Goal: Task Accomplishment & Management: Complete application form

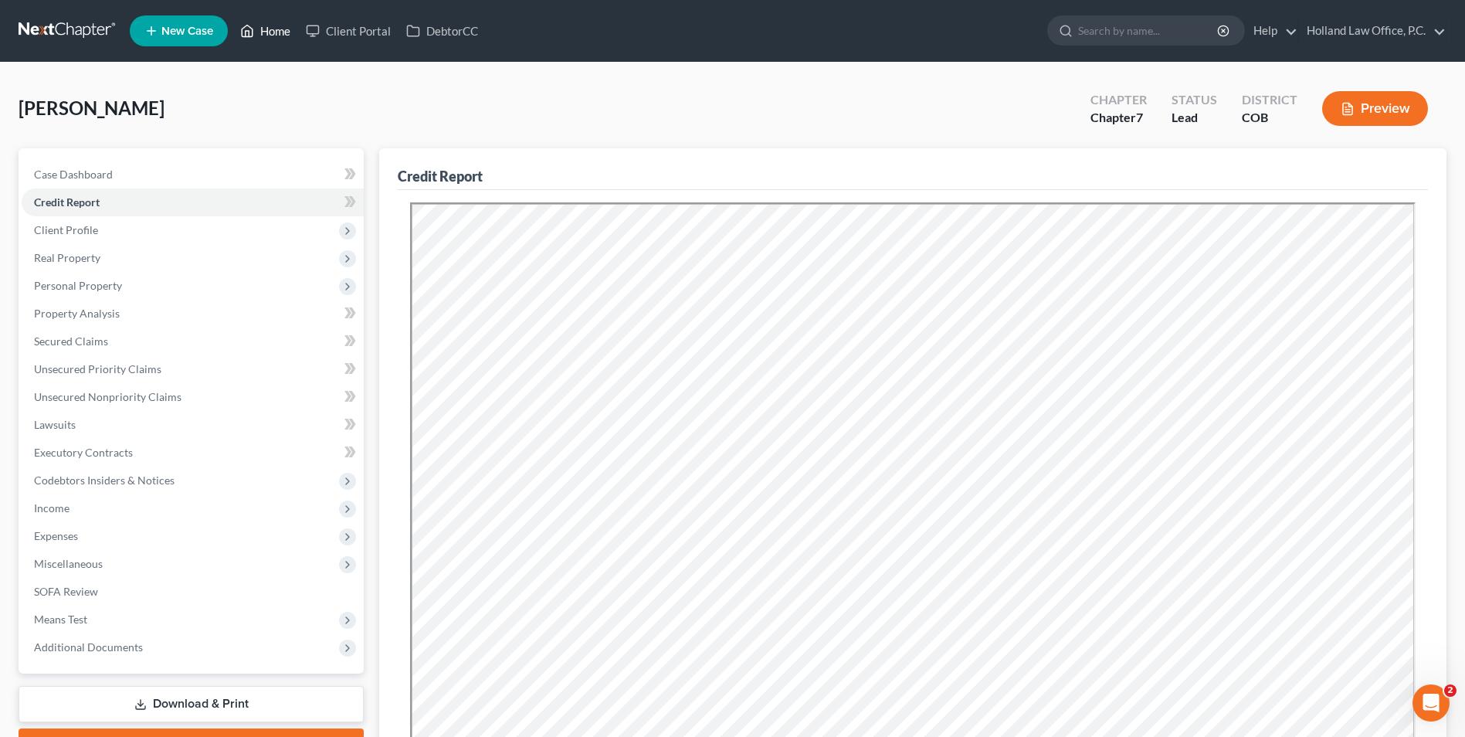
click at [259, 24] on link "Home" at bounding box center [266, 31] width 66 height 28
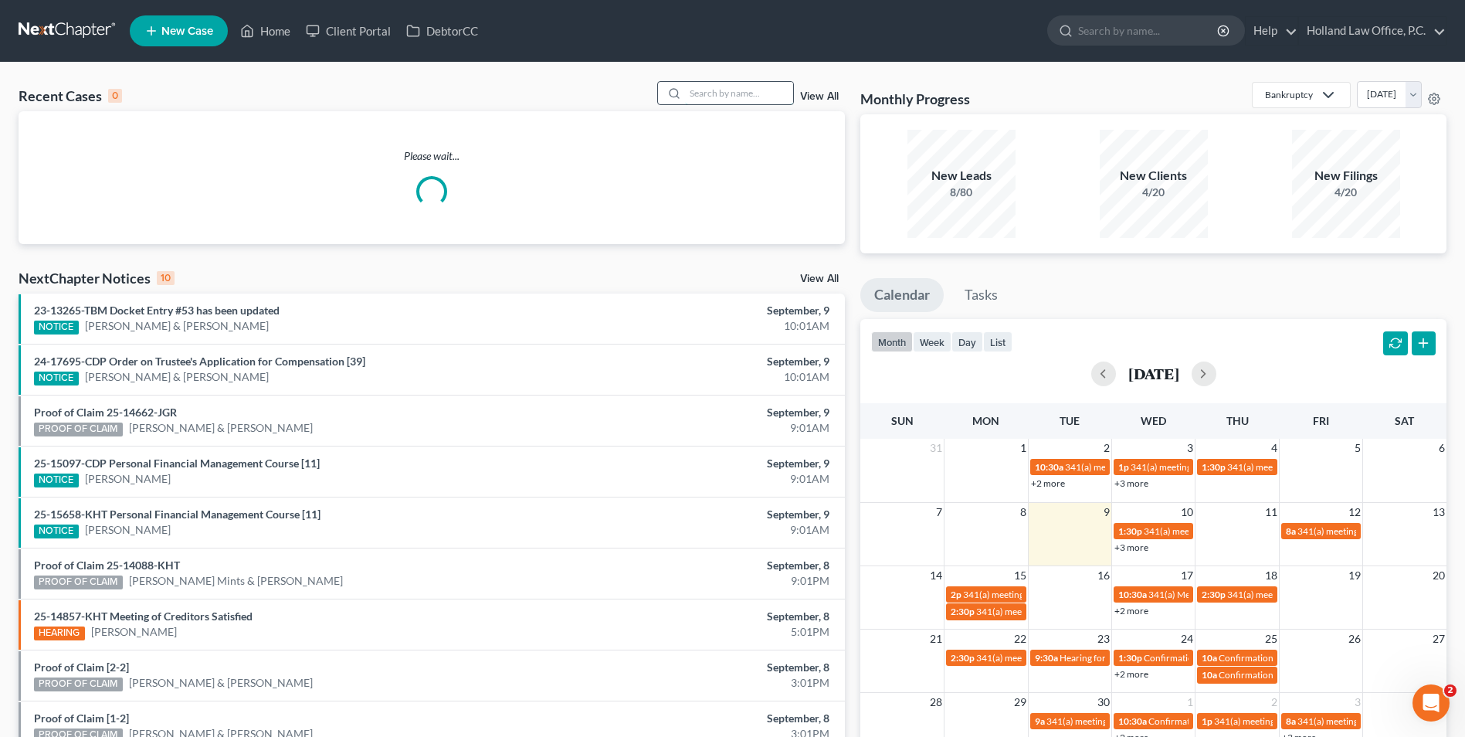
click at [706, 83] on input "search" at bounding box center [739, 93] width 108 height 22
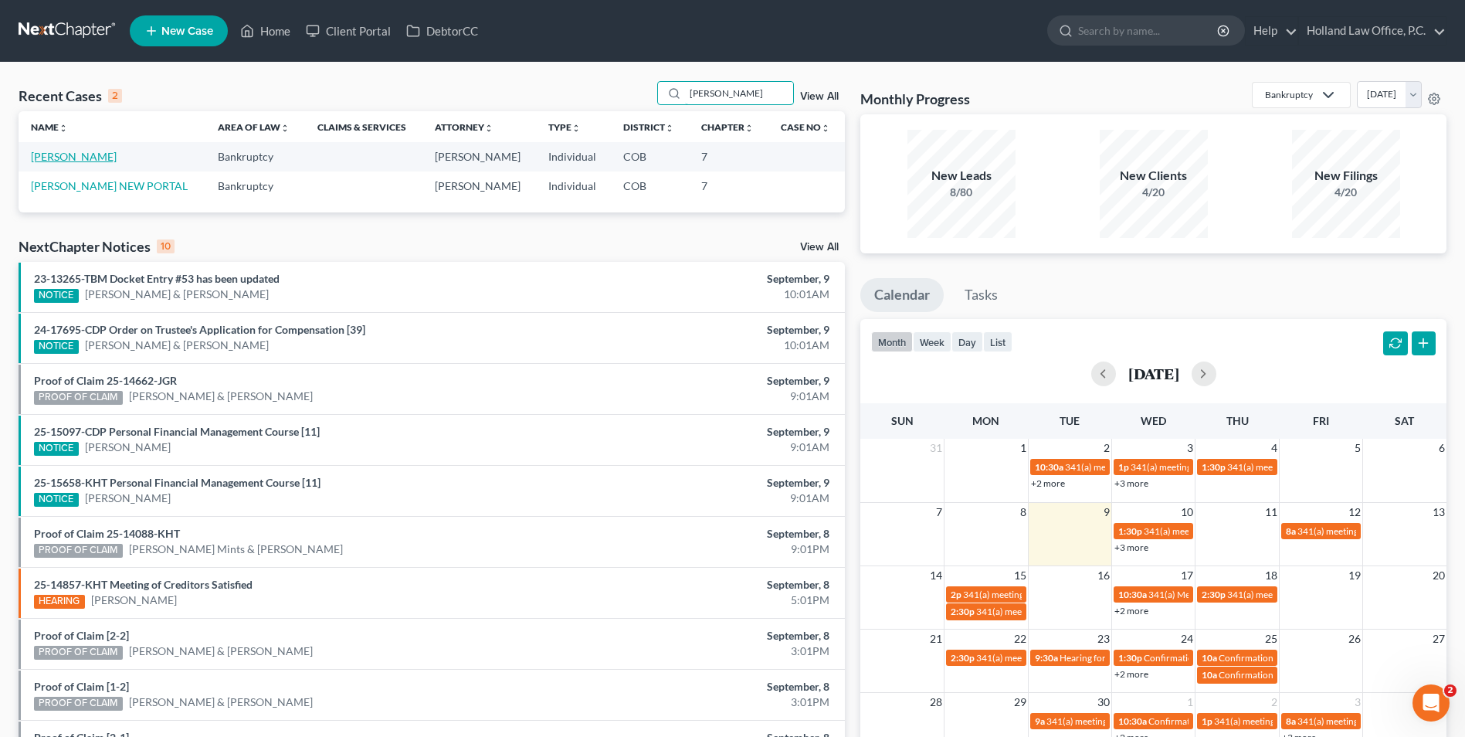
type input "ryon"
click at [80, 160] on link "[PERSON_NAME]" at bounding box center [74, 156] width 86 height 13
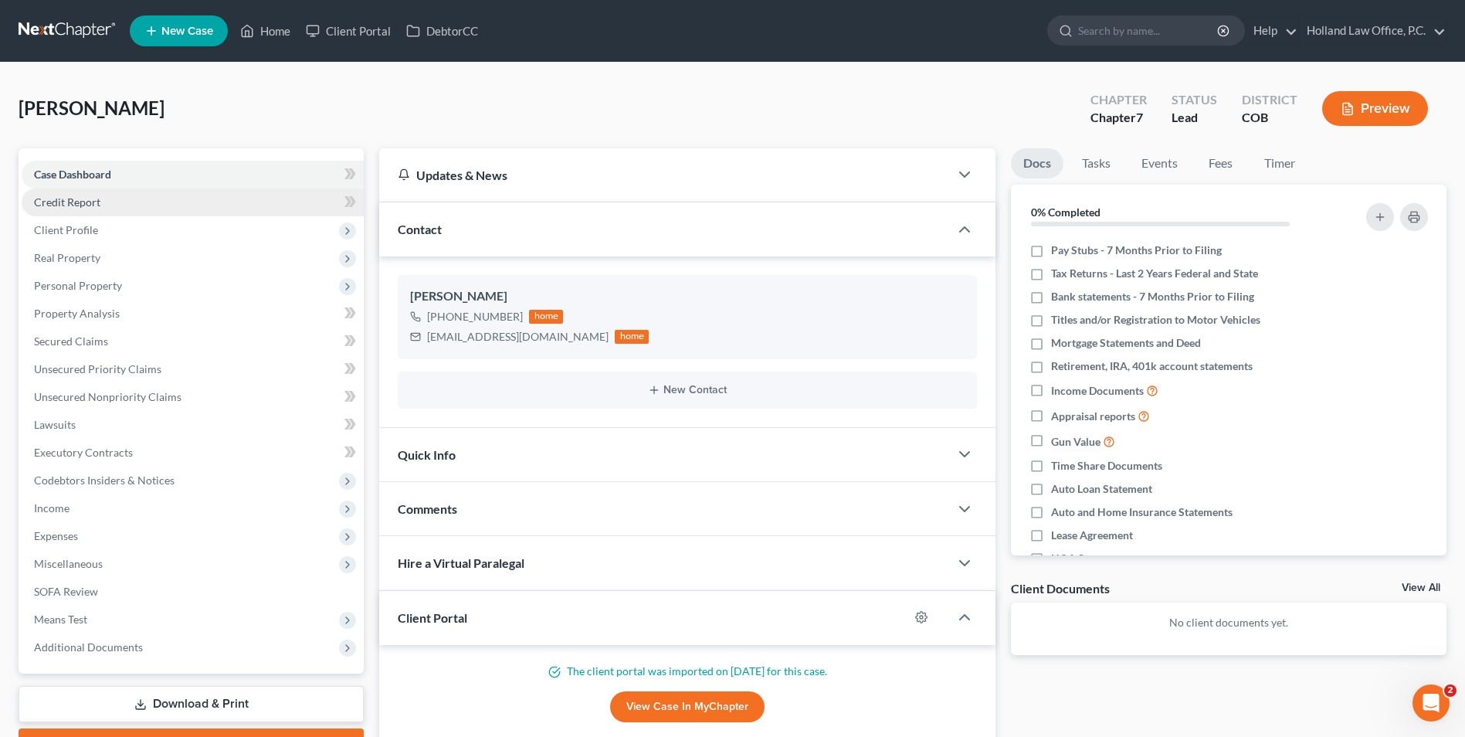
click at [82, 208] on span "Credit Report" at bounding box center [67, 201] width 66 height 13
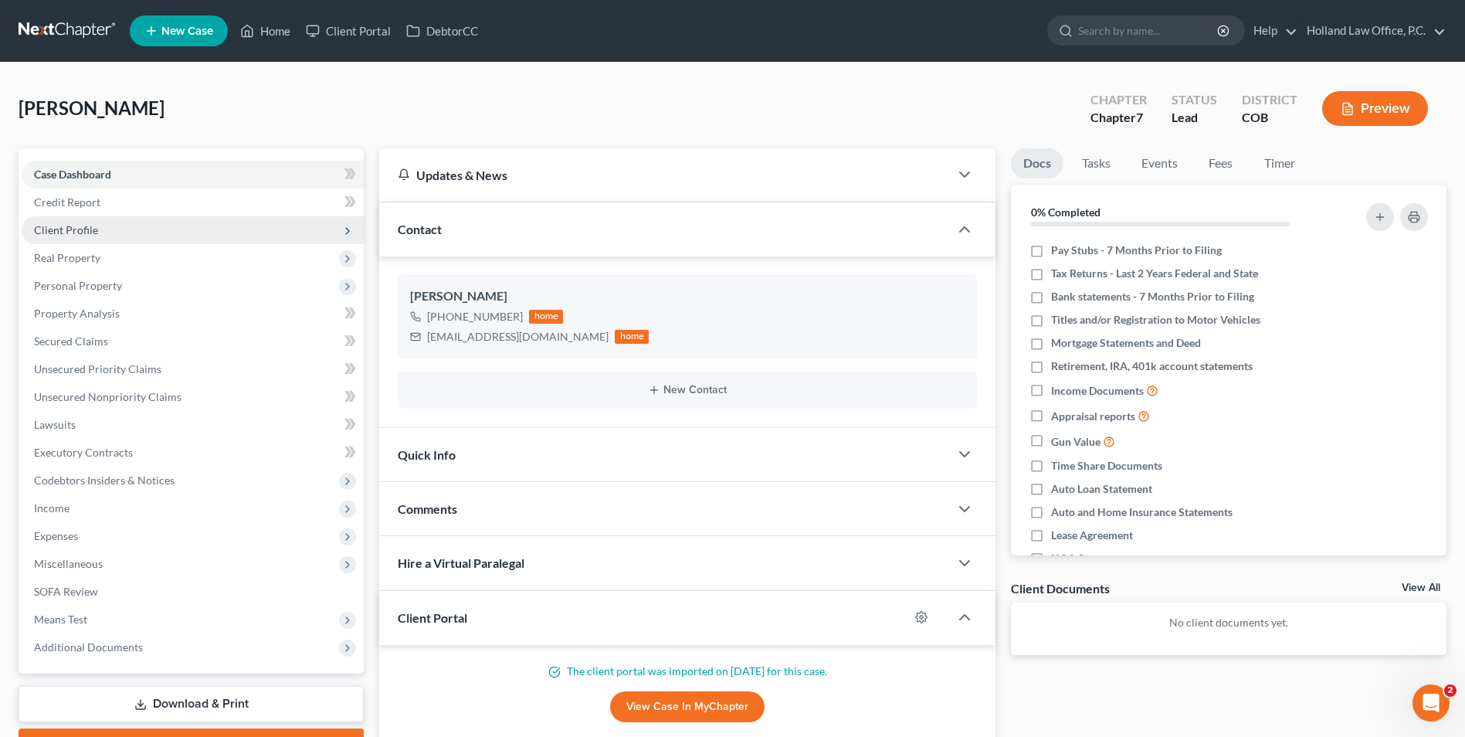
click at [85, 235] on span "Client Profile" at bounding box center [66, 229] width 64 height 13
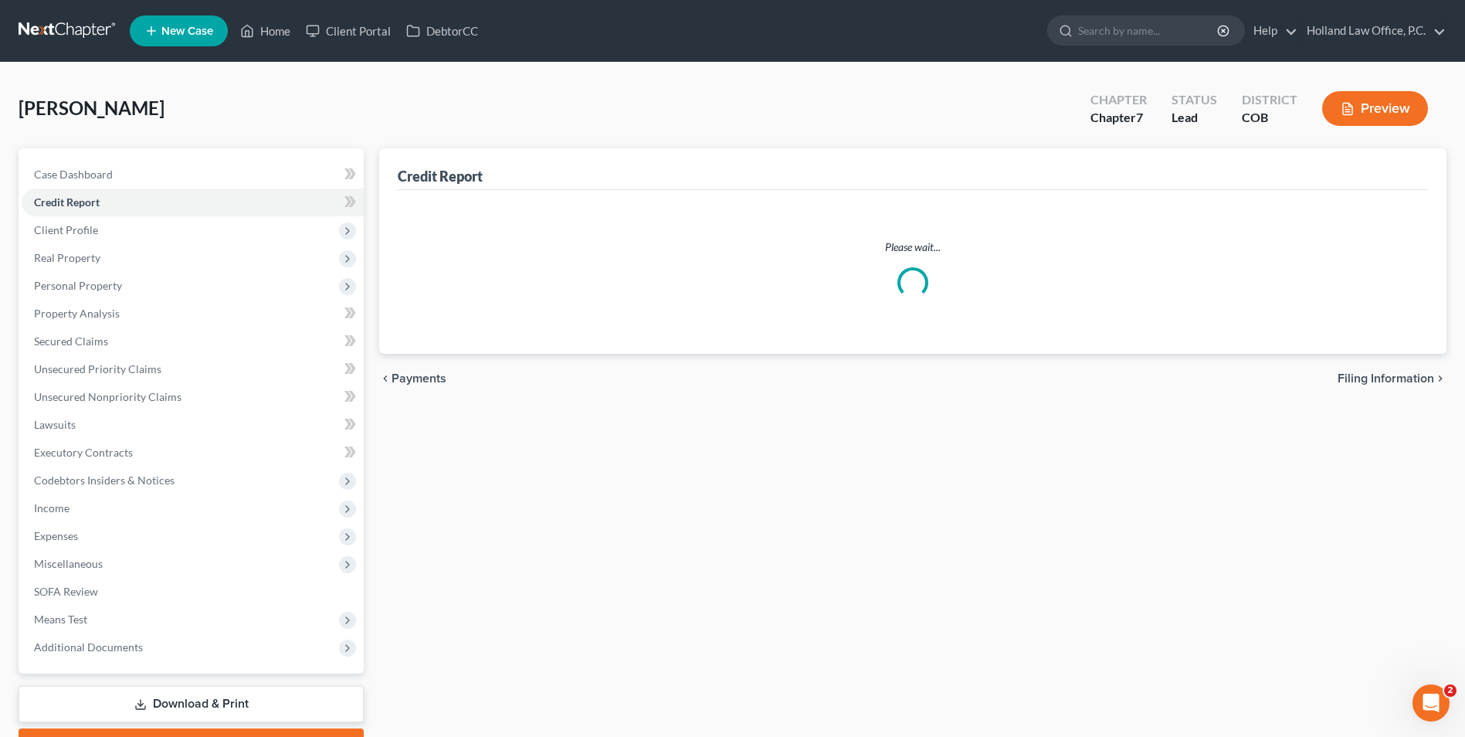
click at [95, 260] on span "Filing Information" at bounding box center [108, 257] width 87 height 13
select select "1"
select select "0"
select select "5"
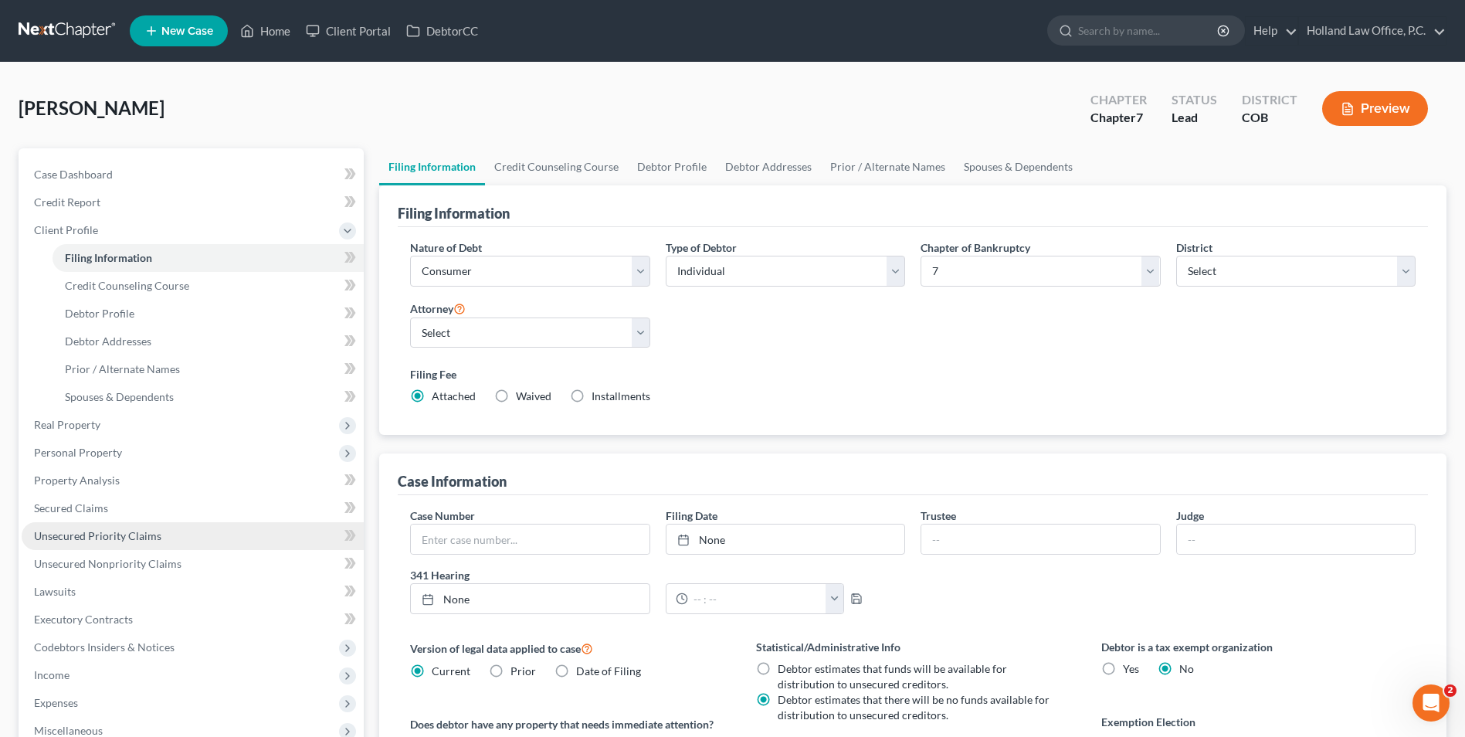
click at [105, 539] on span "Unsecured Priority Claims" at bounding box center [97, 535] width 127 height 13
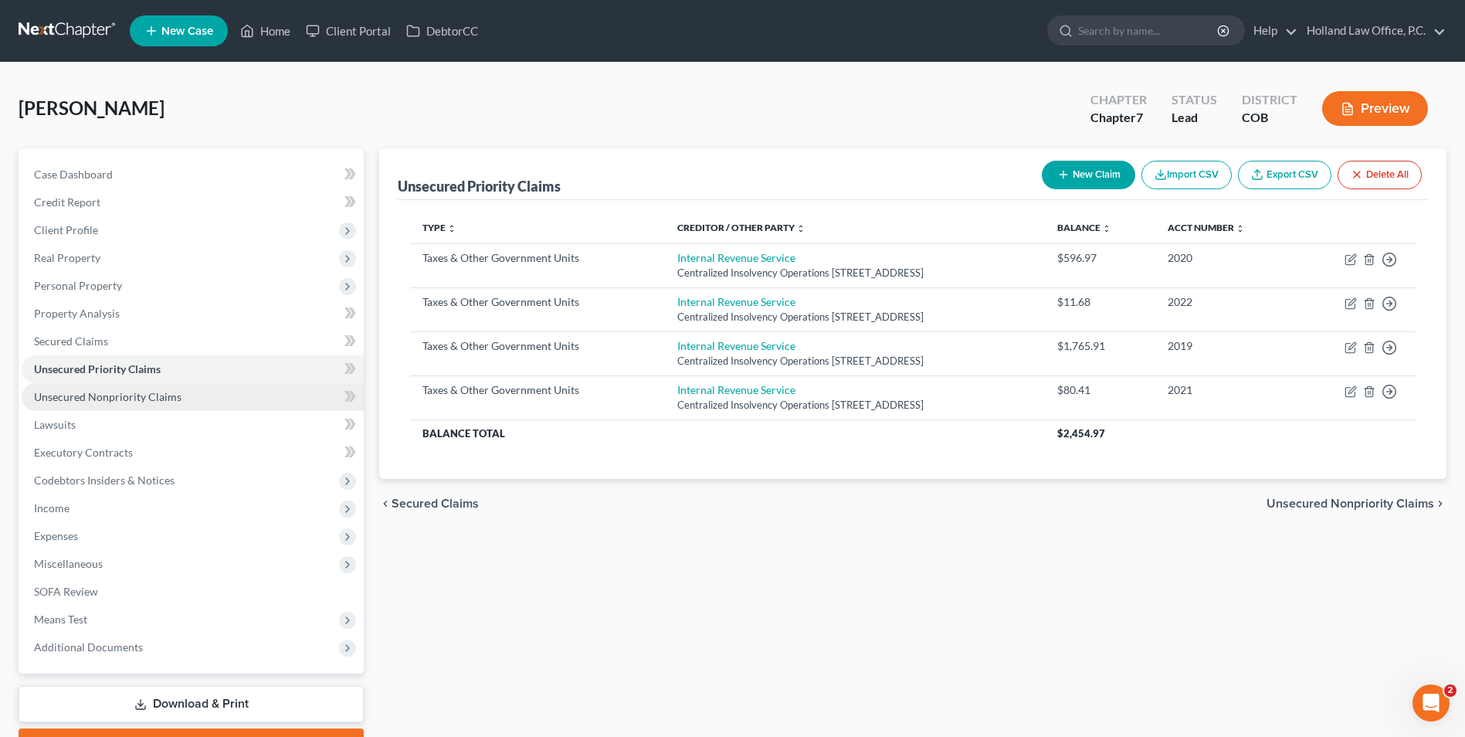
click at [140, 392] on span "Unsecured Nonpriority Claims" at bounding box center [108, 396] width 148 height 13
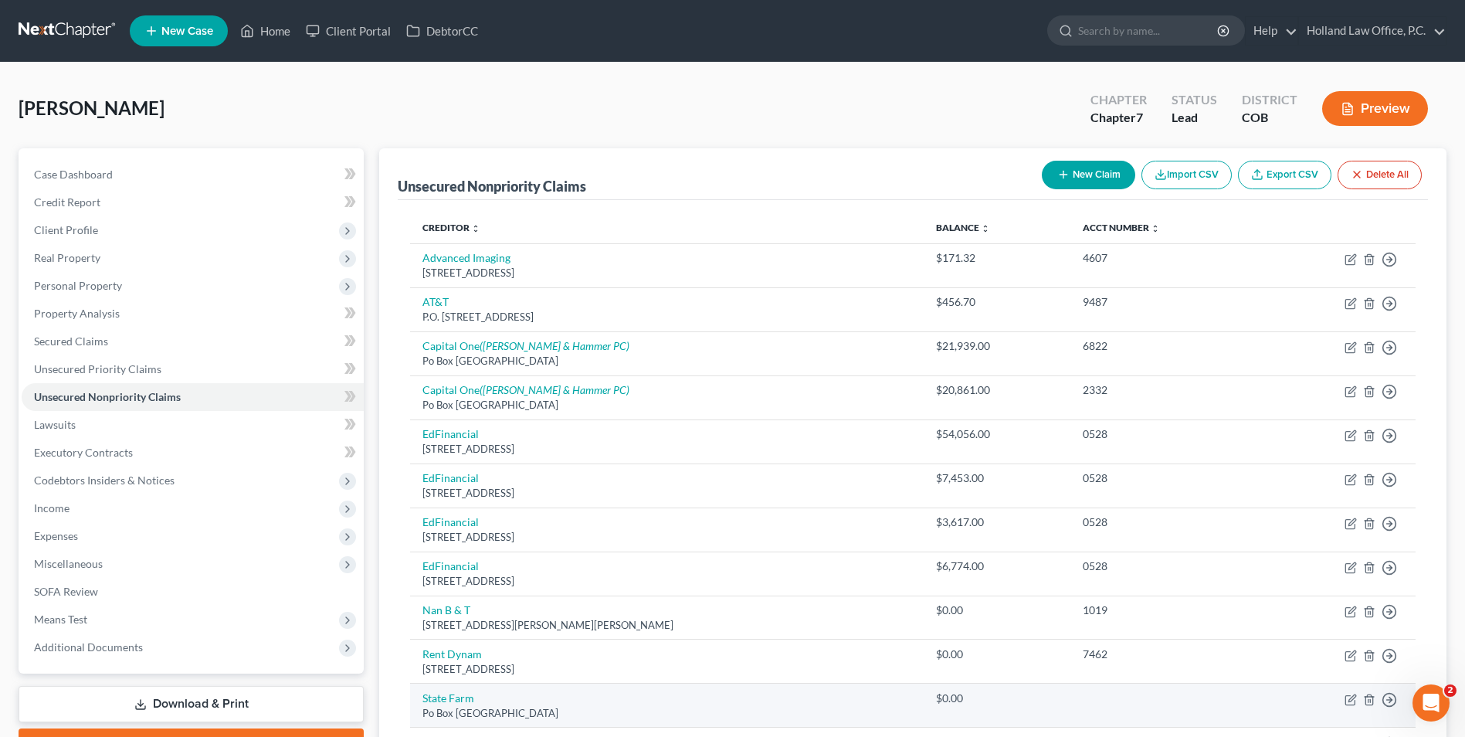
scroll to position [77, 0]
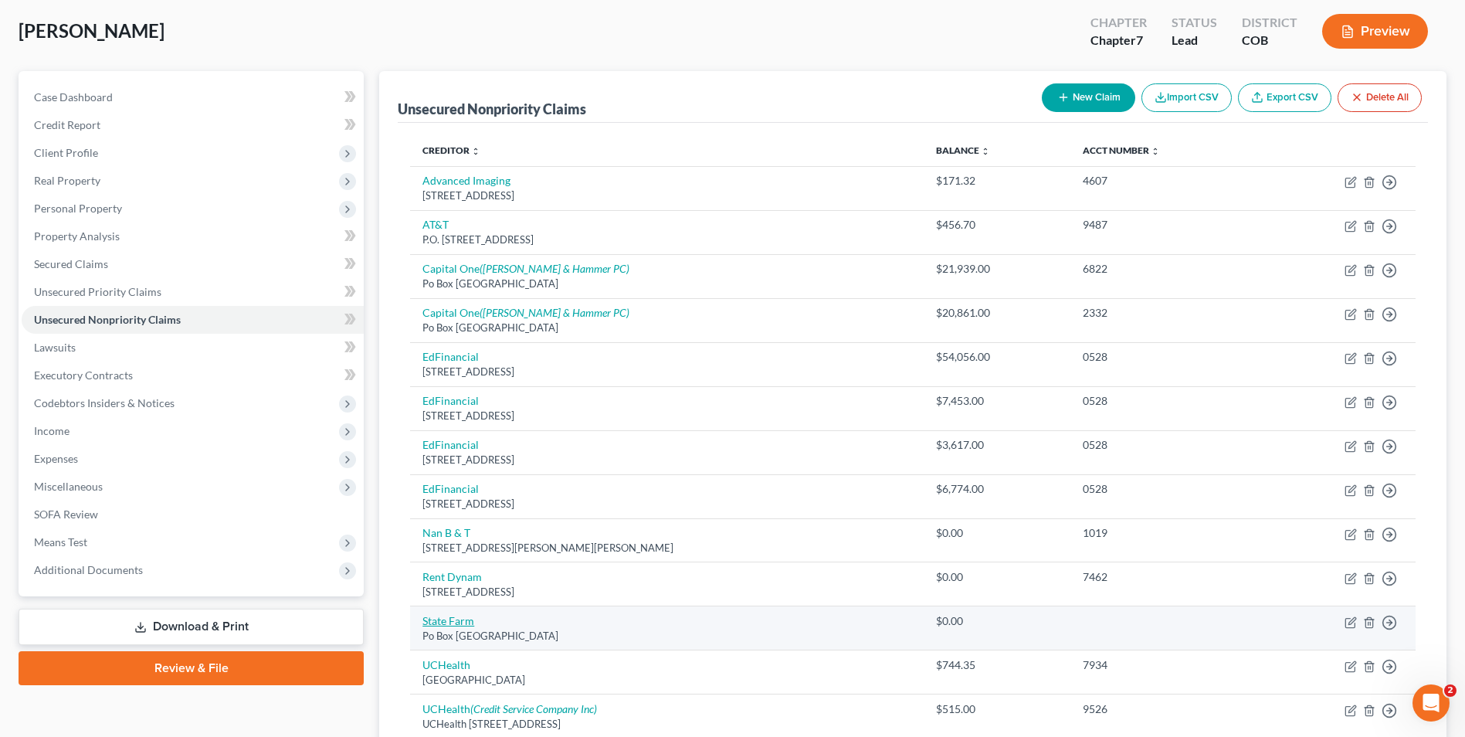
click at [459, 620] on link "State Farm" at bounding box center [449, 620] width 52 height 13
select select "14"
select select "0"
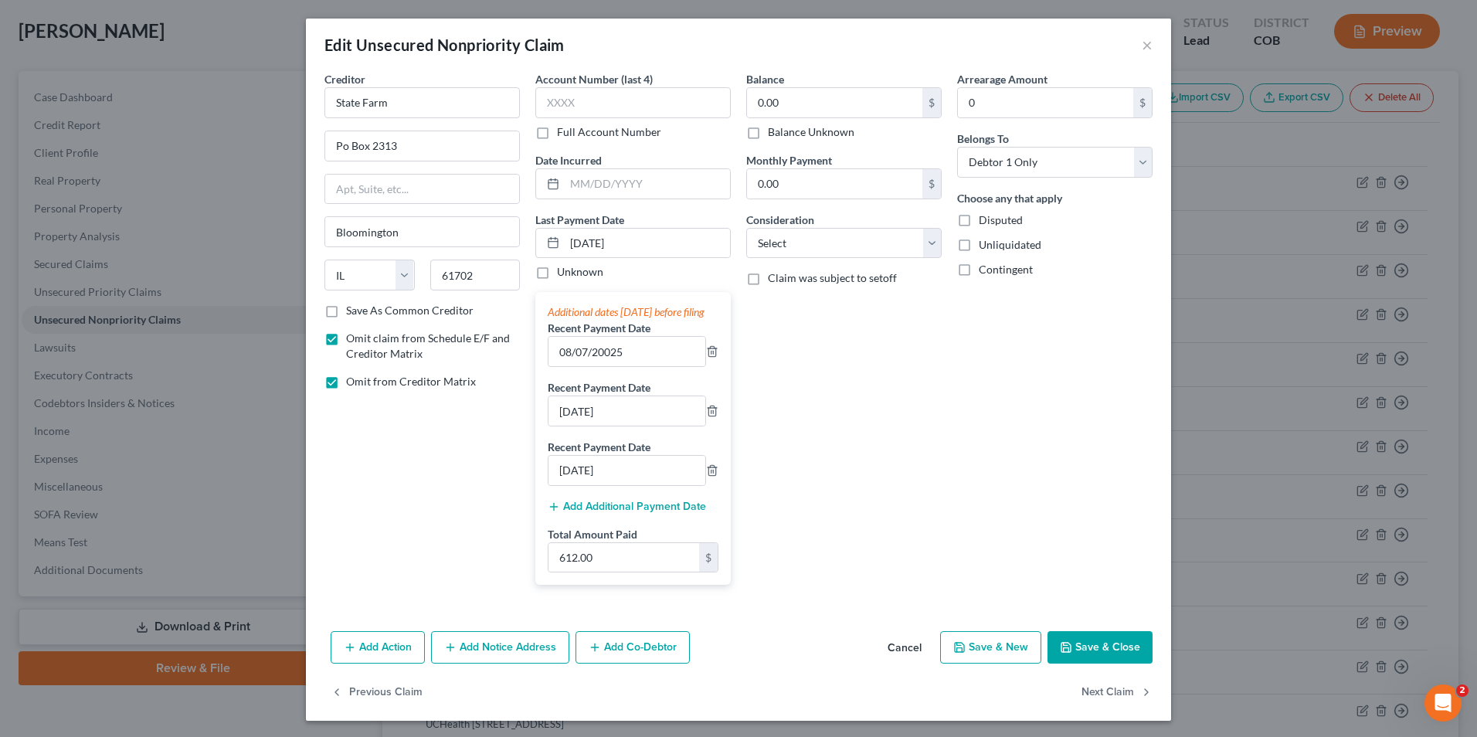
click at [1072, 664] on button "Save & Close" at bounding box center [1099, 647] width 105 height 32
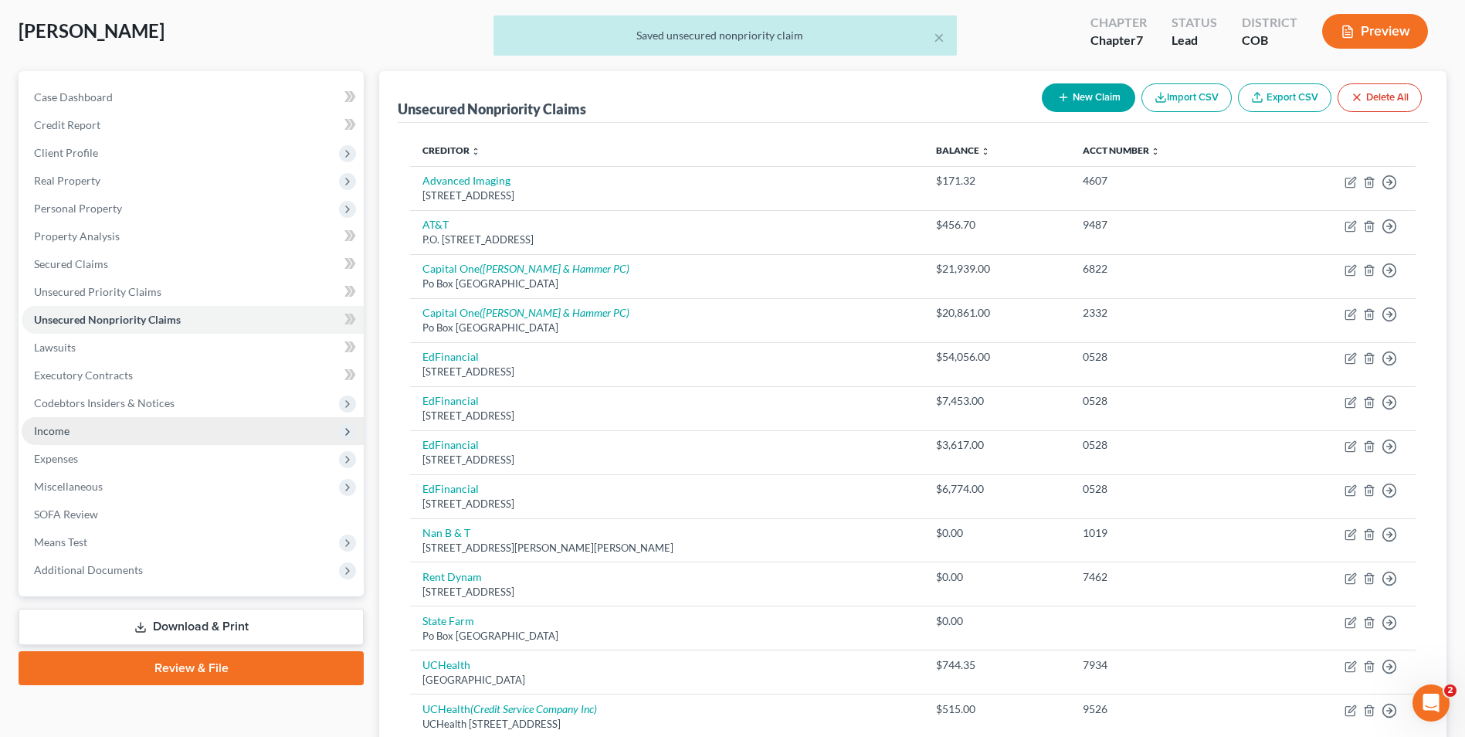
click at [59, 440] on span "Income" at bounding box center [193, 431] width 342 height 28
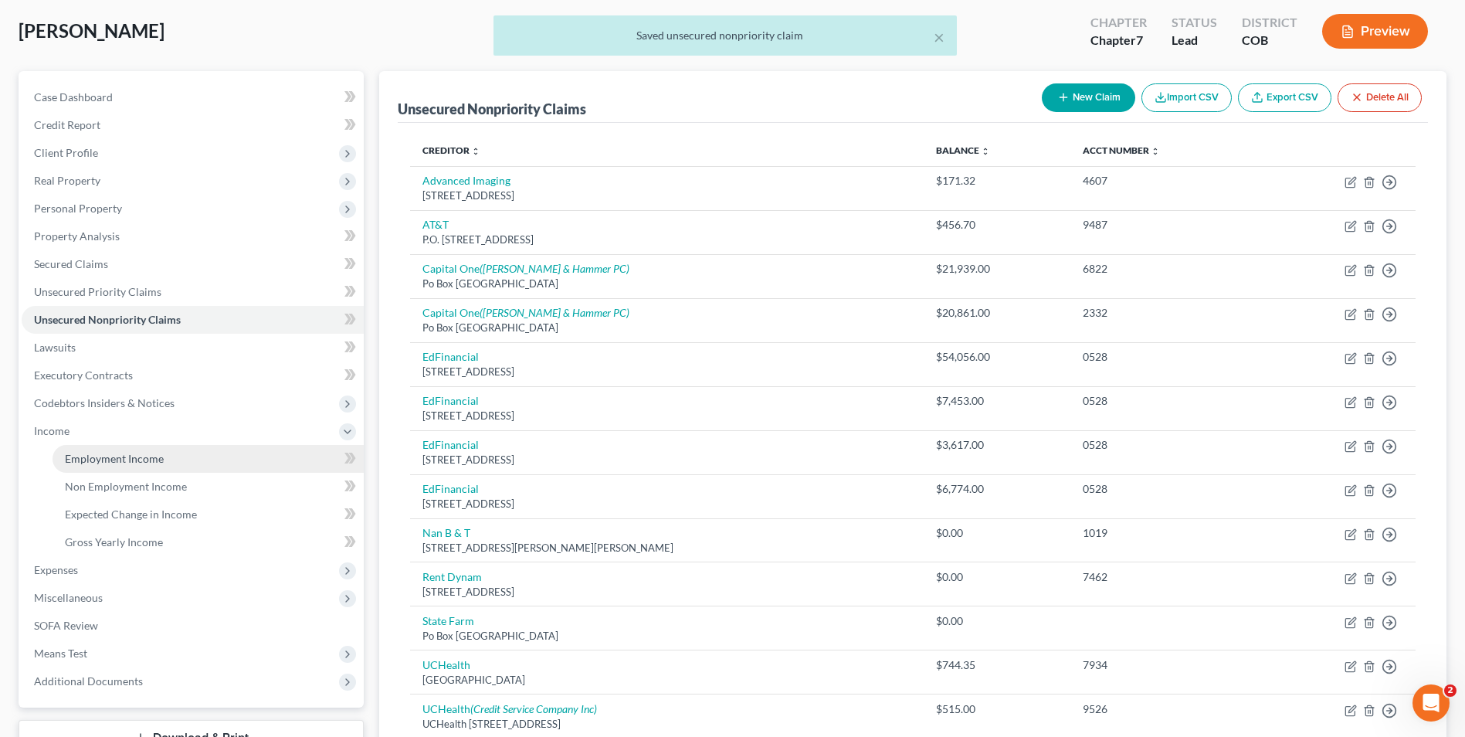
click at [104, 462] on span "Employment Income" at bounding box center [114, 458] width 99 height 13
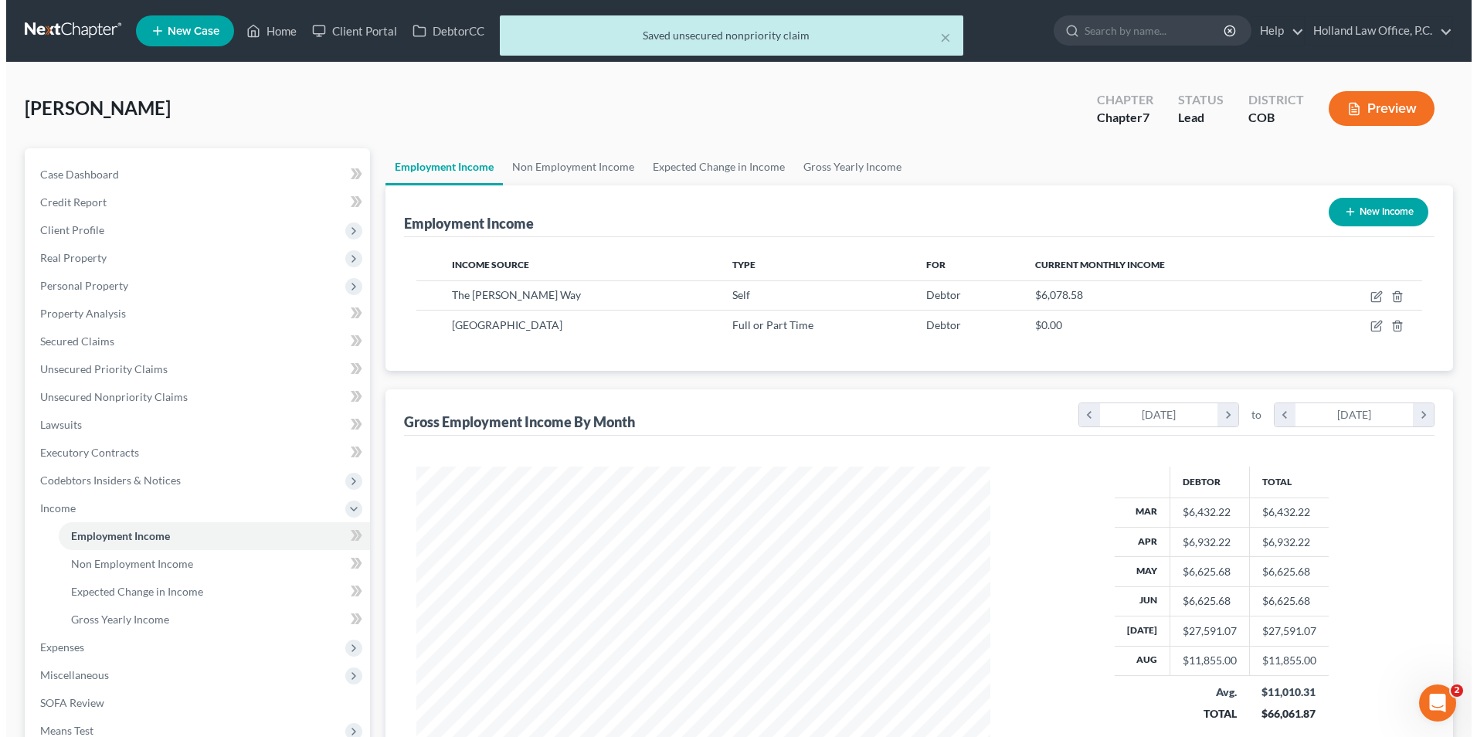
scroll to position [287, 604]
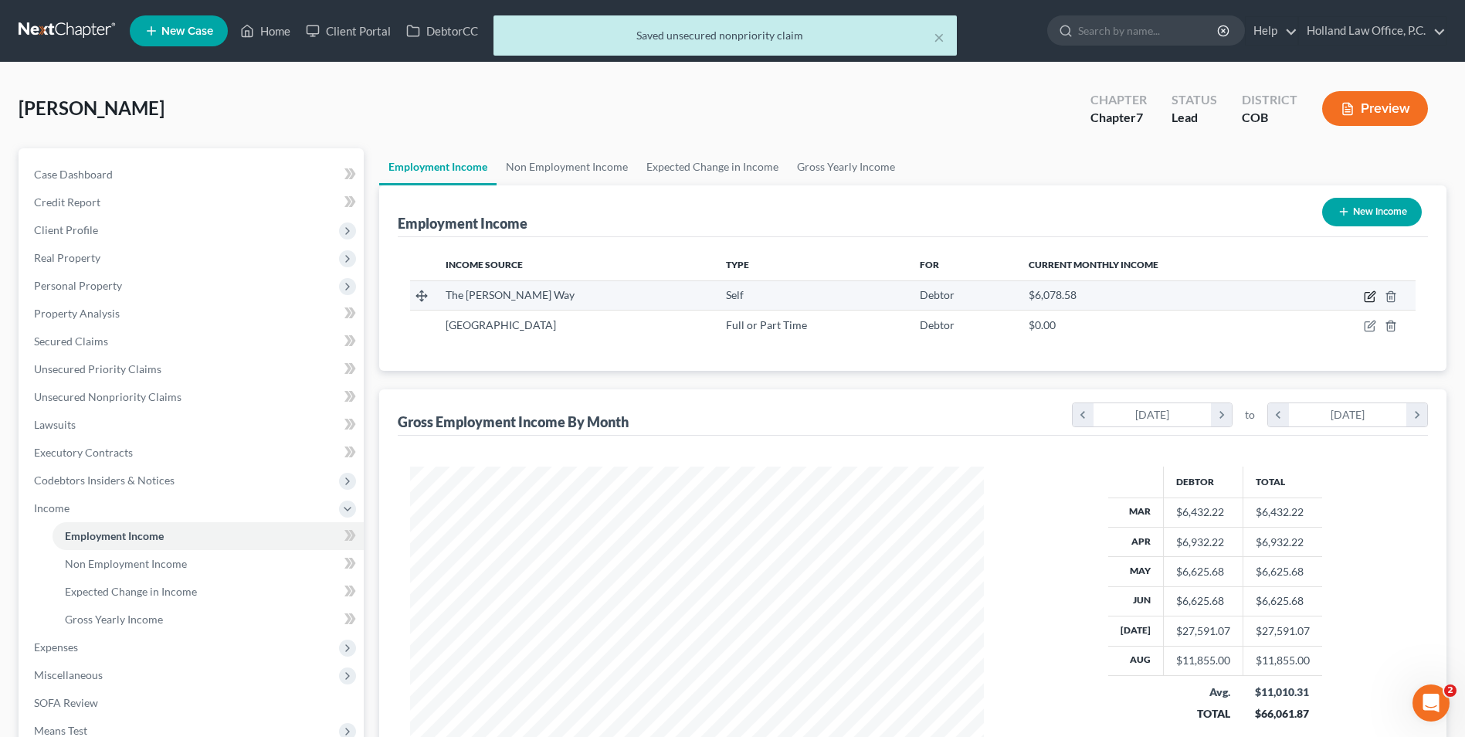
click at [1372, 294] on icon "button" at bounding box center [1371, 294] width 7 height 7
select select "1"
select select "5"
select select "0"
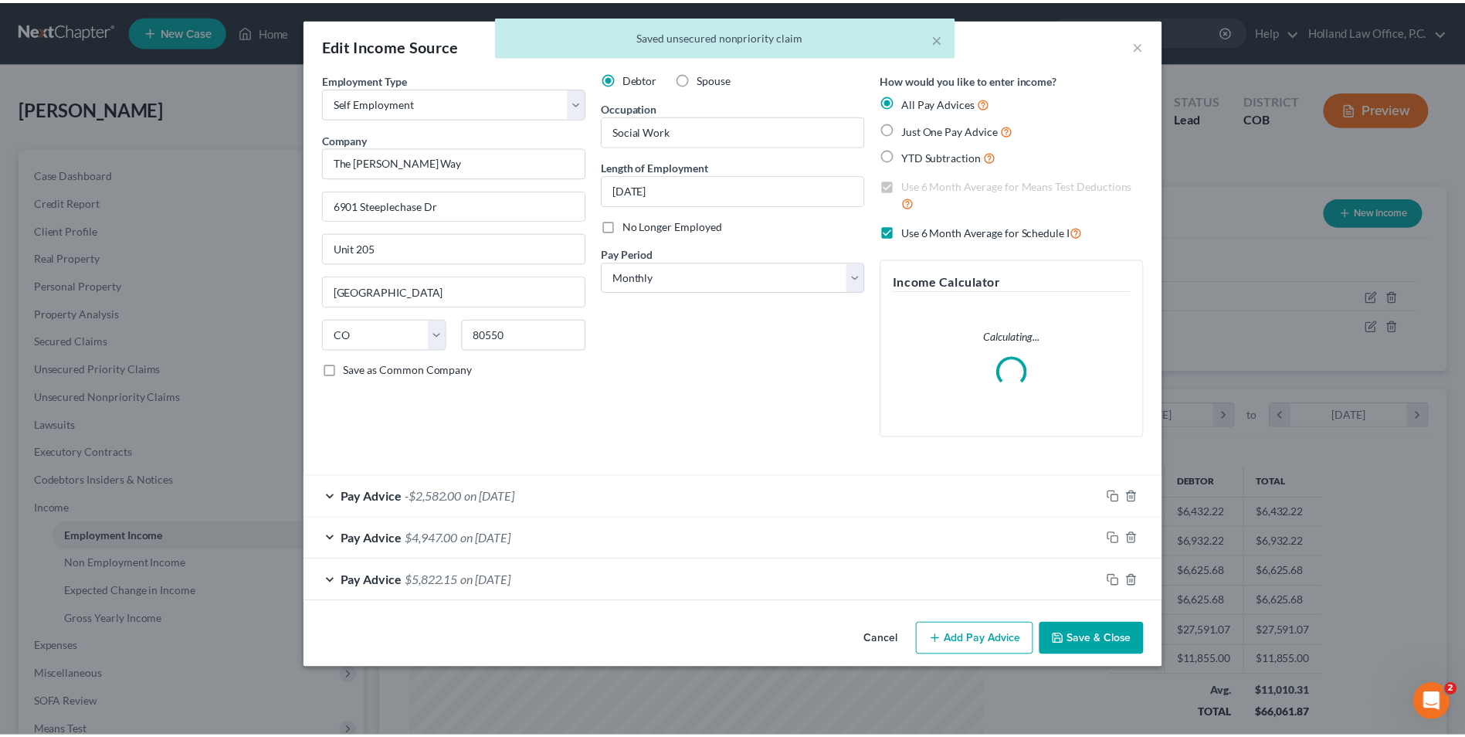
scroll to position [289, 610]
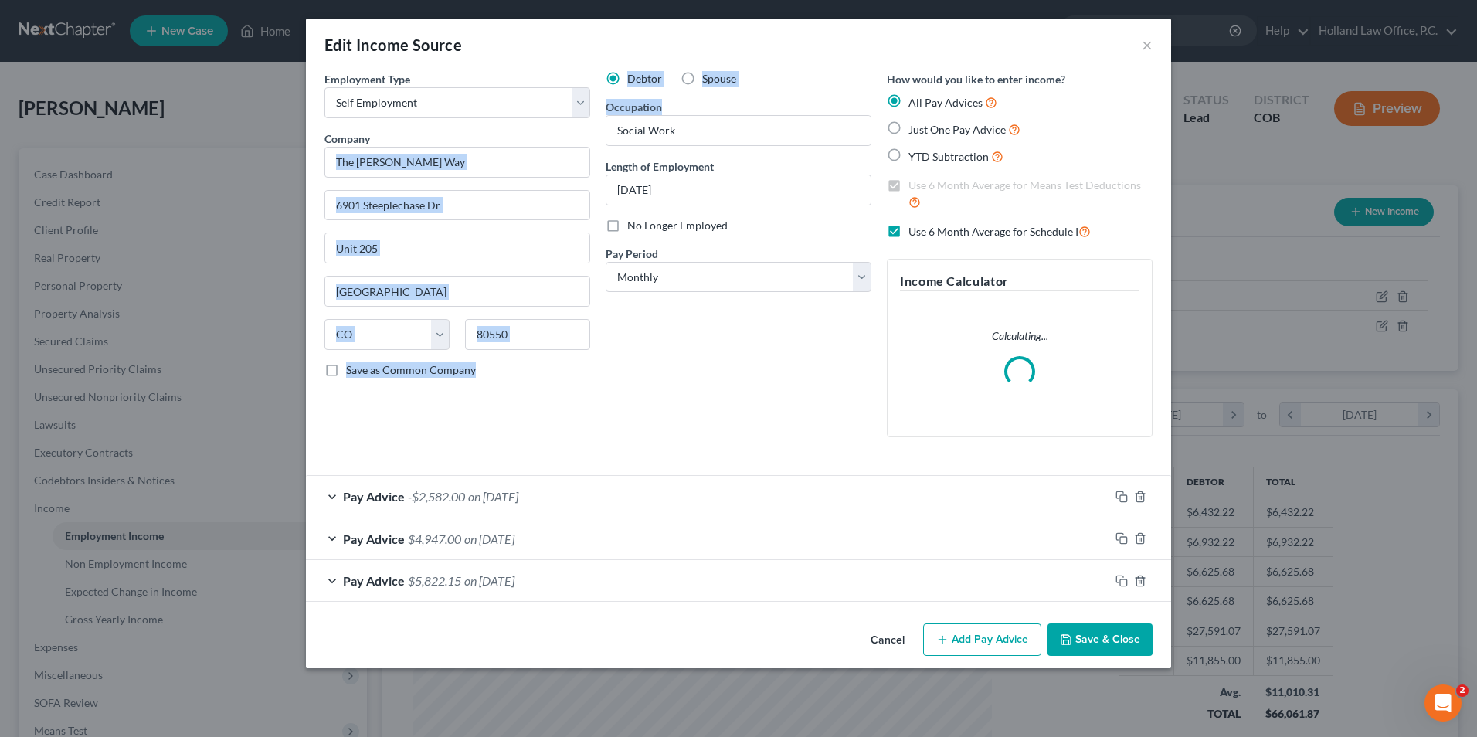
drag, startPoint x: 683, startPoint y: 145, endPoint x: 597, endPoint y: 131, distance: 86.9
click at [597, 131] on div "Employment Type * Select Full or Part Time Employment Self Employment Company *…" at bounding box center [738, 267] width 843 height 392
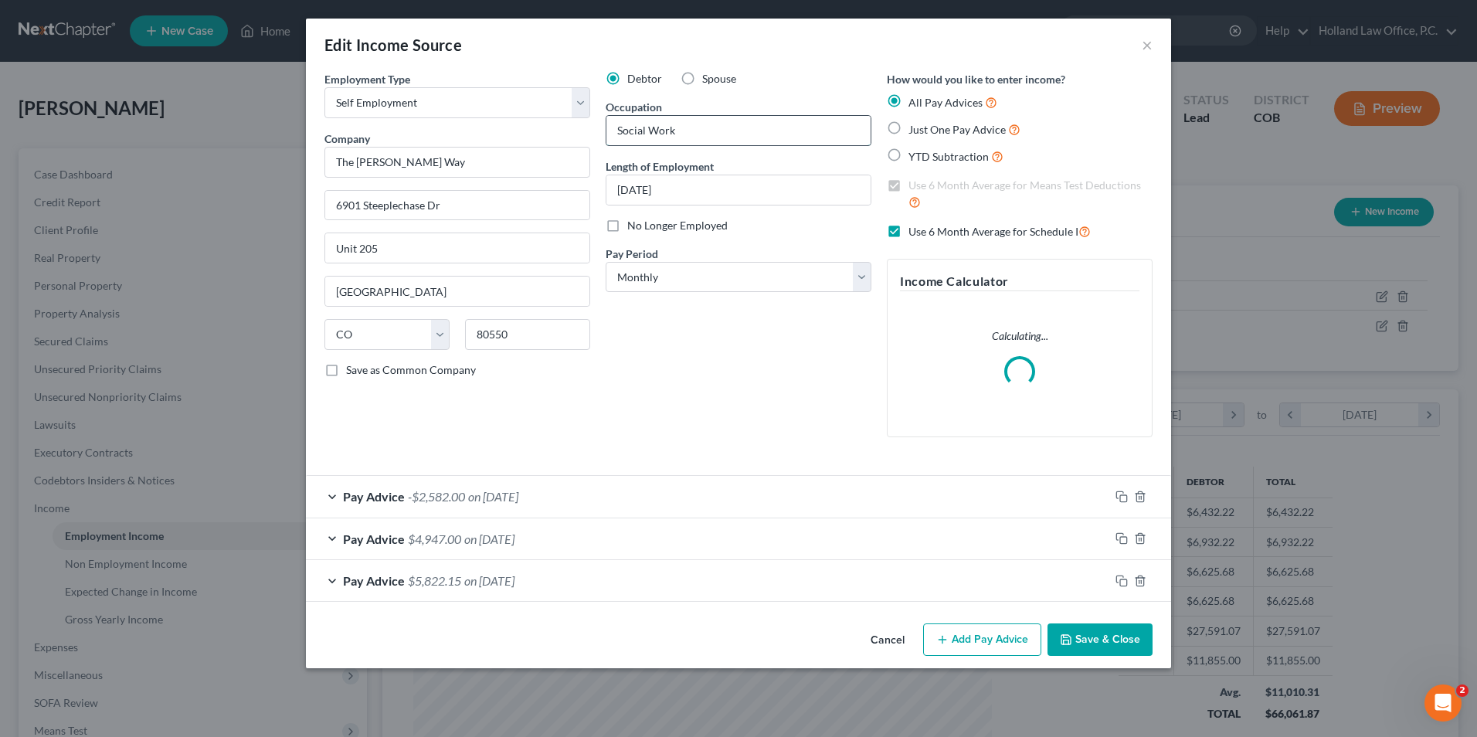
drag, startPoint x: 601, startPoint y: 131, endPoint x: 660, endPoint y: 131, distance: 59.5
click at [660, 131] on input "Social Work" at bounding box center [738, 130] width 264 height 29
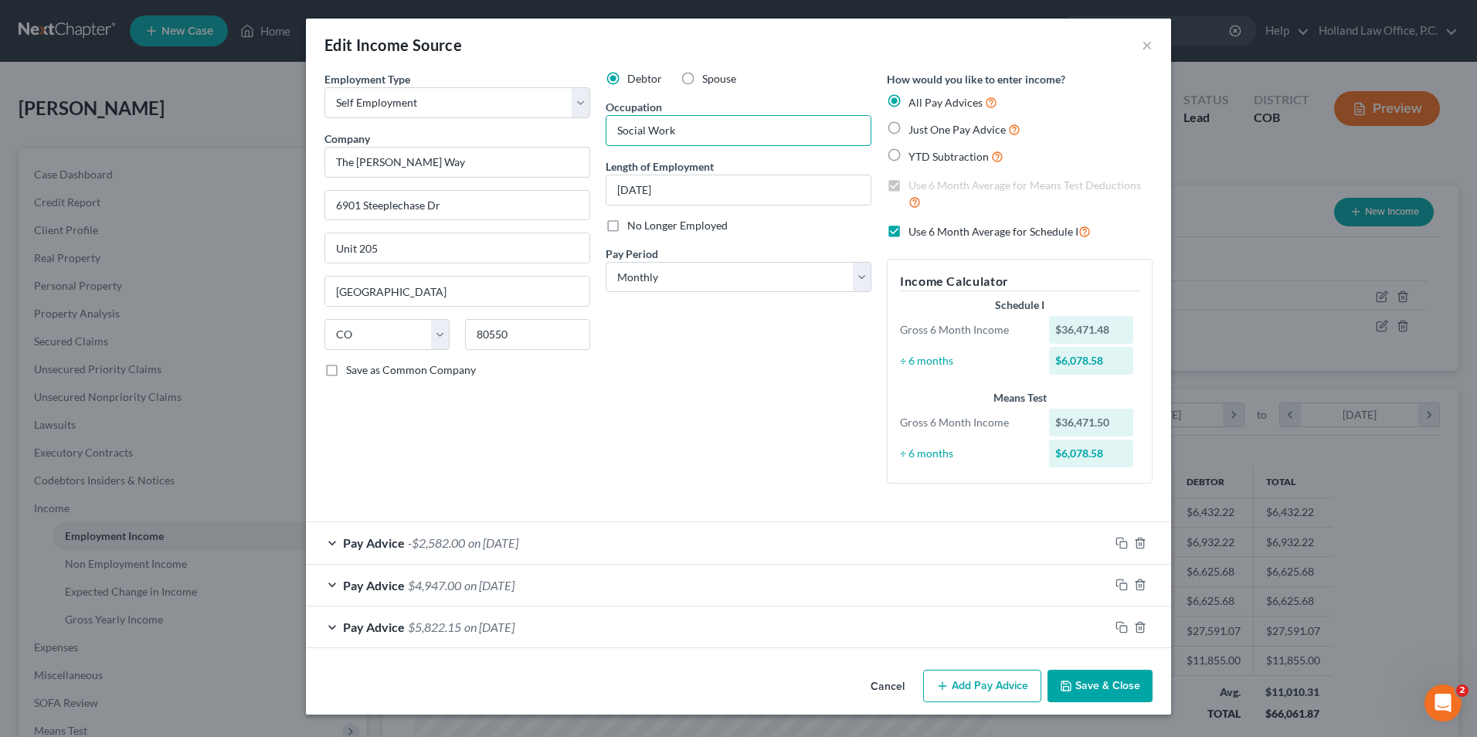
drag, startPoint x: 683, startPoint y: 133, endPoint x: 598, endPoint y: 127, distance: 85.1
click at [598, 127] on div "Debtor Spouse Occupation Social Work Length of Employment 07/23/2025 No Longer …" at bounding box center [738, 283] width 281 height 425
type input "Human Services"
click at [1136, 687] on button "Save & Close" at bounding box center [1099, 686] width 105 height 32
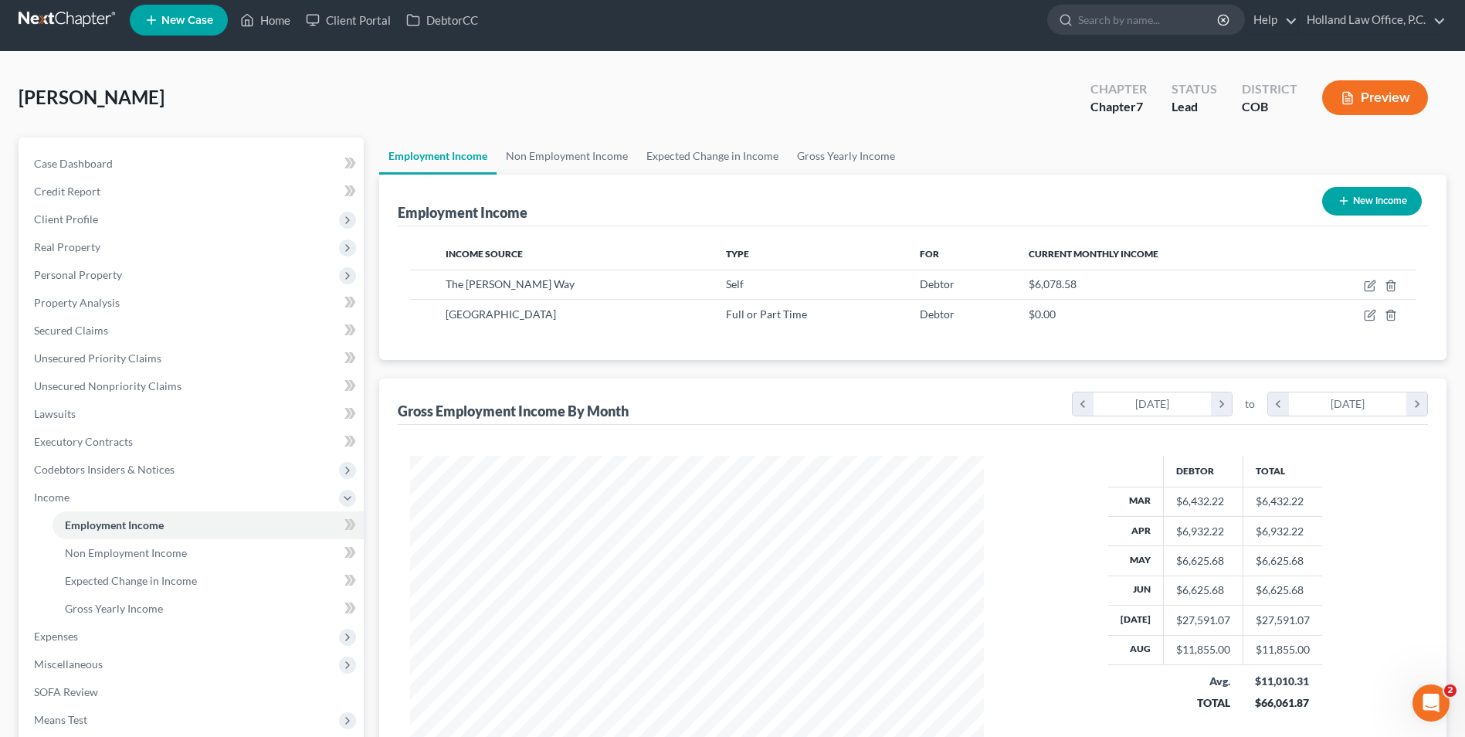
scroll to position [77, 0]
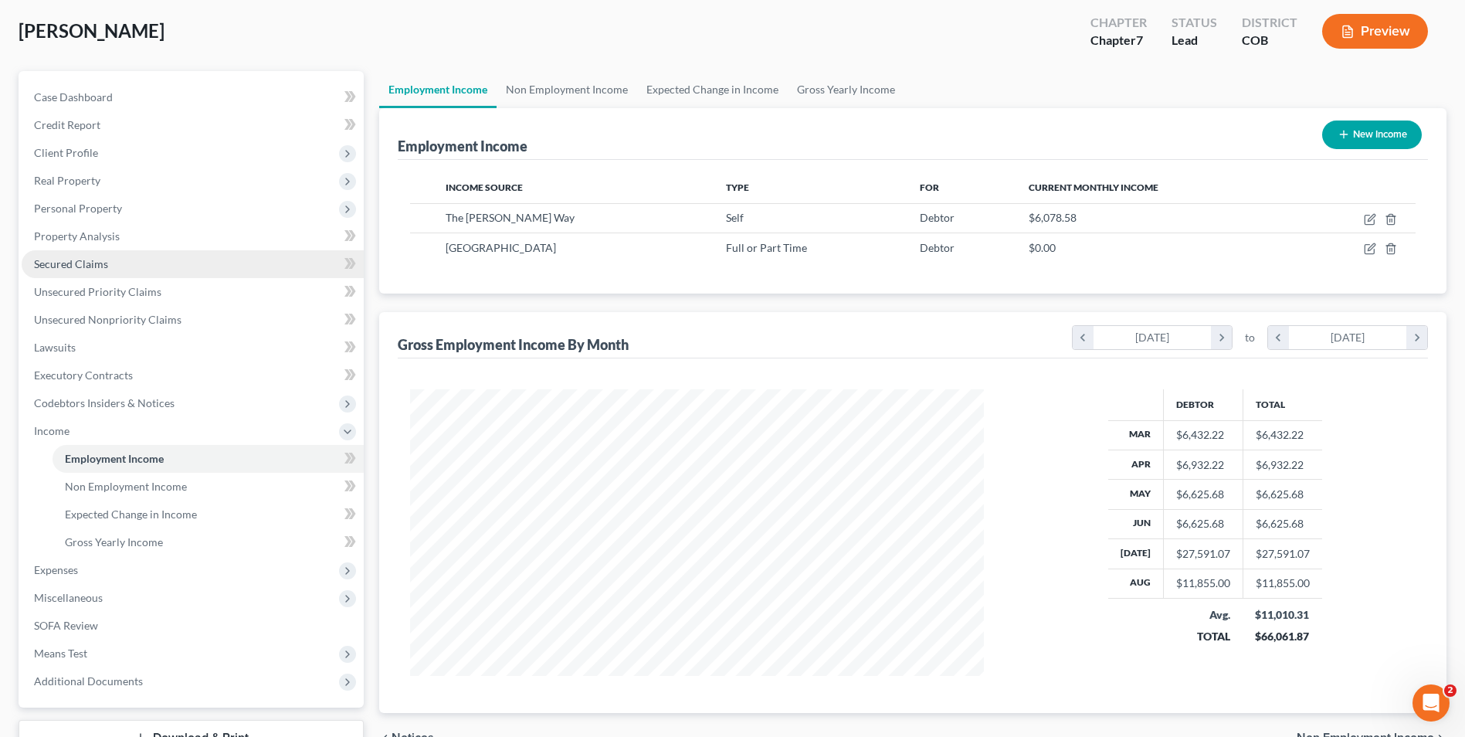
click at [90, 256] on link "Secured Claims" at bounding box center [193, 264] width 342 height 28
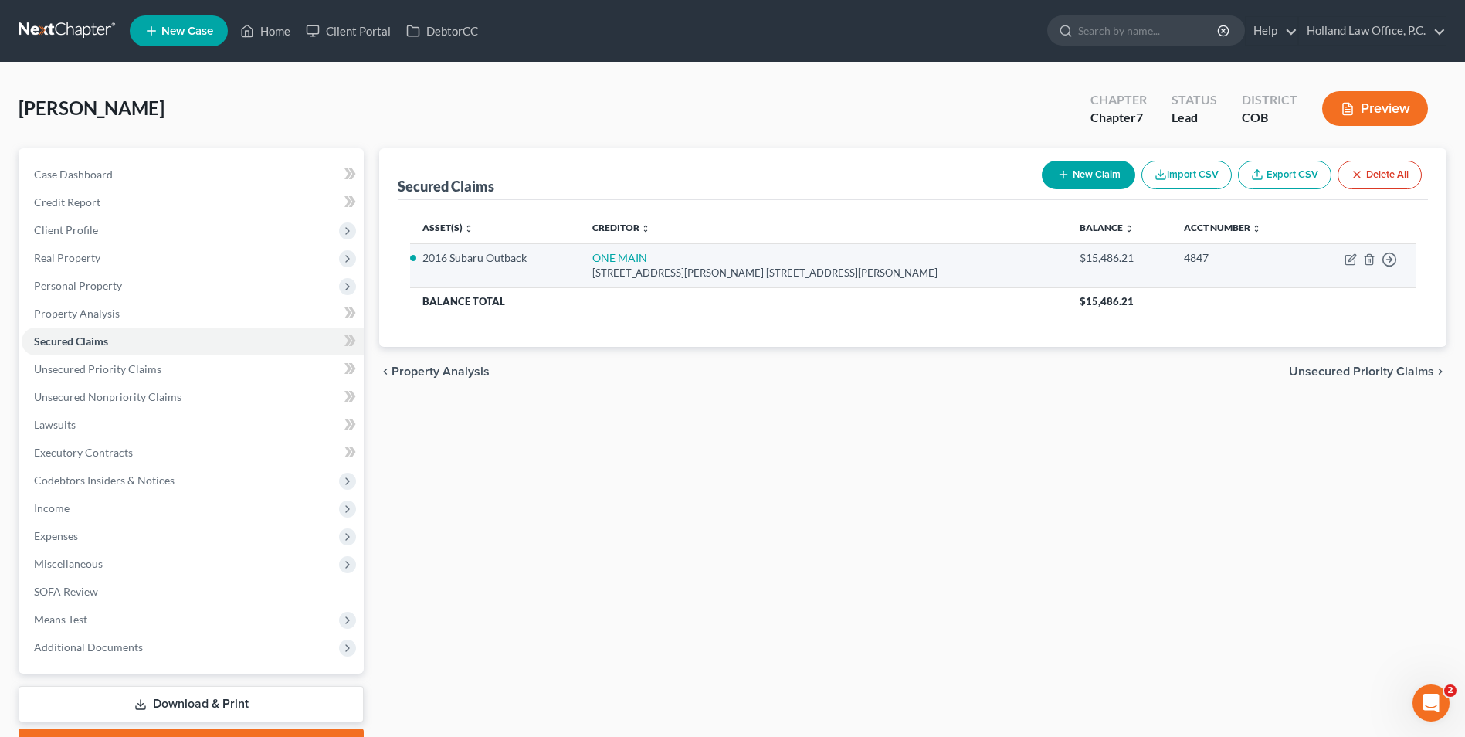
click at [646, 258] on link "ONE MAIN" at bounding box center [619, 257] width 55 height 13
select select "5"
select select "0"
select select "2"
select select "0"
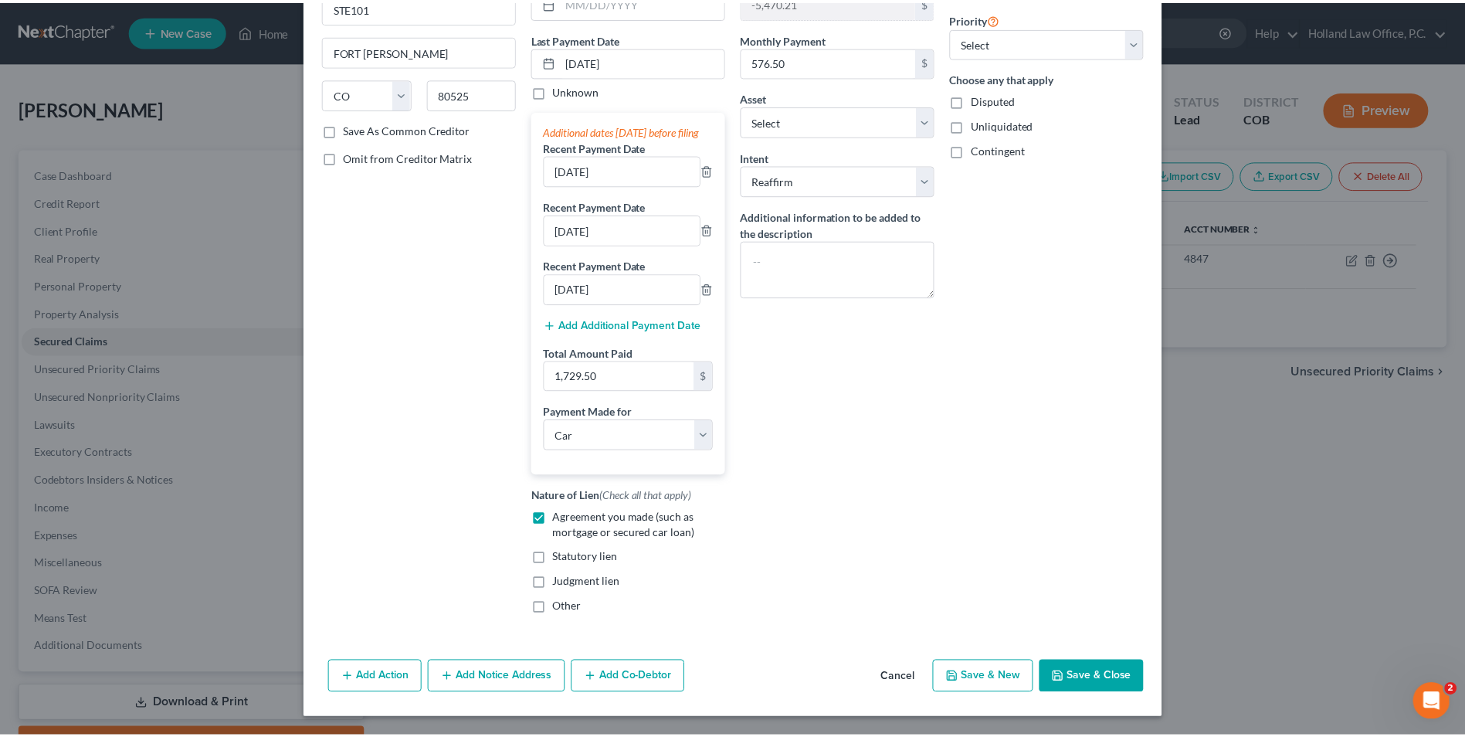
scroll to position [197, 0]
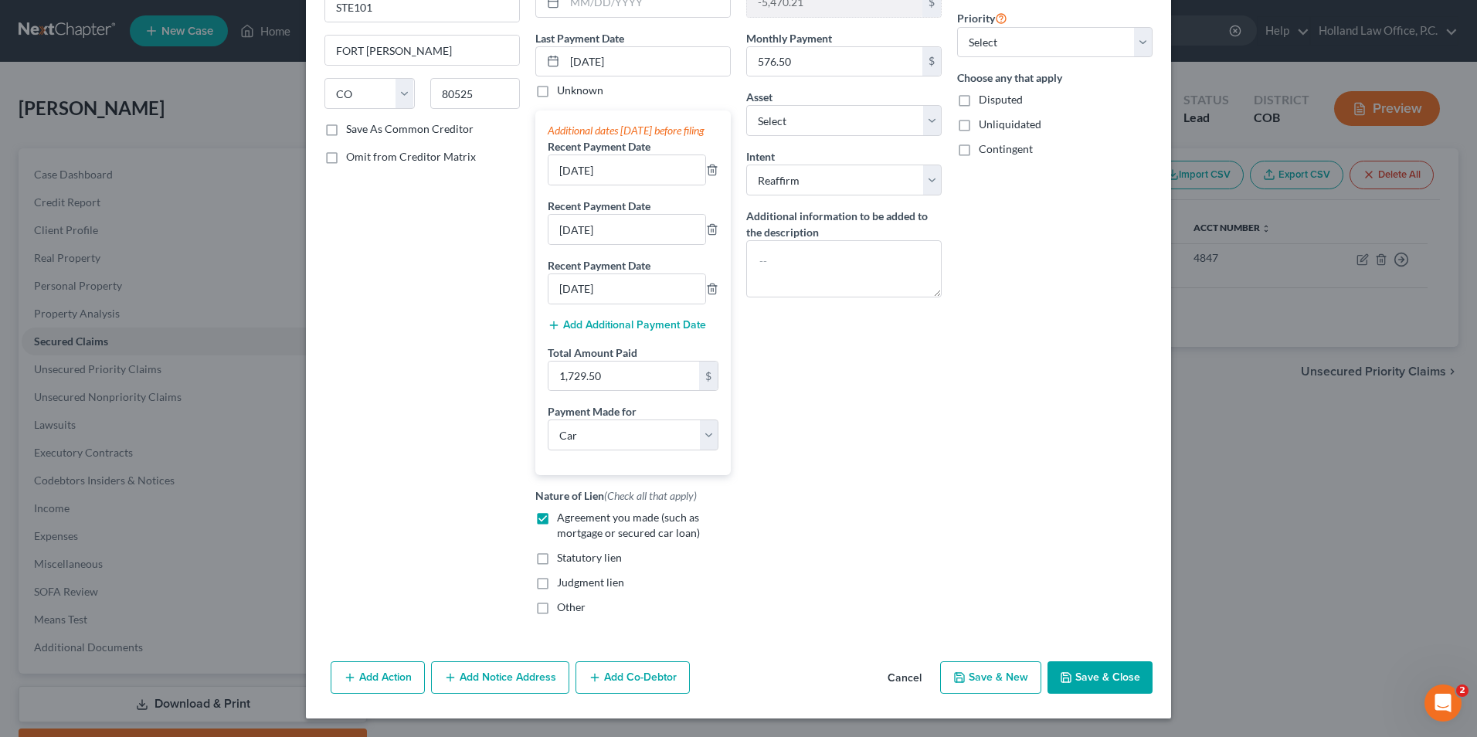
click at [1115, 671] on button "Save & Close" at bounding box center [1099, 677] width 105 height 32
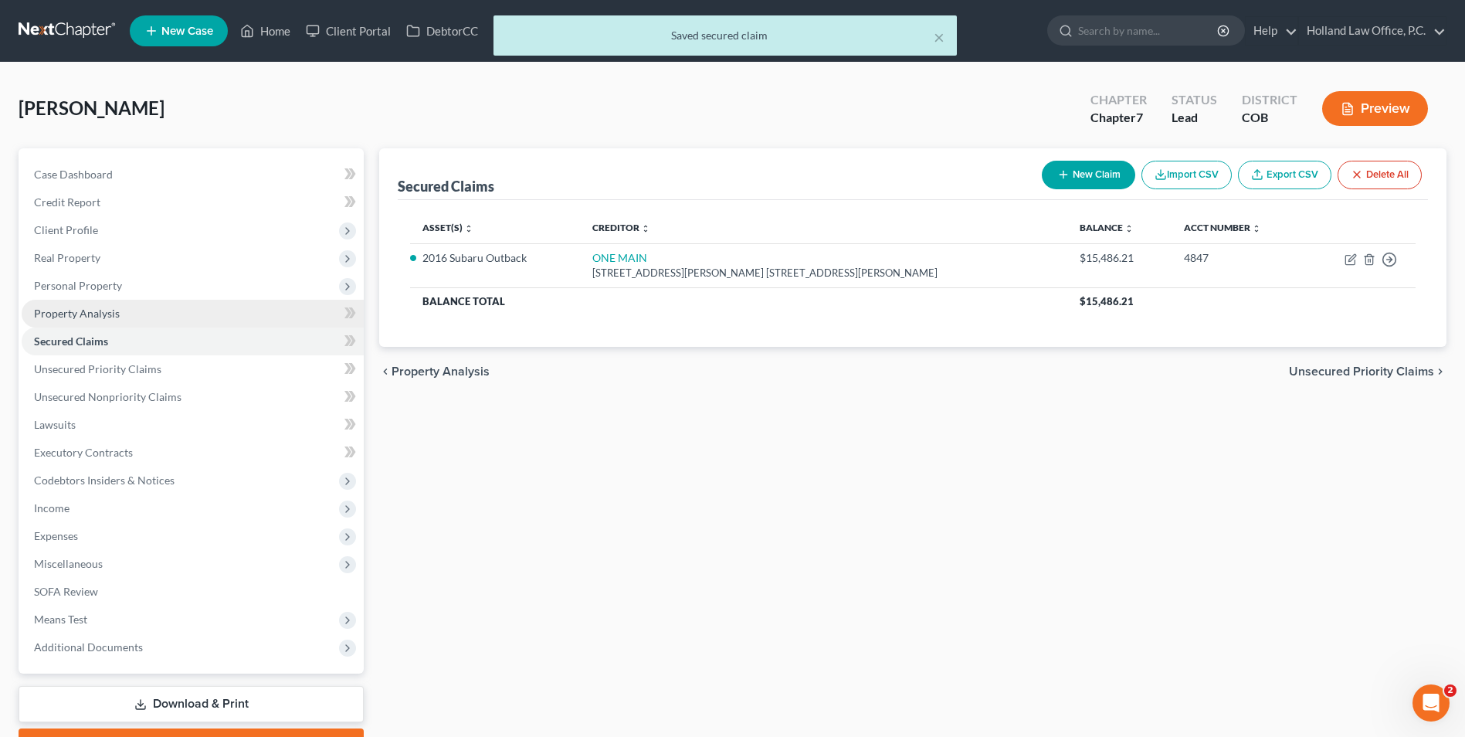
click at [90, 307] on span "Property Analysis" at bounding box center [77, 313] width 86 height 13
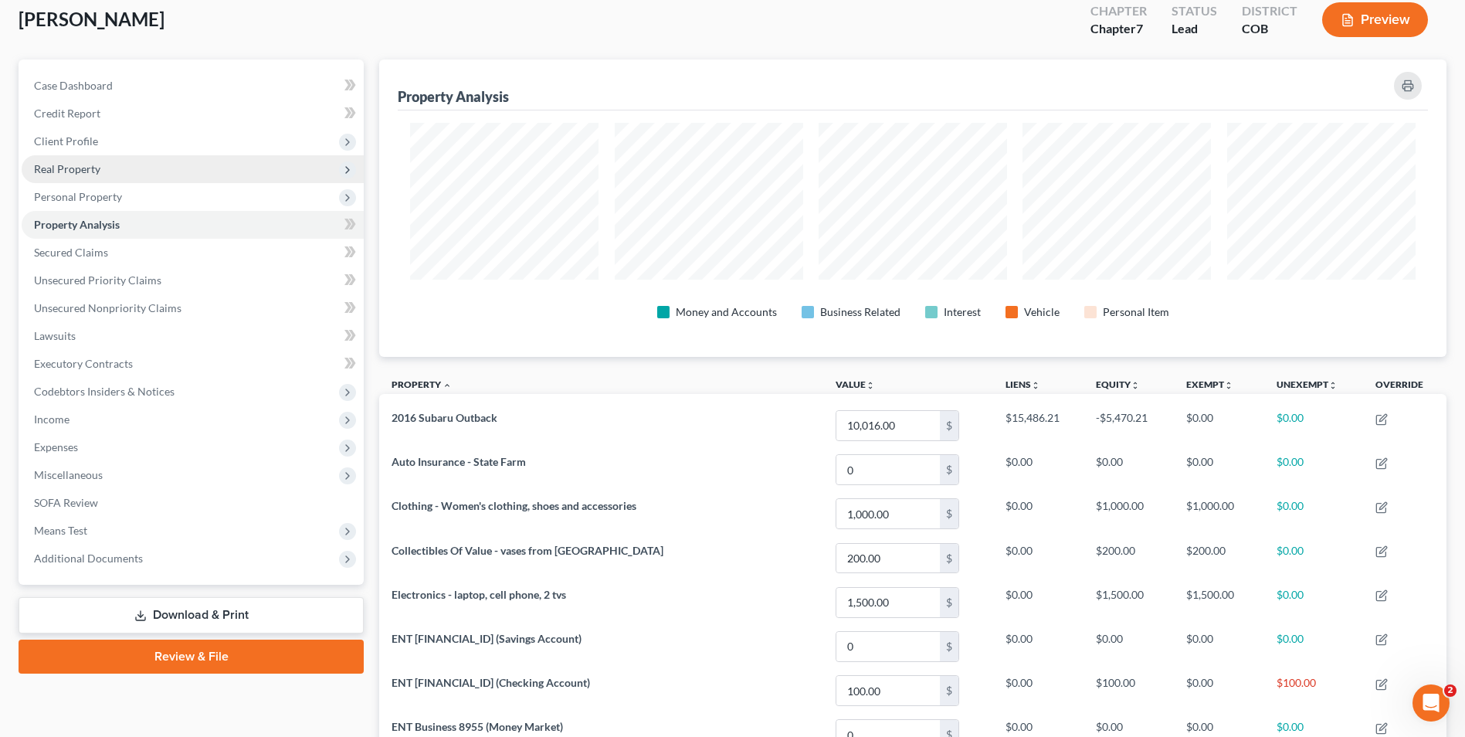
scroll to position [77, 0]
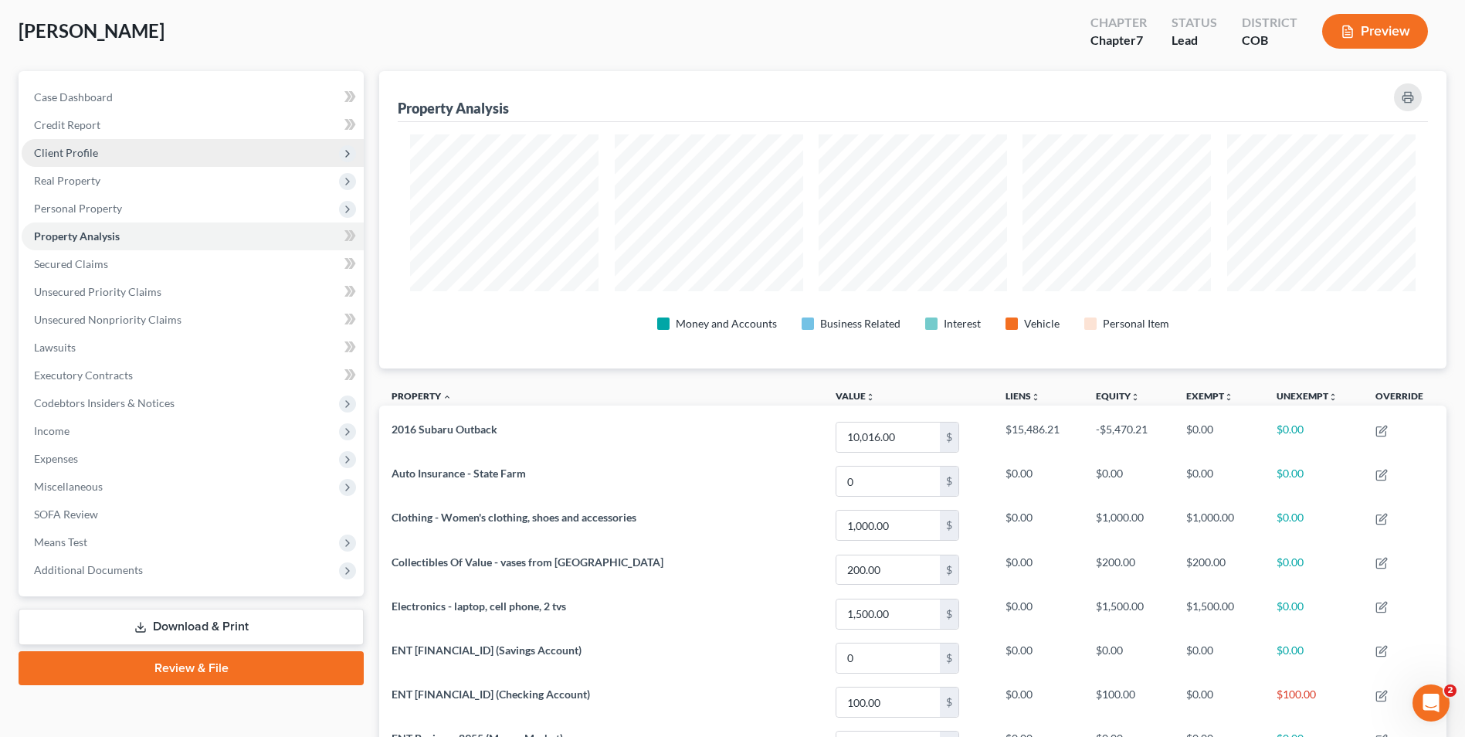
click at [107, 150] on span "Client Profile" at bounding box center [193, 153] width 342 height 28
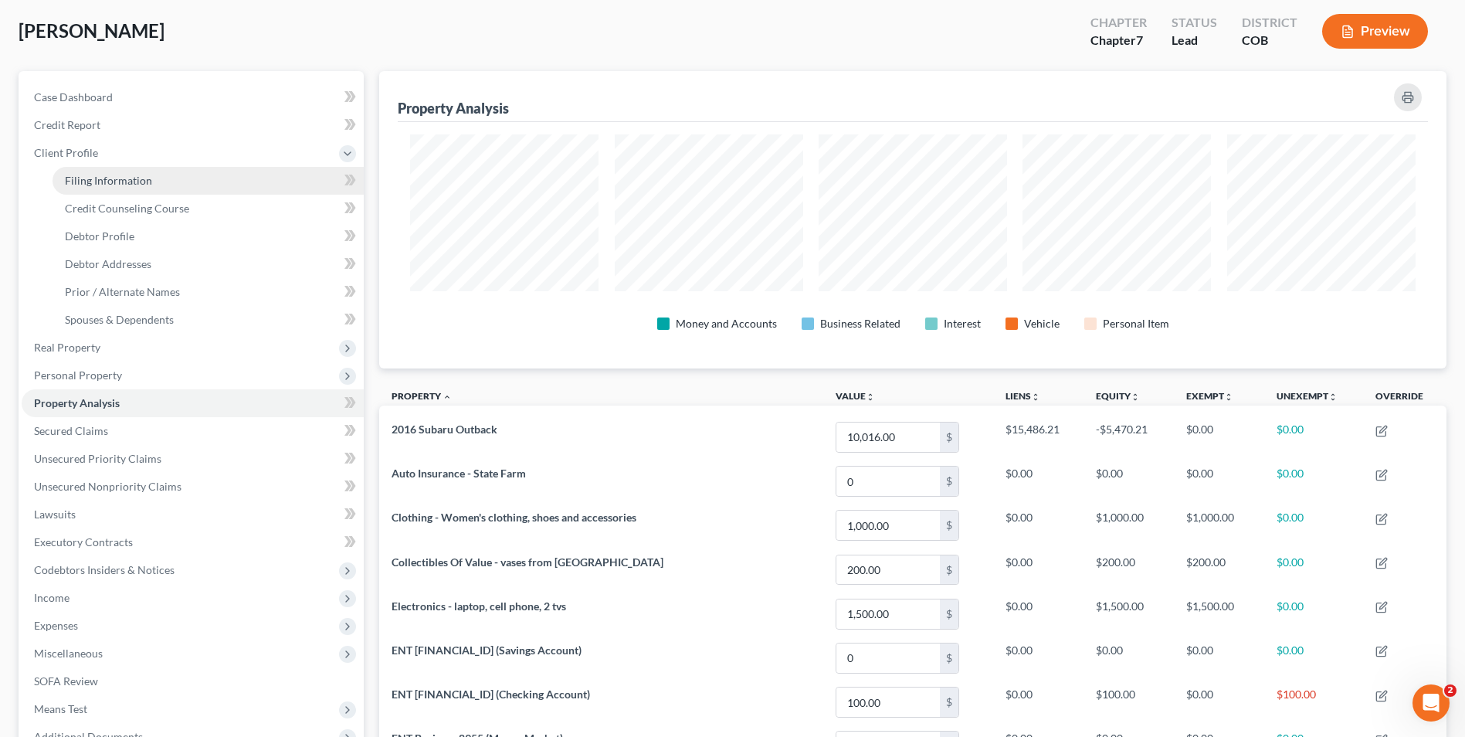
click at [107, 174] on span "Filing Information" at bounding box center [108, 180] width 87 height 13
select select "1"
select select "0"
select select "11"
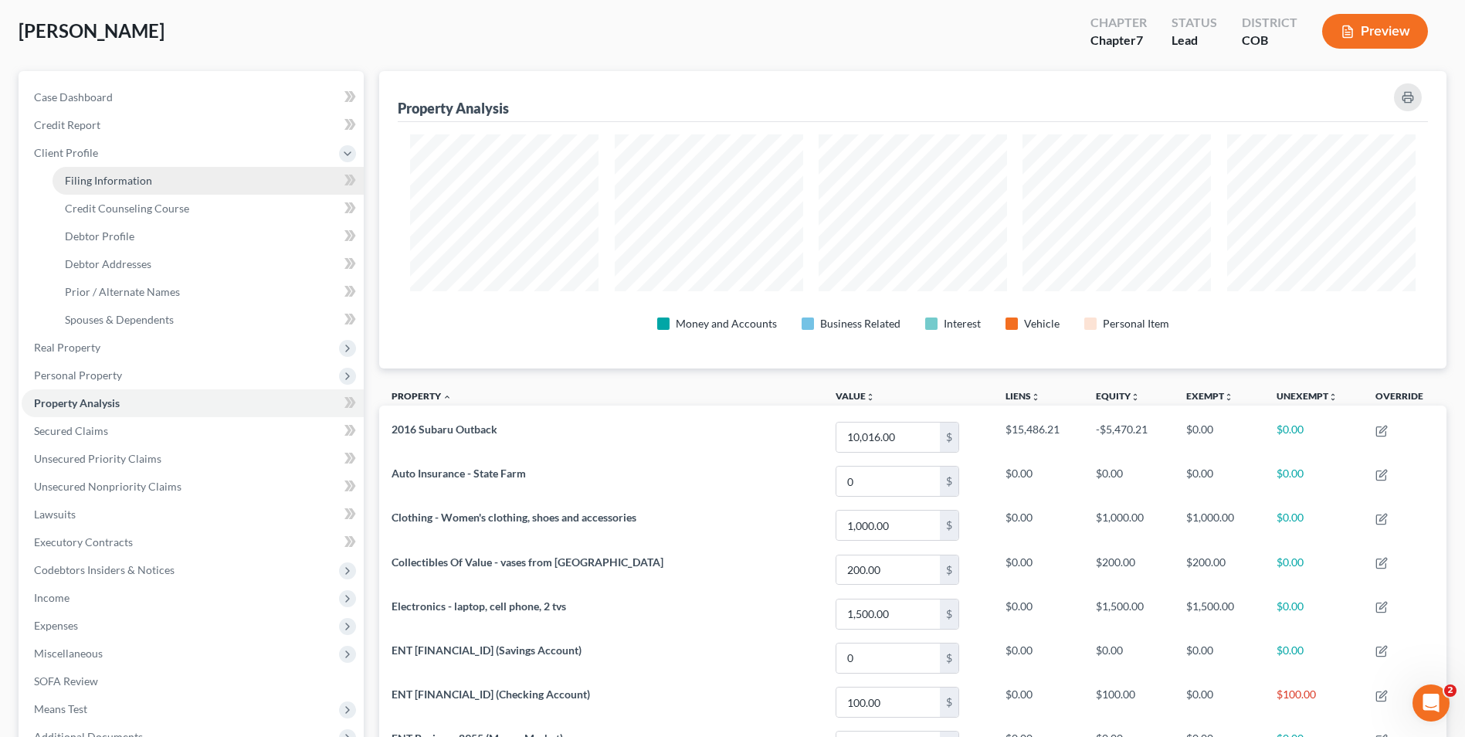
select select "0"
select select "5"
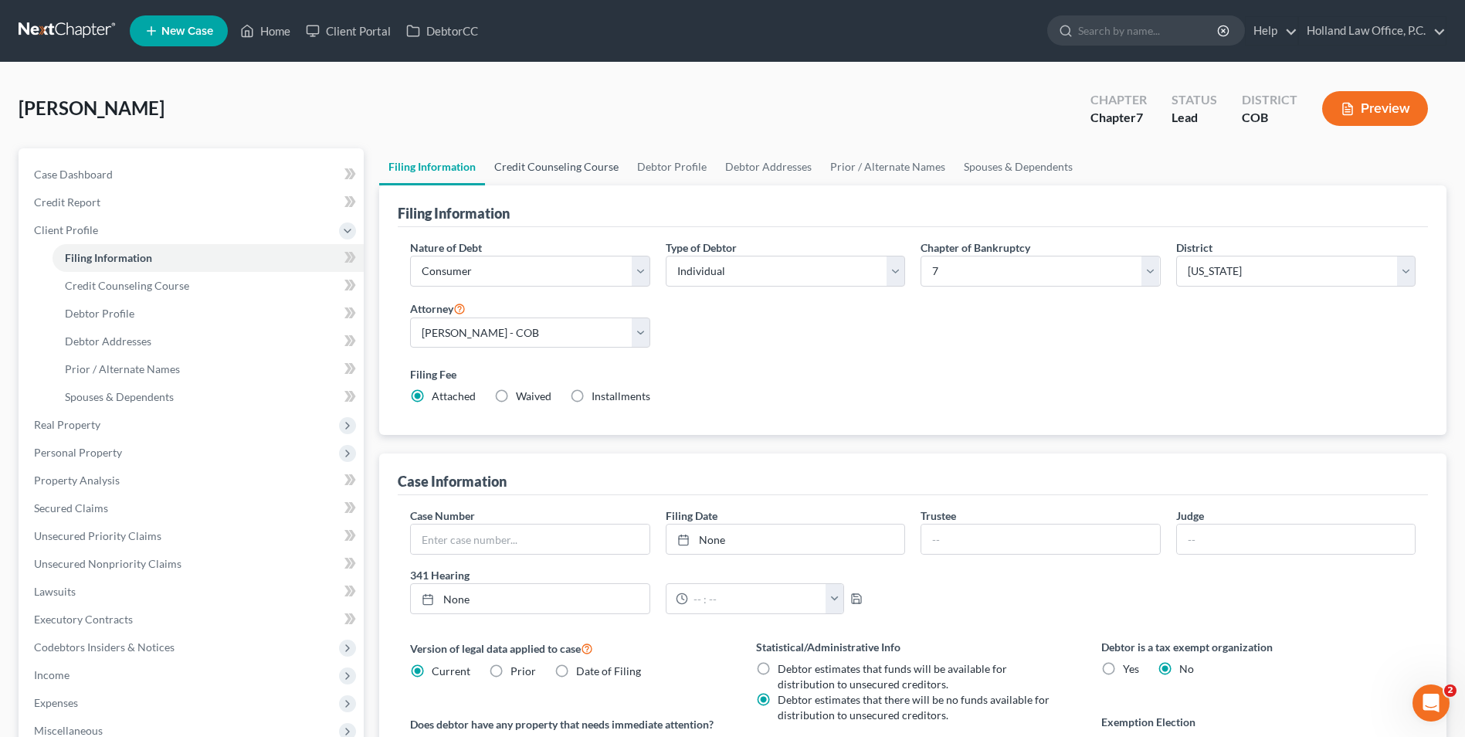
click at [524, 165] on link "Credit Counseling Course" at bounding box center [556, 166] width 143 height 37
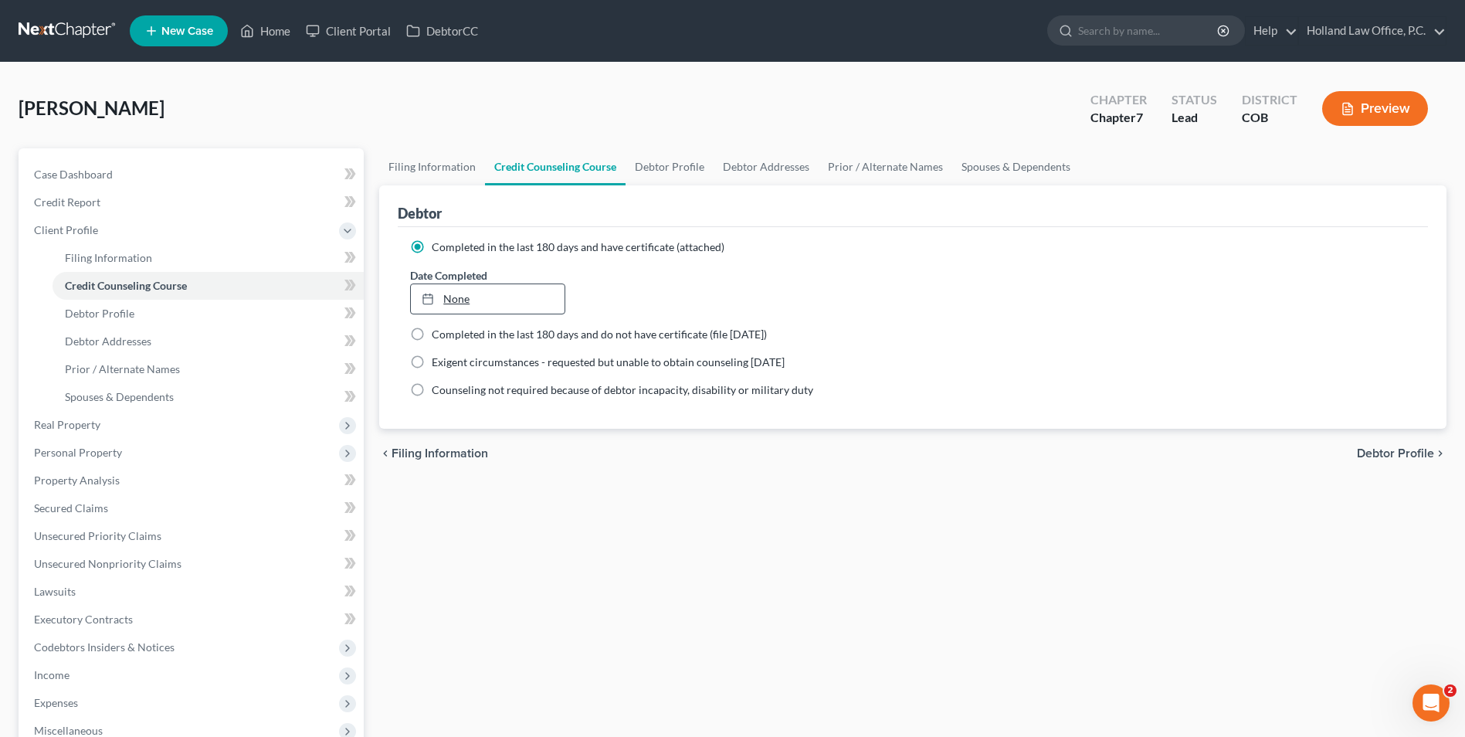
type input "9/9/2025"
click at [445, 299] on link "9/9/2025" at bounding box center [487, 298] width 153 height 29
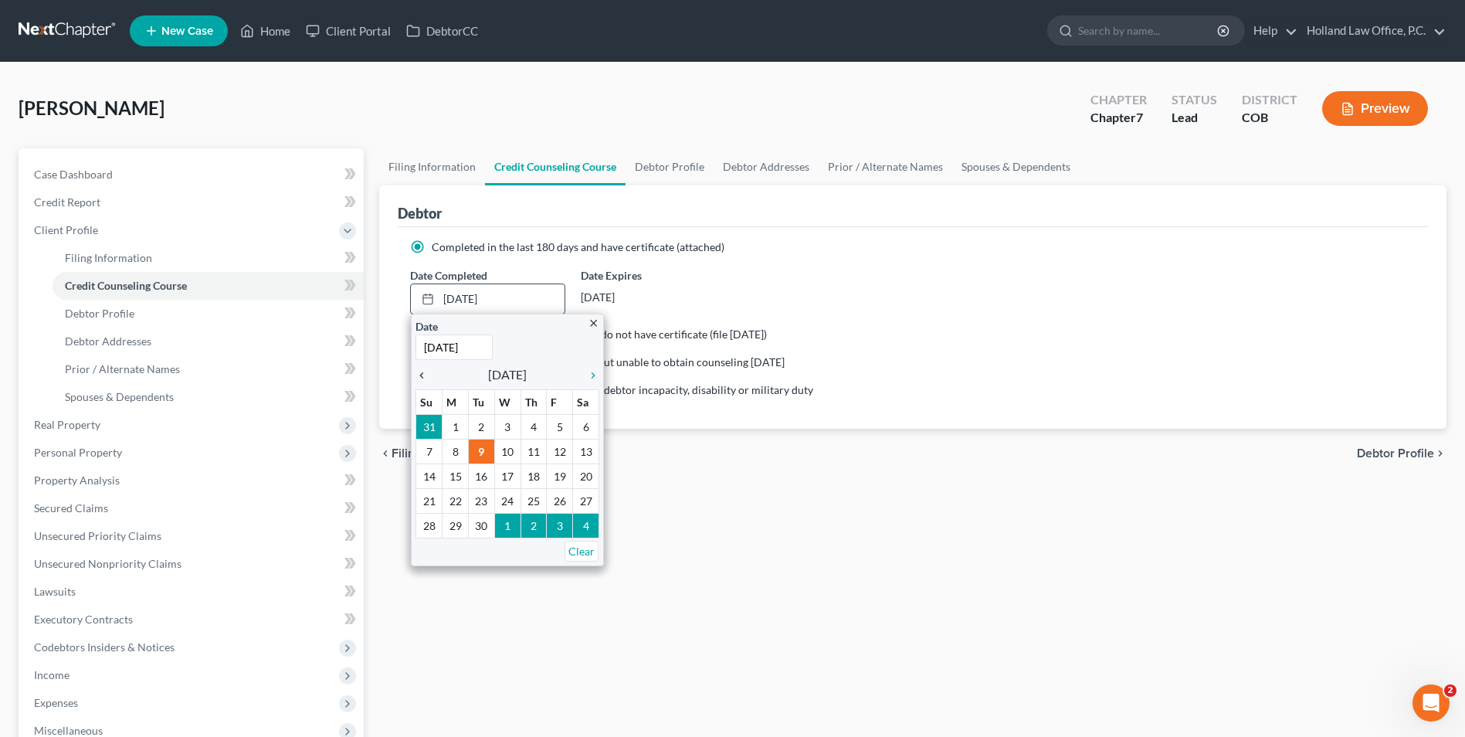
click at [417, 372] on icon "chevron_left" at bounding box center [426, 375] width 20 height 12
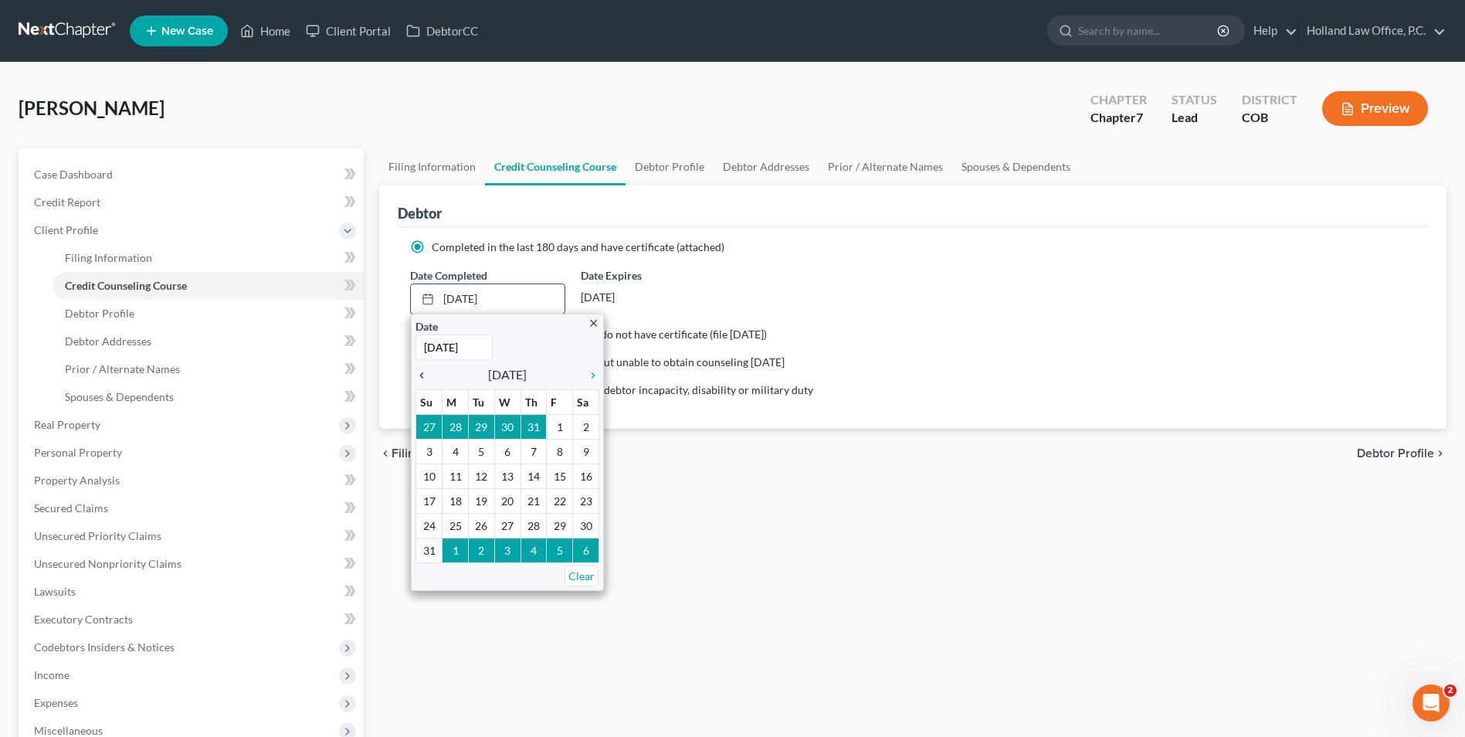
click at [417, 372] on icon "chevron_left" at bounding box center [426, 375] width 20 height 12
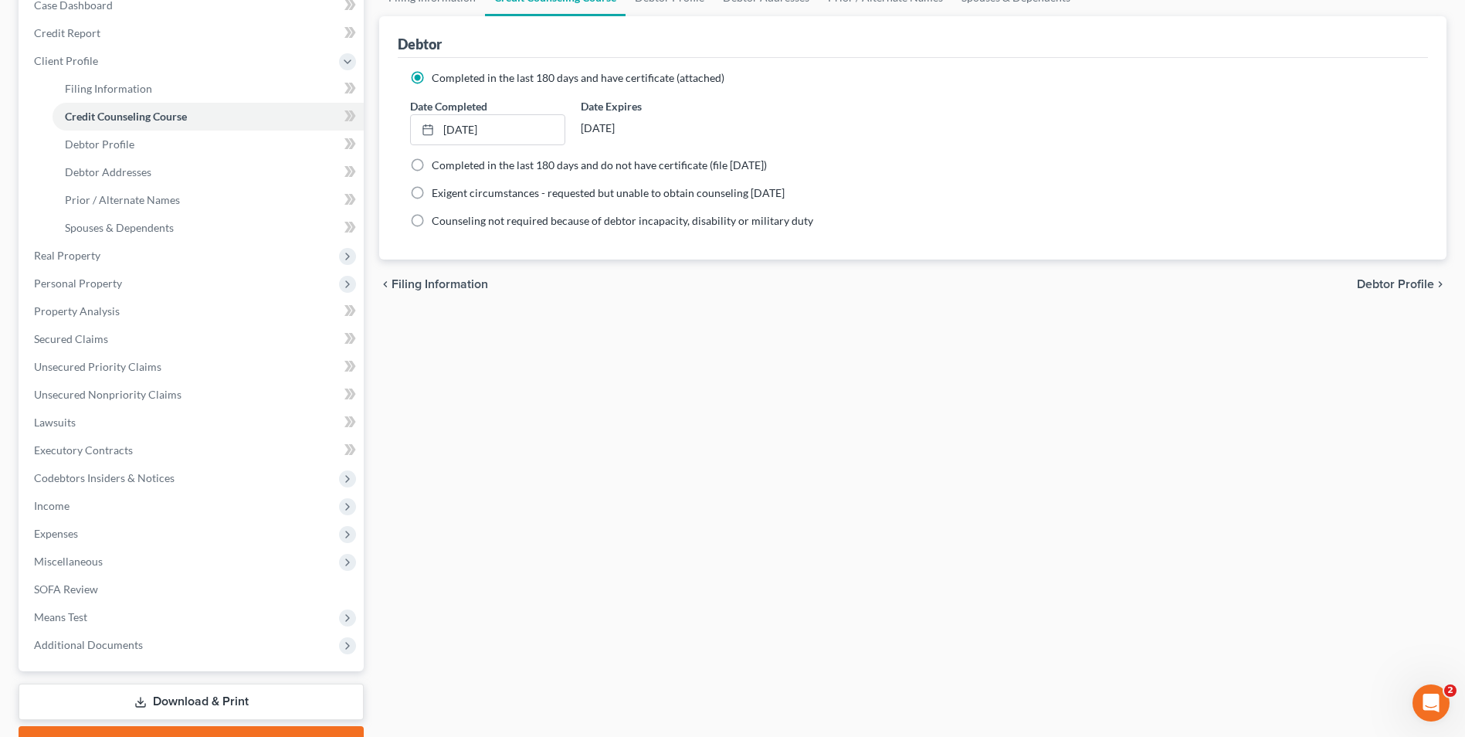
scroll to position [251, 0]
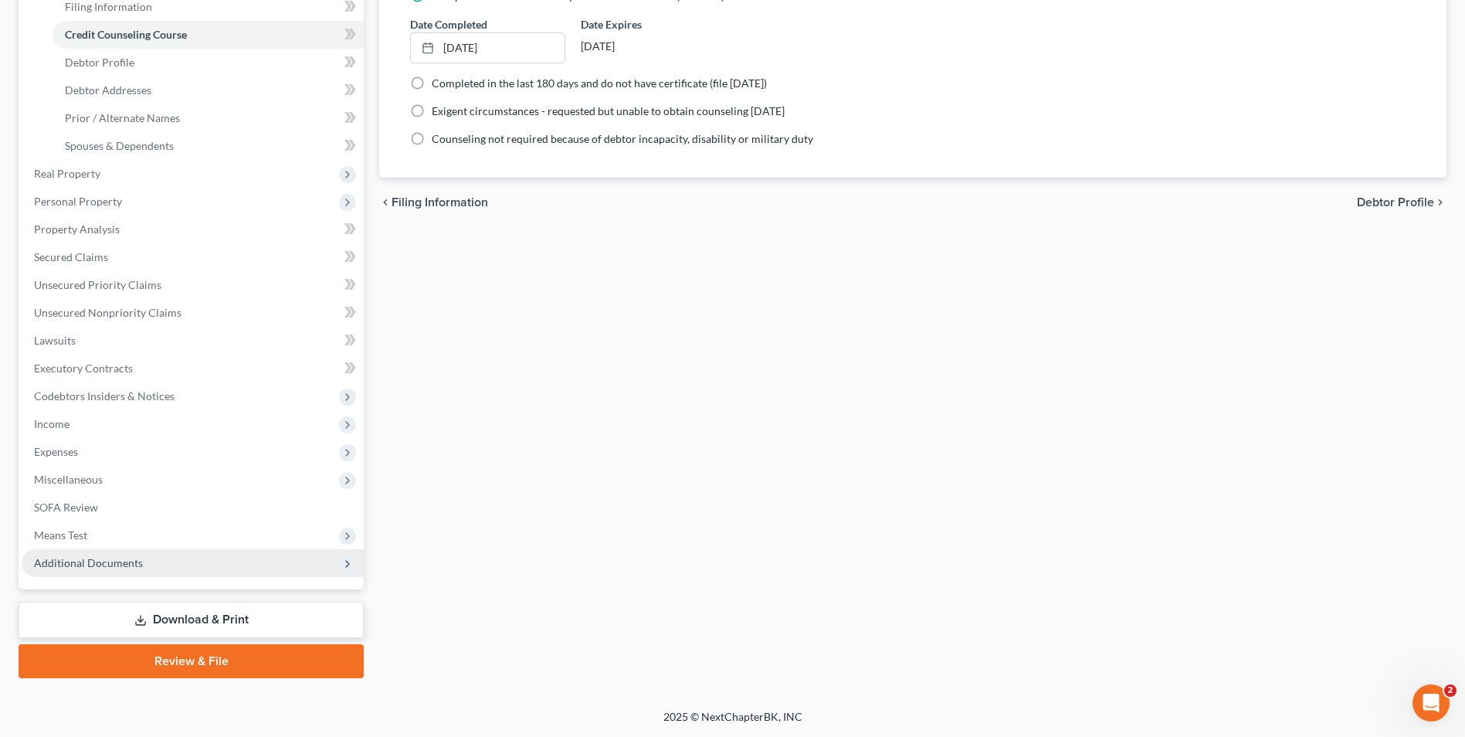
click at [105, 556] on span "Additional Documents" at bounding box center [88, 562] width 109 height 13
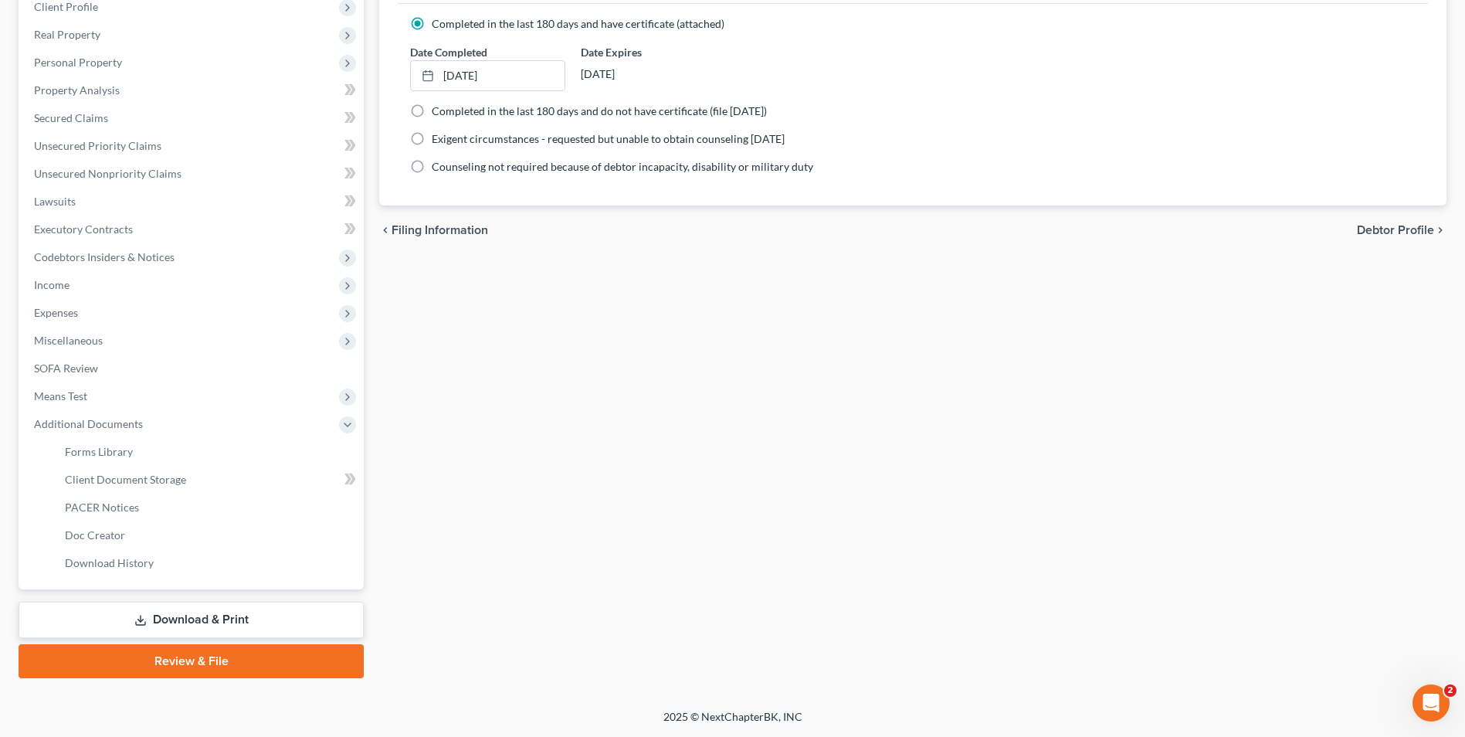
scroll to position [223, 0]
click at [110, 494] on link "PACER Notices" at bounding box center [208, 508] width 311 height 28
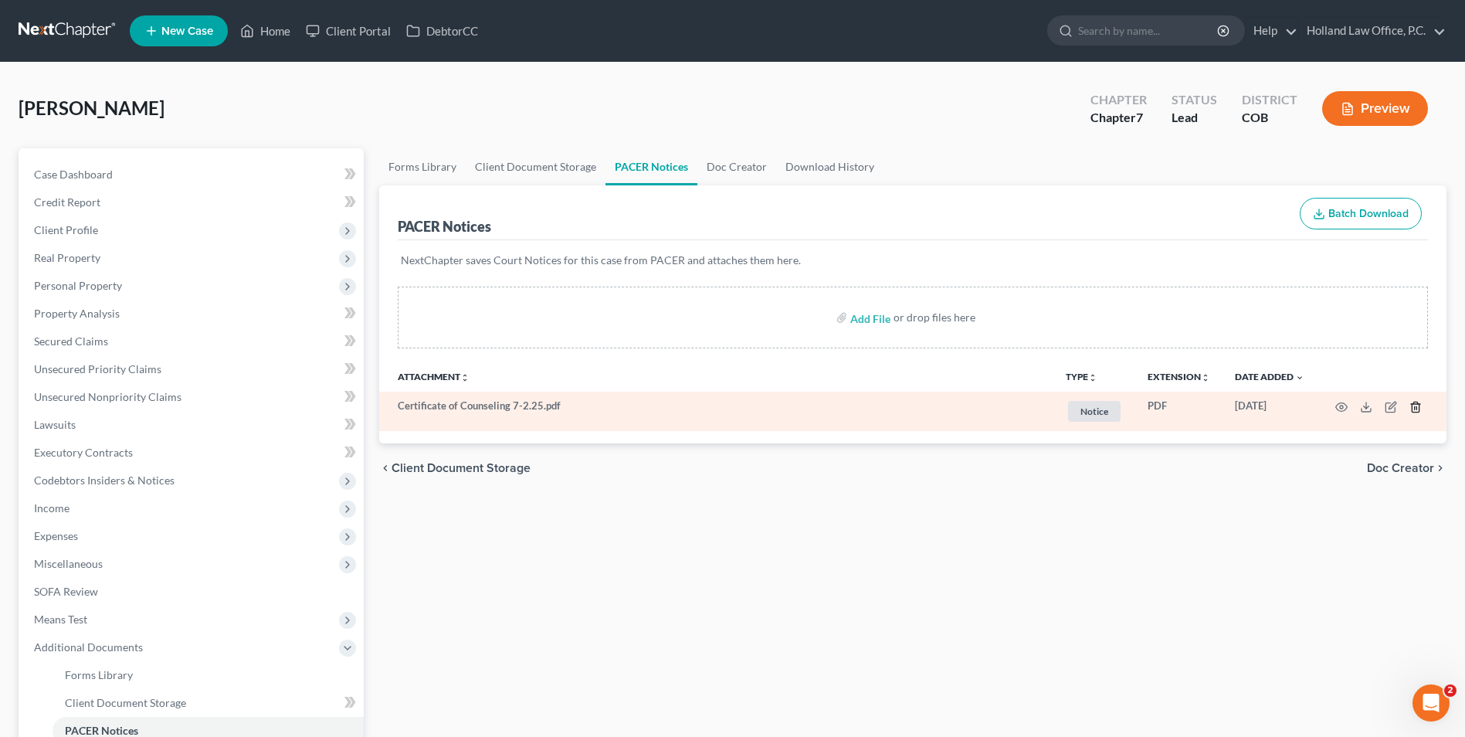
click at [1412, 410] on icon "button" at bounding box center [1415, 407] width 7 height 10
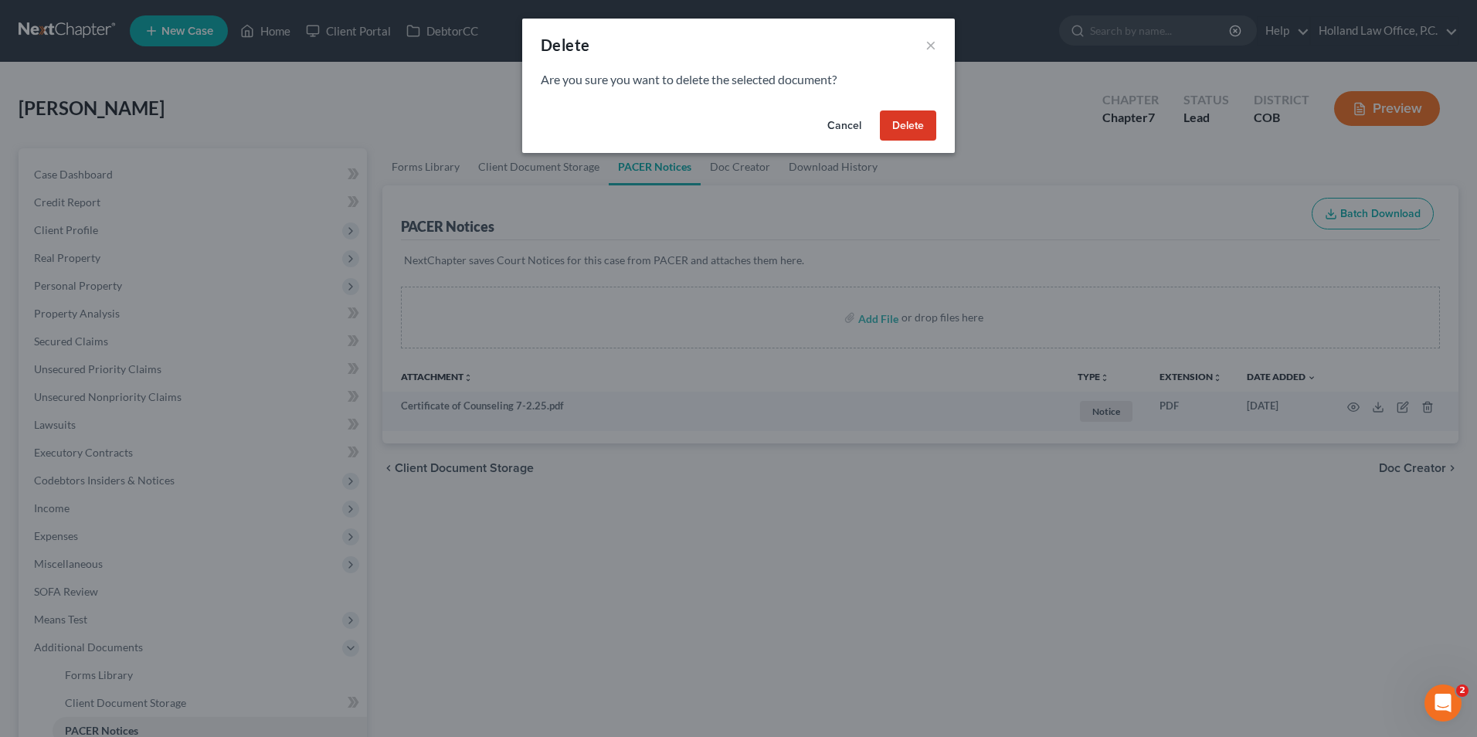
click at [925, 122] on button "Delete" at bounding box center [908, 125] width 56 height 31
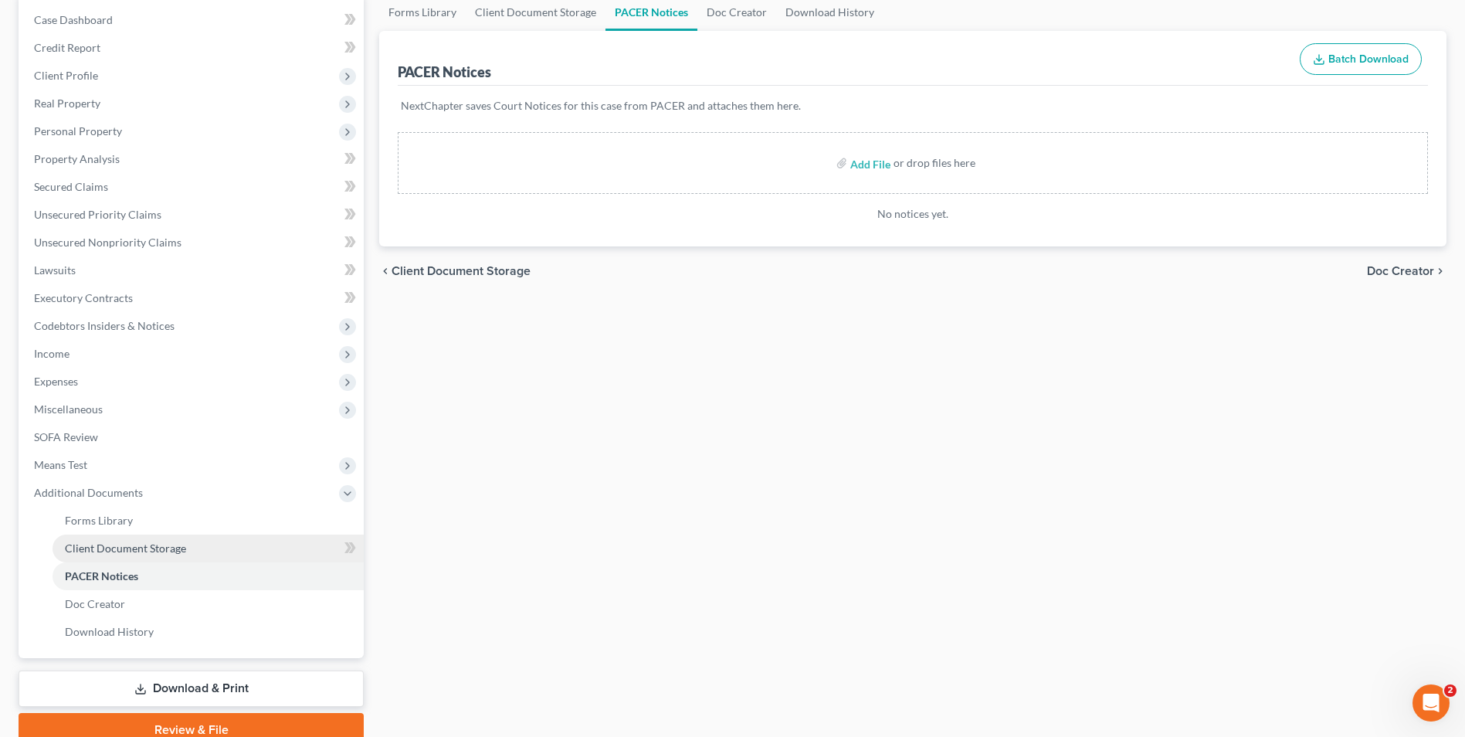
click at [199, 543] on link "Client Document Storage" at bounding box center [208, 549] width 311 height 28
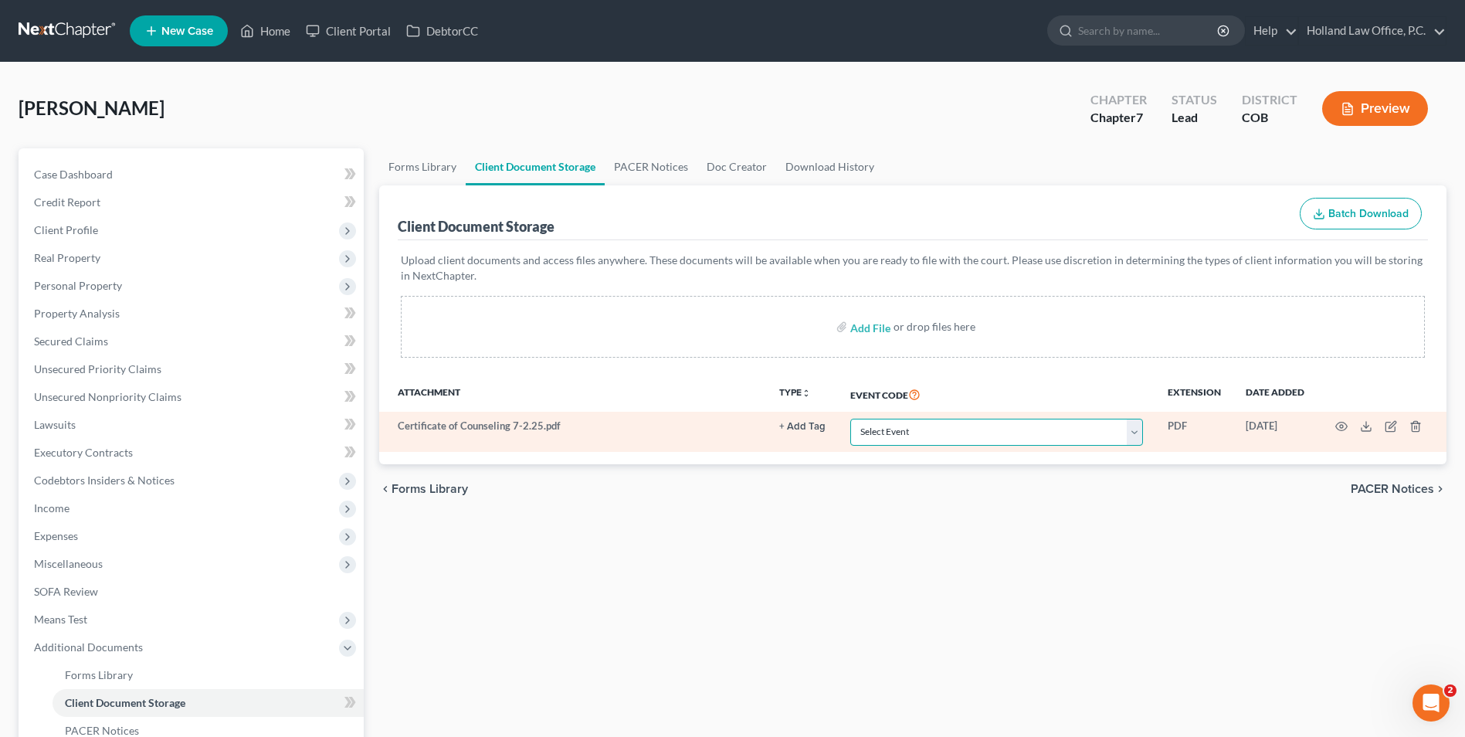
click at [932, 430] on select "Select Event 1009-1.1 Notice of Amendments 20 Largest Unsecured Creditors Amend…" at bounding box center [996, 432] width 293 height 27
select select "5"
click at [850, 419] on select "Select Event 1009-1.1 Notice of Amendments 20 Largest Unsecured Creditors Amend…" at bounding box center [996, 432] width 293 height 27
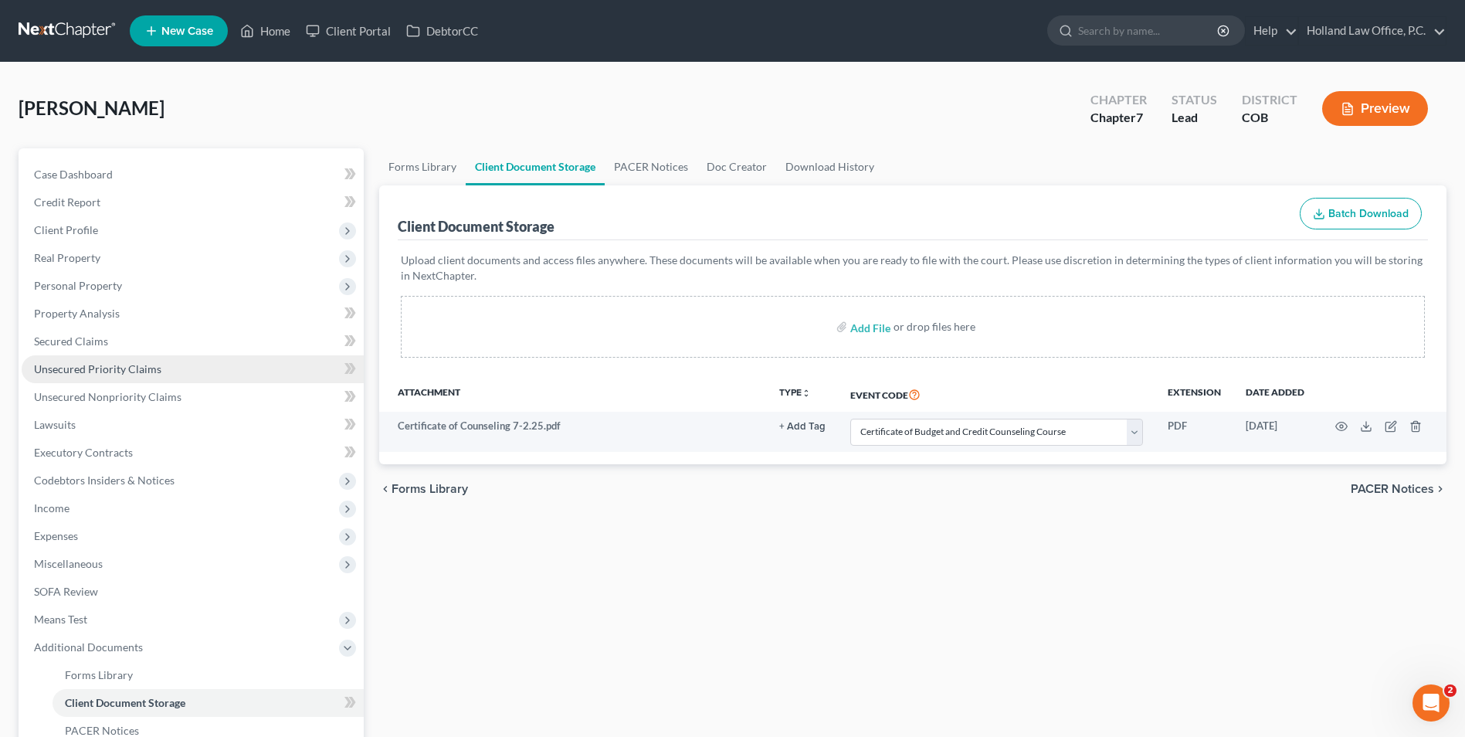
click at [173, 381] on link "Unsecured Priority Claims" at bounding box center [193, 369] width 342 height 28
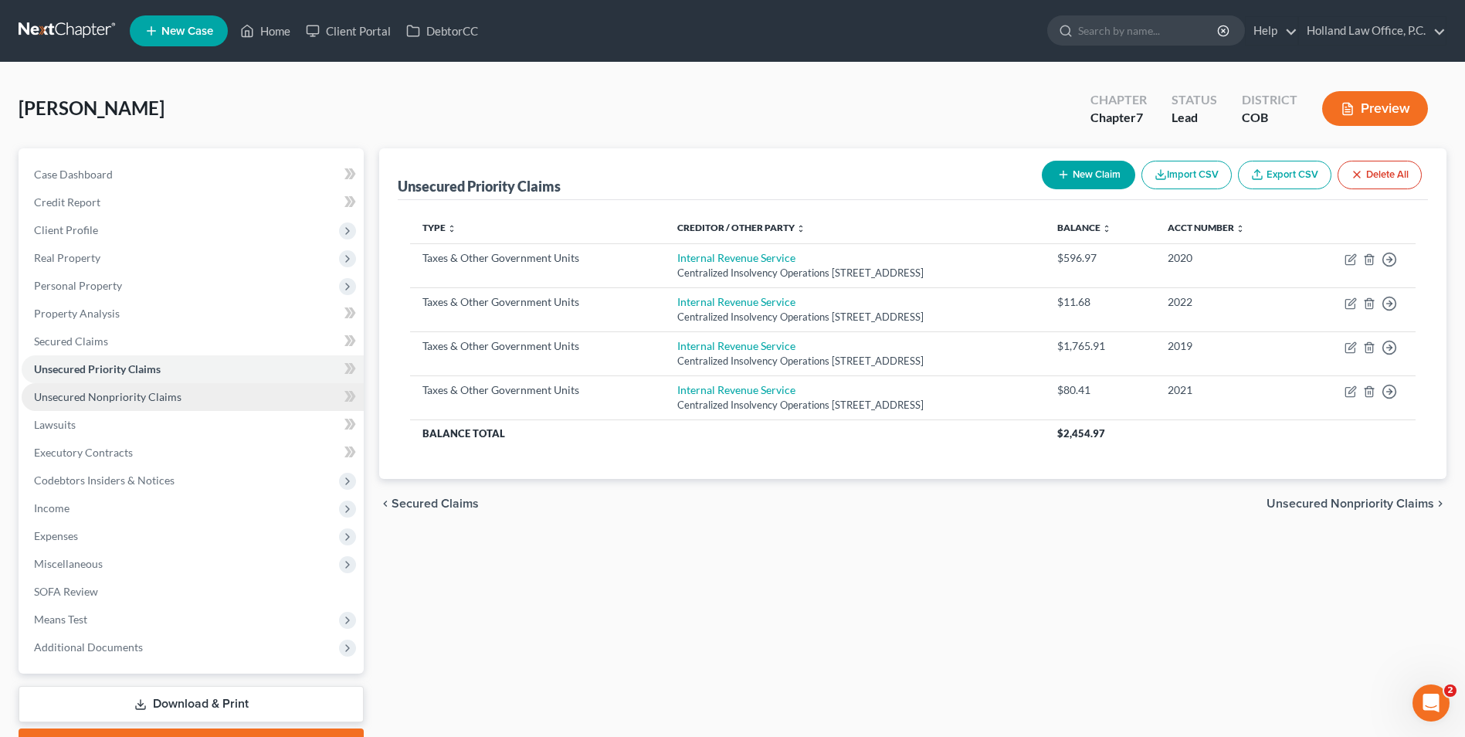
click at [172, 391] on span "Unsecured Nonpriority Claims" at bounding box center [108, 396] width 148 height 13
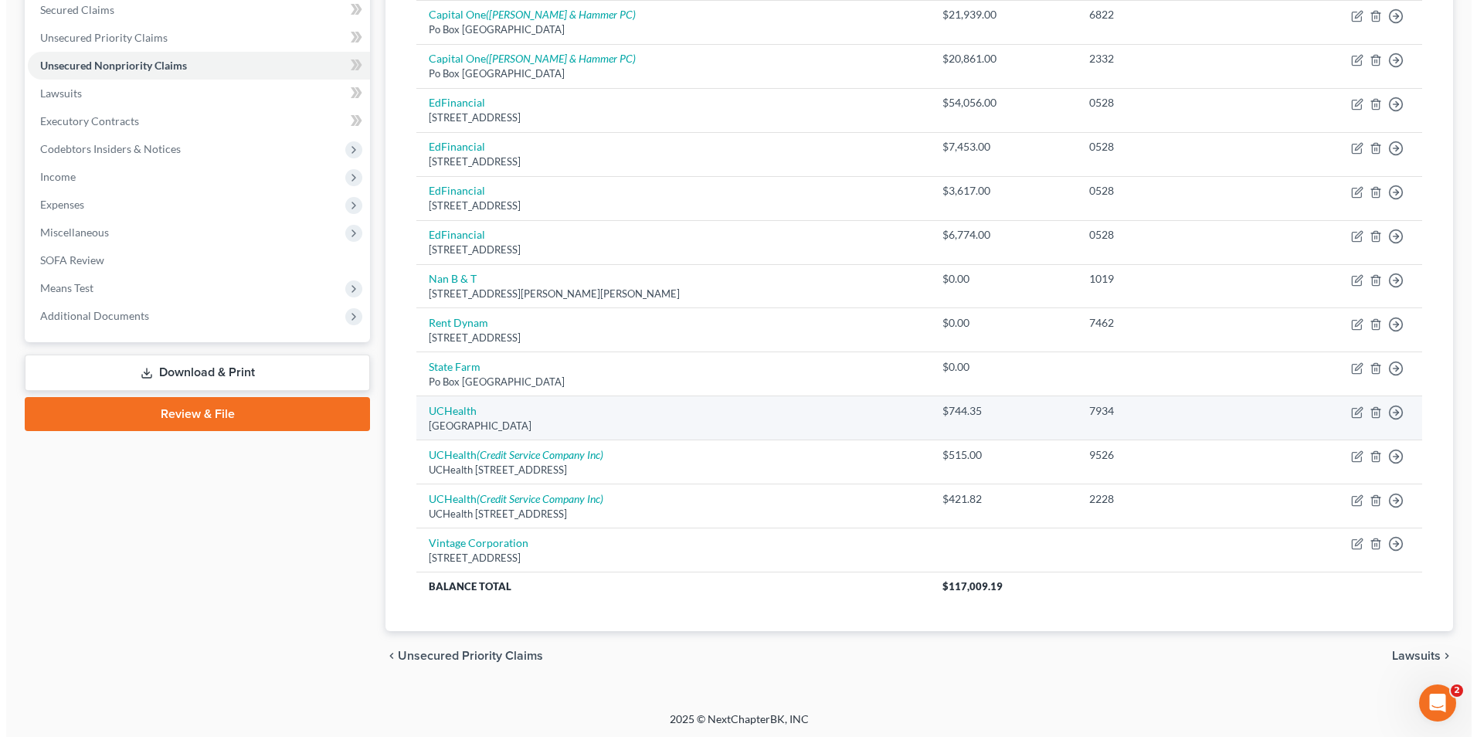
scroll to position [334, 0]
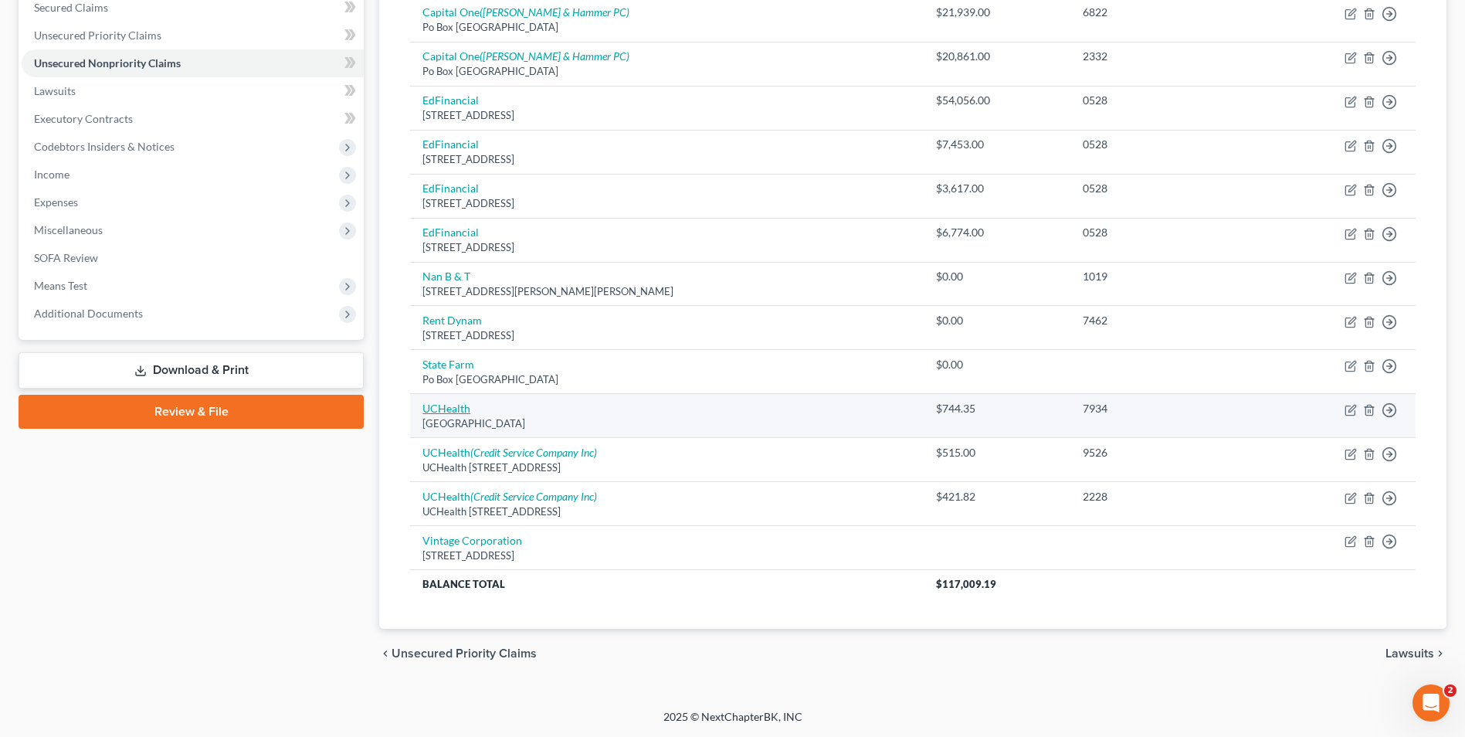
click at [470, 407] on link "UCHealth" at bounding box center [447, 408] width 48 height 13
select select "45"
select select "2"
select select "0"
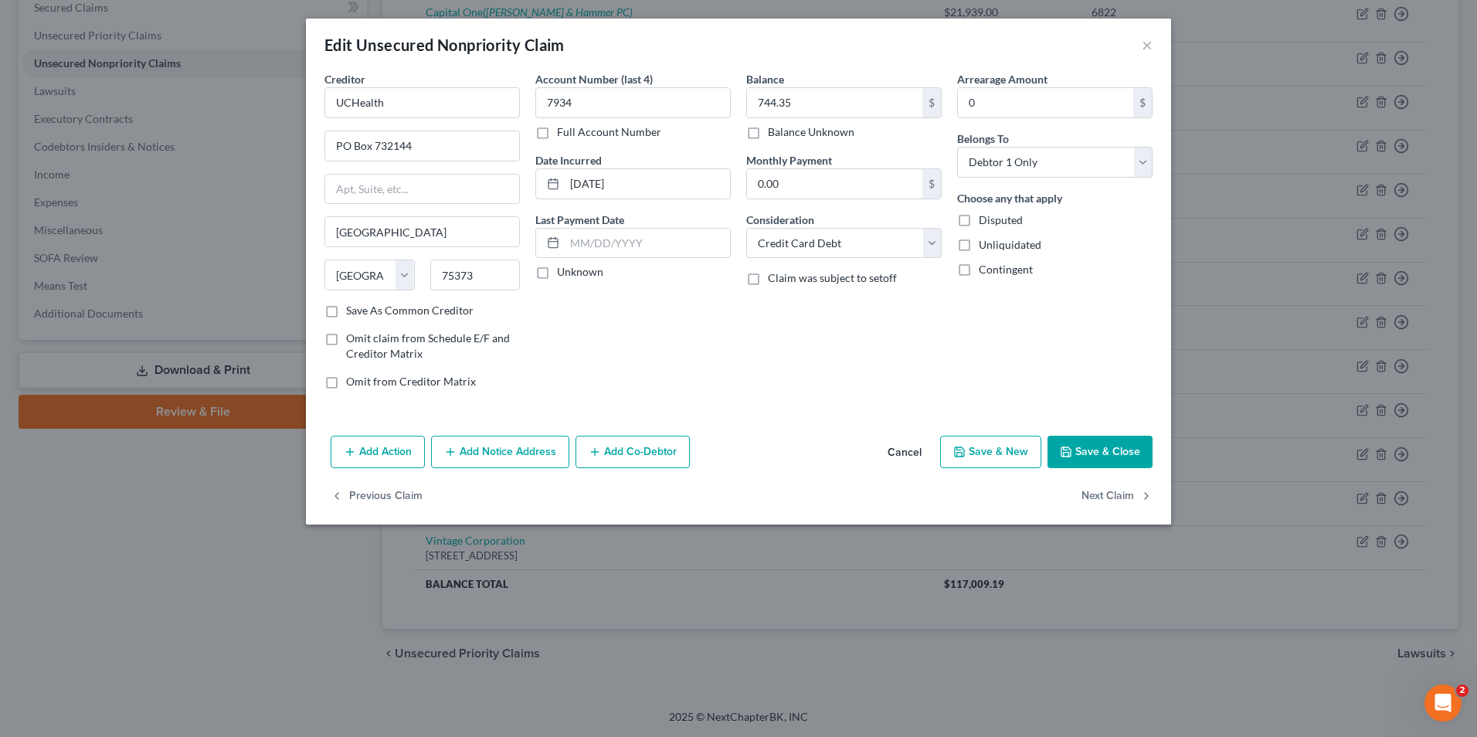
click at [562, 441] on button "Add Notice Address" at bounding box center [500, 452] width 138 height 32
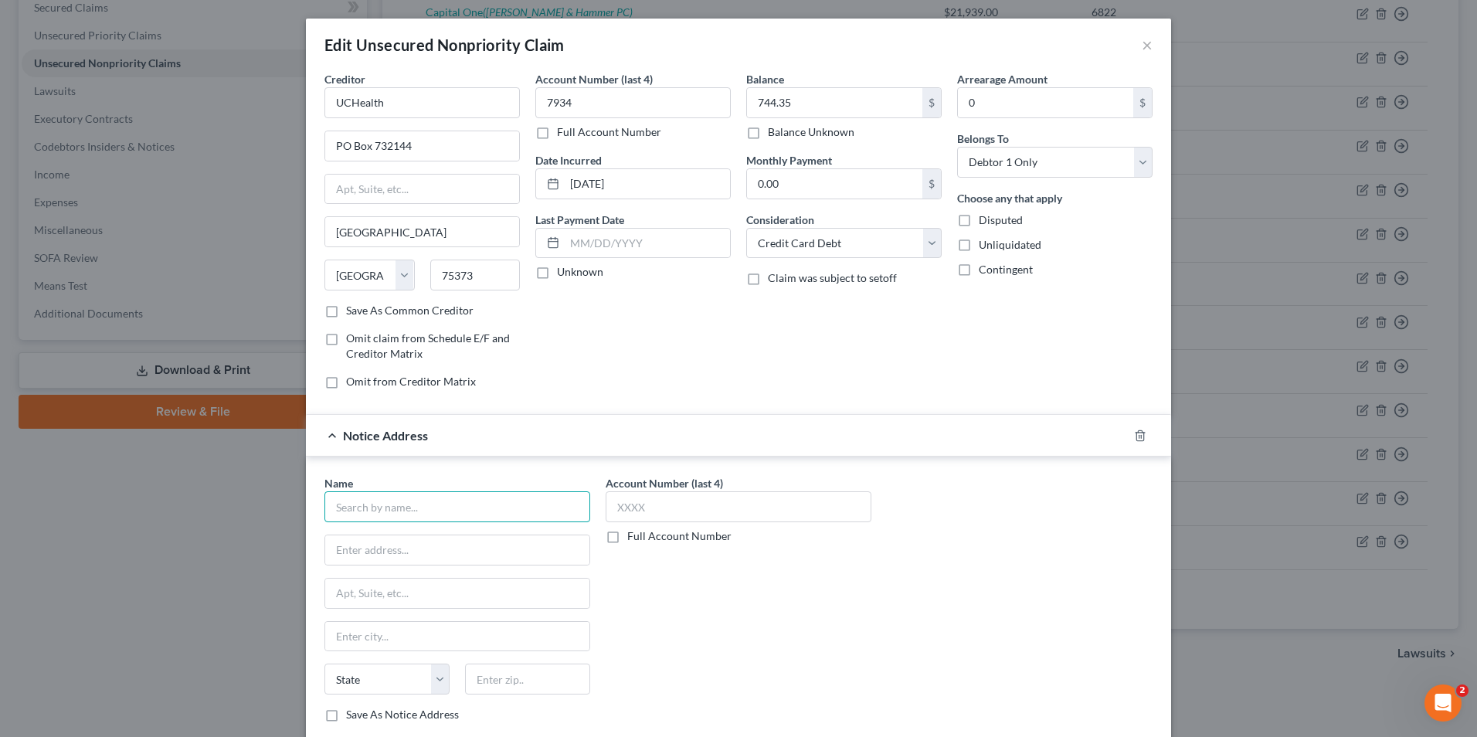
drag, startPoint x: 403, startPoint y: 498, endPoint x: 409, endPoint y: 509, distance: 12.5
click at [409, 507] on input "text" at bounding box center [457, 506] width 266 height 31
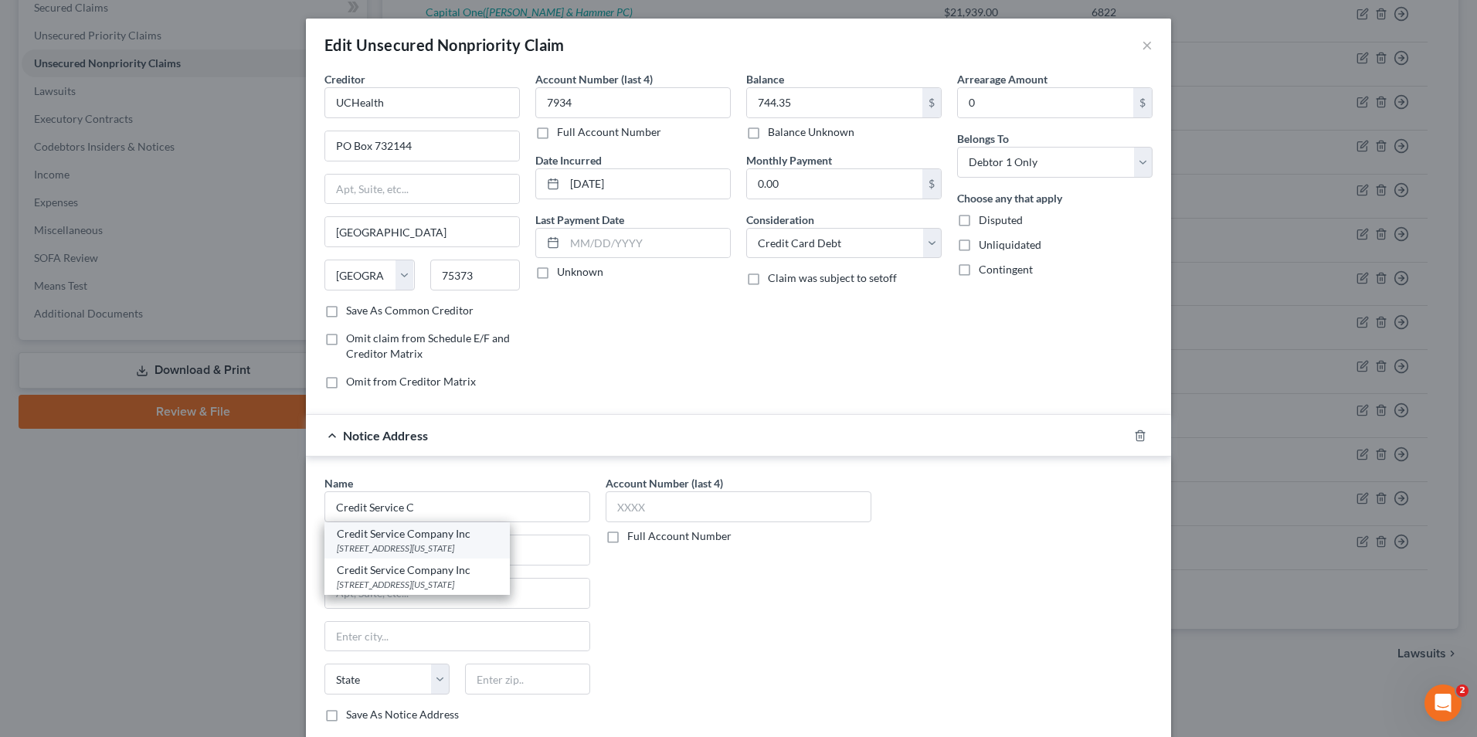
click at [421, 539] on div "Credit Service Company Inc" at bounding box center [417, 533] width 161 height 15
type input "Credit Service Company Inc"
type input "PO Box 1120"
type input "Colorado Springs"
select select "5"
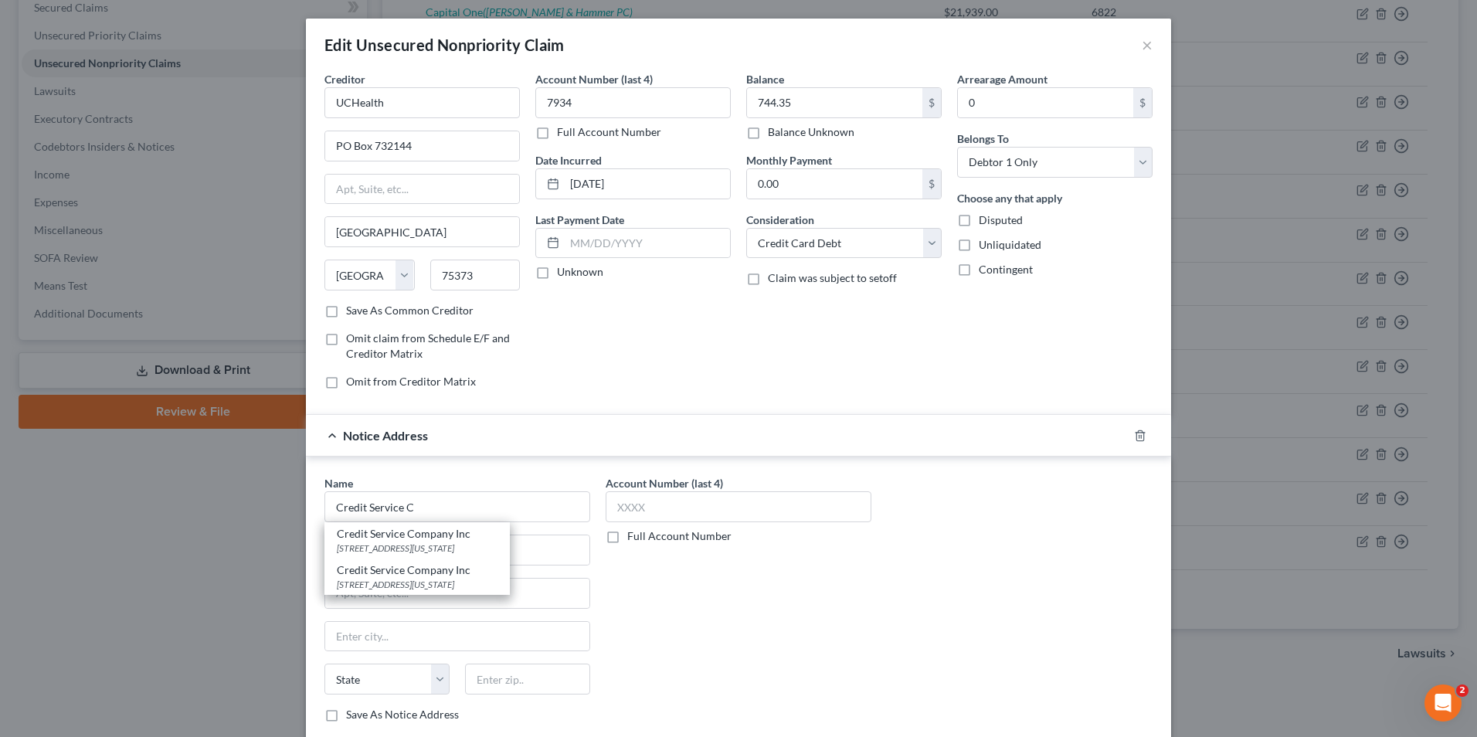
type input "80901"
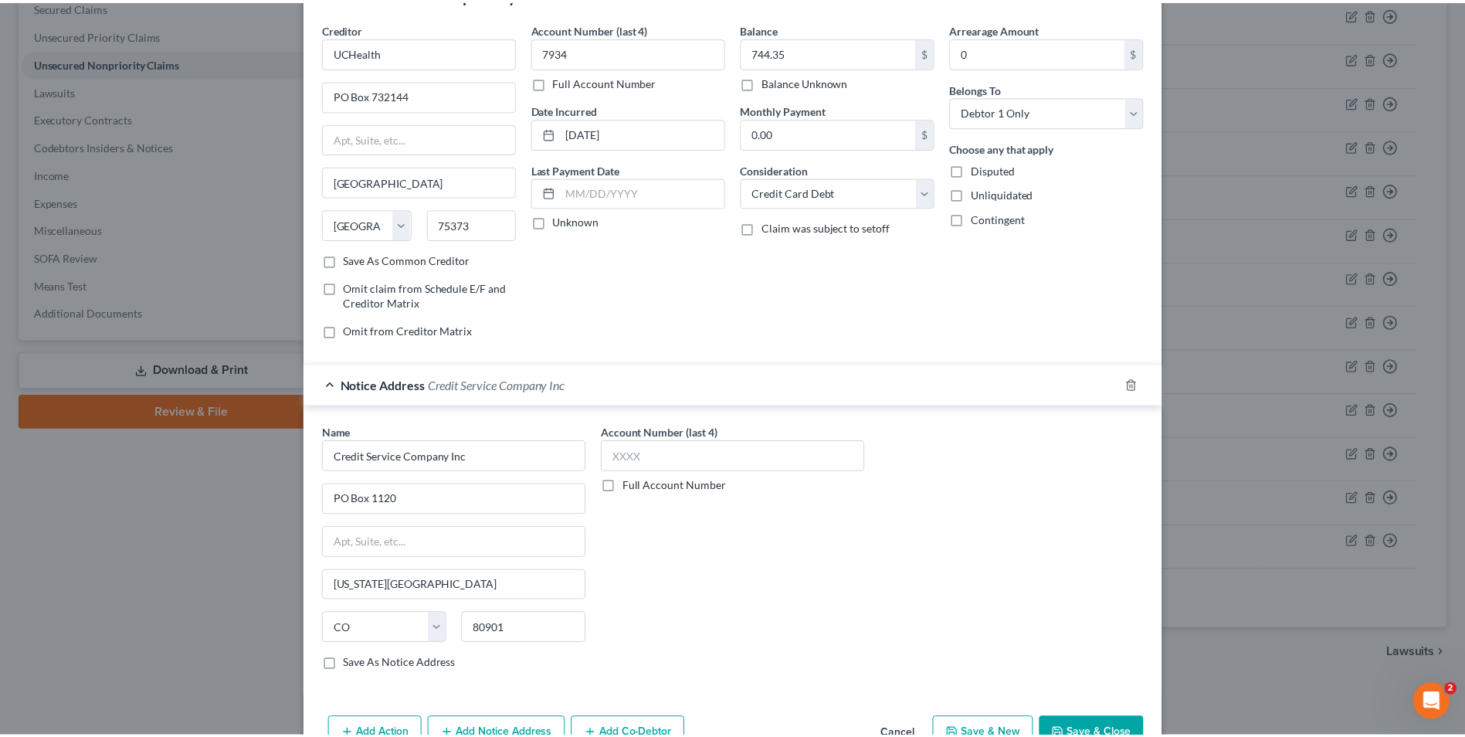
scroll to position [139, 0]
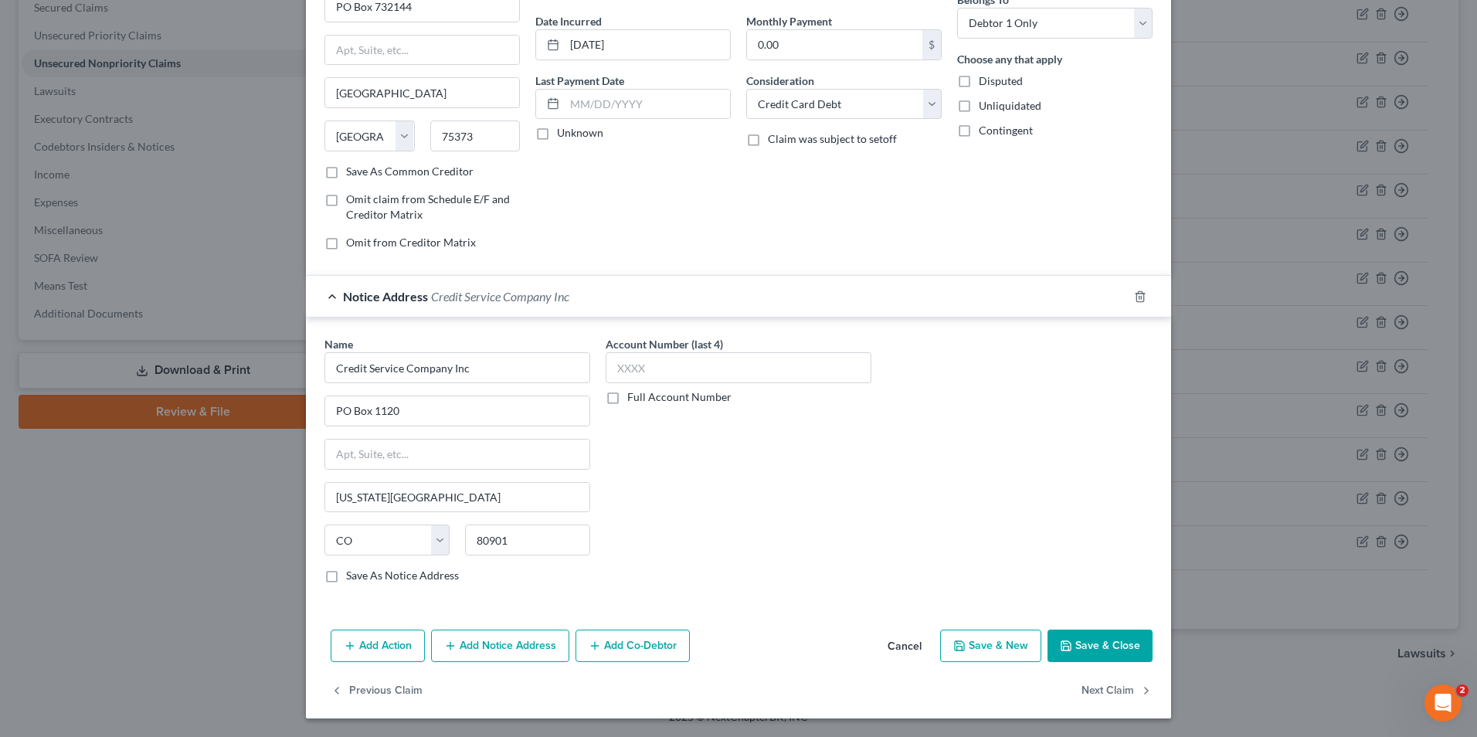
click at [1132, 655] on button "Save & Close" at bounding box center [1099, 646] width 105 height 32
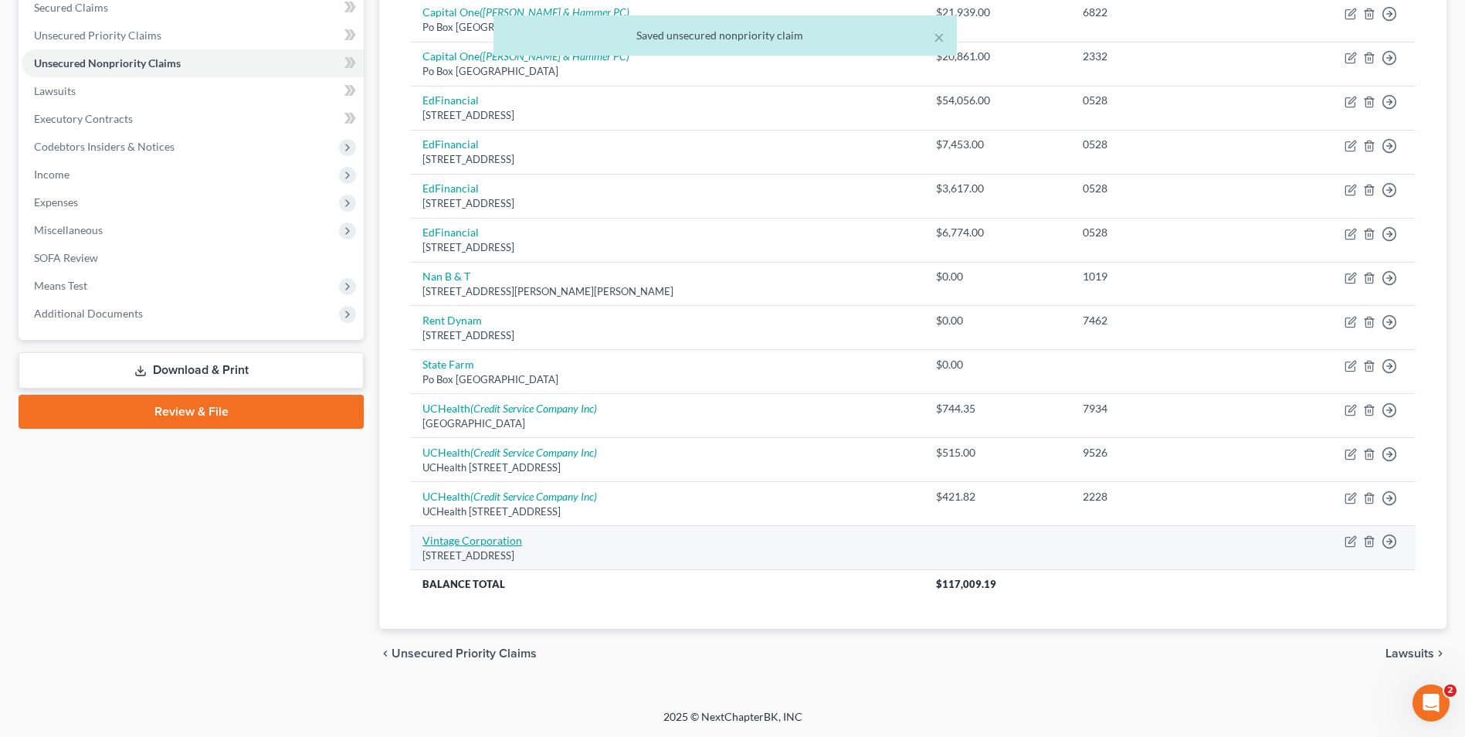
click at [478, 539] on link "Vintage Corporation" at bounding box center [473, 540] width 100 height 13
select select "5"
select select "14"
select select "0"
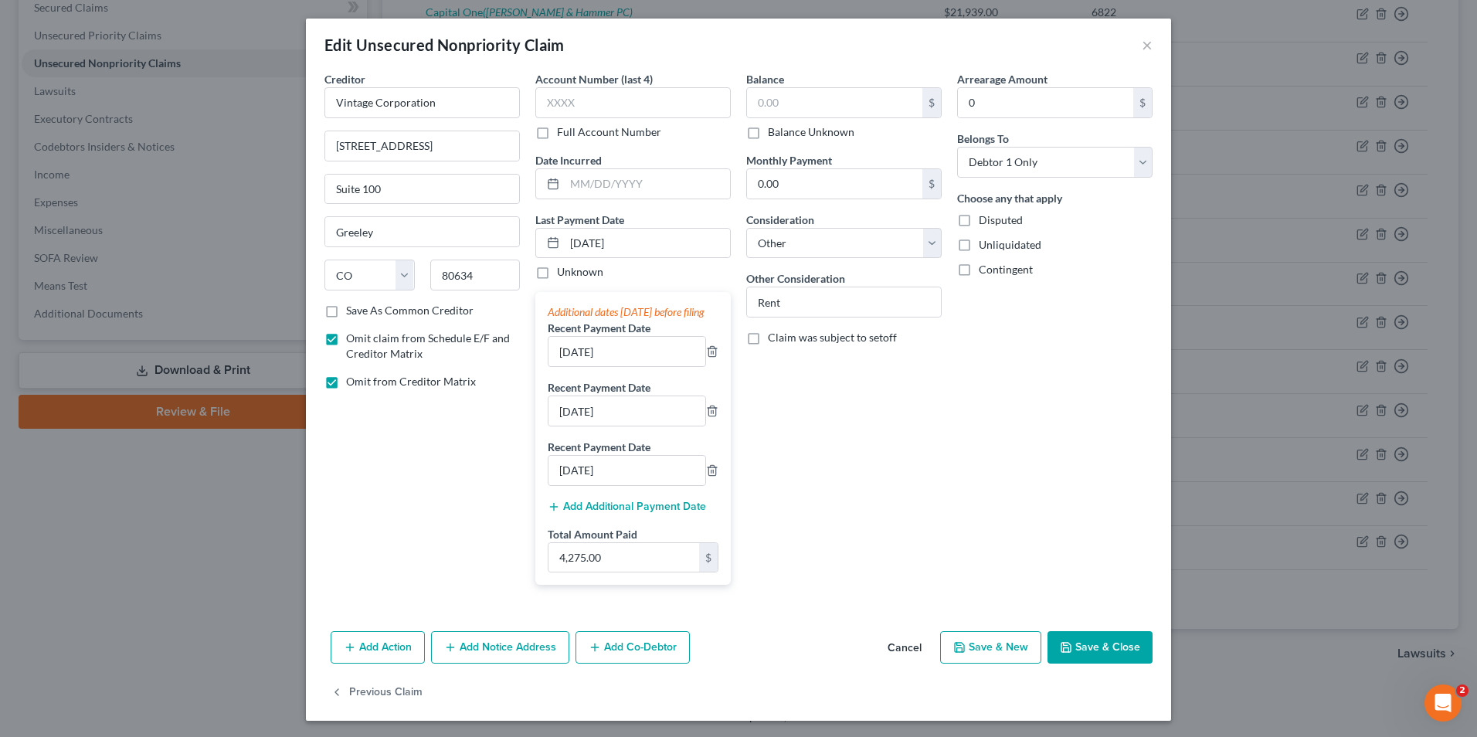
click at [1067, 653] on icon "button" at bounding box center [1066, 647] width 12 height 12
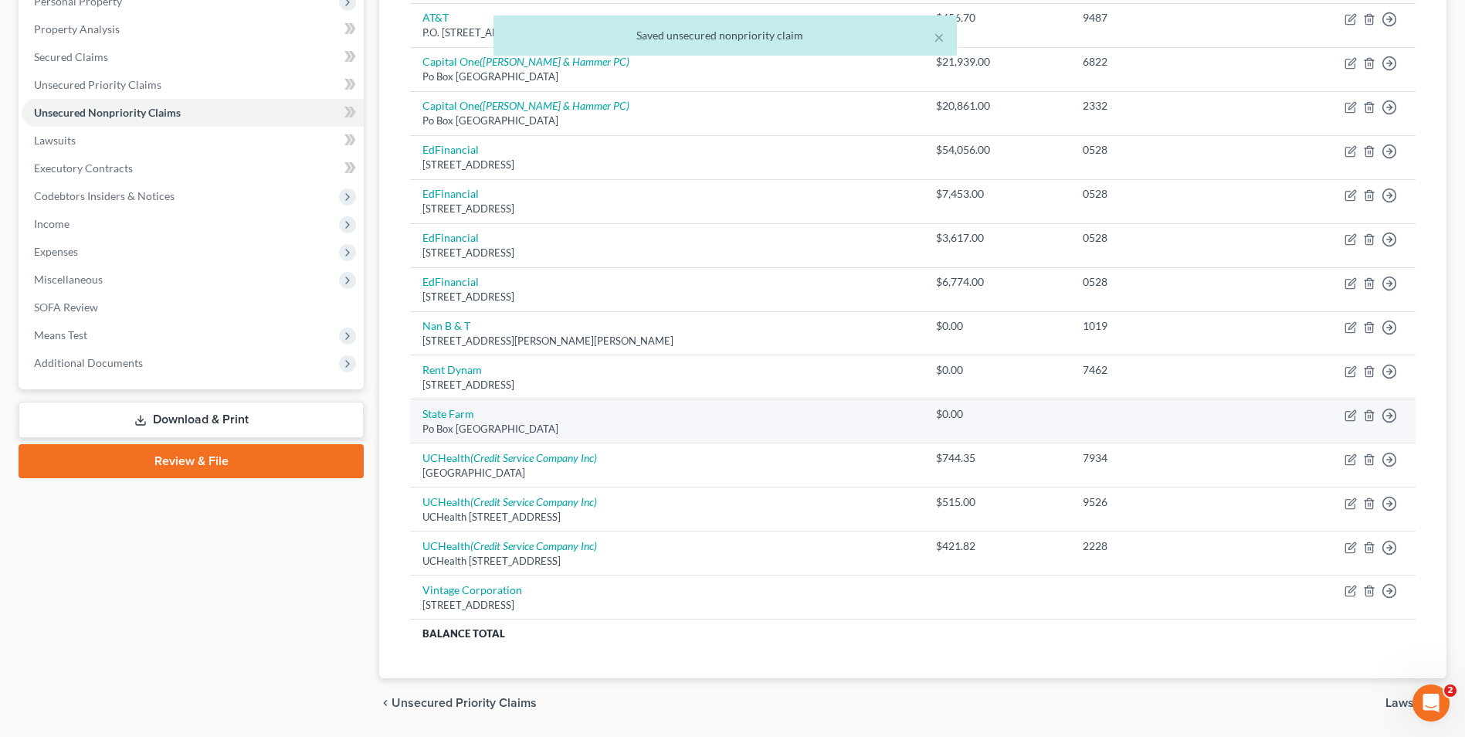
scroll to position [256, 0]
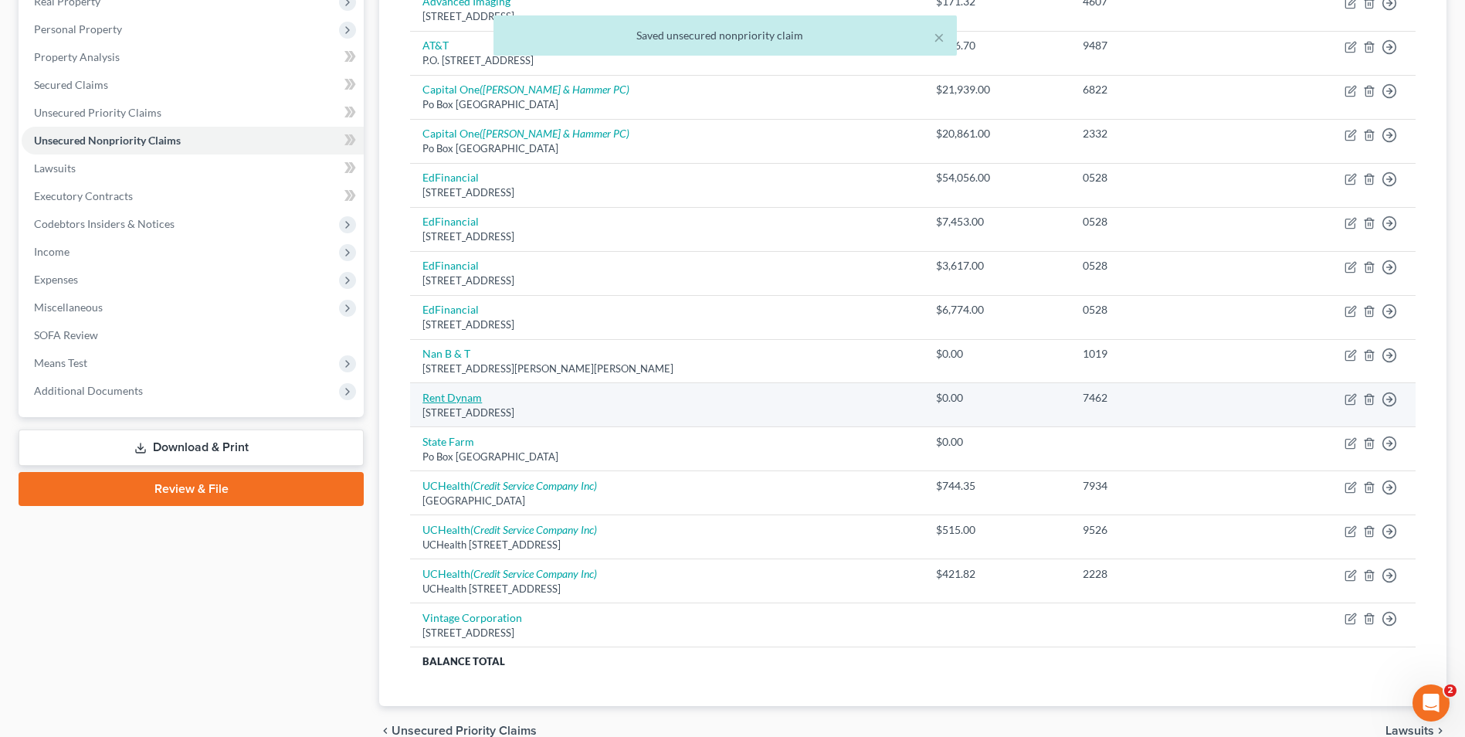
click at [464, 402] on link "Rent Dynam" at bounding box center [452, 397] width 59 height 13
select select "46"
select select "0"
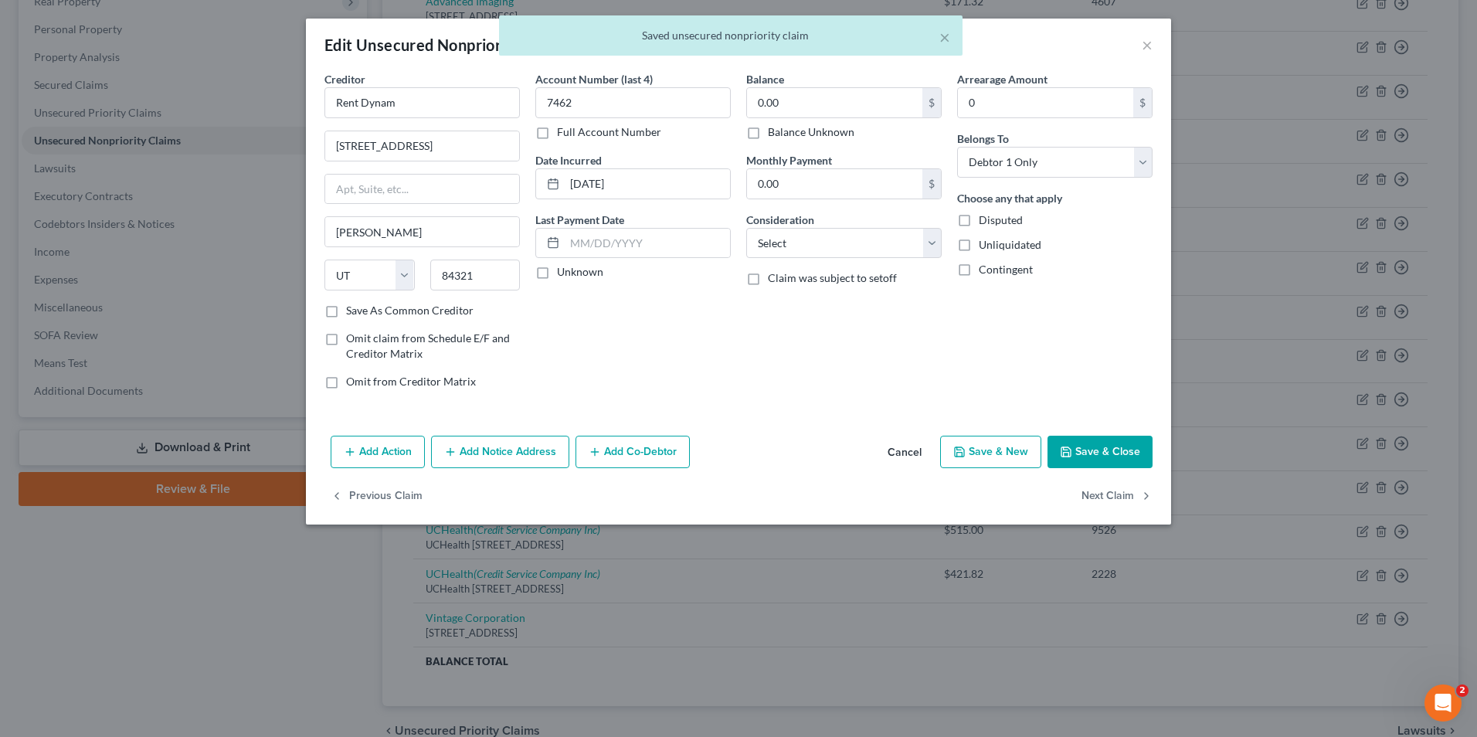
click at [1103, 462] on button "Save & Close" at bounding box center [1099, 452] width 105 height 32
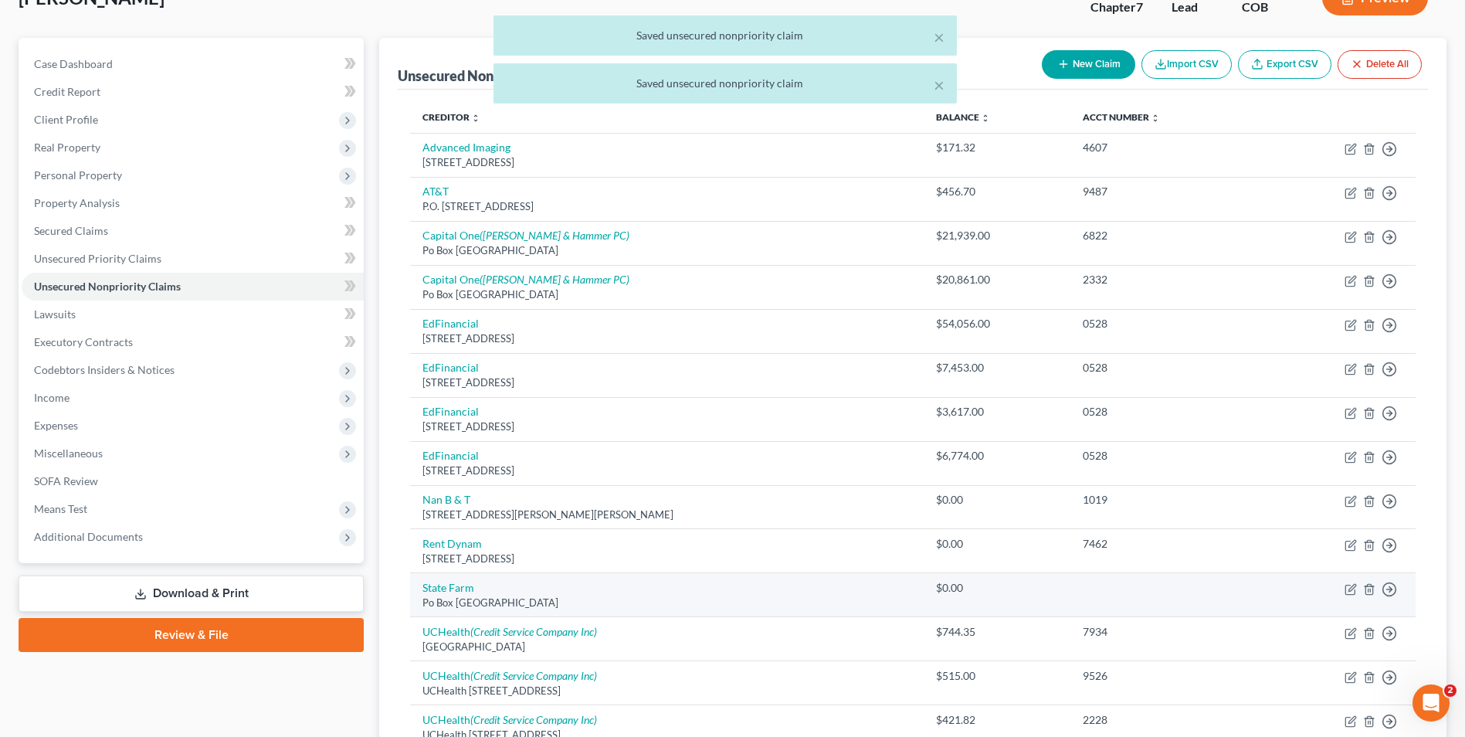
scroll to position [102, 0]
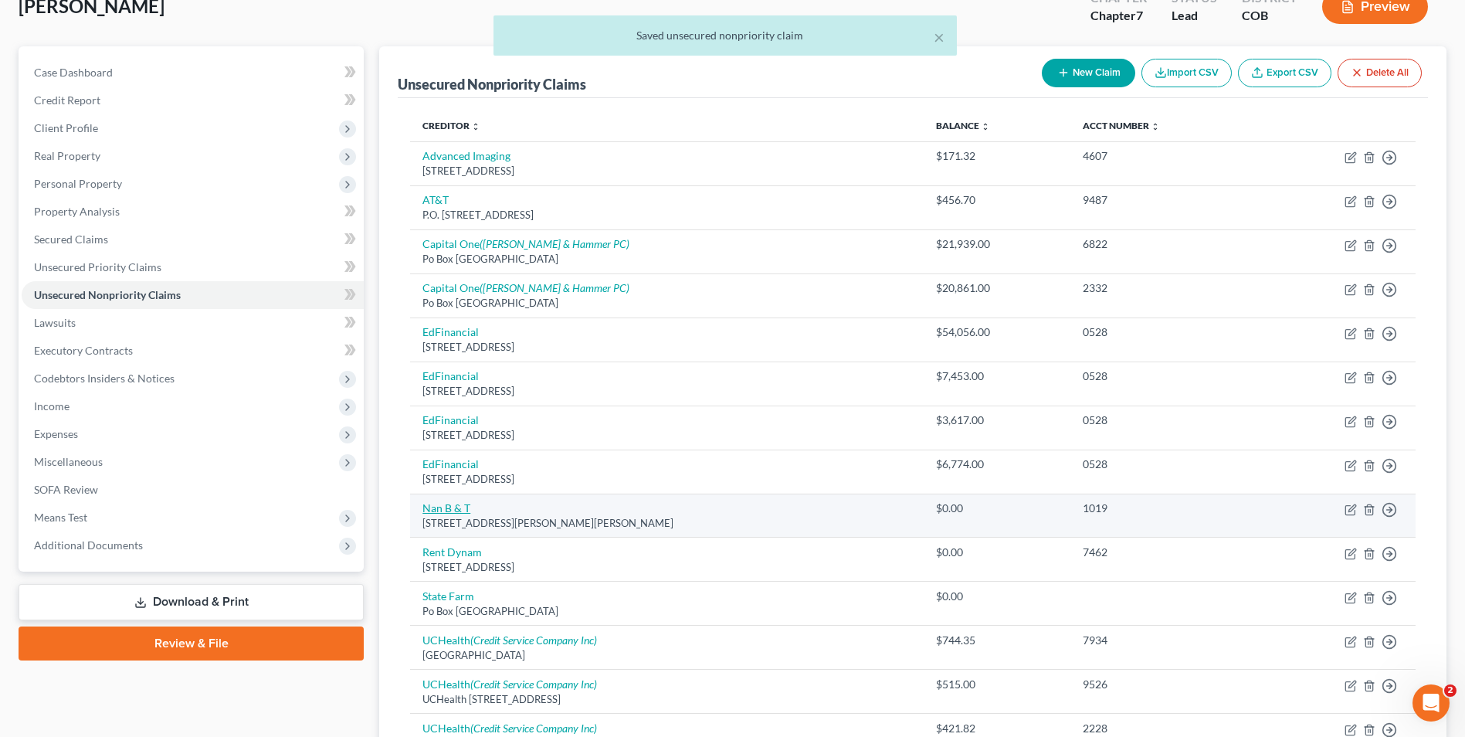
click at [460, 503] on link "Nan B & T" at bounding box center [447, 507] width 48 height 13
select select "28"
select select "0"
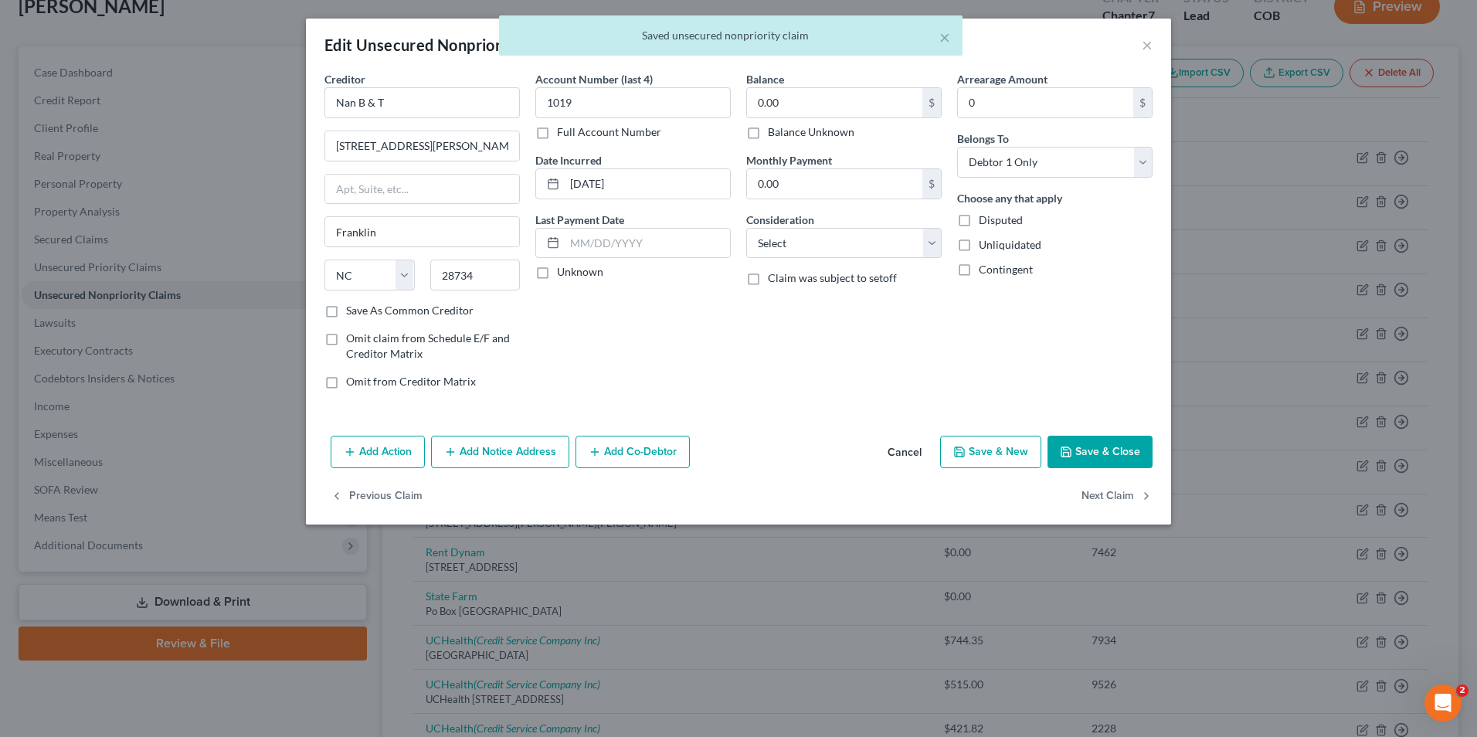
click at [1086, 455] on button "Save & Close" at bounding box center [1099, 452] width 105 height 32
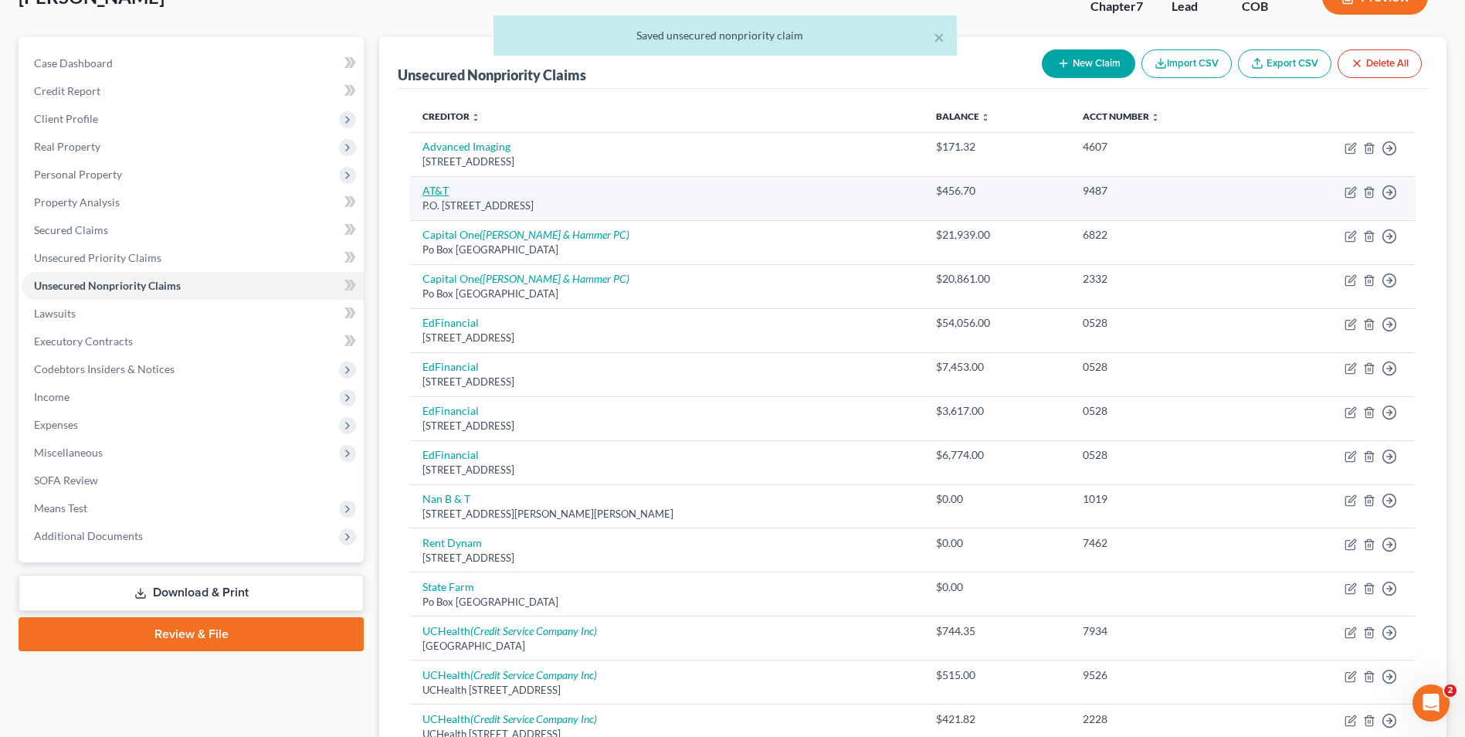
scroll to position [77, 0]
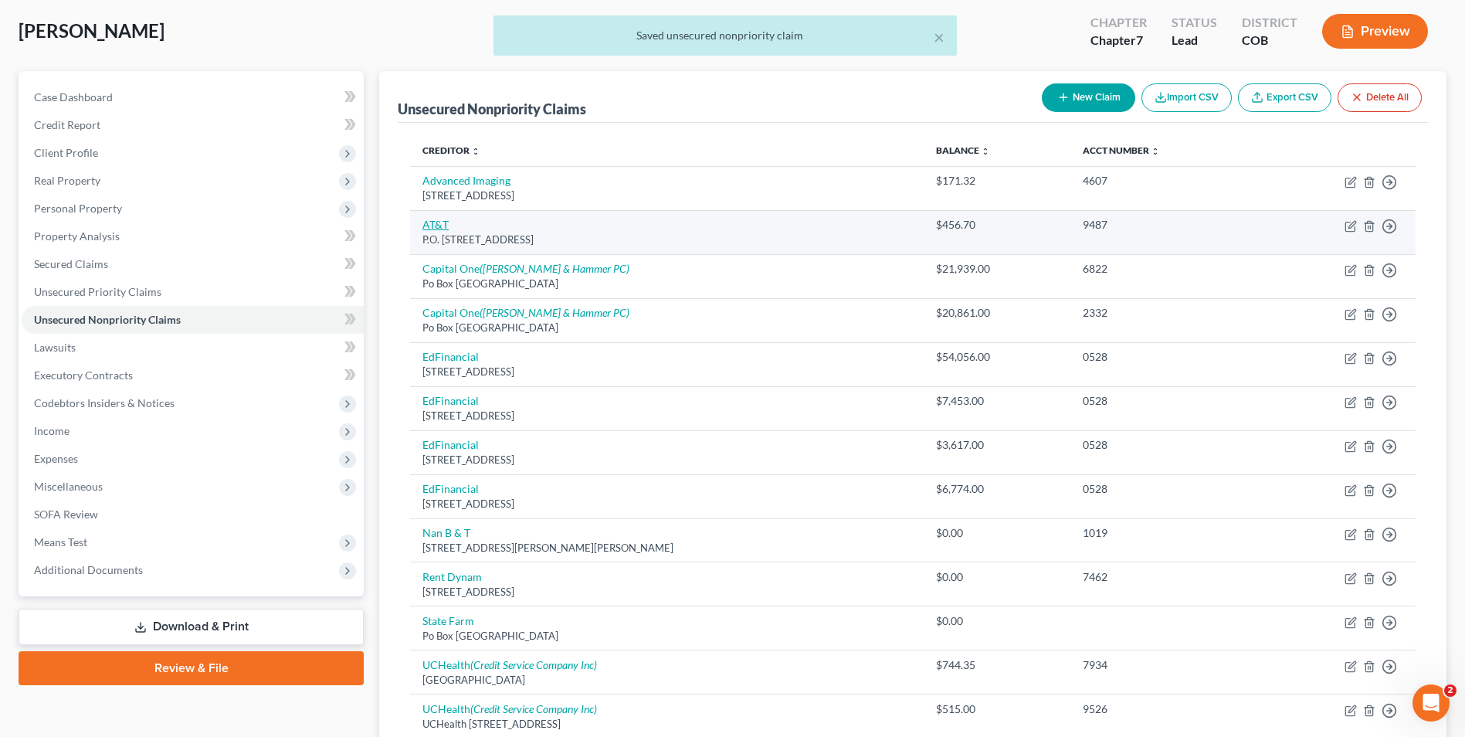
click at [443, 223] on link "AT&T" at bounding box center [436, 224] width 26 height 13
select select "14"
select select "19"
select select "0"
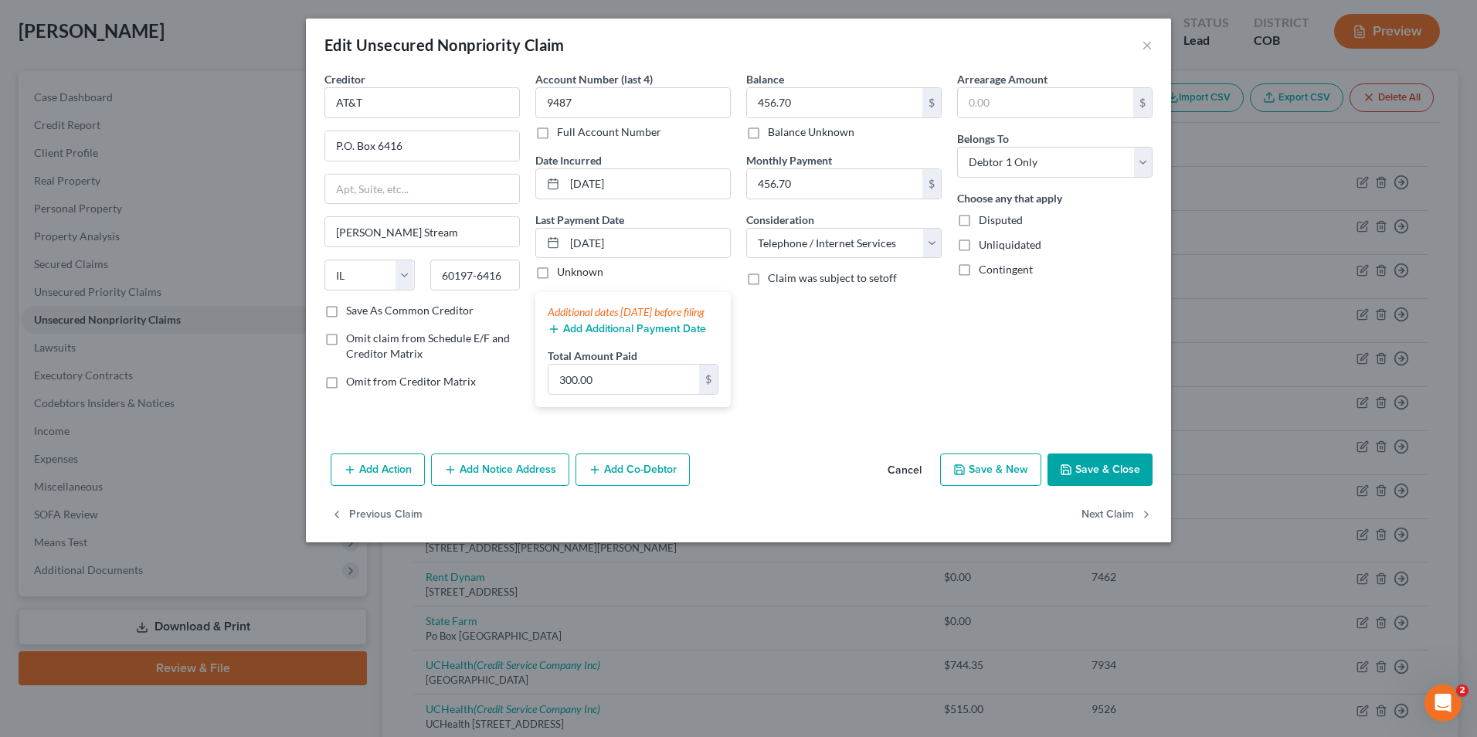
click at [1071, 476] on icon "button" at bounding box center [1066, 469] width 12 height 12
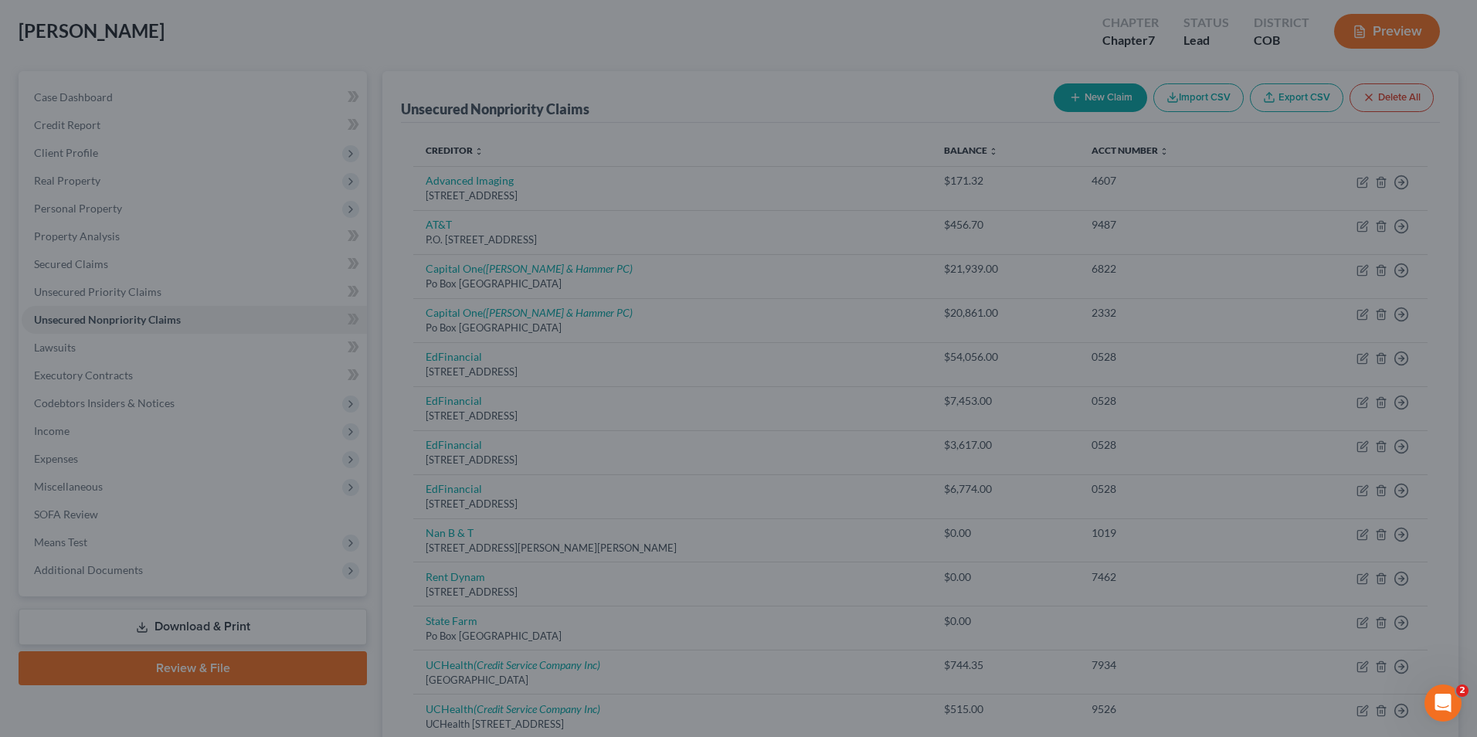
type input "0"
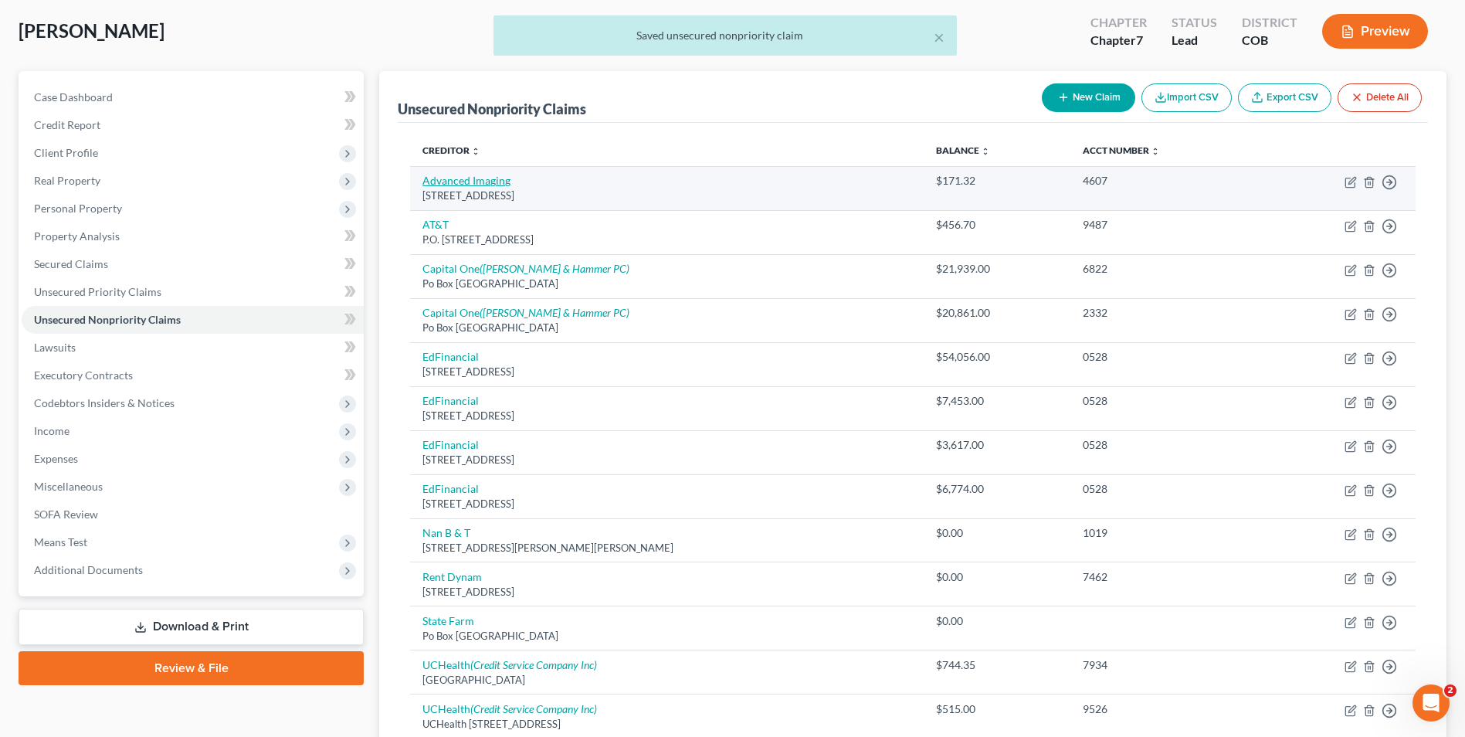
click at [455, 176] on link "Advanced Imaging" at bounding box center [467, 180] width 88 height 13
select select "36"
select select "9"
select select "0"
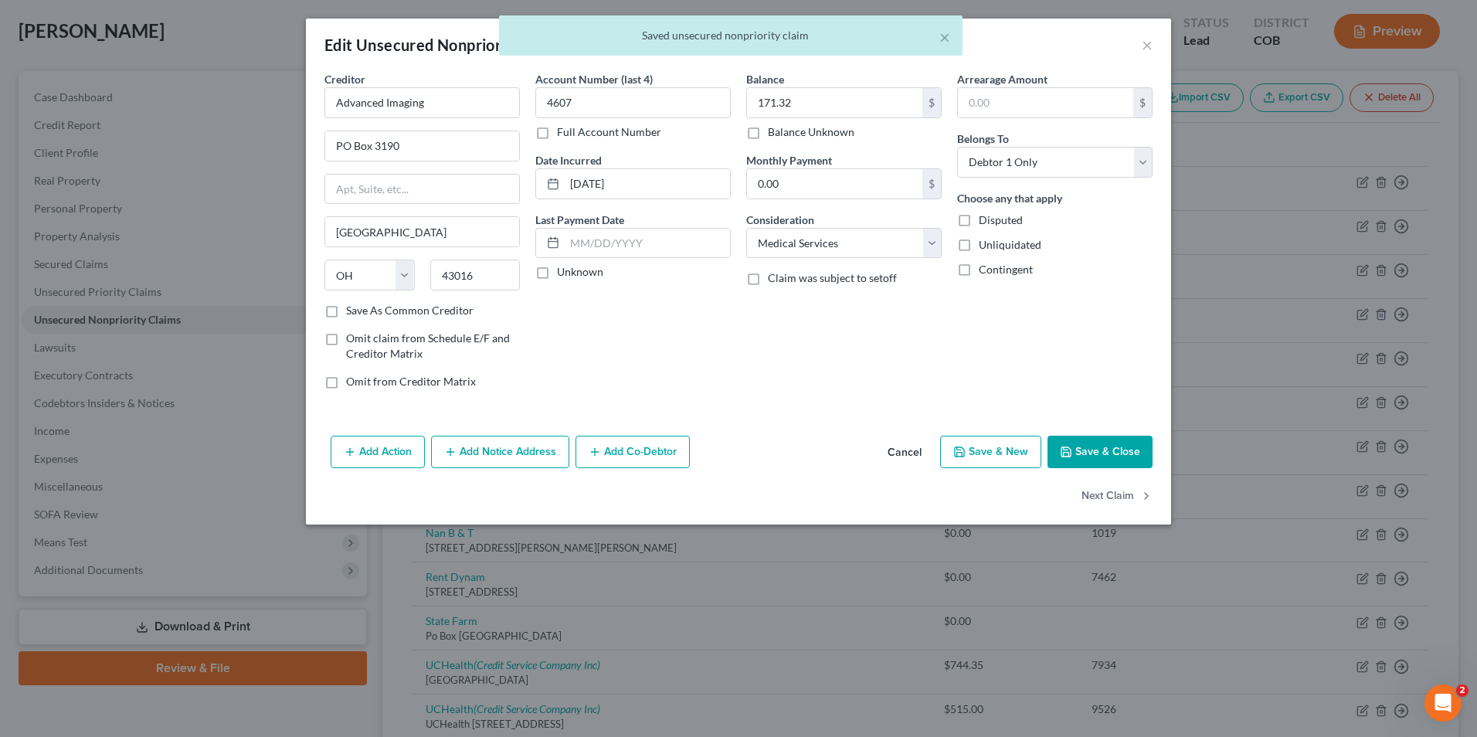
drag, startPoint x: 1086, startPoint y: 451, endPoint x: 814, endPoint y: 372, distance: 283.3
click at [1085, 451] on button "Save & Close" at bounding box center [1099, 452] width 105 height 32
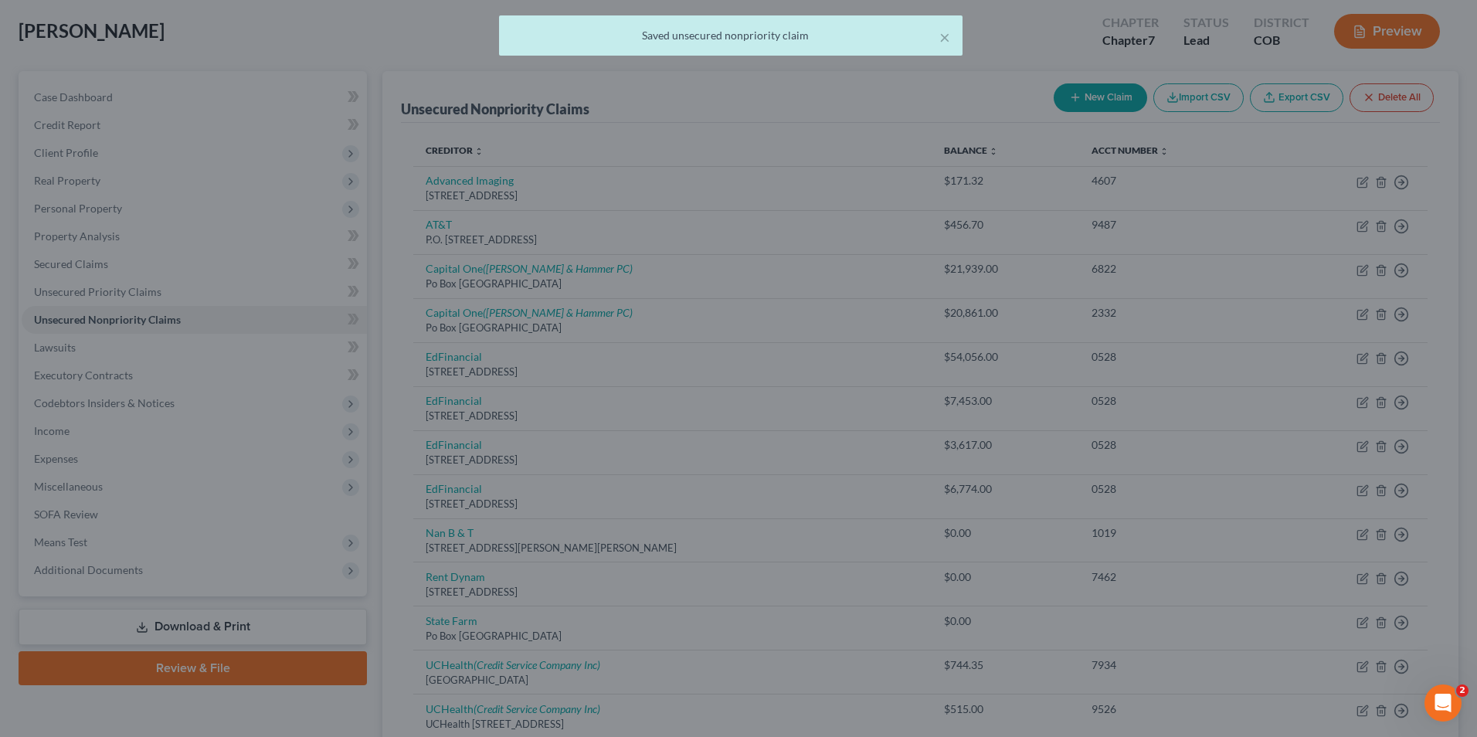
type input "0"
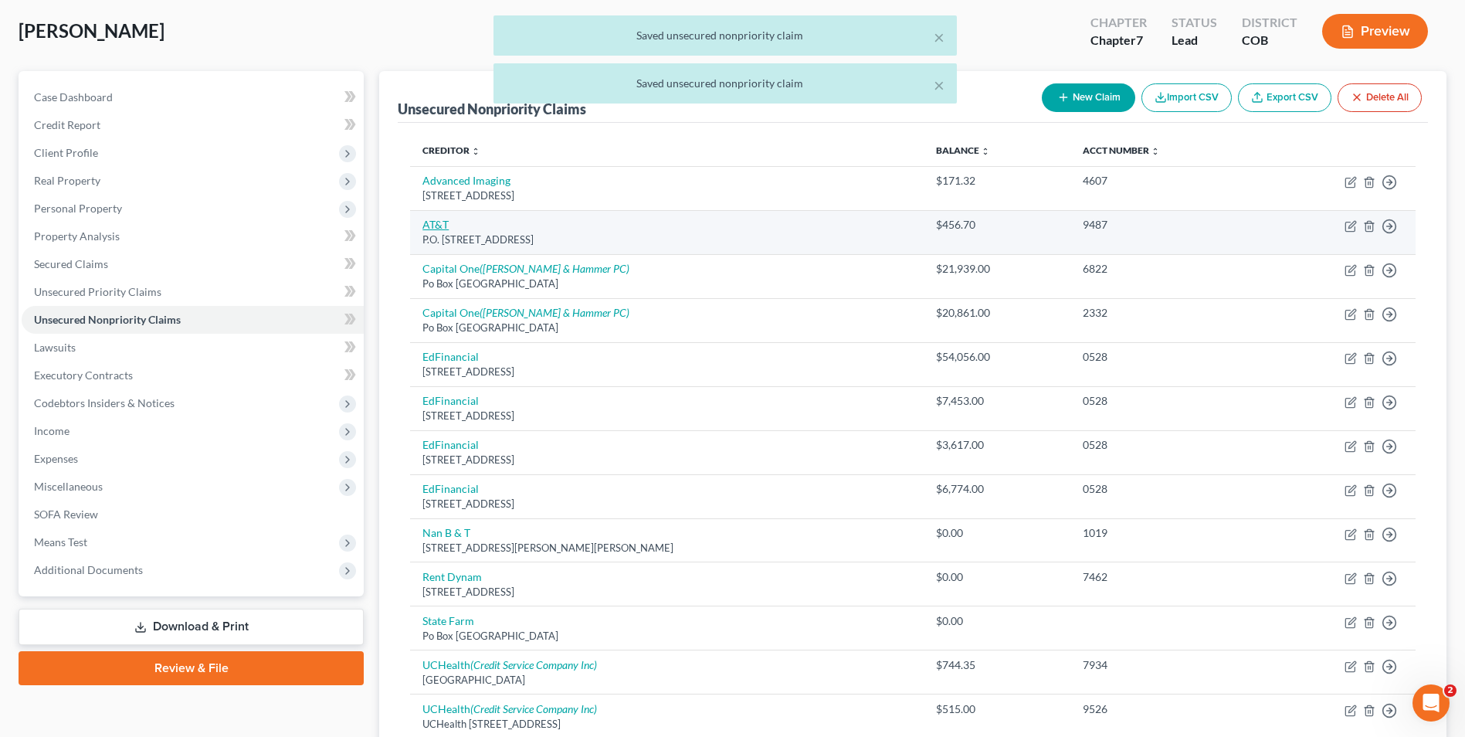
click at [431, 228] on link "AT&T" at bounding box center [436, 224] width 26 height 13
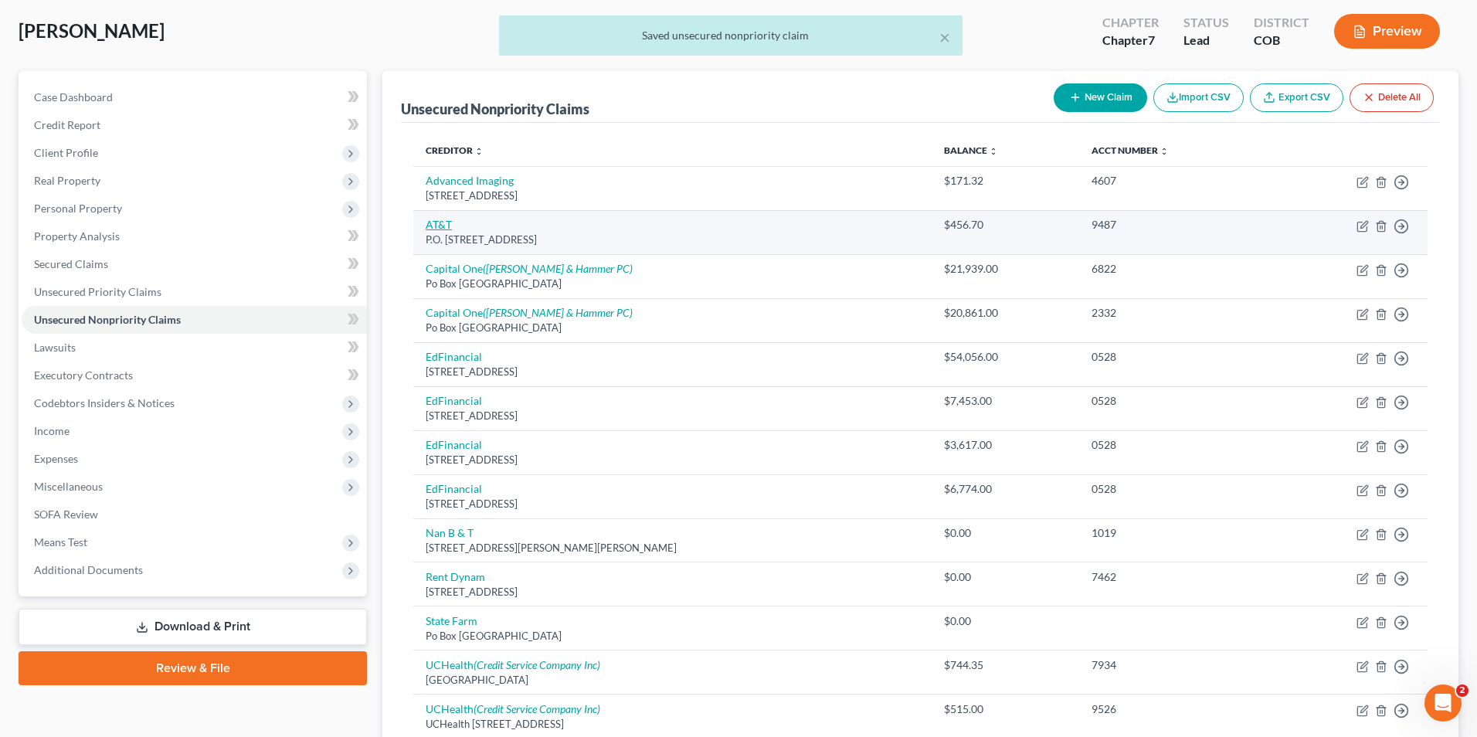
select select "14"
select select "19"
select select "0"
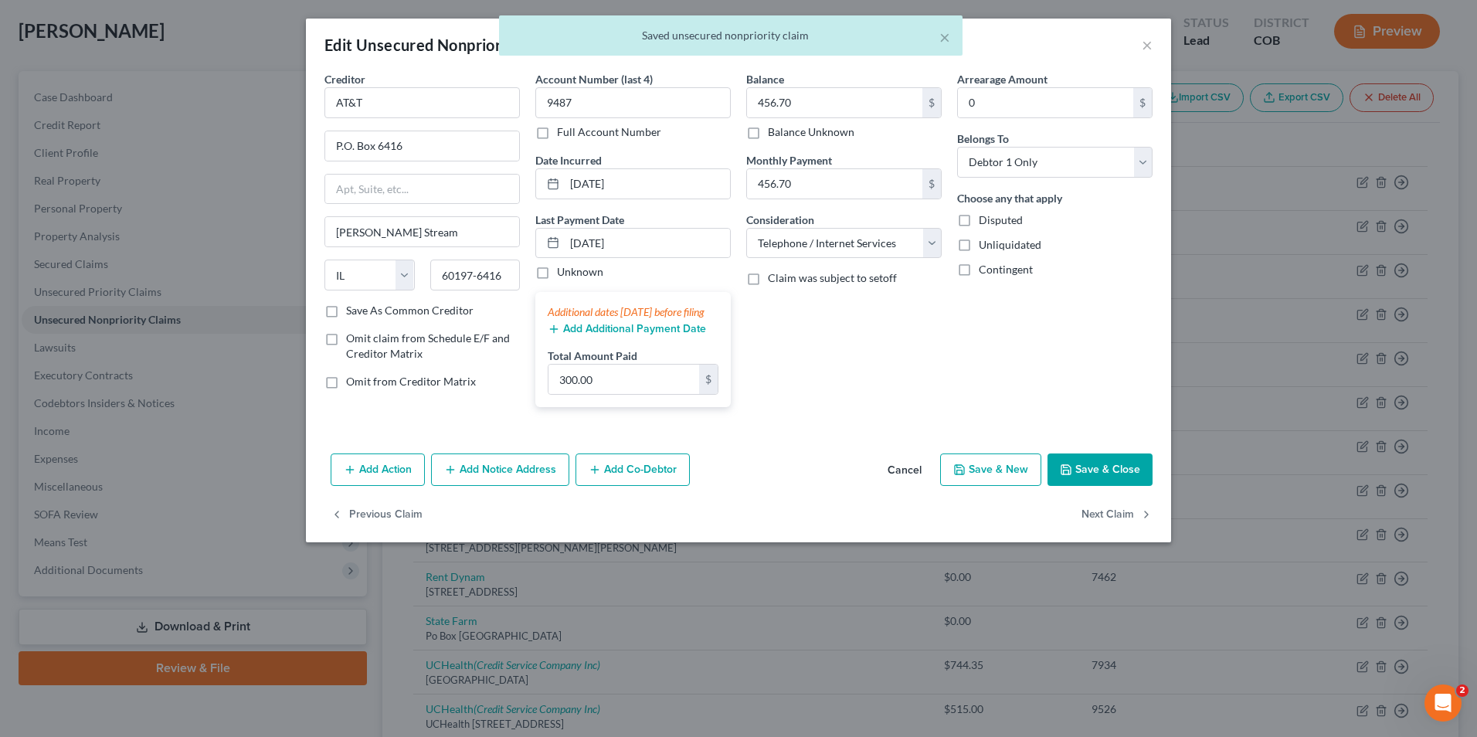
click at [1084, 477] on button "Save & Close" at bounding box center [1099, 469] width 105 height 32
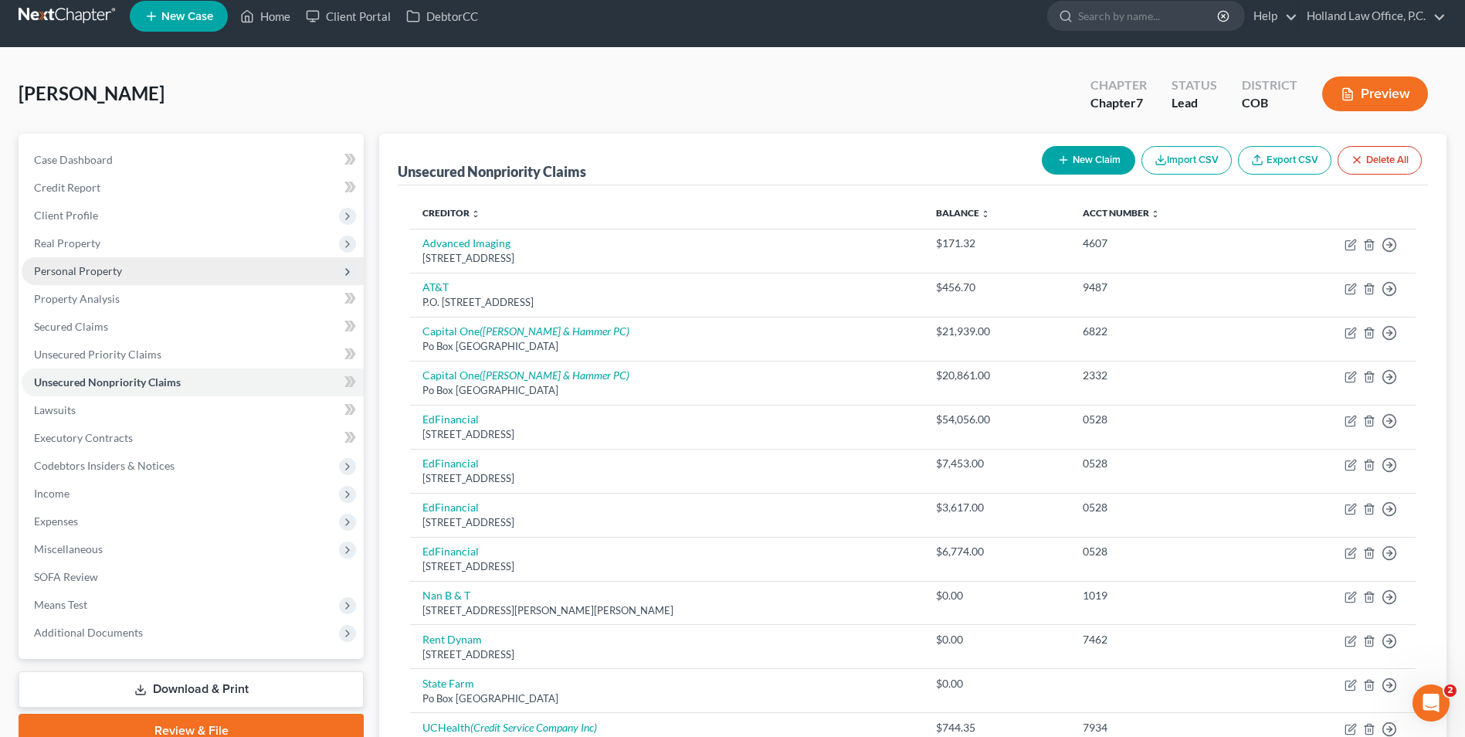
scroll to position [0, 0]
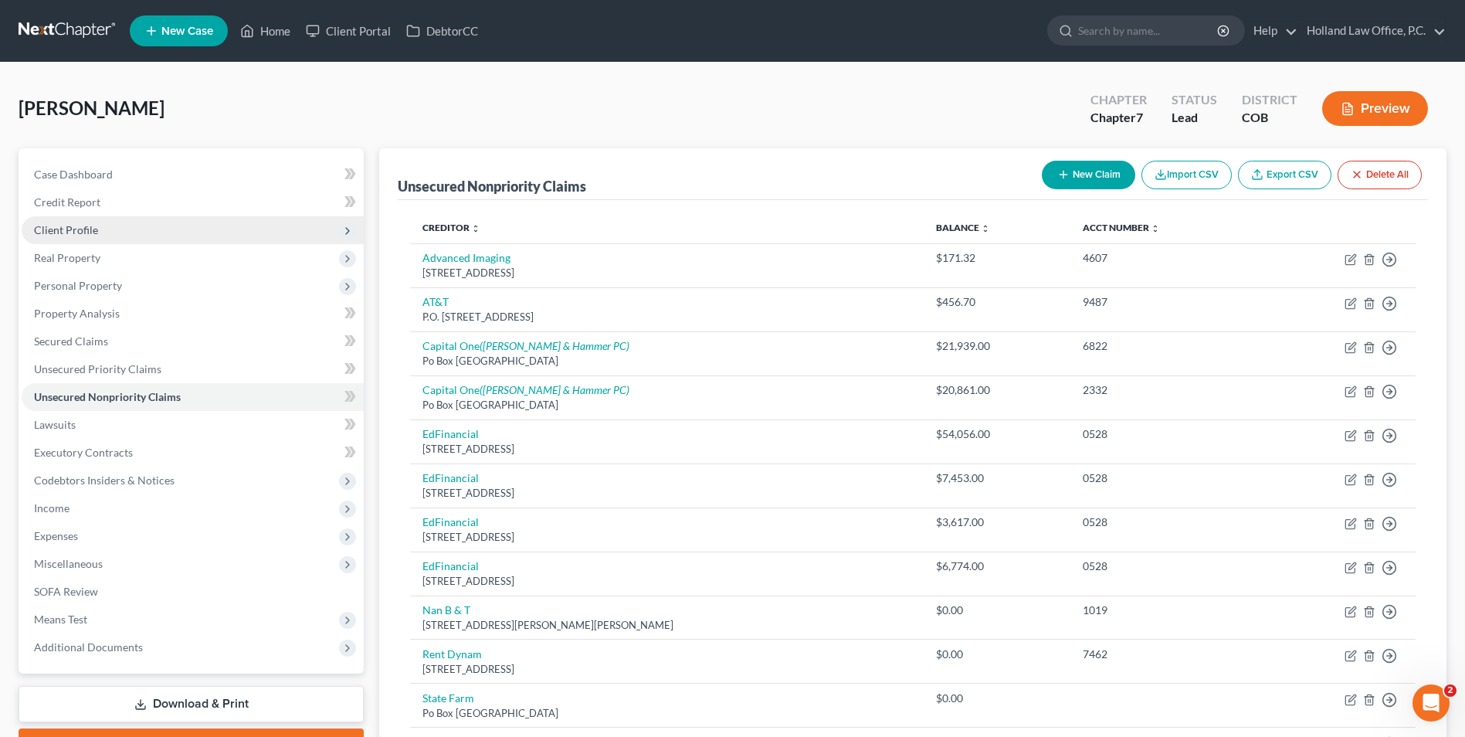
click at [110, 229] on span "Client Profile" at bounding box center [193, 230] width 342 height 28
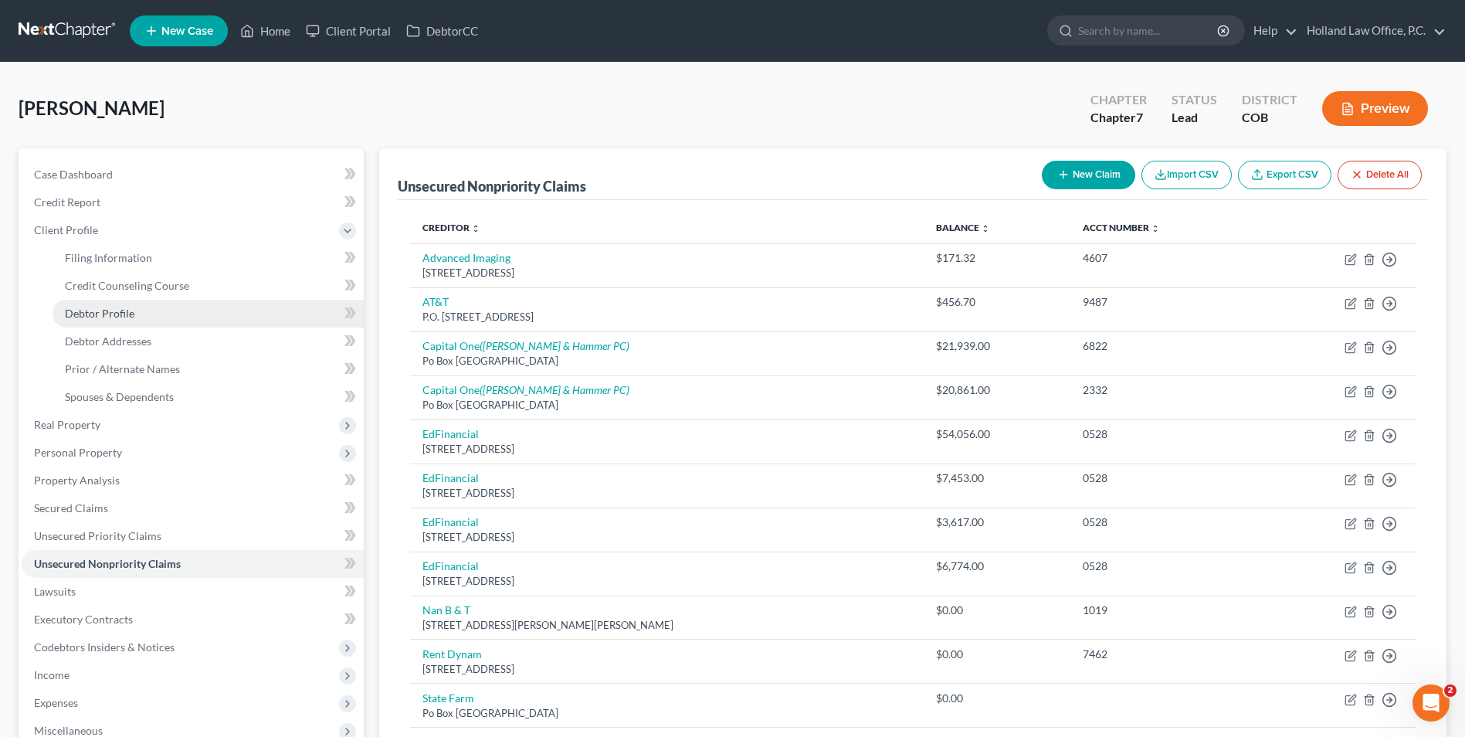
click at [124, 308] on span "Debtor Profile" at bounding box center [100, 313] width 70 height 13
select select "0"
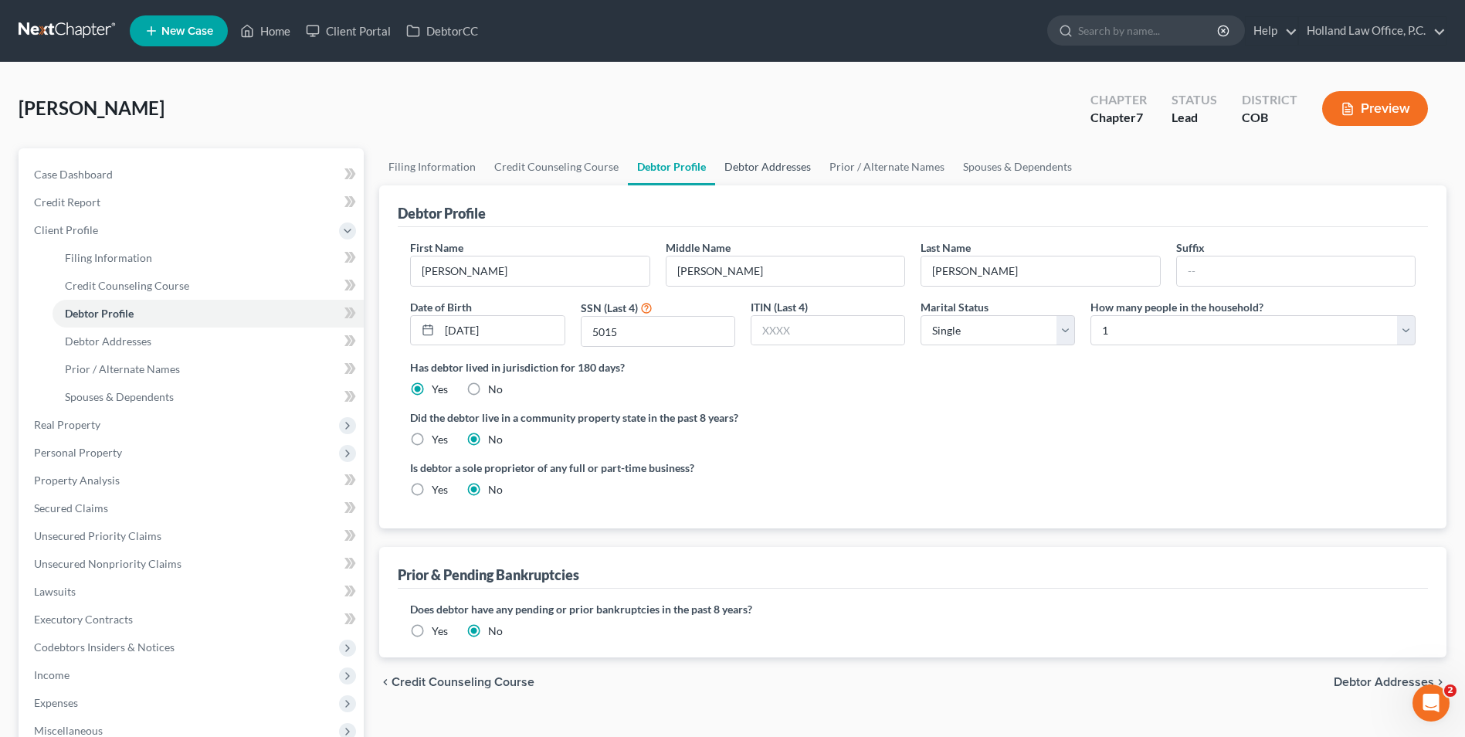
click at [758, 168] on link "Debtor Addresses" at bounding box center [767, 166] width 105 height 37
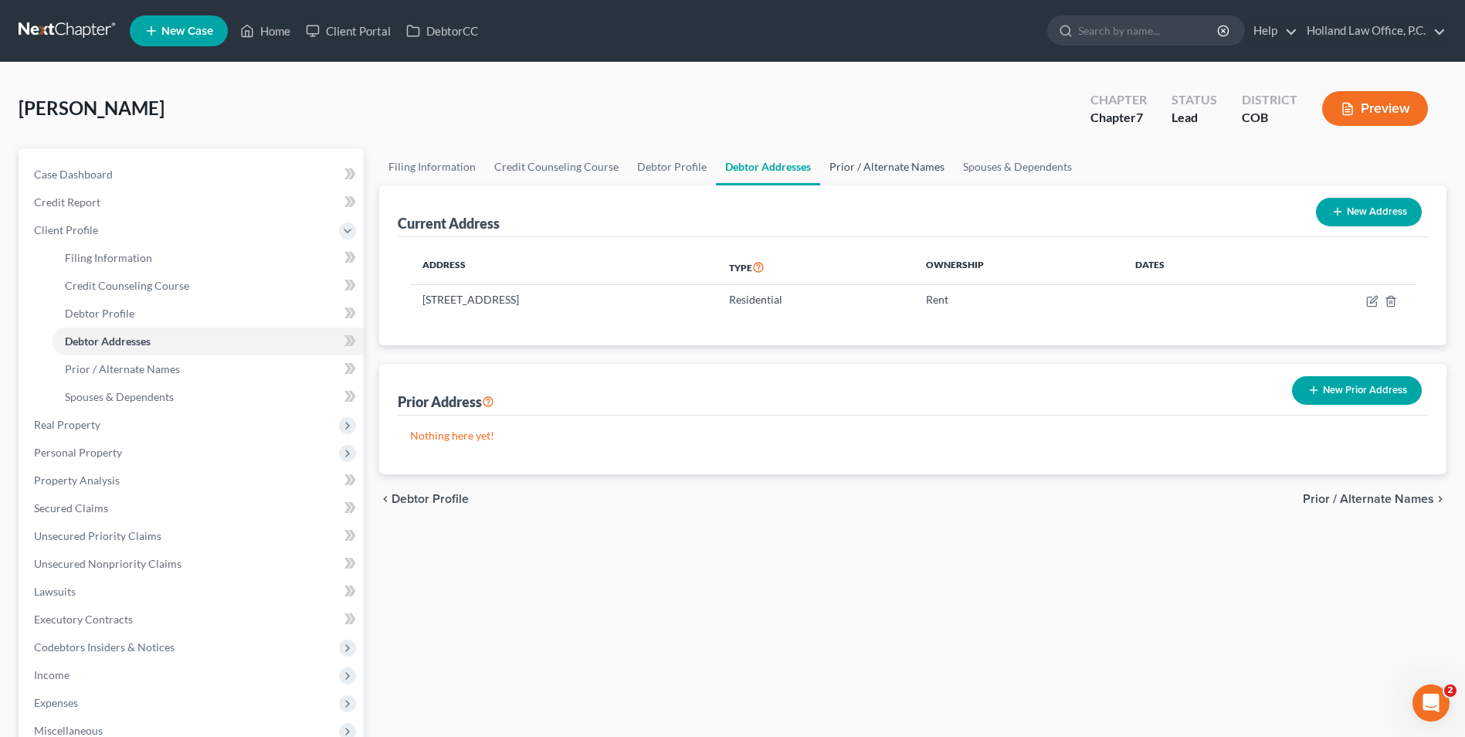
click at [840, 167] on link "Prior / Alternate Names" at bounding box center [887, 166] width 134 height 37
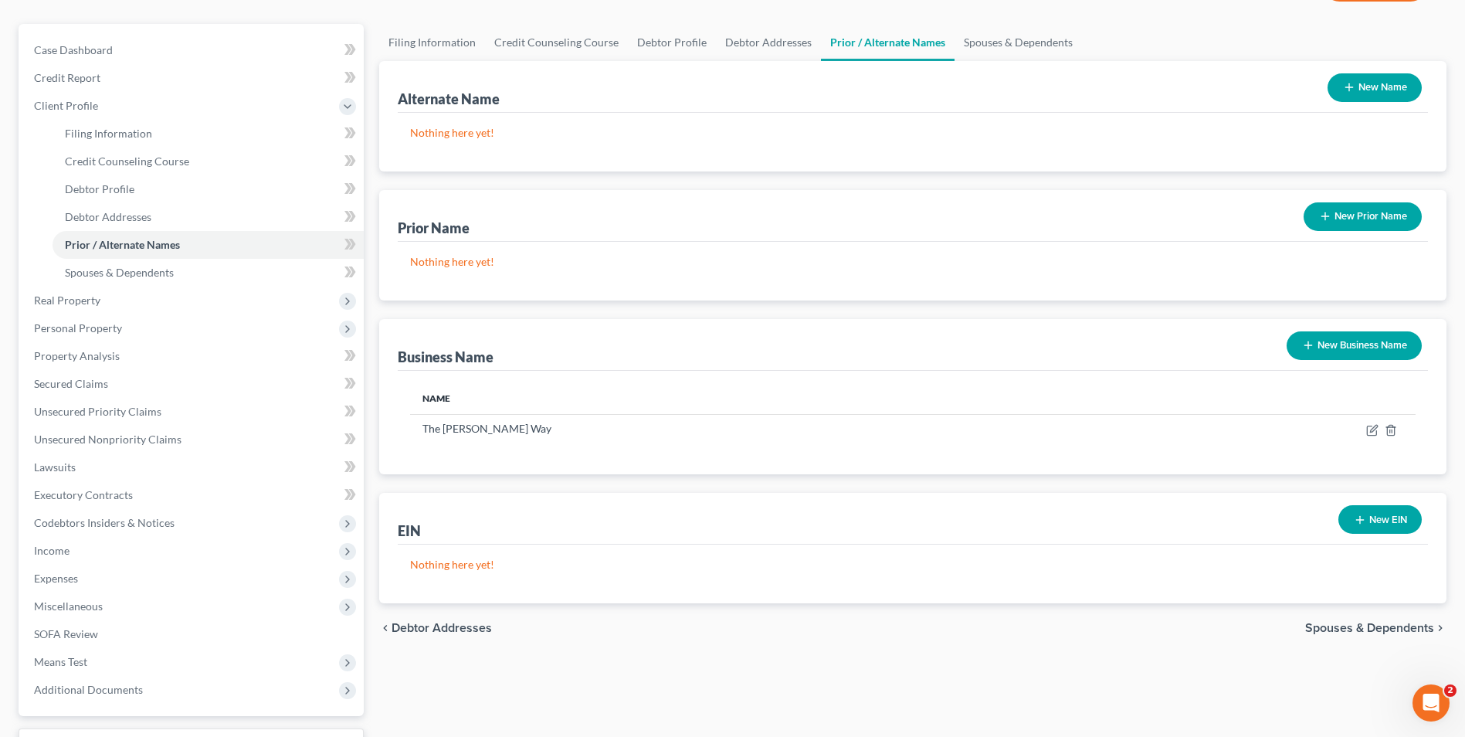
scroll to position [154, 0]
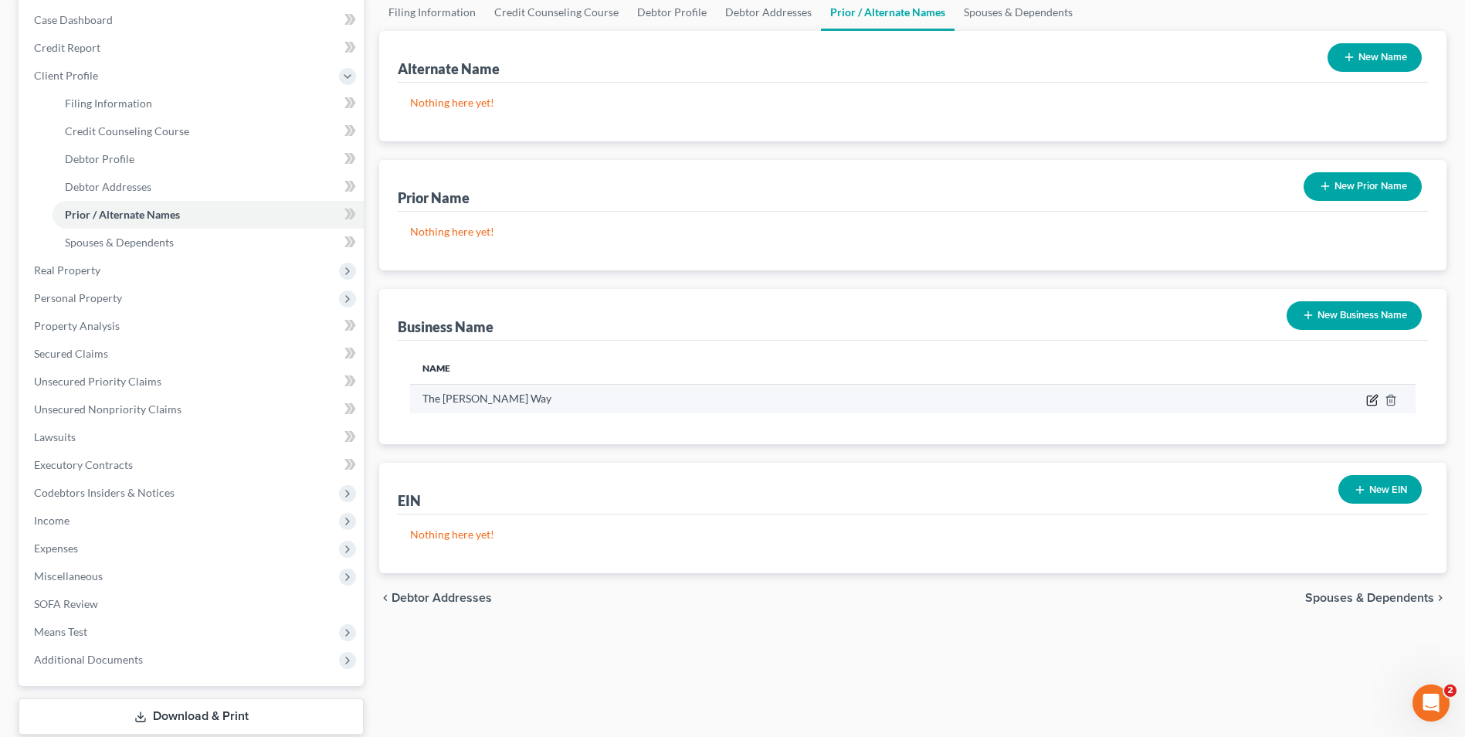
click at [1373, 395] on icon "button" at bounding box center [1372, 400] width 12 height 12
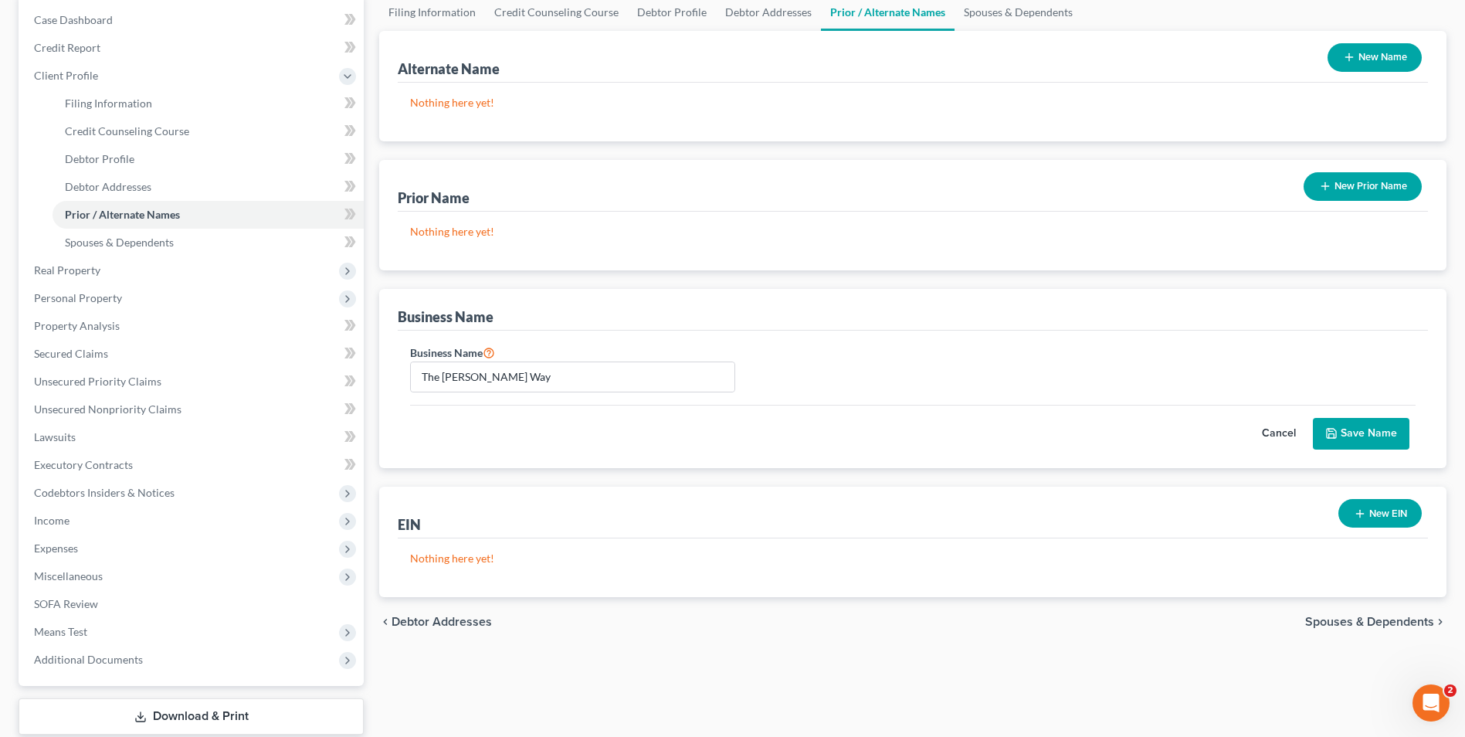
drag, startPoint x: 1359, startPoint y: 445, endPoint x: 1134, endPoint y: 337, distance: 250.1
click at [1356, 445] on button "Save Name" at bounding box center [1361, 434] width 97 height 32
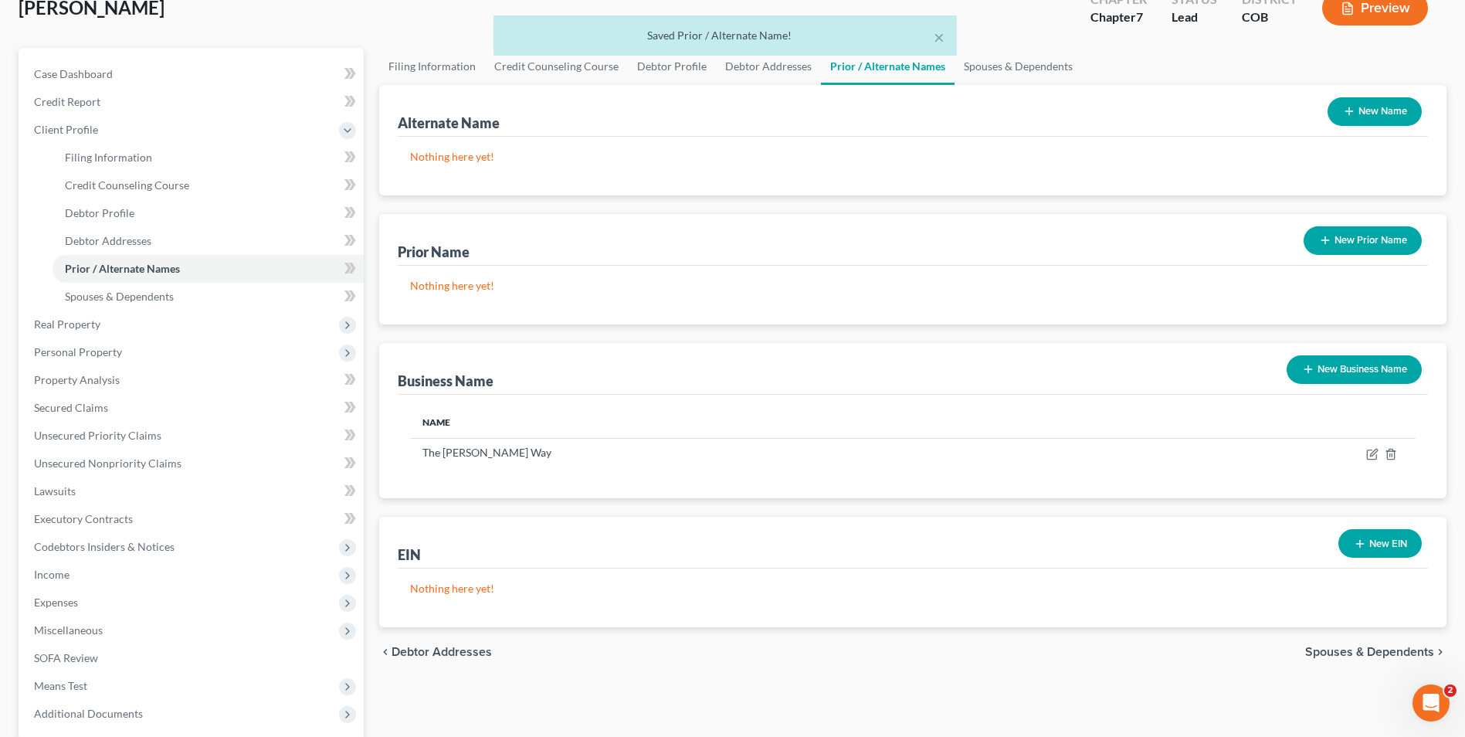
scroll to position [0, 0]
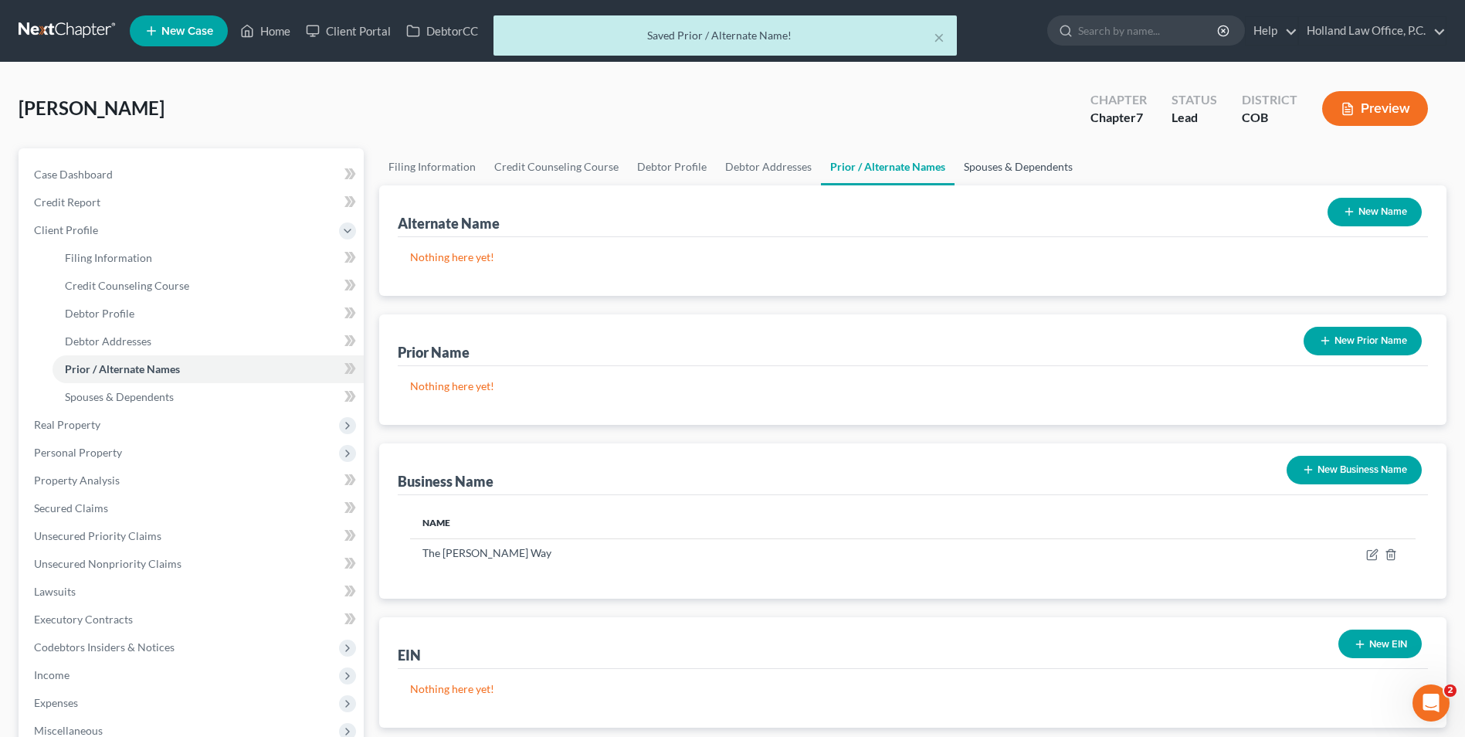
click at [1000, 169] on link "Spouses & Dependents" at bounding box center [1018, 166] width 127 height 37
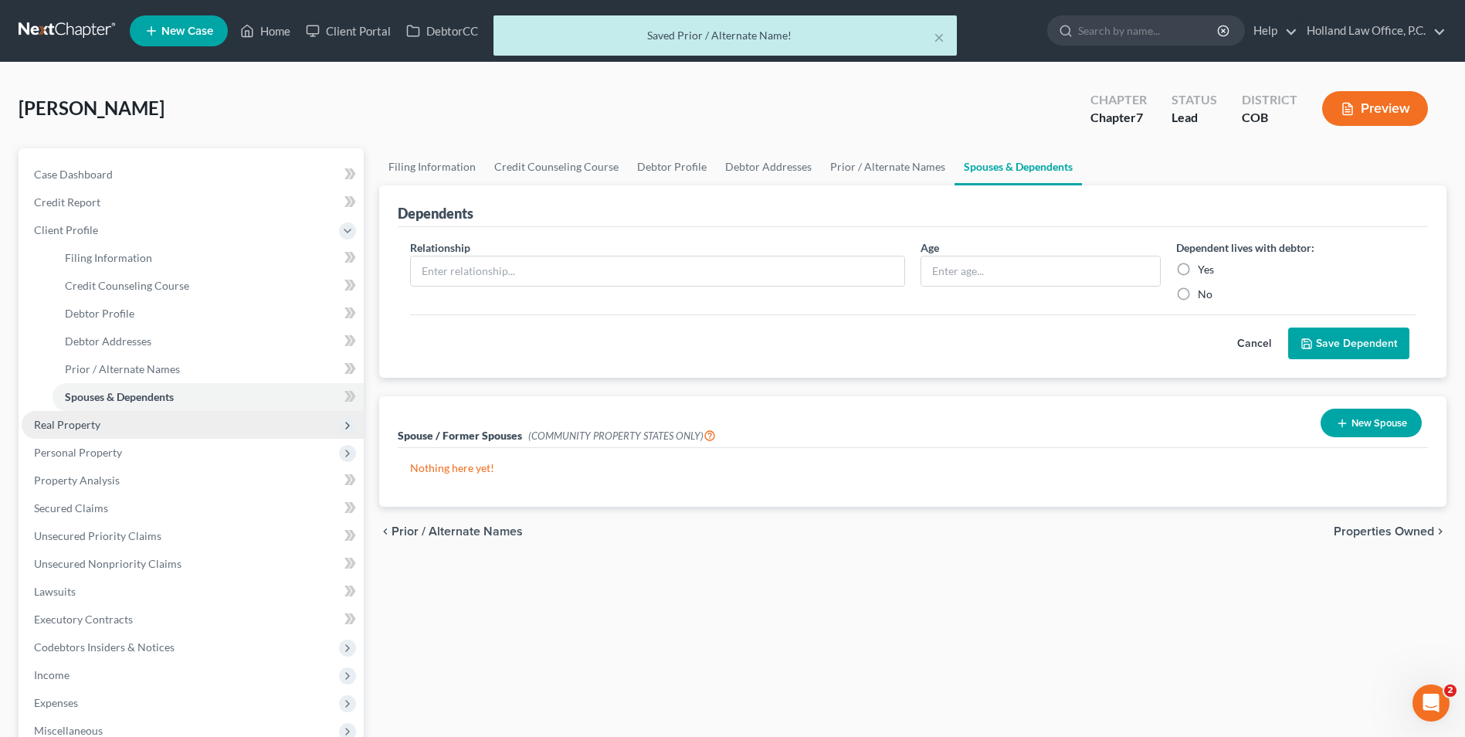
click at [104, 434] on span "Real Property" at bounding box center [193, 425] width 342 height 28
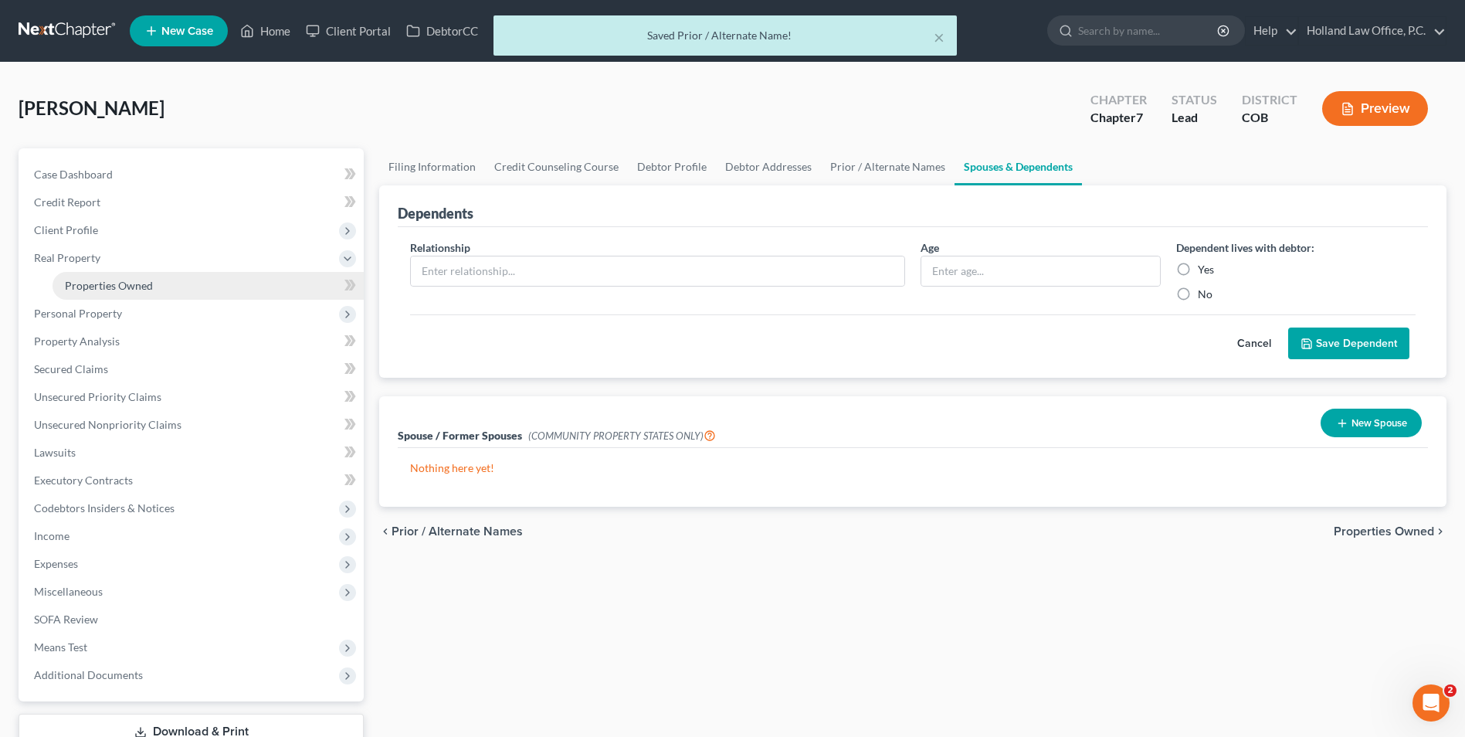
click at [128, 297] on link "Properties Owned" at bounding box center [208, 286] width 311 height 28
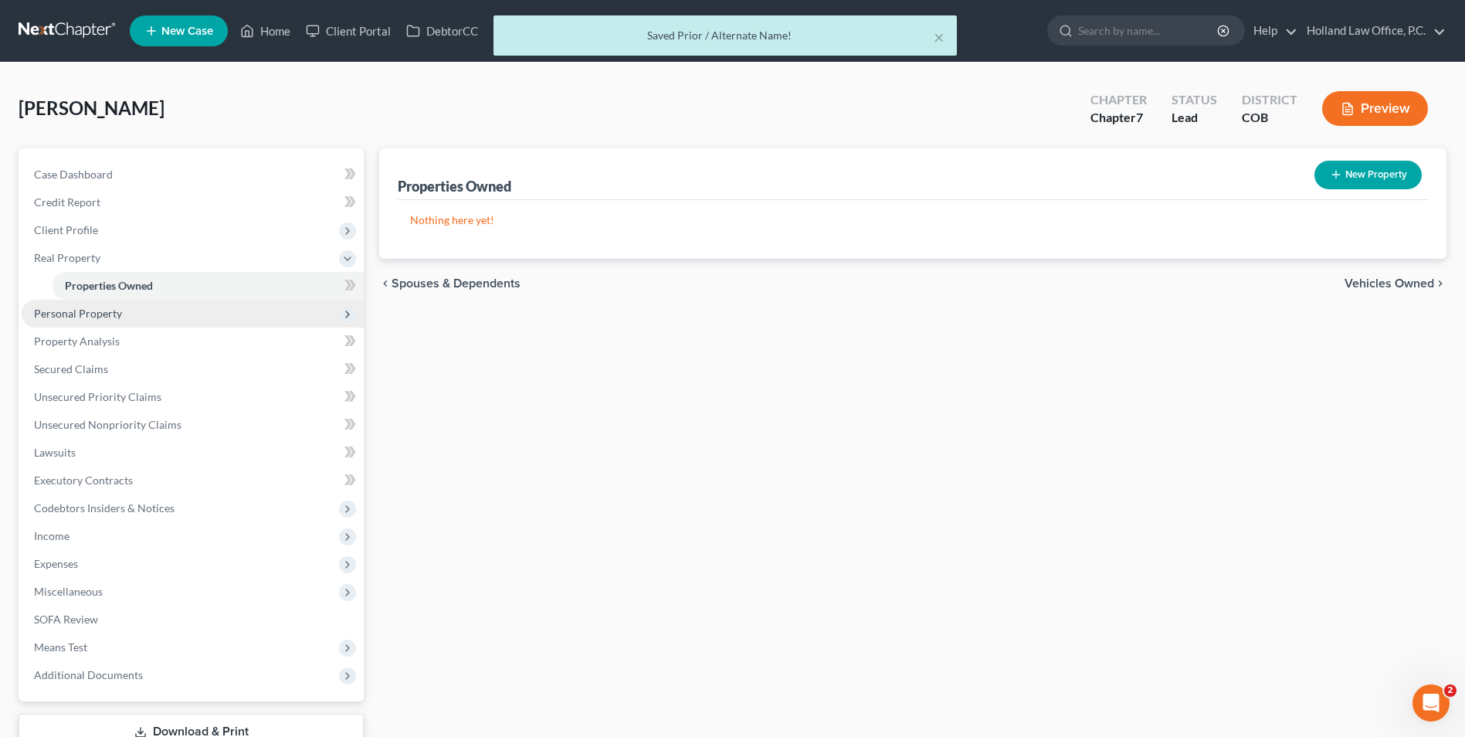
click at [107, 312] on span "Personal Property" at bounding box center [78, 313] width 88 height 13
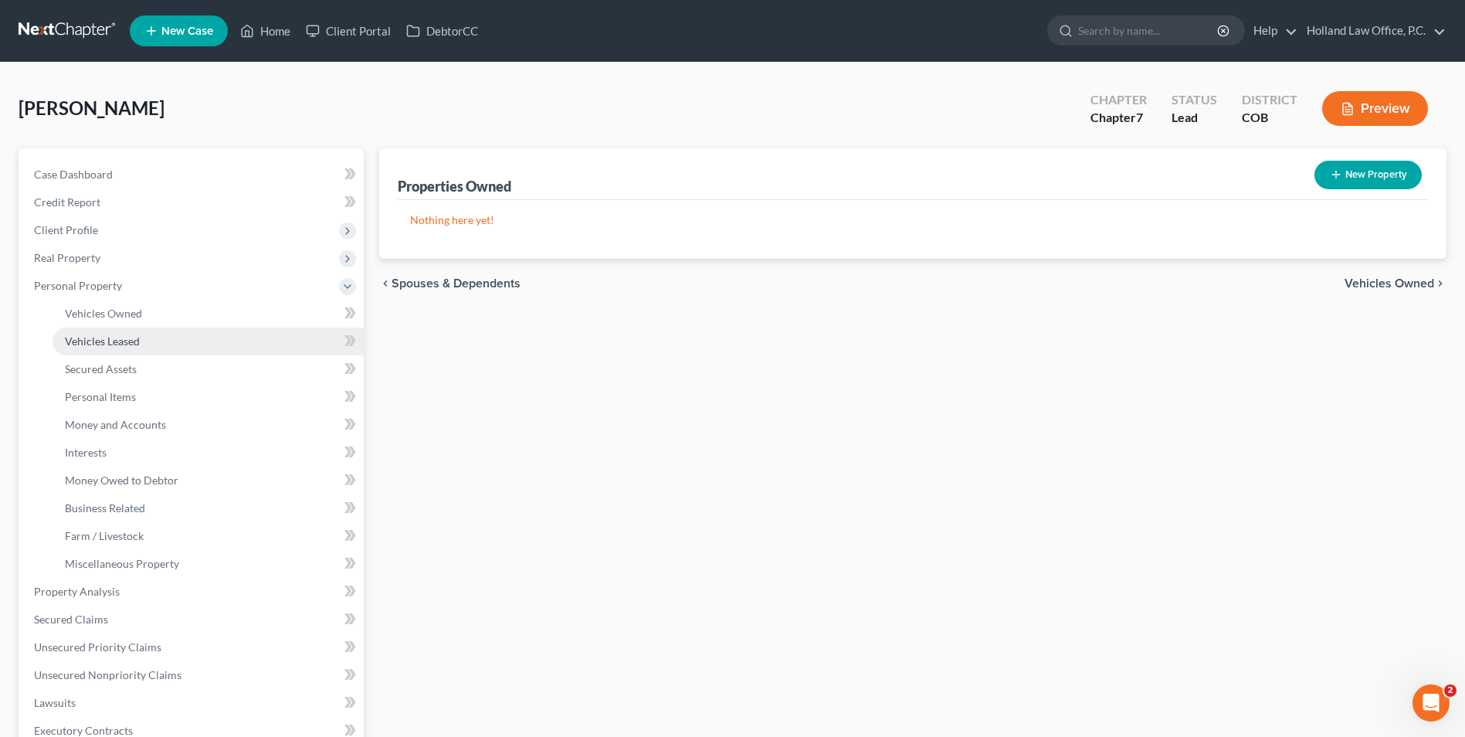
click at [103, 341] on span "Vehicles Leased" at bounding box center [102, 340] width 75 height 13
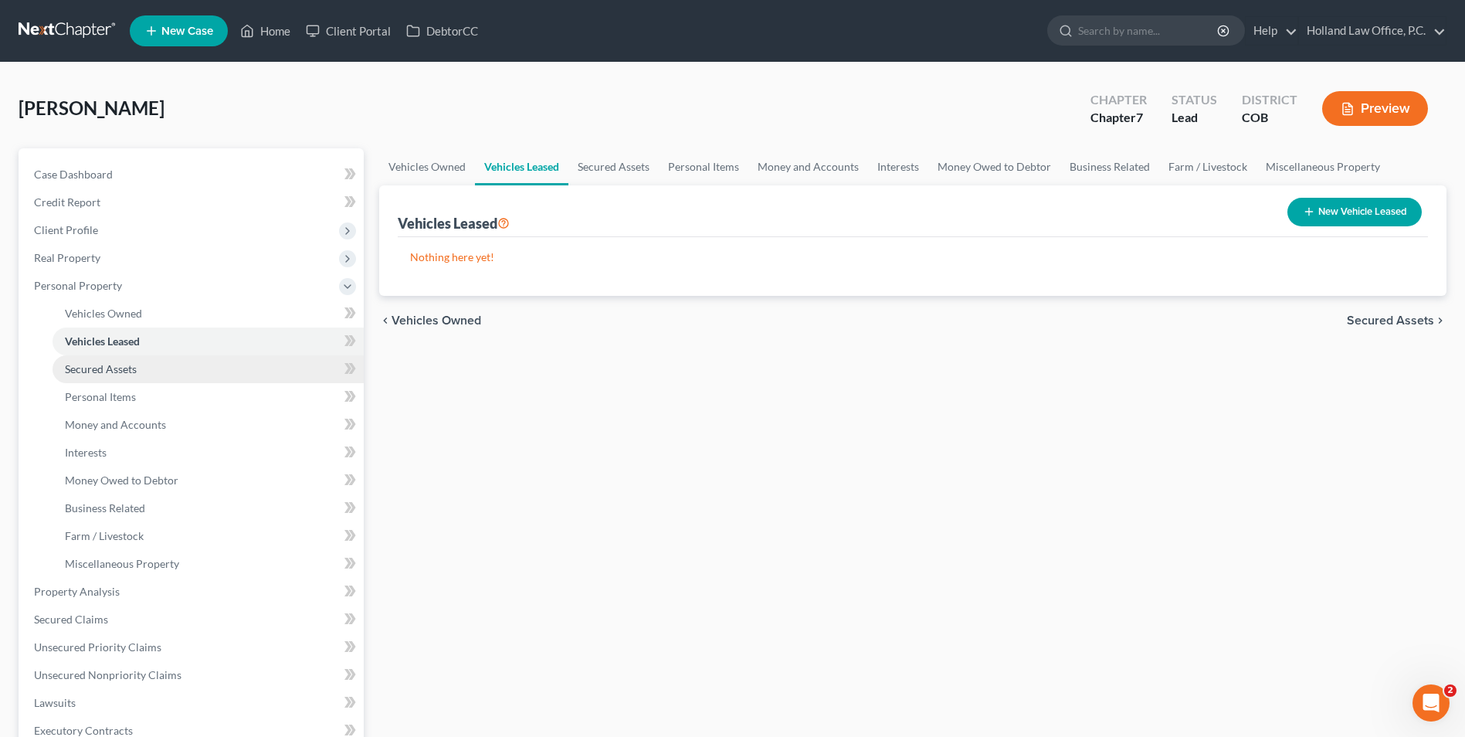
click at [131, 374] on span "Secured Assets" at bounding box center [101, 368] width 72 height 13
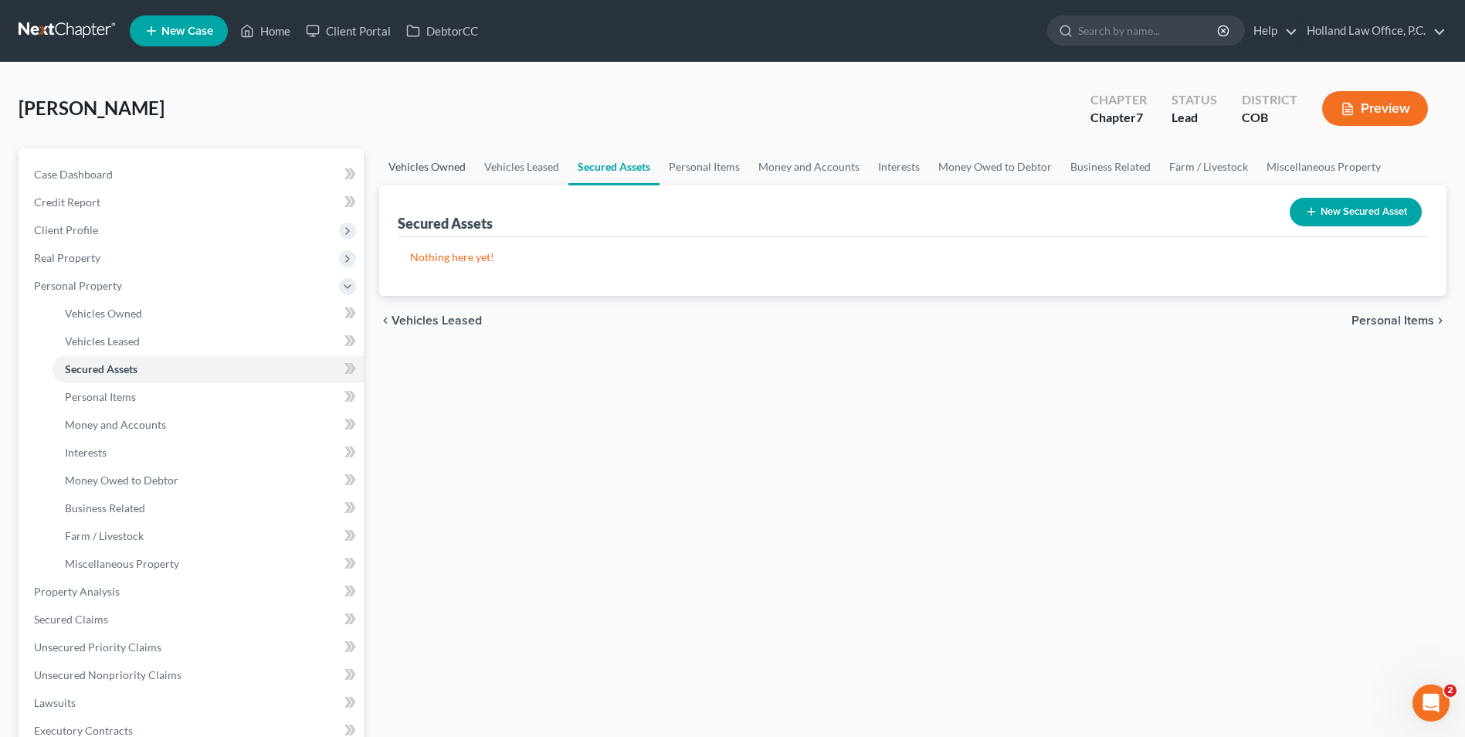
click at [437, 168] on link "Vehicles Owned" at bounding box center [427, 166] width 96 height 37
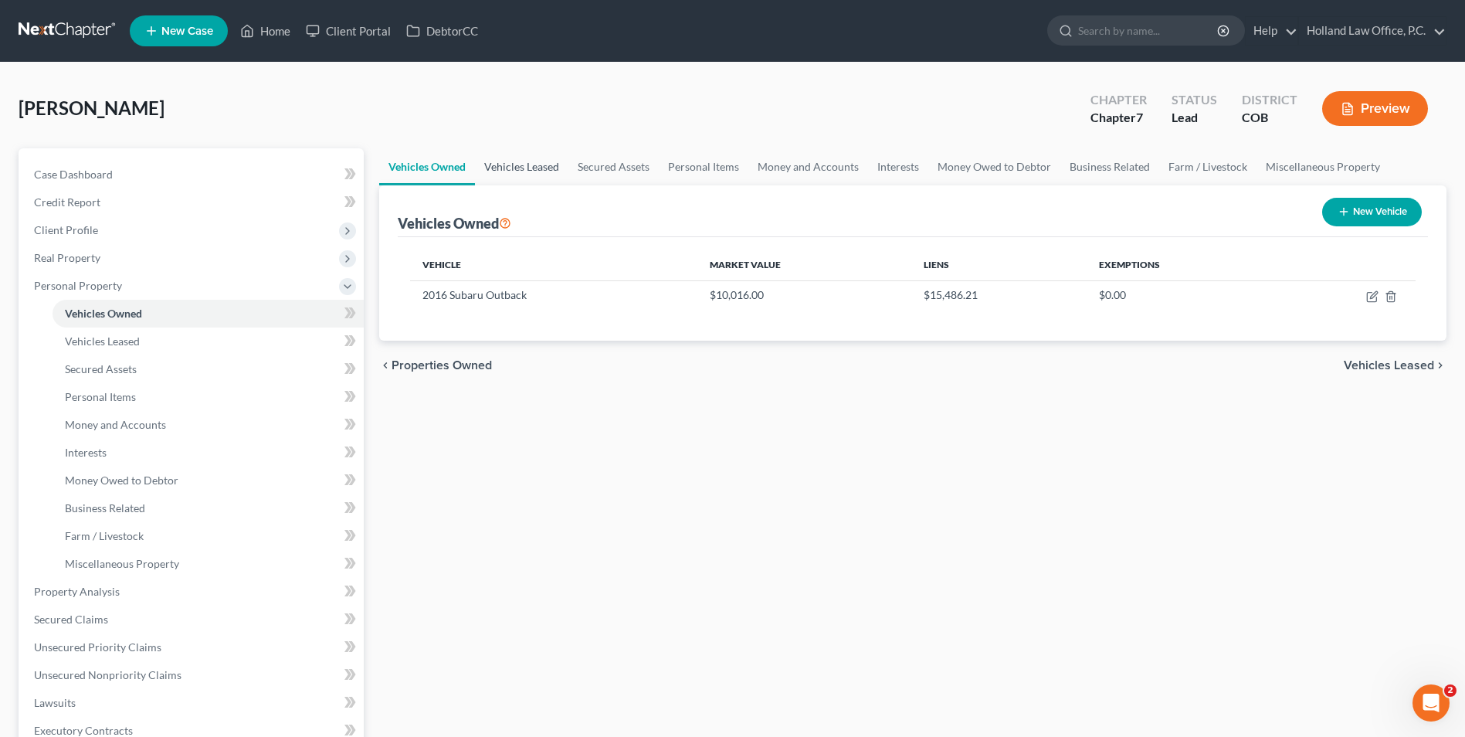
click at [538, 165] on link "Vehicles Leased" at bounding box center [521, 166] width 93 height 37
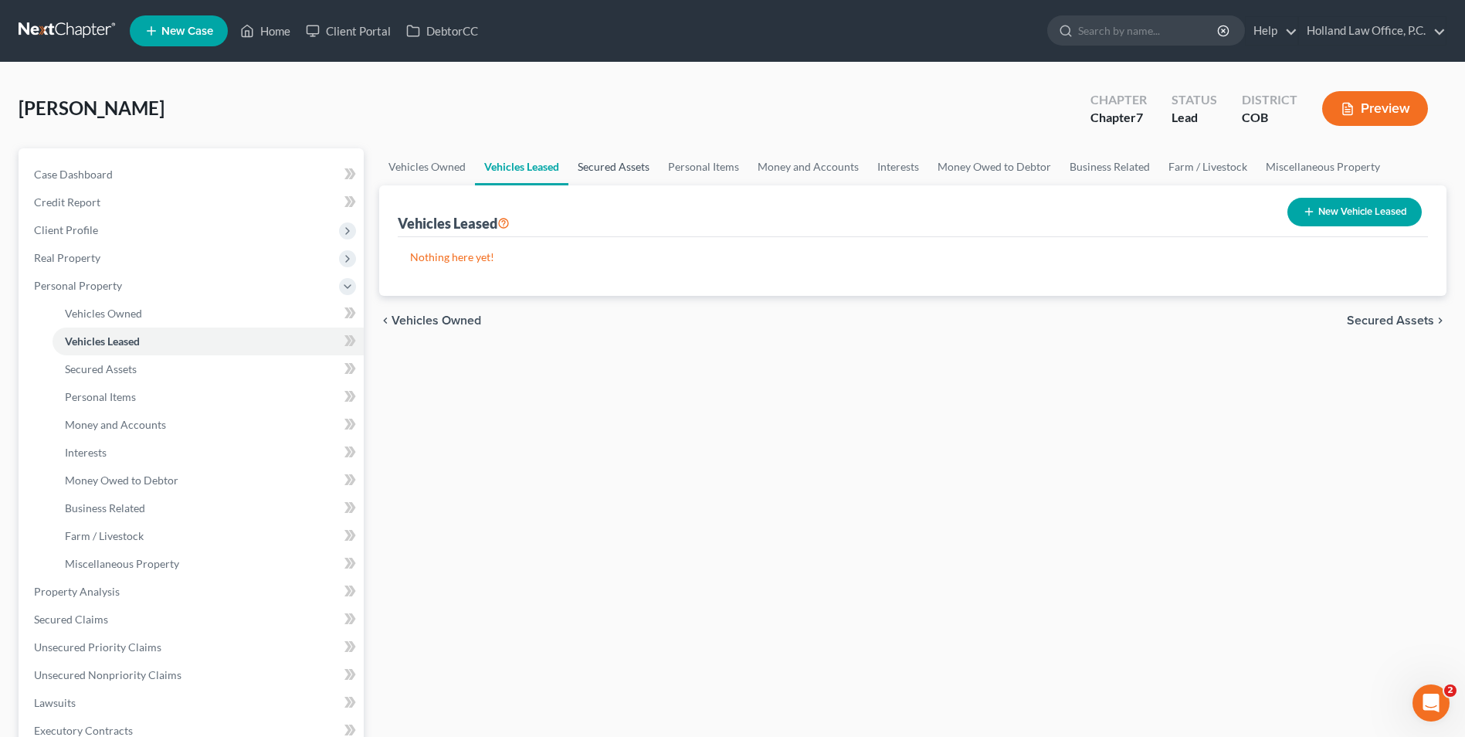
click at [633, 168] on link "Secured Assets" at bounding box center [614, 166] width 90 height 37
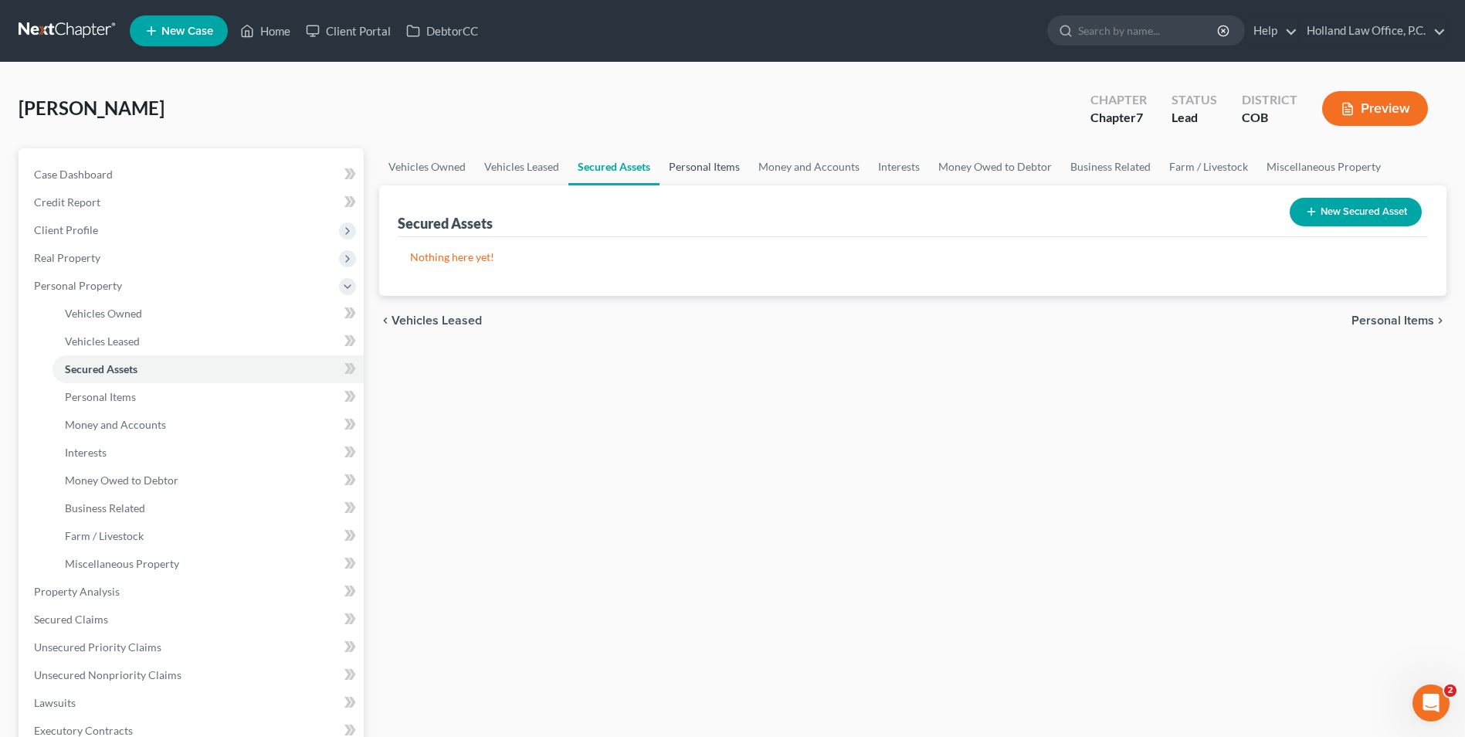
click at [724, 165] on link "Personal Items" at bounding box center [705, 166] width 90 height 37
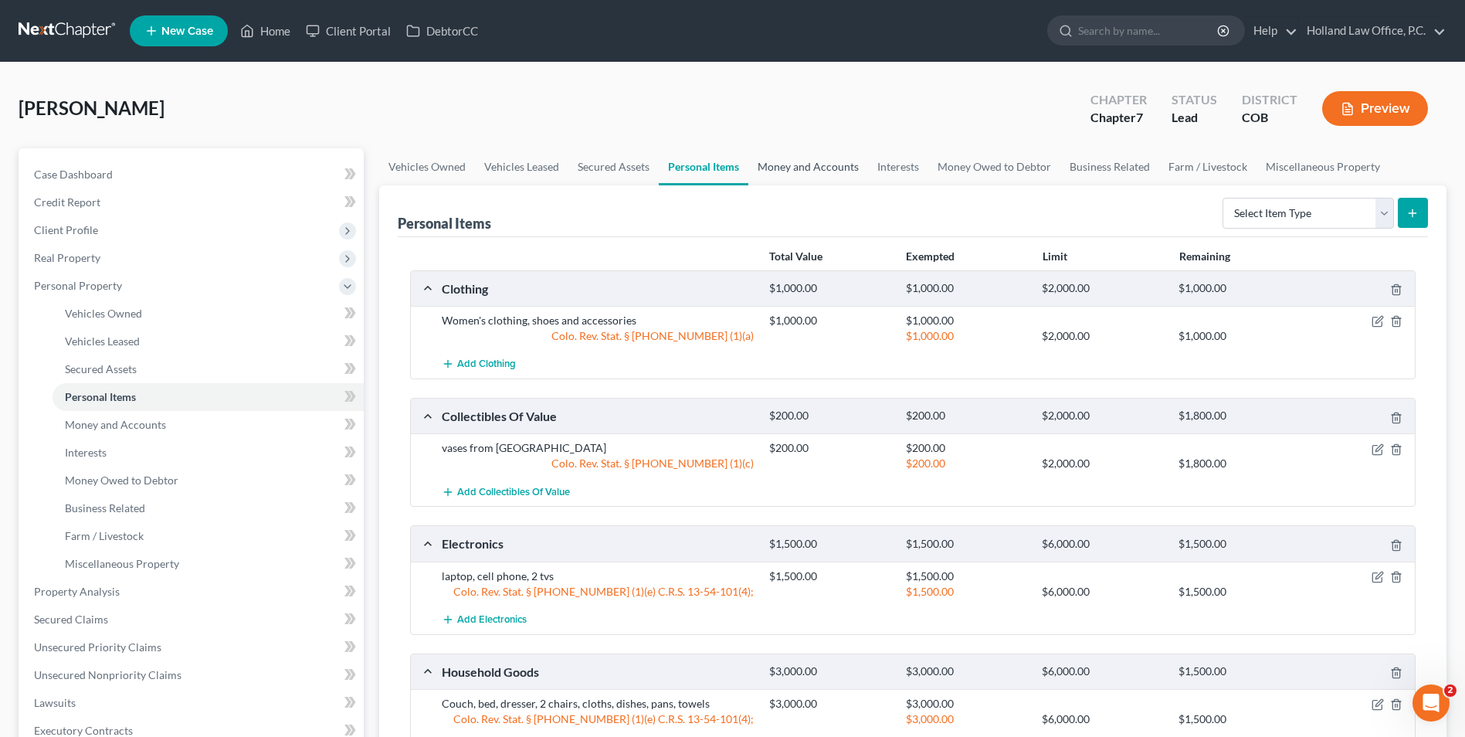
click at [795, 172] on link "Money and Accounts" at bounding box center [808, 166] width 120 height 37
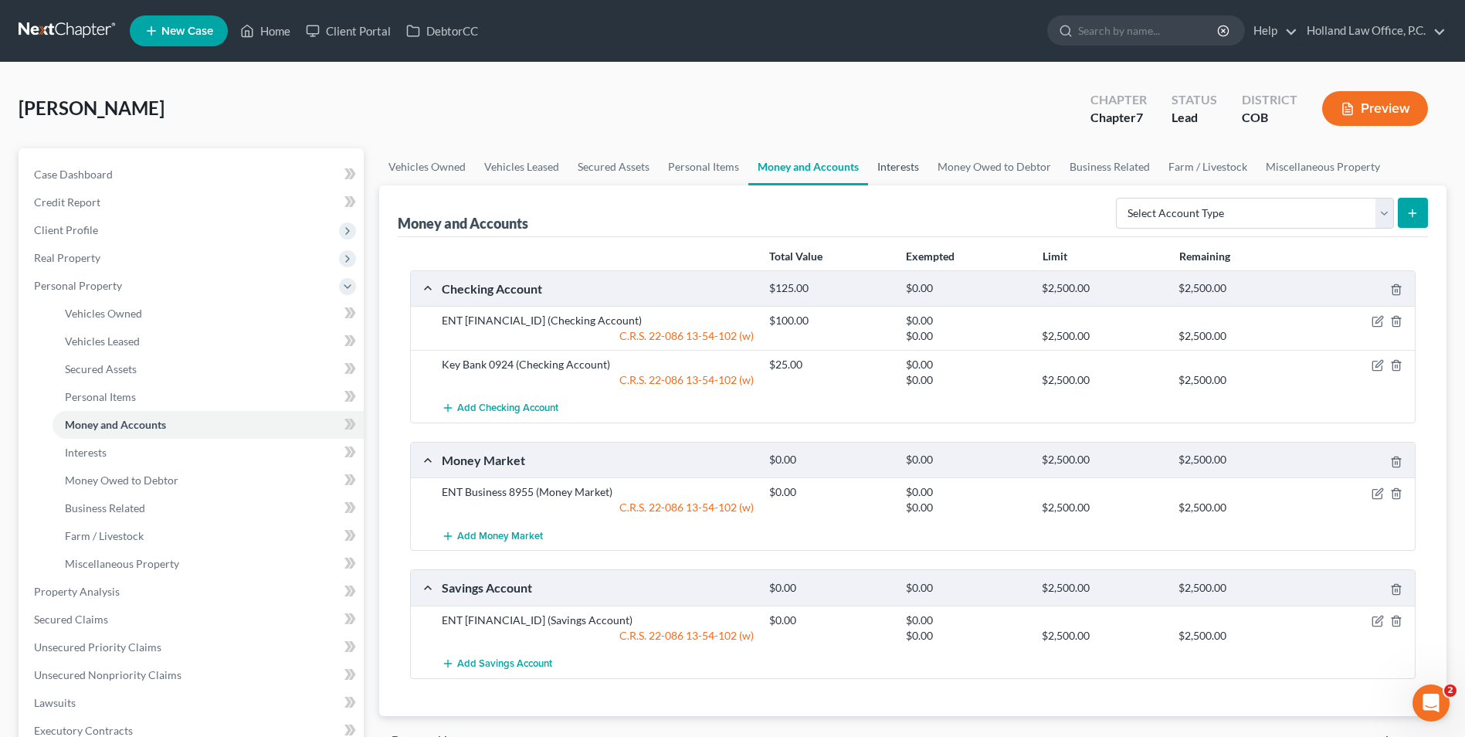
click at [901, 168] on link "Interests" at bounding box center [898, 166] width 60 height 37
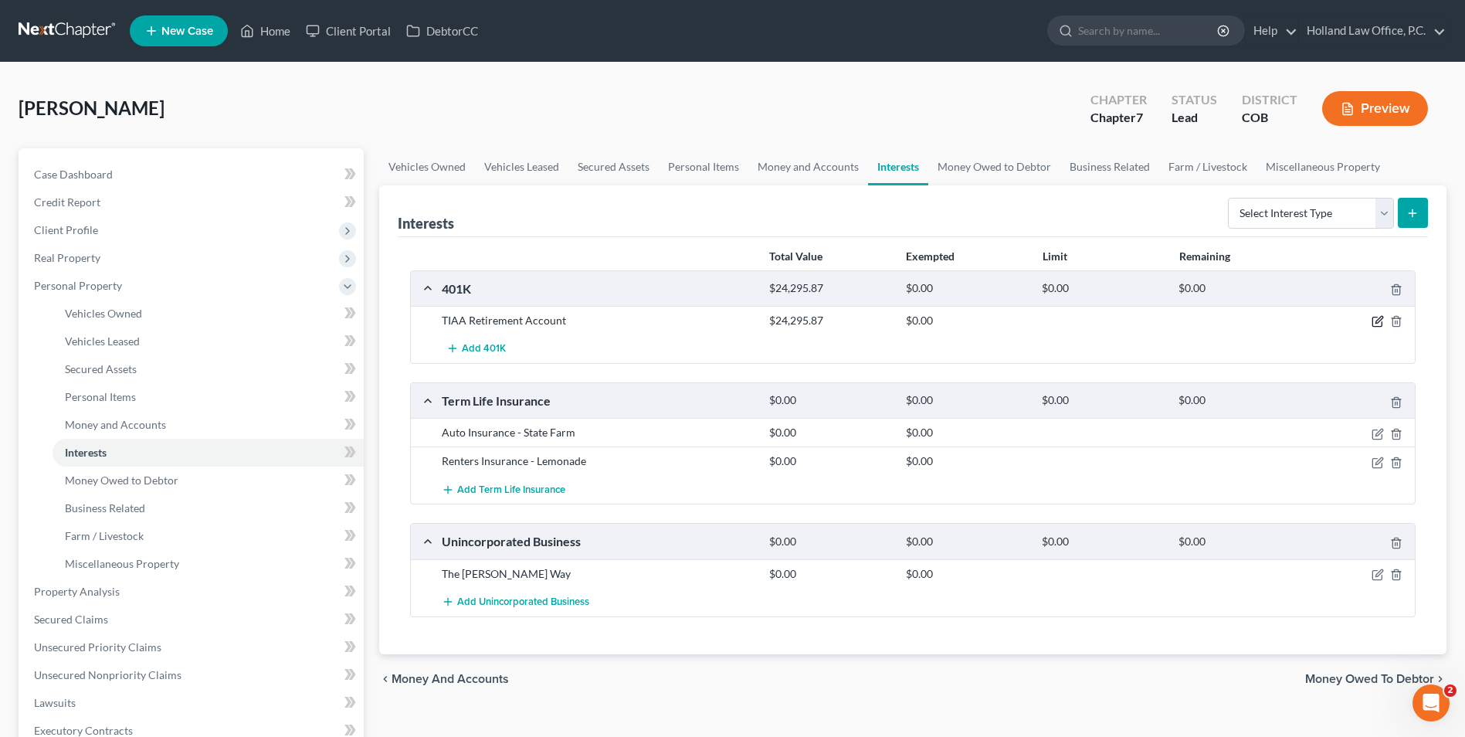
click at [1374, 321] on icon "button" at bounding box center [1378, 321] width 12 height 12
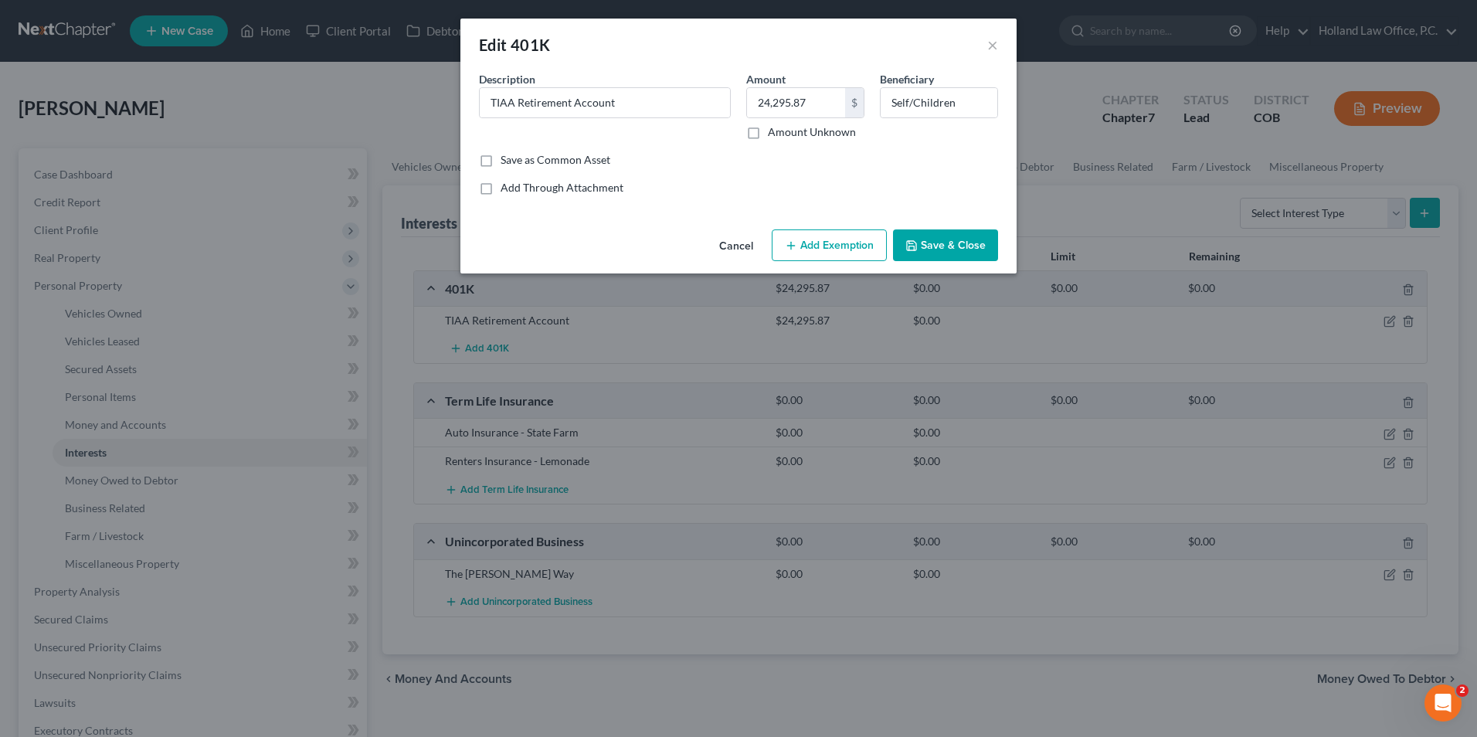
click at [840, 234] on button "Add Exemption" at bounding box center [829, 245] width 115 height 32
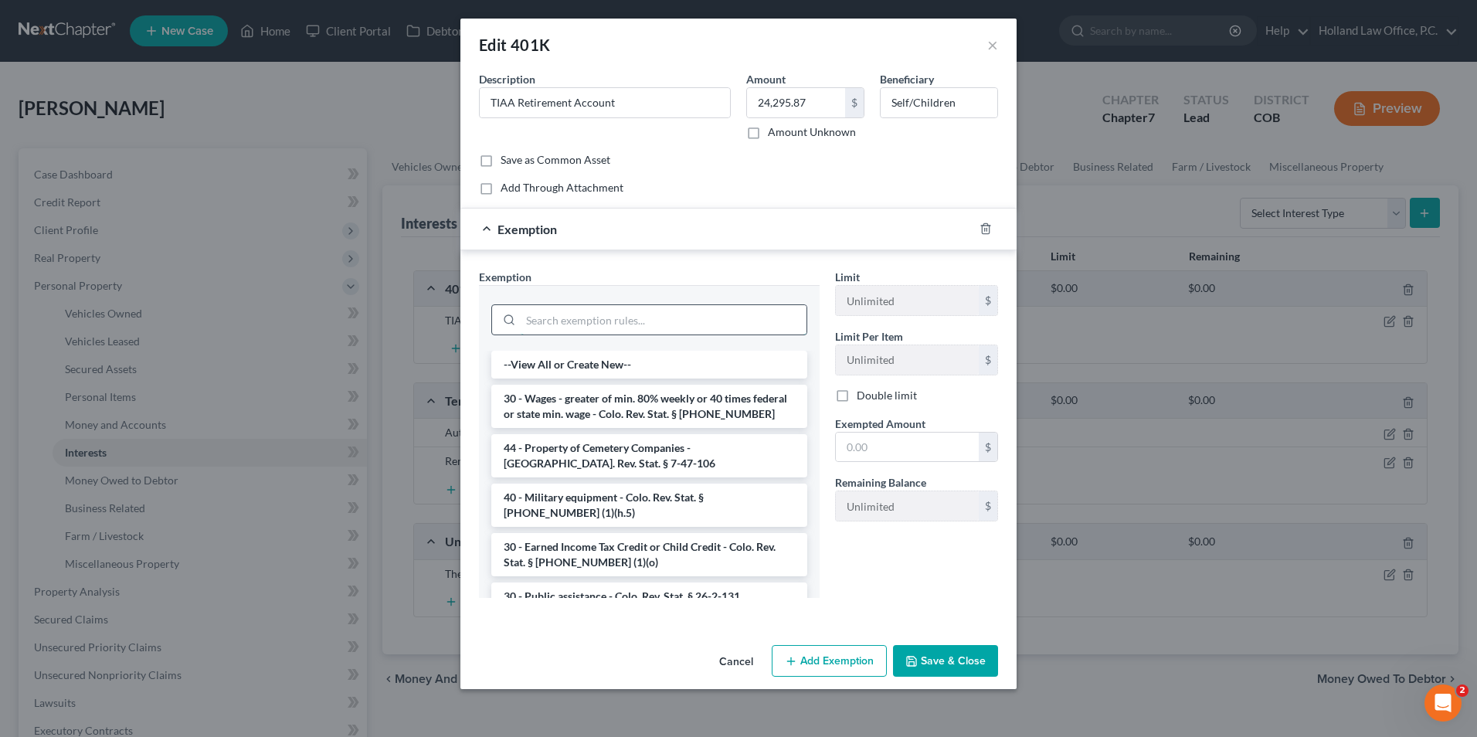
click at [590, 314] on input "search" at bounding box center [664, 319] width 286 height 29
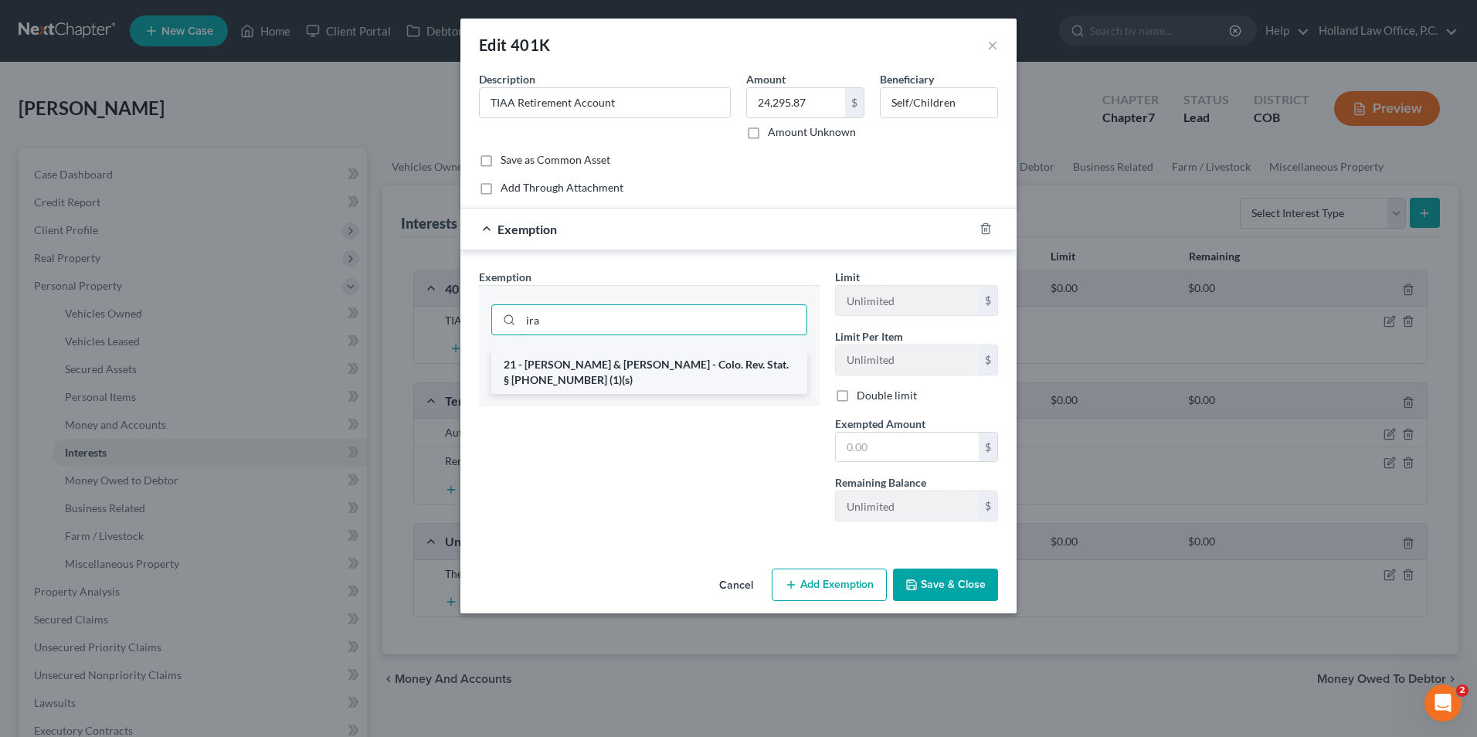
type input "ira"
click at [576, 365] on li "21 - IRA & Roth IRA - Colo. Rev. Stat. § 13-54-102 (1)(s)" at bounding box center [649, 372] width 316 height 43
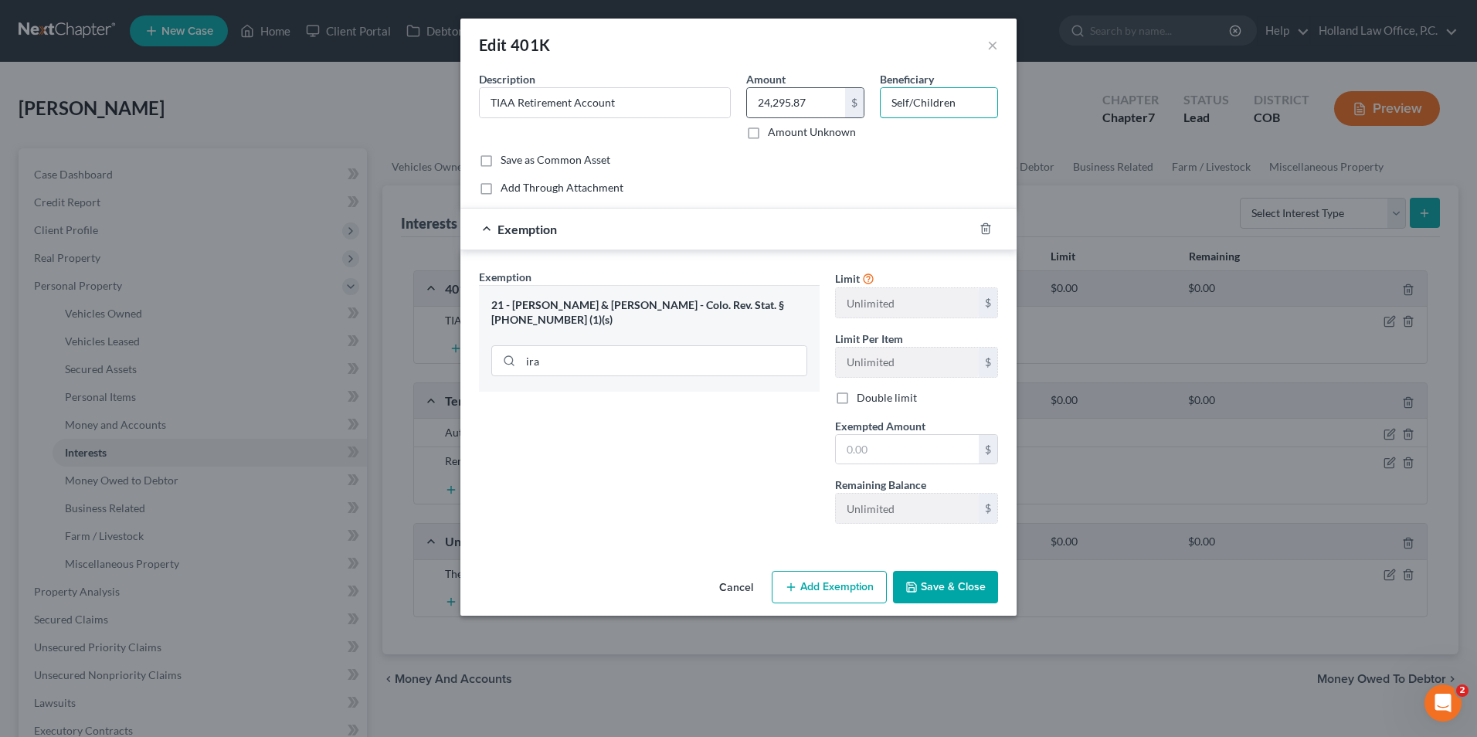
drag, startPoint x: 898, startPoint y: 97, endPoint x: 848, endPoint y: 97, distance: 50.2
click at [848, 97] on div "Description * TIAA Retirement Account Amount 24,295.87 $ Amount Unknown Benefic…" at bounding box center [738, 111] width 535 height 81
type input "Cherie Ryon &"
click at [924, 450] on input "text" at bounding box center [907, 449] width 143 height 29
type input "24,295.87"
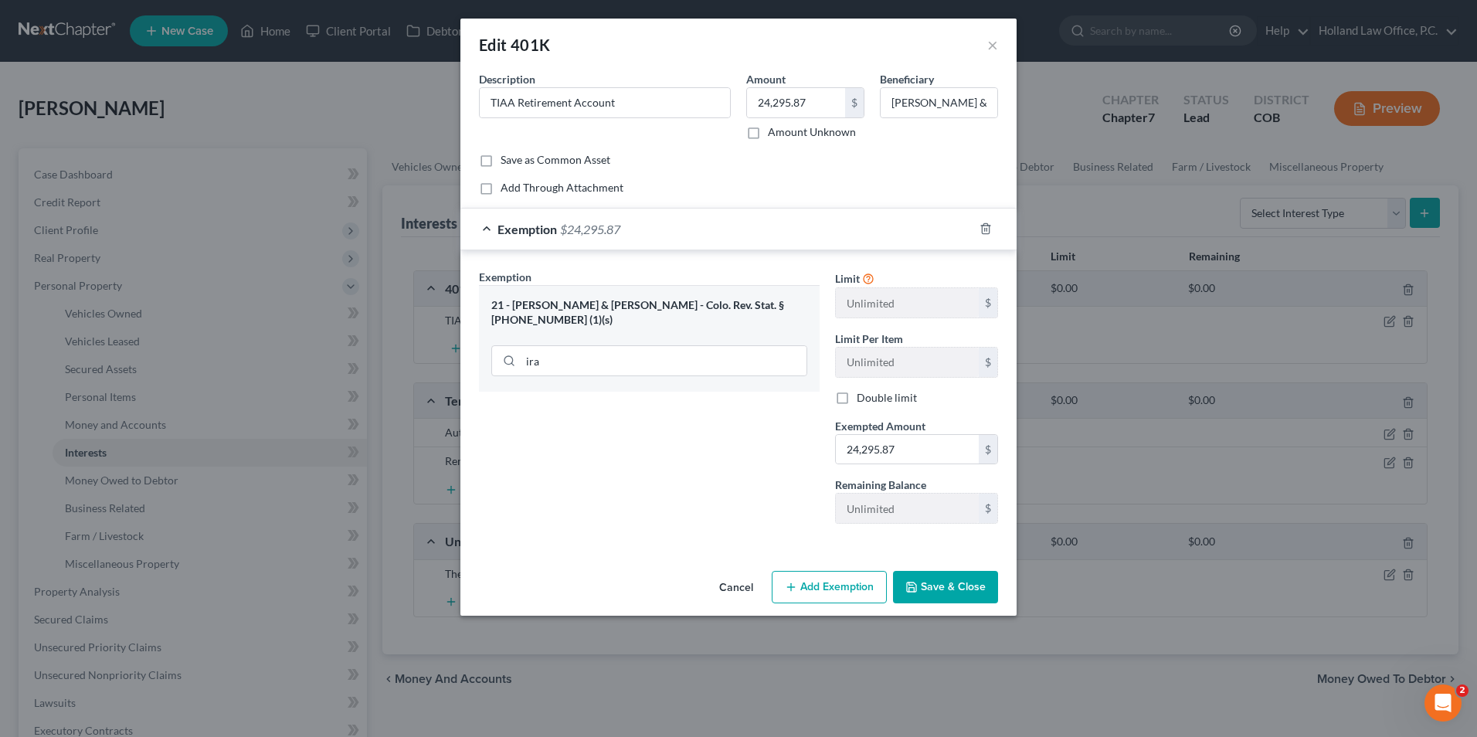
click at [941, 575] on button "Save & Close" at bounding box center [945, 587] width 105 height 32
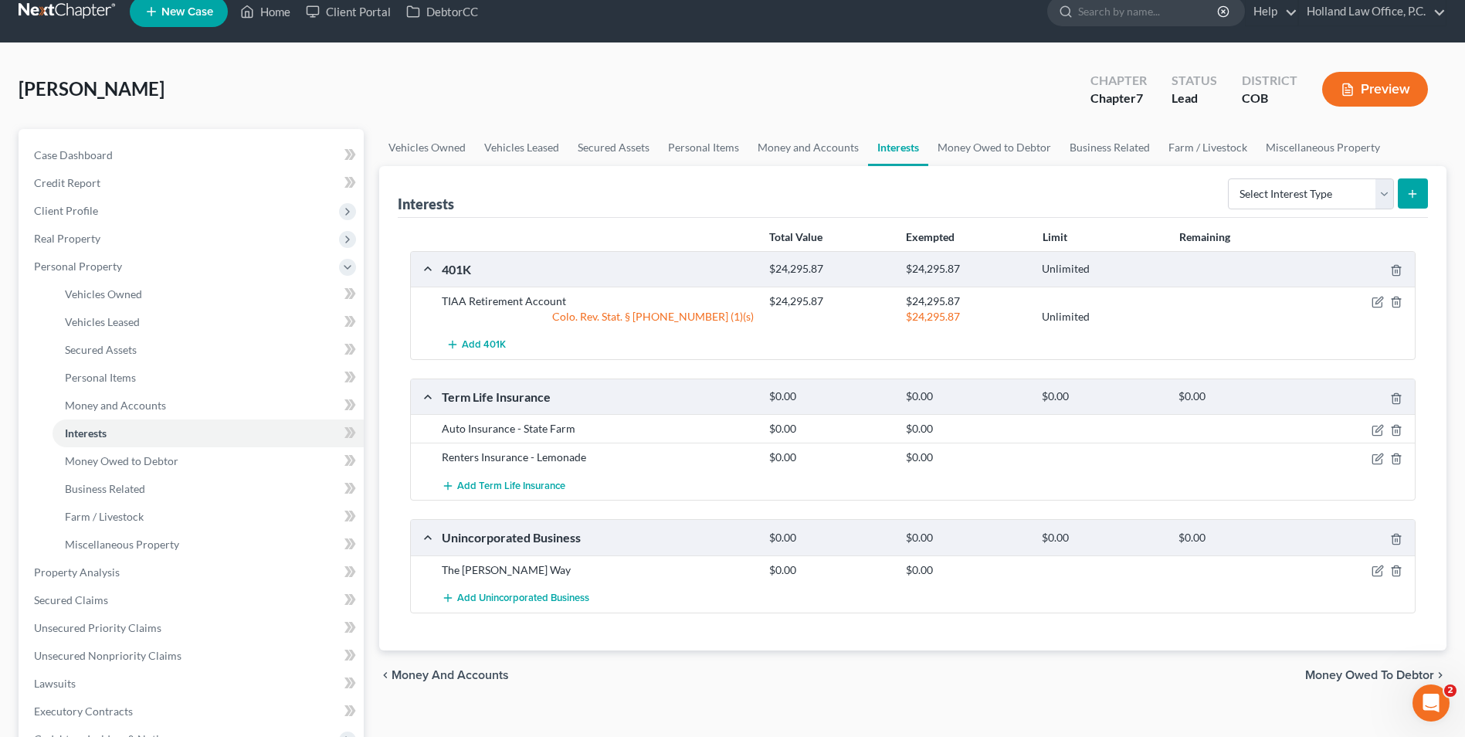
scroll to position [77, 0]
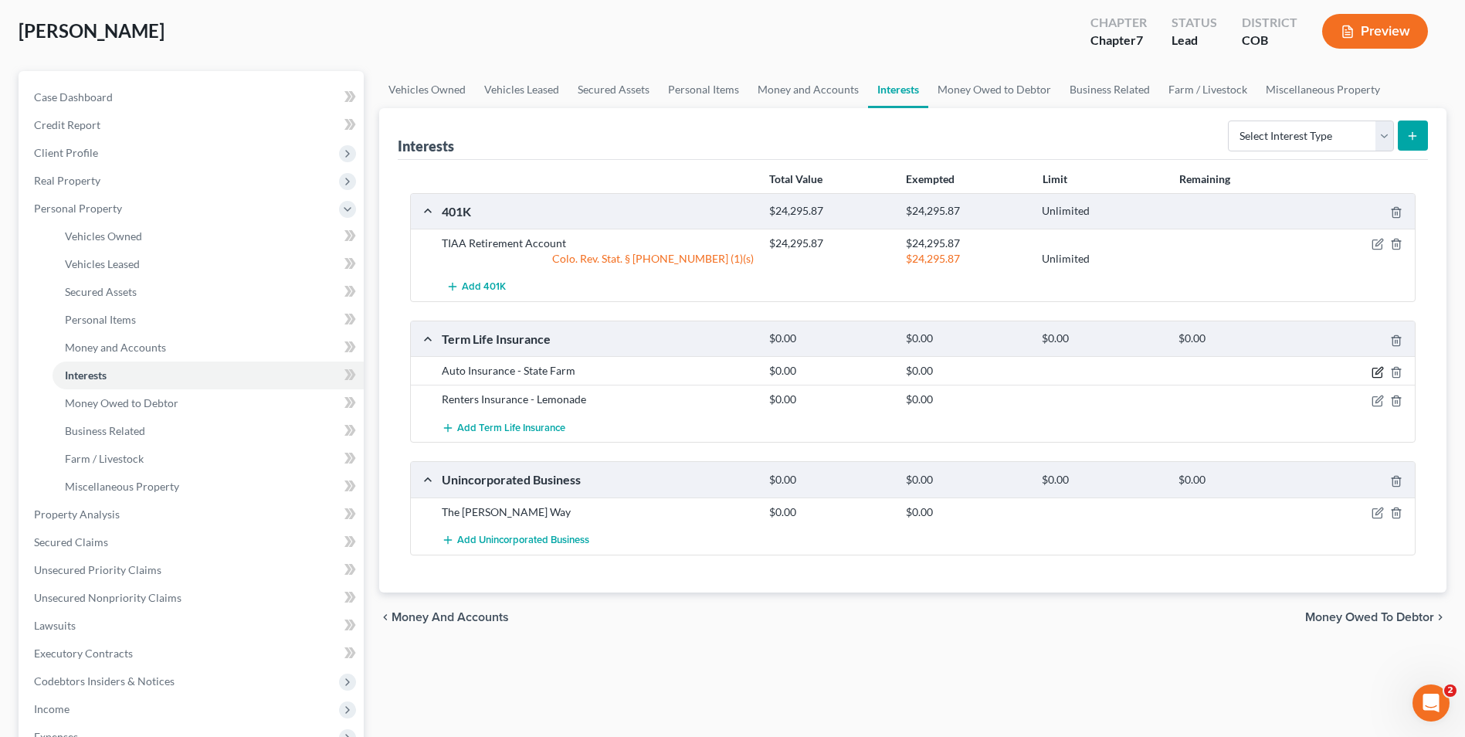
click at [1374, 369] on icon "button" at bounding box center [1378, 372] width 12 height 12
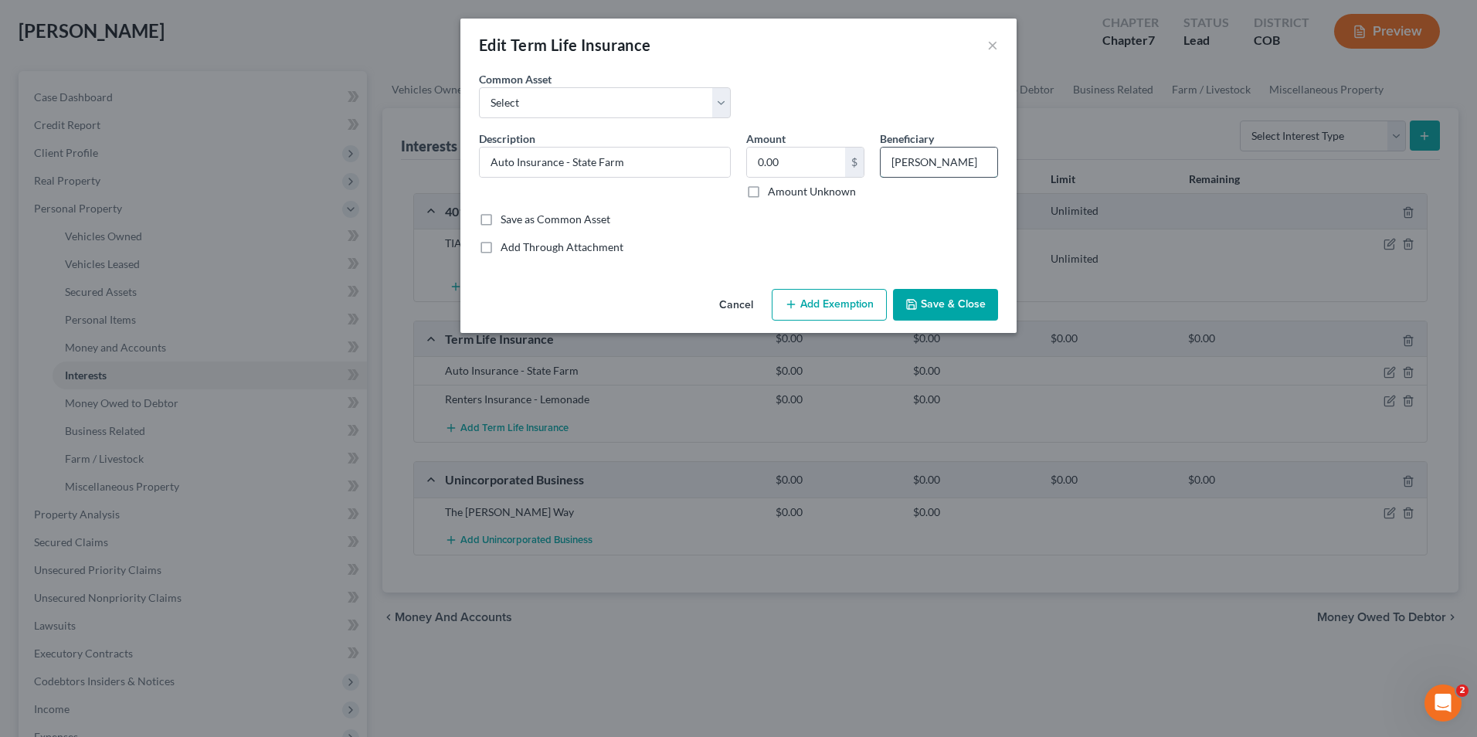
click at [976, 163] on input "Cherie Ryon" at bounding box center [939, 162] width 117 height 29
click at [938, 290] on button "Save & Close" at bounding box center [945, 305] width 105 height 32
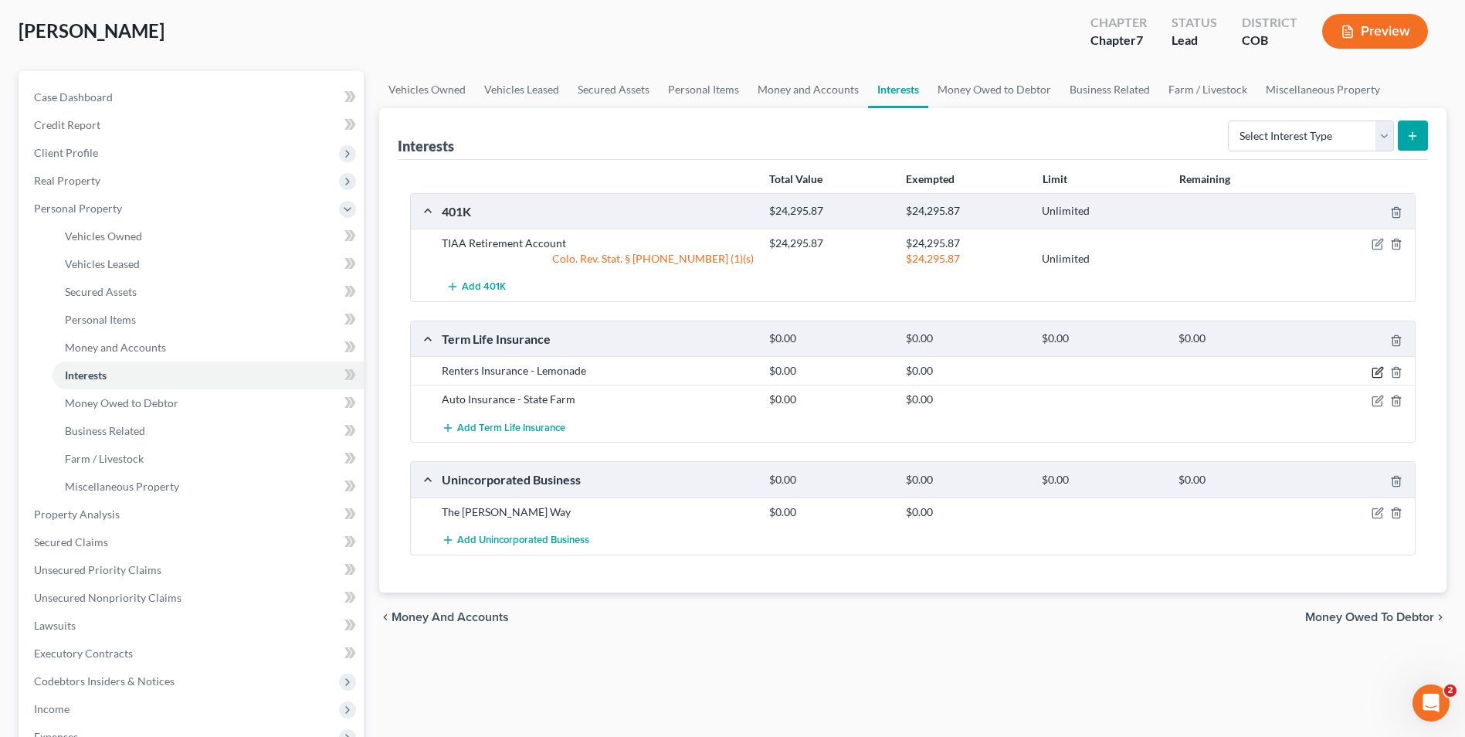
click at [1378, 368] on icon "button" at bounding box center [1378, 372] width 12 height 12
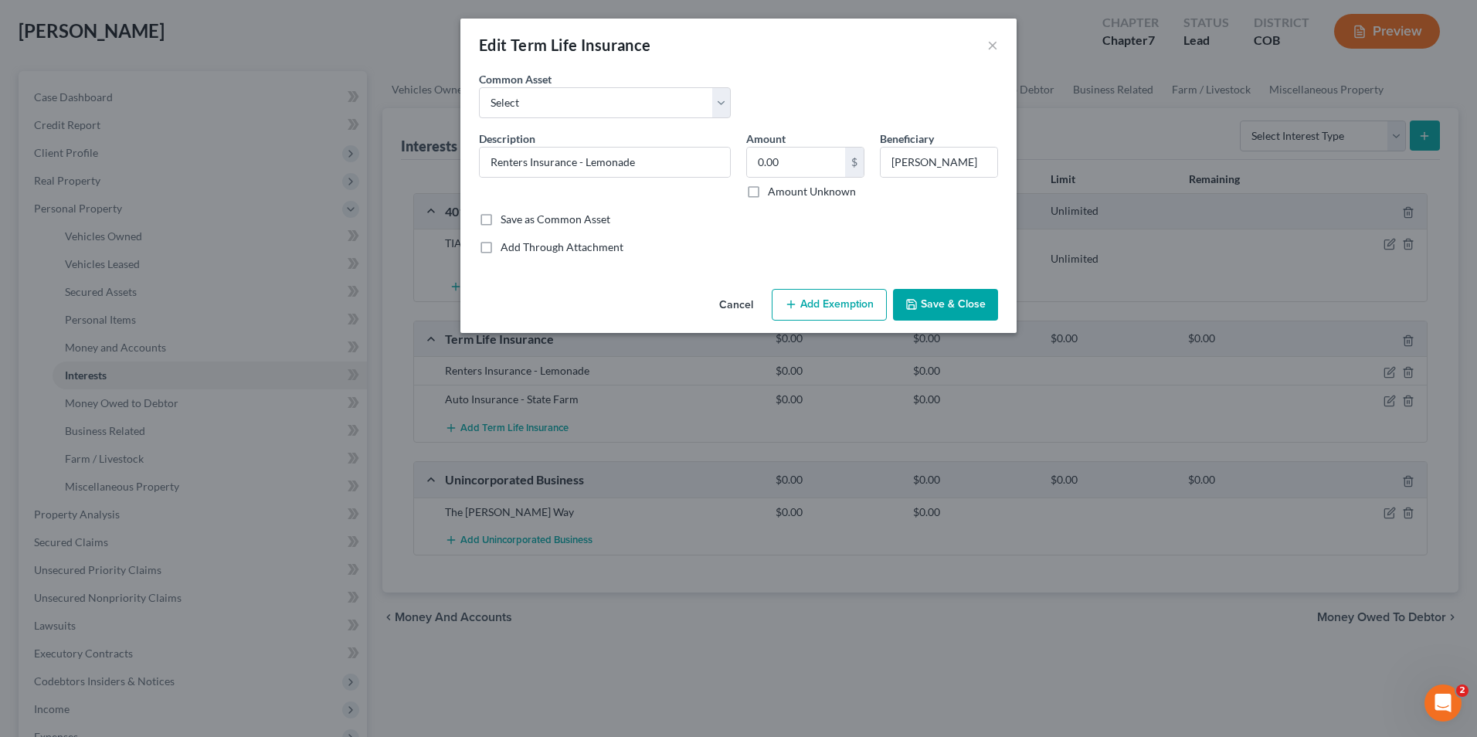
click at [929, 294] on button "Save & Close" at bounding box center [945, 305] width 105 height 32
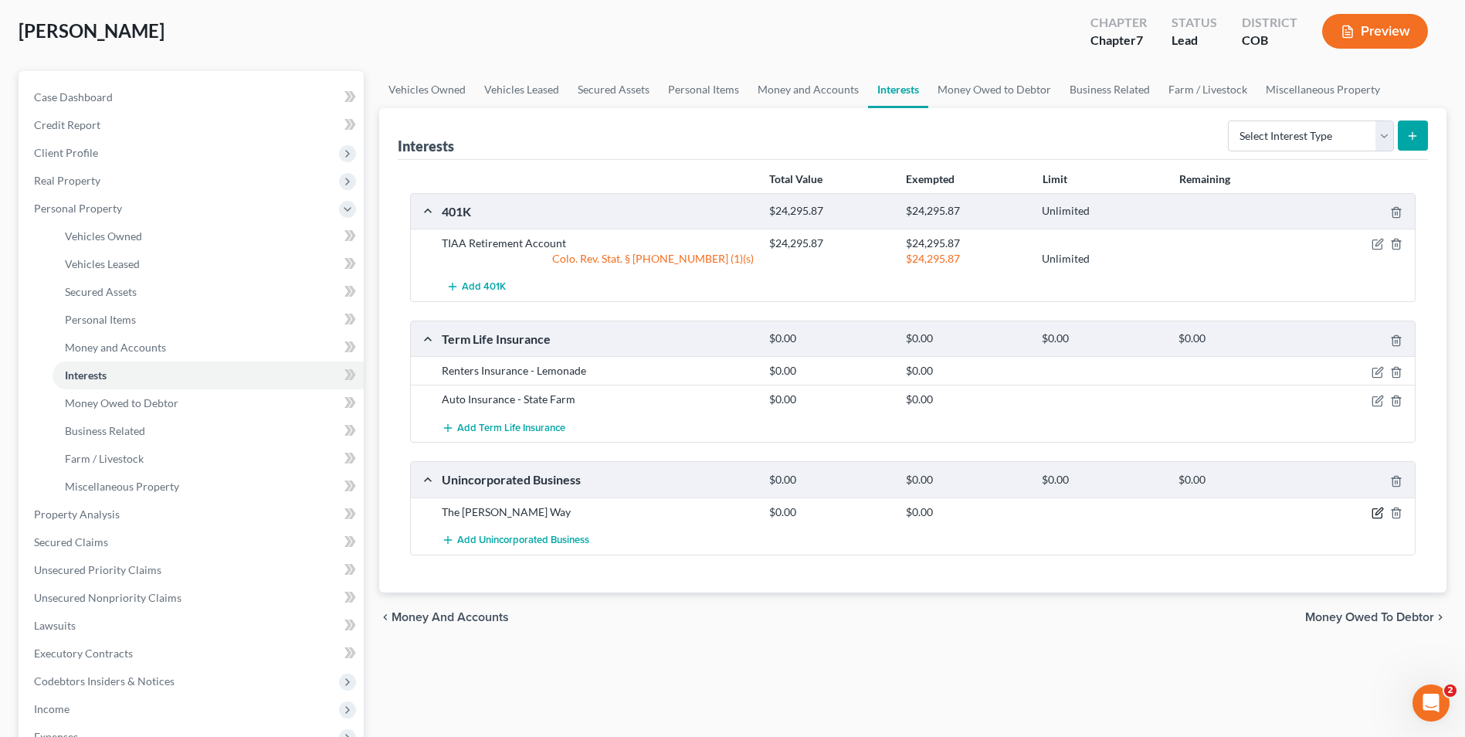
click at [1377, 513] on icon "button" at bounding box center [1378, 513] width 12 height 12
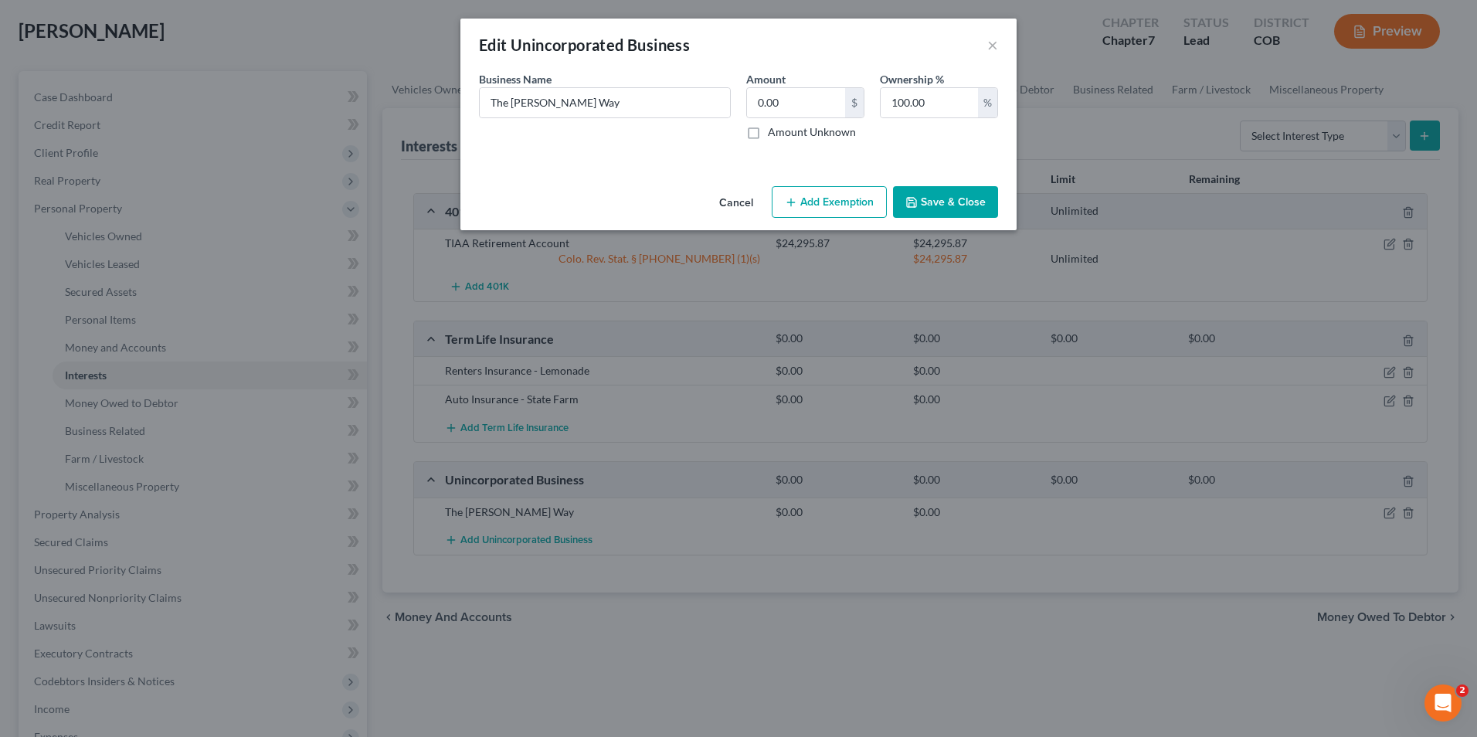
click at [915, 192] on button "Save & Close" at bounding box center [945, 202] width 105 height 32
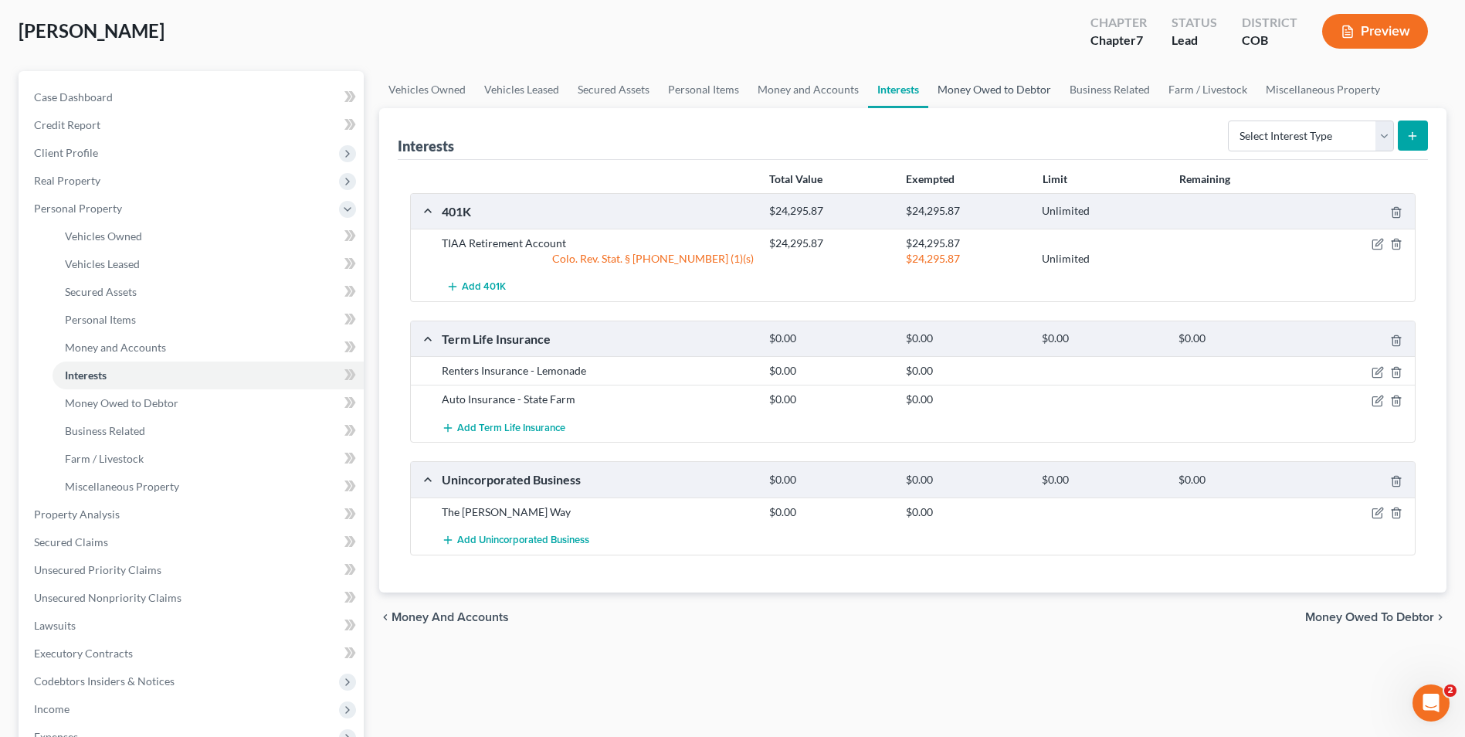
click at [966, 83] on link "Money Owed to Debtor" at bounding box center [994, 89] width 132 height 37
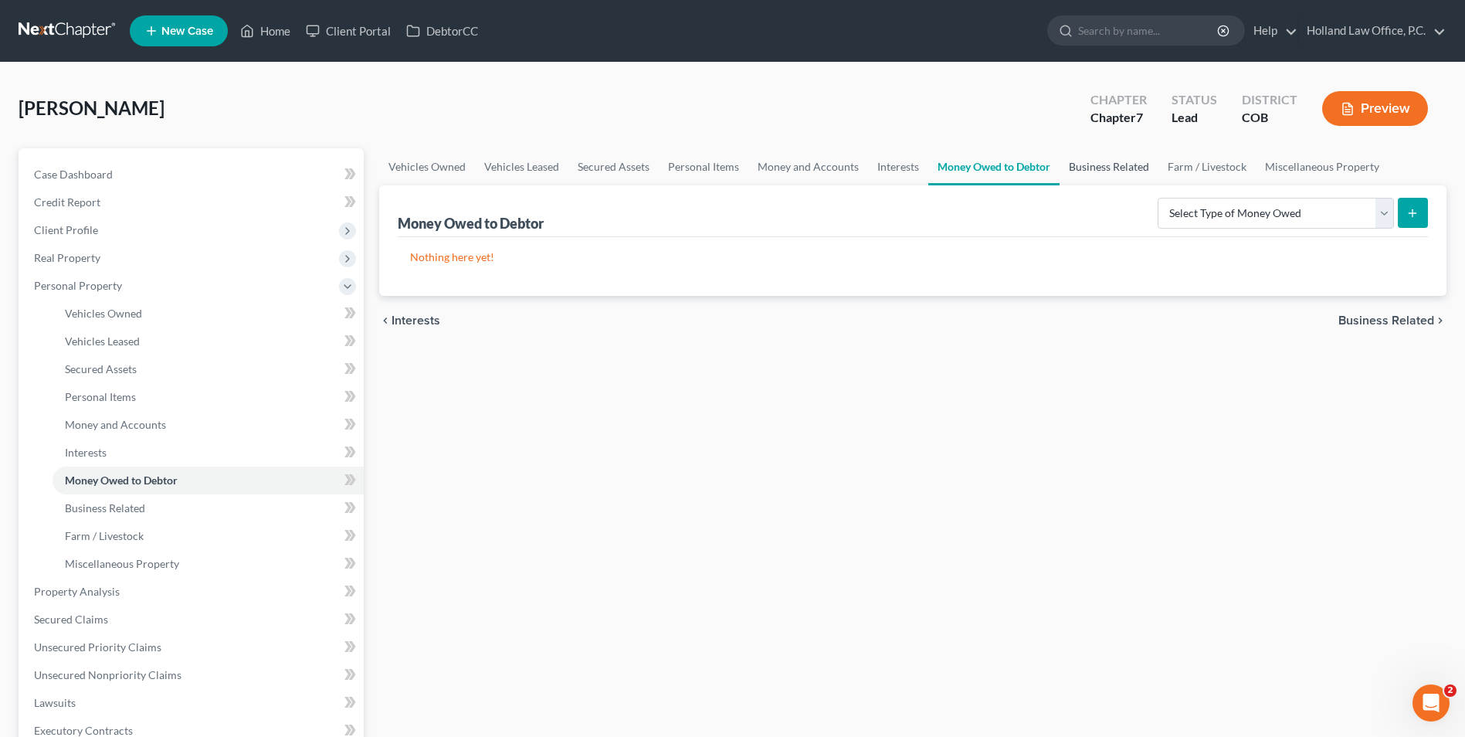
click at [1081, 182] on link "Business Related" at bounding box center [1109, 166] width 99 height 37
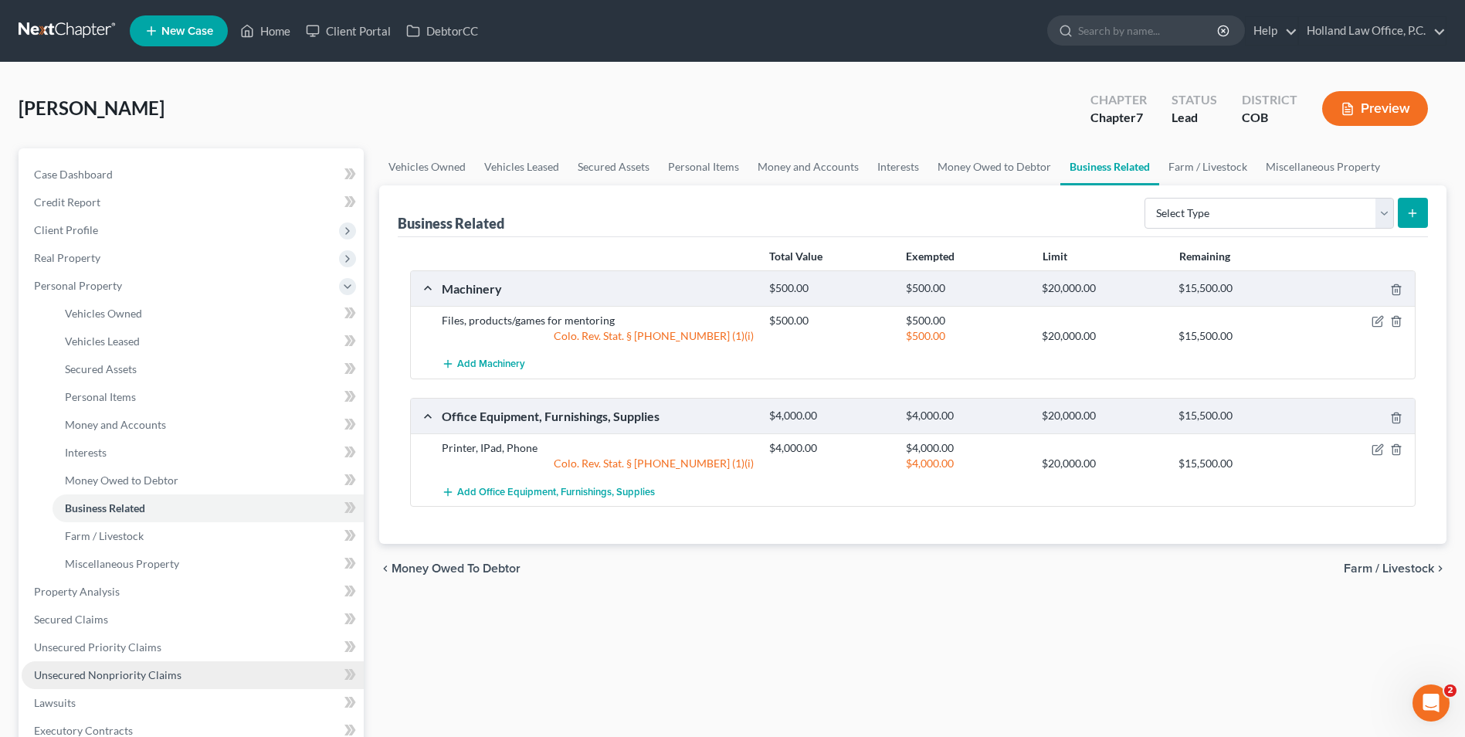
click at [123, 677] on span "Unsecured Nonpriority Claims" at bounding box center [108, 674] width 148 height 13
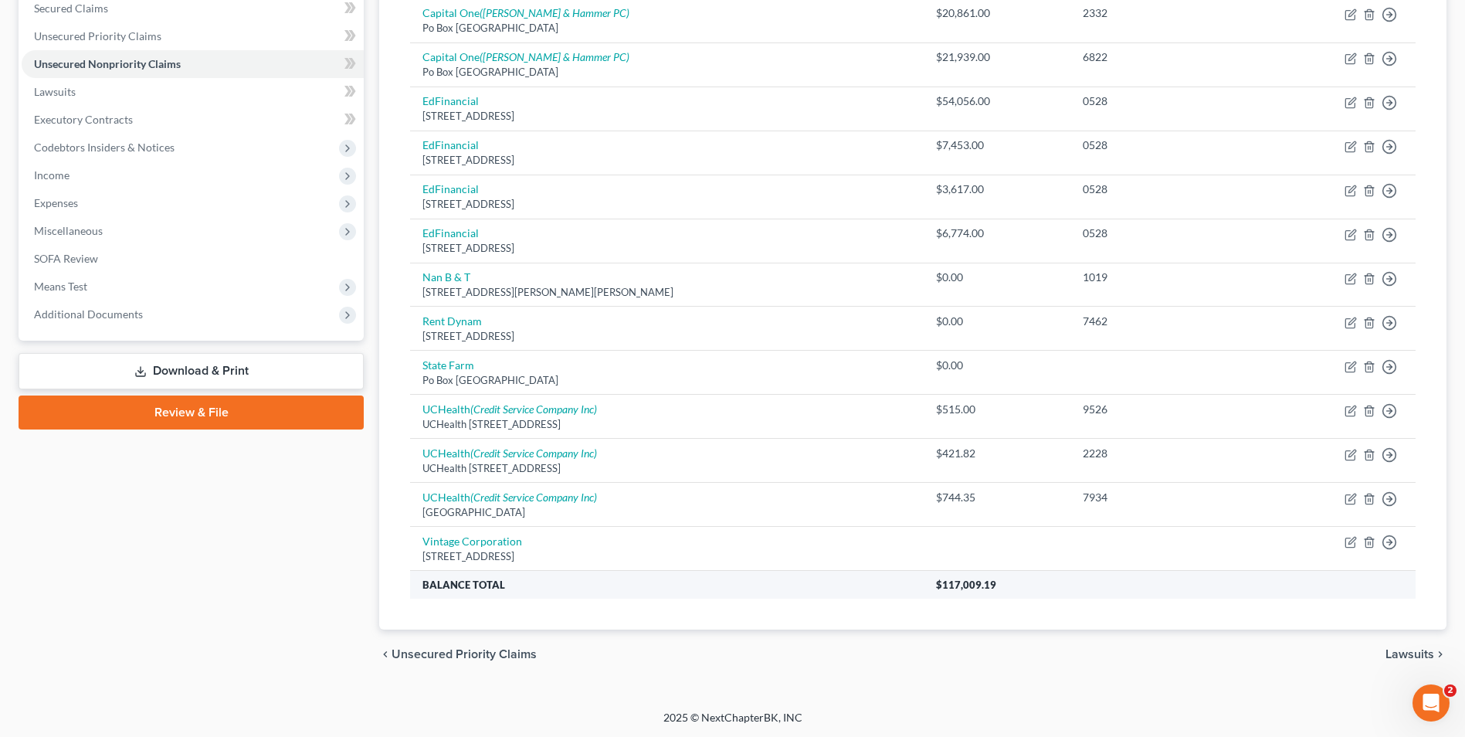
scroll to position [334, 0]
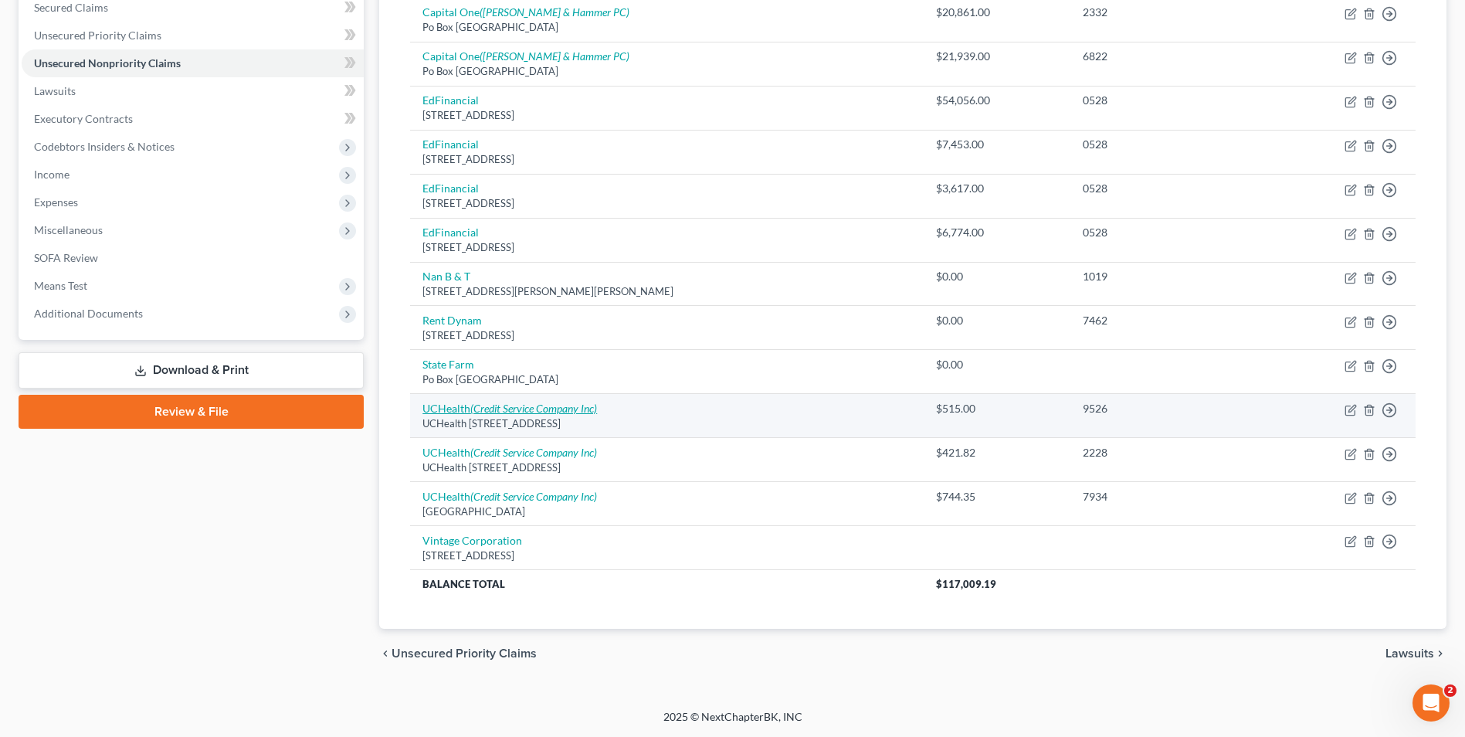
click at [554, 409] on icon "(Credit Service Company Inc)" at bounding box center [533, 408] width 127 height 13
select select "45"
select select "9"
select select "0"
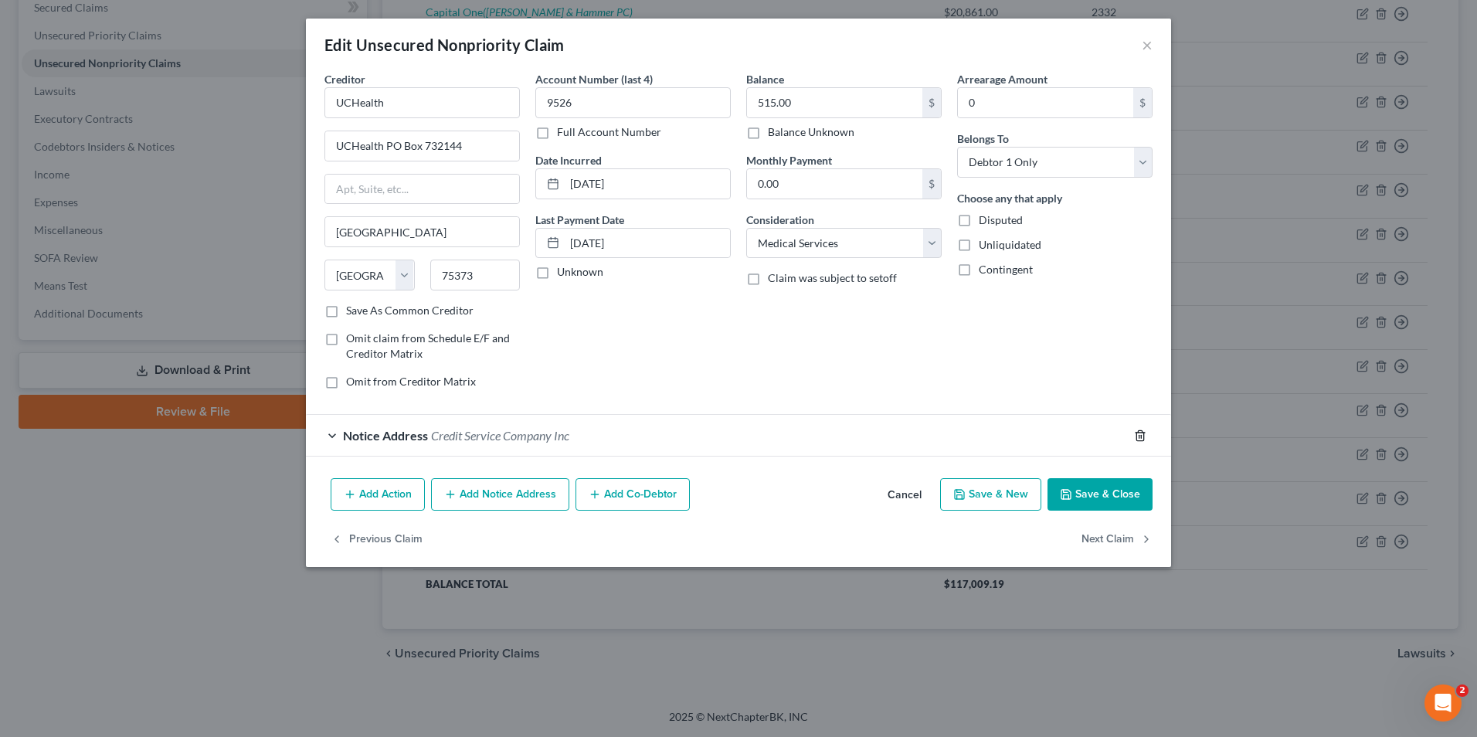
click at [1137, 439] on icon "button" at bounding box center [1139, 435] width 7 height 10
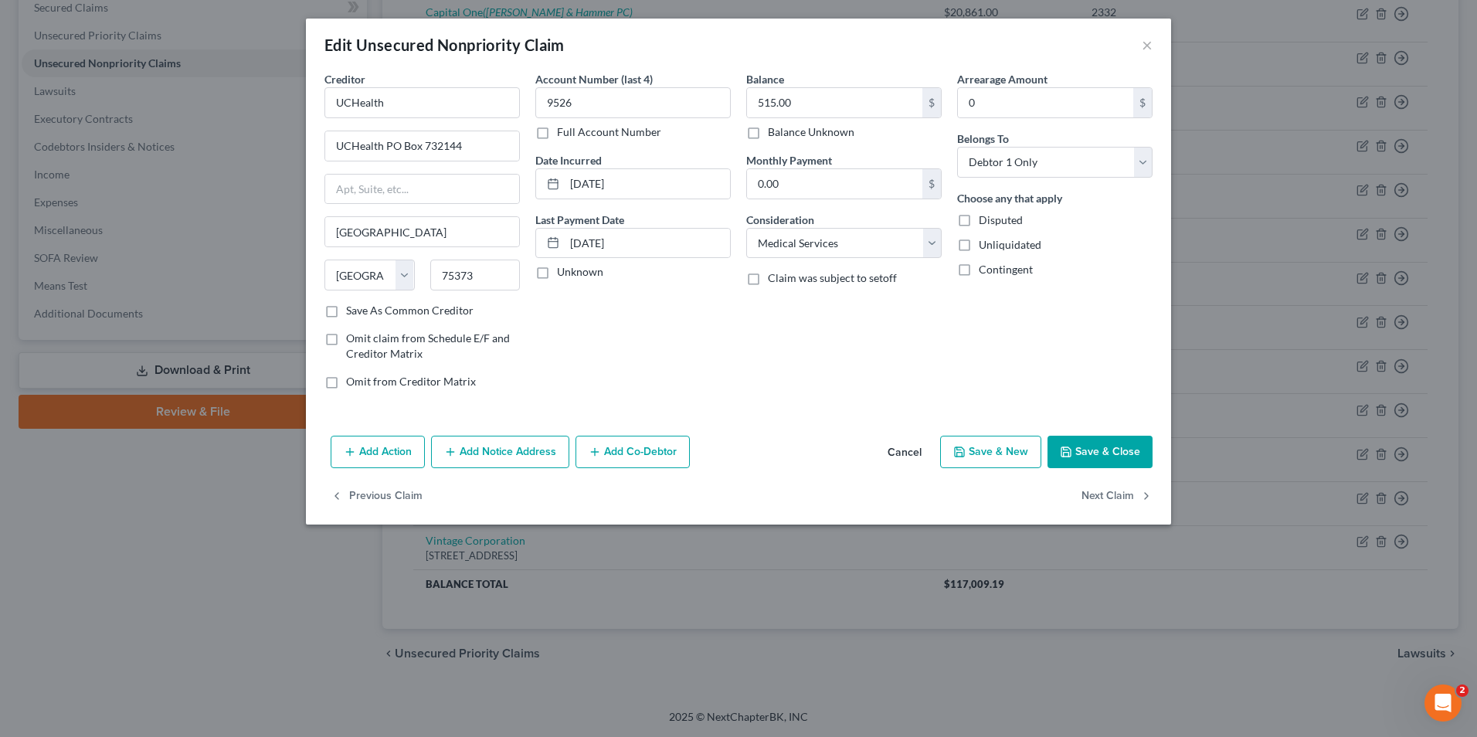
click at [1086, 461] on button "Save & Close" at bounding box center [1099, 452] width 105 height 32
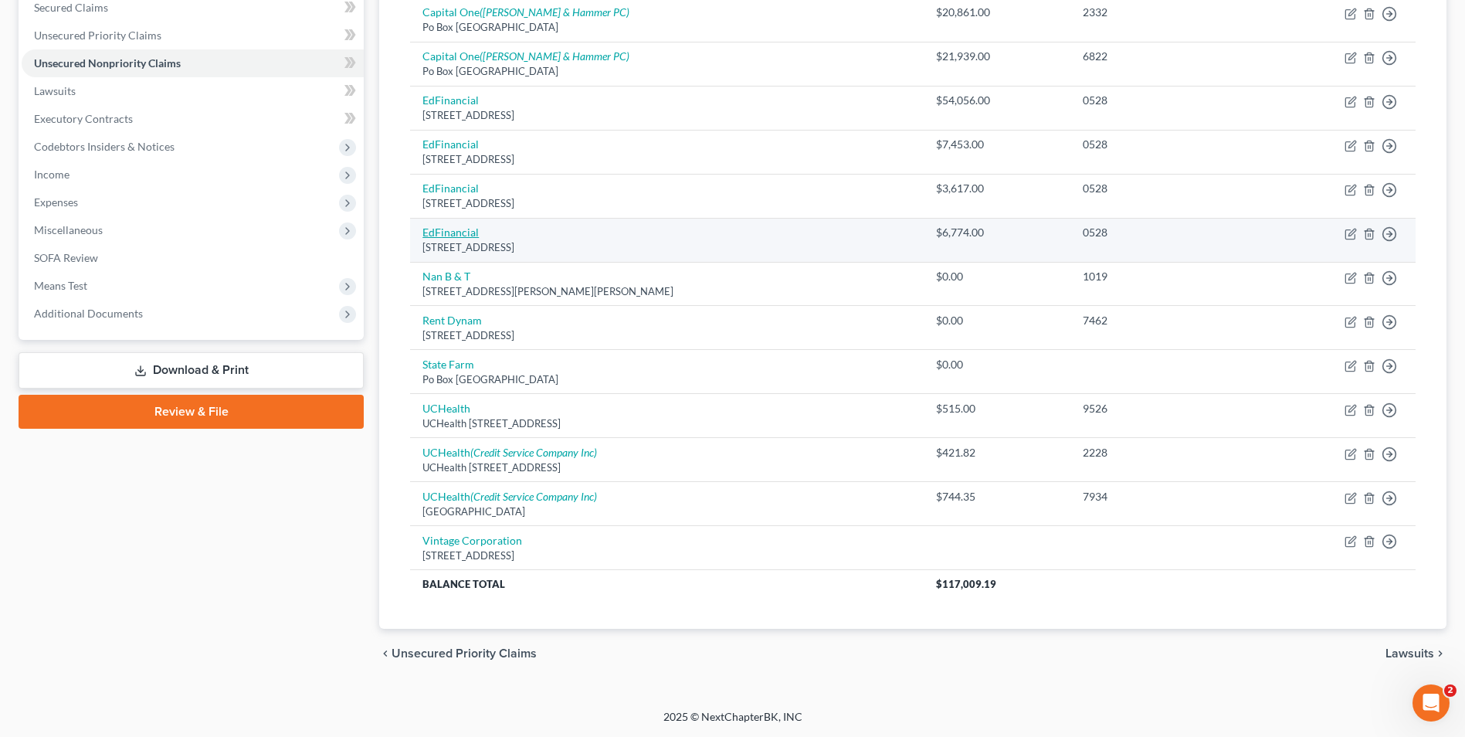
click at [431, 231] on link "EdFinancial" at bounding box center [451, 232] width 56 height 13
select select "44"
select select "17"
select select "0"
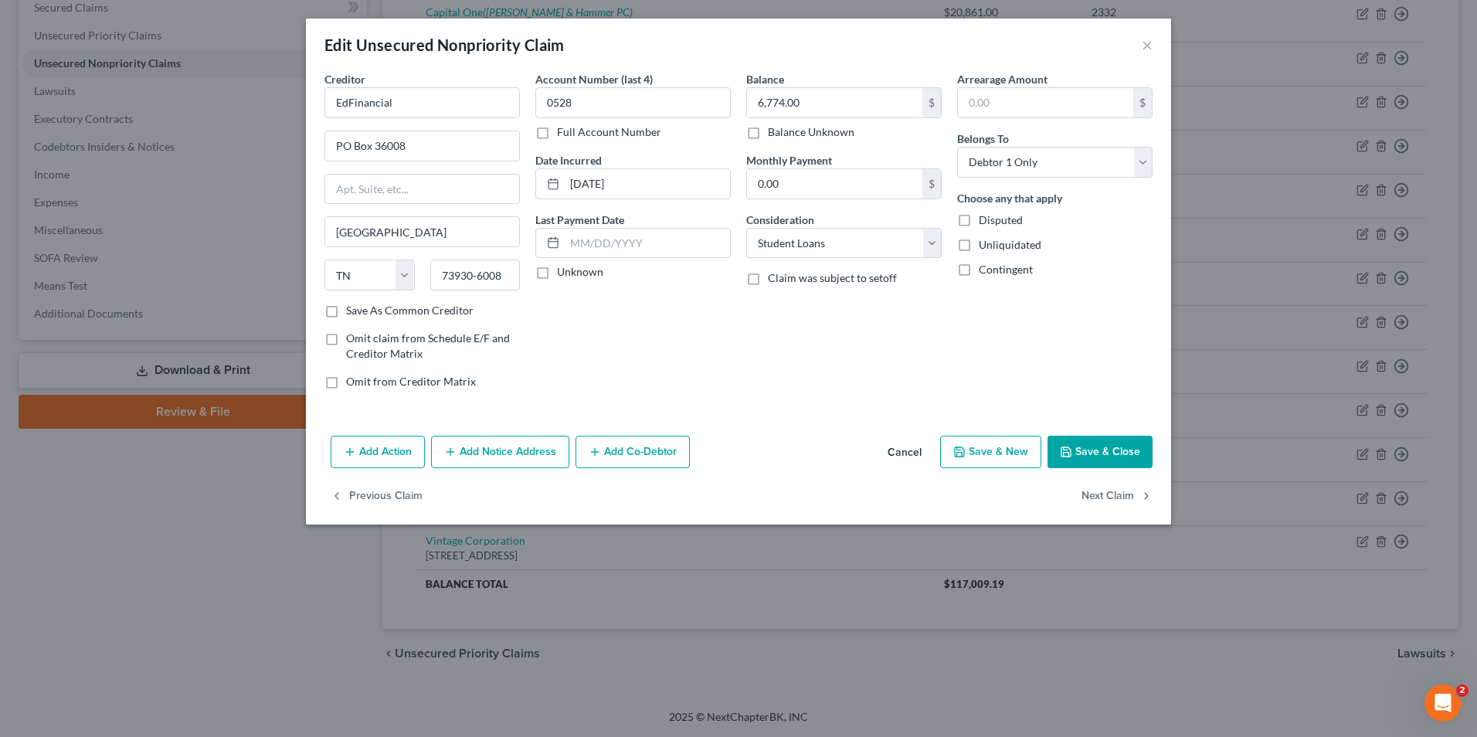
click at [1065, 450] on icon "button" at bounding box center [1066, 452] width 12 height 12
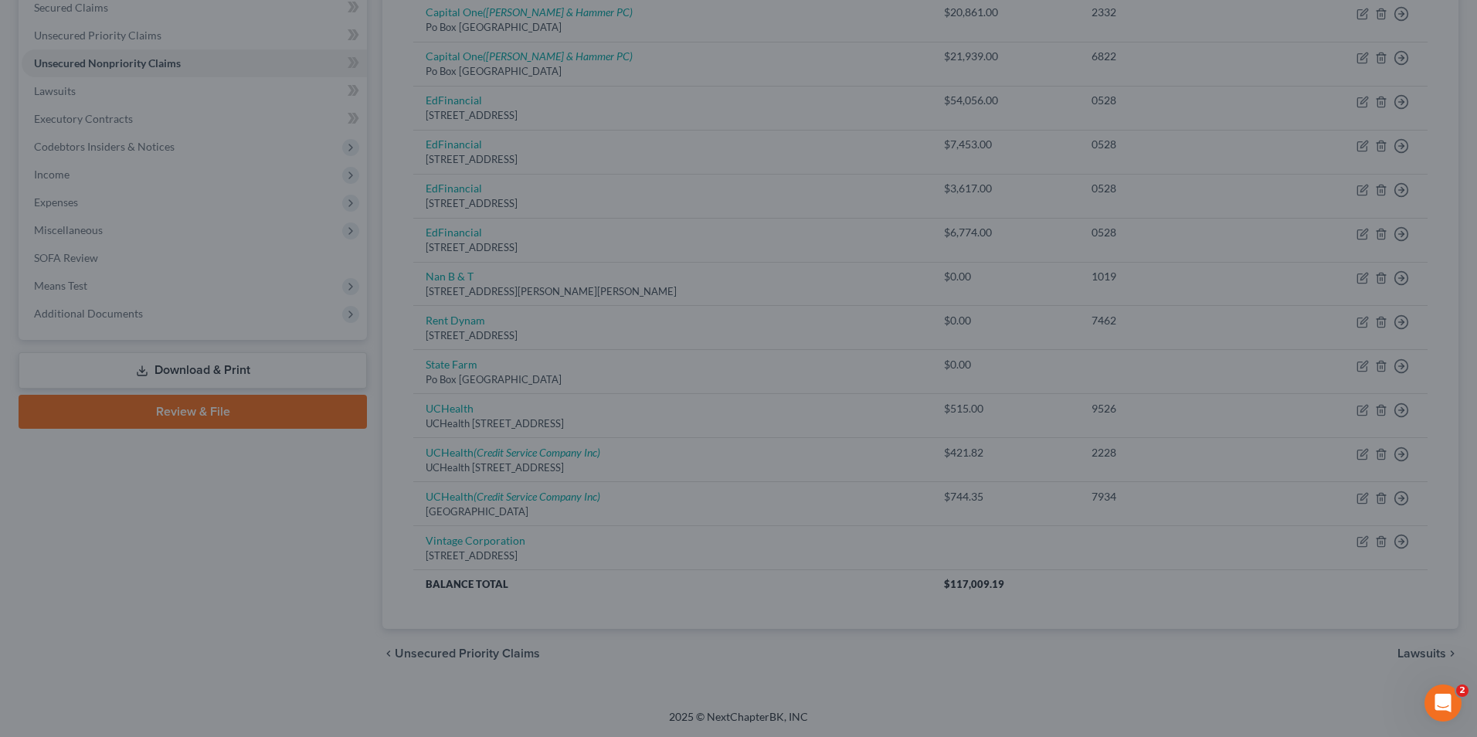
type input "0"
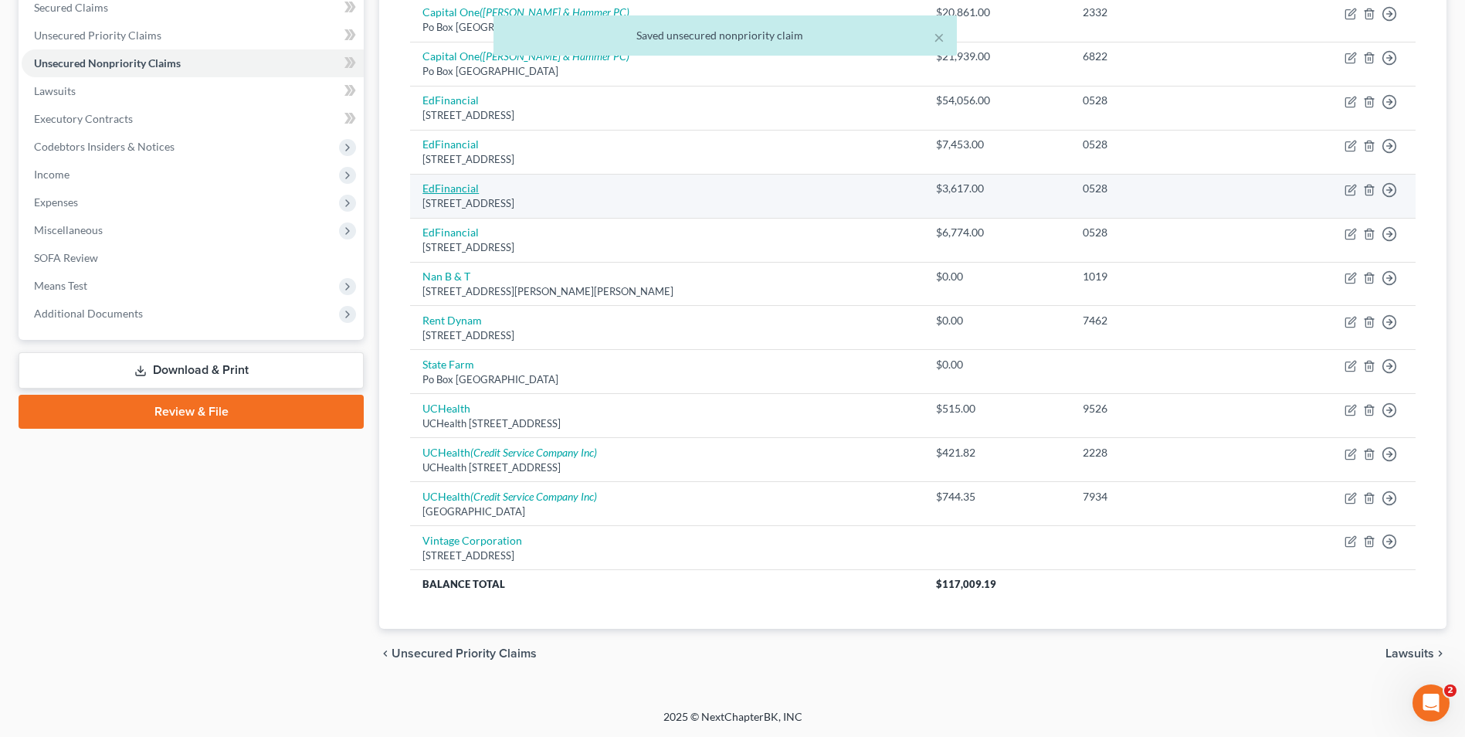
click at [443, 189] on link "EdFinancial" at bounding box center [451, 188] width 56 height 13
select select "44"
select select "17"
select select "0"
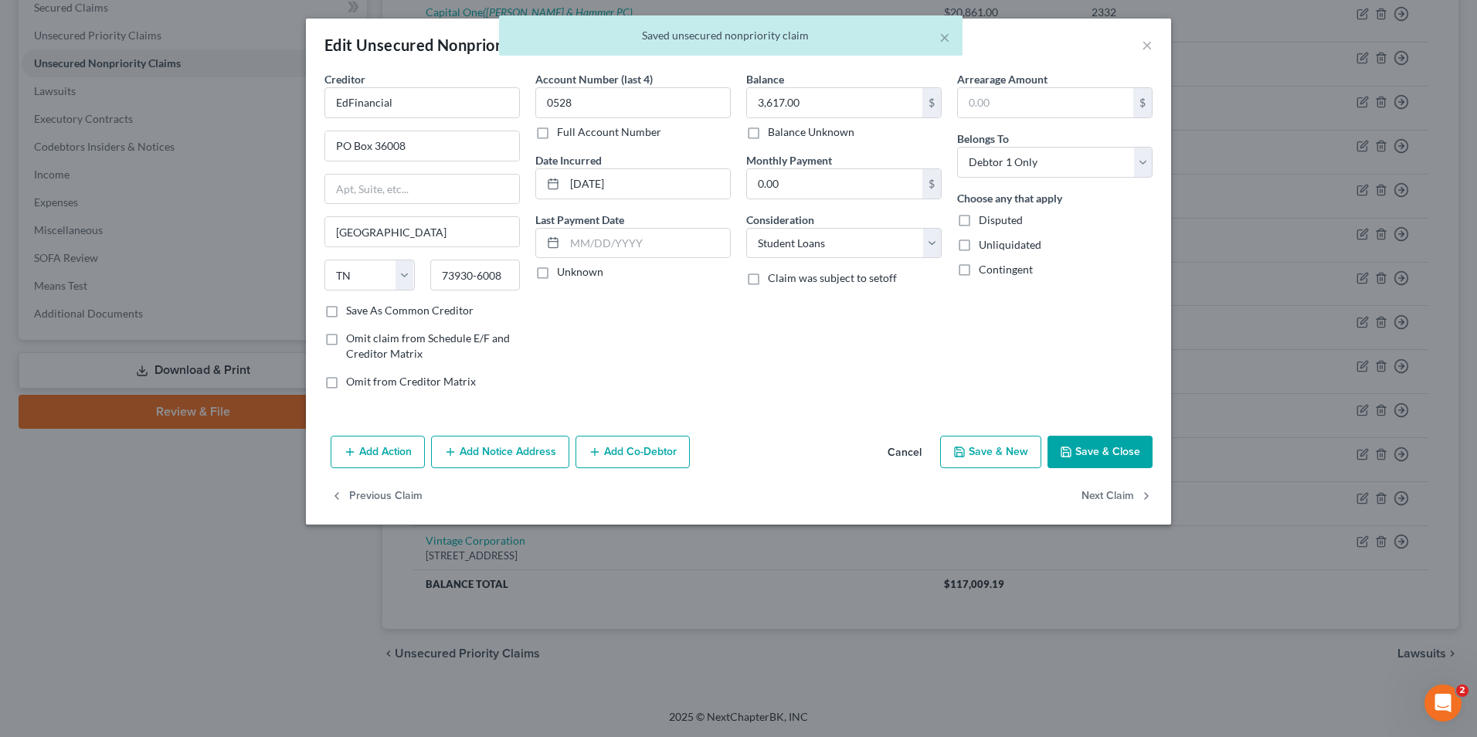
click at [1067, 442] on button "Save & Close" at bounding box center [1099, 452] width 105 height 32
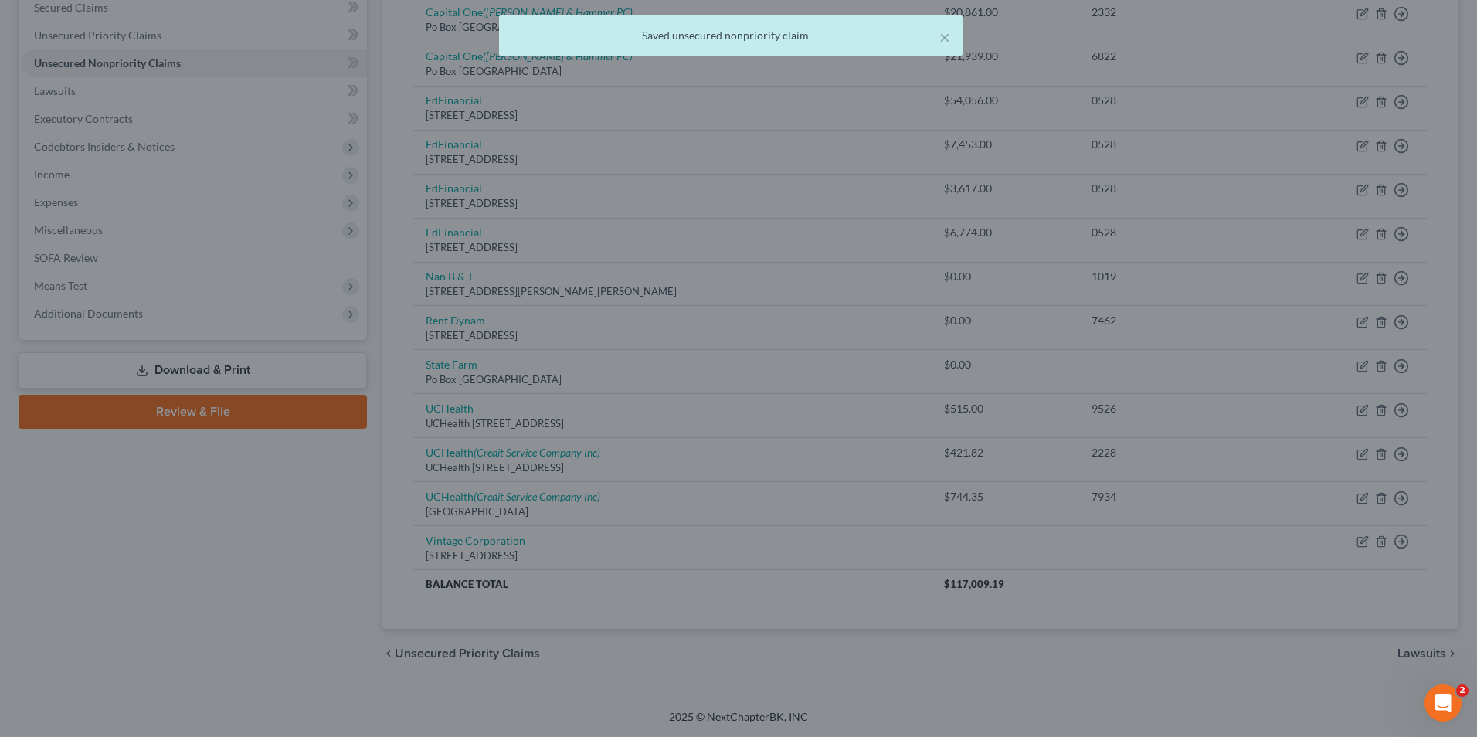
type input "0"
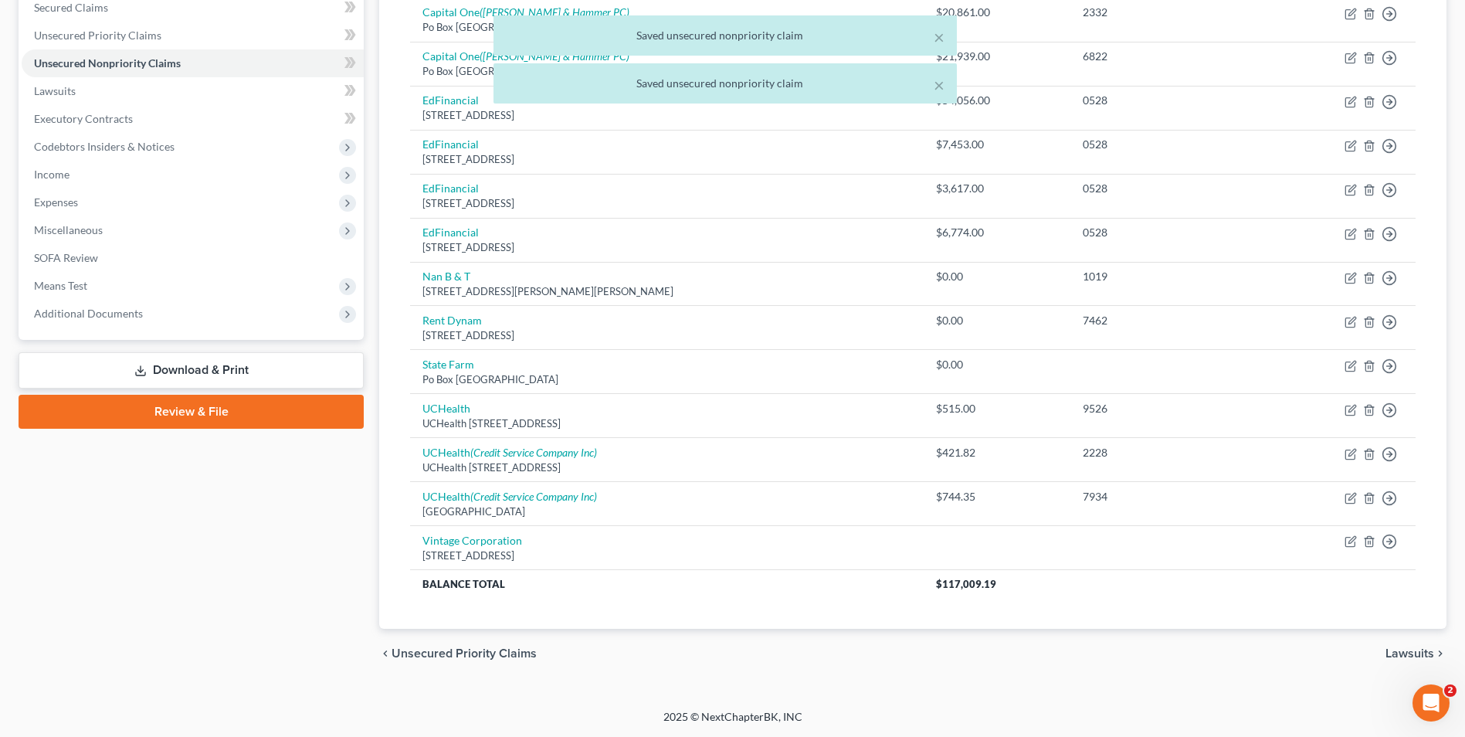
click at [461, 105] on div "× Saved unsecured nonpriority claim × Saved unsecured nonpriority claim" at bounding box center [724, 63] width 1465 height 96
click at [463, 93] on div "× Saved unsecured nonpriority claim × Saved unsecured nonpriority claim" at bounding box center [724, 63] width 1465 height 96
click at [452, 100] on div "× Saved unsecured nonpriority claim × Saved unsecured nonpriority claim" at bounding box center [724, 63] width 1465 height 96
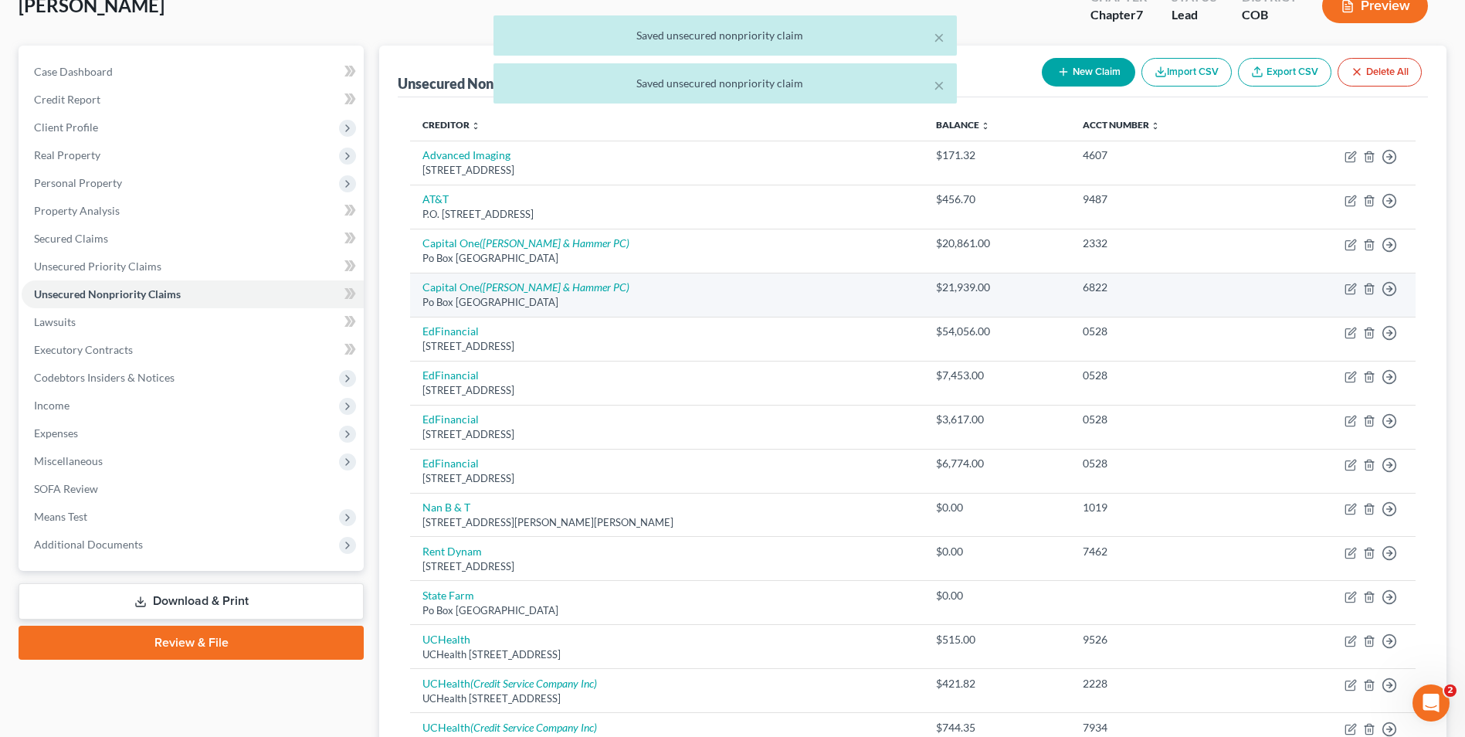
scroll to position [102, 0]
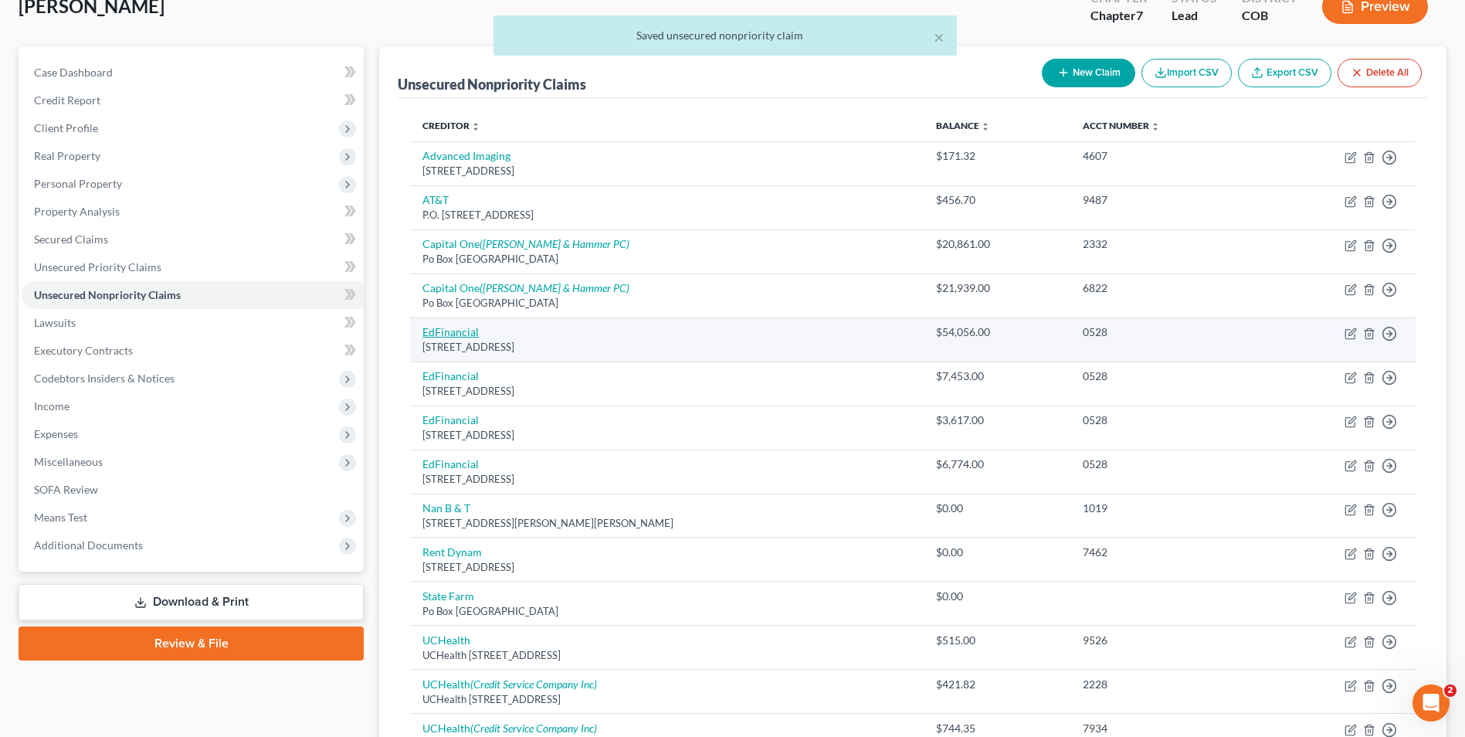
click at [457, 335] on link "EdFinancial" at bounding box center [451, 331] width 56 height 13
select select "44"
select select "17"
select select "0"
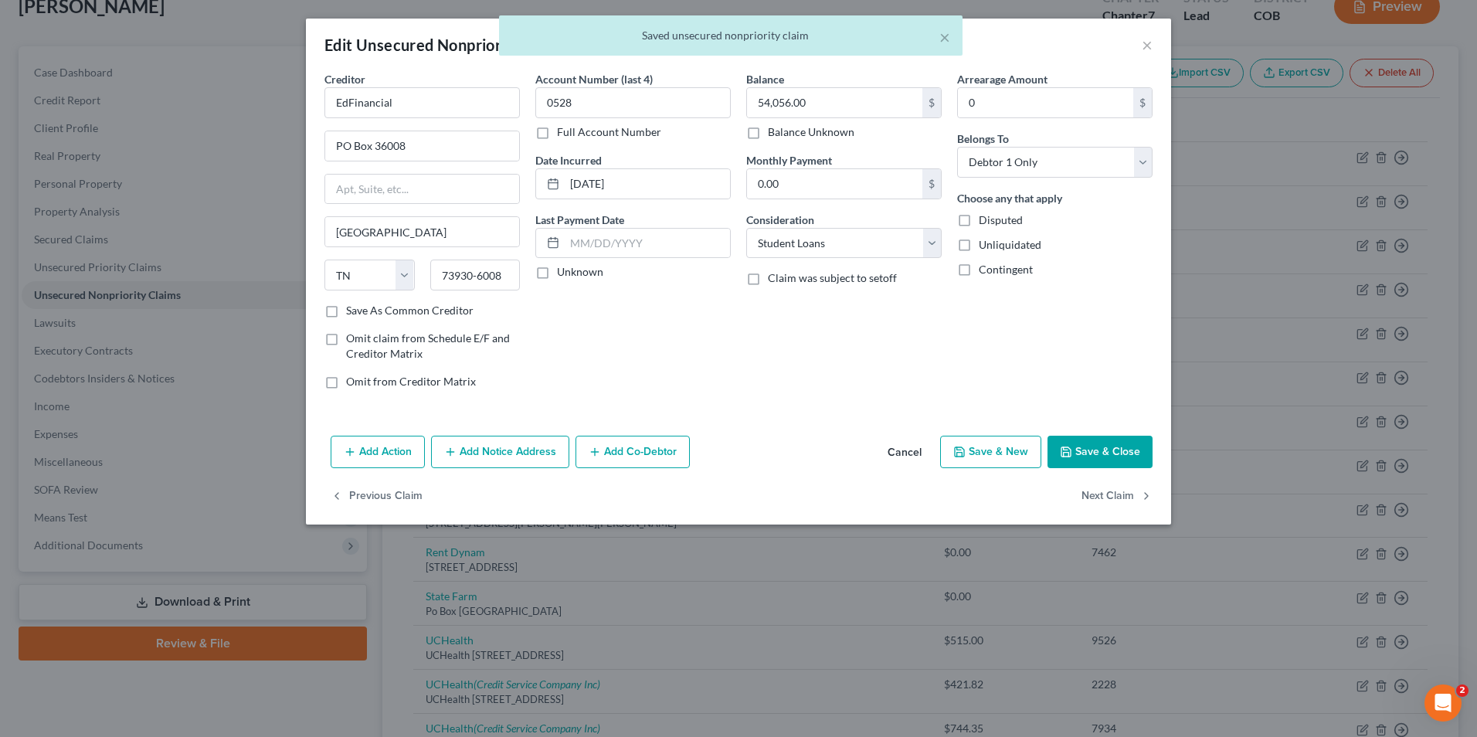
click at [1063, 441] on button "Save & Close" at bounding box center [1099, 452] width 105 height 32
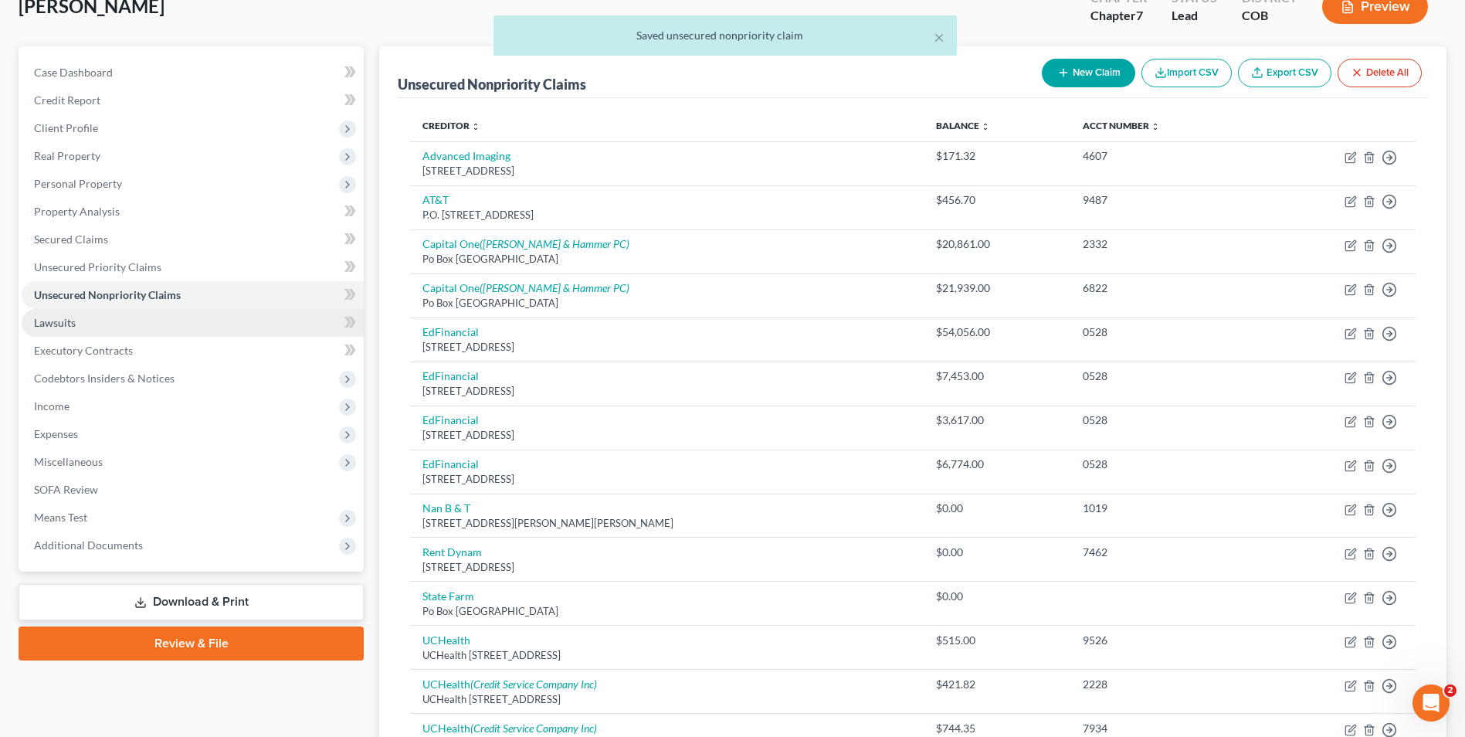
click at [85, 329] on link "Lawsuits" at bounding box center [193, 323] width 342 height 28
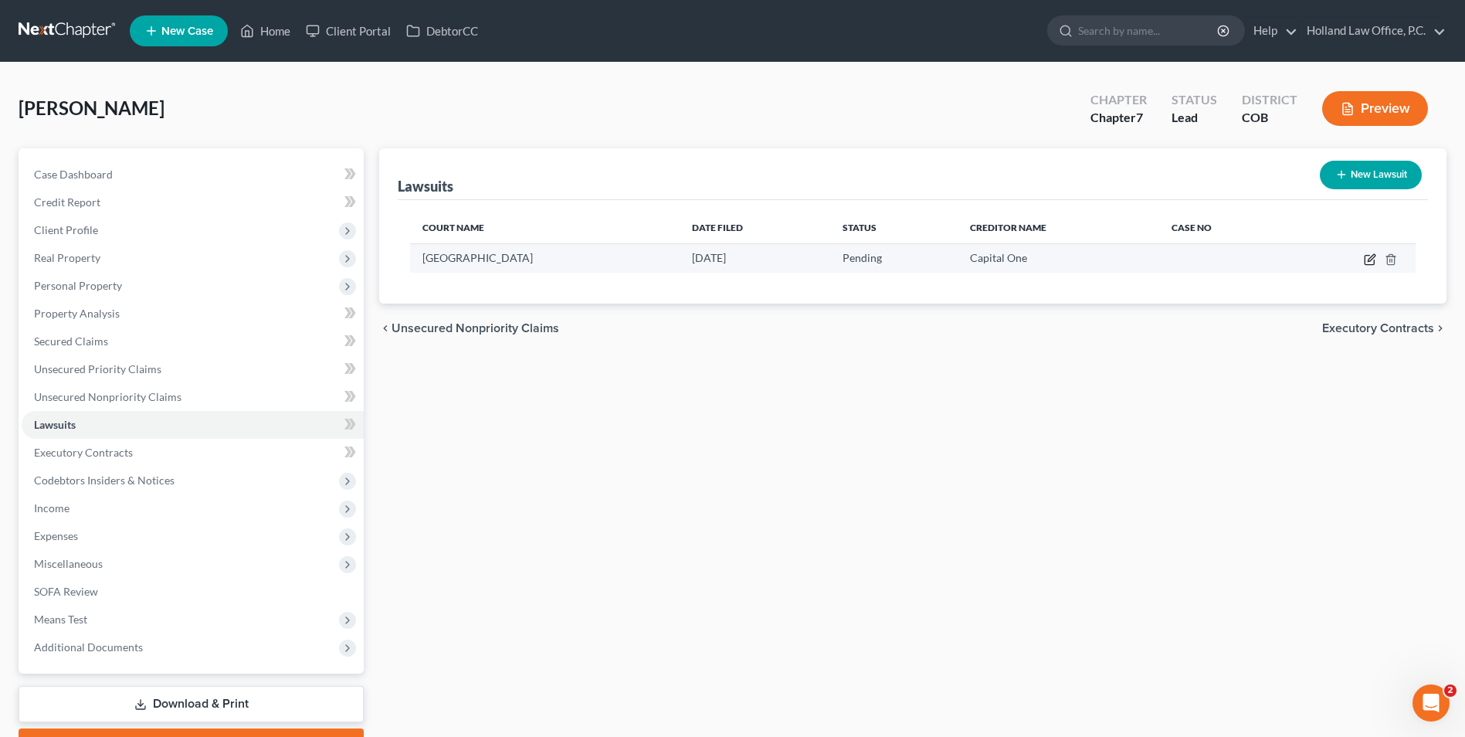
click at [1366, 264] on icon "button" at bounding box center [1369, 260] width 9 height 9
select select "5"
select select "0"
select select "3"
select select "1"
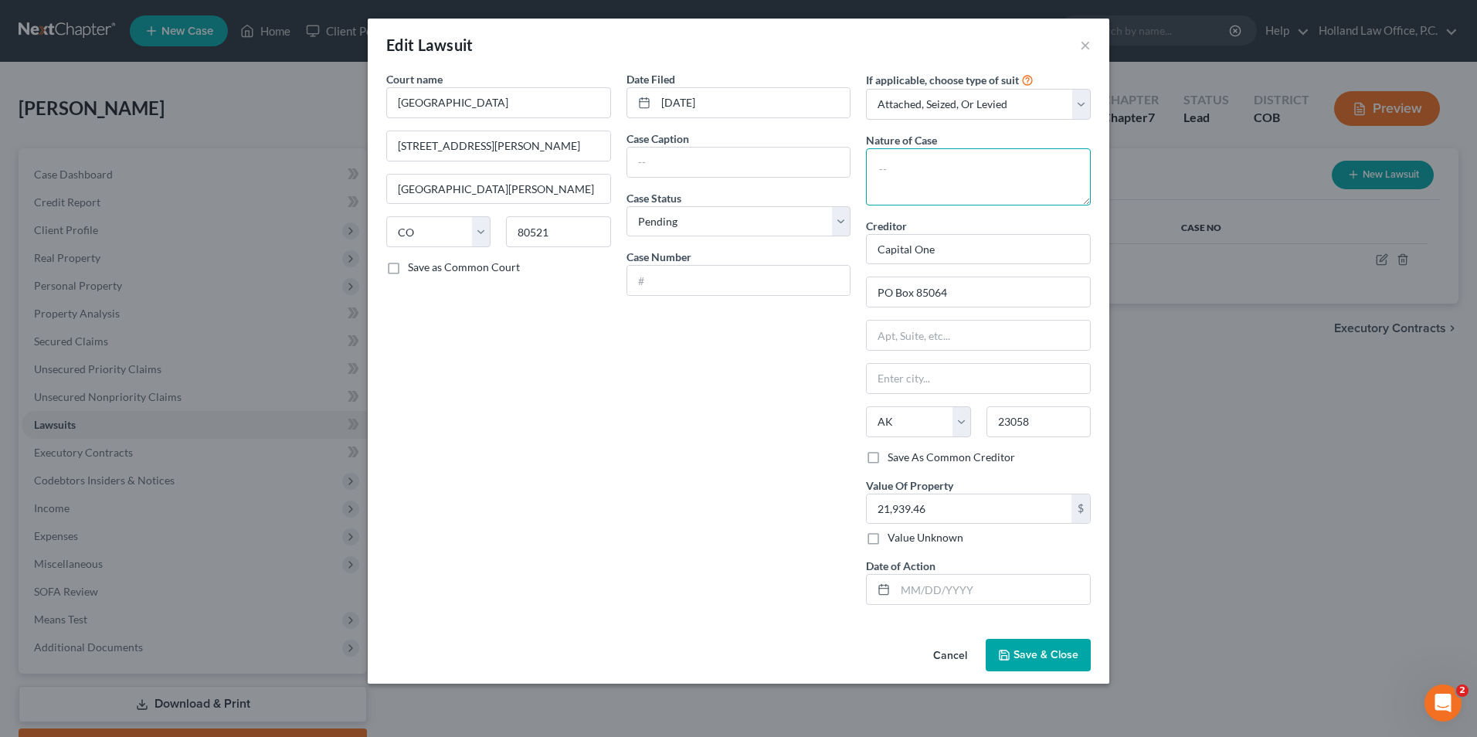
click at [932, 171] on textarea at bounding box center [978, 176] width 225 height 57
click at [1028, 666] on button "Save & Close" at bounding box center [1038, 655] width 105 height 32
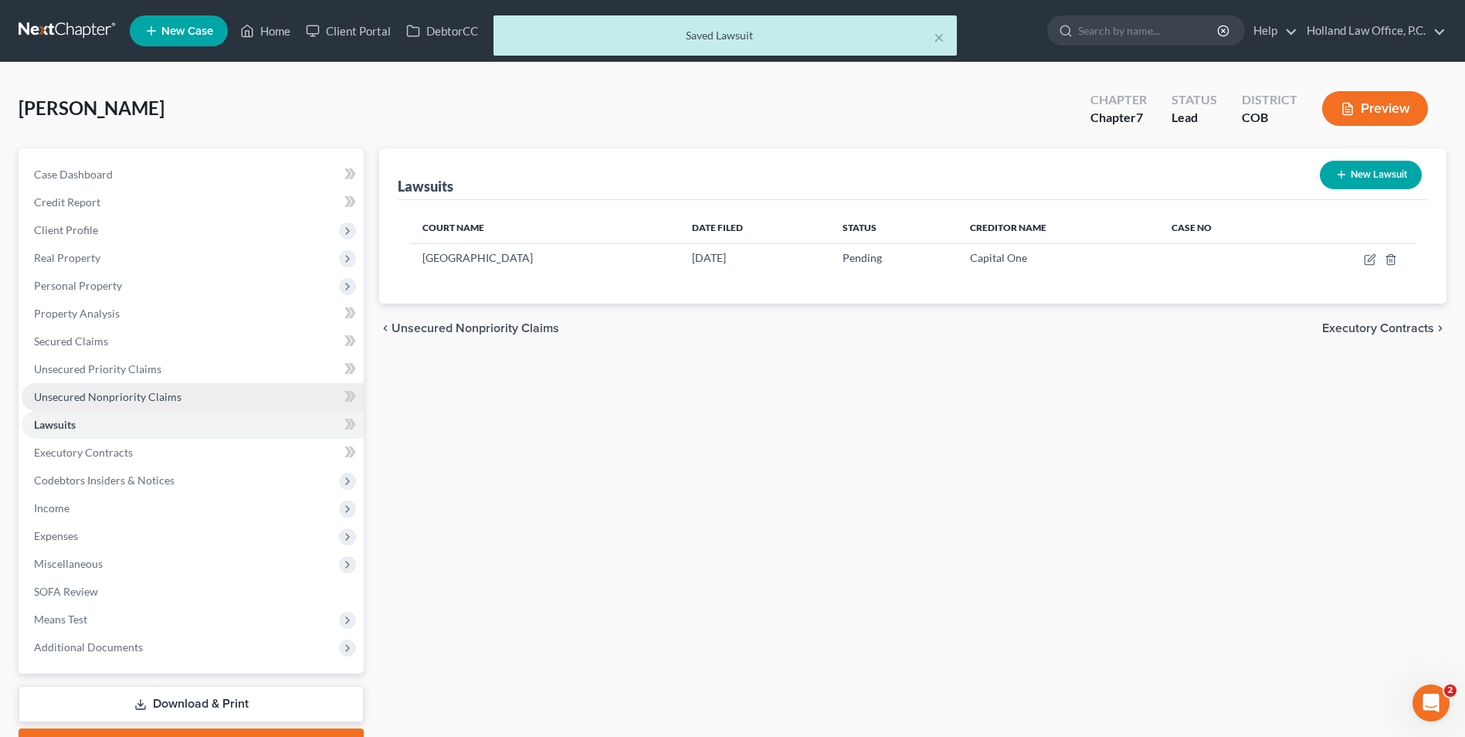
click at [129, 390] on span "Unsecured Nonpriority Claims" at bounding box center [108, 396] width 148 height 13
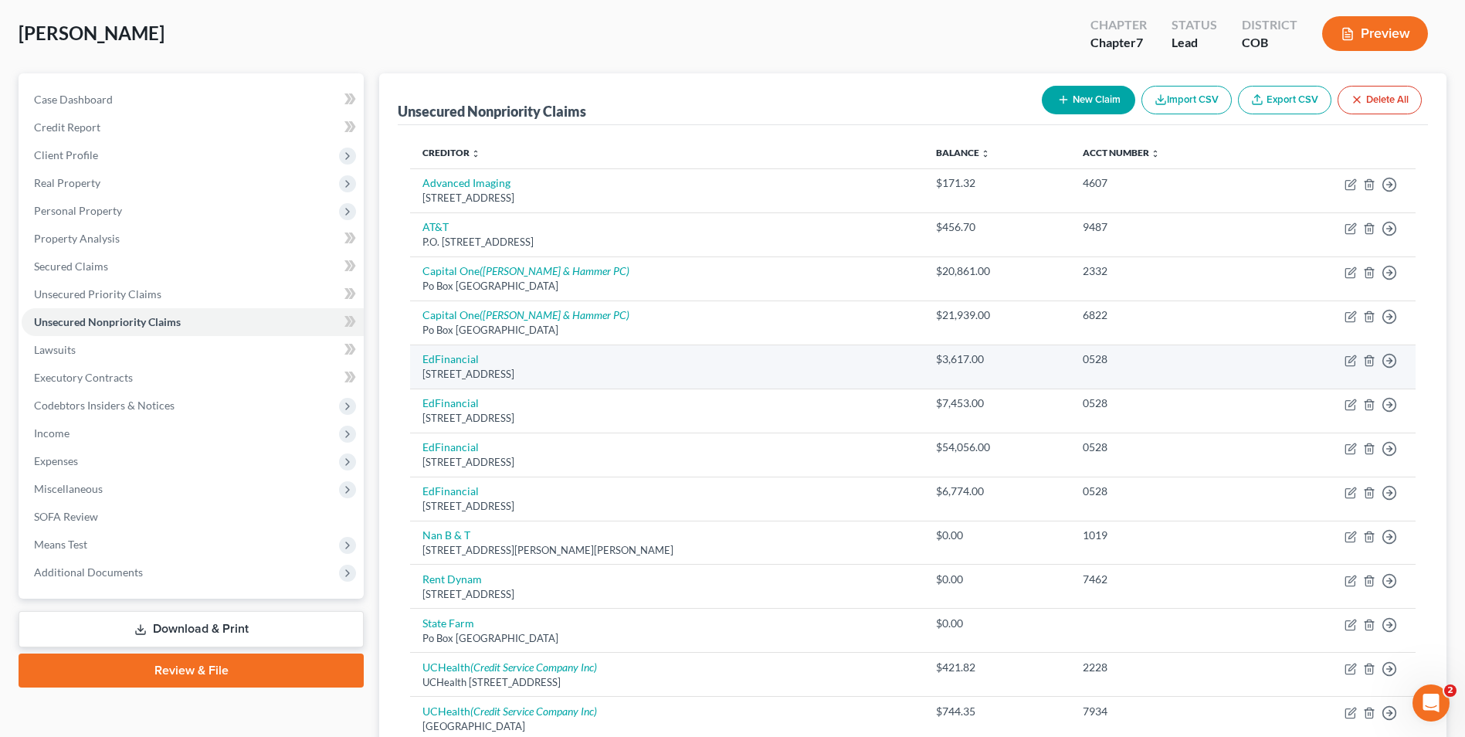
scroll to position [77, 0]
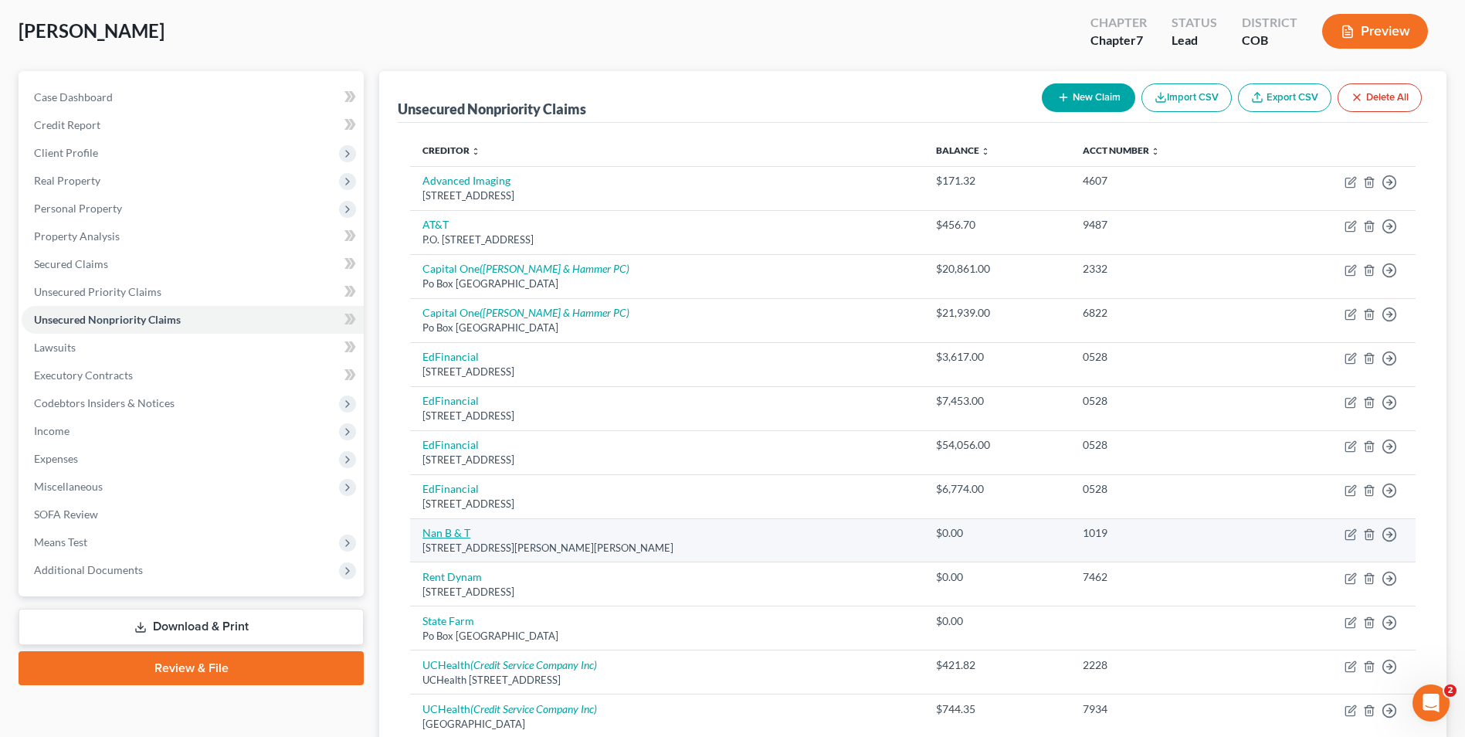
click at [457, 533] on link "Nan B & T" at bounding box center [447, 532] width 48 height 13
select select "28"
select select "0"
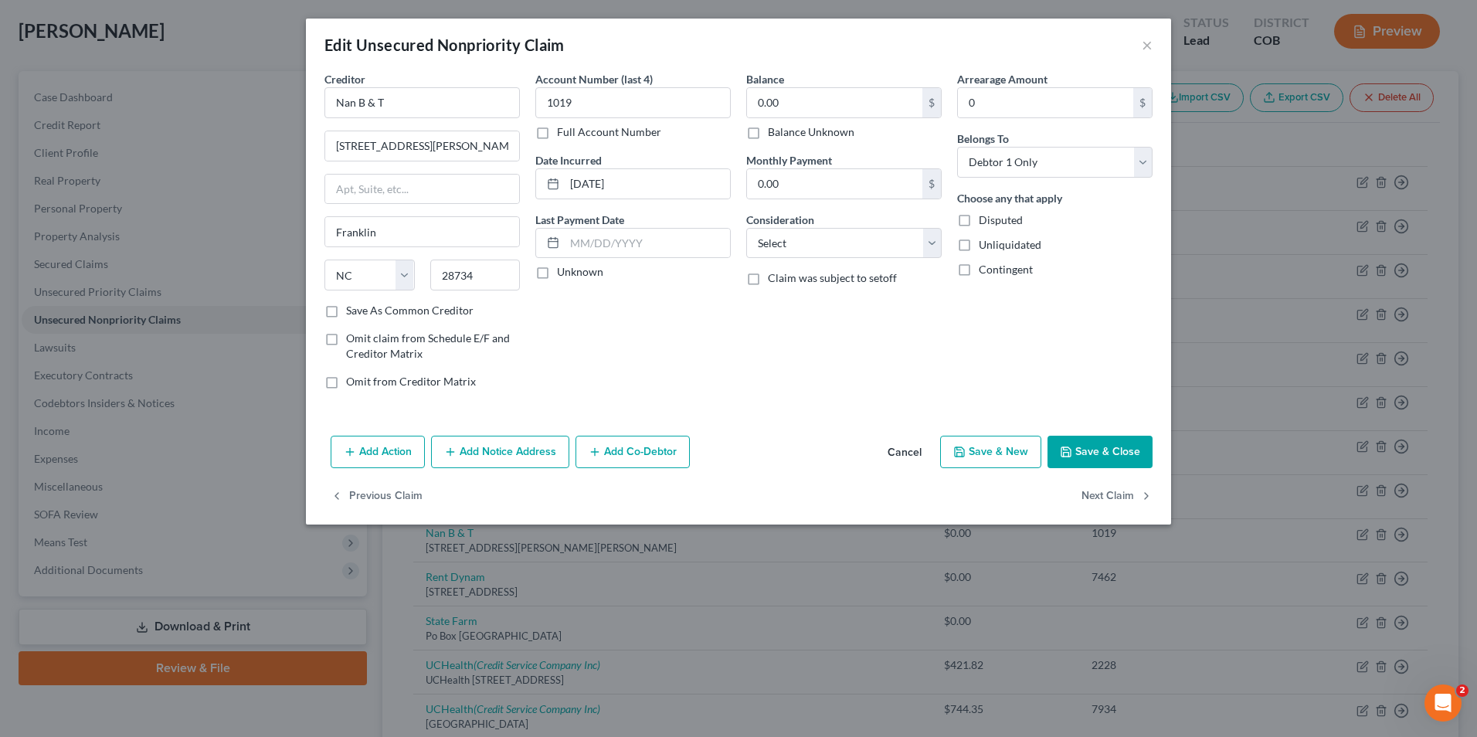
click at [1091, 451] on button "Save & Close" at bounding box center [1099, 452] width 105 height 32
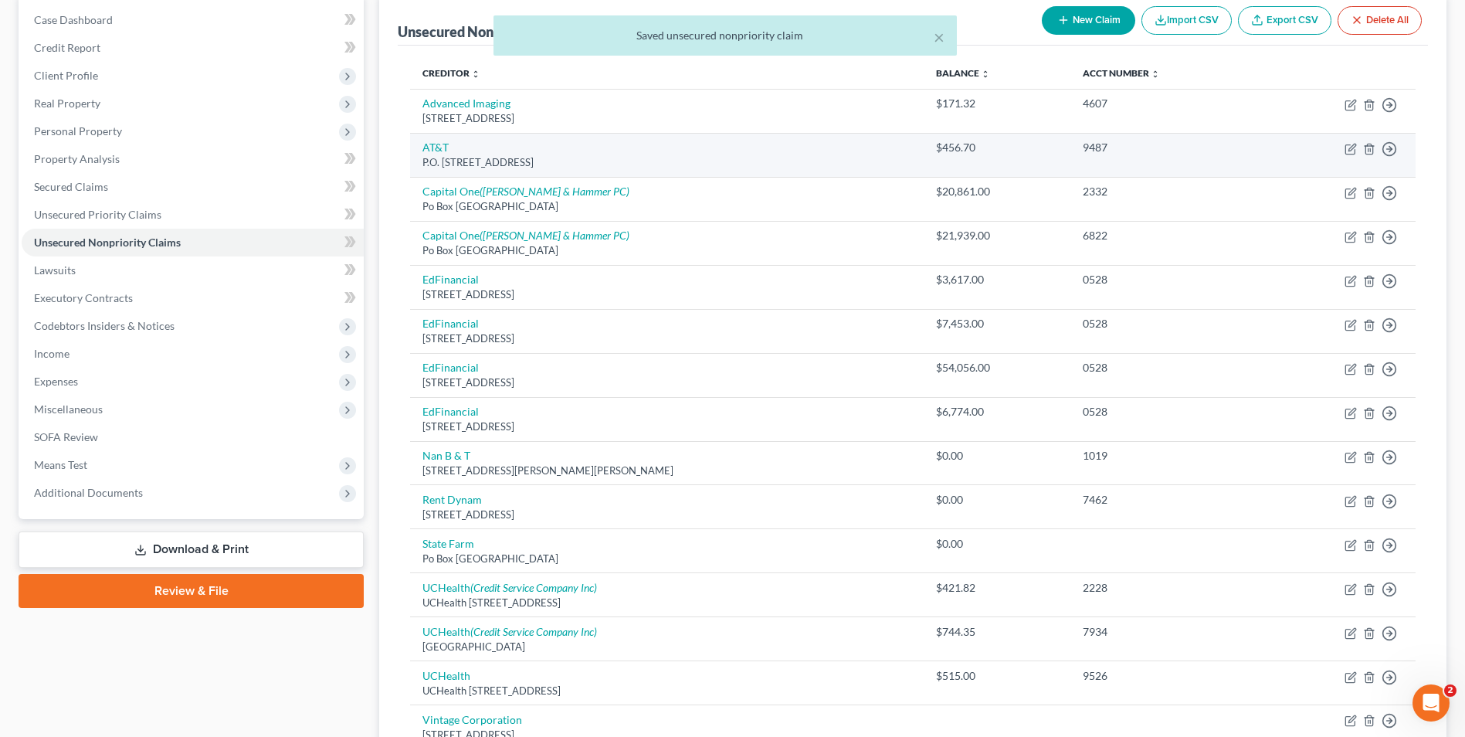
scroll to position [232, 0]
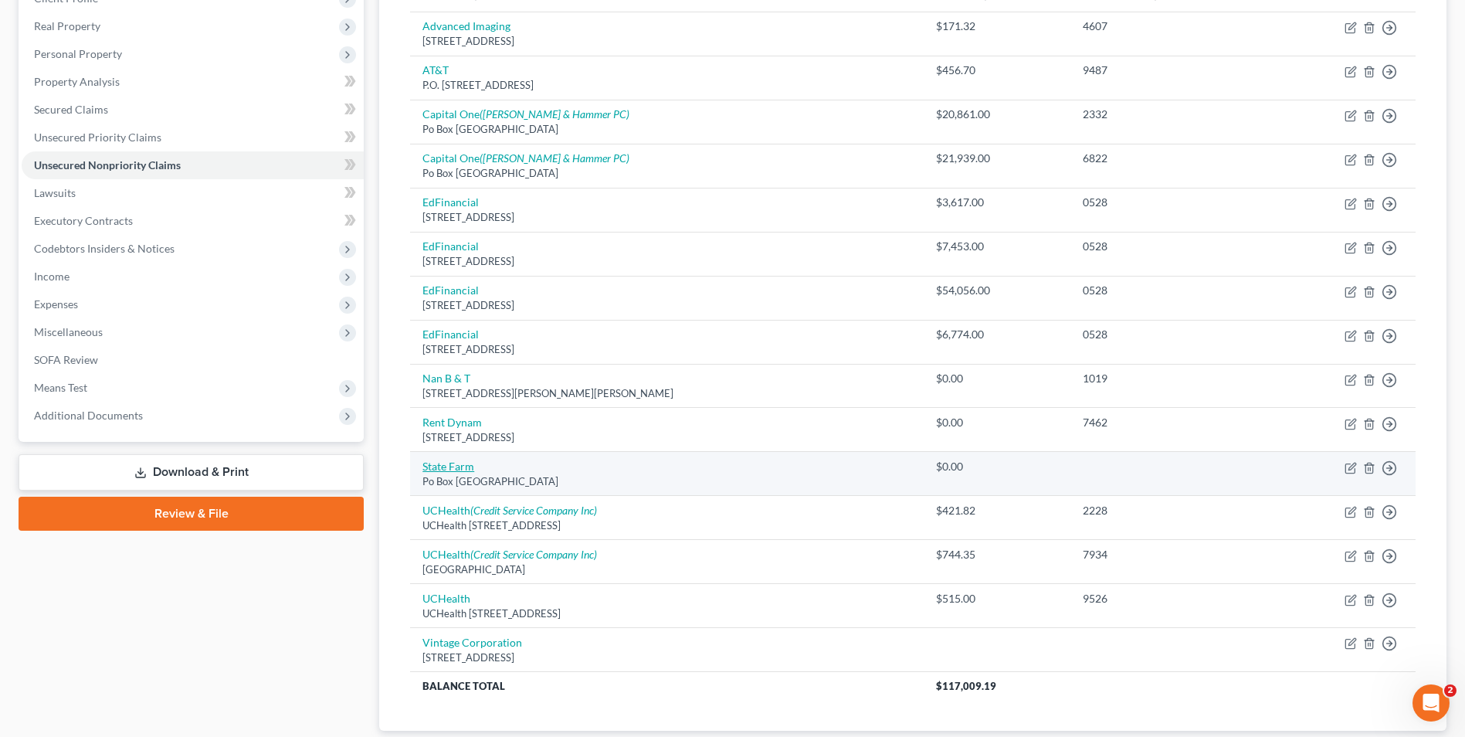
click at [460, 462] on link "State Farm" at bounding box center [449, 466] width 52 height 13
select select "14"
select select "0"
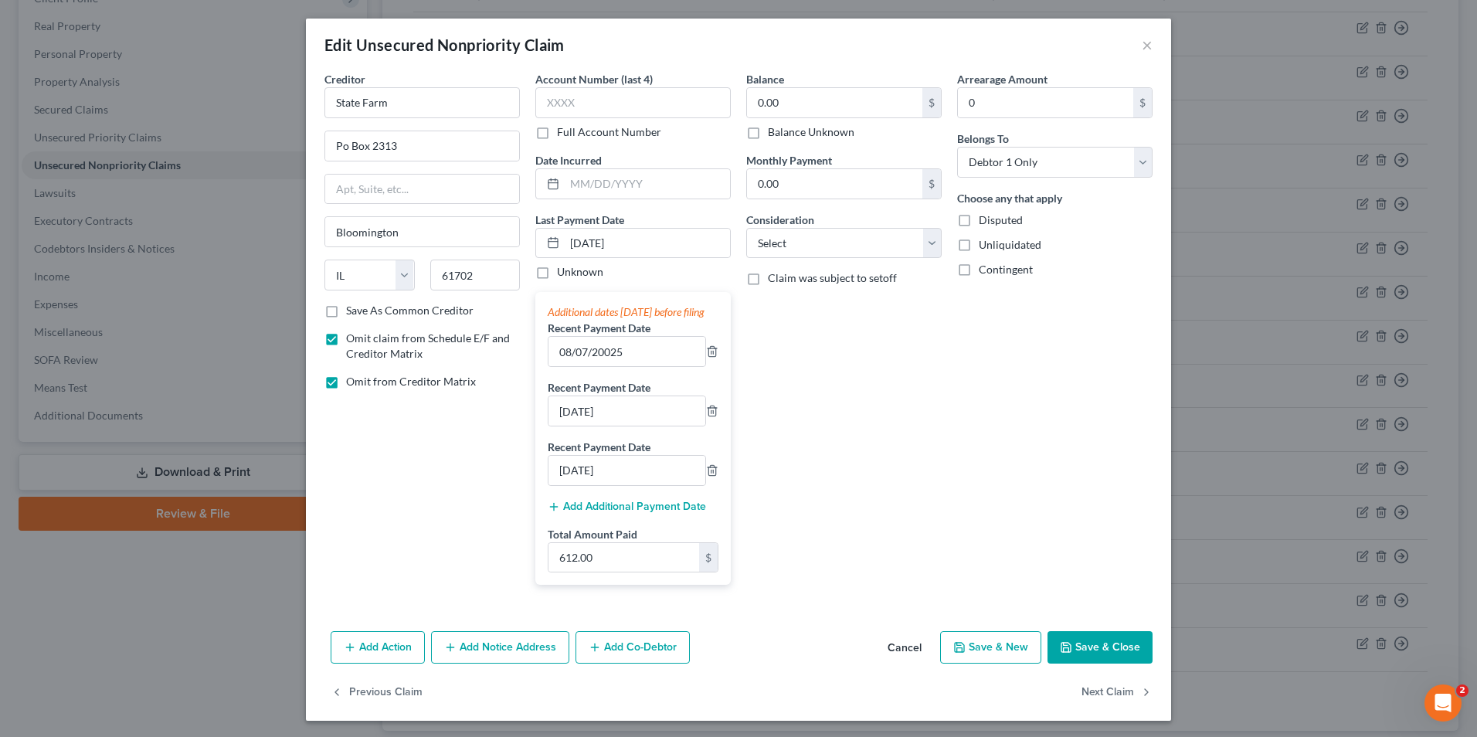
click at [1065, 653] on icon "button" at bounding box center [1066, 647] width 12 height 12
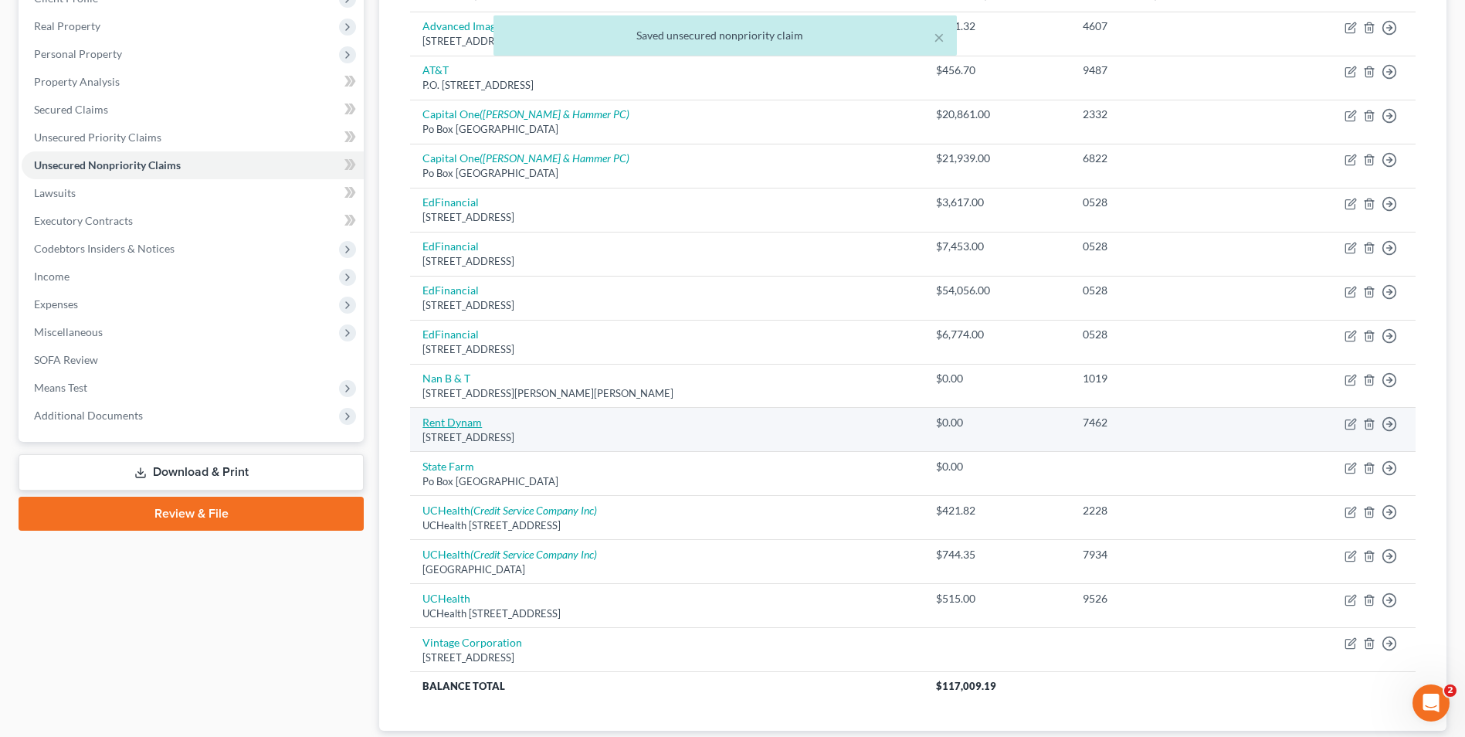
click at [442, 426] on link "Rent Dynam" at bounding box center [452, 422] width 59 height 13
select select "46"
select select "0"
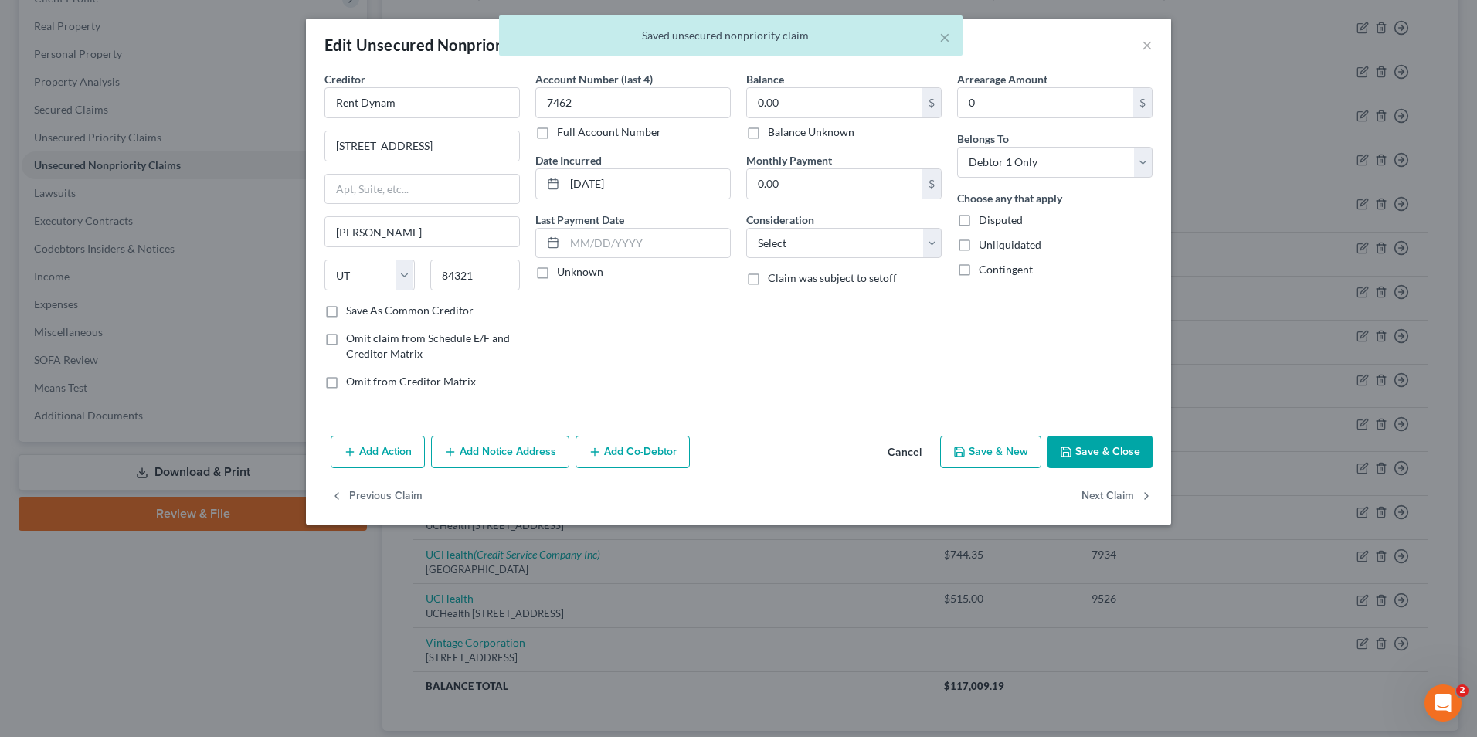
click at [1074, 459] on button "Save & Close" at bounding box center [1099, 452] width 105 height 32
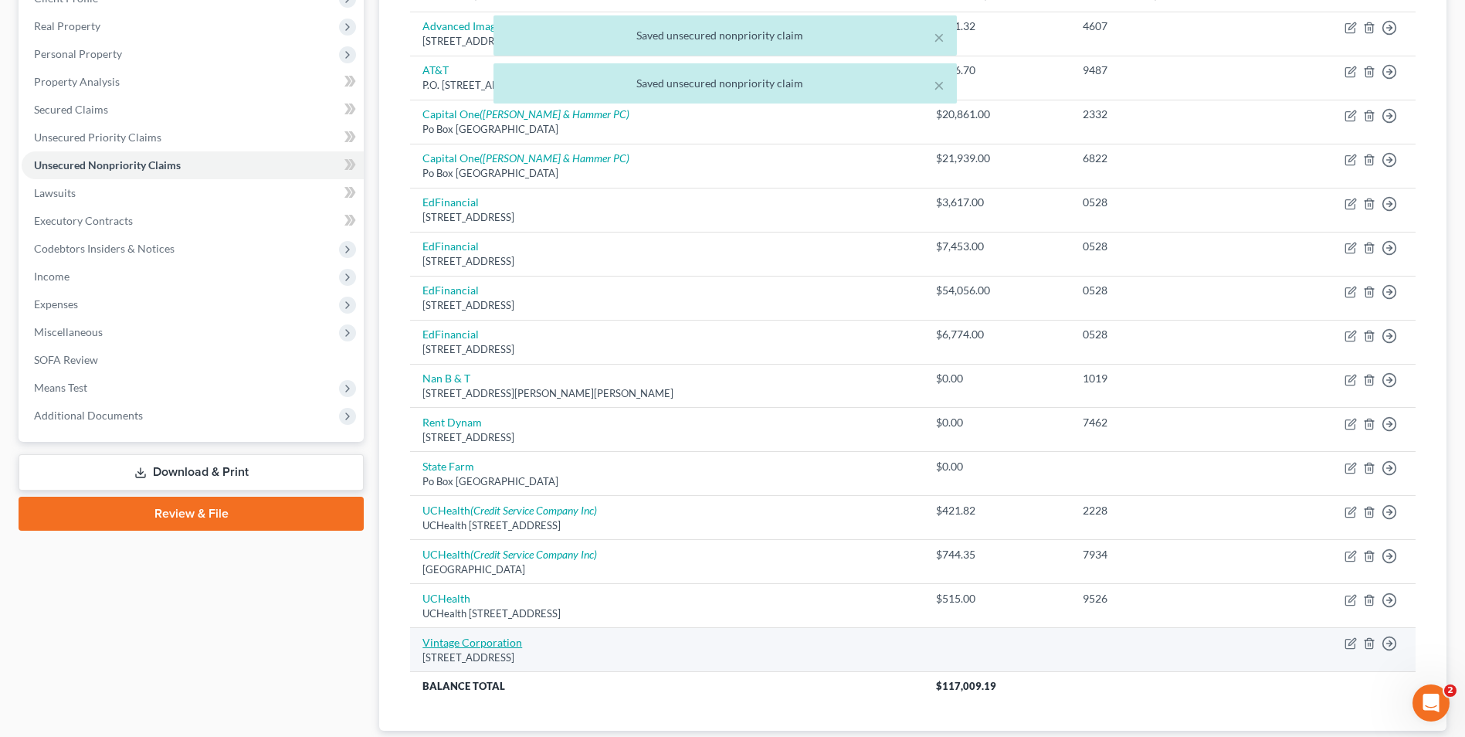
click at [489, 638] on link "Vintage Corporation" at bounding box center [473, 642] width 100 height 13
select select "5"
select select "14"
select select "0"
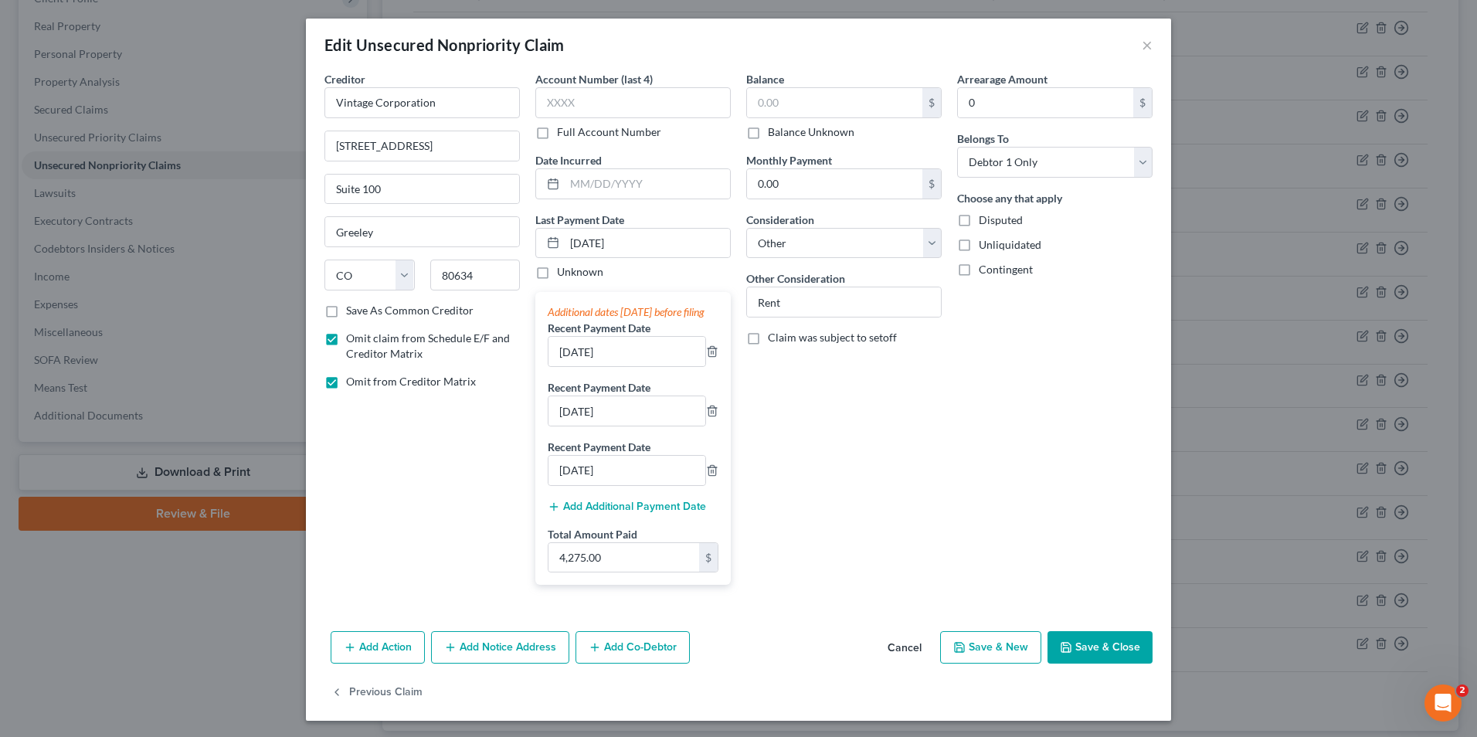
click at [1072, 660] on button "Save & Close" at bounding box center [1099, 647] width 105 height 32
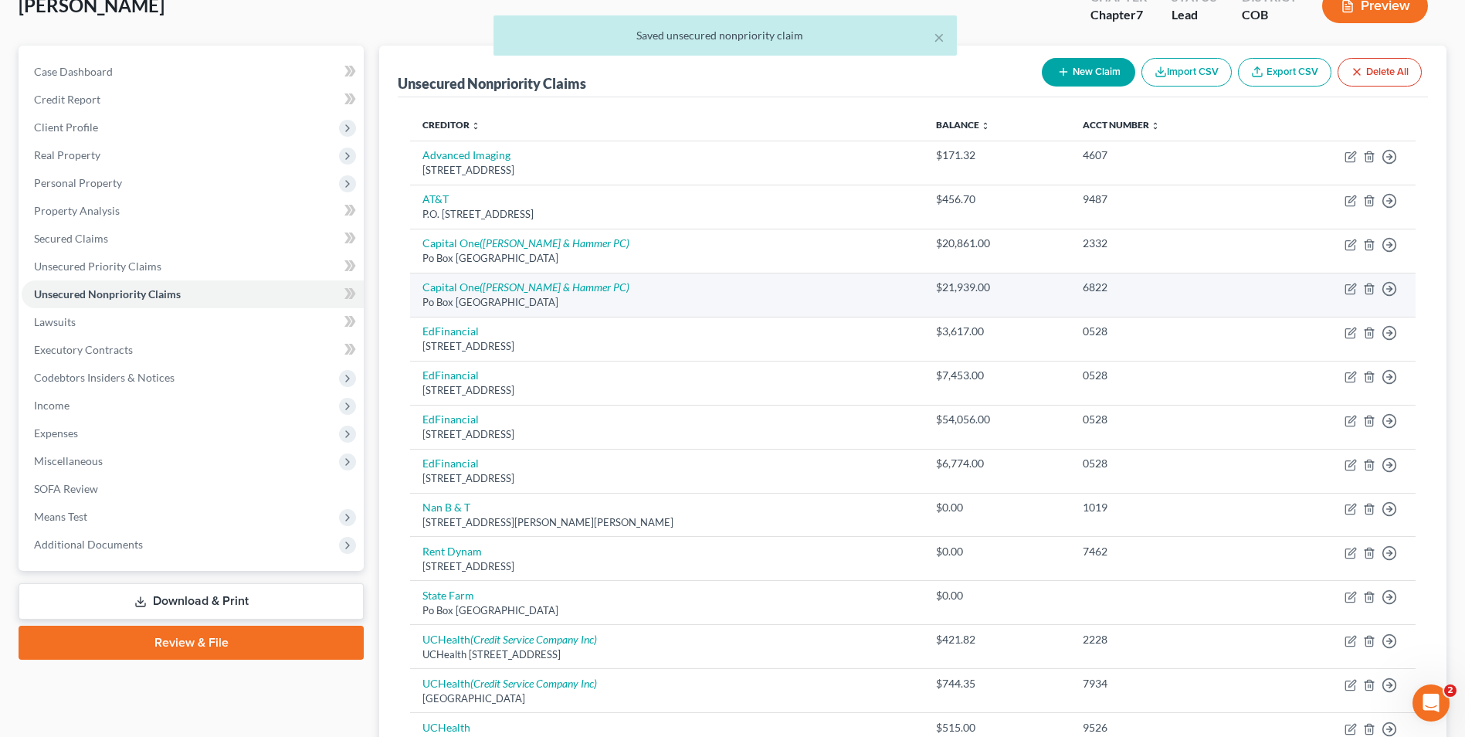
scroll to position [0, 0]
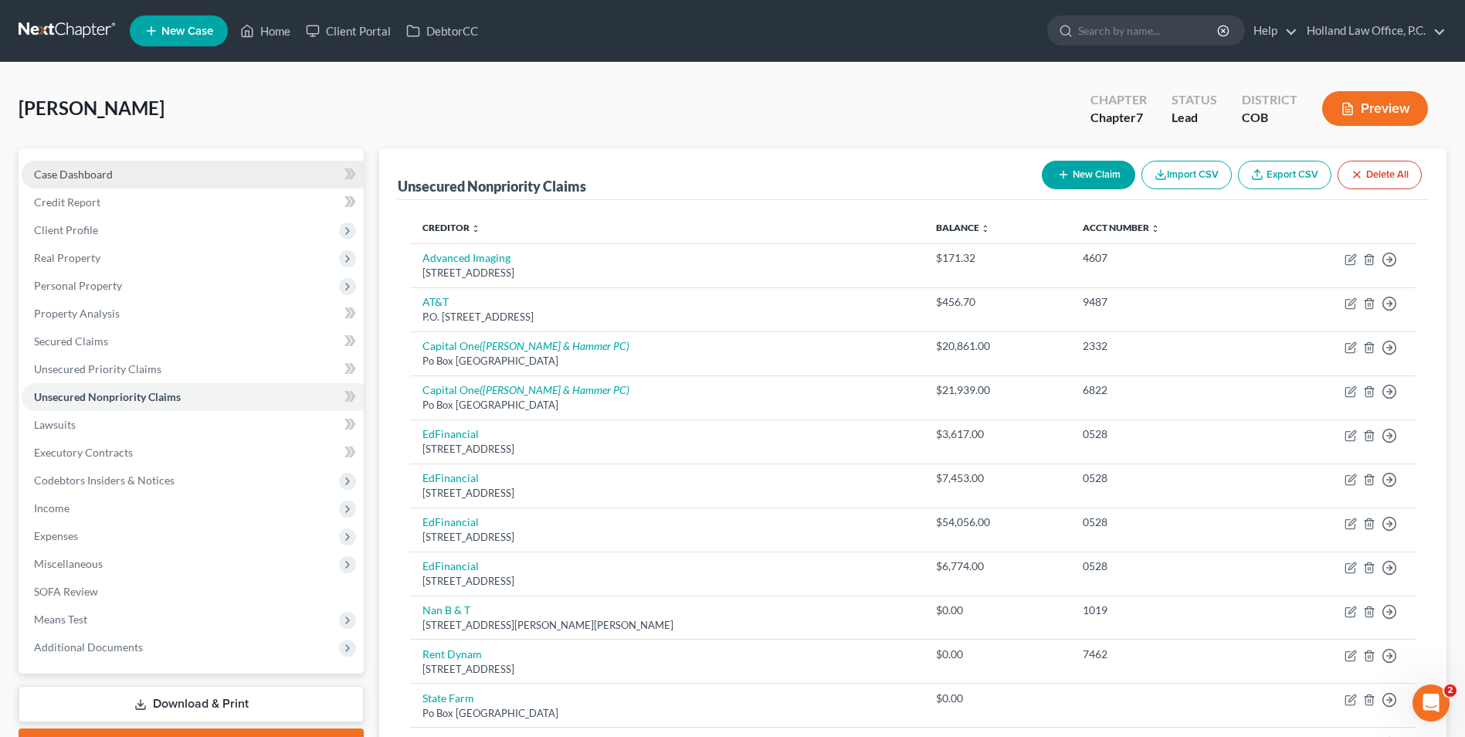
click at [131, 164] on link "Case Dashboard" at bounding box center [193, 175] width 342 height 28
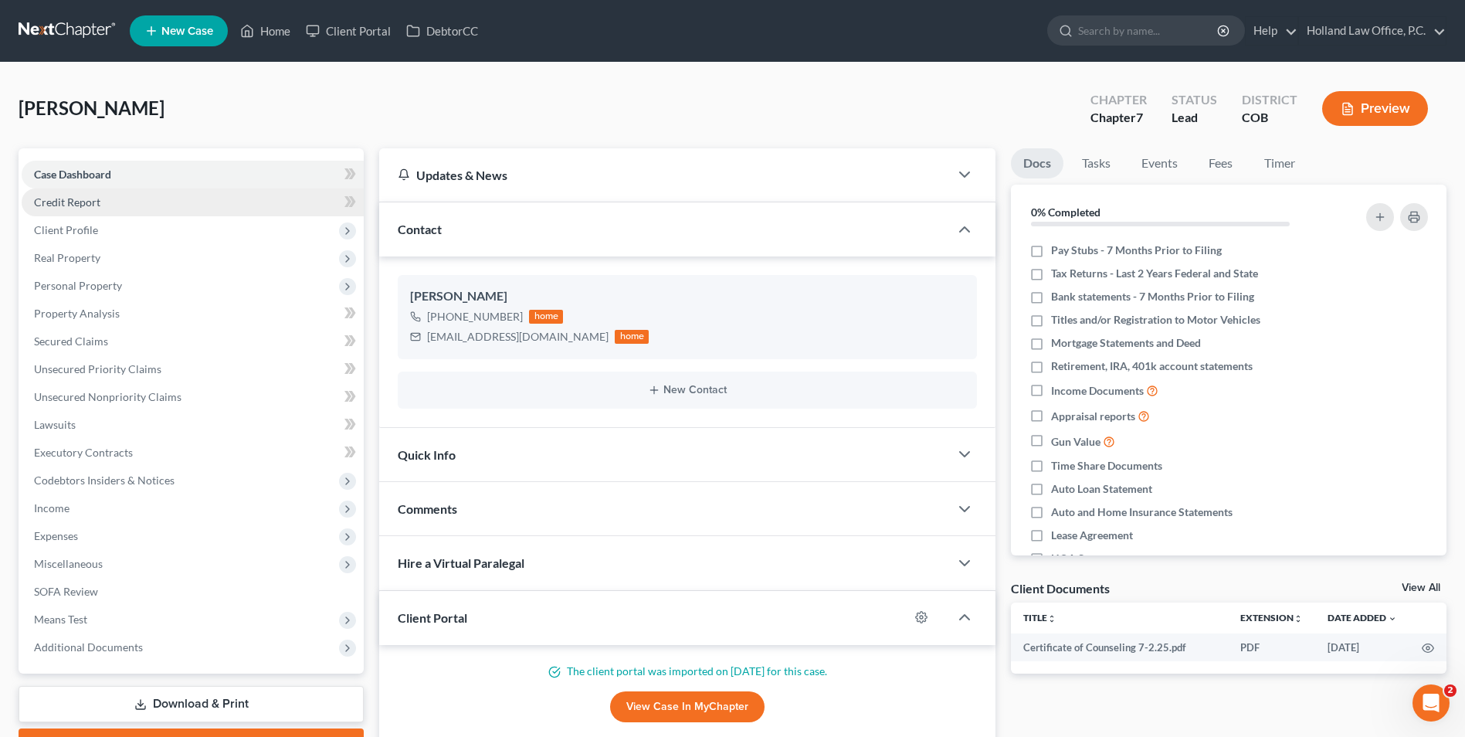
click at [131, 208] on link "Credit Report" at bounding box center [193, 202] width 342 height 28
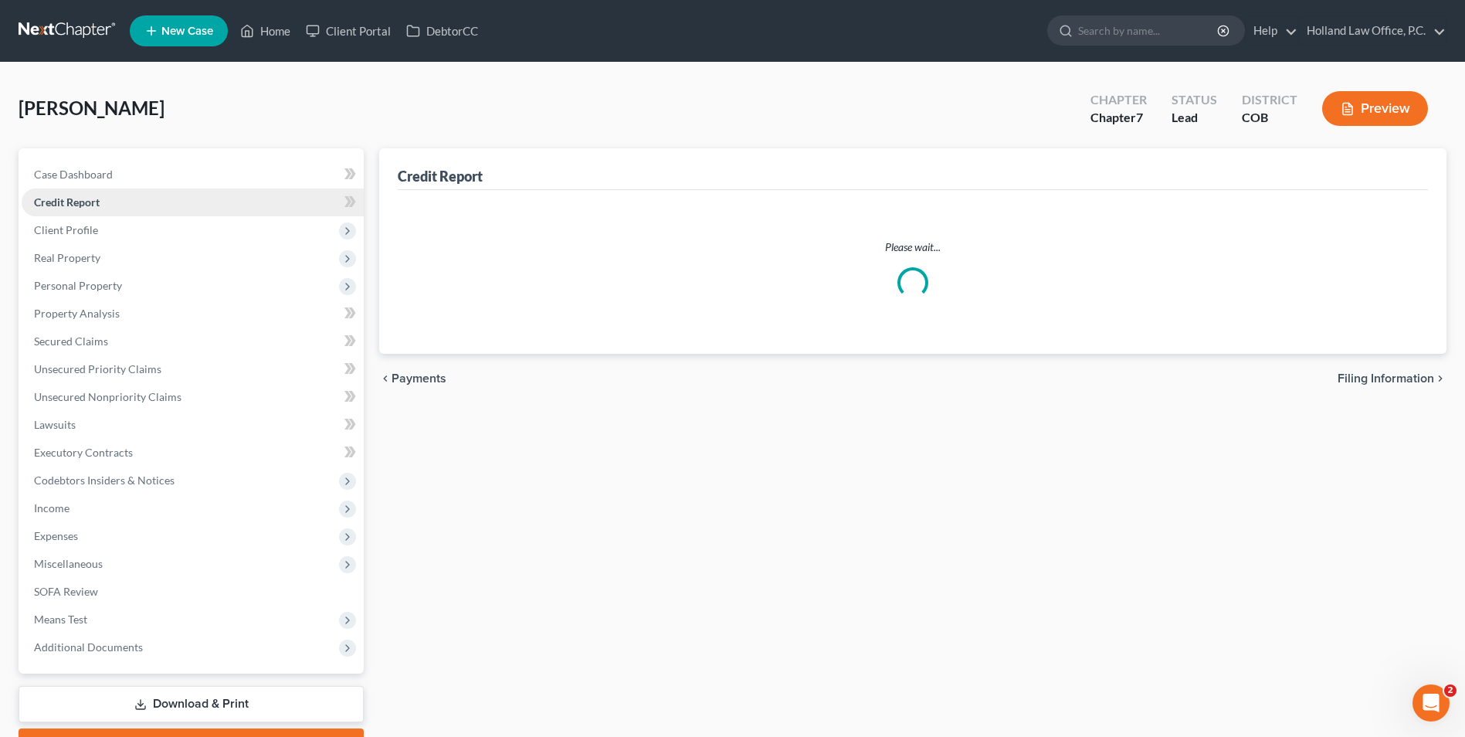
click at [130, 212] on link "Credit Report" at bounding box center [193, 202] width 342 height 28
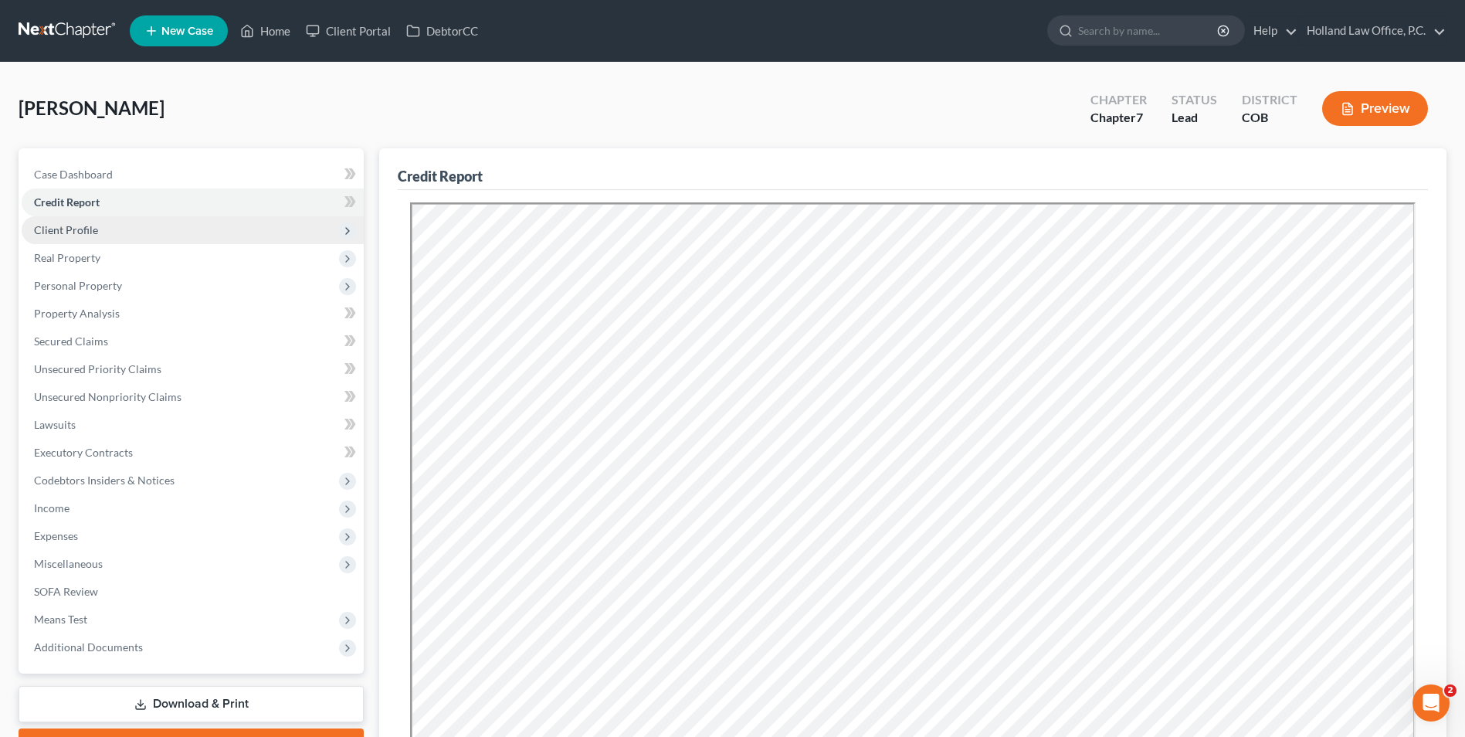
click at [124, 222] on span "Client Profile" at bounding box center [193, 230] width 342 height 28
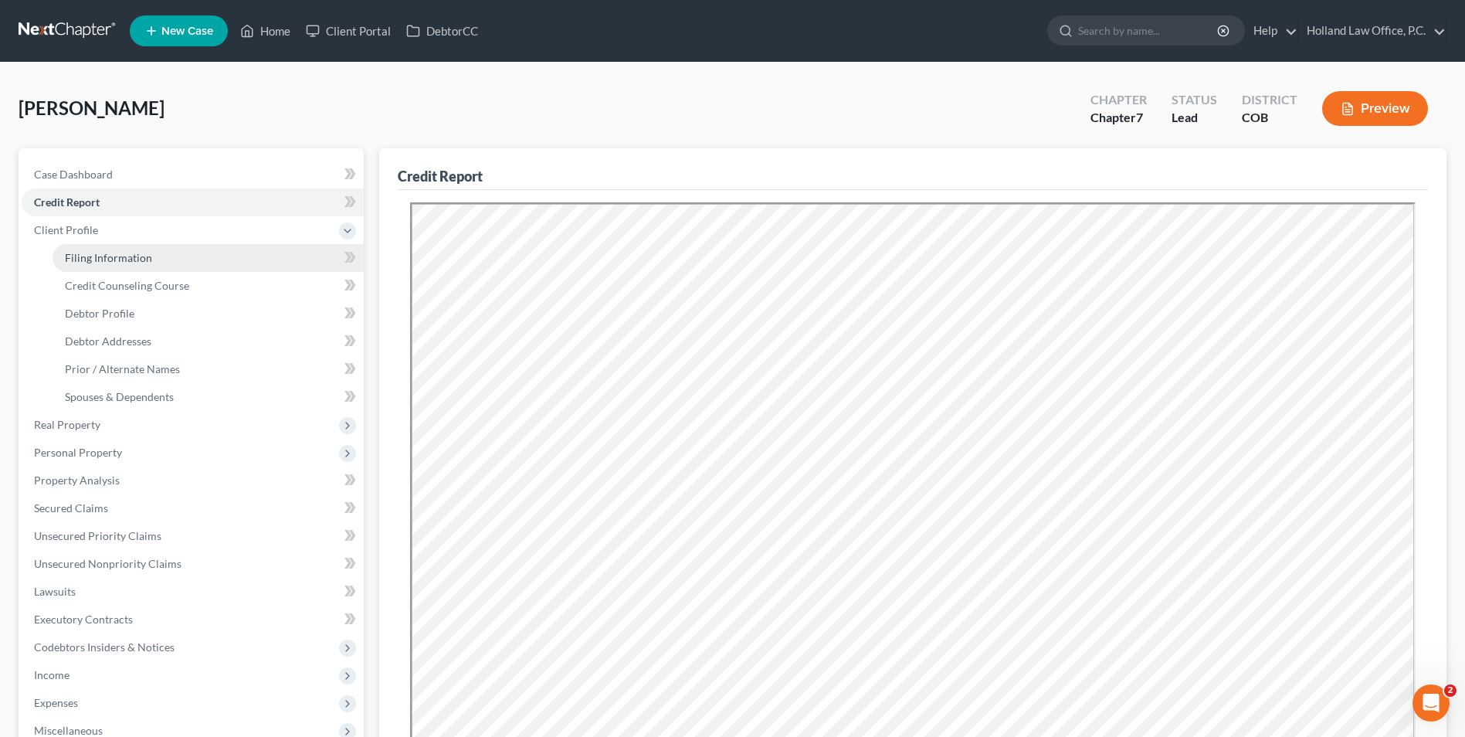
click at [113, 253] on span "Filing Information" at bounding box center [108, 257] width 87 height 13
select select "1"
select select "0"
select select "11"
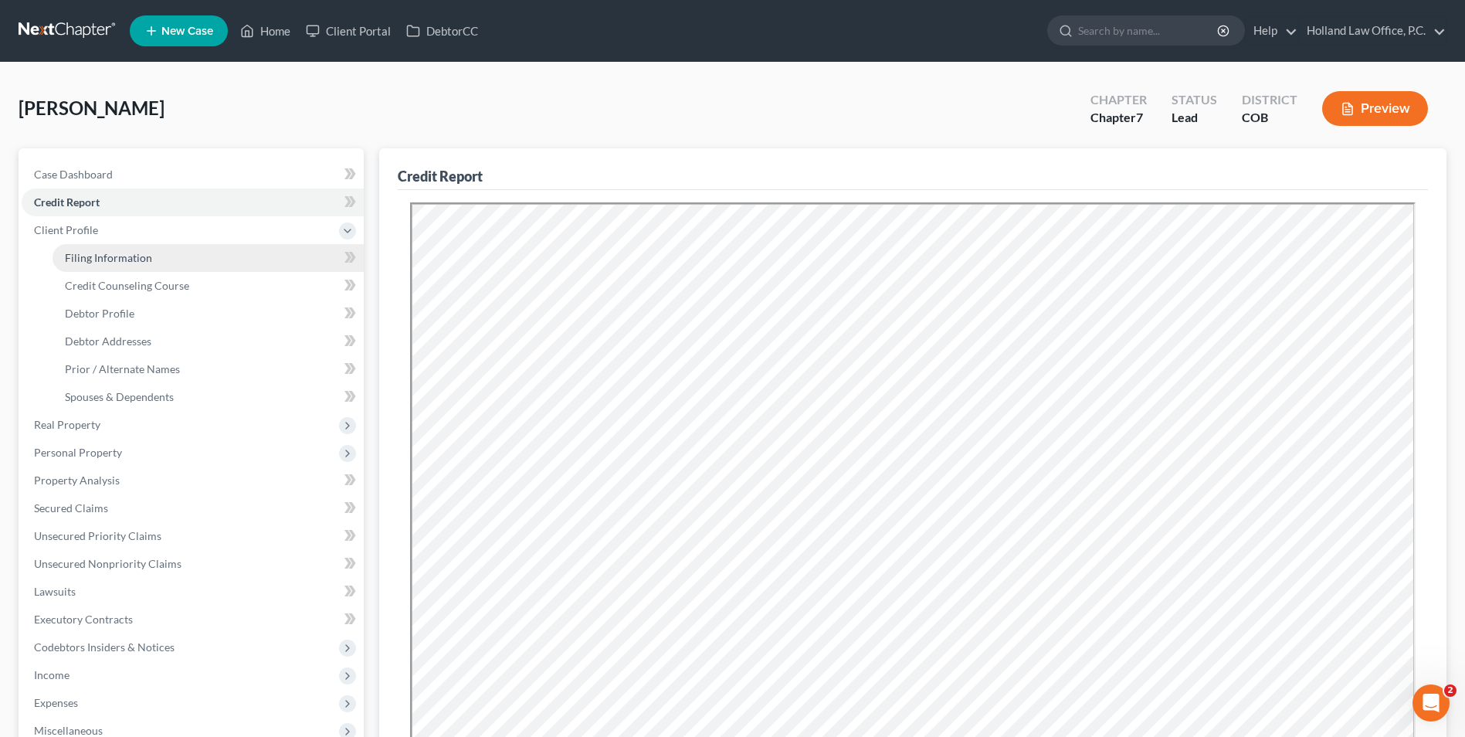
select select "0"
select select "5"
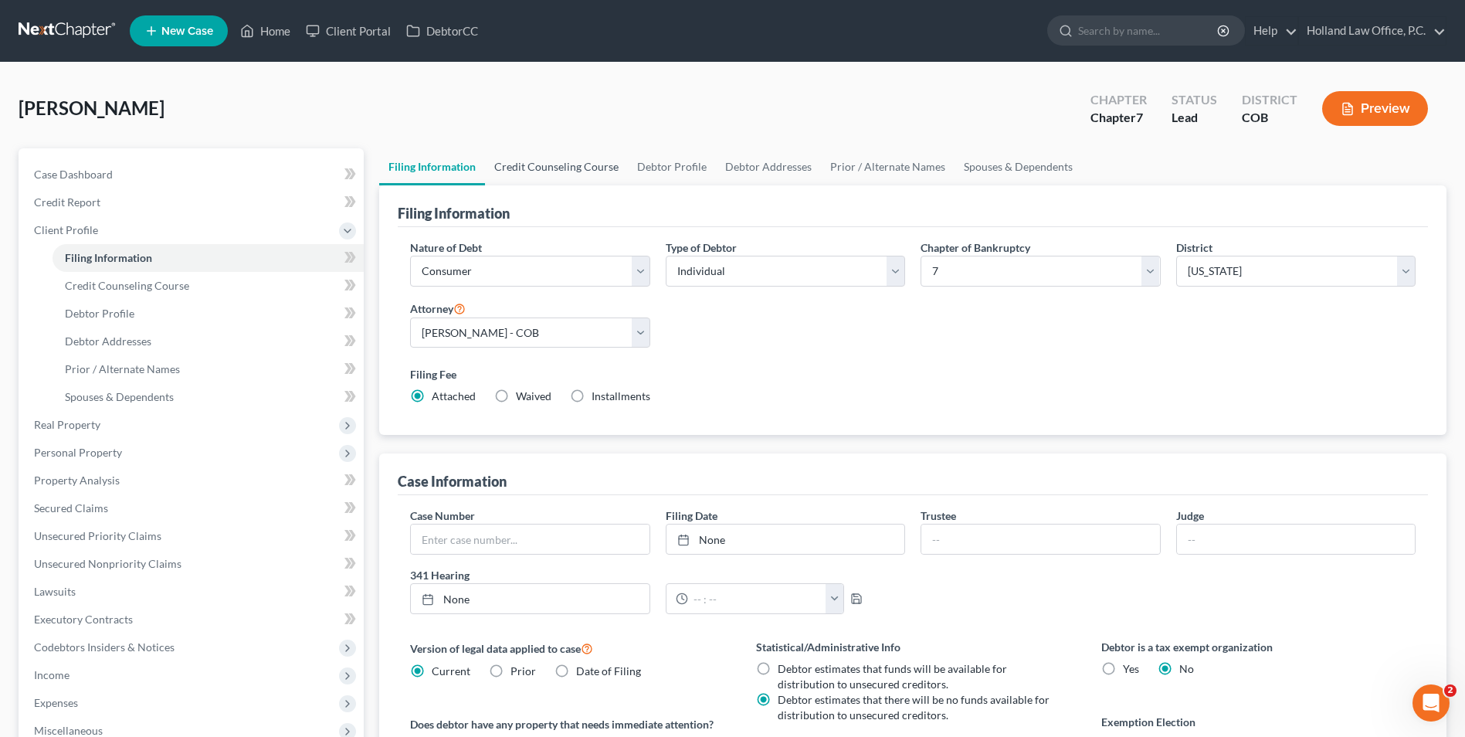
drag, startPoint x: 530, startPoint y: 171, endPoint x: 547, endPoint y: 175, distance: 17.4
click at [529, 171] on link "Credit Counseling Course" at bounding box center [556, 166] width 143 height 37
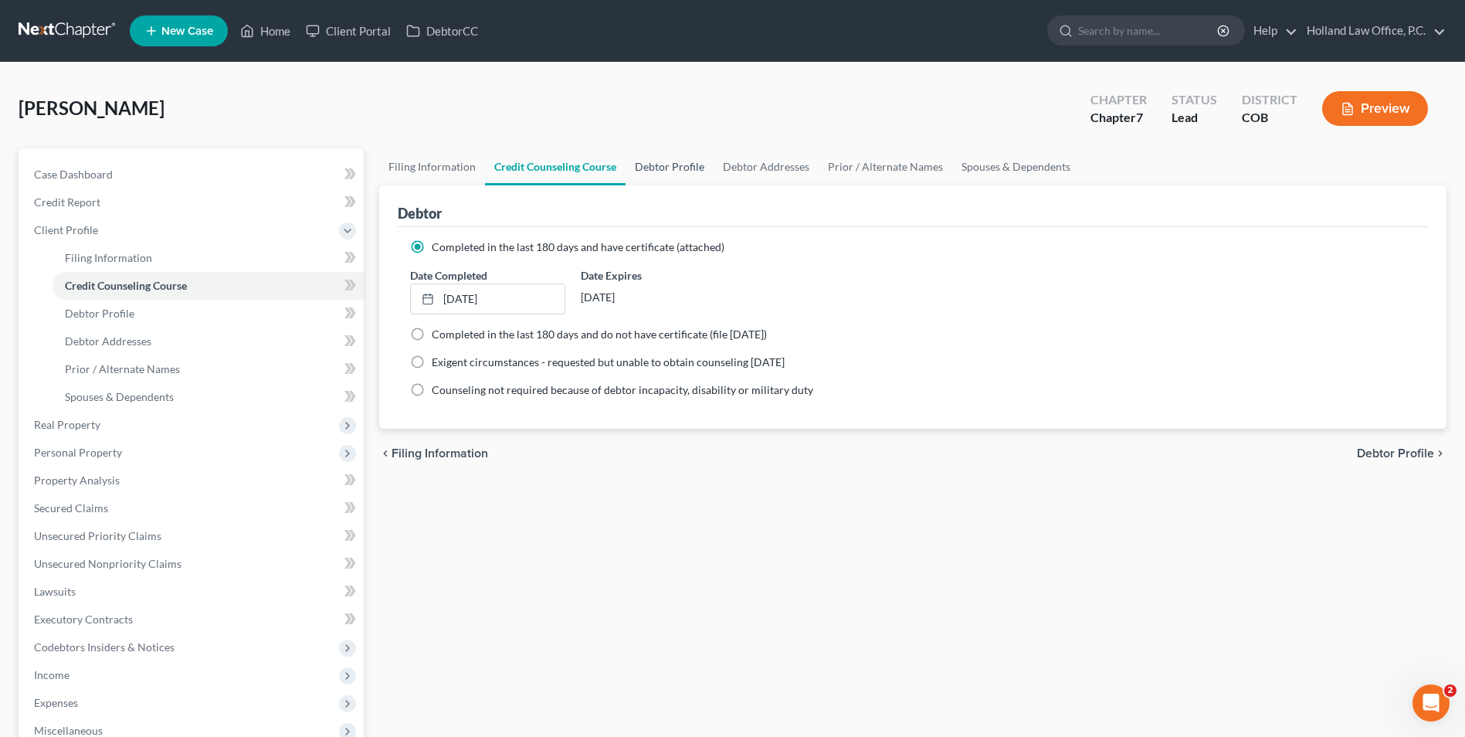
drag, startPoint x: 649, startPoint y: 168, endPoint x: 700, endPoint y: 168, distance: 51.0
click at [650, 168] on link "Debtor Profile" at bounding box center [670, 166] width 88 height 37
select select "0"
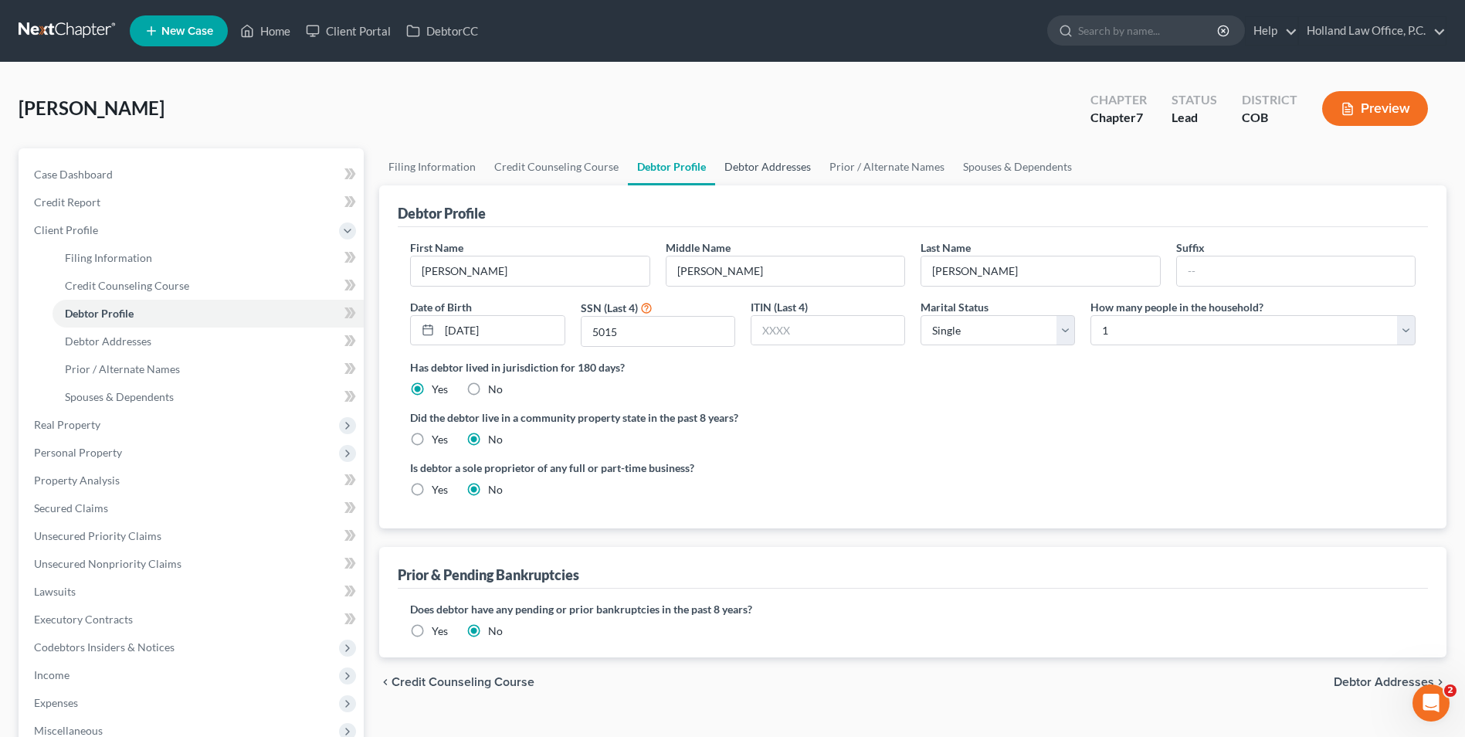
click at [765, 168] on link "Debtor Addresses" at bounding box center [767, 166] width 105 height 37
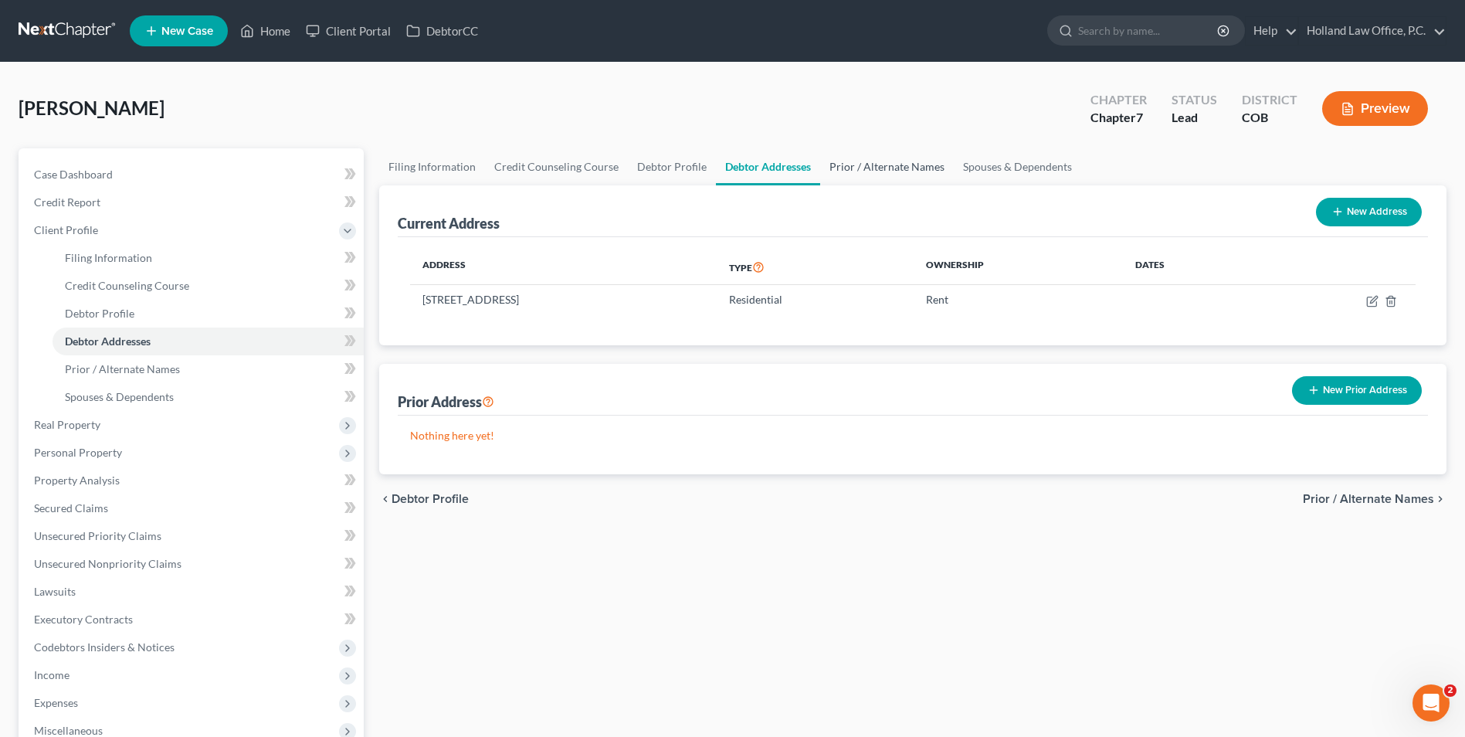
click at [891, 167] on link "Prior / Alternate Names" at bounding box center [887, 166] width 134 height 37
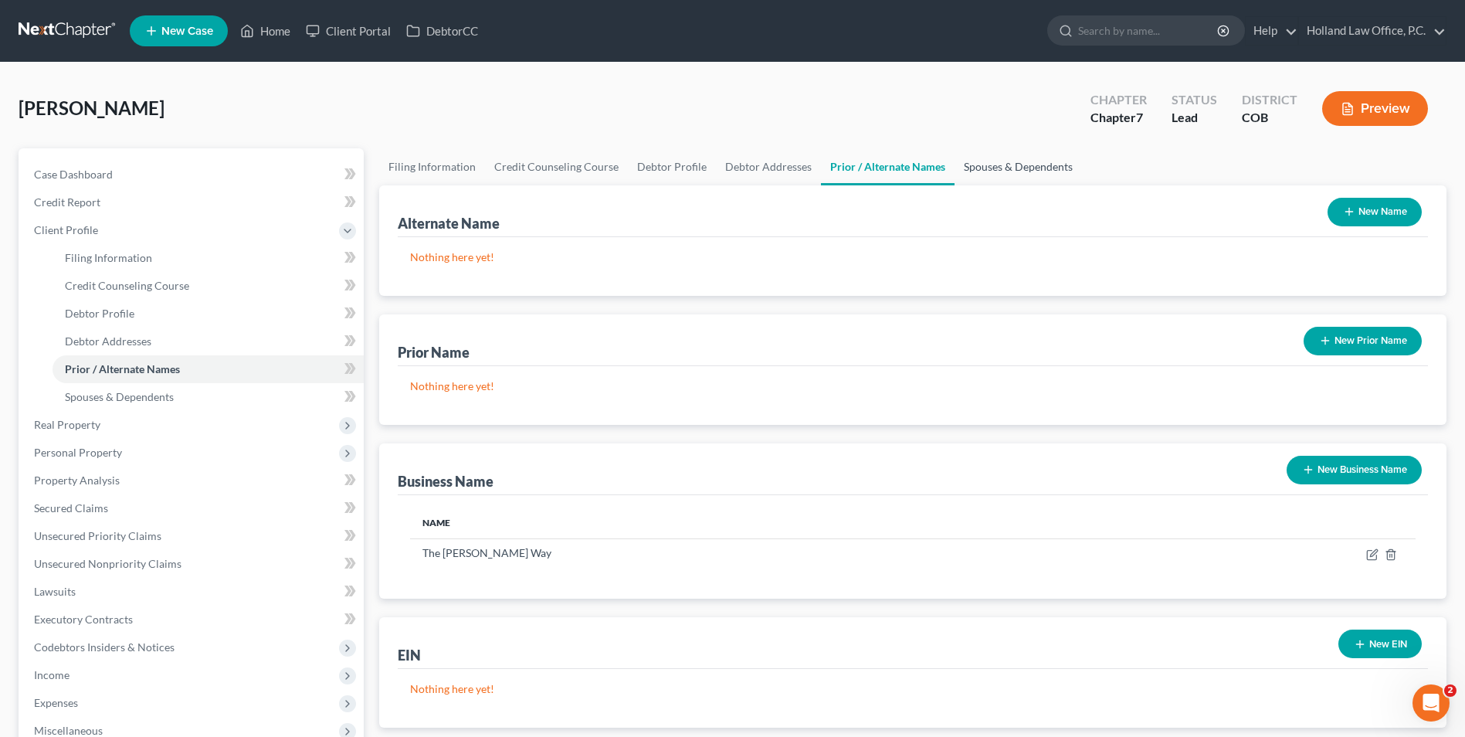
click at [991, 170] on link "Spouses & Dependents" at bounding box center [1018, 166] width 127 height 37
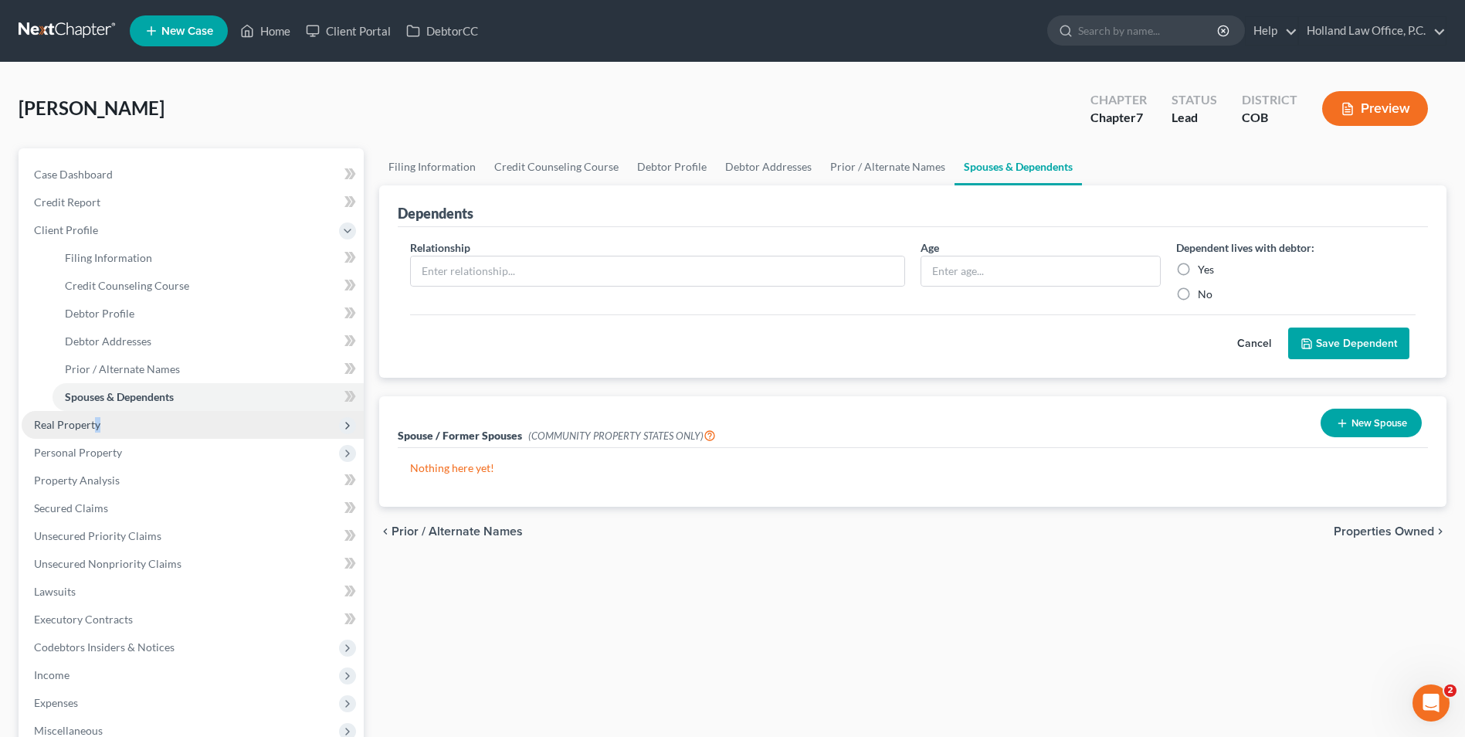
click at [98, 413] on span "Real Property" at bounding box center [193, 425] width 342 height 28
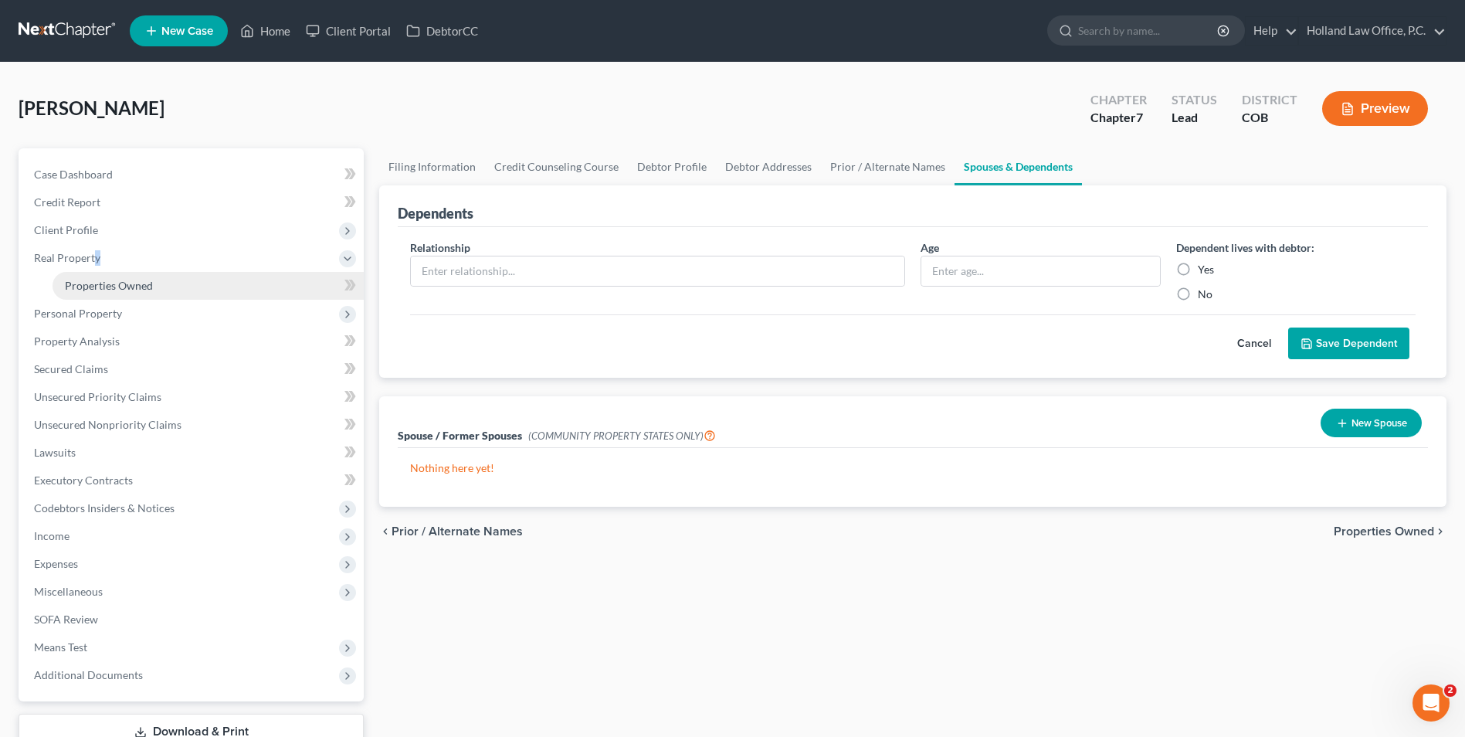
drag, startPoint x: 100, startPoint y: 410, endPoint x: 93, endPoint y: 283, distance: 126.9
click at [90, 286] on span "Properties Owned" at bounding box center [109, 285] width 88 height 13
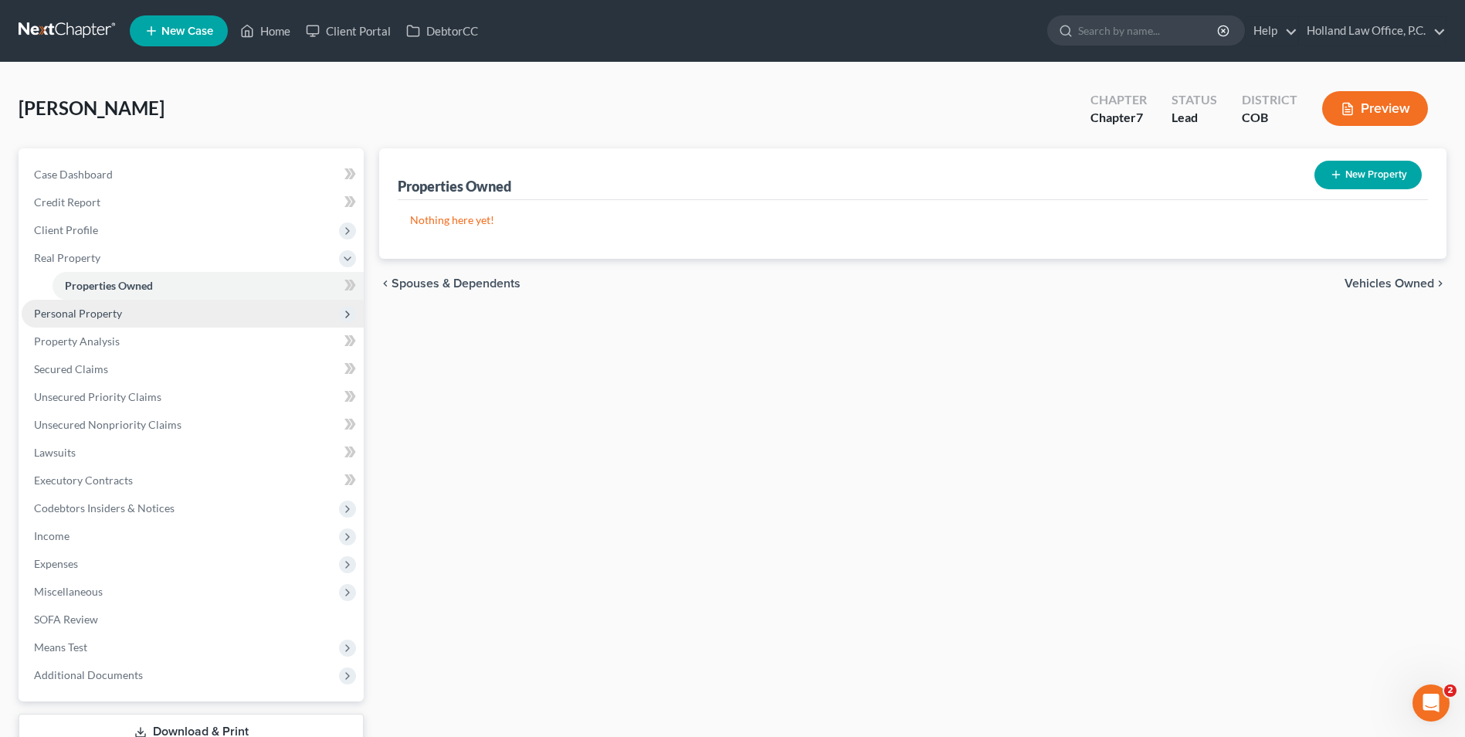
click at [75, 326] on span "Personal Property" at bounding box center [193, 314] width 342 height 28
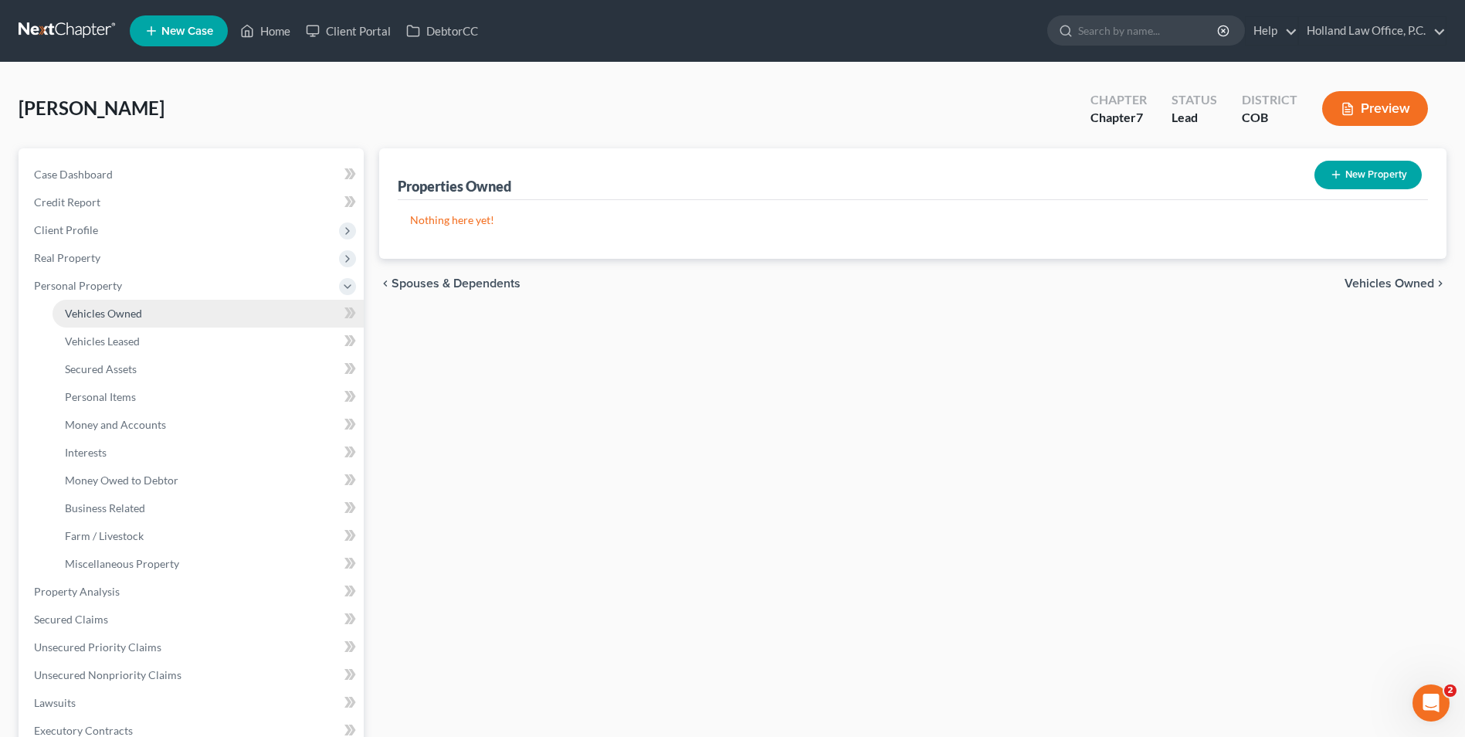
click at [126, 307] on span "Vehicles Owned" at bounding box center [103, 313] width 77 height 13
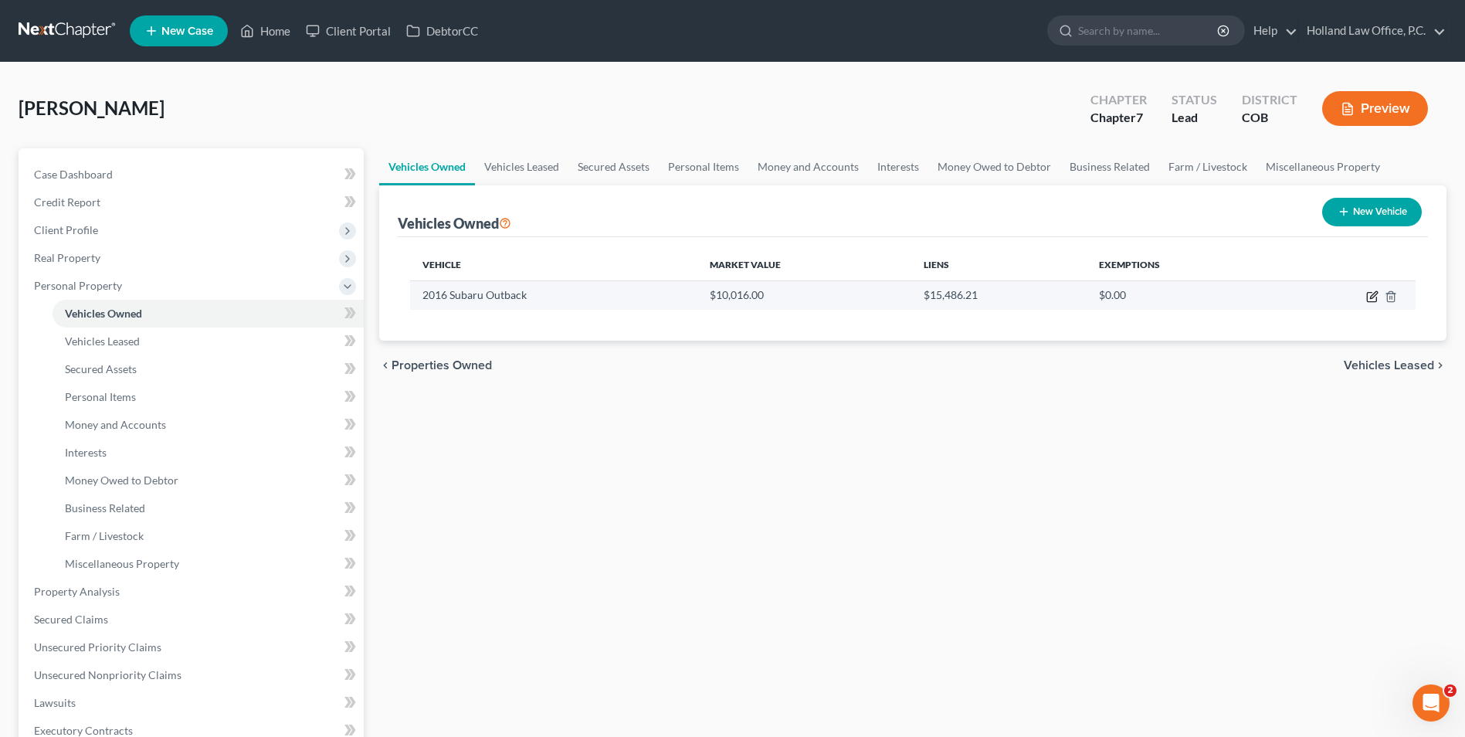
click at [1375, 299] on icon "button" at bounding box center [1372, 296] width 12 height 12
select select "0"
select select "10"
select select "3"
select select "0"
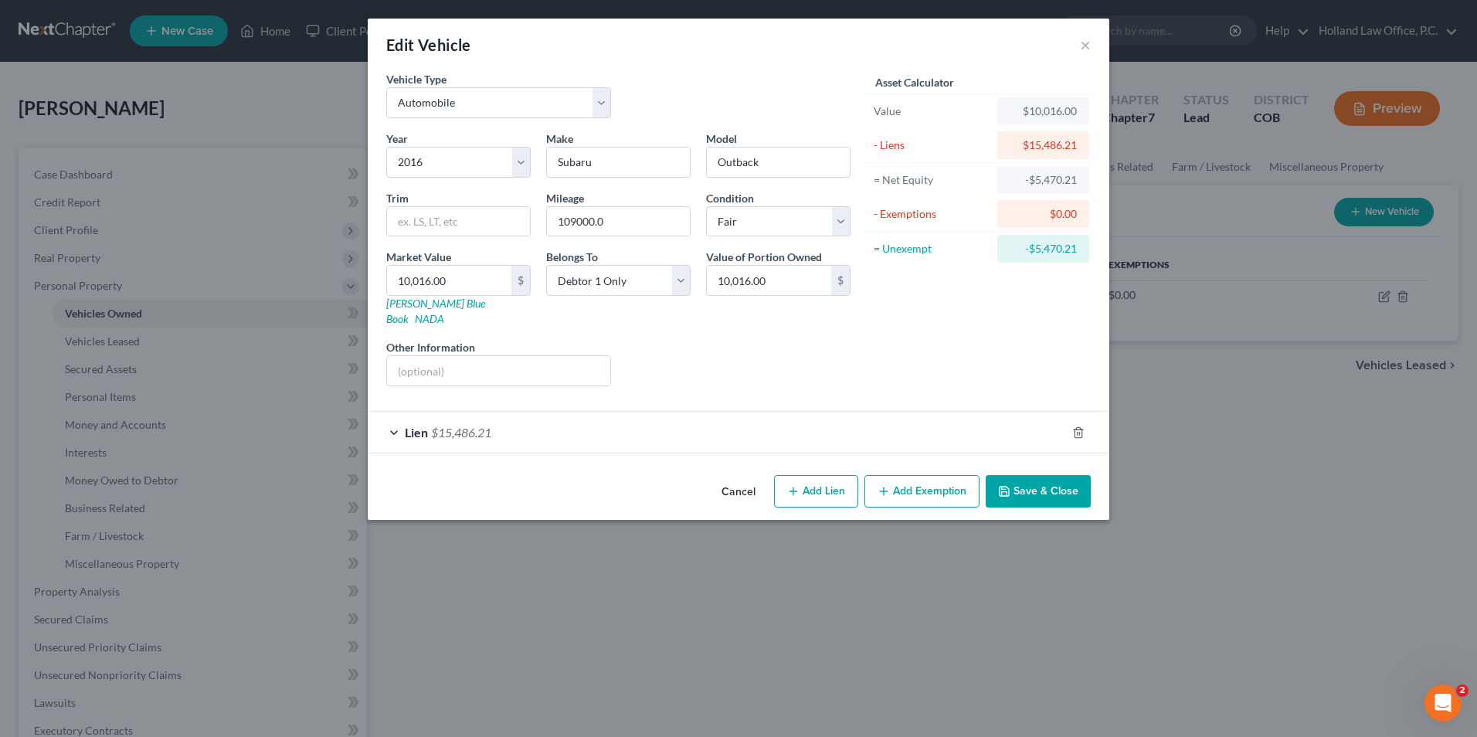
click at [524, 412] on div "Lien $15,486.21" at bounding box center [717, 432] width 698 height 41
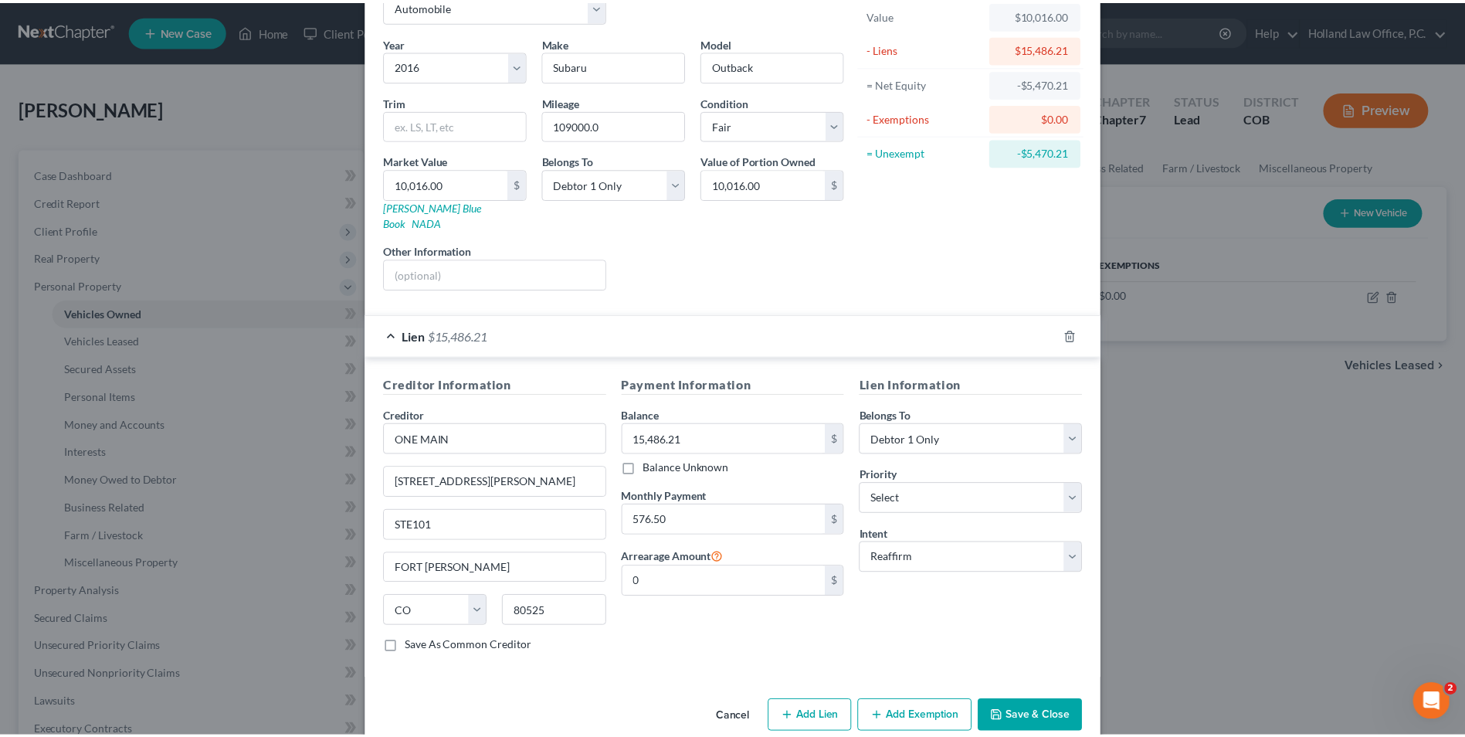
scroll to position [108, 0]
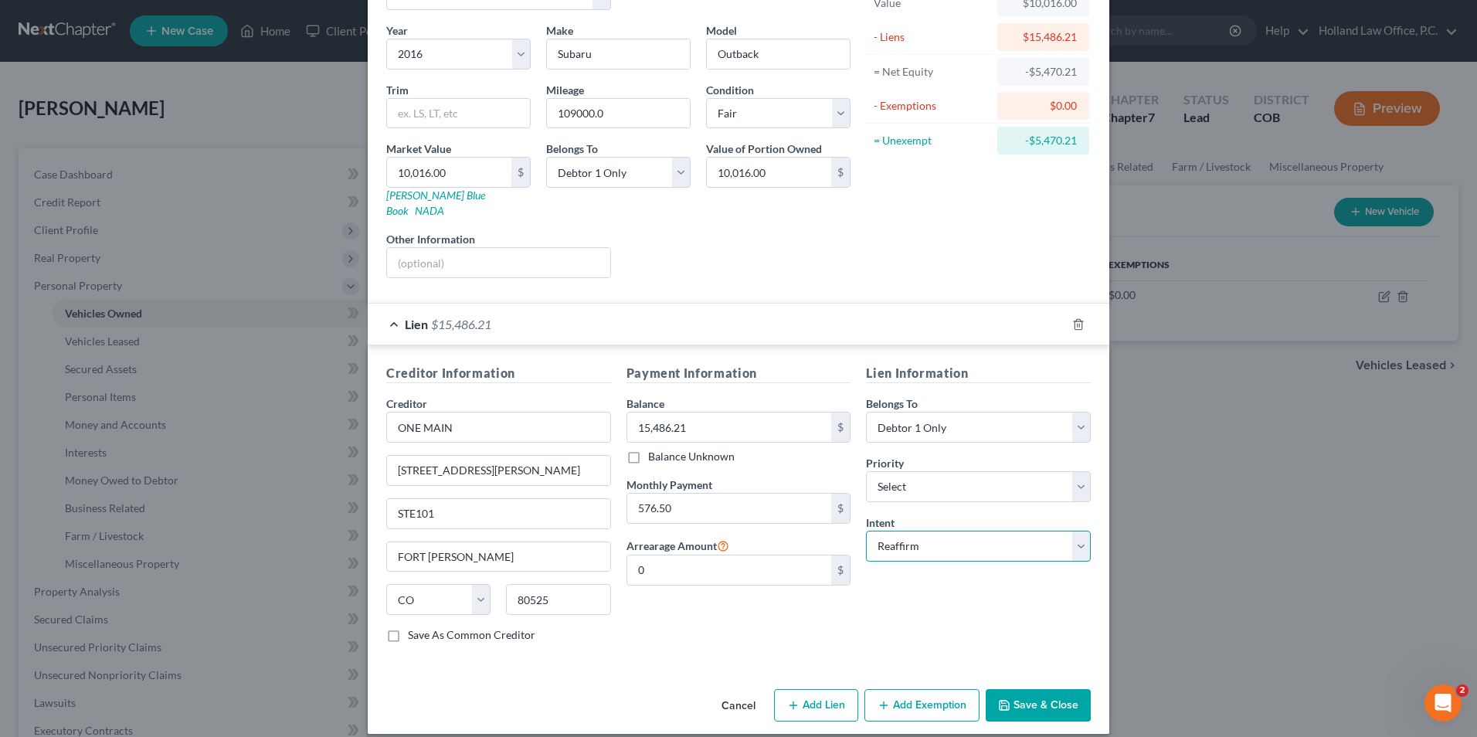
click at [979, 544] on select "Select Surrender Redeem Reaffirm Avoid Other" at bounding box center [978, 546] width 225 height 31
select select "4"
click at [866, 531] on select "Select Surrender Redeem Reaffirm Avoid Other" at bounding box center [978, 546] width 225 height 31
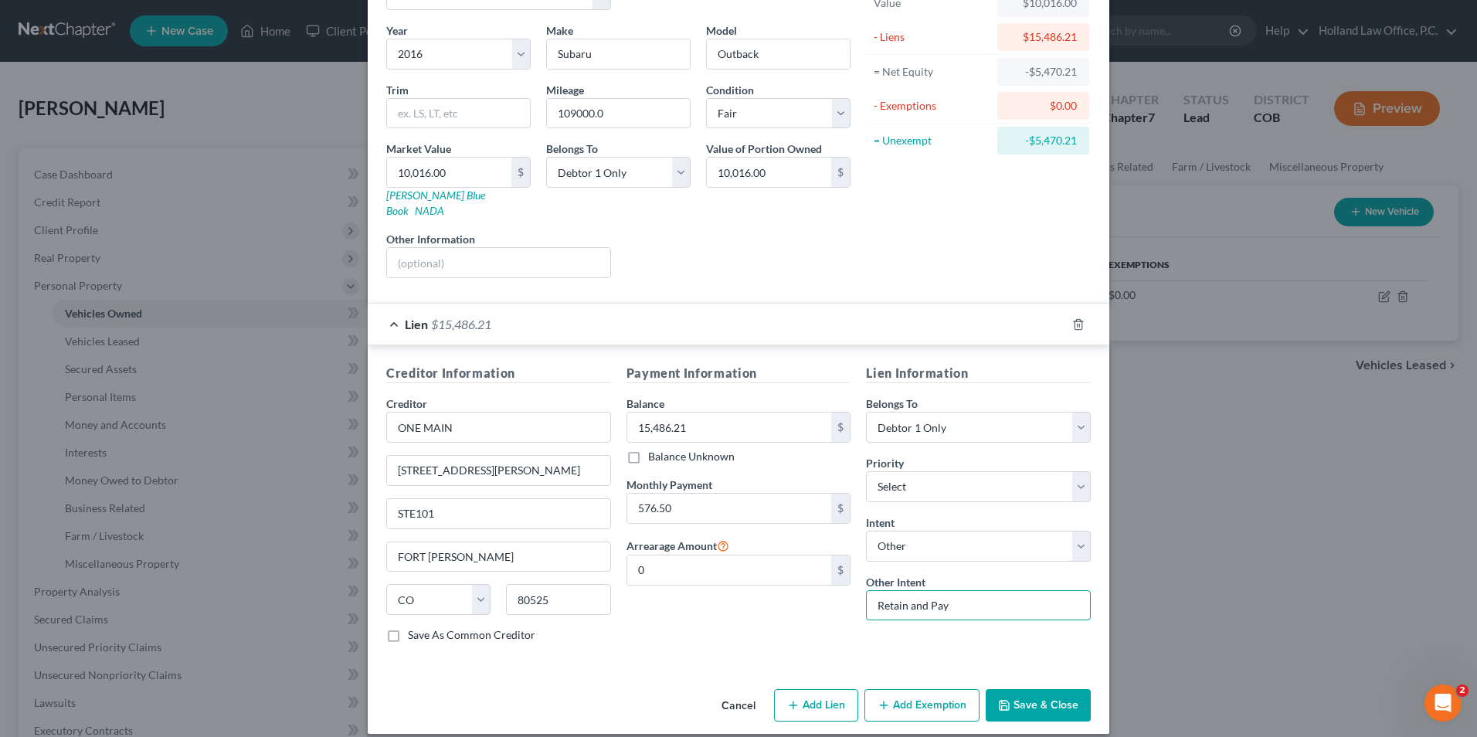
click at [974, 591] on input "Retain and Pay" at bounding box center [978, 605] width 225 height 31
click at [1038, 689] on button "Save & Close" at bounding box center [1038, 705] width 105 height 32
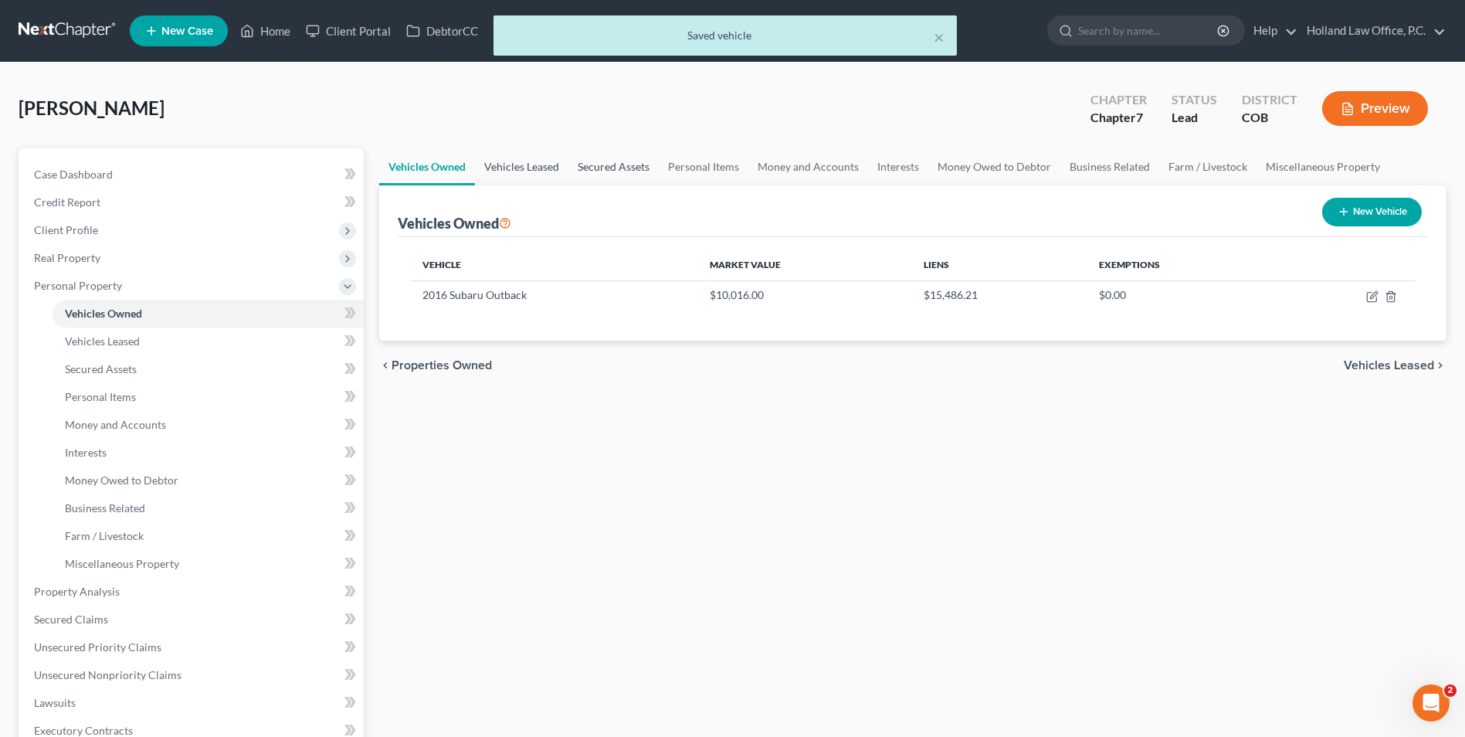
drag, startPoint x: 521, startPoint y: 156, endPoint x: 576, endPoint y: 154, distance: 54.9
click at [521, 156] on link "Vehicles Leased" at bounding box center [521, 166] width 93 height 37
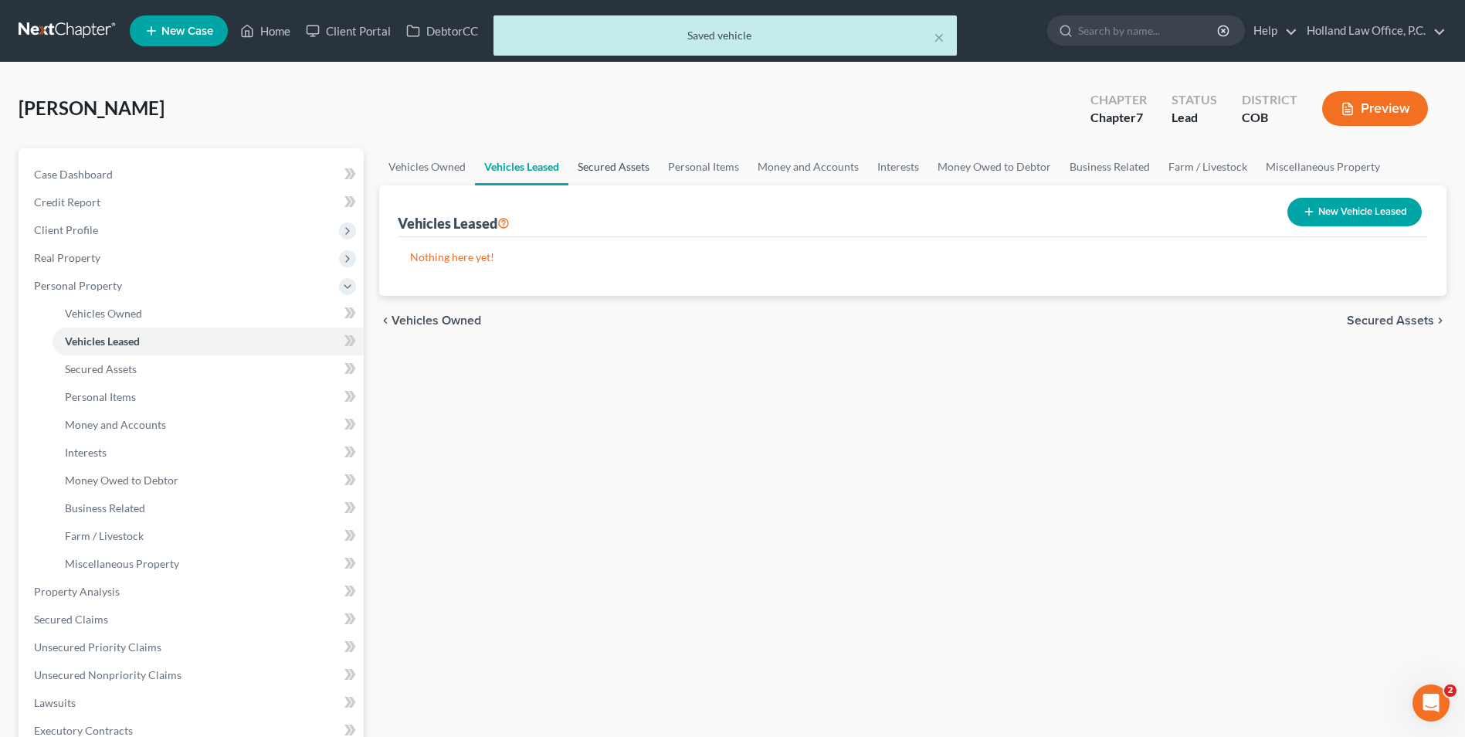
click at [633, 161] on link "Secured Assets" at bounding box center [614, 166] width 90 height 37
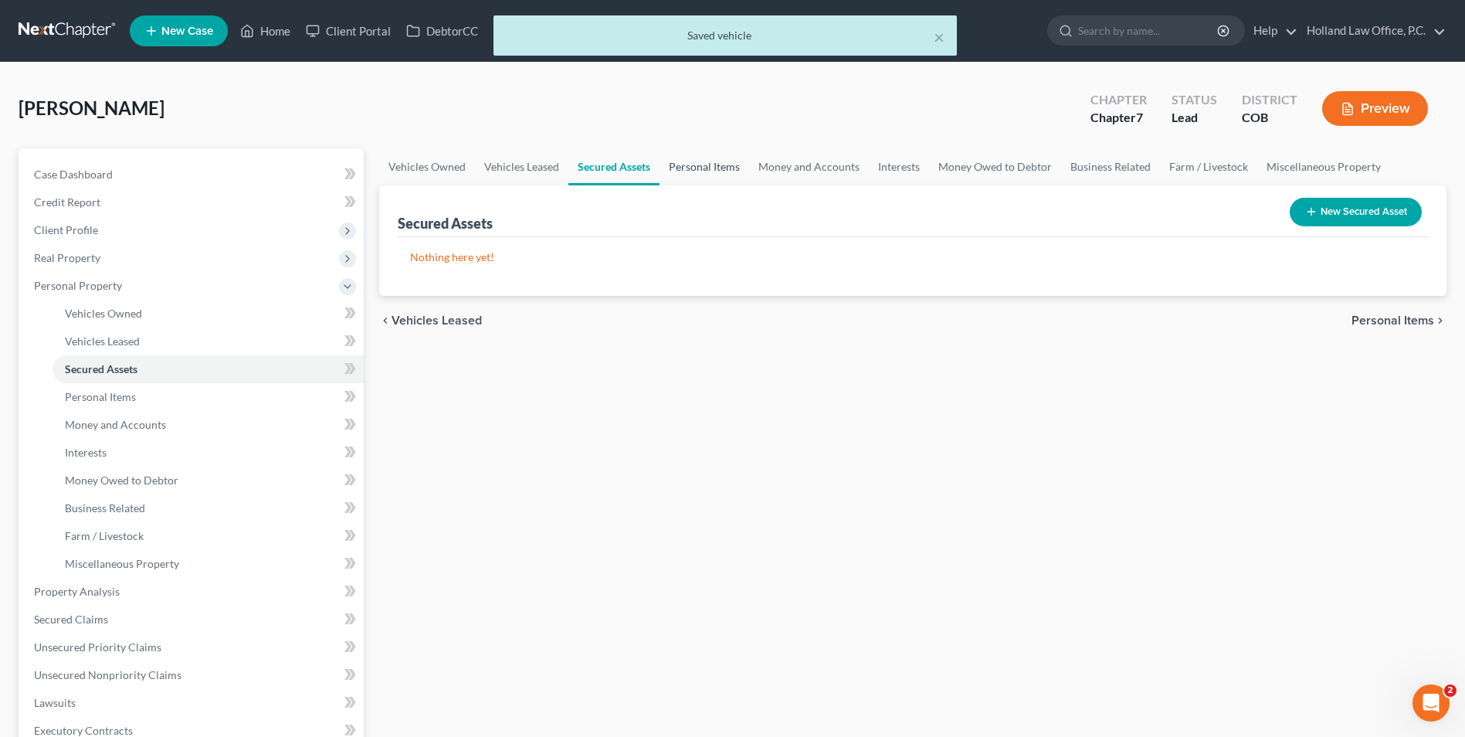
click at [719, 169] on link "Personal Items" at bounding box center [705, 166] width 90 height 37
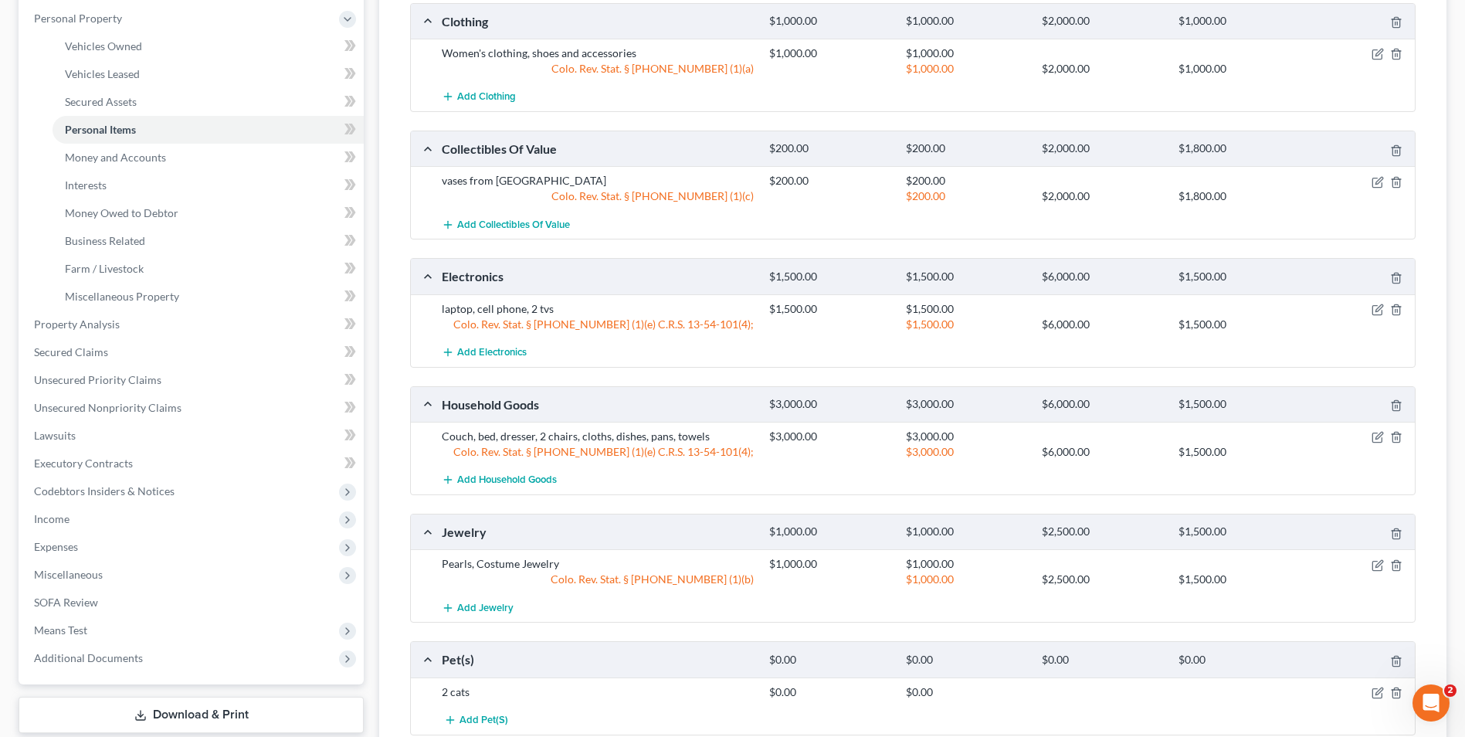
scroll to position [309, 0]
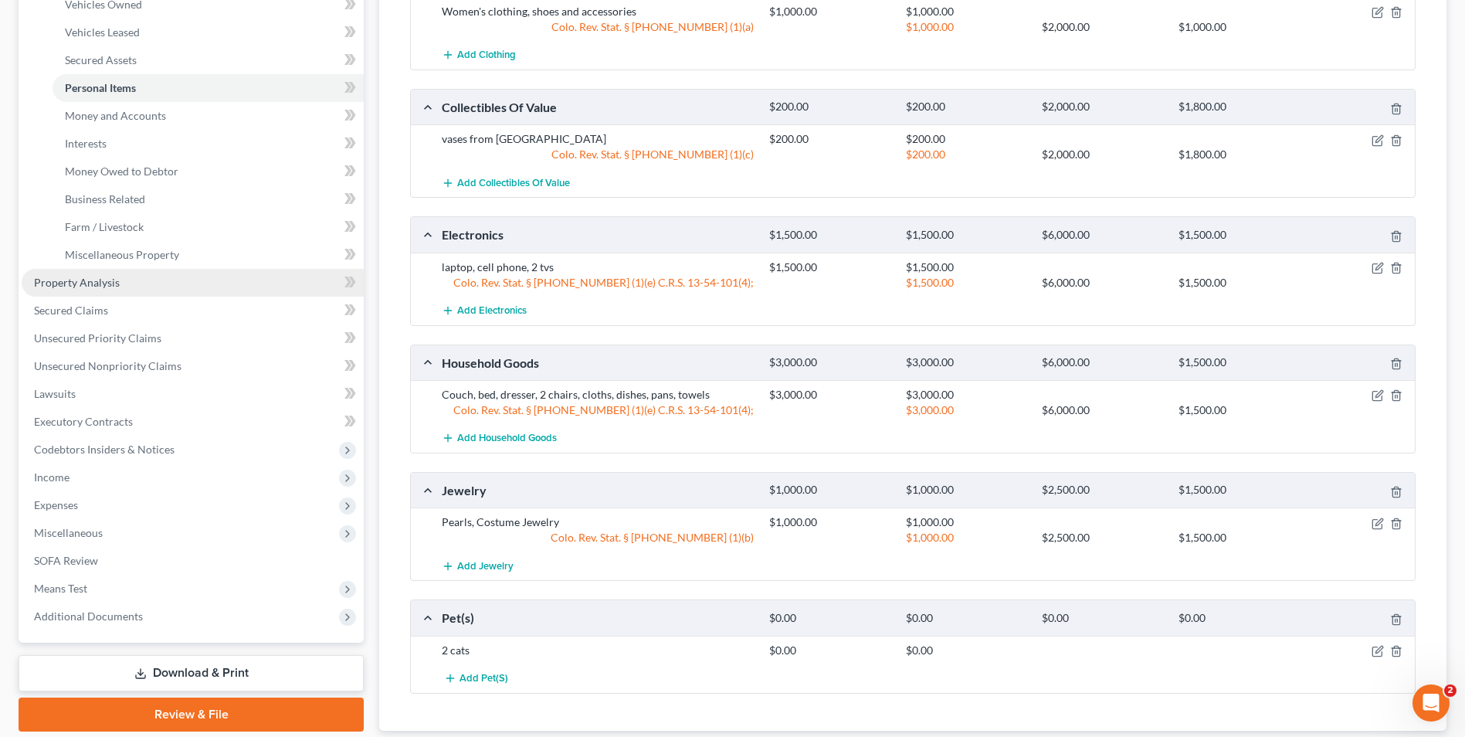
click at [131, 279] on link "Property Analysis" at bounding box center [193, 283] width 342 height 28
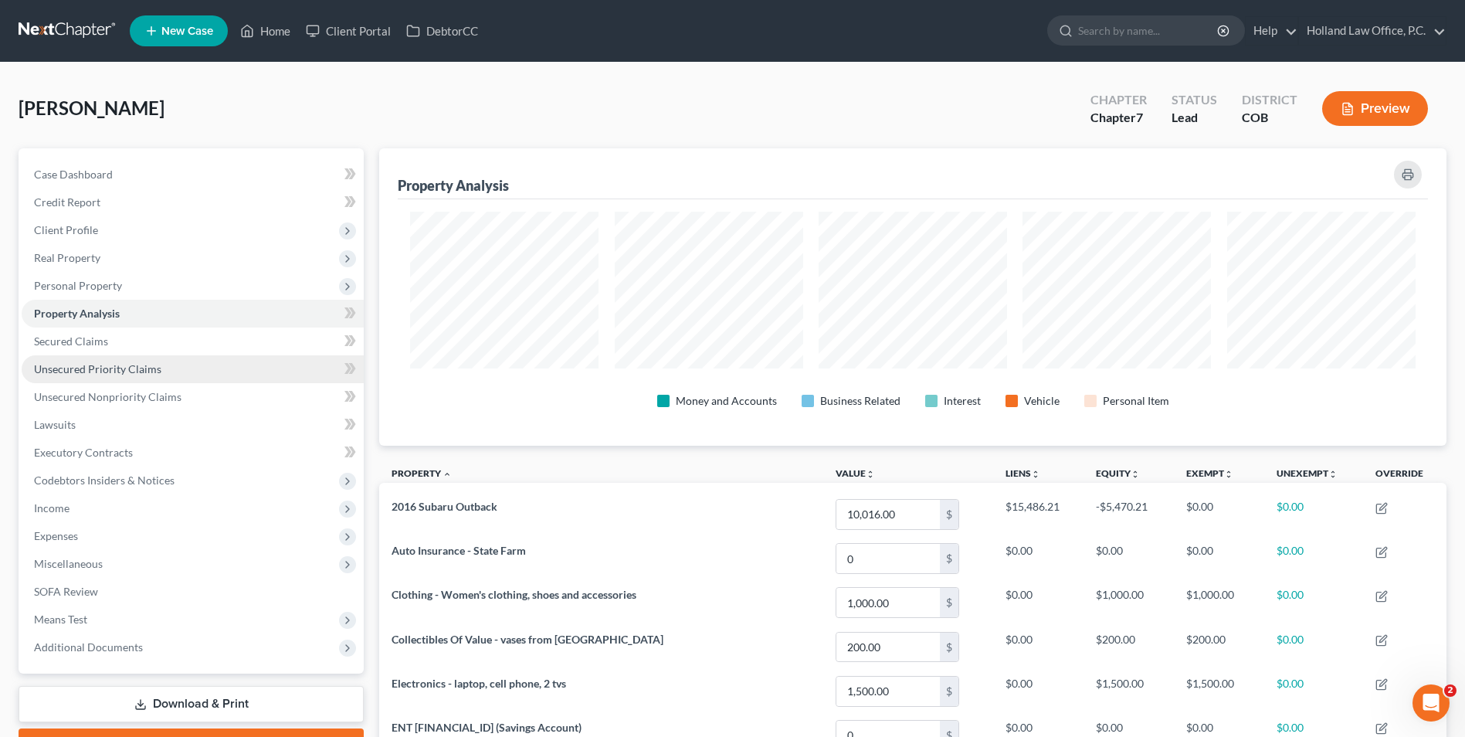
click at [49, 378] on link "Unsecured Priority Claims" at bounding box center [193, 369] width 342 height 28
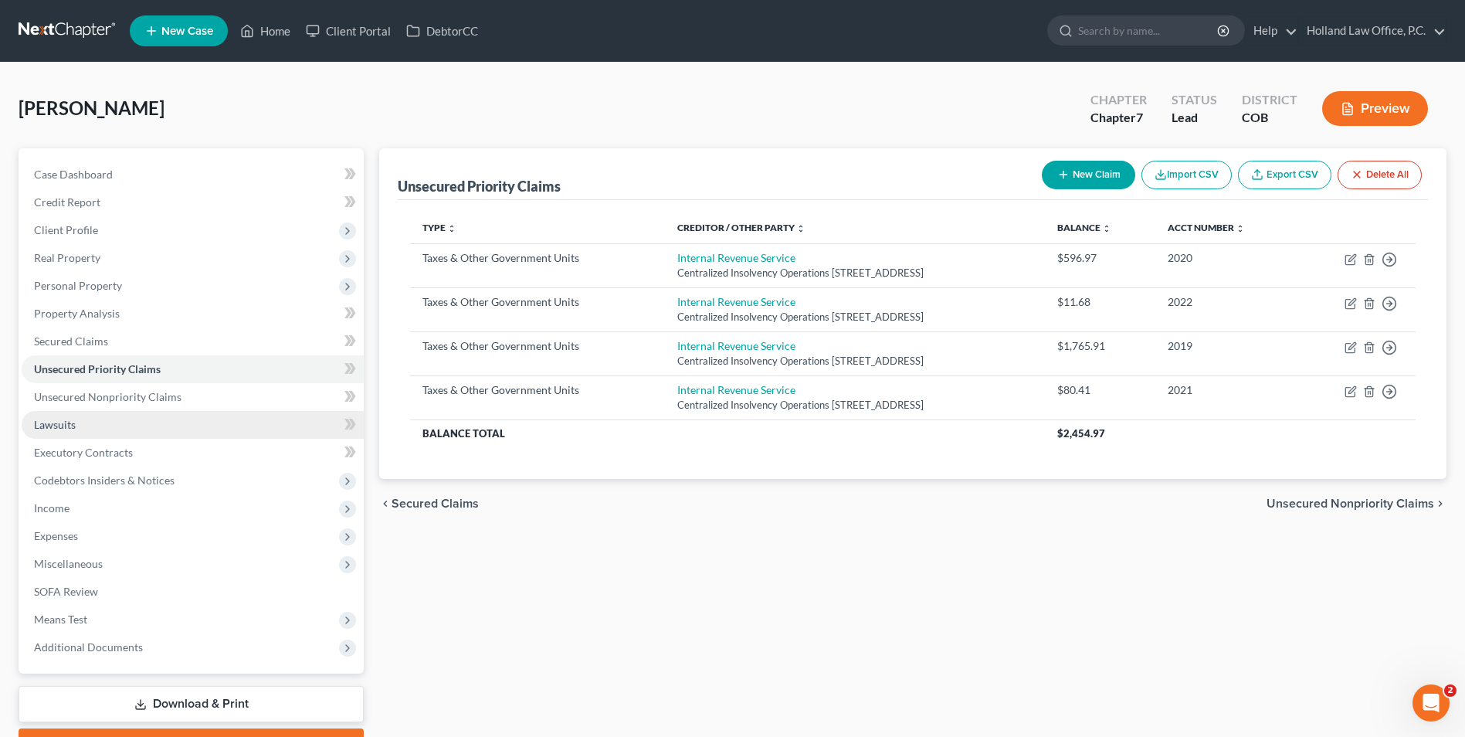
click at [147, 432] on link "Lawsuits" at bounding box center [193, 425] width 342 height 28
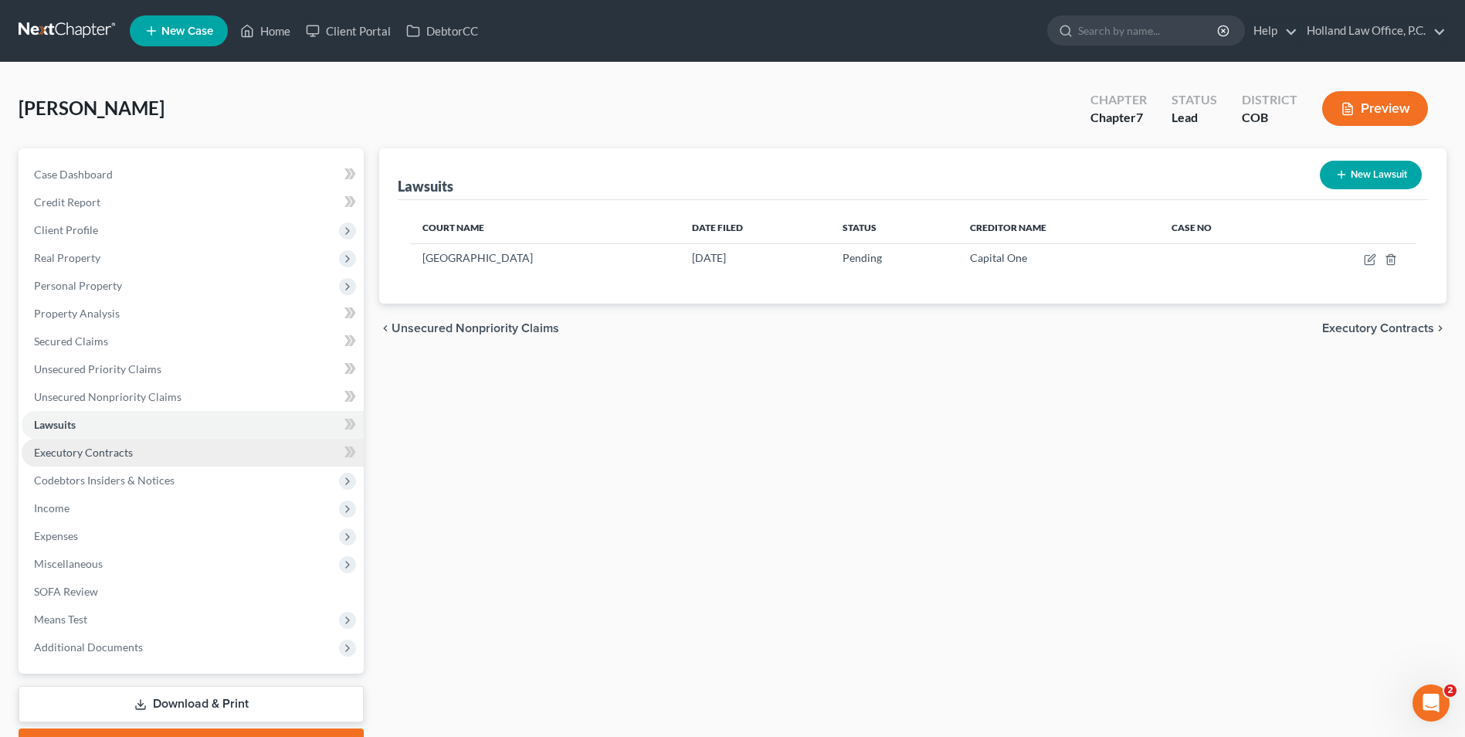
click at [144, 453] on link "Executory Contracts" at bounding box center [193, 453] width 342 height 28
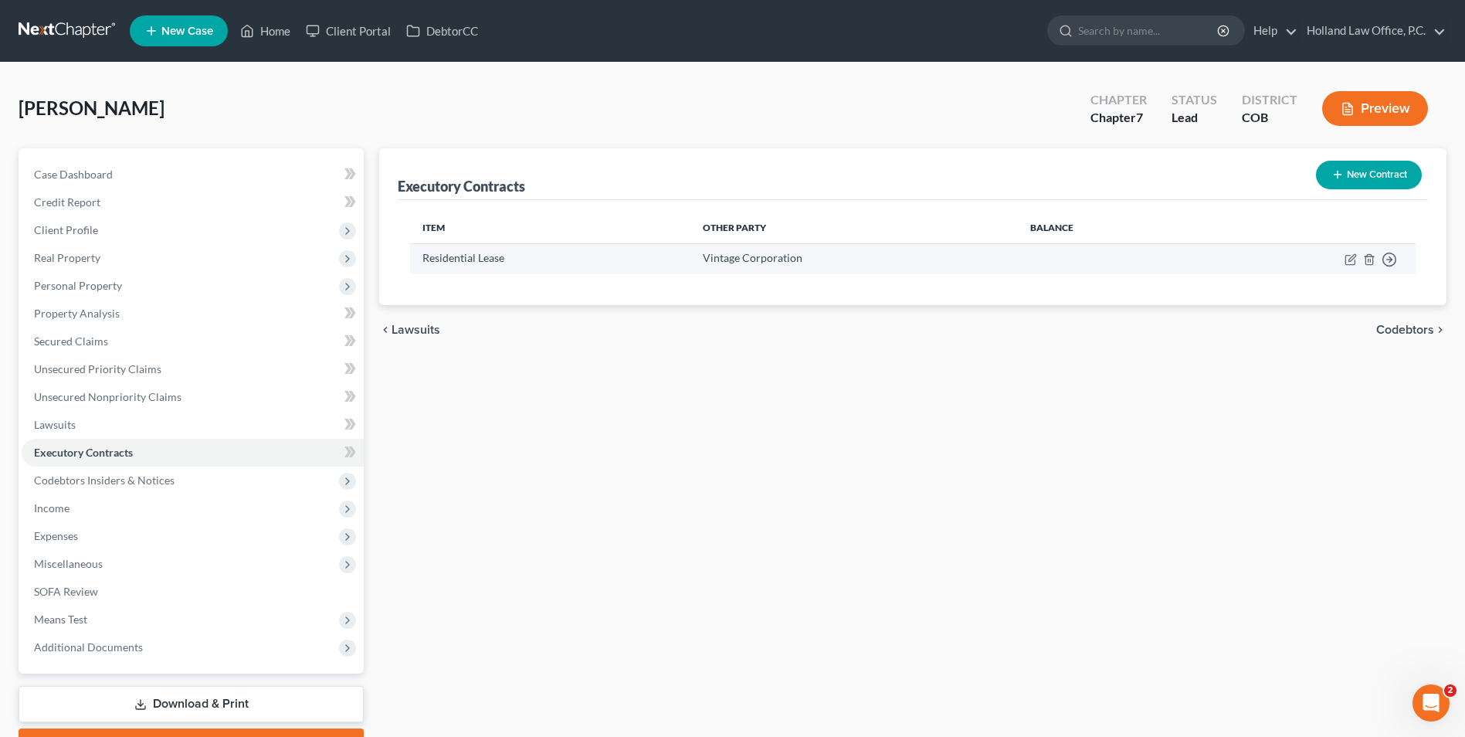
click at [1341, 262] on td "Move to D Move to E Move to F Move to Notice Only" at bounding box center [1305, 258] width 219 height 30
click at [1350, 261] on icon "button" at bounding box center [1352, 257] width 7 height 7
select select "5"
select select "0"
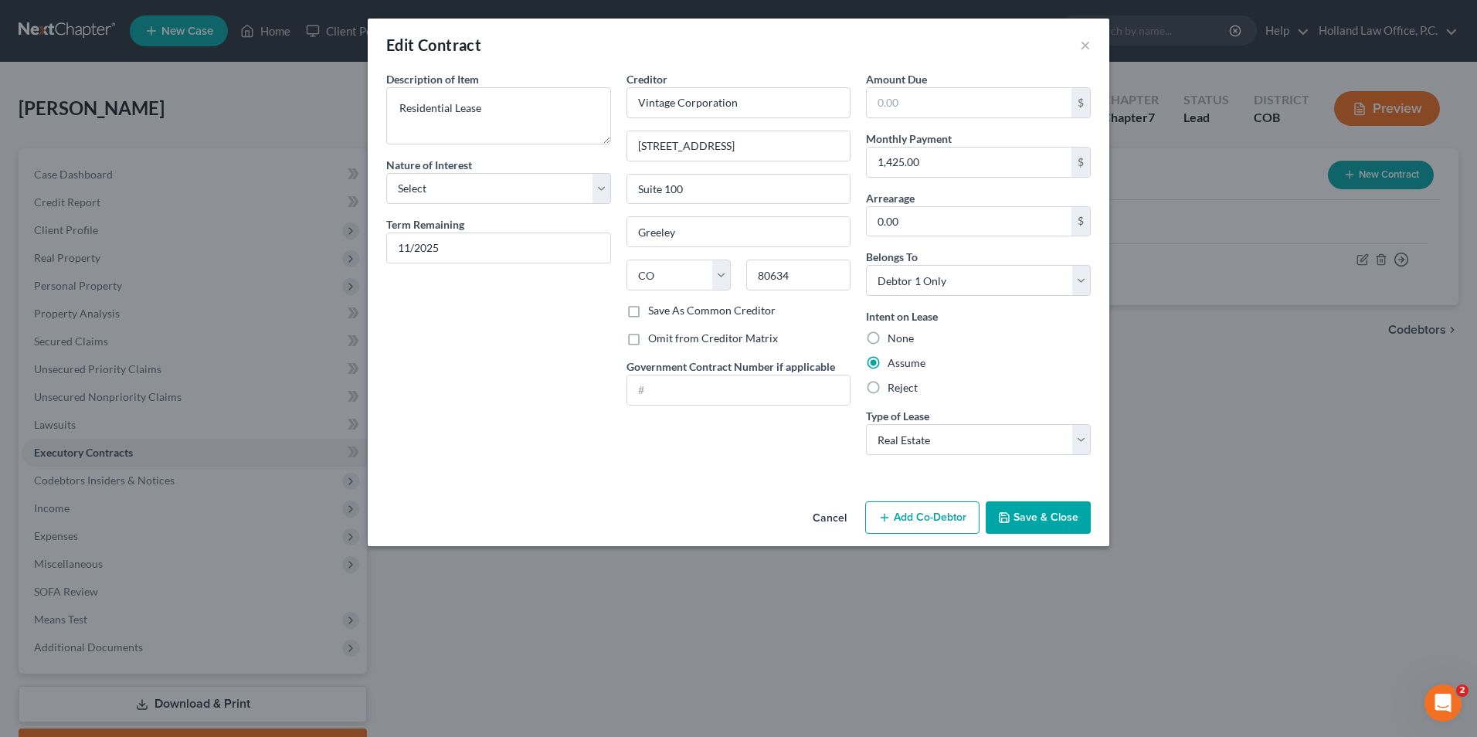
click at [1000, 520] on icon "button" at bounding box center [1004, 517] width 12 height 12
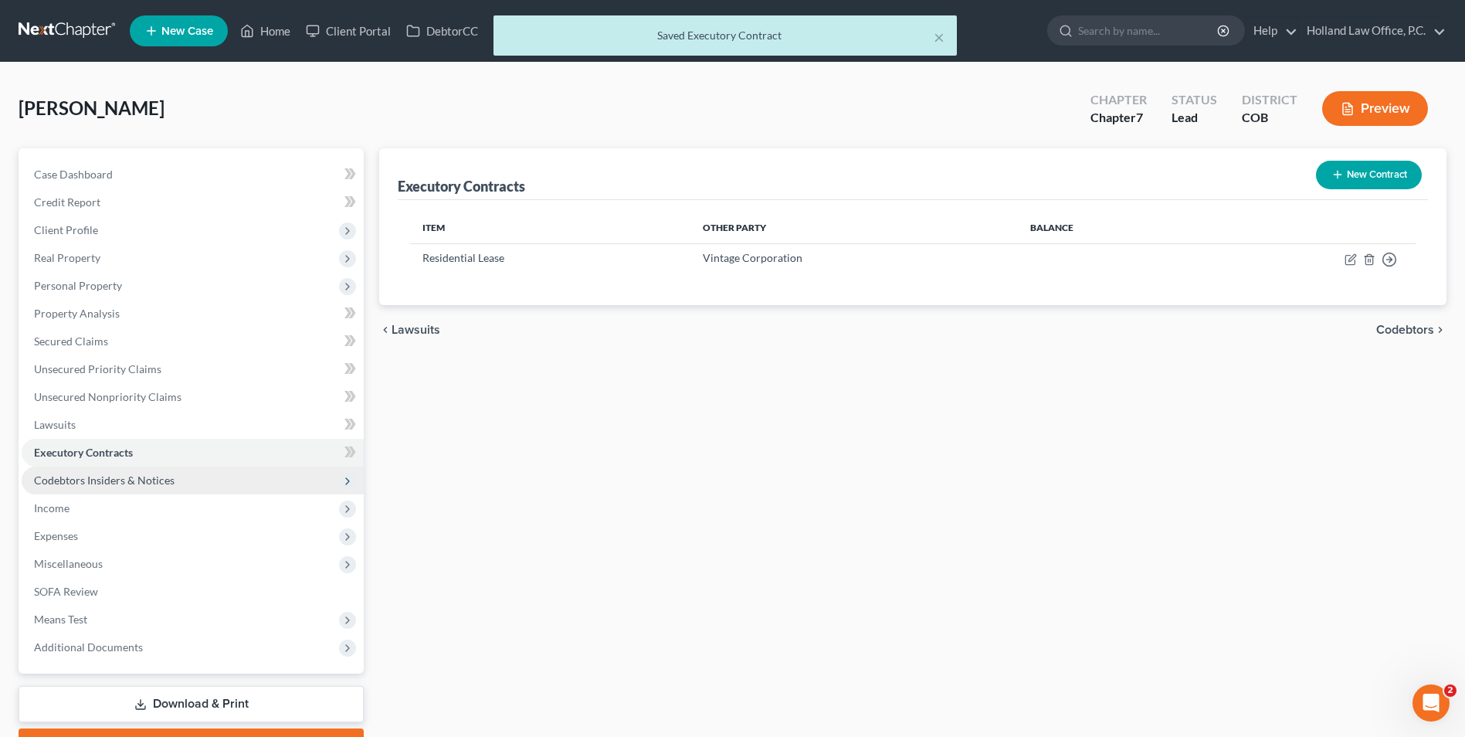
click at [120, 477] on span "Codebtors Insiders & Notices" at bounding box center [104, 479] width 141 height 13
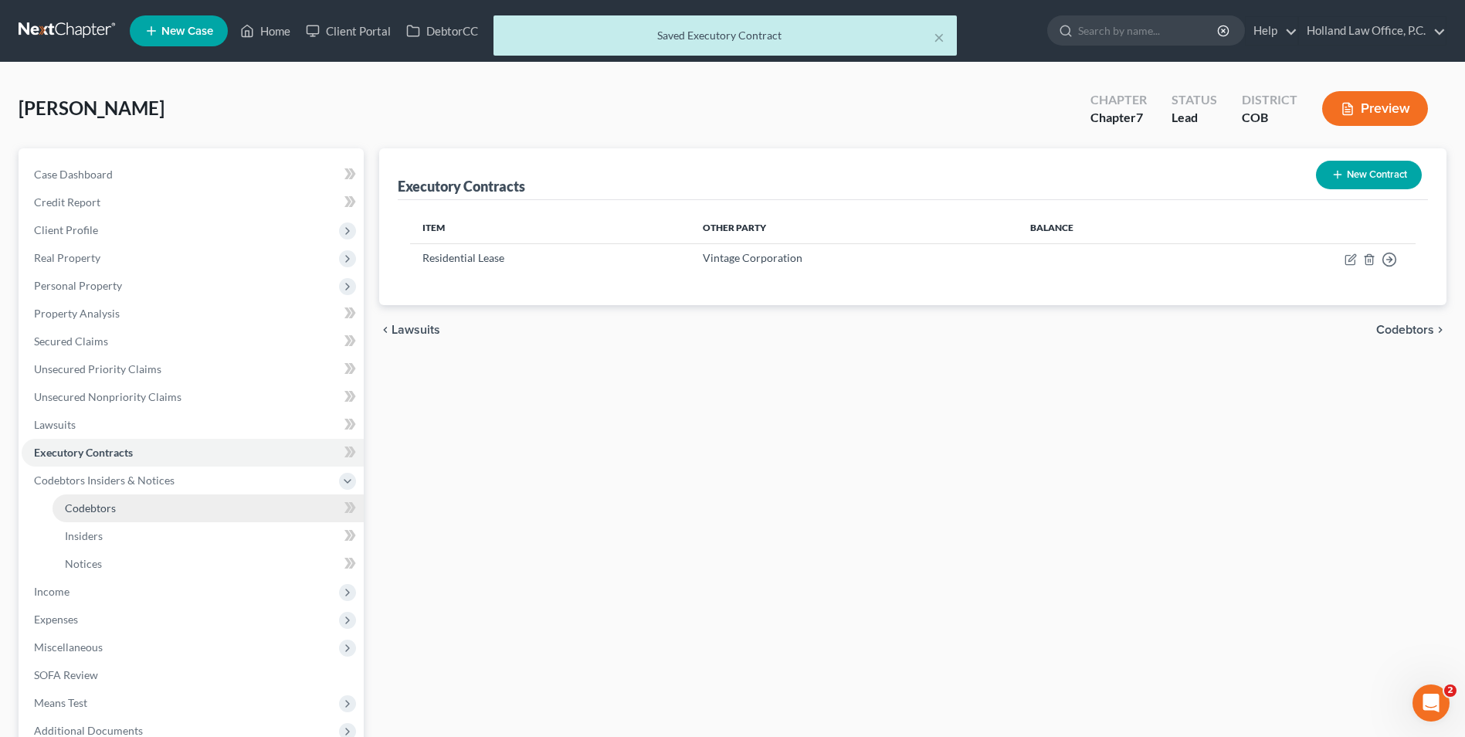
click at [145, 518] on link "Codebtors" at bounding box center [208, 508] width 311 height 28
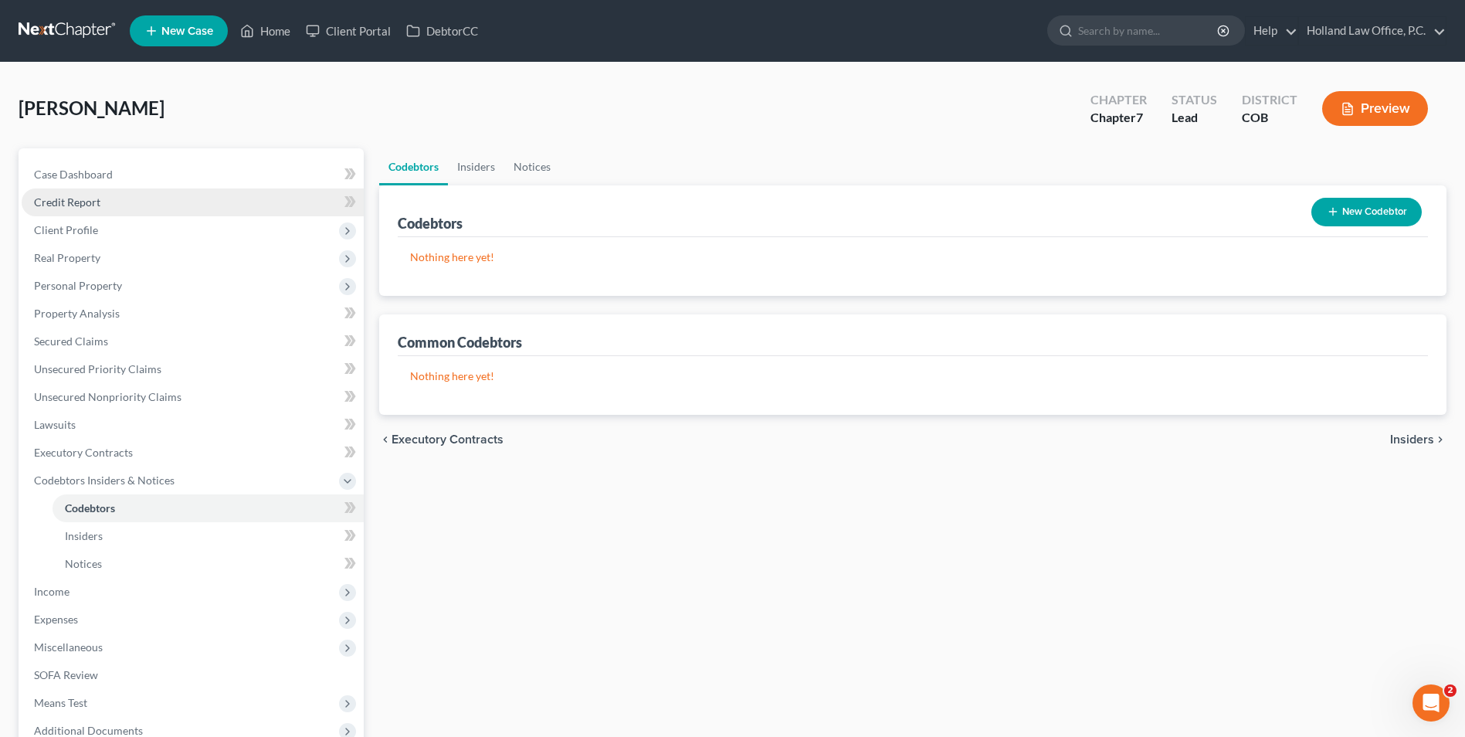
click at [93, 194] on link "Credit Report" at bounding box center [193, 202] width 342 height 28
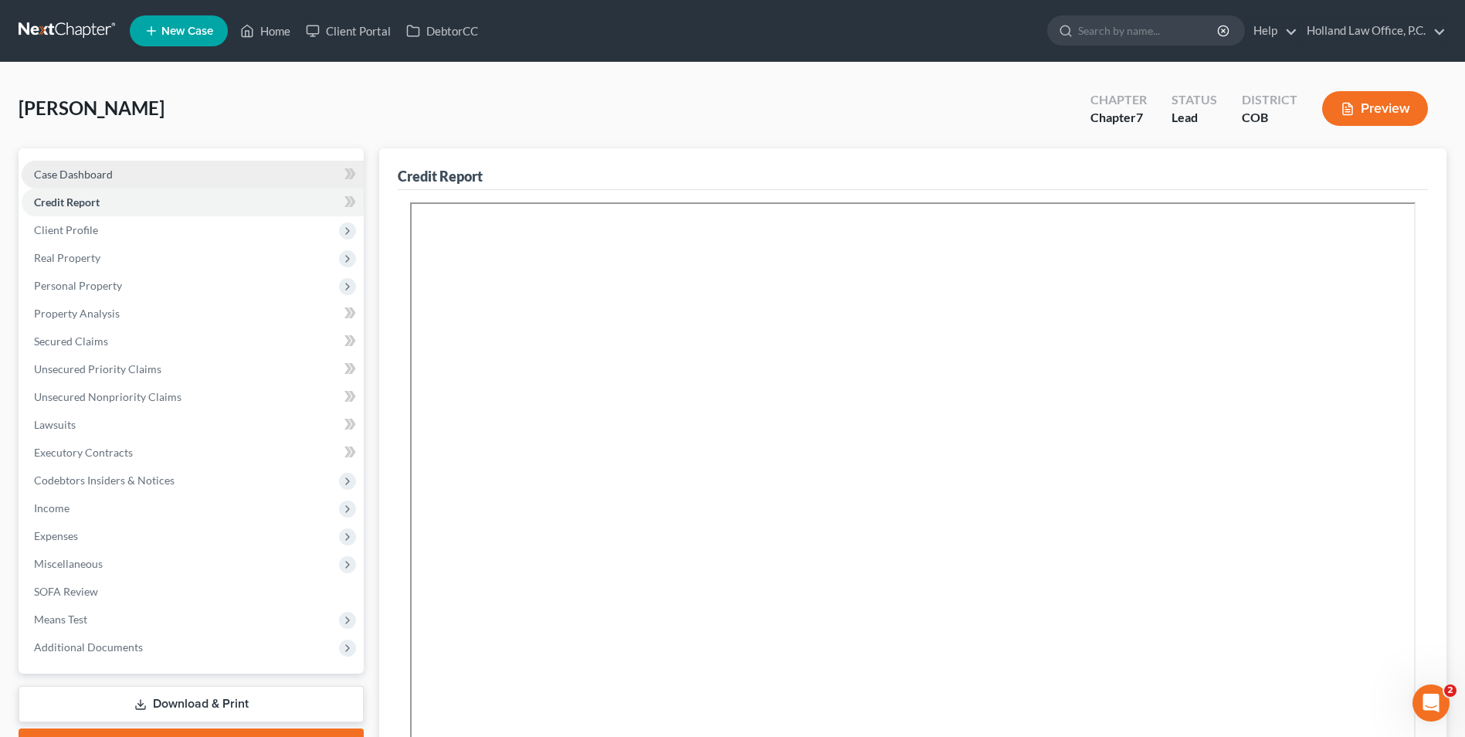
click at [93, 178] on span "Case Dashboard" at bounding box center [73, 174] width 79 height 13
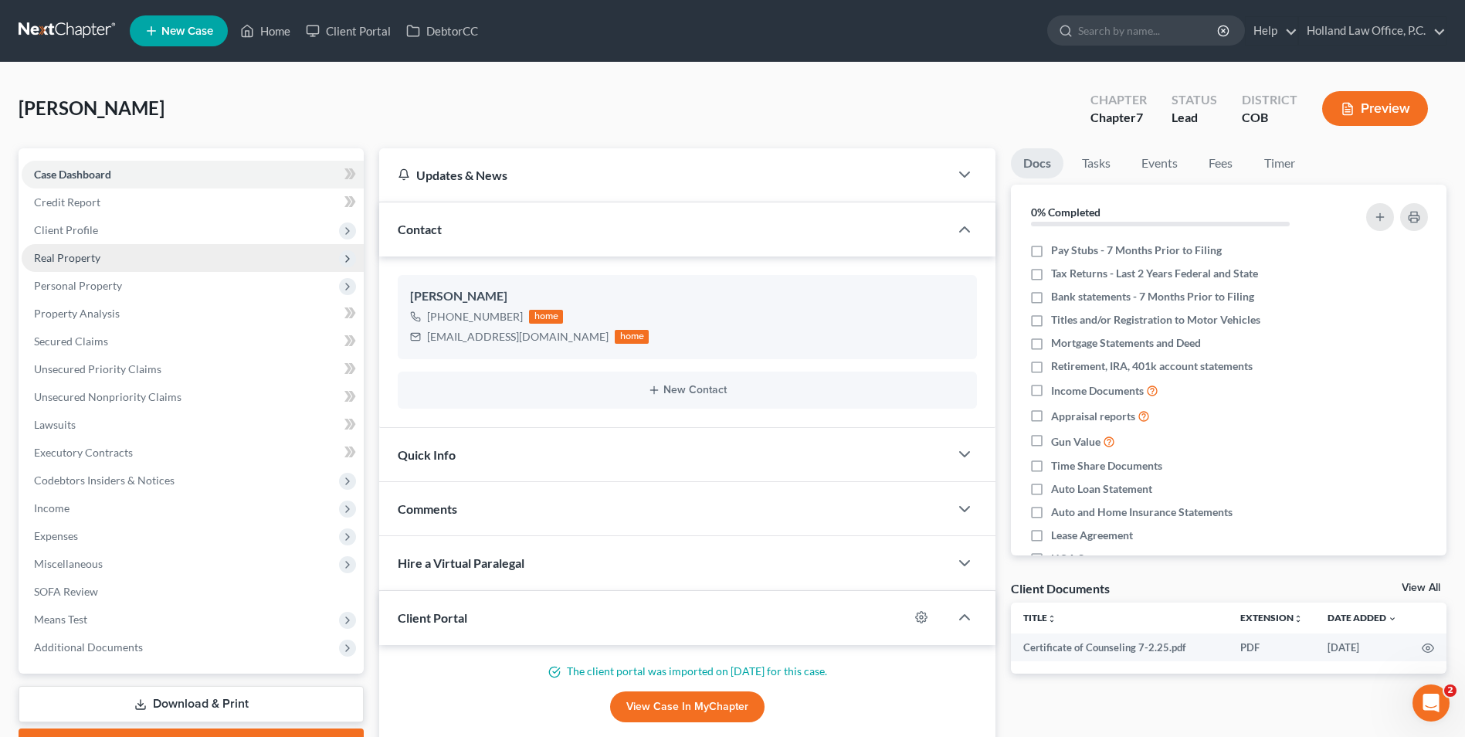
drag, startPoint x: 110, startPoint y: 223, endPoint x: 110, endPoint y: 246, distance: 23.2
click at [110, 223] on span "Client Profile" at bounding box center [193, 230] width 342 height 28
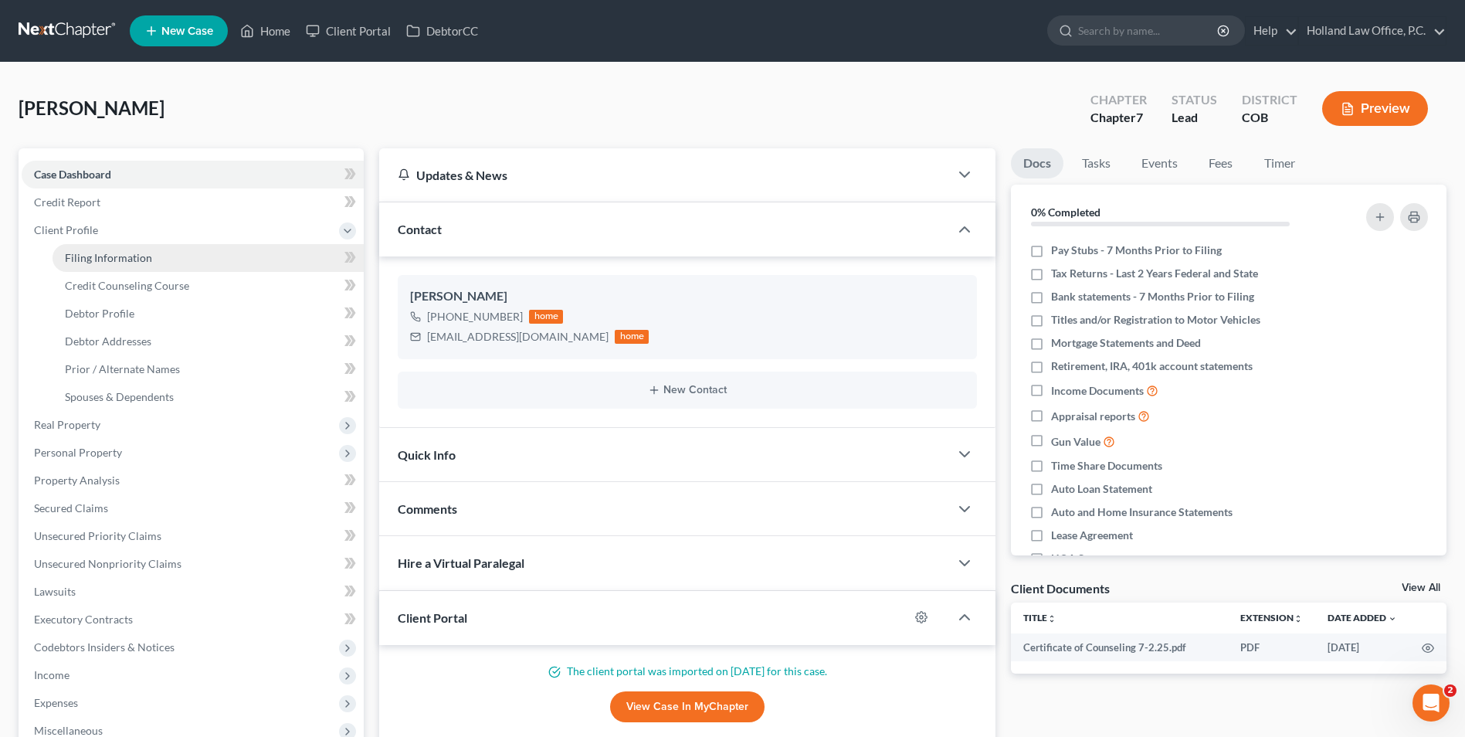
click at [110, 262] on span "Filing Information" at bounding box center [108, 257] width 87 height 13
select select "1"
select select "0"
select select "11"
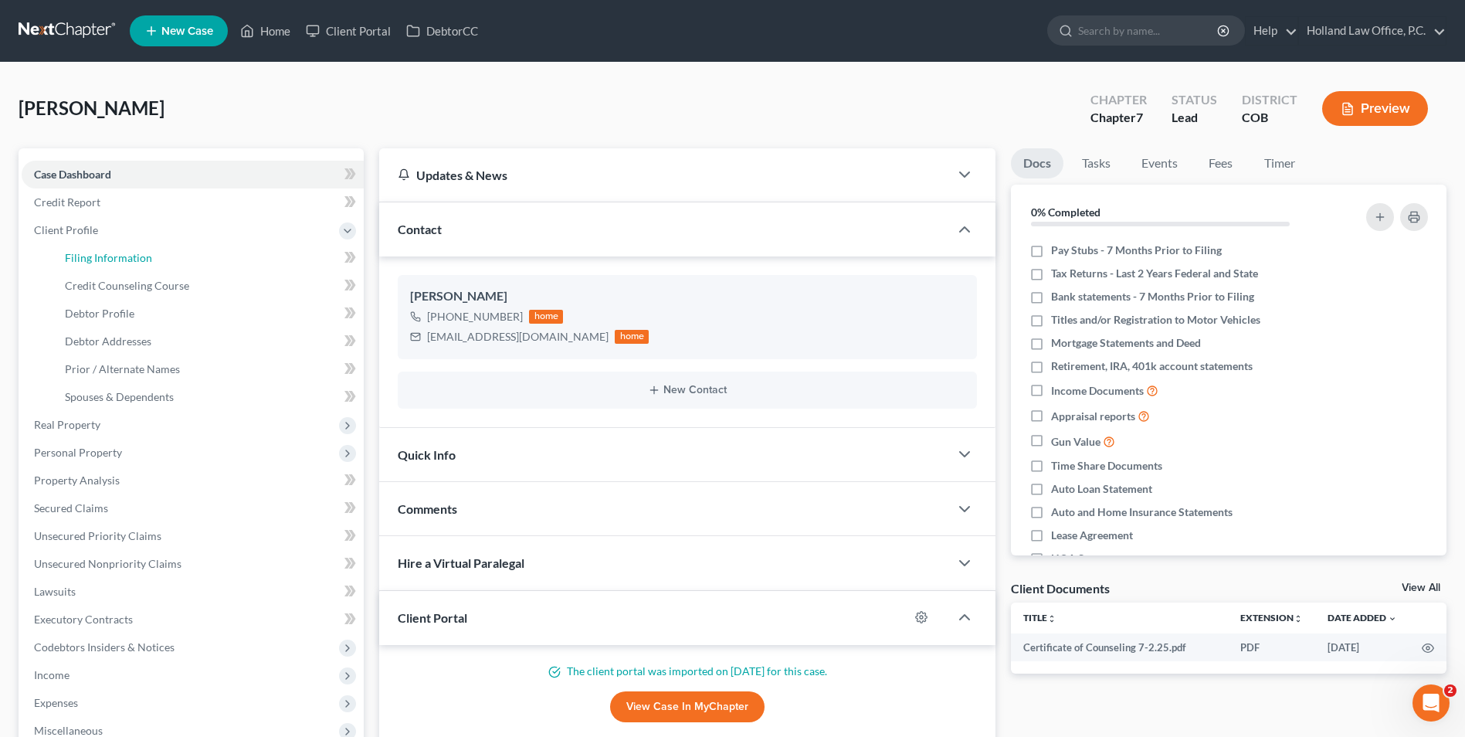
select select "0"
select select "5"
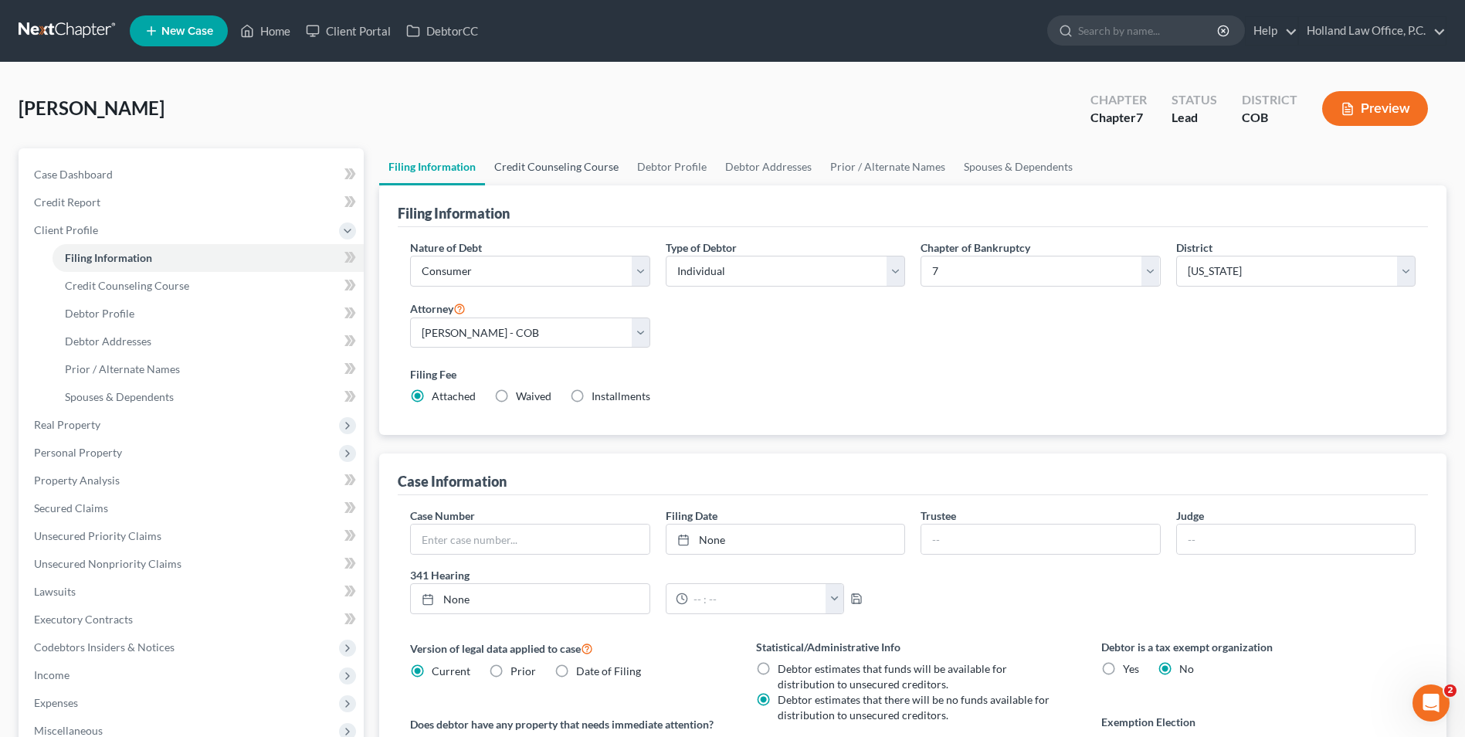
click at [519, 155] on link "Credit Counseling Course" at bounding box center [556, 166] width 143 height 37
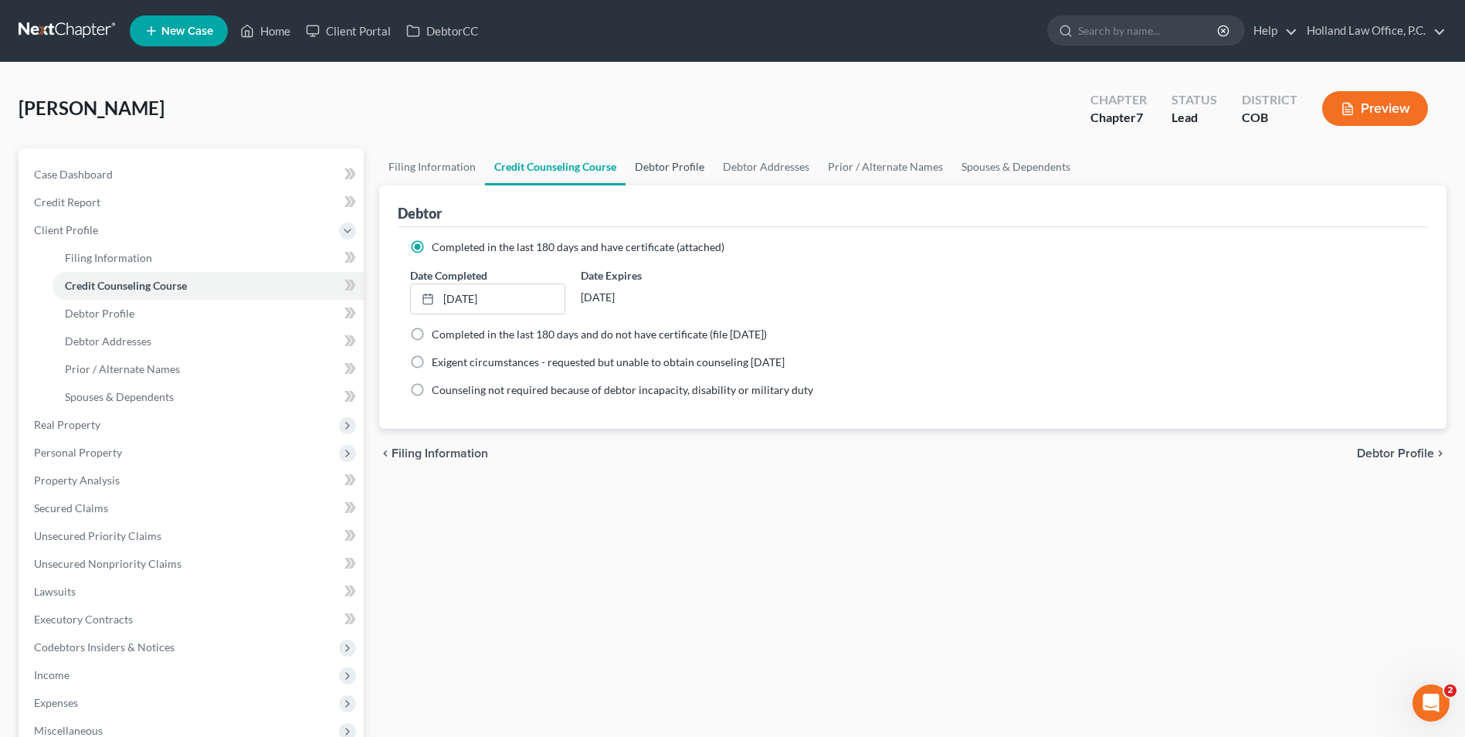
drag, startPoint x: 643, startPoint y: 161, endPoint x: 636, endPoint y: 176, distance: 16.2
click at [642, 163] on link "Debtor Profile" at bounding box center [670, 166] width 88 height 37
select select "0"
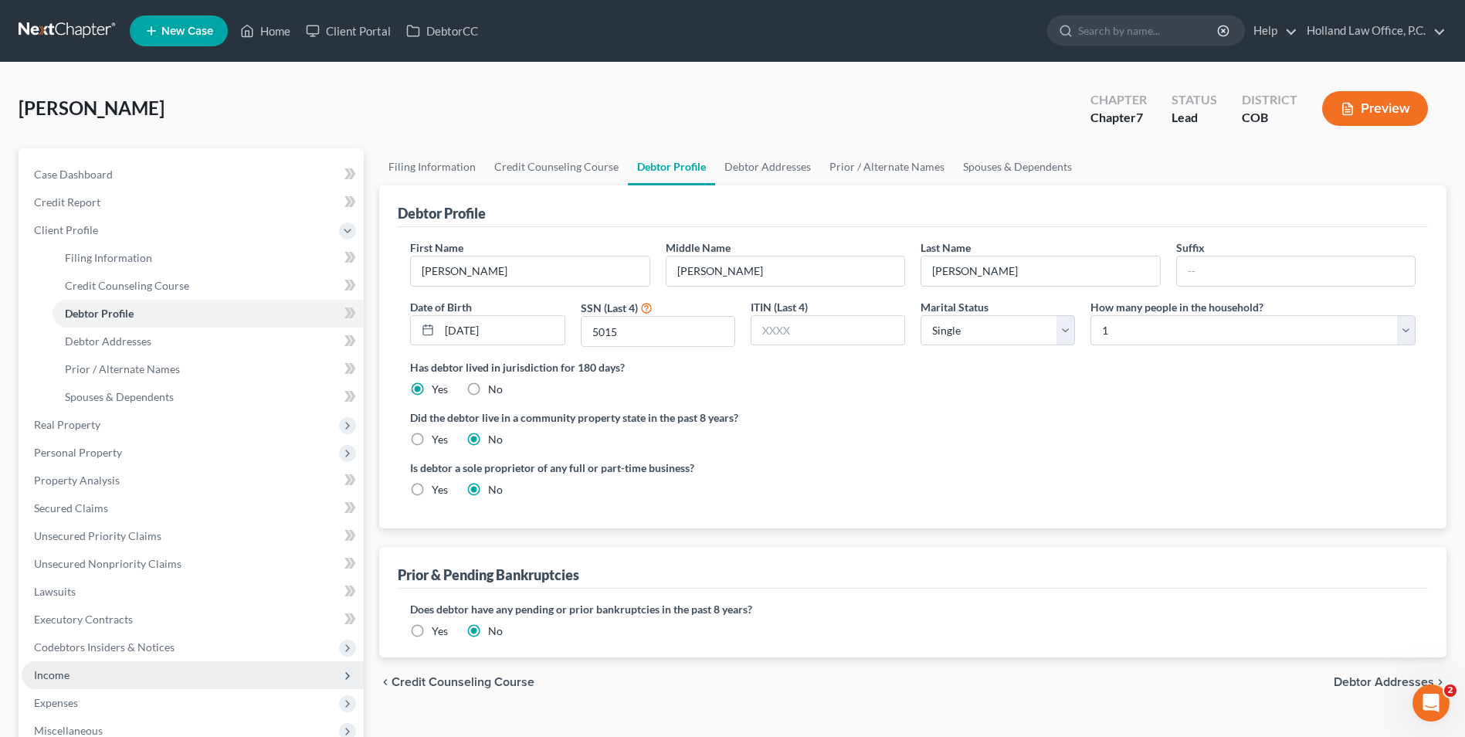
click at [76, 684] on span "Income" at bounding box center [193, 675] width 342 height 28
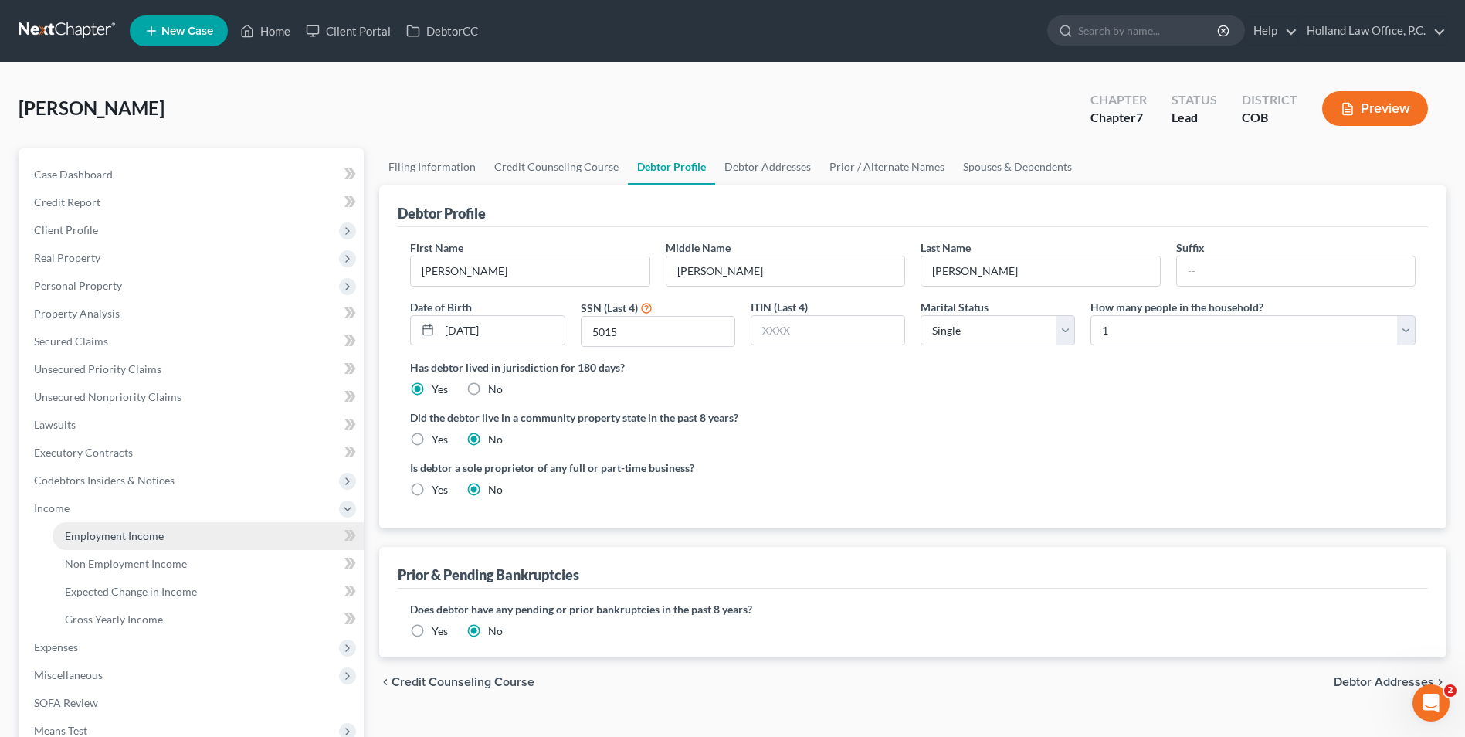
click at [126, 533] on span "Employment Income" at bounding box center [114, 535] width 99 height 13
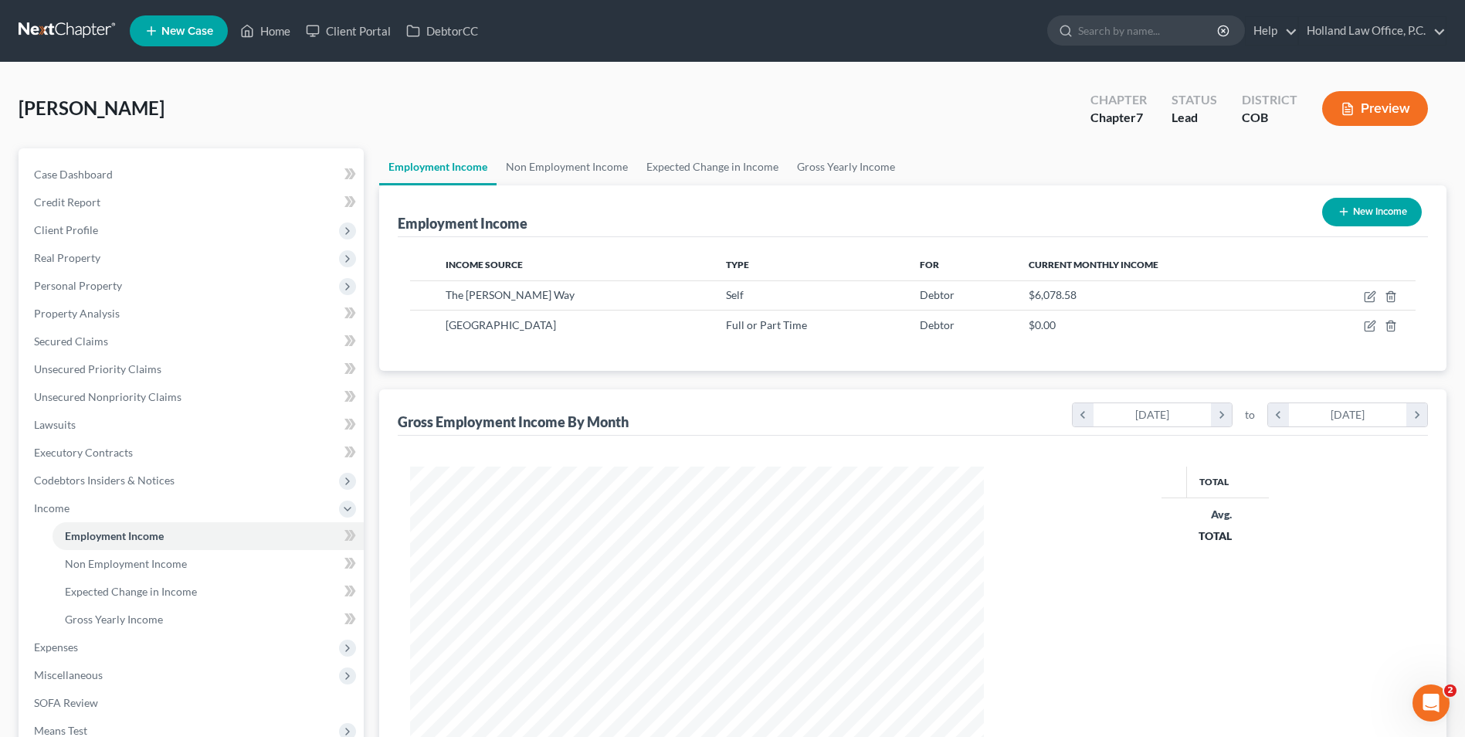
scroll to position [287, 604]
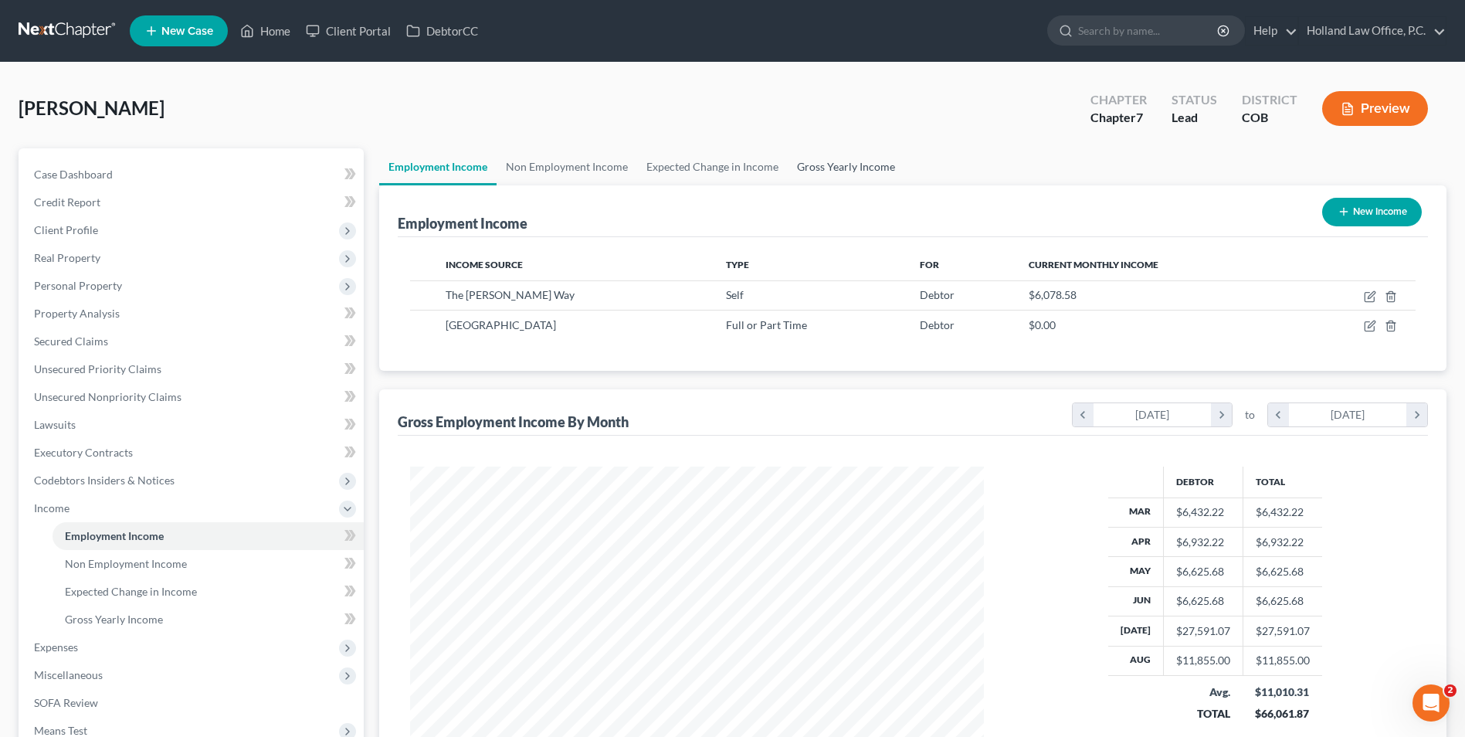
click at [813, 158] on link "Gross Yearly Income" at bounding box center [846, 166] width 117 height 37
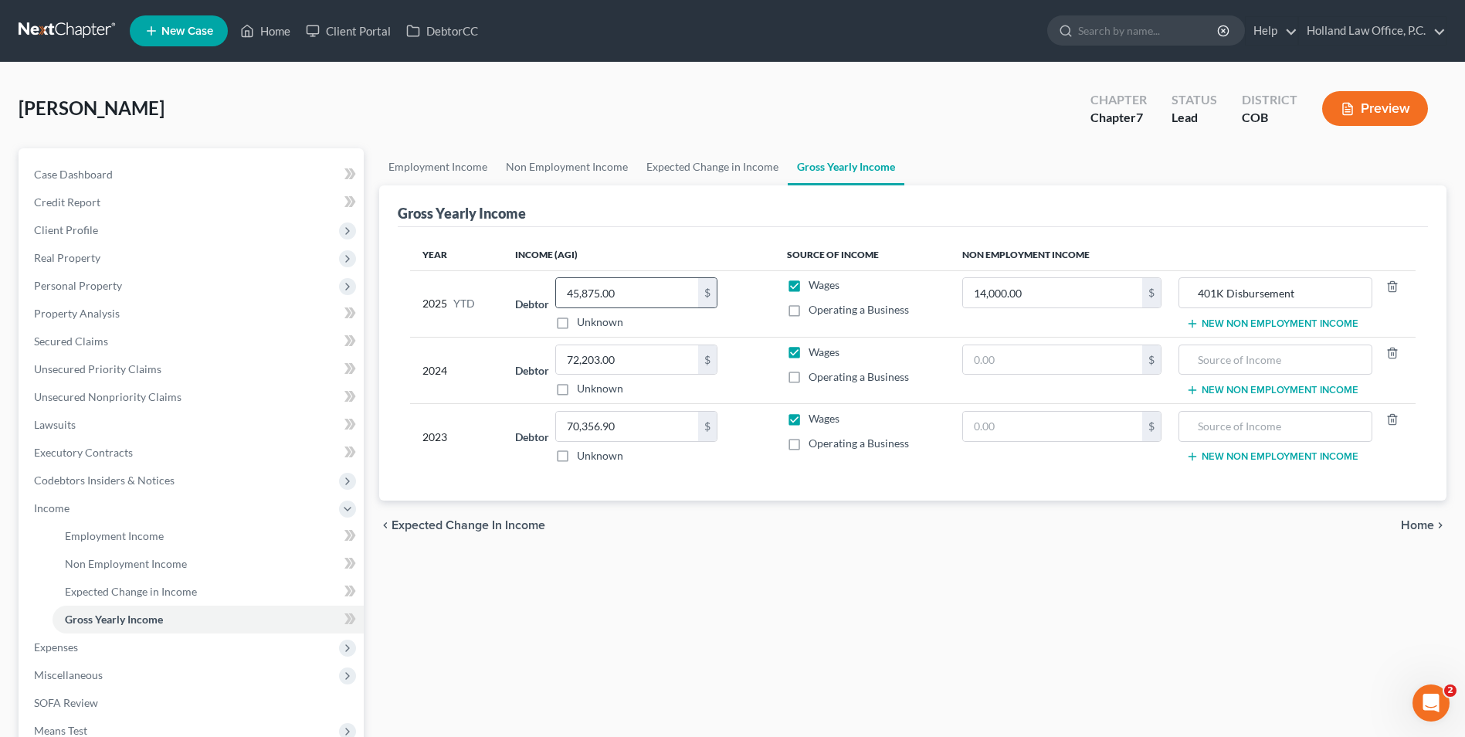
drag, startPoint x: 795, startPoint y: 312, endPoint x: 710, endPoint y: 304, distance: 85.3
click at [809, 312] on label "Operating a Business" at bounding box center [859, 309] width 100 height 15
click at [815, 312] on input "Operating a Business" at bounding box center [820, 307] width 10 height 10
checkbox input "true"
click at [252, 28] on icon at bounding box center [248, 31] width 11 height 12
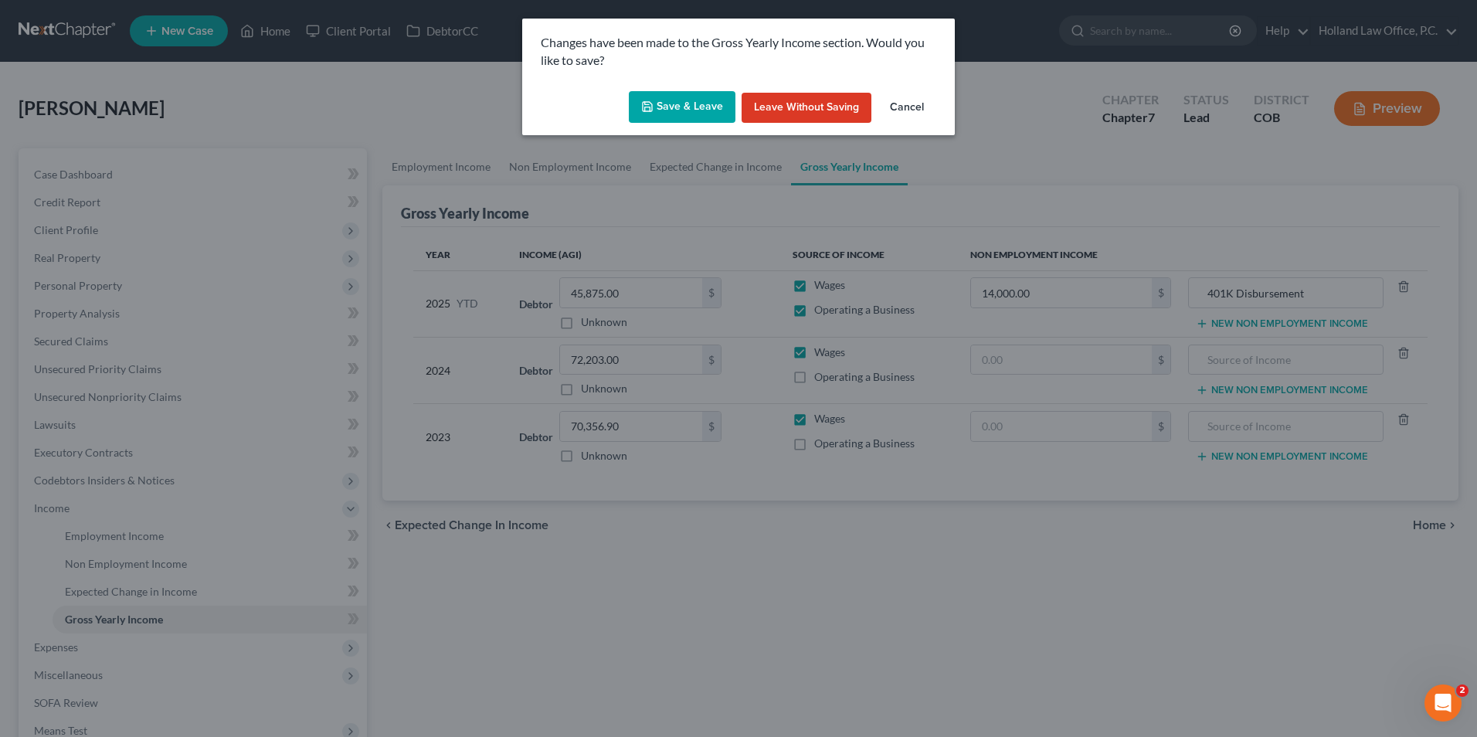
click at [681, 108] on button "Save & Leave" at bounding box center [682, 107] width 107 height 32
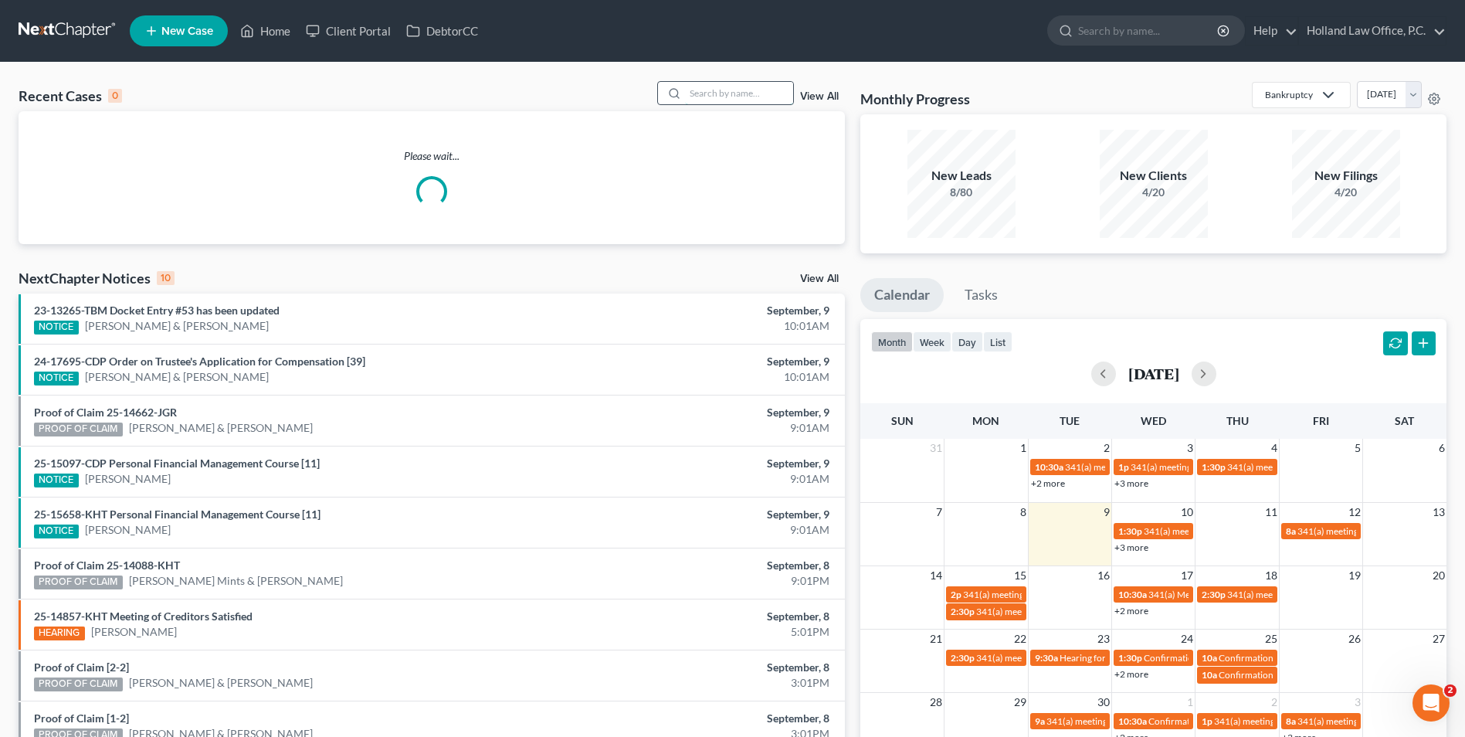
click at [693, 87] on input "search" at bounding box center [739, 93] width 108 height 22
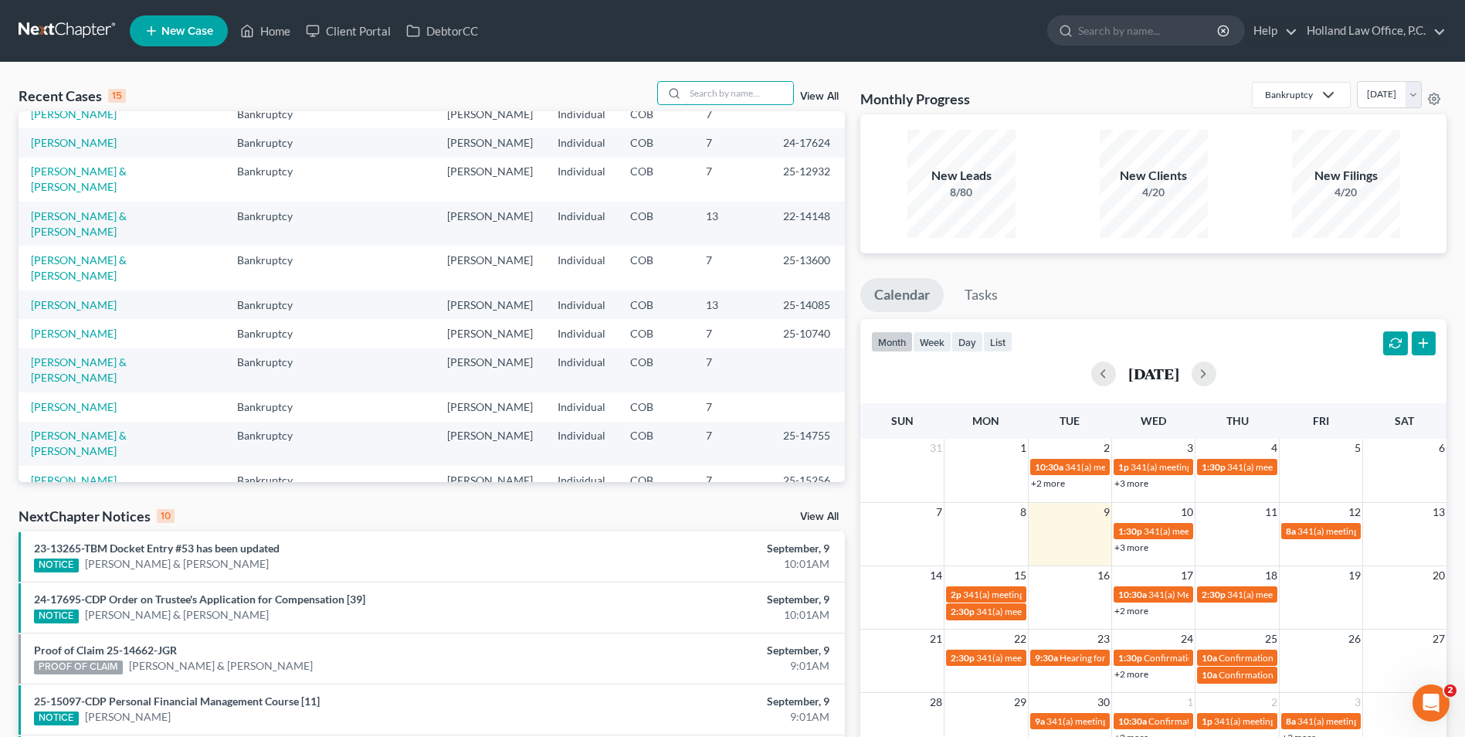
scroll to position [106, 0]
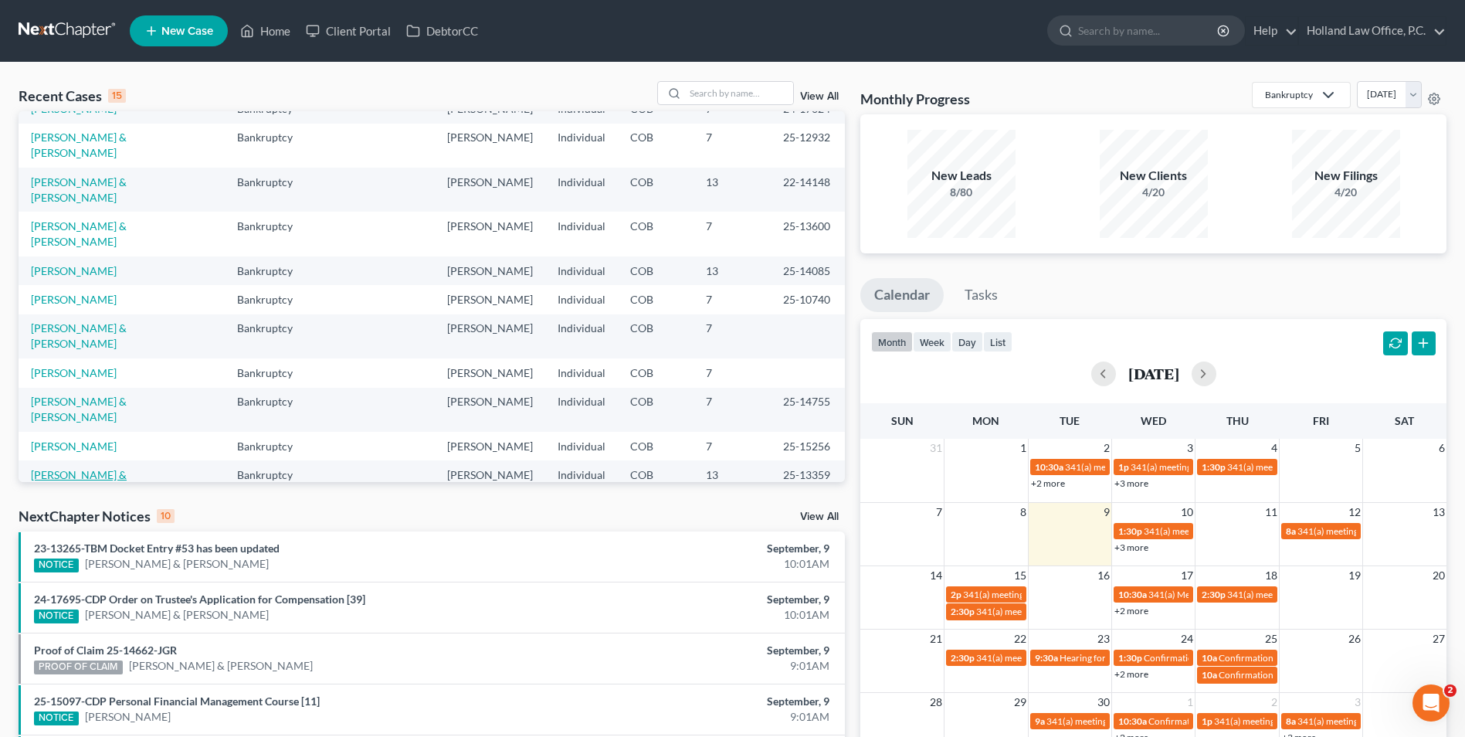
click at [90, 468] on link "[PERSON_NAME] & [PERSON_NAME]" at bounding box center [79, 482] width 96 height 29
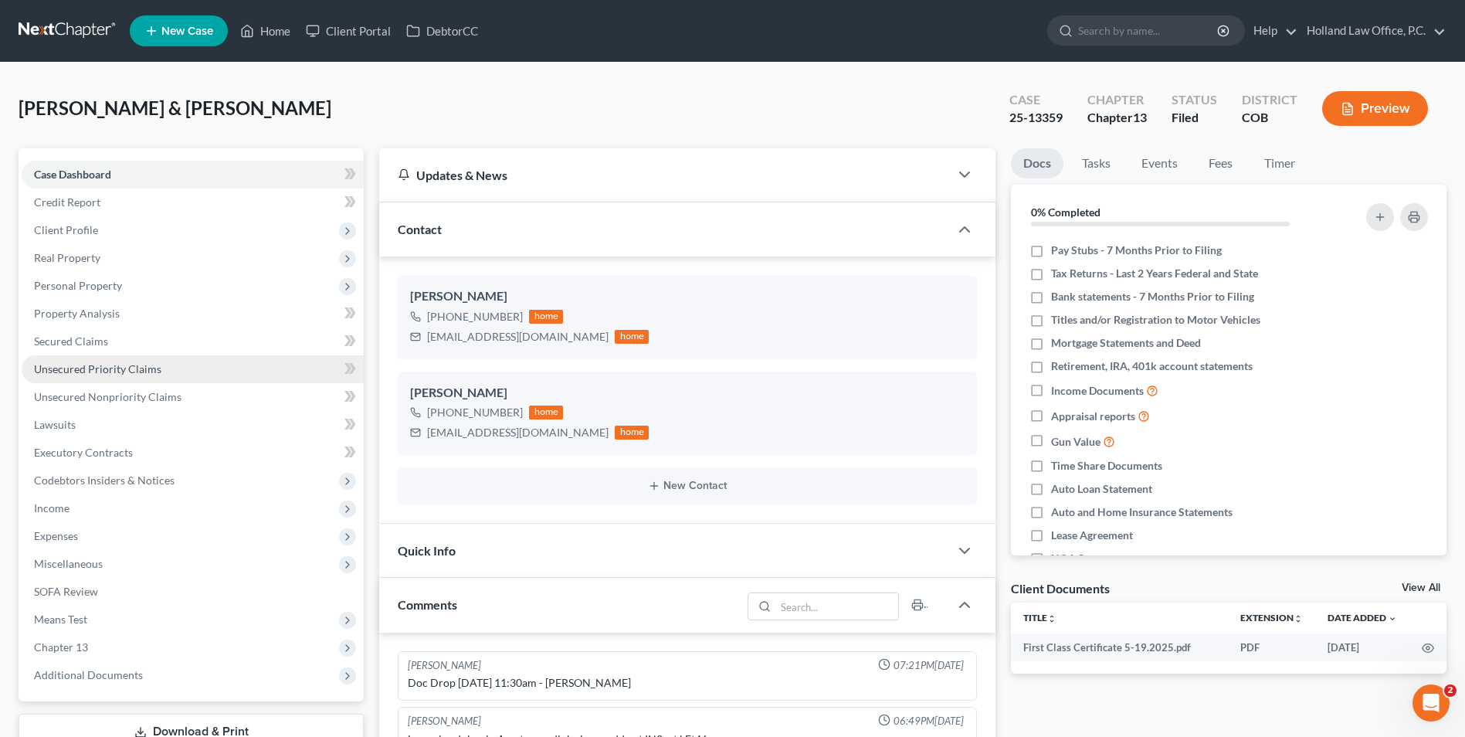
scroll to position [426, 0]
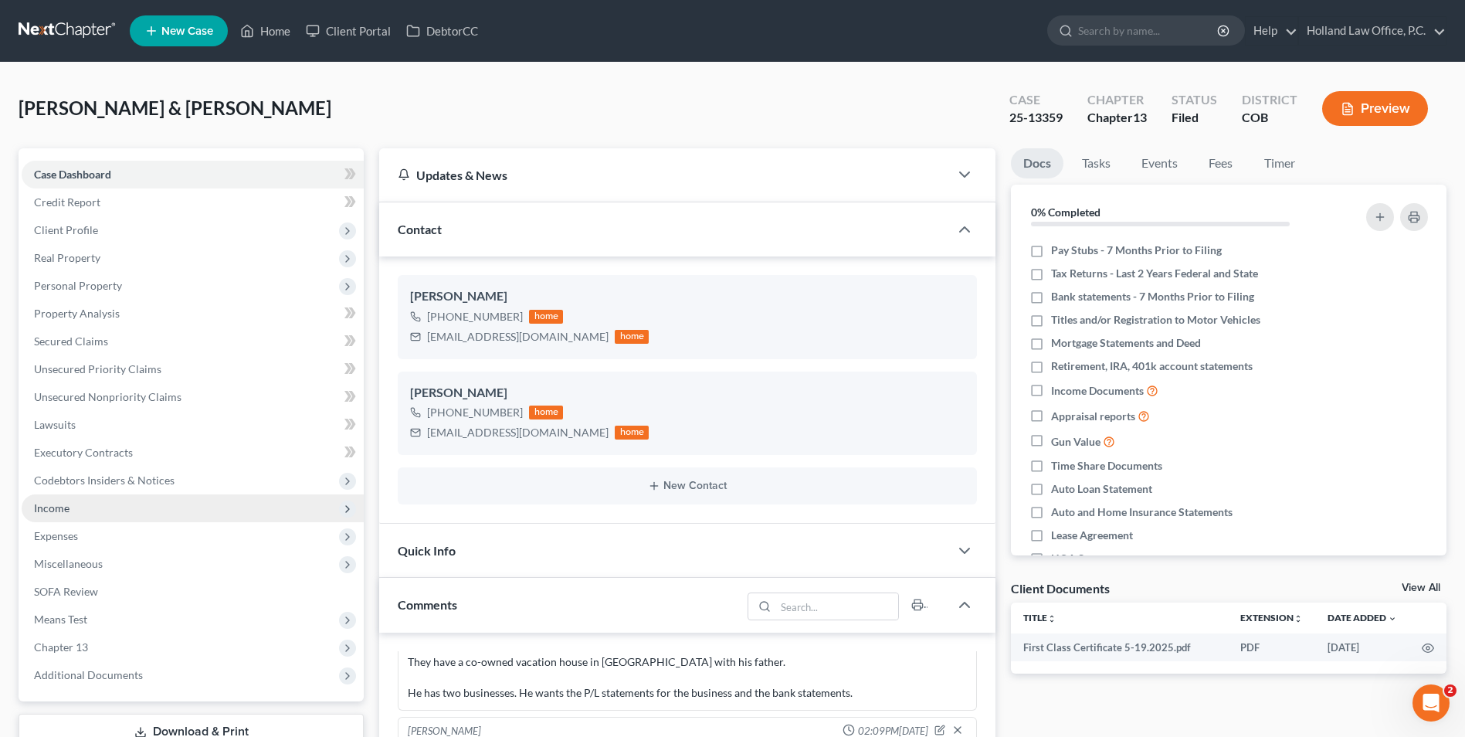
click at [74, 500] on span "Income" at bounding box center [193, 508] width 342 height 28
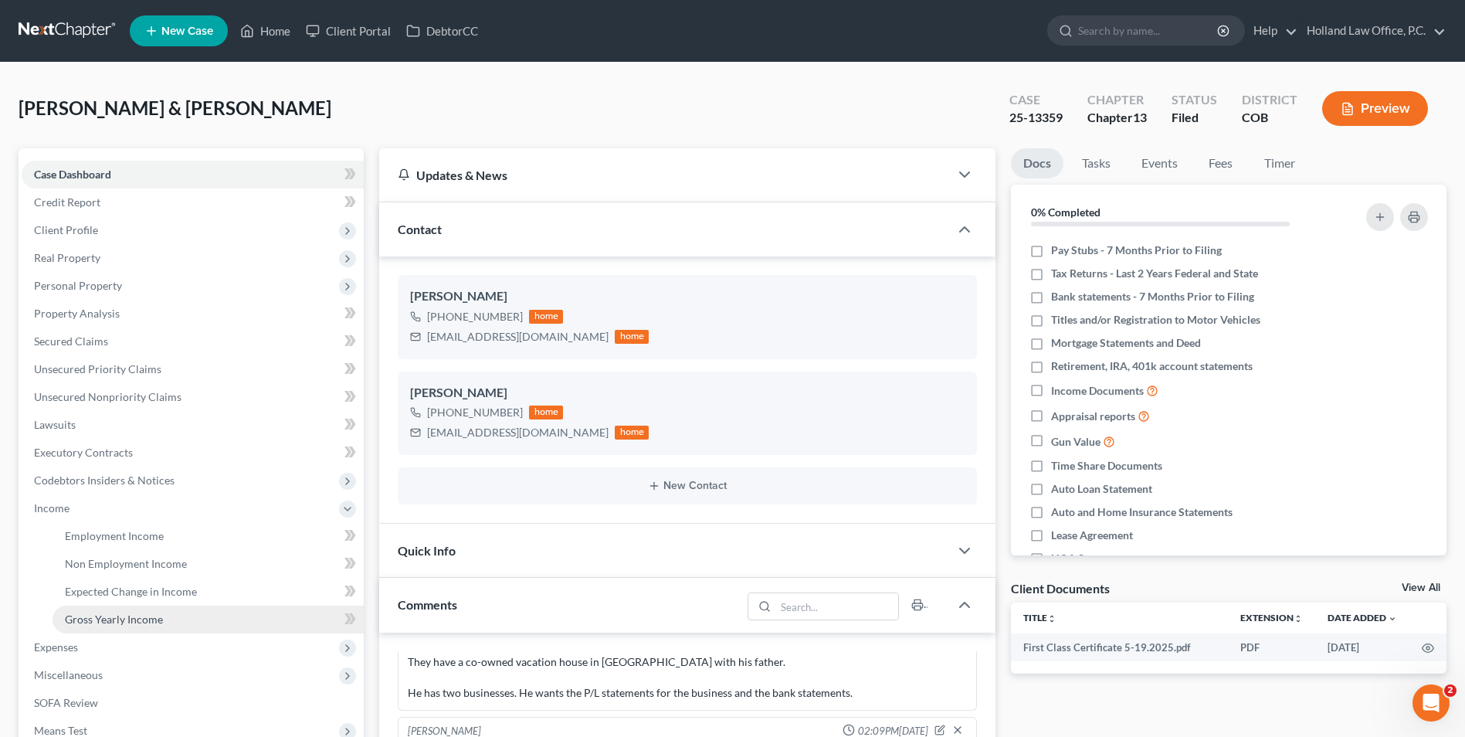
click at [146, 618] on span "Gross Yearly Income" at bounding box center [114, 619] width 98 height 13
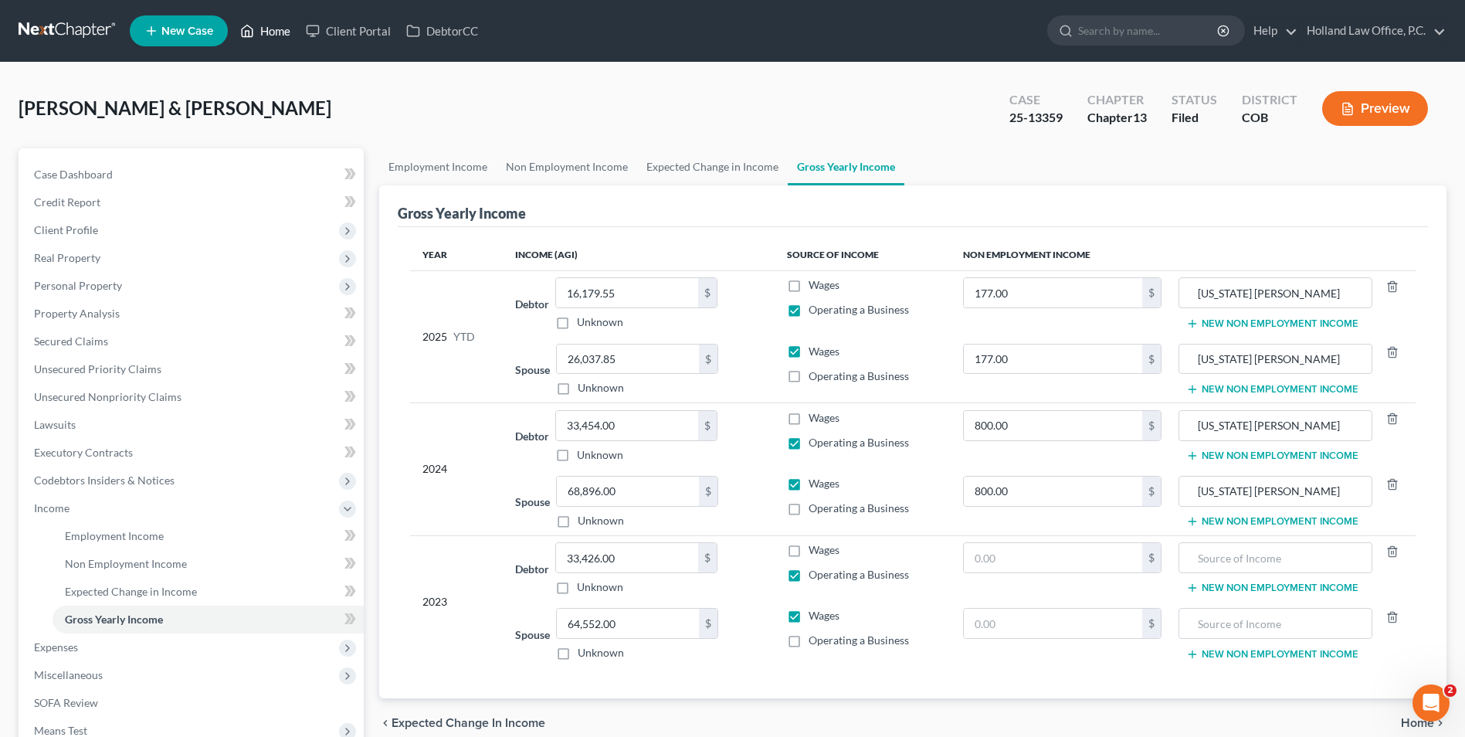
click at [254, 41] on link "Home" at bounding box center [266, 31] width 66 height 28
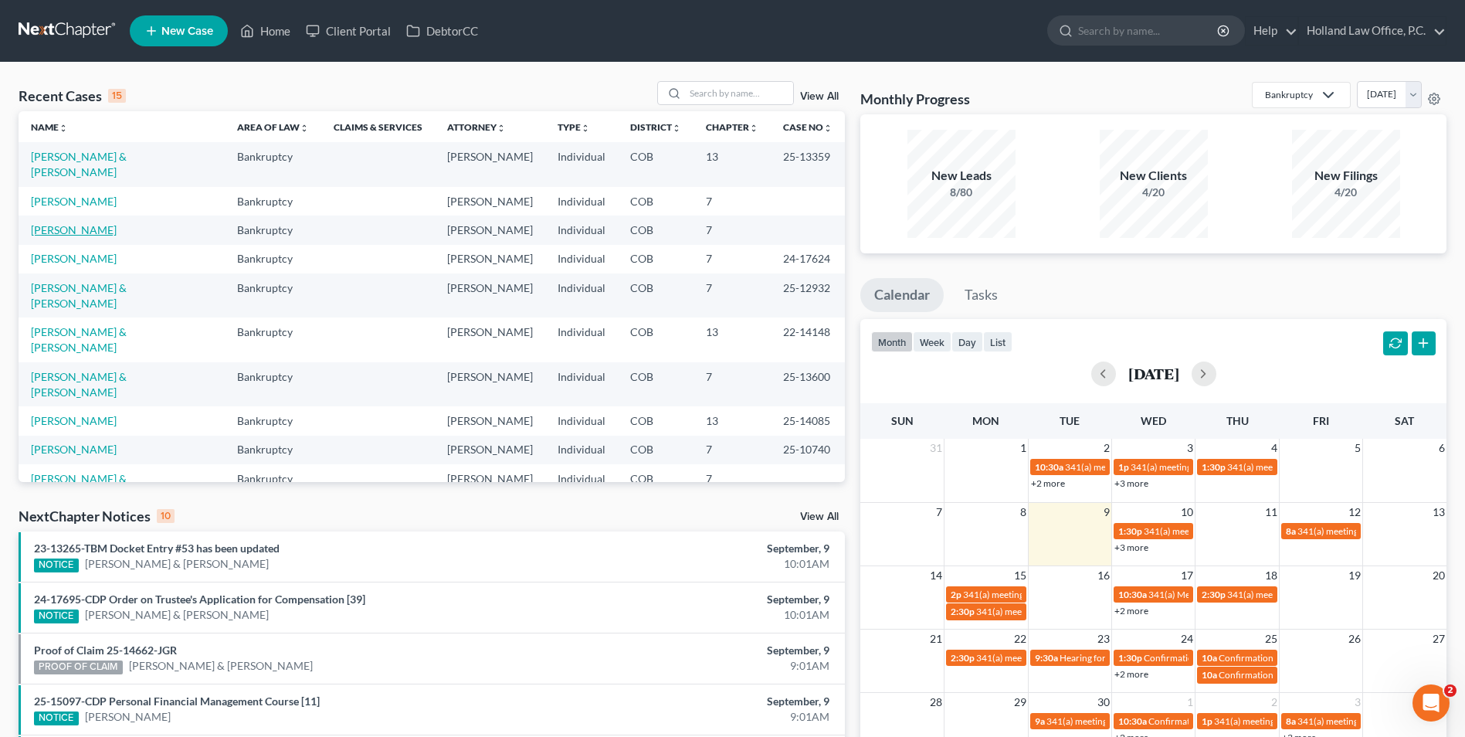
click at [77, 223] on link "[PERSON_NAME]" at bounding box center [74, 229] width 86 height 13
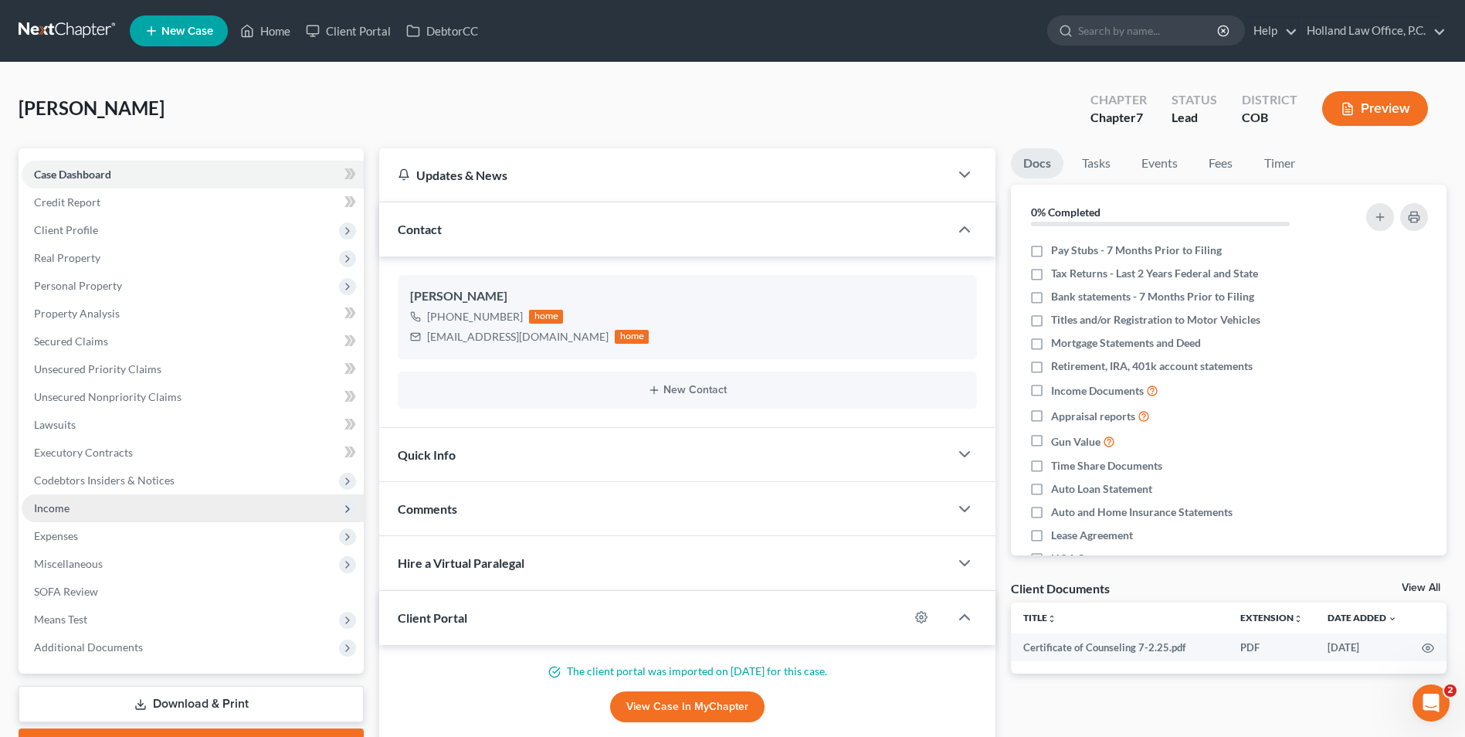
click at [81, 500] on span "Income" at bounding box center [193, 508] width 342 height 28
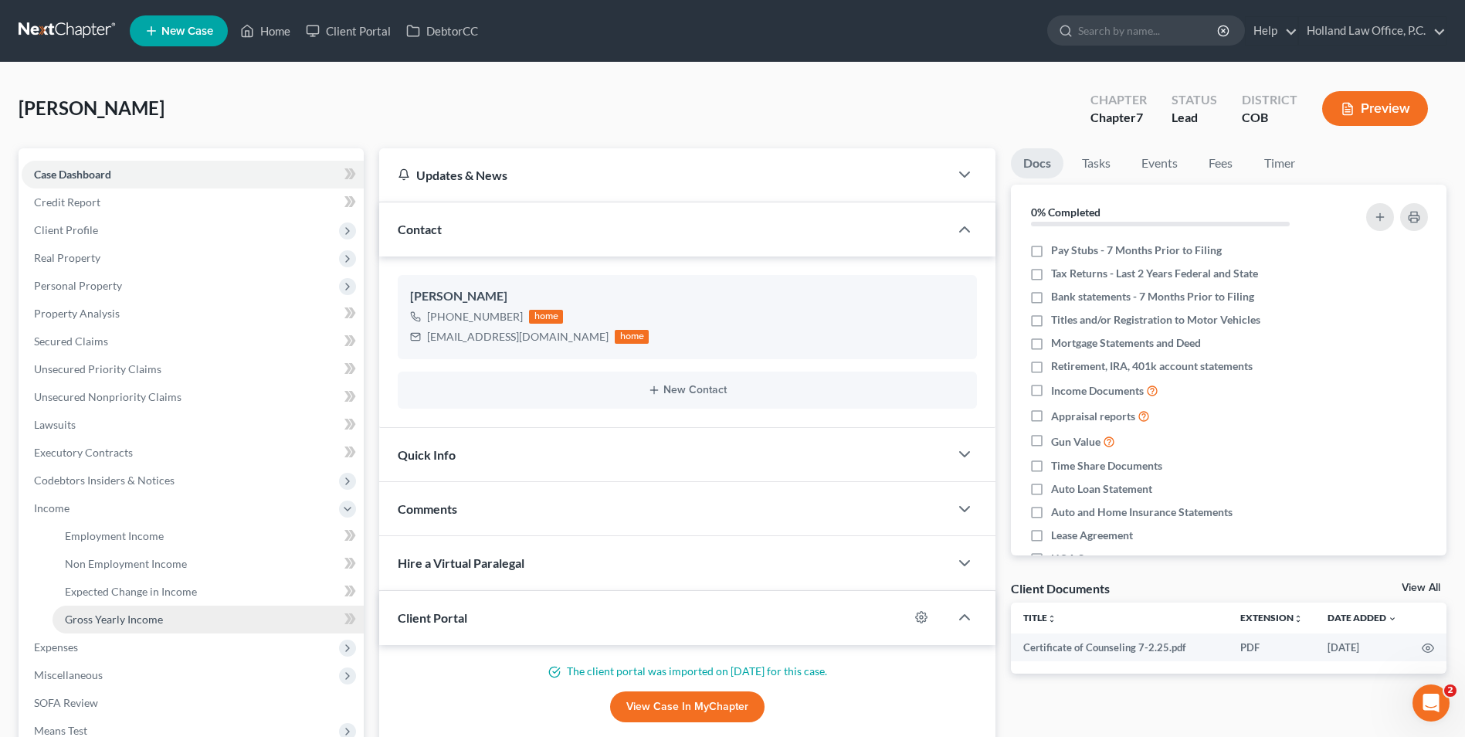
click at [145, 617] on span "Gross Yearly Income" at bounding box center [114, 619] width 98 height 13
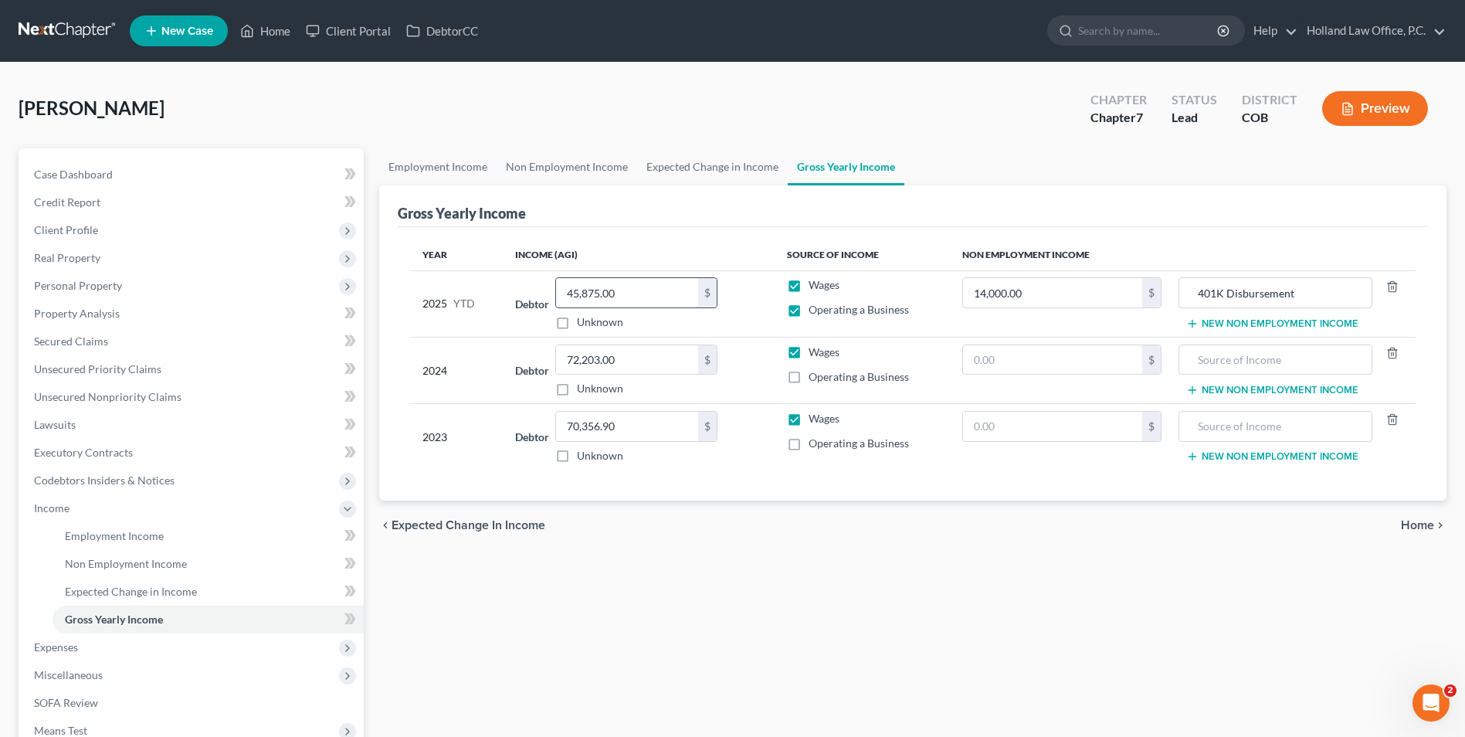
click at [658, 295] on input "45,875.00" at bounding box center [627, 292] width 142 height 29
click at [663, 292] on input "45,875.00" at bounding box center [627, 292] width 142 height 29
drag, startPoint x: 658, startPoint y: 294, endPoint x: 558, endPoint y: 294, distance: 100.4
click at [558, 294] on input "45,875.00" at bounding box center [627, 292] width 142 height 29
type input "45,536.95"
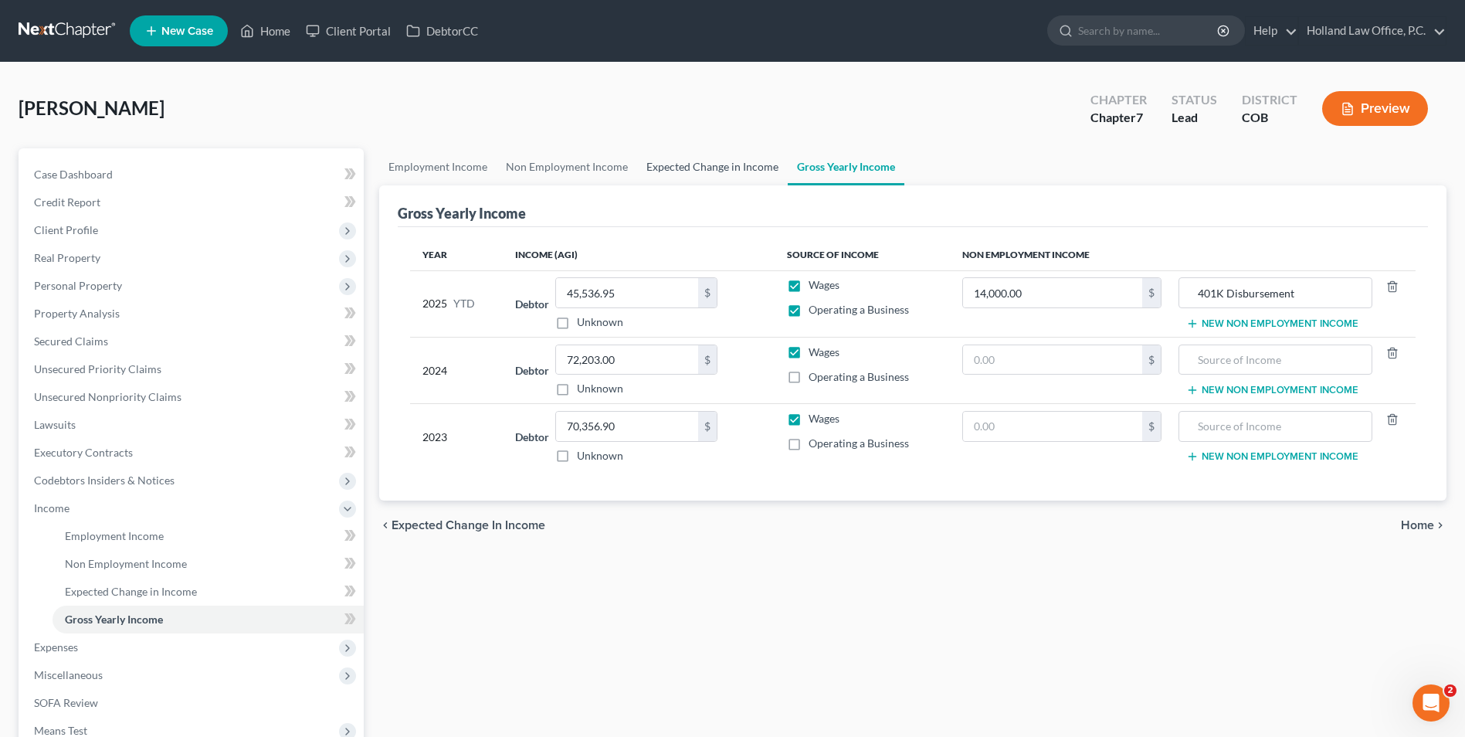
click at [764, 170] on link "Expected Change in Income" at bounding box center [712, 166] width 151 height 37
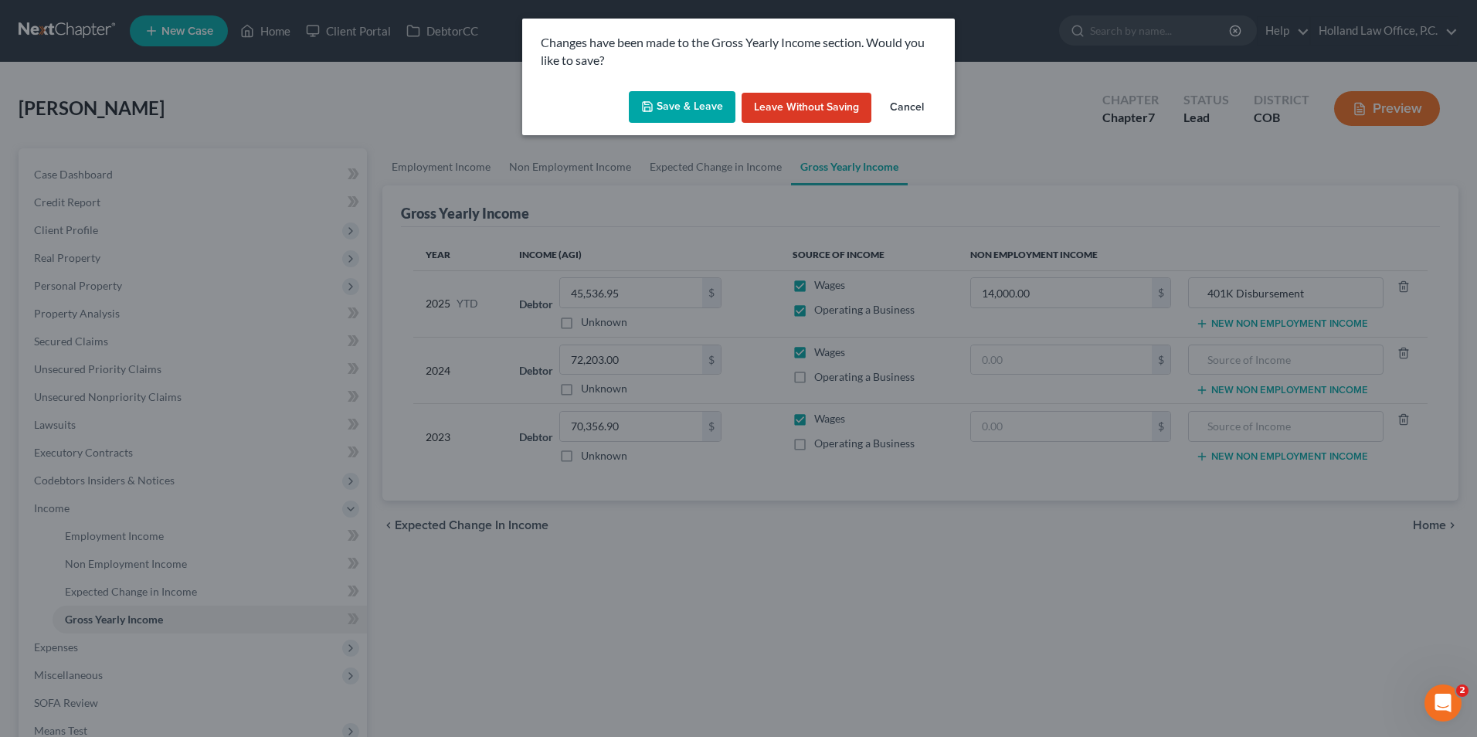
click at [702, 97] on button "Save & Leave" at bounding box center [682, 107] width 107 height 32
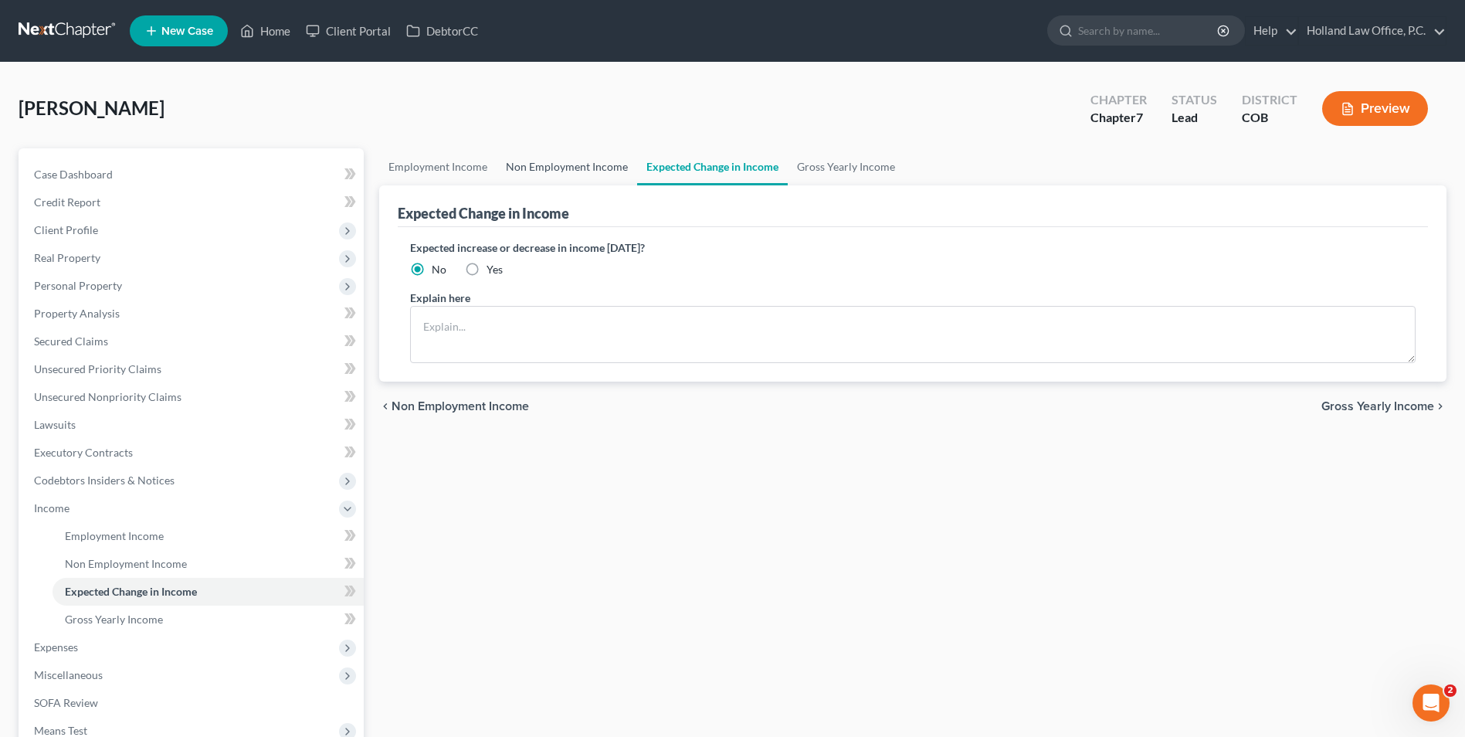
click at [540, 162] on link "Non Employment Income" at bounding box center [567, 166] width 141 height 37
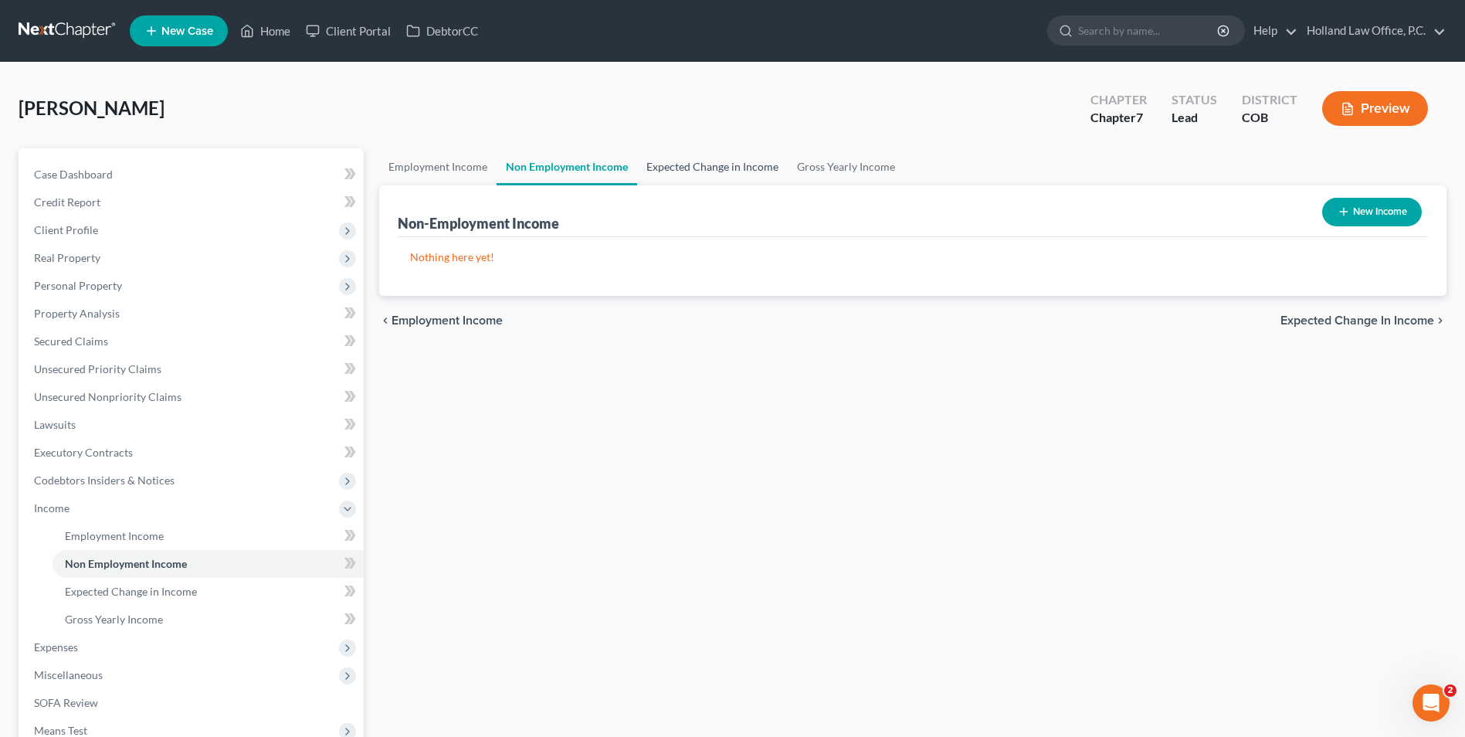
click at [684, 171] on link "Expected Change in Income" at bounding box center [712, 166] width 151 height 37
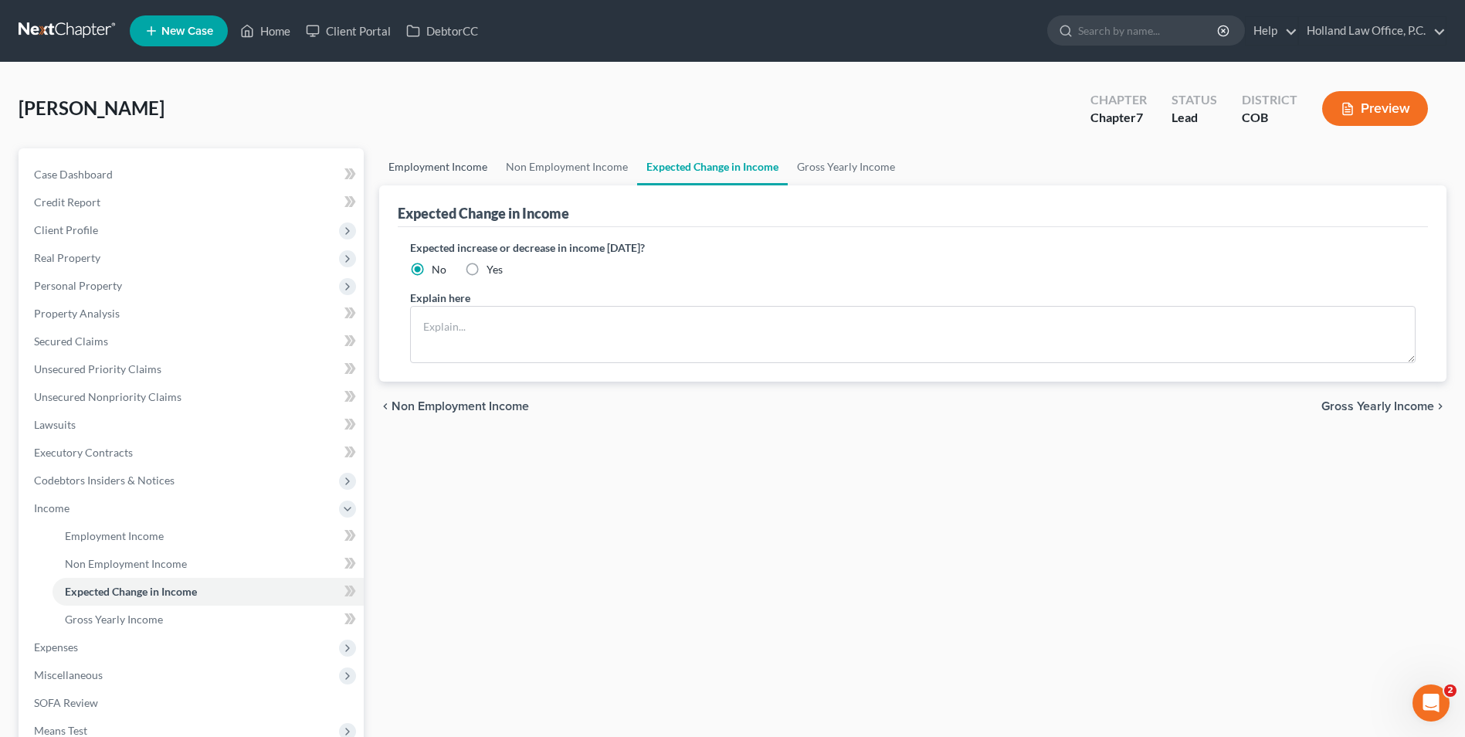
click at [433, 168] on link "Employment Income" at bounding box center [437, 166] width 117 height 37
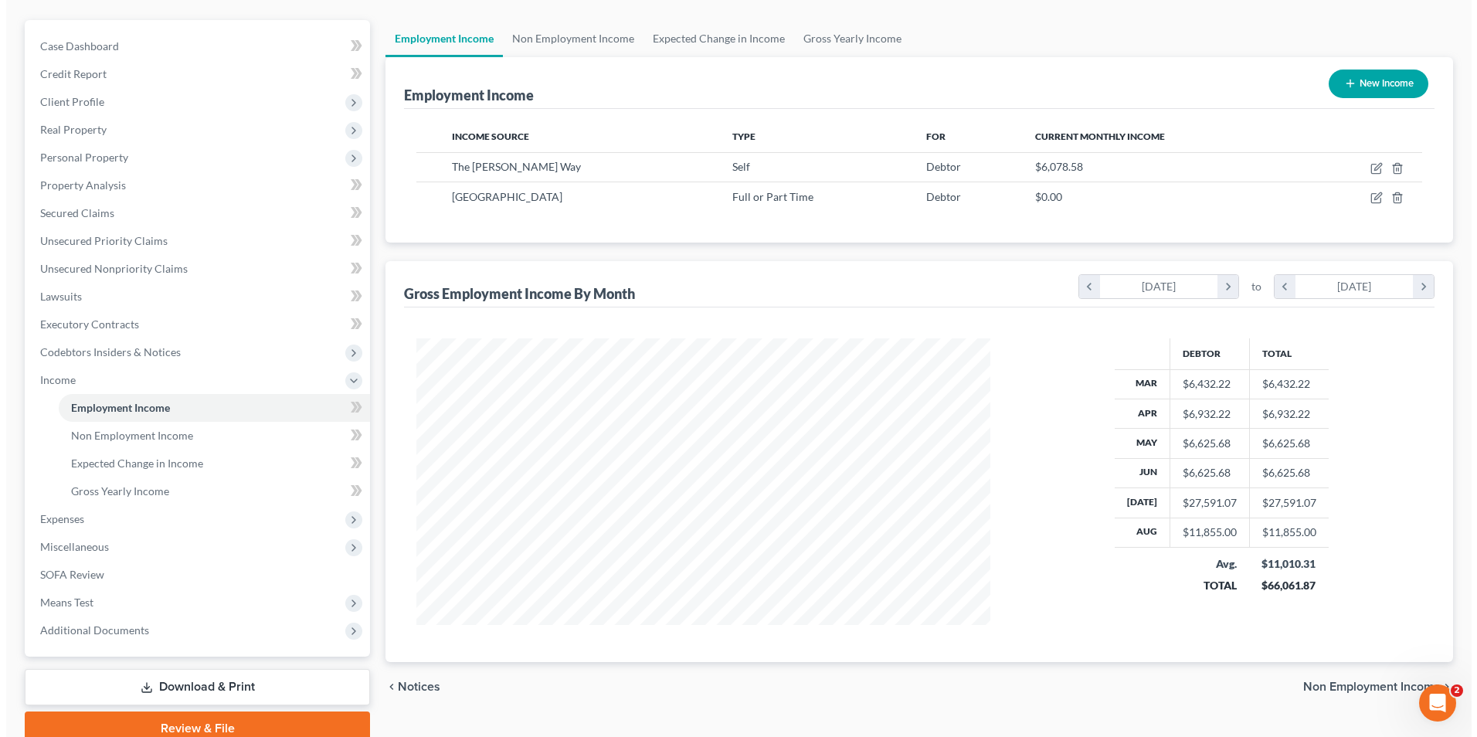
scroll to position [154, 0]
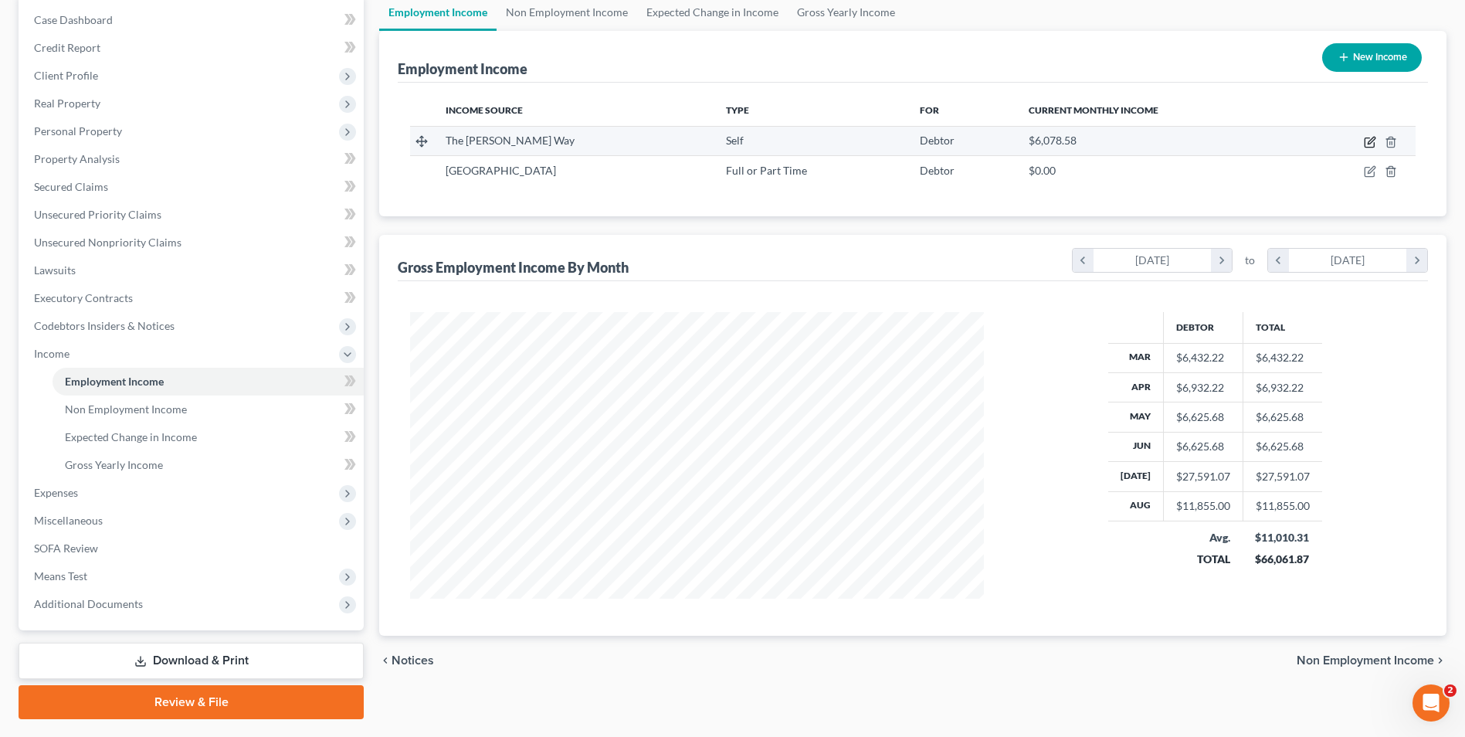
click at [1367, 144] on icon "button" at bounding box center [1370, 142] width 12 height 12
select select "1"
select select "5"
select select "0"
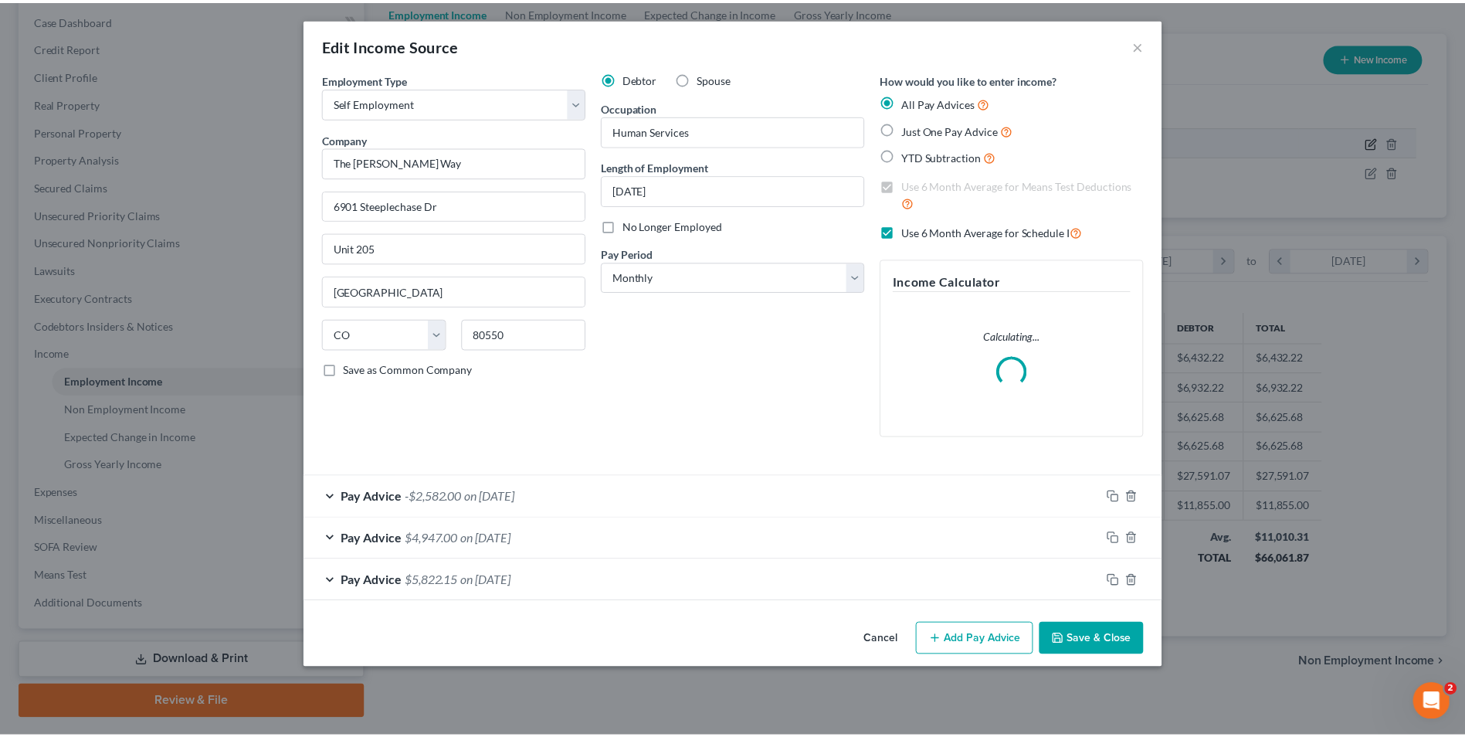
scroll to position [289, 610]
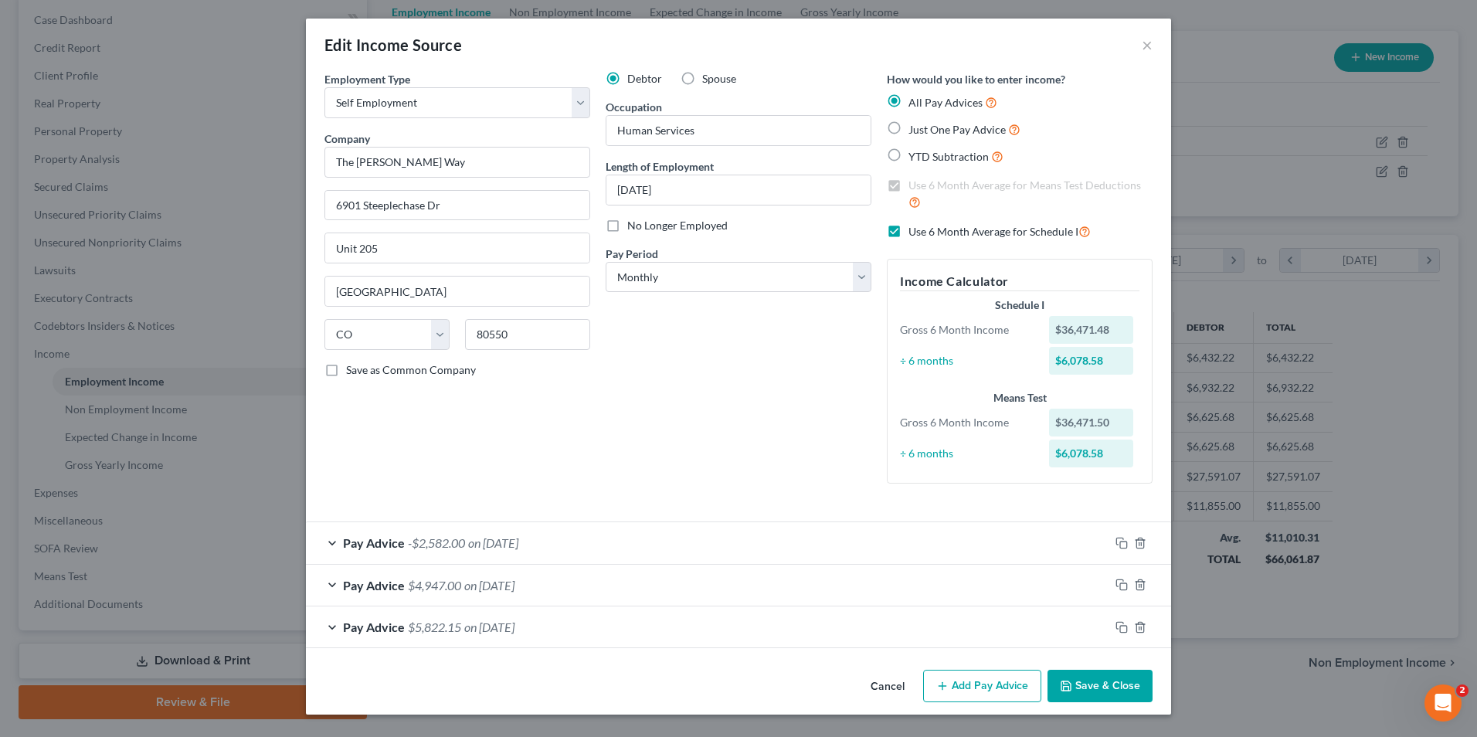
click at [1084, 681] on button "Save & Close" at bounding box center [1099, 686] width 105 height 32
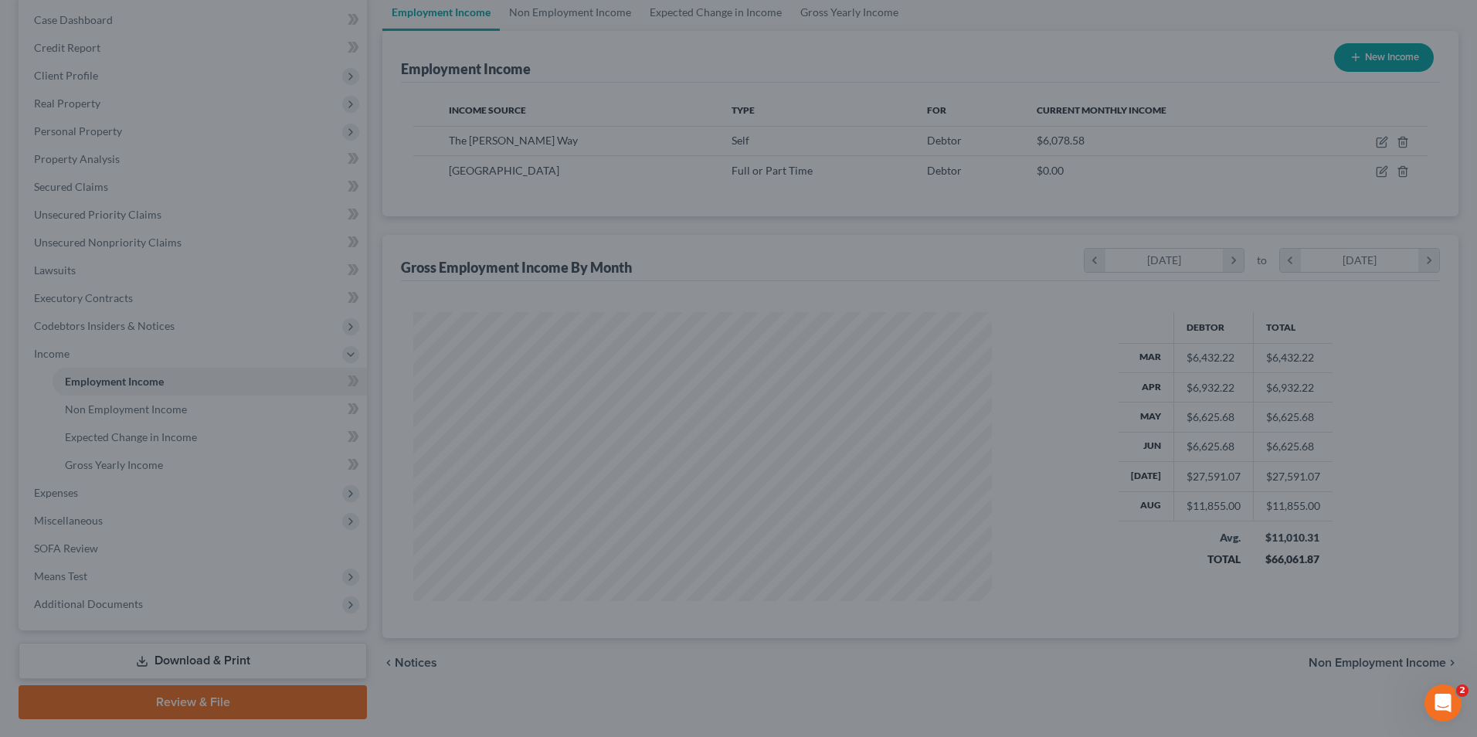
scroll to position [772139, 771821]
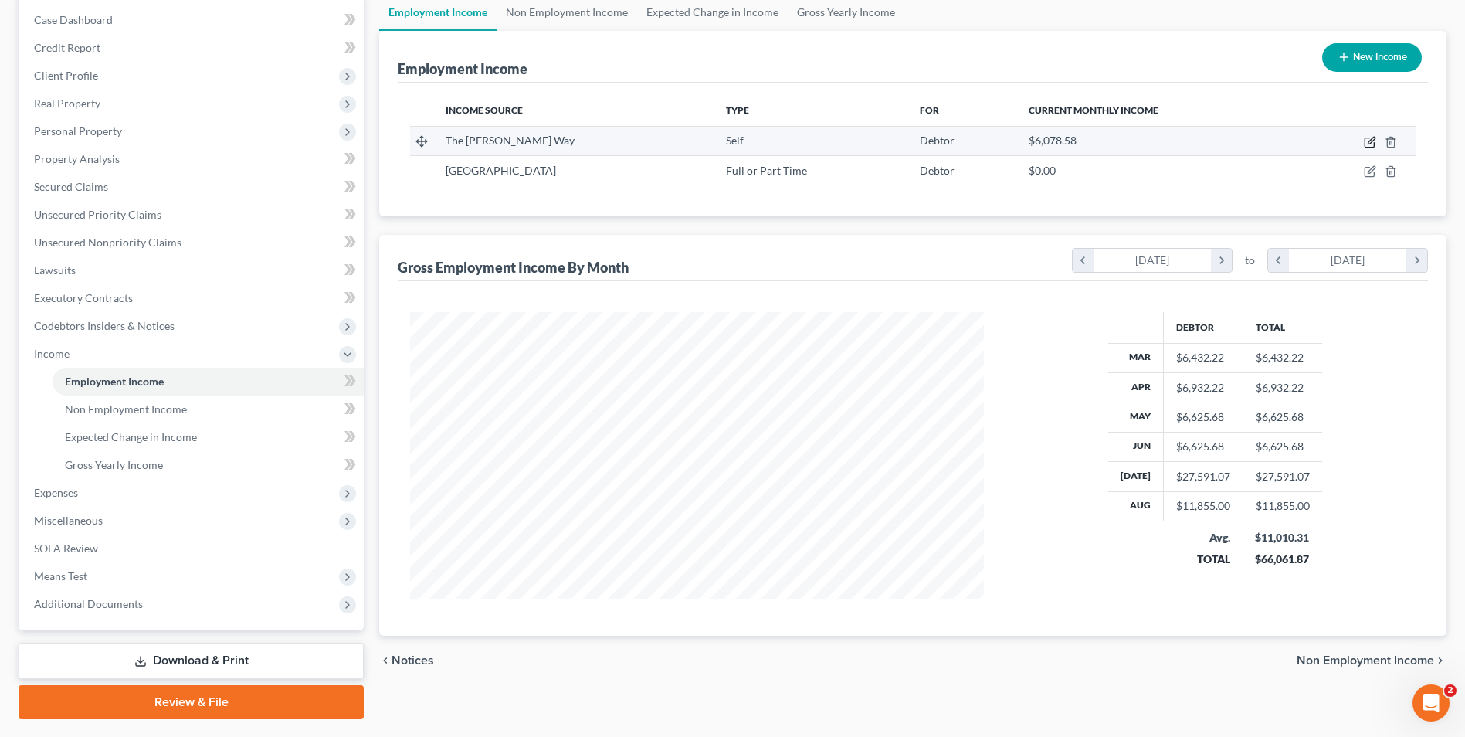
click at [1366, 142] on icon "button" at bounding box center [1370, 142] width 12 height 12
select select "1"
select select "5"
select select "0"
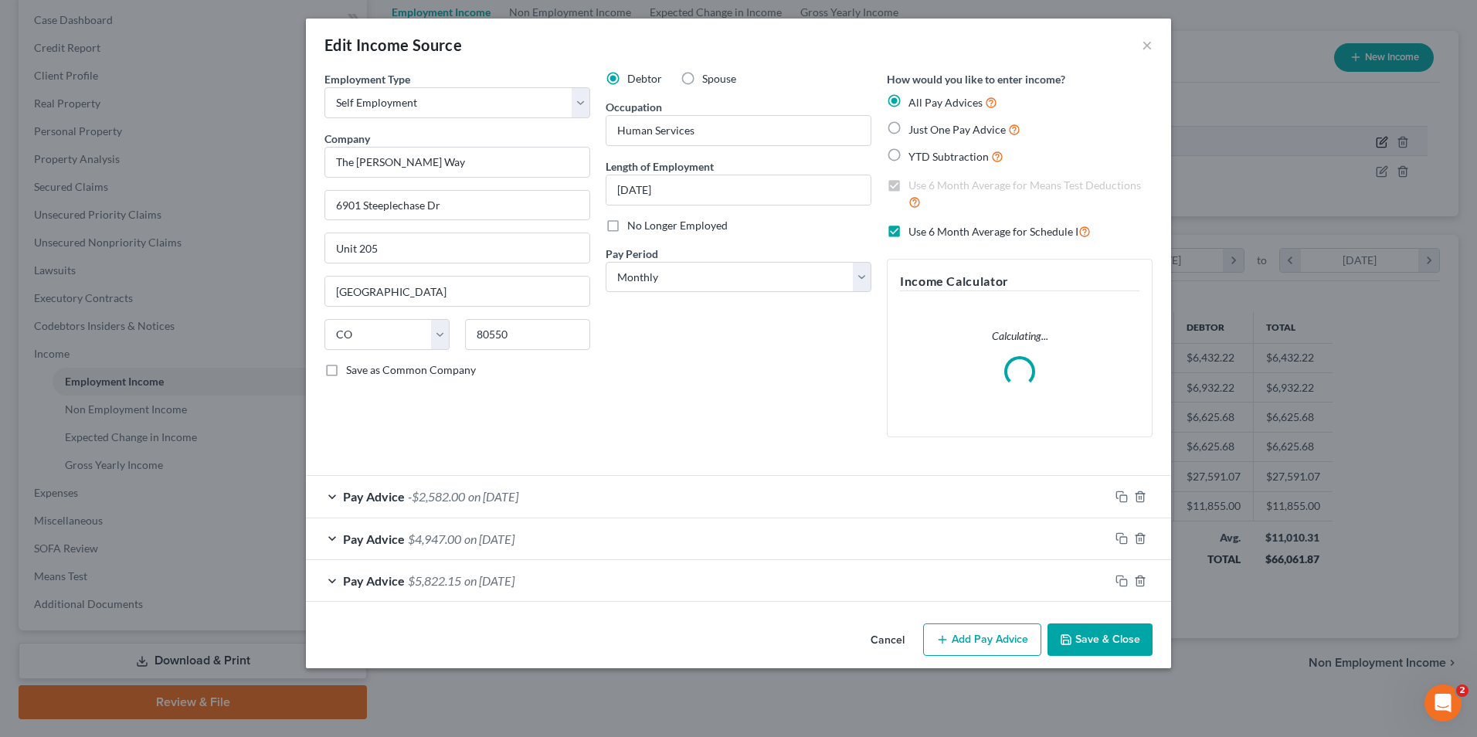
scroll to position [289, 610]
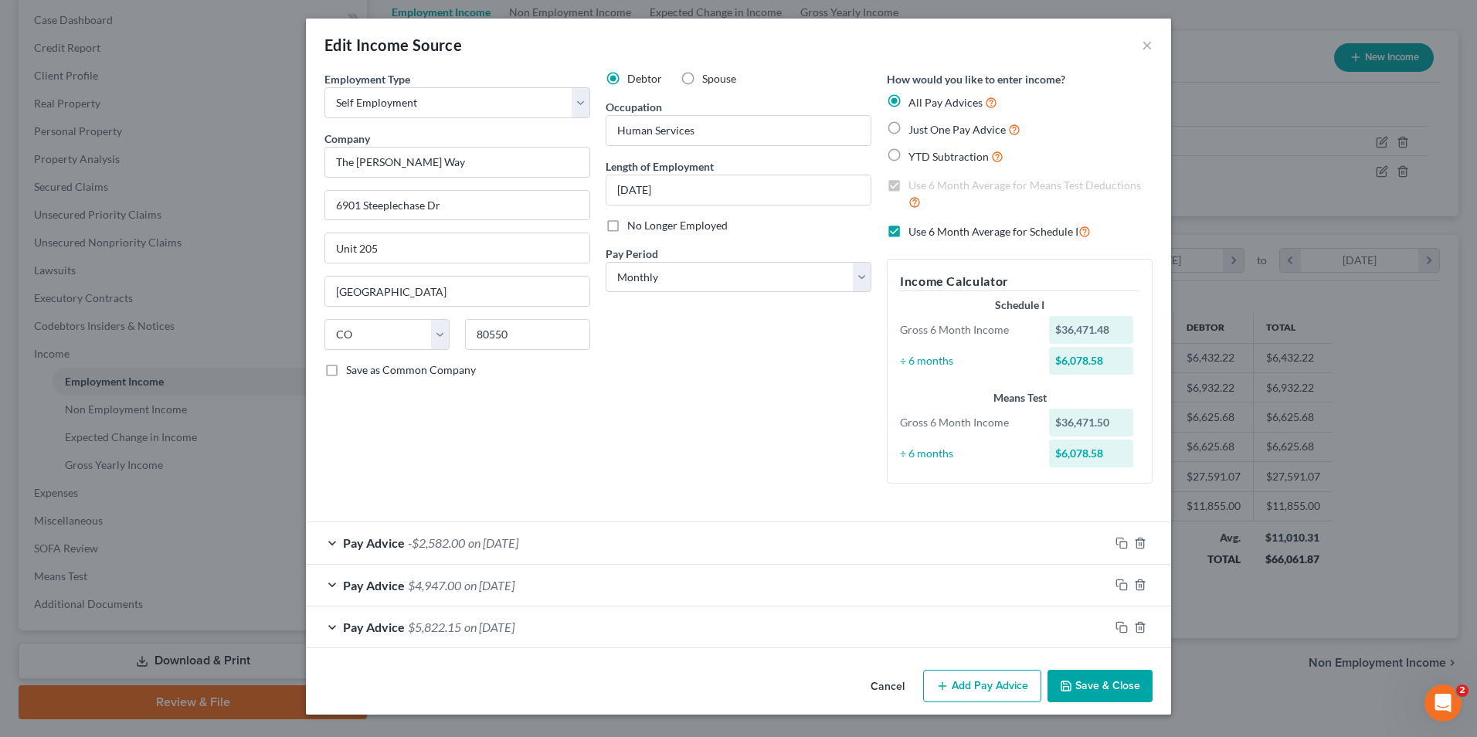
click at [506, 631] on span "on 07/30/2025" at bounding box center [489, 626] width 50 height 15
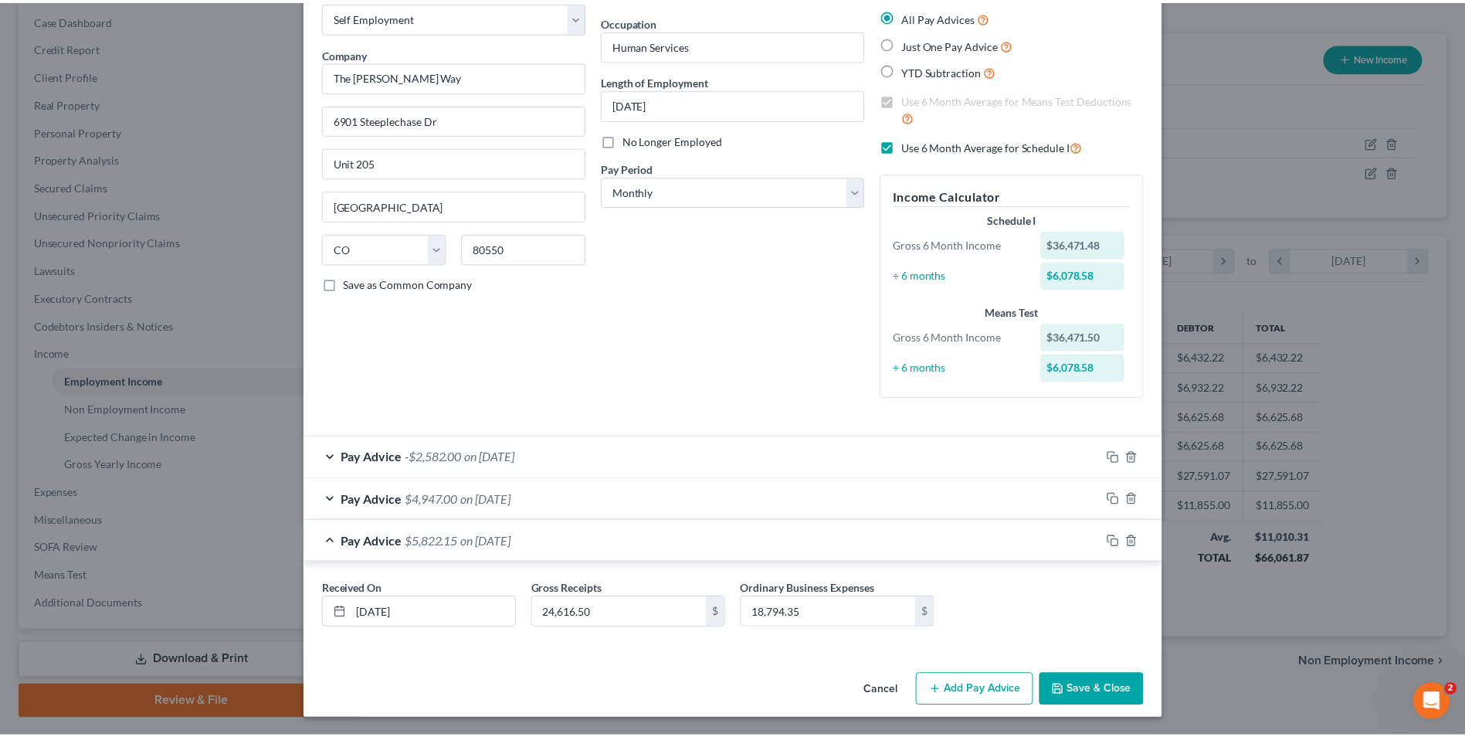
scroll to position [87, 0]
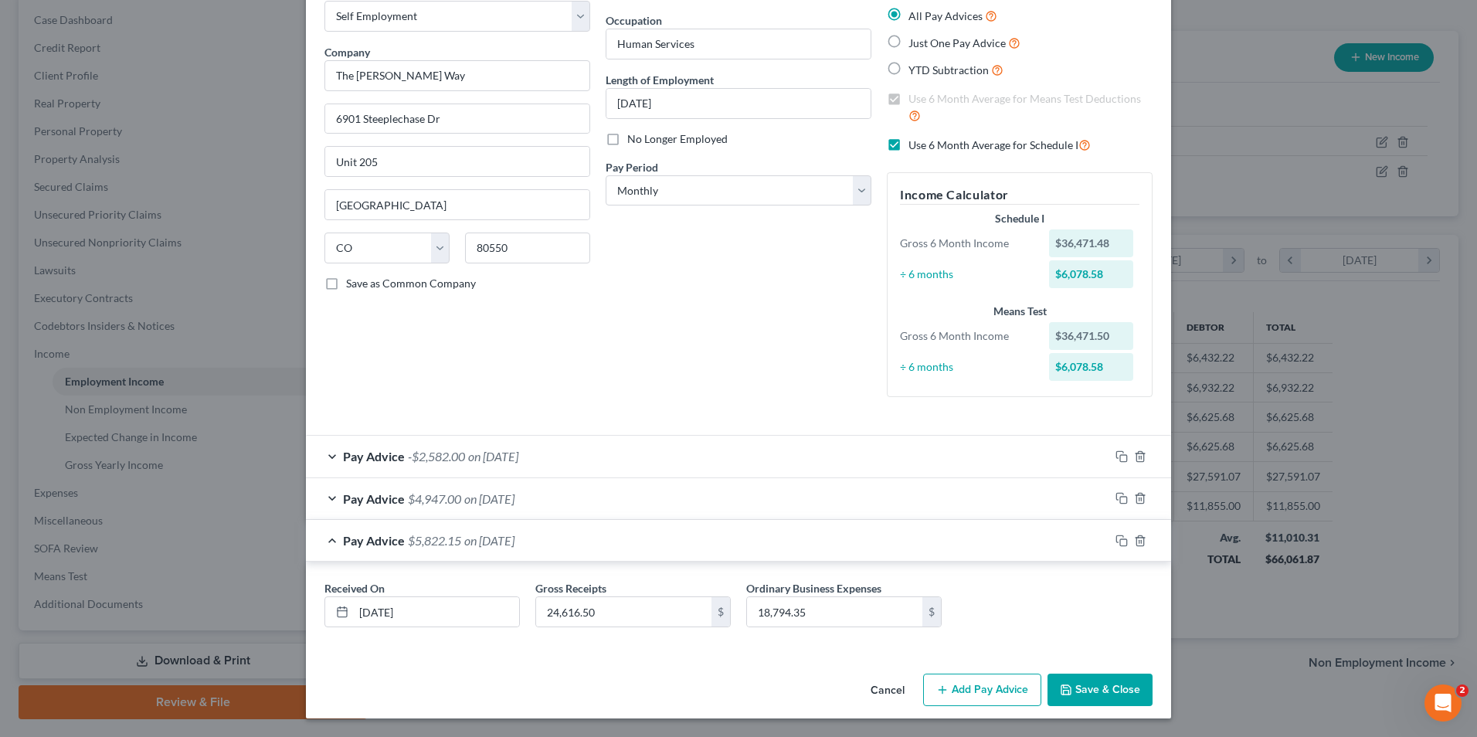
click at [1071, 674] on button "Save & Close" at bounding box center [1099, 690] width 105 height 32
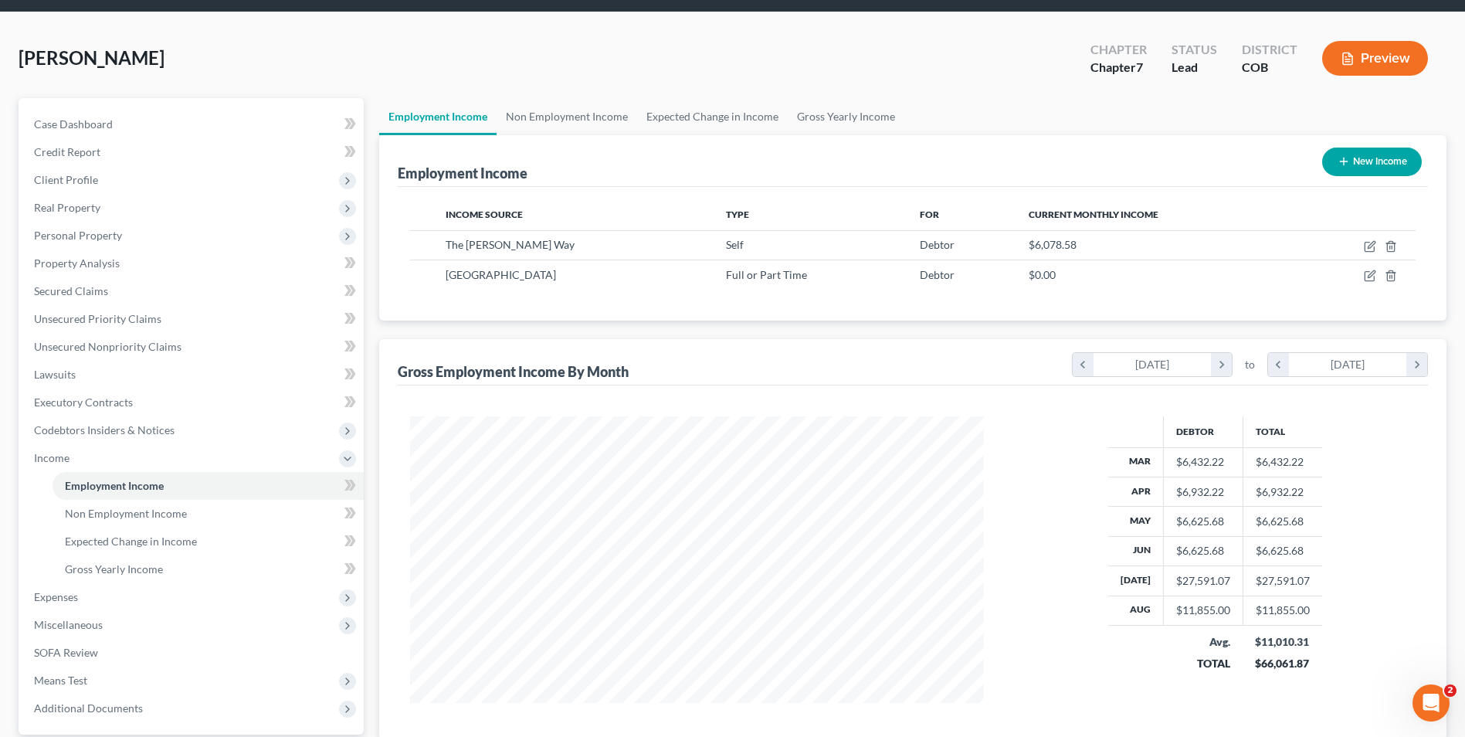
scroll to position [77, 0]
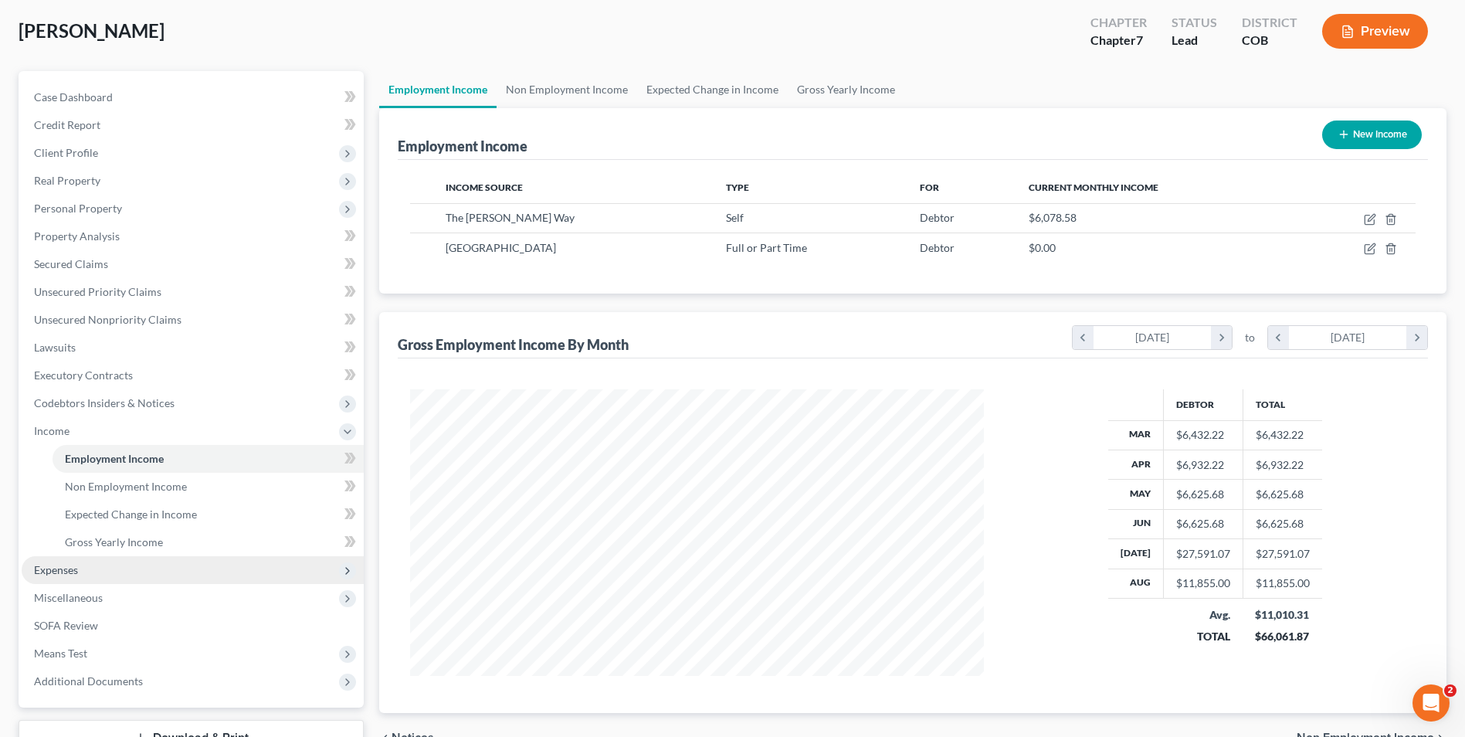
click at [86, 573] on span "Expenses" at bounding box center [193, 570] width 342 height 28
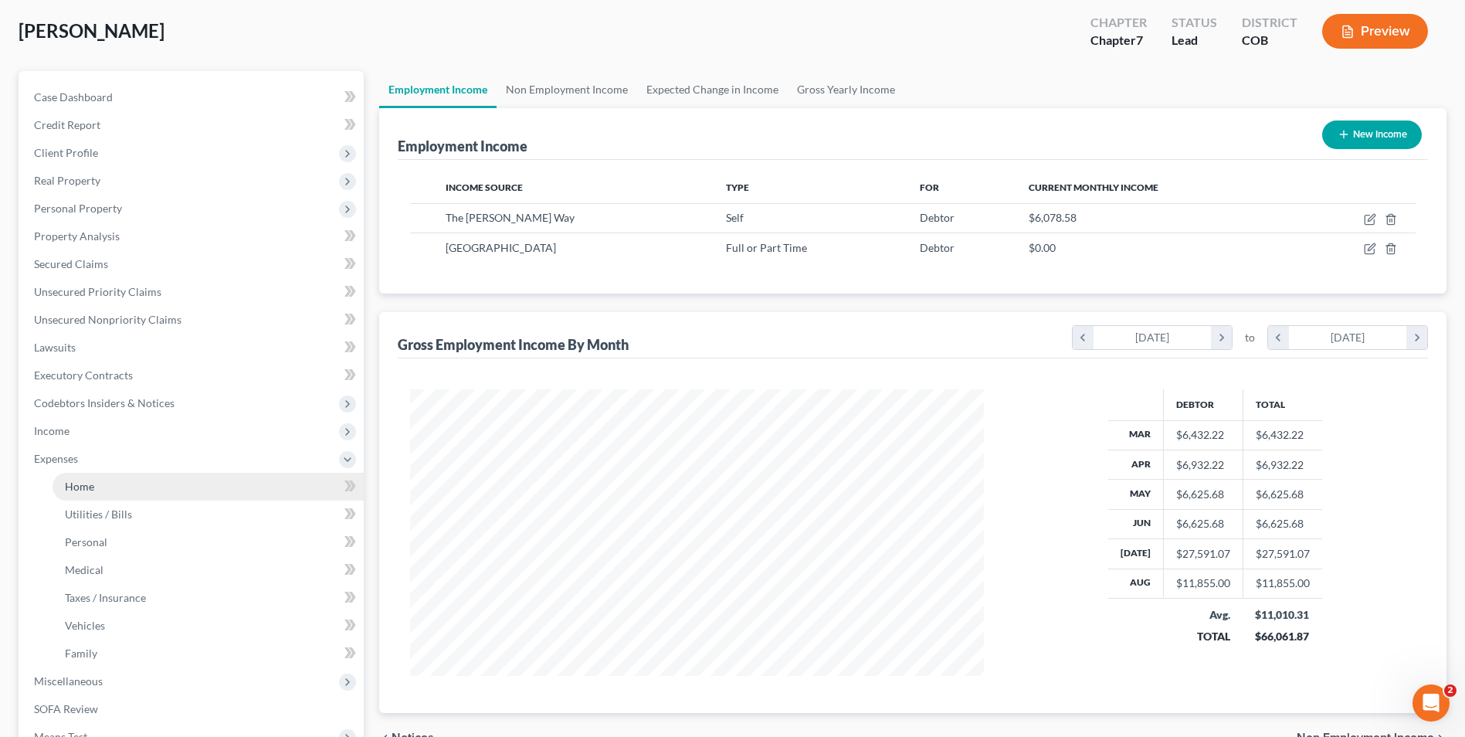
click at [85, 494] on link "Home" at bounding box center [208, 487] width 311 height 28
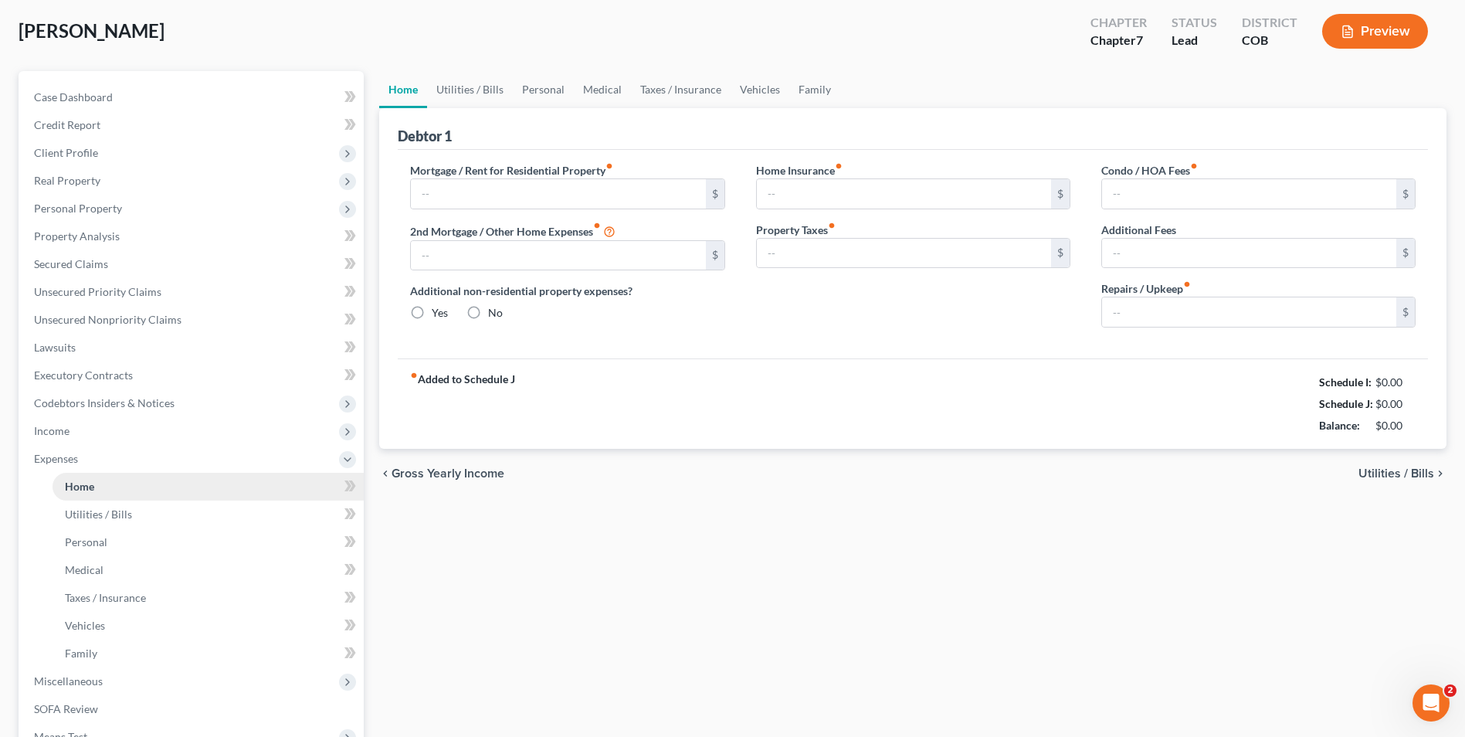
type input "1,425.00"
type input "0.00"
radio input "true"
type input "18.00"
type input "0.00"
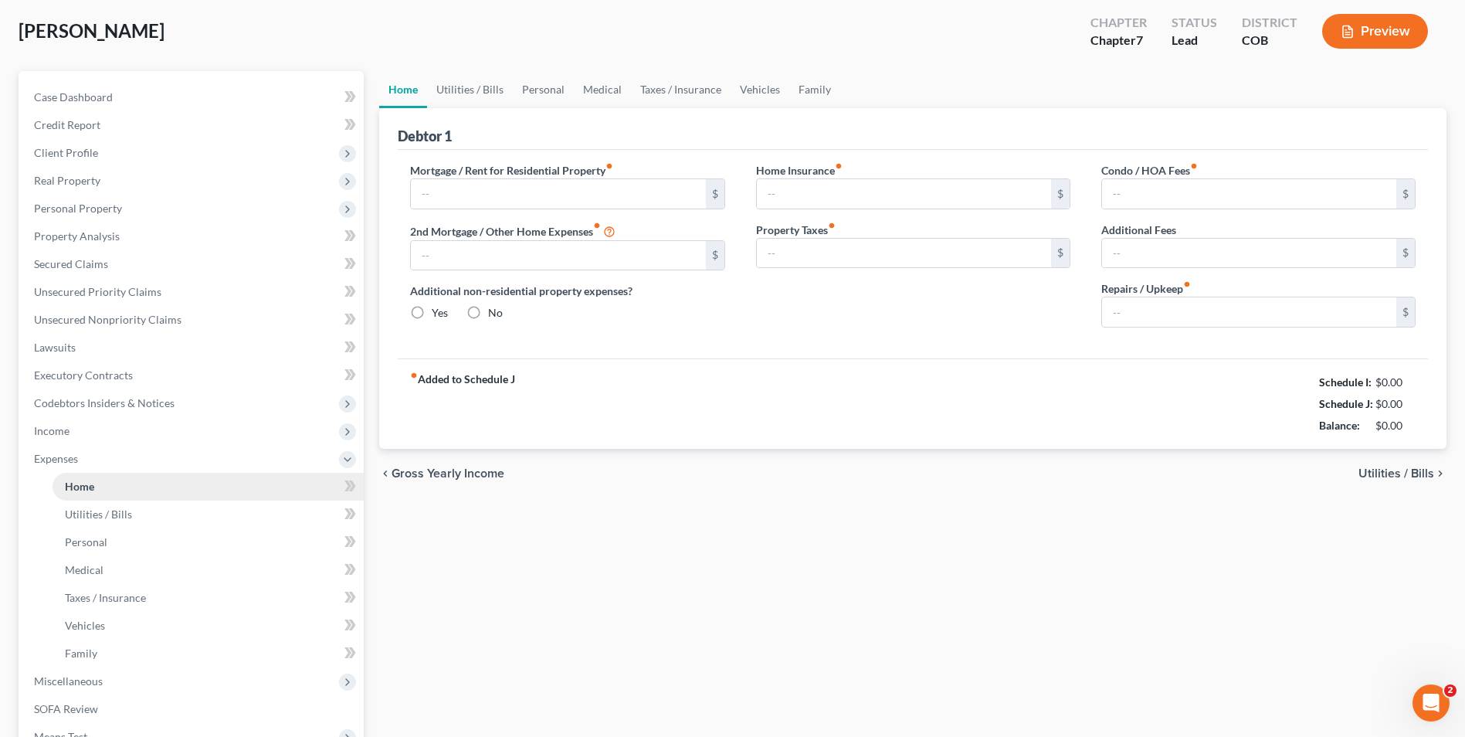
type input "0.00"
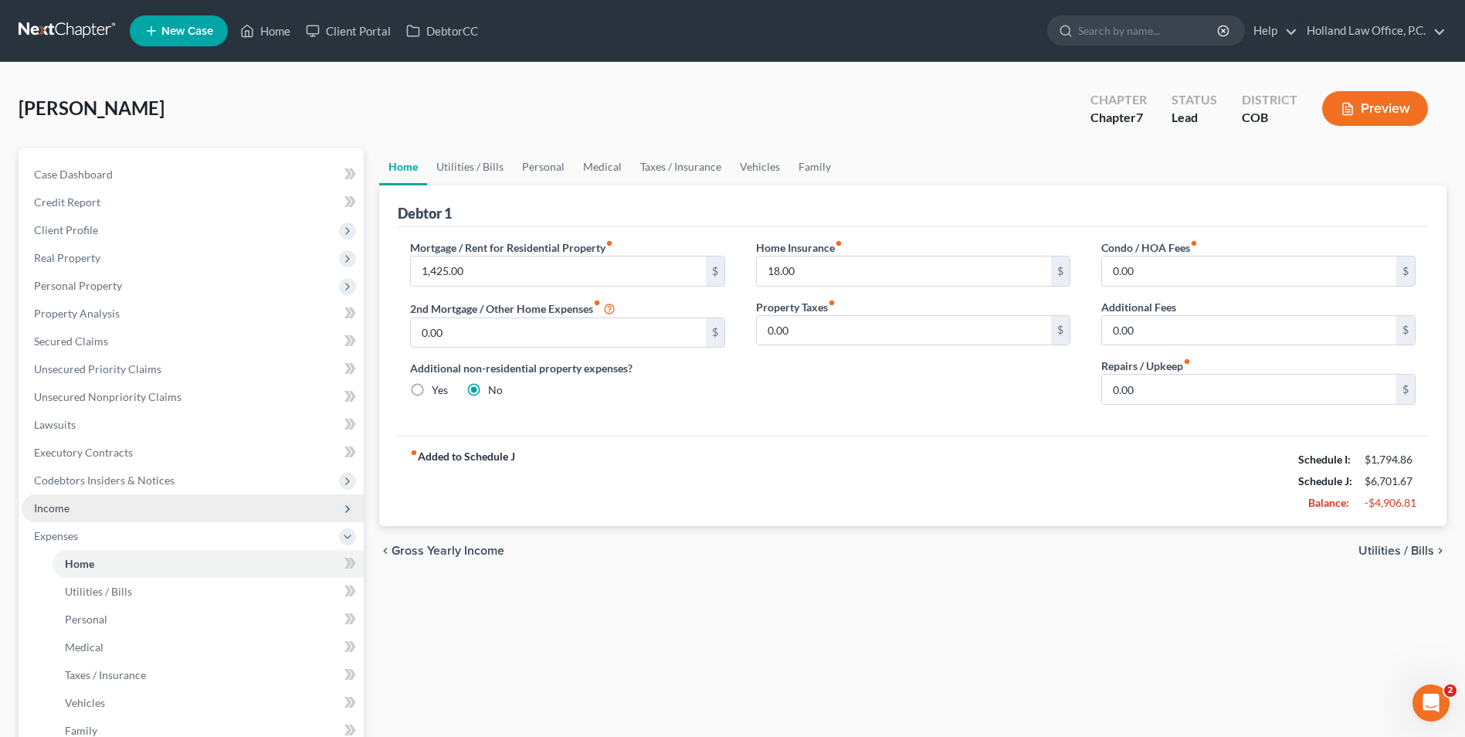
click at [104, 509] on span "Income" at bounding box center [193, 508] width 342 height 28
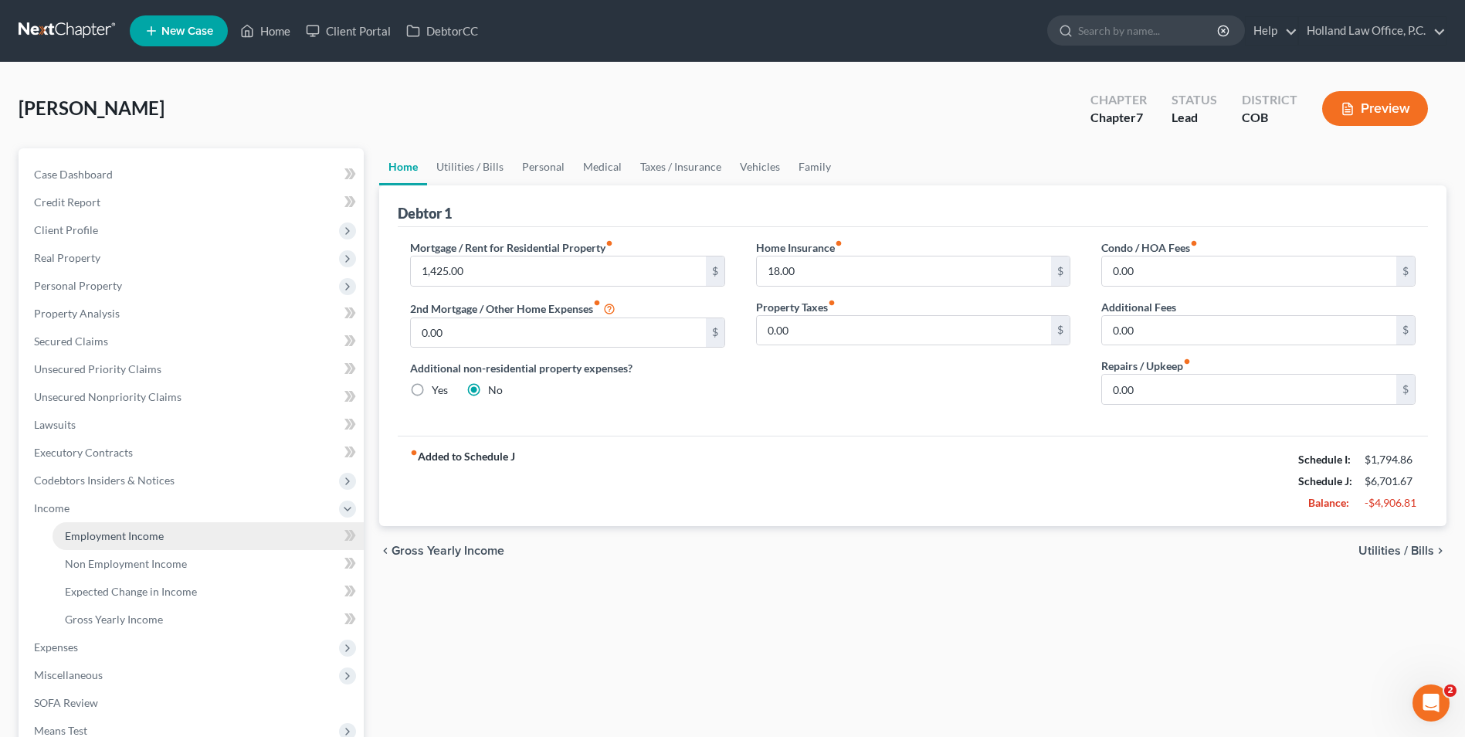
click at [108, 535] on span "Employment Income" at bounding box center [114, 535] width 99 height 13
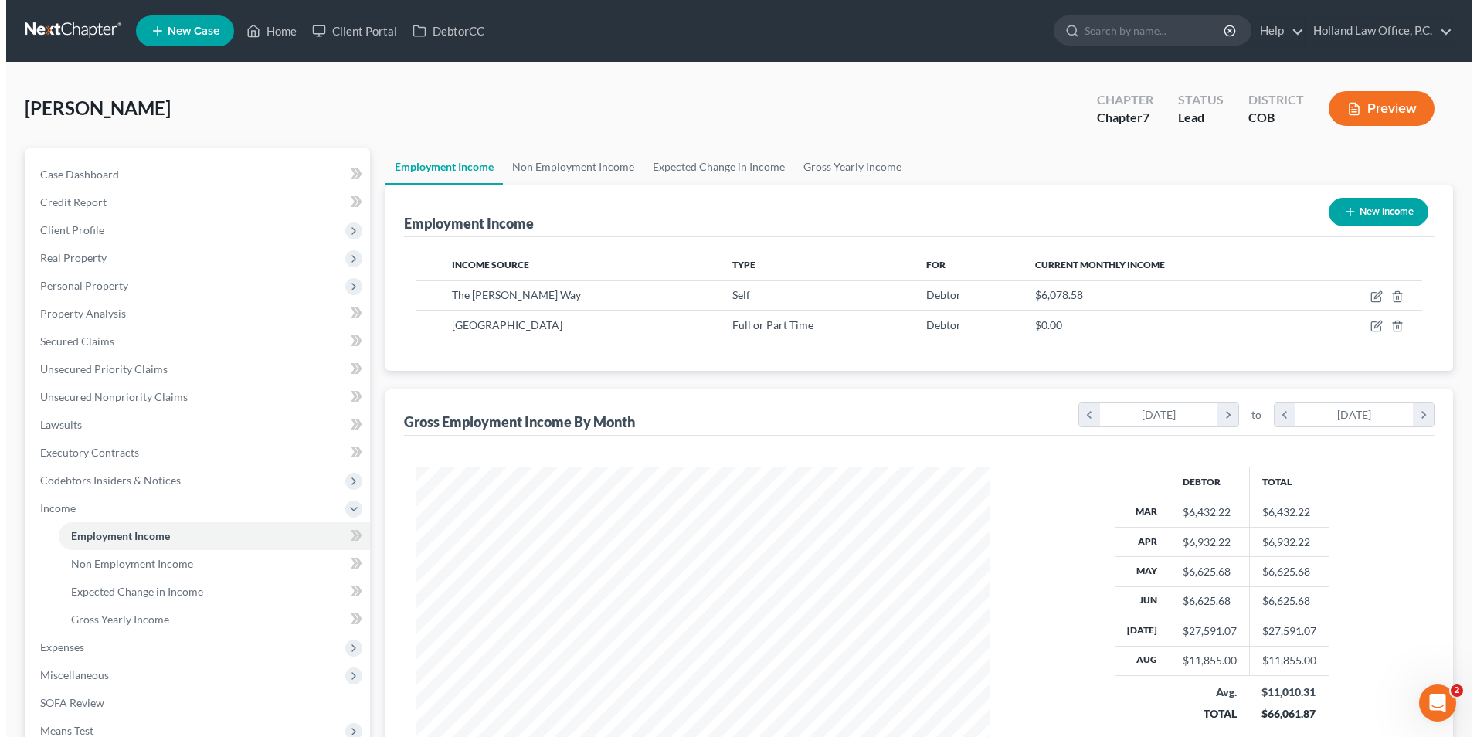
scroll to position [287, 604]
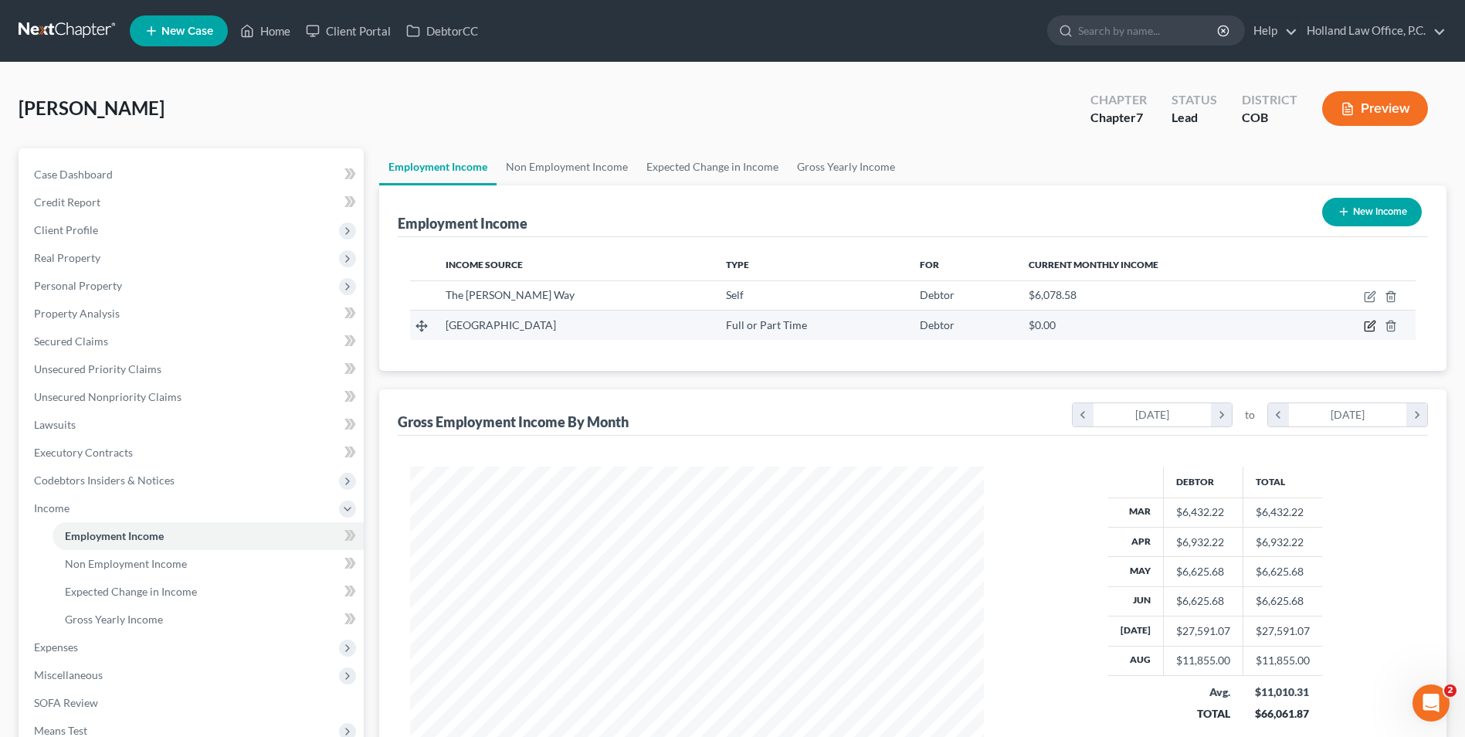
click at [1366, 330] on icon "button" at bounding box center [1369, 326] width 9 height 9
select select "0"
select select "5"
select select "2"
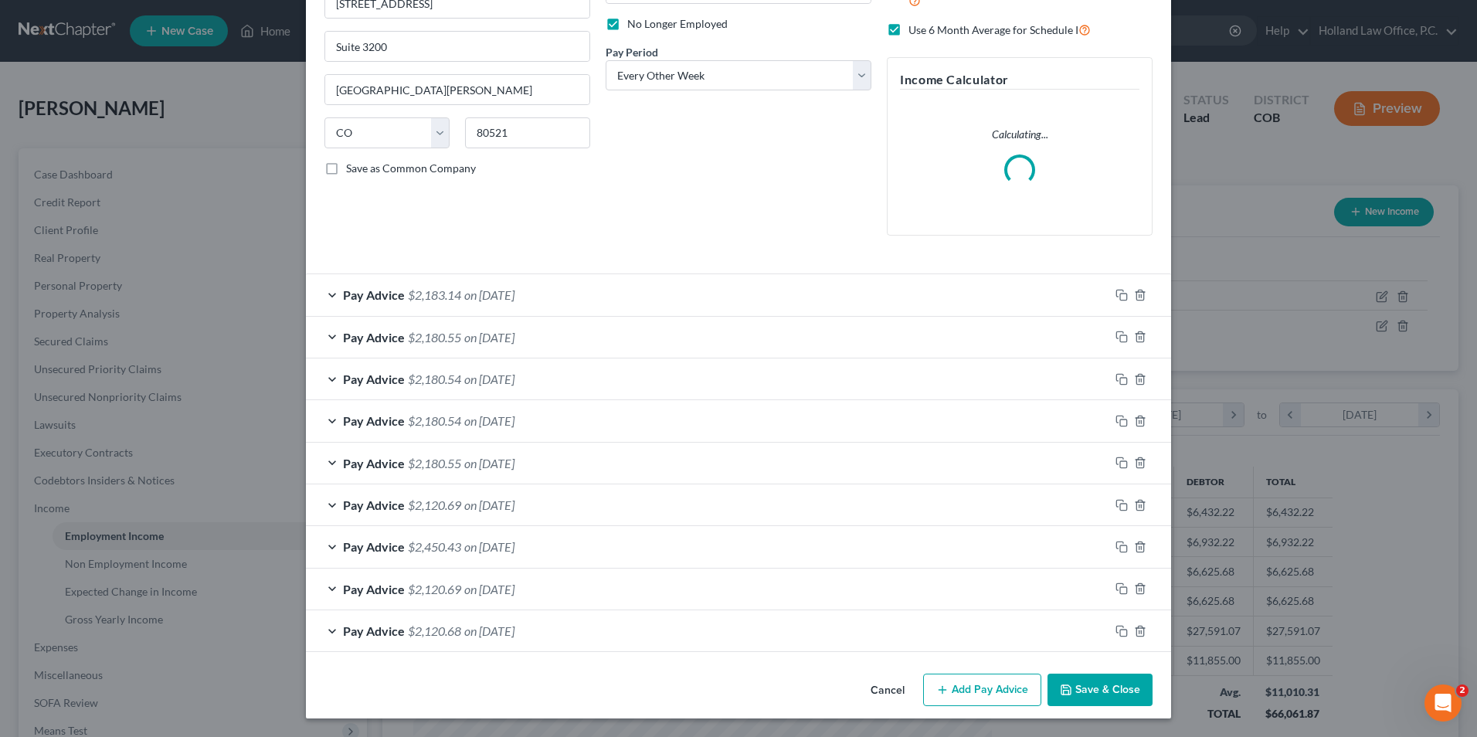
scroll to position [202, 0]
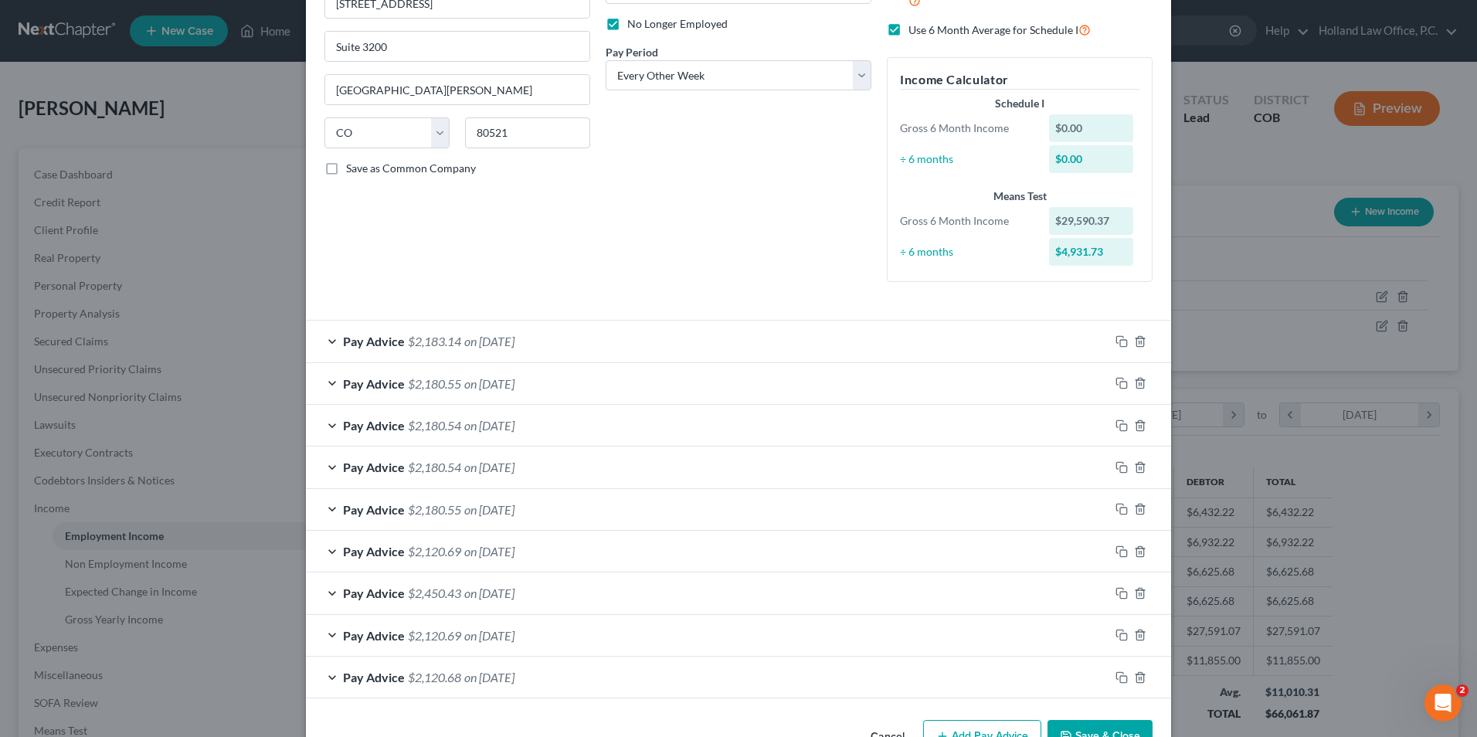
click at [1106, 700] on div "Employment Type * Select Full or Part Time Employment Self Employment Company *…" at bounding box center [738, 291] width 865 height 844
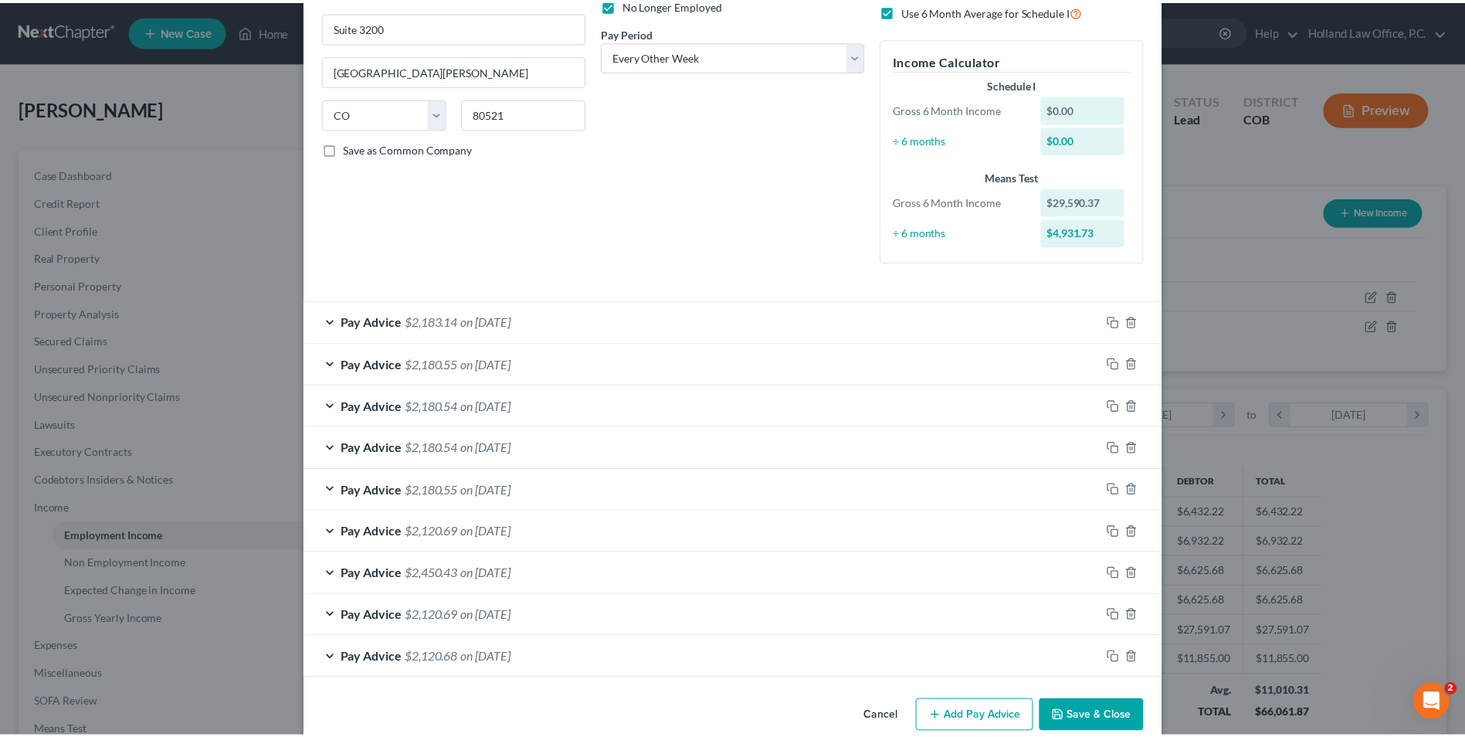
scroll to position [248, 0]
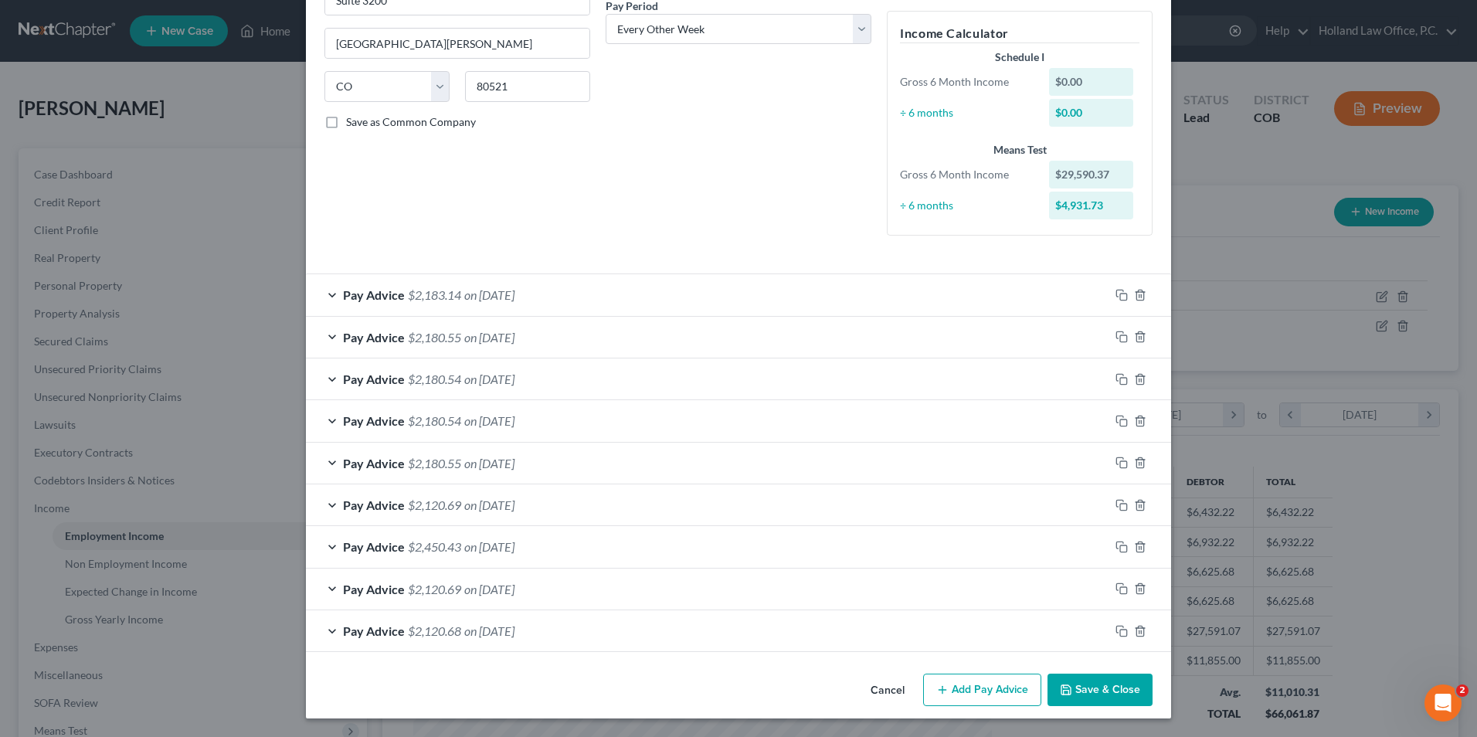
click at [1118, 690] on button "Save & Close" at bounding box center [1099, 690] width 105 height 32
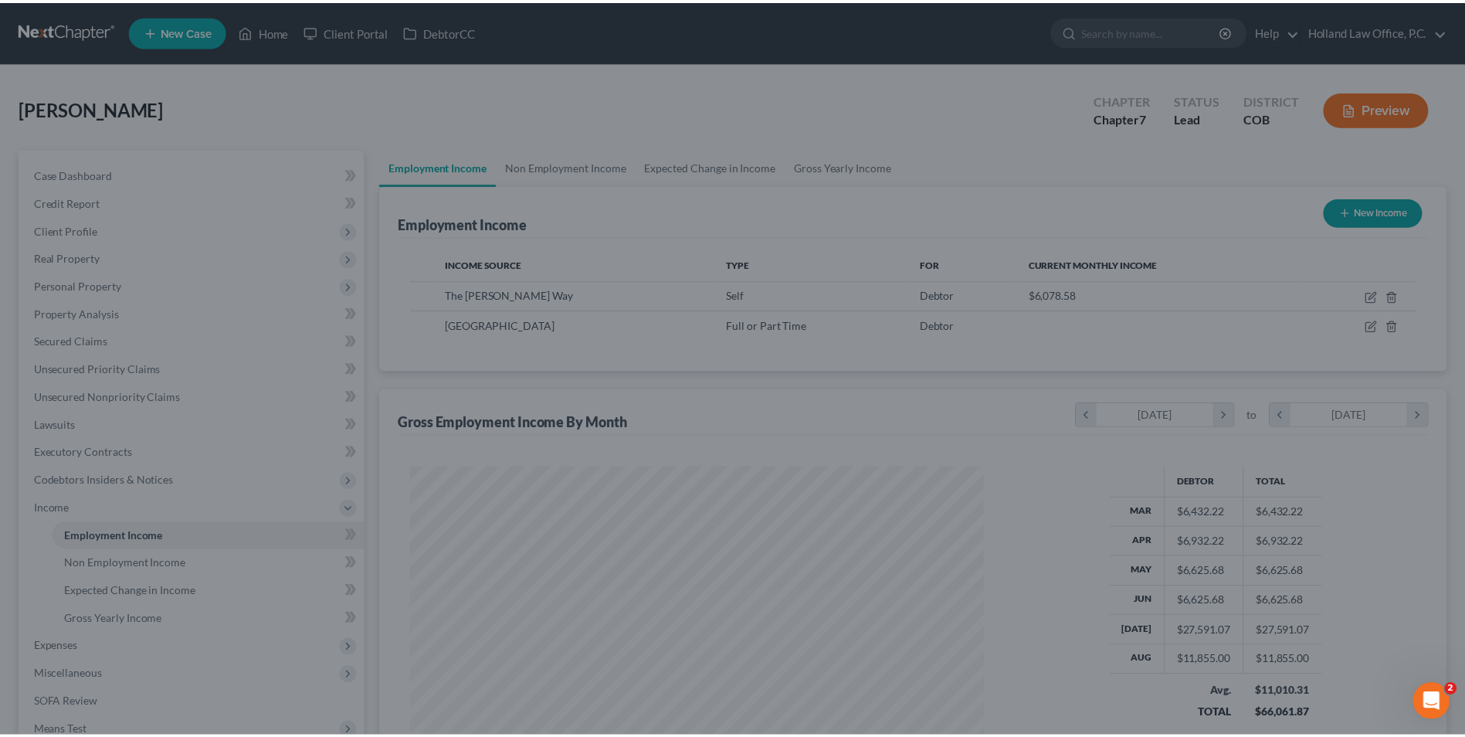
scroll to position [287, 604]
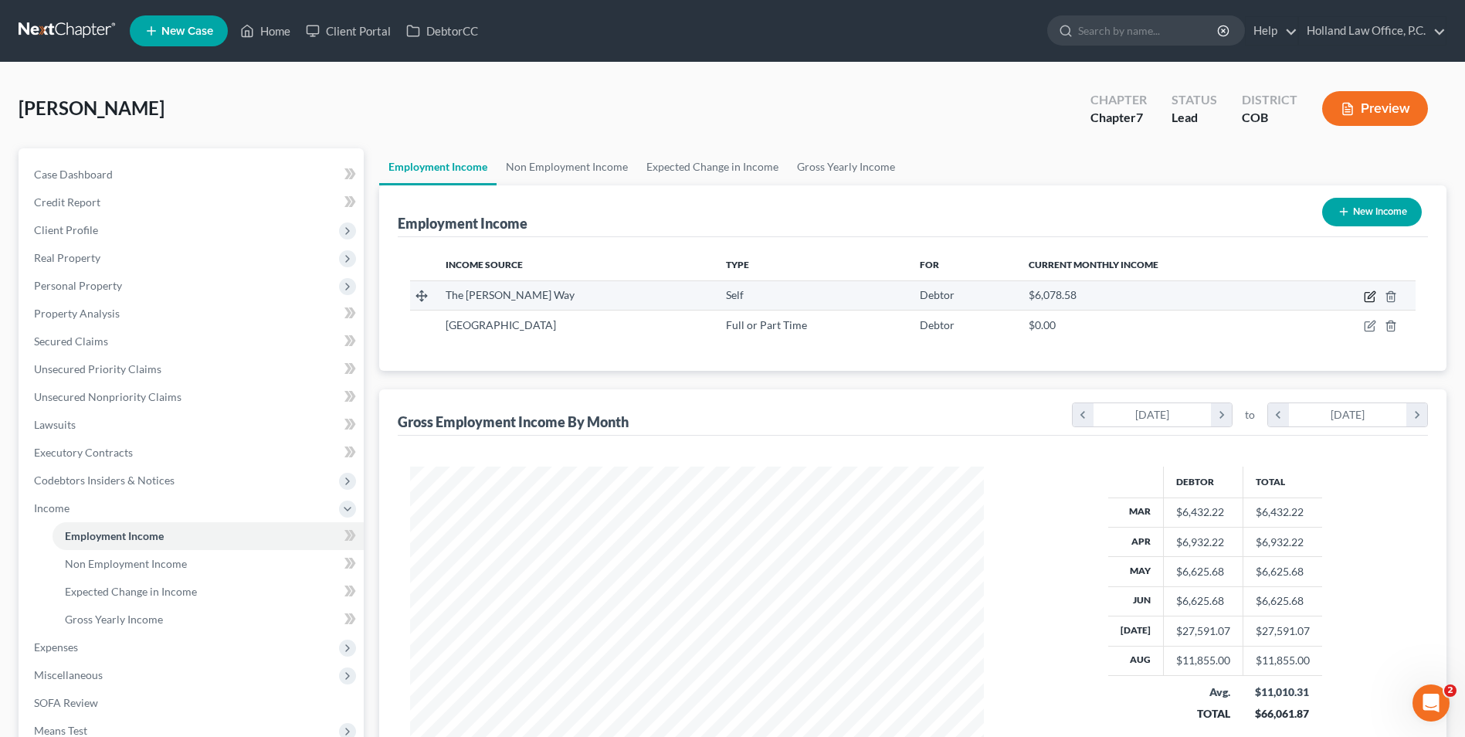
click at [1374, 294] on icon "button" at bounding box center [1370, 296] width 12 height 12
select select "1"
select select "5"
select select "0"
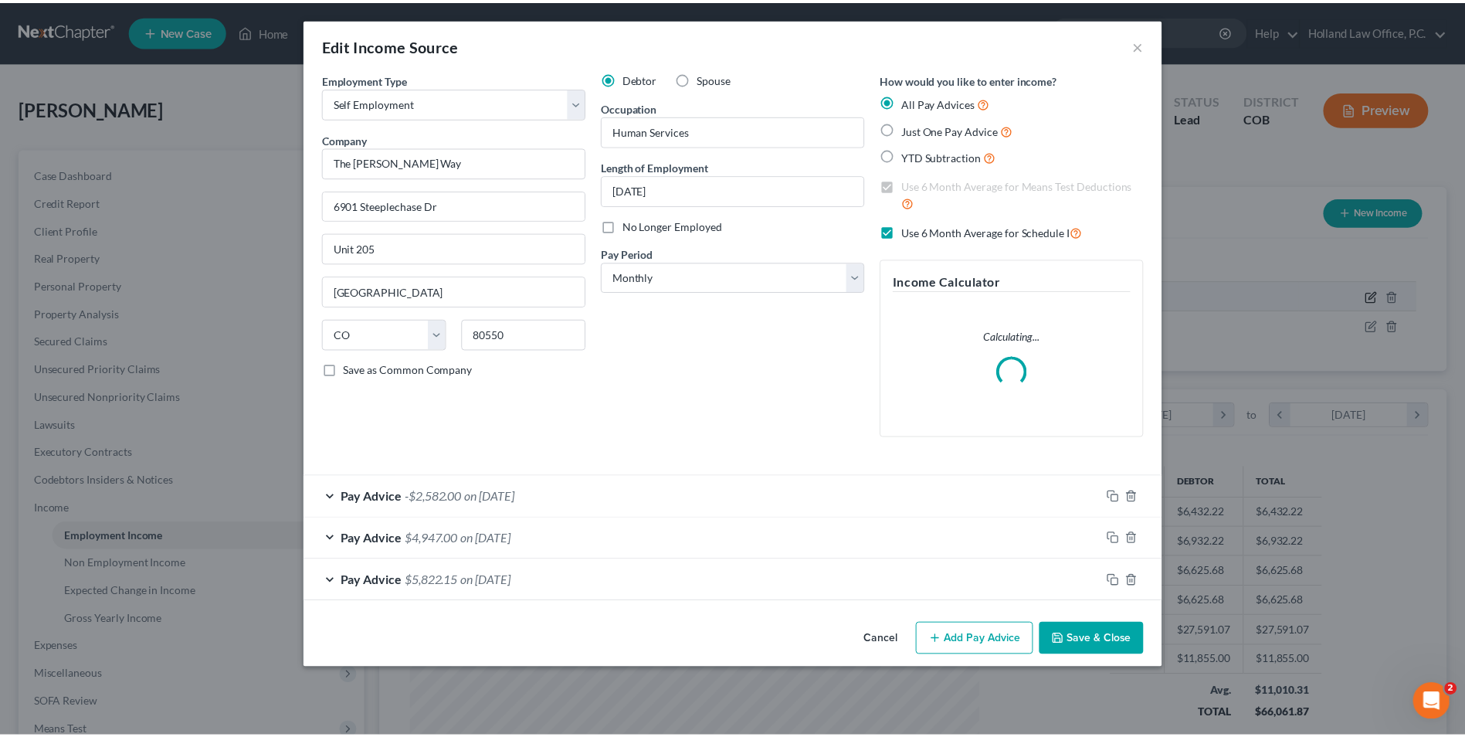
scroll to position [289, 610]
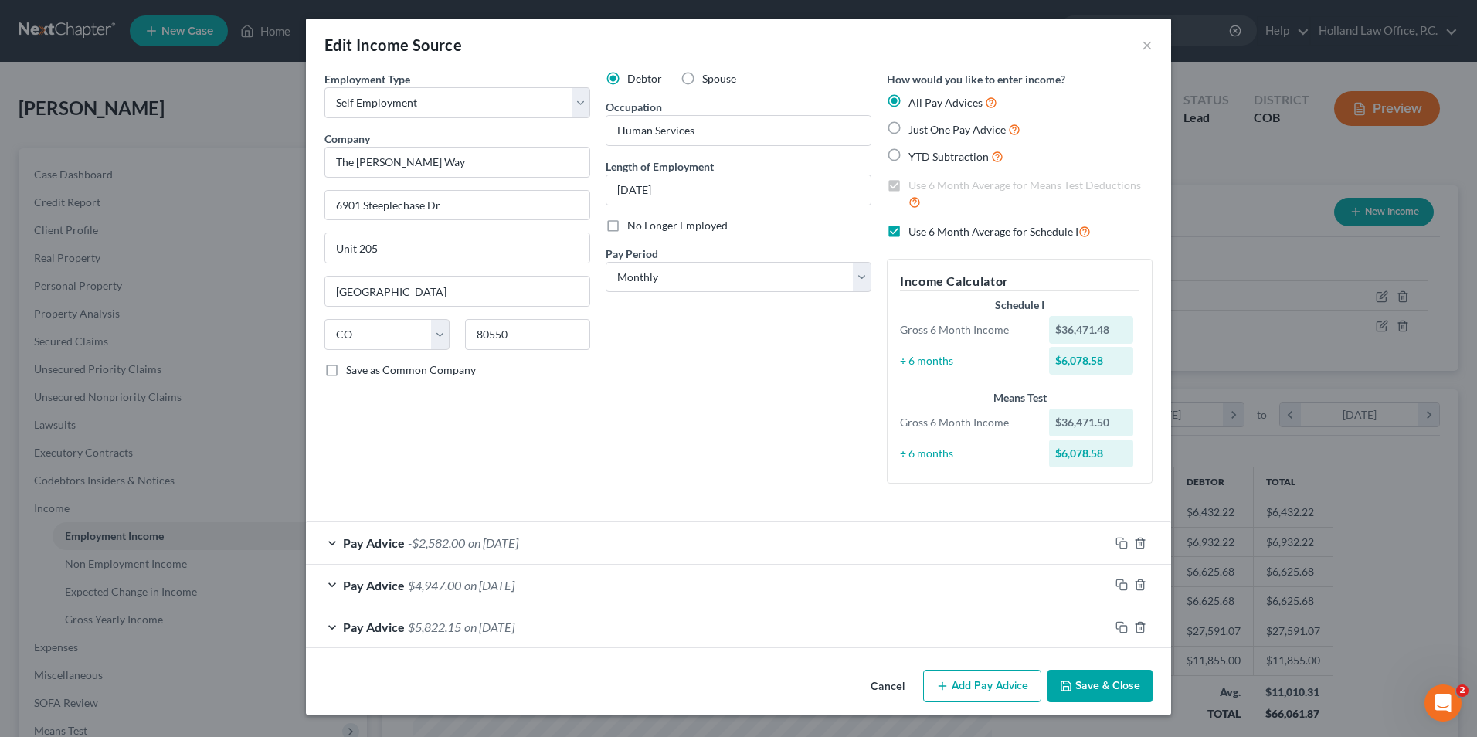
click at [1088, 691] on button "Save & Close" at bounding box center [1099, 686] width 105 height 32
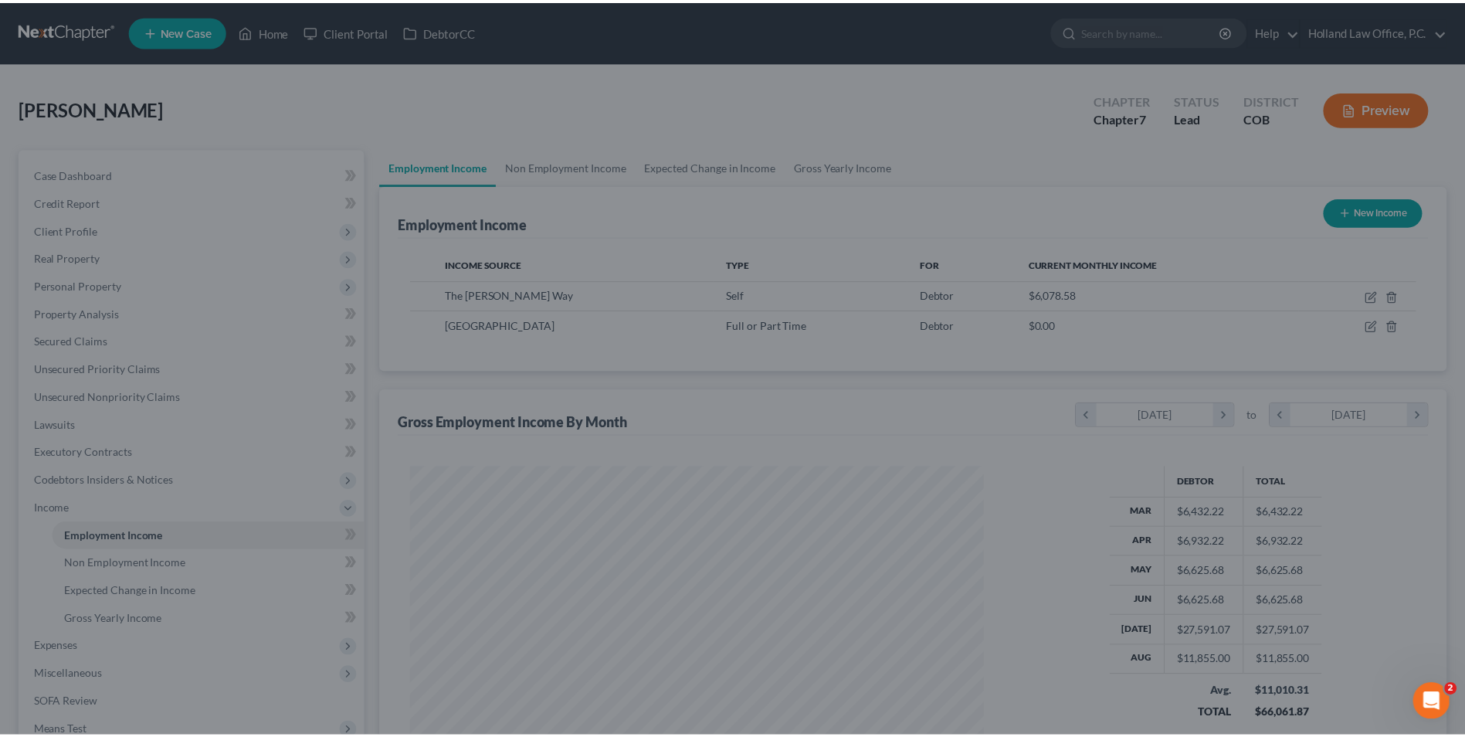
scroll to position [772139, 771821]
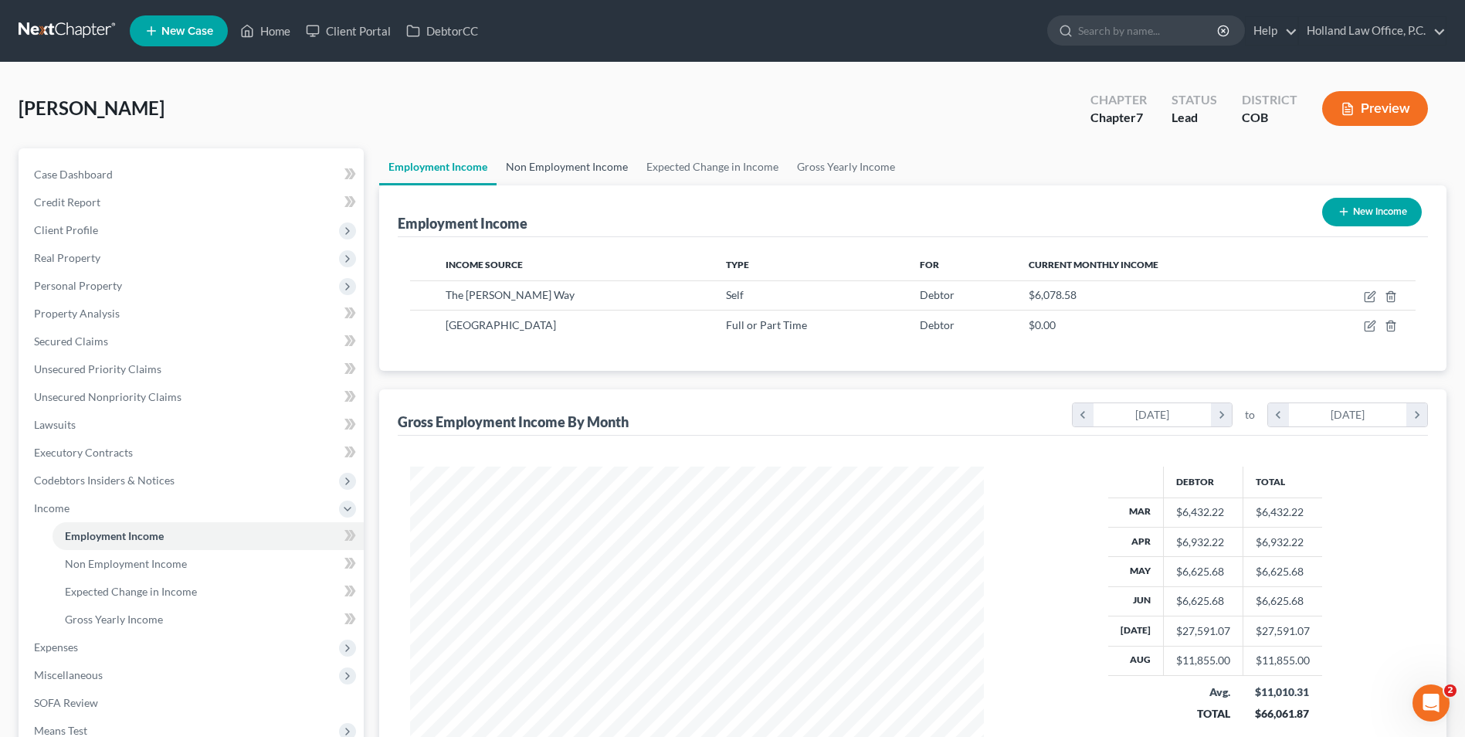
click at [569, 169] on link "Non Employment Income" at bounding box center [567, 166] width 141 height 37
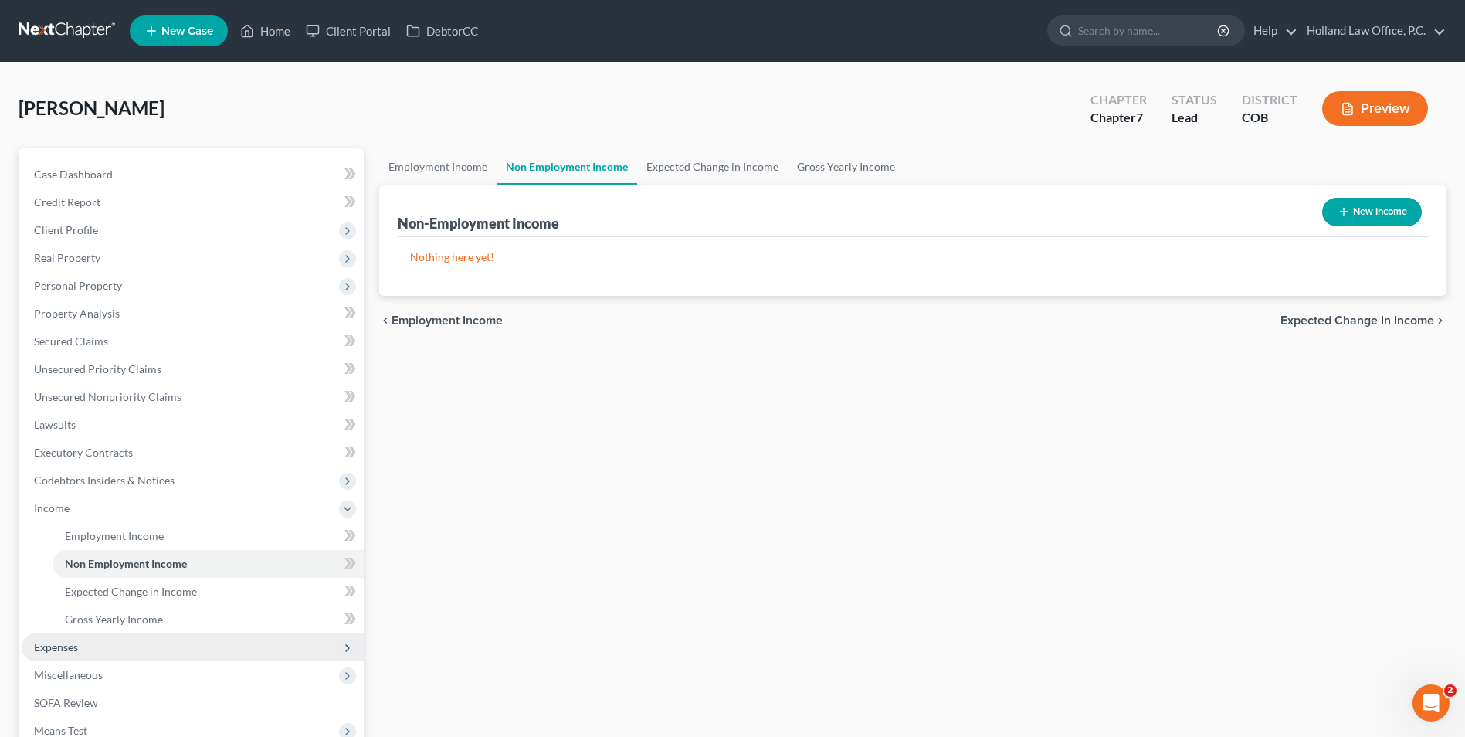
click at [119, 651] on span "Expenses" at bounding box center [193, 647] width 342 height 28
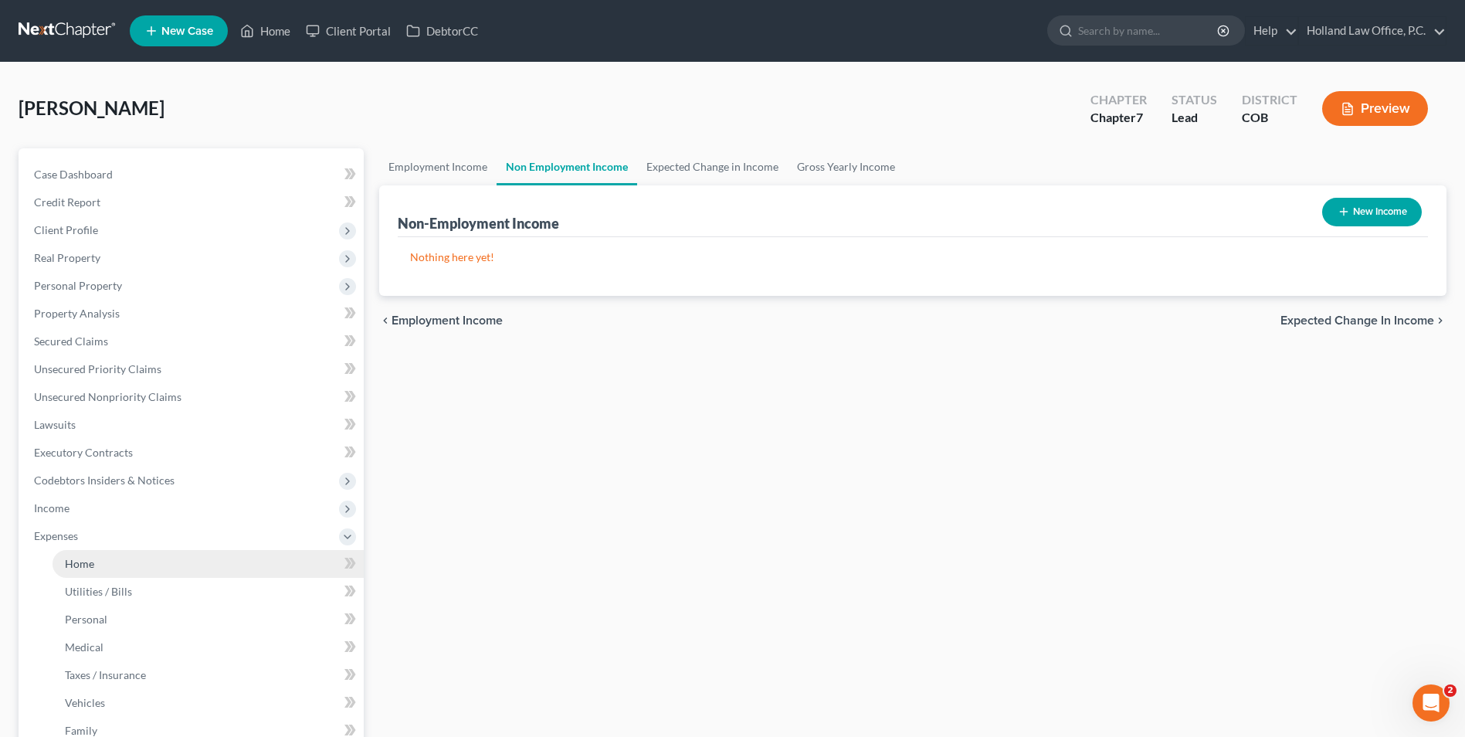
click at [114, 556] on link "Home" at bounding box center [208, 564] width 311 height 28
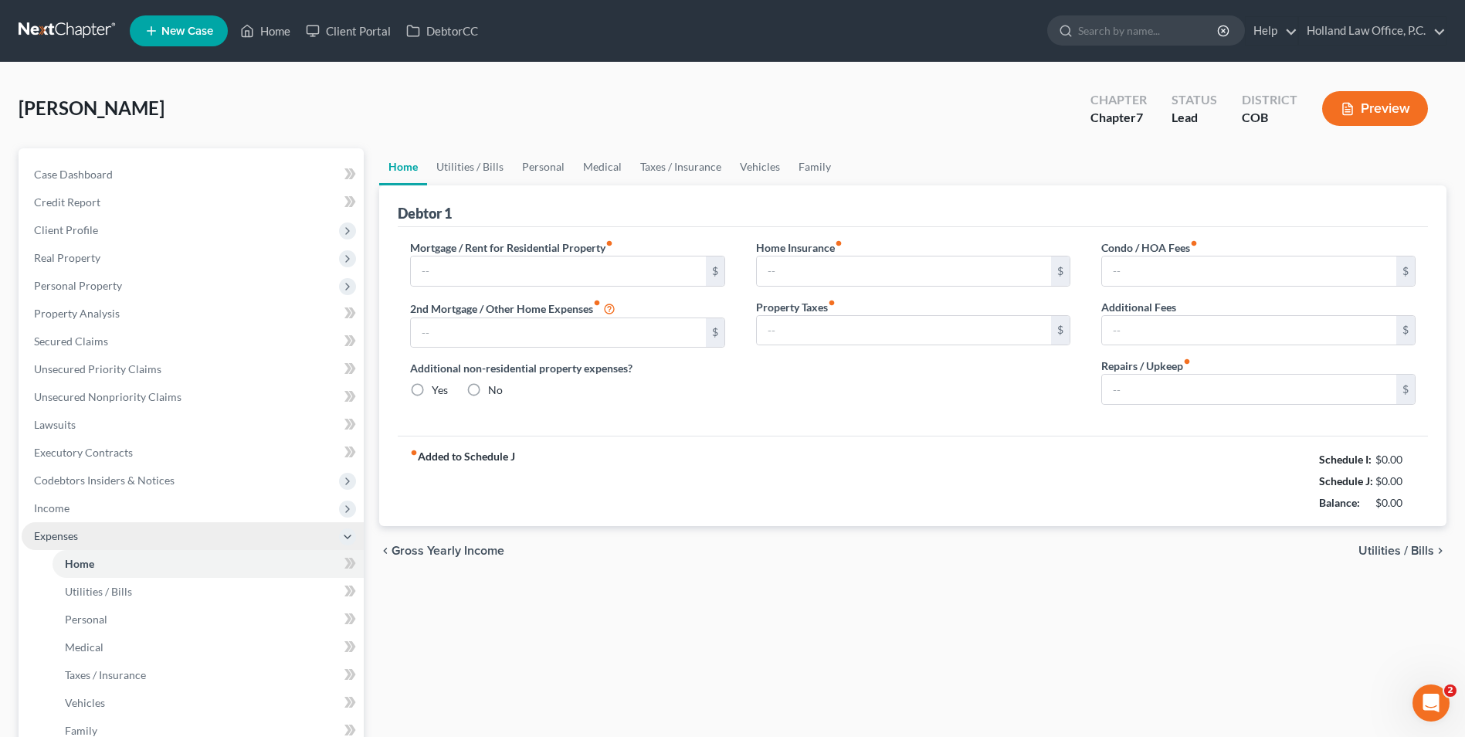
type input "1,425.00"
type input "0.00"
radio input "true"
type input "18.00"
type input "0.00"
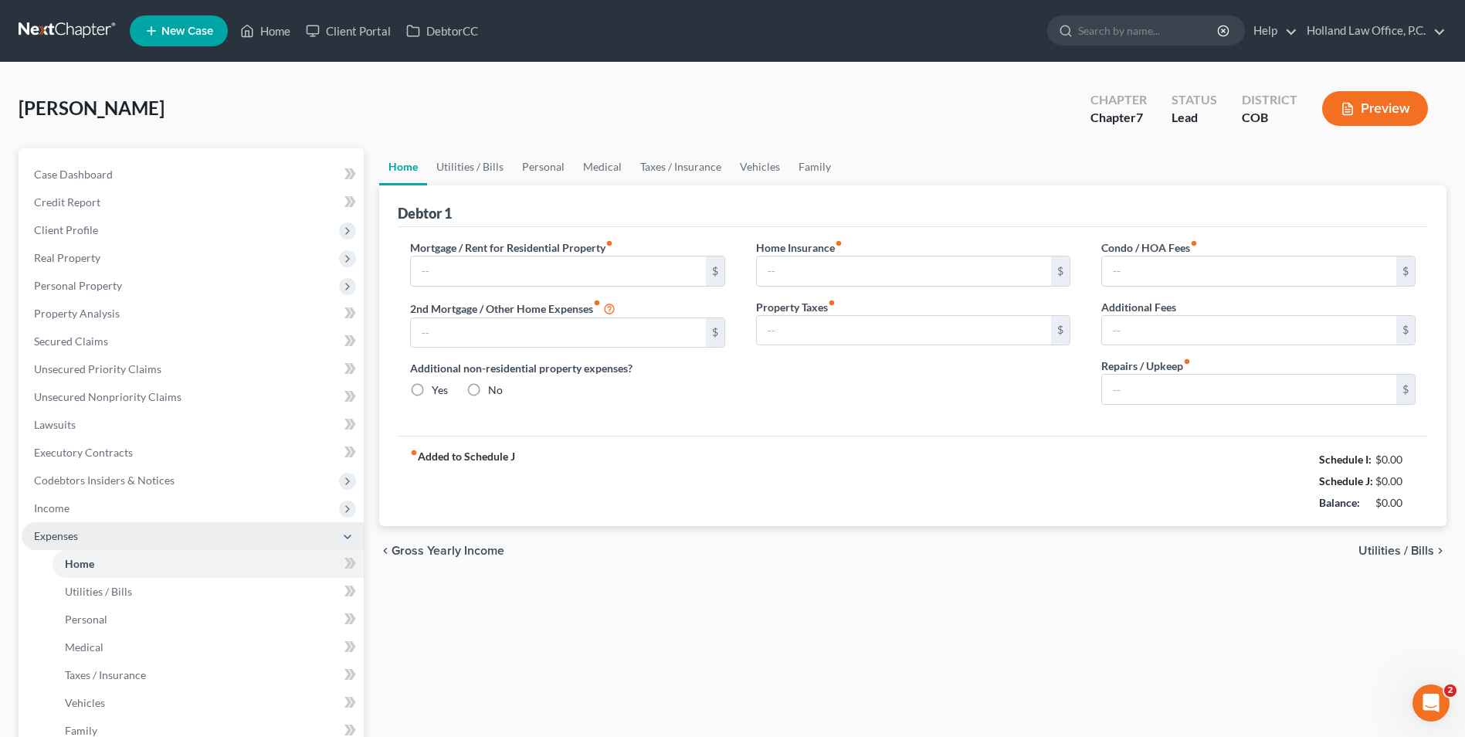
type input "0.00"
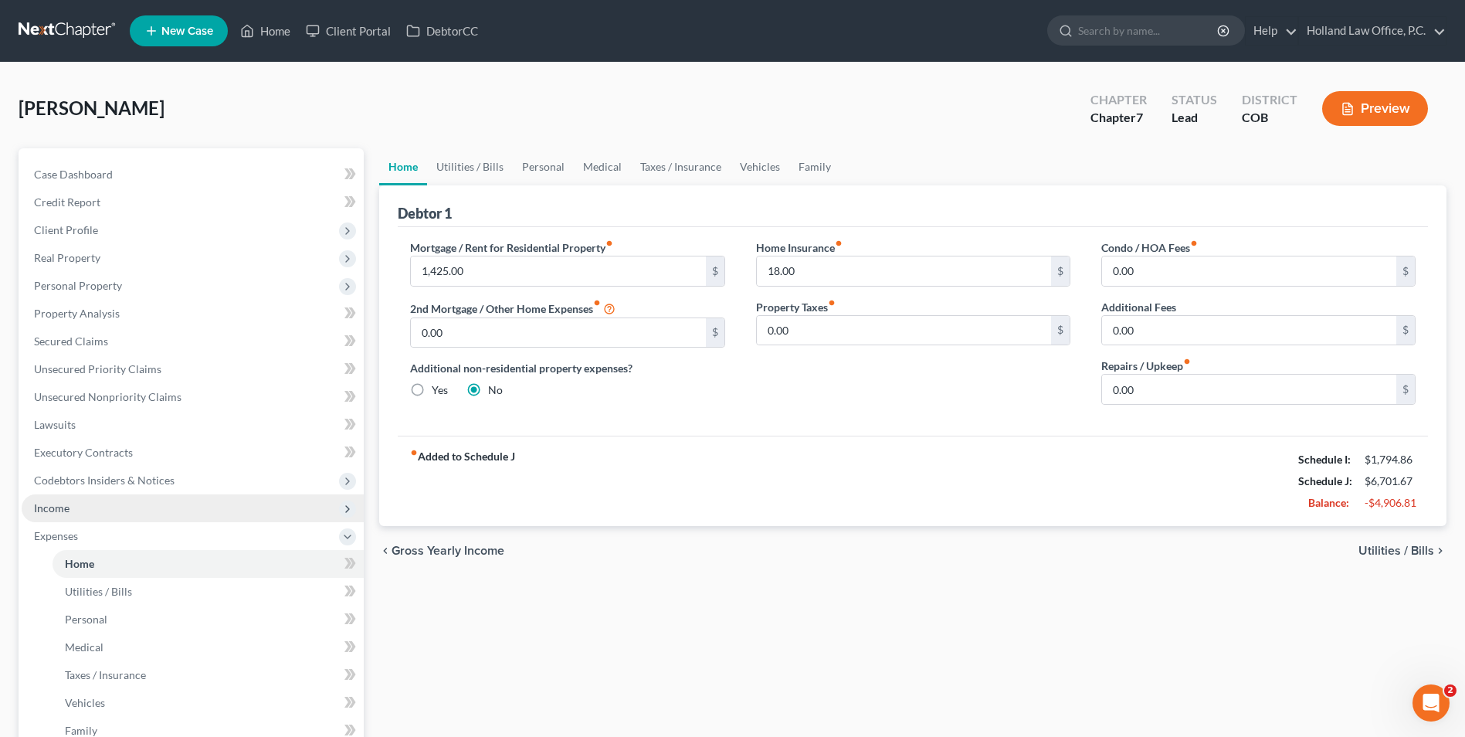
click at [117, 518] on span "Income" at bounding box center [193, 508] width 342 height 28
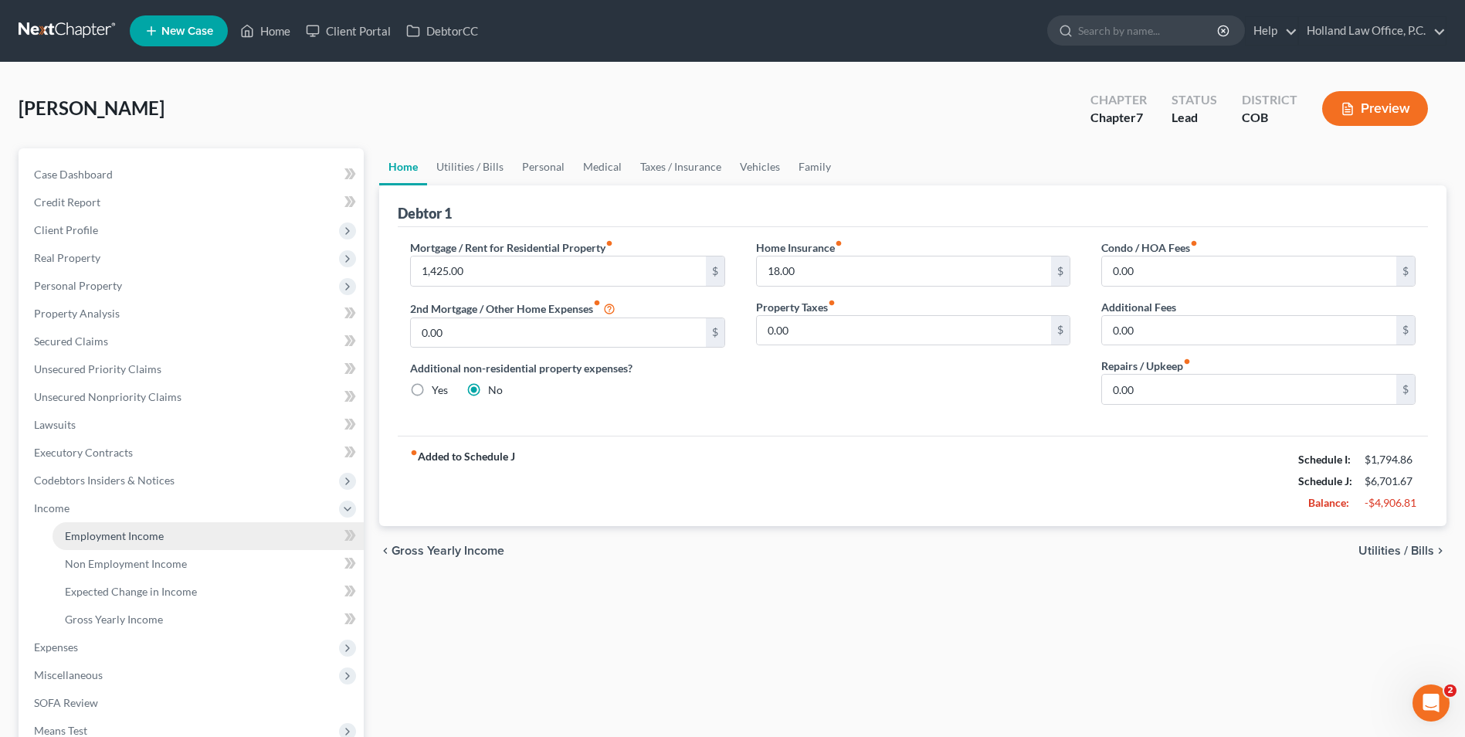
click at [106, 533] on span "Employment Income" at bounding box center [114, 535] width 99 height 13
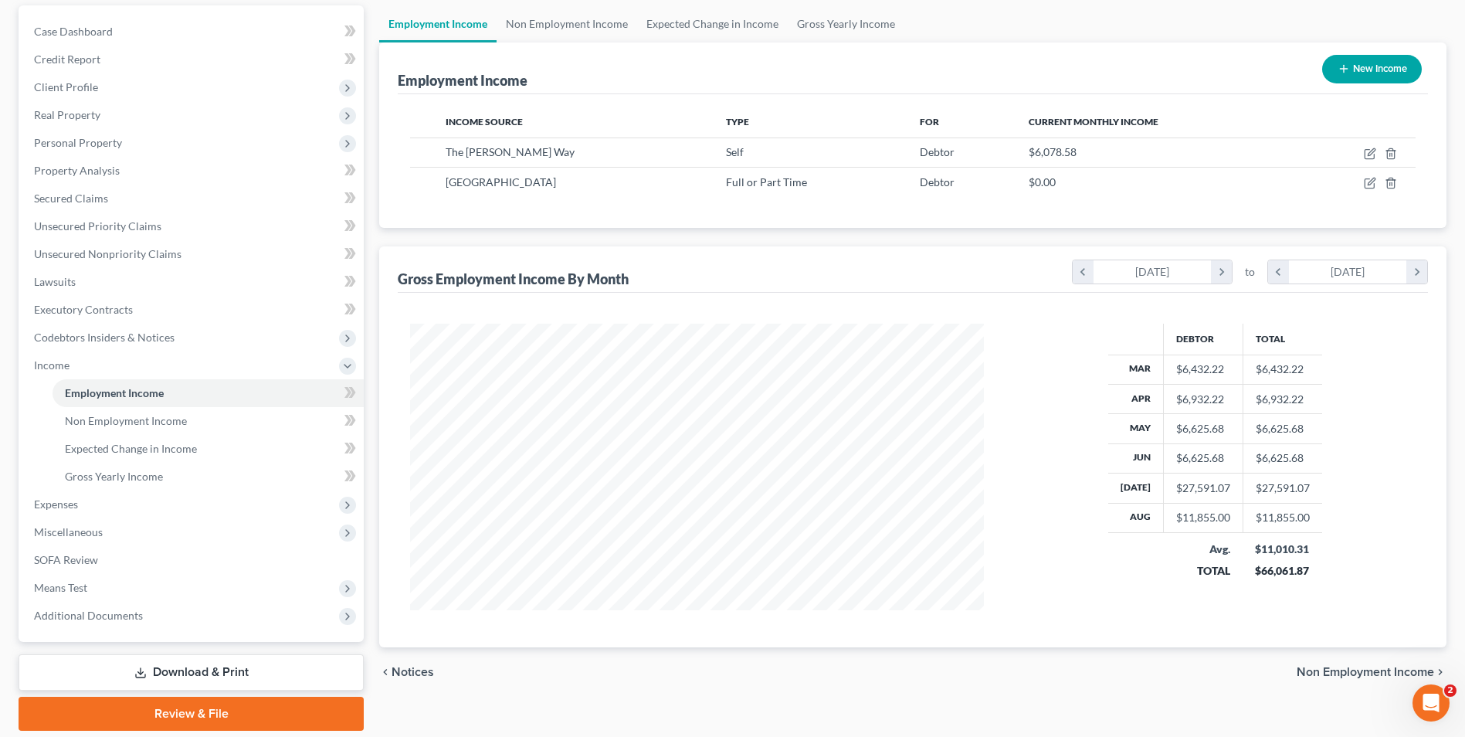
scroll to position [154, 0]
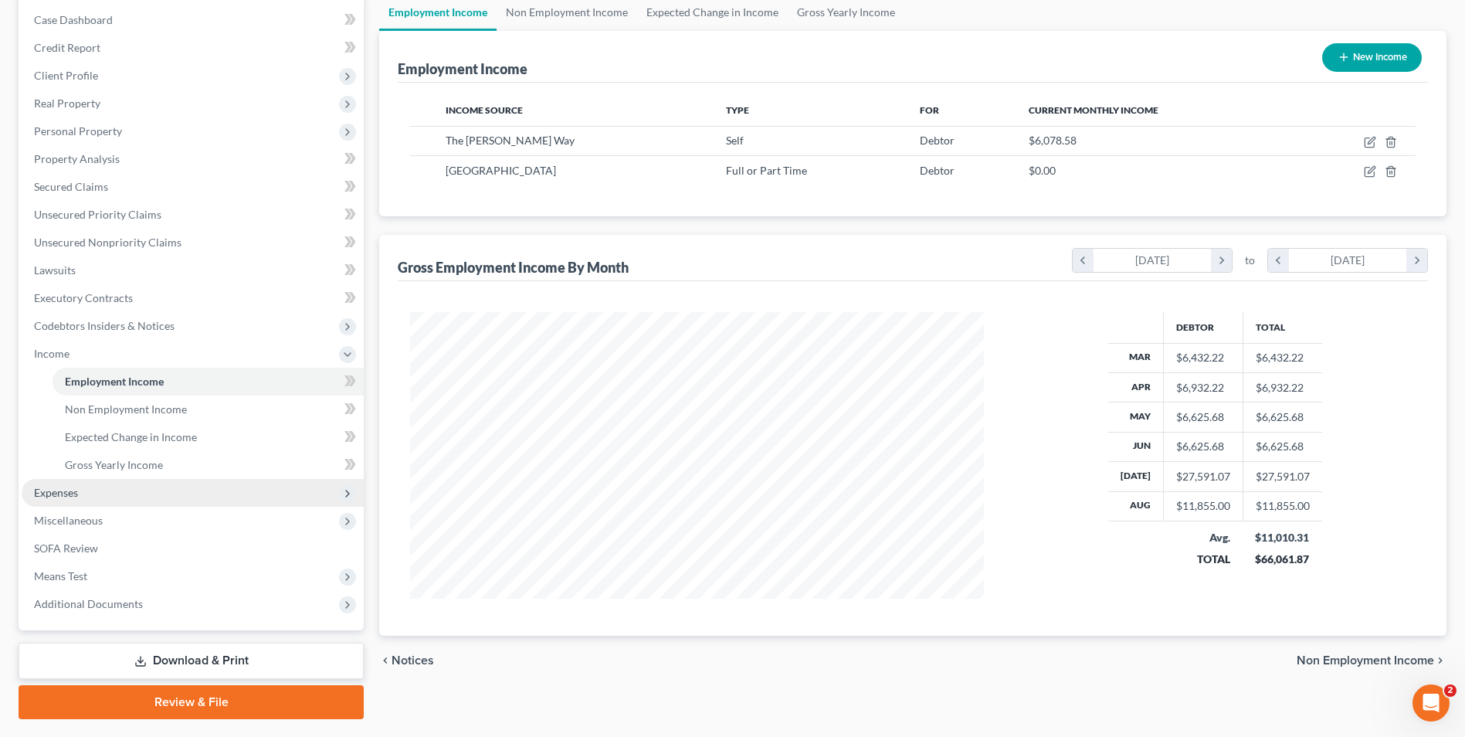
click at [100, 486] on span "Expenses" at bounding box center [193, 493] width 342 height 28
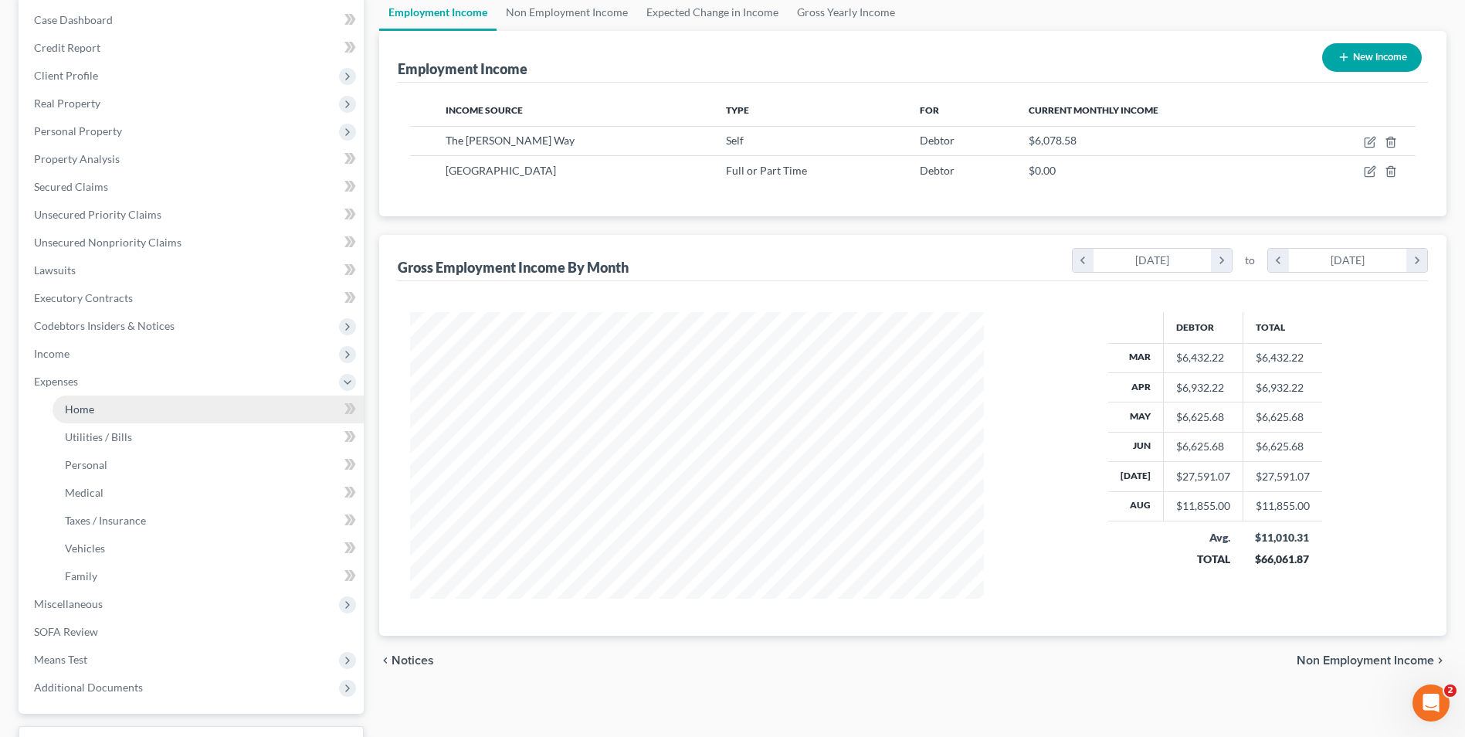
click at [151, 411] on link "Home" at bounding box center [208, 409] width 311 height 28
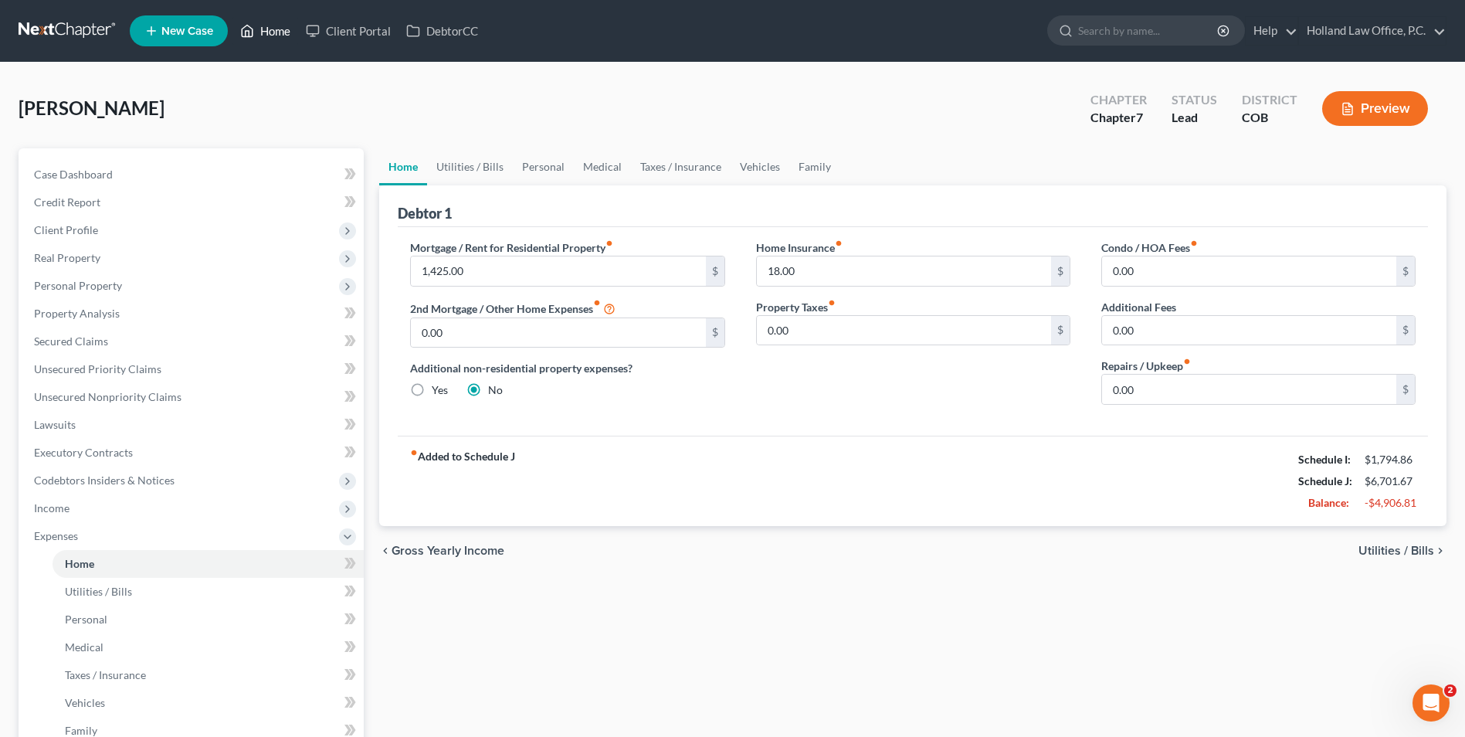
click at [272, 42] on link "Home" at bounding box center [266, 31] width 66 height 28
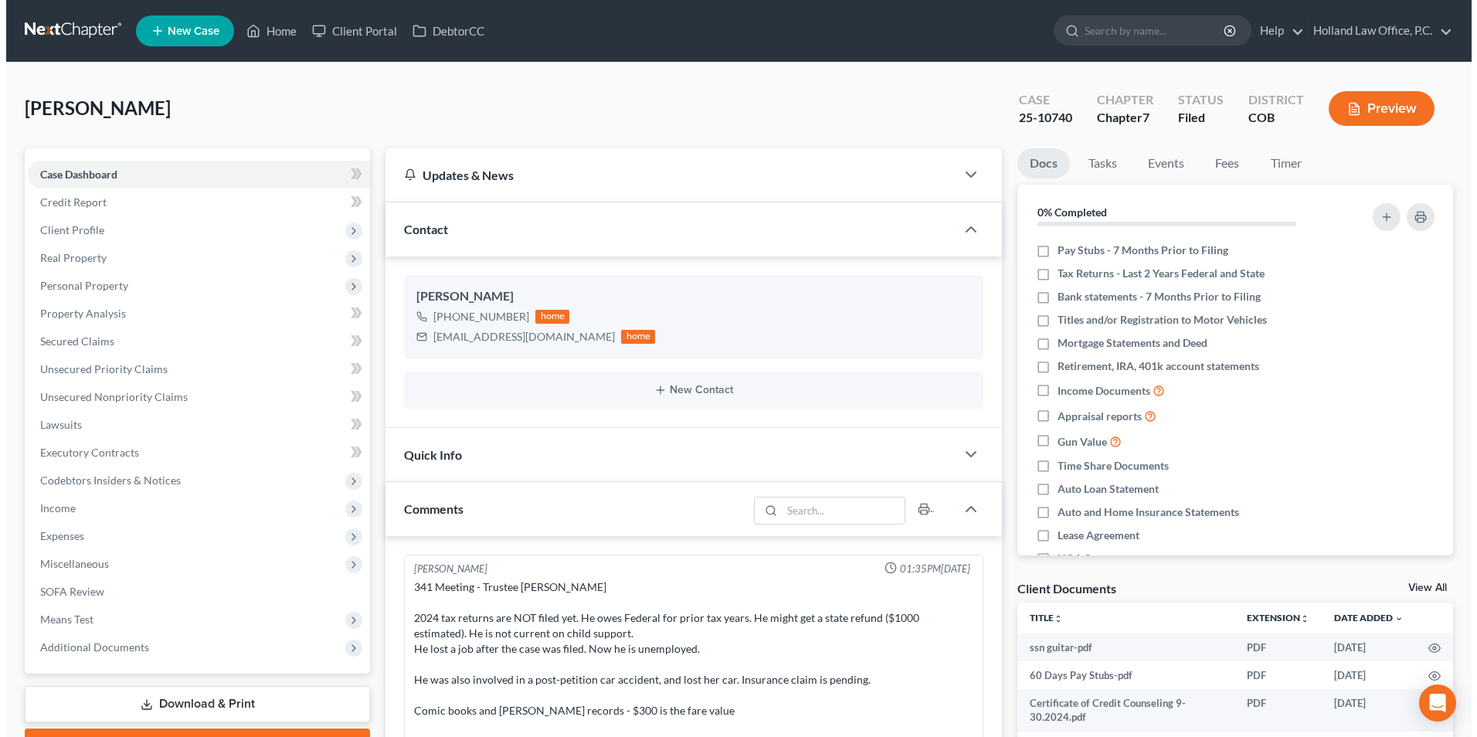
scroll to position [19, 0]
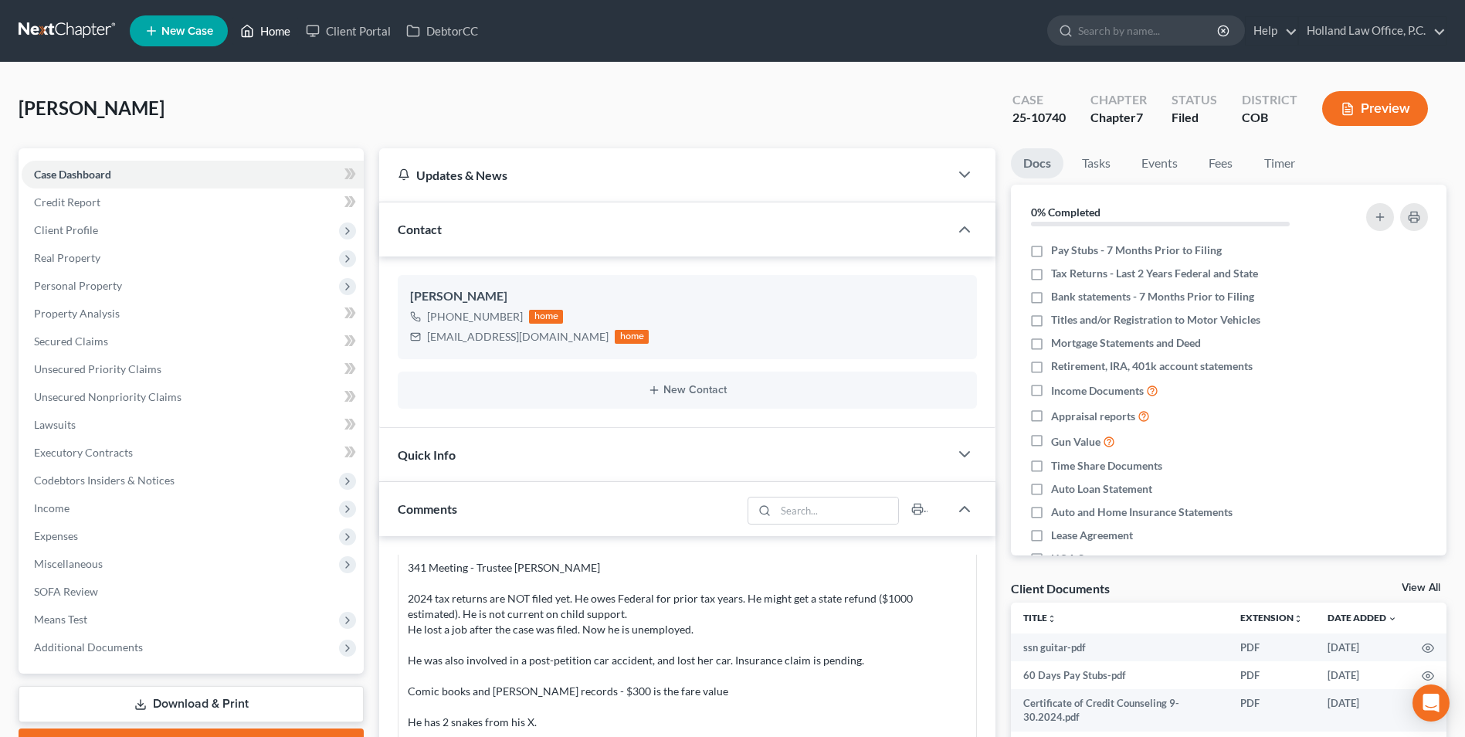
click at [273, 29] on link "Home" at bounding box center [266, 31] width 66 height 28
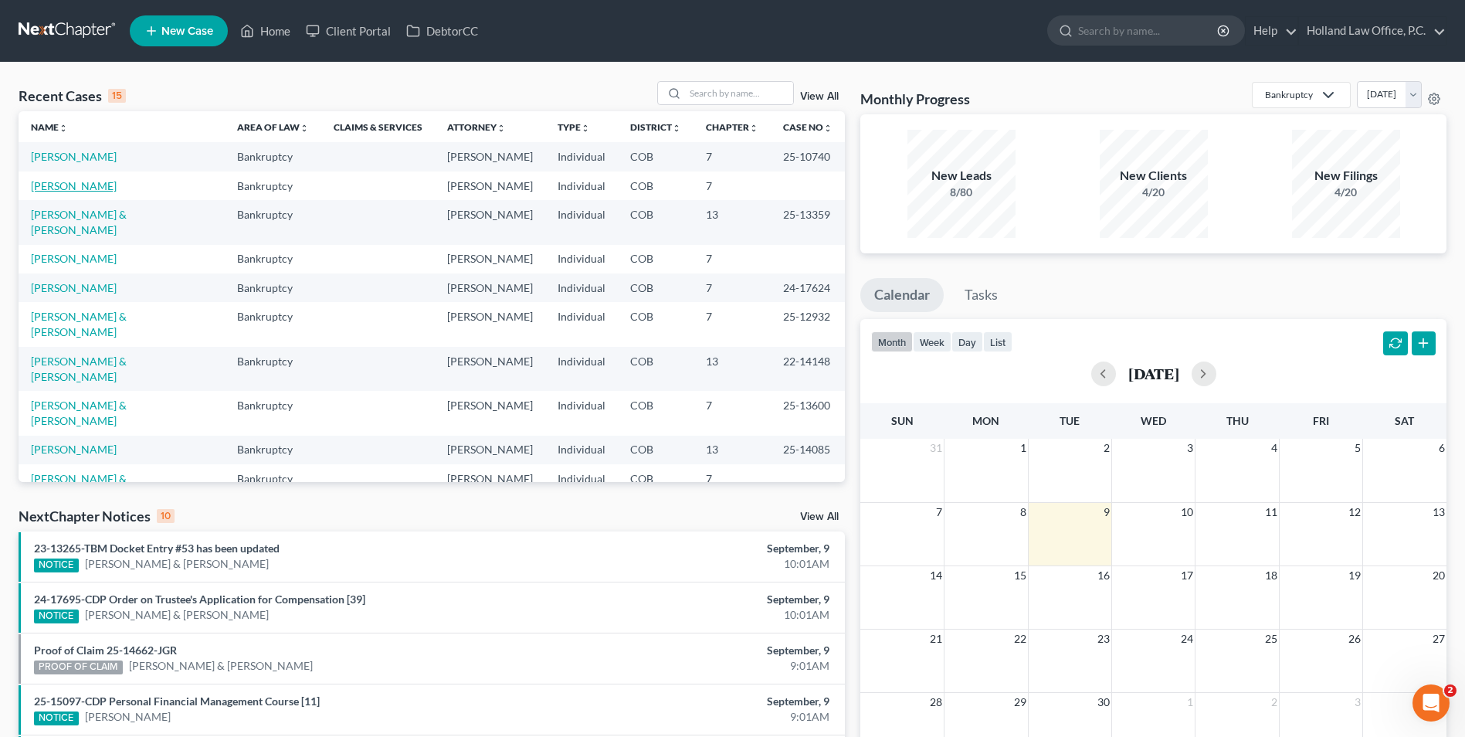
click at [55, 183] on link "[PERSON_NAME]" at bounding box center [74, 185] width 86 height 13
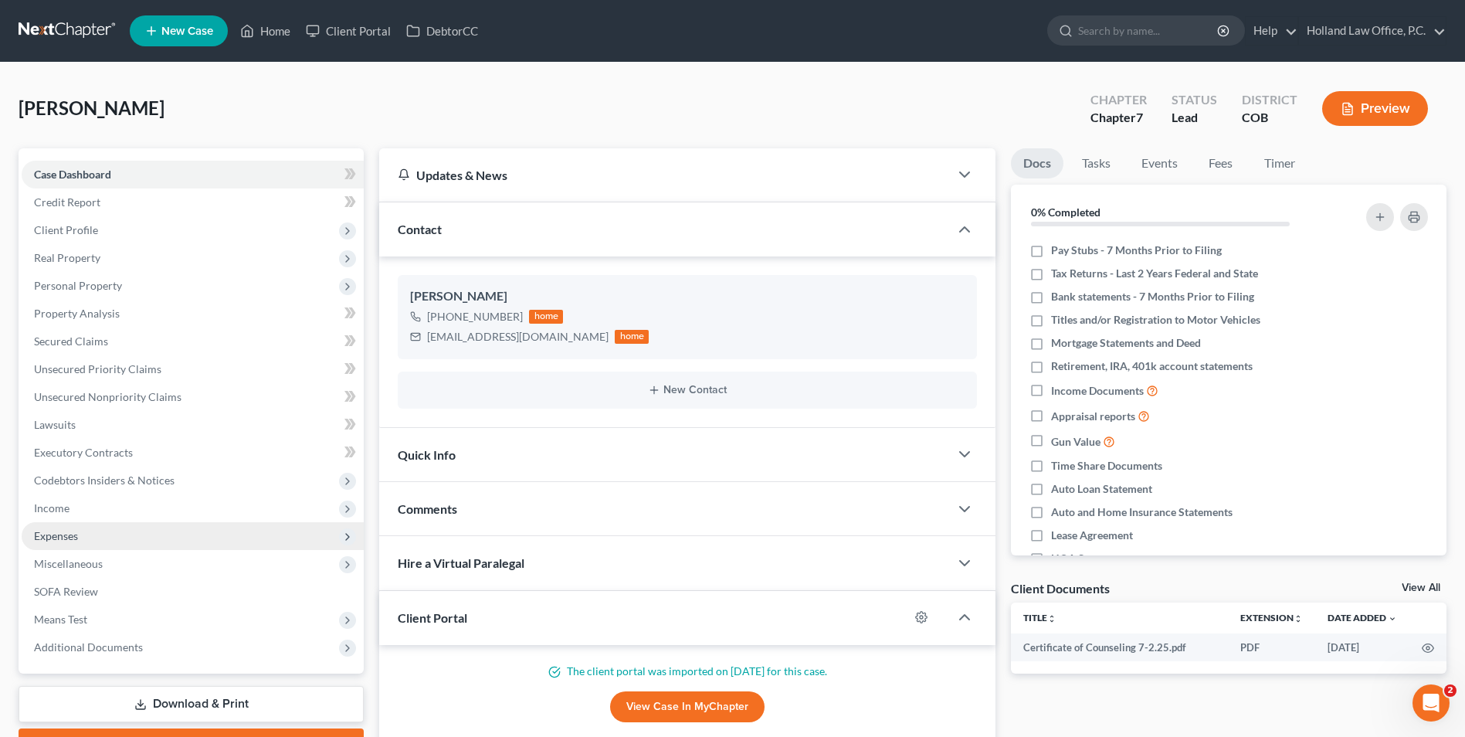
click at [60, 531] on span "Expenses" at bounding box center [56, 535] width 44 height 13
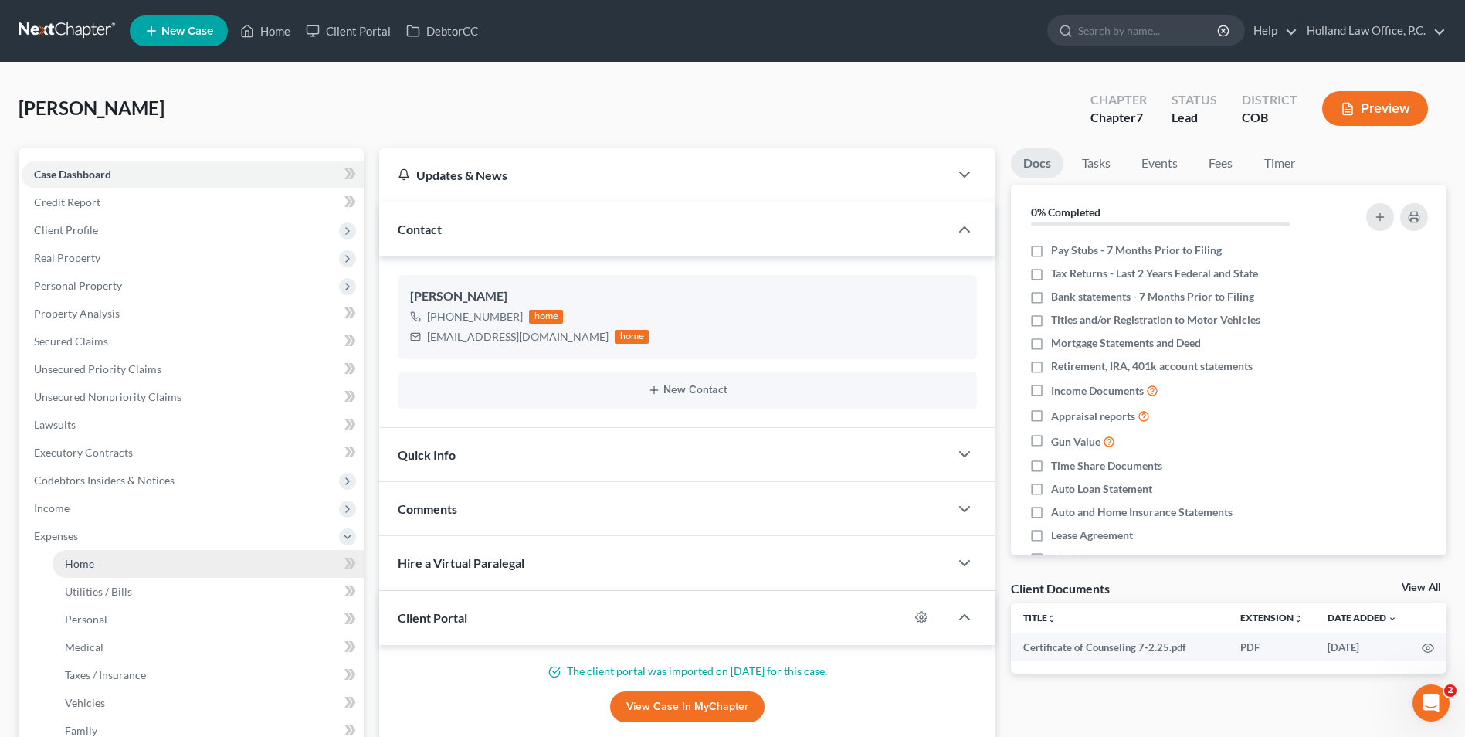
click at [82, 552] on link "Home" at bounding box center [208, 564] width 311 height 28
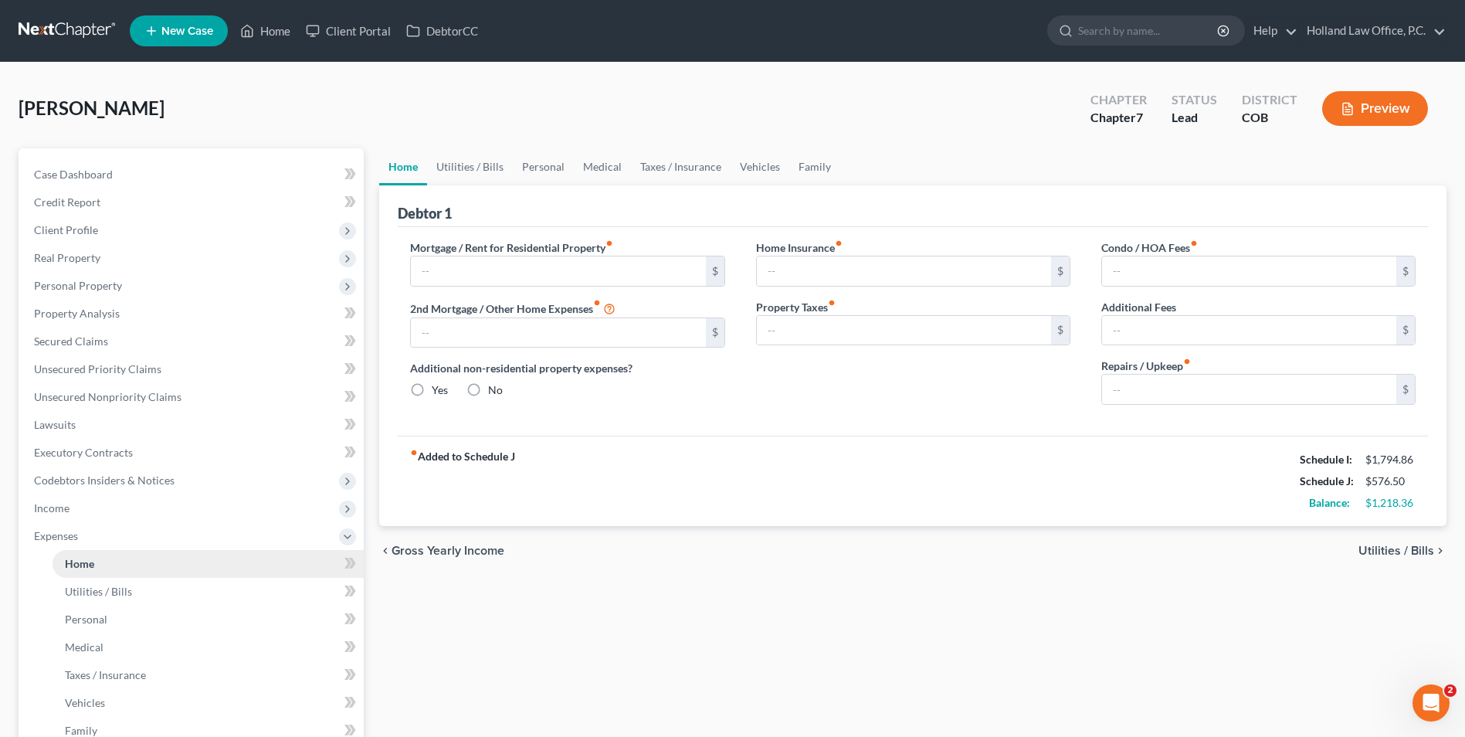
type input "1,425.00"
type input "0.00"
radio input "true"
type input "18.00"
type input "0.00"
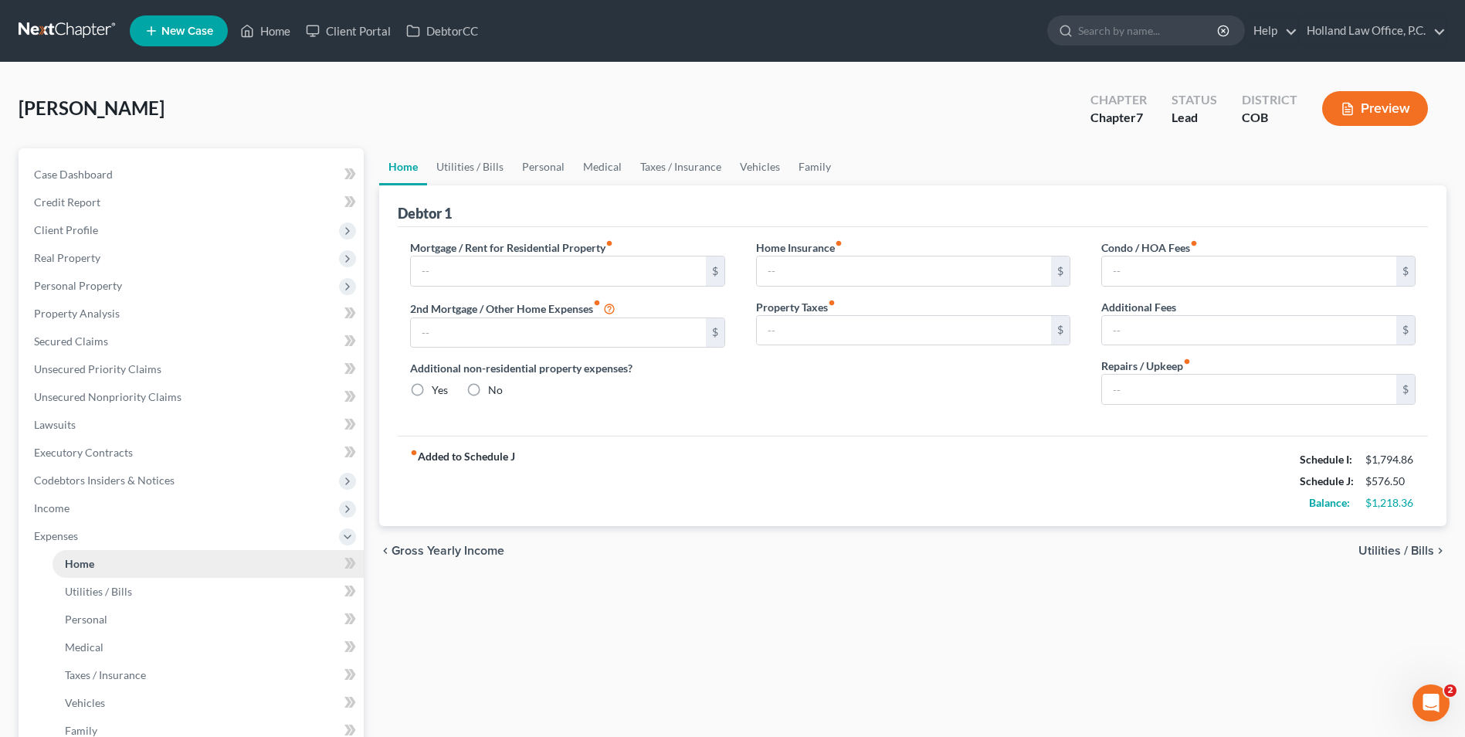
type input "0.00"
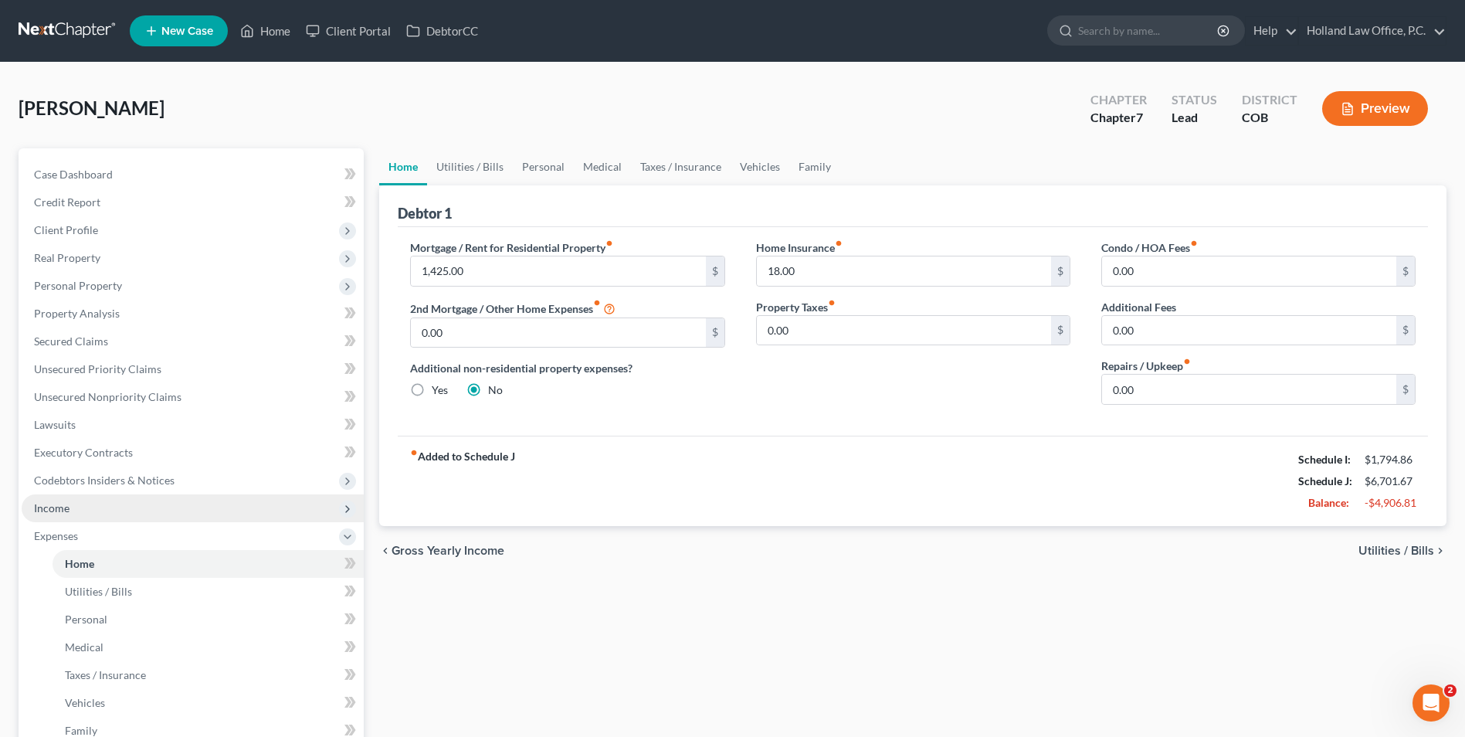
click at [45, 511] on span "Income" at bounding box center [52, 507] width 36 height 13
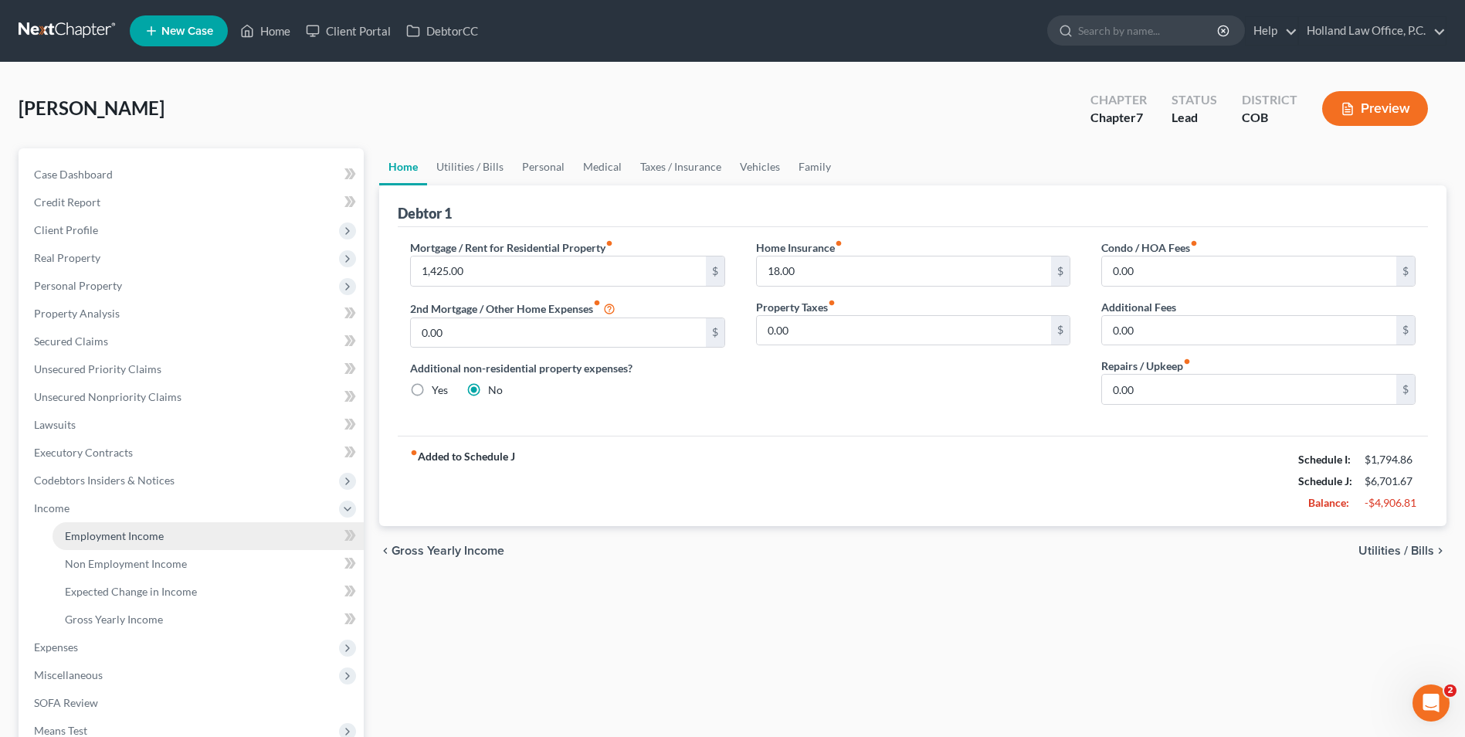
click at [76, 531] on span "Employment Income" at bounding box center [114, 535] width 99 height 13
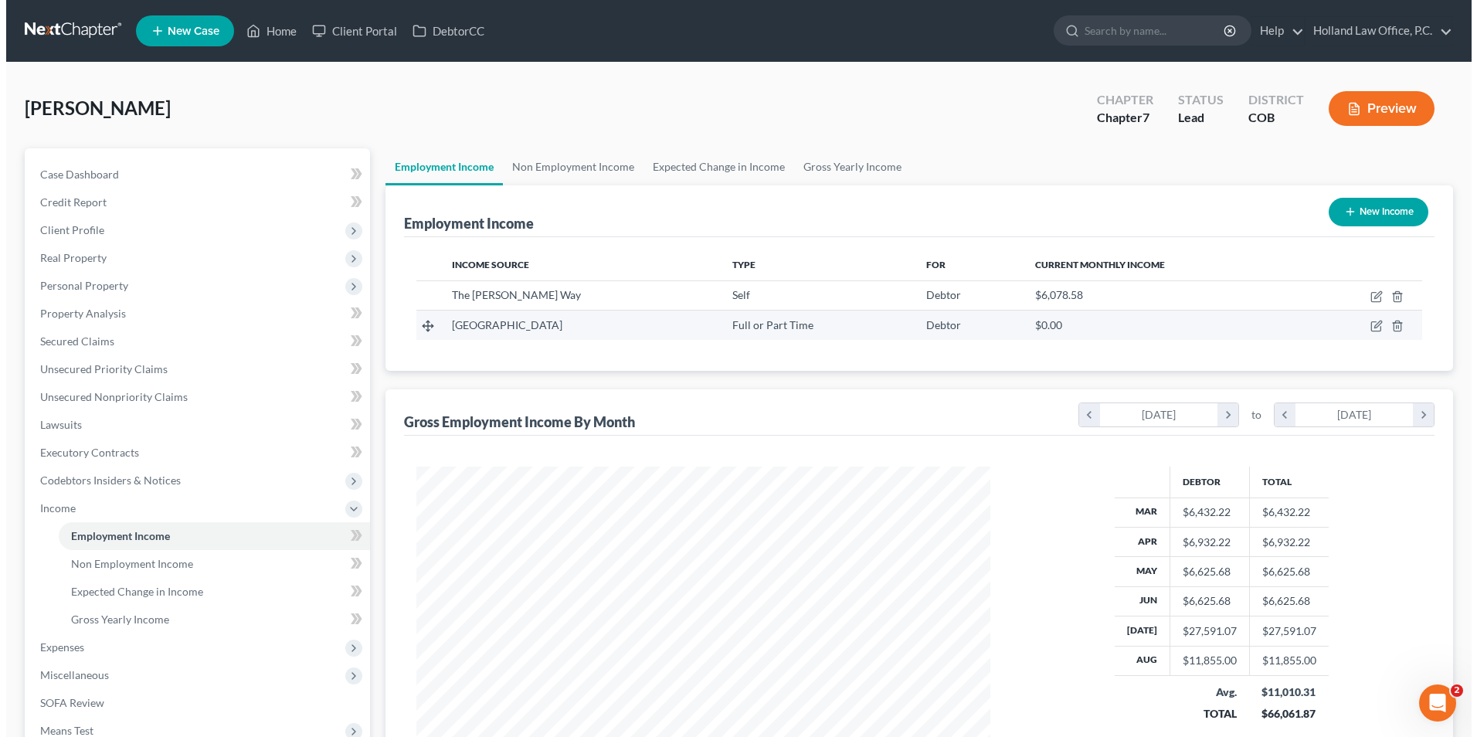
scroll to position [287, 604]
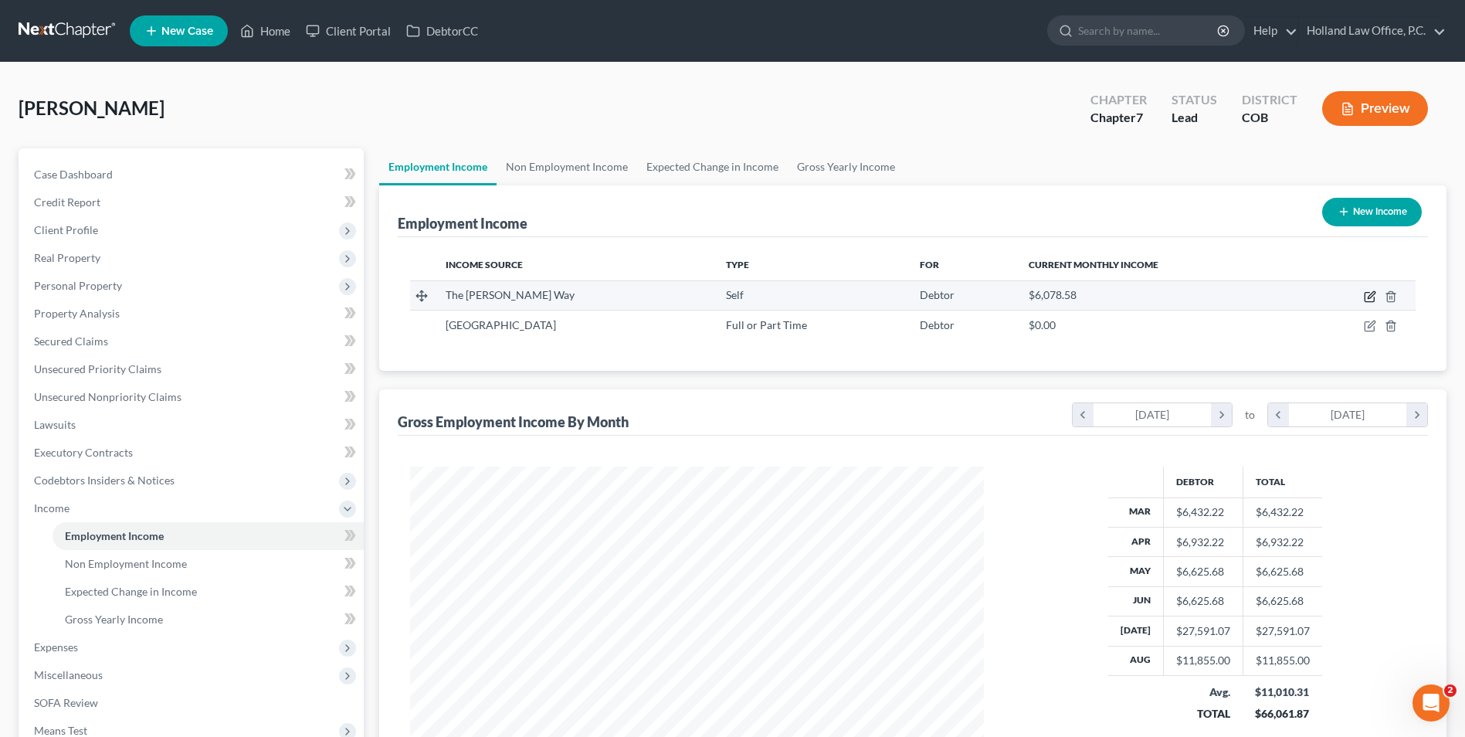
click at [1371, 299] on icon "button" at bounding box center [1370, 296] width 12 height 12
select select "1"
select select "5"
select select "0"
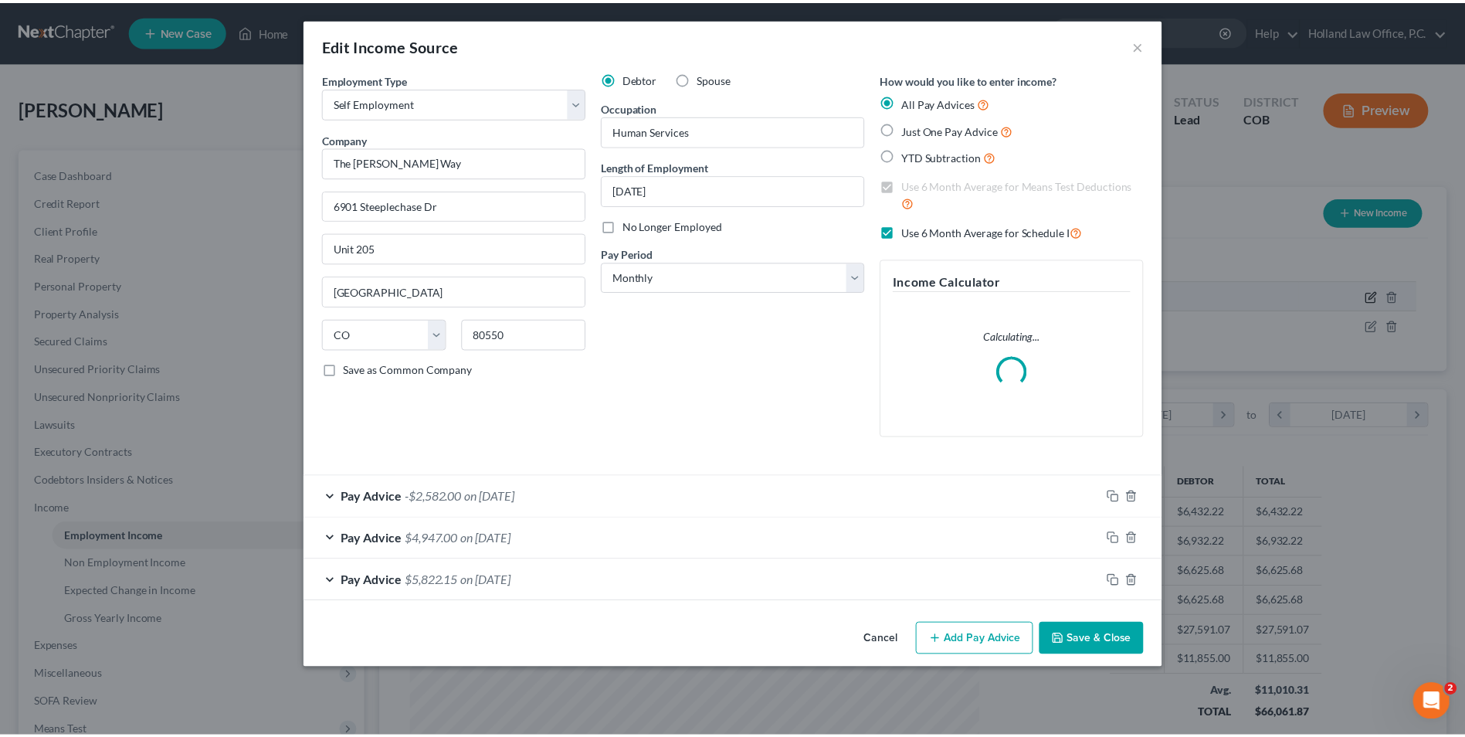
scroll to position [289, 610]
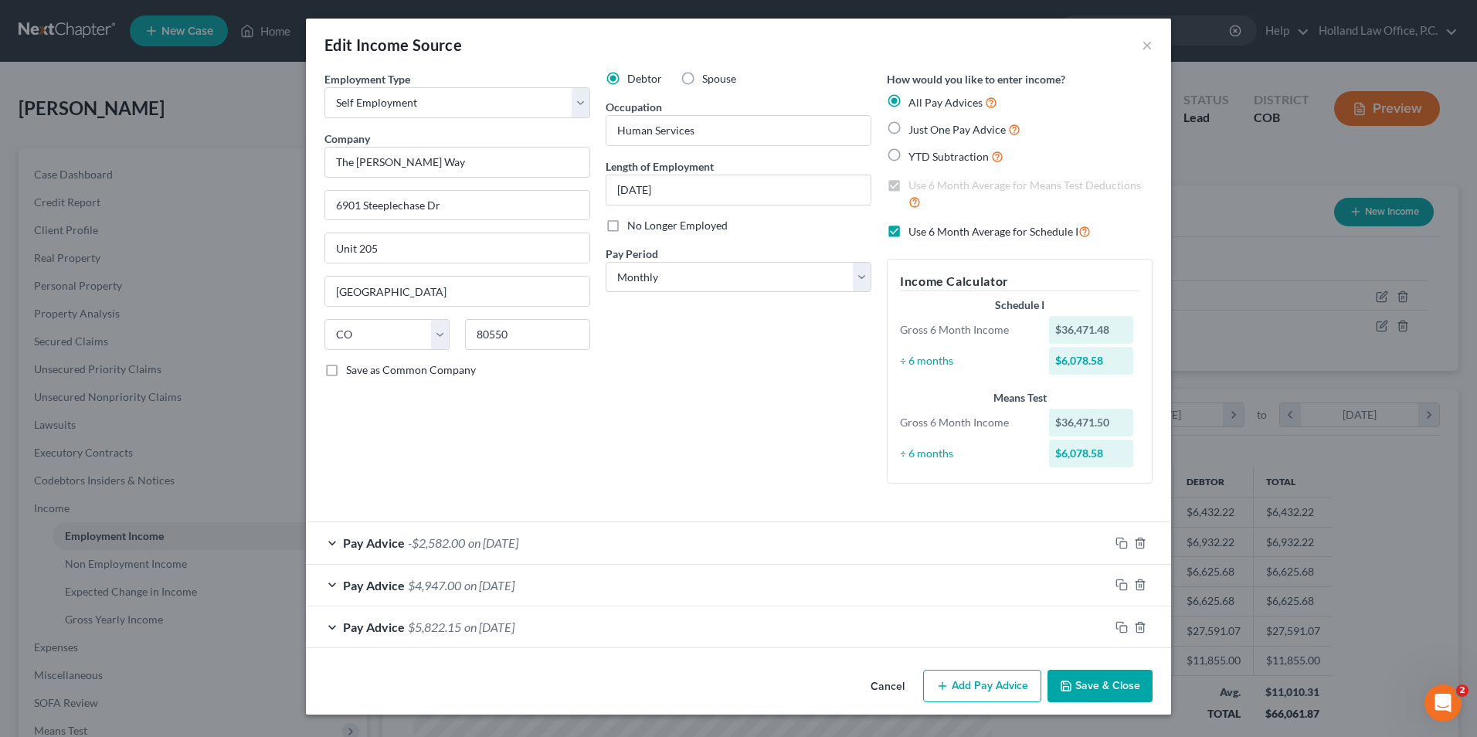
click at [611, 549] on div "Pay Advice -$2,582.00 on 09/30/2025" at bounding box center [707, 542] width 803 height 41
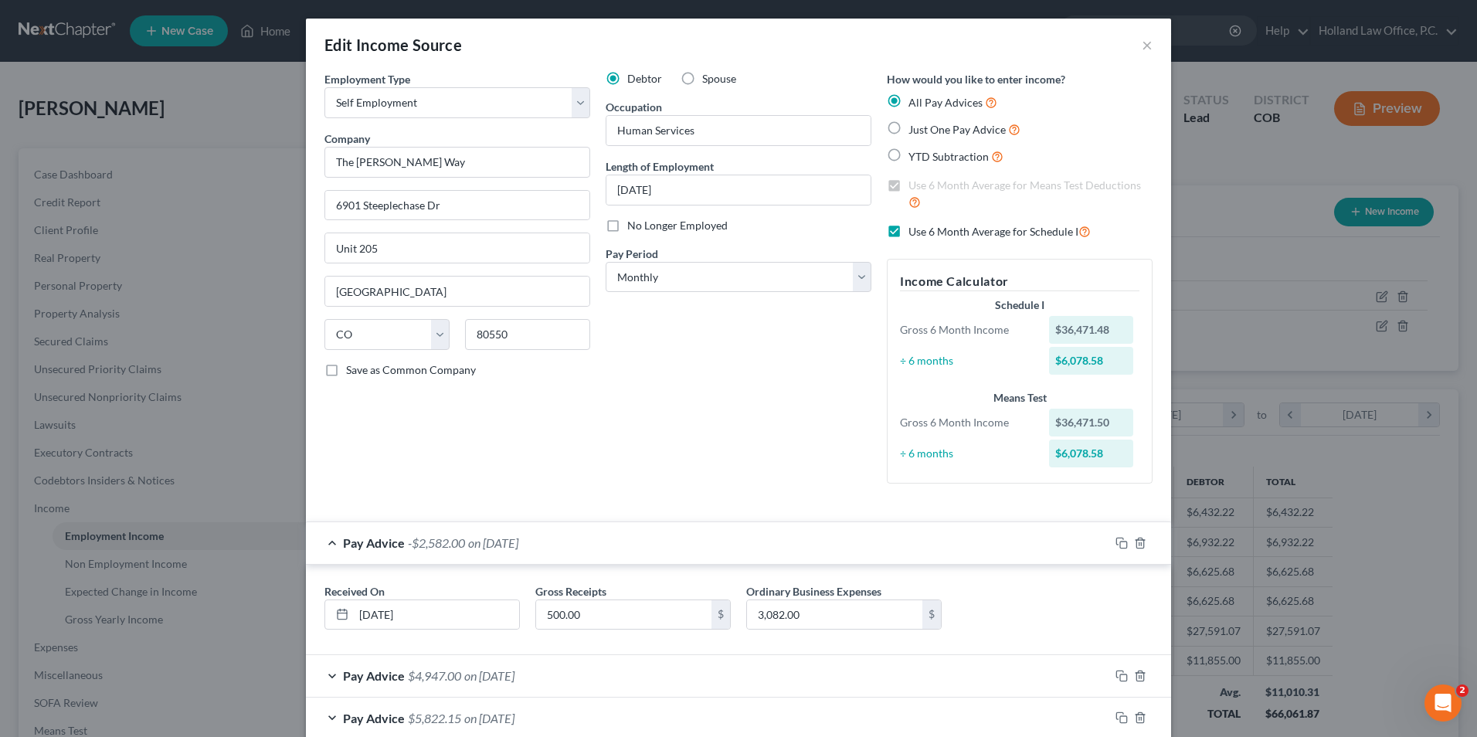
click at [611, 549] on div "Pay Advice -$2,582.00 on 09/30/2025" at bounding box center [707, 542] width 803 height 41
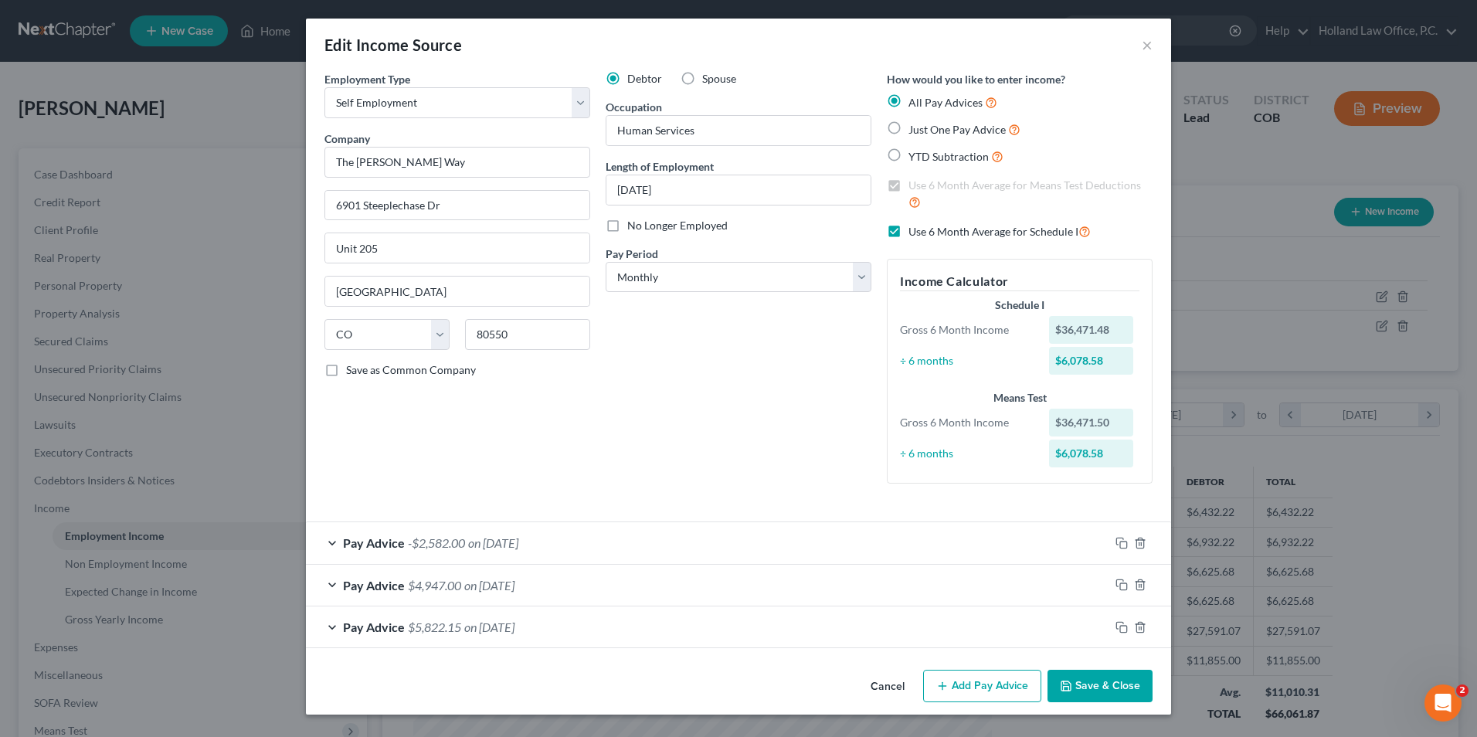
drag, startPoint x: 884, startPoint y: 686, endPoint x: 873, endPoint y: 671, distance: 18.2
click at [884, 681] on button "Cancel" at bounding box center [887, 686] width 59 height 31
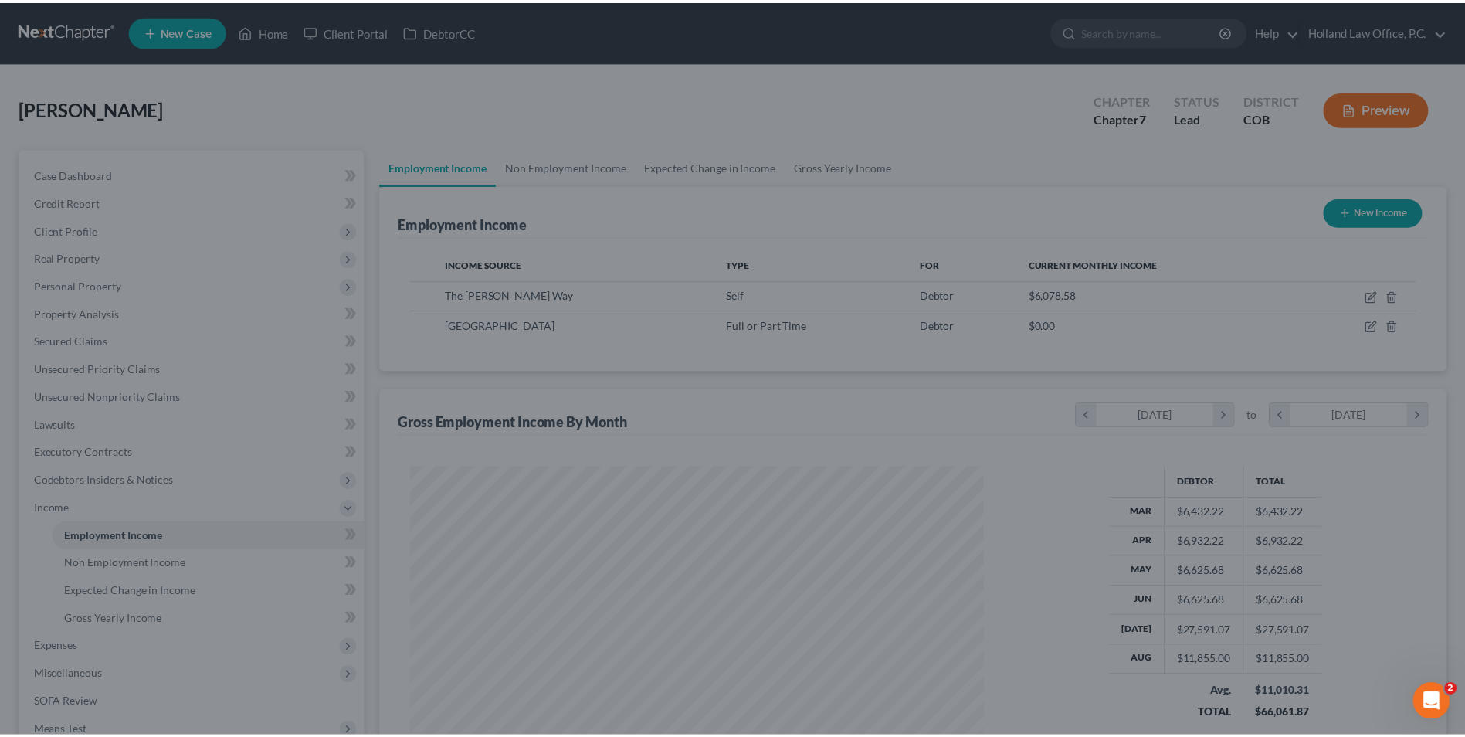
scroll to position [772139, 771821]
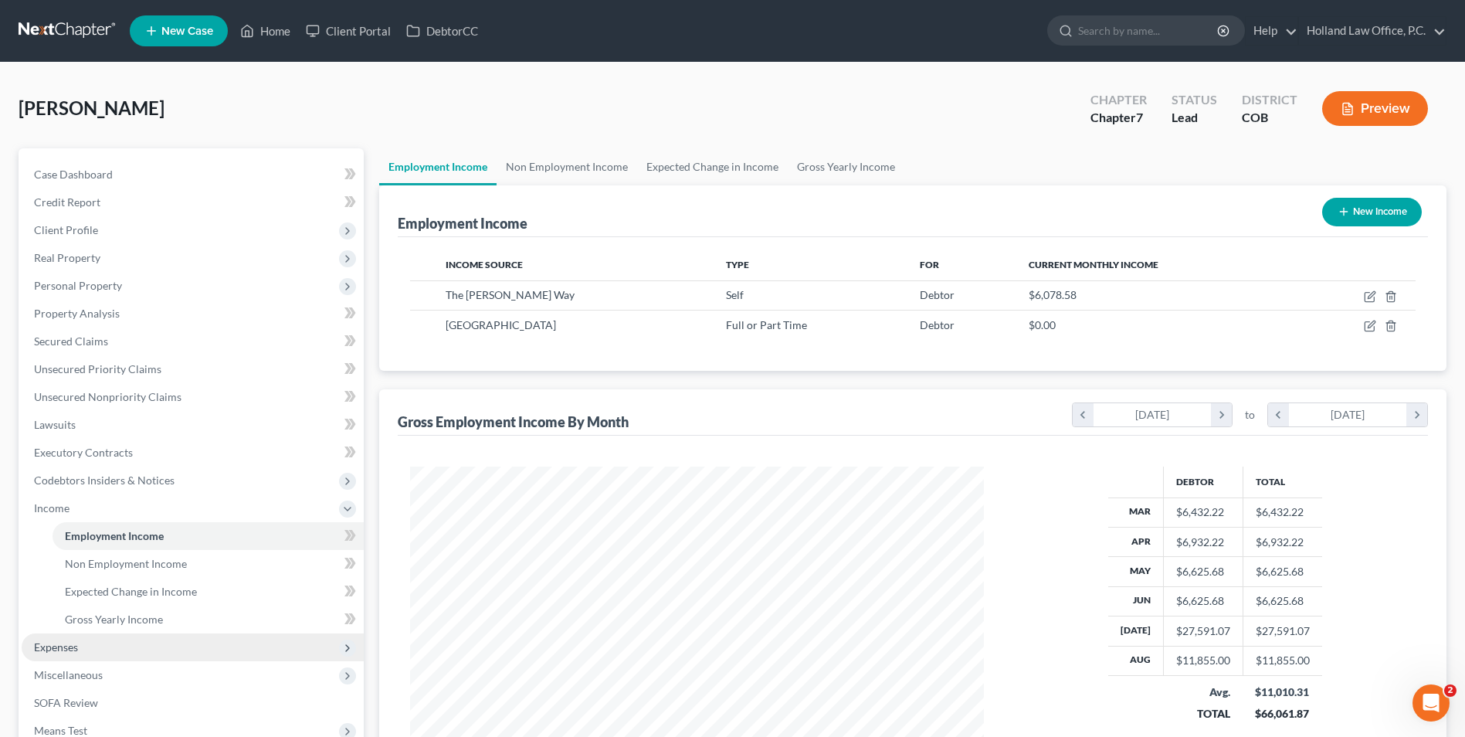
click at [178, 650] on span "Expenses" at bounding box center [193, 647] width 342 height 28
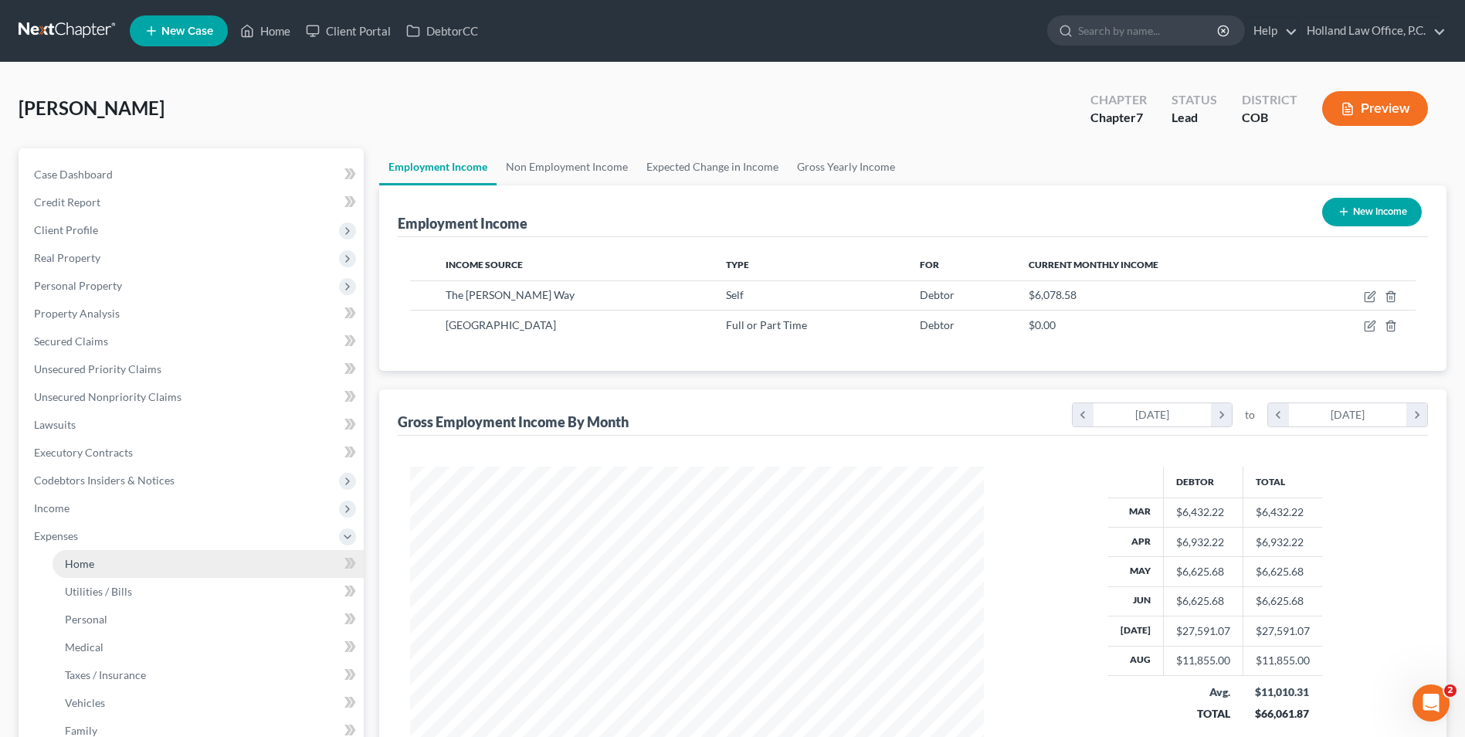
click at [101, 561] on link "Home" at bounding box center [208, 564] width 311 height 28
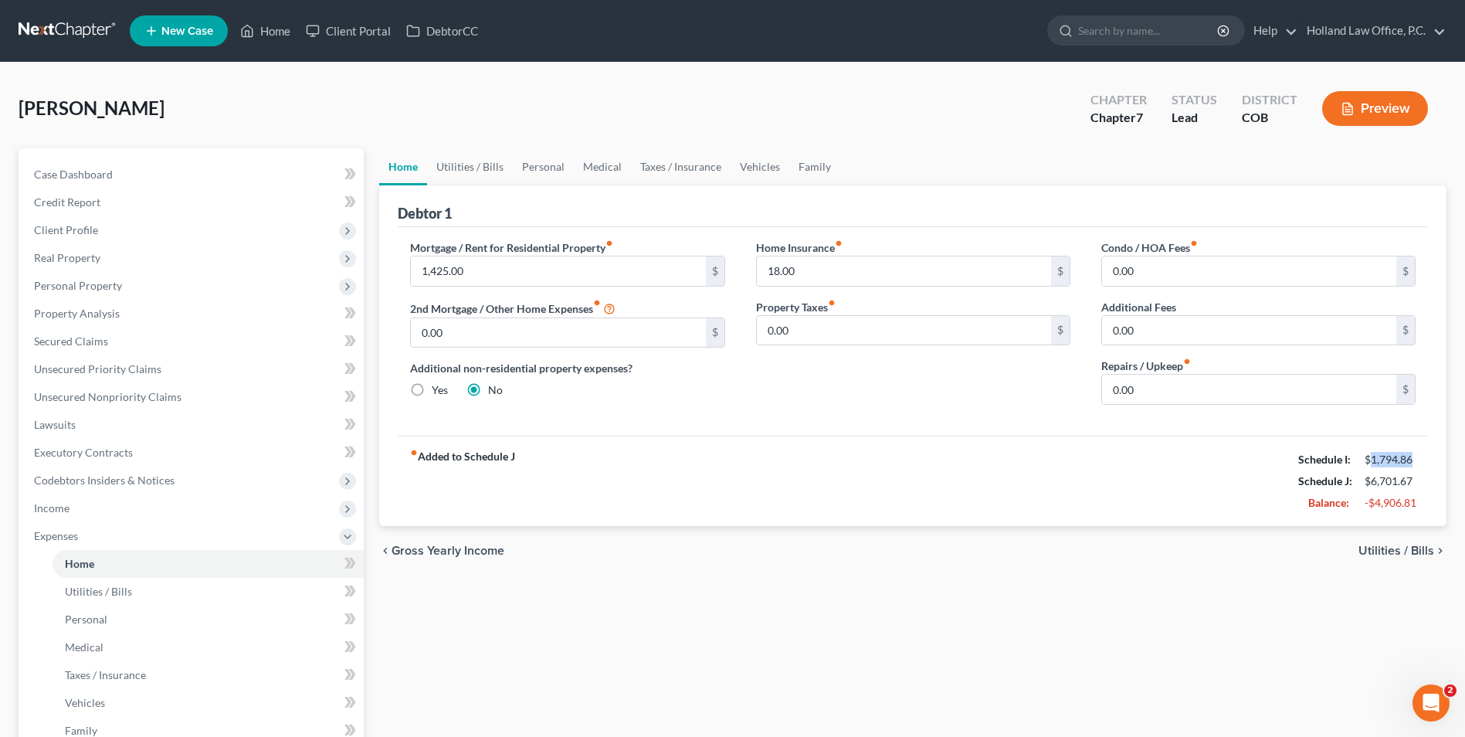
drag, startPoint x: 1370, startPoint y: 458, endPoint x: 1415, endPoint y: 460, distance: 45.6
click at [1415, 460] on div "$1,794.86" at bounding box center [1390, 459] width 51 height 15
drag, startPoint x: 1350, startPoint y: 459, endPoint x: 1413, endPoint y: 459, distance: 62.6
click at [1413, 459] on div "$1,794.86" at bounding box center [1390, 459] width 51 height 15
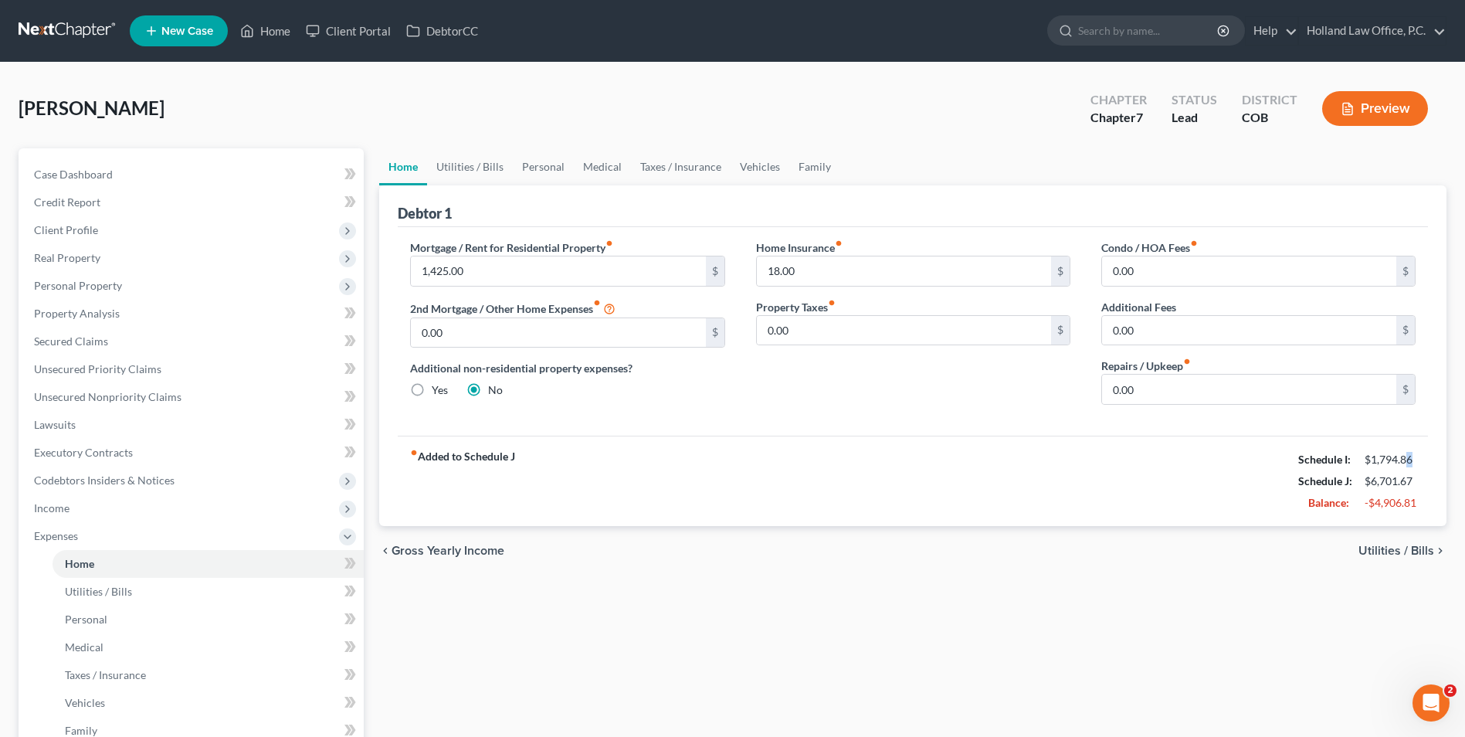
drag, startPoint x: 1413, startPoint y: 459, endPoint x: 1444, endPoint y: 457, distance: 31.0
click at [1445, 457] on div "Home Utilities / Bills Personal Medical Taxes / Insurance Vehicles Family Debto…" at bounding box center [913, 552] width 1083 height 809
click at [82, 511] on span "Income" at bounding box center [193, 508] width 342 height 28
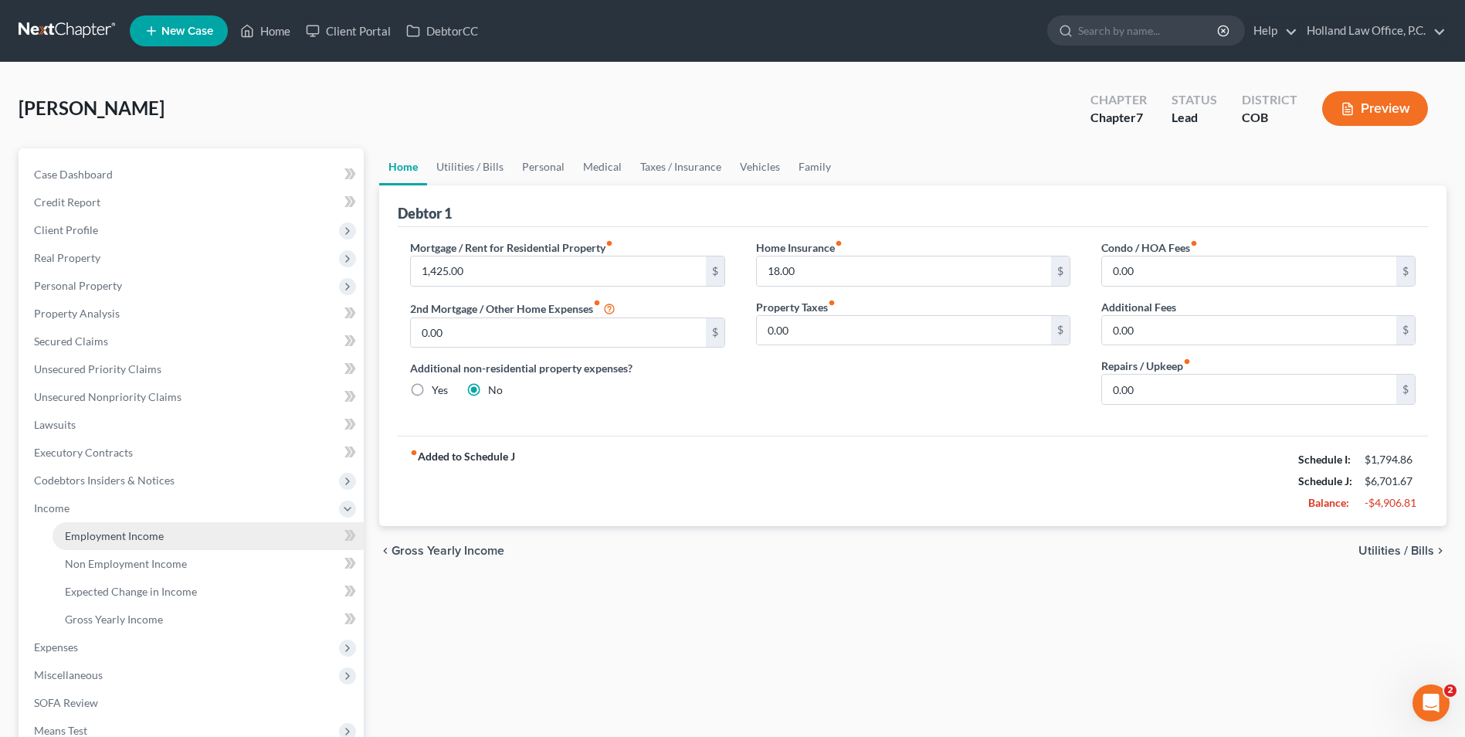
click at [126, 527] on link "Employment Income" at bounding box center [208, 536] width 311 height 28
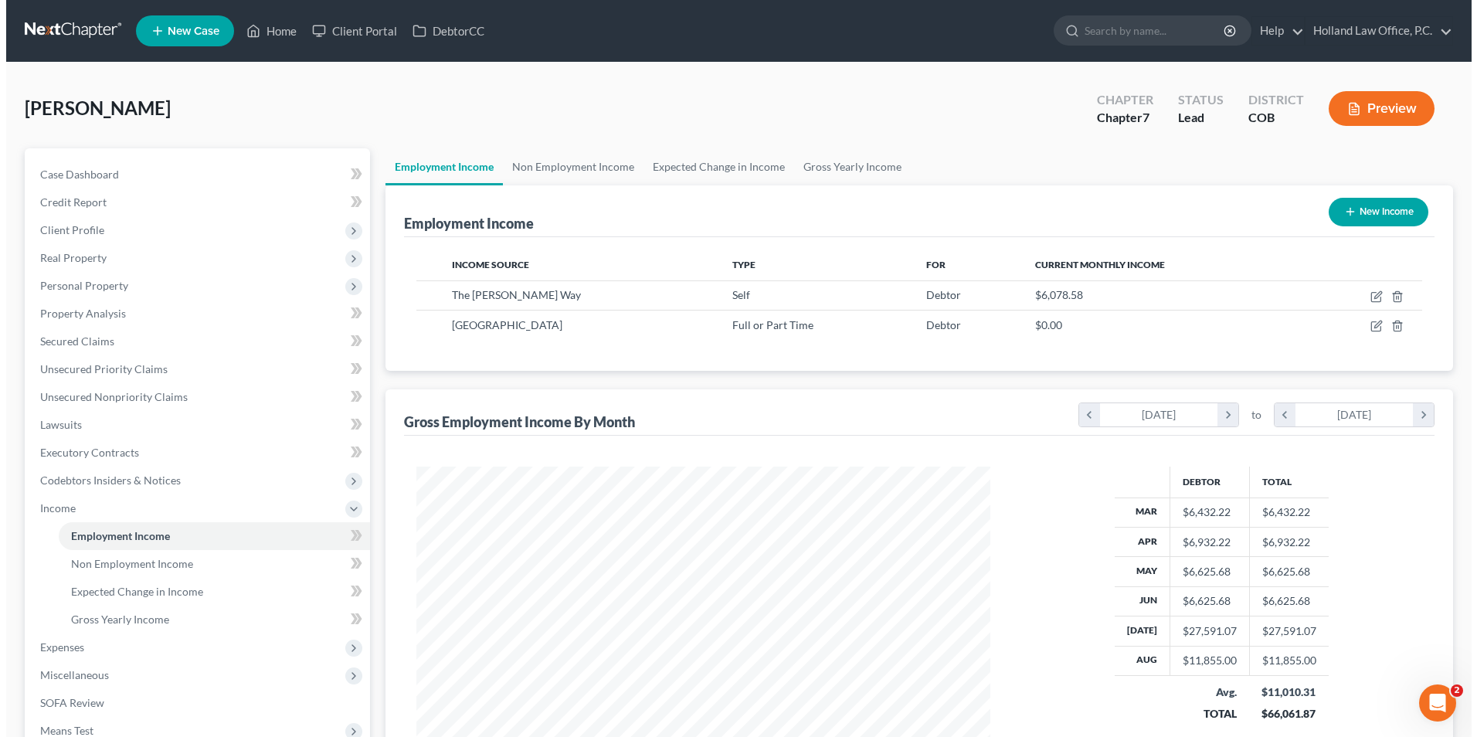
scroll to position [287, 604]
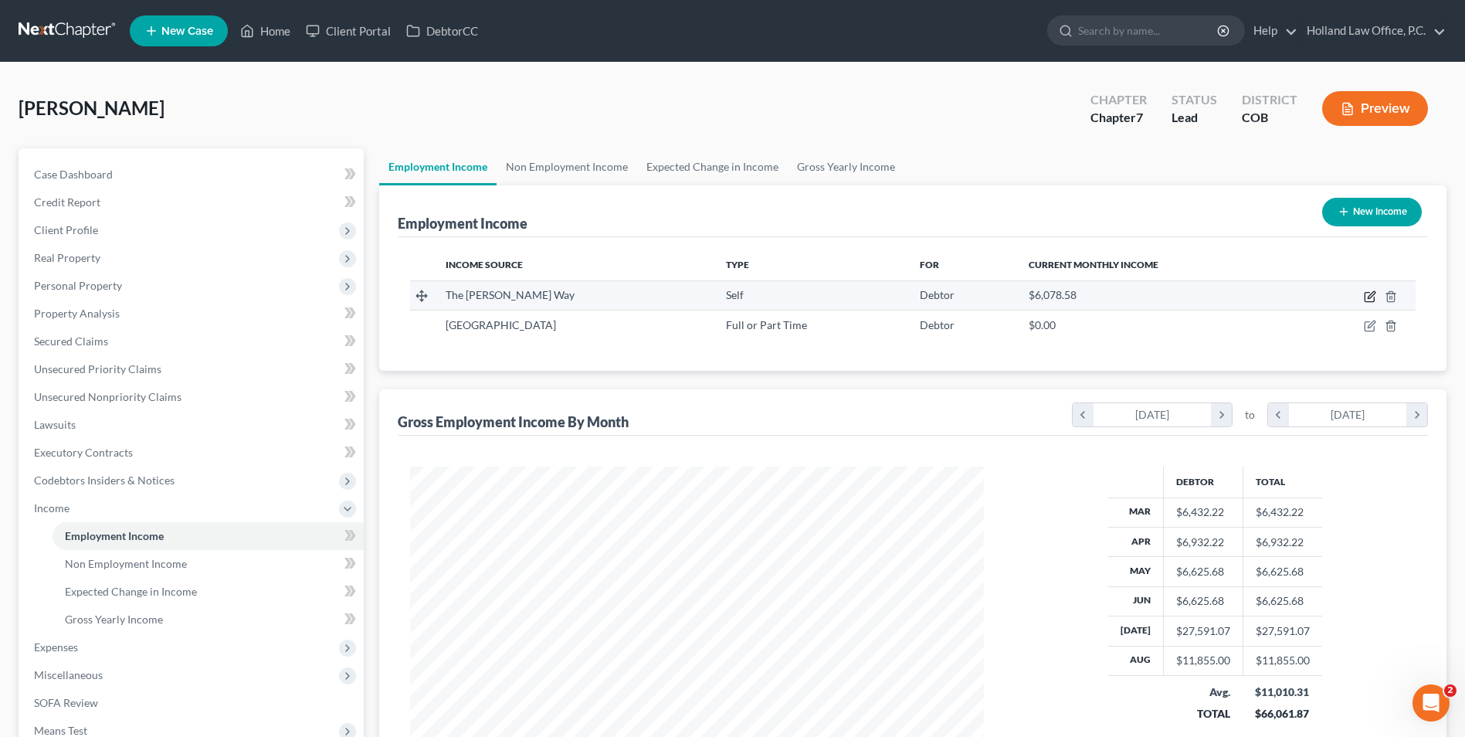
click at [1368, 296] on icon "button" at bounding box center [1370, 296] width 12 height 12
select select "1"
select select "5"
select select "0"
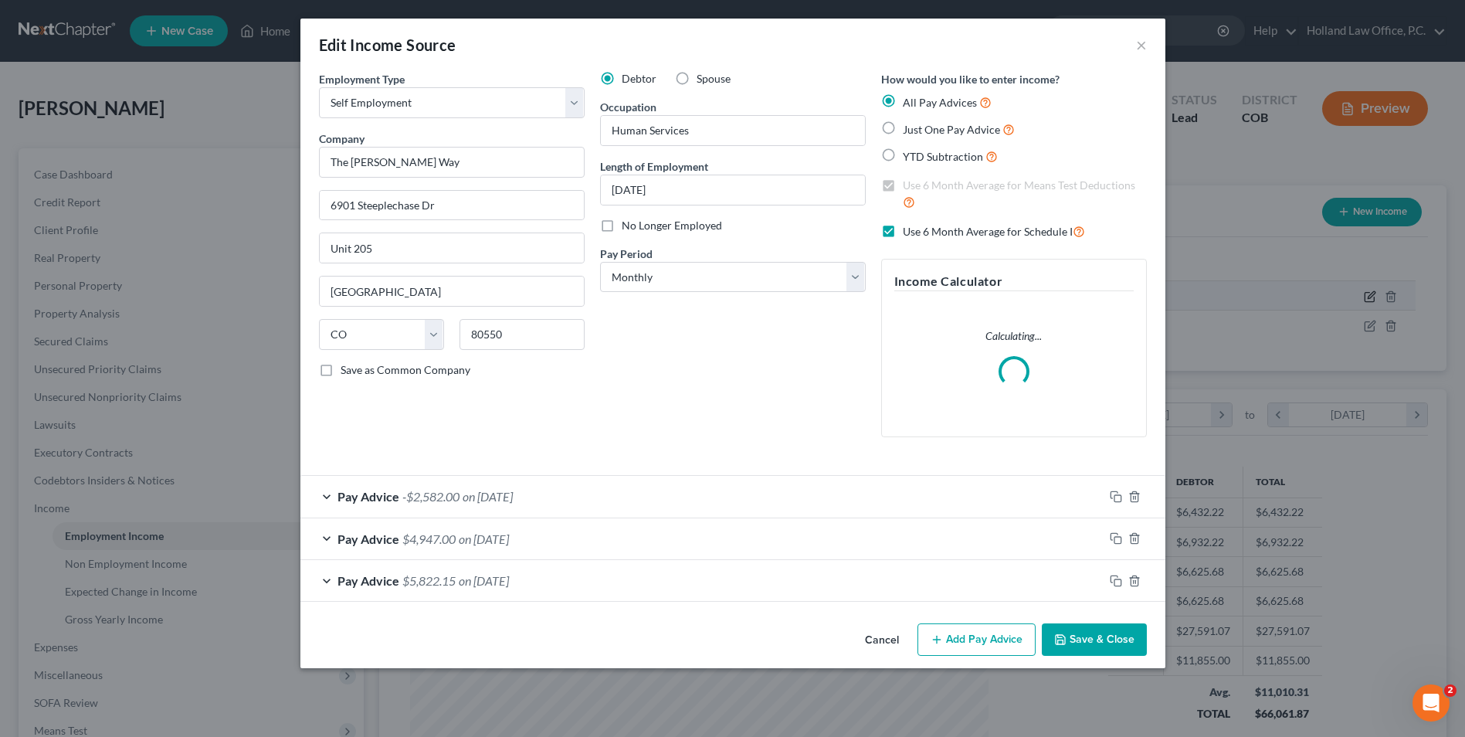
scroll to position [289, 610]
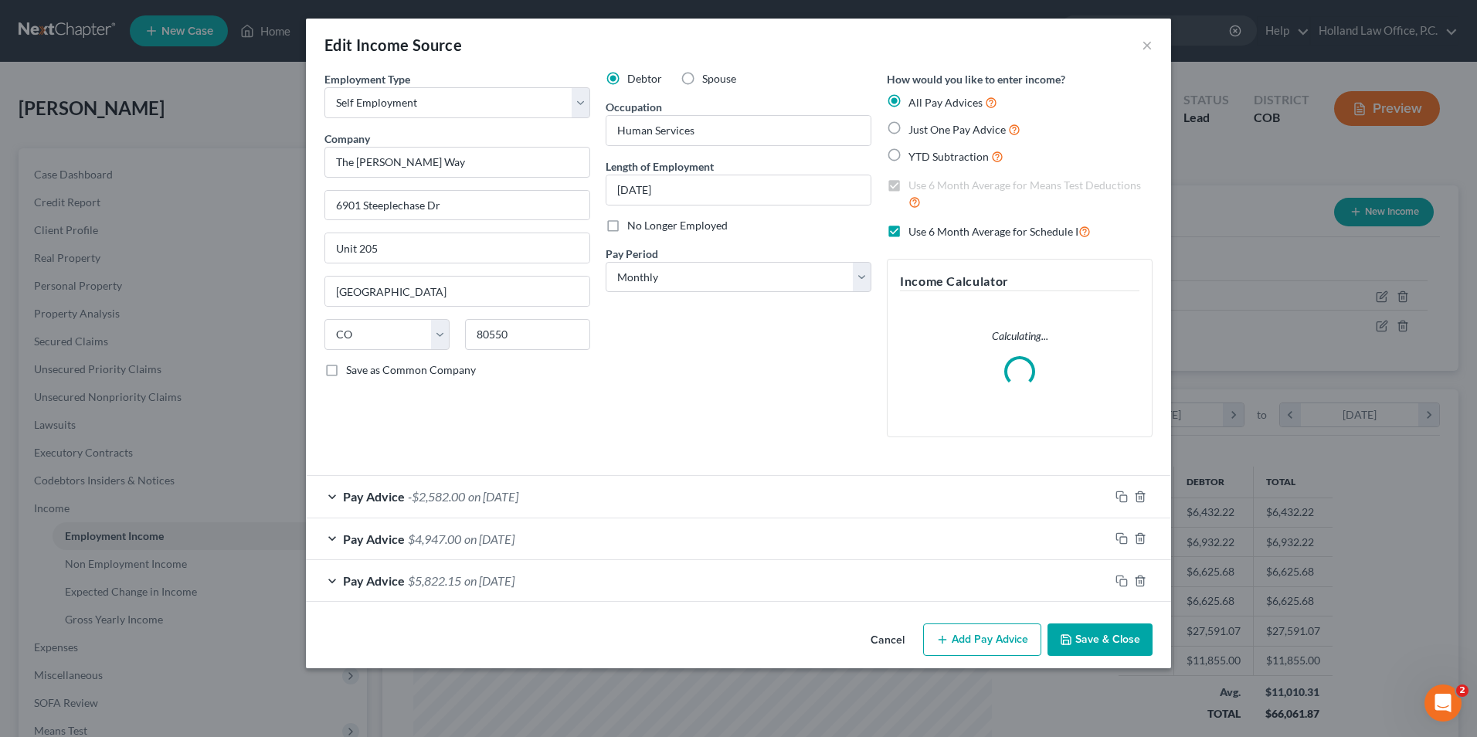
click at [934, 229] on span "Use 6 Month Average for Schedule I" at bounding box center [993, 231] width 170 height 13
click at [925, 229] on input "Use 6 Month Average for Schedule I" at bounding box center [920, 227] width 10 height 10
checkbox input "false"
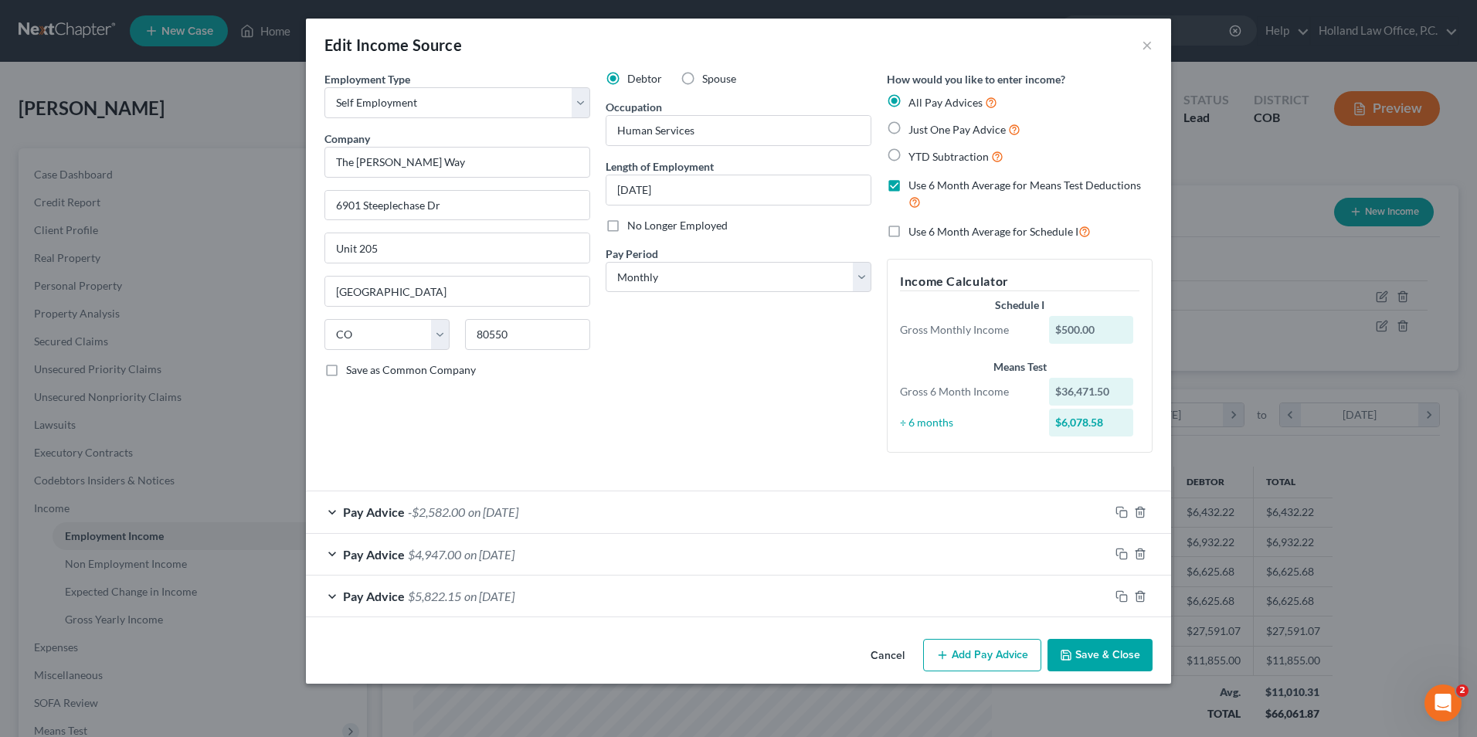
click at [1105, 654] on button "Save & Close" at bounding box center [1099, 655] width 105 height 32
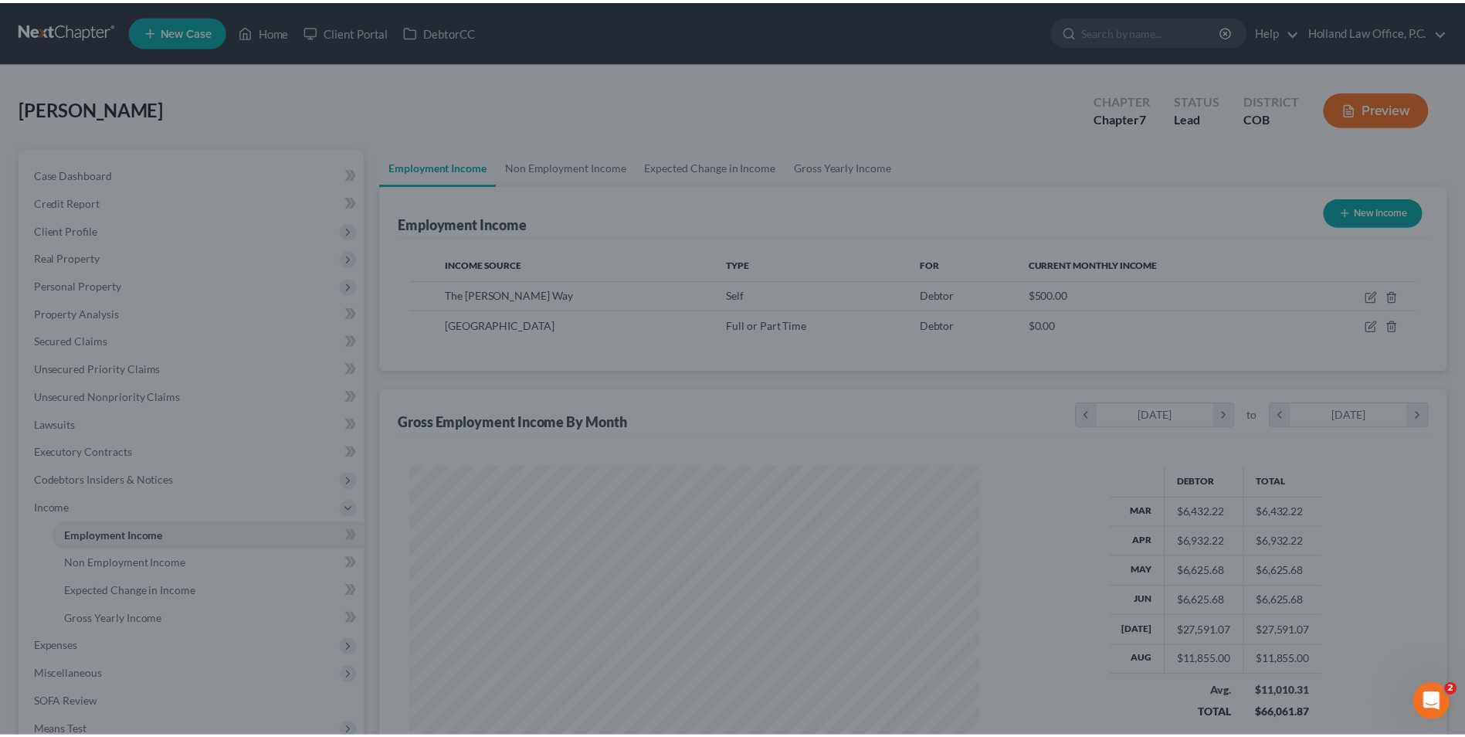
scroll to position [772139, 771821]
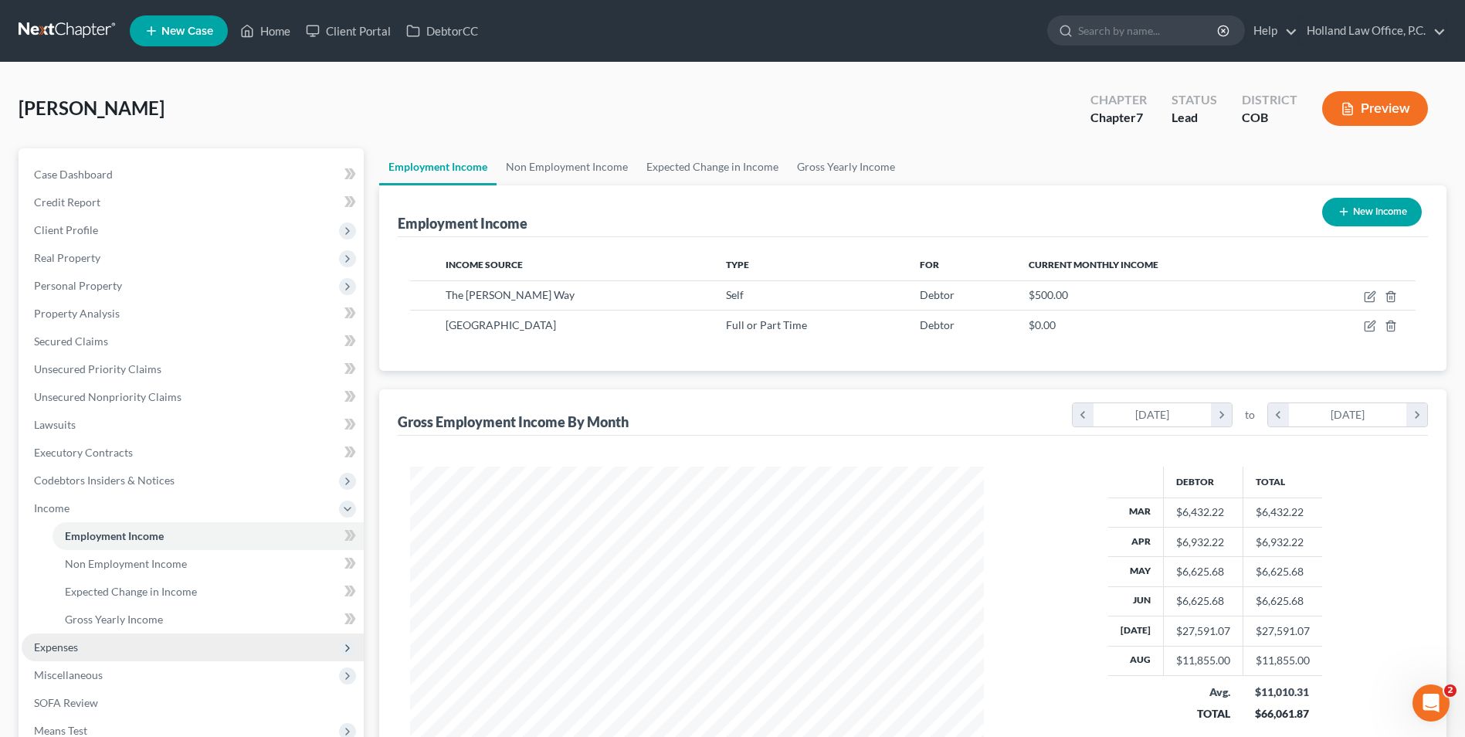
click at [103, 658] on span "Expenses" at bounding box center [193, 647] width 342 height 28
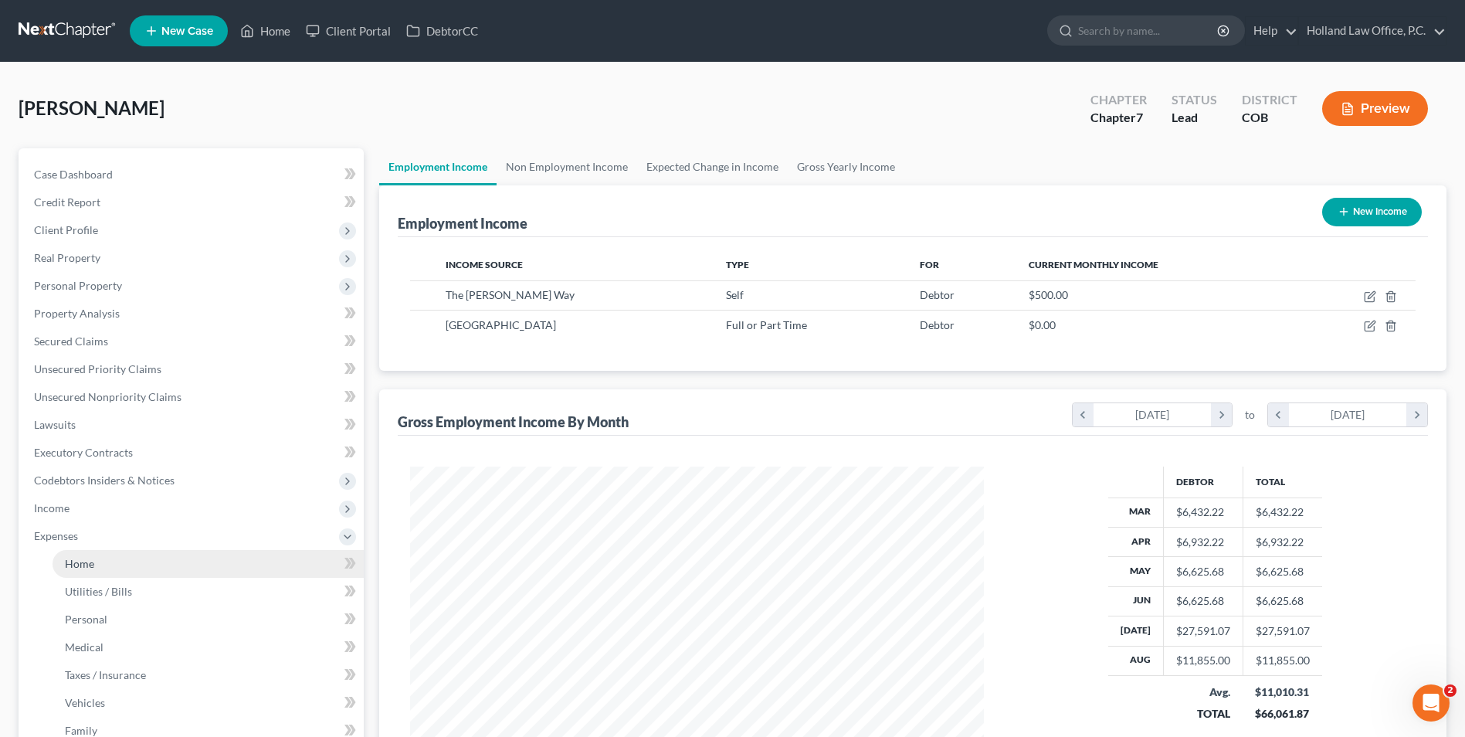
click at [87, 553] on link "Home" at bounding box center [208, 564] width 311 height 28
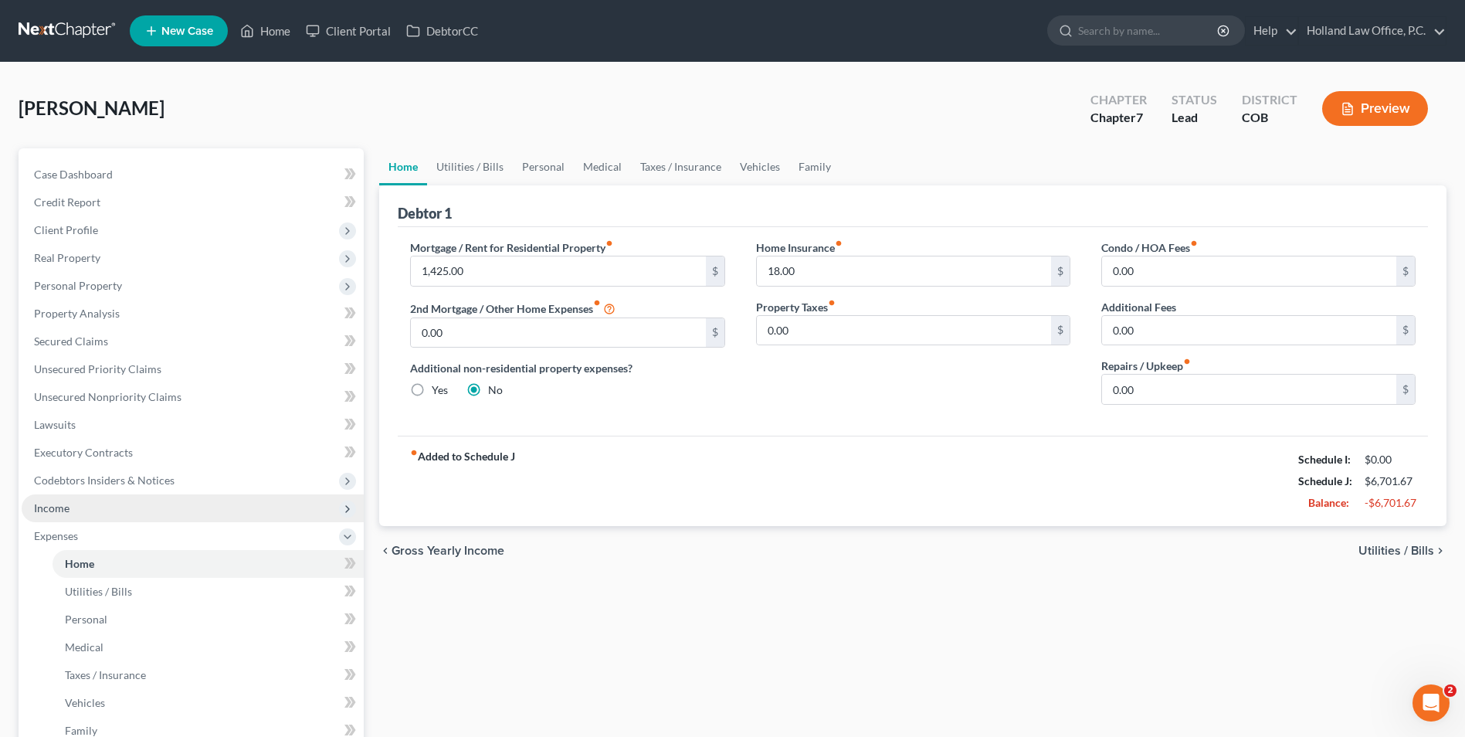
click at [107, 513] on span "Income" at bounding box center [193, 508] width 342 height 28
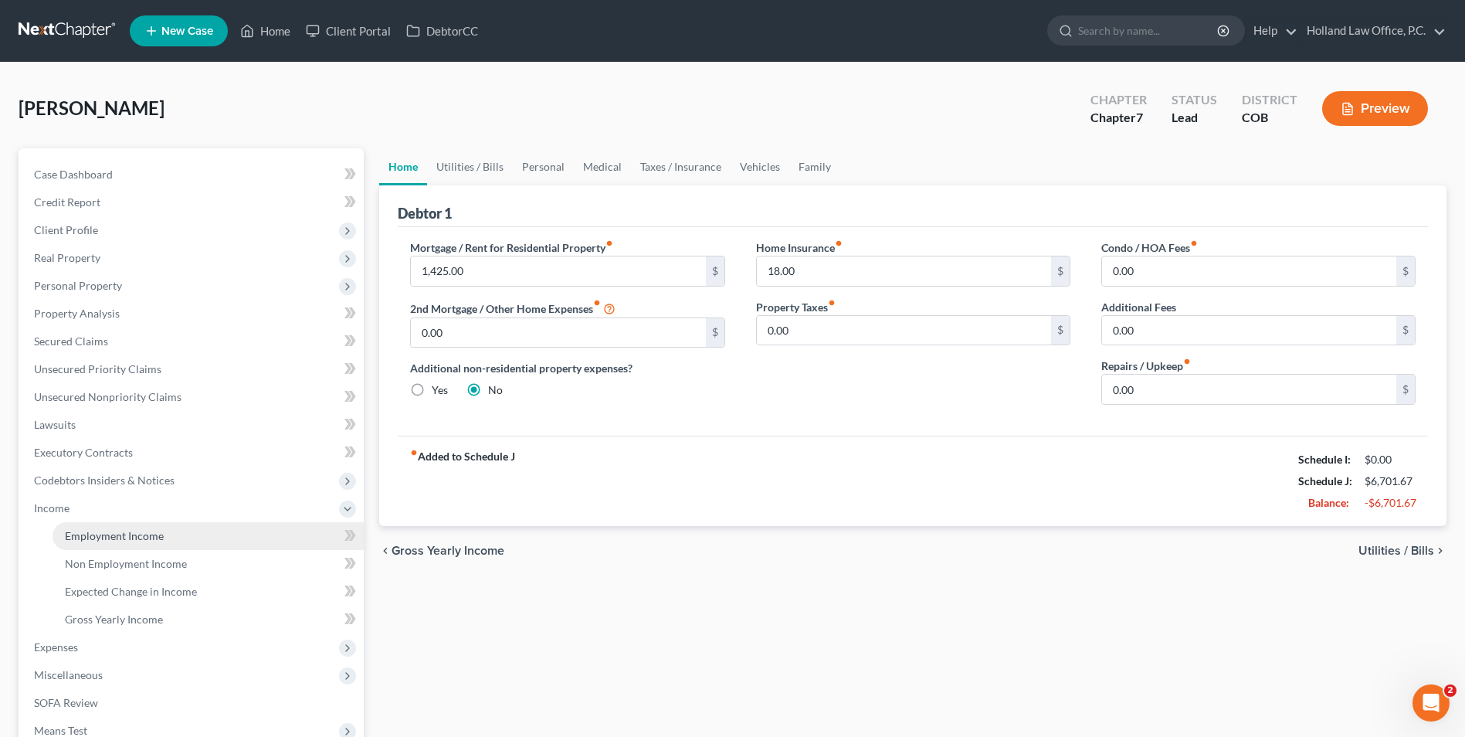
click at [107, 524] on link "Employment Income" at bounding box center [208, 536] width 311 height 28
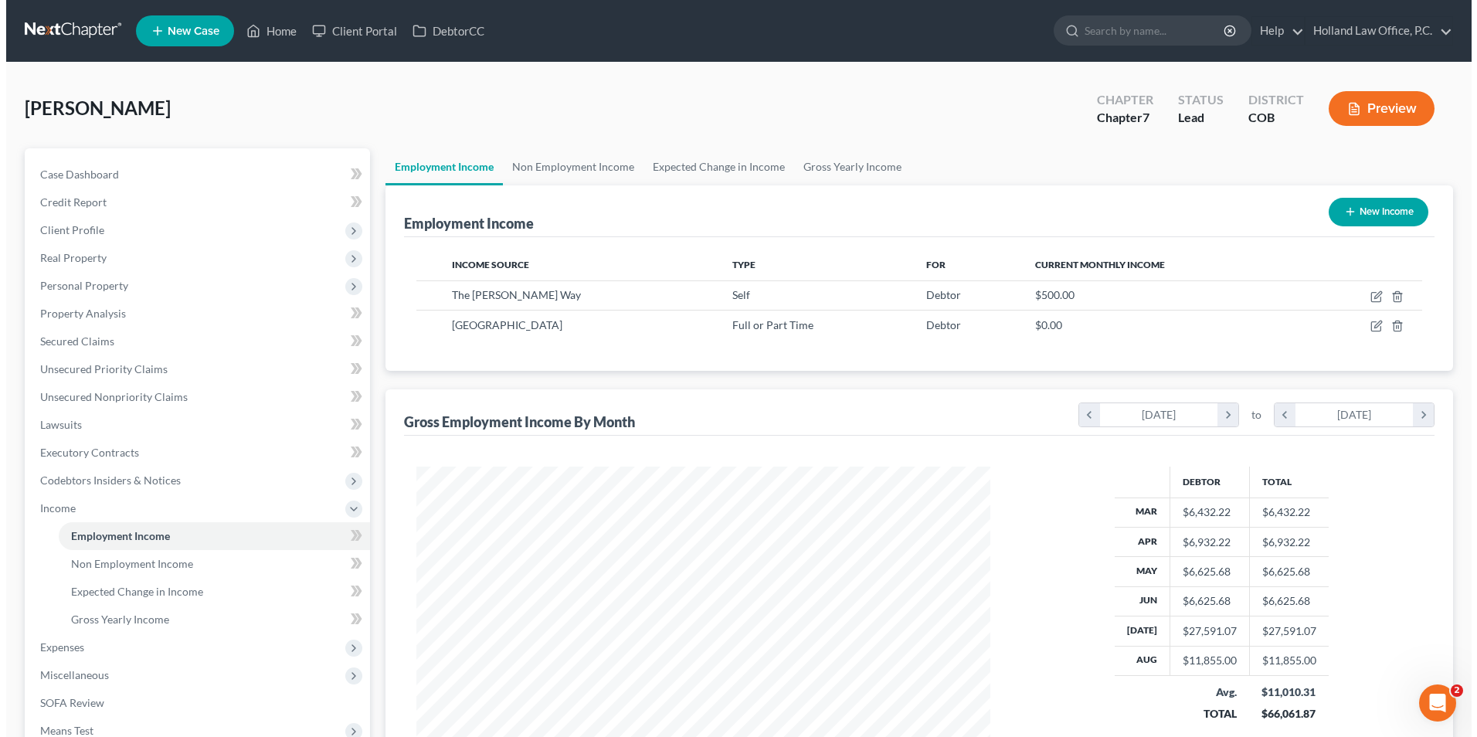
scroll to position [287, 604]
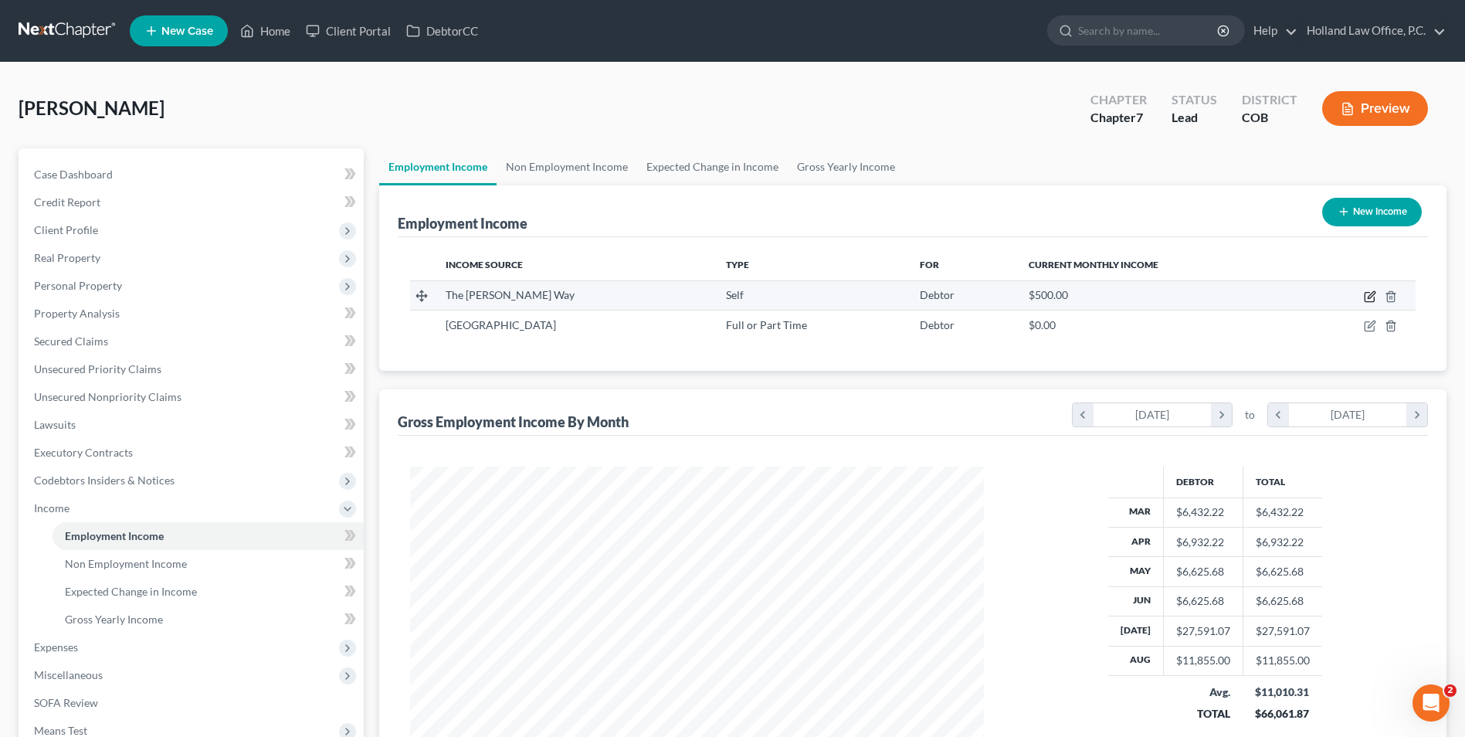
click at [1367, 297] on icon "button" at bounding box center [1370, 296] width 12 height 12
select select "1"
select select "5"
select select "0"
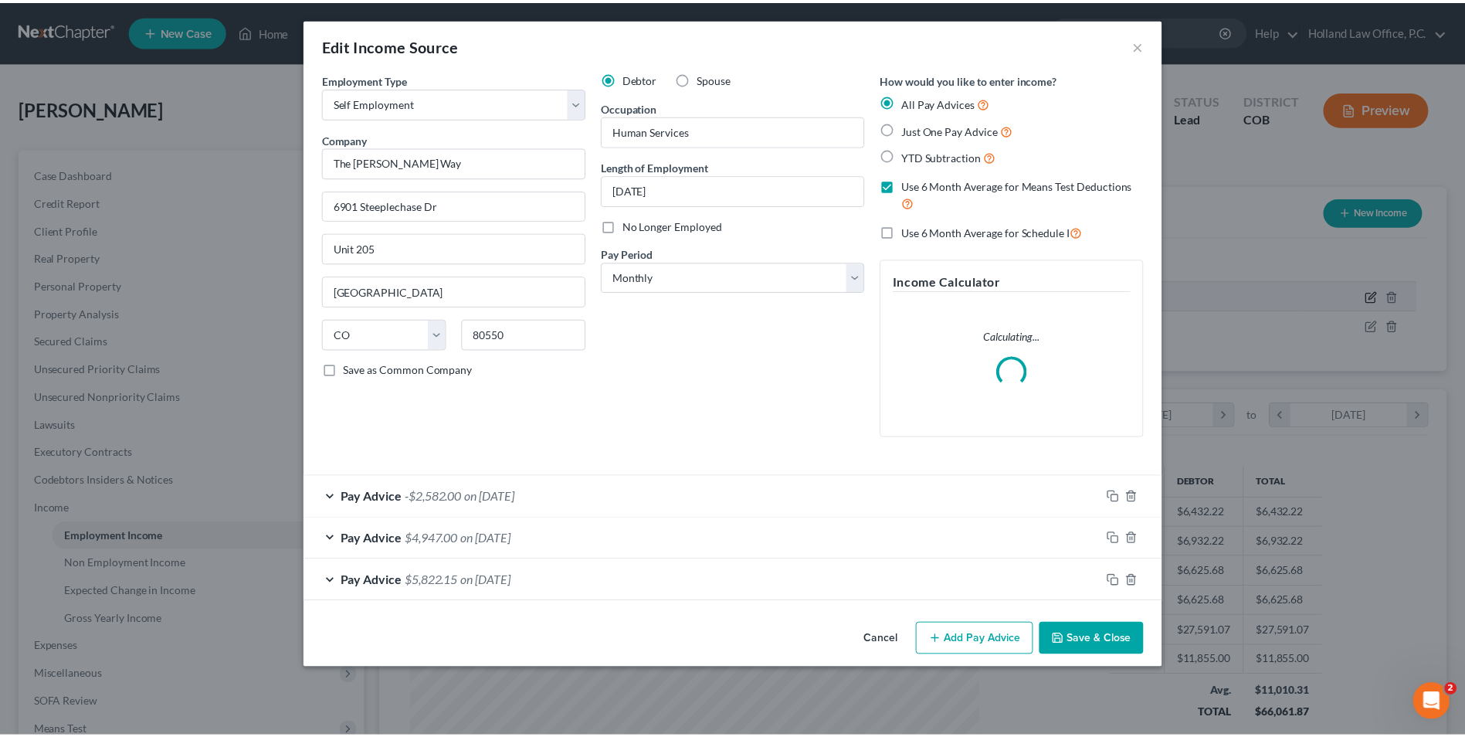
scroll to position [289, 610]
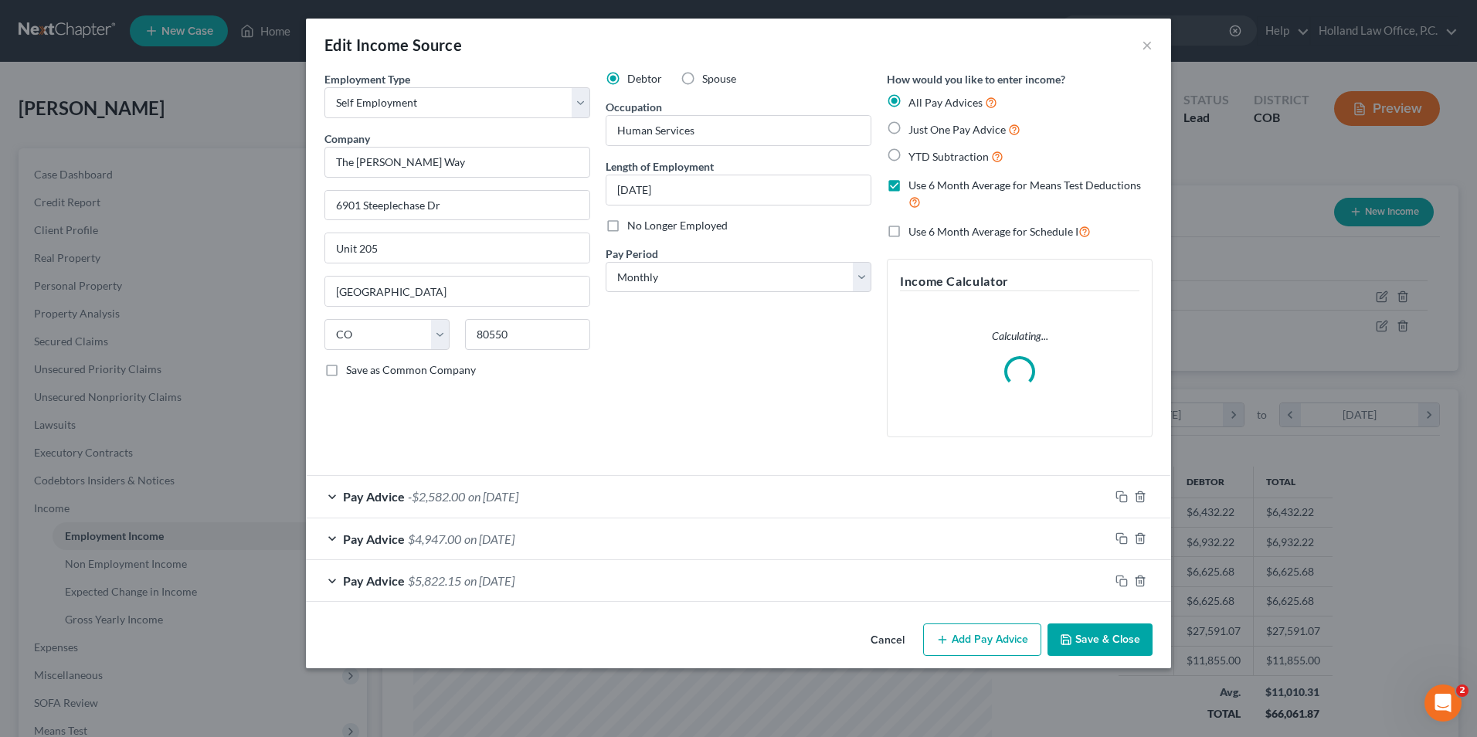
click at [518, 494] on span "on 09/30/2025" at bounding box center [493, 496] width 50 height 15
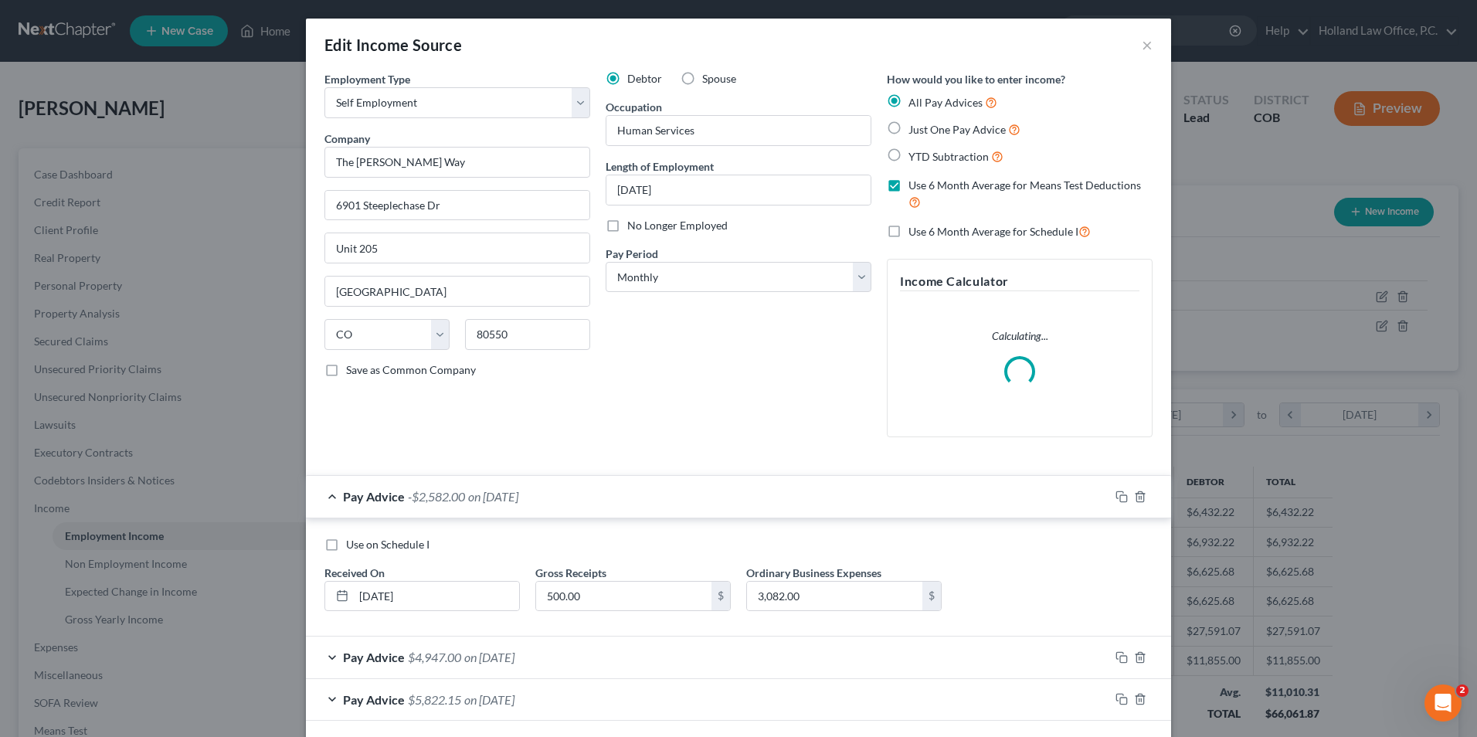
click at [518, 495] on span "on 09/30/2025" at bounding box center [493, 496] width 50 height 15
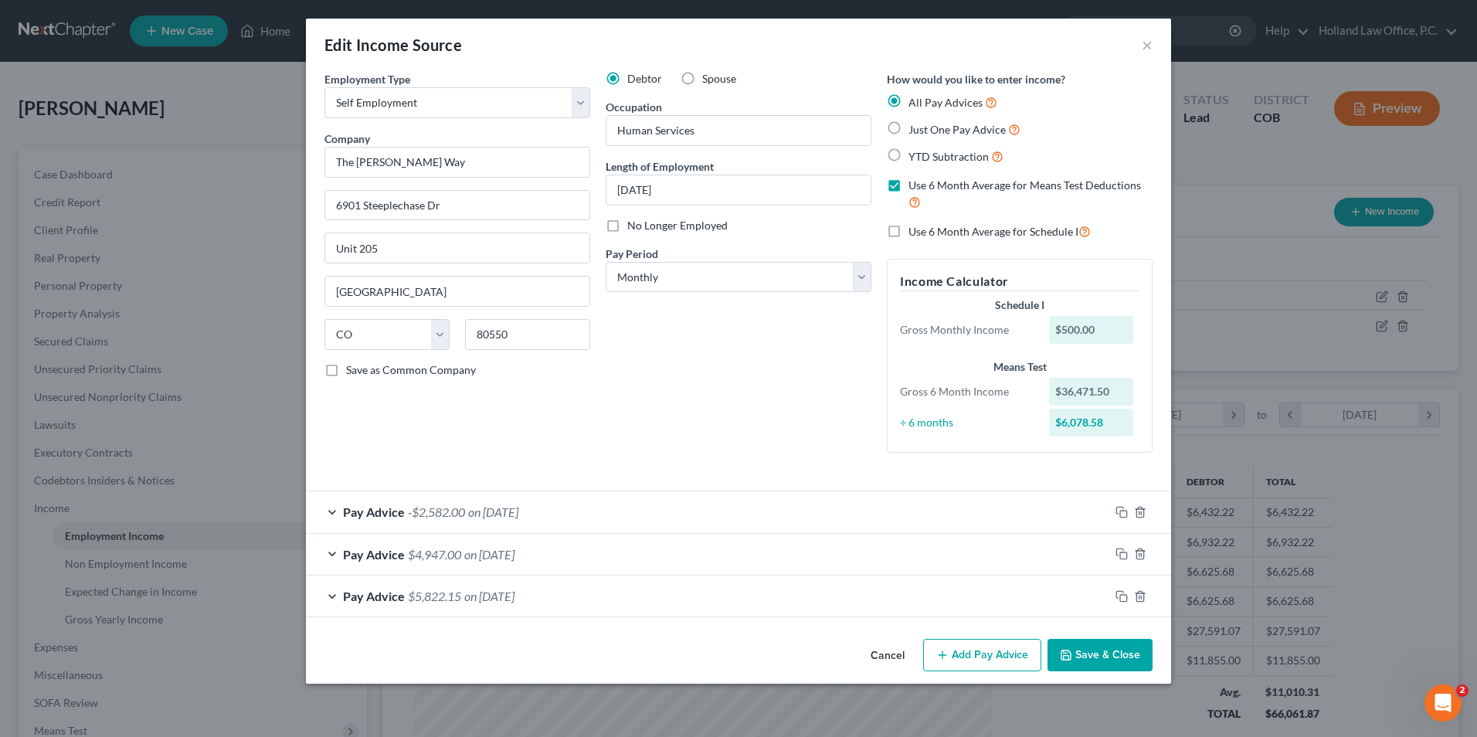
click at [908, 229] on label "Use 6 Month Average for Schedule I" at bounding box center [999, 231] width 182 height 18
click at [915, 229] on input "Use 6 Month Average for Schedule I" at bounding box center [920, 227] width 10 height 10
checkbox input "true"
click at [1107, 659] on button "Save & Close" at bounding box center [1099, 655] width 105 height 32
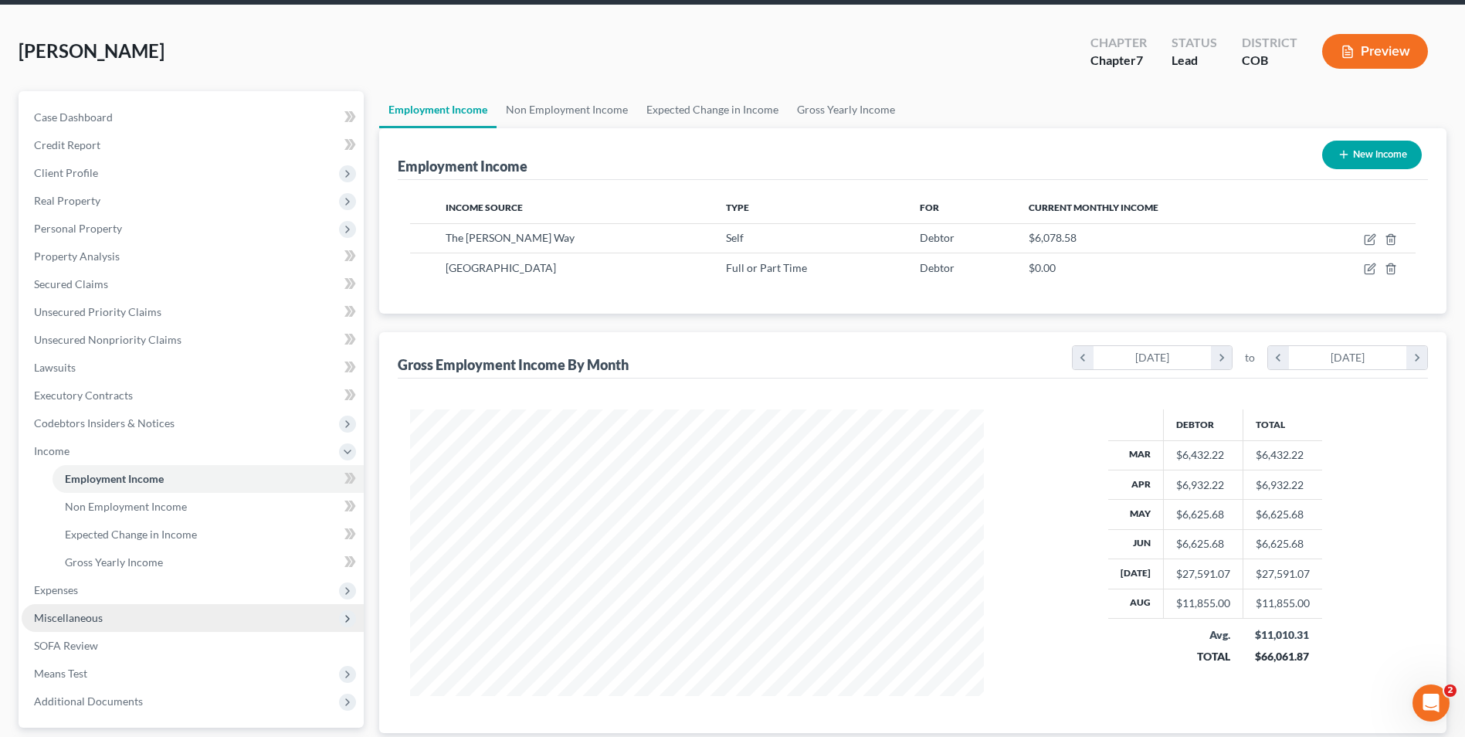
scroll to position [154, 0]
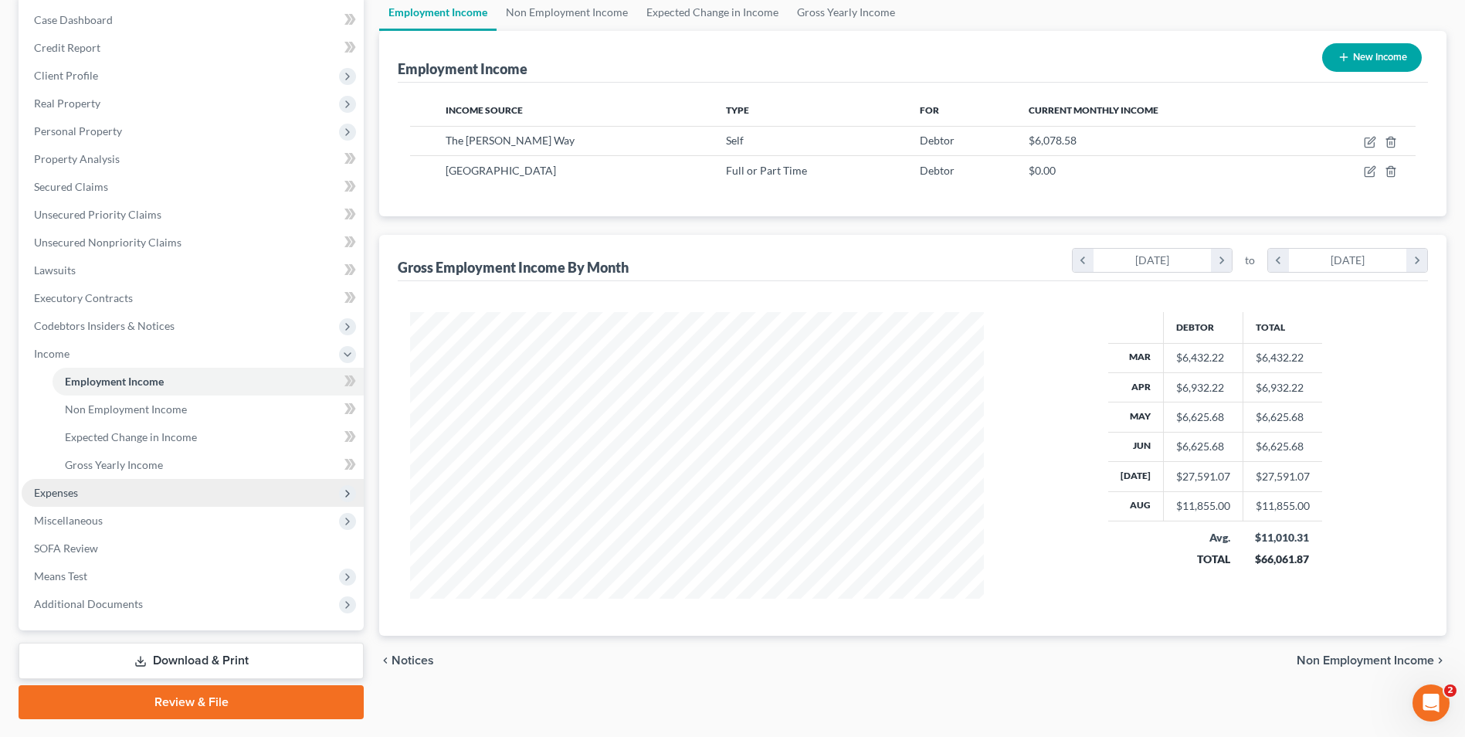
click at [124, 496] on span "Expenses" at bounding box center [193, 493] width 342 height 28
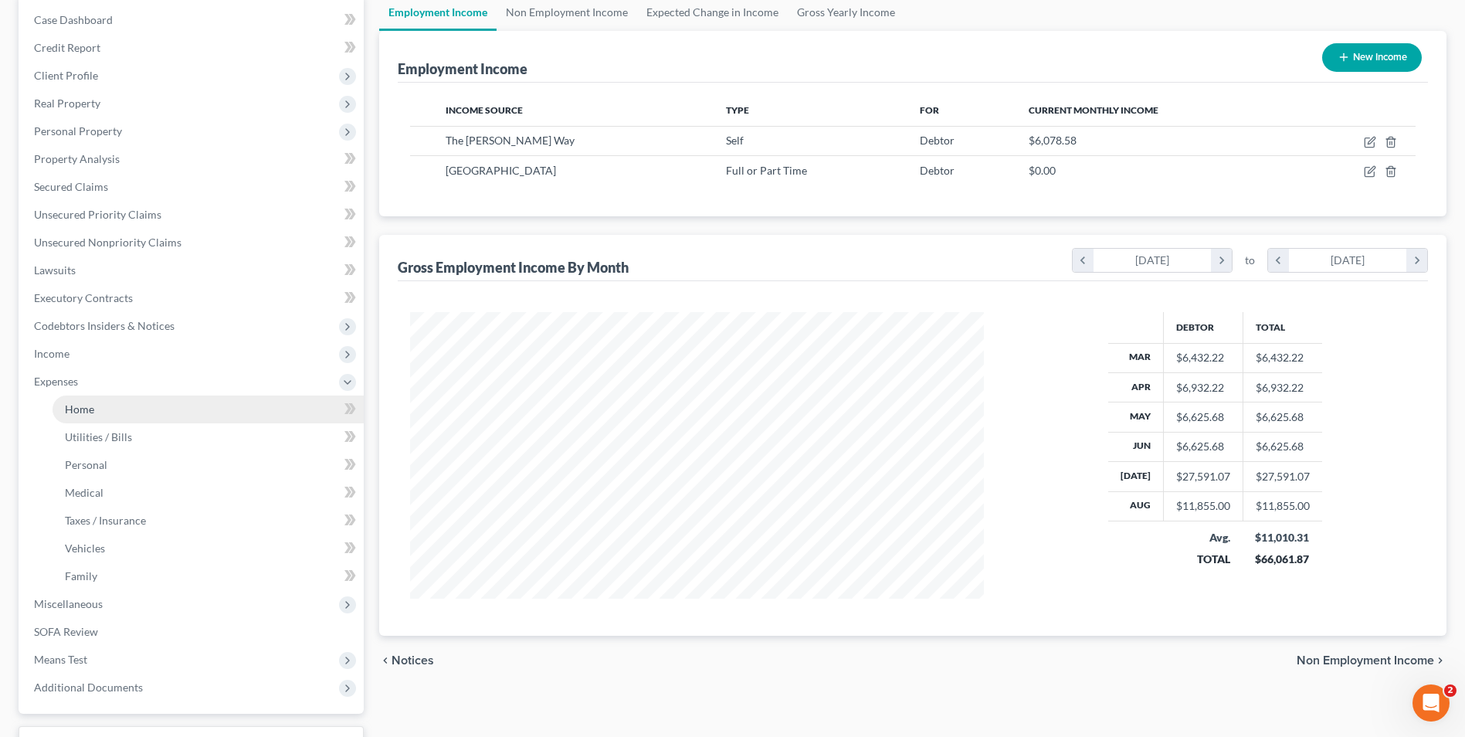
click at [82, 412] on span "Home" at bounding box center [79, 408] width 29 height 13
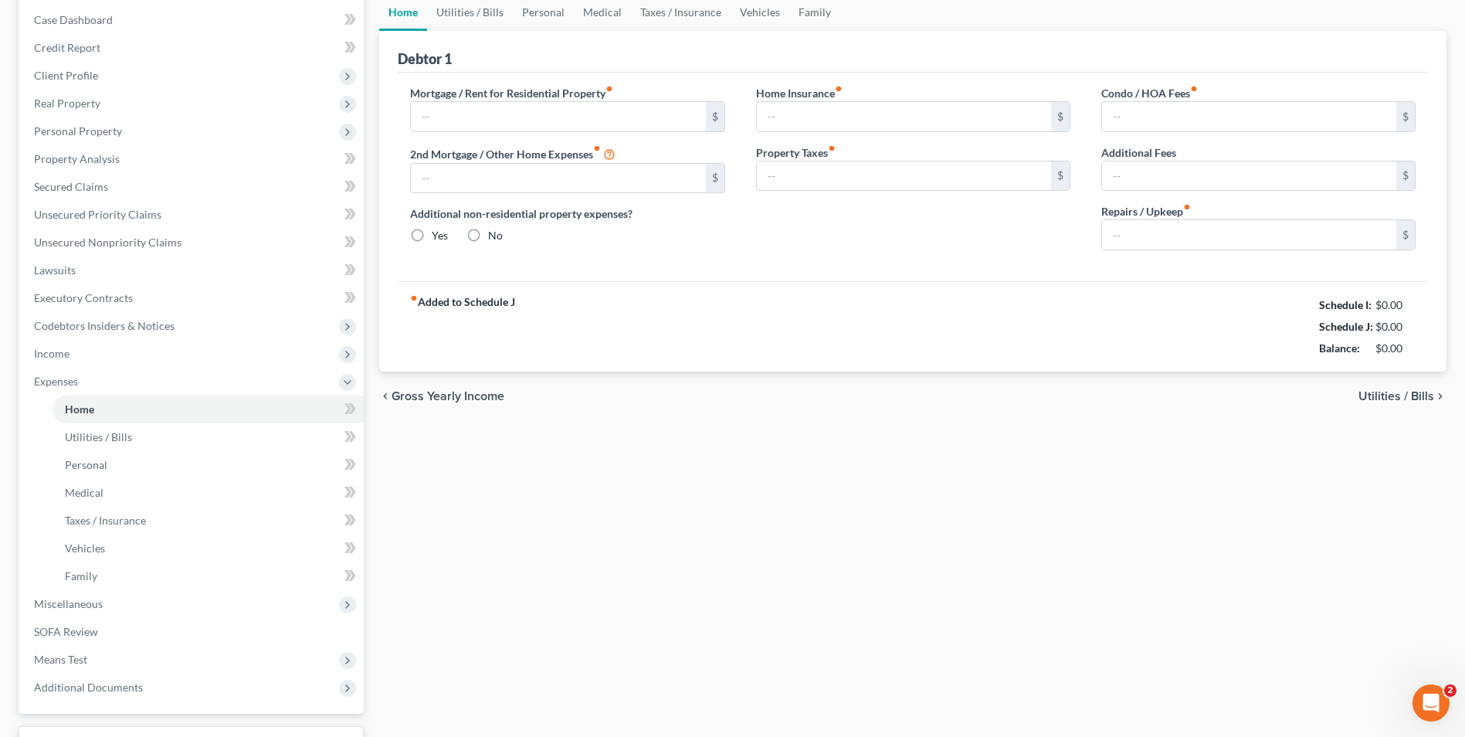
scroll to position [79, 0]
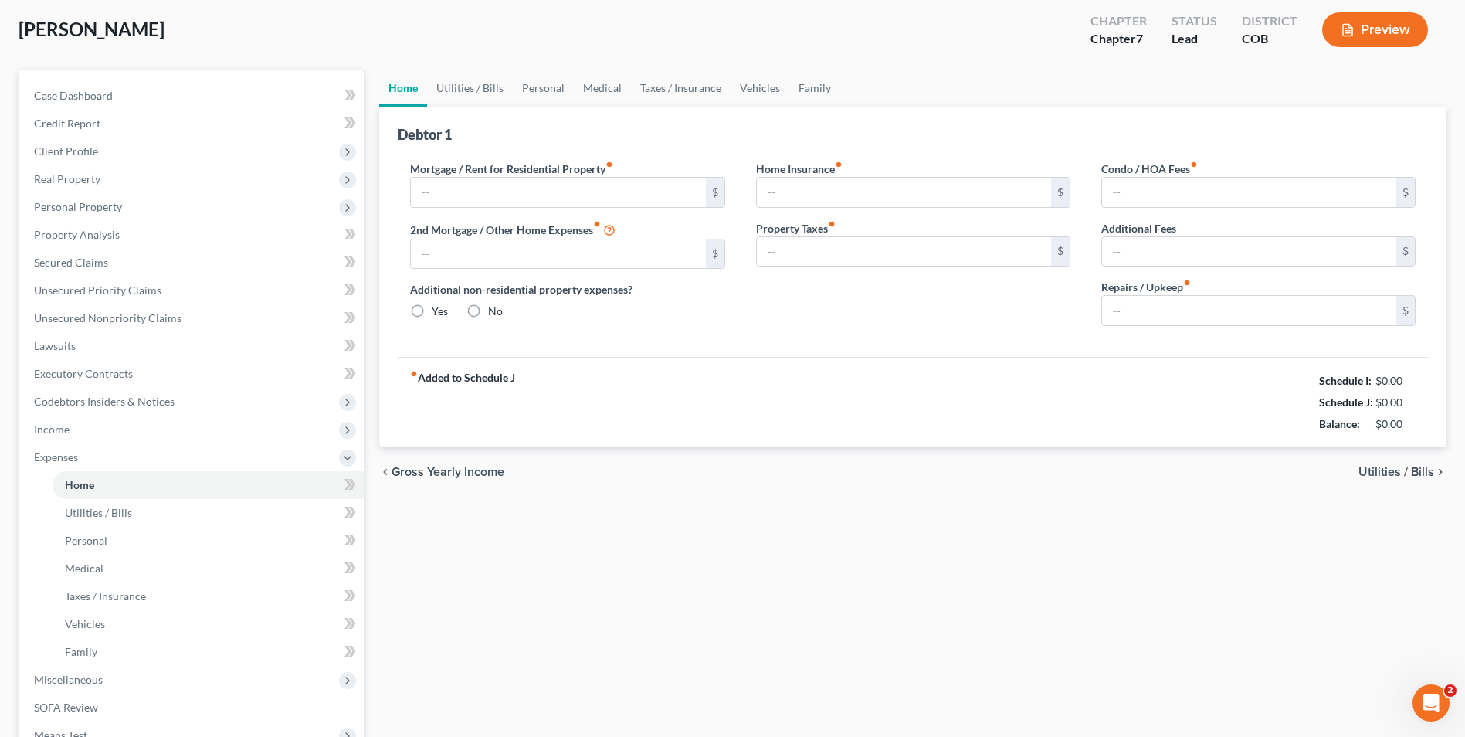
type input "1,425.00"
type input "0.00"
radio input "true"
type input "18.00"
type input "0.00"
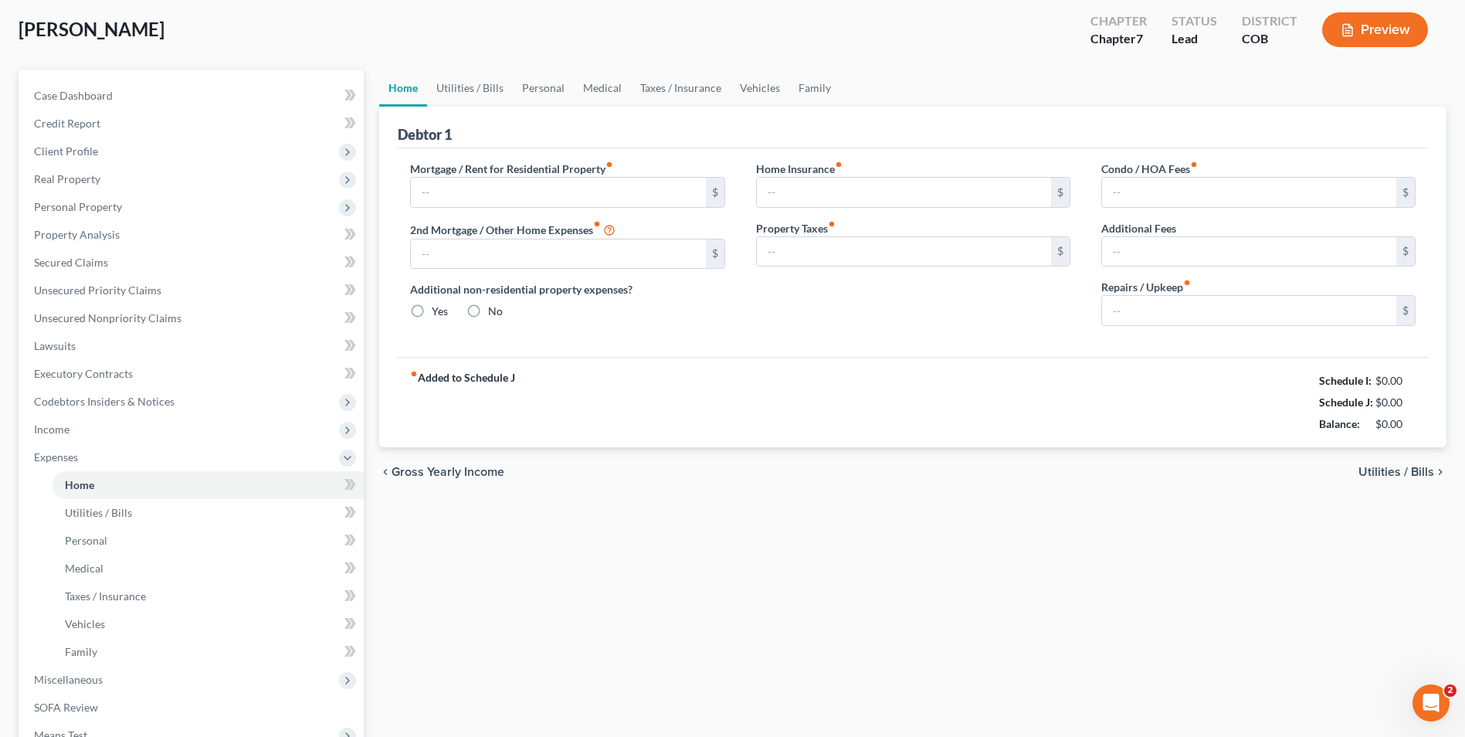
type input "0.00"
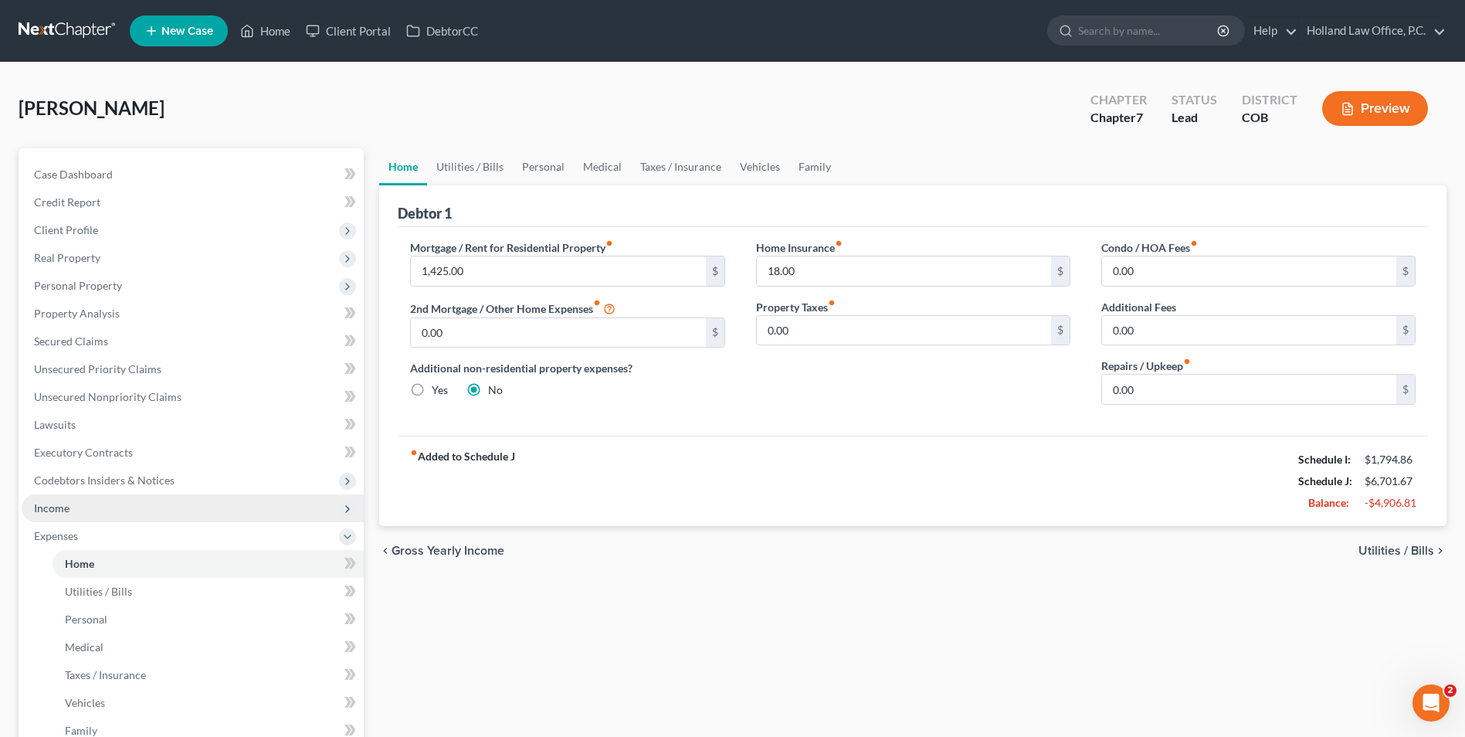
click at [104, 512] on span "Income" at bounding box center [193, 508] width 342 height 28
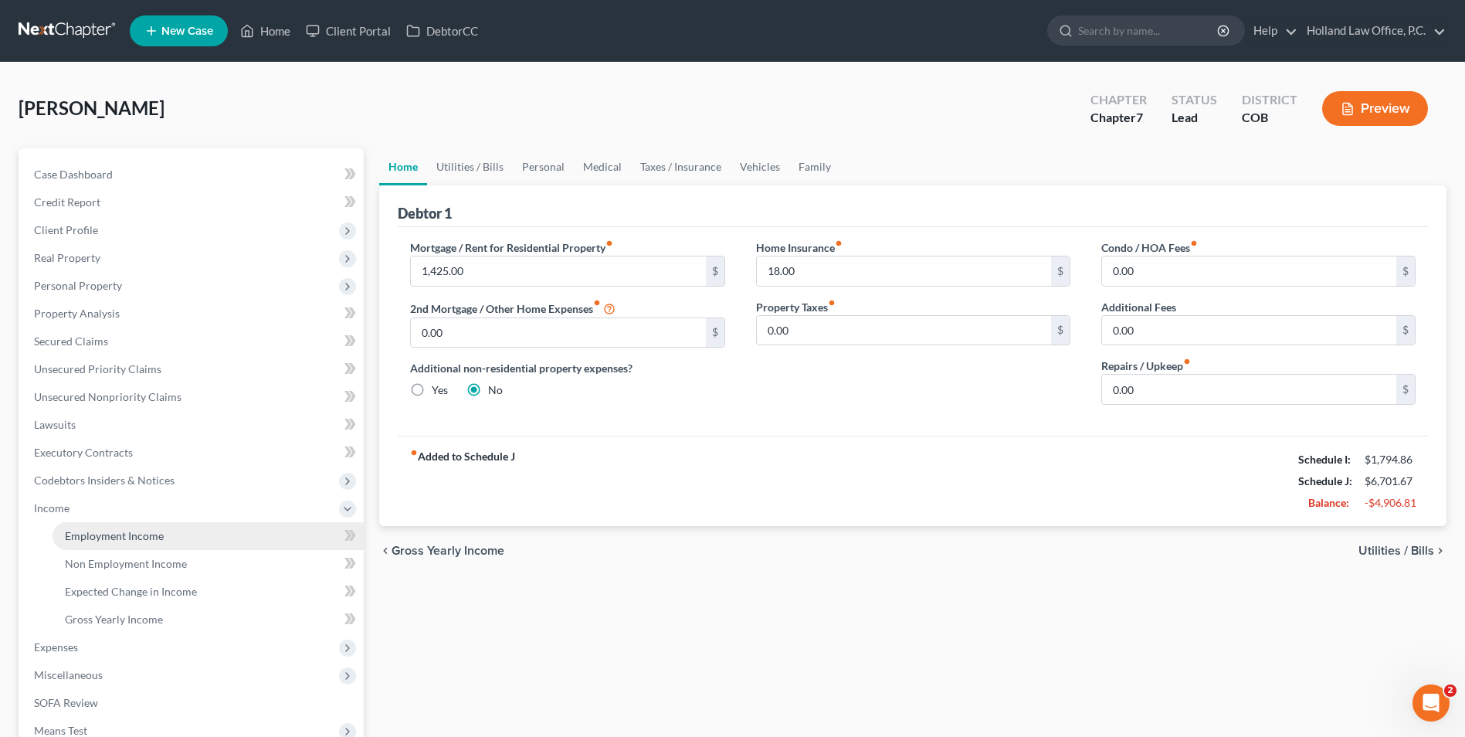
click at [168, 527] on link "Employment Income" at bounding box center [208, 536] width 311 height 28
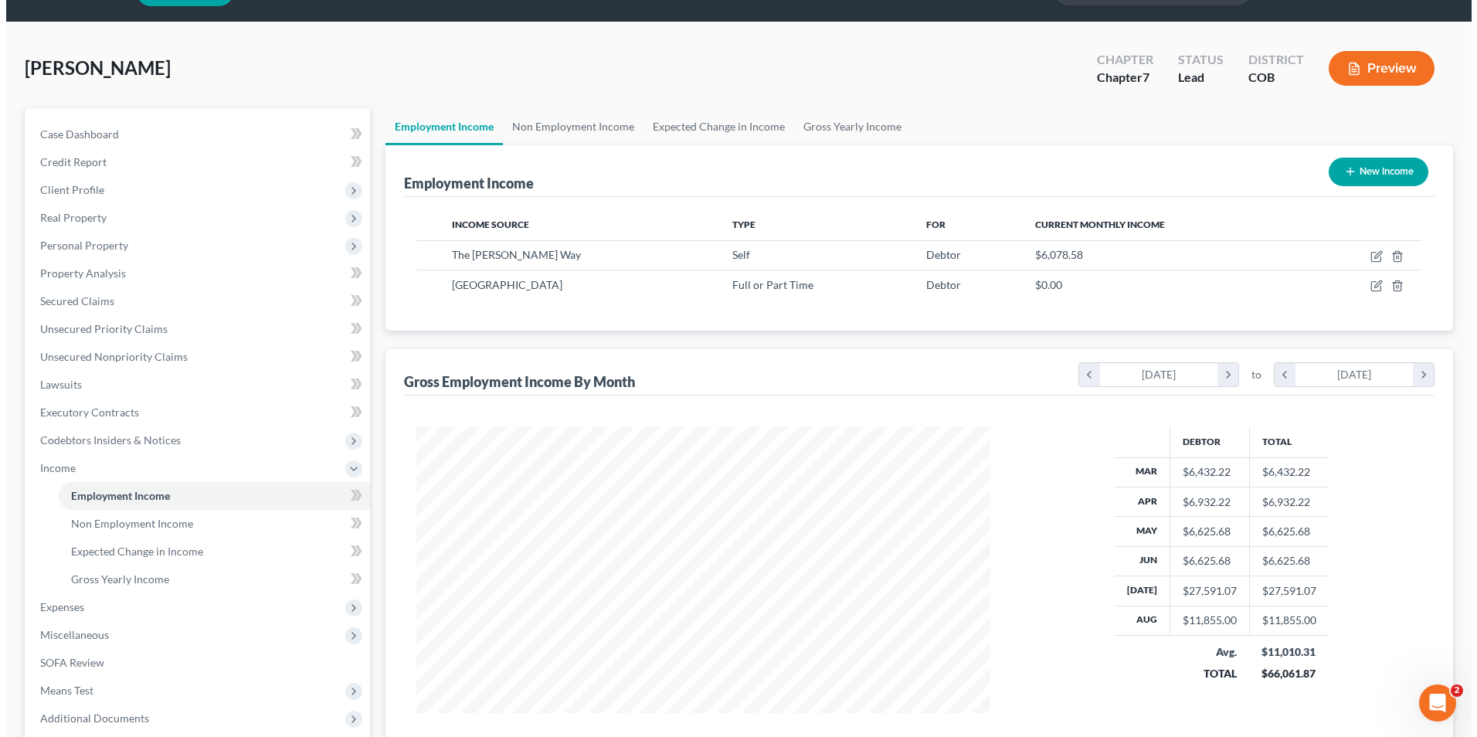
scroll to position [77, 0]
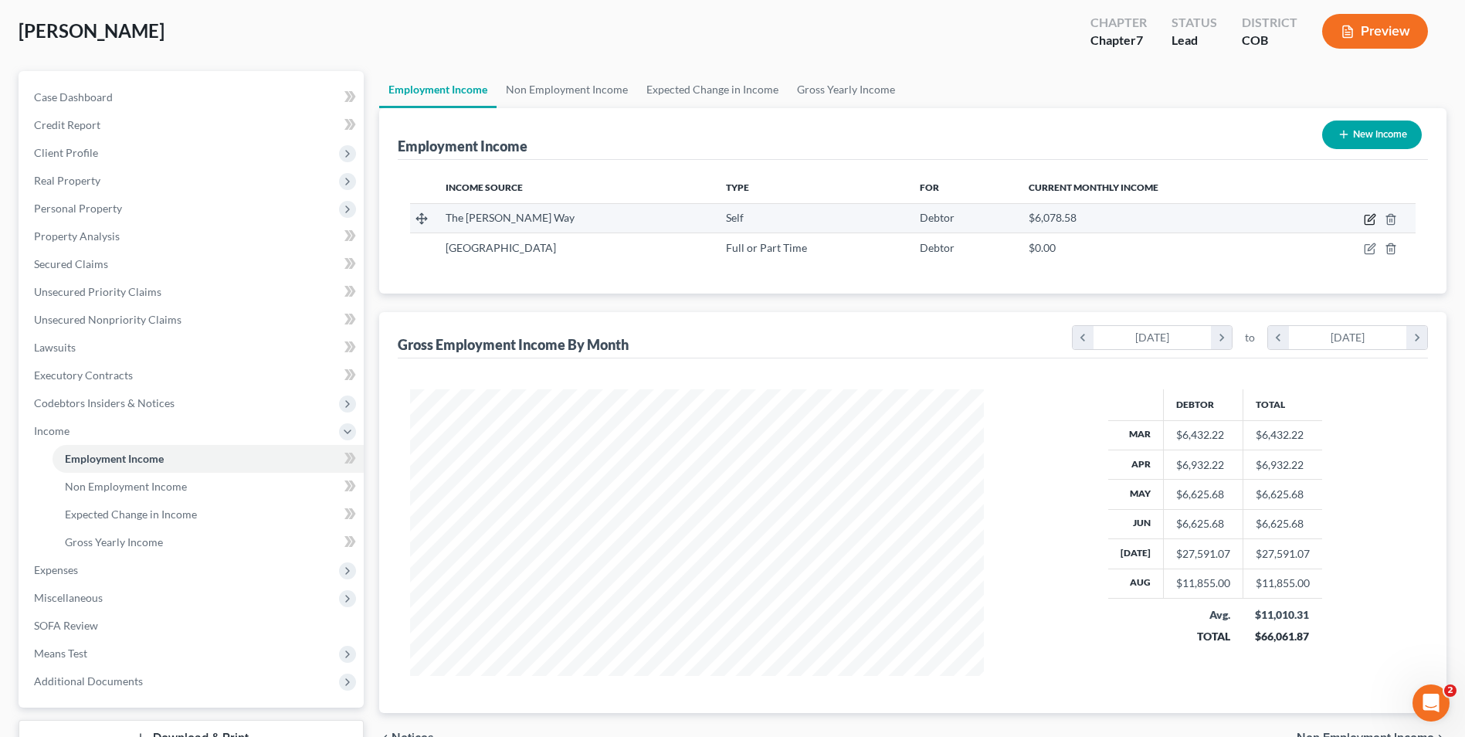
click at [1372, 220] on icon "button" at bounding box center [1371, 217] width 7 height 7
select select "1"
select select "5"
select select "0"
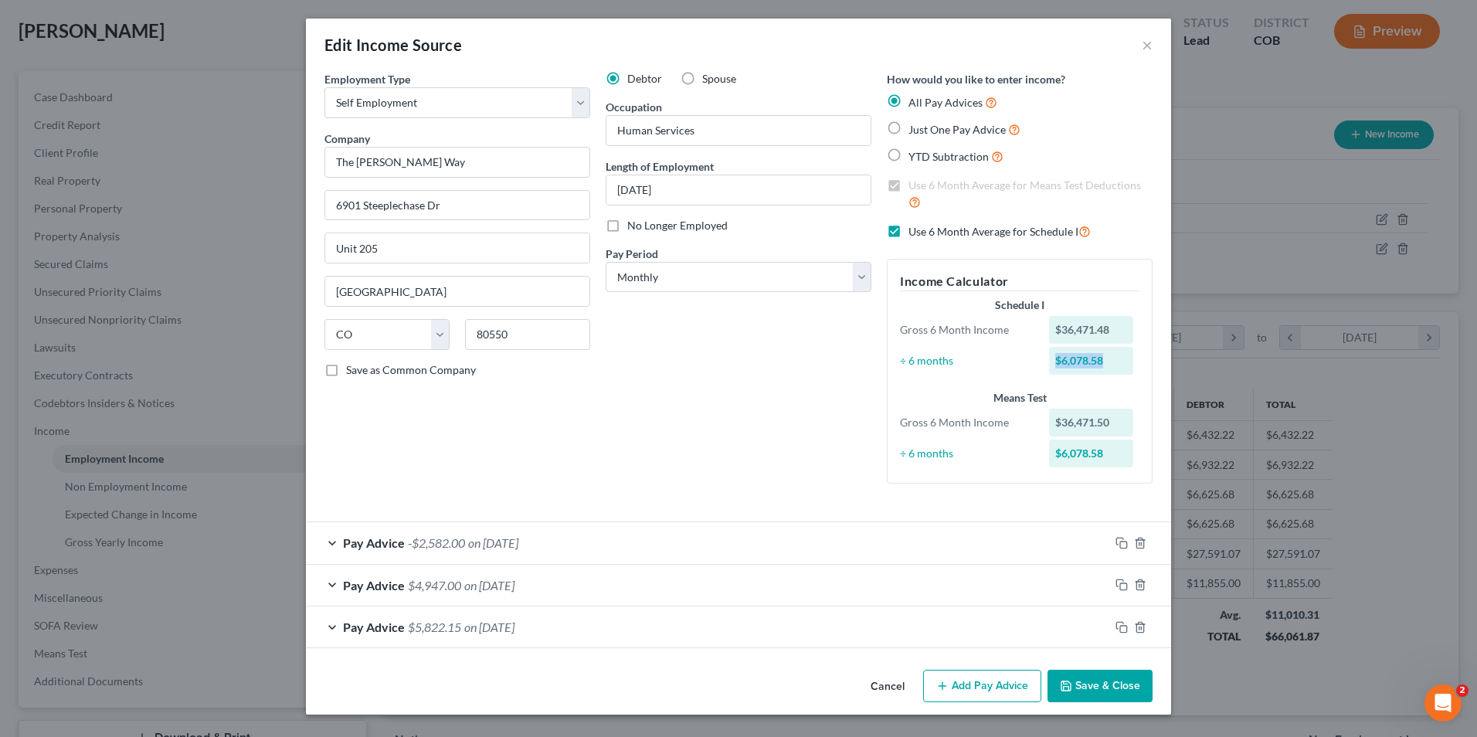
drag, startPoint x: 1052, startPoint y: 357, endPoint x: 1103, endPoint y: 365, distance: 51.6
click at [1103, 365] on div "$6,078.58" at bounding box center [1091, 361] width 85 height 28
click at [1106, 364] on div "$6,078.58" at bounding box center [1091, 361] width 85 height 28
click at [1473, 371] on div "Edit Income Source × Employment Type * Select Full or Part Time Employment Self…" at bounding box center [738, 368] width 1477 height 737
click at [970, 161] on span "YTD Subtraction" at bounding box center [948, 156] width 80 height 13
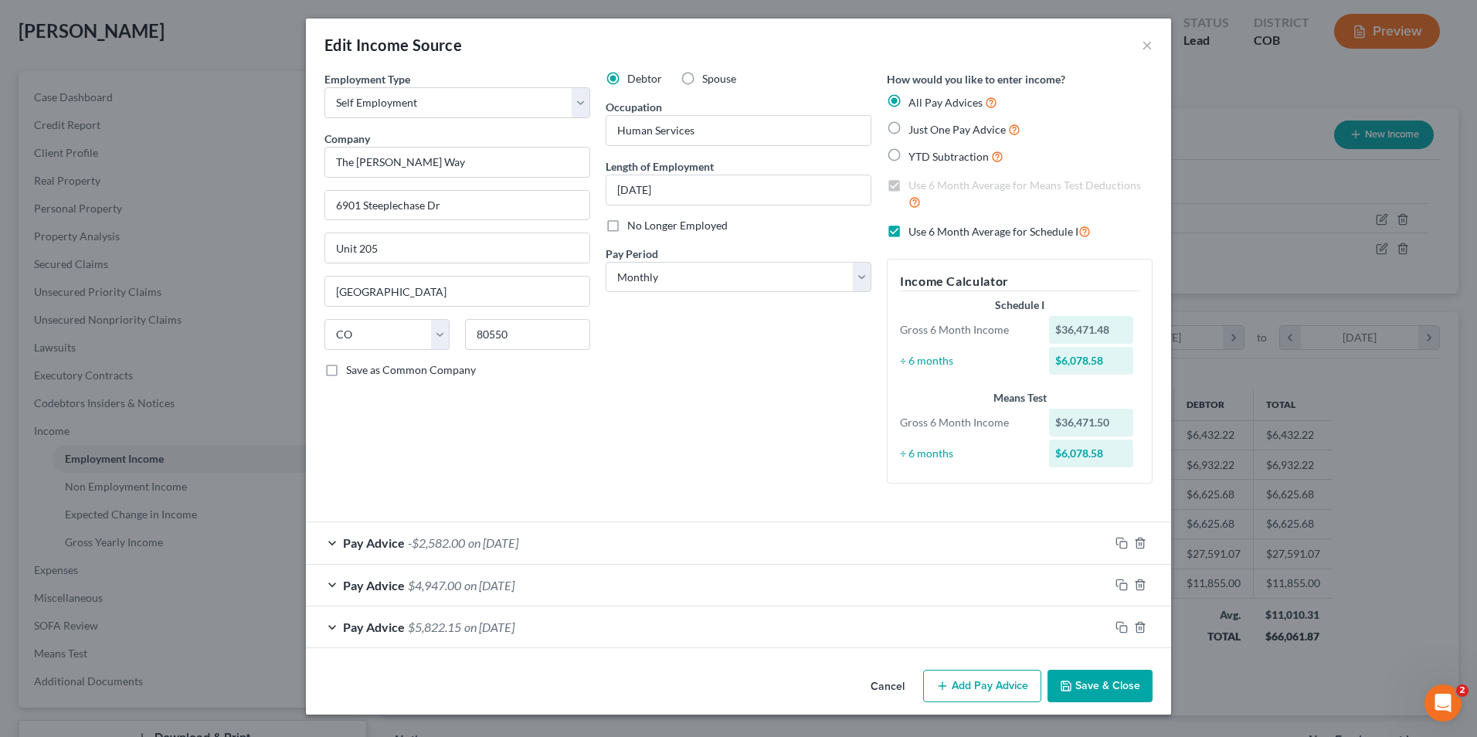
click at [925, 158] on input "YTD Subtraction" at bounding box center [920, 153] width 10 height 10
radio input "true"
checkbox input "false"
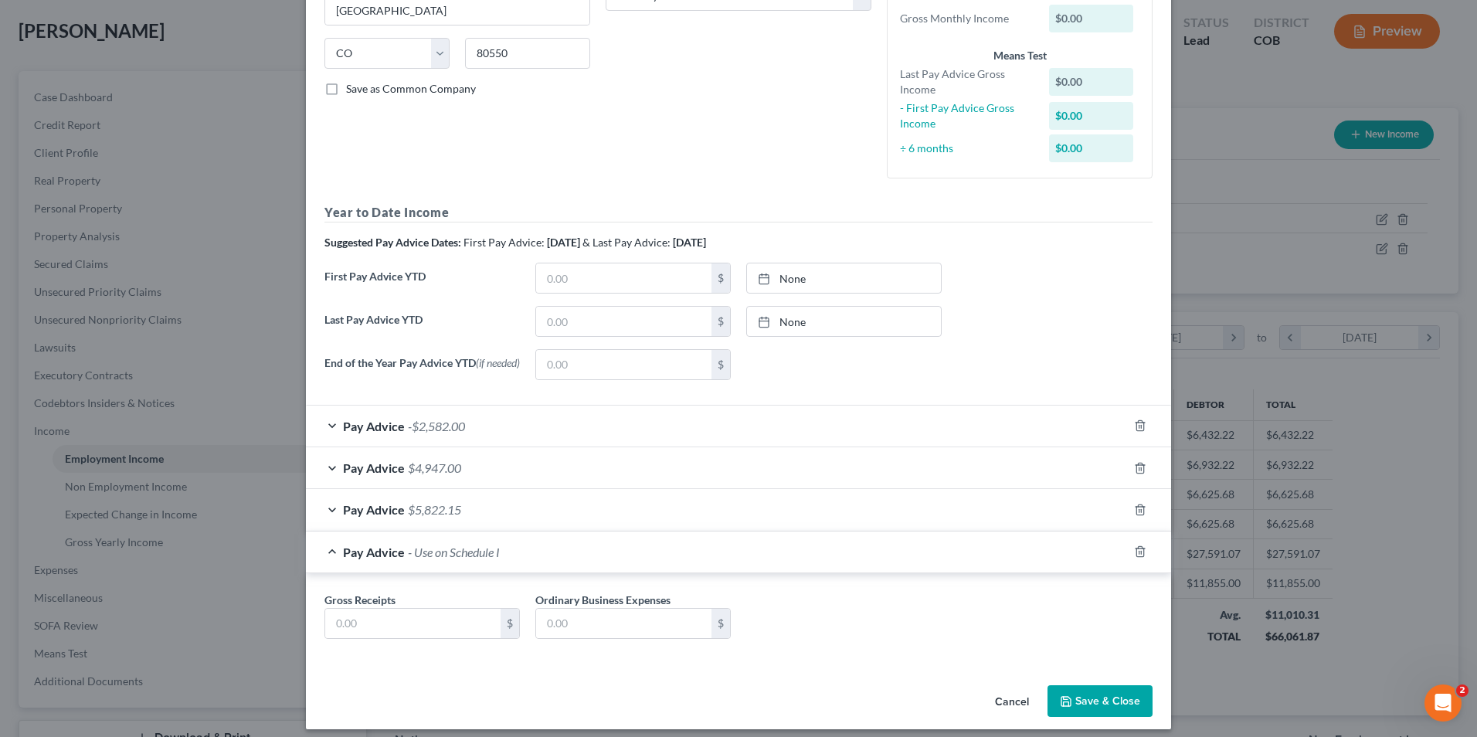
scroll to position [296, 0]
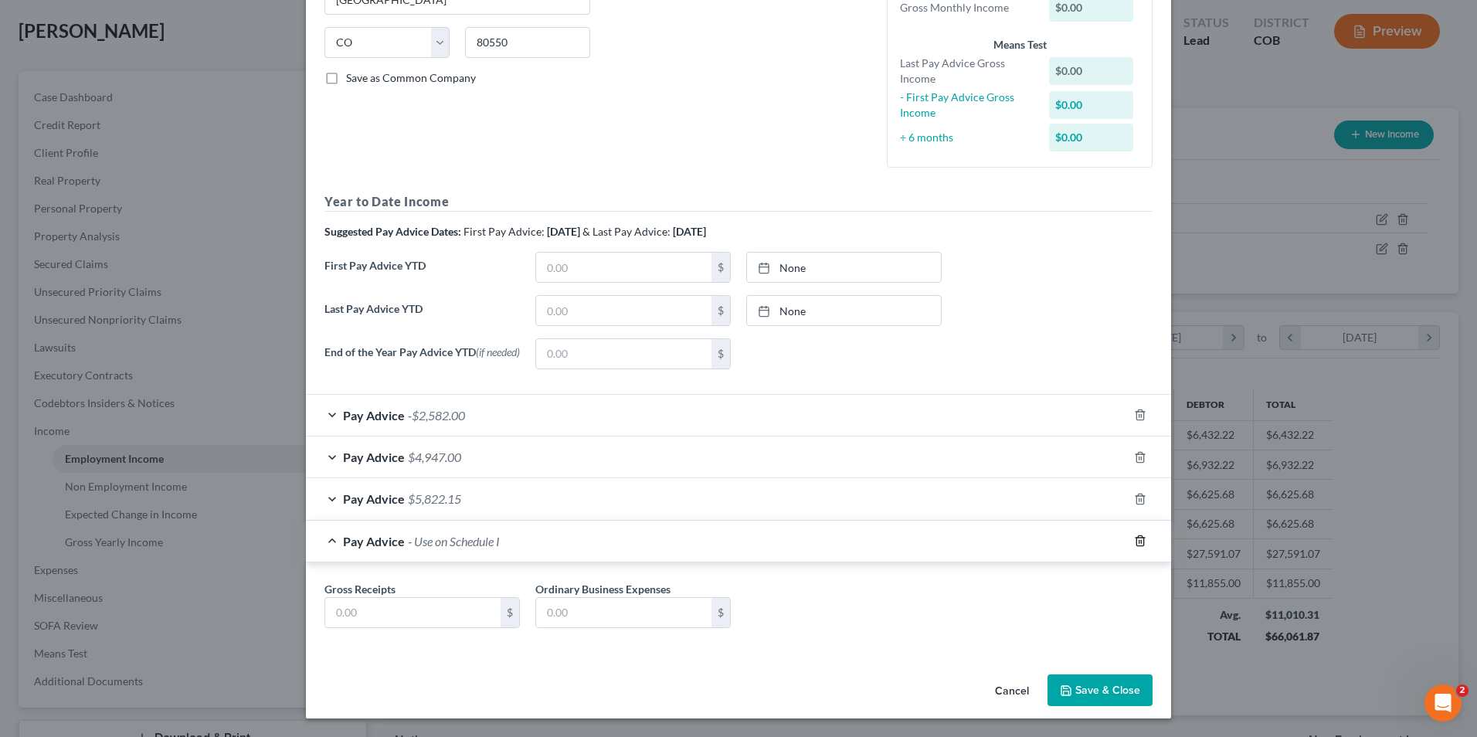
click at [1135, 538] on polyline "button" at bounding box center [1139, 538] width 9 height 0
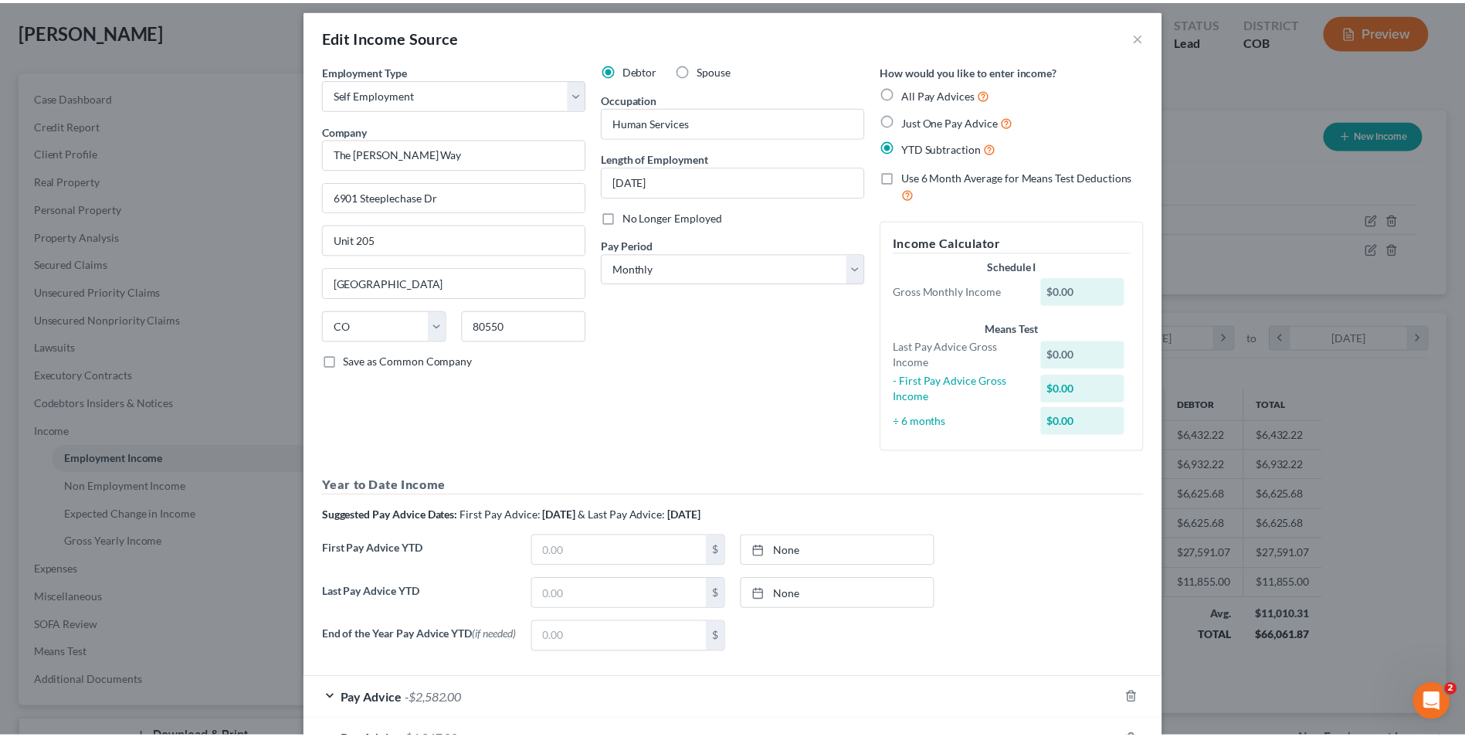
scroll to position [0, 0]
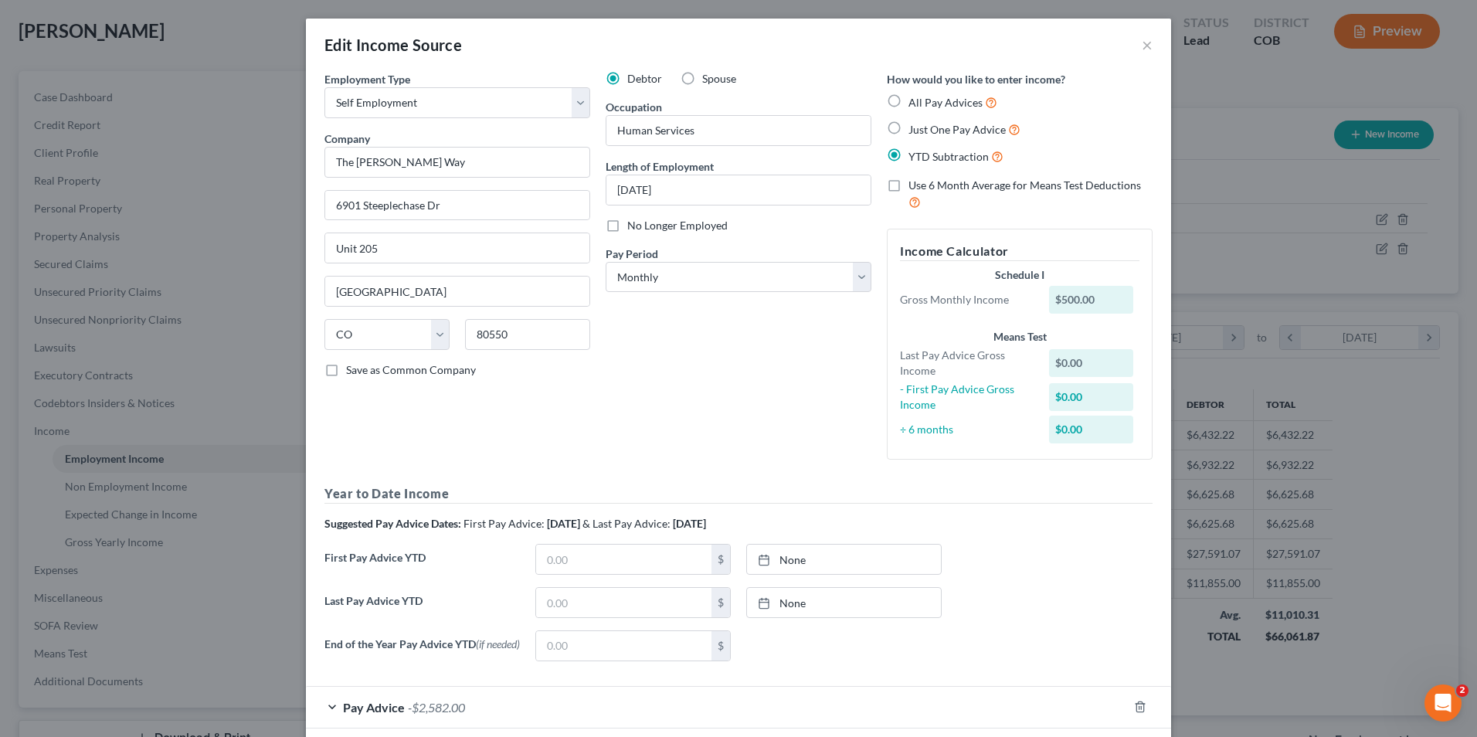
click at [738, 298] on div "Debtor Spouse Occupation Human Services Length of Employment 07/23/2025 No Long…" at bounding box center [738, 271] width 281 height 401
click at [908, 100] on label "All Pay Advices" at bounding box center [952, 102] width 89 height 18
click at [915, 100] on input "All Pay Advices" at bounding box center [920, 98] width 10 height 10
radio input "true"
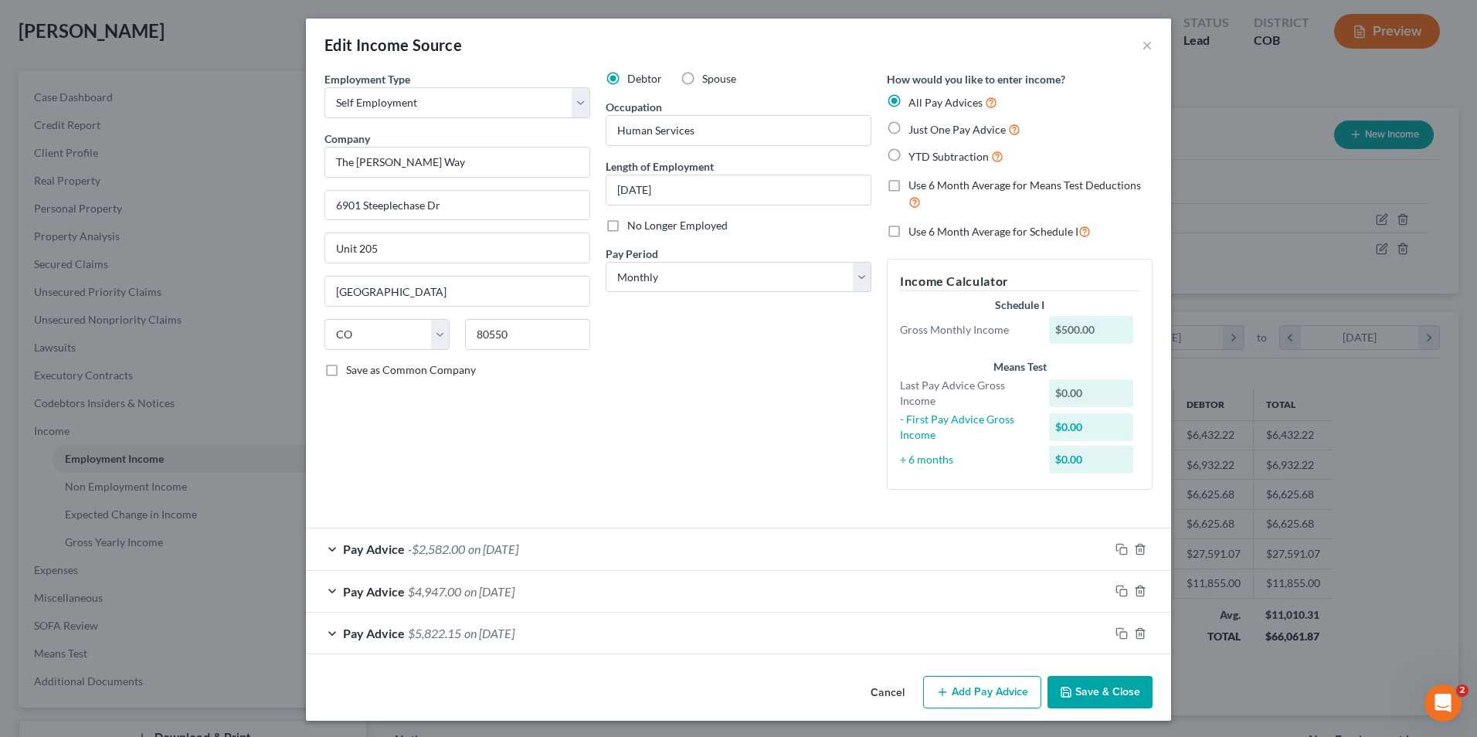
click at [908, 222] on label "Use 6 Month Average for Schedule I" at bounding box center [999, 231] width 182 height 18
click at [915, 222] on input "Use 6 Month Average for Schedule I" at bounding box center [920, 227] width 10 height 10
checkbox input "true"
drag, startPoint x: 1108, startPoint y: 717, endPoint x: 1112, endPoint y: 698, distance: 19.6
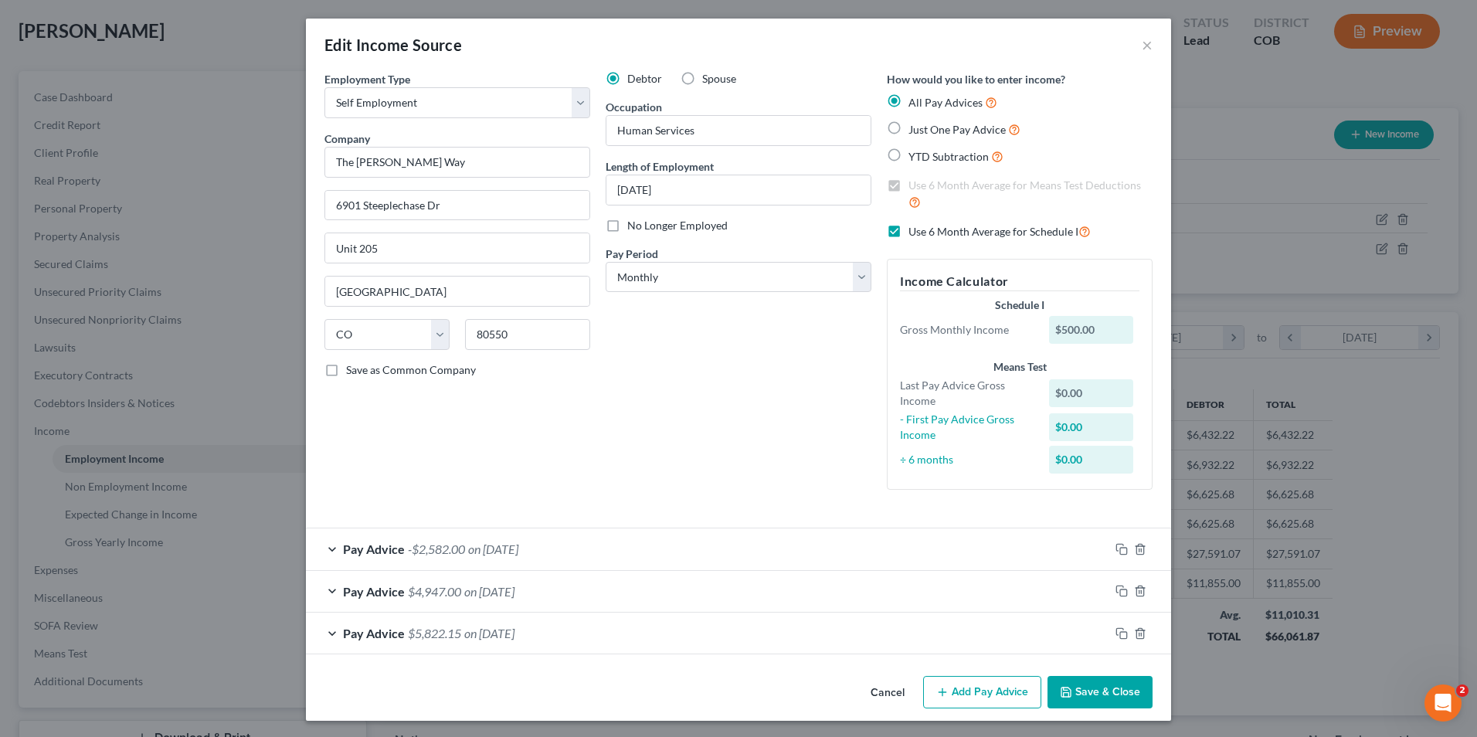
click at [1108, 715] on div "Cancel Add Pay Advice Save & Close" at bounding box center [738, 695] width 865 height 51
click at [1112, 697] on button "Save & Close" at bounding box center [1099, 692] width 105 height 32
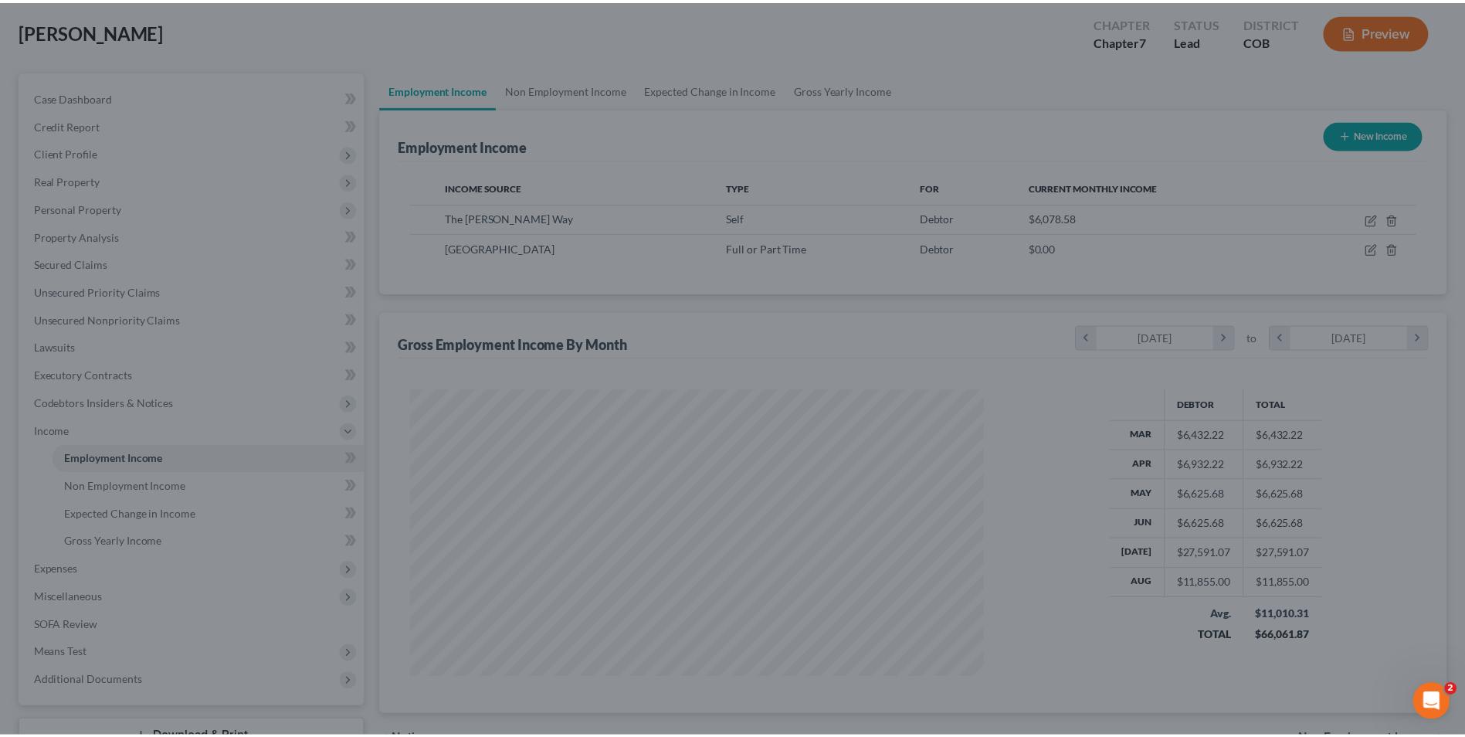
scroll to position [772139, 771821]
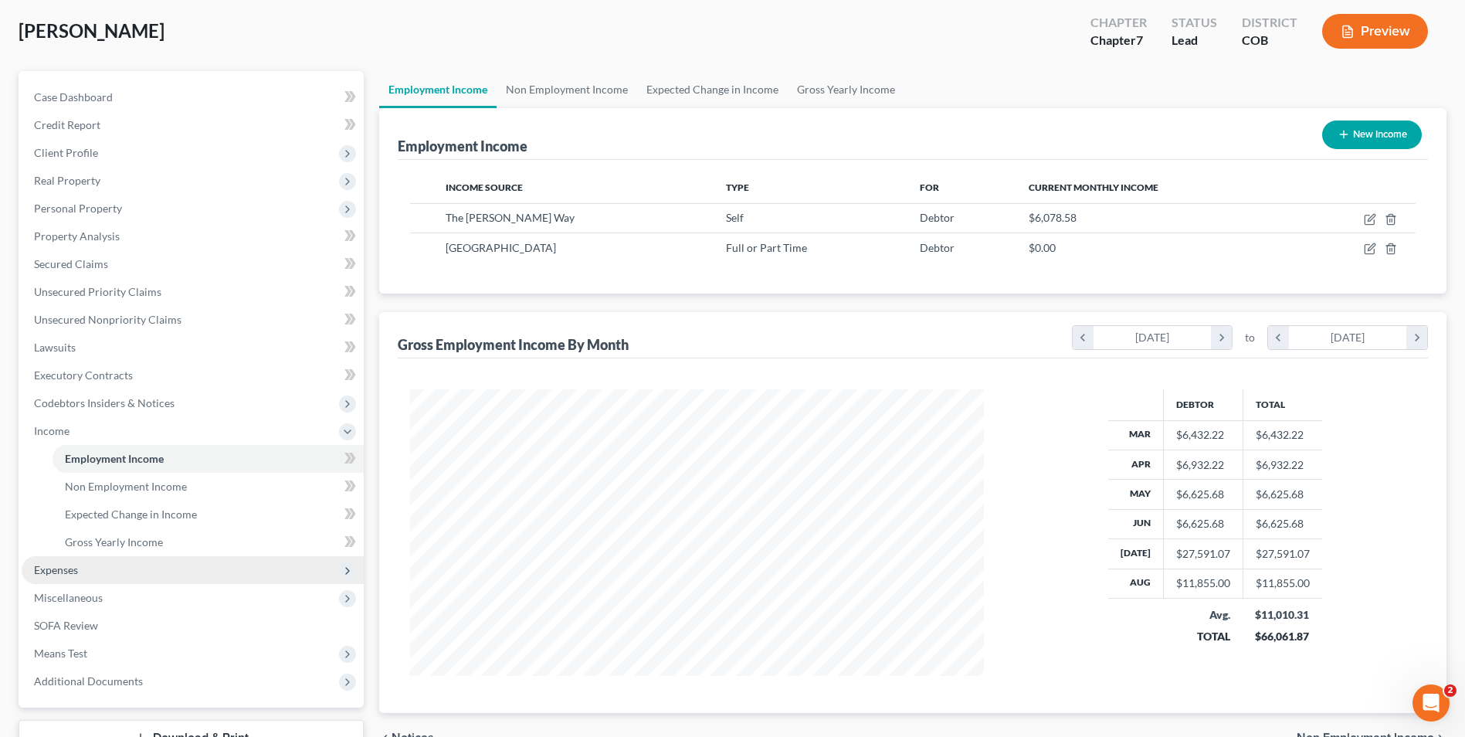
click at [147, 570] on span "Expenses" at bounding box center [193, 570] width 342 height 28
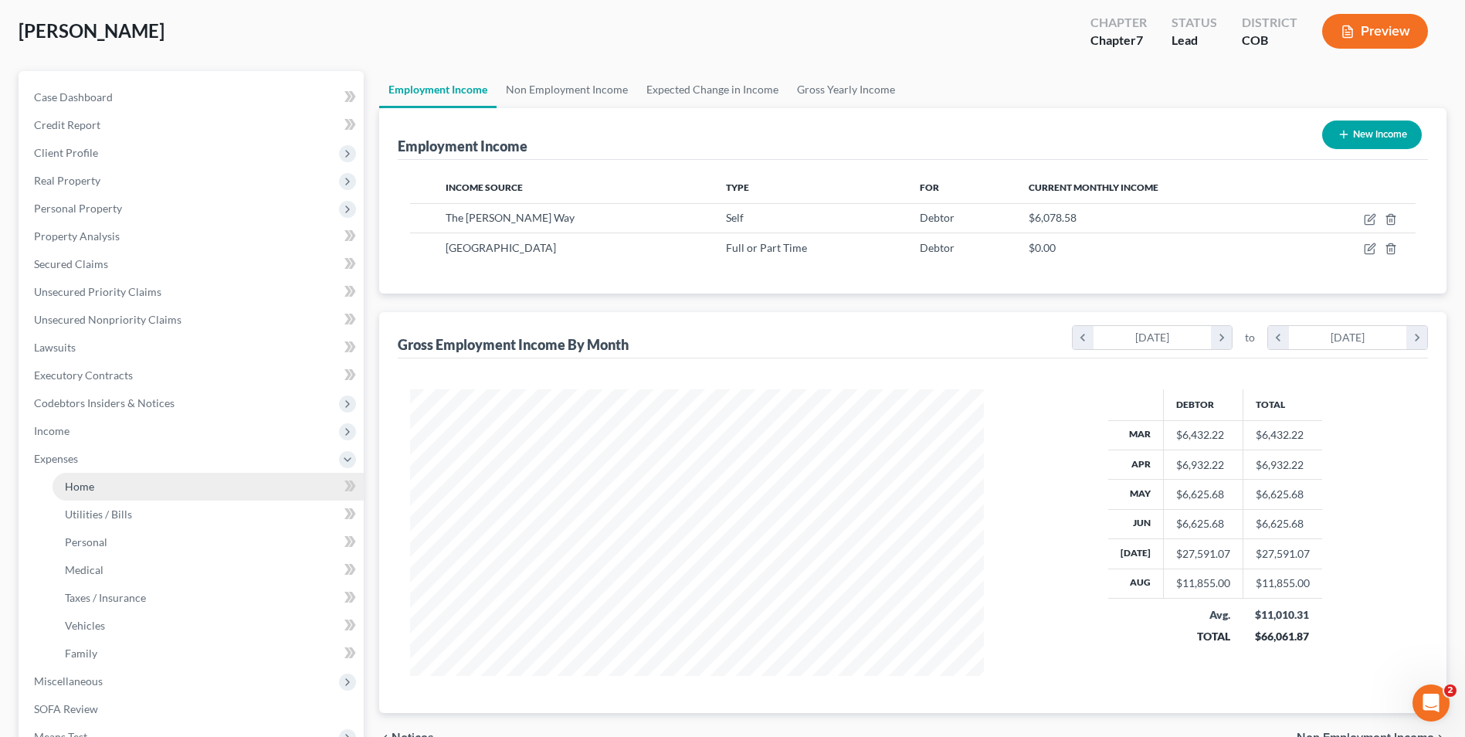
click at [68, 487] on span "Home" at bounding box center [79, 486] width 29 height 13
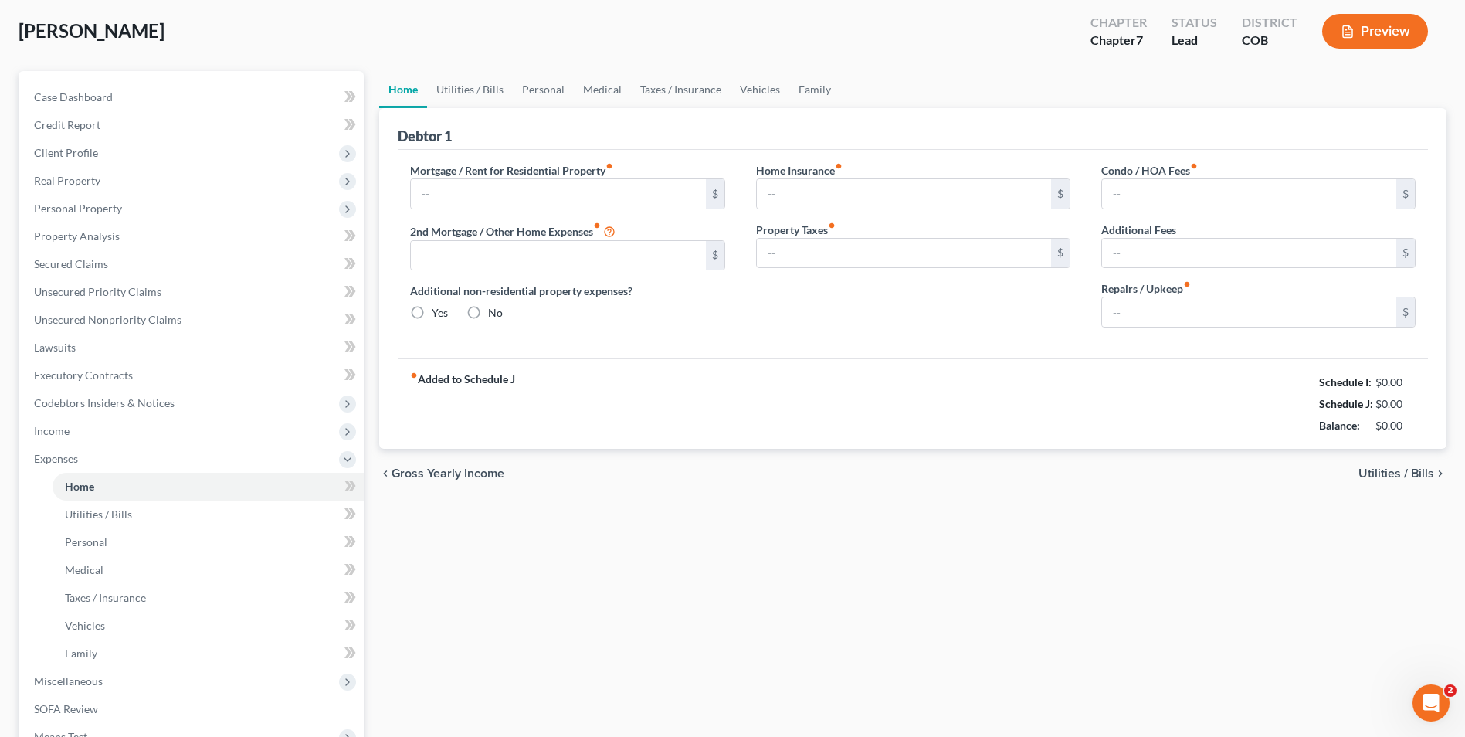
scroll to position [25, 0]
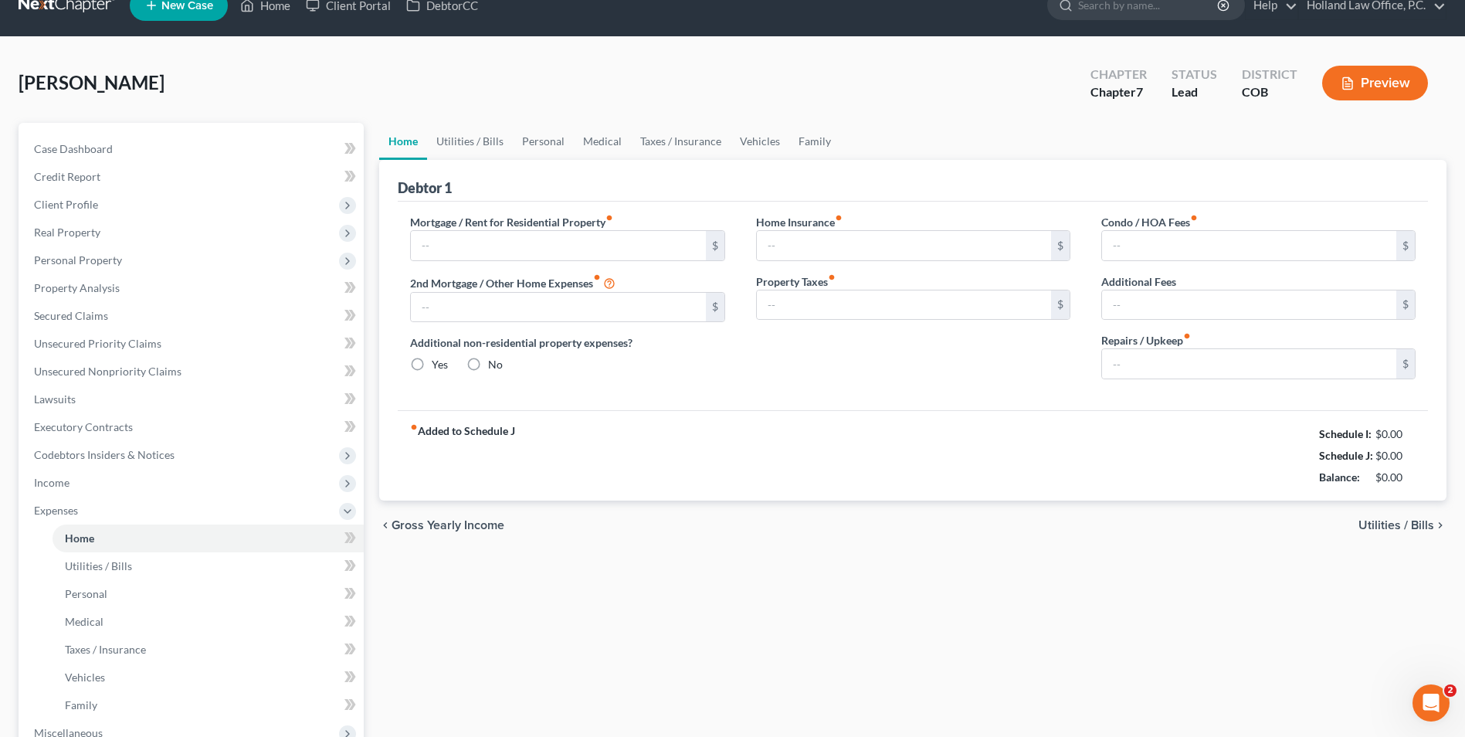
type input "1,425.00"
type input "0.00"
radio input "true"
type input "18.00"
type input "0.00"
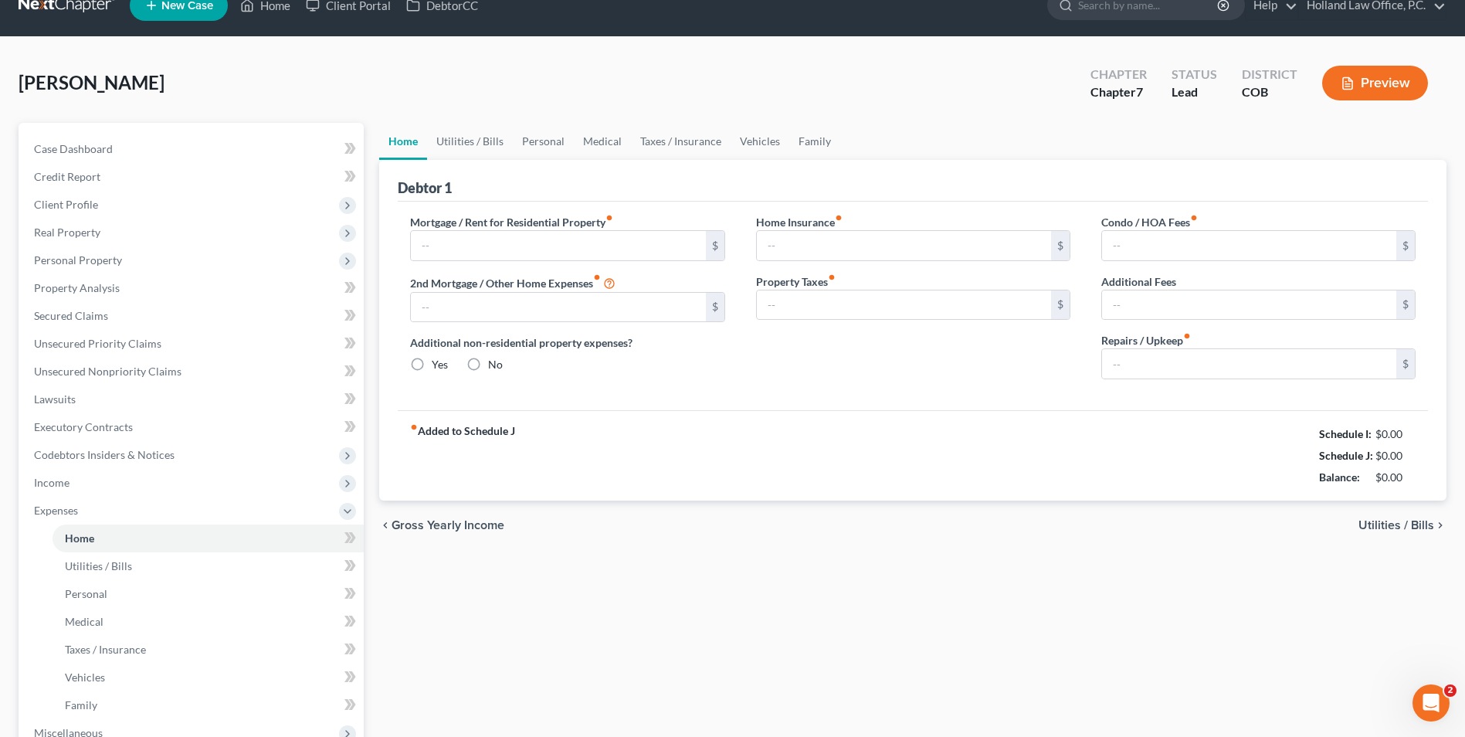
type input "0.00"
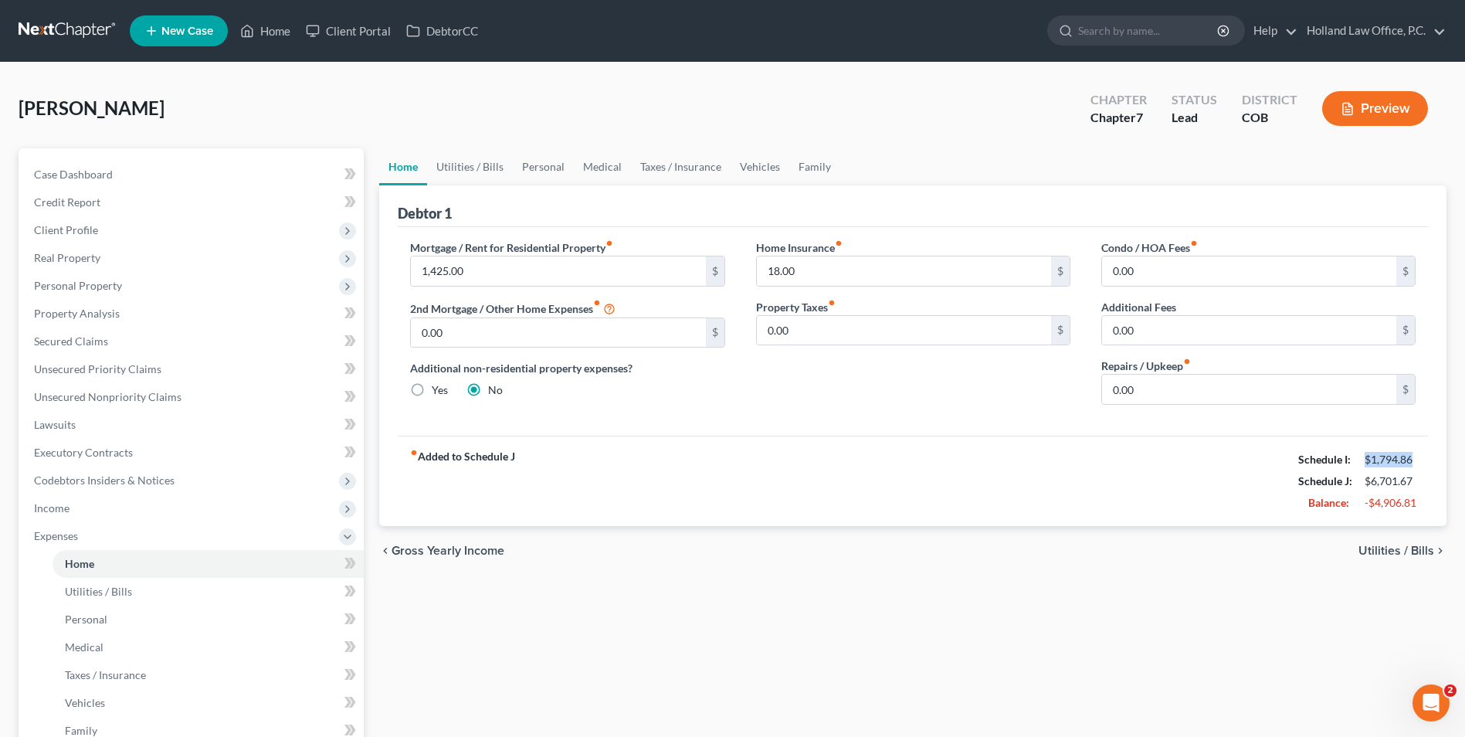
drag, startPoint x: 1356, startPoint y: 457, endPoint x: 1413, endPoint y: 455, distance: 56.4
click at [1427, 455] on div "fiber_manual_record Added to Schedule J Schedule I: $1,794.86 Schedule J: $6,70…" at bounding box center [913, 481] width 1030 height 90
drag, startPoint x: 1413, startPoint y: 455, endPoint x: 1385, endPoint y: 457, distance: 27.9
click at [1380, 457] on div "$1,794.86" at bounding box center [1390, 459] width 51 height 15
drag, startPoint x: 1417, startPoint y: 461, endPoint x: 1347, endPoint y: 460, distance: 70.3
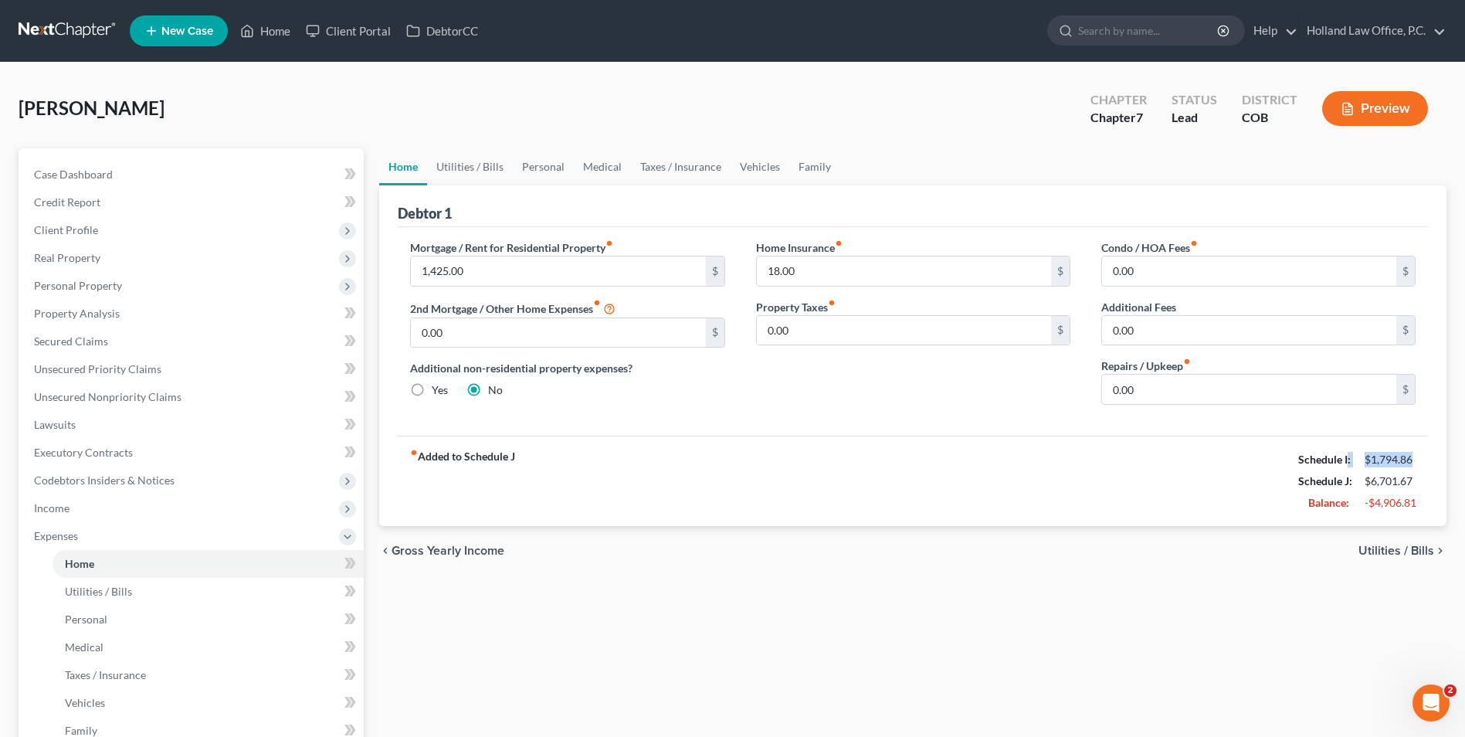
click at [1347, 460] on div "Schedule I: $1,794.86" at bounding box center [1357, 460] width 133 height 22
drag, startPoint x: 1346, startPoint y: 460, endPoint x: 1405, endPoint y: 464, distance: 58.9
click at [1405, 464] on div "$1,794.86" at bounding box center [1390, 459] width 51 height 15
click at [76, 522] on span "Expenses" at bounding box center [193, 536] width 342 height 28
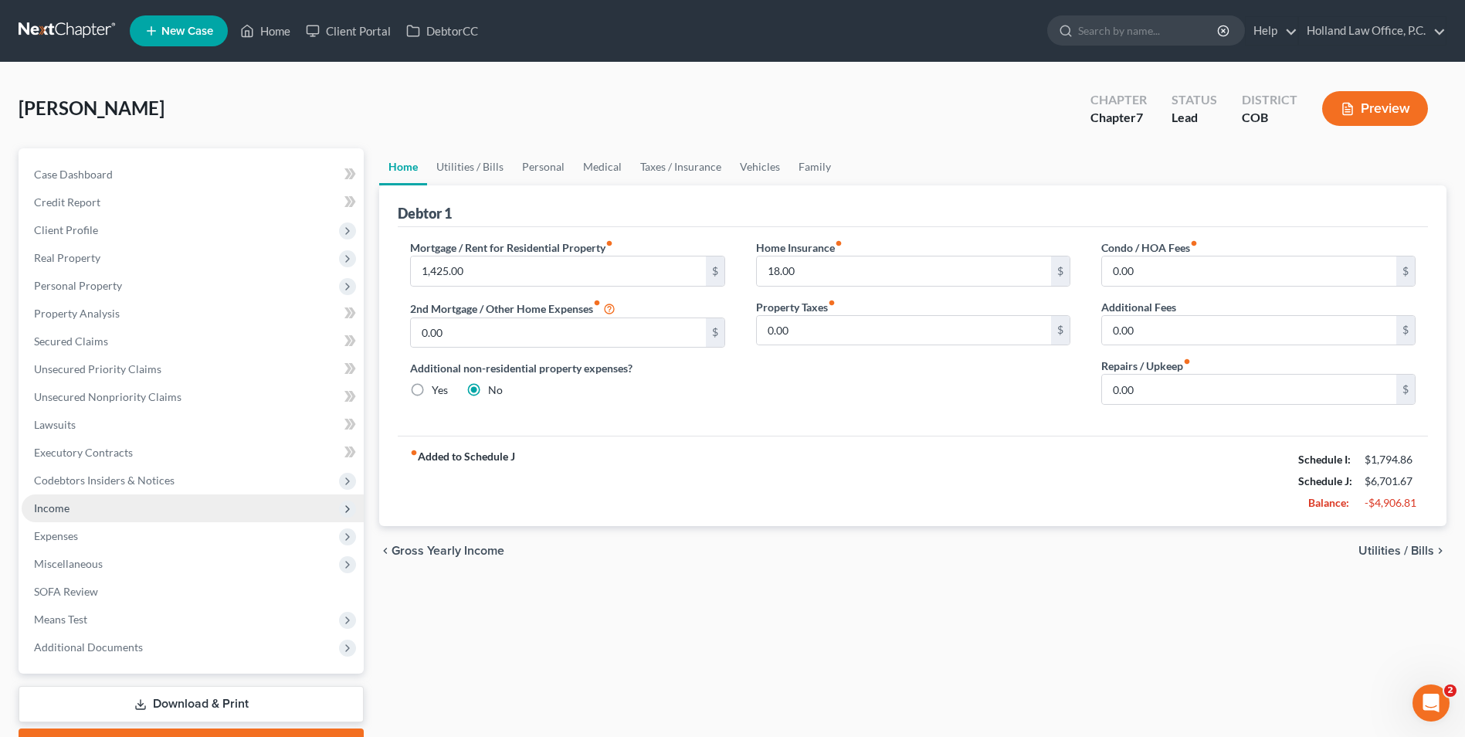
click at [80, 505] on span "Income" at bounding box center [193, 508] width 342 height 28
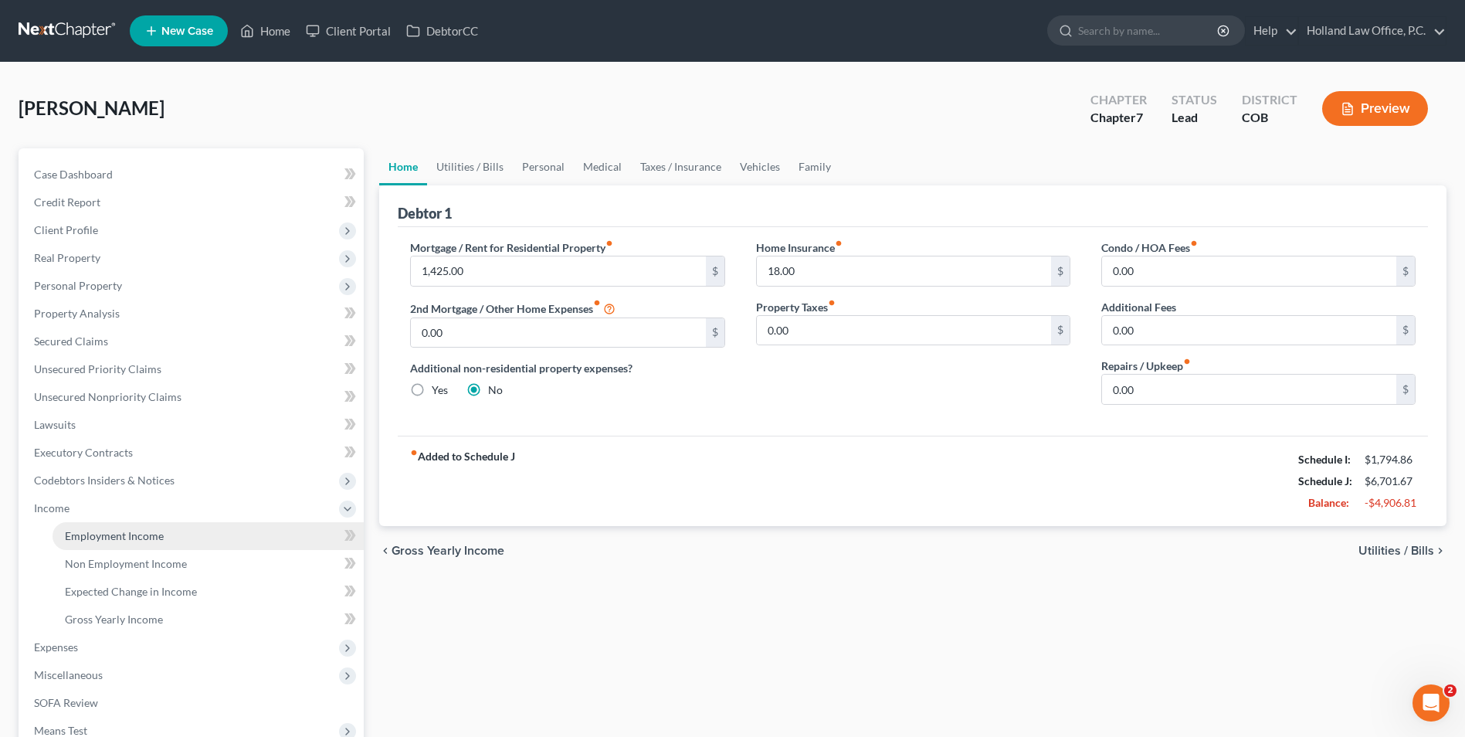
click at [106, 530] on span "Employment Income" at bounding box center [114, 535] width 99 height 13
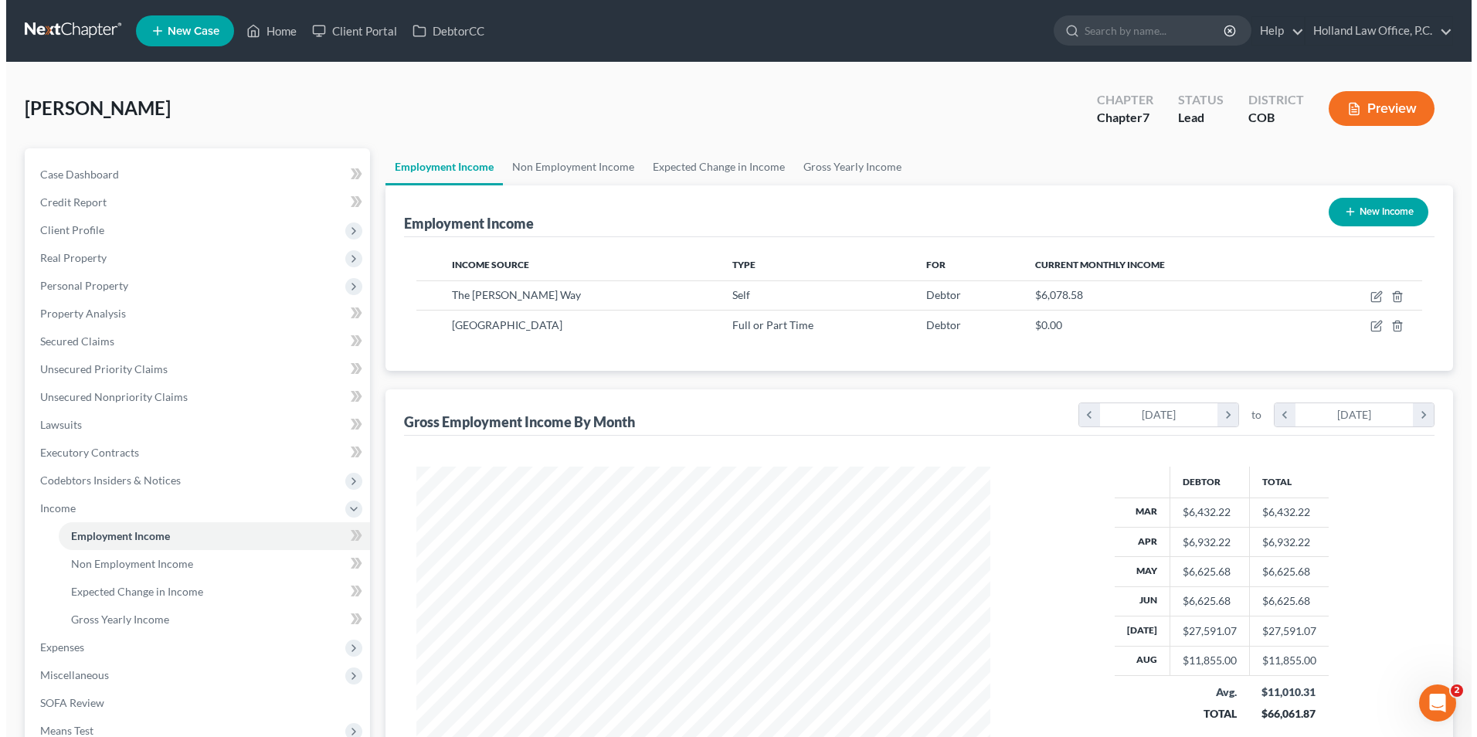
scroll to position [287, 604]
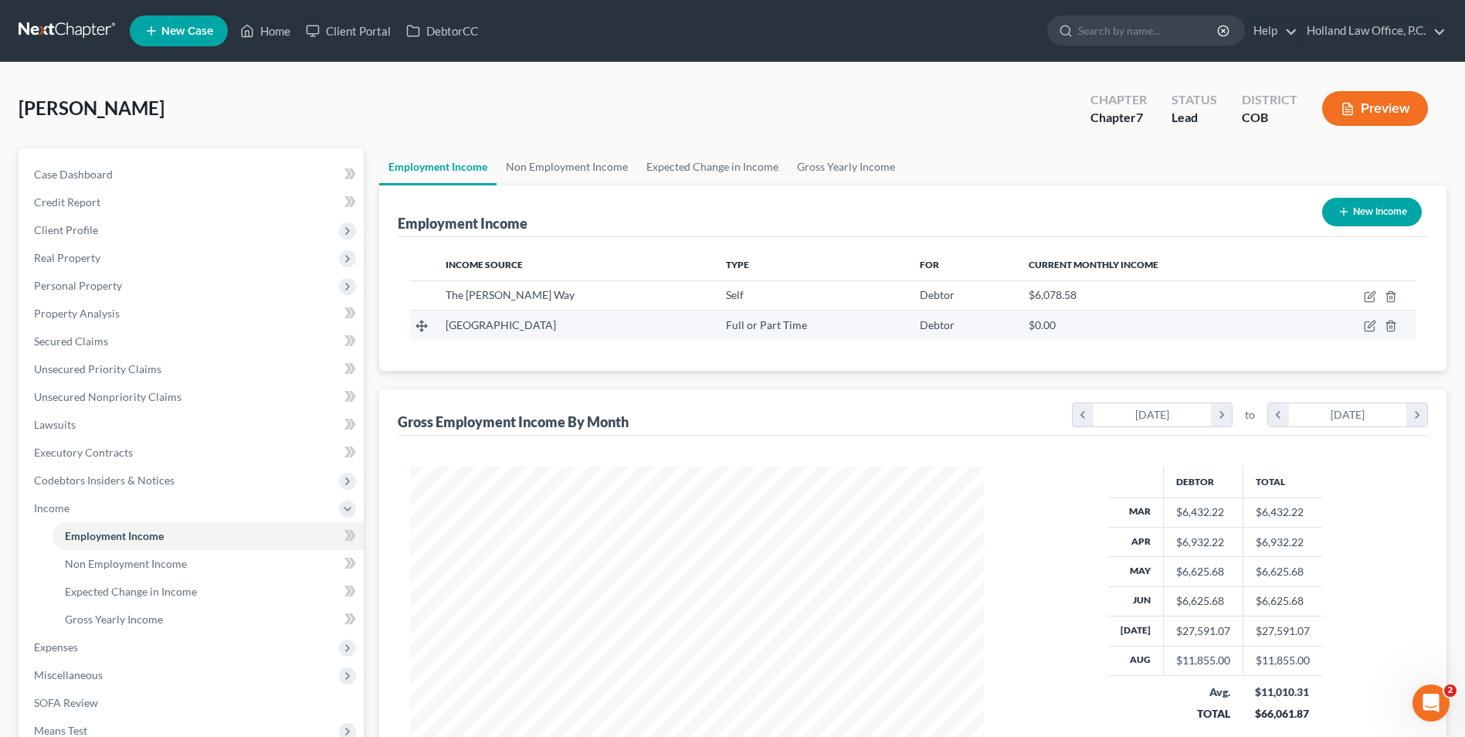
click at [1377, 324] on td at bounding box center [1356, 325] width 117 height 29
click at [1375, 324] on icon "button" at bounding box center [1371, 324] width 7 height 7
select select "0"
select select "5"
select select "2"
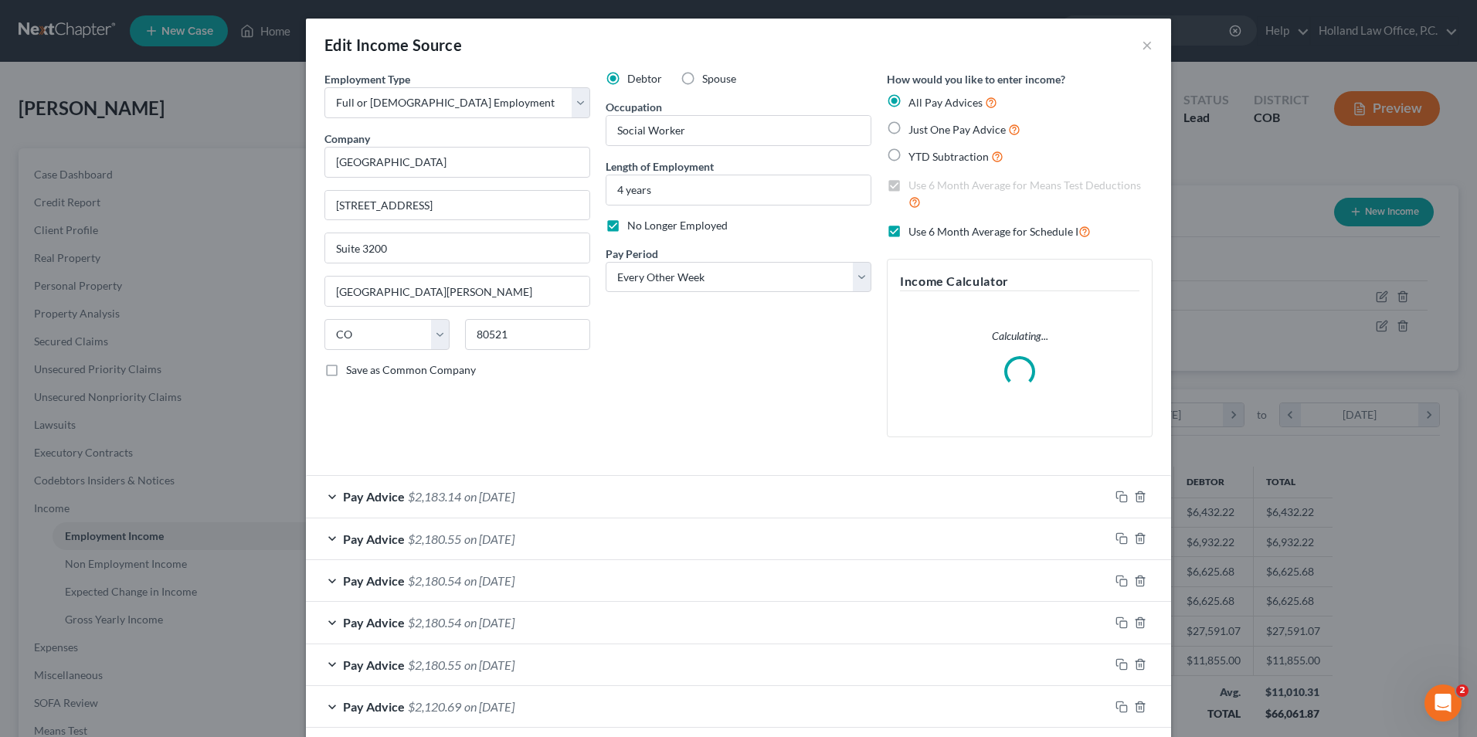
scroll to position [289, 610]
click at [627, 229] on span "No Longer Employed" at bounding box center [677, 225] width 100 height 13
click at [633, 228] on input "No Longer Employed" at bounding box center [638, 223] width 10 height 10
checkbox input "false"
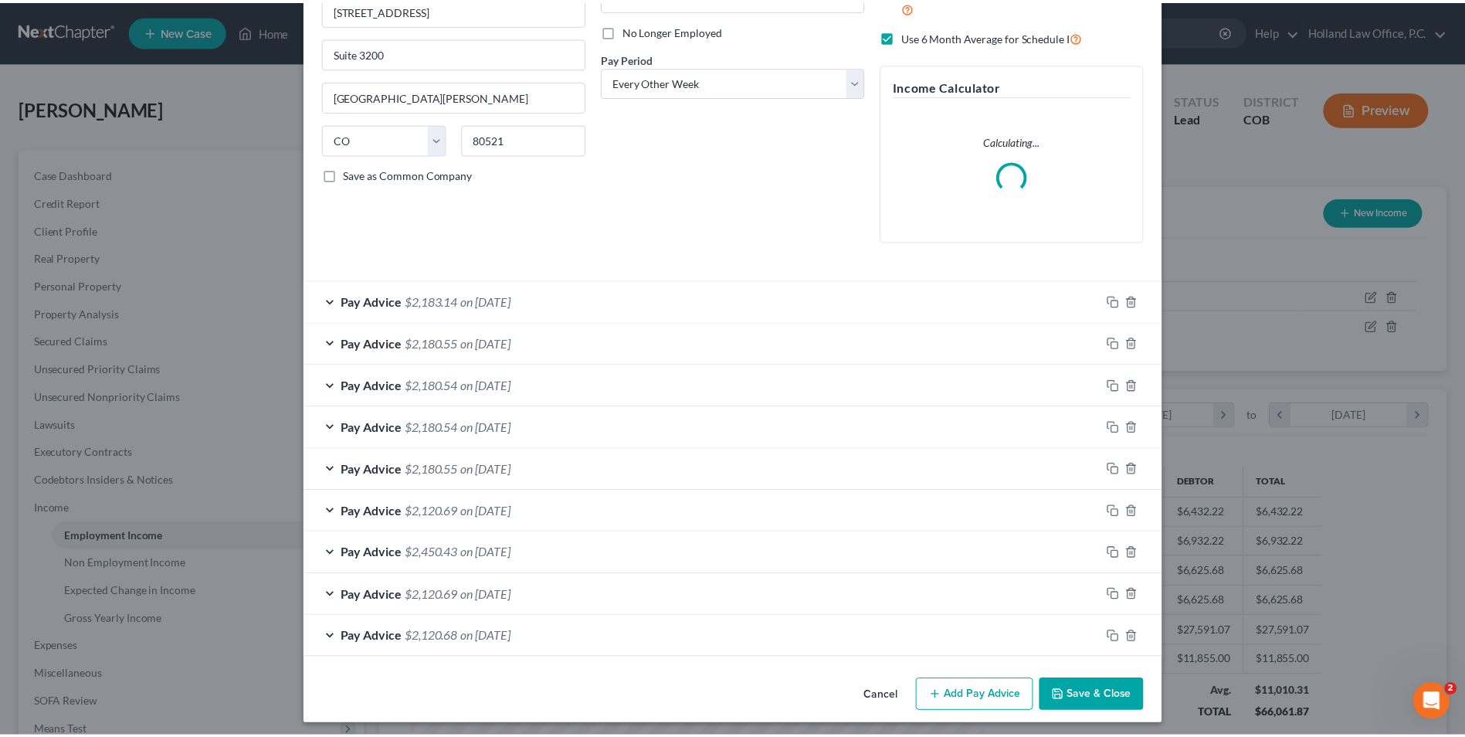
scroll to position [202, 0]
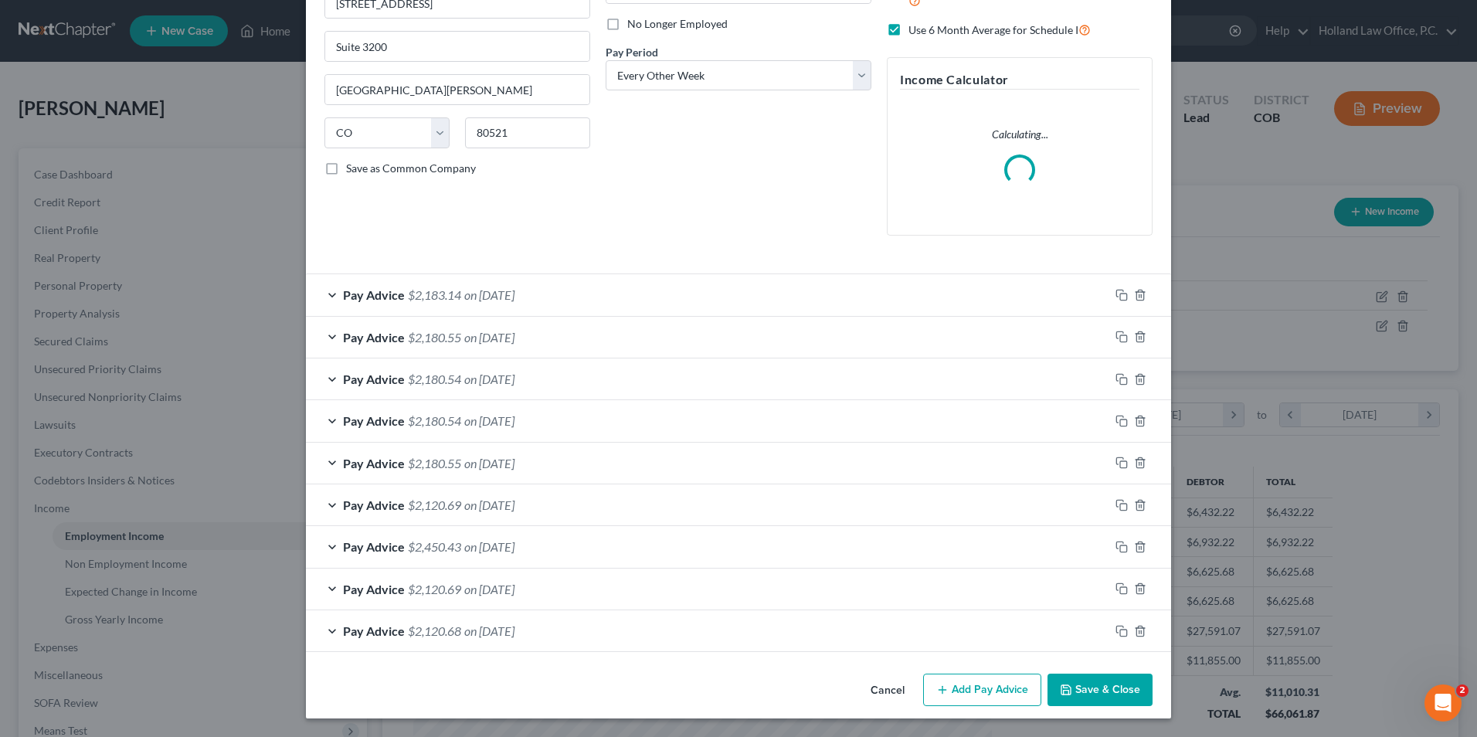
click at [1096, 695] on button "Save & Close" at bounding box center [1099, 690] width 105 height 32
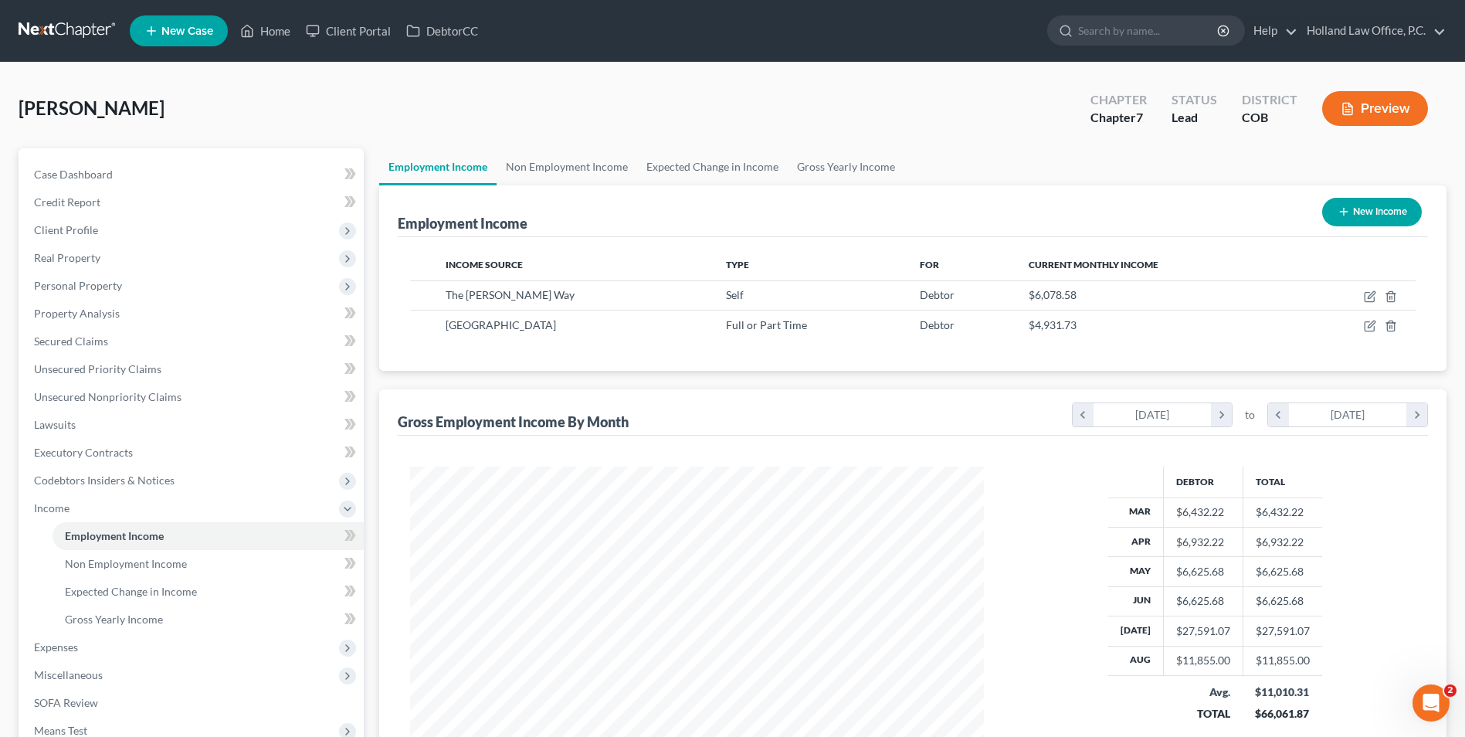
scroll to position [772139, 771821]
click at [69, 640] on span "Expenses" at bounding box center [56, 646] width 44 height 13
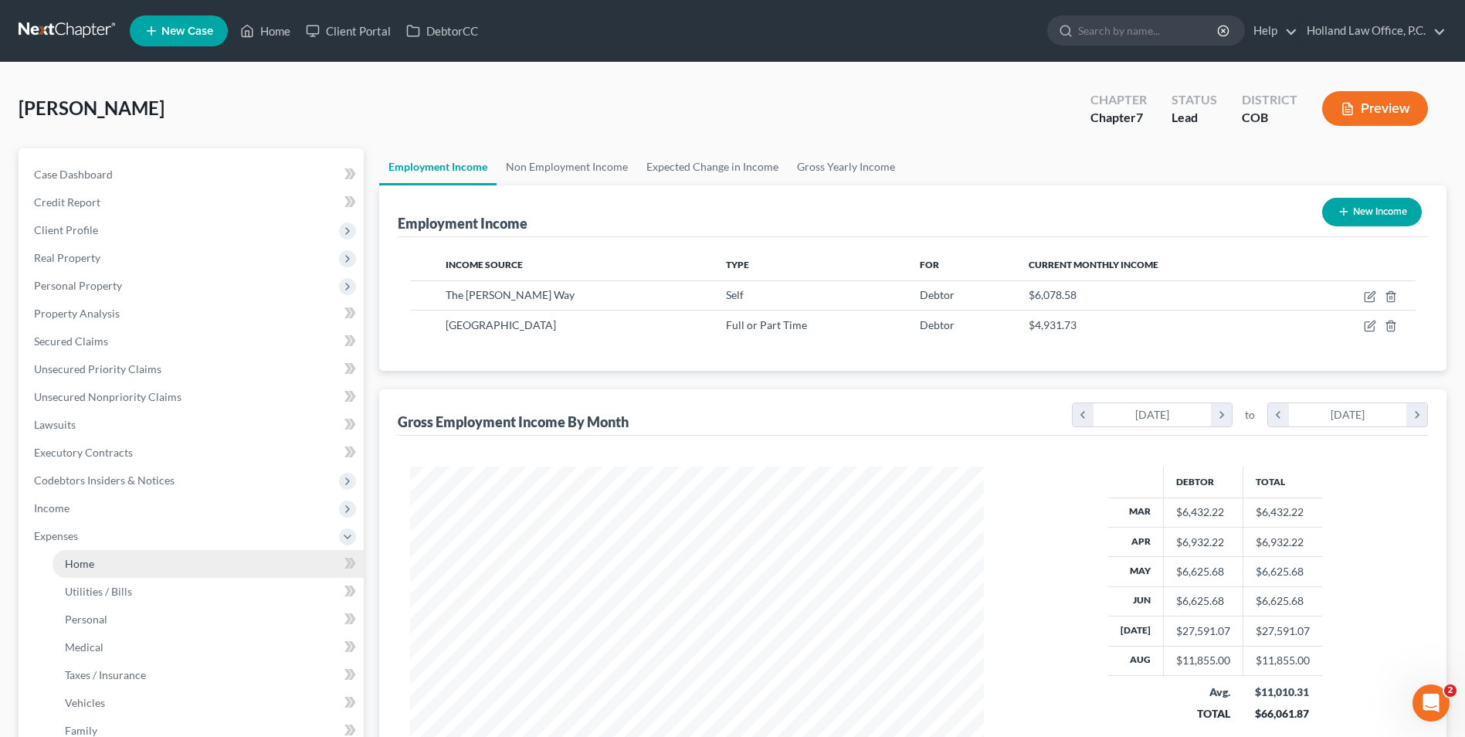
click at [103, 566] on link "Home" at bounding box center [208, 564] width 311 height 28
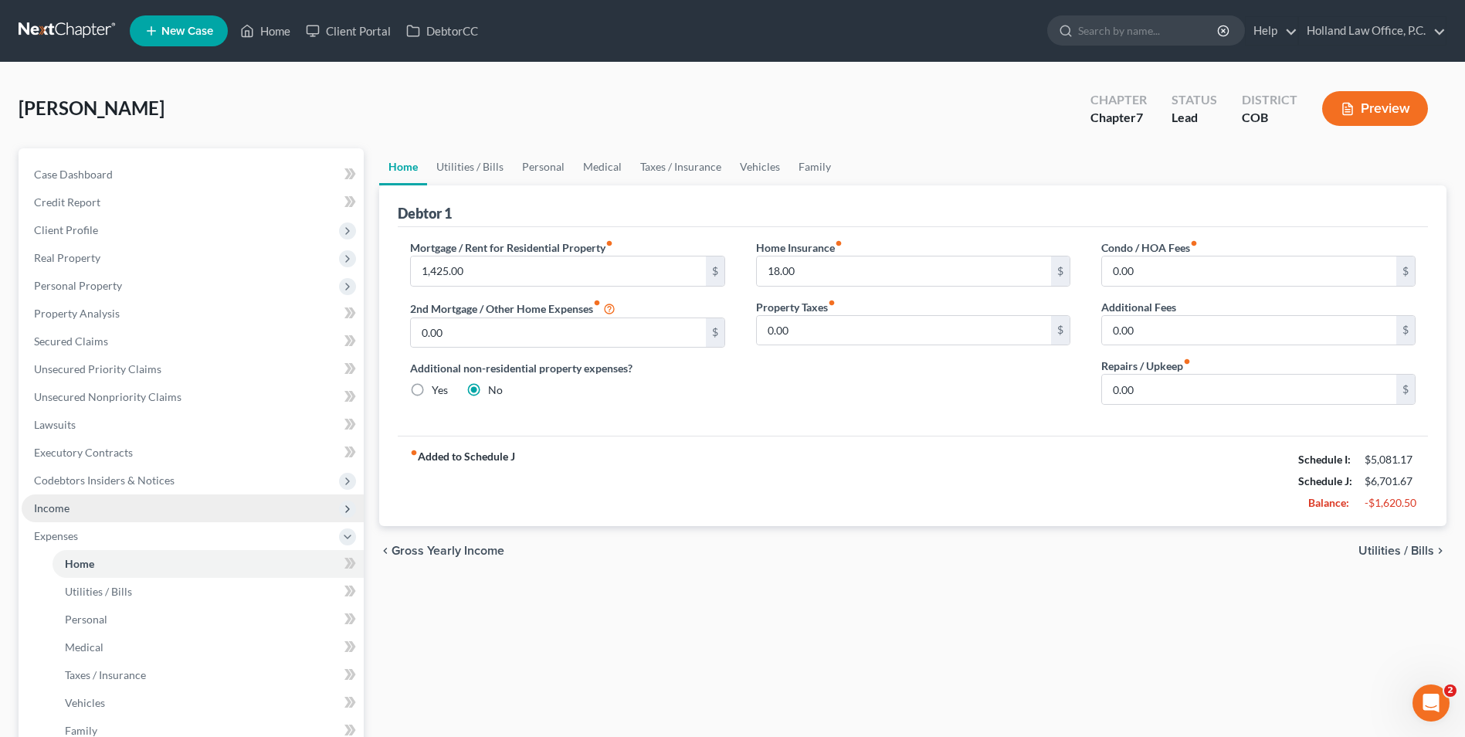
click at [80, 514] on span "Income" at bounding box center [193, 508] width 342 height 28
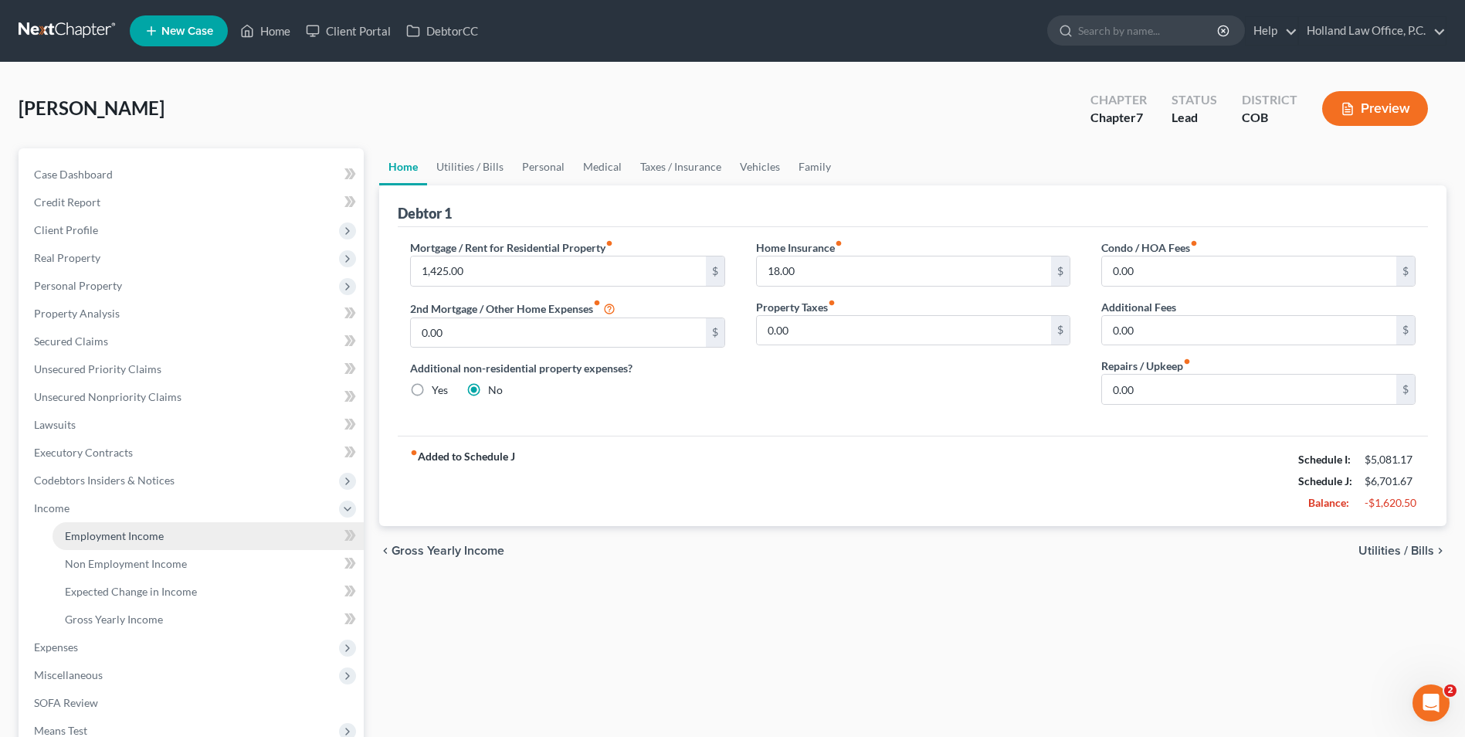
click at [102, 538] on span "Employment Income" at bounding box center [114, 535] width 99 height 13
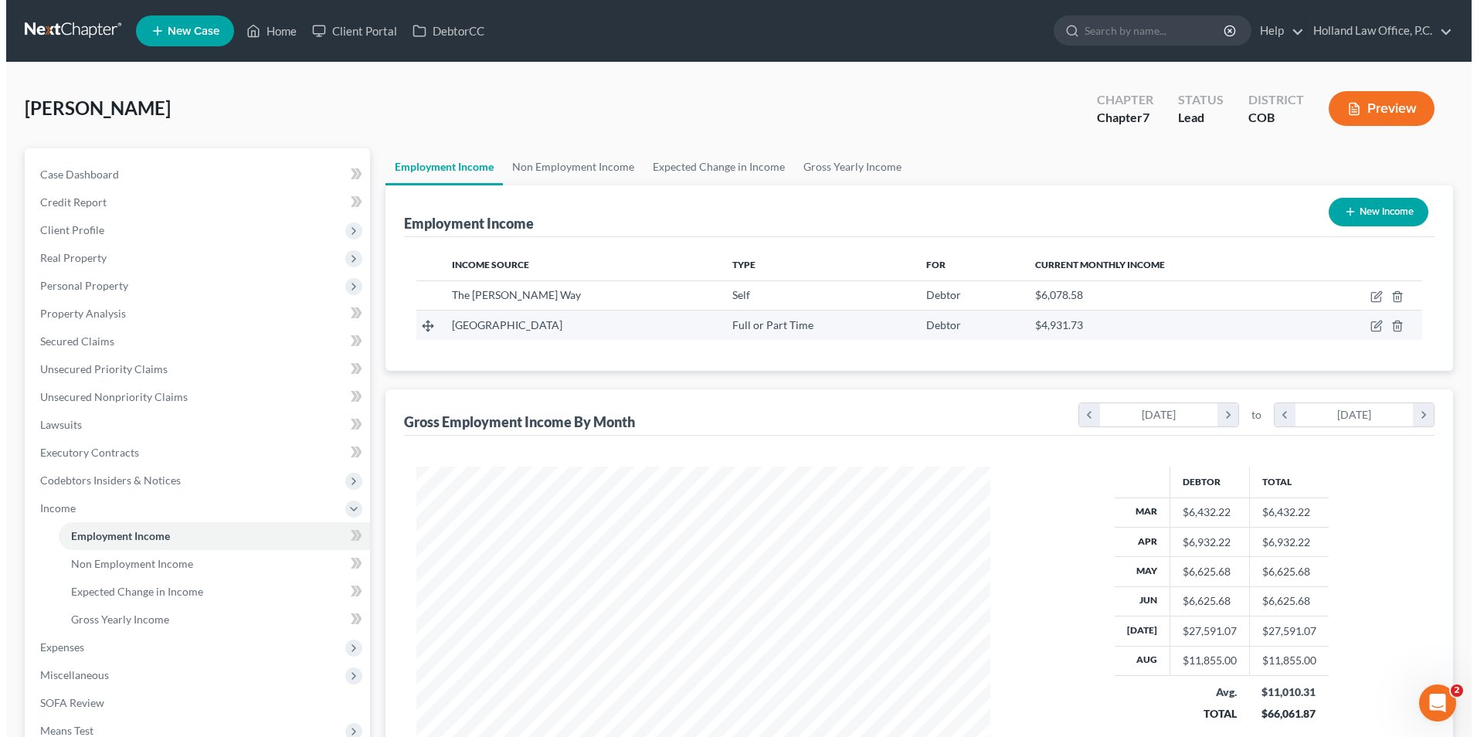
scroll to position [287, 604]
drag, startPoint x: 949, startPoint y: 334, endPoint x: 1074, endPoint y: 331, distance: 125.2
click at [1074, 331] on tr "Larimer County Full or Part Time Debtor $4,931.73" at bounding box center [913, 325] width 1006 height 29
click at [1074, 331] on div "$4,931.73" at bounding box center [1158, 324] width 258 height 15
click at [1371, 325] on icon "button" at bounding box center [1370, 326] width 12 height 12
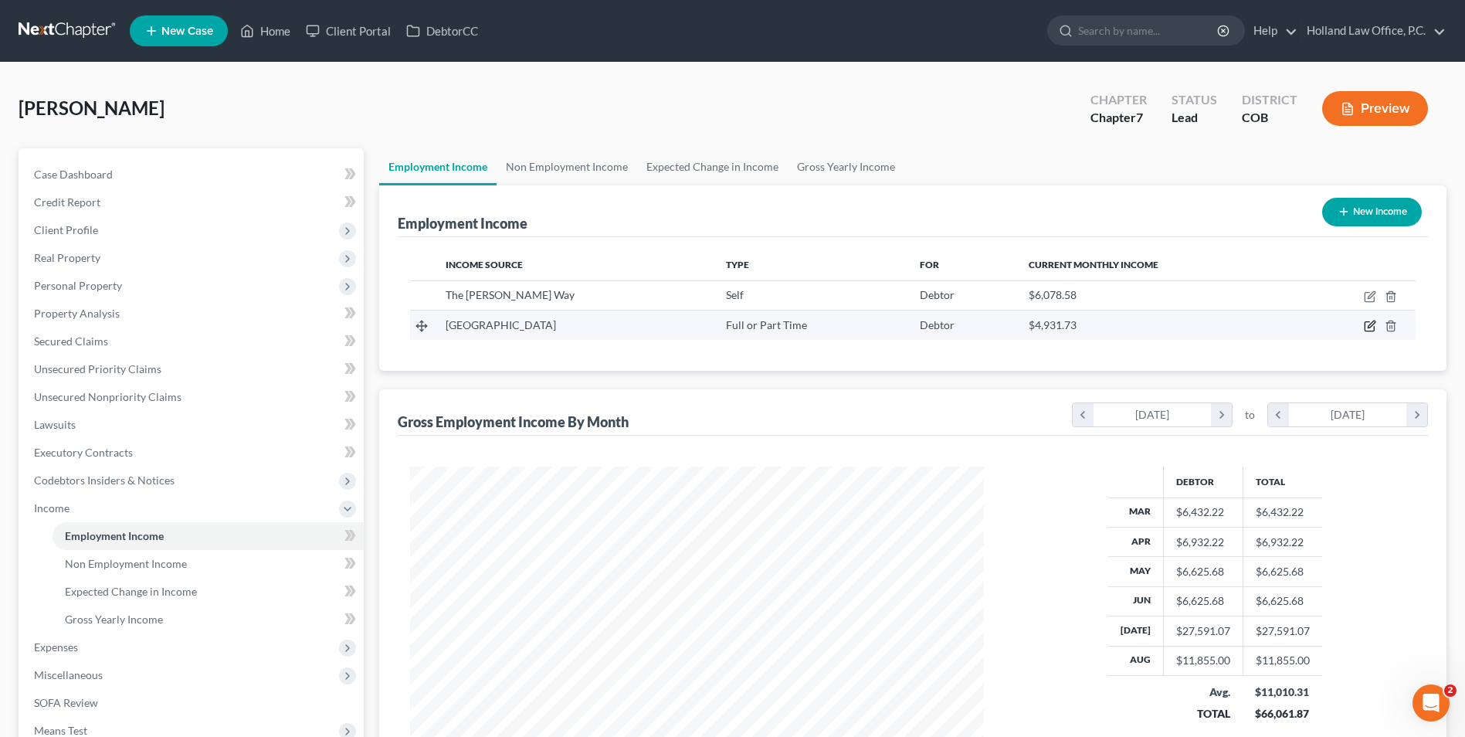
select select "0"
select select "5"
select select "2"
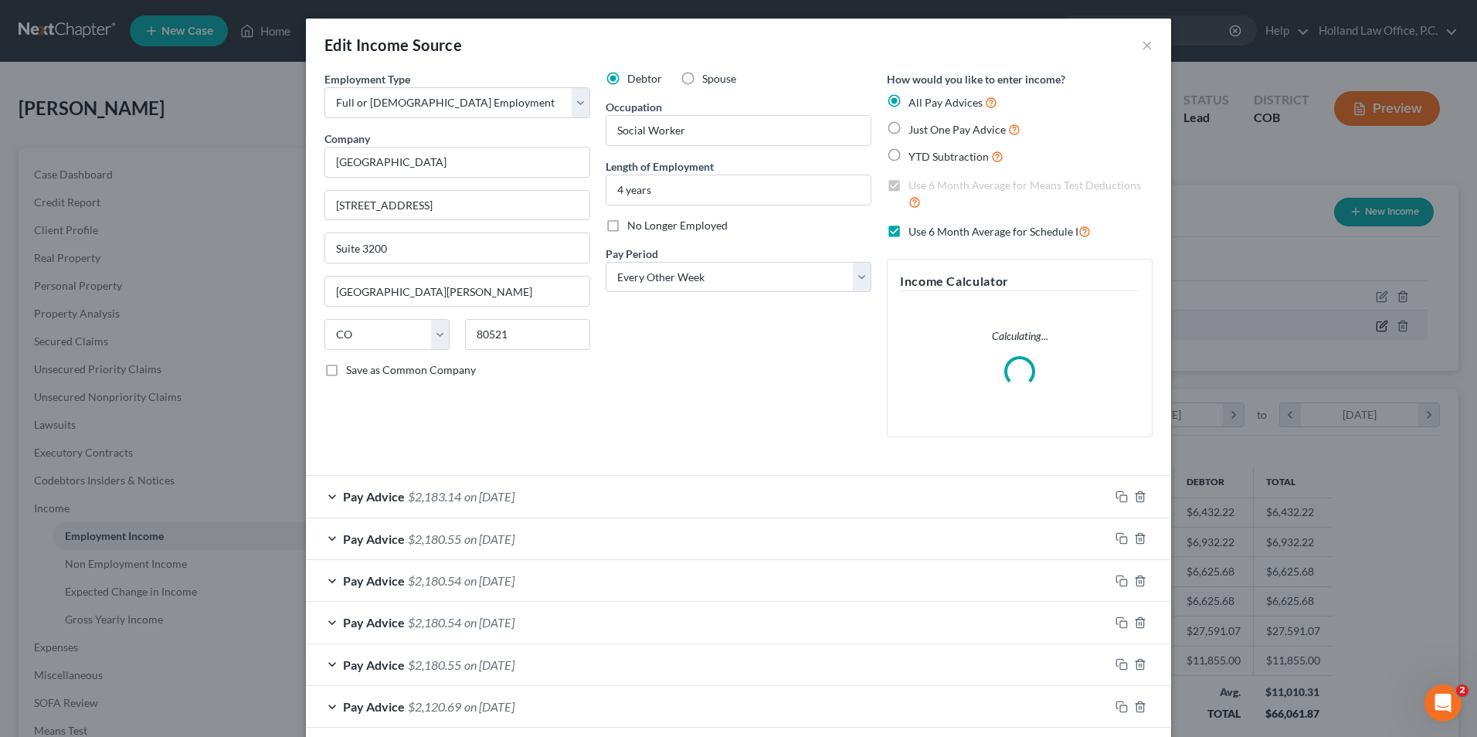
scroll to position [289, 610]
click at [654, 233] on label "No Longer Employed" at bounding box center [677, 225] width 100 height 15
click at [643, 228] on input "No Longer Employed" at bounding box center [638, 223] width 10 height 10
checkbox input "true"
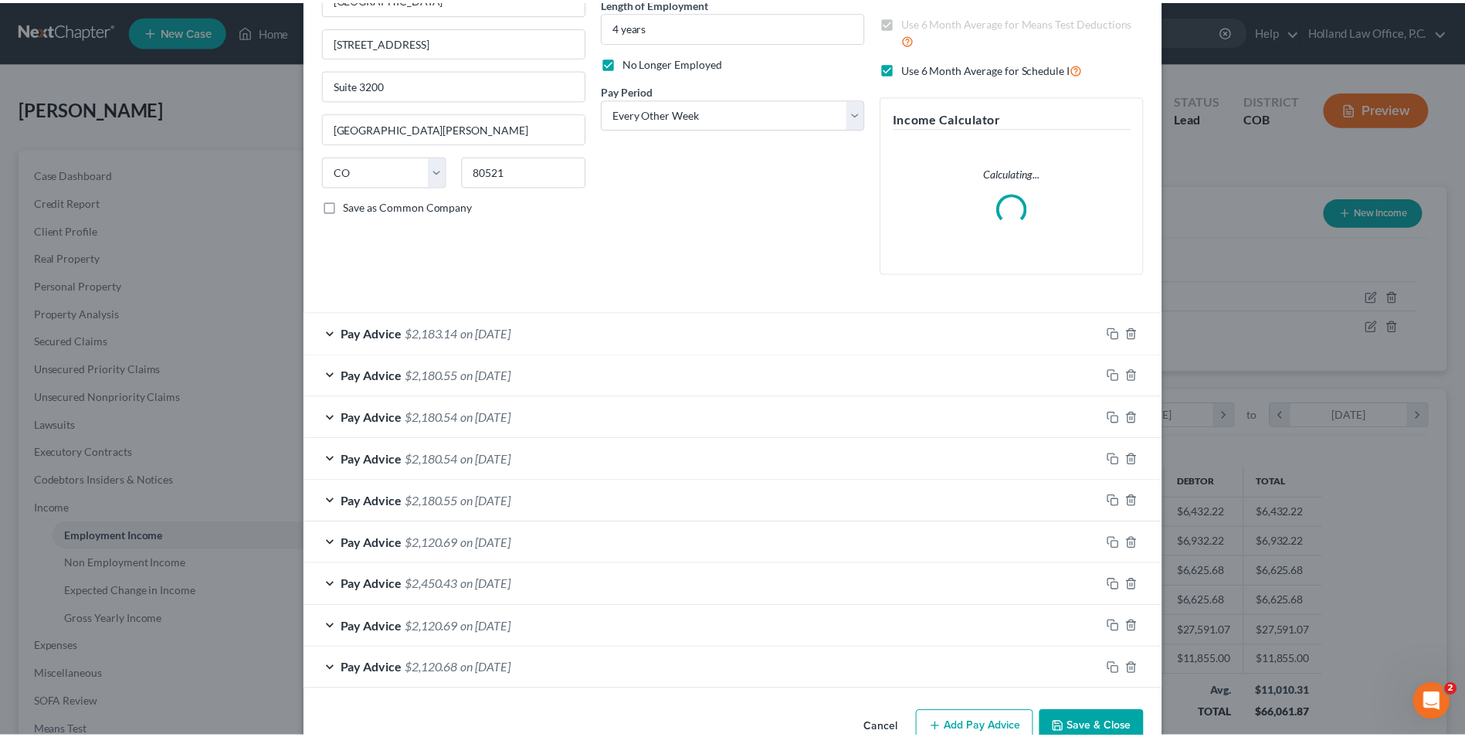
scroll to position [202, 0]
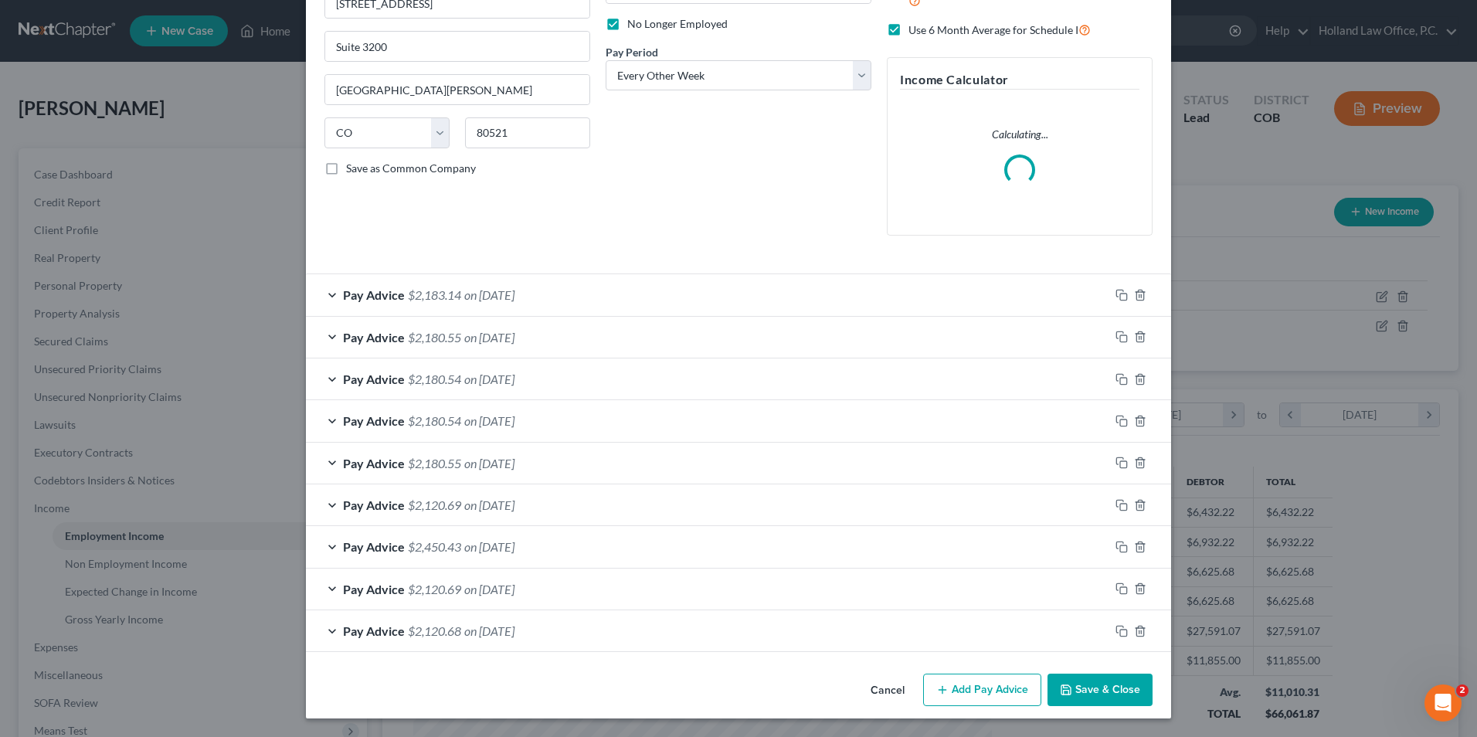
click at [1097, 696] on button "Save & Close" at bounding box center [1099, 690] width 105 height 32
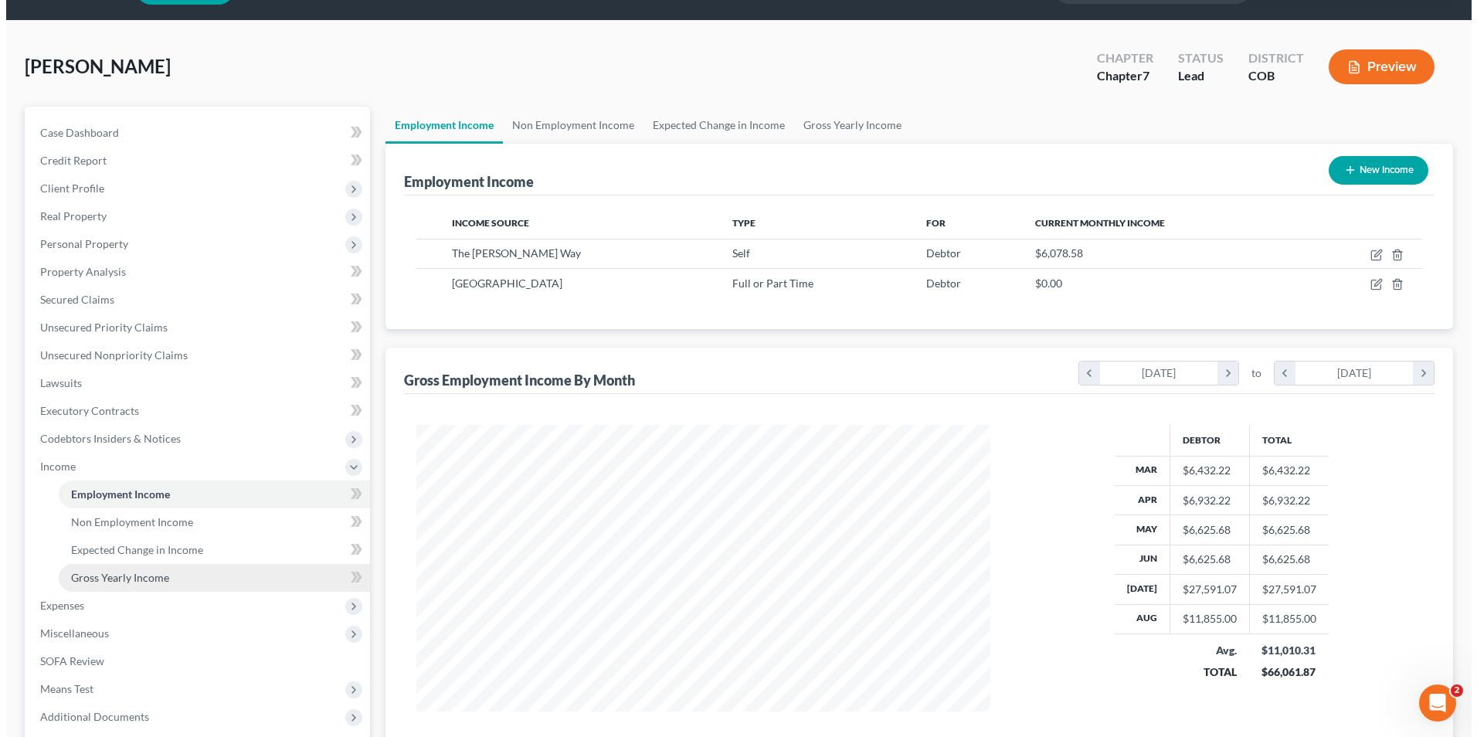
scroll to position [77, 0]
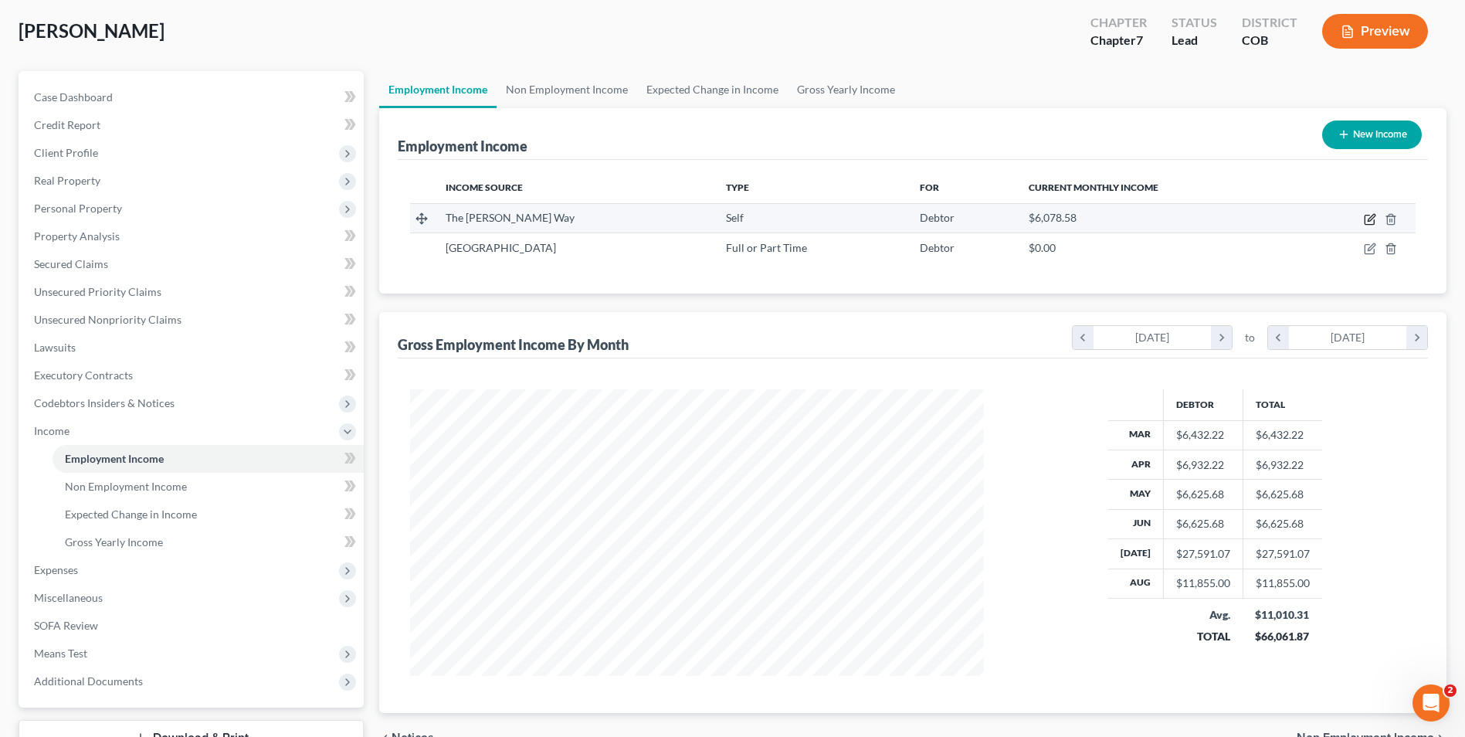
click at [1365, 217] on icon "button" at bounding box center [1369, 220] width 9 height 9
select select "1"
select select "5"
select select "0"
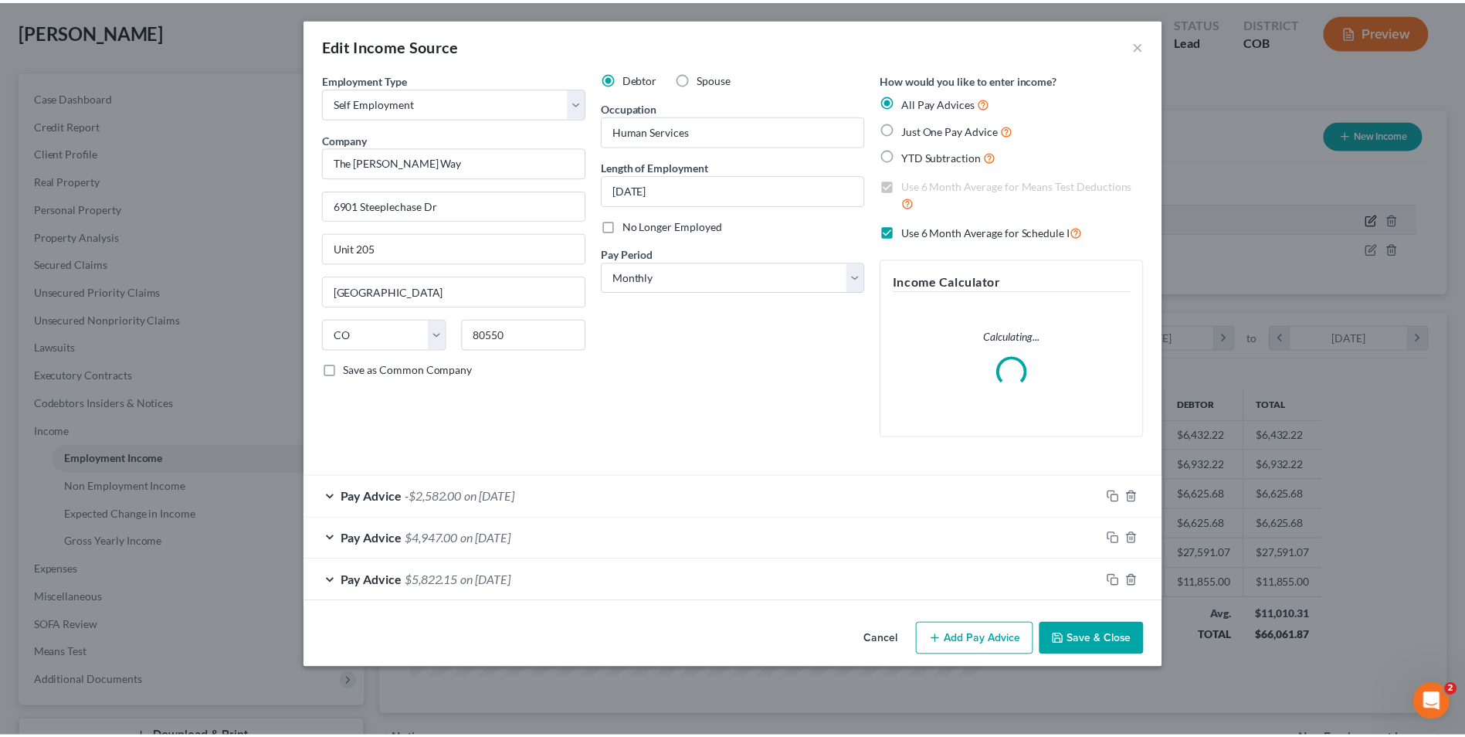
scroll to position [289, 610]
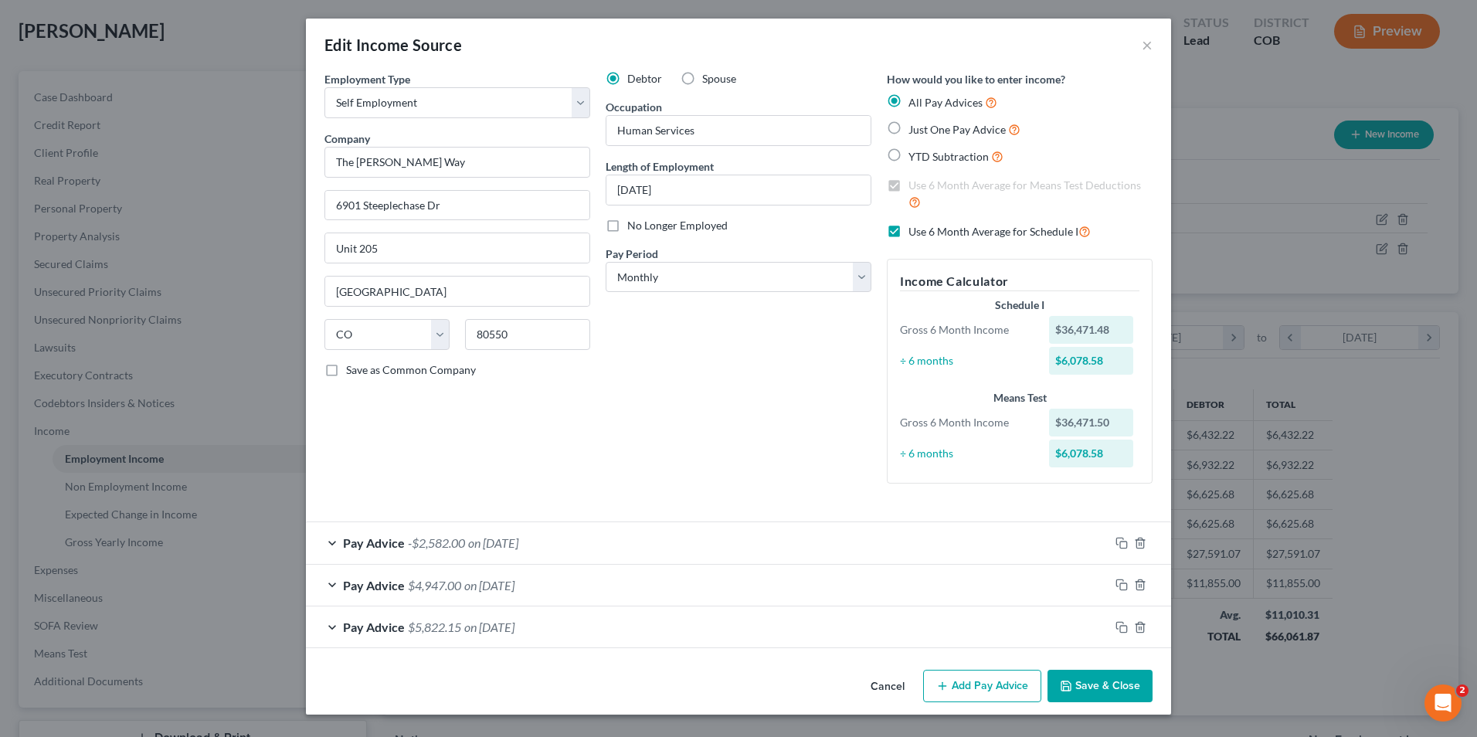
click at [1096, 677] on button "Save & Close" at bounding box center [1099, 686] width 105 height 32
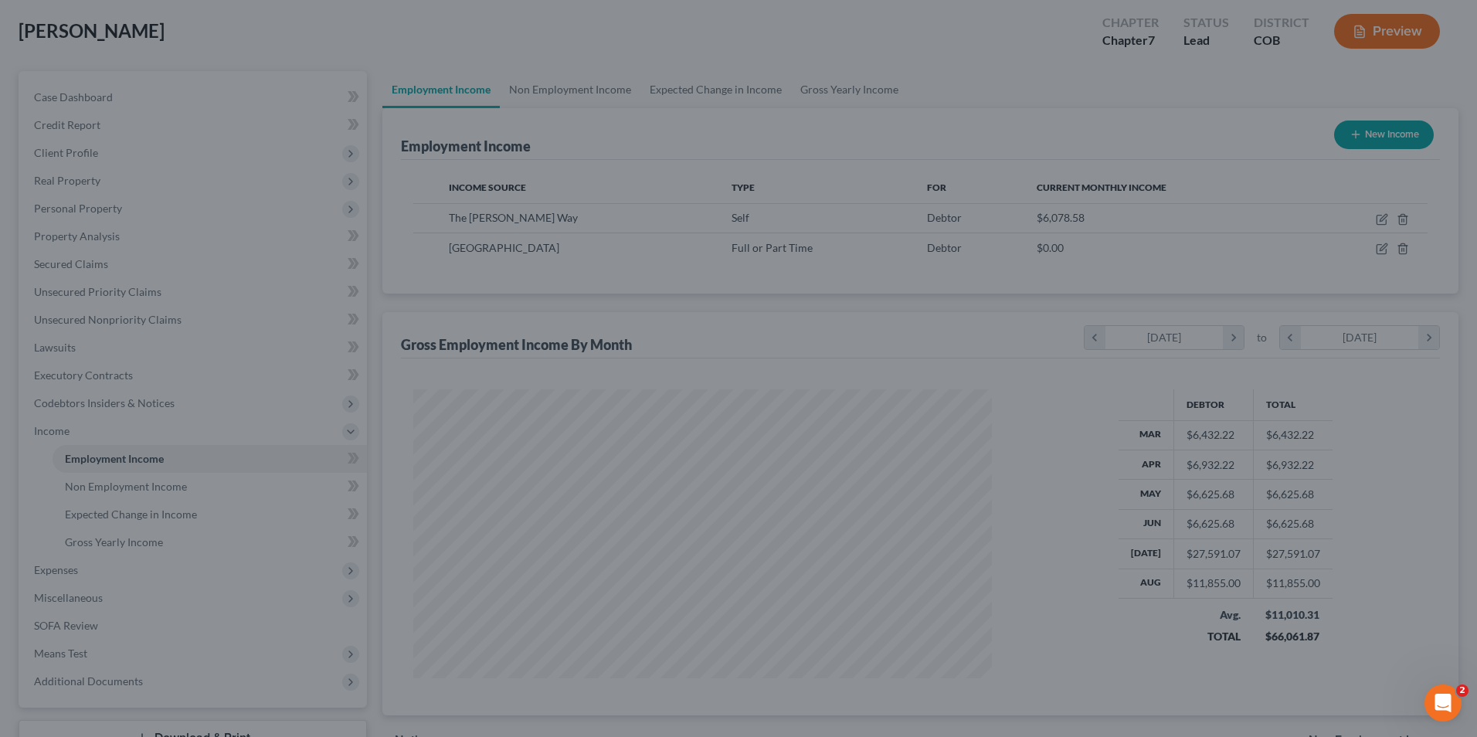
scroll to position [772139, 771821]
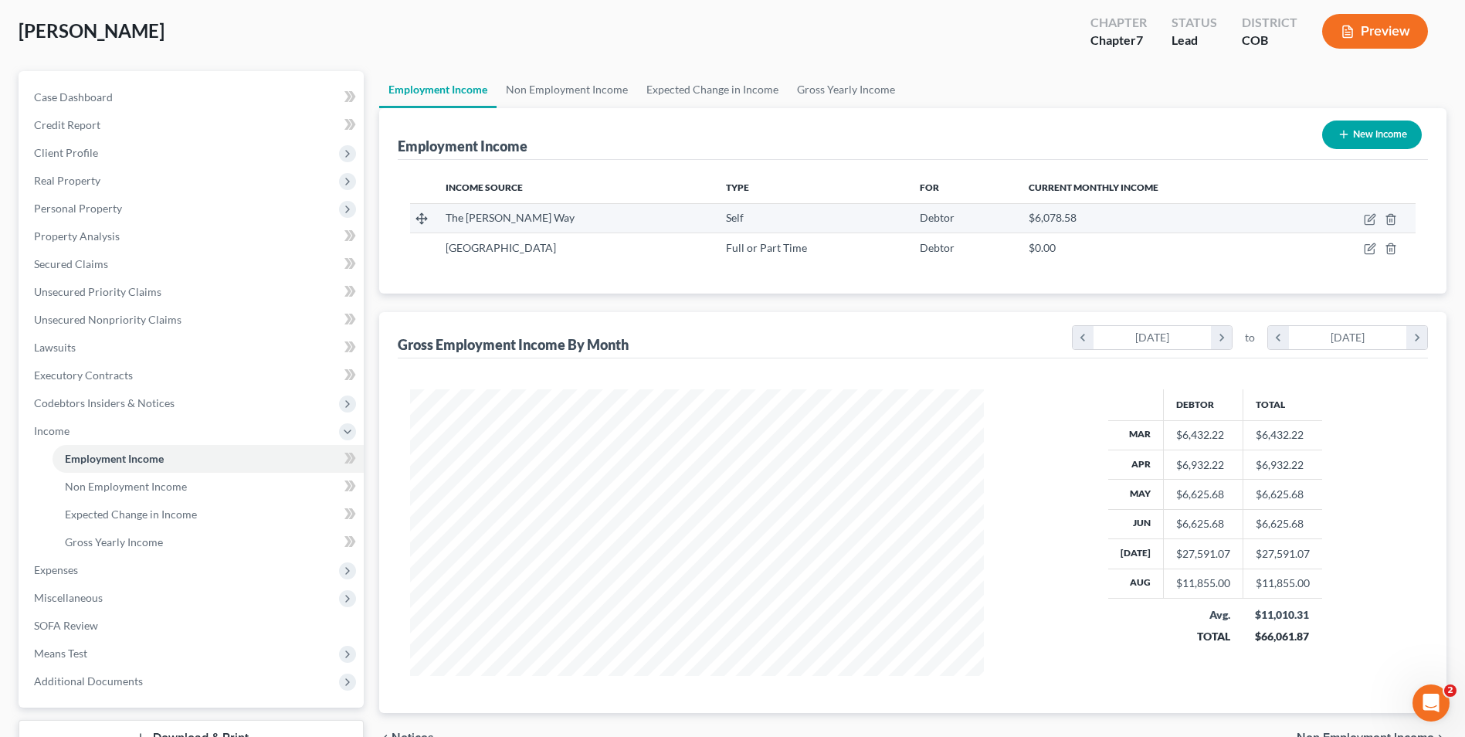
click at [1372, 212] on td at bounding box center [1356, 217] width 117 height 29
click at [1372, 215] on icon "button" at bounding box center [1370, 219] width 12 height 12
select select "1"
select select "5"
select select "0"
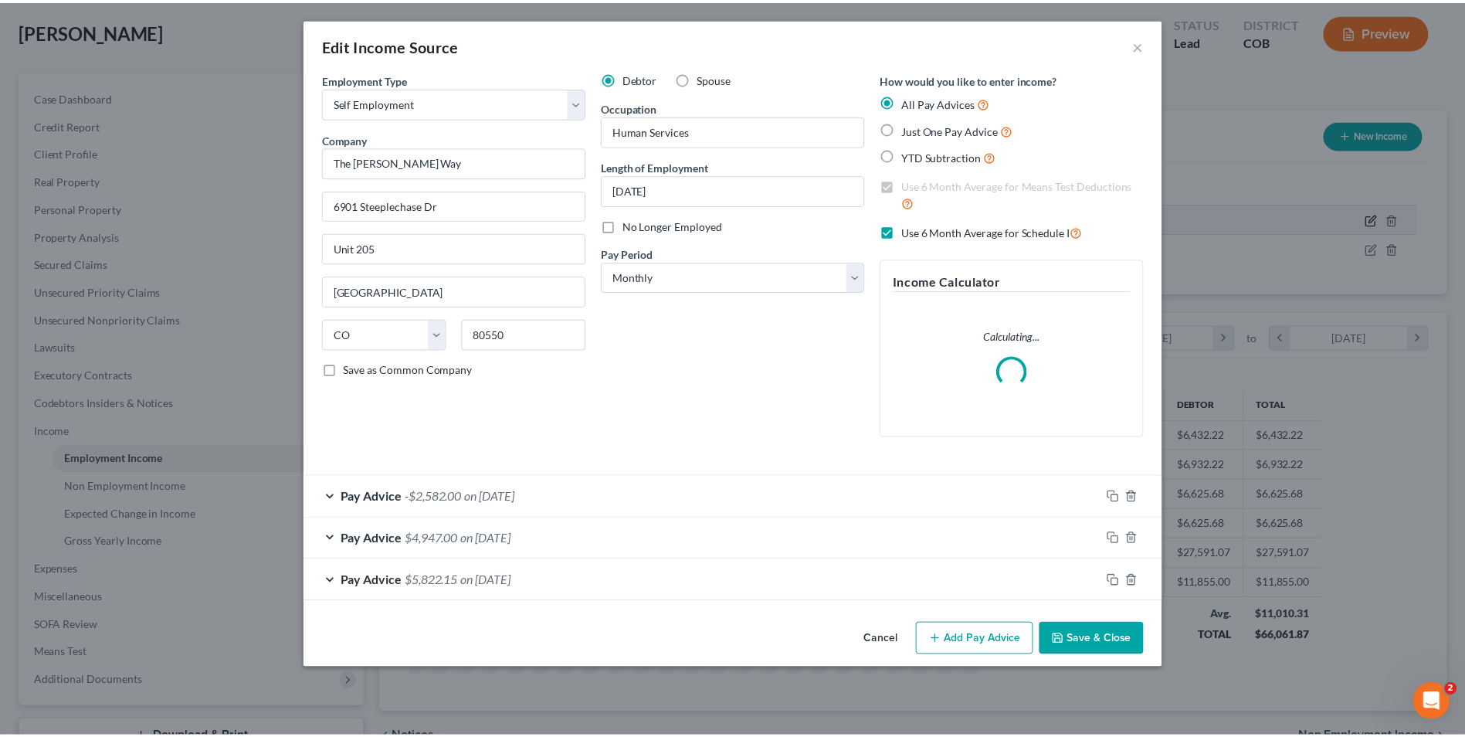
scroll to position [289, 610]
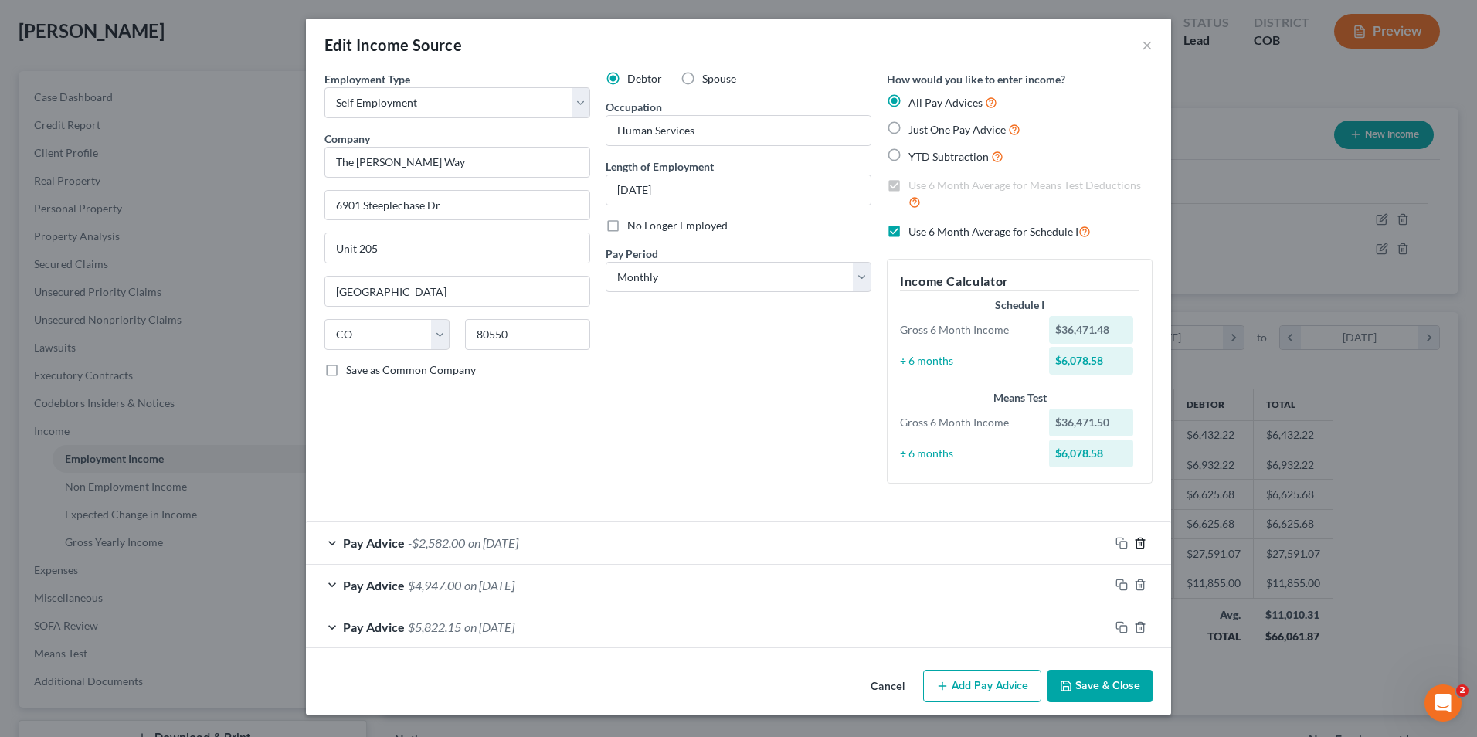
click at [1137, 541] on icon "button" at bounding box center [1139, 543] width 7 height 10
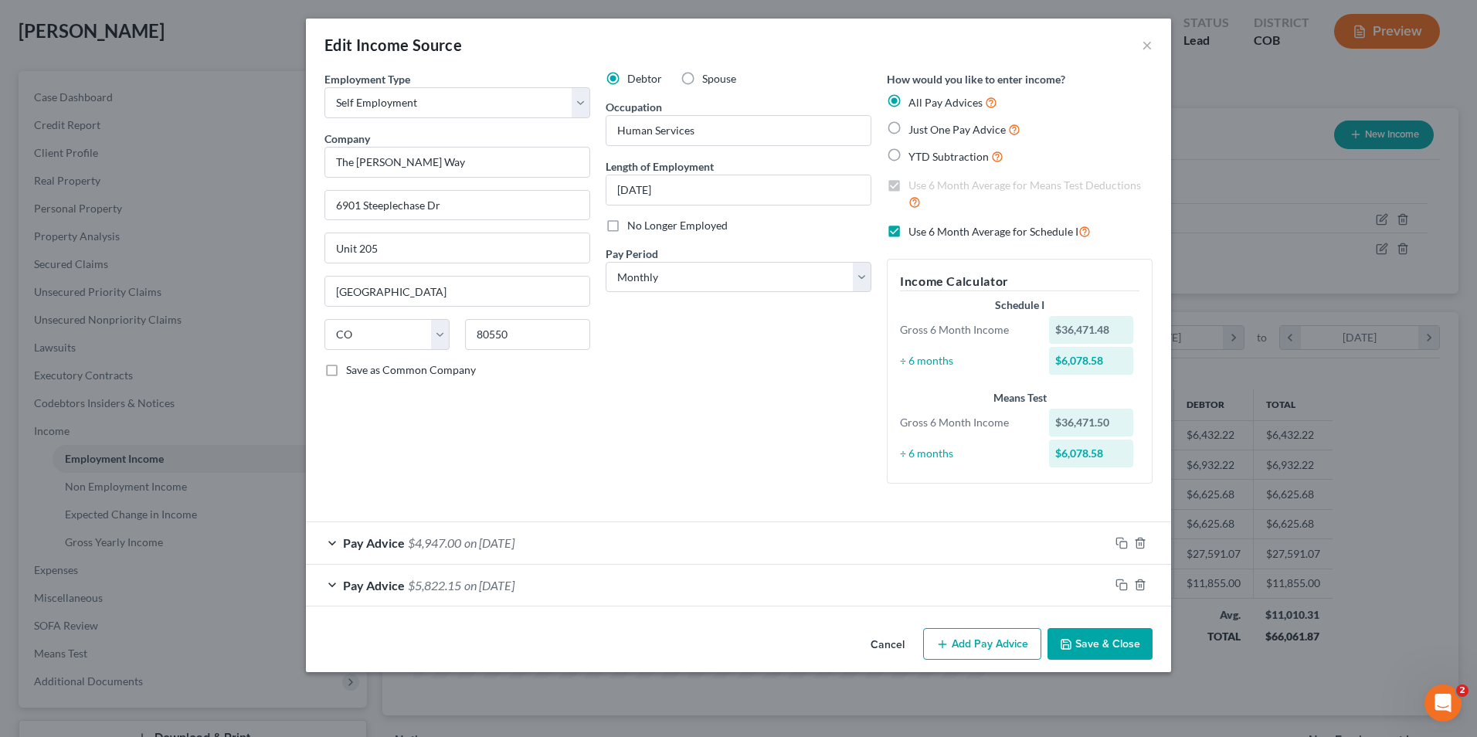
click at [1083, 637] on button "Save & Close" at bounding box center [1099, 644] width 105 height 32
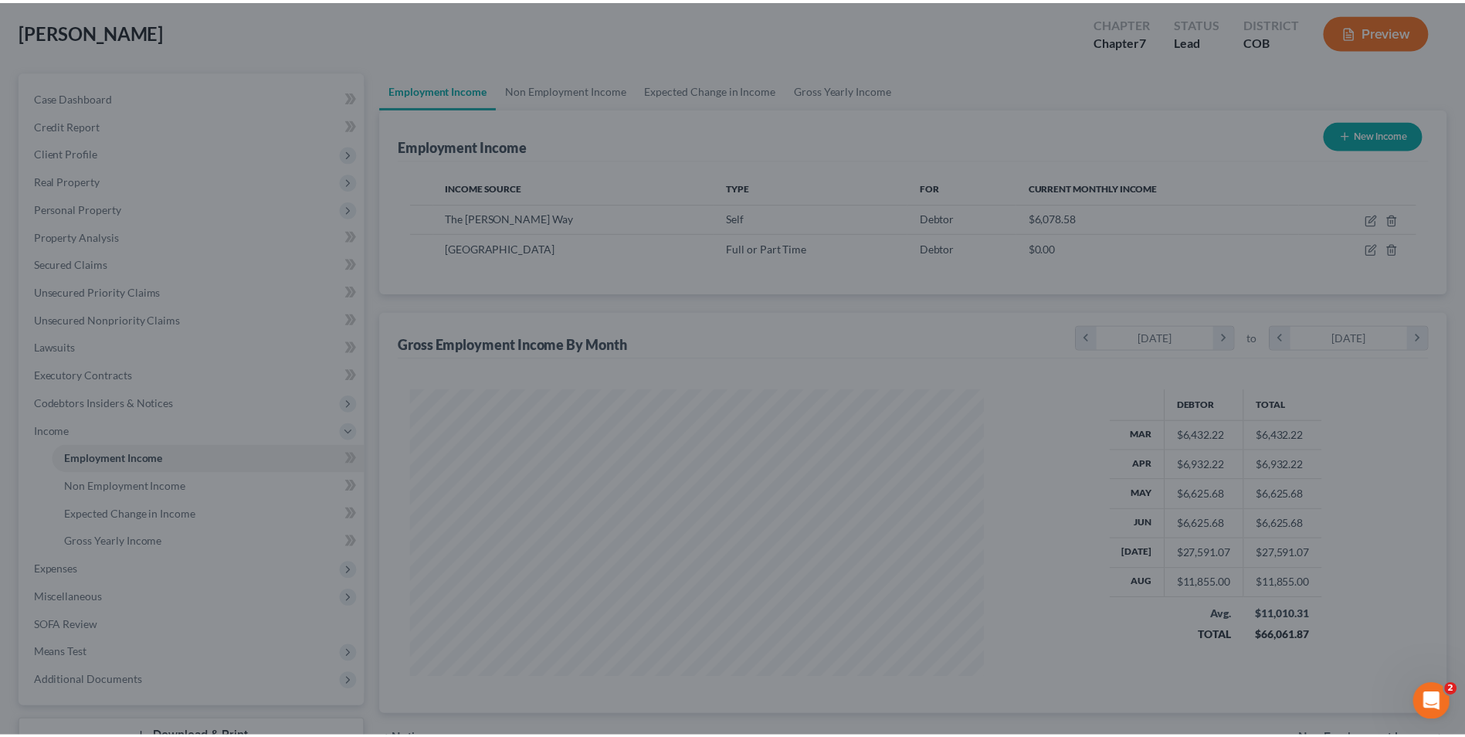
scroll to position [772139, 771821]
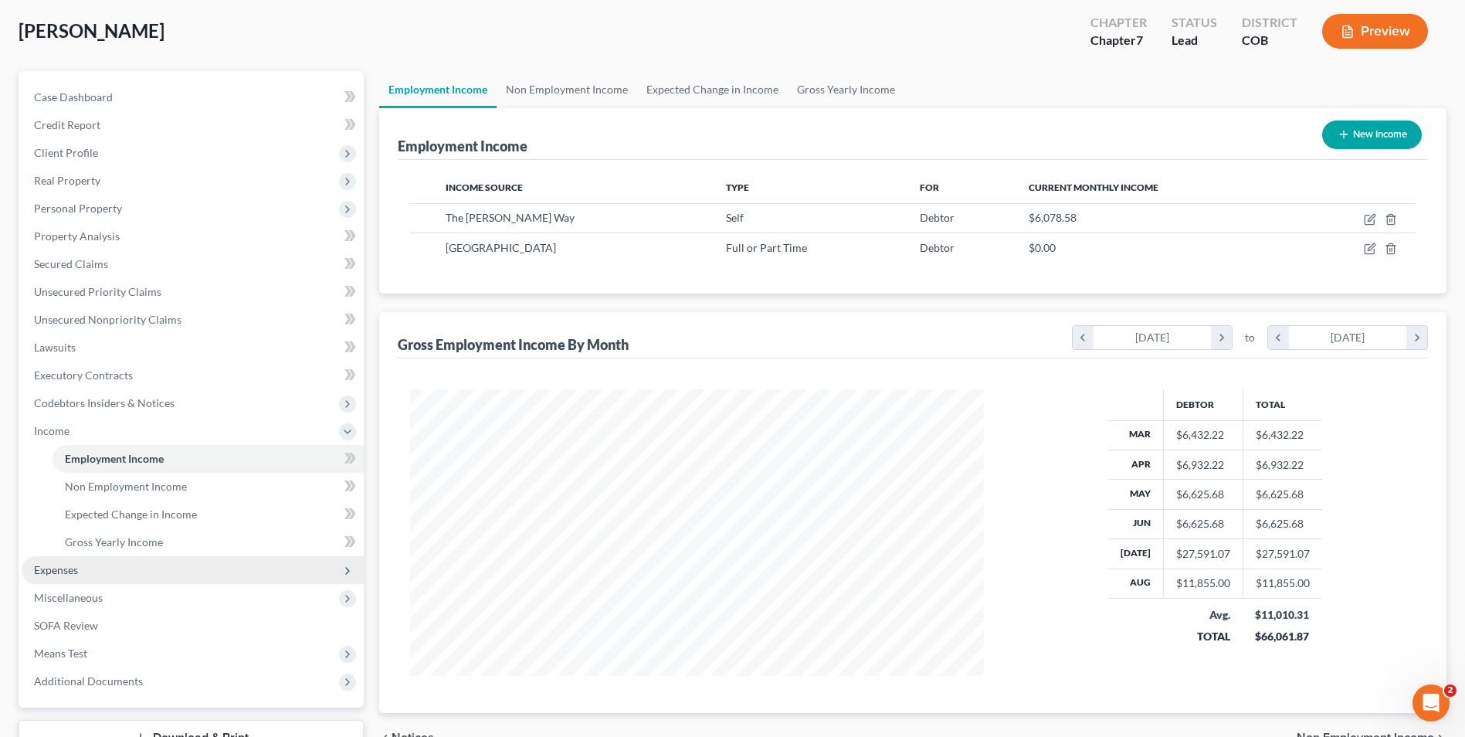
click at [55, 579] on span "Expenses" at bounding box center [193, 570] width 342 height 28
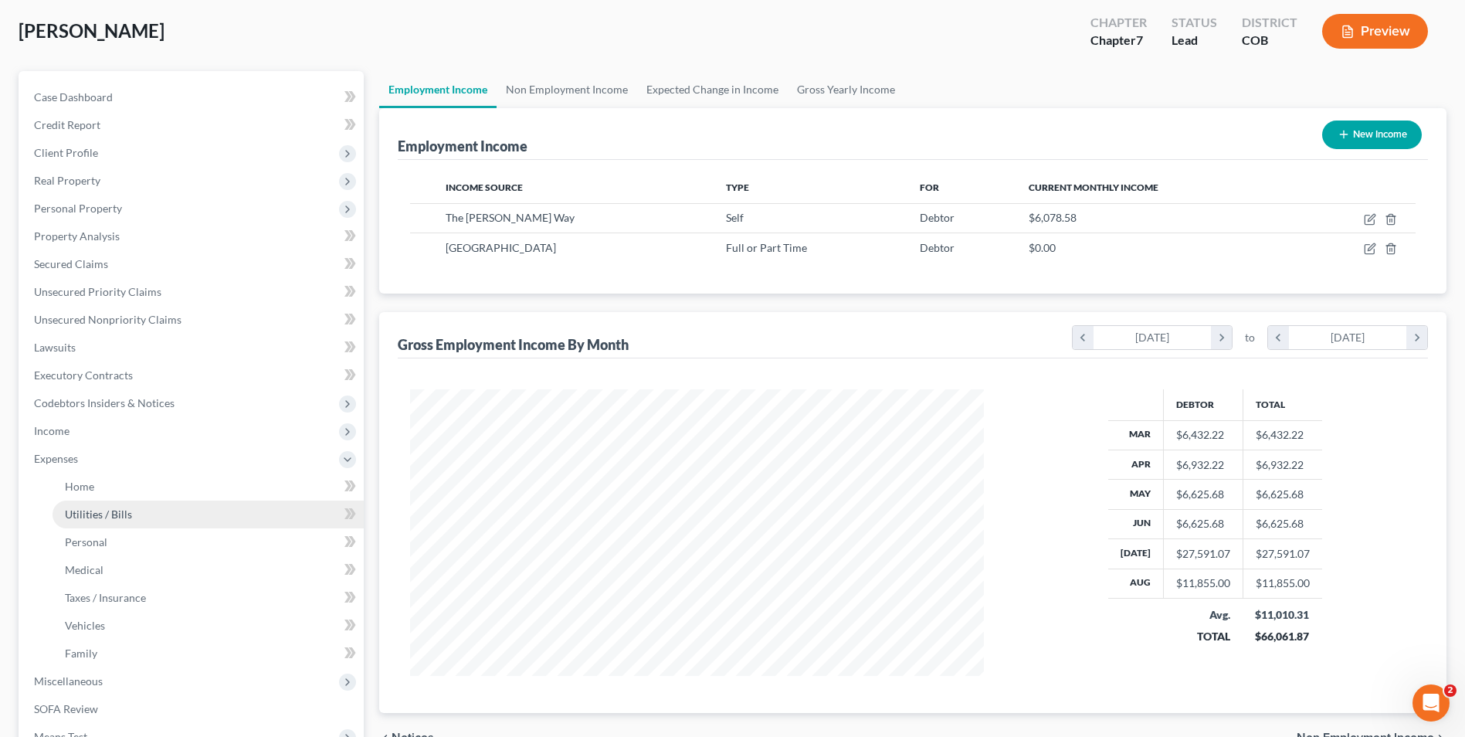
click at [127, 503] on link "Utilities / Bills" at bounding box center [208, 515] width 311 height 28
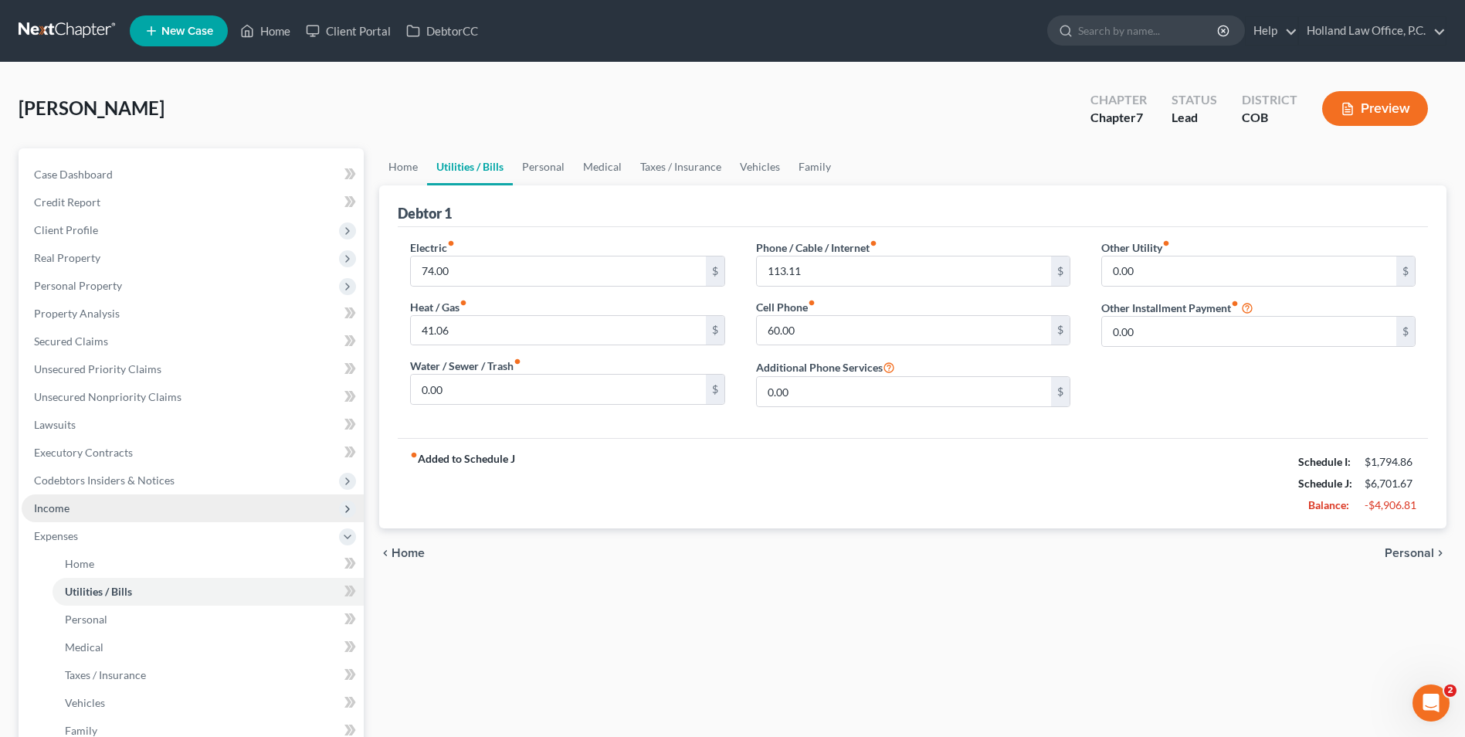
click at [73, 514] on span "Income" at bounding box center [193, 508] width 342 height 28
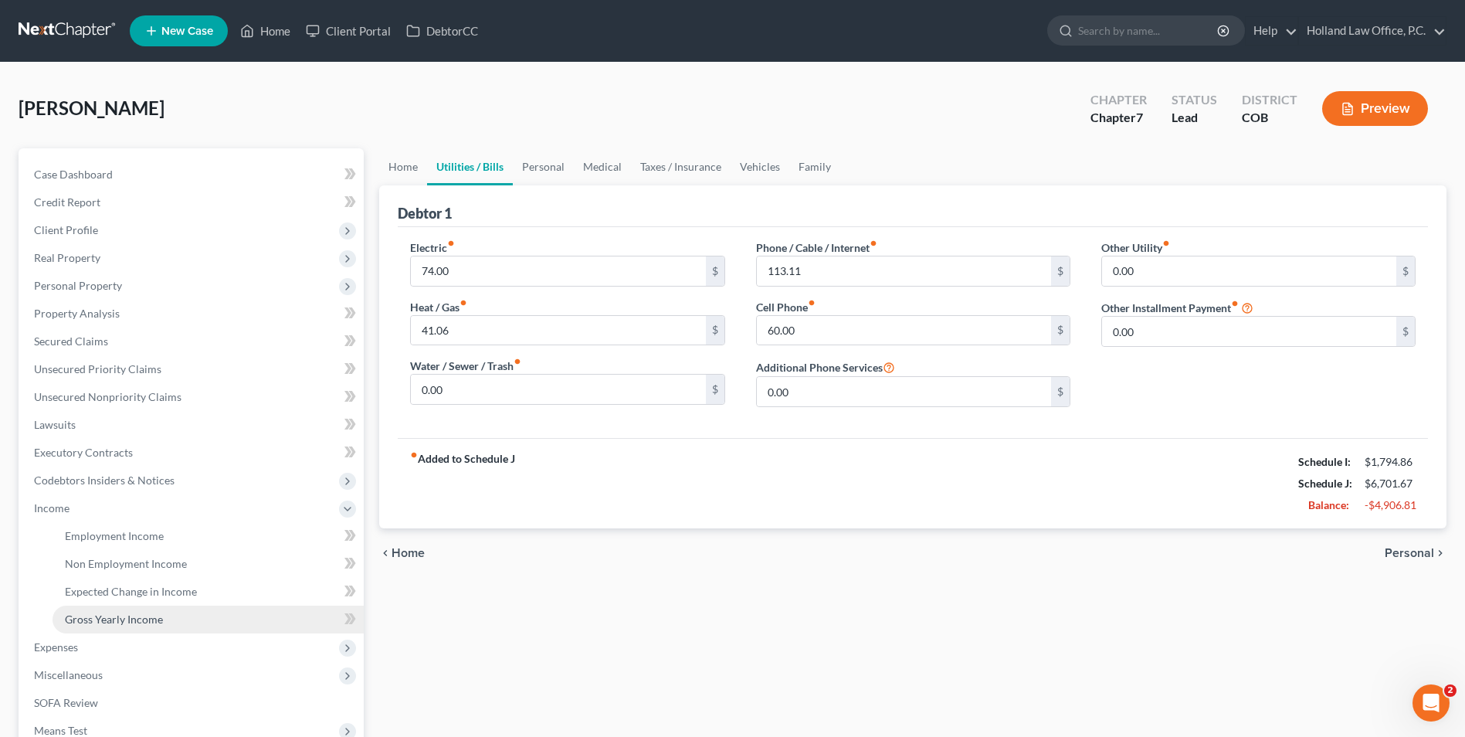
click at [136, 626] on link "Gross Yearly Income" at bounding box center [208, 620] width 311 height 28
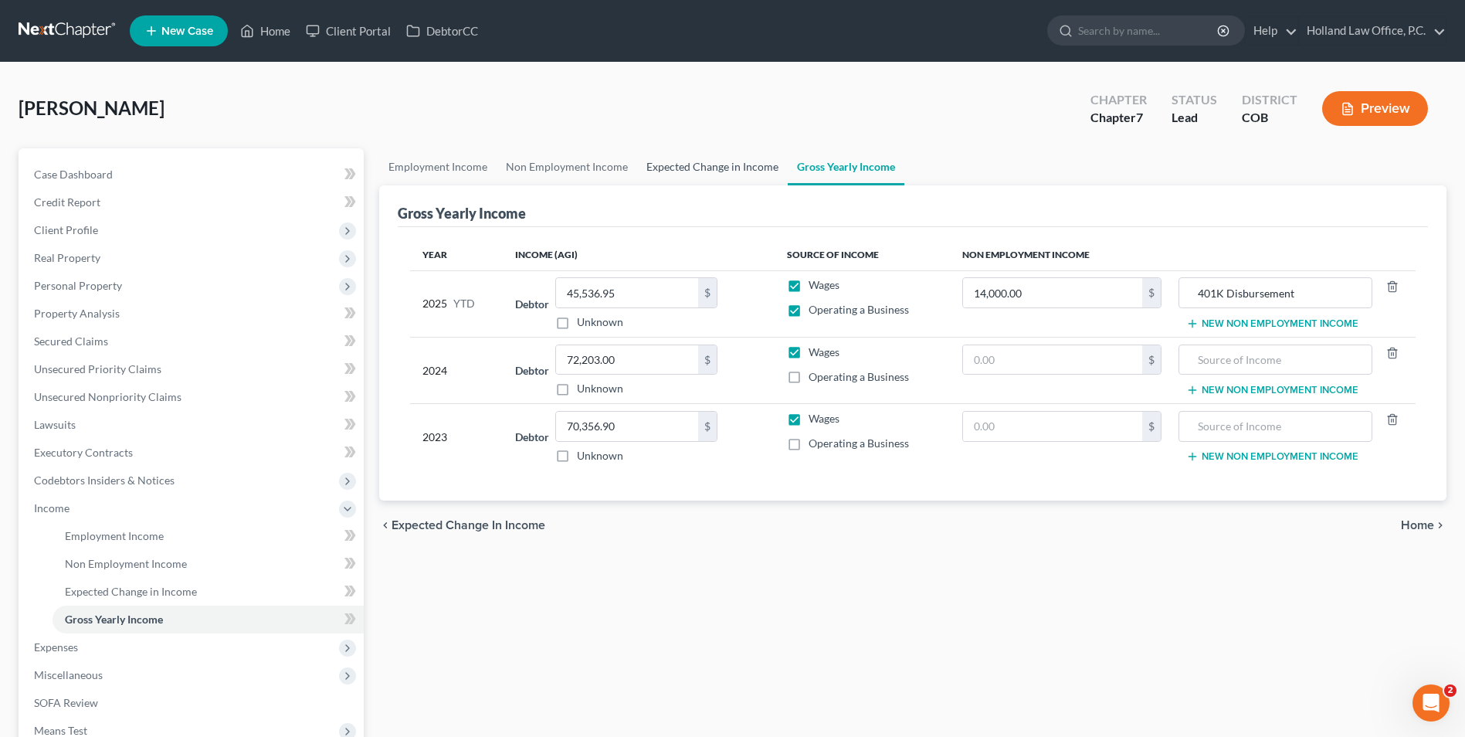
click at [669, 172] on link "Expected Change in Income" at bounding box center [712, 166] width 151 height 37
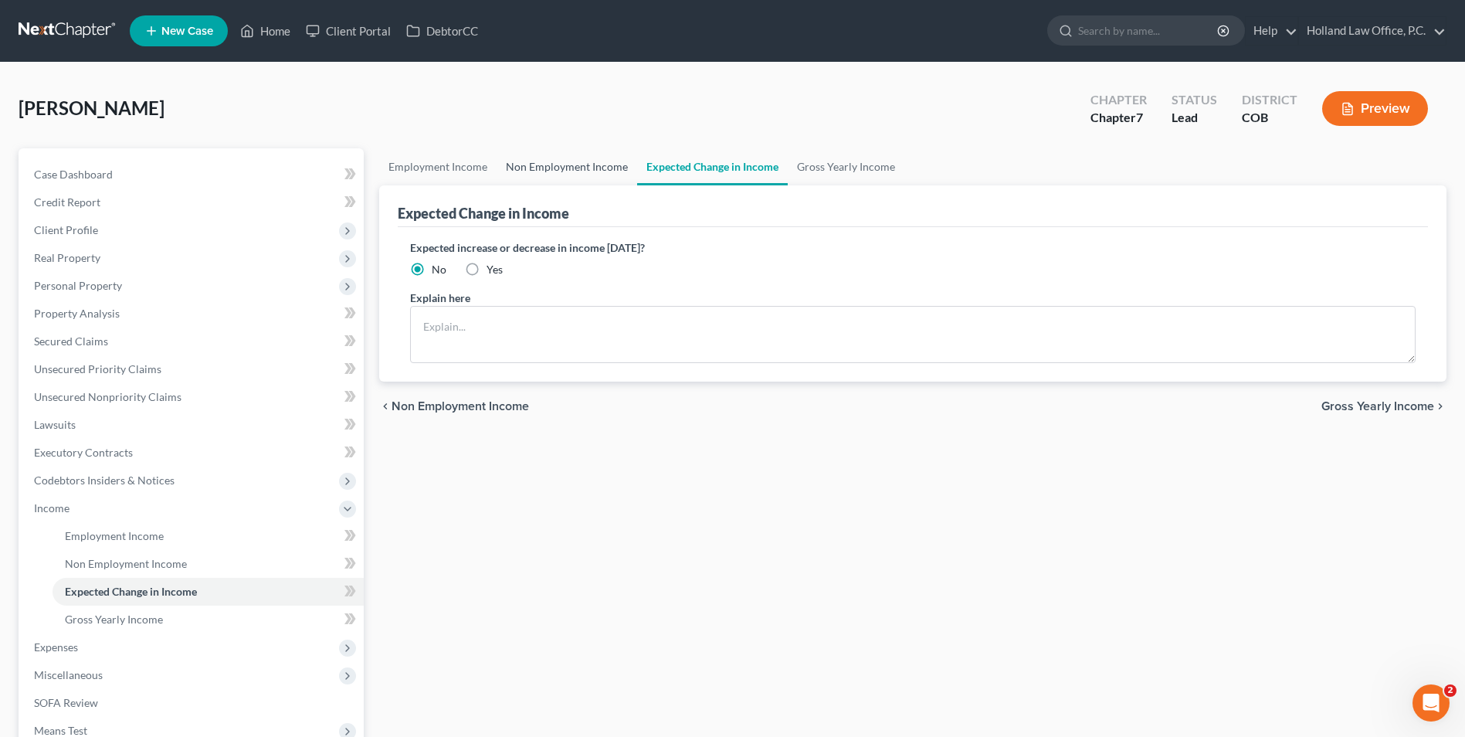
click at [600, 168] on link "Non Employment Income" at bounding box center [567, 166] width 141 height 37
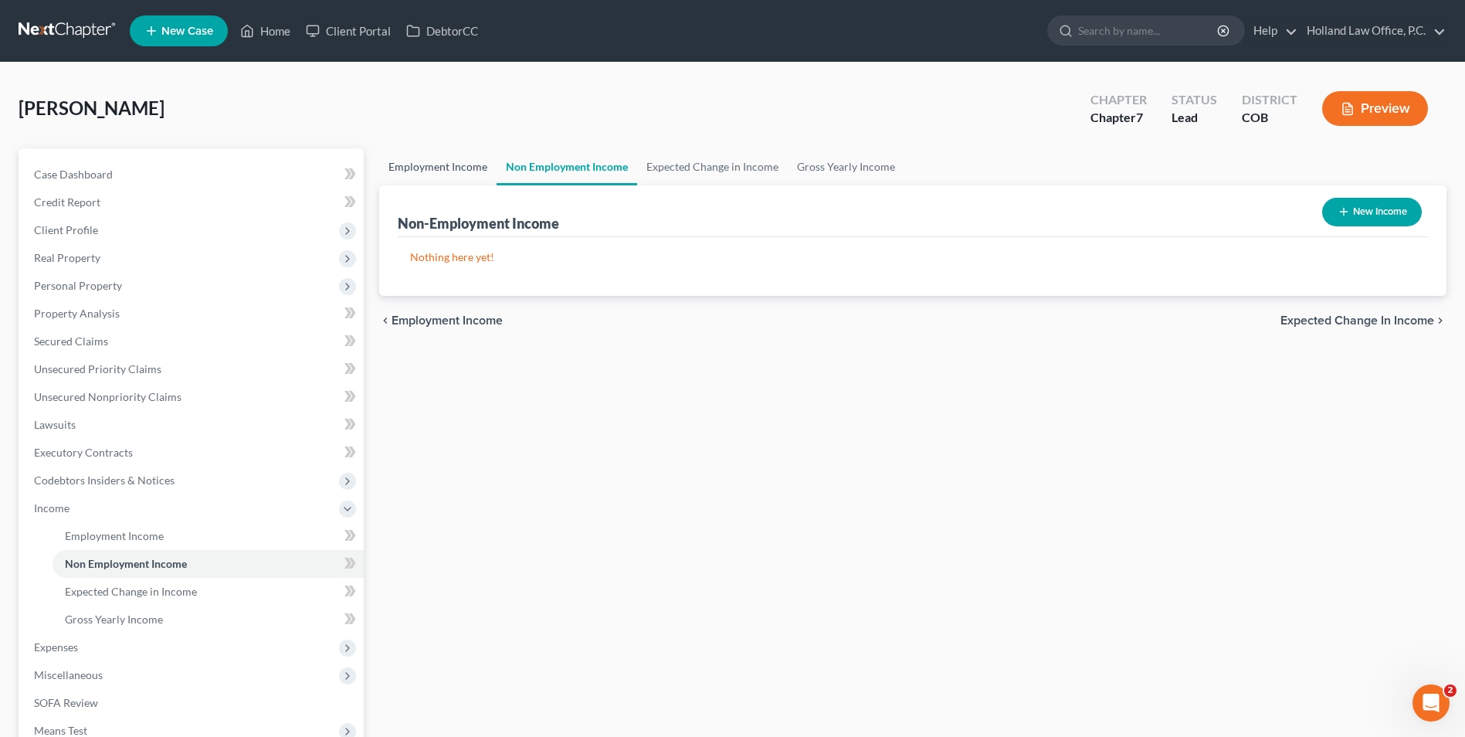
click at [467, 158] on link "Employment Income" at bounding box center [437, 166] width 117 height 37
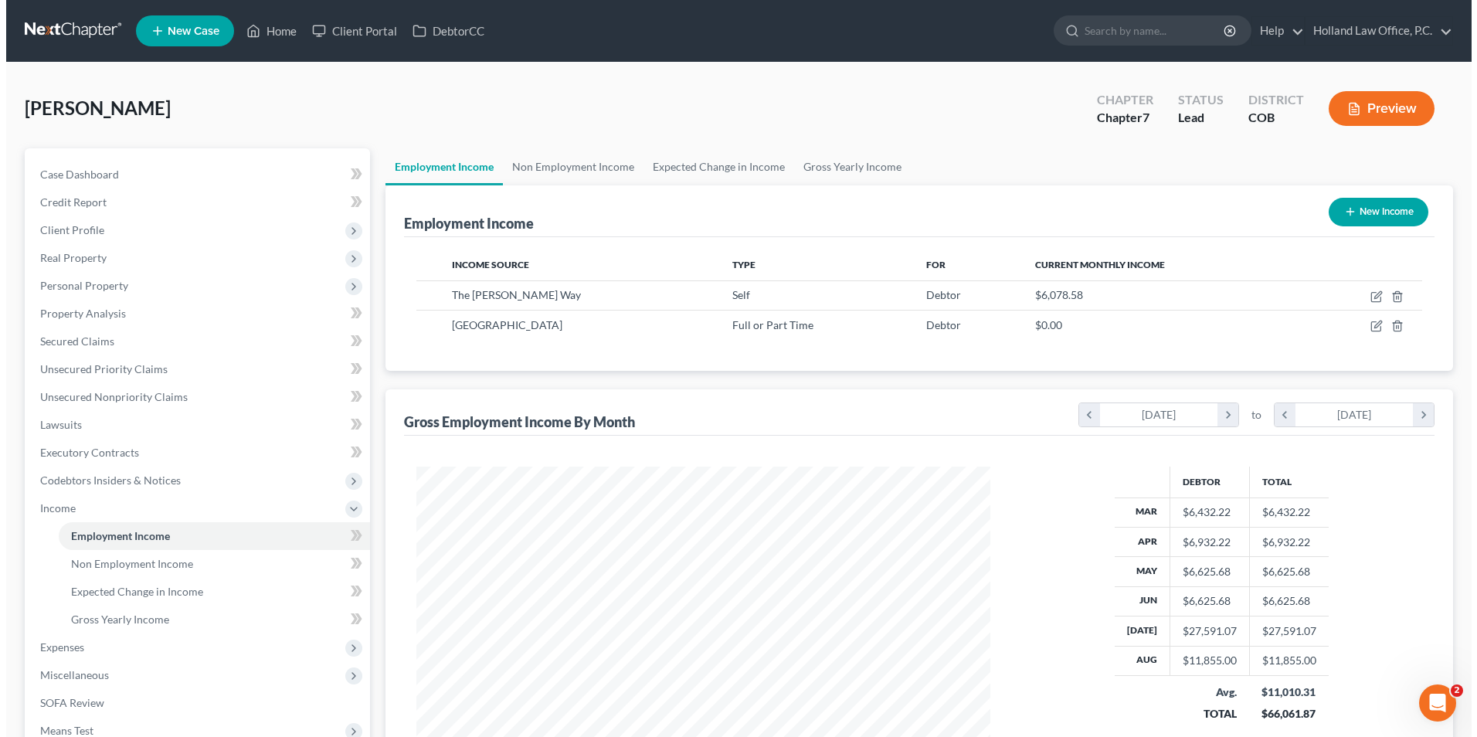
scroll to position [287, 604]
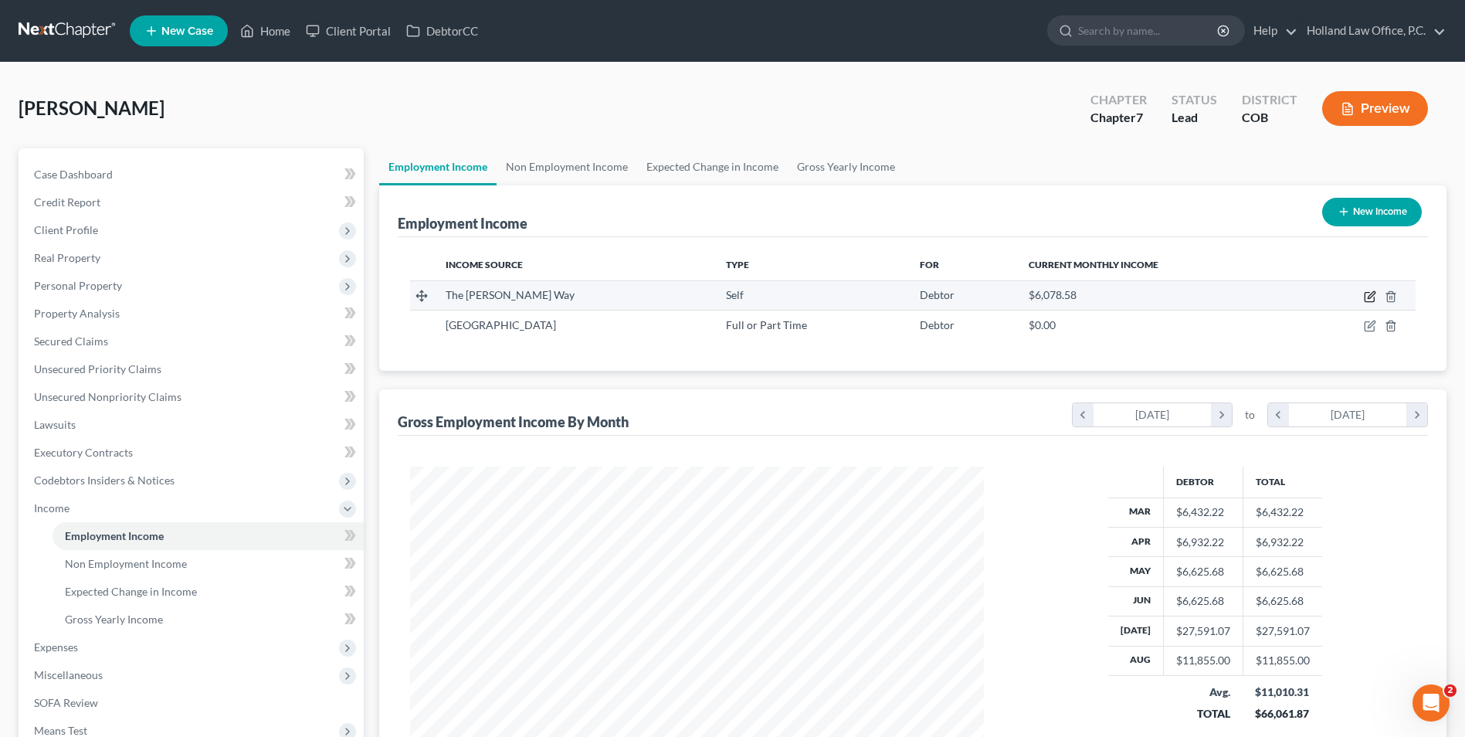
click at [1366, 294] on icon "button" at bounding box center [1369, 297] width 9 height 9
select select "1"
select select "5"
select select "0"
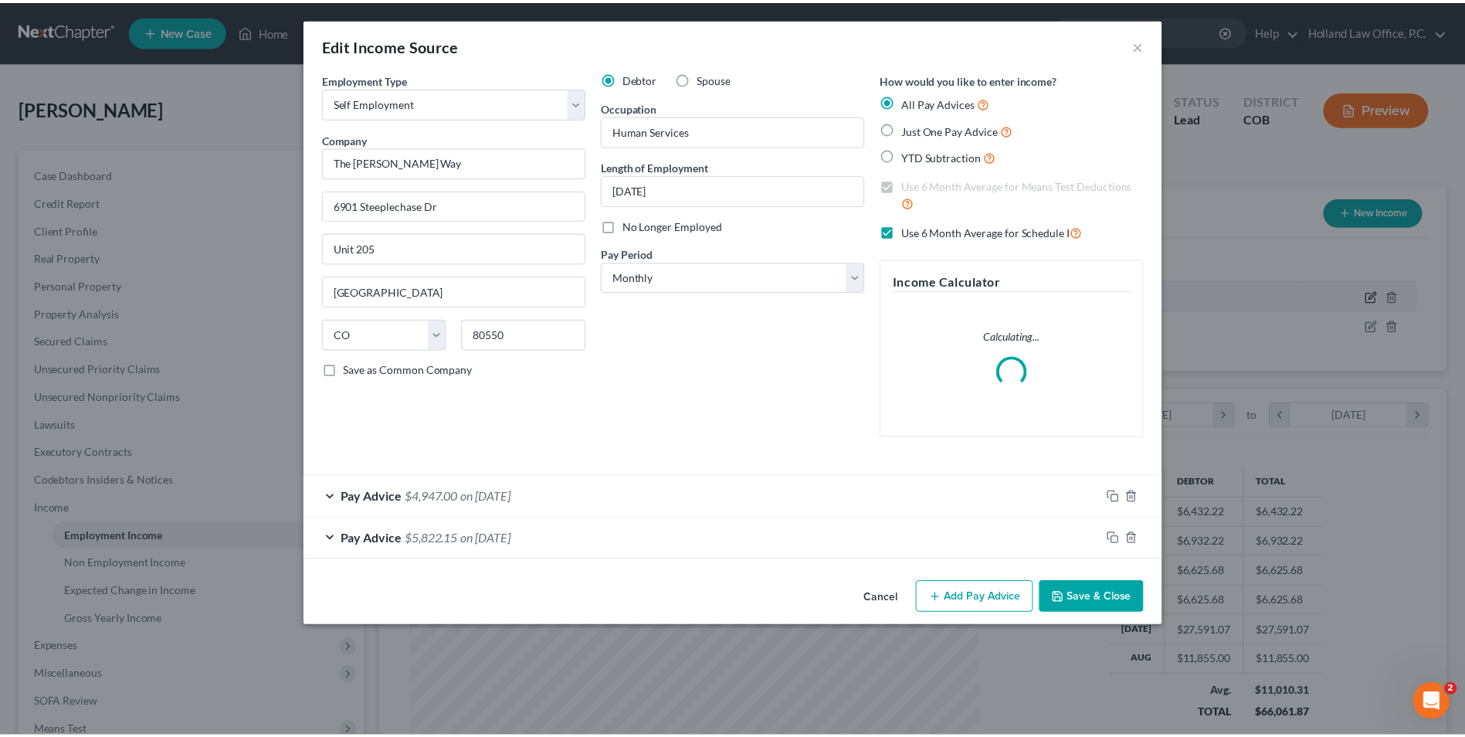
scroll to position [289, 610]
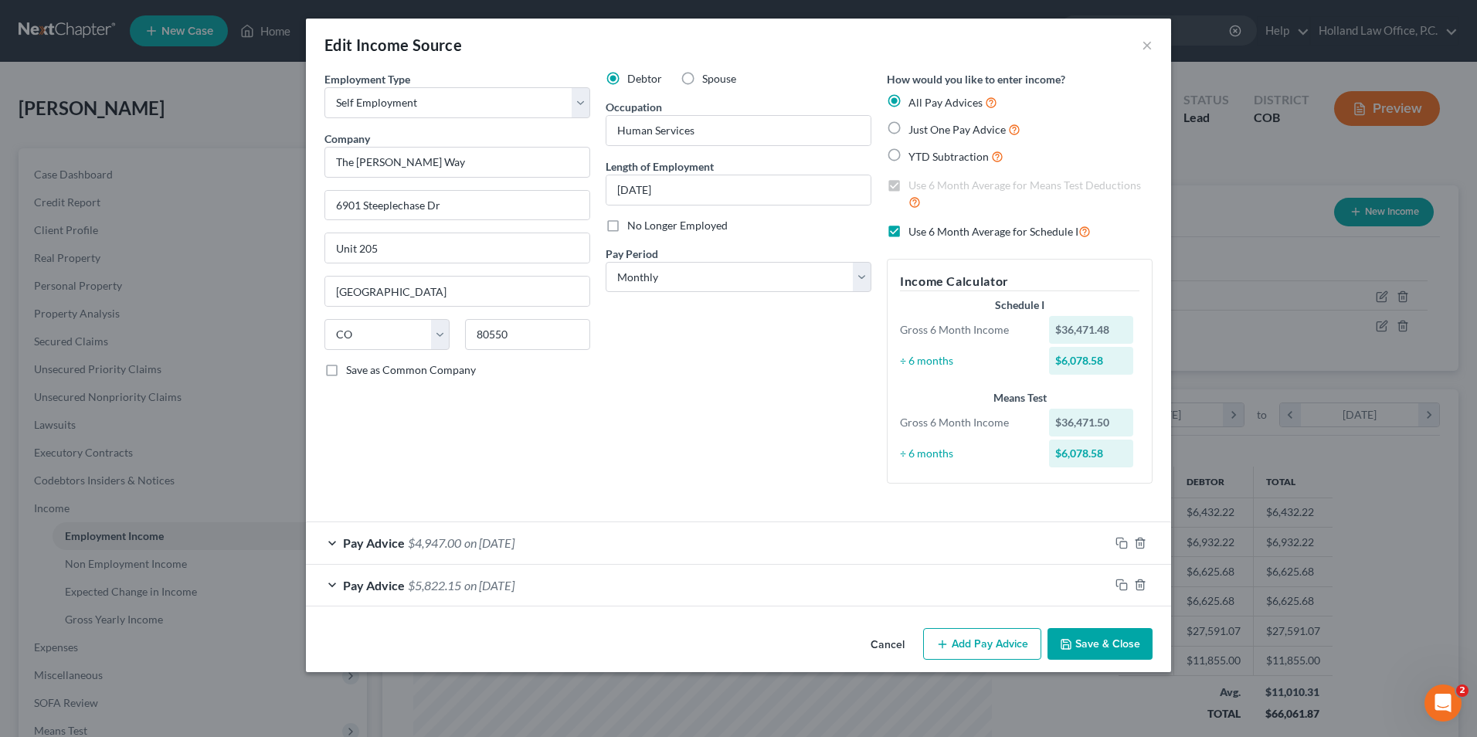
click at [1118, 639] on button "Save & Close" at bounding box center [1099, 644] width 105 height 32
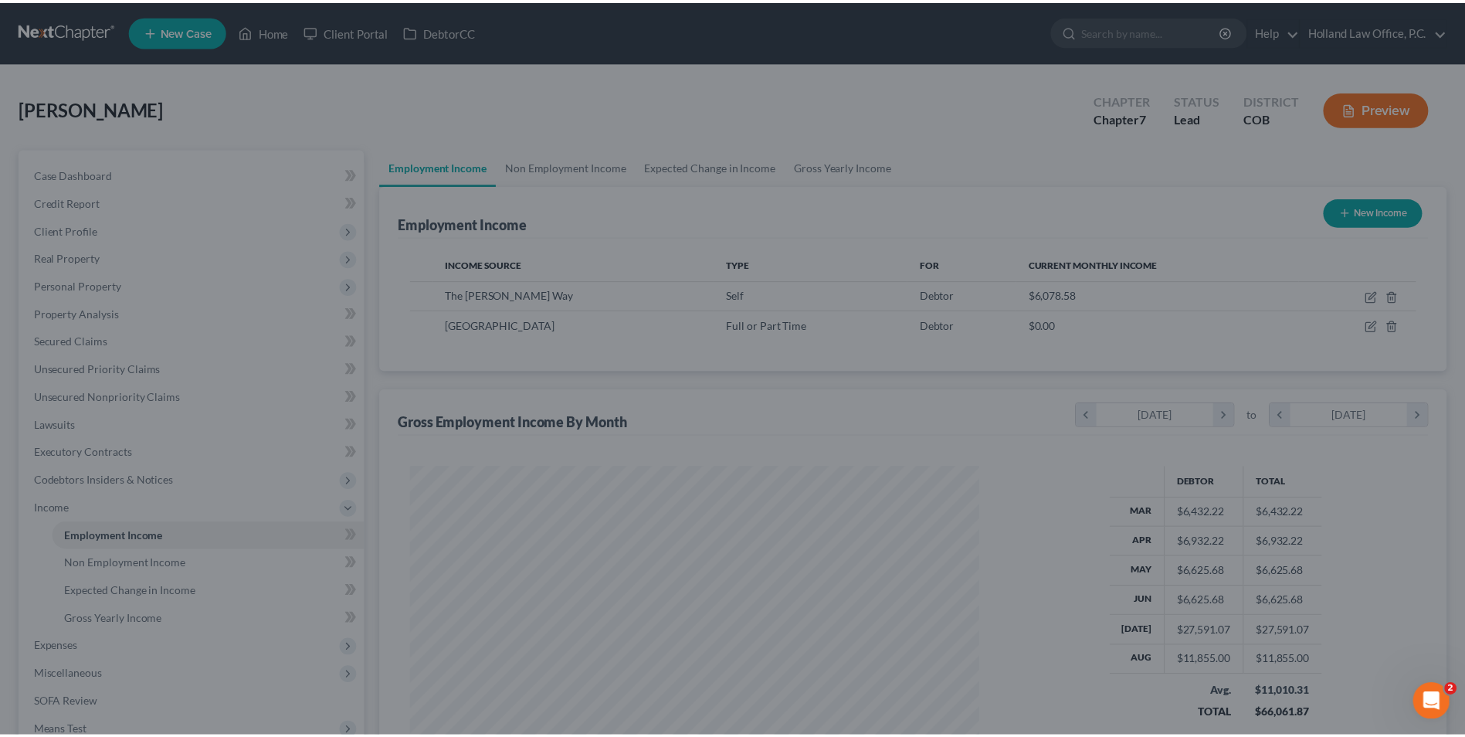
scroll to position [772139, 771821]
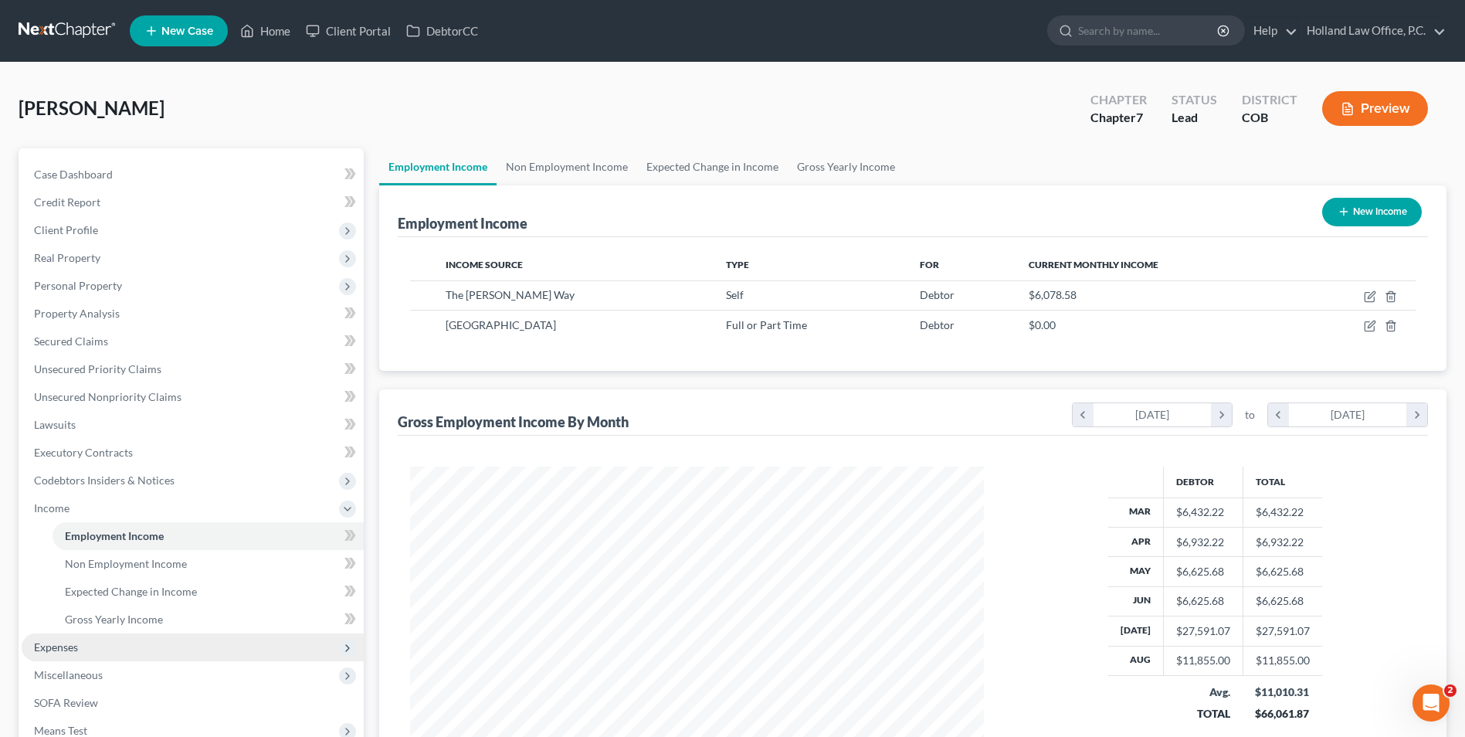
click at [148, 647] on span "Expenses" at bounding box center [193, 647] width 342 height 28
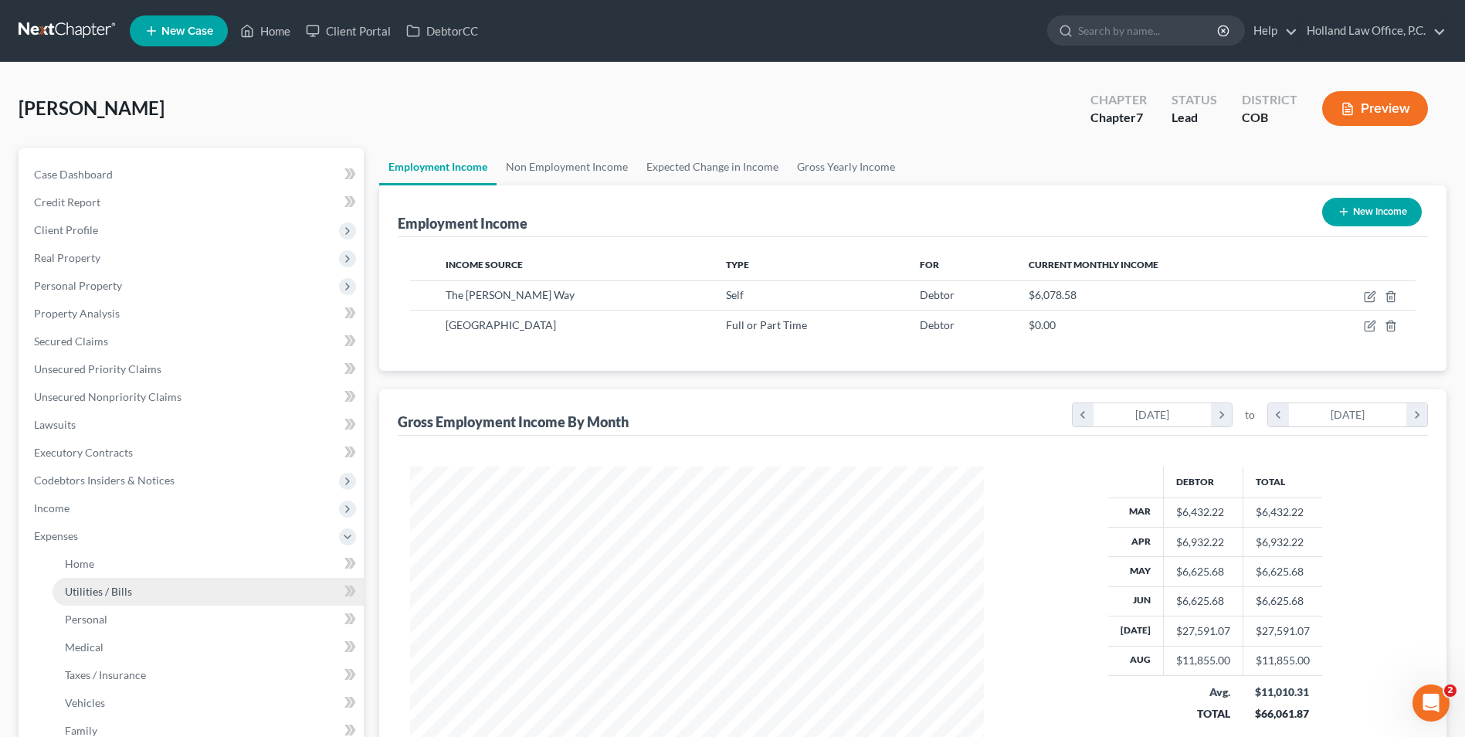
click at [196, 579] on link "Utilities / Bills" at bounding box center [208, 592] width 311 height 28
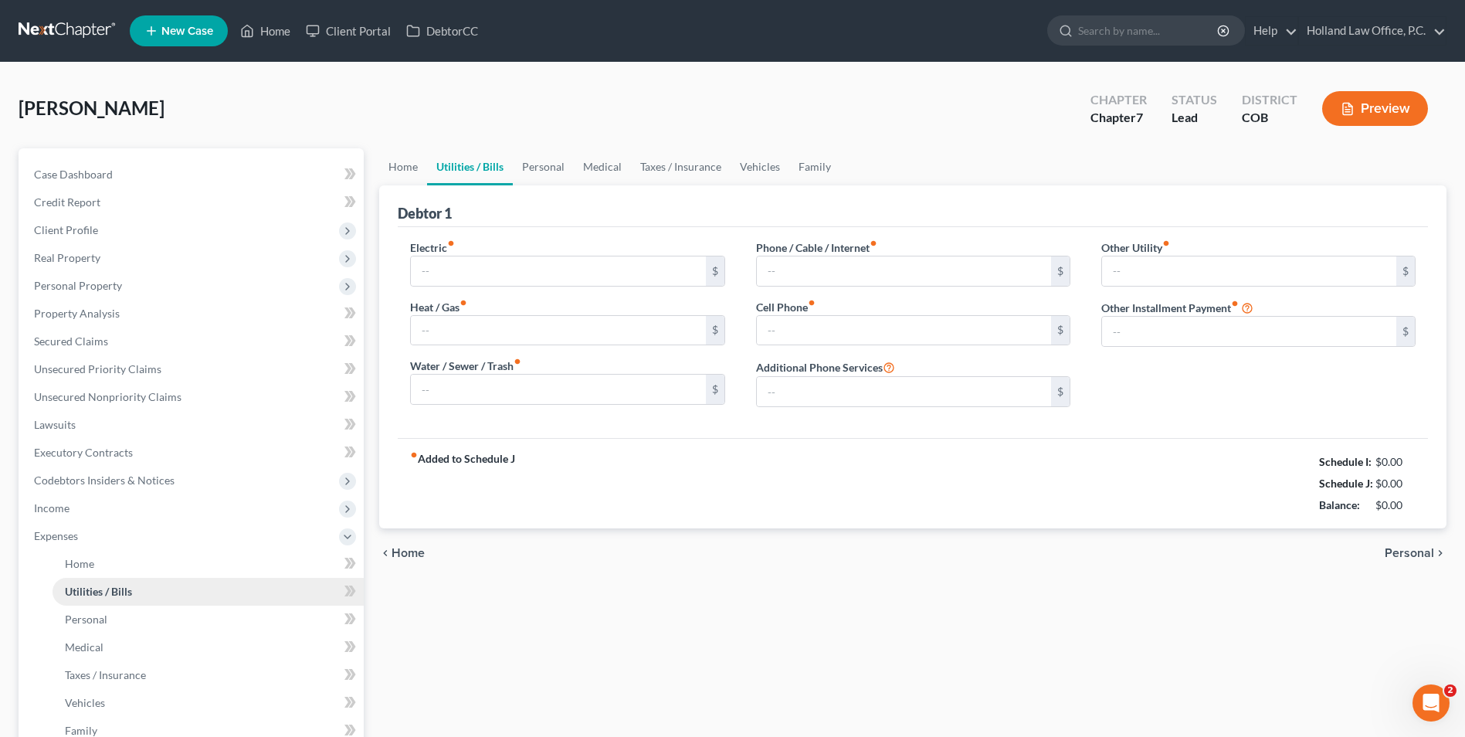
type input "74.00"
type input "41.06"
type input "0.00"
type input "113.11"
type input "60.00"
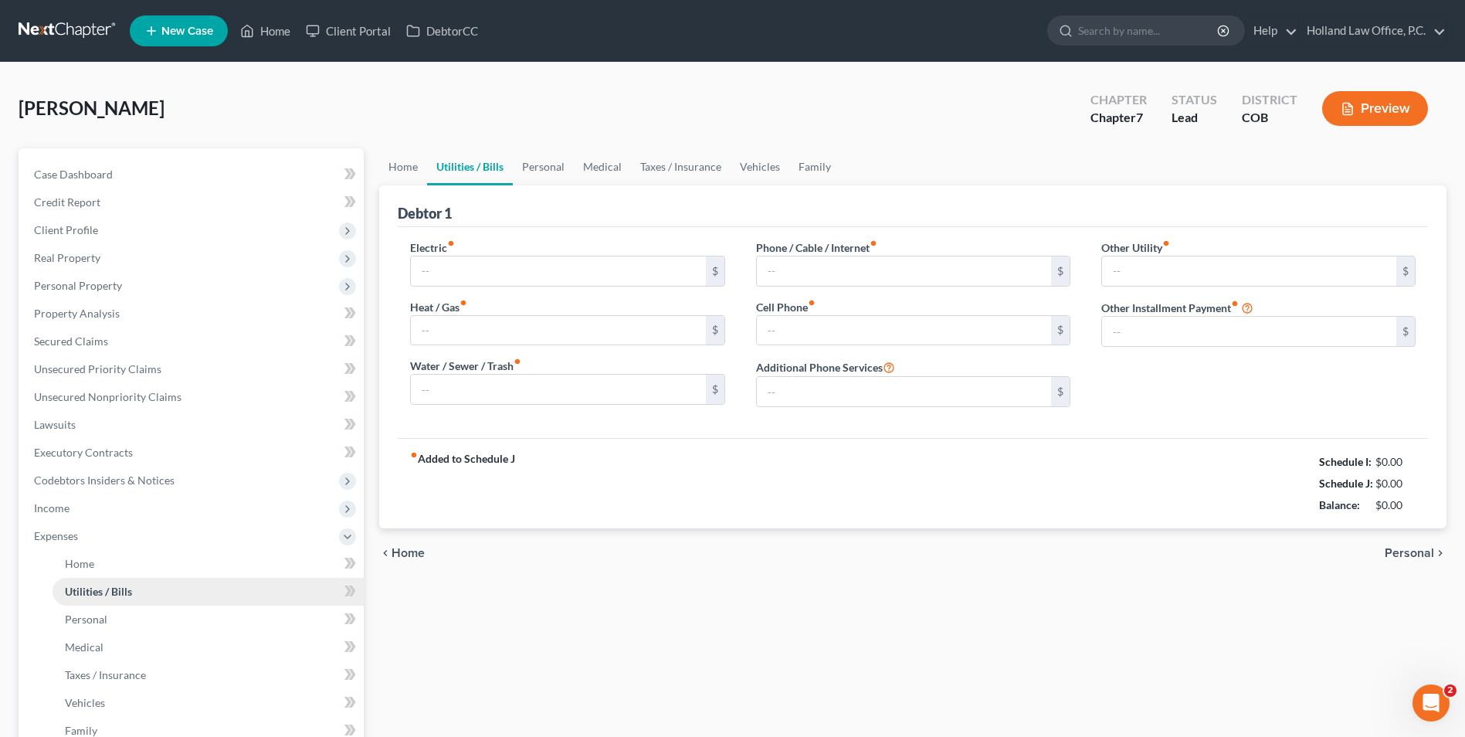
type input "0.00"
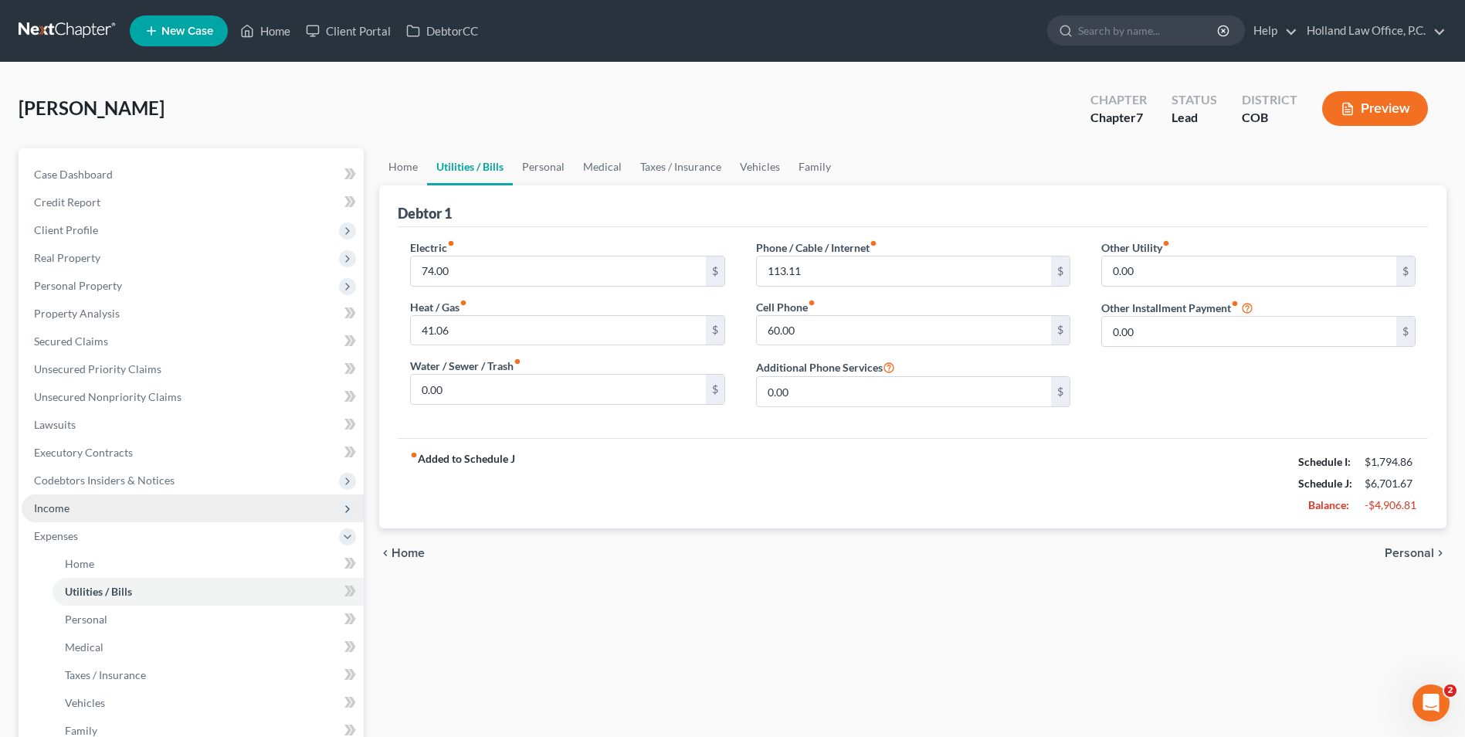
click at [90, 498] on span "Income" at bounding box center [193, 508] width 342 height 28
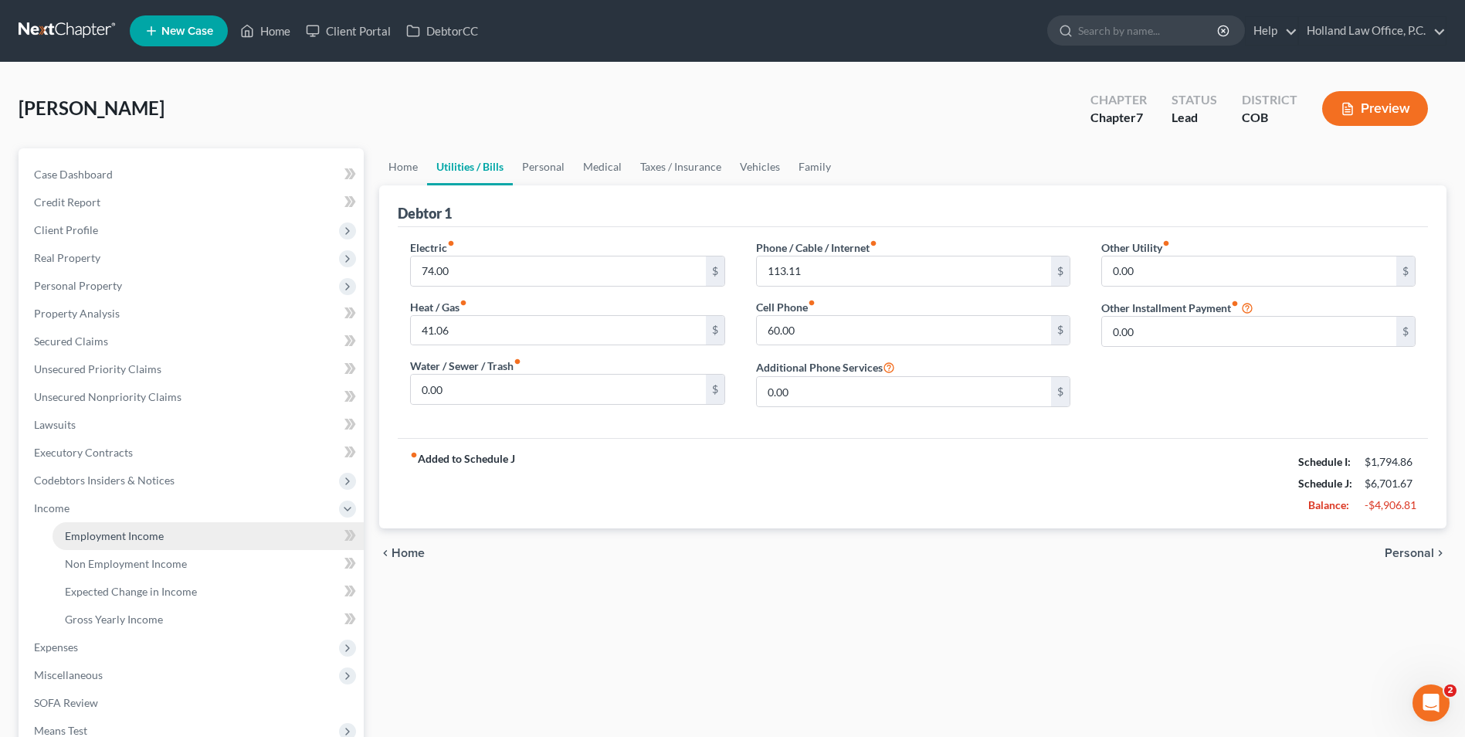
click at [87, 522] on link "Employment Income" at bounding box center [208, 536] width 311 height 28
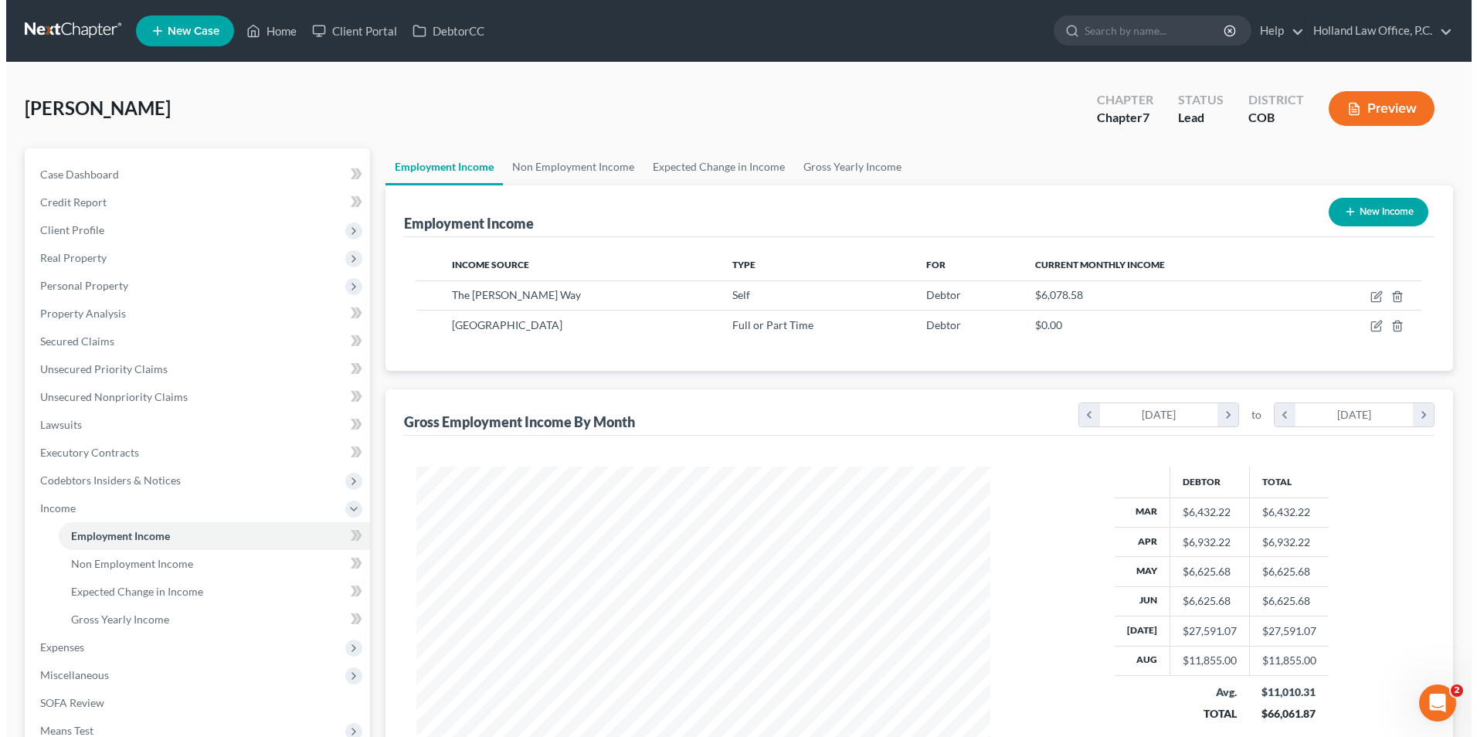
scroll to position [287, 604]
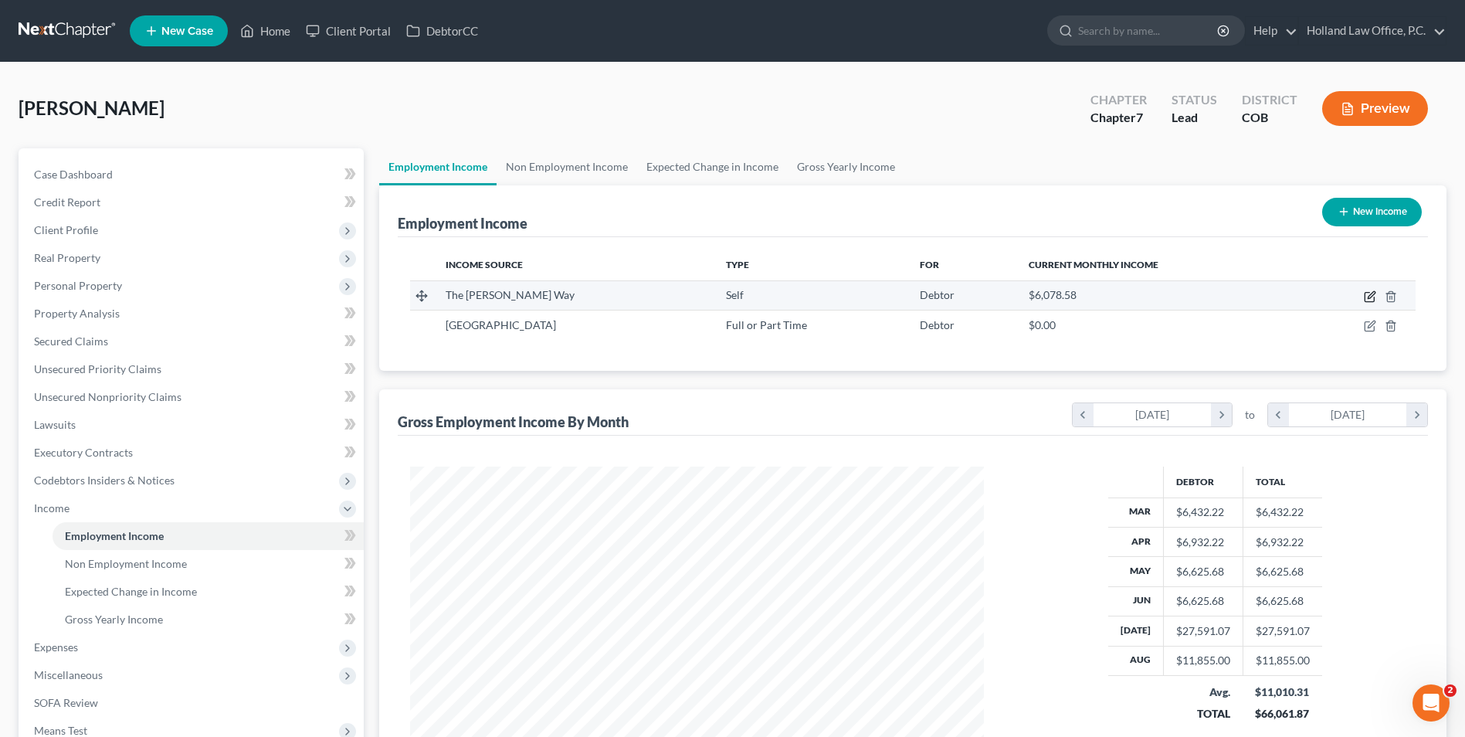
click at [1365, 298] on icon "button" at bounding box center [1369, 297] width 9 height 9
select select "1"
select select "5"
select select "0"
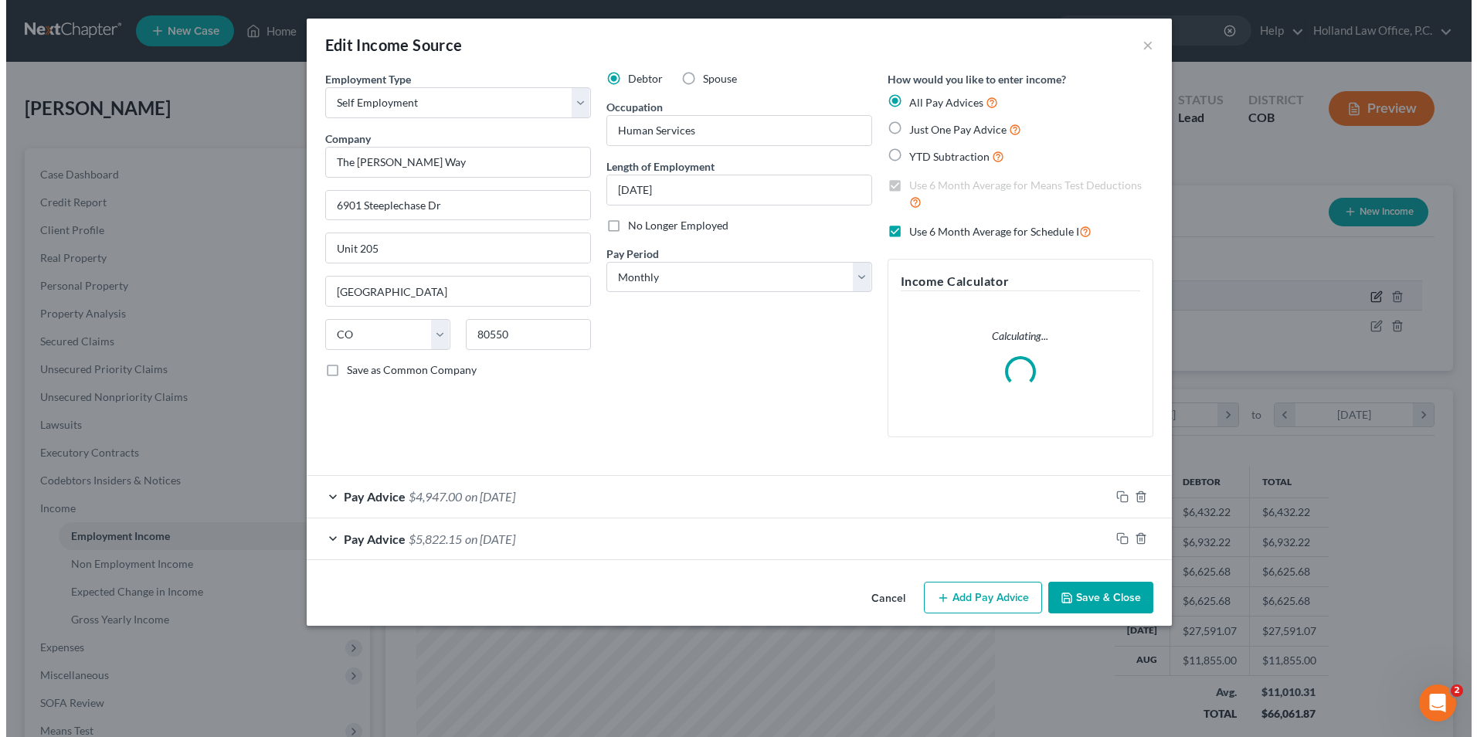
scroll to position [289, 610]
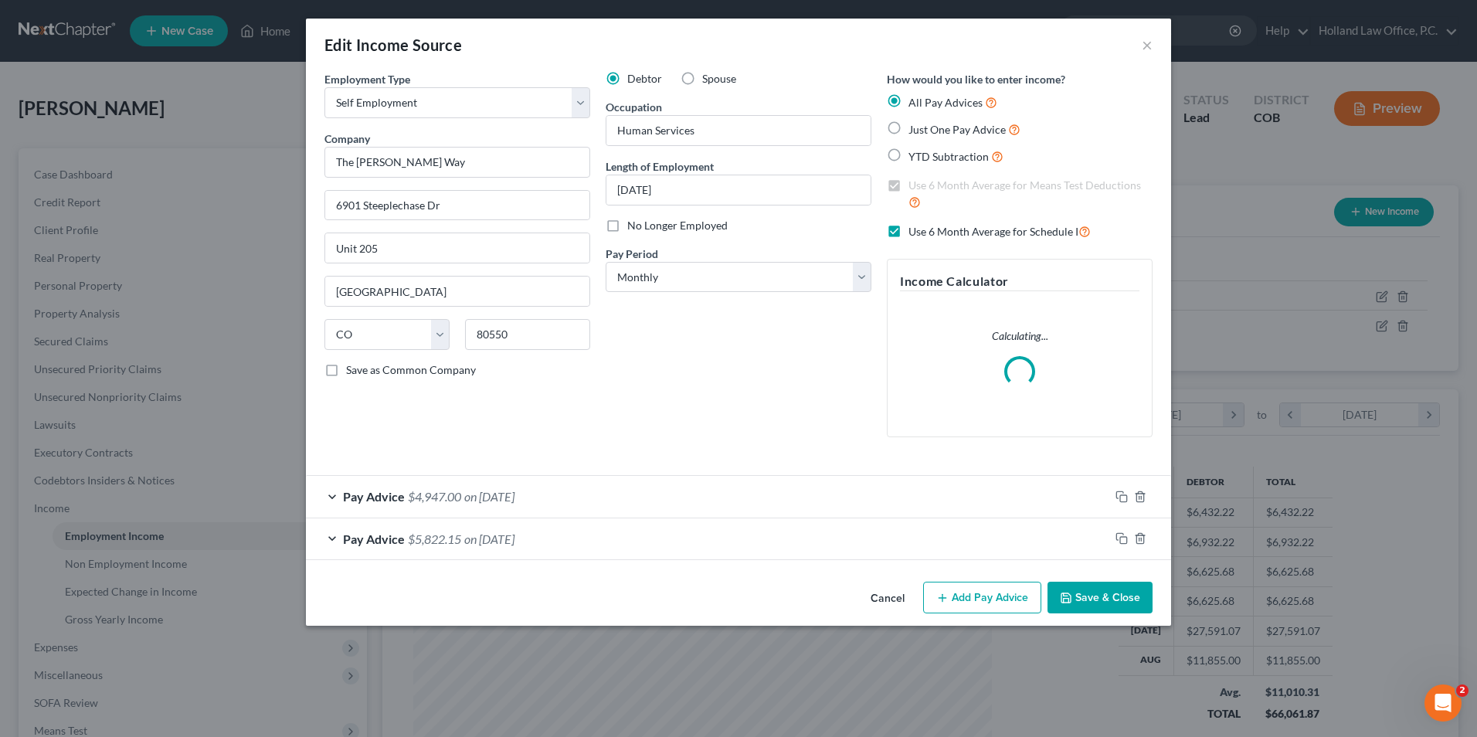
click at [919, 161] on span "YTD Subtraction" at bounding box center [948, 156] width 80 height 13
click at [919, 158] on input "YTD Subtraction" at bounding box center [920, 153] width 10 height 10
radio input "true"
checkbox input "false"
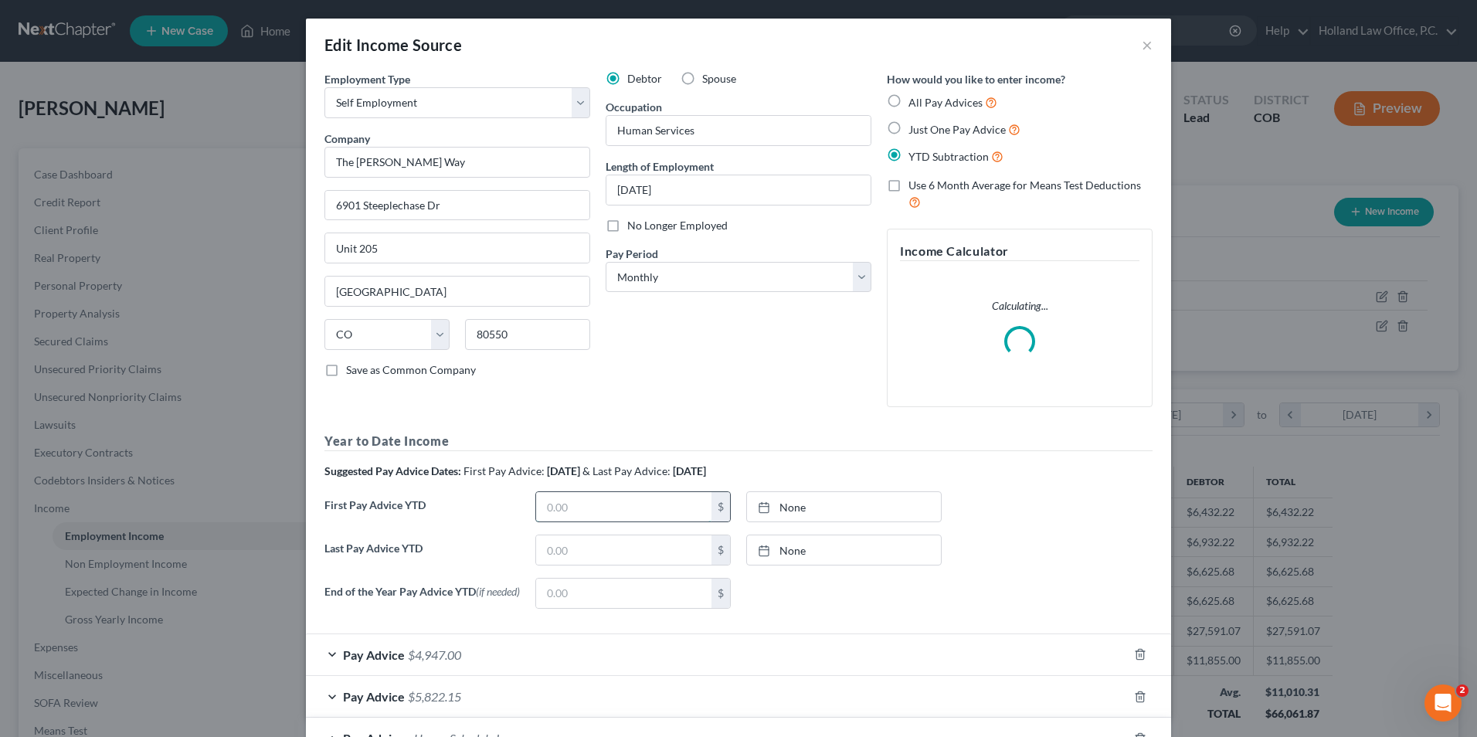
click at [581, 514] on input "text" at bounding box center [623, 506] width 175 height 29
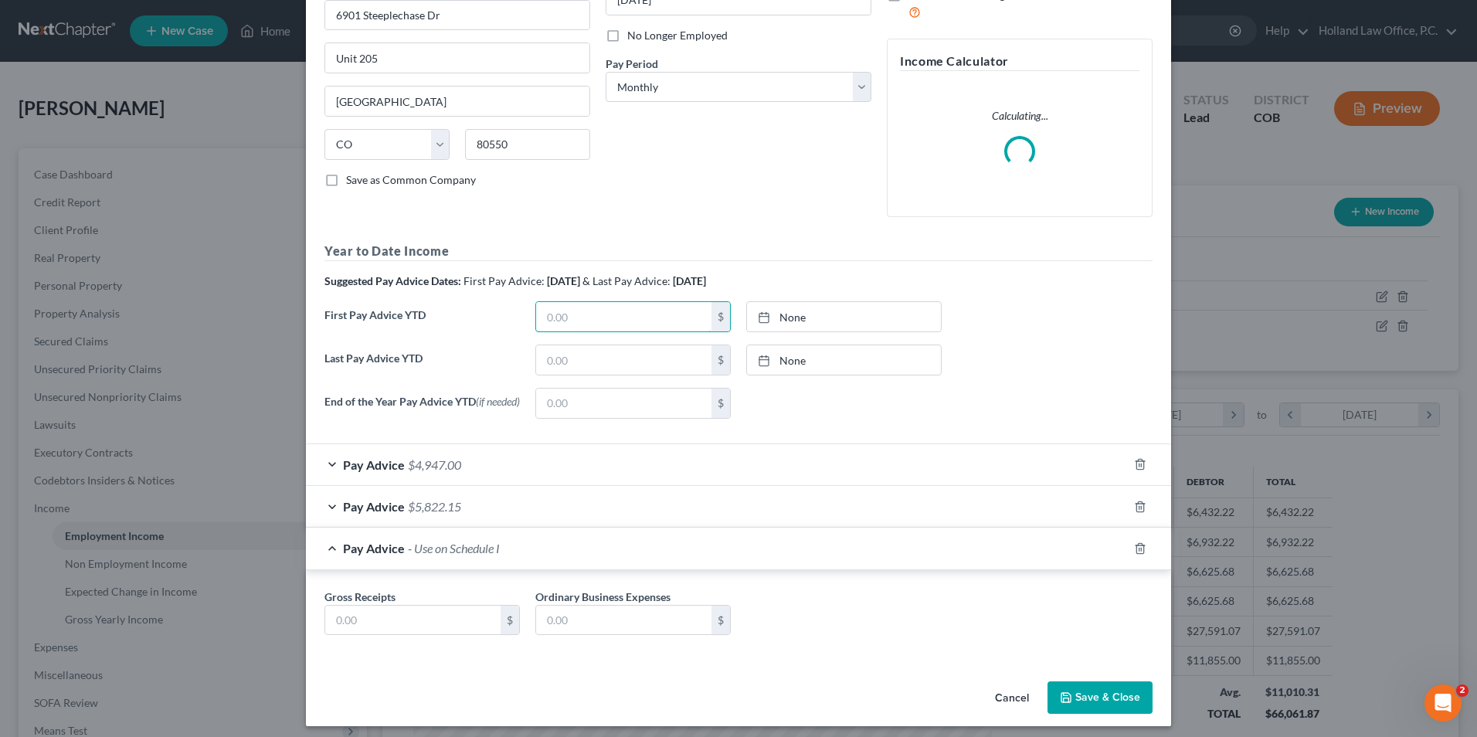
scroll to position [201, 0]
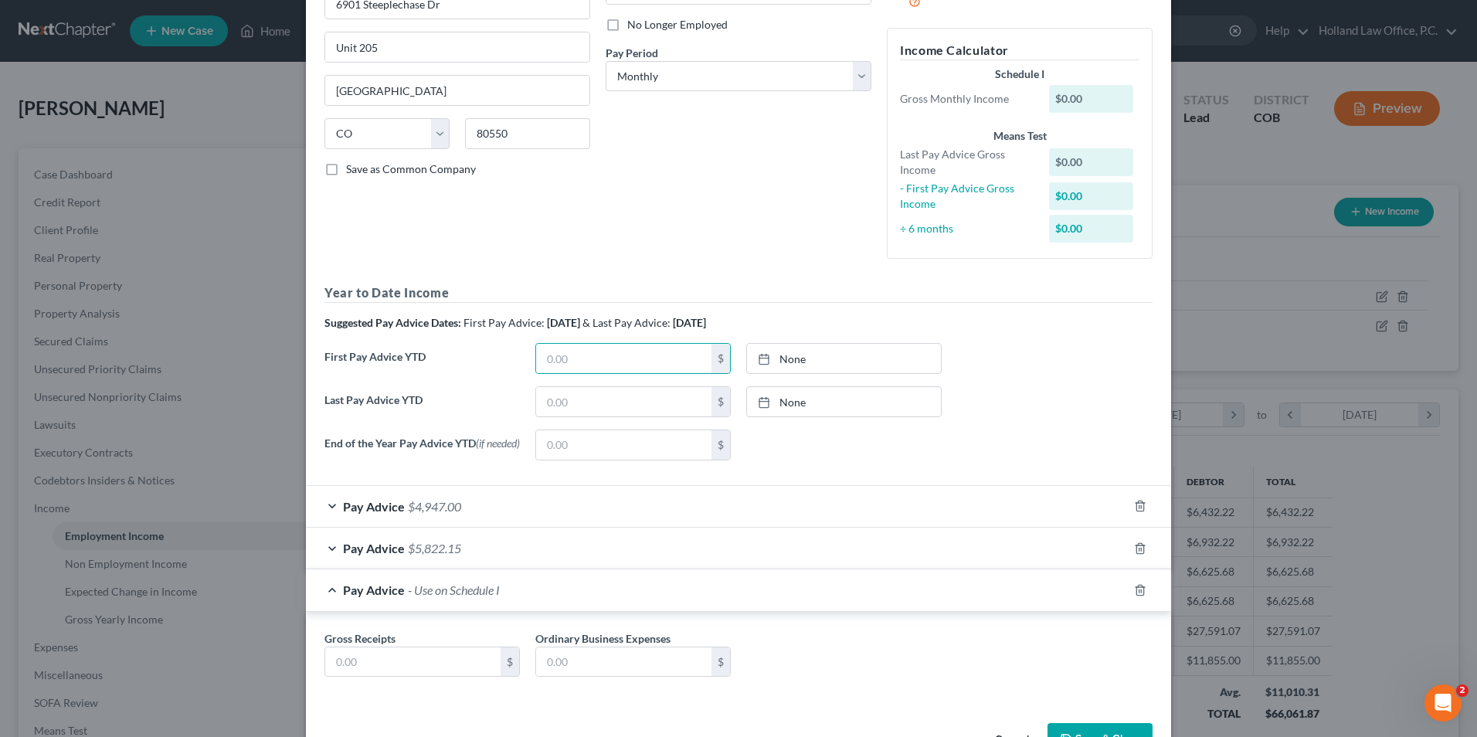
click at [598, 288] on h5 "Year to Date Income" at bounding box center [738, 292] width 828 height 19
click at [602, 352] on input "text" at bounding box center [623, 358] width 175 height 29
type input "5,822.15"
click at [565, 402] on input "text" at bounding box center [623, 401] width 175 height 29
type input "4,947"
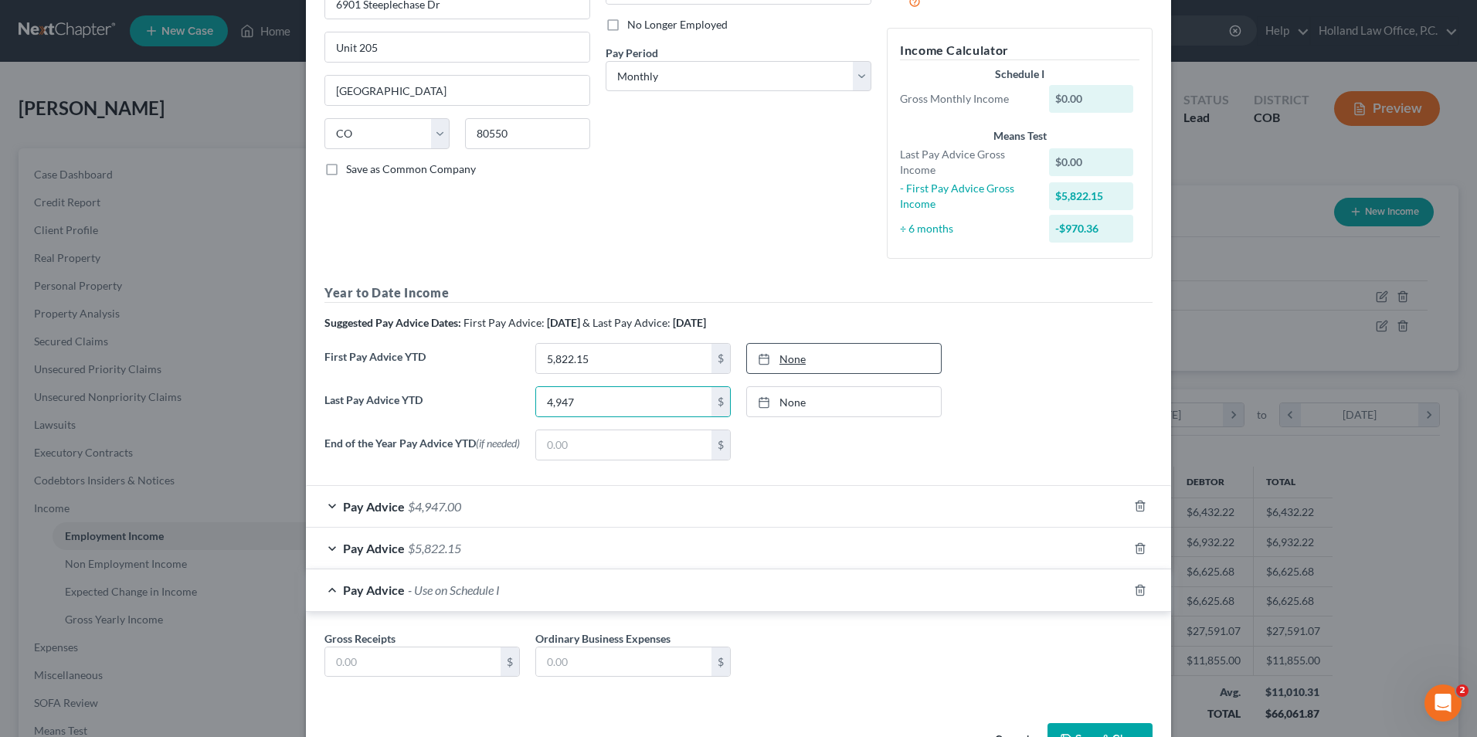
type input "9/9/2025"
click at [763, 355] on rect at bounding box center [763, 359] width 9 height 9
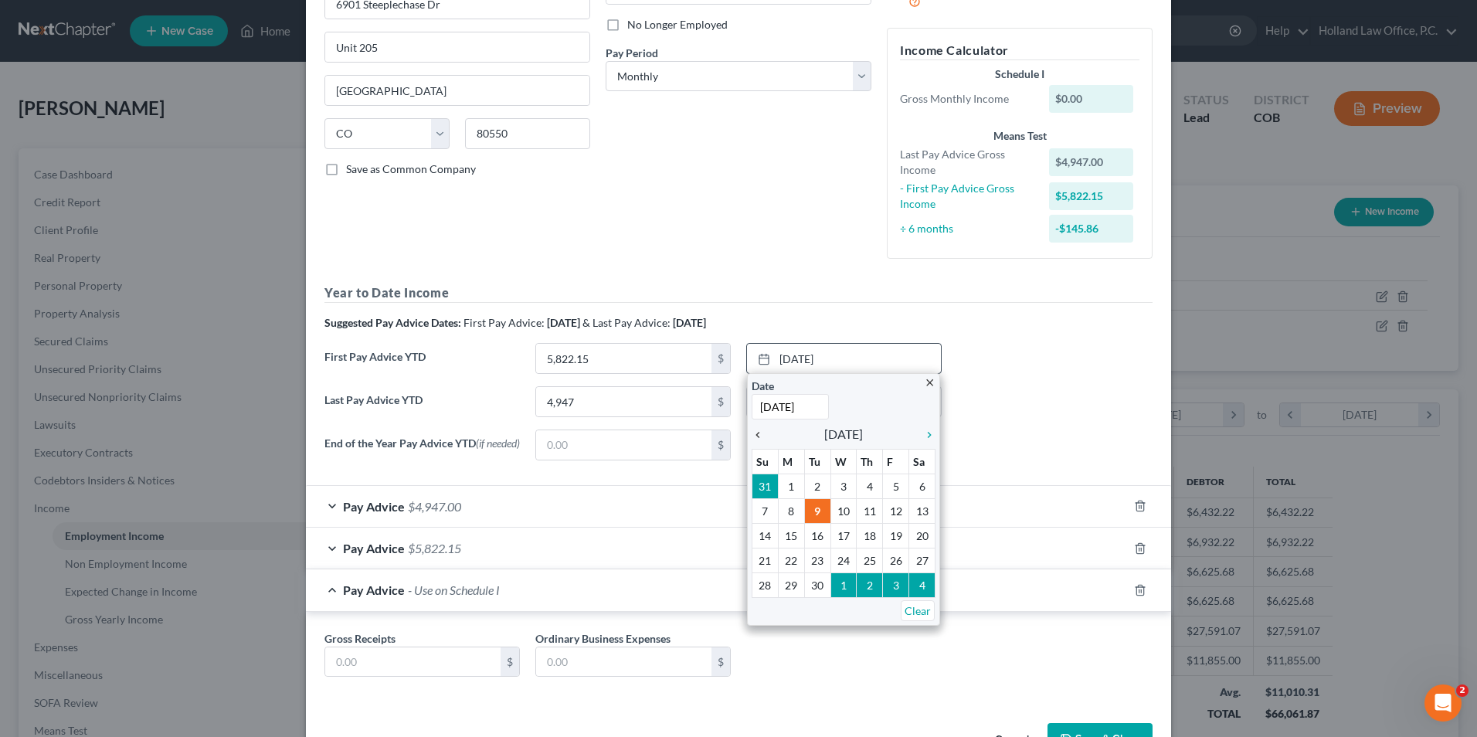
click at [752, 435] on icon "chevron_left" at bounding box center [762, 435] width 20 height 12
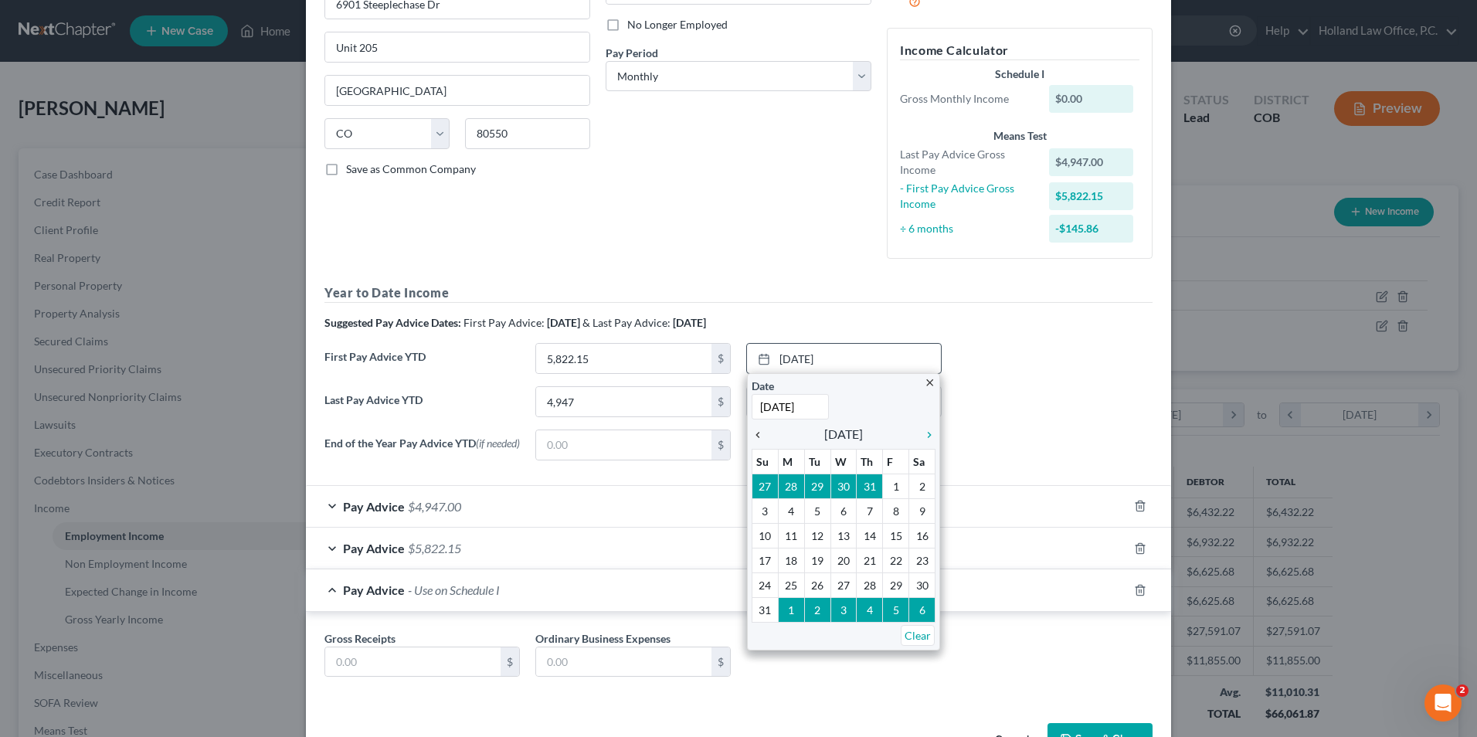
click at [752, 435] on icon "chevron_left" at bounding box center [762, 435] width 20 height 12
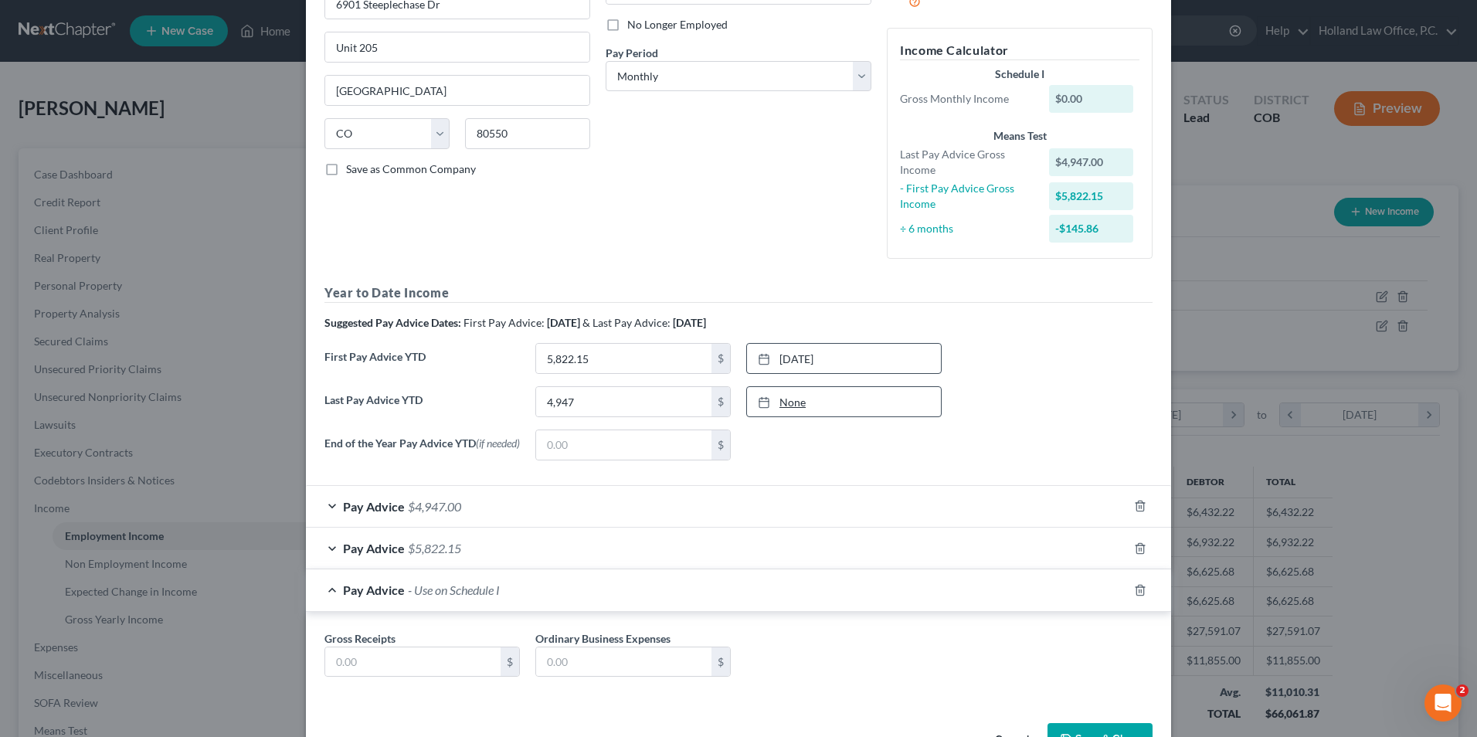
type input "9/9/2025"
click at [782, 406] on link "9/9/2025" at bounding box center [844, 401] width 194 height 29
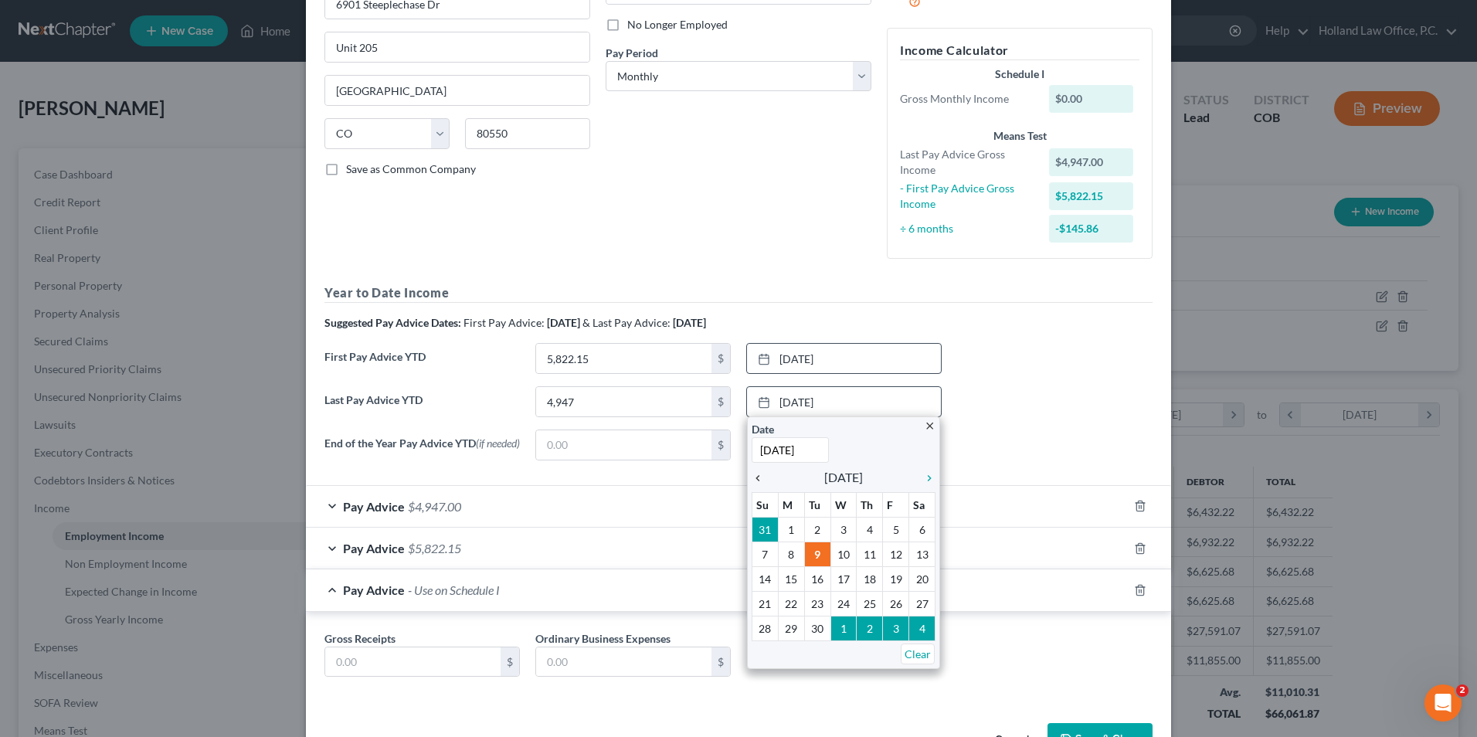
click at [752, 473] on icon "chevron_left" at bounding box center [762, 478] width 20 height 12
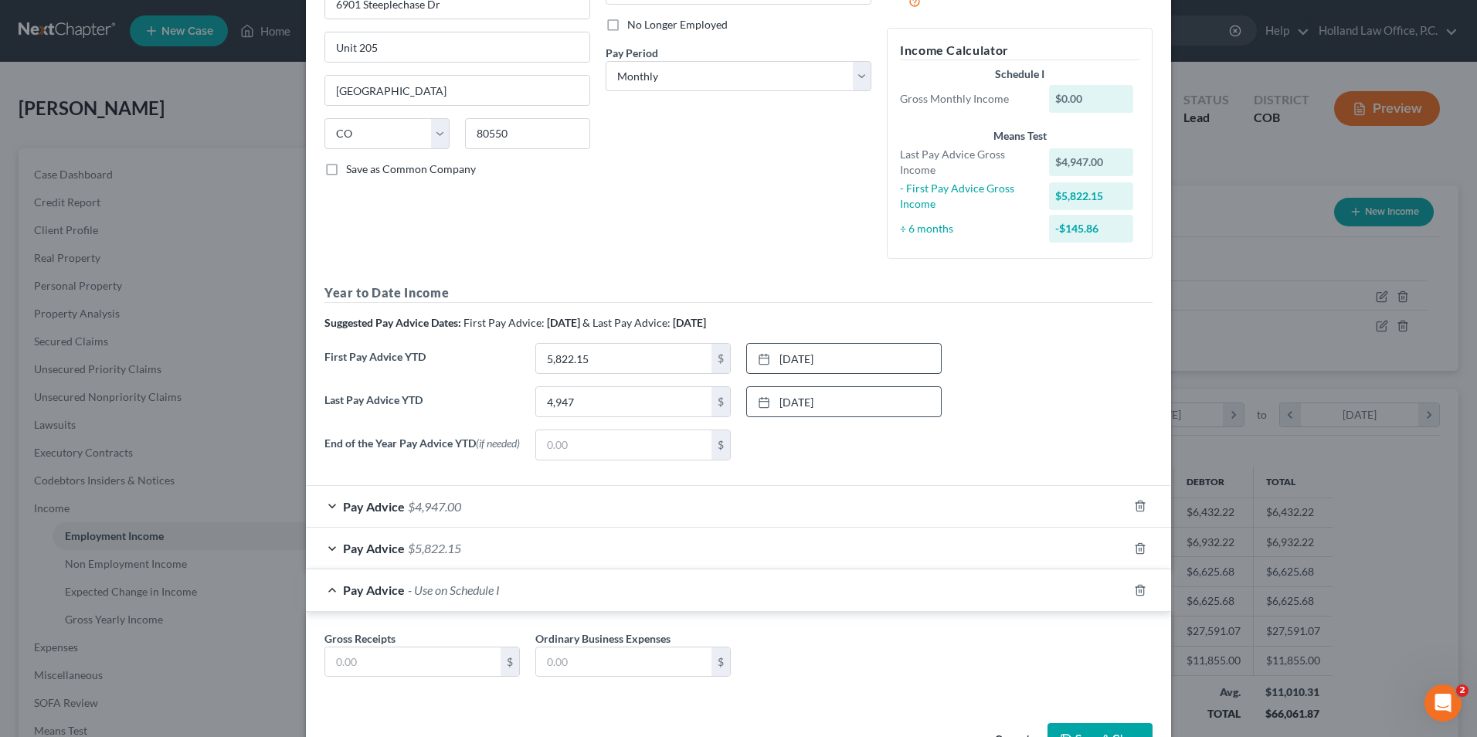
drag, startPoint x: 765, startPoint y: 653, endPoint x: 777, endPoint y: 571, distance: 82.8
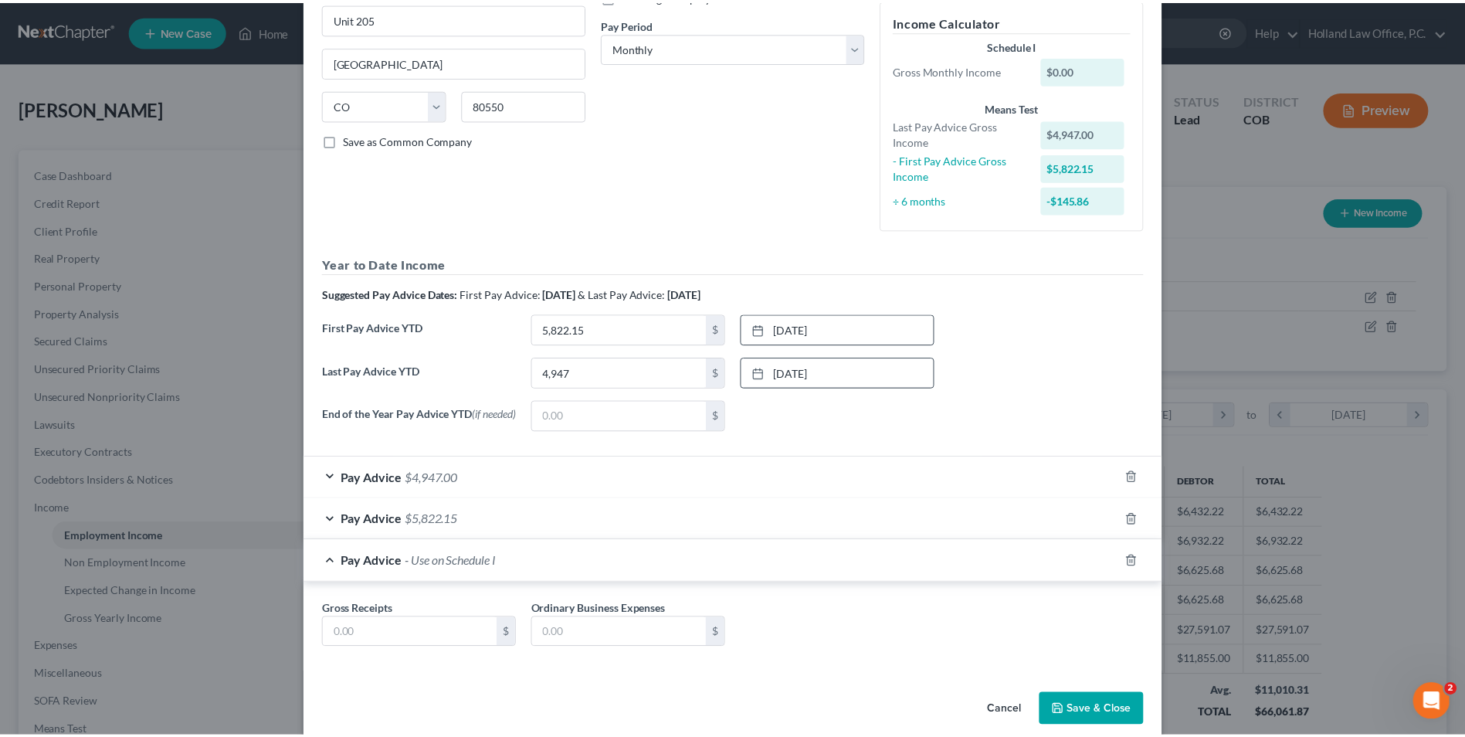
scroll to position [253, 0]
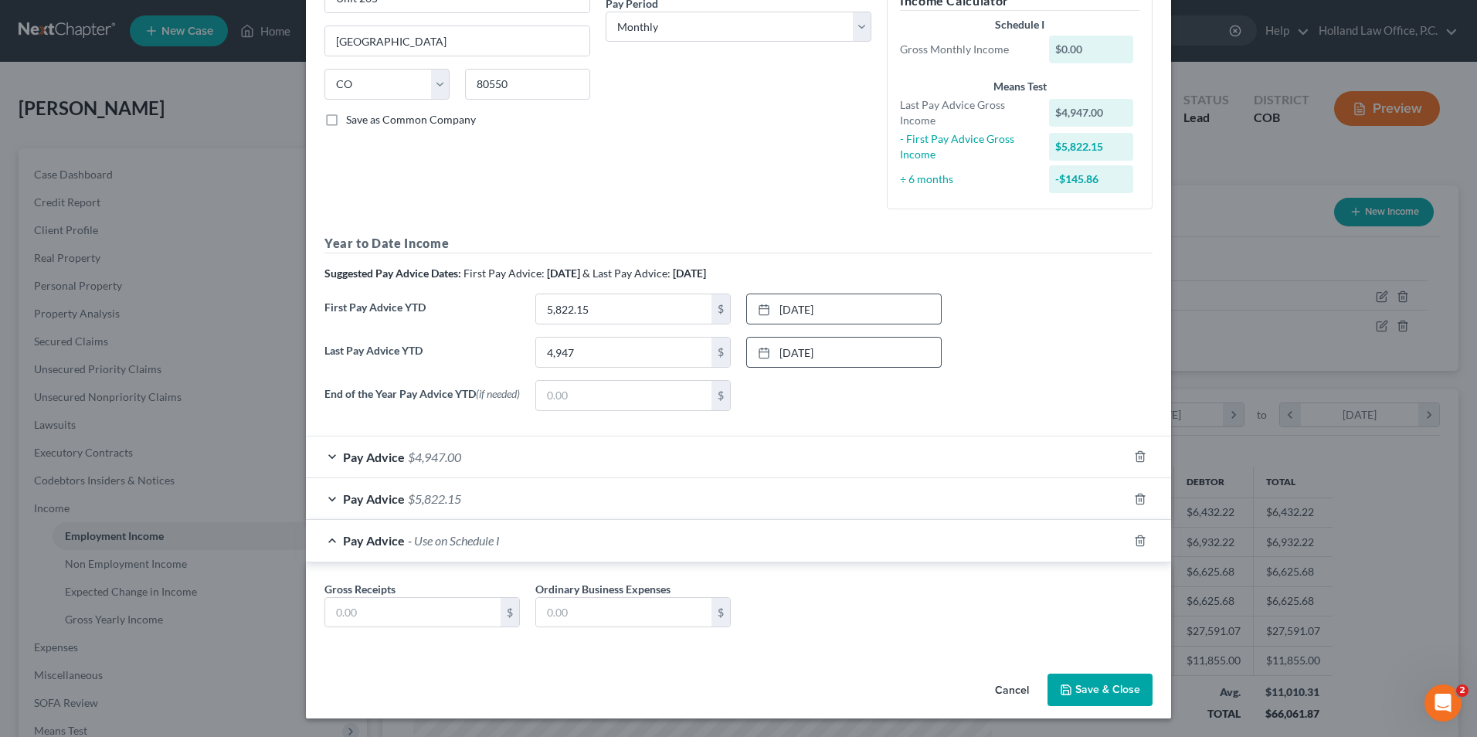
click at [1076, 687] on button "Save & Close" at bounding box center [1099, 690] width 105 height 32
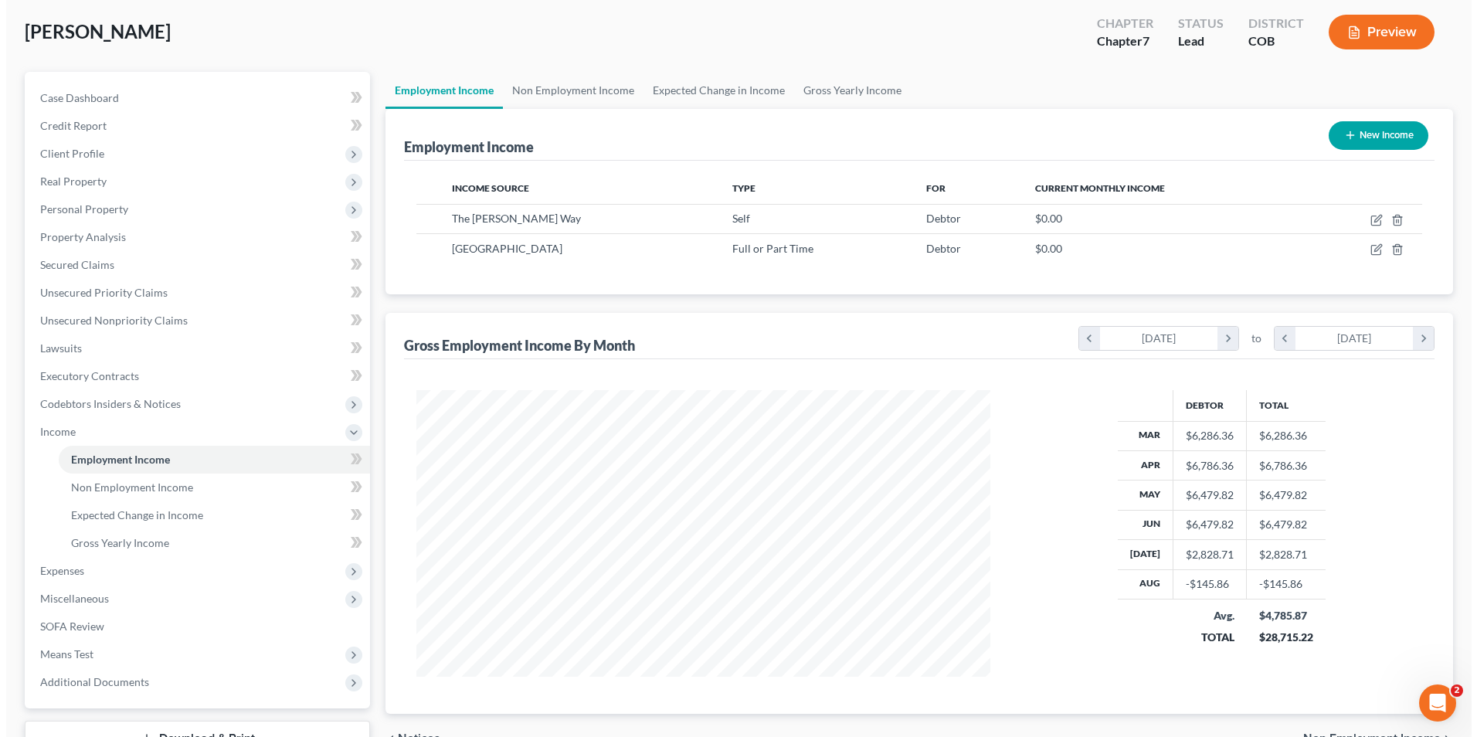
scroll to position [77, 0]
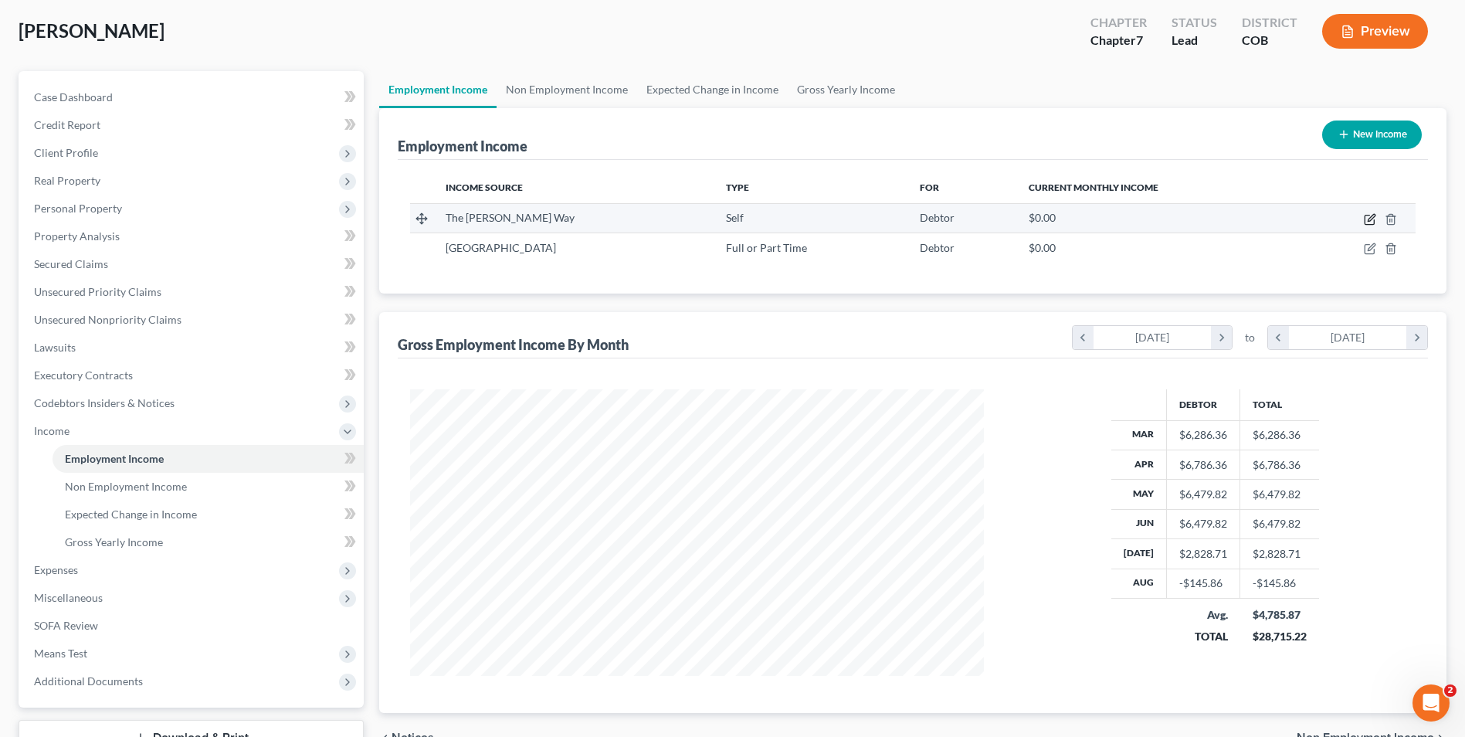
click at [1373, 221] on icon "button" at bounding box center [1370, 219] width 12 height 12
select select "1"
select select "5"
select select "0"
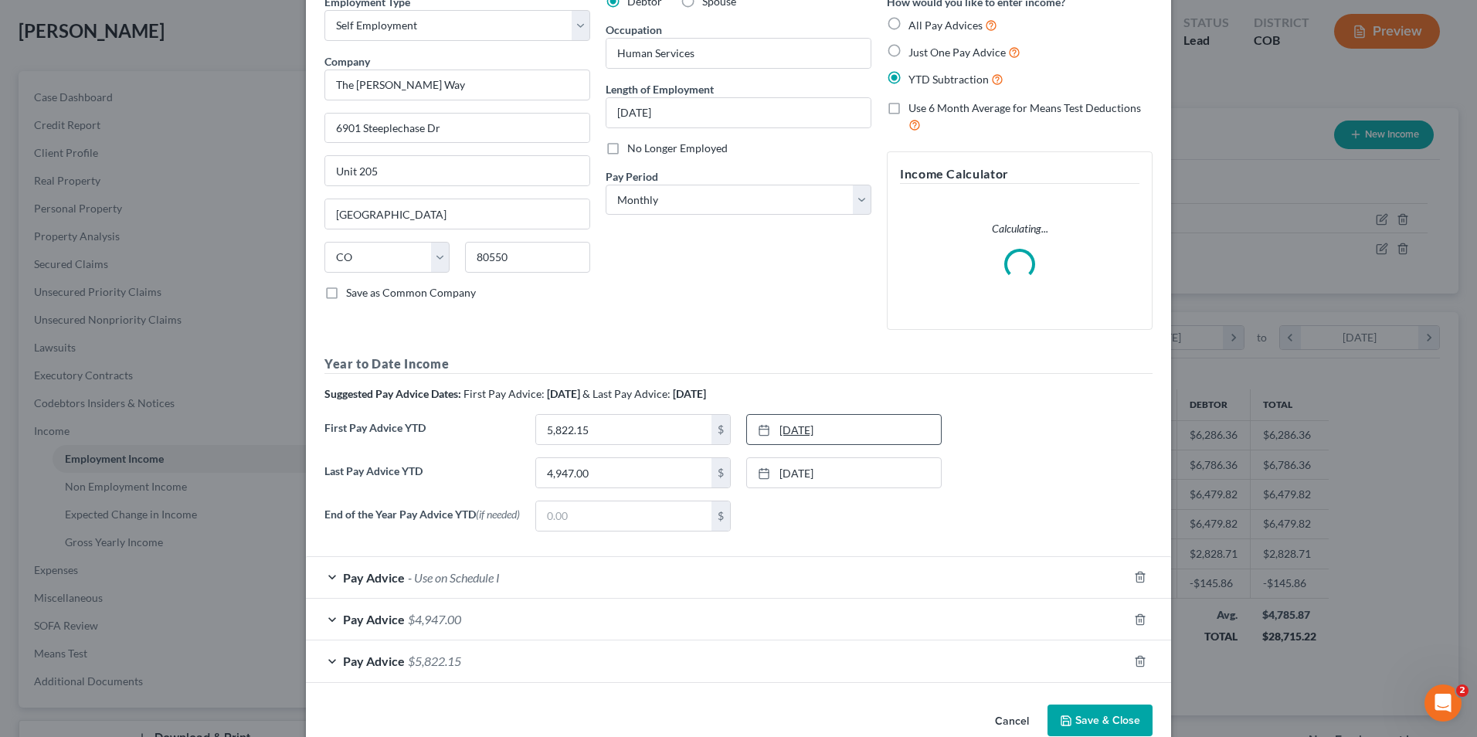
scroll to position [111, 0]
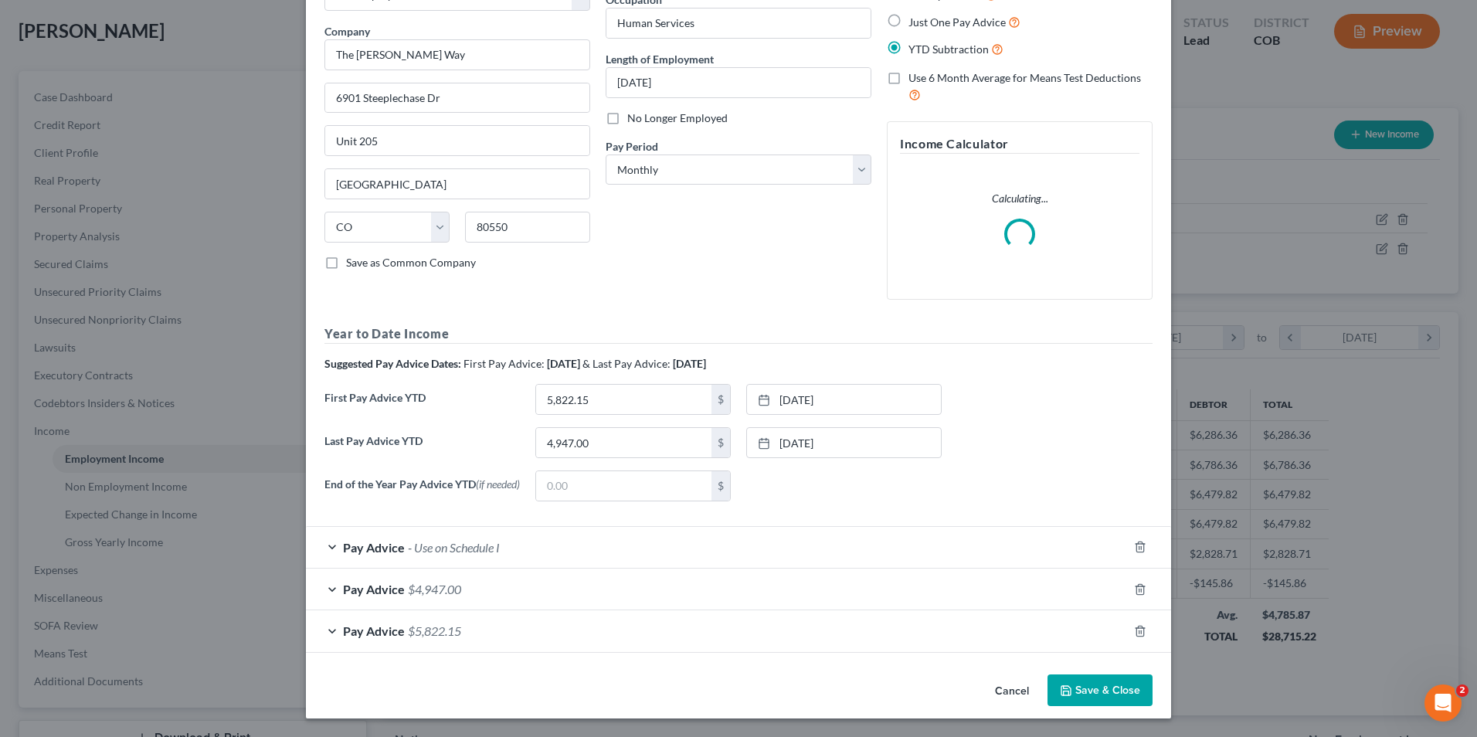
click at [497, 514] on label "End of the Year Pay Advice YTD (if needed)" at bounding box center [422, 491] width 211 height 43
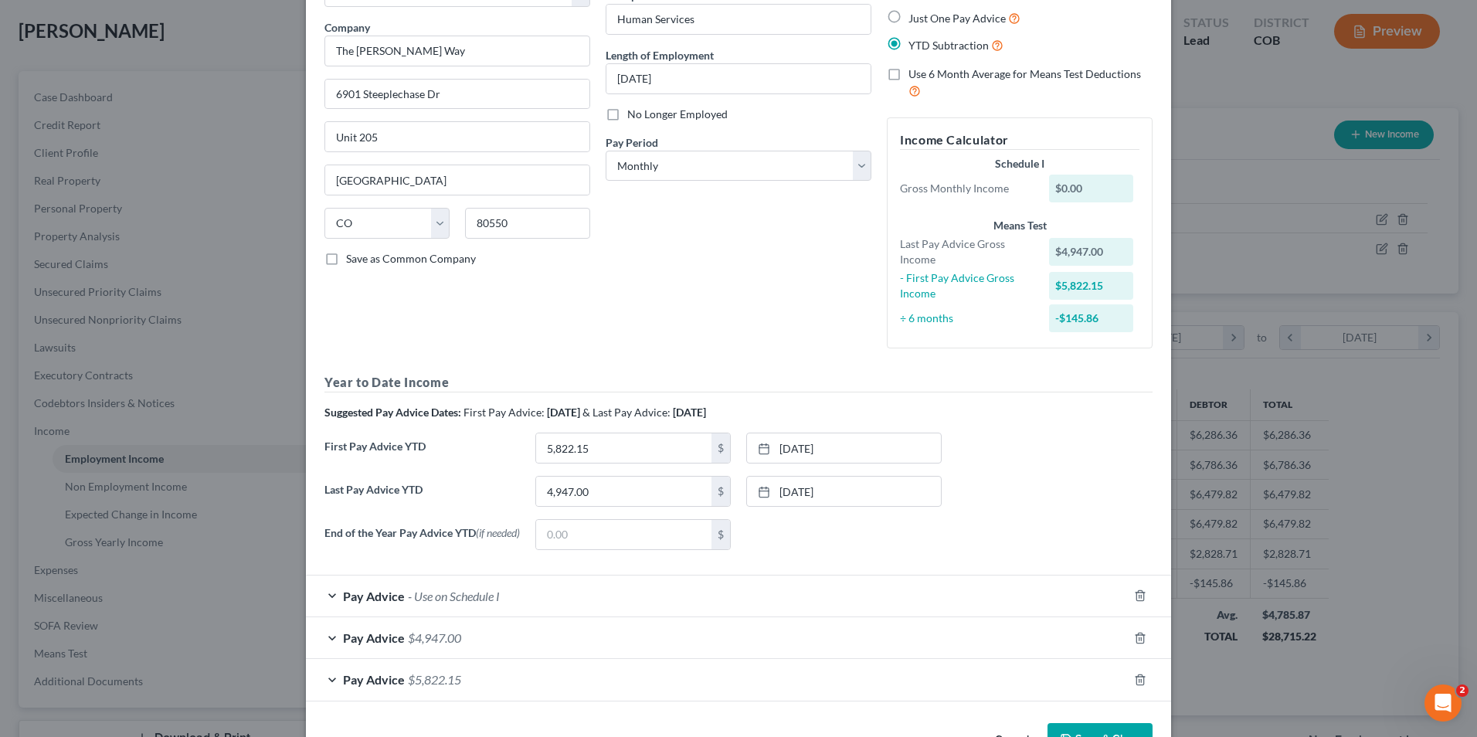
click at [524, 597] on div "Pay Advice - Use on Schedule I" at bounding box center [717, 595] width 822 height 41
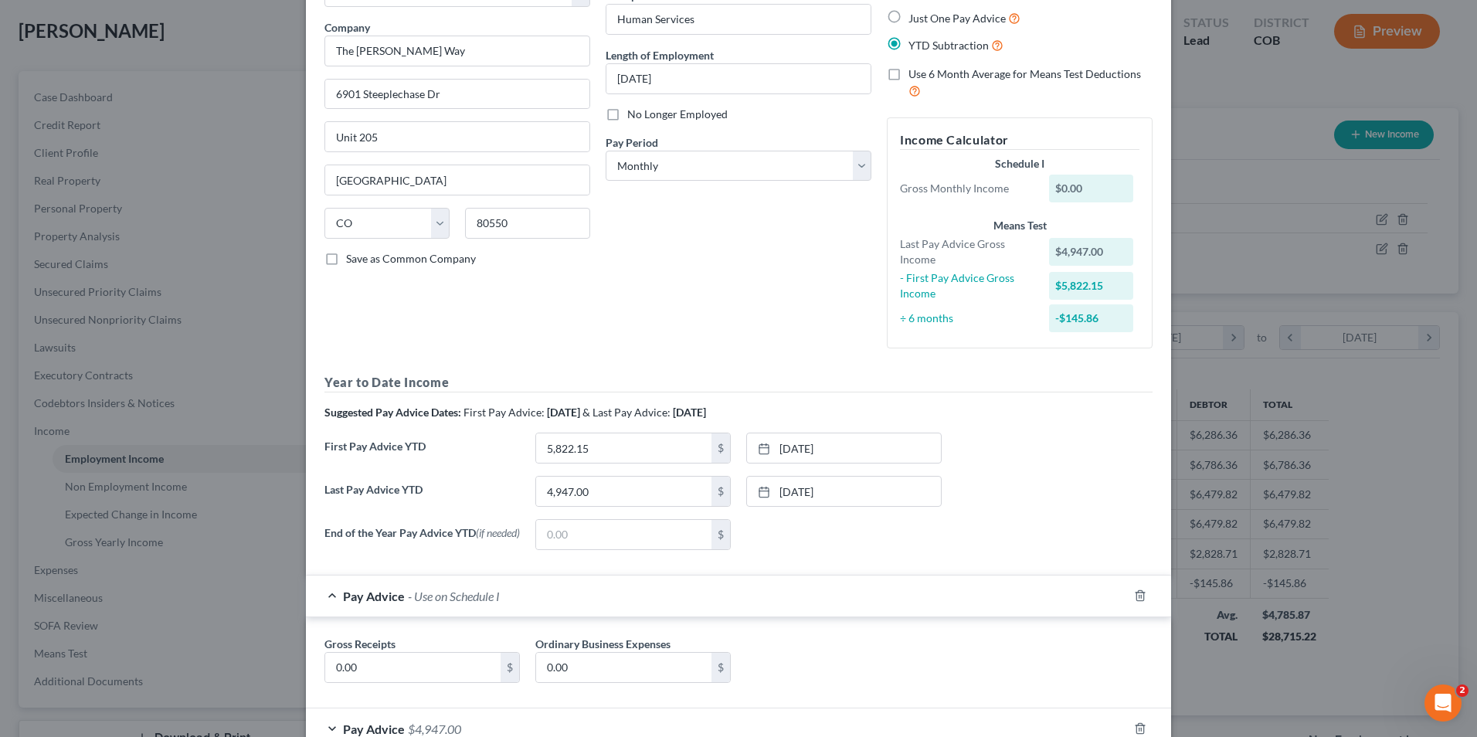
scroll to position [188, 0]
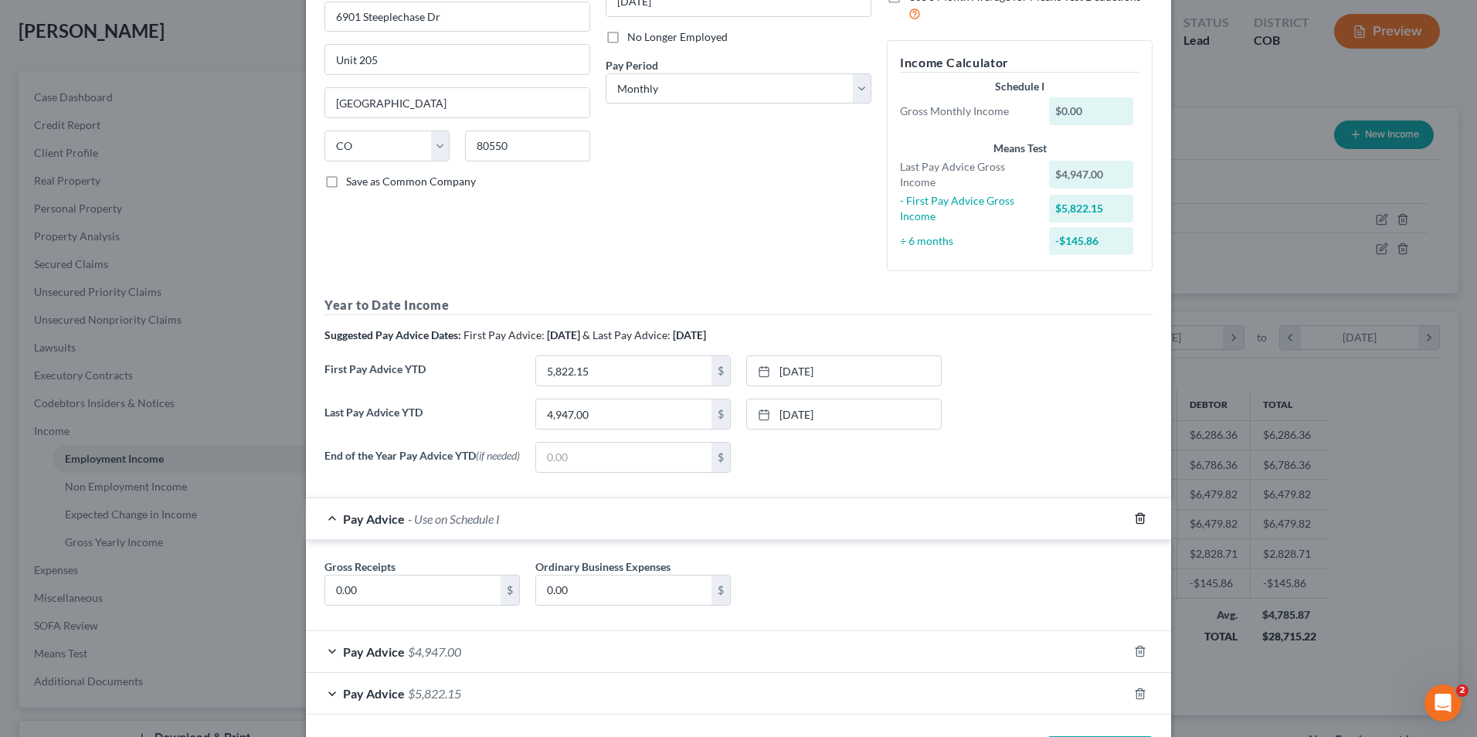
click at [1139, 524] on icon "button" at bounding box center [1140, 518] width 12 height 12
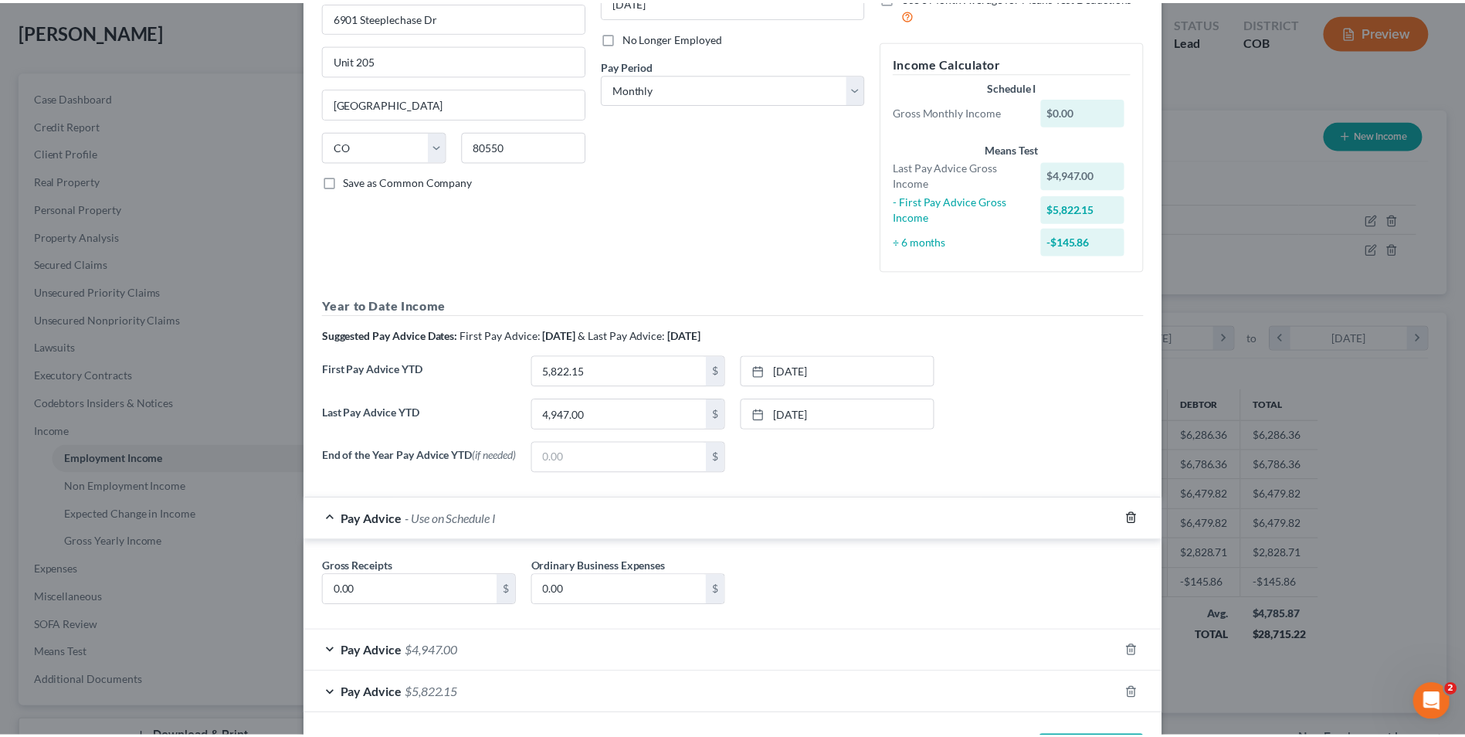
scroll to position [121, 0]
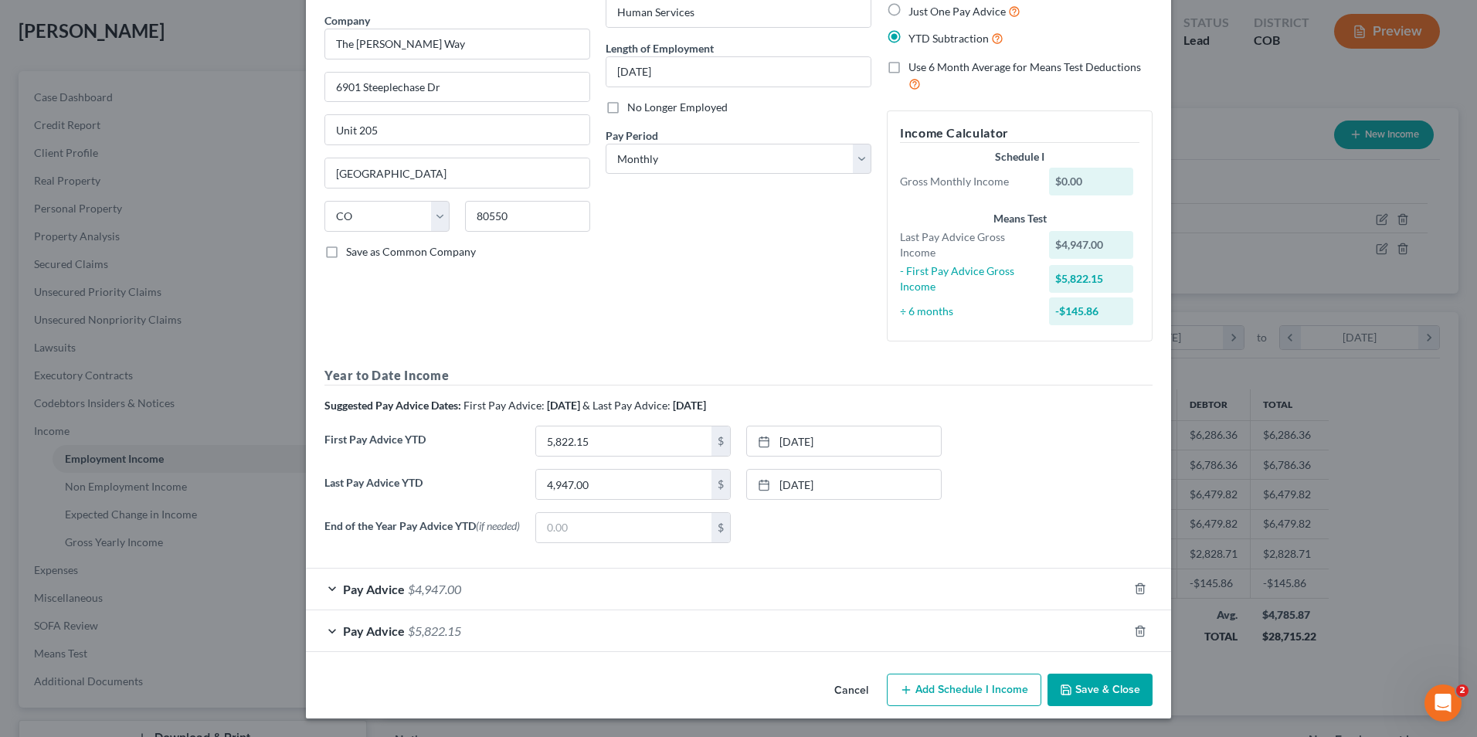
click at [1114, 682] on button "Save & Close" at bounding box center [1099, 690] width 105 height 32
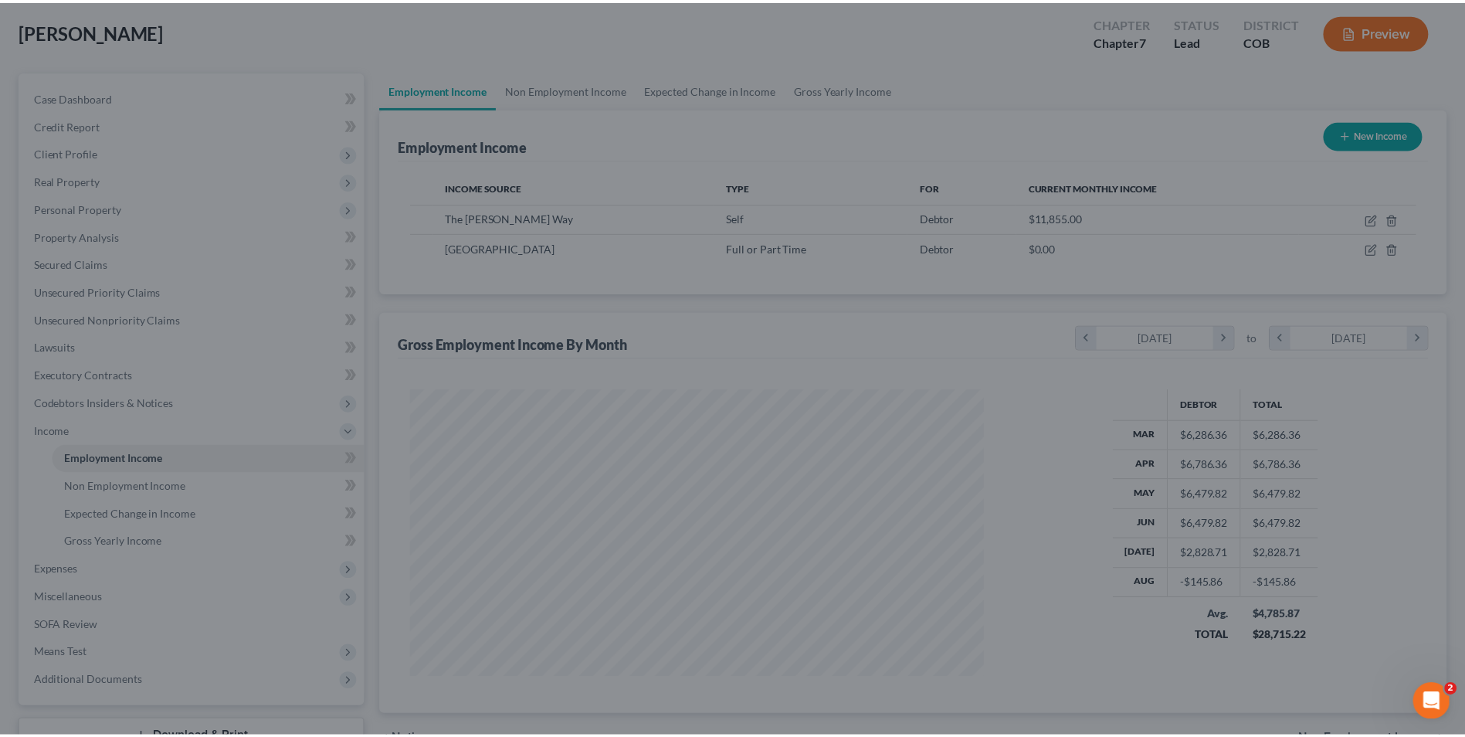
scroll to position [772139, 771821]
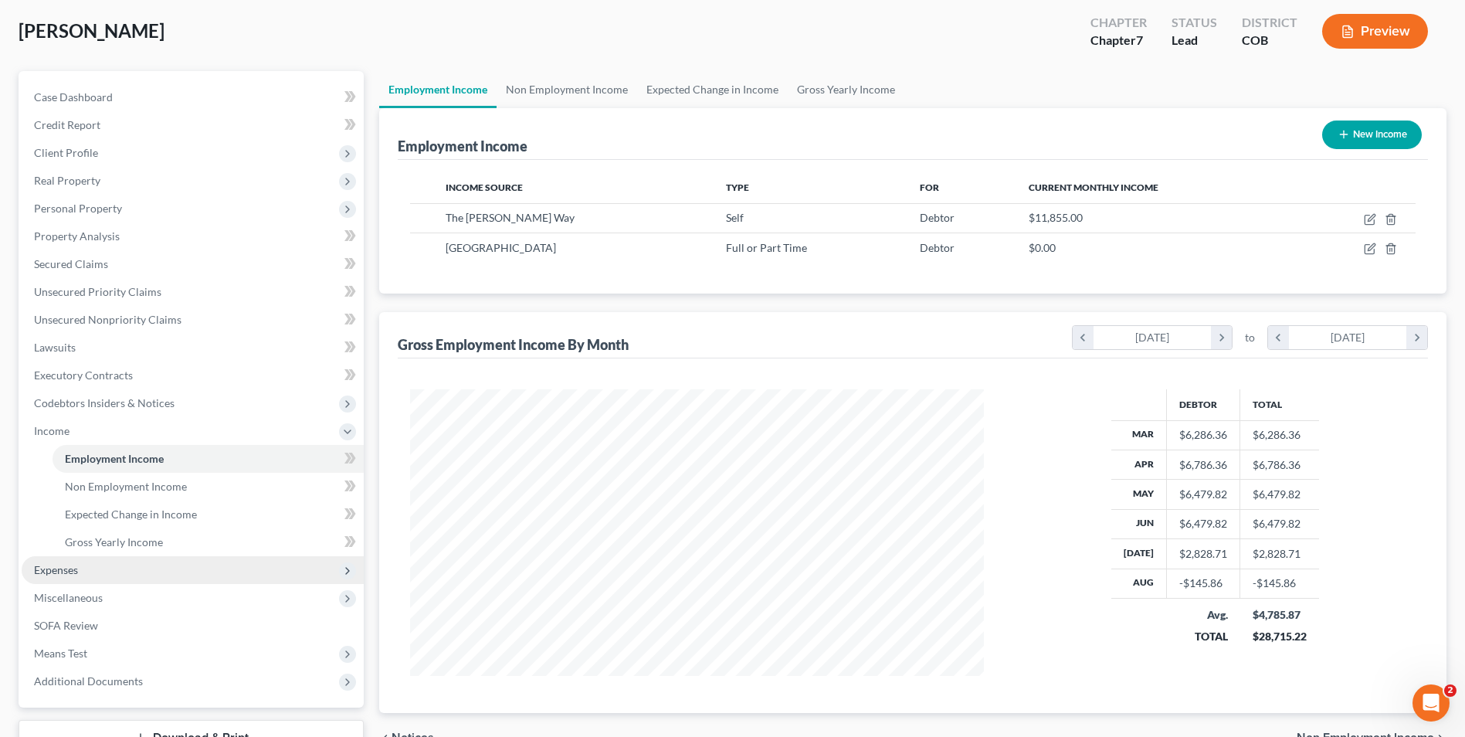
click at [90, 568] on span "Expenses" at bounding box center [193, 570] width 342 height 28
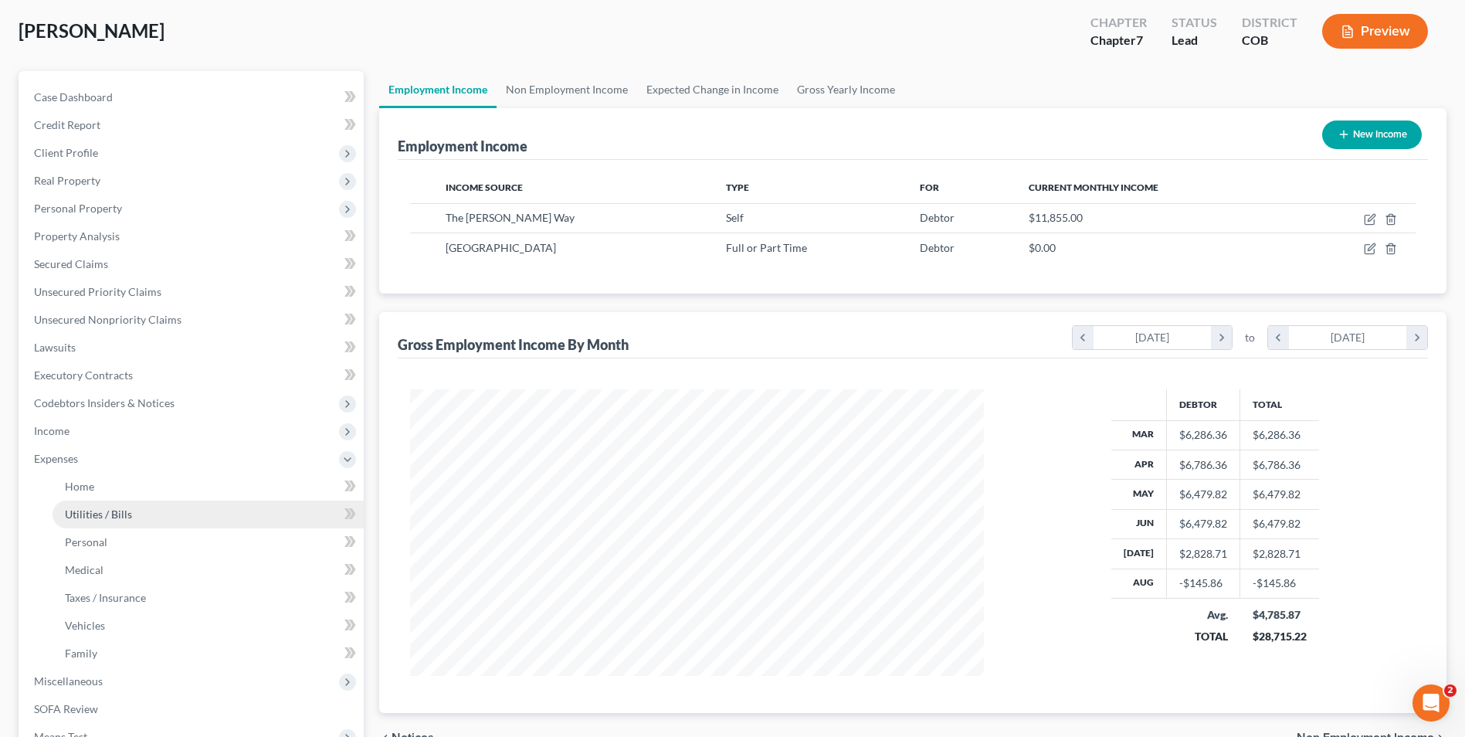
click at [79, 504] on link "Utilities / Bills" at bounding box center [208, 515] width 311 height 28
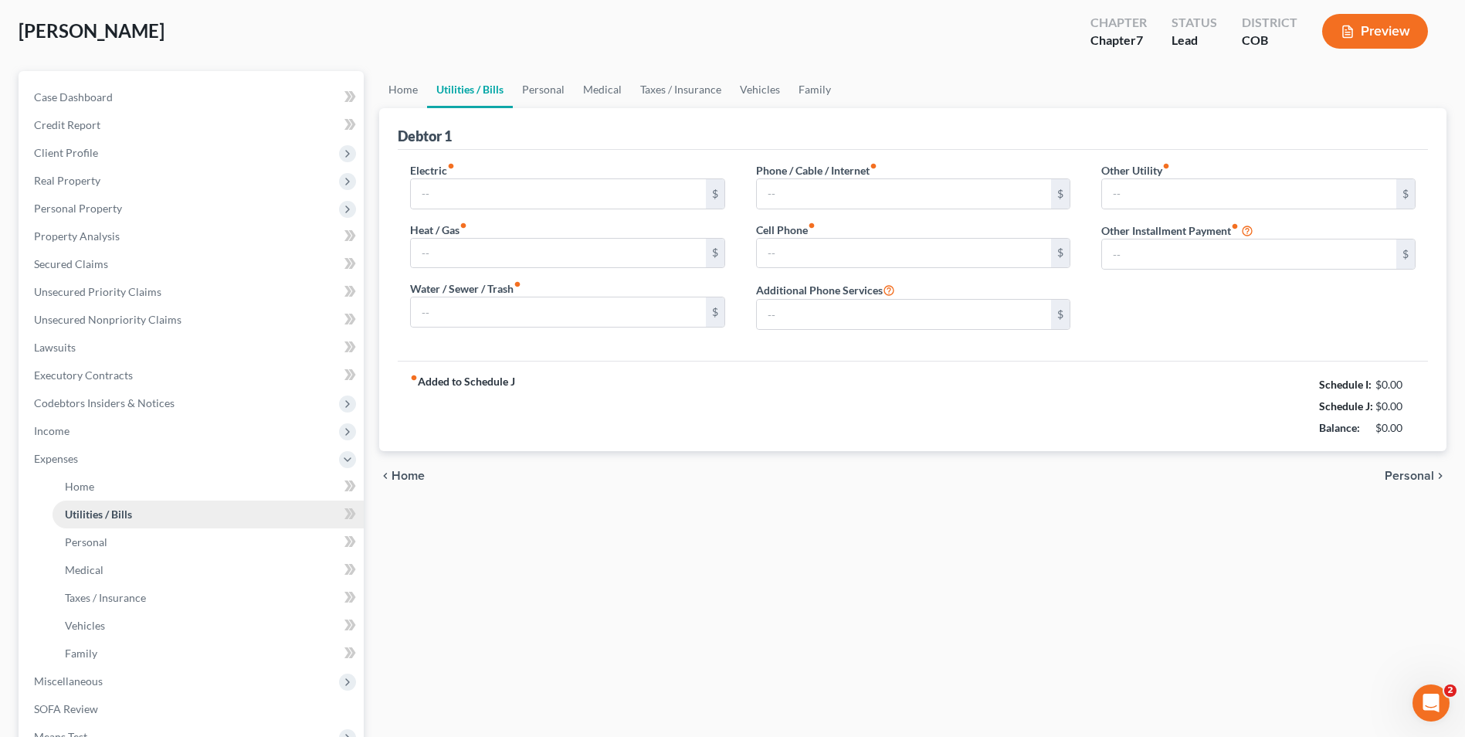
type input "74.00"
type input "41.06"
type input "0.00"
type input "113.11"
type input "60.00"
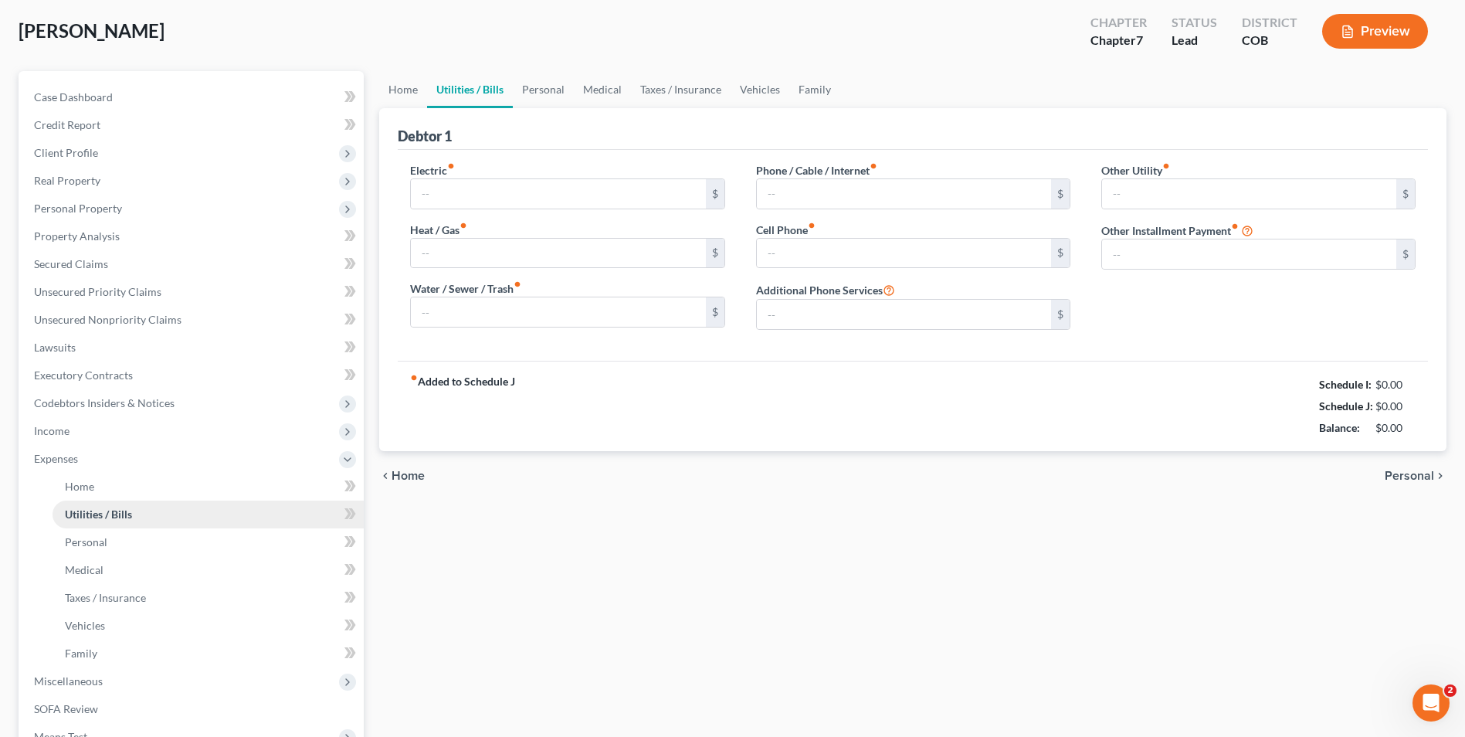
type input "0.00"
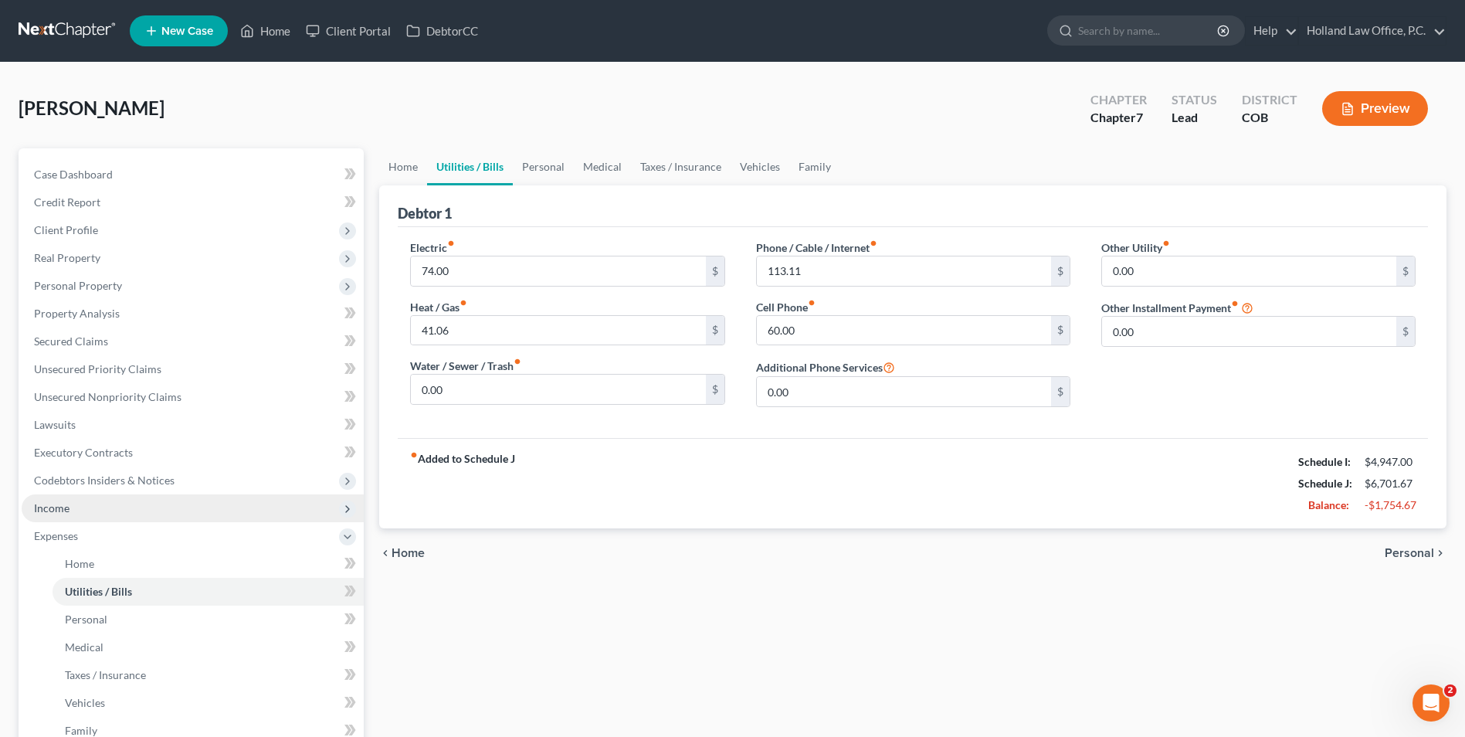
click at [59, 504] on span "Income" at bounding box center [52, 507] width 36 height 13
click at [124, 521] on span "Income" at bounding box center [193, 508] width 342 height 28
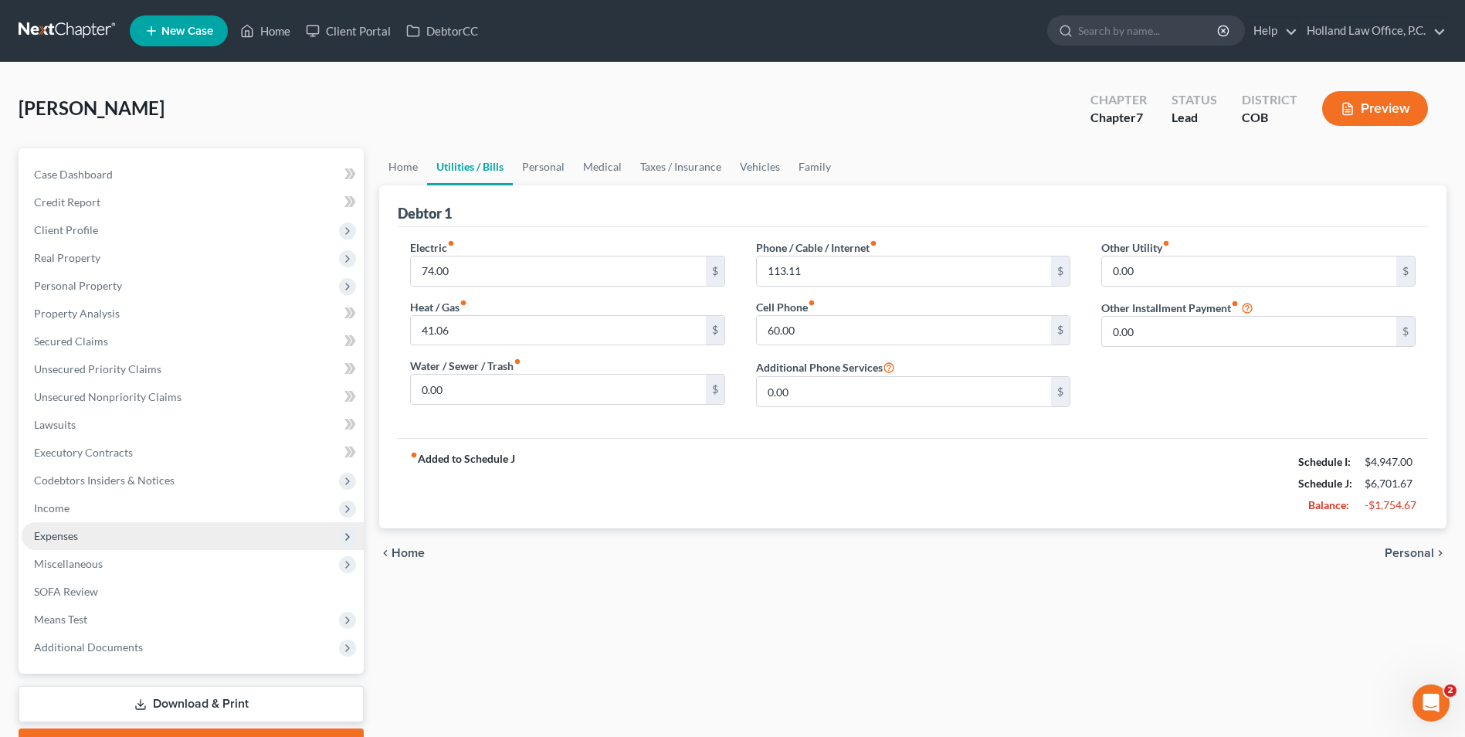
click at [127, 530] on span "Expenses" at bounding box center [193, 536] width 342 height 28
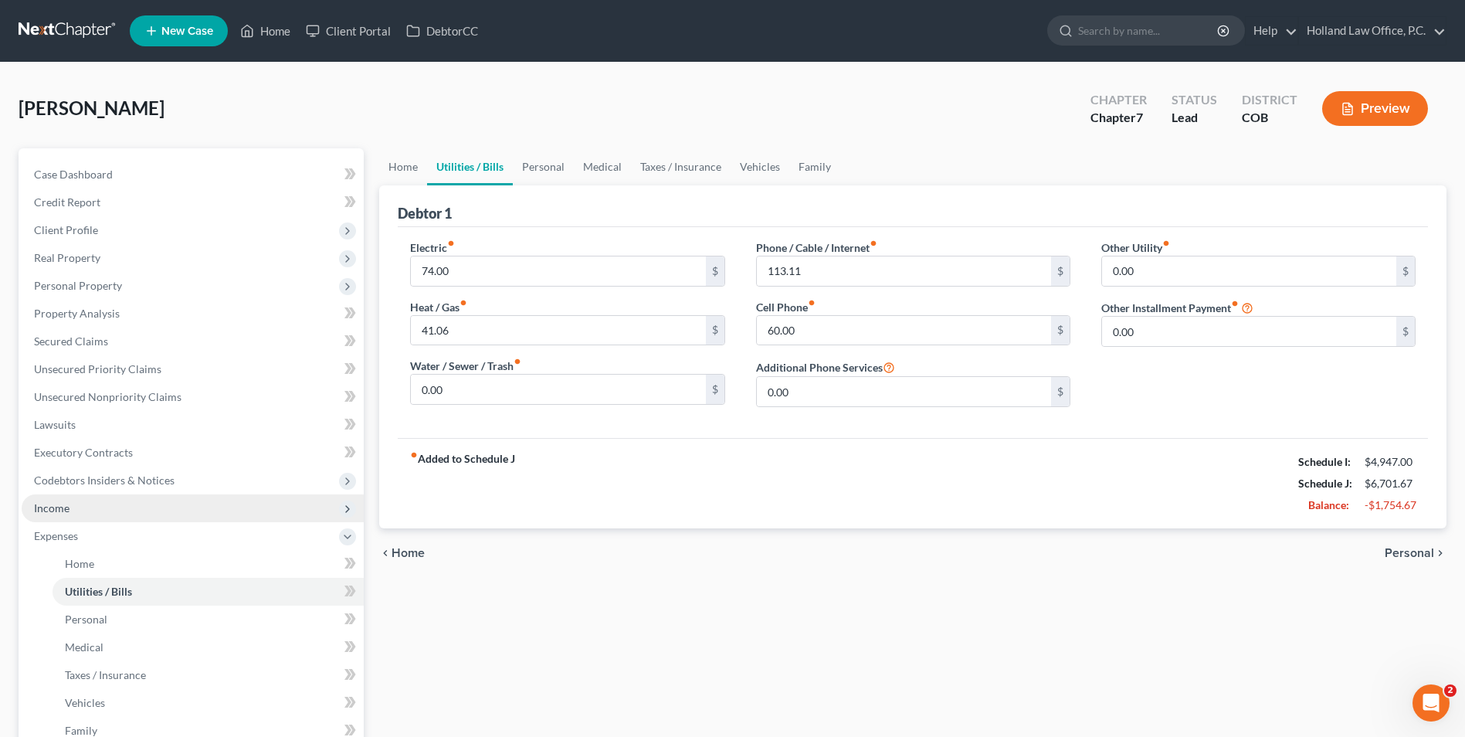
click at [99, 509] on span "Income" at bounding box center [193, 508] width 342 height 28
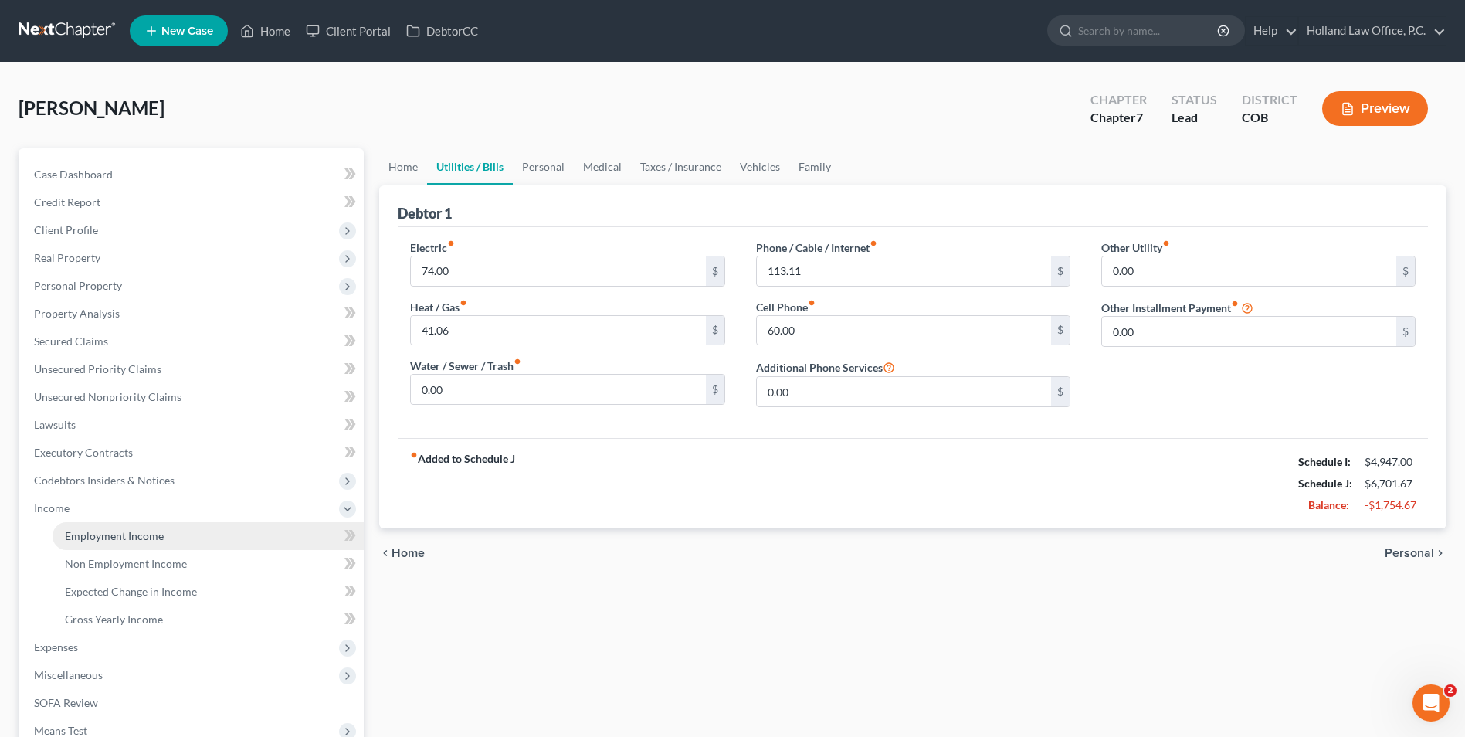
click at [107, 543] on link "Employment Income" at bounding box center [208, 536] width 311 height 28
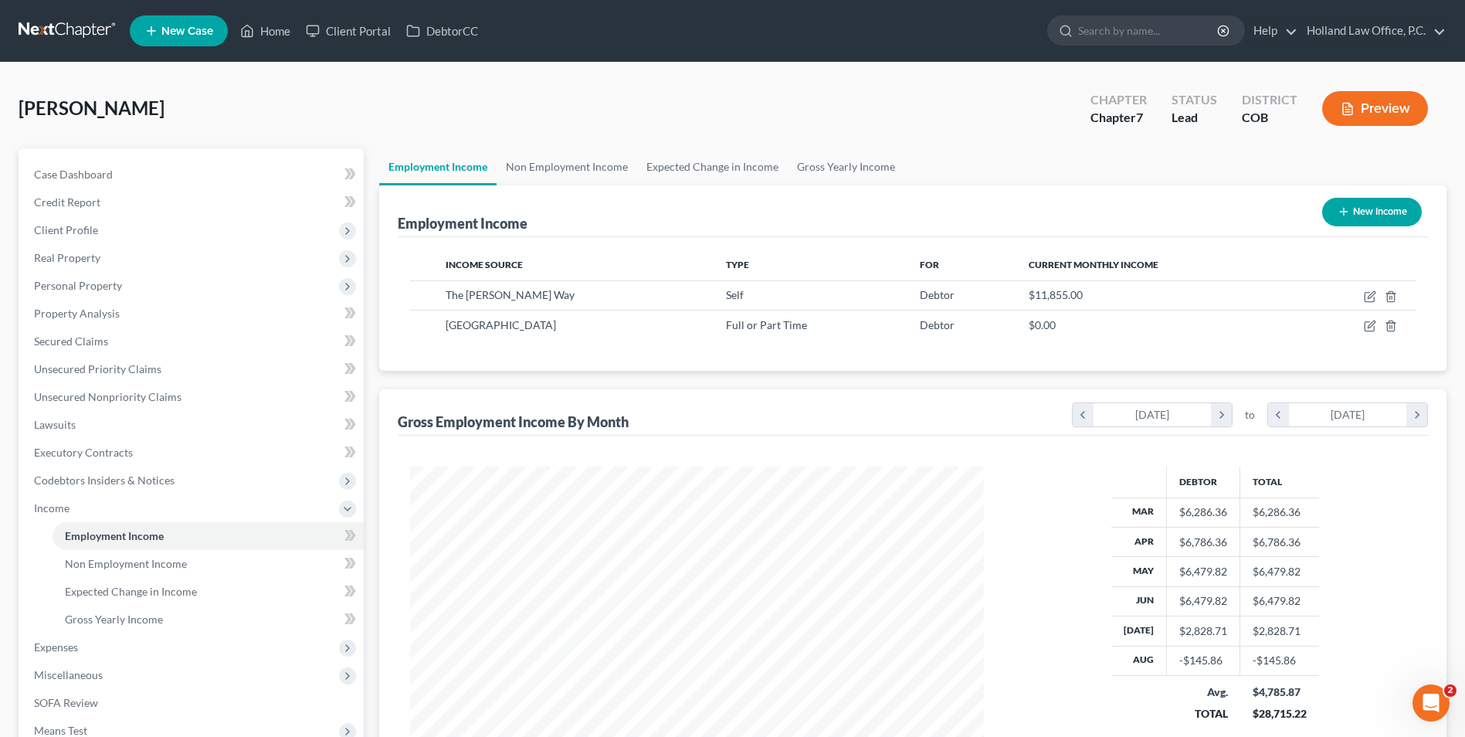
scroll to position [287, 604]
drag, startPoint x: 986, startPoint y: 300, endPoint x: 1079, endPoint y: 297, distance: 92.7
click at [1079, 297] on td "$11,855.00" at bounding box center [1158, 294] width 283 height 29
click at [1079, 297] on div "$11,855.00" at bounding box center [1158, 294] width 258 height 15
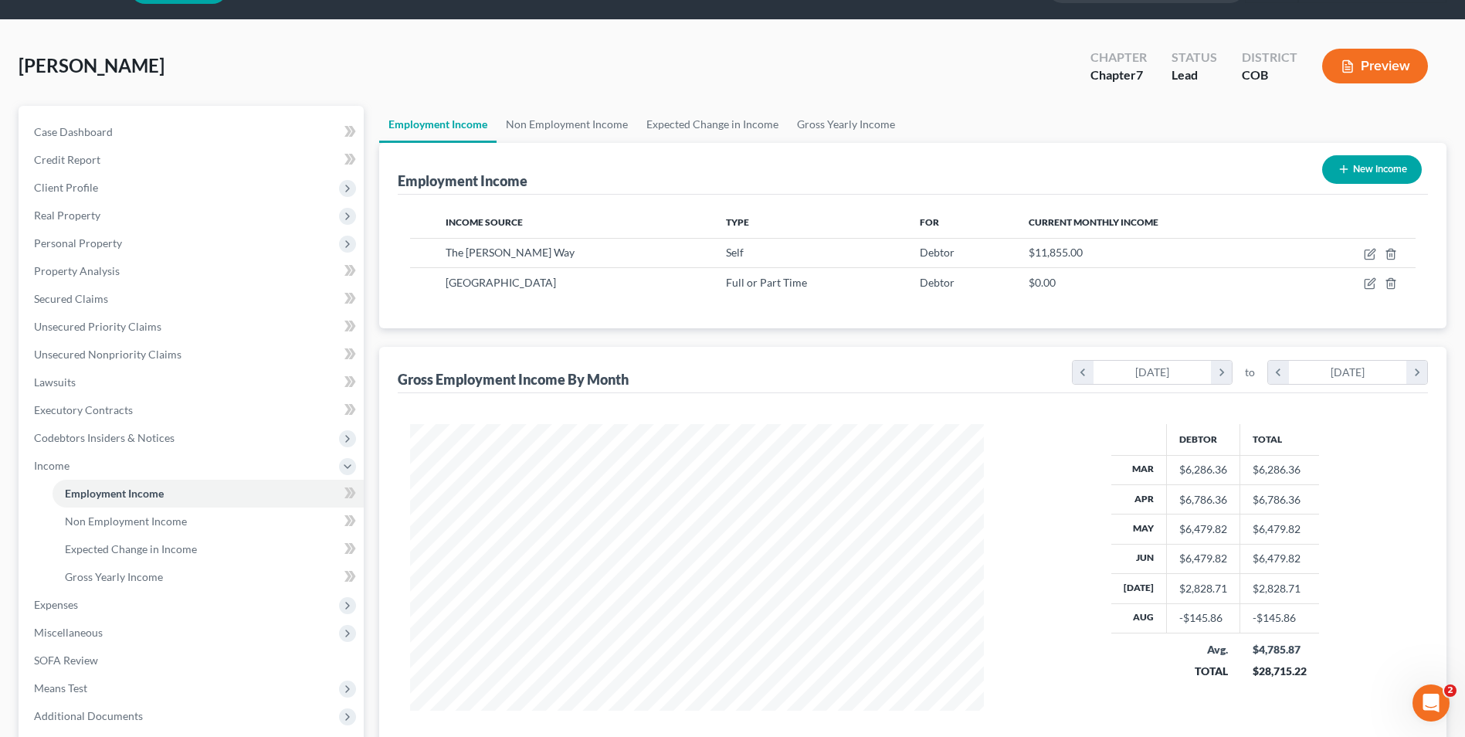
scroll to position [77, 0]
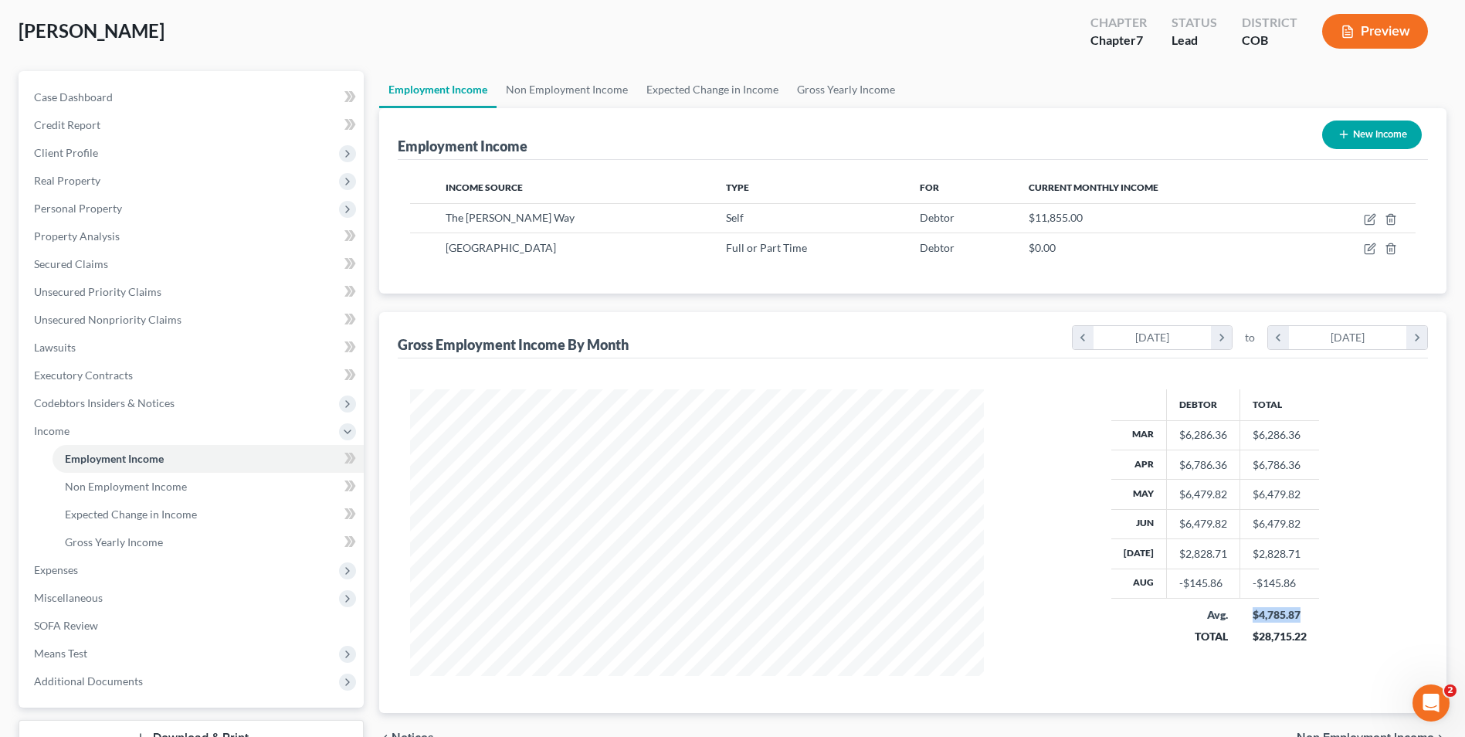
drag, startPoint x: 1249, startPoint y: 619, endPoint x: 1318, endPoint y: 616, distance: 68.8
click at [1318, 616] on div "Debtor Total Mar $6,286.36 $6,286.36 Apr $6,786.36 $6,786.36 May $6,479.82 $6,4…" at bounding box center [1216, 532] width 432 height 287
click at [1319, 616] on div "Debtor Total Mar $6,286.36 $6,286.36 Apr $6,786.36 $6,786.36 May $6,479.82 $6,4…" at bounding box center [1216, 532] width 432 height 287
click at [179, 556] on span "Expenses" at bounding box center [193, 570] width 342 height 28
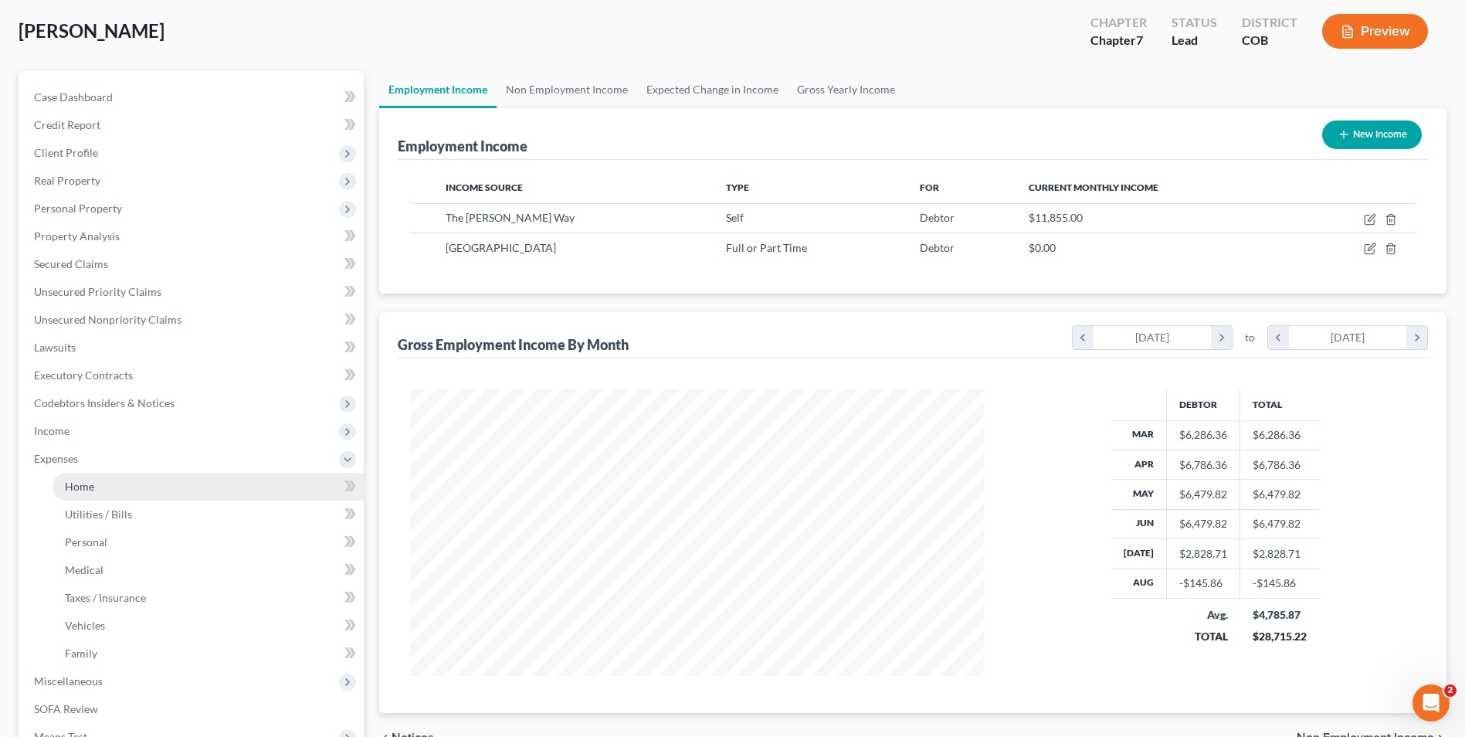
click at [84, 494] on link "Home" at bounding box center [208, 487] width 311 height 28
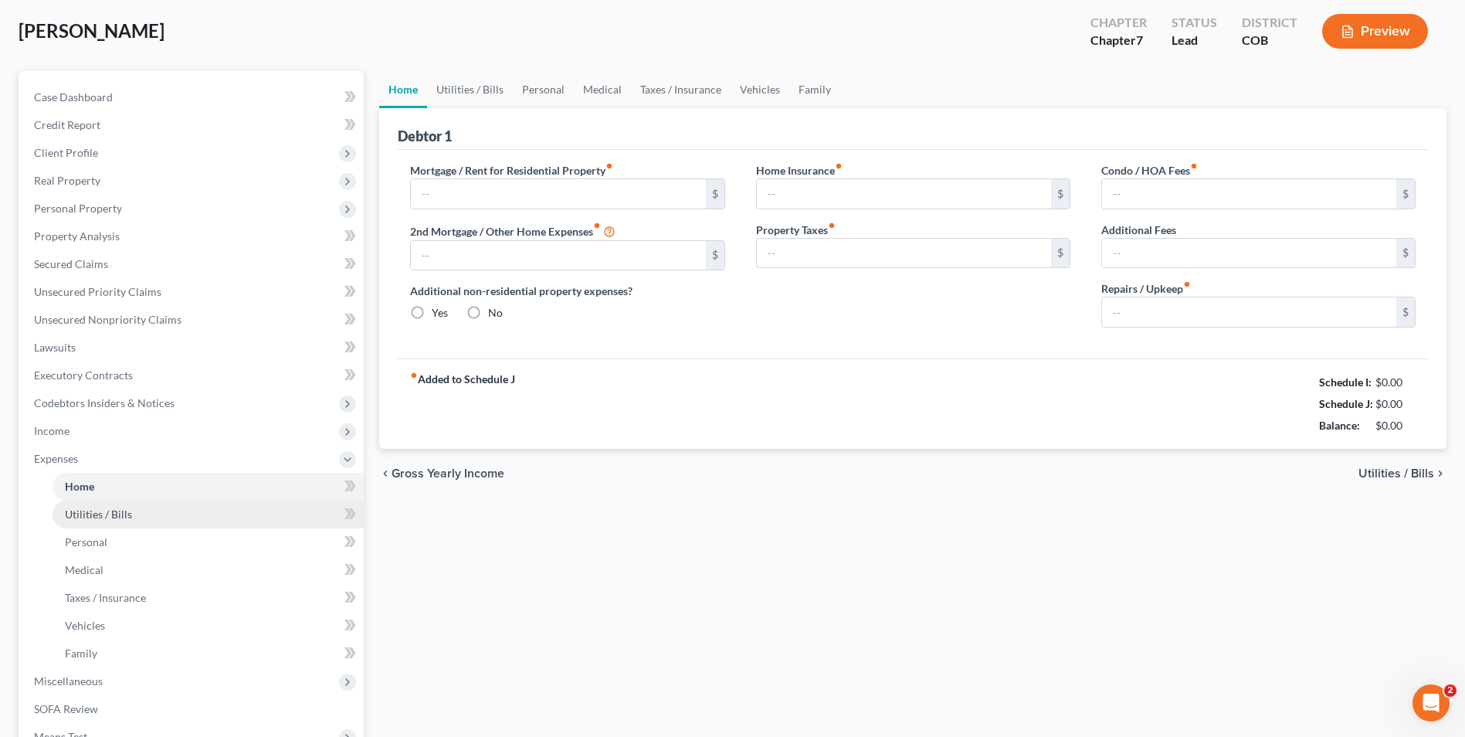
scroll to position [15, 0]
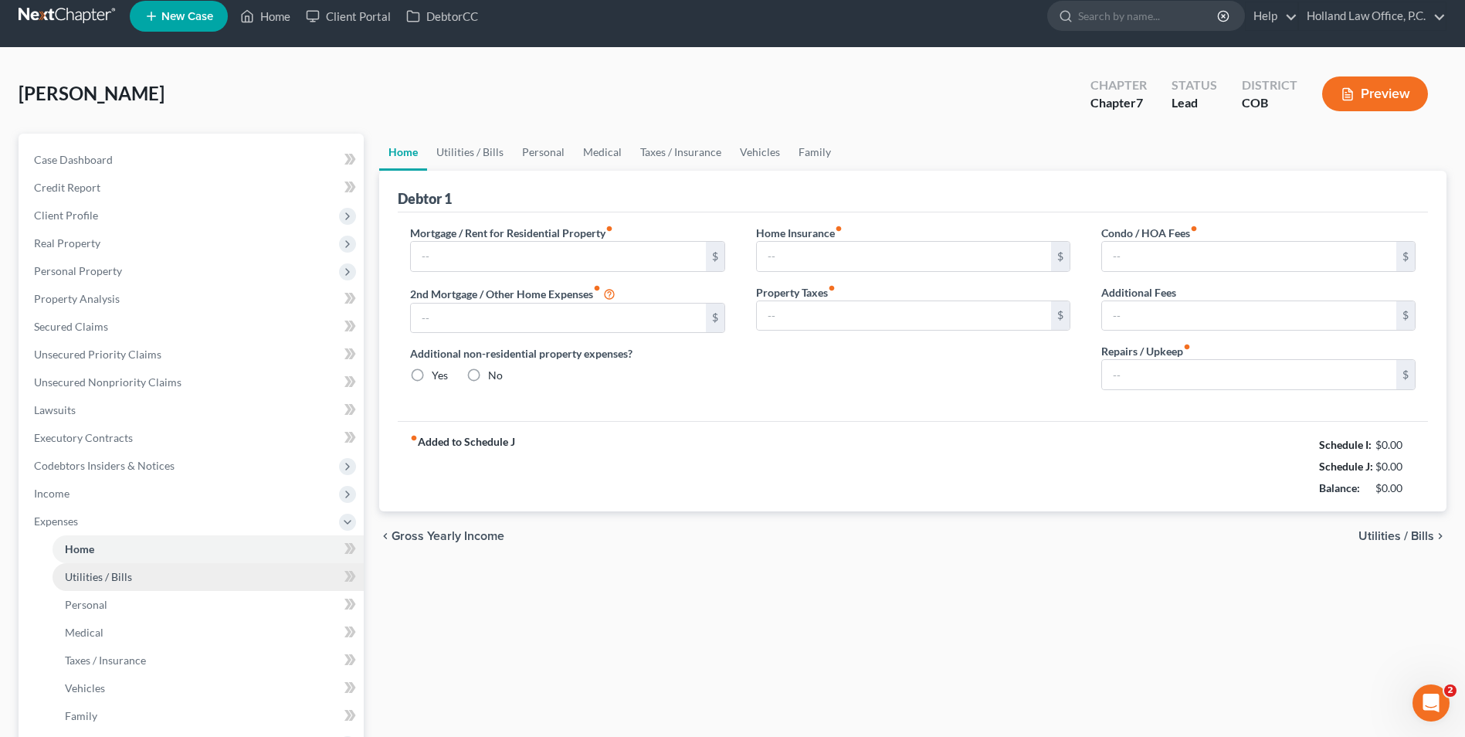
type input "1,425.00"
type input "0.00"
radio input "true"
type input "18.00"
type input "0.00"
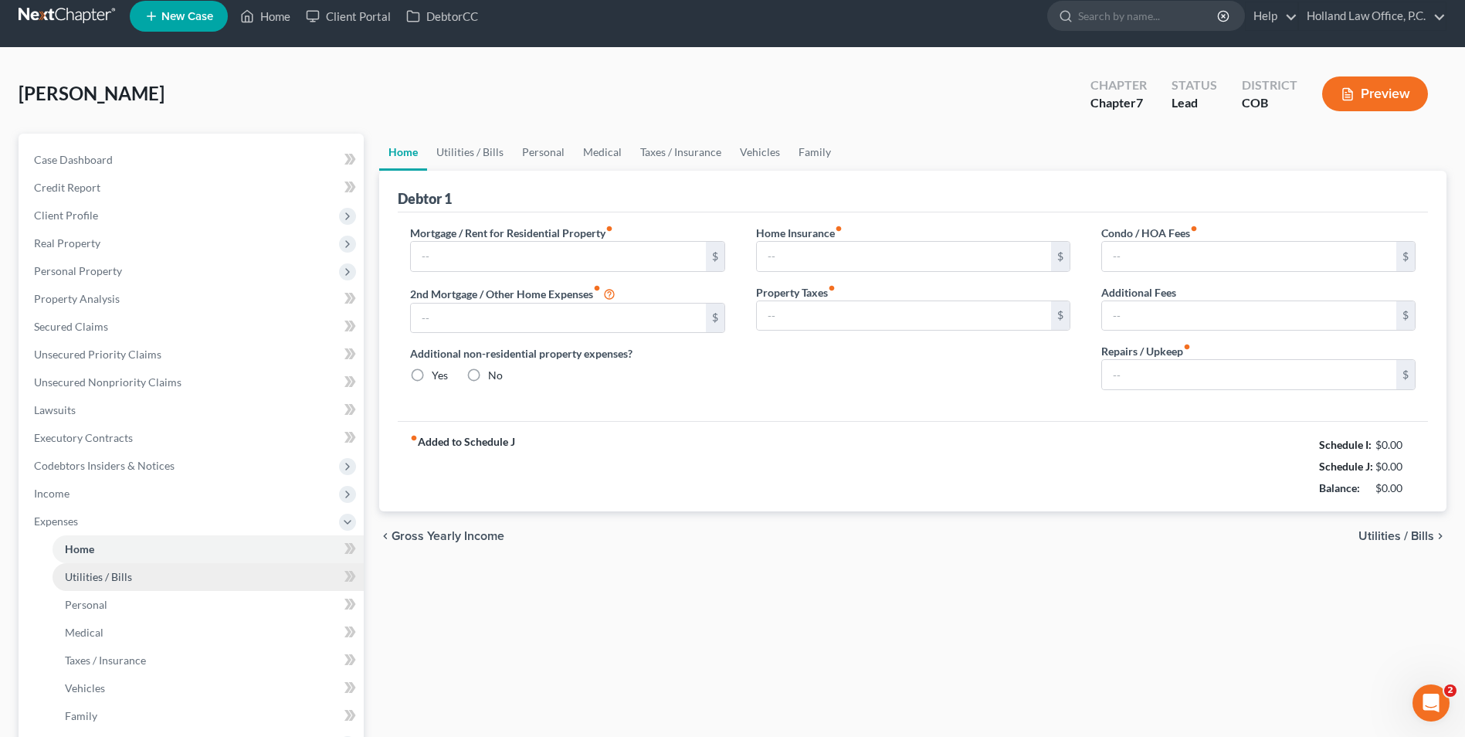
type input "0.00"
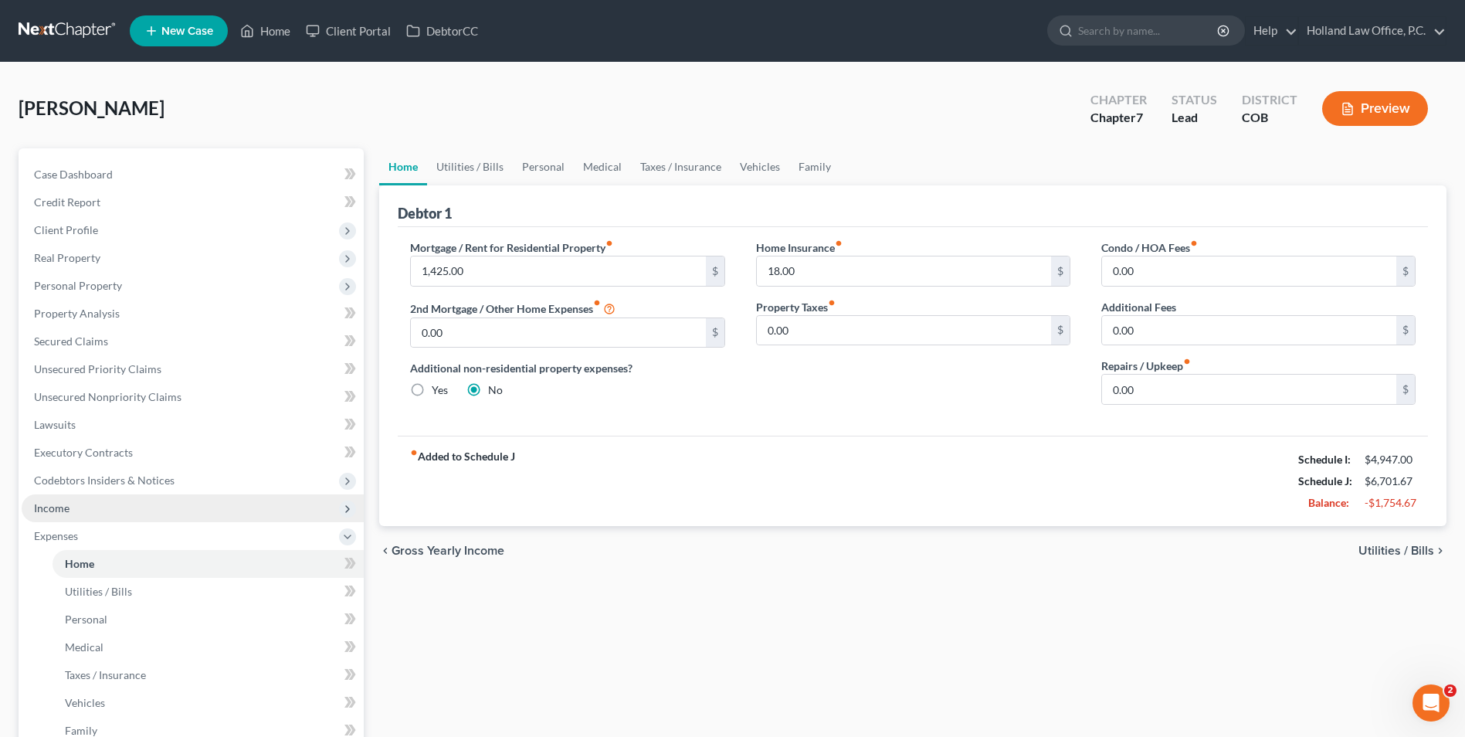
click at [76, 514] on span "Income" at bounding box center [193, 508] width 342 height 28
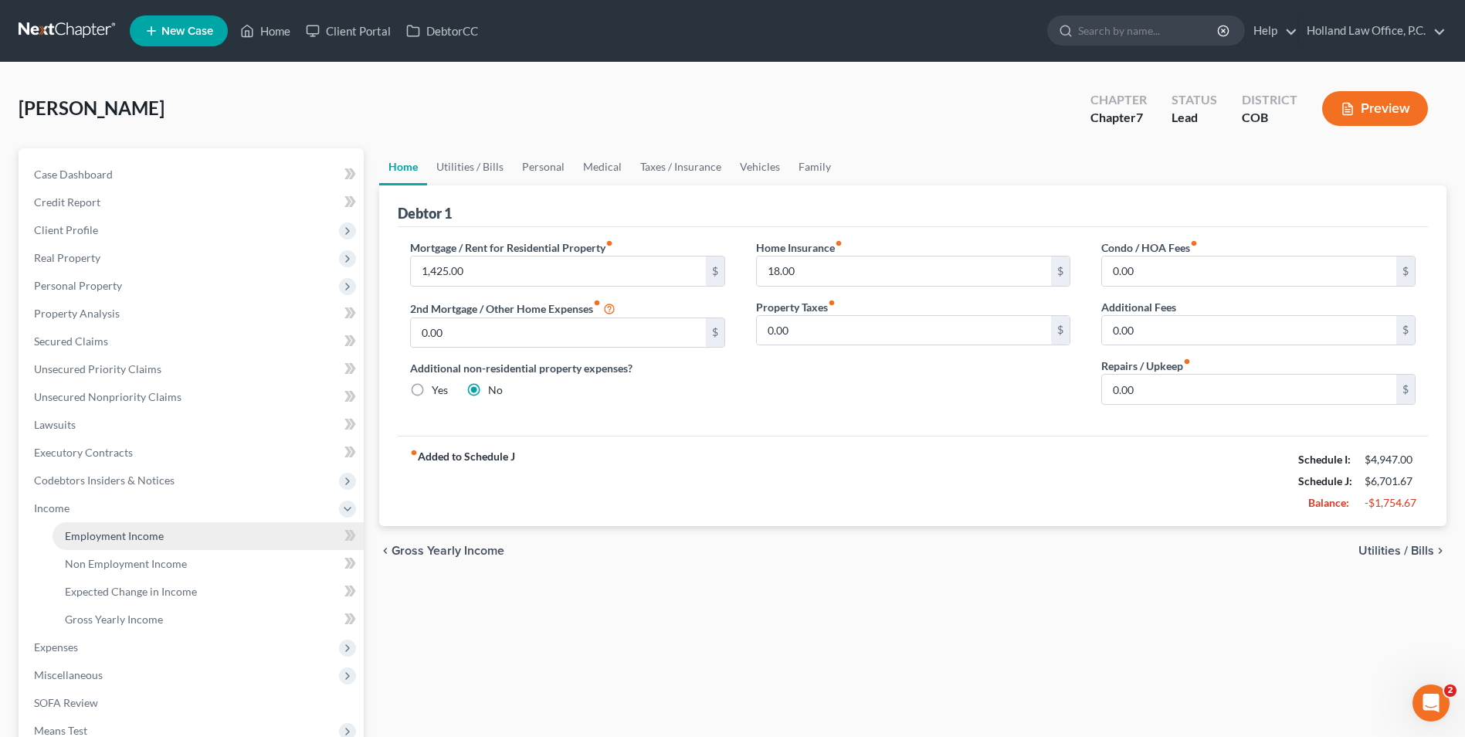
click at [96, 543] on link "Employment Income" at bounding box center [208, 536] width 311 height 28
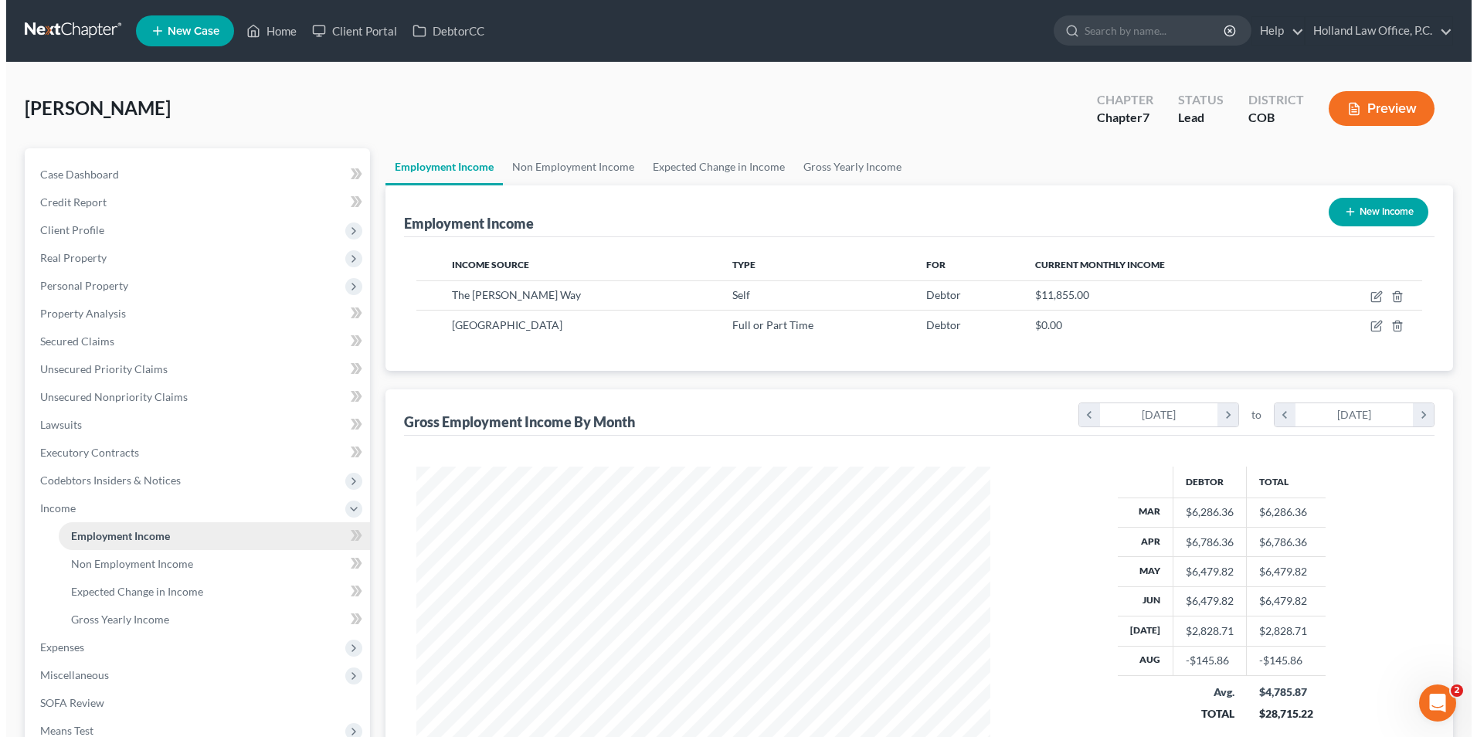
scroll to position [287, 604]
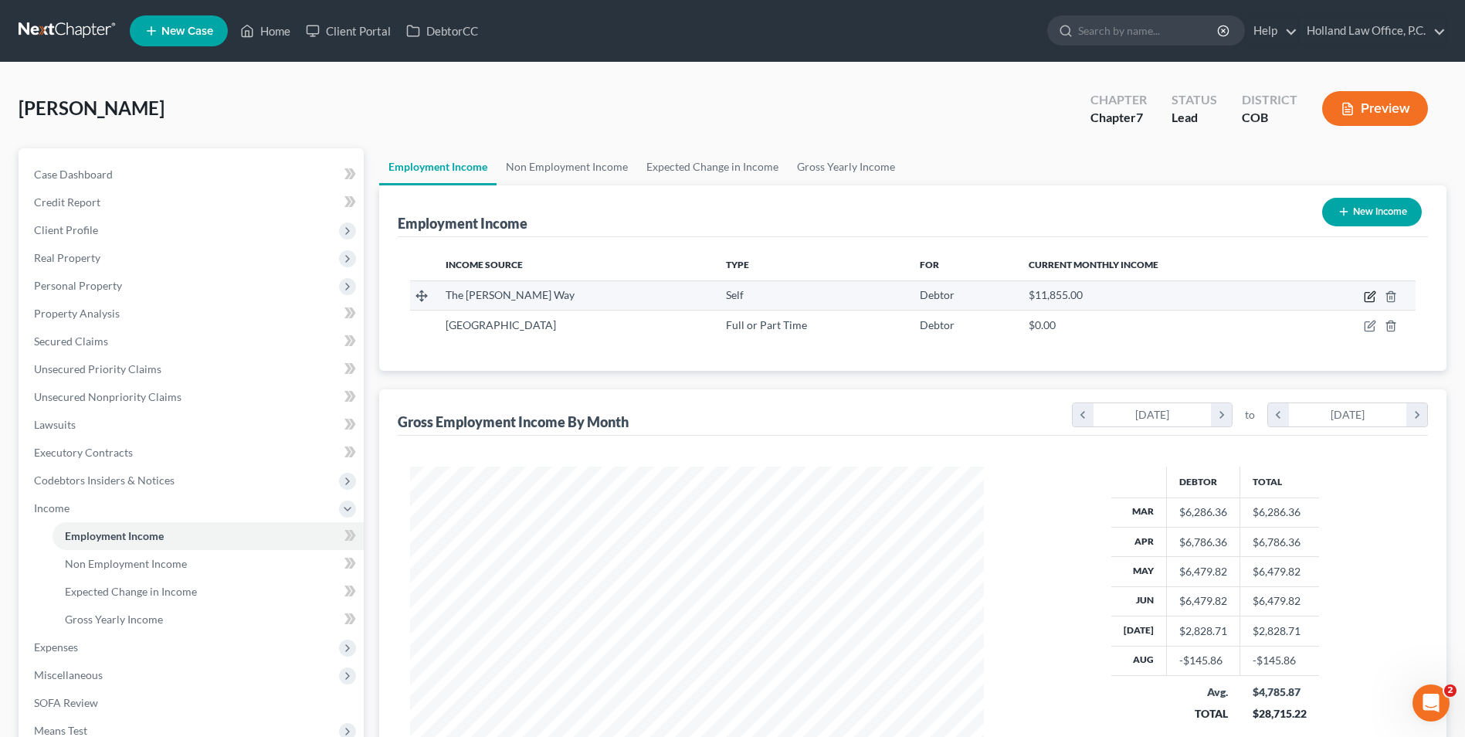
click at [1370, 295] on icon "button" at bounding box center [1370, 296] width 12 height 12
select select "1"
select select "5"
select select "0"
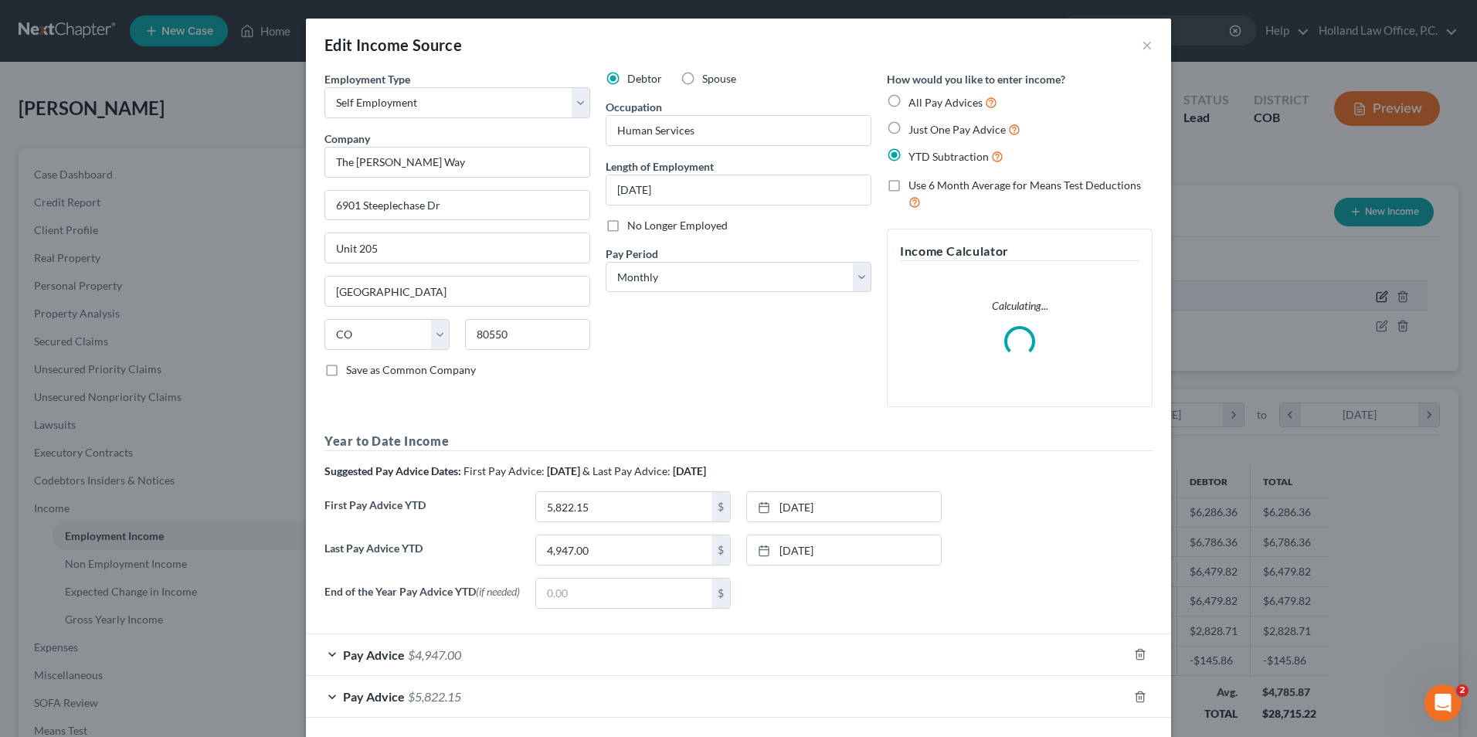
scroll to position [289, 610]
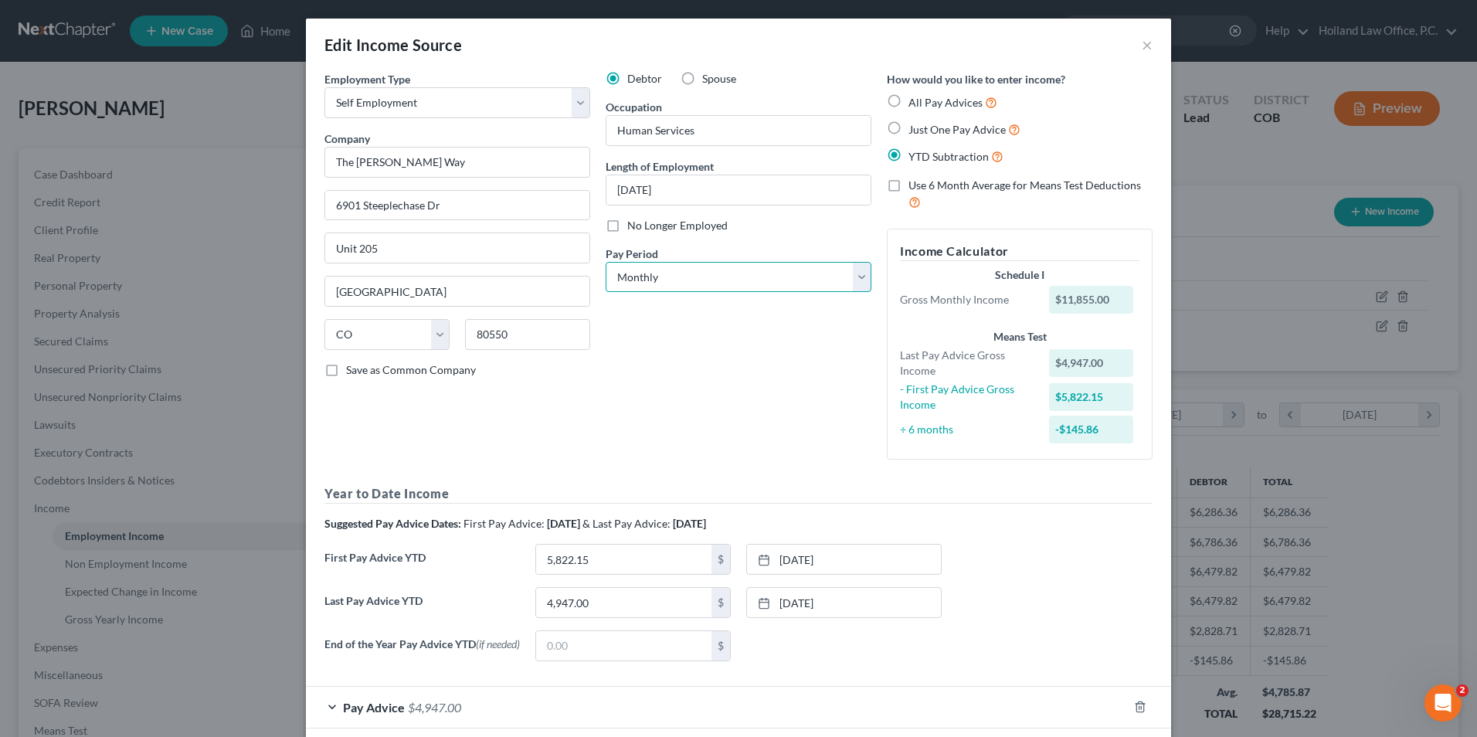
click at [616, 290] on select "Select Monthly Twice Monthly Every Other Week Weekly" at bounding box center [739, 277] width 266 height 31
click at [644, 271] on select "Select Monthly Twice Monthly Every Other Week Weekly" at bounding box center [739, 277] width 266 height 31
click at [717, 193] on input "07/23/2025" at bounding box center [738, 189] width 264 height 29
click at [729, 393] on div "Debtor Spouse Occupation Human Services Length of Employment 07/23/2025 No Long…" at bounding box center [738, 271] width 281 height 401
click at [918, 190] on span "Use 6 Month Average for Means Test Deductions" at bounding box center [1024, 184] width 233 height 13
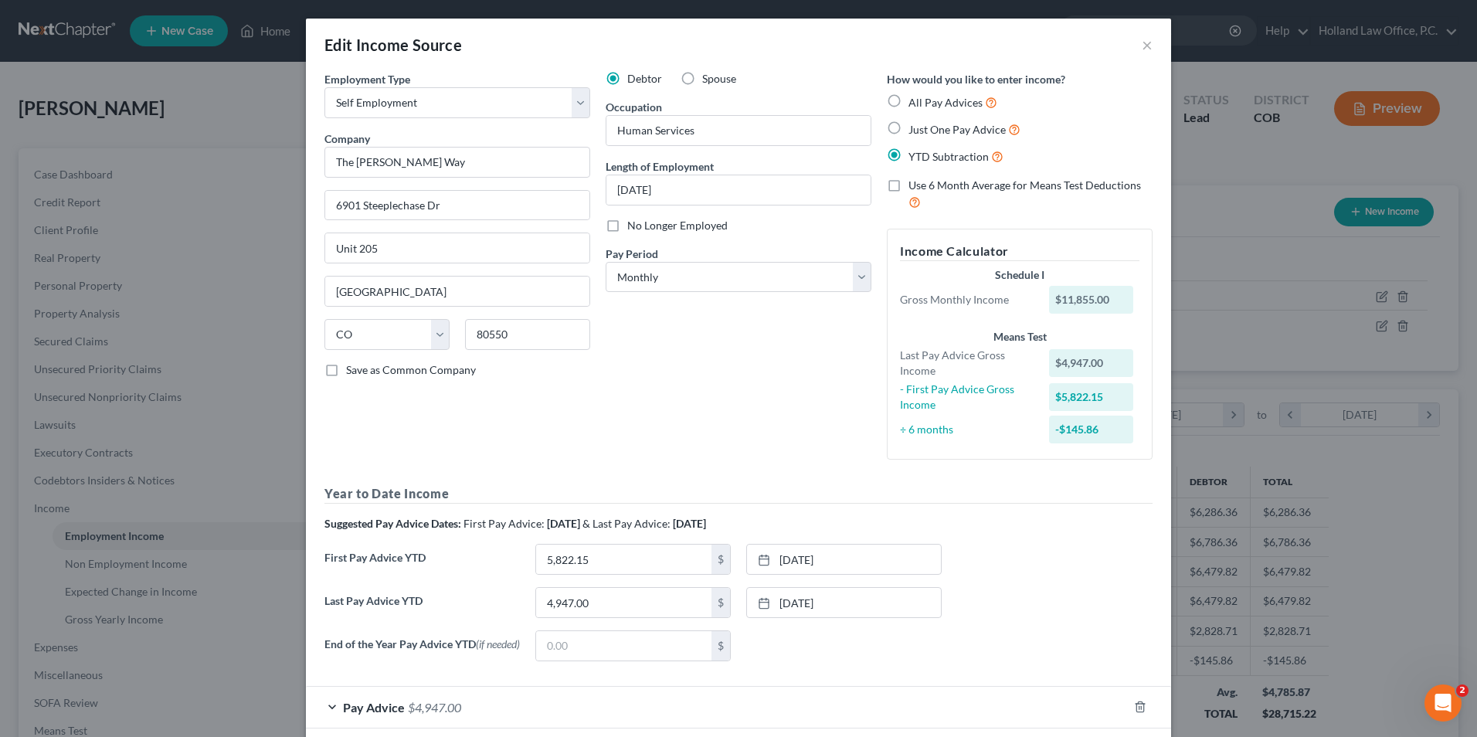
click at [918, 188] on input "Use 6 Month Average for Means Test Deductions" at bounding box center [920, 183] width 10 height 10
checkbox input "true"
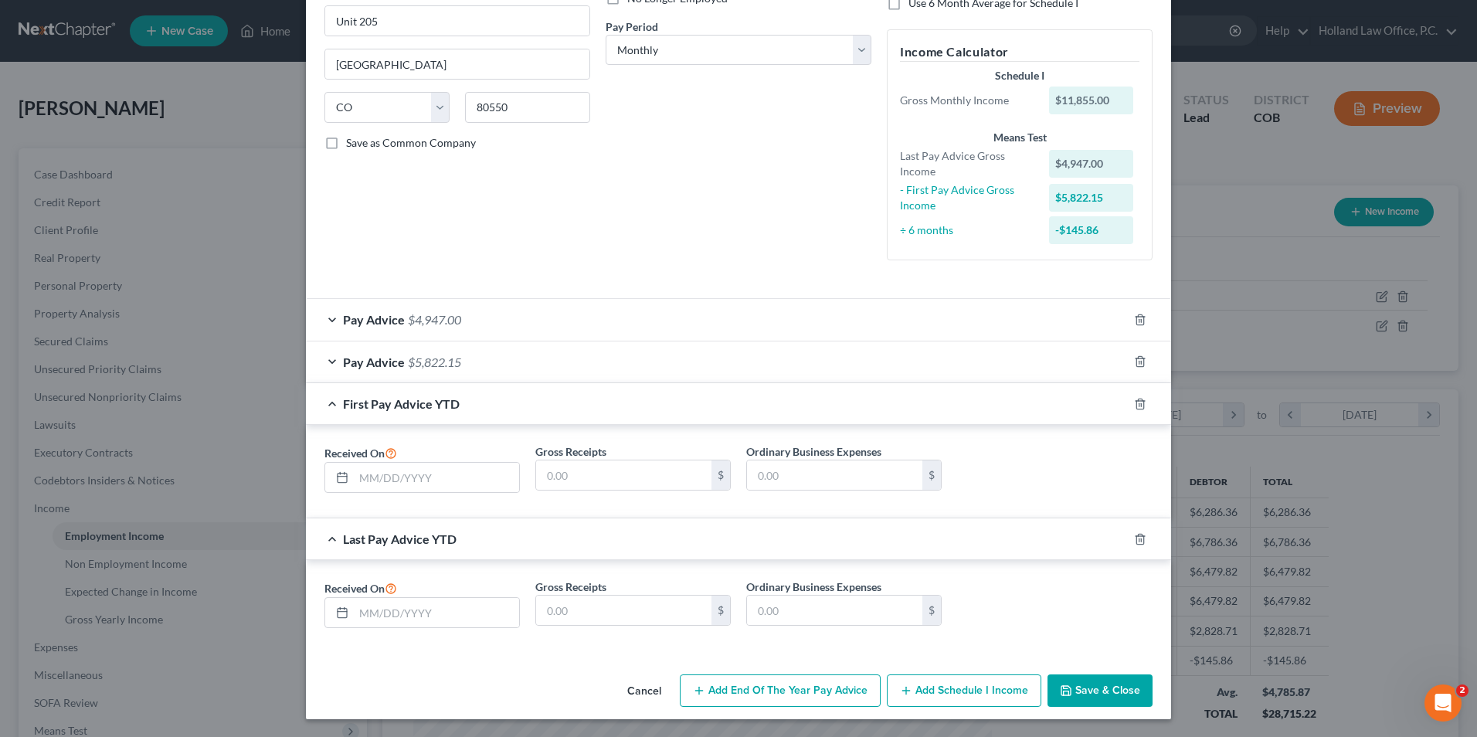
scroll to position [228, 0]
click at [399, 489] on input "text" at bounding box center [436, 476] width 165 height 29
type input "7/31/2025"
click at [580, 466] on input "text" at bounding box center [623, 474] width 175 height 29
click at [399, 355] on div "Pay Advice $5,822.15" at bounding box center [717, 361] width 822 height 41
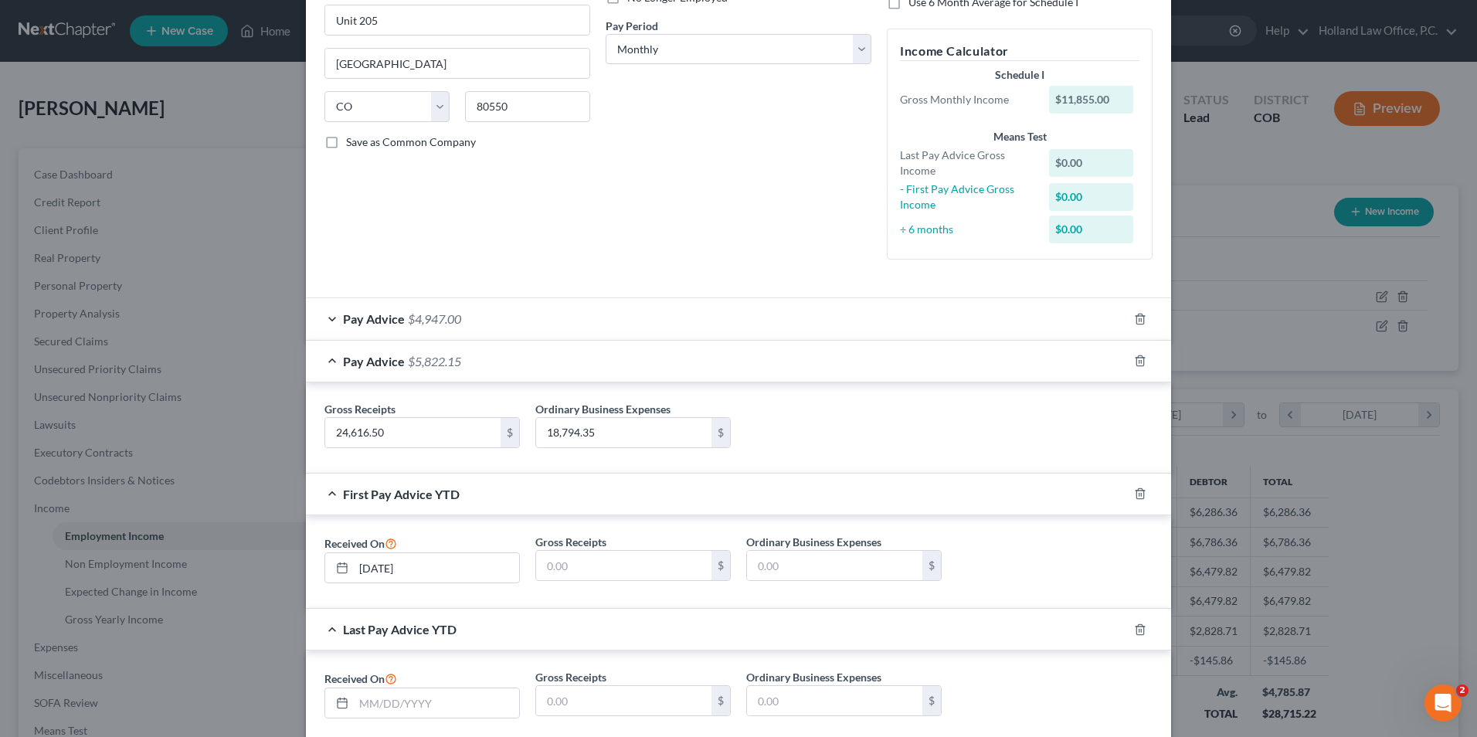
click at [463, 321] on div "Pay Advice $4,947.00" at bounding box center [717, 318] width 822 height 41
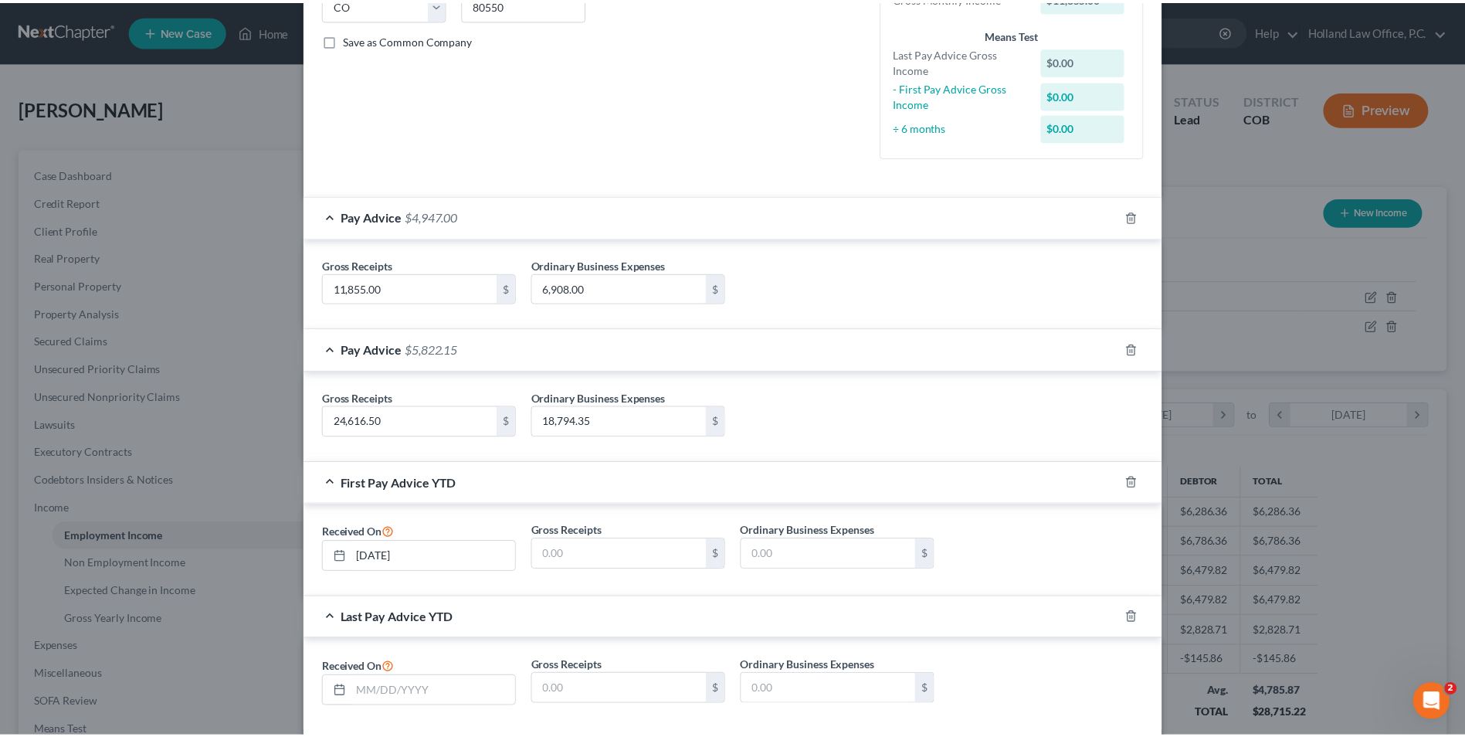
scroll to position [382, 0]
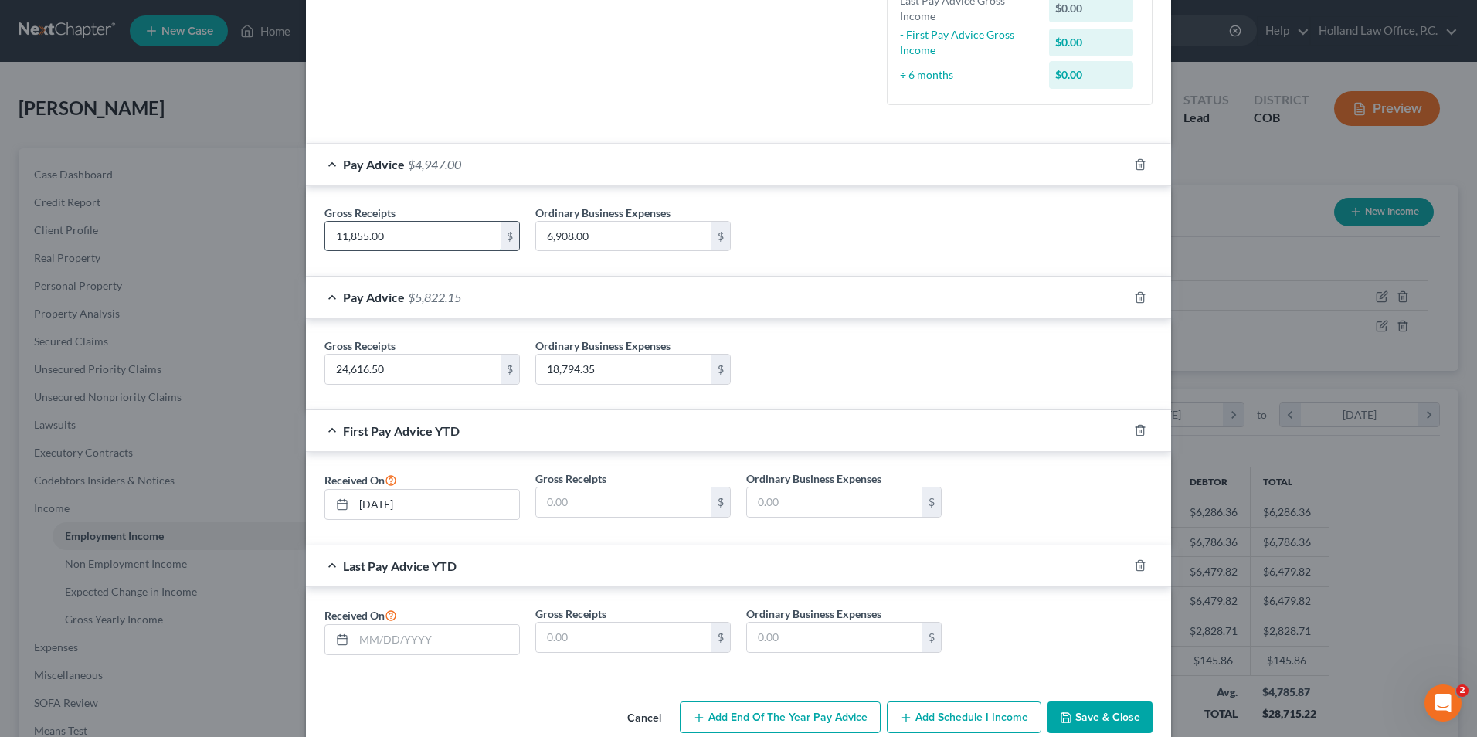
click at [395, 232] on input "11,855.00" at bounding box center [412, 236] width 175 height 29
click at [563, 494] on input "text" at bounding box center [623, 501] width 175 height 29
paste input "11,855.00"
type input "11,855.00"
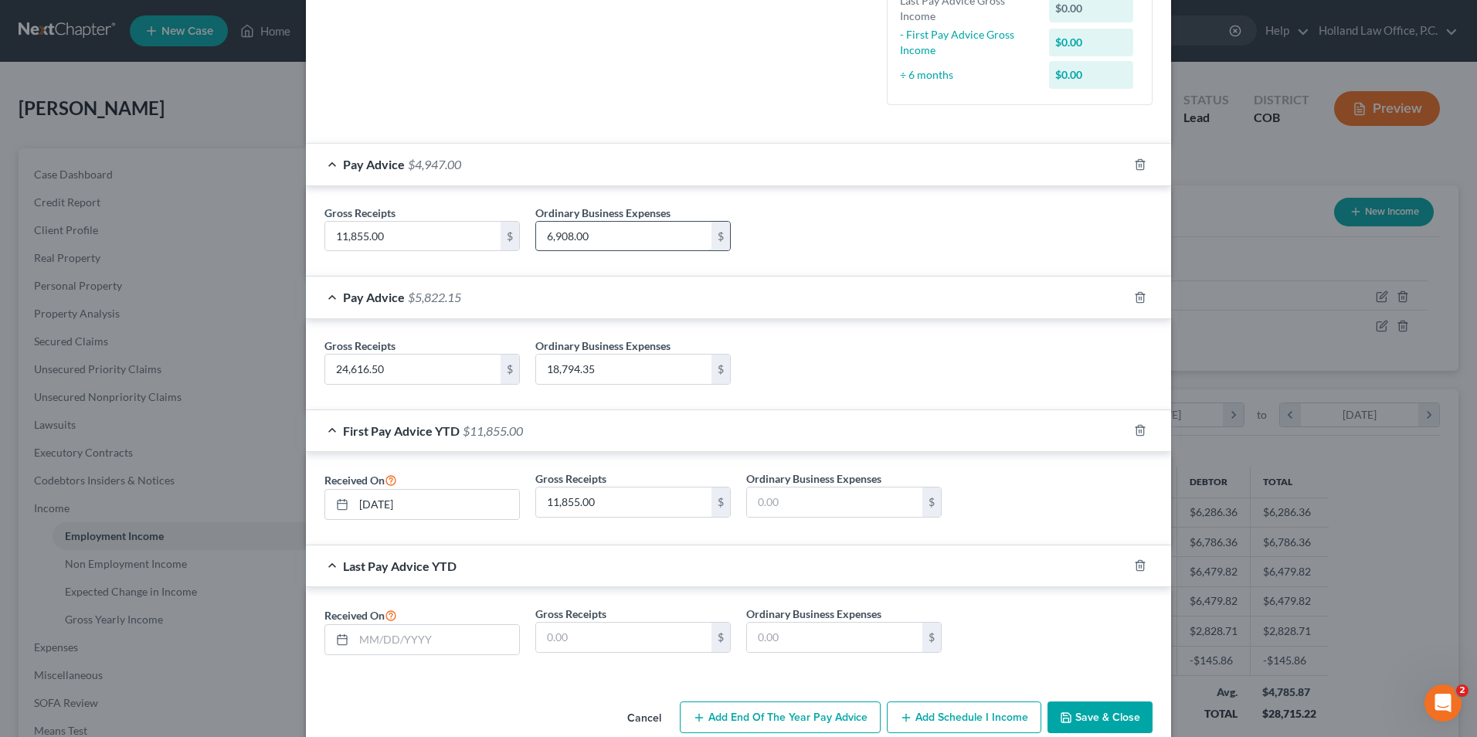
click at [557, 236] on input "6,908.00" at bounding box center [623, 236] width 175 height 29
click at [769, 502] on input "text" at bounding box center [834, 501] width 175 height 29
paste input "6,908.00"
type input "6,908.00"
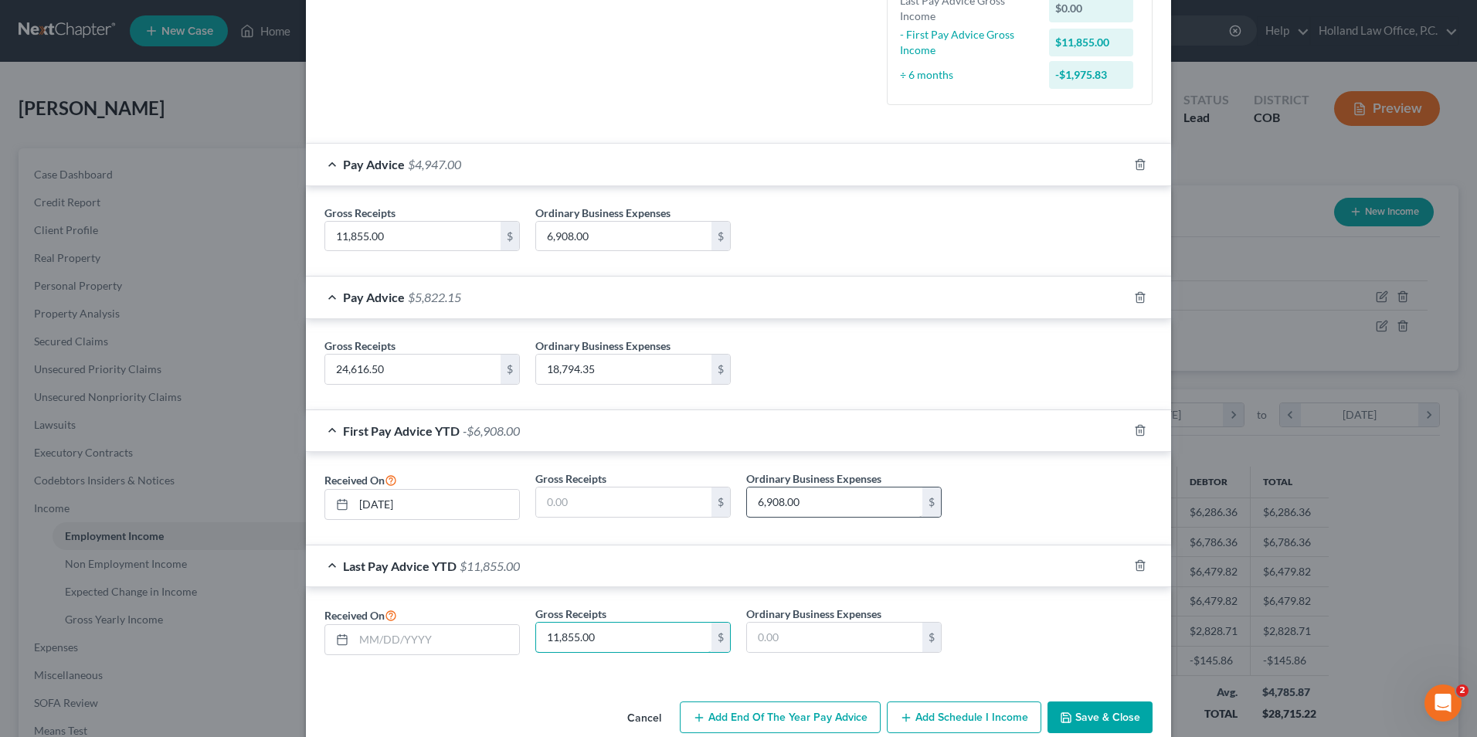
type input "11,855.00"
type input "6,908.00"
click at [404, 636] on input "text" at bounding box center [436, 639] width 165 height 29
type input "8/31/2025"
click at [394, 355] on input "24,616.50" at bounding box center [412, 369] width 175 height 29
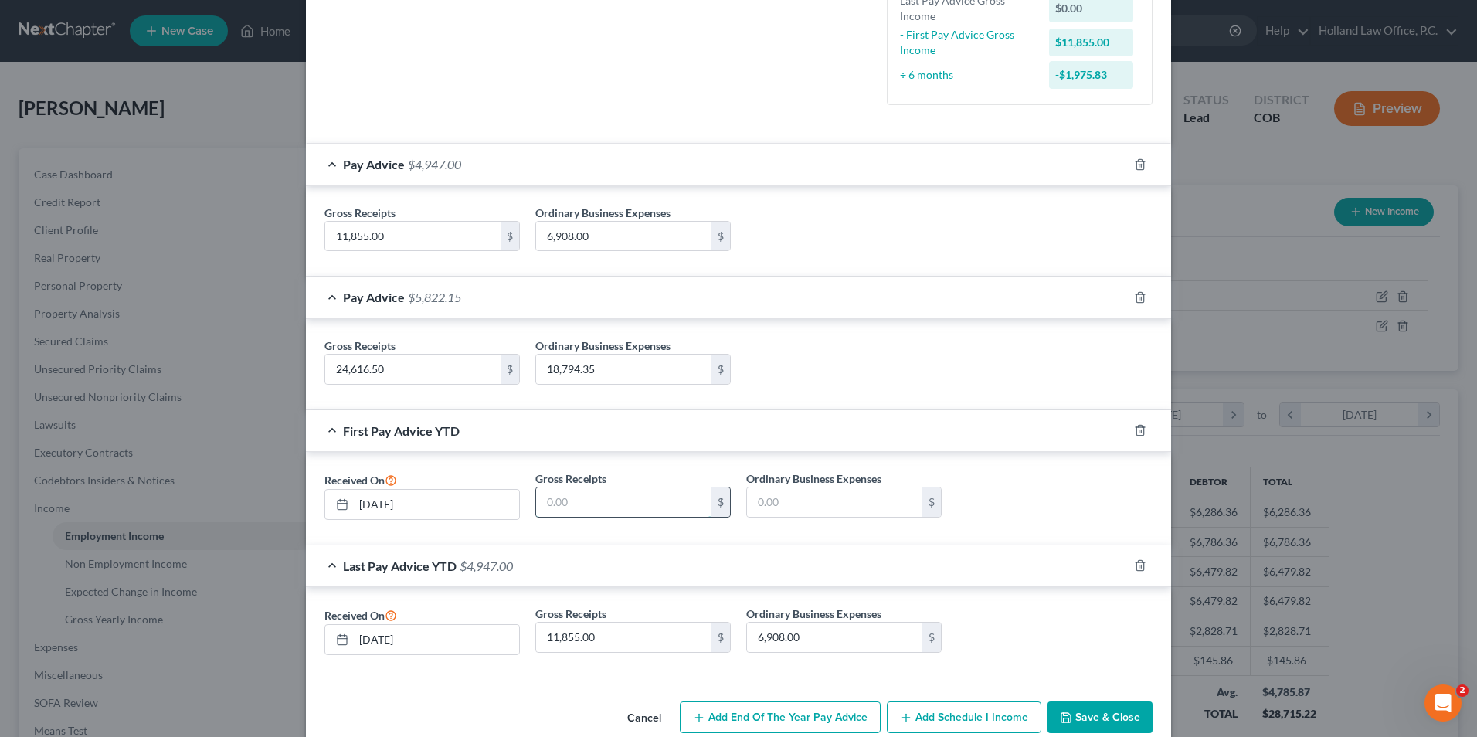
click at [595, 507] on input "text" at bounding box center [623, 501] width 175 height 29
type input "24,616.50"
click at [830, 497] on input "text" at bounding box center [834, 501] width 175 height 29
type input "18,794.35"
click at [1134, 725] on button "Save & Close" at bounding box center [1099, 717] width 105 height 32
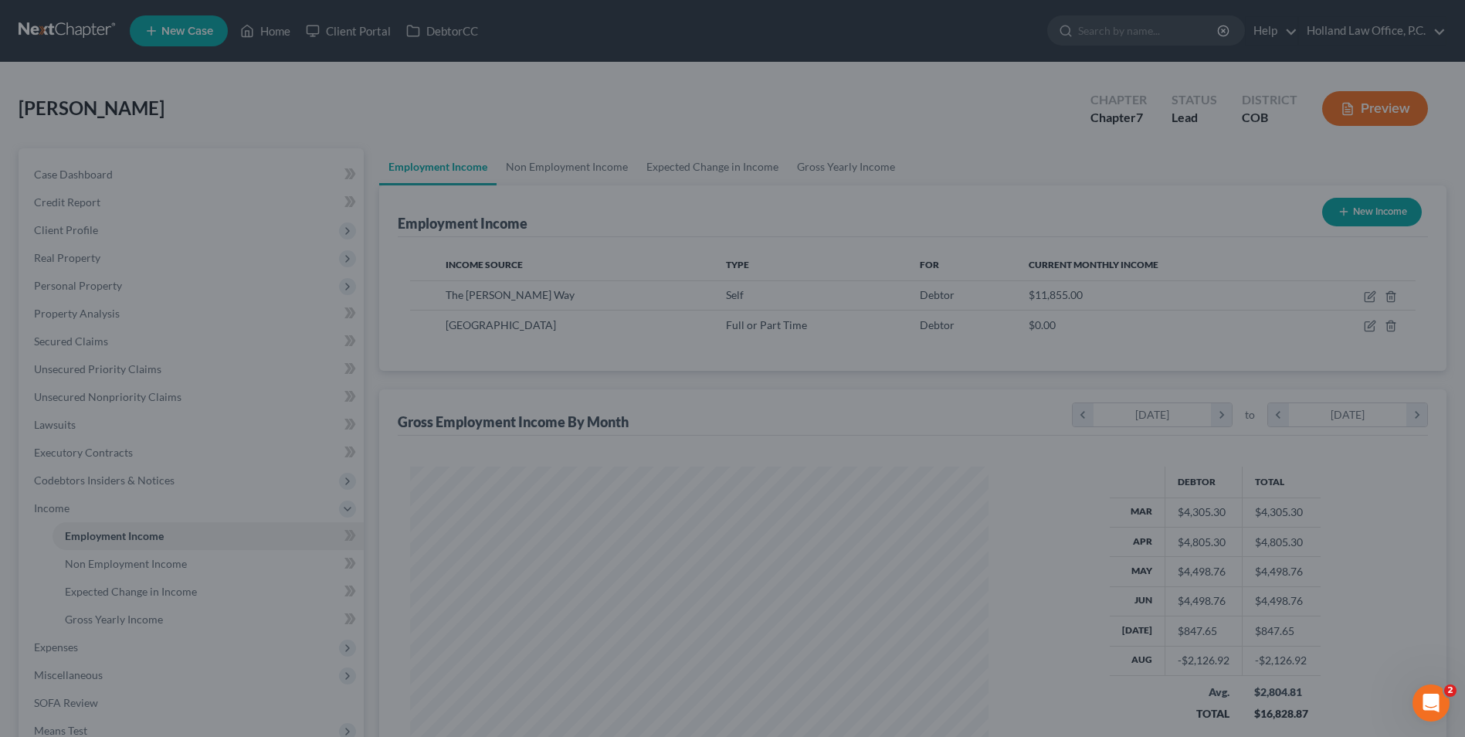
scroll to position [772139, 771821]
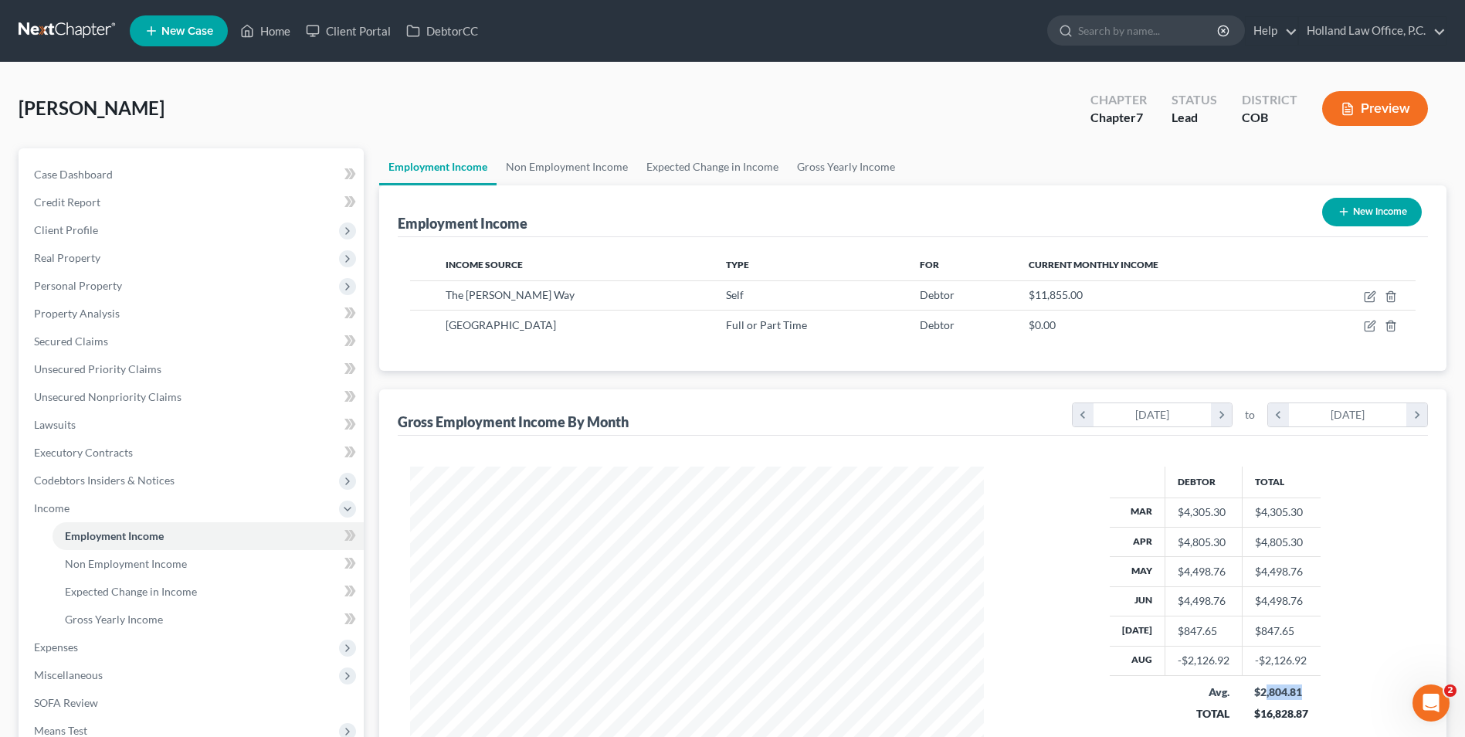
click at [1319, 698] on div "Debtor Total Mar $4,305.30 $4,305.30 Apr $4,805.30 $4,805.30 May $4,498.76 $4,4…" at bounding box center [1216, 610] width 432 height 287
click at [1319, 697] on div "Debtor Total Mar $4,305.30 $4,305.30 Apr $4,805.30 $4,805.30 May $4,498.76 $4,4…" at bounding box center [1216, 610] width 432 height 287
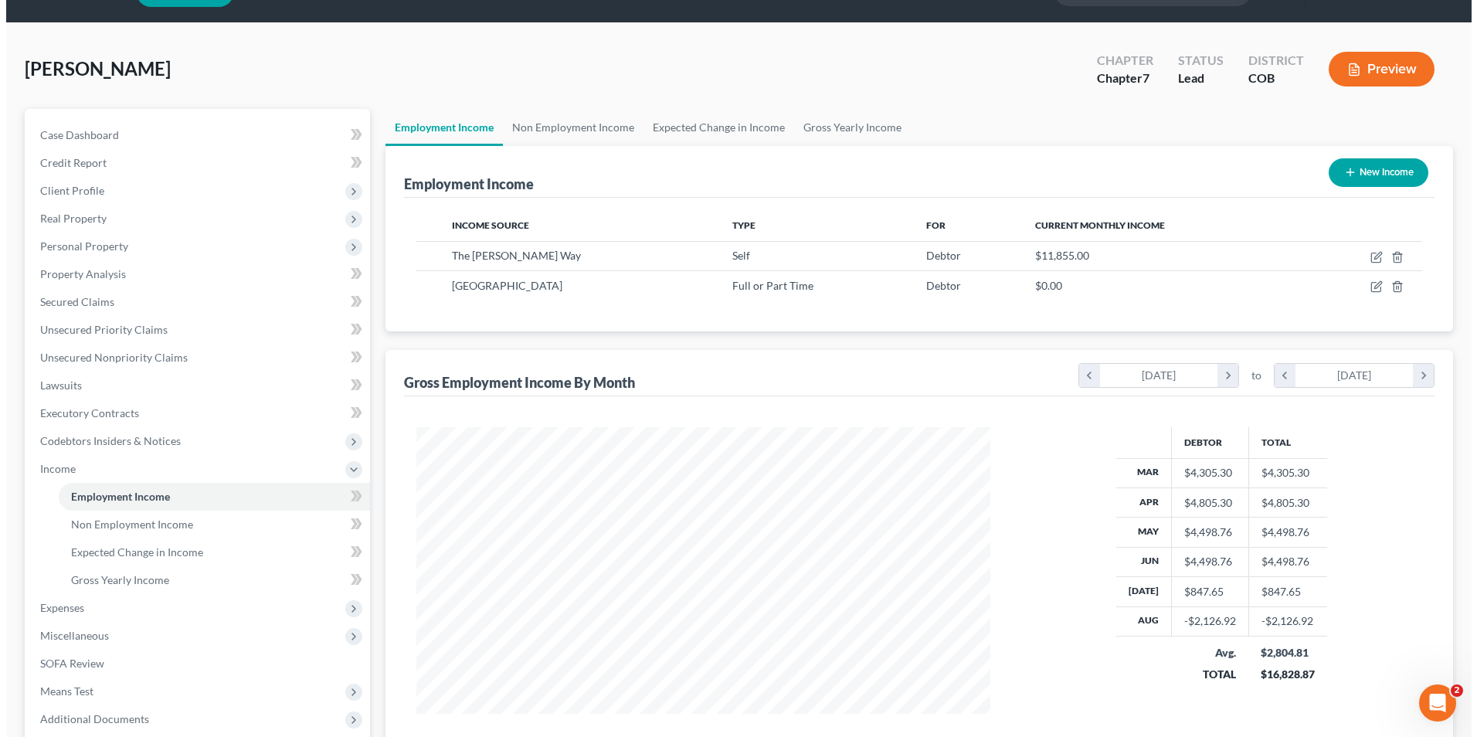
scroll to position [77, 0]
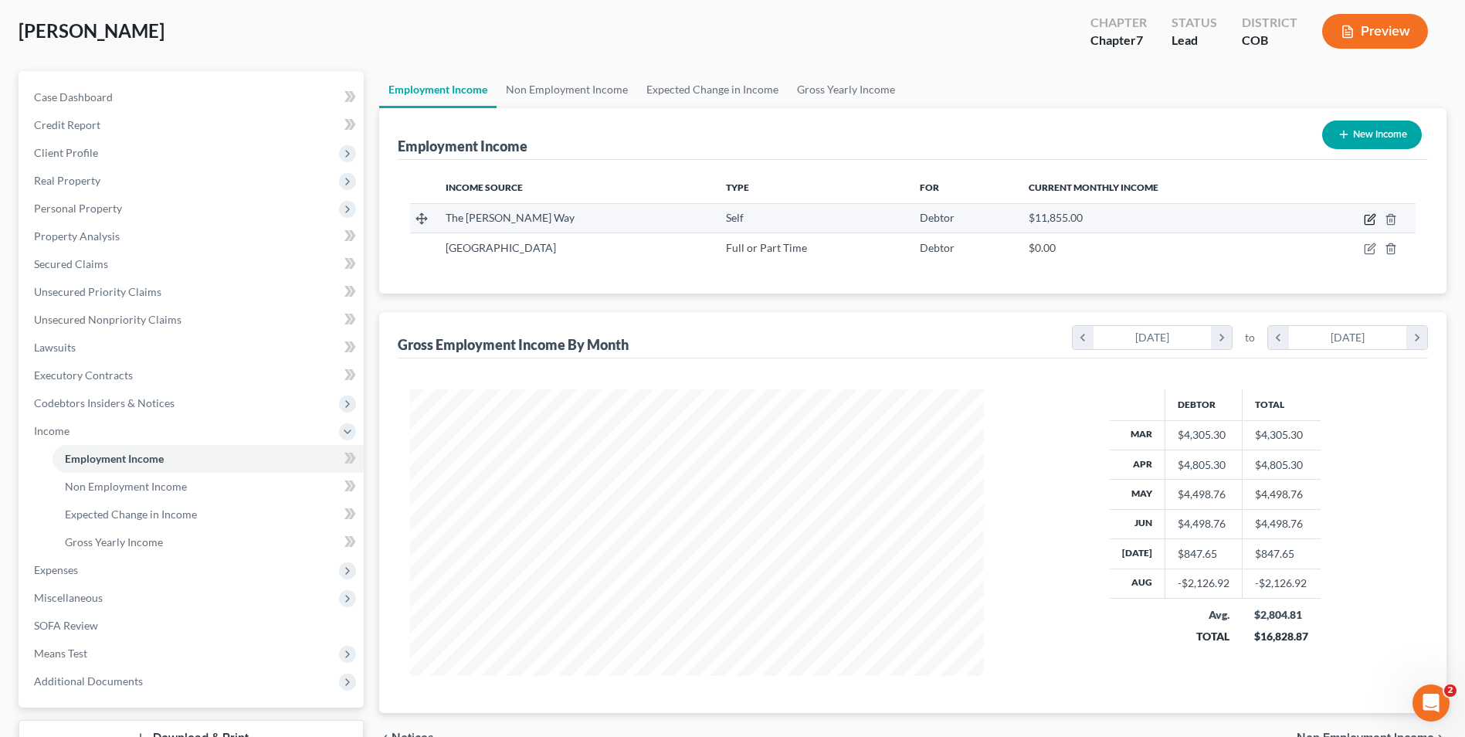
click at [1373, 224] on icon "button" at bounding box center [1369, 220] width 9 height 9
select select "1"
select select "5"
select select "0"
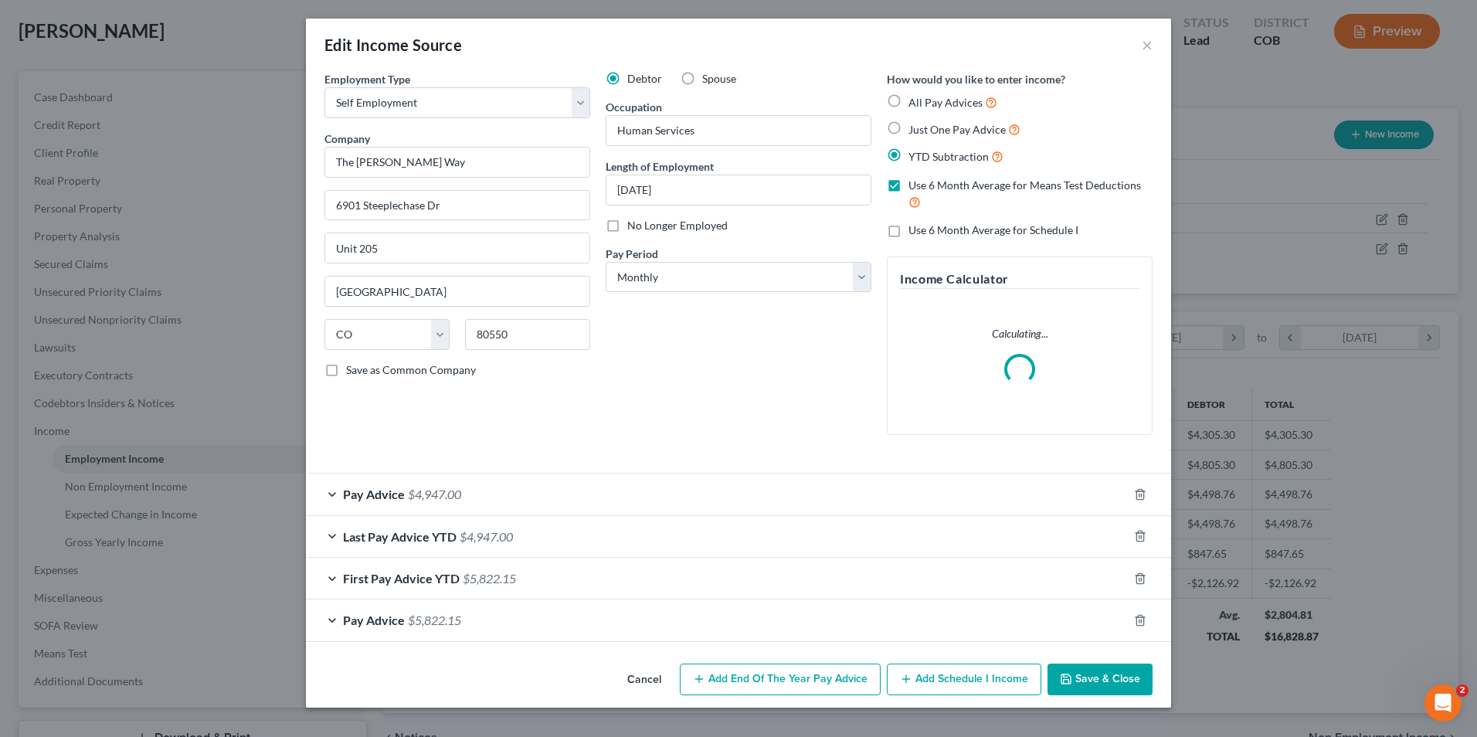
scroll to position [289, 610]
click at [547, 540] on div "Last Pay Advice YTD $4,947.00" at bounding box center [717, 536] width 822 height 41
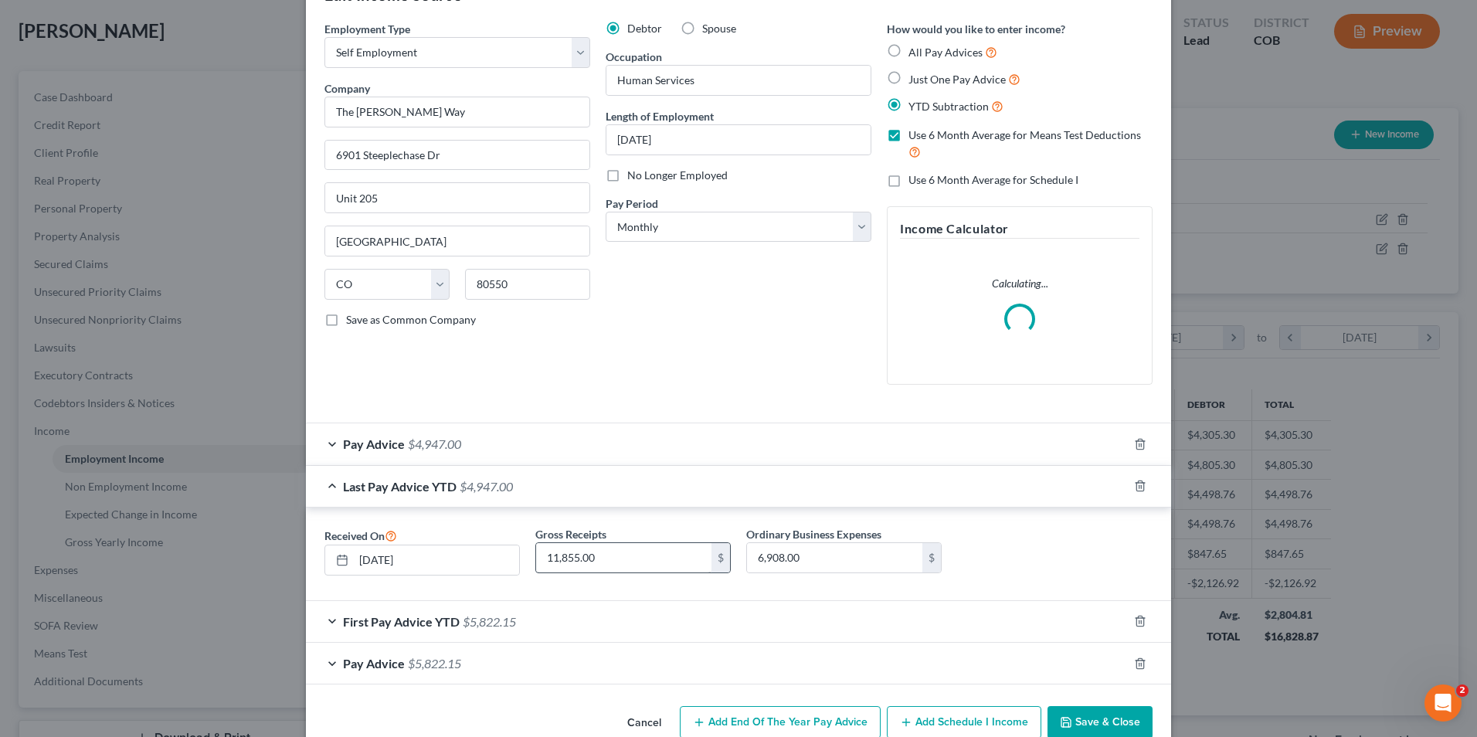
scroll to position [77, 0]
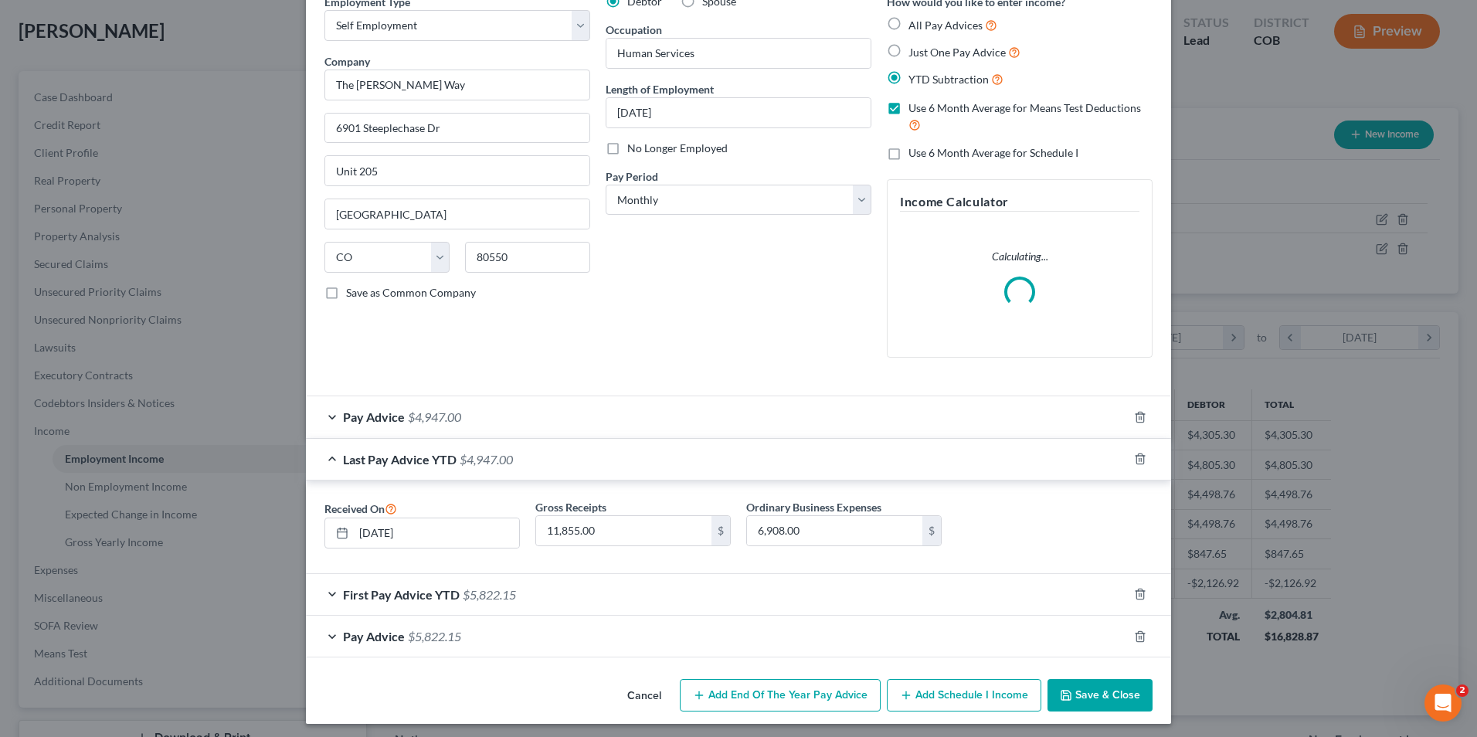
click at [447, 595] on span "First Pay Advice YTD" at bounding box center [401, 594] width 117 height 15
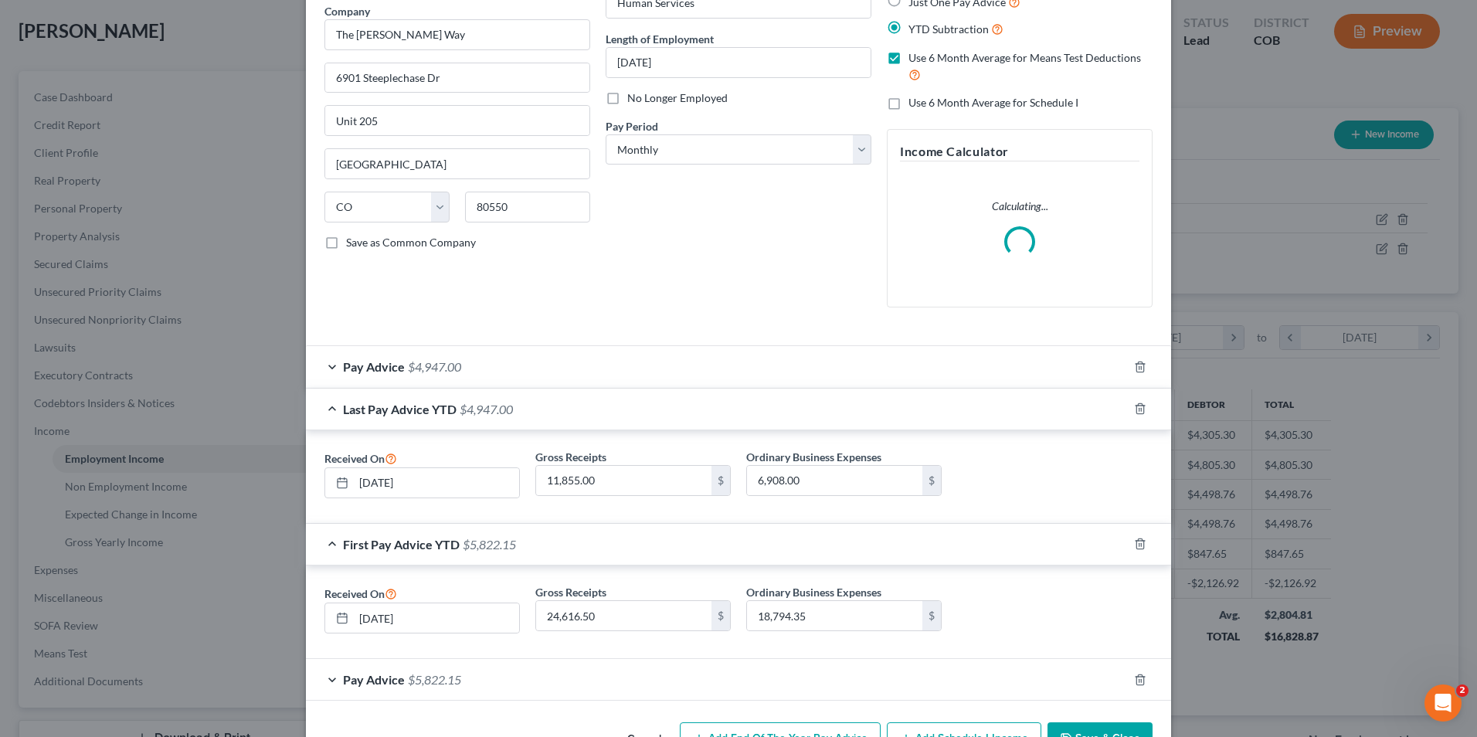
scroll to position [154, 0]
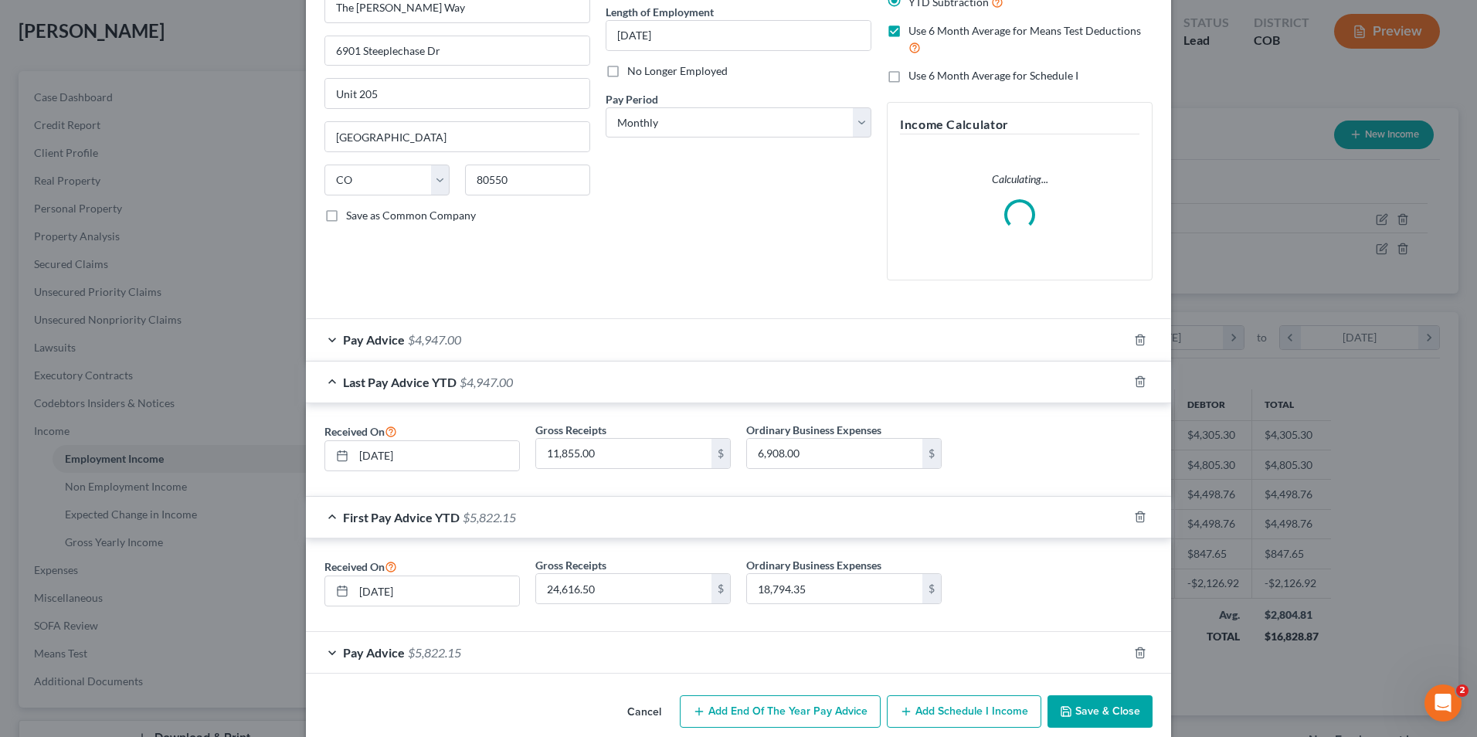
drag, startPoint x: 485, startPoint y: 653, endPoint x: 519, endPoint y: 627, distance: 42.5
click at [487, 653] on div "Pay Advice $5,822.15" at bounding box center [717, 652] width 822 height 41
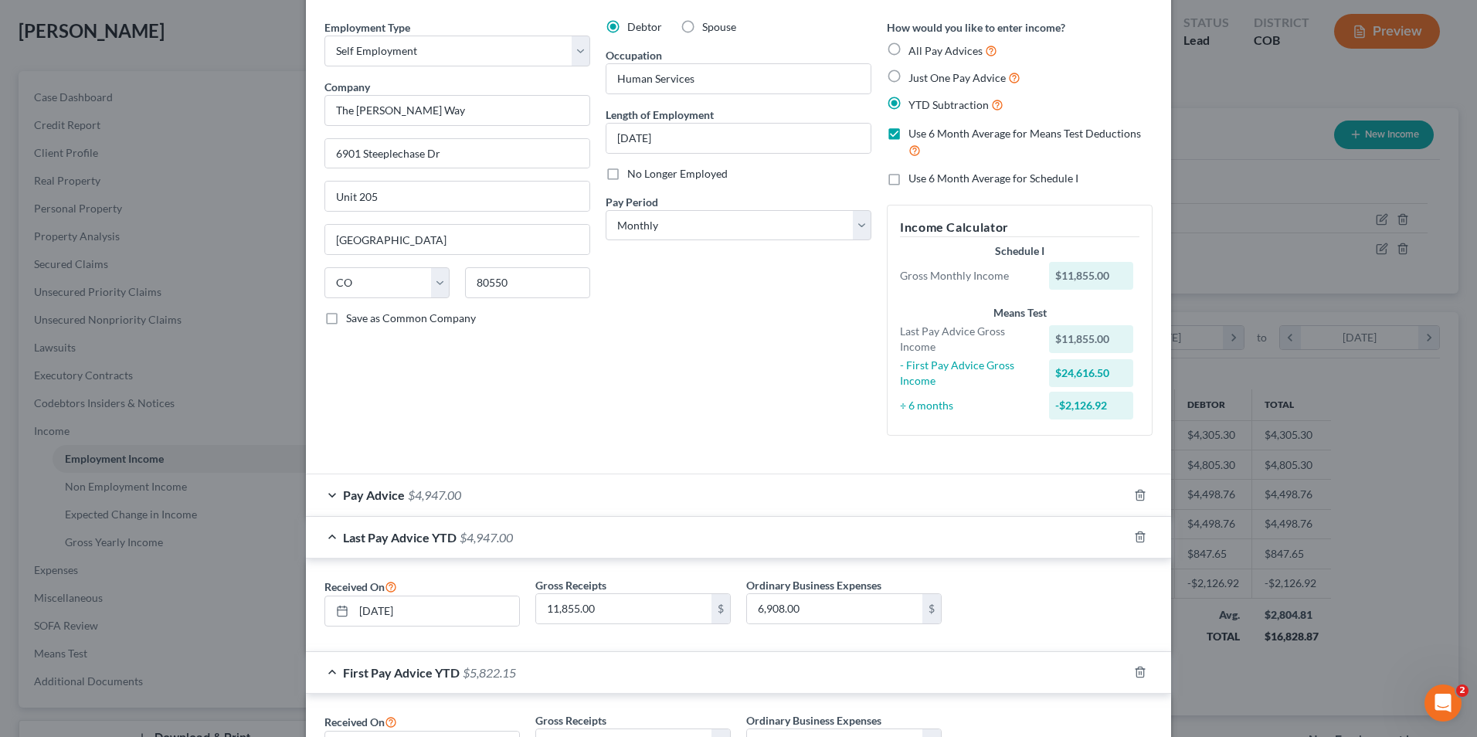
scroll to position [0, 0]
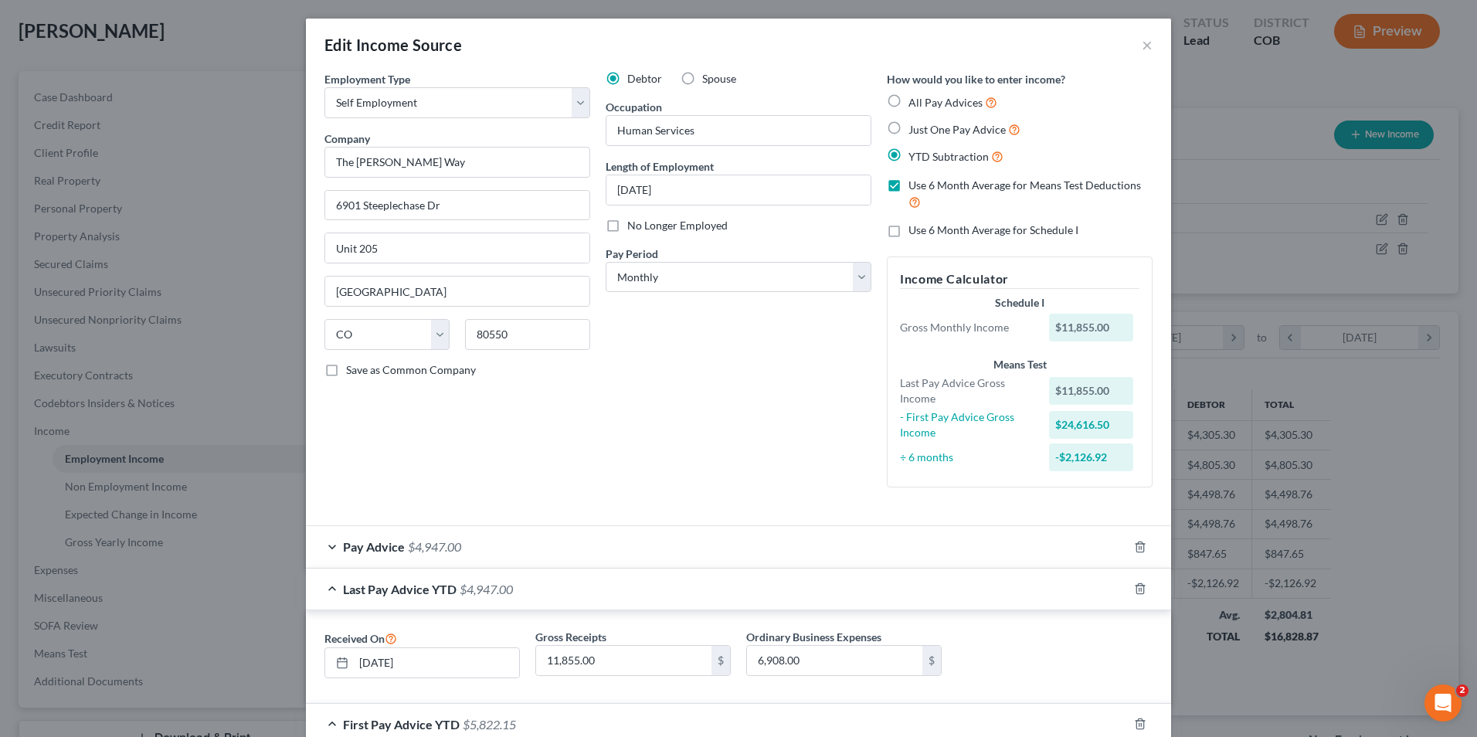
click at [908, 100] on label "All Pay Advices" at bounding box center [952, 102] width 89 height 18
click at [915, 100] on input "All Pay Advices" at bounding box center [920, 98] width 10 height 10
radio input "true"
checkbox input "false"
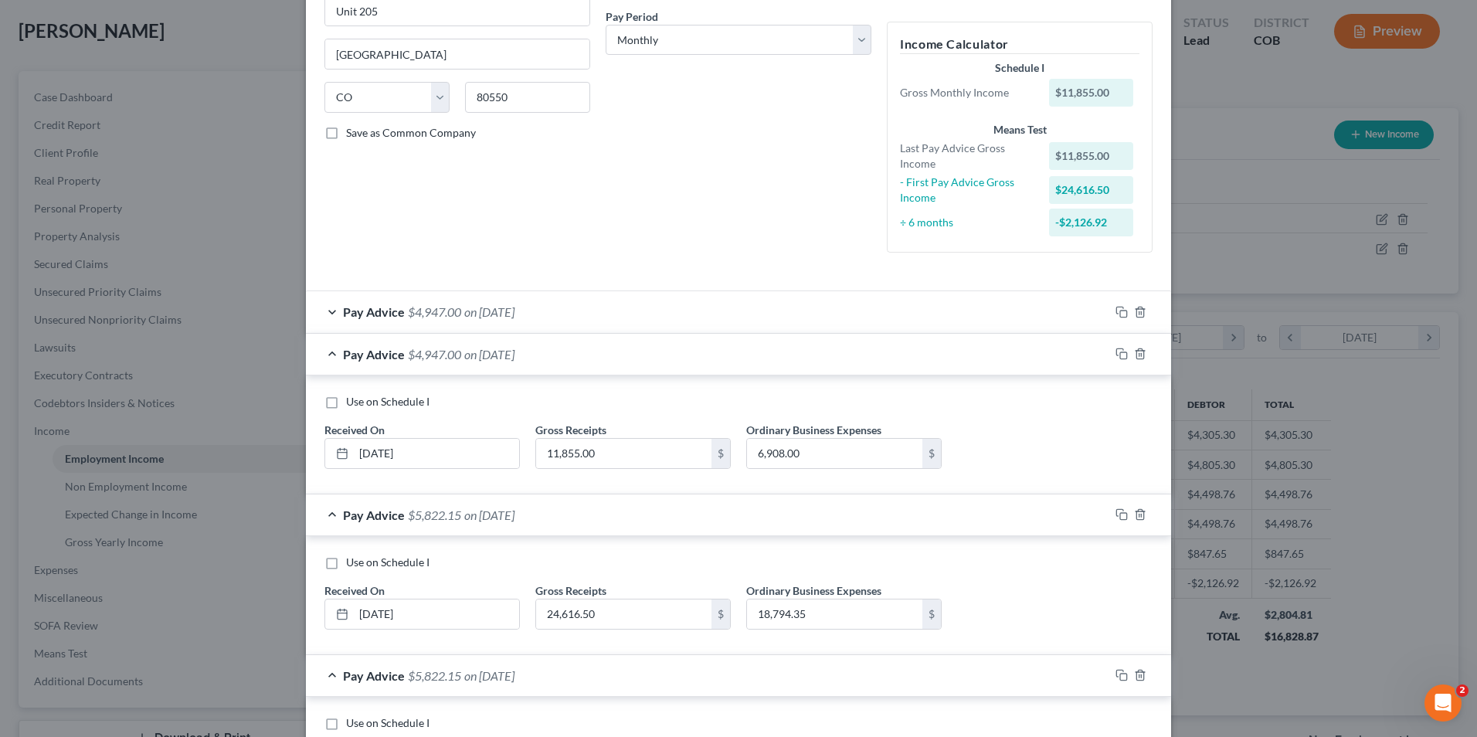
scroll to position [232, 0]
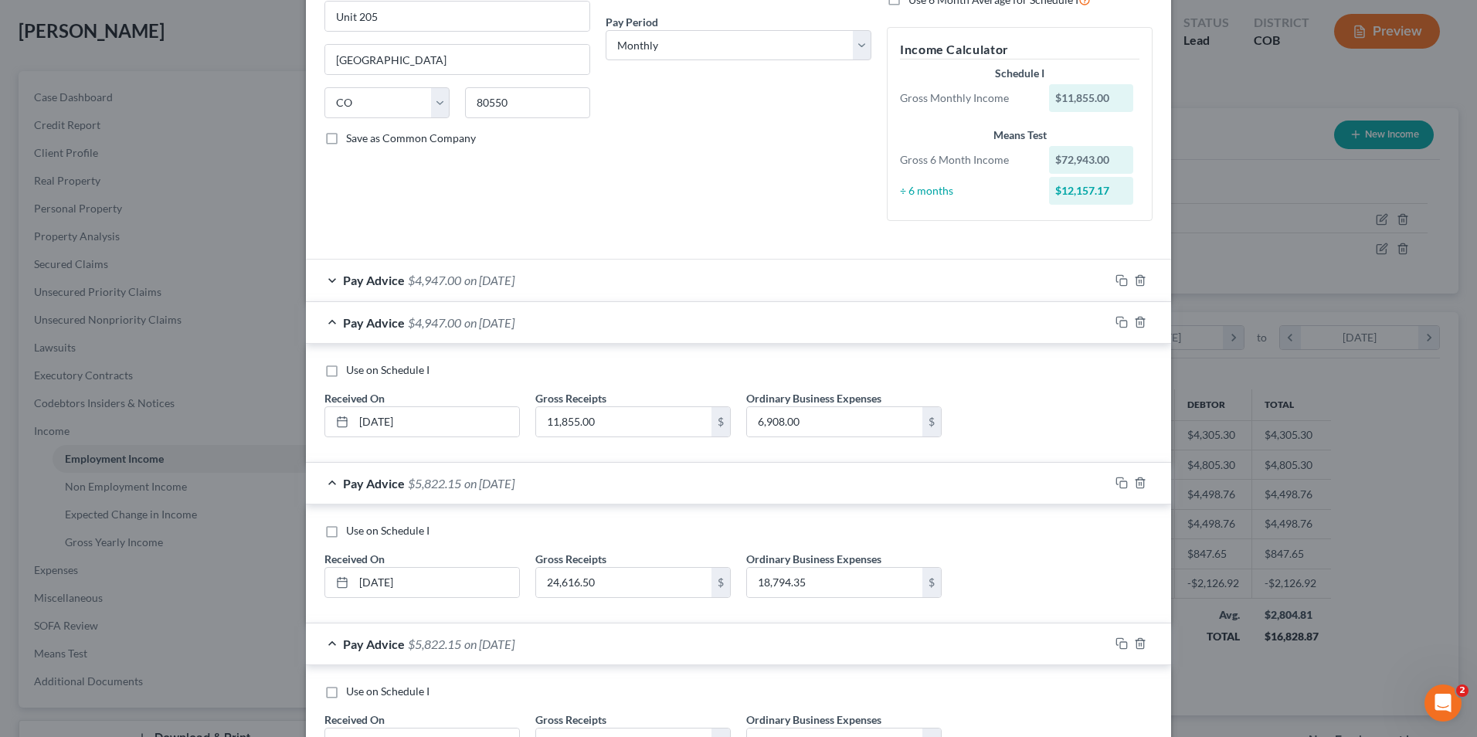
click at [866, 329] on div "Pay Advice $4,947.00 on 08/31/2025" at bounding box center [707, 322] width 803 height 41
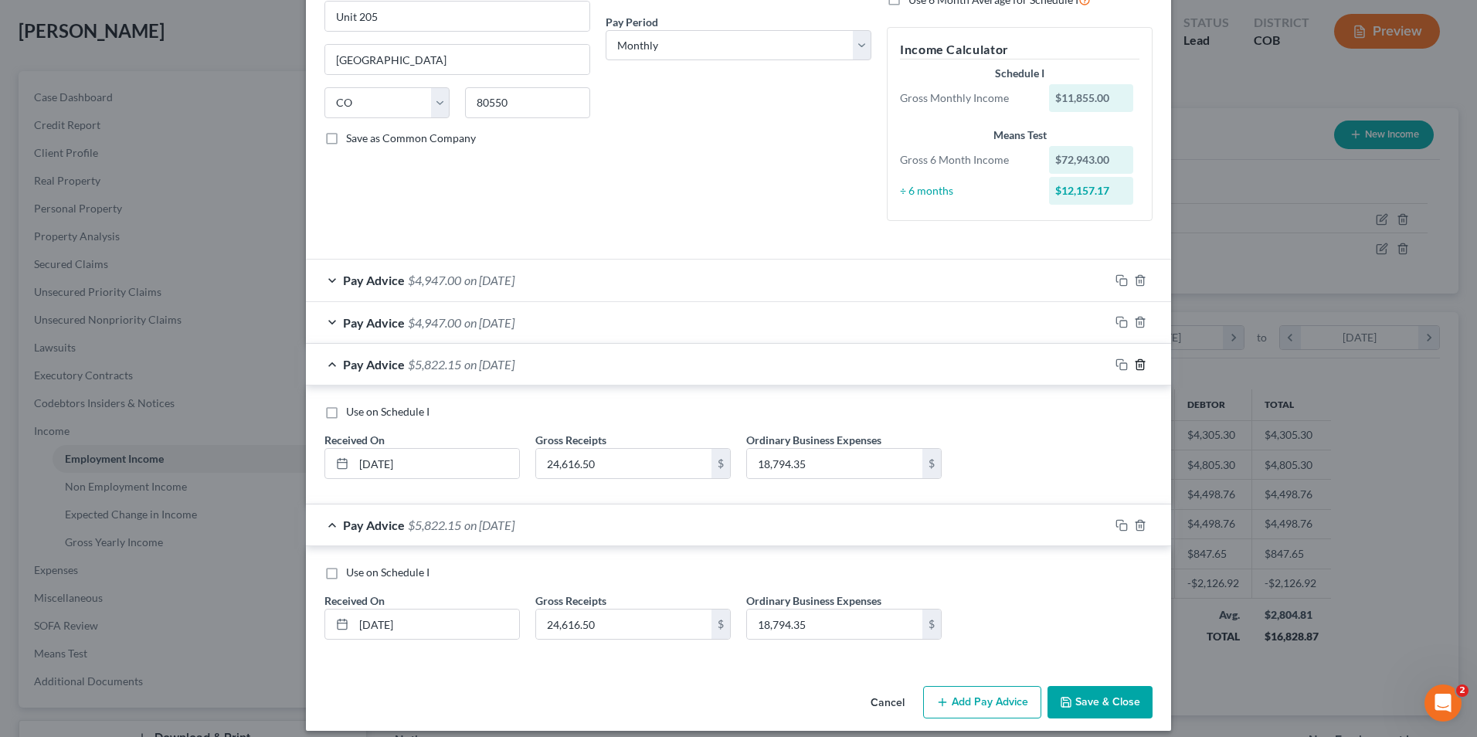
click at [1134, 366] on icon "button" at bounding box center [1140, 364] width 12 height 12
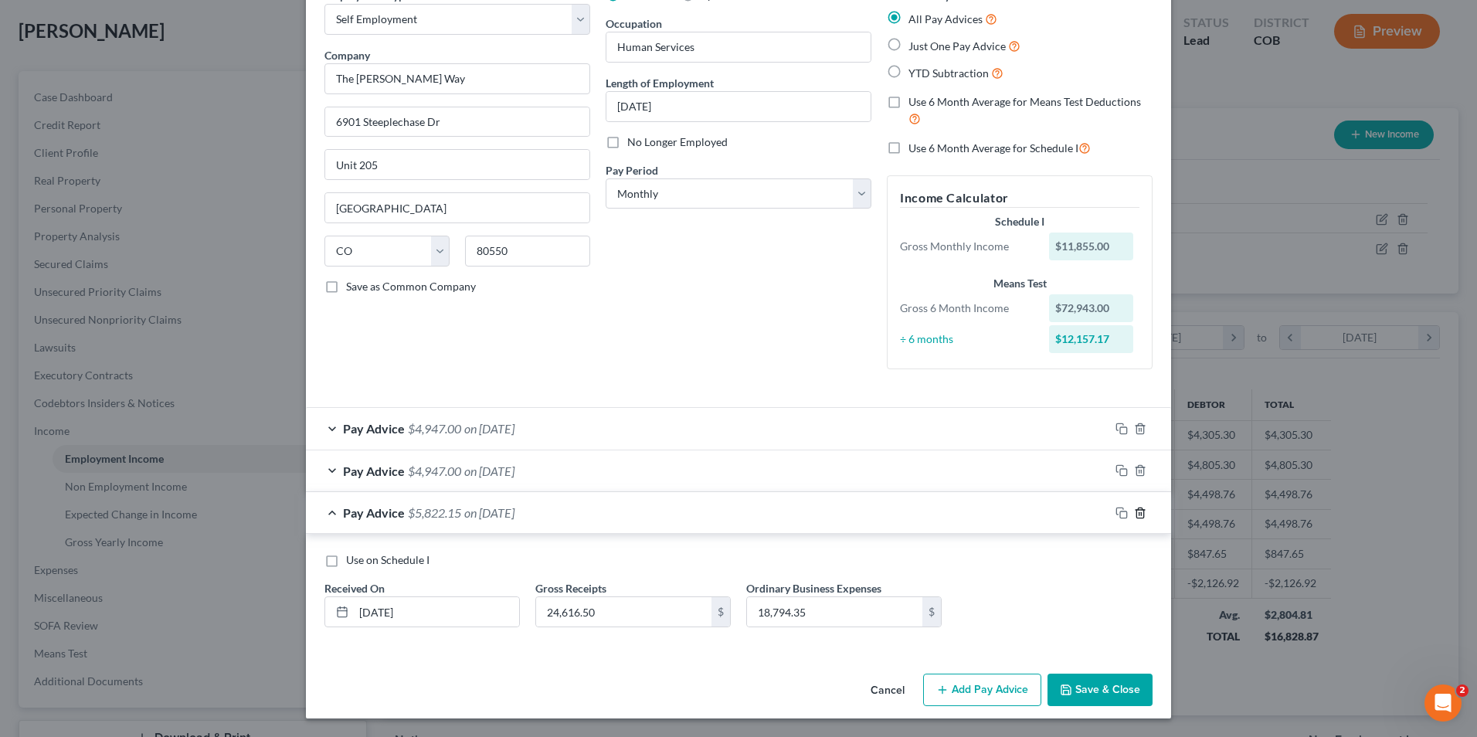
click at [1138, 518] on icon "button" at bounding box center [1139, 512] width 7 height 10
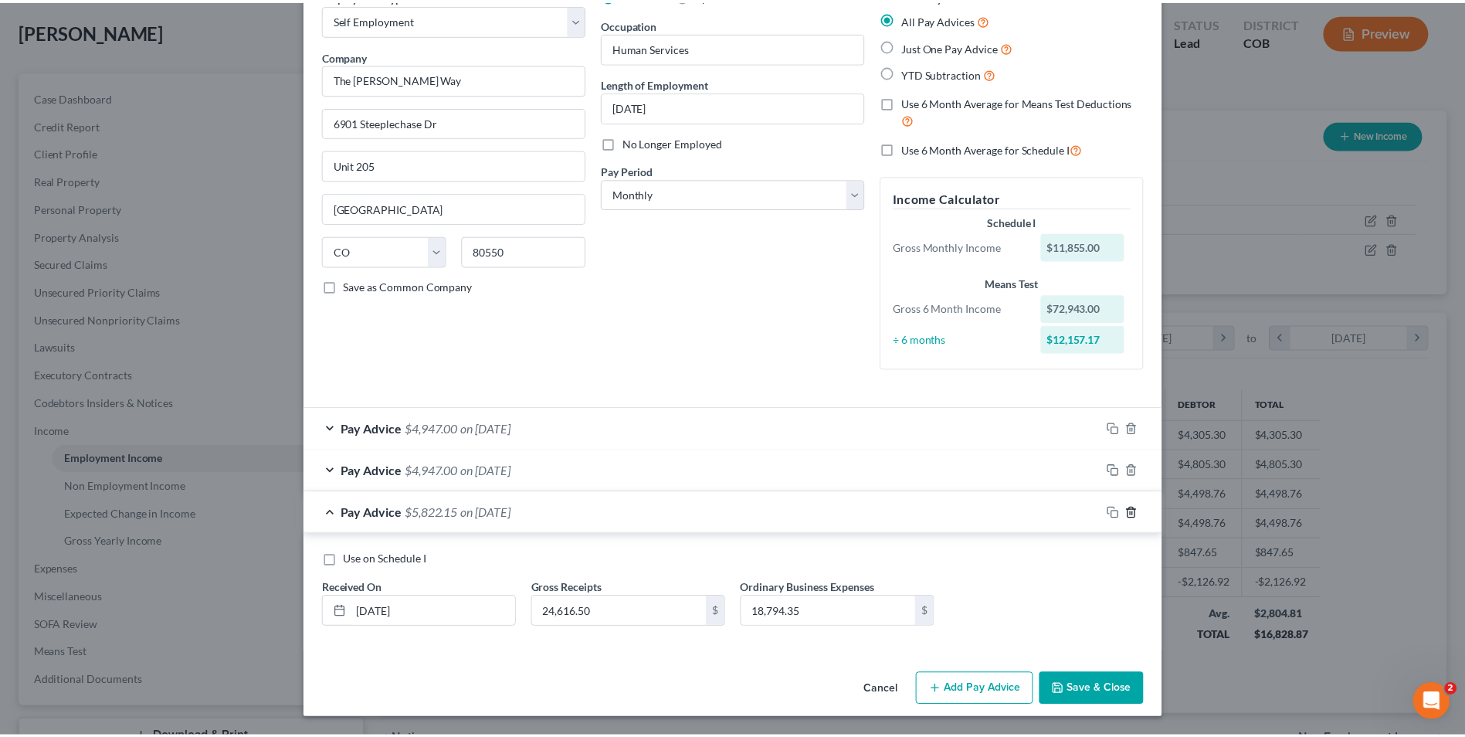
scroll to position [0, 0]
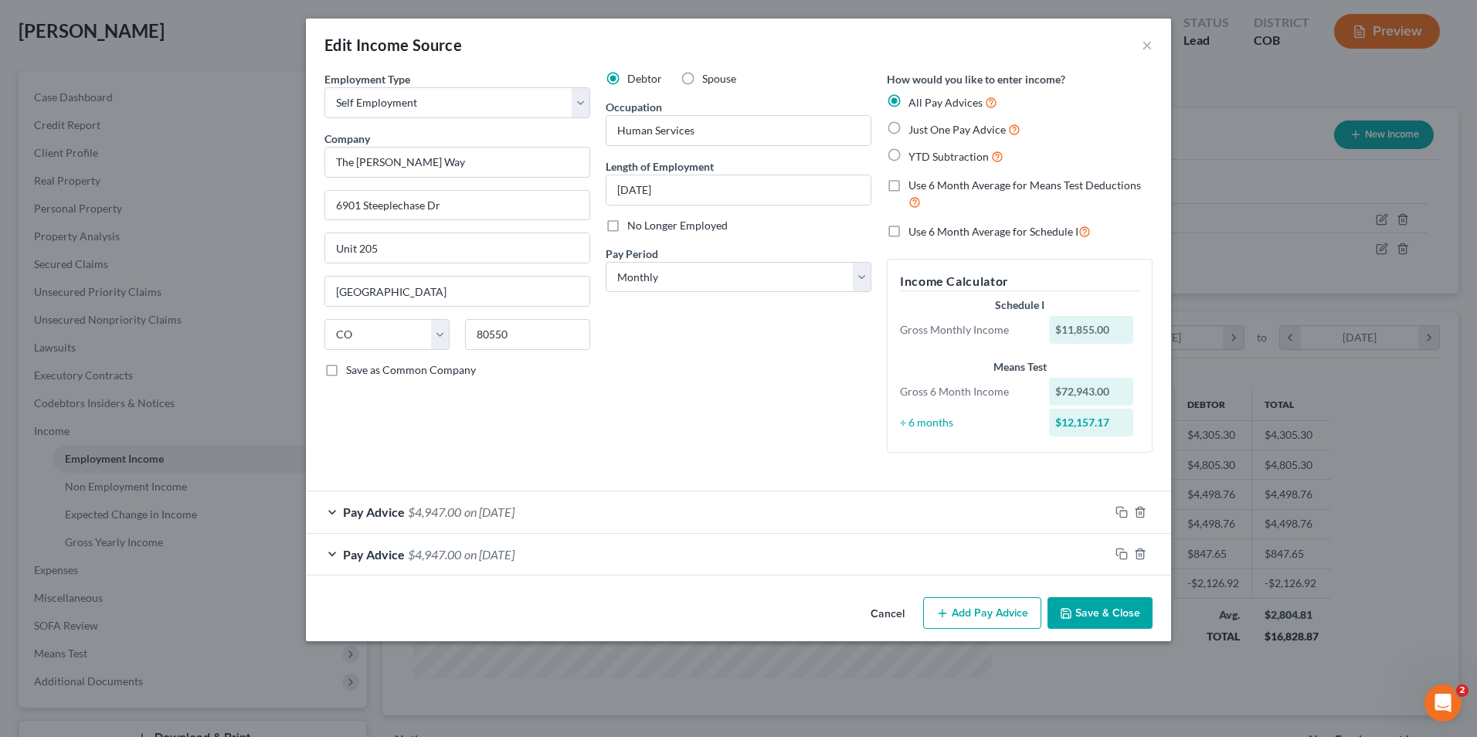
click at [797, 539] on div "Pay Advice $4,947.00 on 08/31/2025" at bounding box center [707, 554] width 803 height 41
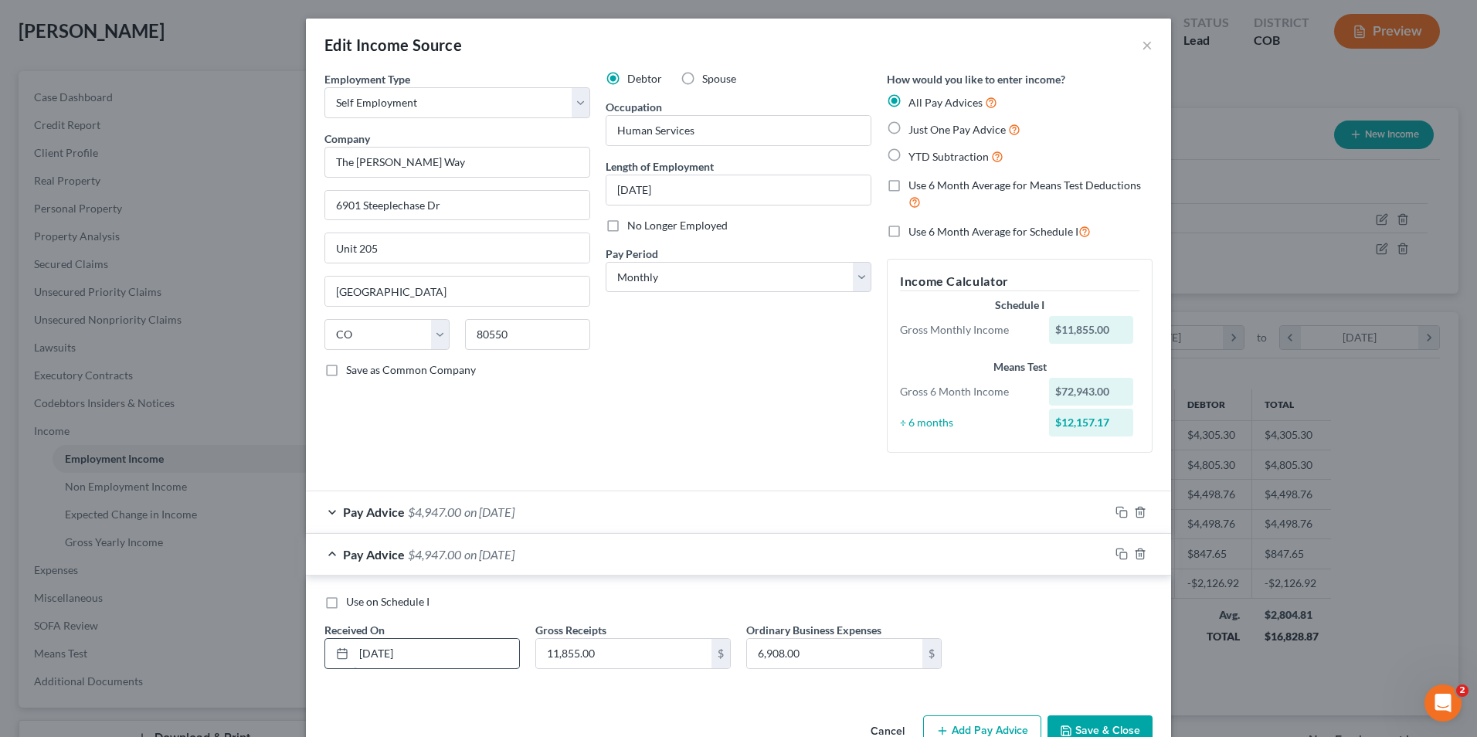
drag, startPoint x: 419, startPoint y: 652, endPoint x: 347, endPoint y: 653, distance: 72.6
click at [347, 653] on div "08/31/2025" at bounding box center [421, 653] width 195 height 31
type input "7/31/2025"
click at [613, 651] on input "11,855.00" at bounding box center [623, 653] width 175 height 29
type input "2"
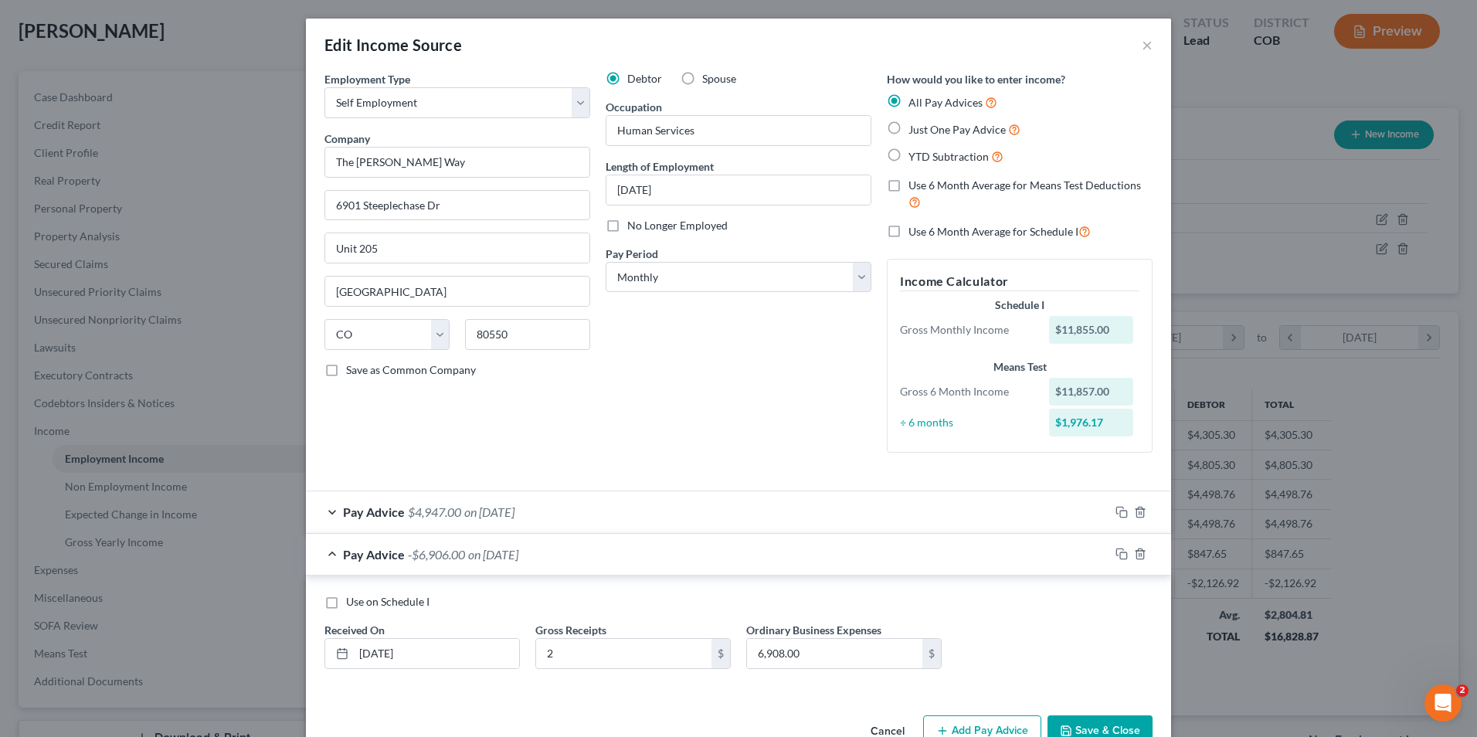
click at [894, 730] on button "Cancel" at bounding box center [887, 732] width 59 height 31
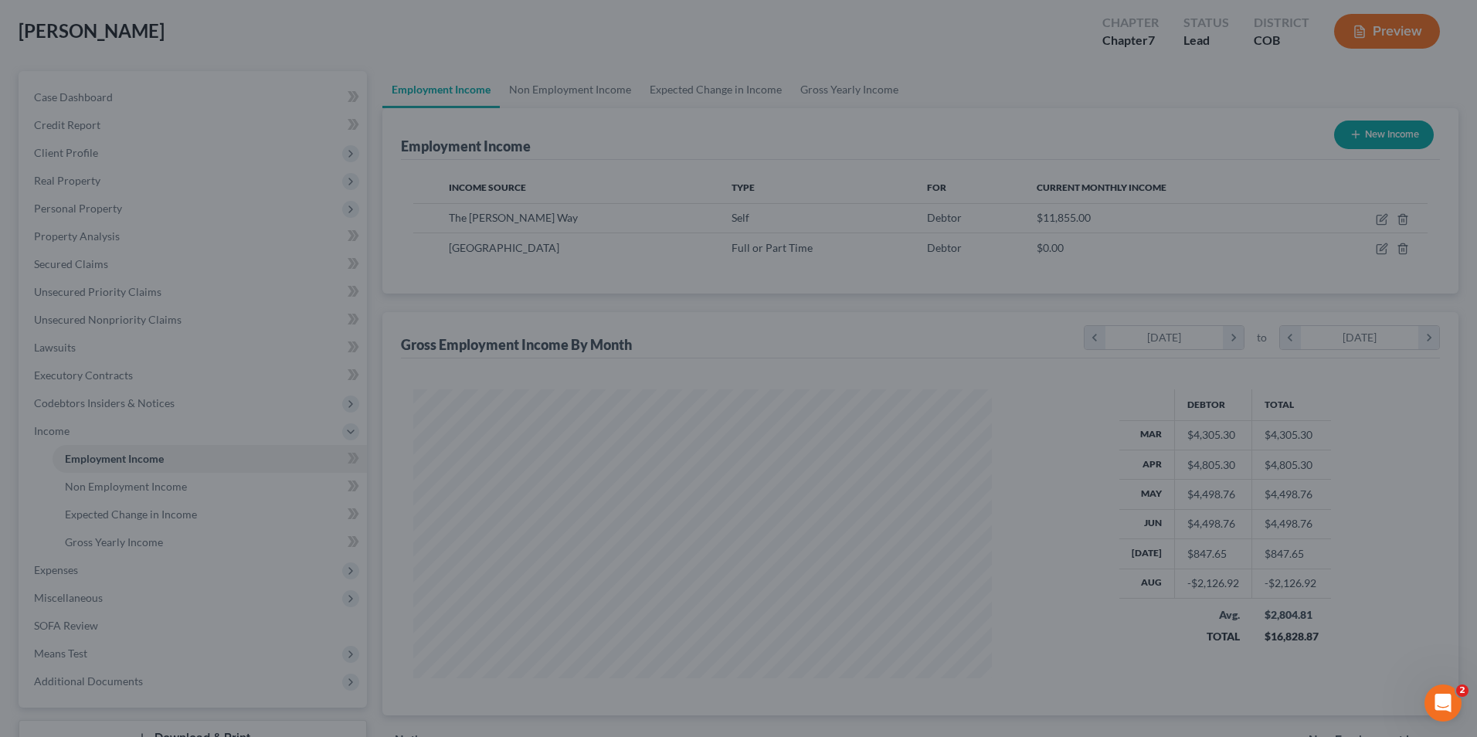
scroll to position [772139, 771821]
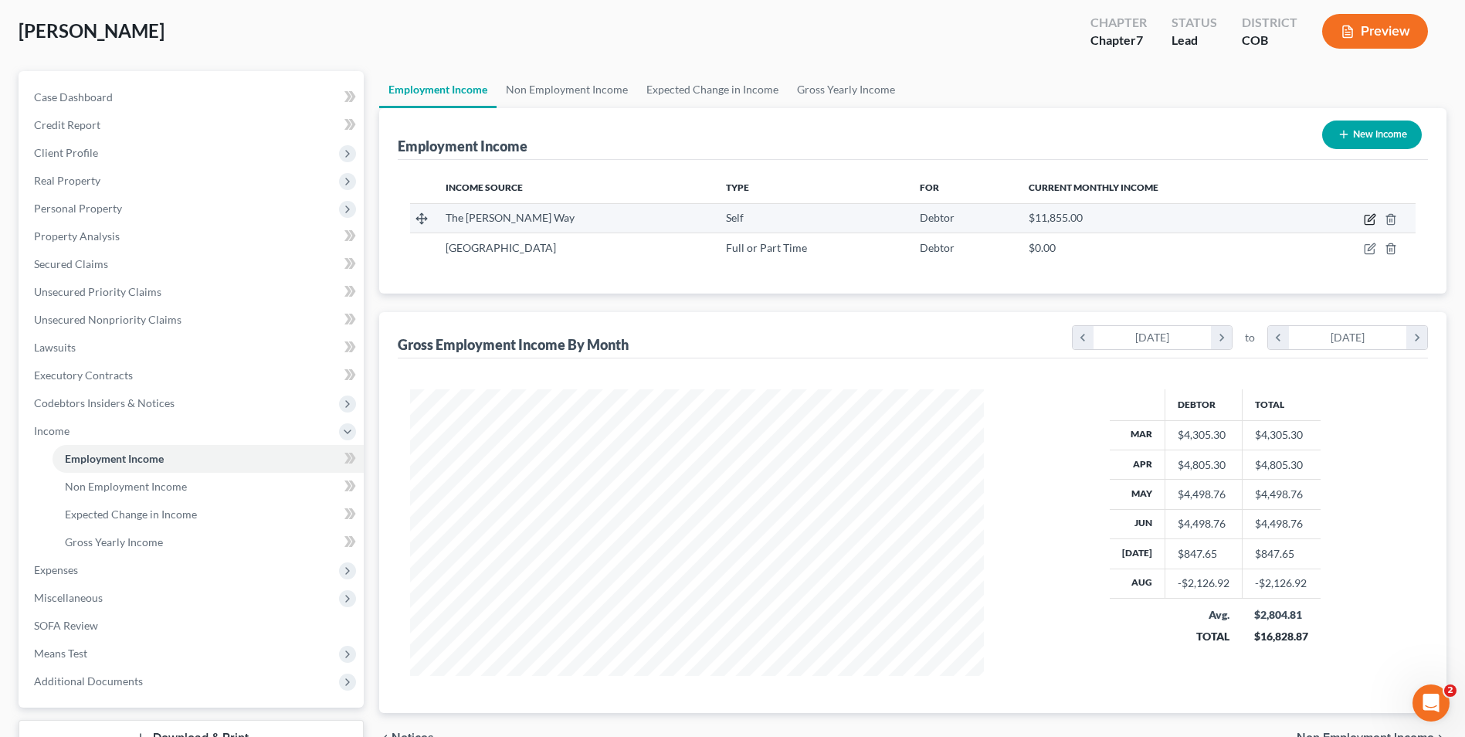
click at [1373, 218] on icon "button" at bounding box center [1371, 217] width 7 height 7
select select "1"
select select "5"
select select "0"
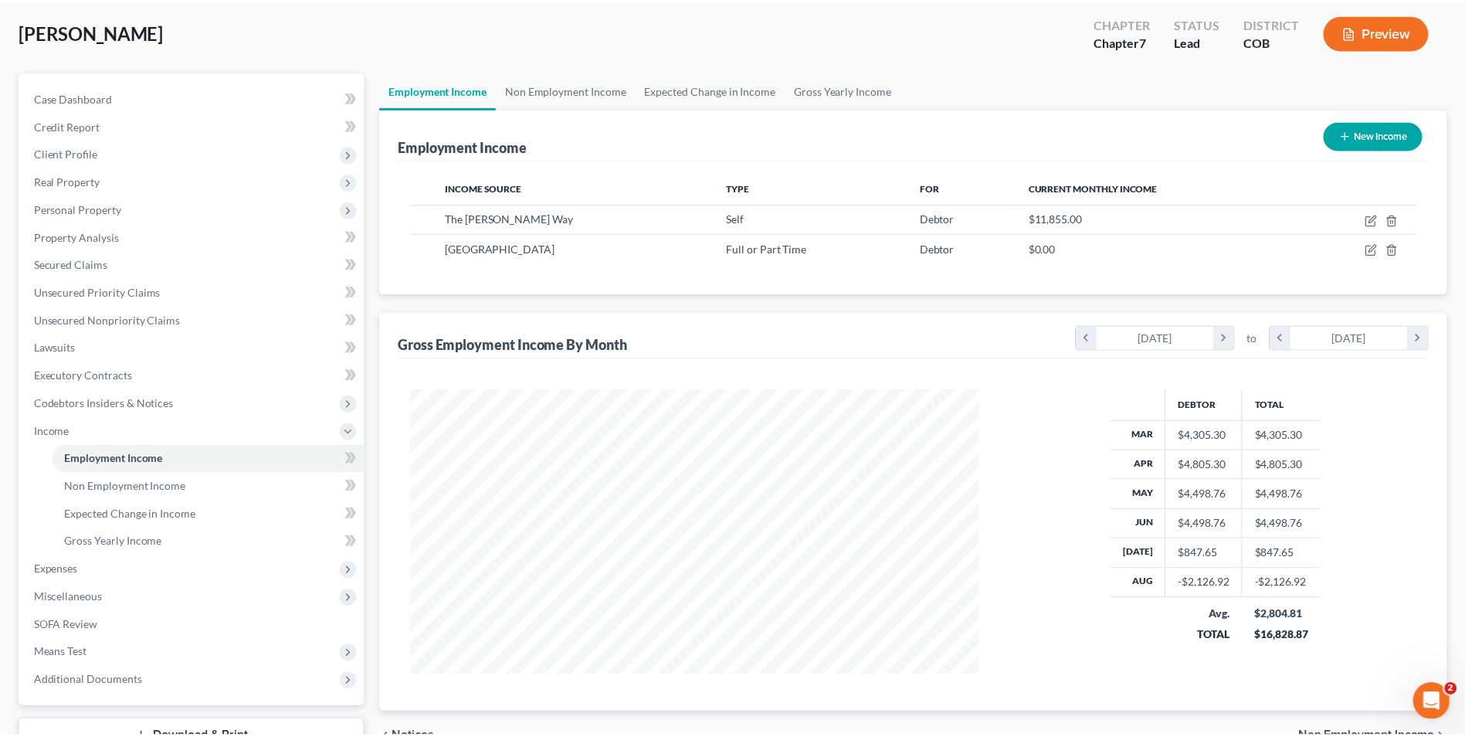
scroll to position [289, 610]
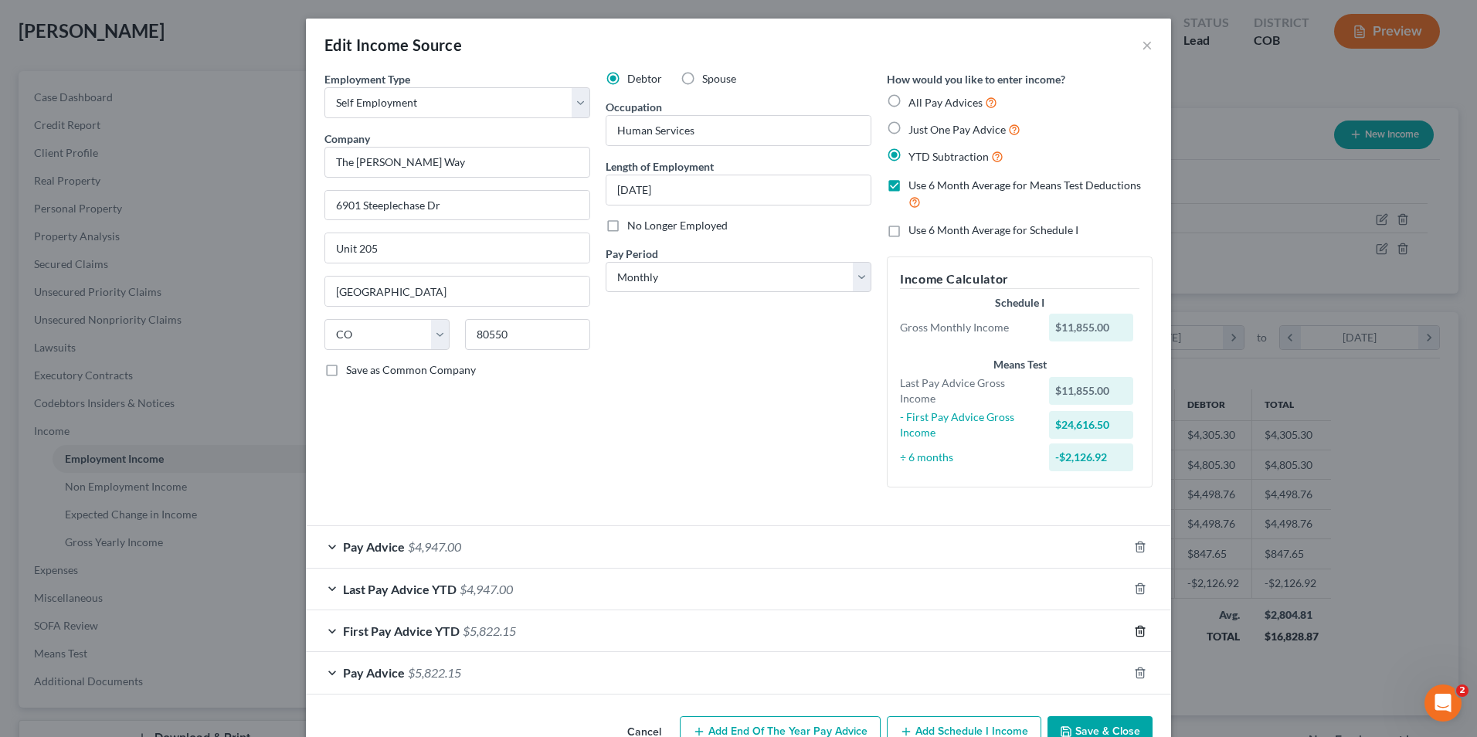
click at [1139, 630] on line "button" at bounding box center [1139, 631] width 0 height 3
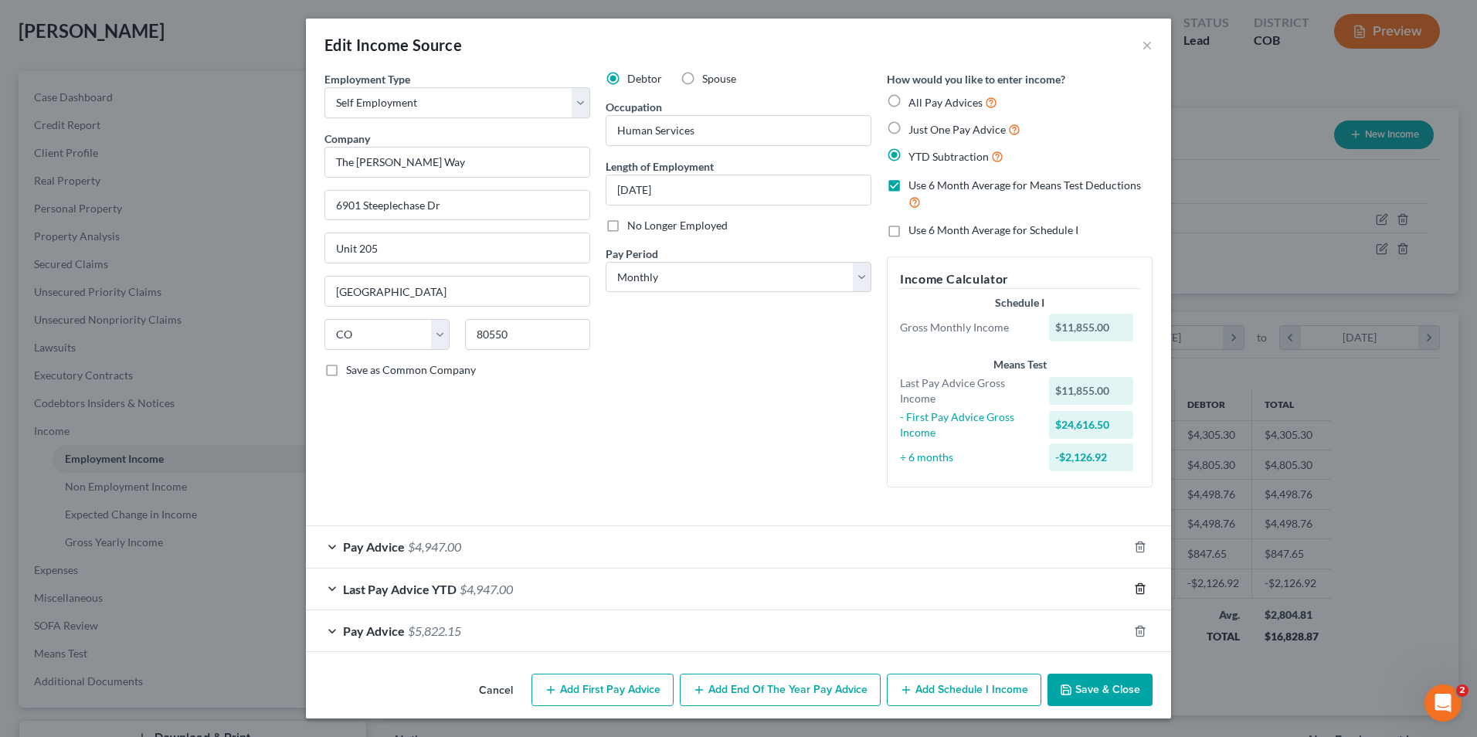
click at [1134, 587] on icon "button" at bounding box center [1140, 588] width 12 height 12
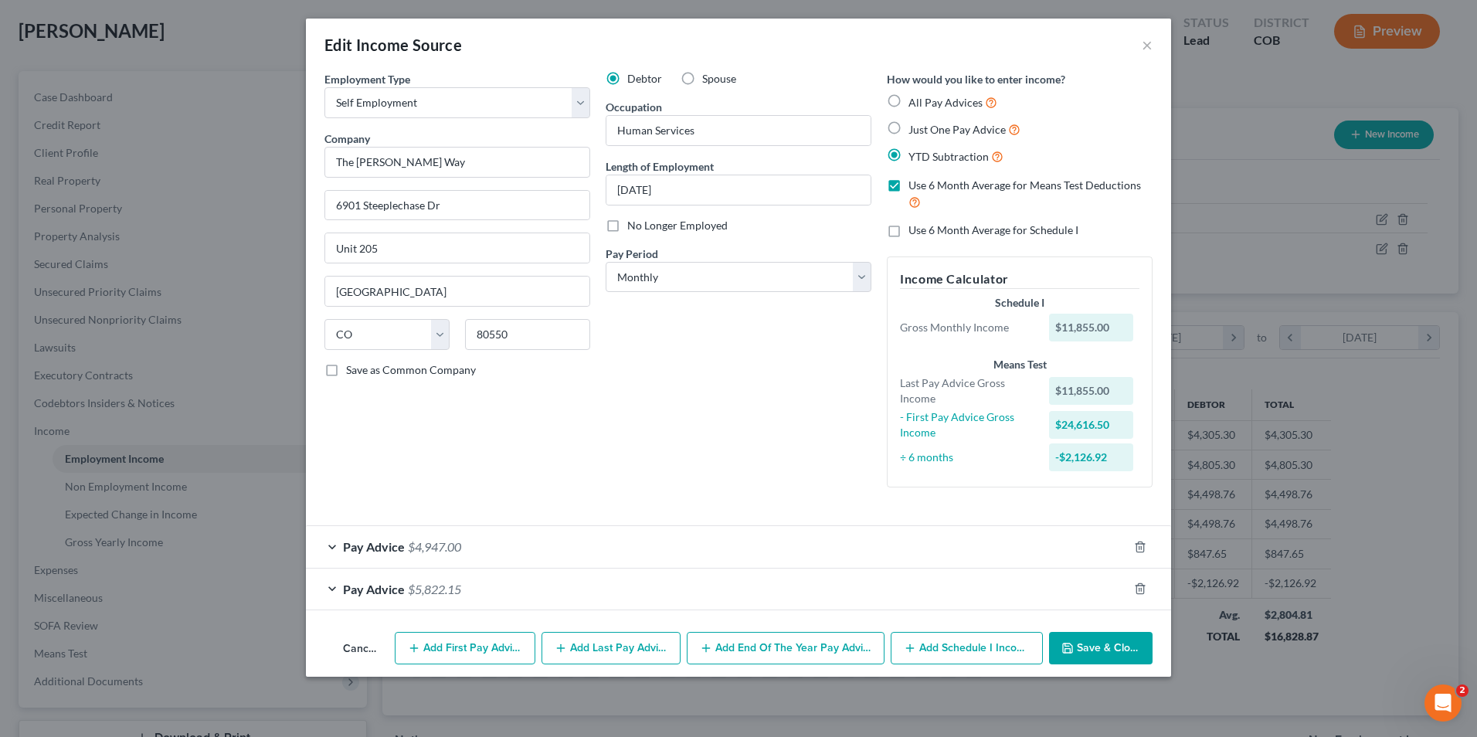
click at [911, 106] on span "All Pay Advices" at bounding box center [945, 102] width 74 height 13
click at [915, 104] on input "All Pay Advices" at bounding box center [920, 98] width 10 height 10
radio input "true"
checkbox input "false"
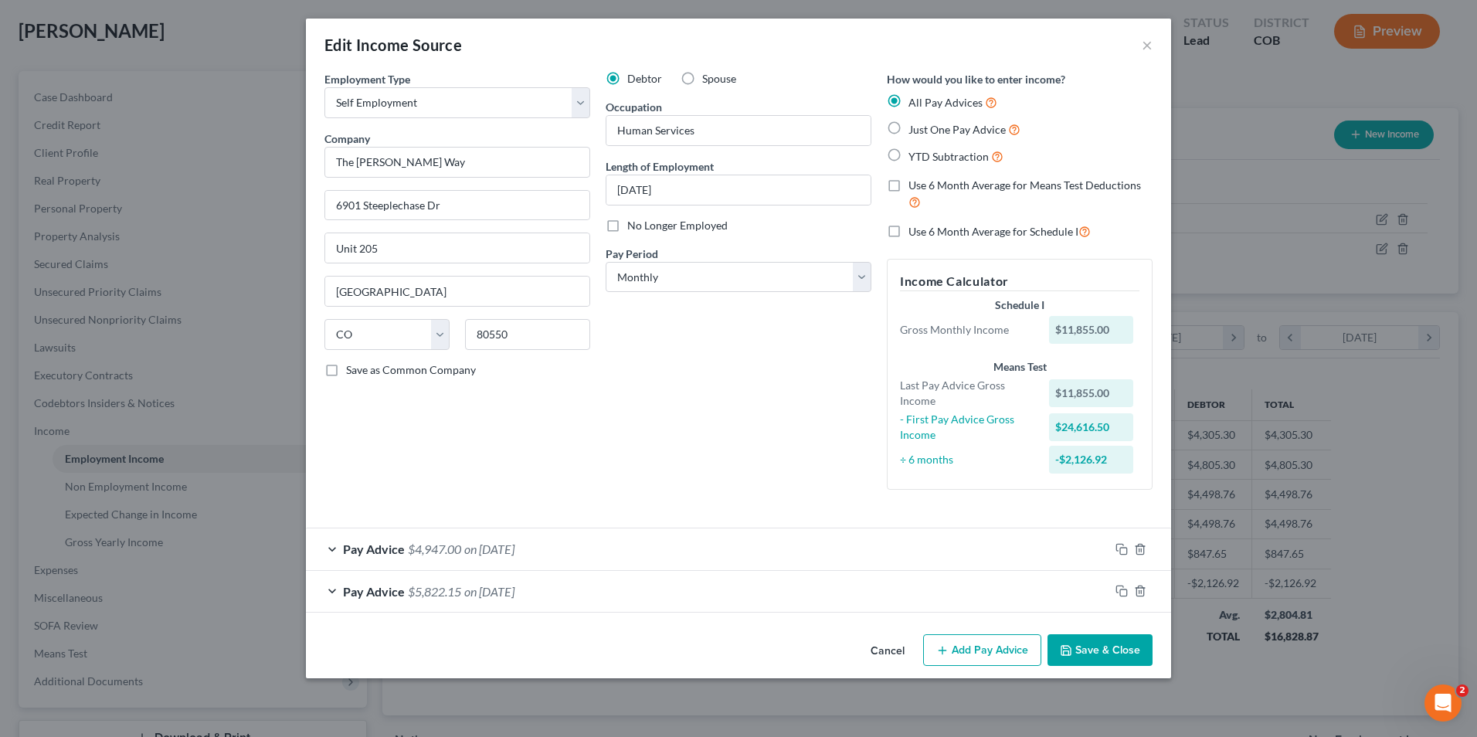
click at [1112, 652] on button "Save & Close" at bounding box center [1099, 650] width 105 height 32
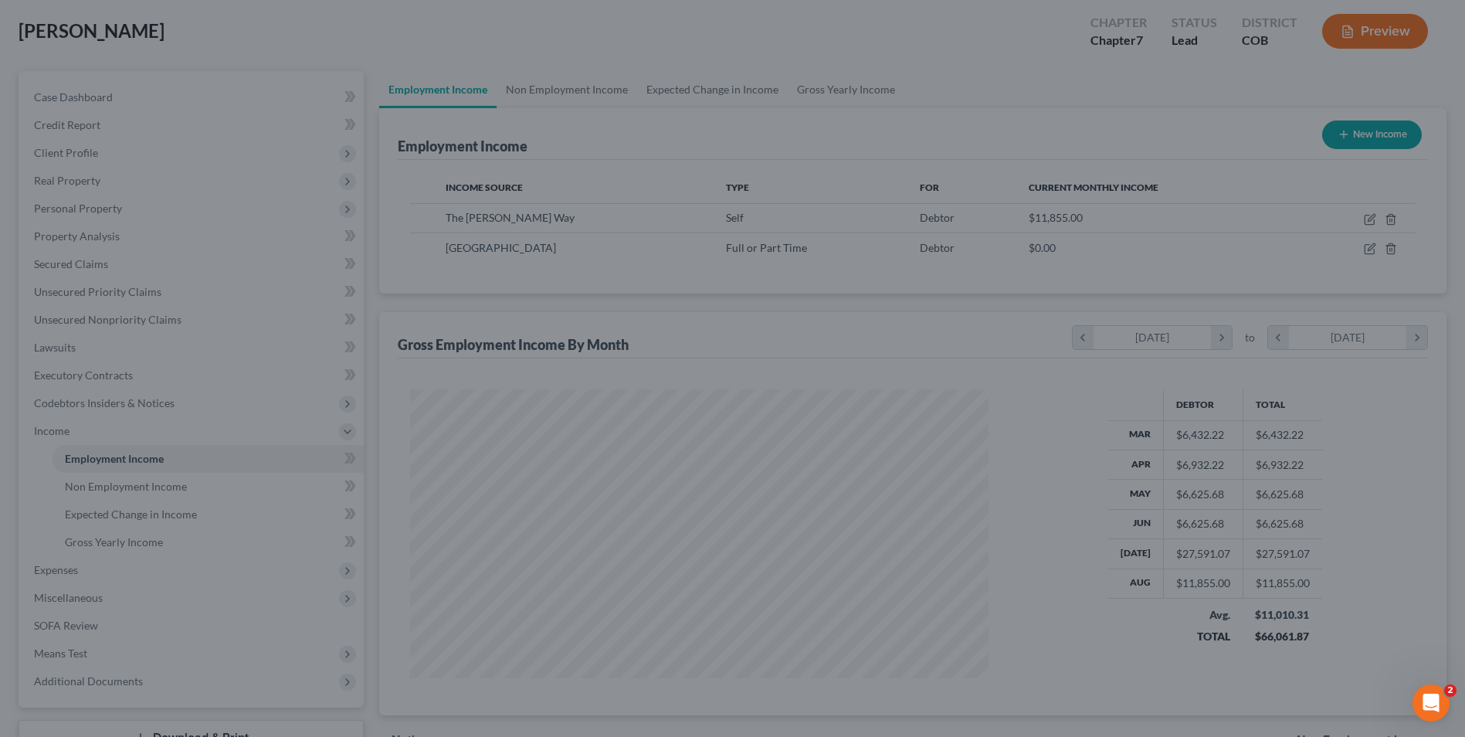
scroll to position [772139, 771821]
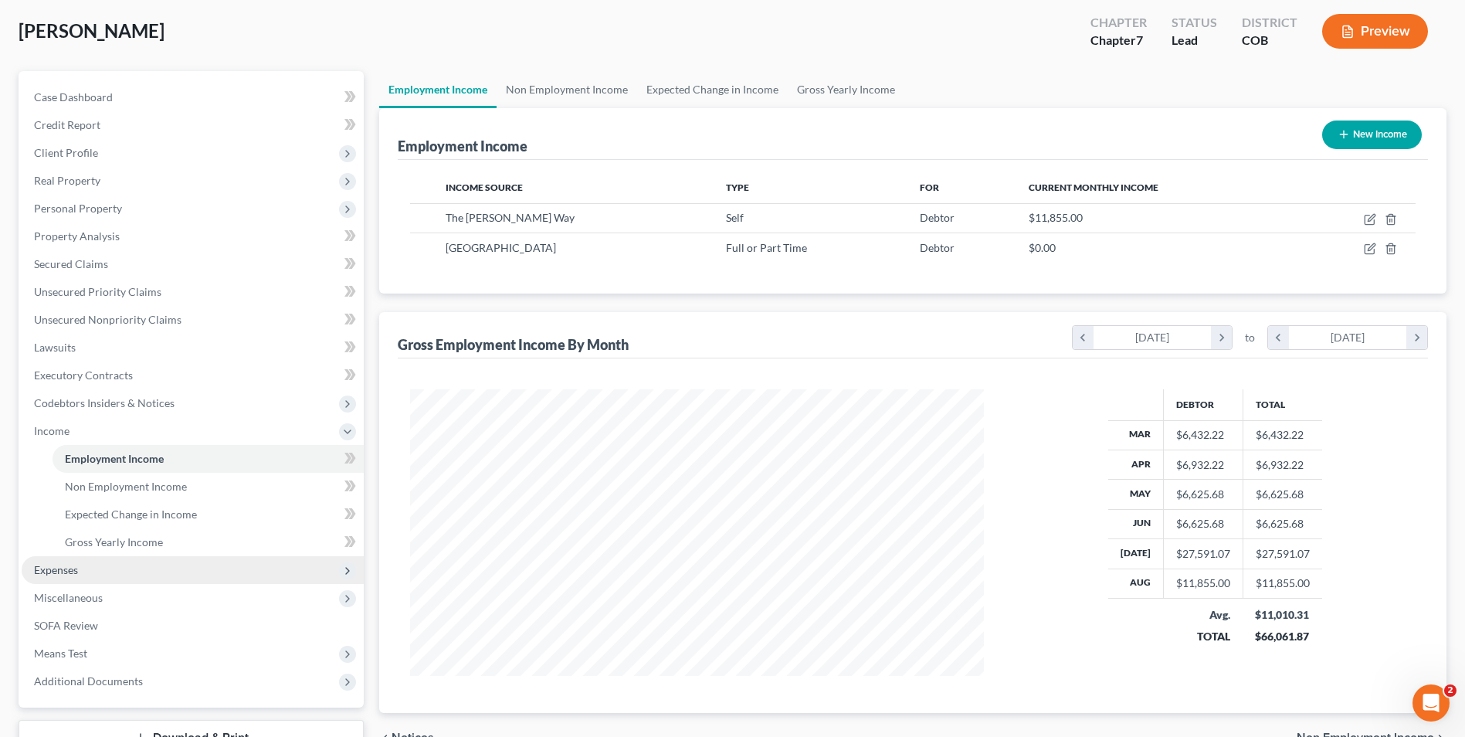
click at [96, 563] on span "Expenses" at bounding box center [193, 570] width 342 height 28
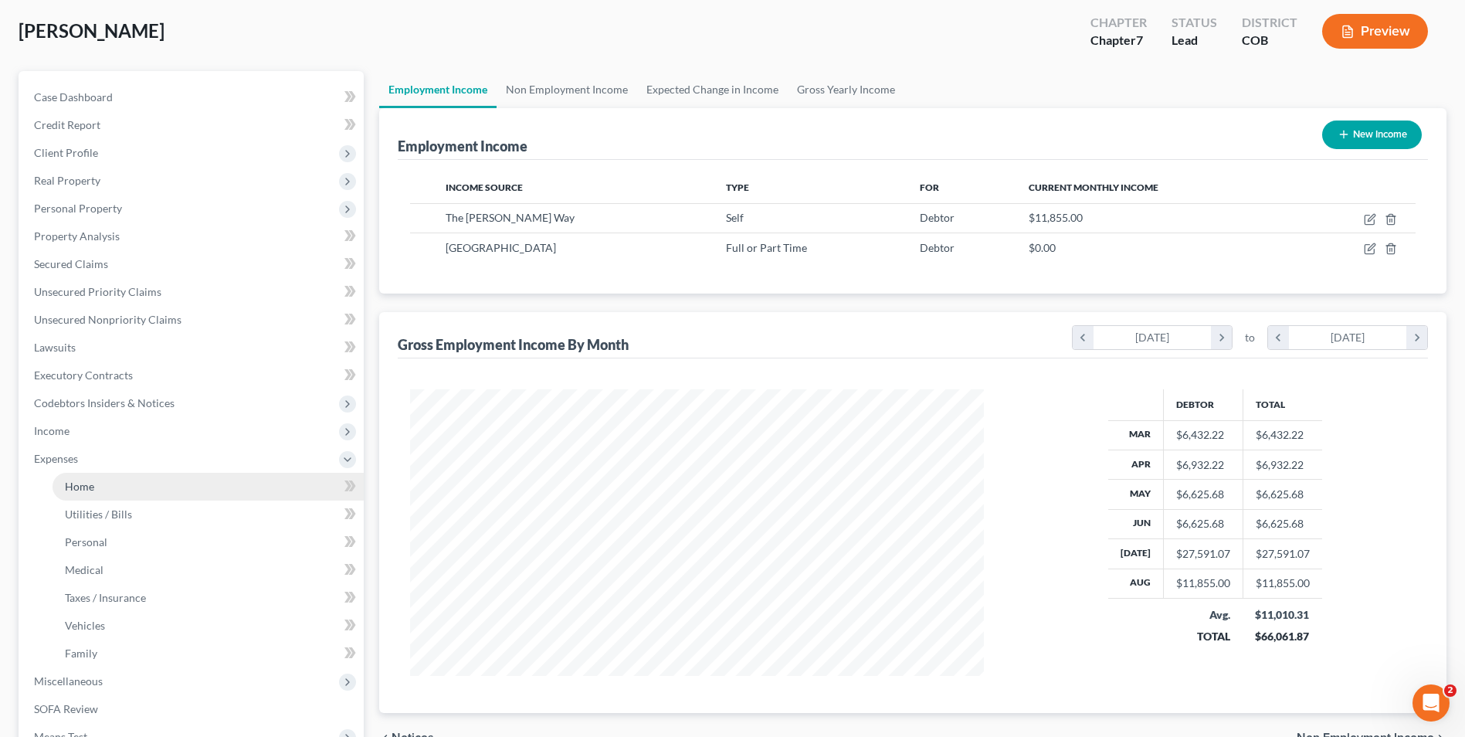
click at [97, 494] on link "Home" at bounding box center [208, 487] width 311 height 28
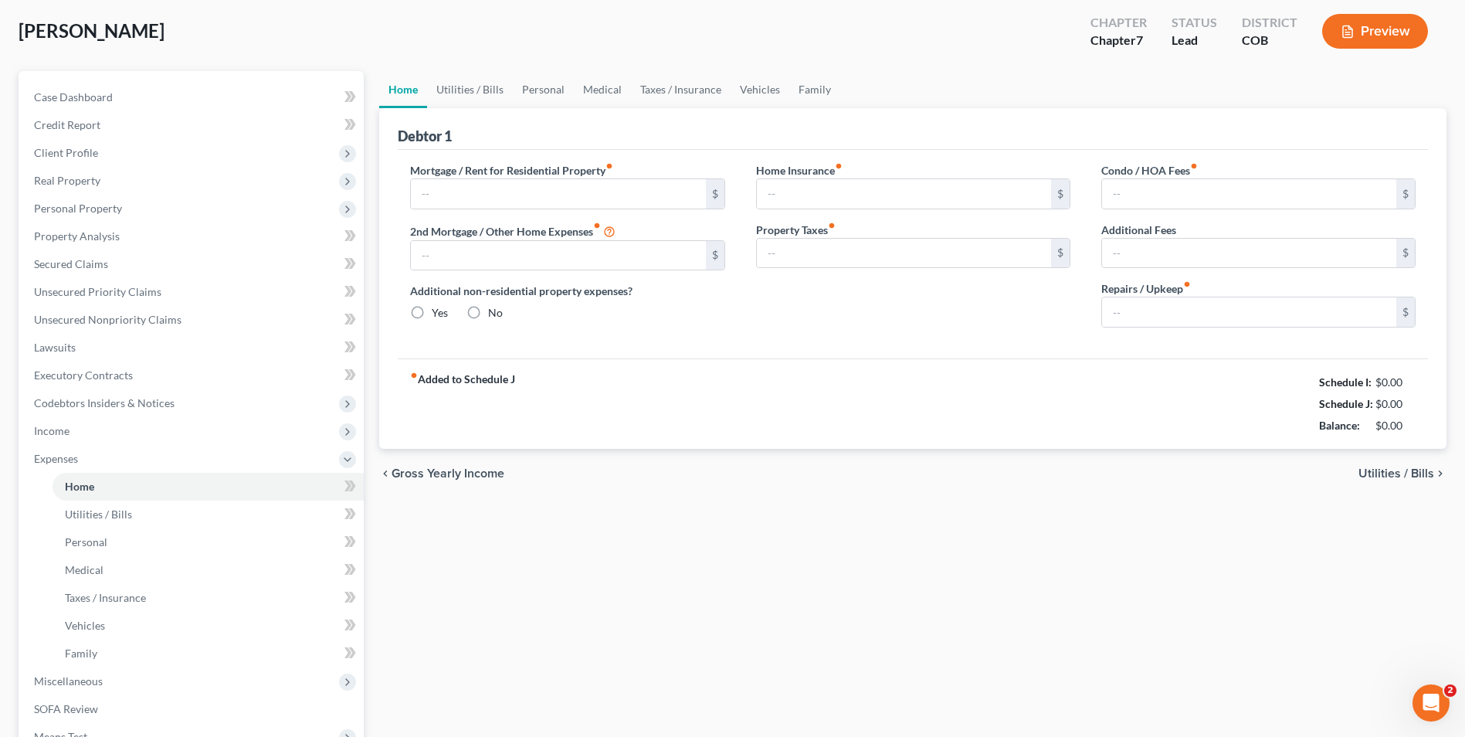
scroll to position [15, 0]
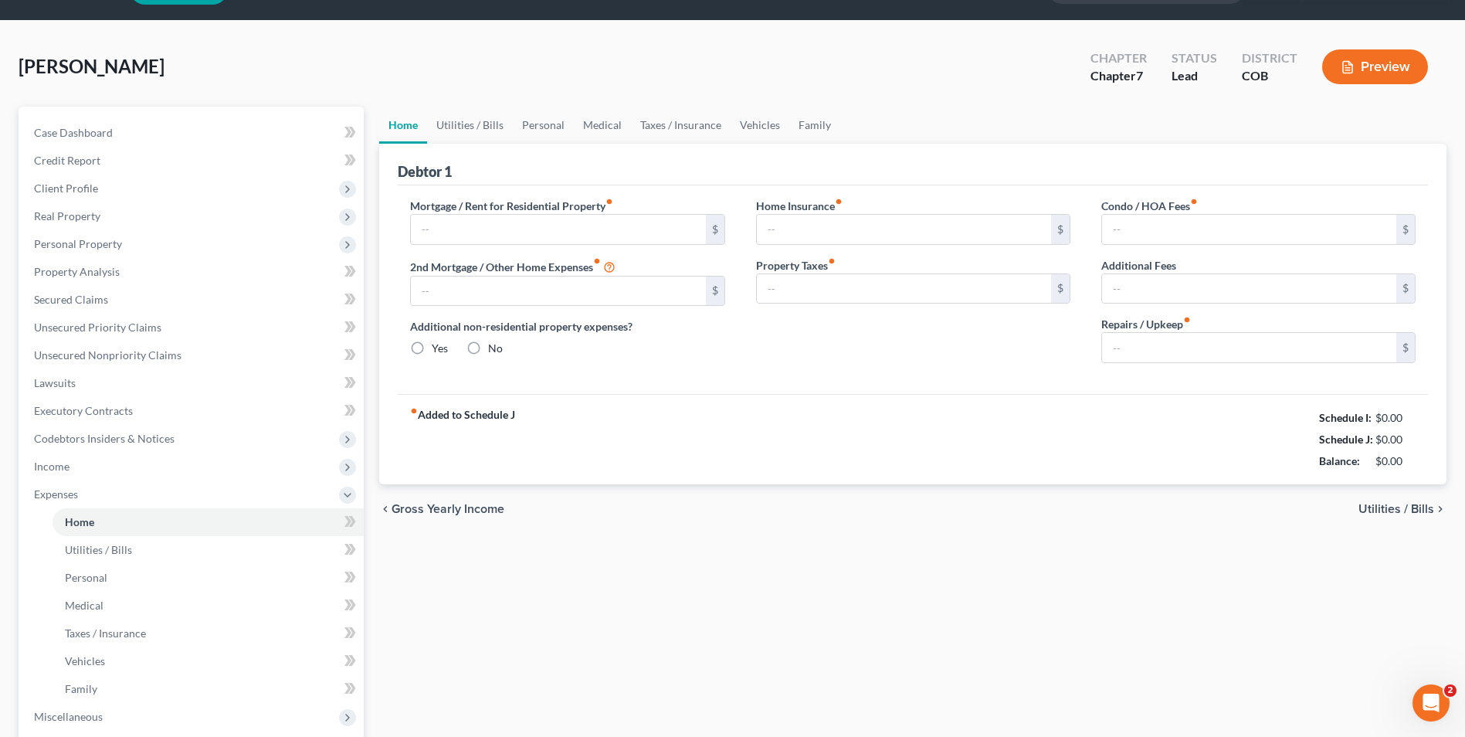
type input "1,425.00"
type input "0.00"
radio input "true"
type input "18.00"
type input "0.00"
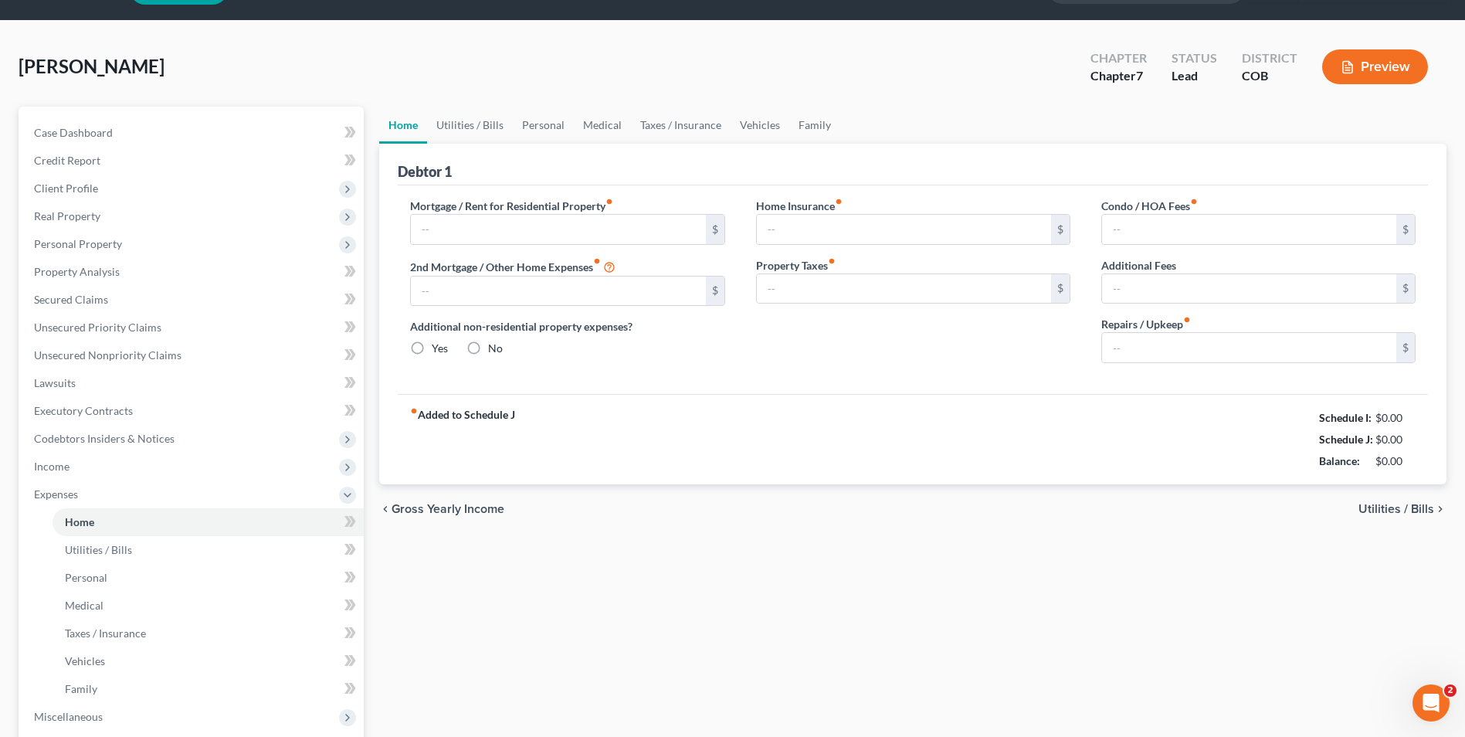
type input "0.00"
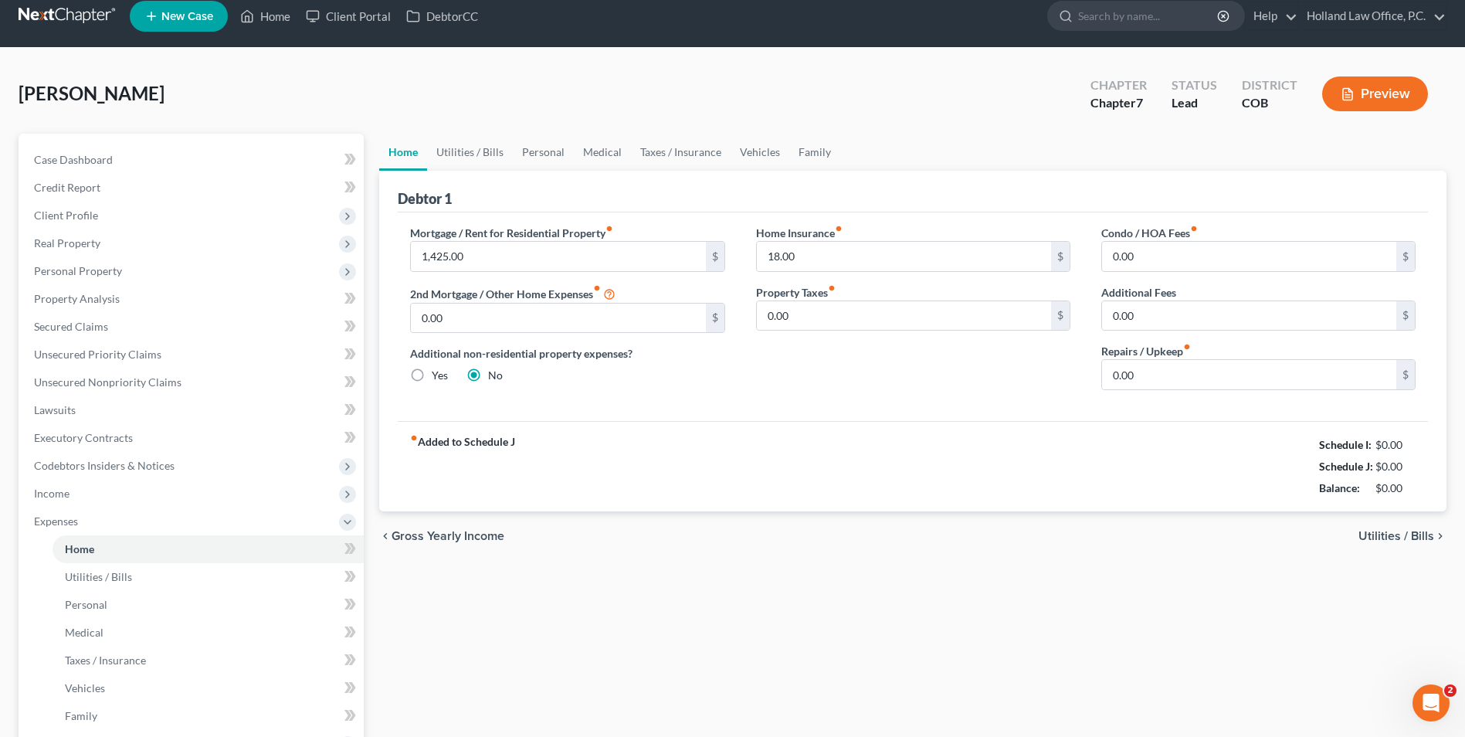
scroll to position [0, 0]
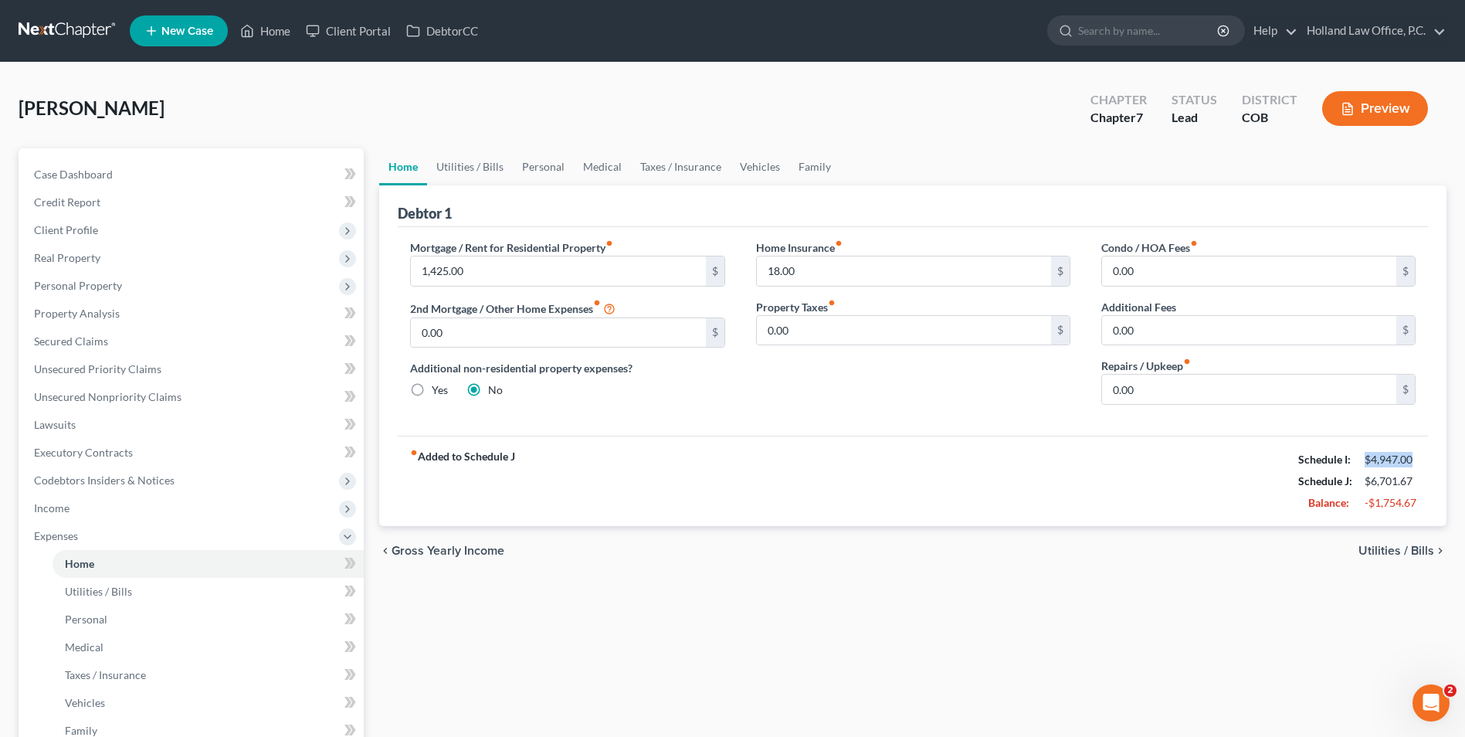
drag, startPoint x: 1358, startPoint y: 453, endPoint x: 1423, endPoint y: 459, distance: 65.1
click at [1423, 459] on div "$4,947.00" at bounding box center [1390, 459] width 66 height 15
click at [93, 504] on span "Income" at bounding box center [193, 508] width 342 height 28
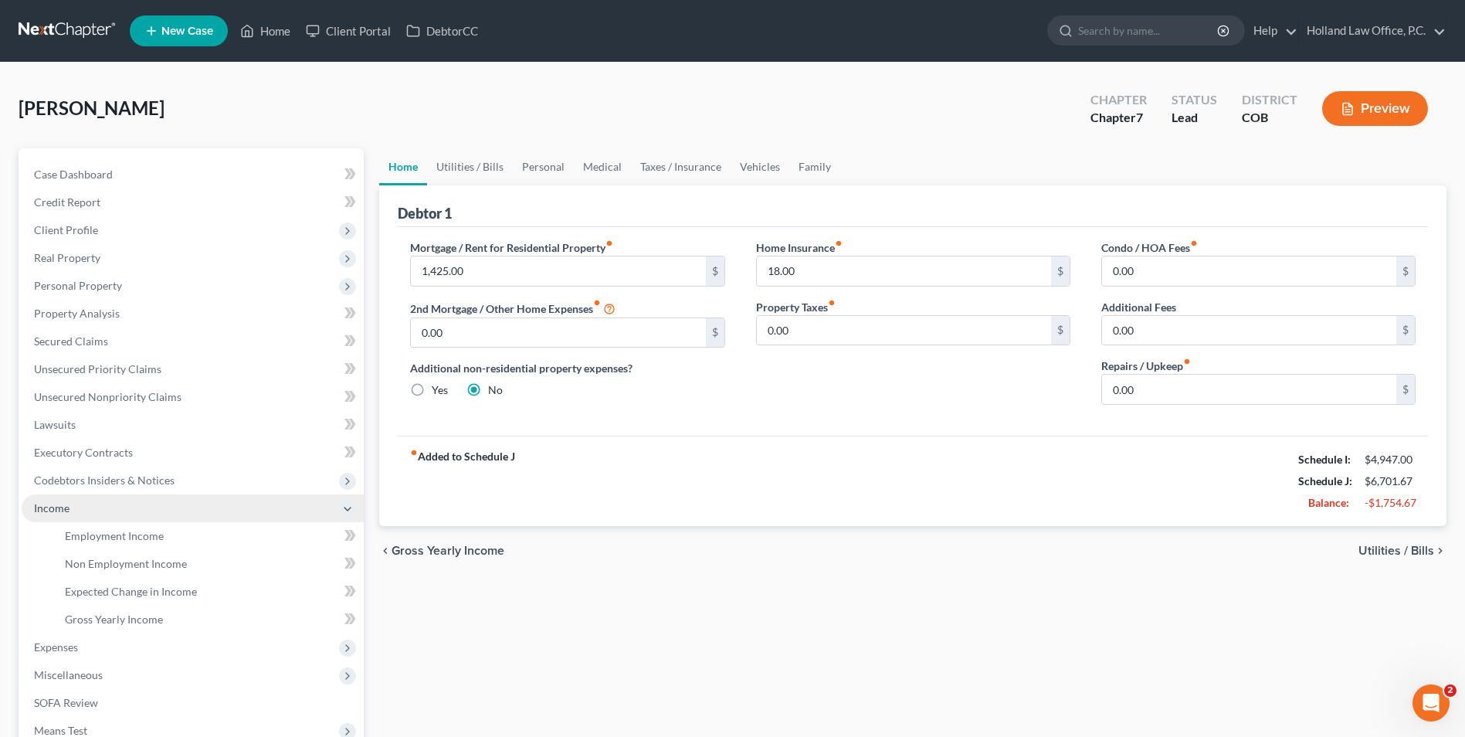
click at [100, 521] on span "Income" at bounding box center [193, 508] width 342 height 28
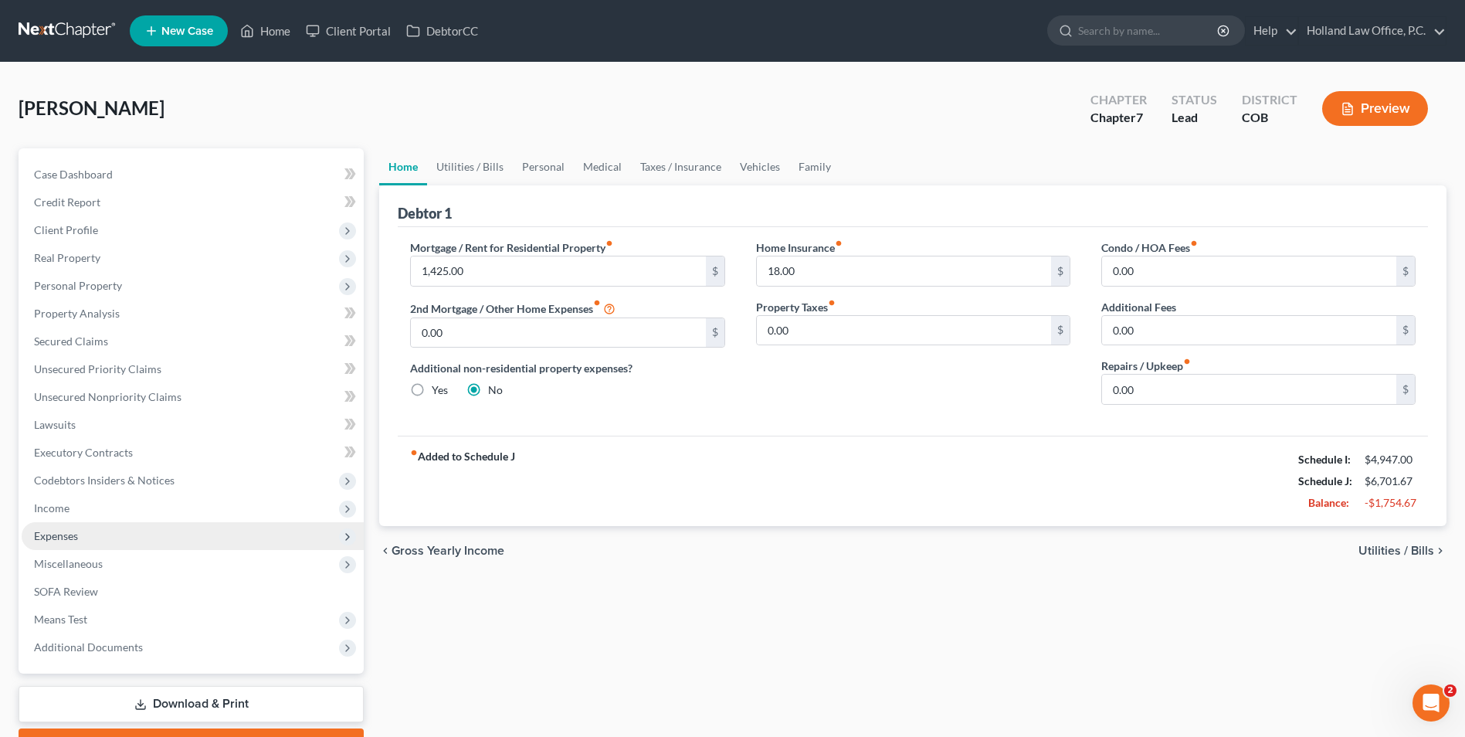
click at [100, 529] on span "Expenses" at bounding box center [193, 536] width 342 height 28
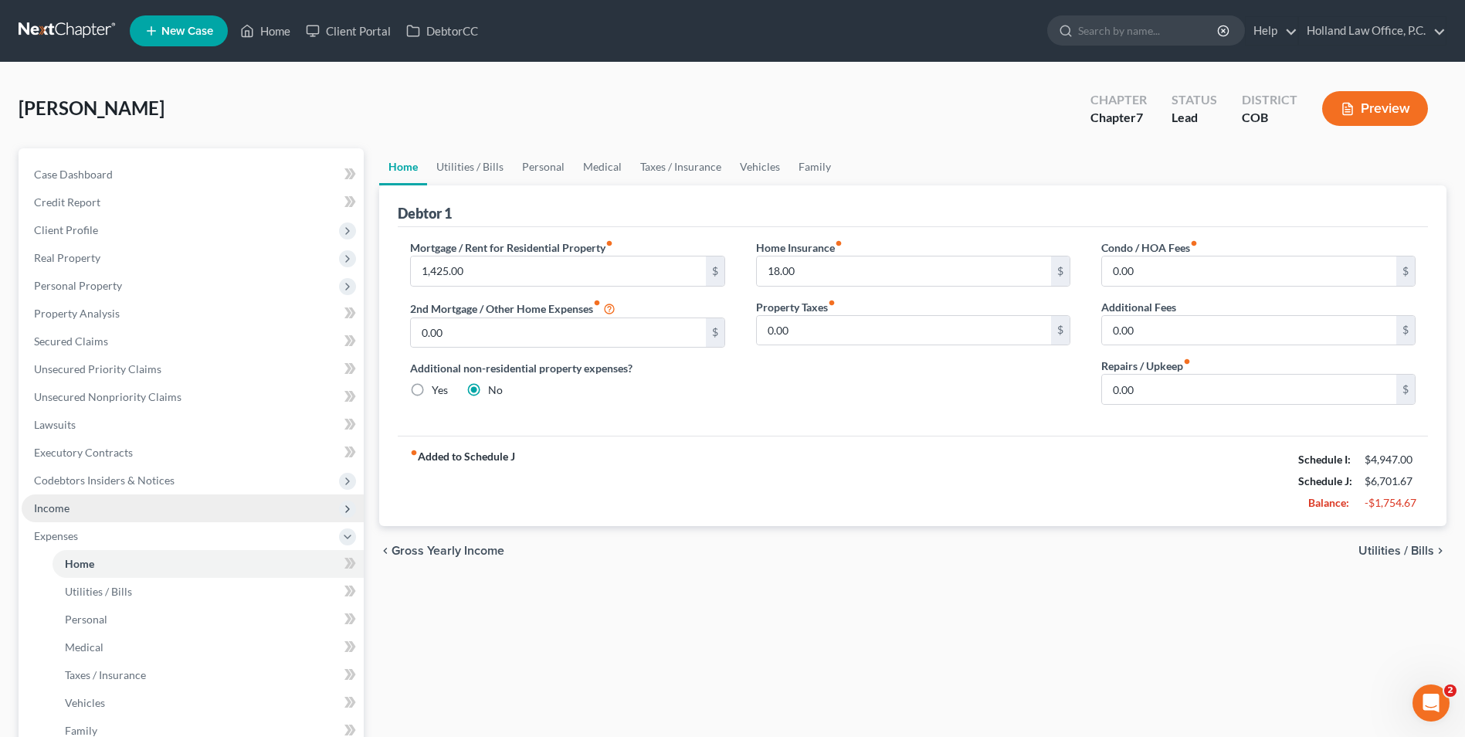
click at [100, 506] on span "Income" at bounding box center [193, 508] width 342 height 28
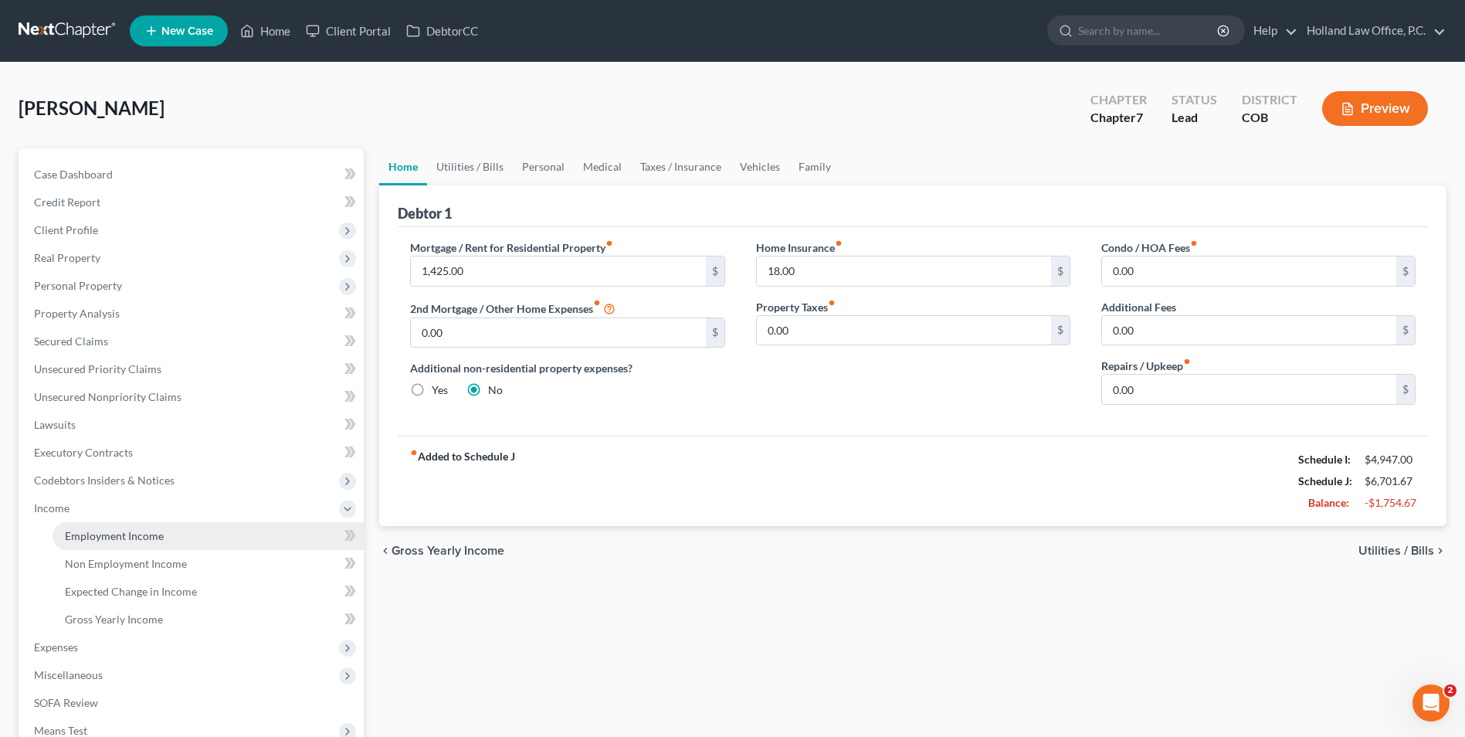
click at [100, 526] on link "Employment Income" at bounding box center [208, 536] width 311 height 28
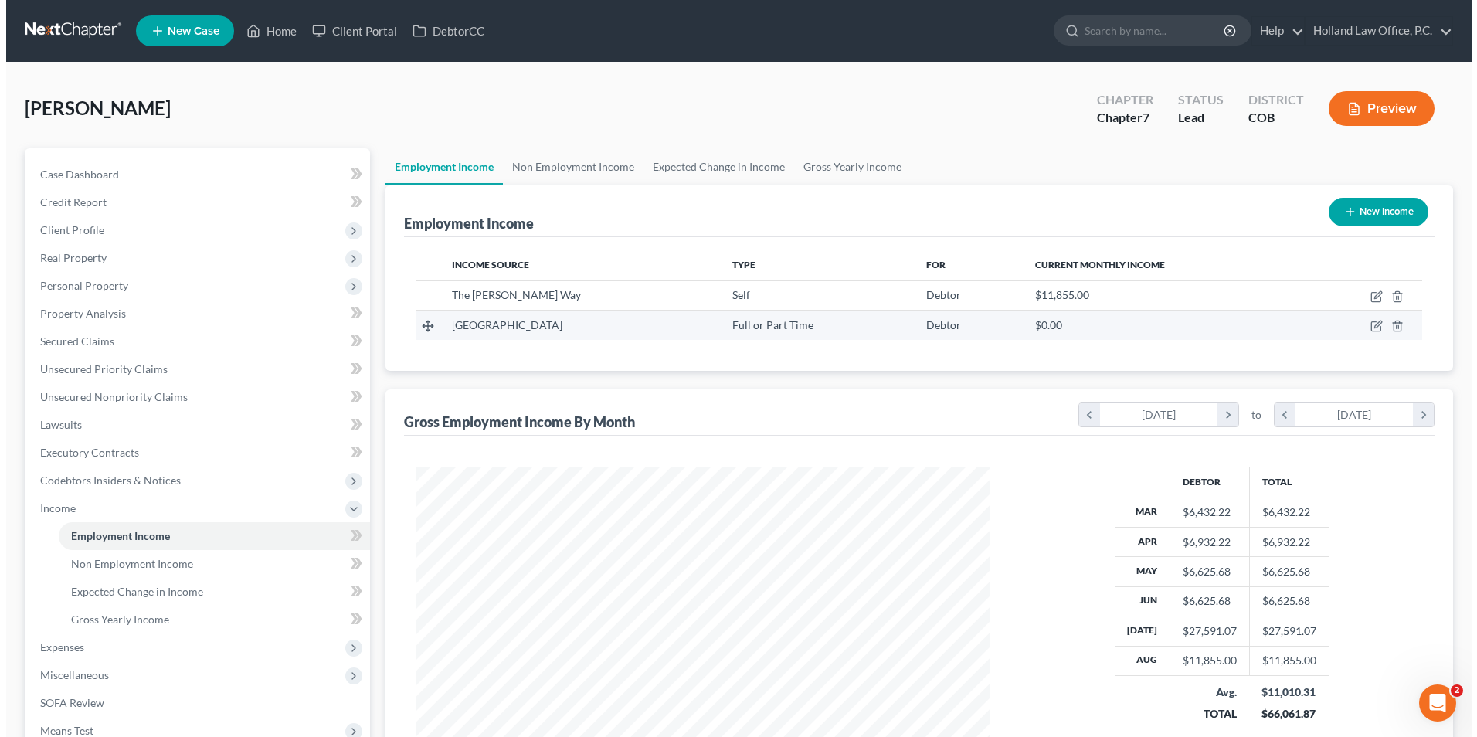
scroll to position [287, 604]
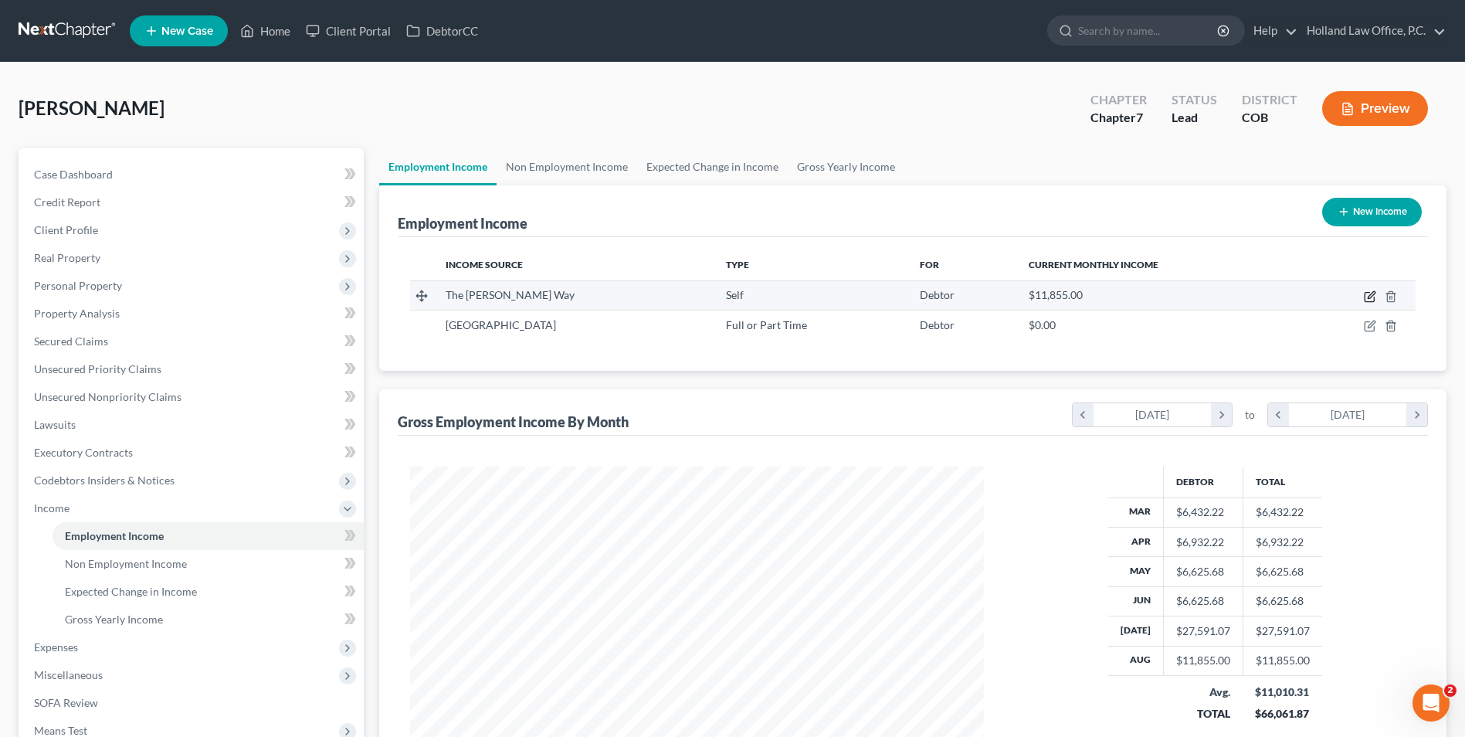
click at [1368, 293] on icon "button" at bounding box center [1369, 297] width 9 height 9
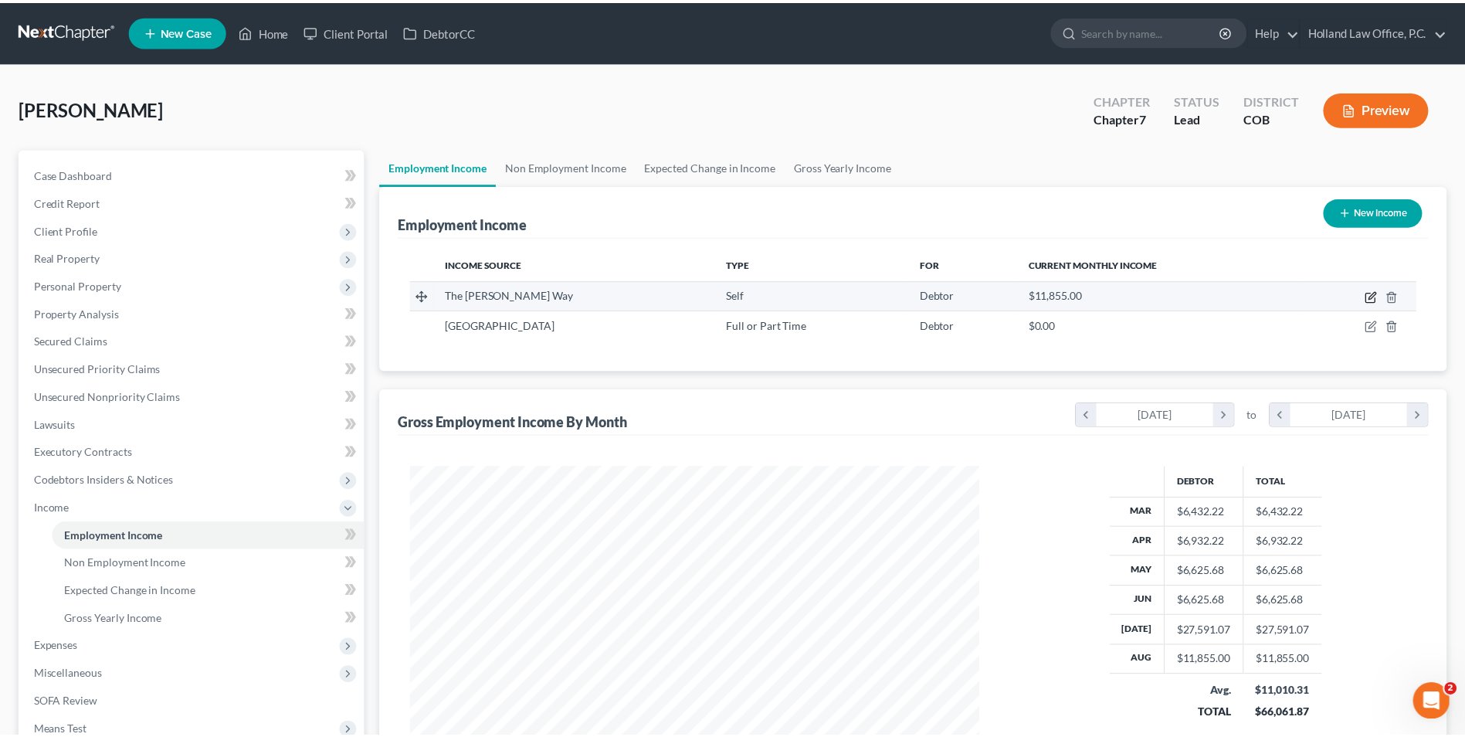
scroll to position [289, 610]
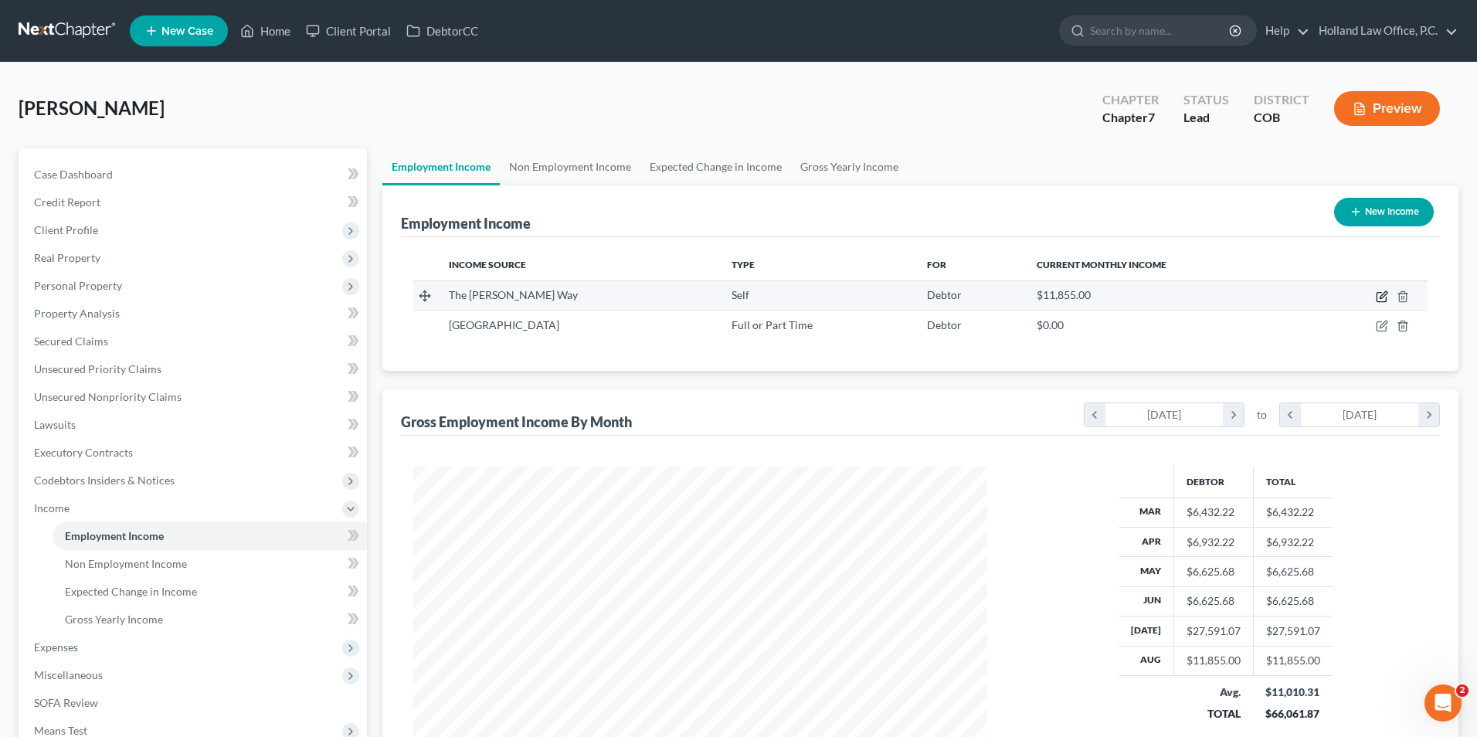
select select "1"
select select "5"
select select "0"
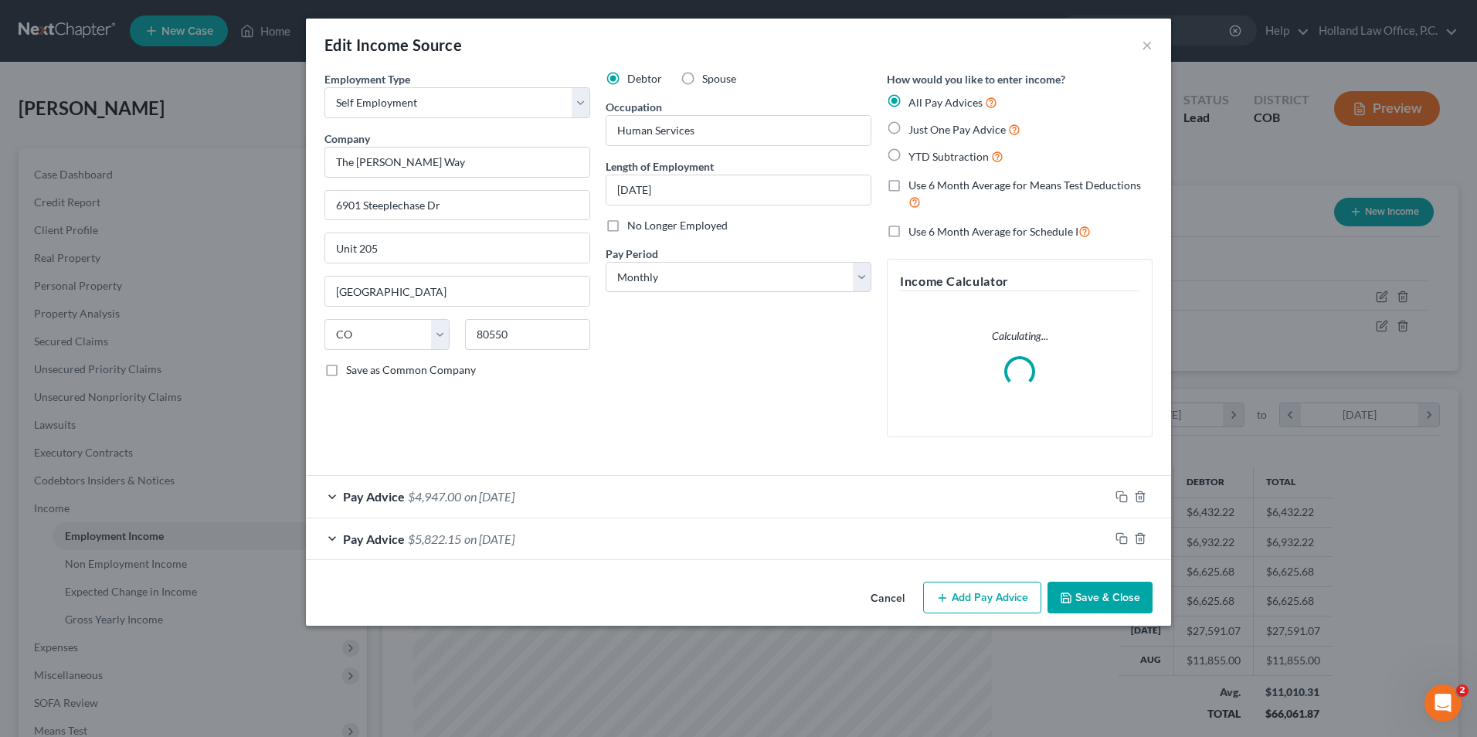
click at [1123, 593] on div "Cancel Add Pay Advice Save & Close" at bounding box center [738, 600] width 865 height 51
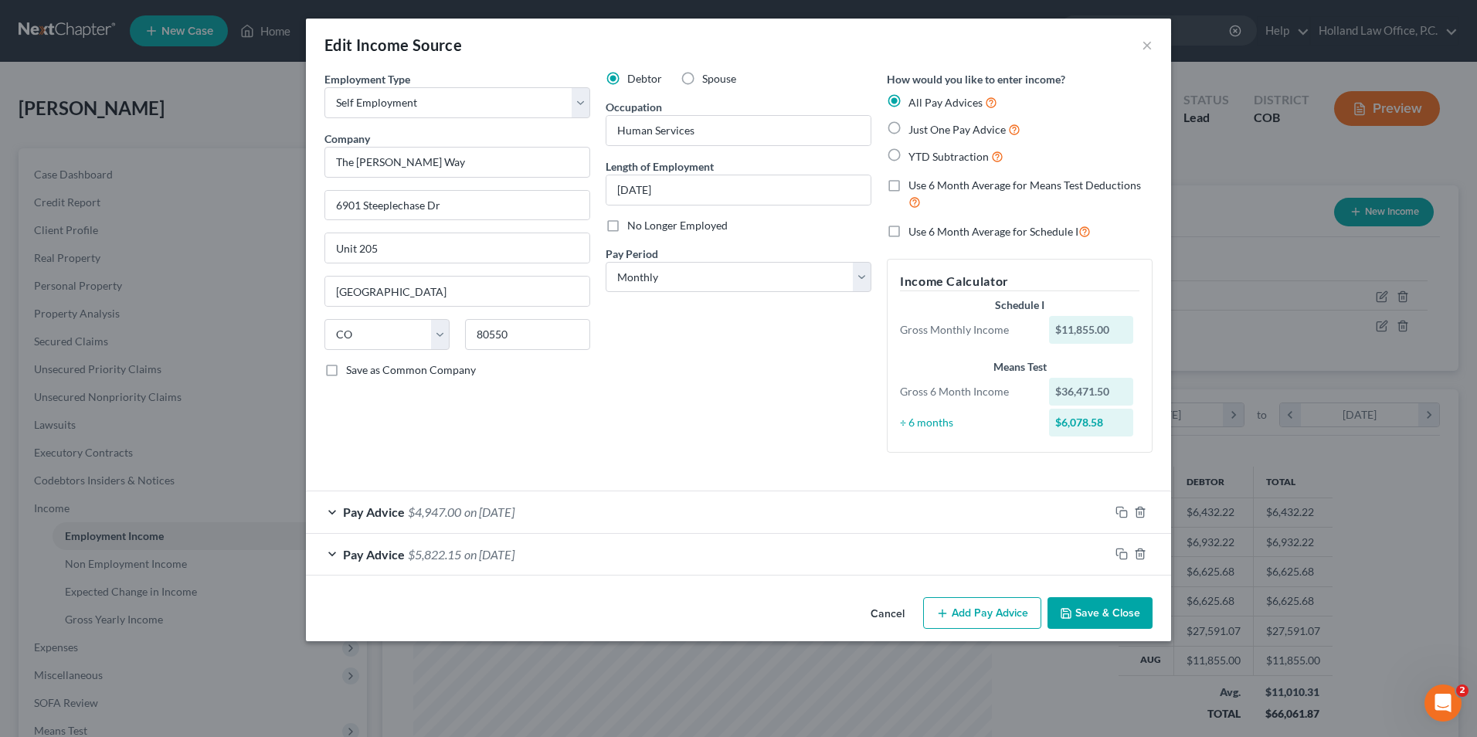
click at [1097, 610] on button "Save & Close" at bounding box center [1099, 613] width 105 height 32
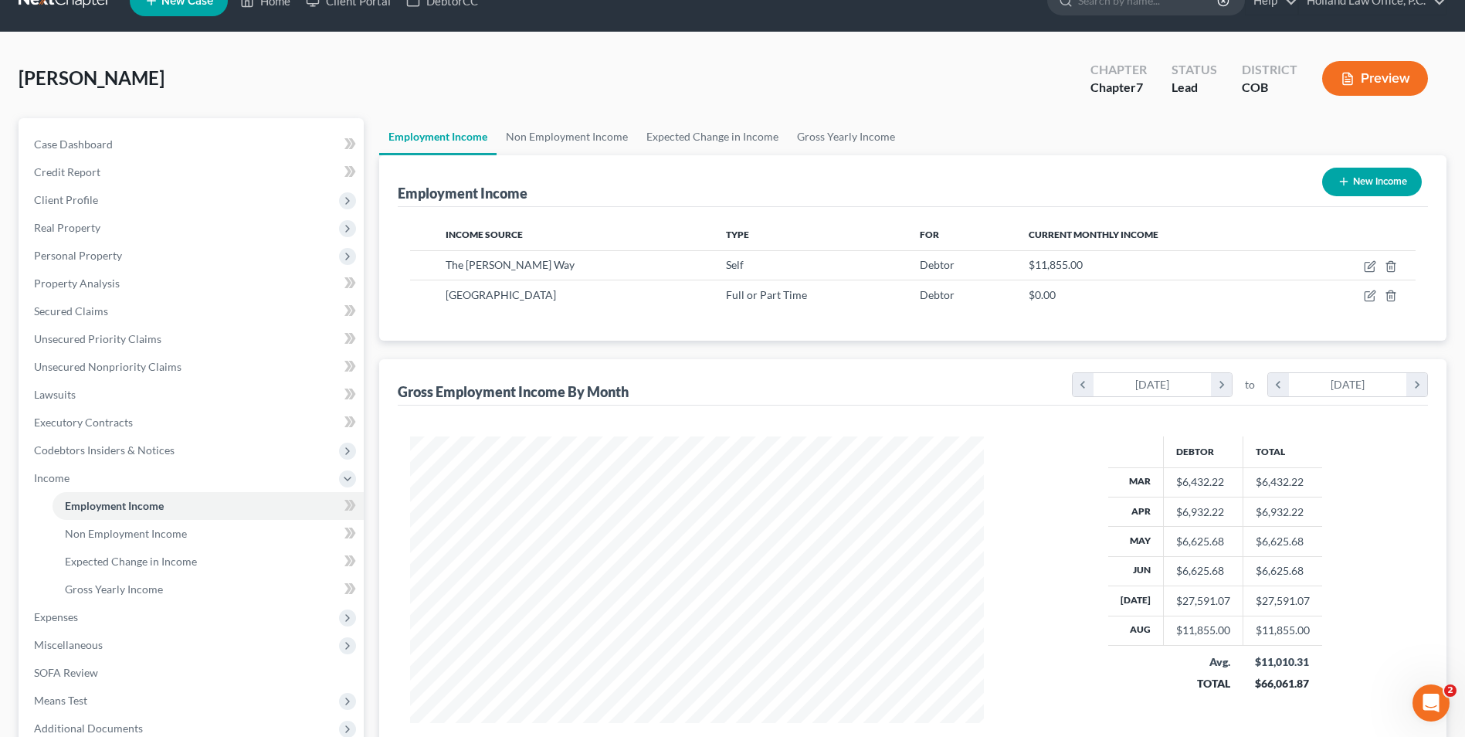
scroll to position [77, 0]
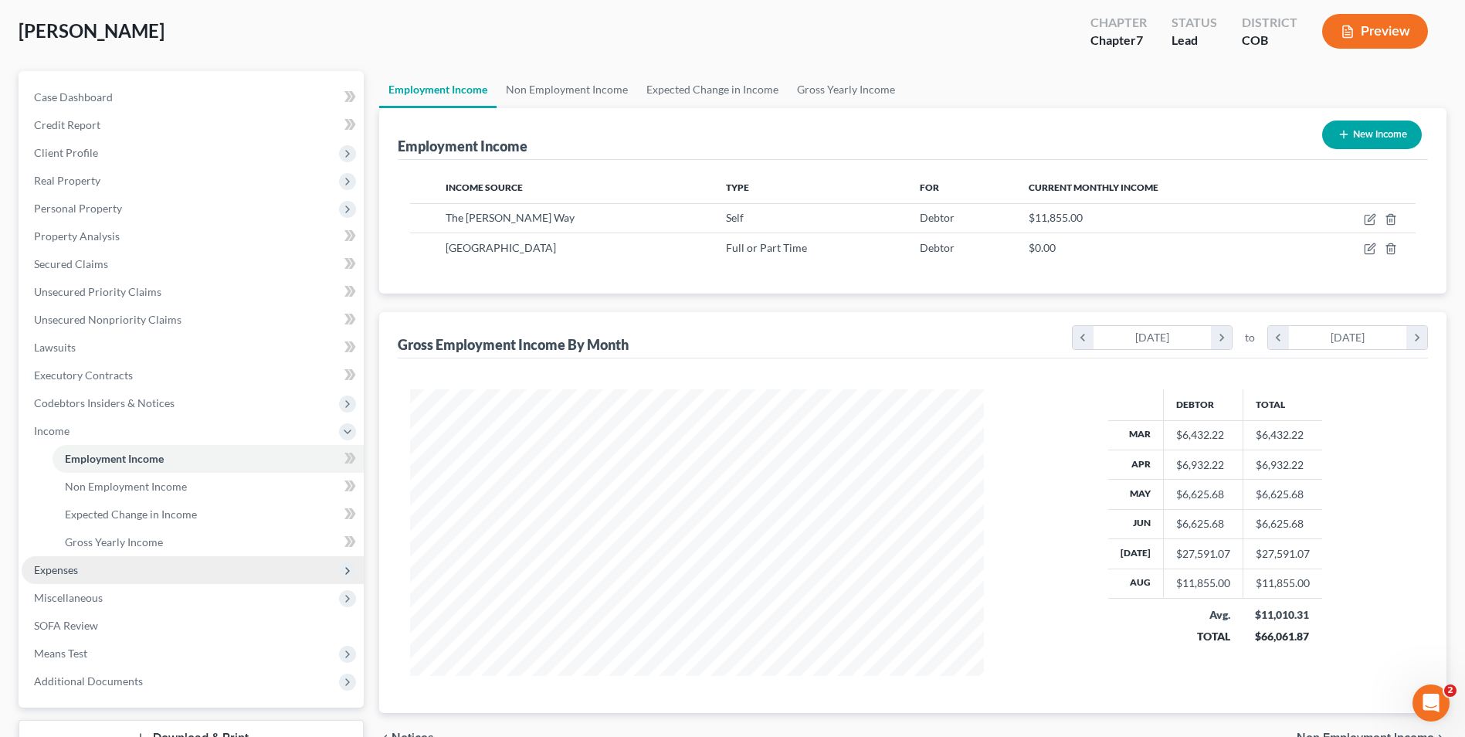
click at [81, 579] on span "Expenses" at bounding box center [193, 570] width 342 height 28
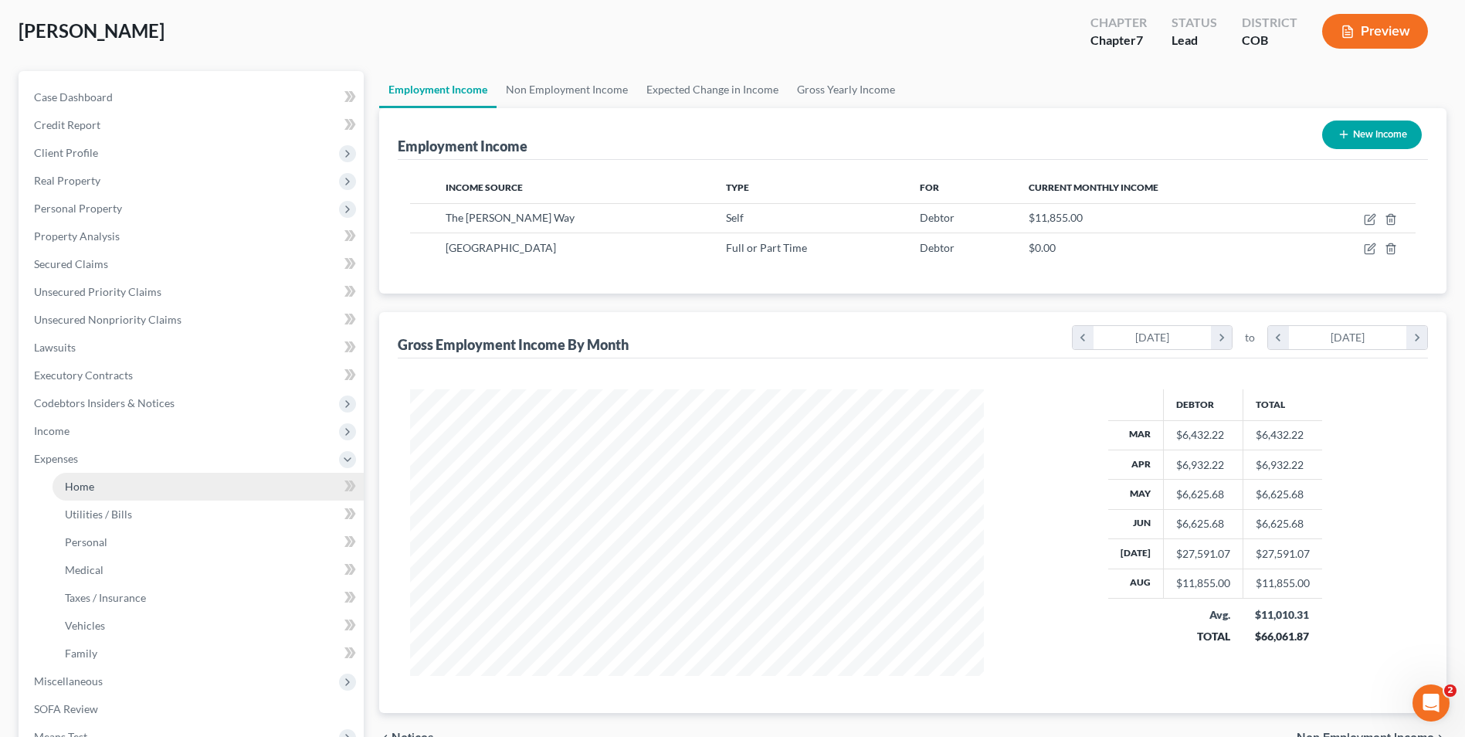
click at [129, 486] on link "Home" at bounding box center [208, 487] width 311 height 28
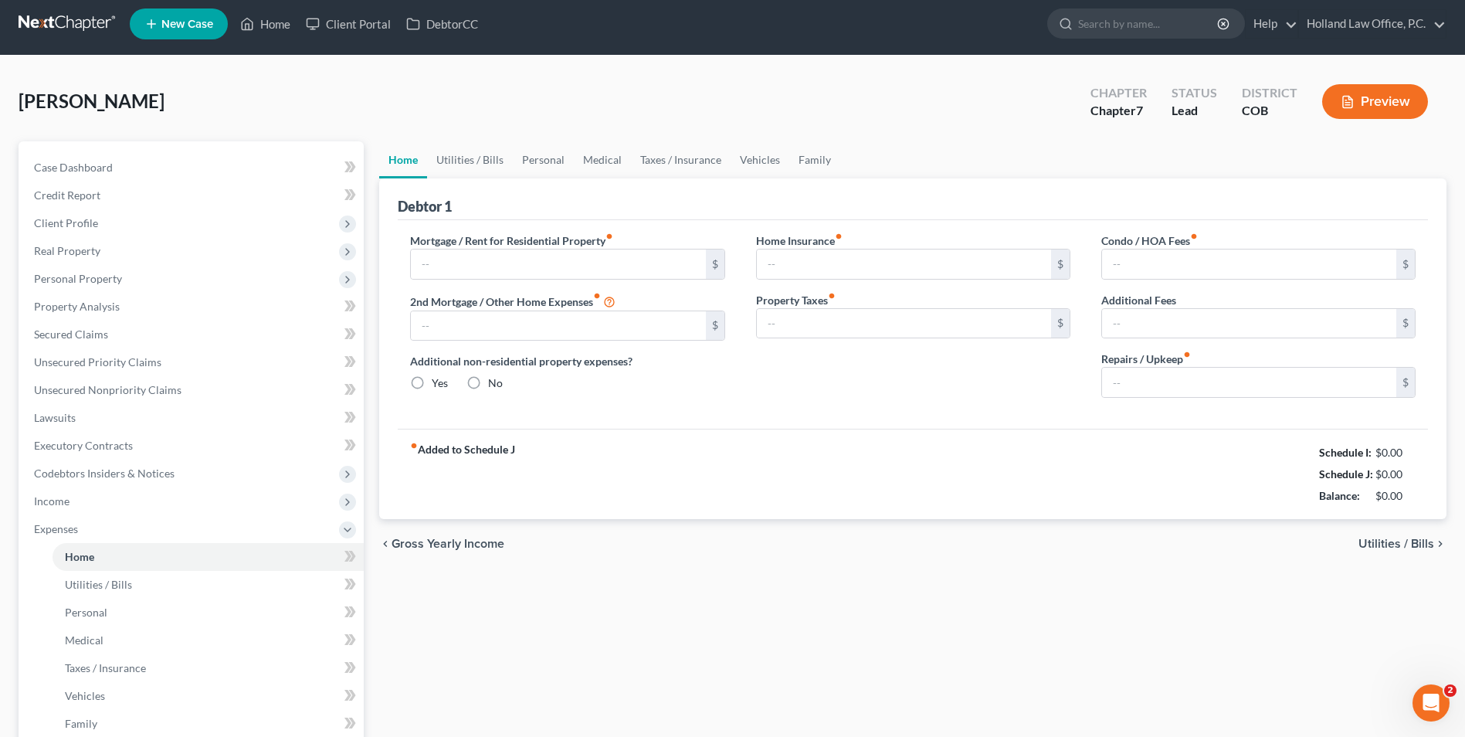
type input "1,425.00"
type input "0.00"
radio input "true"
type input "18.00"
type input "0.00"
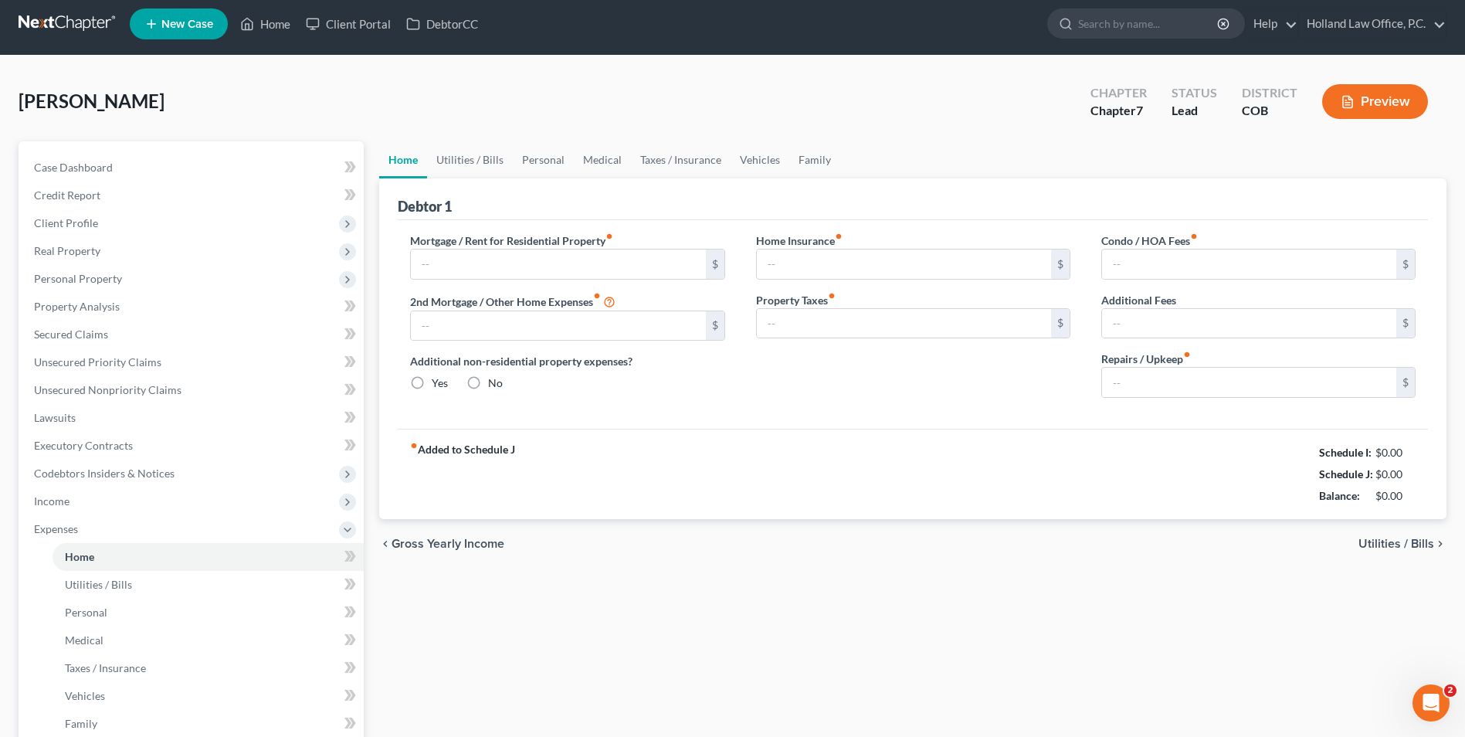
type input "0.00"
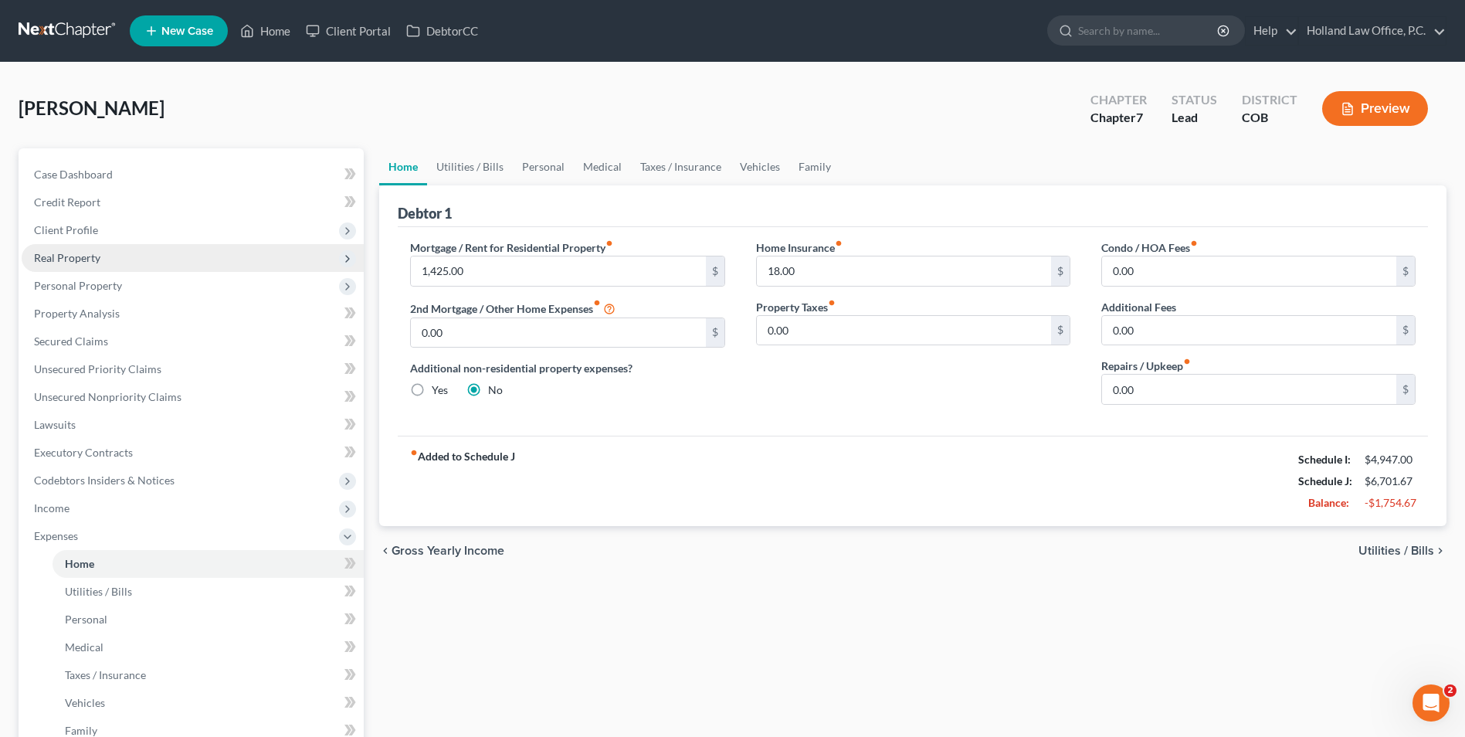
click at [97, 253] on span "Real Property" at bounding box center [67, 257] width 66 height 13
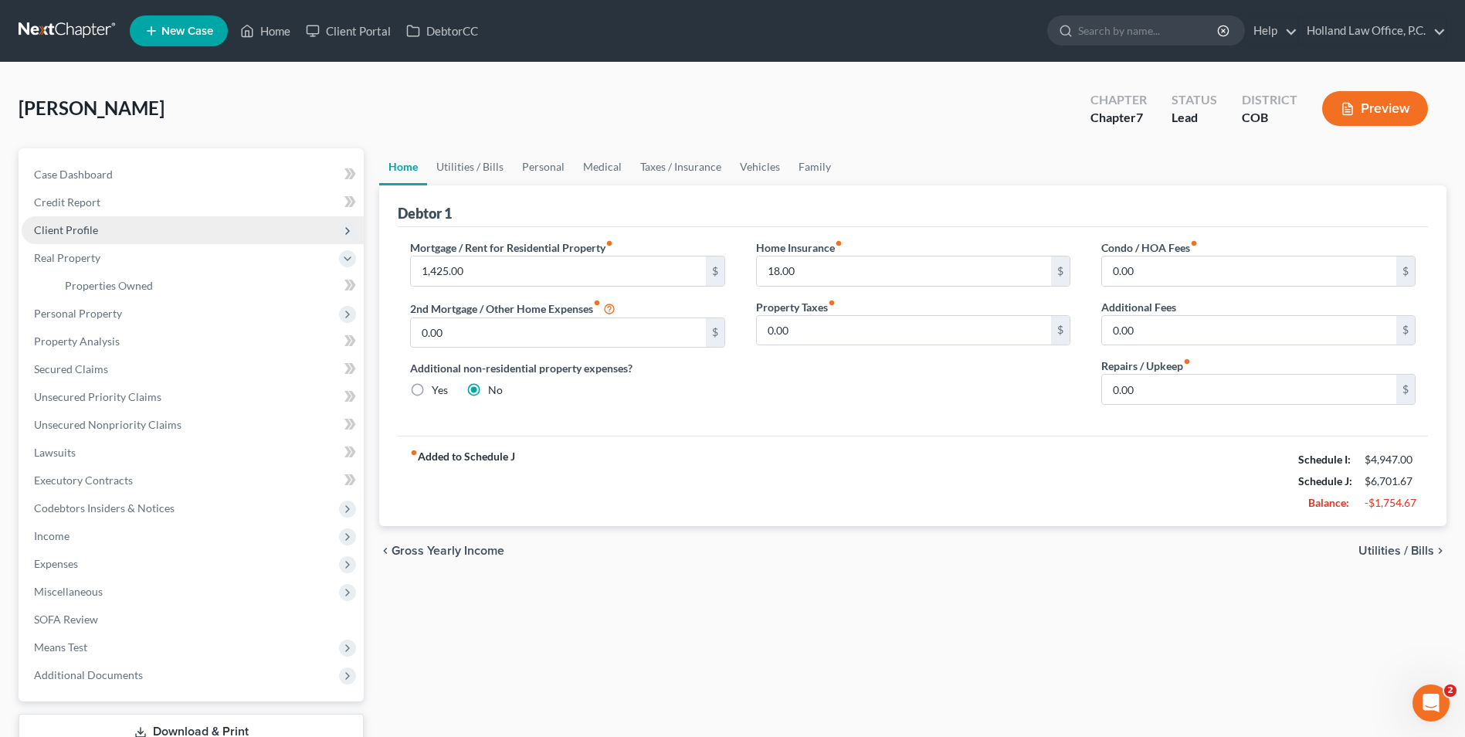
click at [98, 232] on span "Client Profile" at bounding box center [193, 230] width 342 height 28
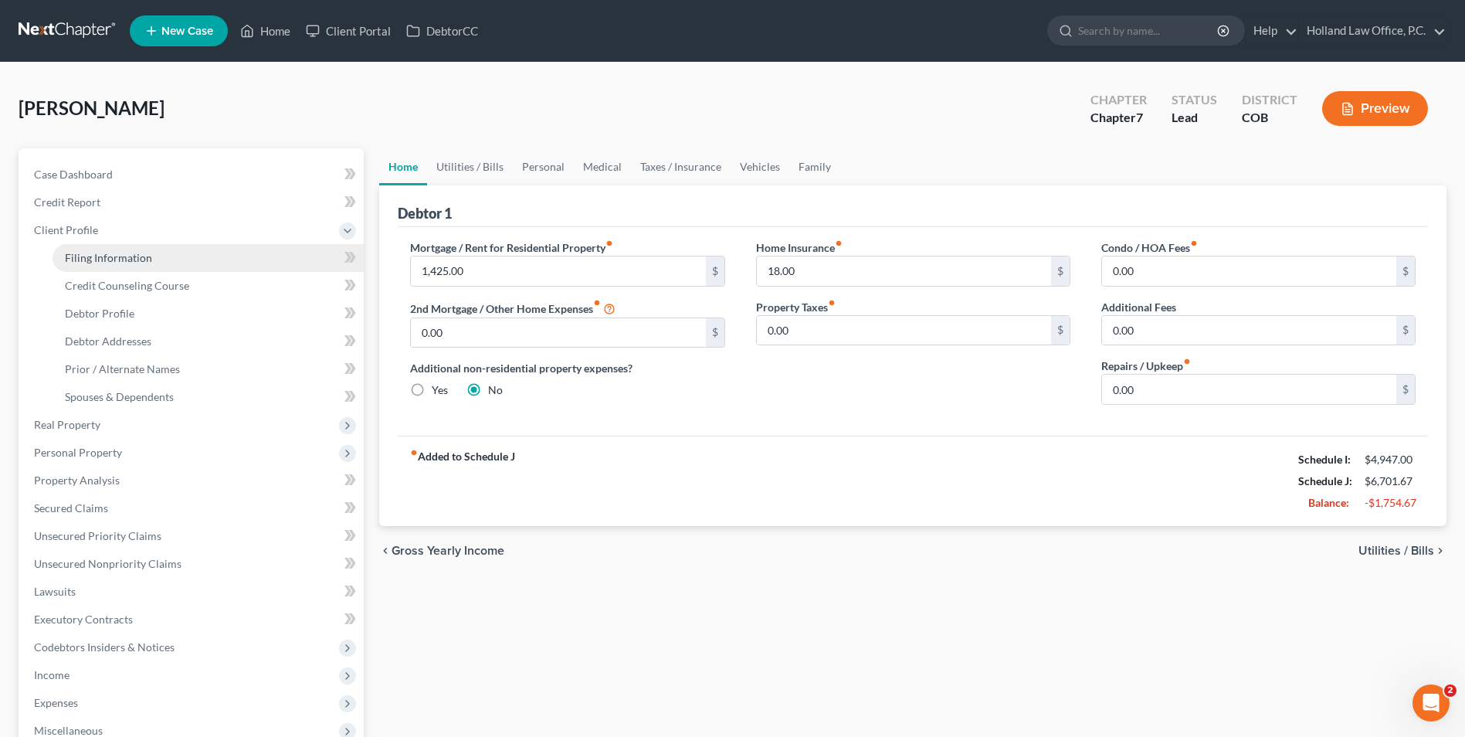
click at [104, 266] on link "Filing Information" at bounding box center [208, 258] width 311 height 28
select select "1"
select select "0"
select select "5"
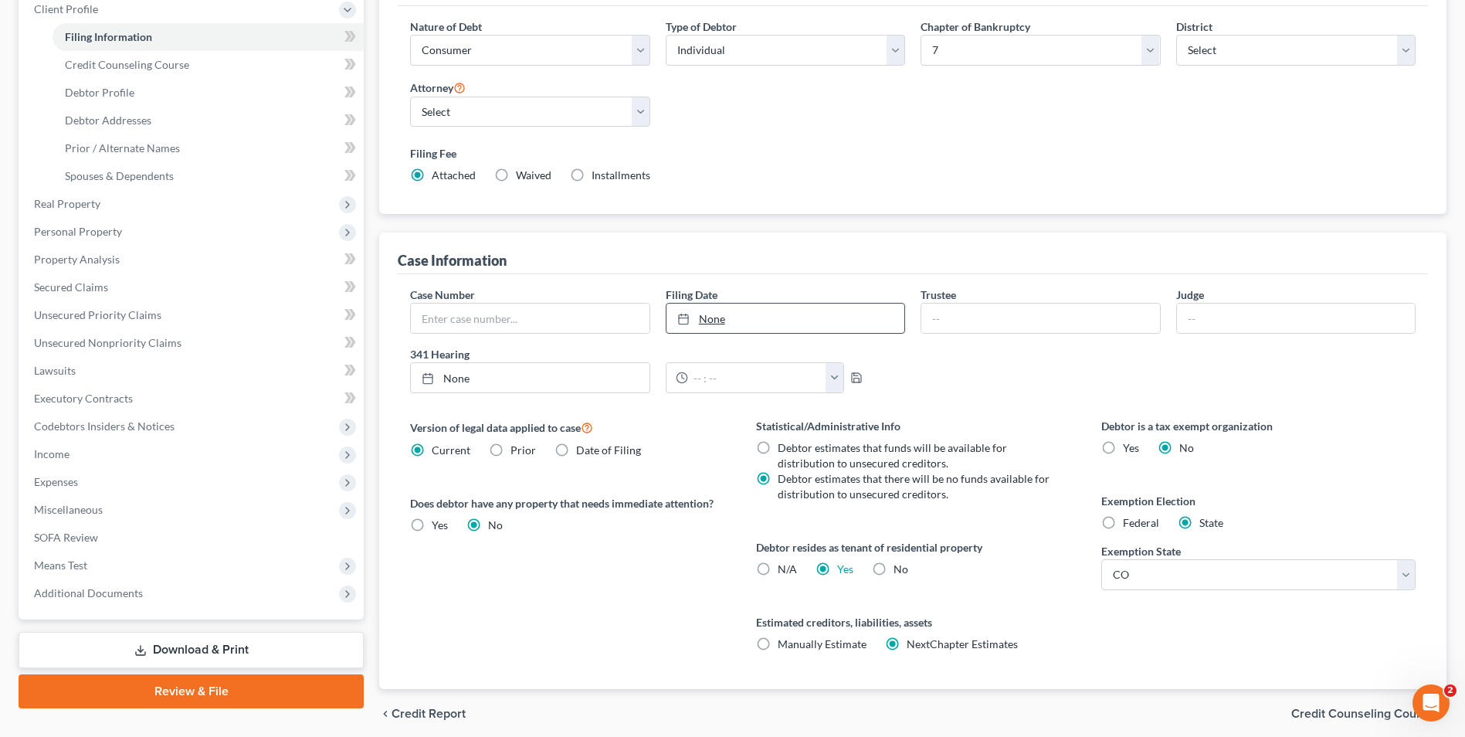
scroll to position [232, 0]
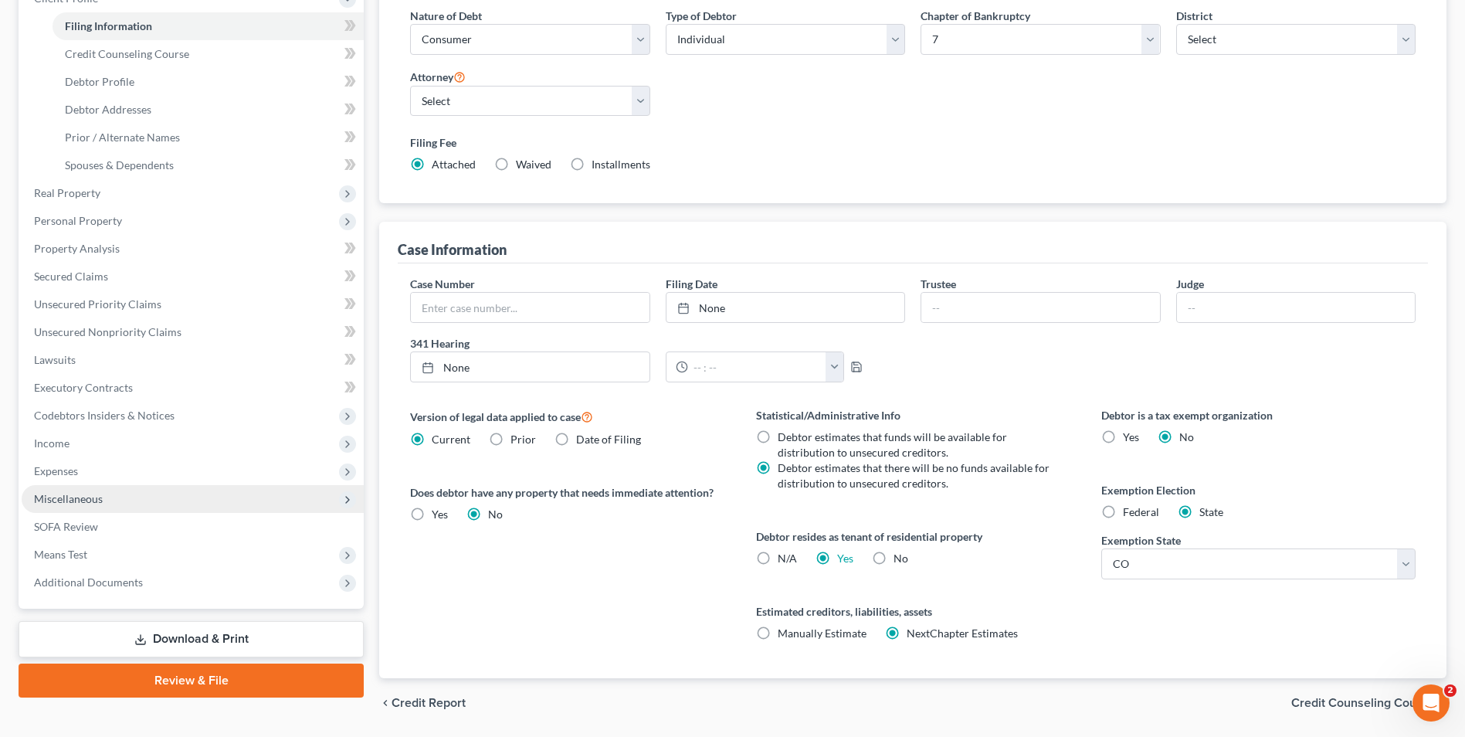
click at [82, 501] on span "Miscellaneous" at bounding box center [68, 498] width 69 height 13
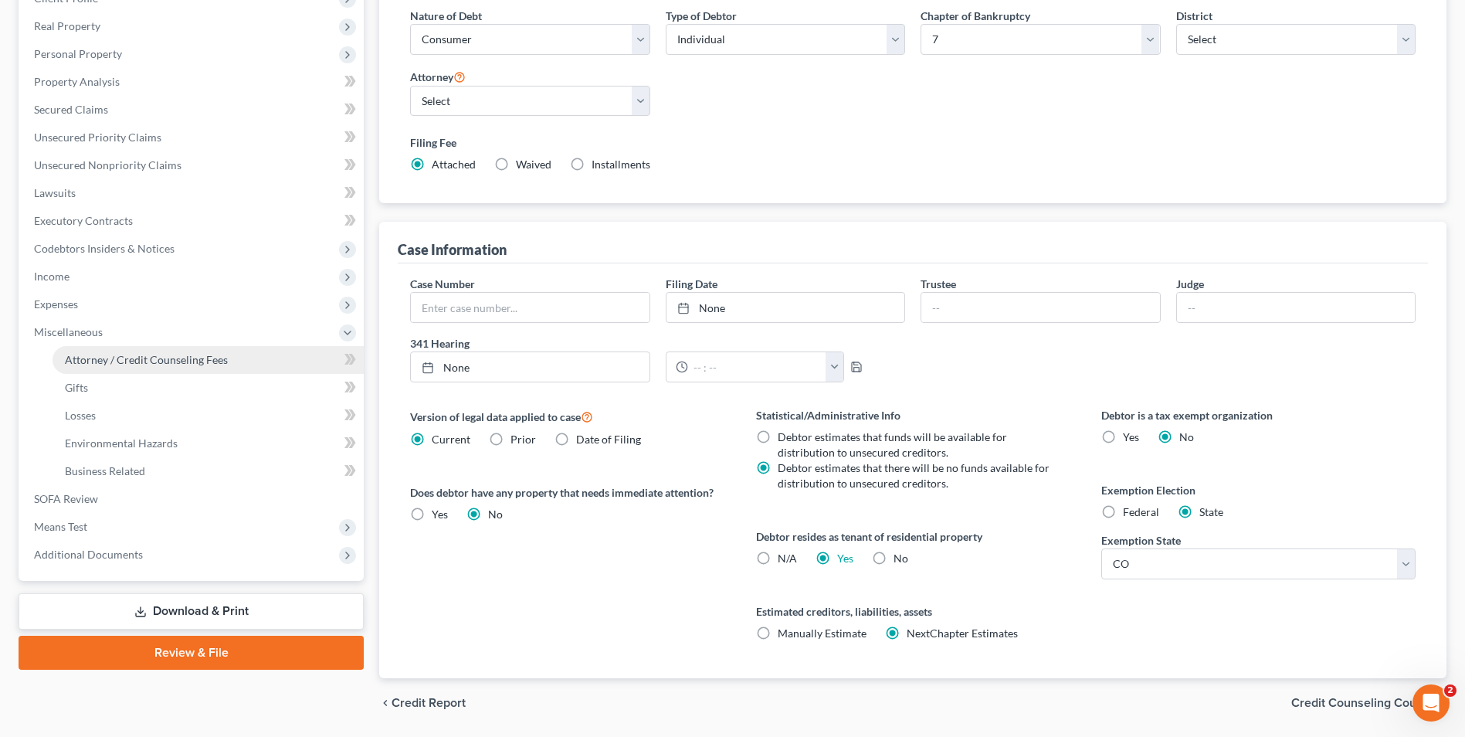
click at [161, 360] on span "Attorney / Credit Counseling Fees" at bounding box center [146, 359] width 163 height 13
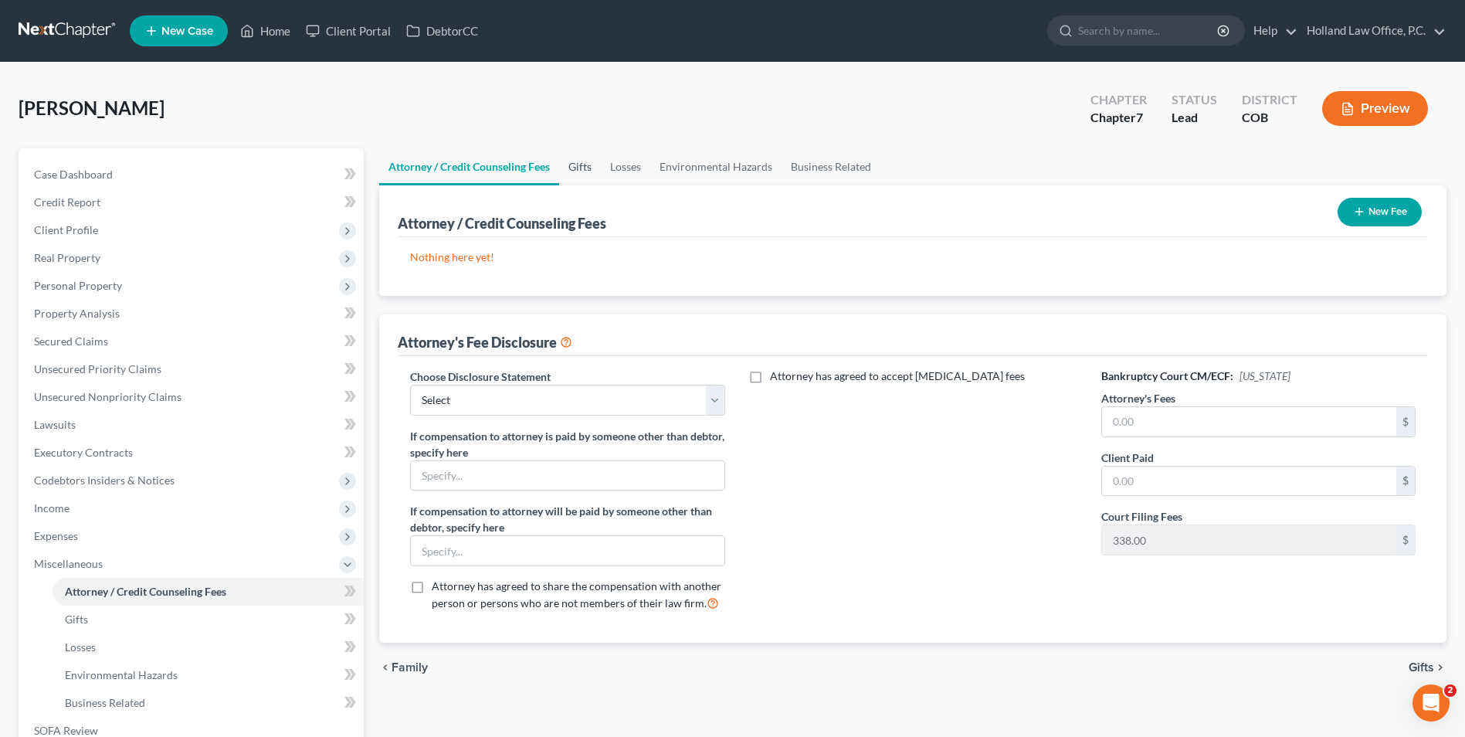
click at [592, 164] on link "Gifts" at bounding box center [580, 166] width 42 height 37
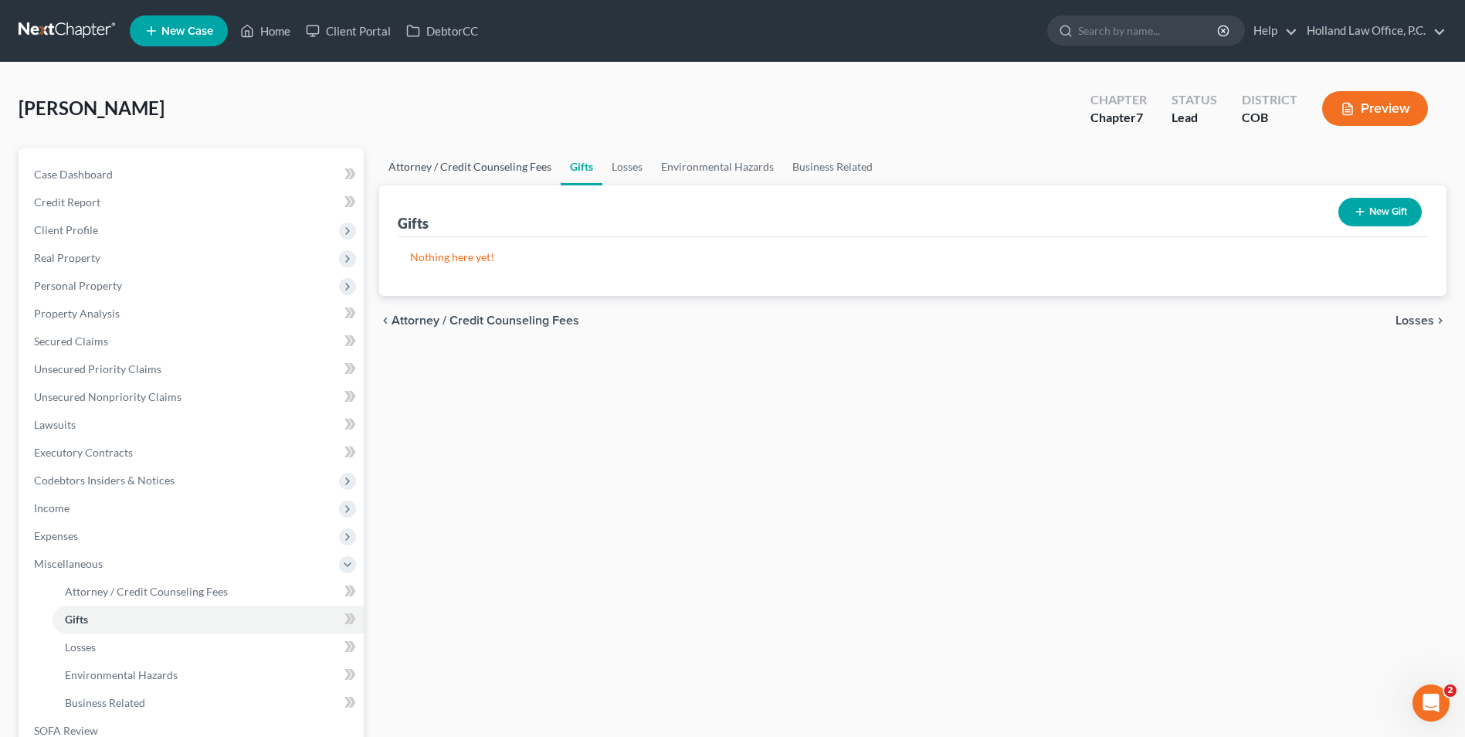
click at [456, 162] on link "Attorney / Credit Counseling Fees" at bounding box center [470, 166] width 182 height 37
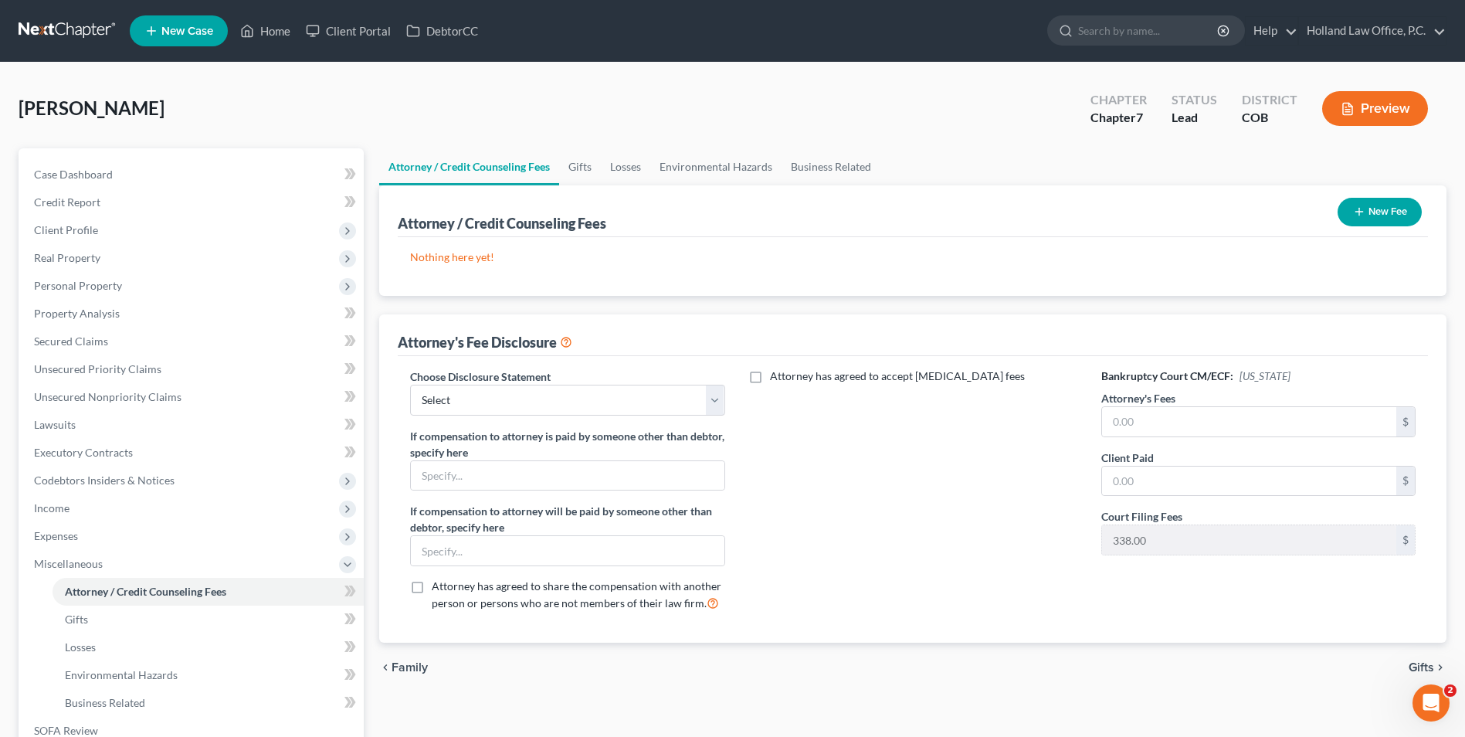
click at [1371, 209] on button "New Fee" at bounding box center [1380, 212] width 84 height 29
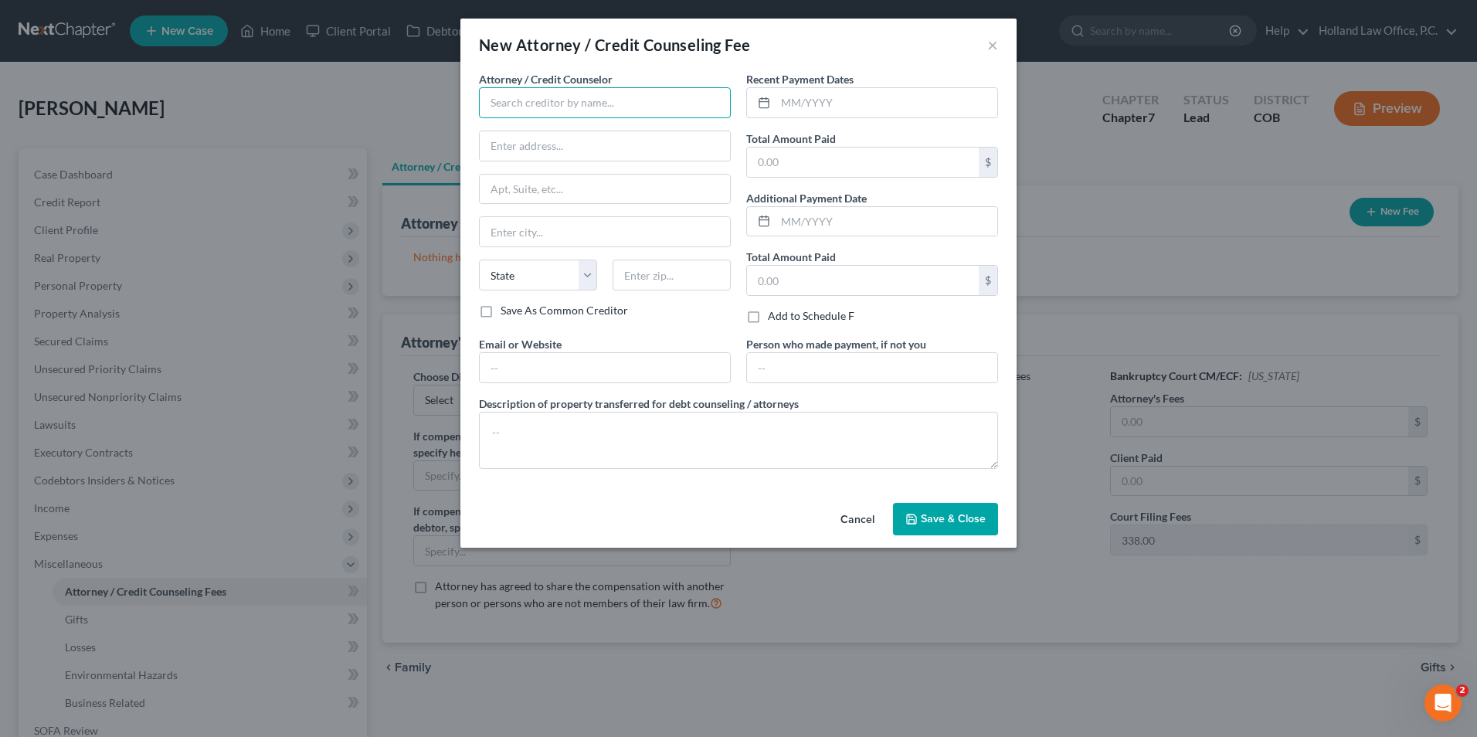
click at [593, 97] on input "text" at bounding box center [605, 102] width 252 height 31
type input "Holland Law Office"
type input "5652 McWhinney Blvd"
type input "Loveland"
select select "5"
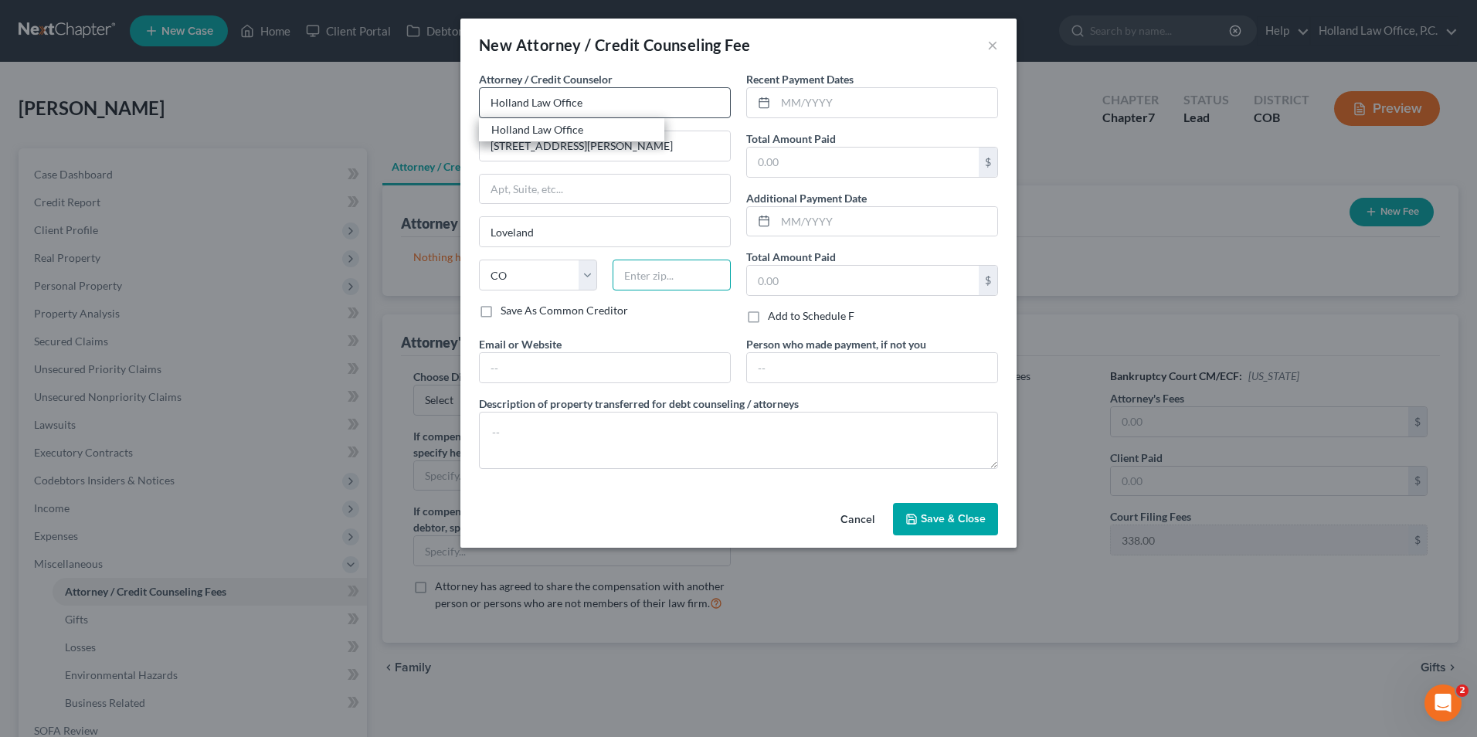
type input "80538"
type input "donna@hollandlaw970.com"
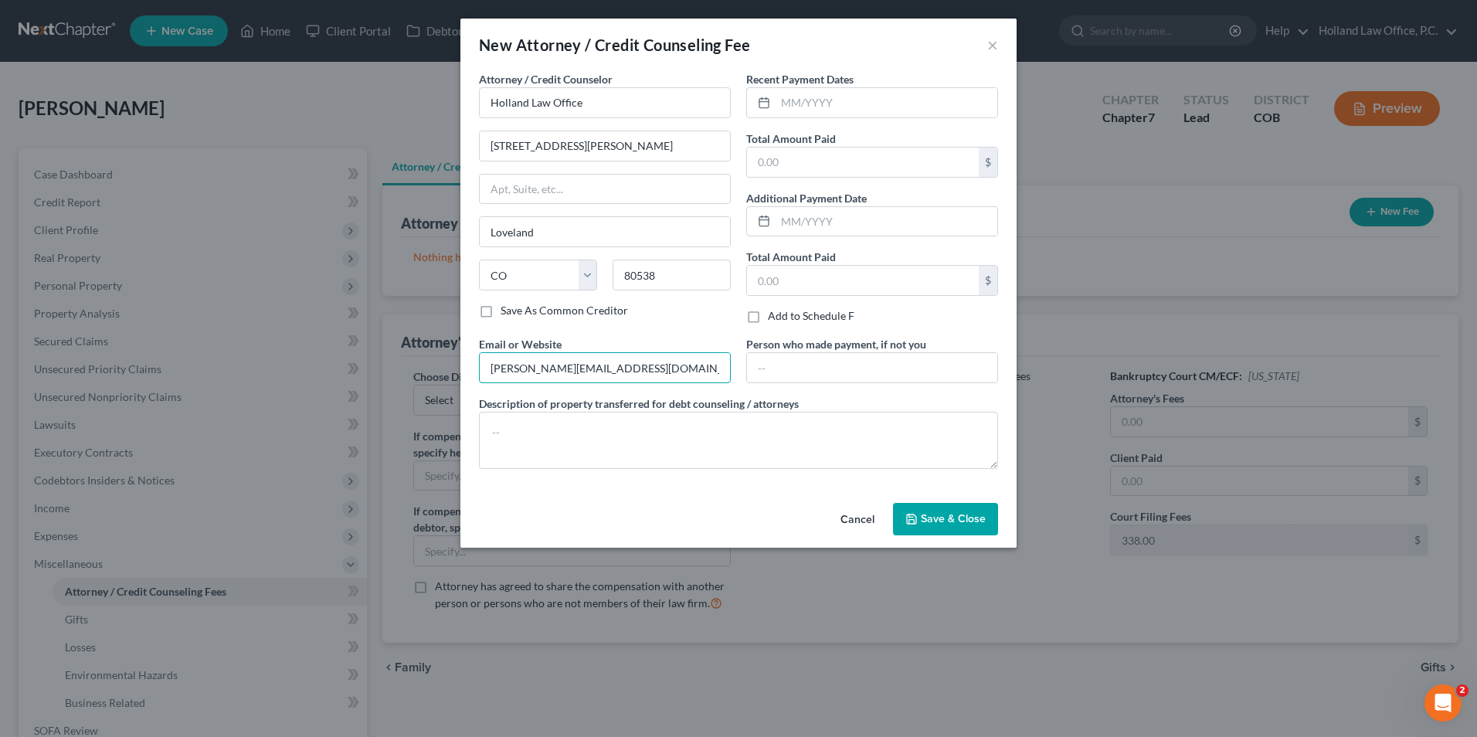
drag, startPoint x: 643, startPoint y: 370, endPoint x: 358, endPoint y: 340, distance: 286.6
click at [358, 340] on div "New Attorney / Credit Counseling Fee × Attorney / Credit Counselor * Holland La…" at bounding box center [738, 368] width 1477 height 737
drag, startPoint x: 819, startPoint y: 152, endPoint x: 831, endPoint y: 152, distance: 12.4
click at [819, 152] on input "text" at bounding box center [863, 162] width 232 height 29
type input "3,400.00"
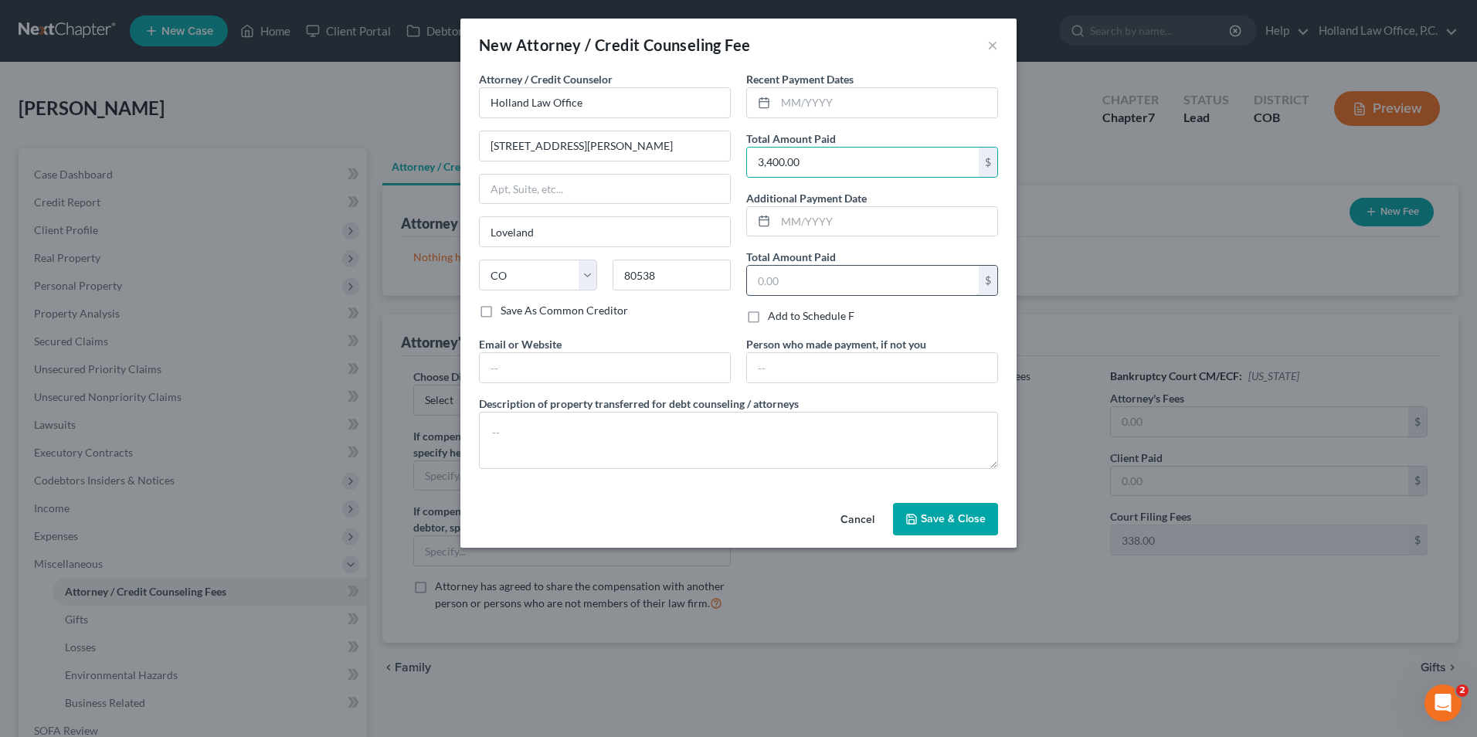
click at [817, 276] on input "text" at bounding box center [863, 280] width 232 height 29
type input "3,400.00"
drag, startPoint x: 830, startPoint y: 279, endPoint x: 650, endPoint y: 261, distance: 180.8
click at [650, 261] on div "Attorney / Credit Counselor * Holland Law Office 5652 McWhinney Blvd Loveland S…" at bounding box center [738, 276] width 535 height 410
click at [543, 427] on textarea at bounding box center [738, 440] width 519 height 57
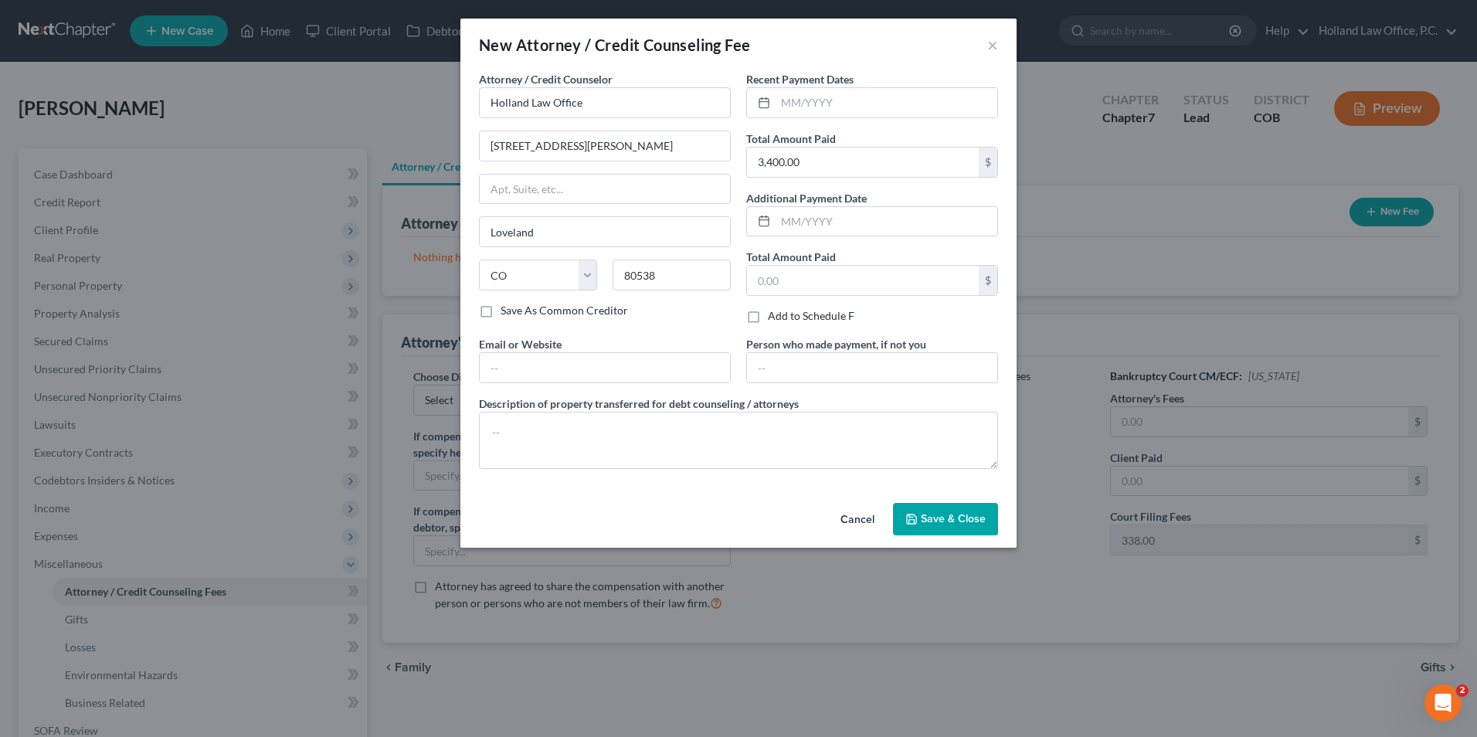
click at [936, 516] on span "Save & Close" at bounding box center [953, 518] width 65 height 13
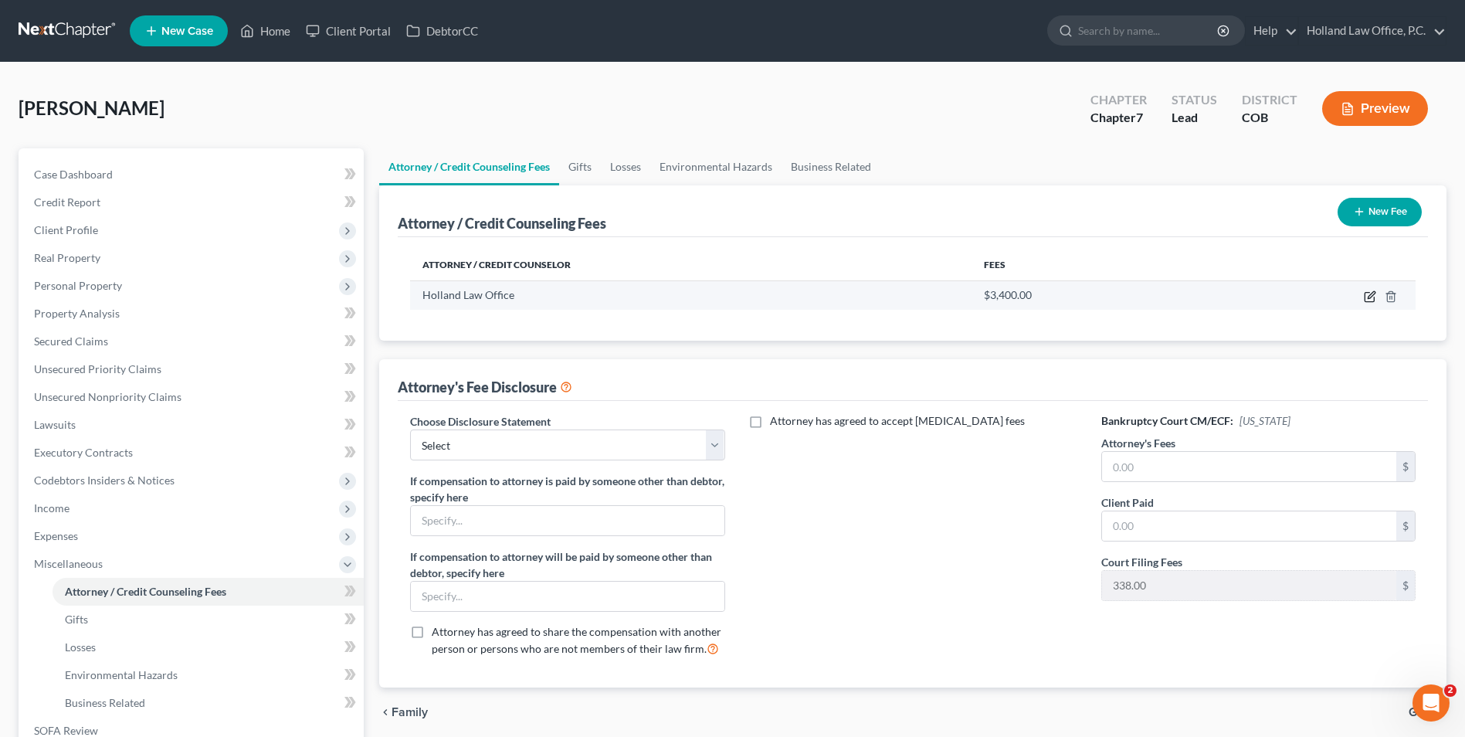
click at [1370, 294] on icon "button" at bounding box center [1370, 296] width 12 height 12
select select "5"
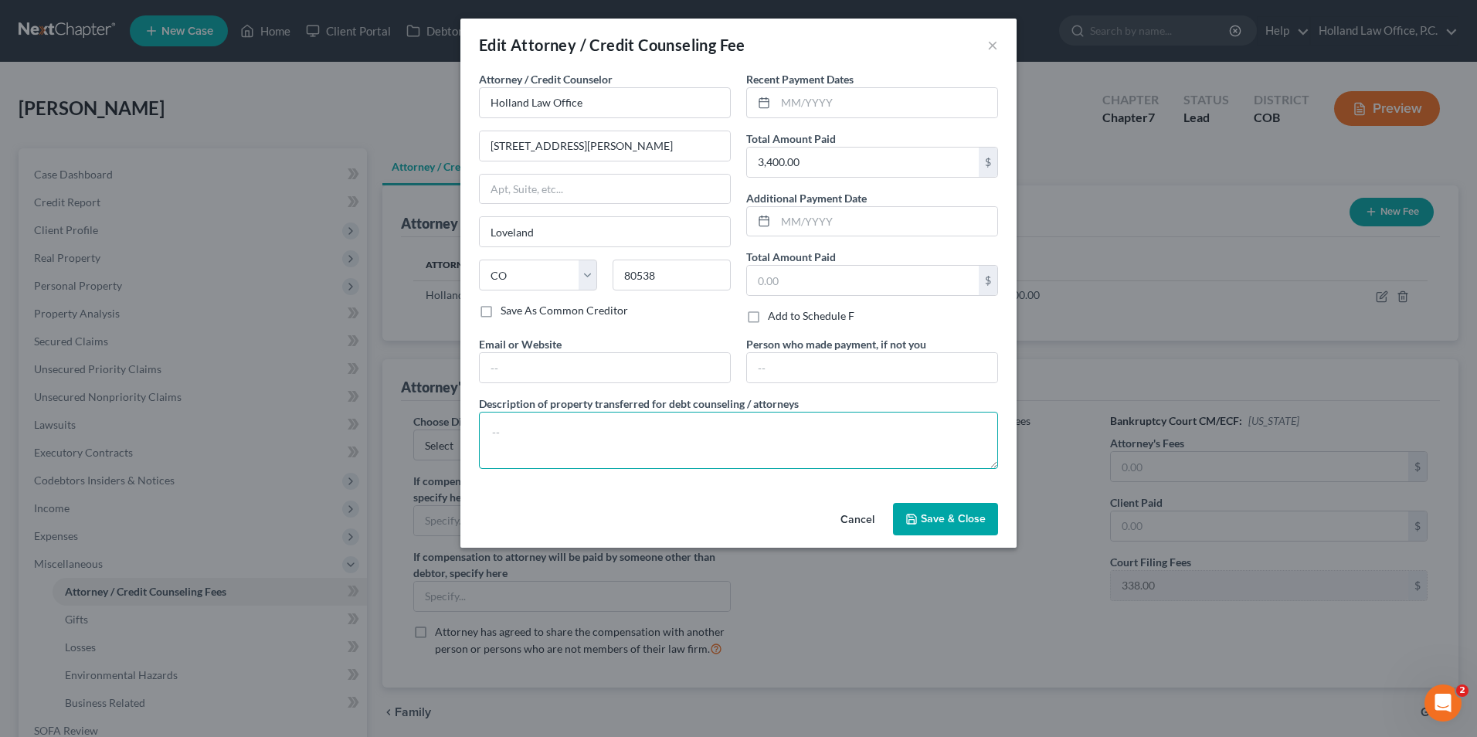
click at [544, 457] on textarea at bounding box center [738, 440] width 519 height 57
paste textarea "Filing Fee $338,, Credit Report $40, Credit Counseling $20, Financial Education…"
type textarea "Filing Fee $338,, Credit Report $40, Credit Counseling $20, Financial Education…"
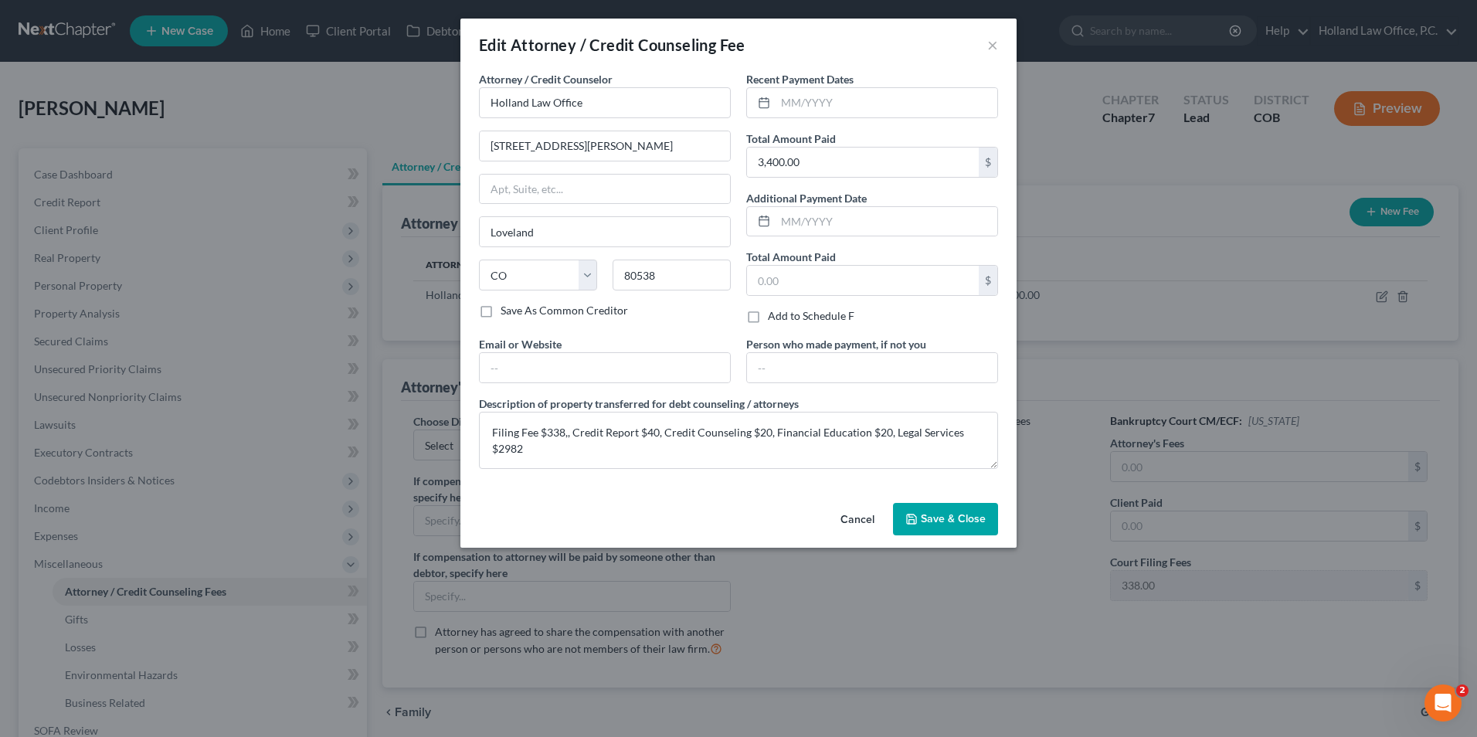
click at [937, 509] on button "Save & Close" at bounding box center [945, 519] width 105 height 32
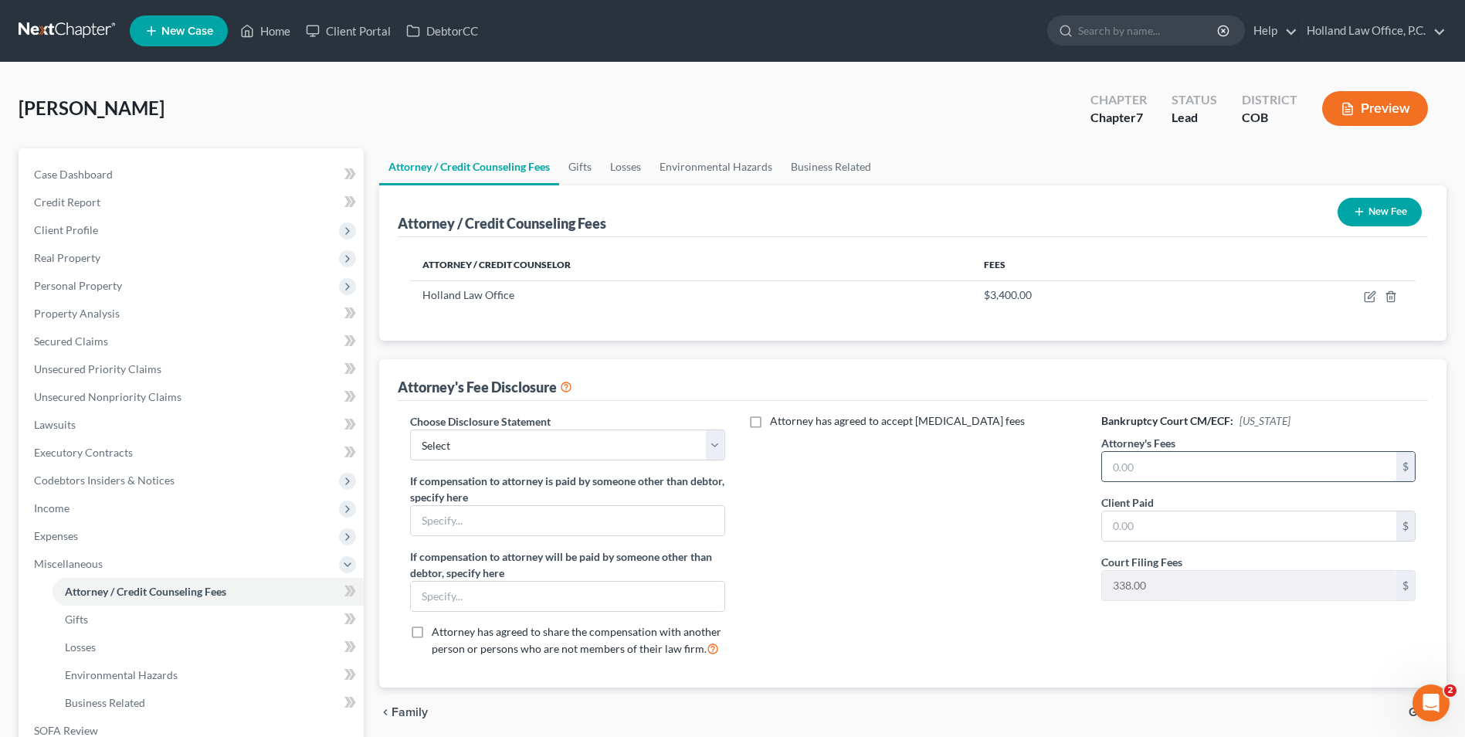
click at [1173, 460] on input "text" at bounding box center [1249, 466] width 294 height 29
type input "2,982.00"
click at [1181, 528] on input "text" at bounding box center [1249, 525] width 294 height 29
type input "2,982.00"
click at [617, 445] on select "Select Disclosure" at bounding box center [567, 444] width 314 height 31
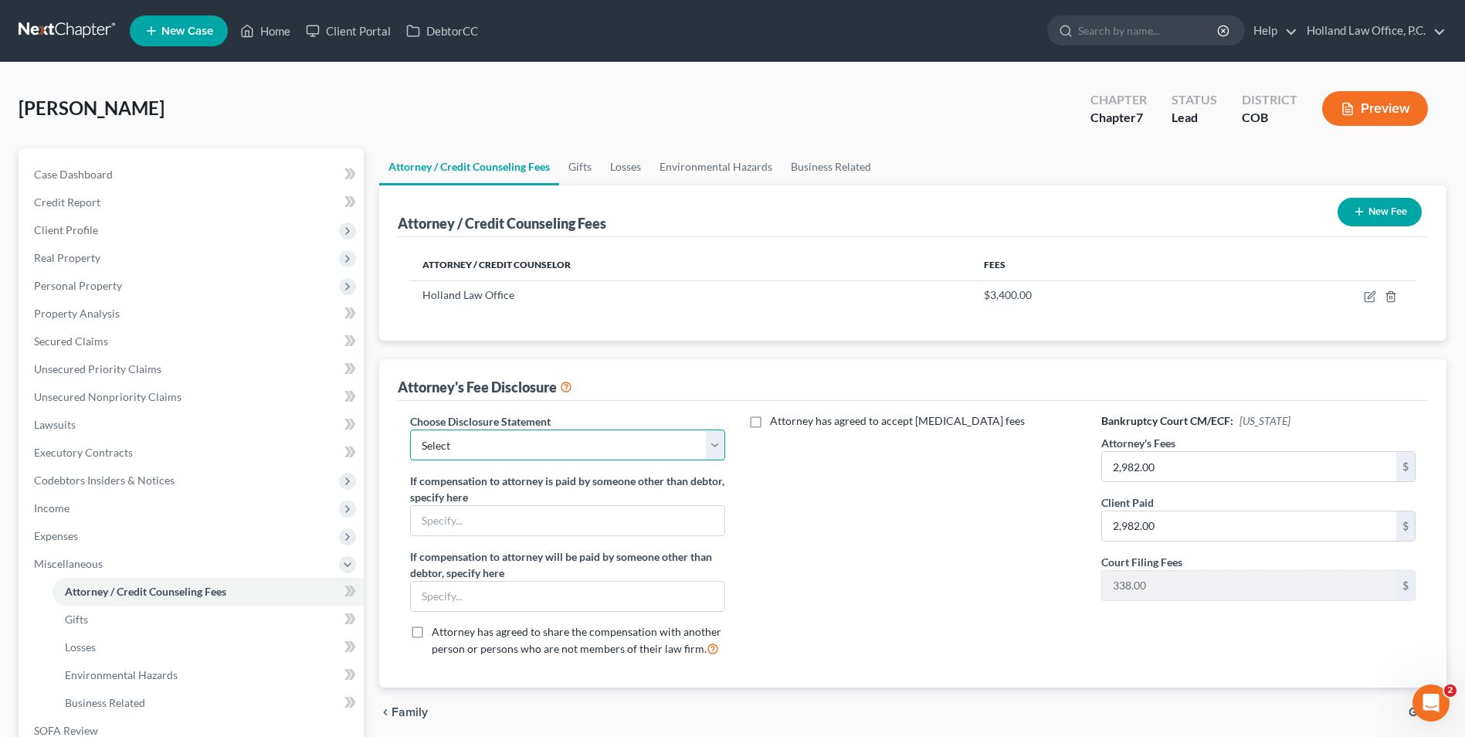
select select "0"
click at [410, 429] on select "Select Disclosure" at bounding box center [567, 444] width 314 height 31
click at [1371, 300] on icon "button" at bounding box center [1370, 296] width 12 height 12
select select "5"
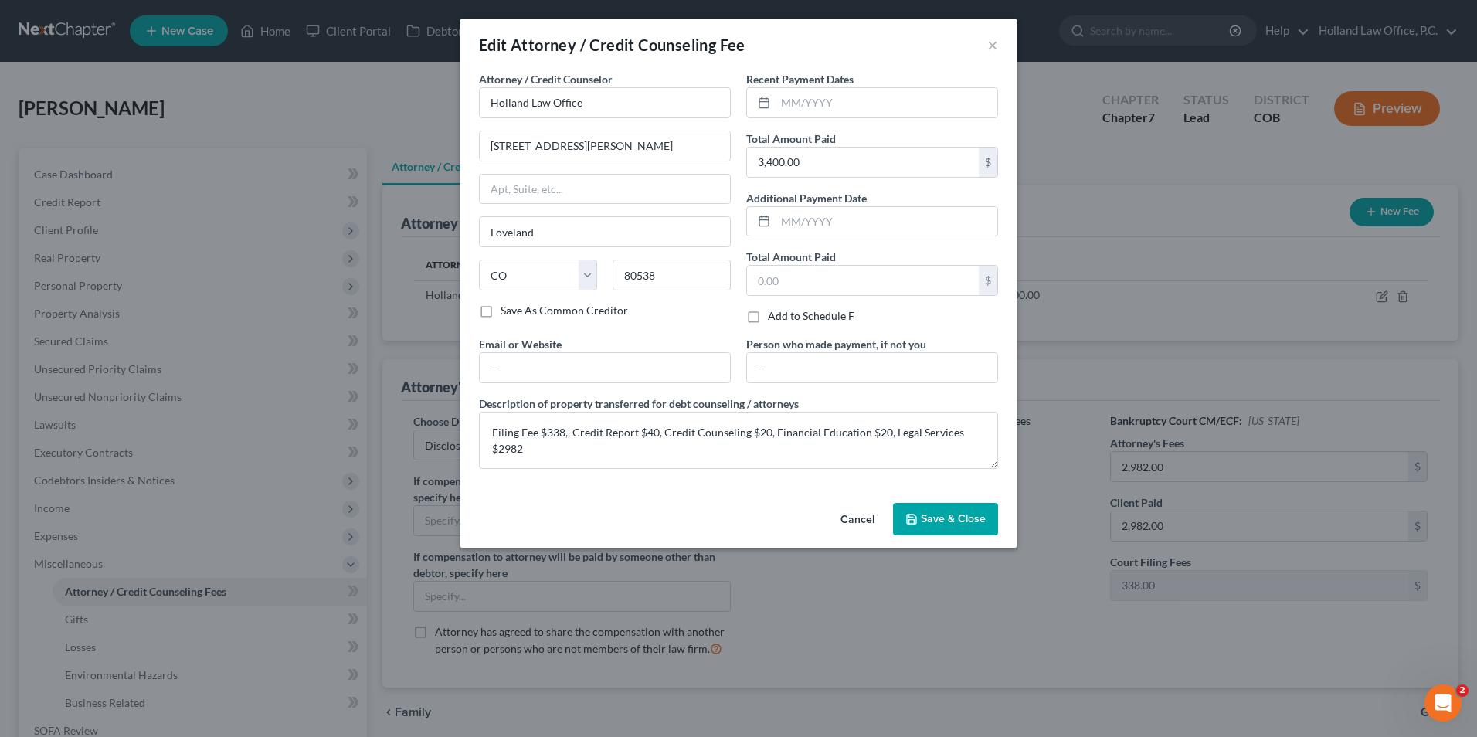
click at [979, 503] on button "Save & Close" at bounding box center [945, 519] width 105 height 32
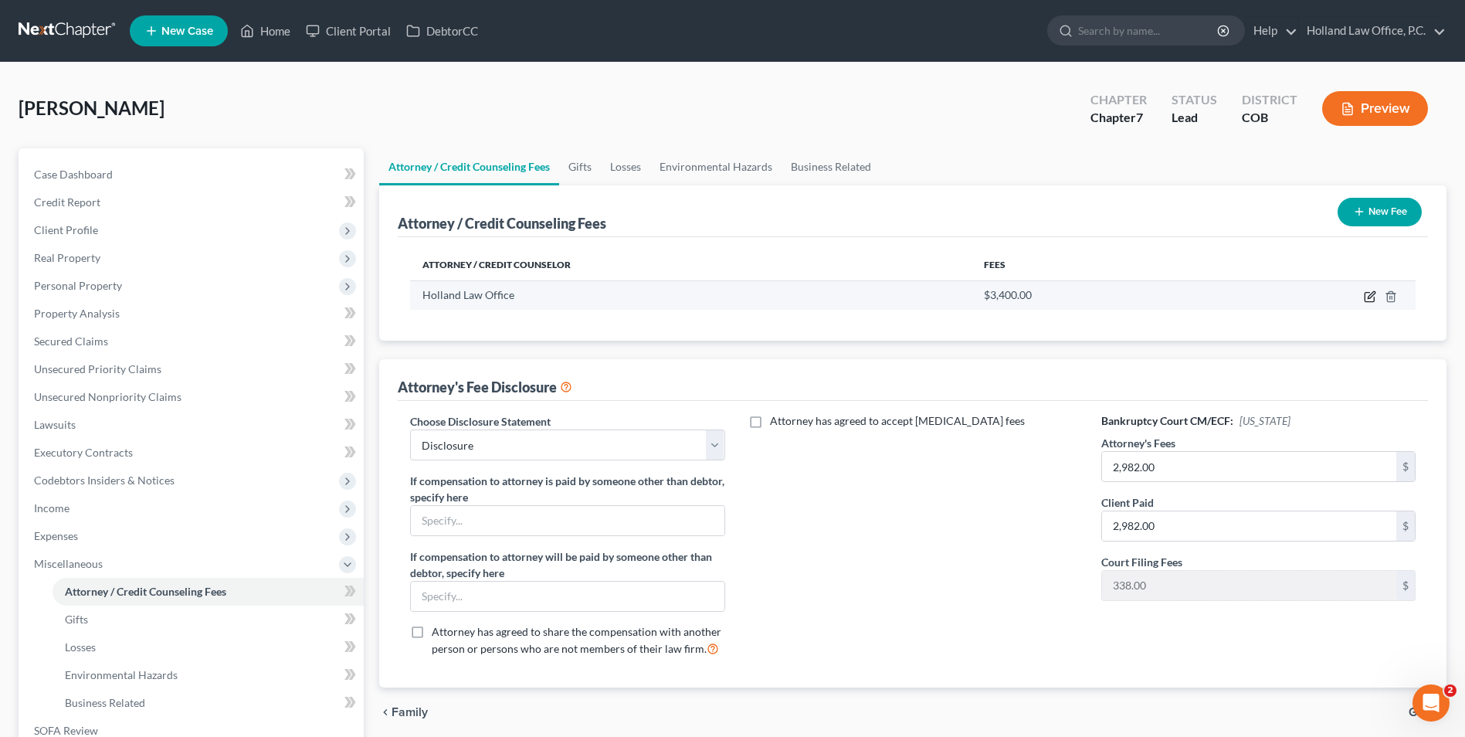
click at [1373, 297] on icon "button" at bounding box center [1370, 296] width 12 height 12
select select "5"
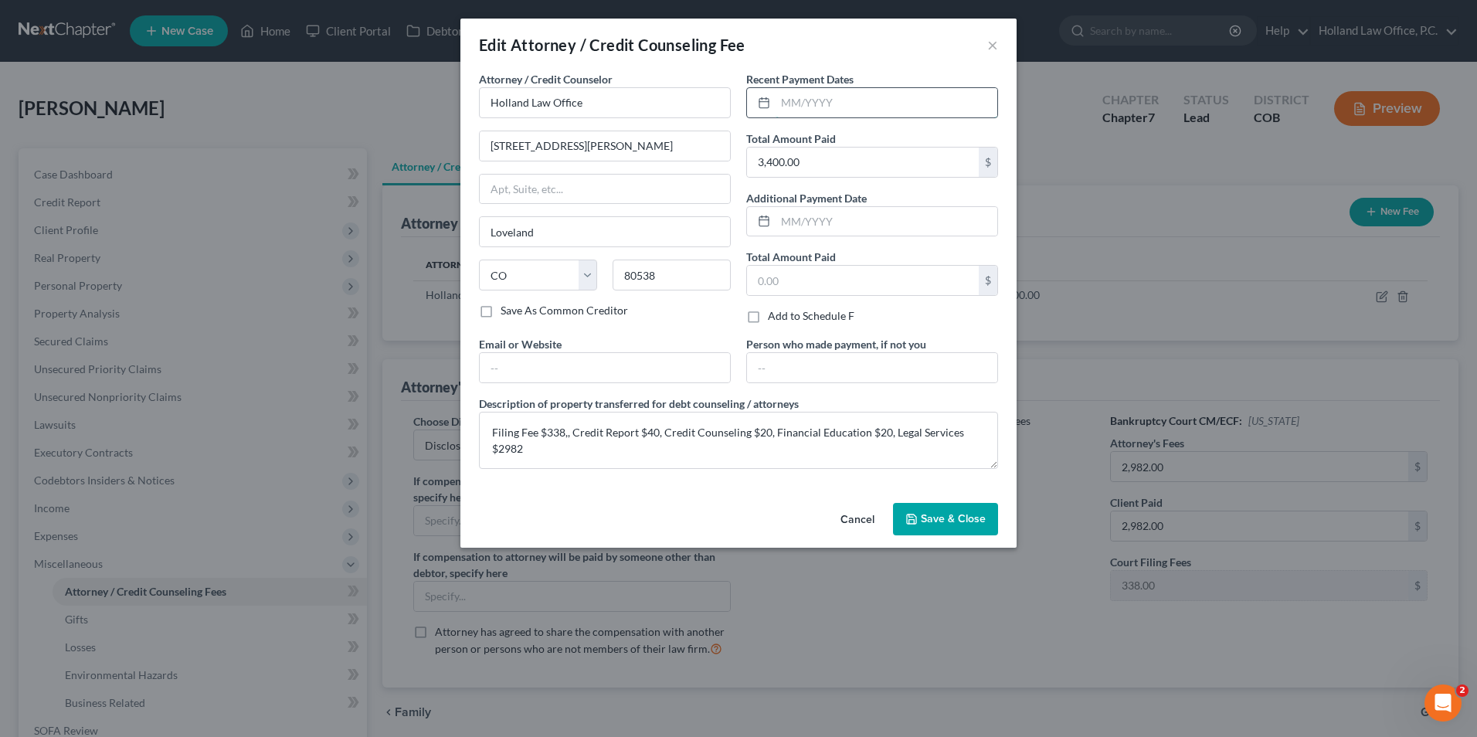
click at [820, 101] on input "text" at bounding box center [887, 102] width 222 height 29
type input "6/23/2025"
click at [959, 512] on span "Save & Close" at bounding box center [953, 518] width 65 height 13
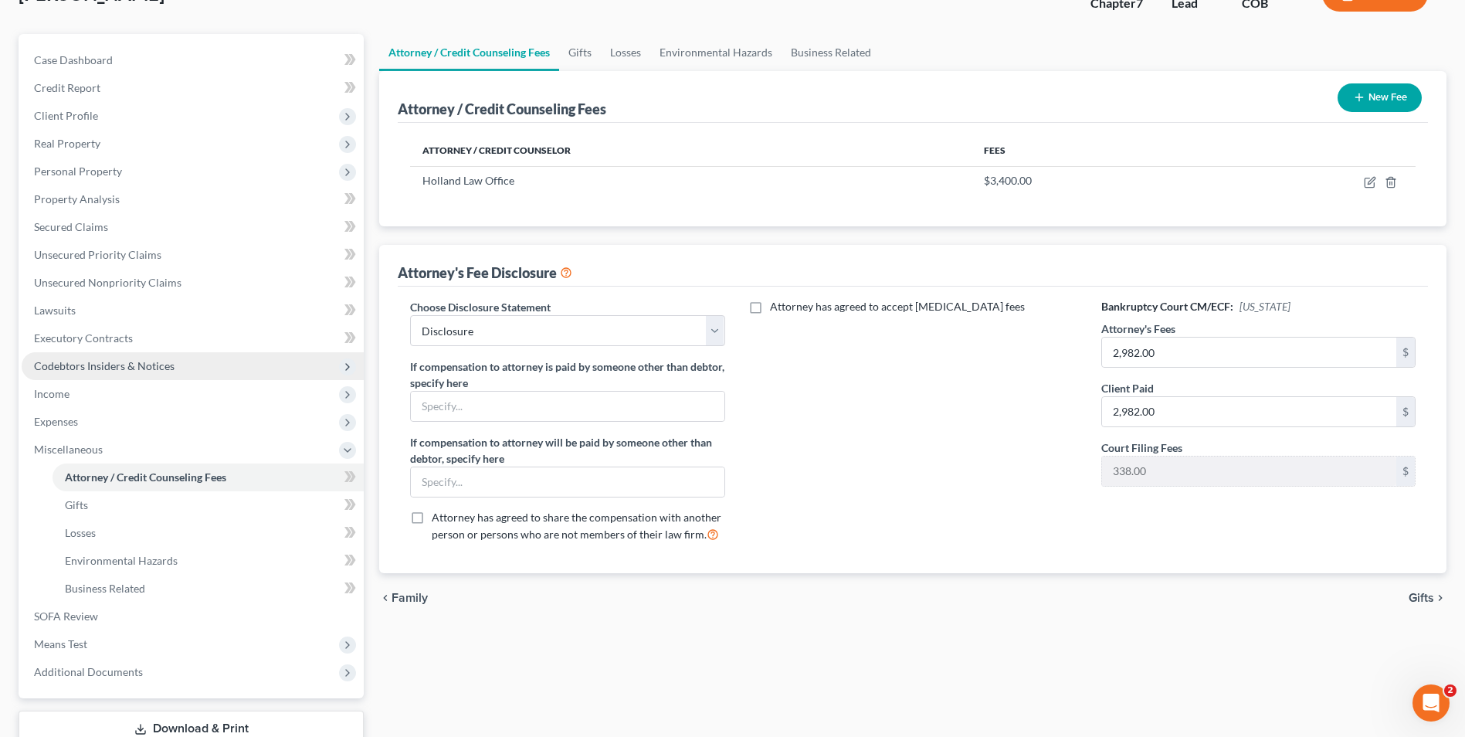
scroll to position [154, 0]
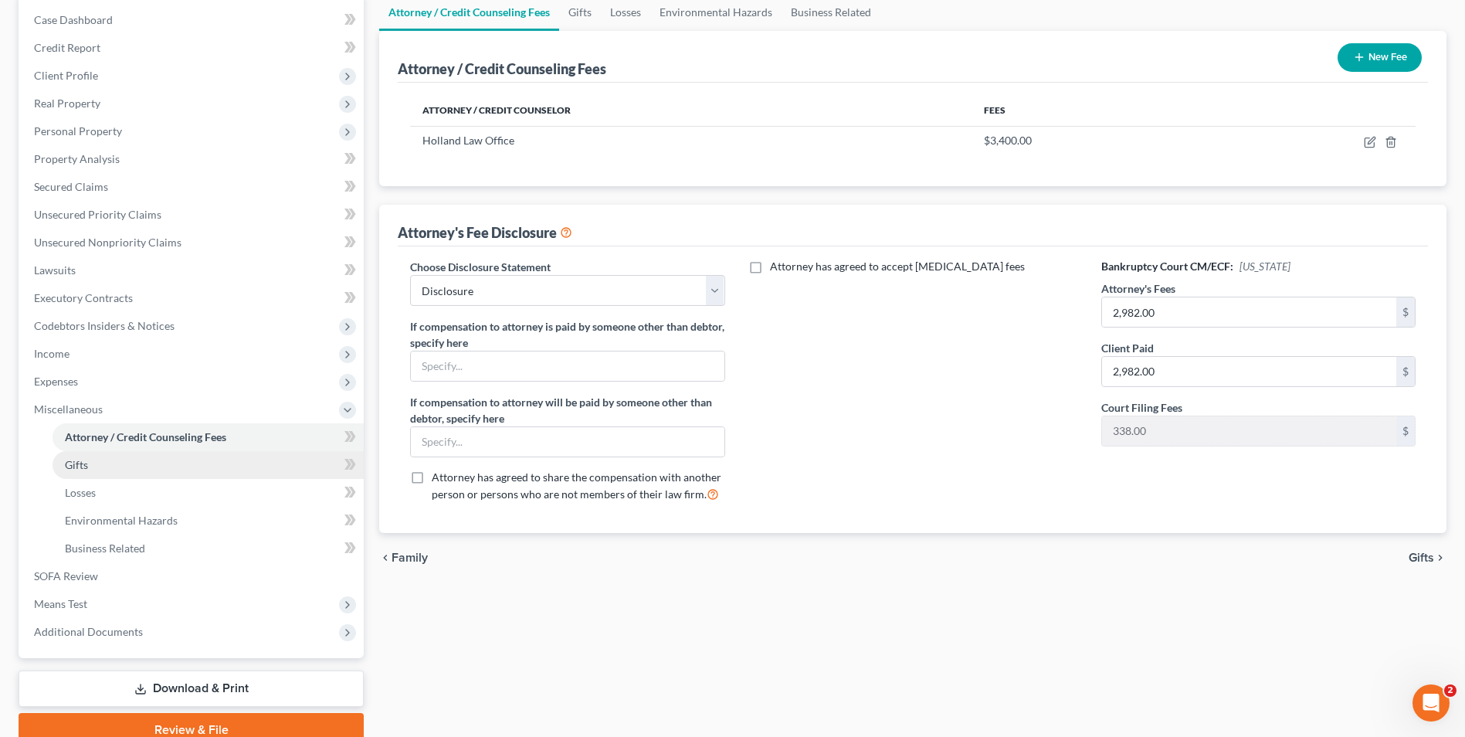
click at [117, 451] on link "Gifts" at bounding box center [208, 465] width 311 height 28
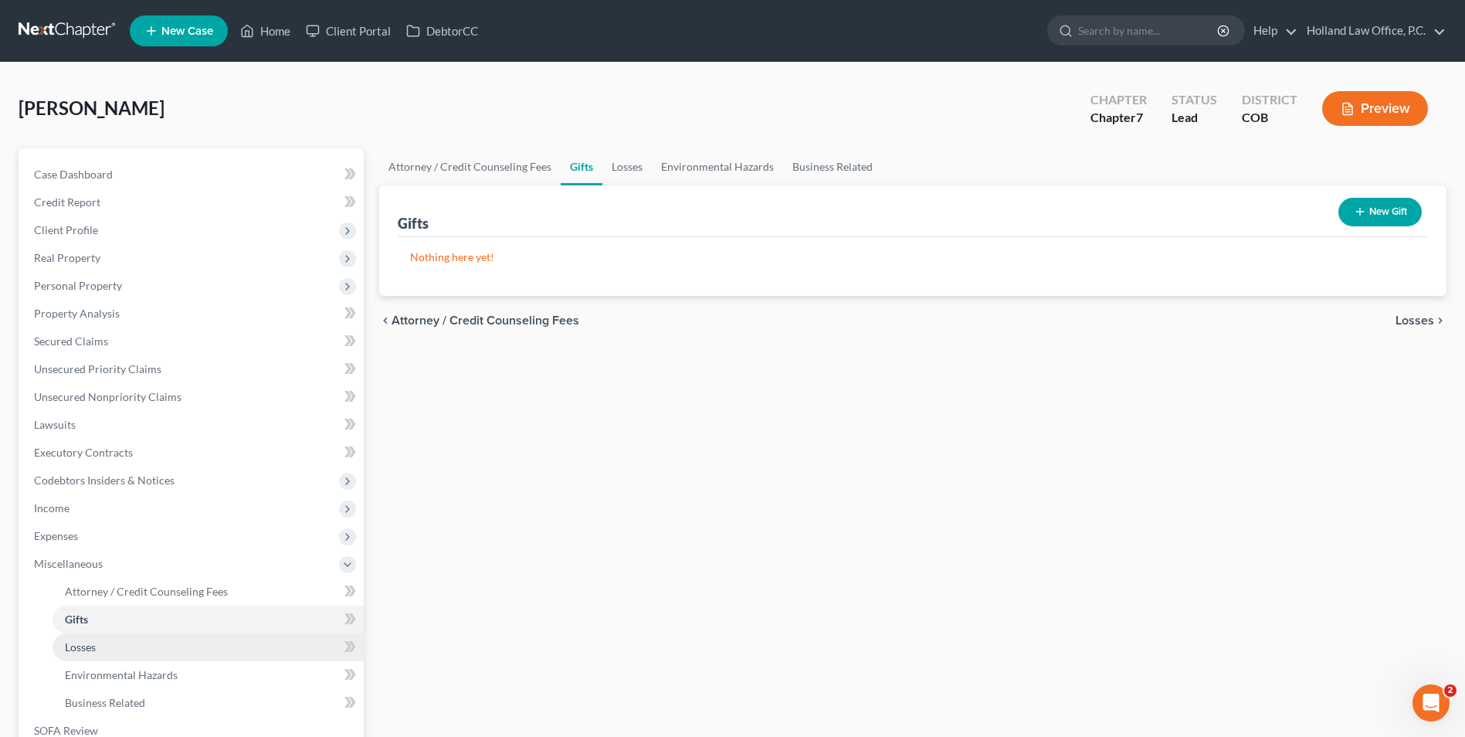
click at [120, 643] on link "Losses" at bounding box center [208, 647] width 311 height 28
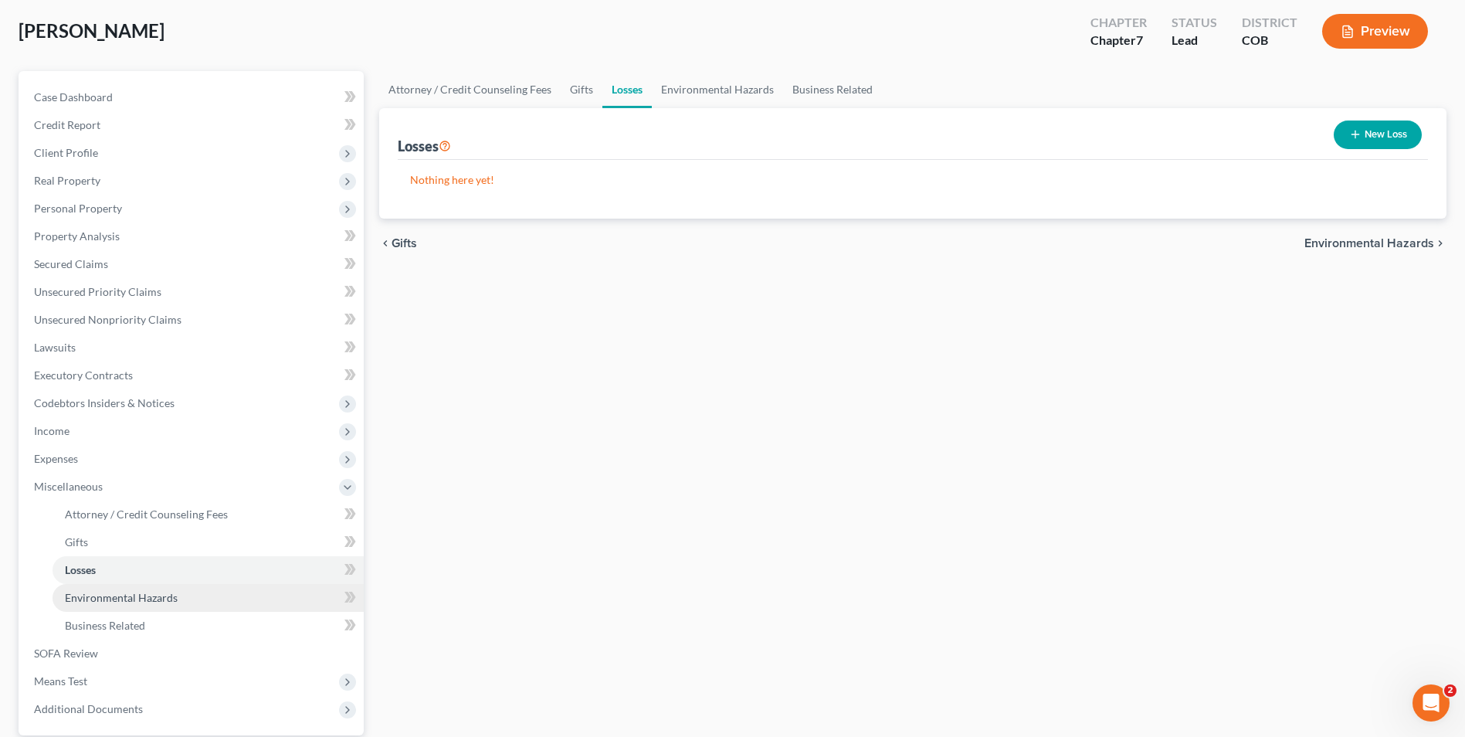
click at [147, 595] on span "Environmental Hazards" at bounding box center [121, 597] width 113 height 13
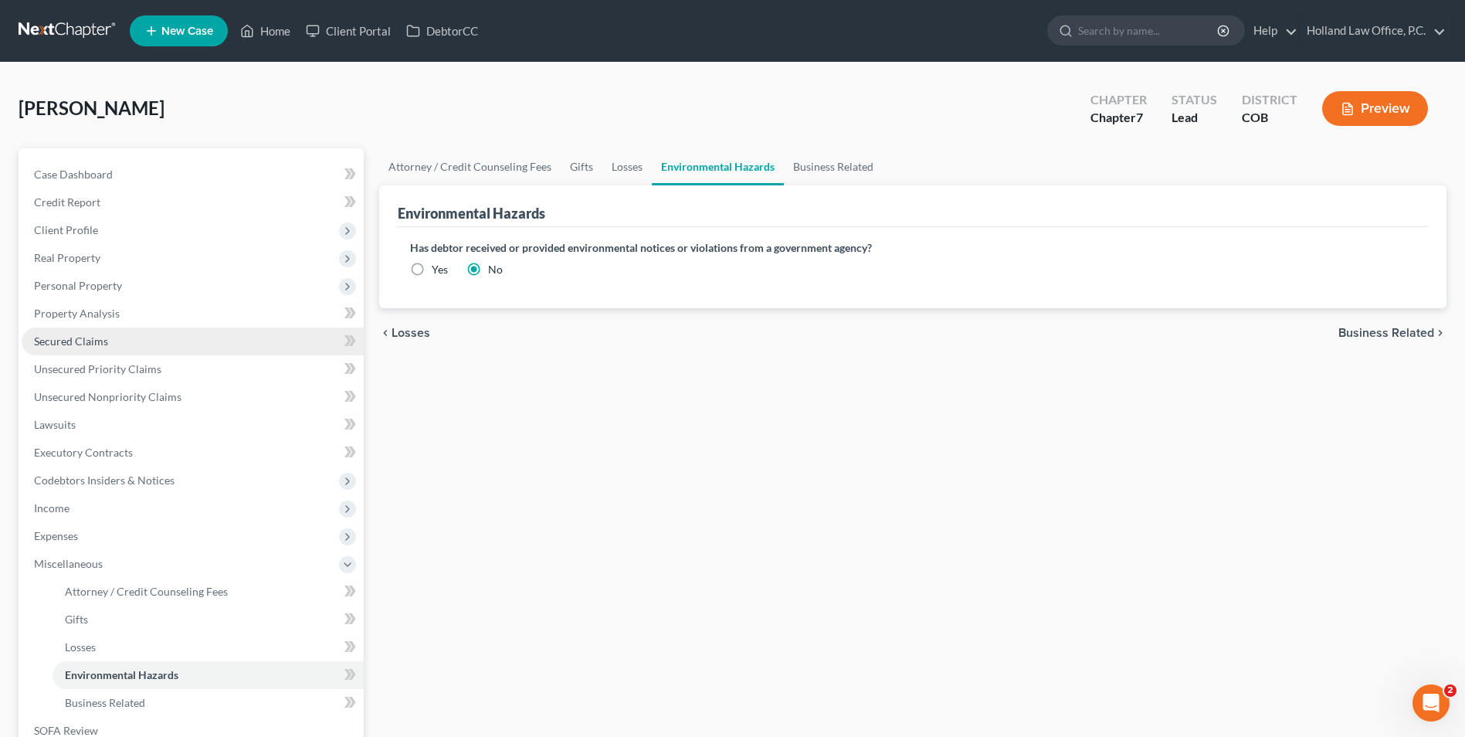
click at [81, 353] on link "Secured Claims" at bounding box center [193, 342] width 342 height 28
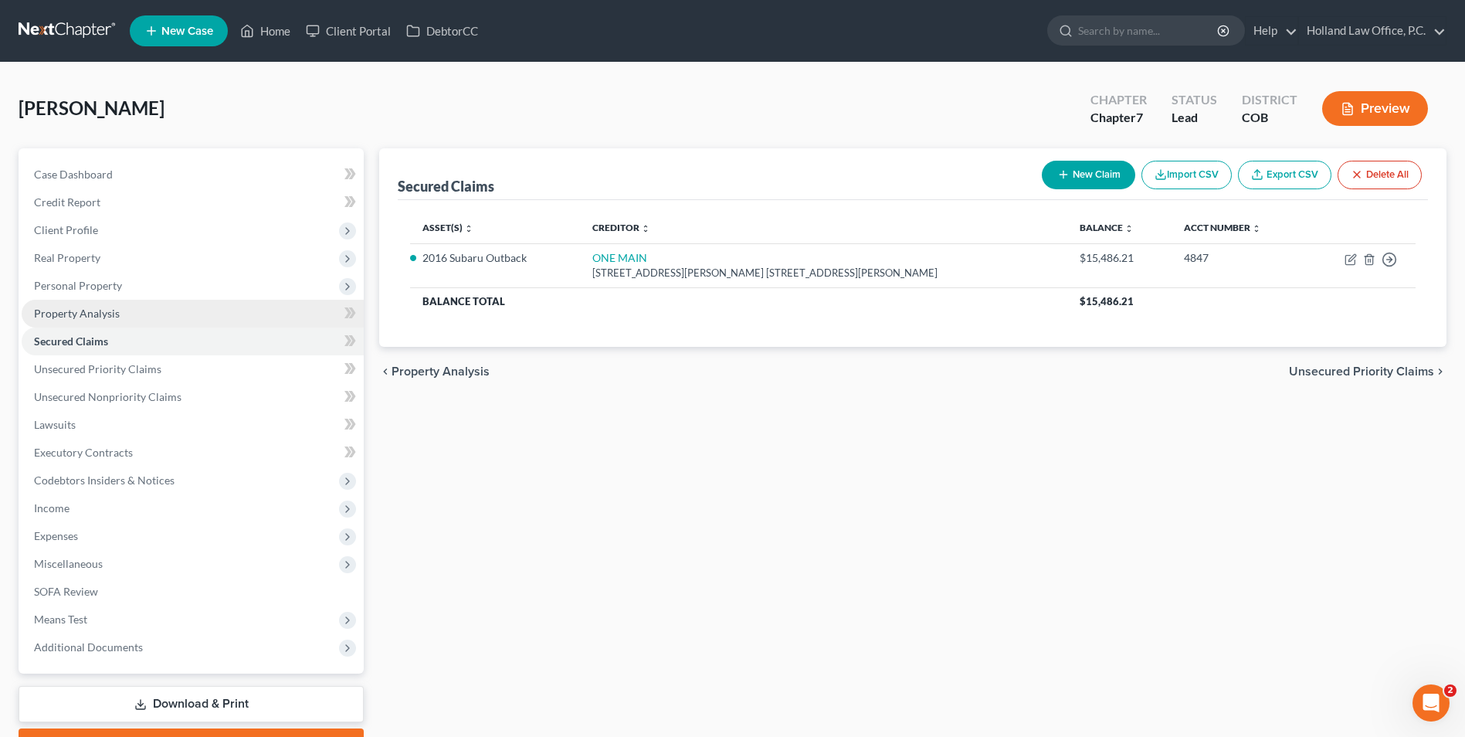
click at [80, 308] on span "Property Analysis" at bounding box center [77, 313] width 86 height 13
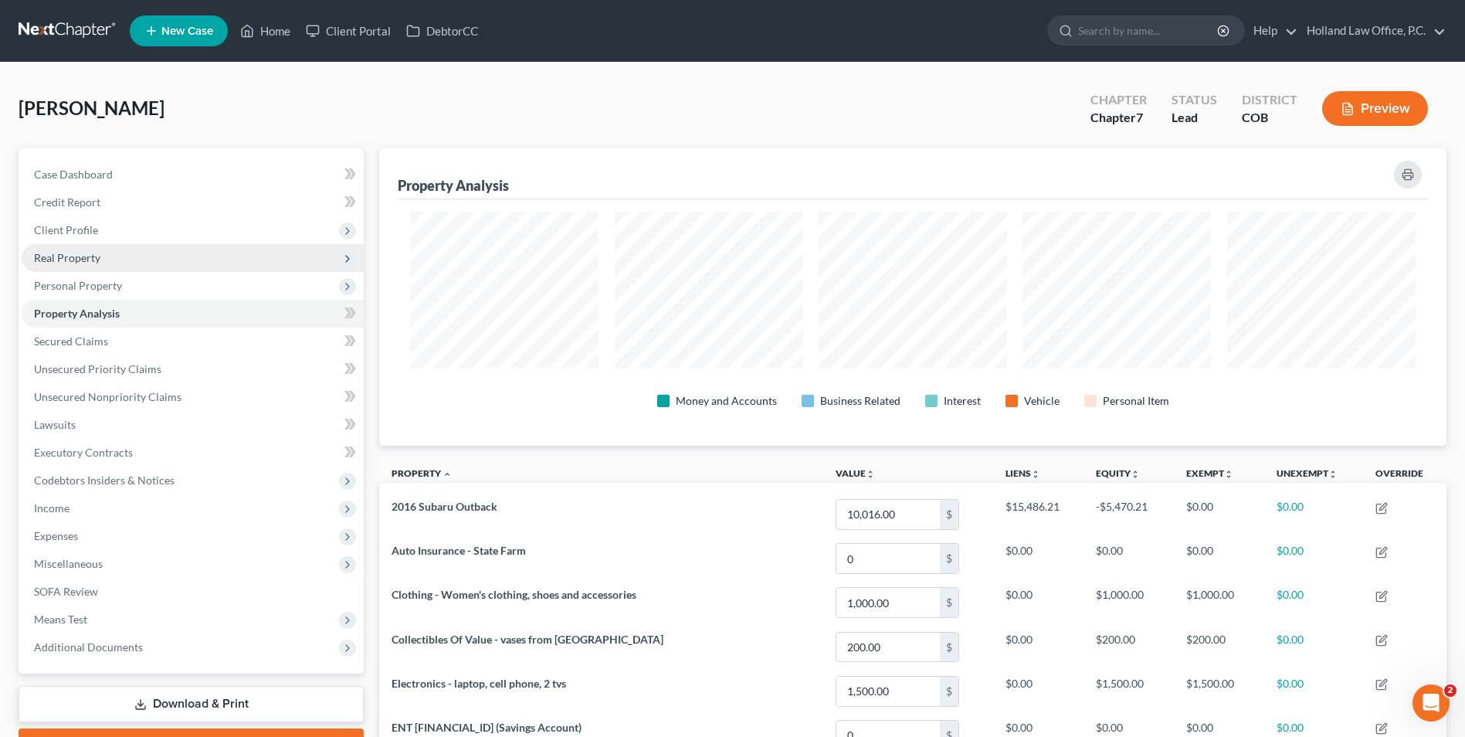
scroll to position [297, 1067]
click at [120, 270] on span "Real Property" at bounding box center [193, 258] width 342 height 28
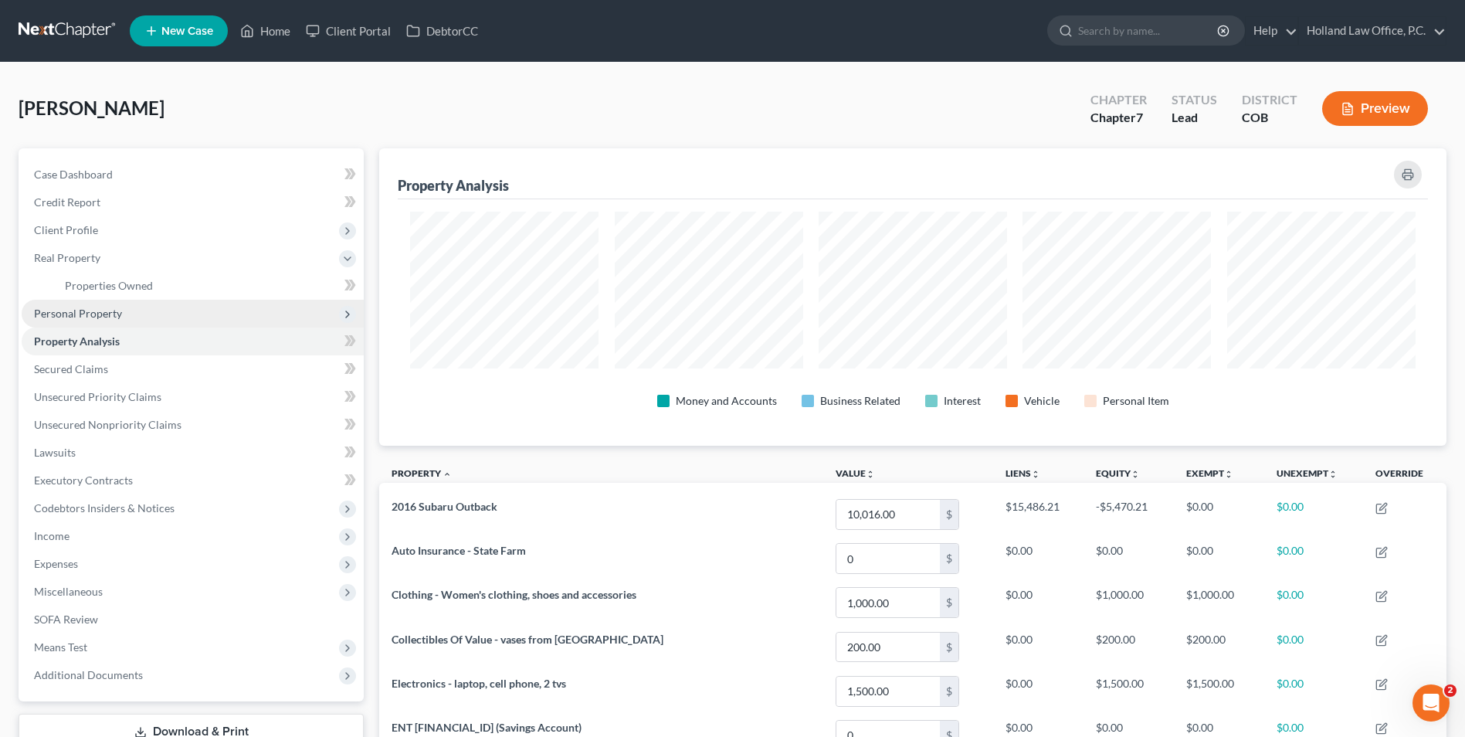
click at [105, 304] on span "Personal Property" at bounding box center [193, 314] width 342 height 28
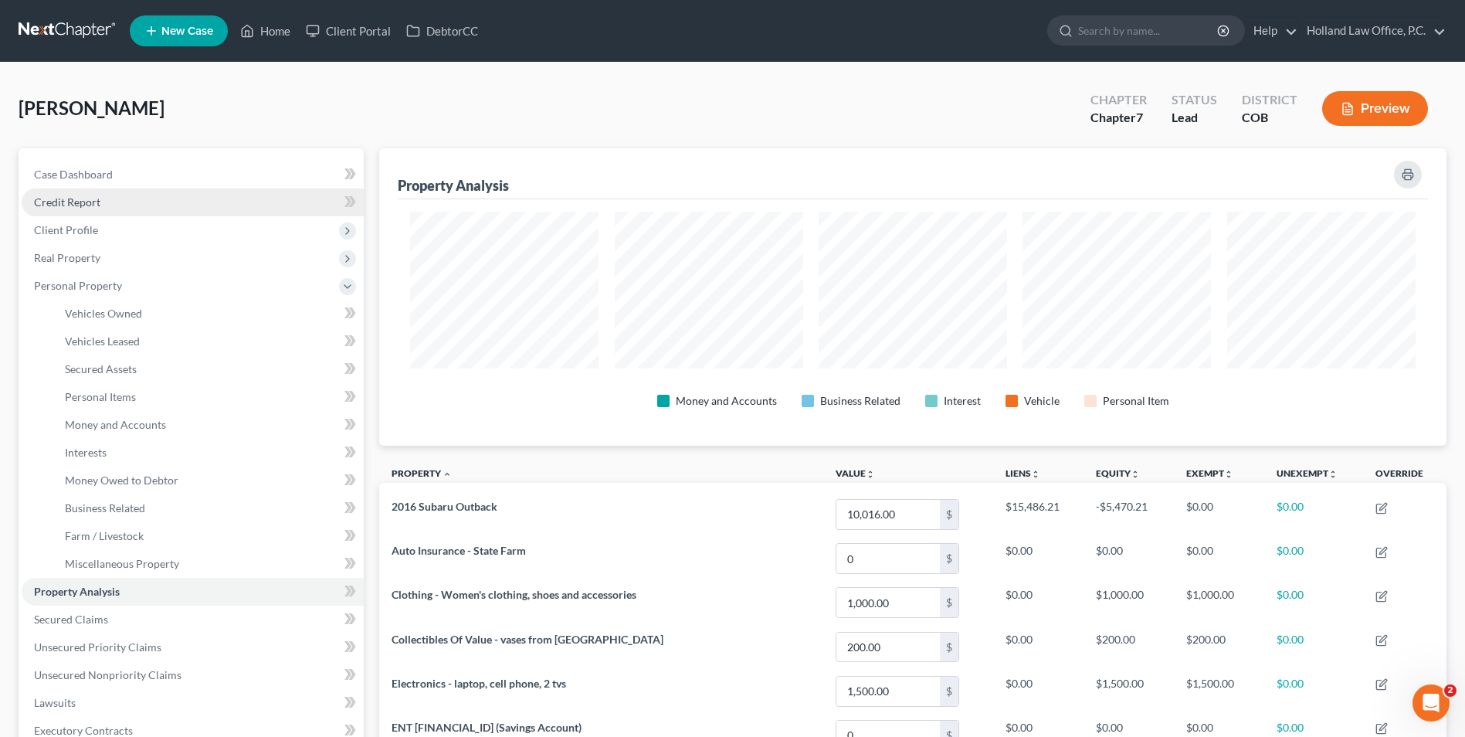
click at [85, 200] on span "Credit Report" at bounding box center [67, 201] width 66 height 13
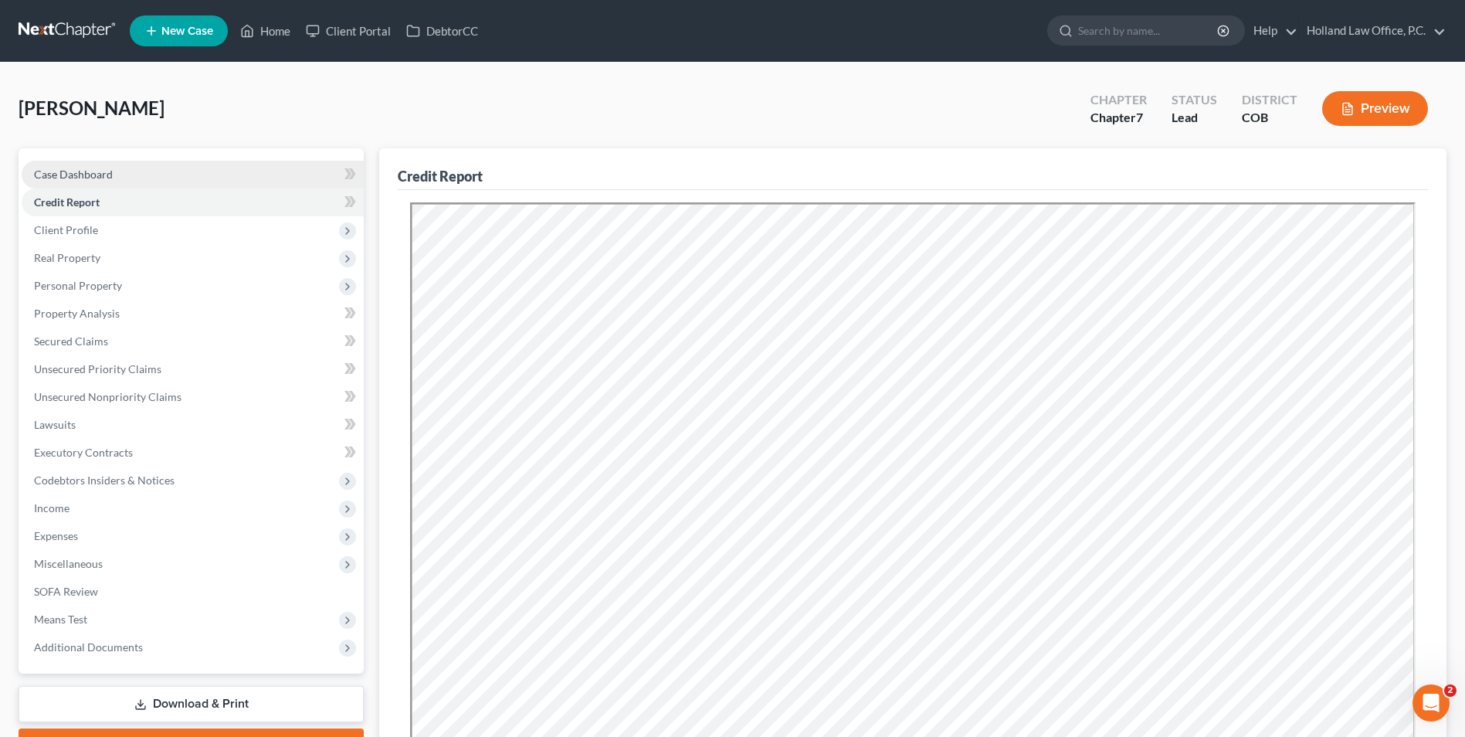
click at [109, 178] on span "Case Dashboard" at bounding box center [73, 174] width 79 height 13
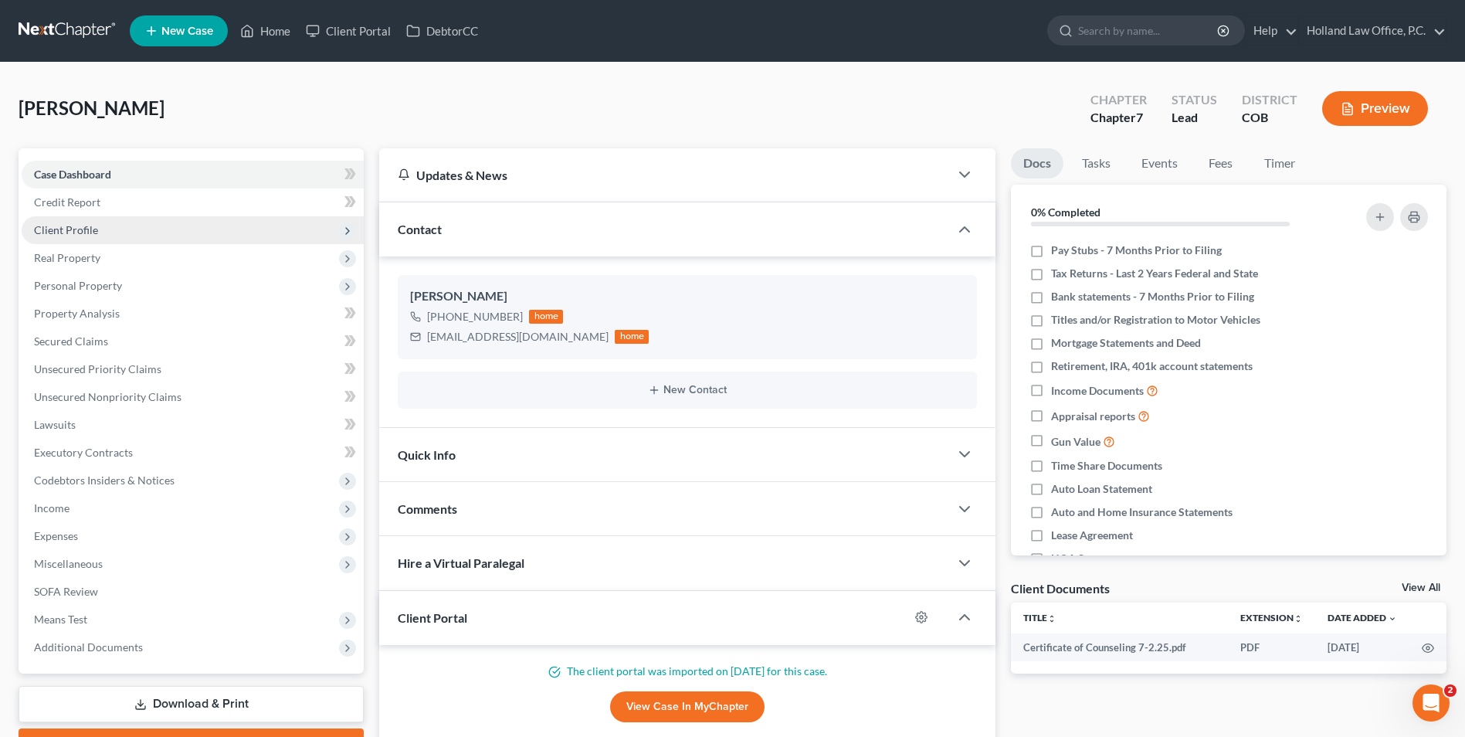
drag, startPoint x: 106, startPoint y: 250, endPoint x: 106, endPoint y: 237, distance: 13.1
click at [106, 250] on span "Real Property" at bounding box center [193, 258] width 342 height 28
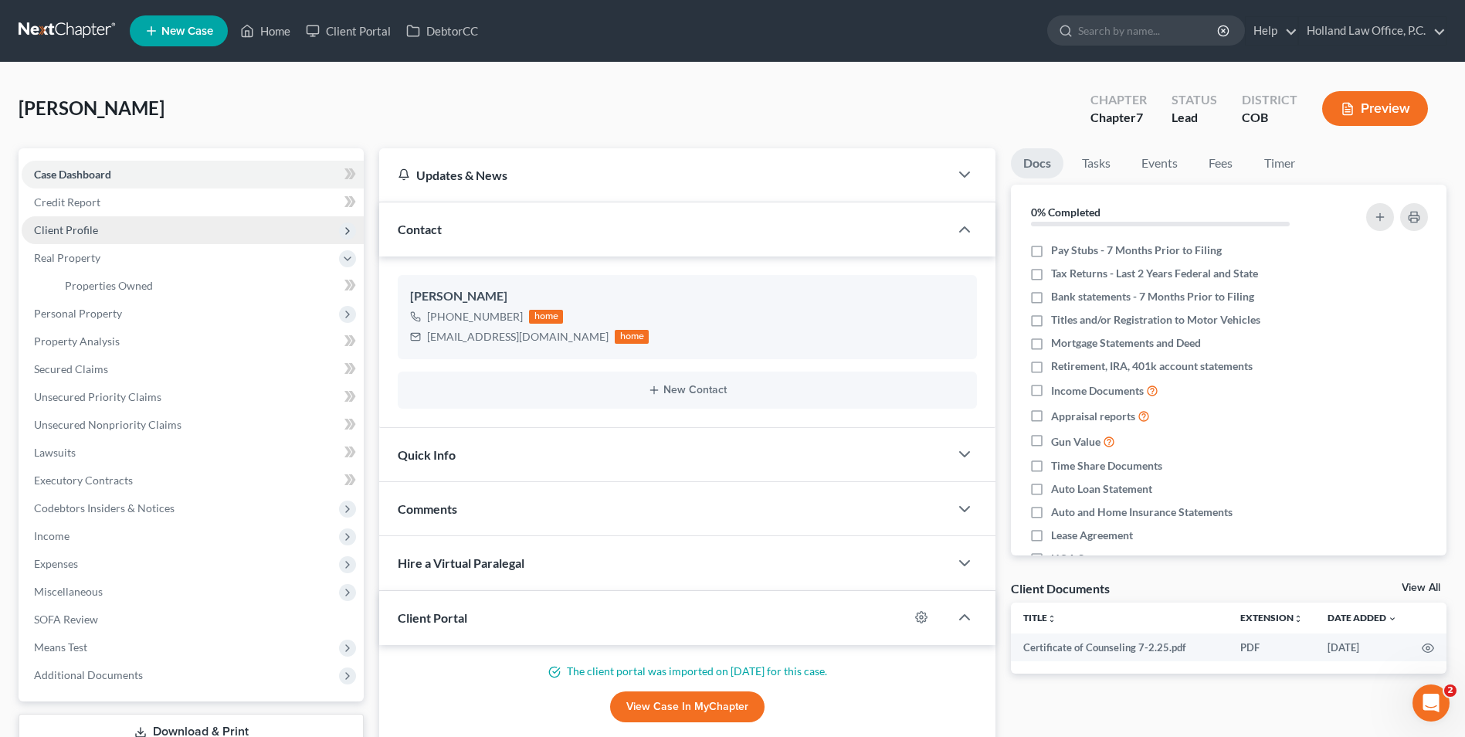
click at [106, 237] on span "Client Profile" at bounding box center [193, 230] width 342 height 28
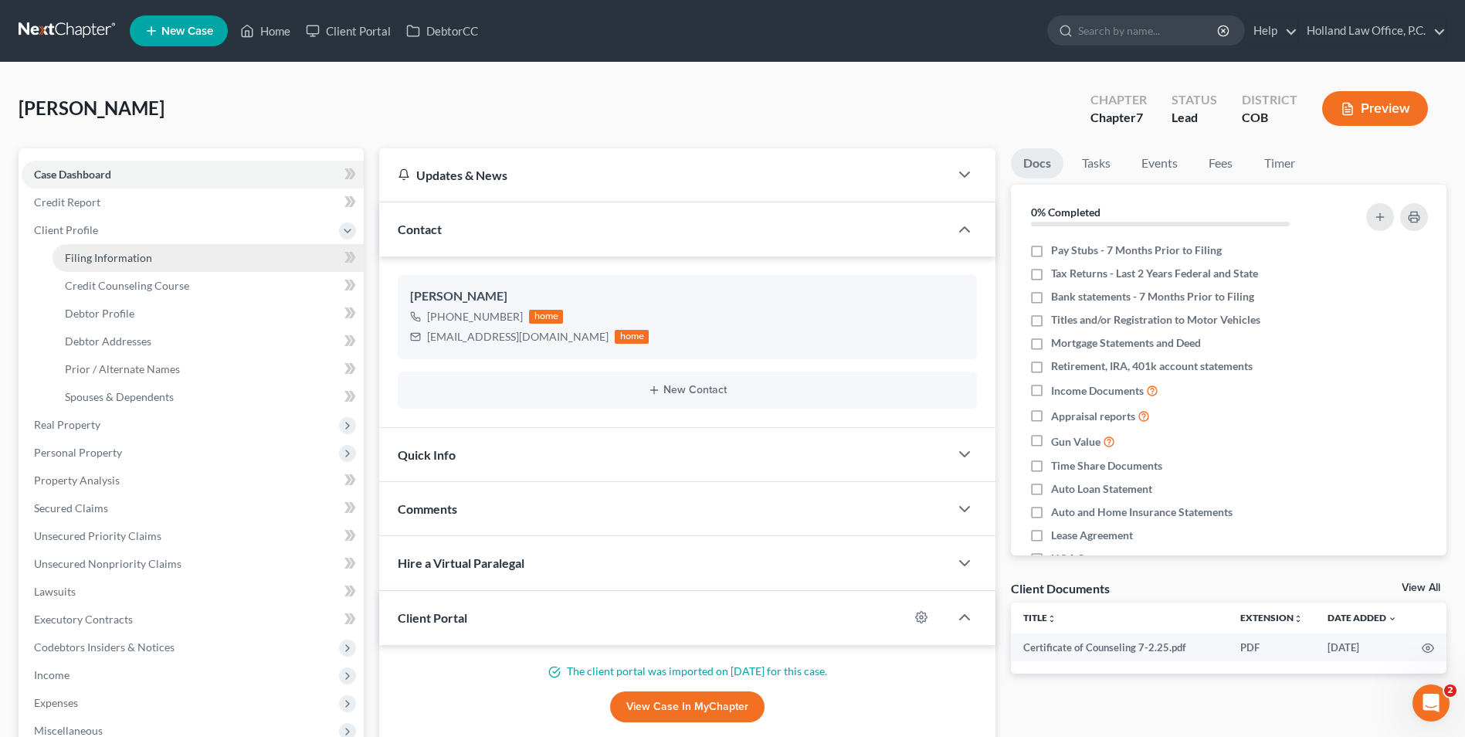
click at [115, 260] on span "Filing Information" at bounding box center [108, 257] width 87 height 13
select select "1"
select select "0"
select select "11"
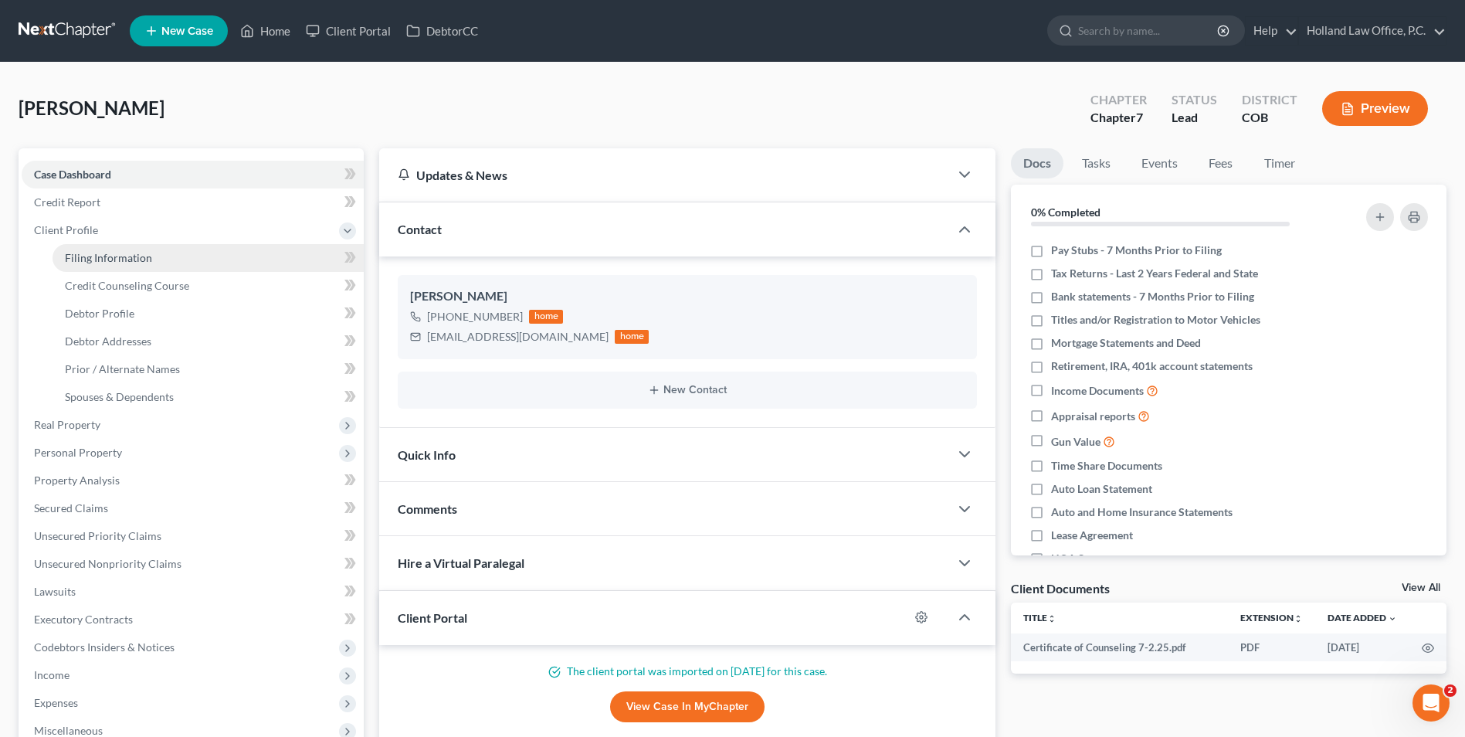
select select "0"
select select "5"
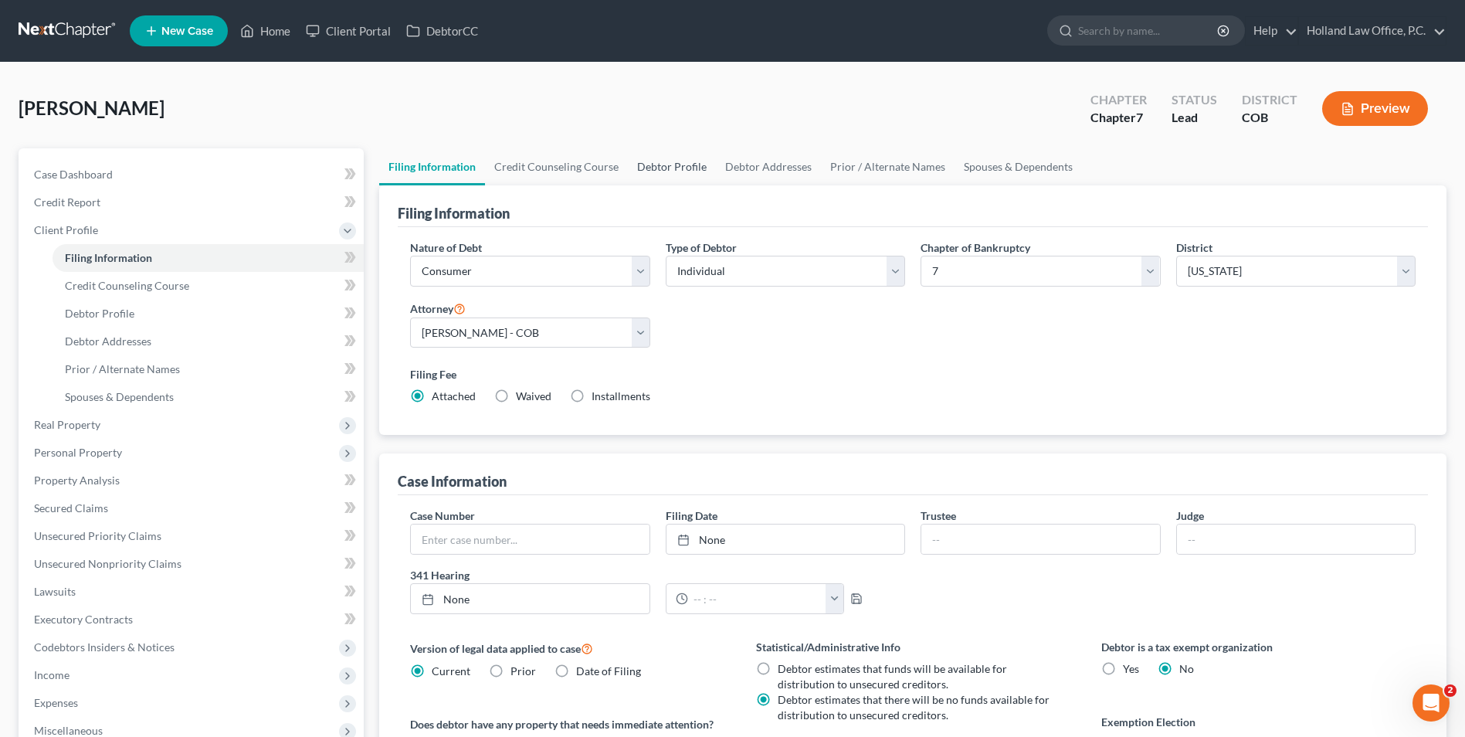
click at [677, 165] on link "Debtor Profile" at bounding box center [672, 166] width 88 height 37
select select "0"
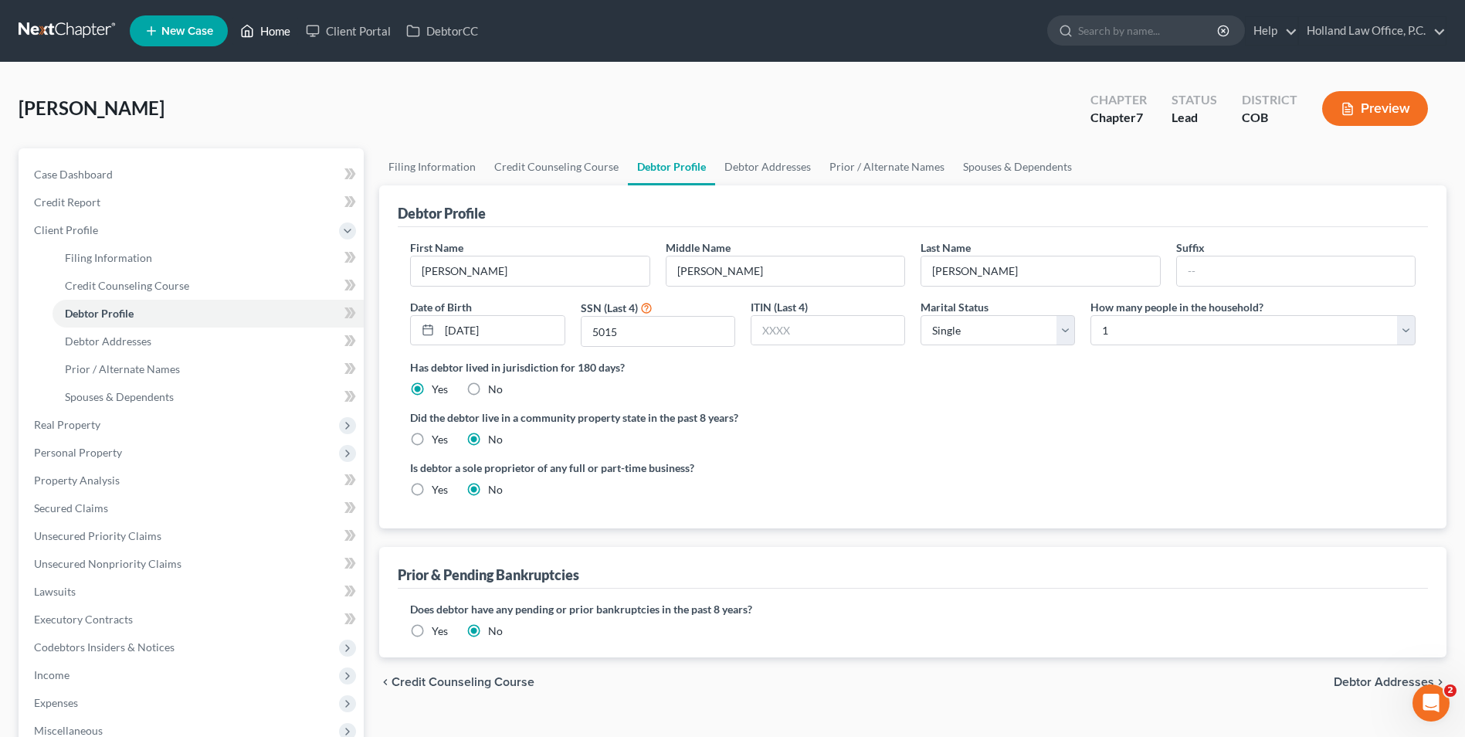
click at [246, 27] on icon at bounding box center [248, 31] width 11 height 12
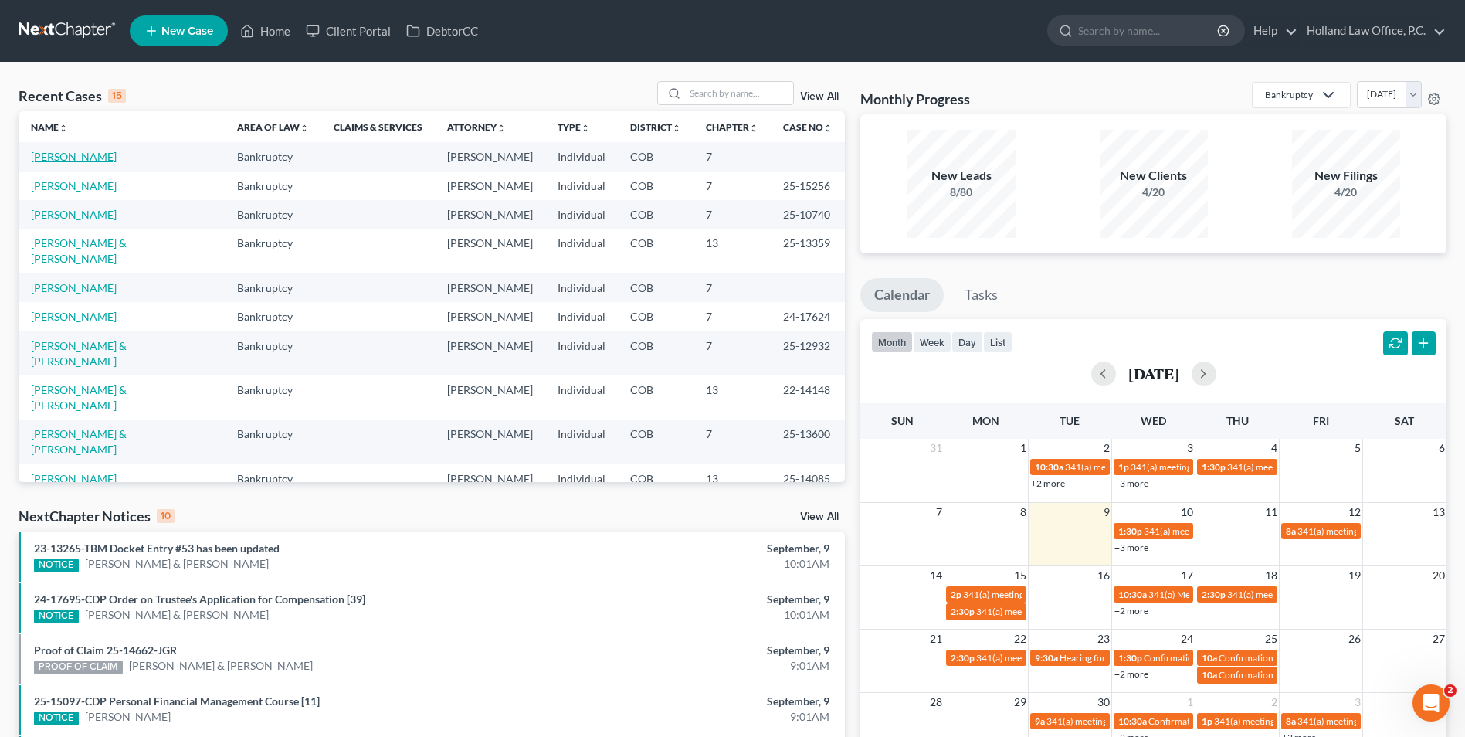
click at [60, 154] on link "[PERSON_NAME]" at bounding box center [74, 156] width 86 height 13
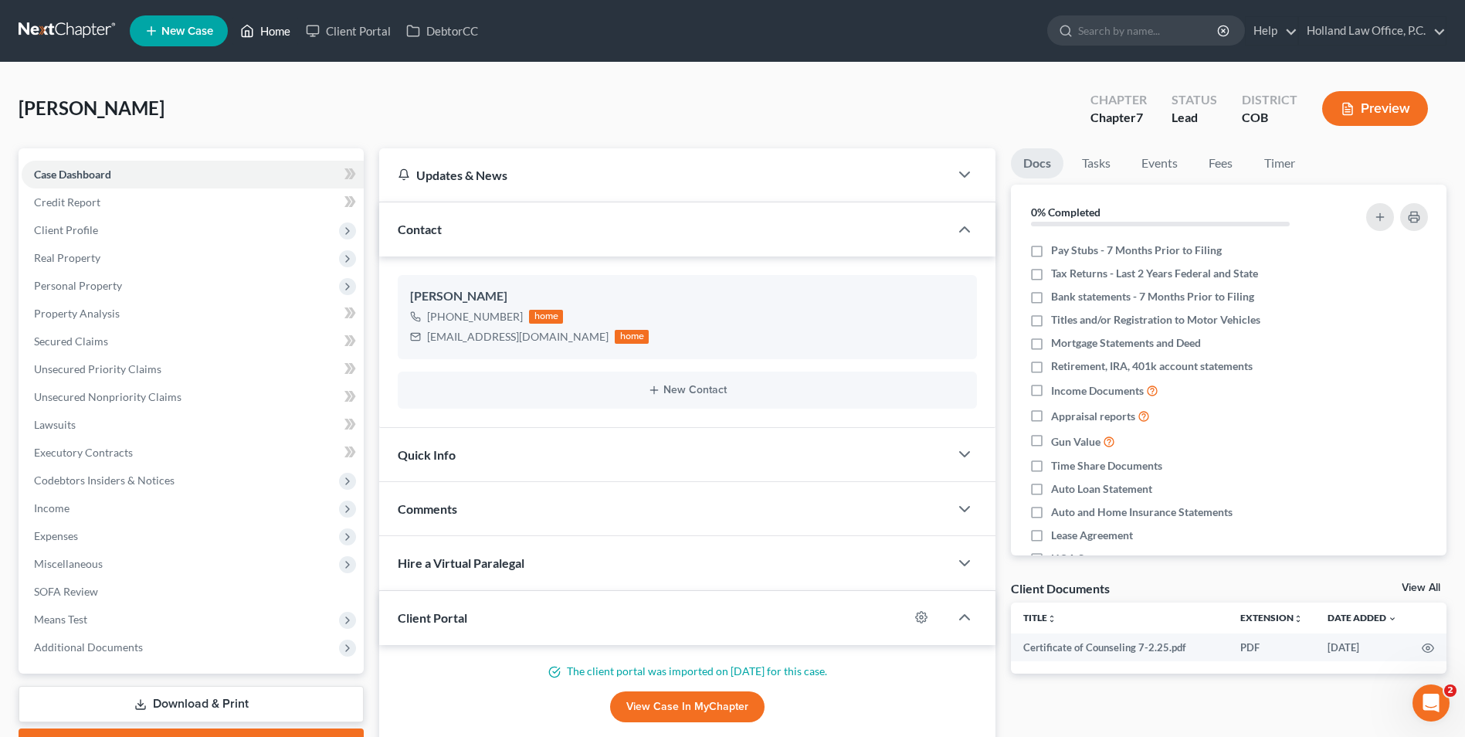
click at [258, 23] on link "Home" at bounding box center [266, 31] width 66 height 28
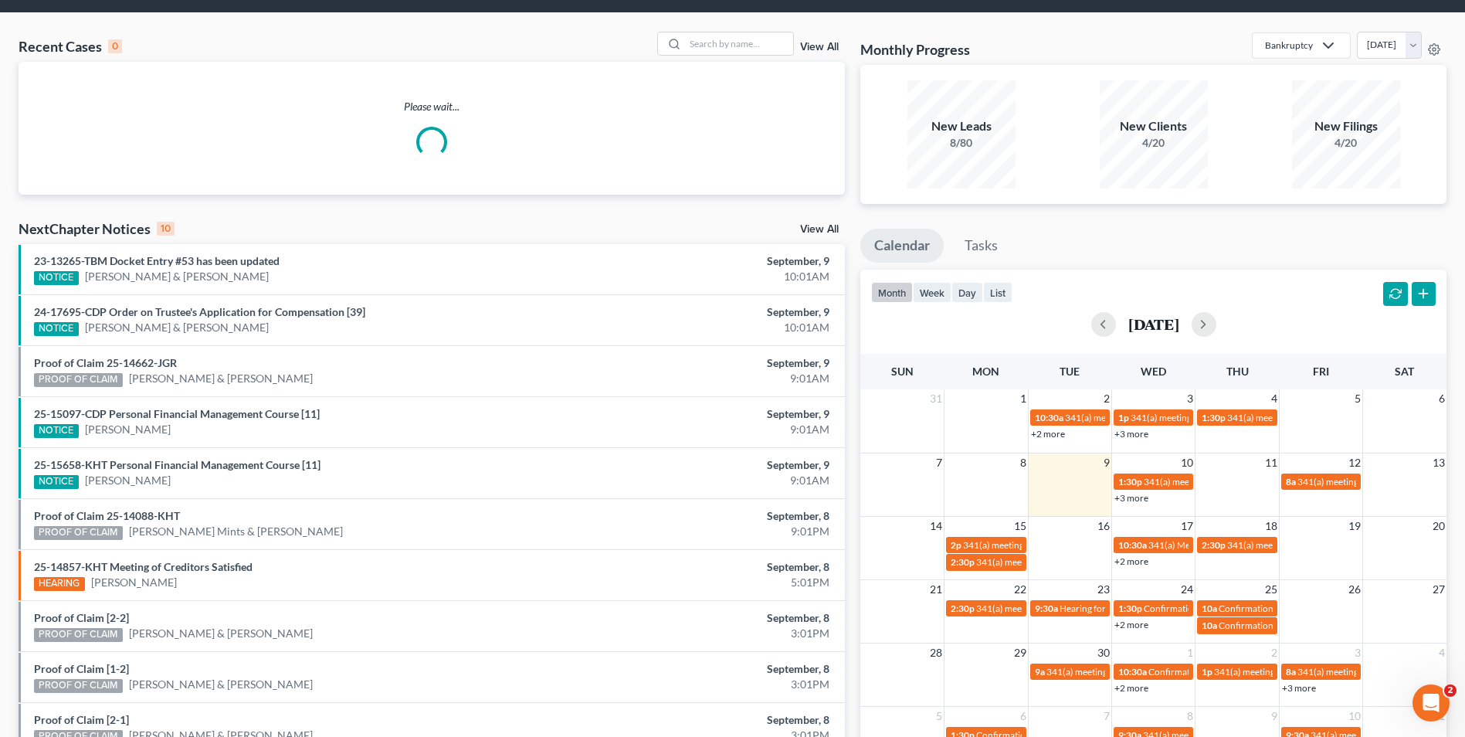
scroll to position [77, 0]
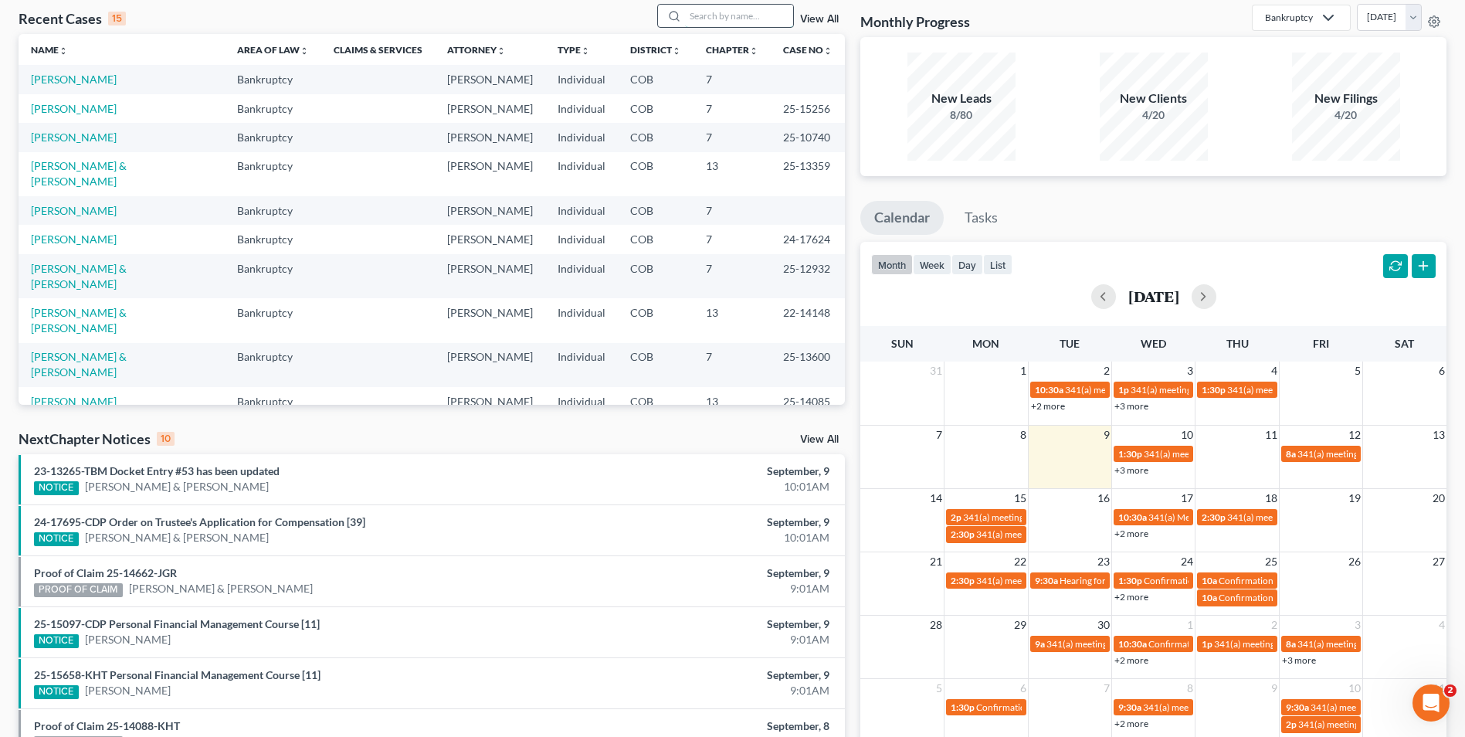
click at [731, 17] on input "search" at bounding box center [739, 16] width 108 height 22
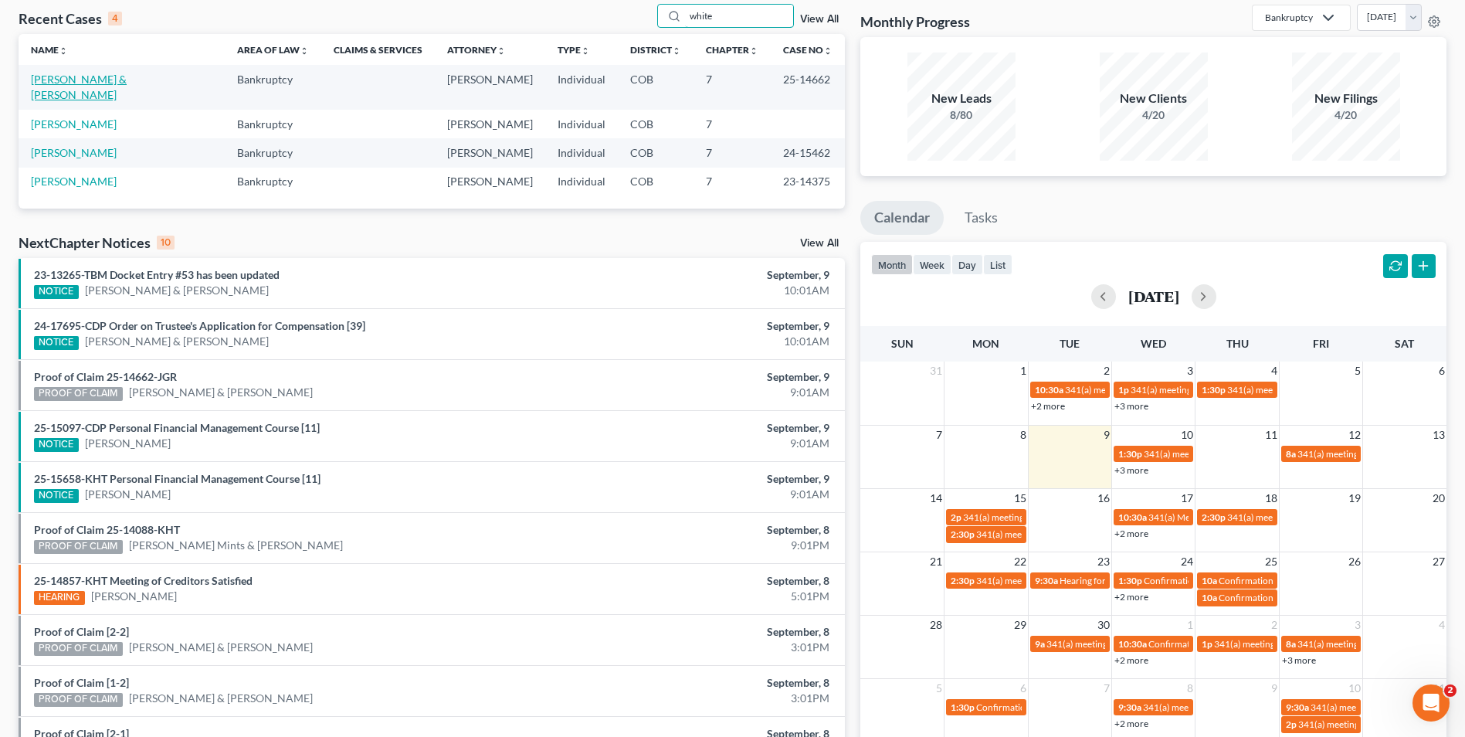
type input "white"
click at [66, 76] on link "[PERSON_NAME] & [PERSON_NAME]" at bounding box center [79, 87] width 96 height 29
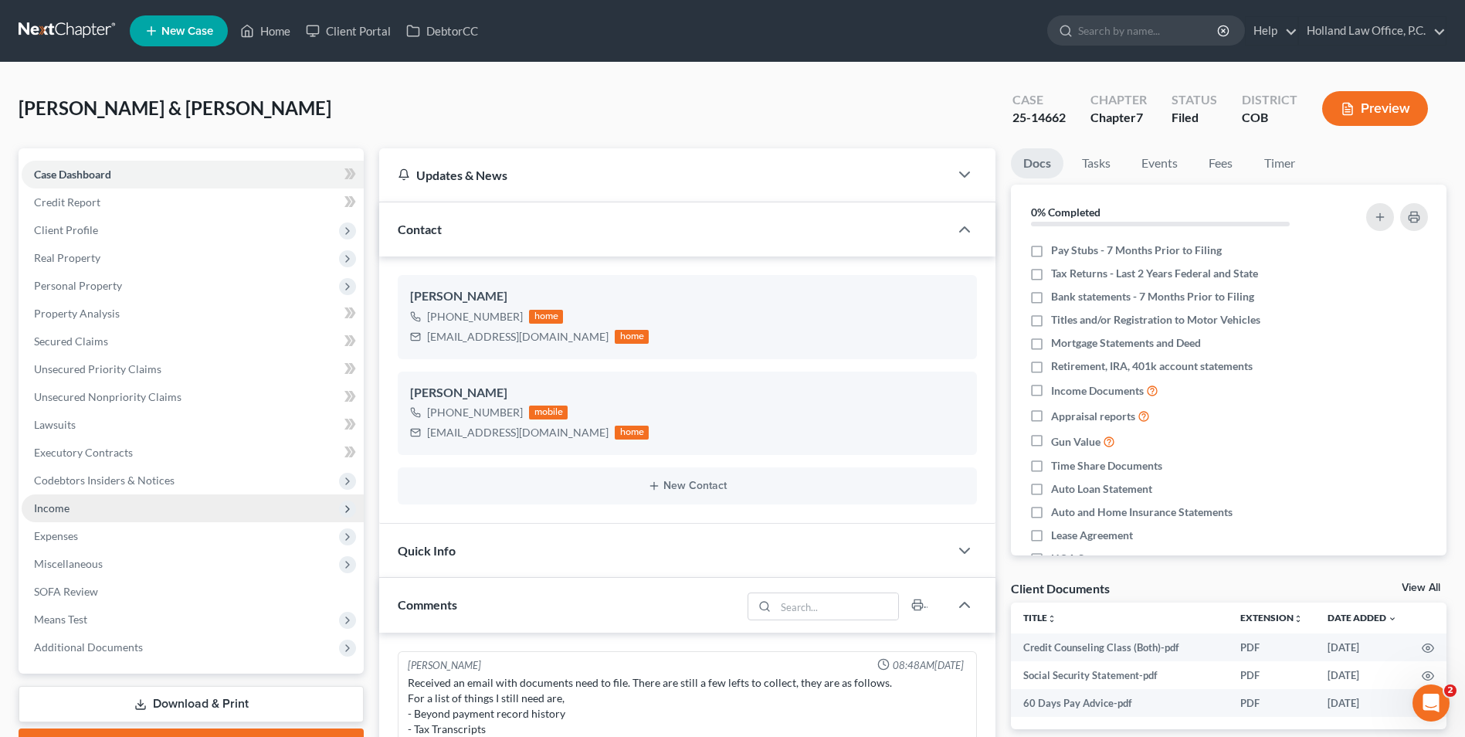
click at [118, 511] on span "Income" at bounding box center [193, 508] width 342 height 28
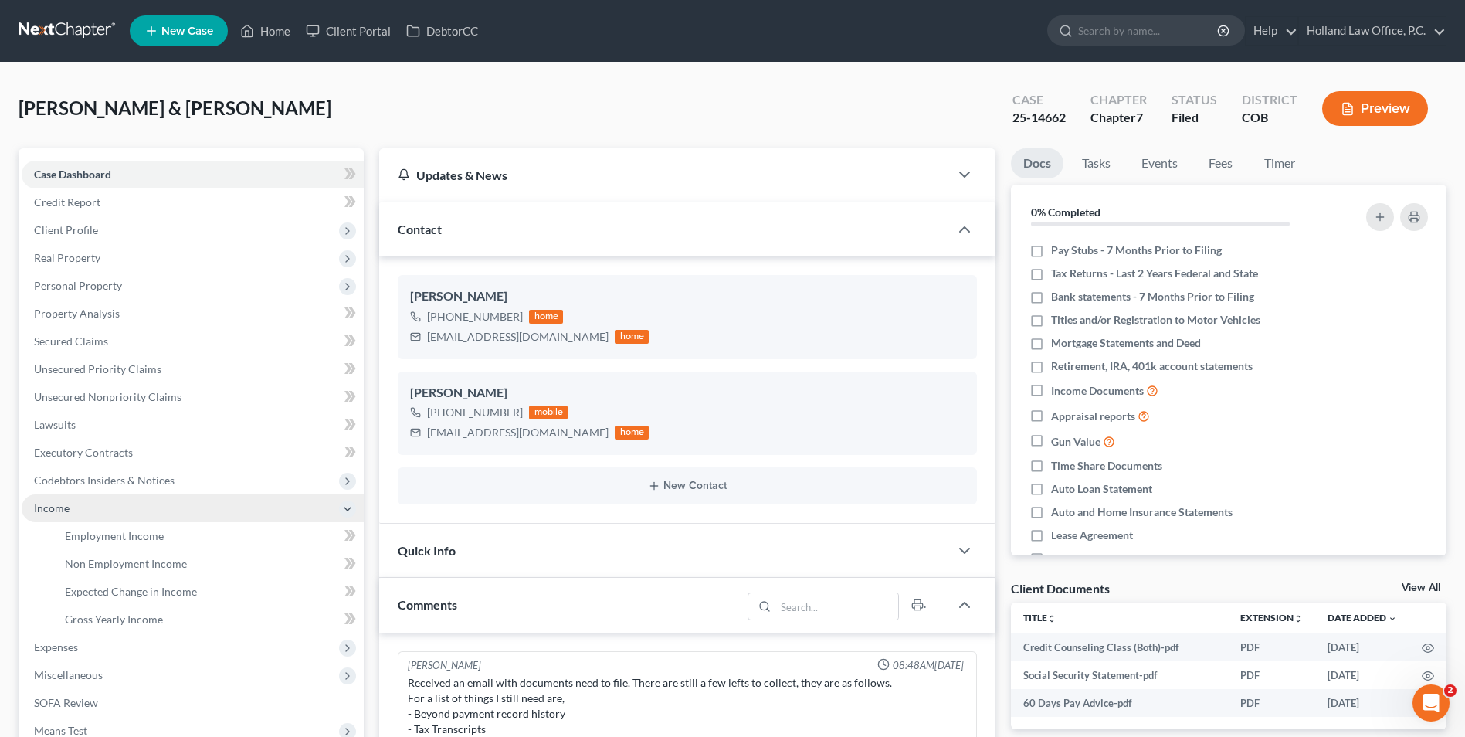
scroll to position [125, 0]
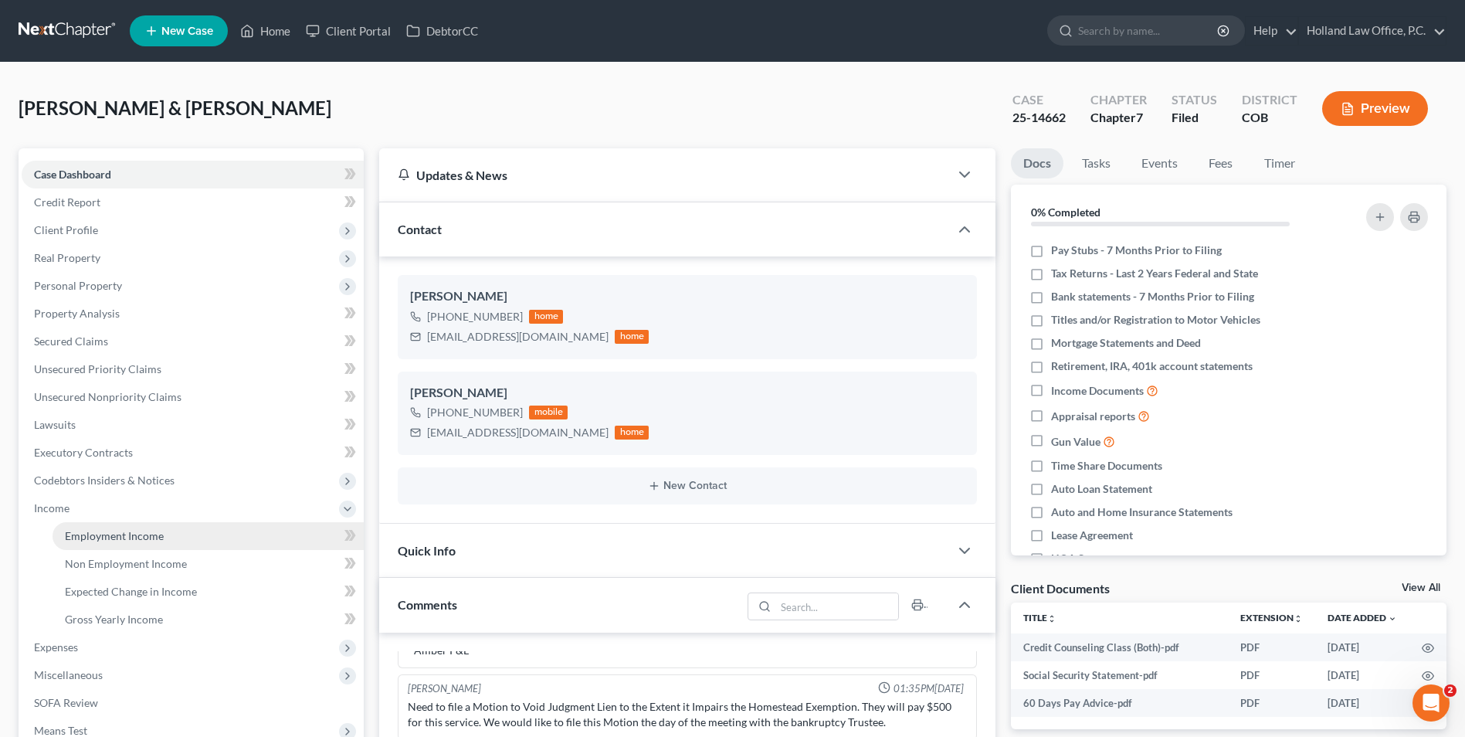
click at [130, 538] on span "Employment Income" at bounding box center [114, 535] width 99 height 13
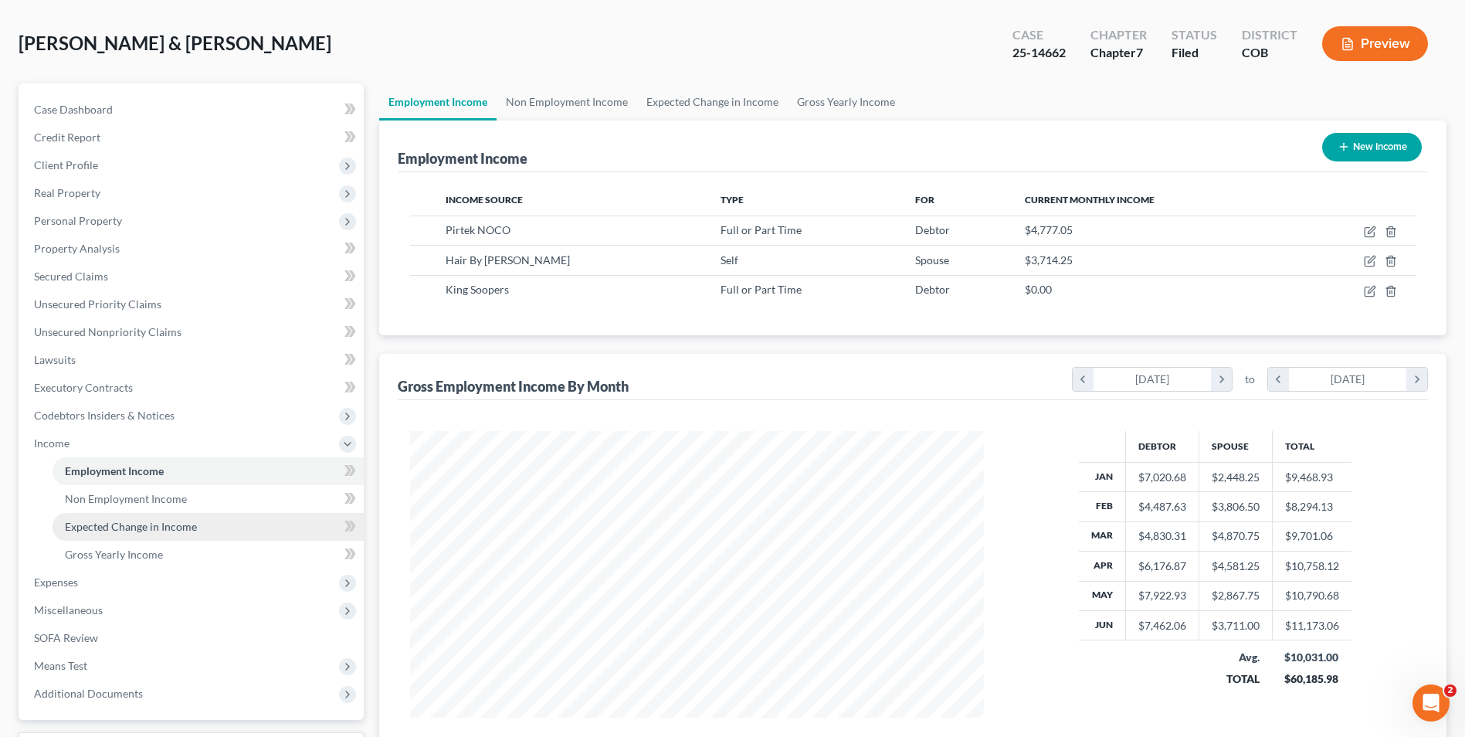
scroll to position [154, 0]
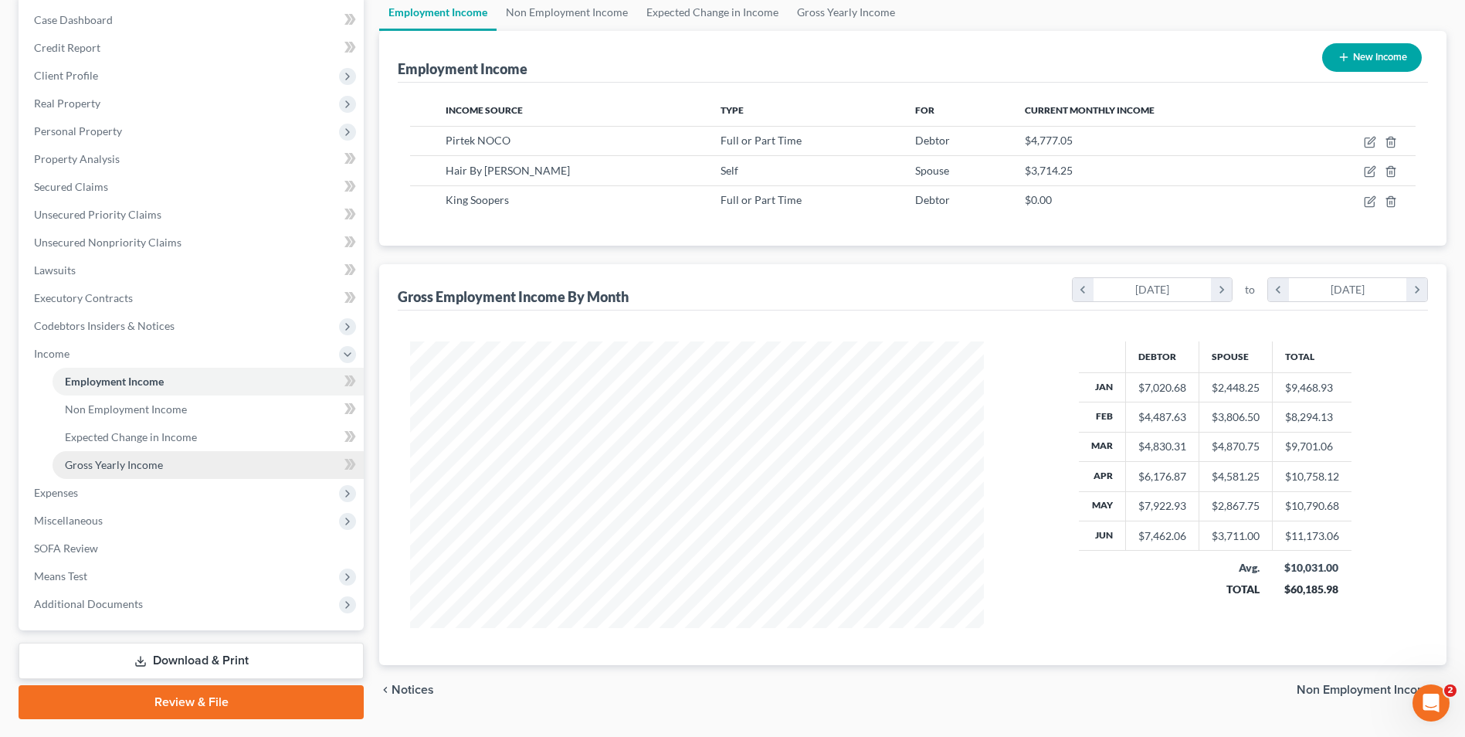
click at [148, 460] on span "Gross Yearly Income" at bounding box center [114, 464] width 98 height 13
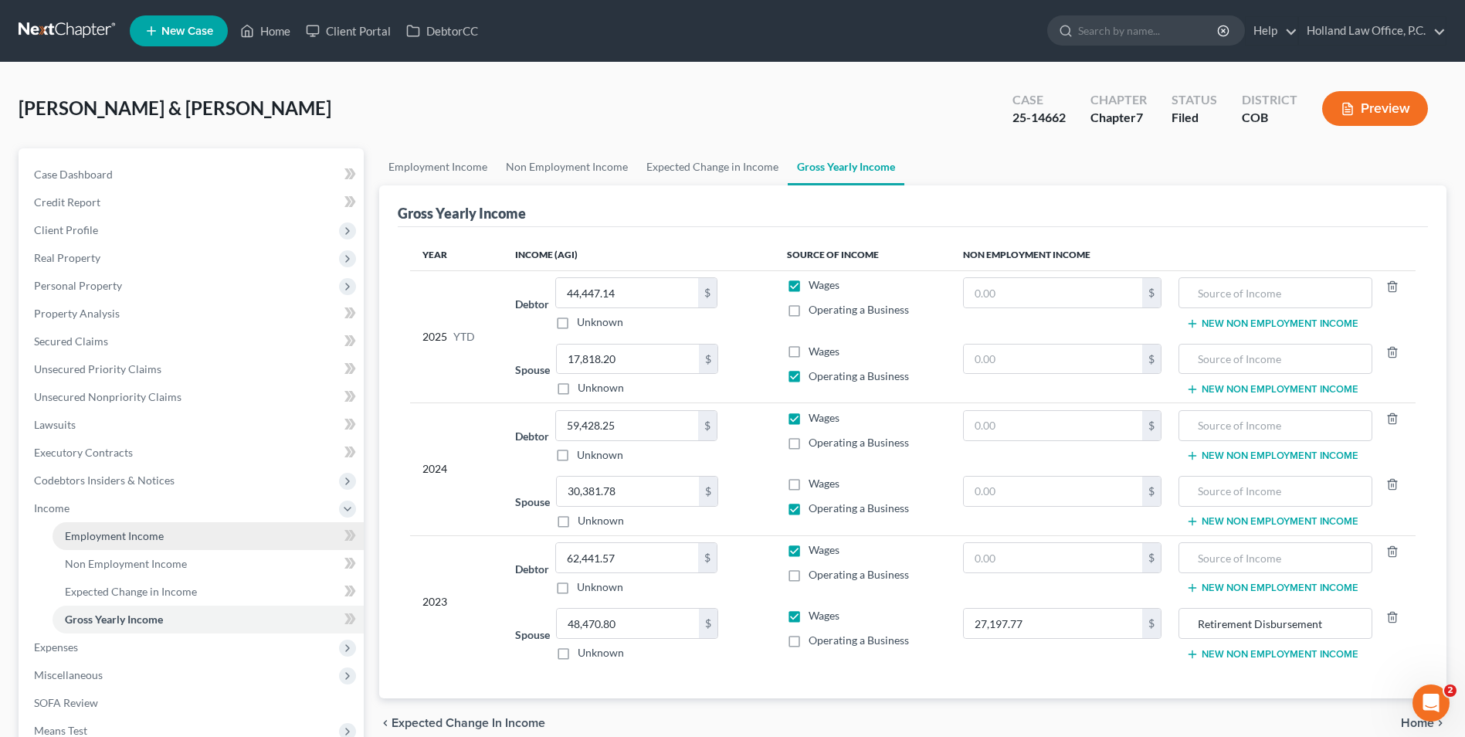
click at [120, 537] on span "Employment Income" at bounding box center [114, 535] width 99 height 13
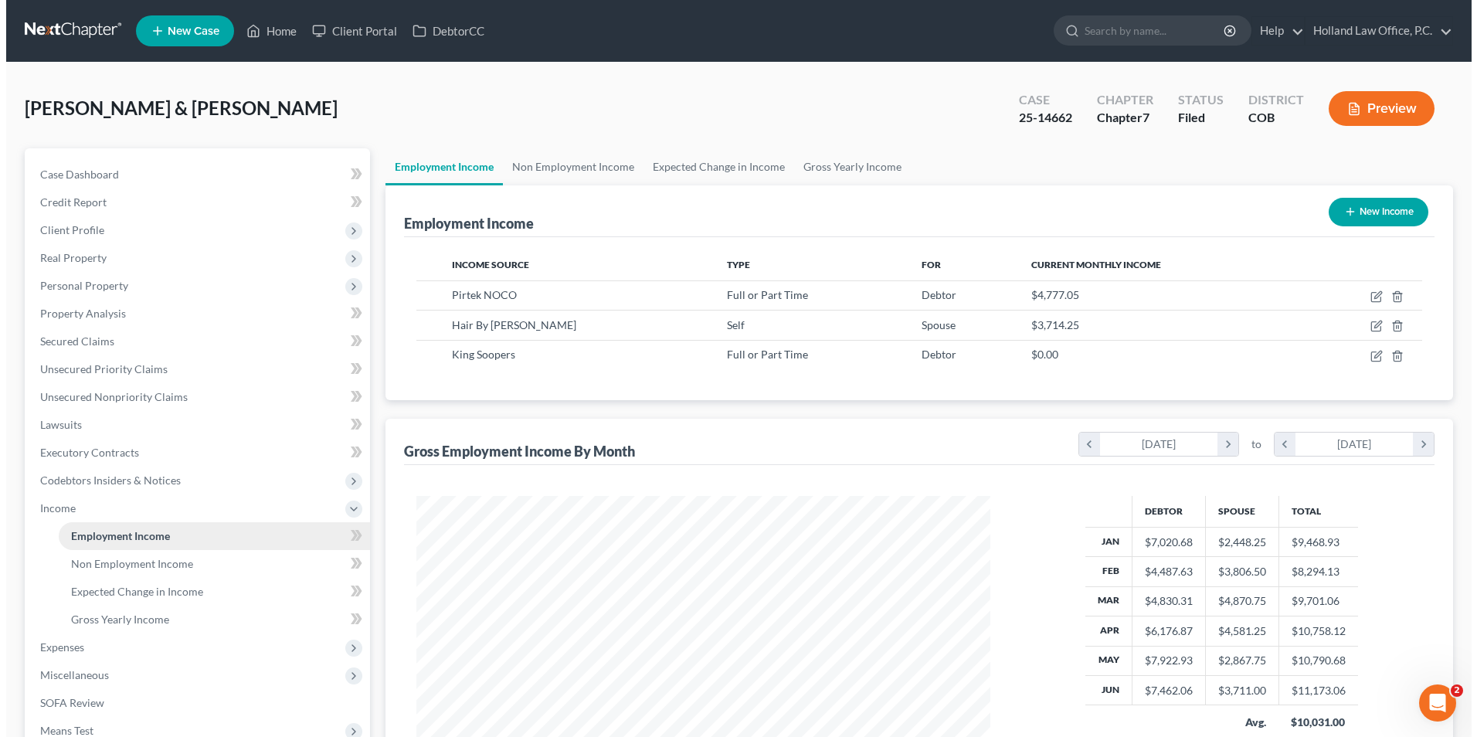
scroll to position [287, 604]
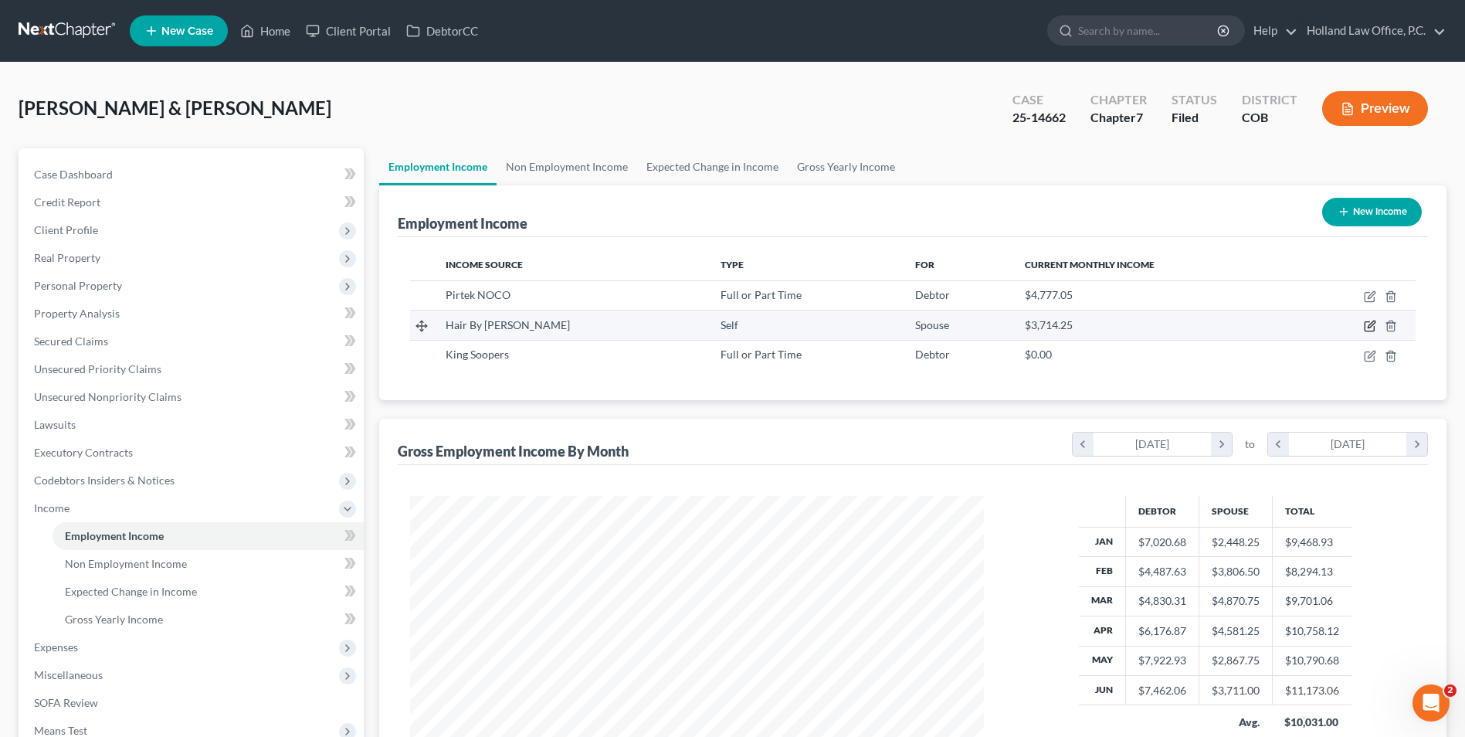
click at [1373, 326] on icon "button" at bounding box center [1370, 326] width 12 height 12
select select "1"
select select "5"
select select "0"
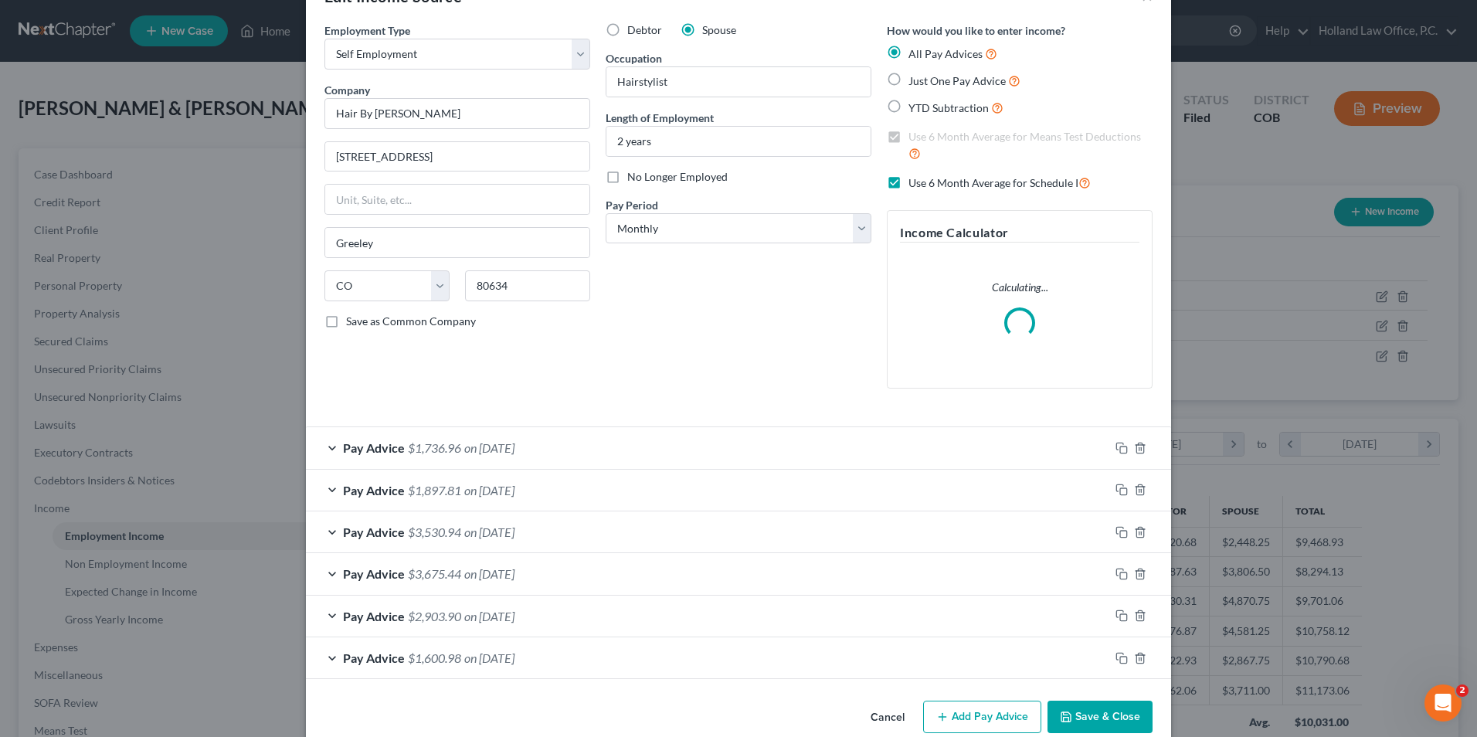
scroll to position [76, 0]
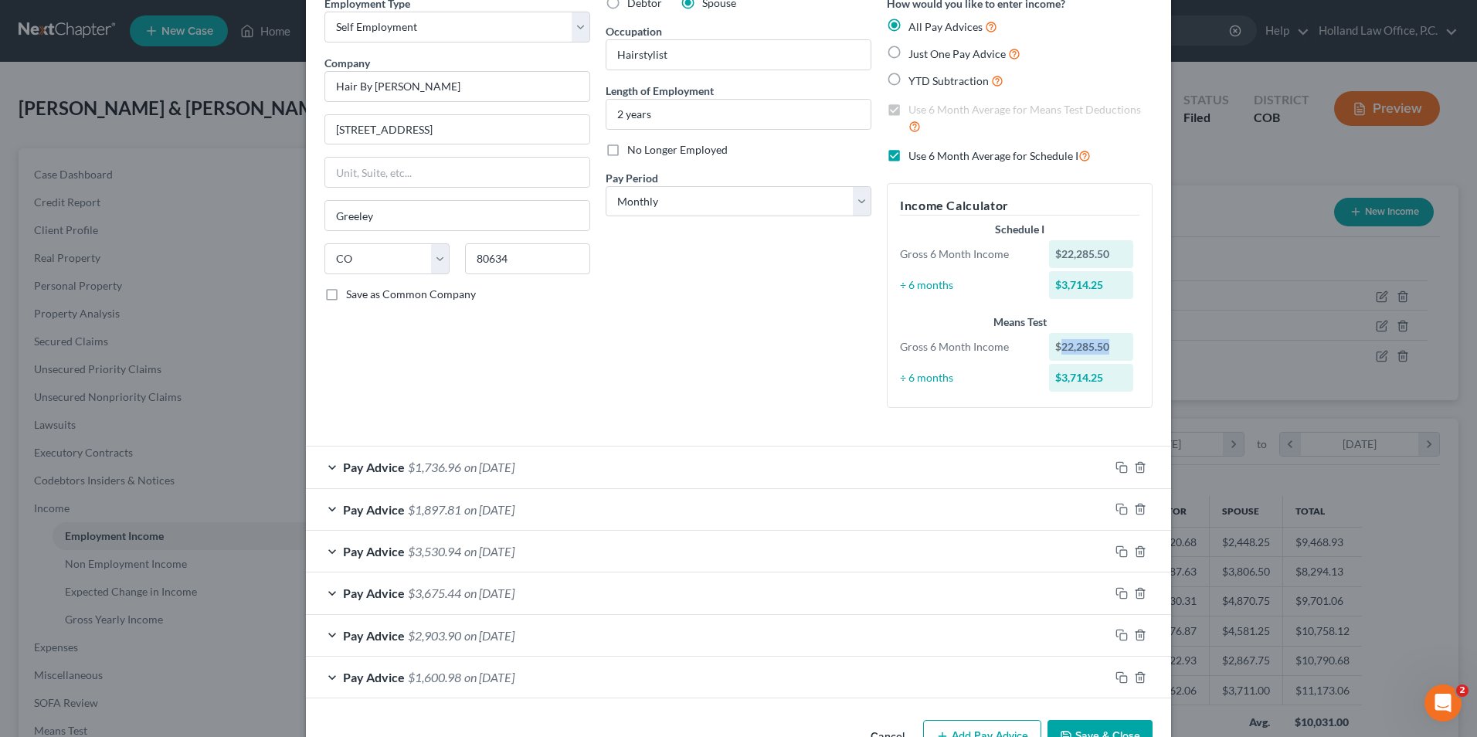
drag, startPoint x: 1056, startPoint y: 348, endPoint x: 1141, endPoint y: 343, distance: 85.1
click at [1141, 343] on div "$22,285.50" at bounding box center [1094, 347] width 107 height 28
drag, startPoint x: 1125, startPoint y: 343, endPoint x: 1105, endPoint y: 345, distance: 20.2
click at [1105, 345] on div "$22,285.50" at bounding box center [1091, 347] width 85 height 28
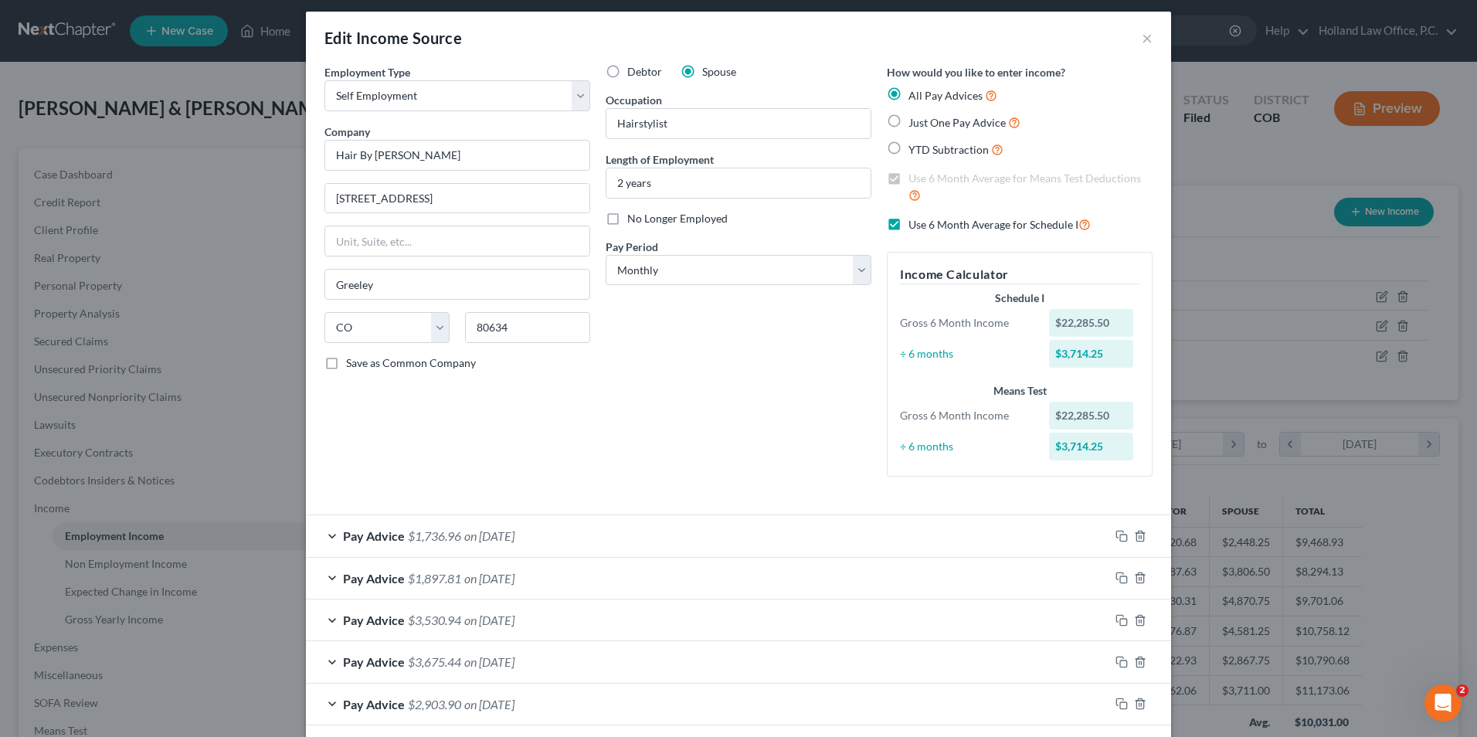
scroll to position [0, 0]
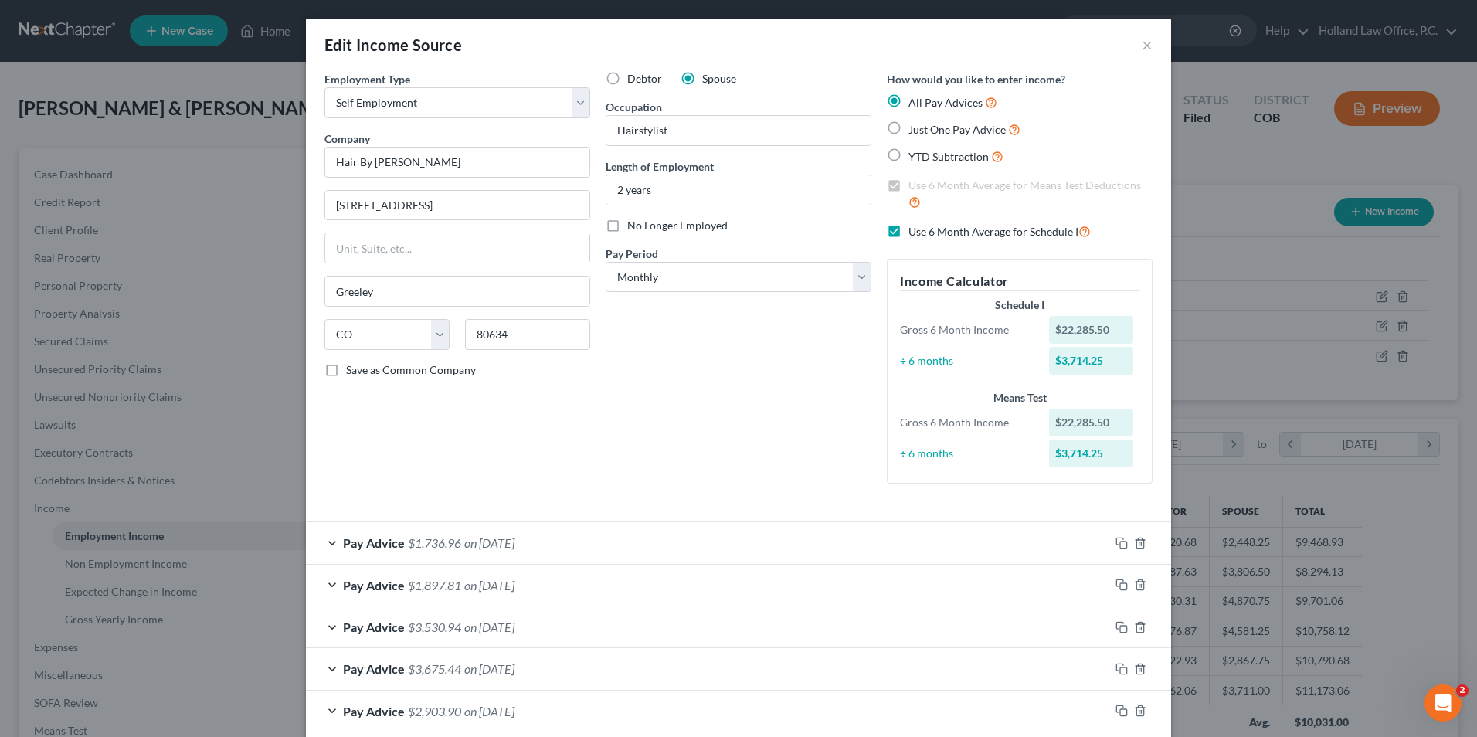
click at [481, 528] on div "Pay Advice $1,736.96 on 06/30/2025" at bounding box center [707, 542] width 803 height 41
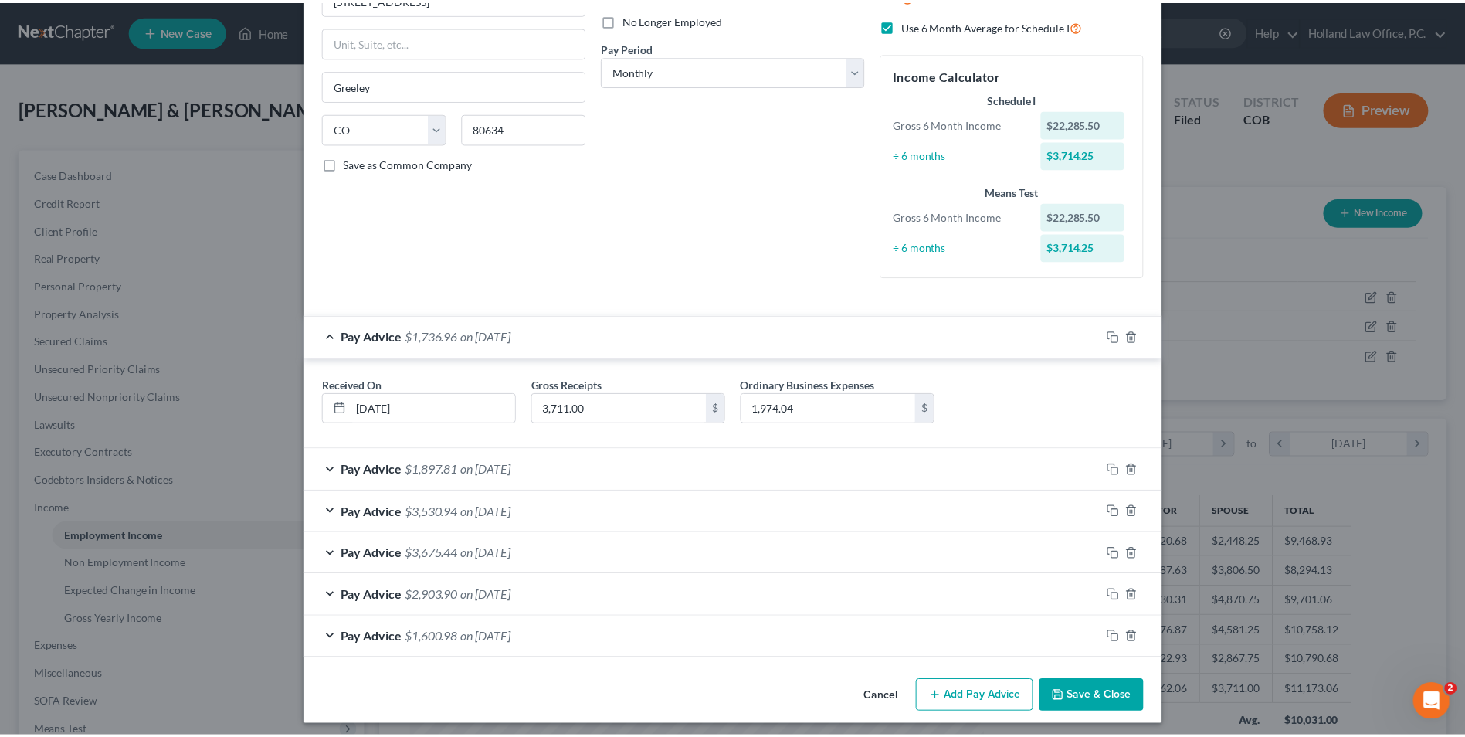
scroll to position [213, 0]
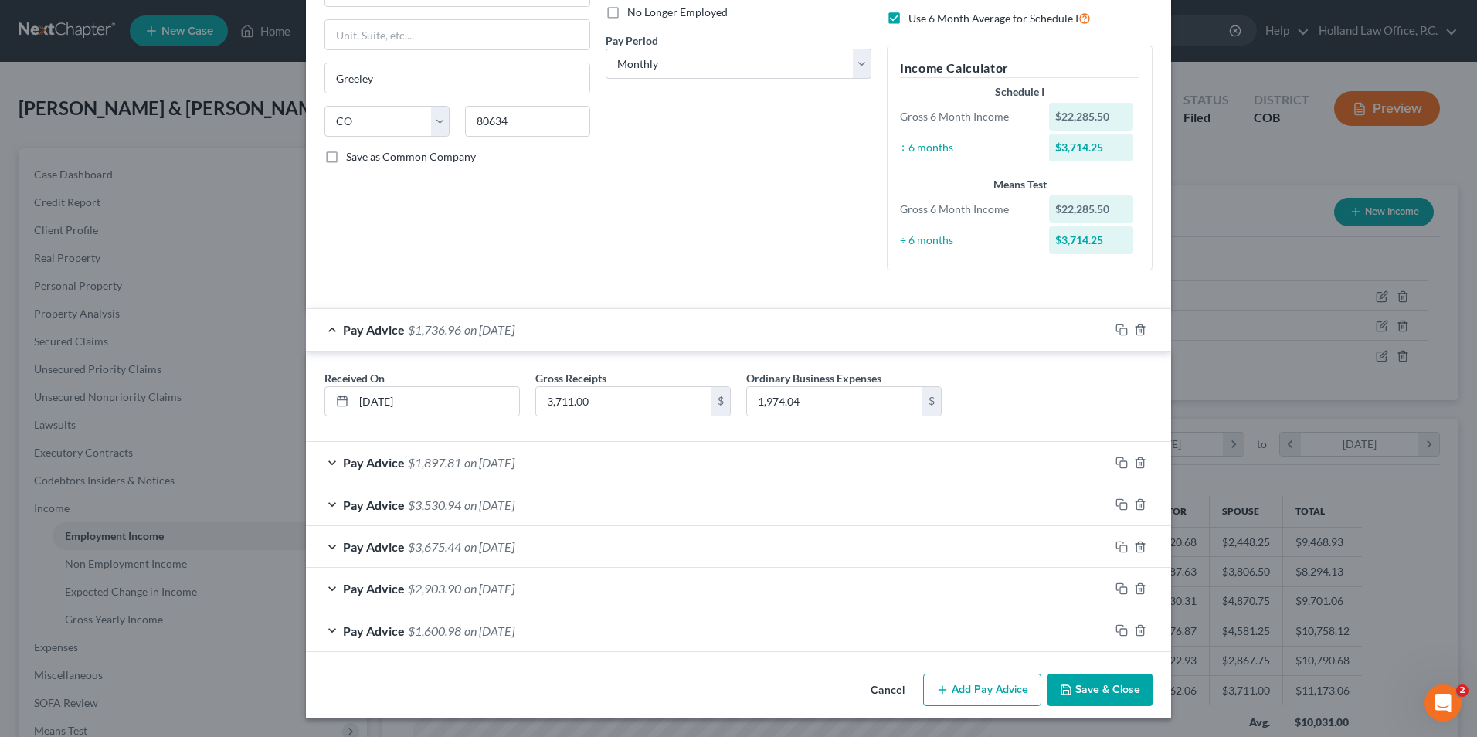
click at [1115, 691] on button "Save & Close" at bounding box center [1099, 690] width 105 height 32
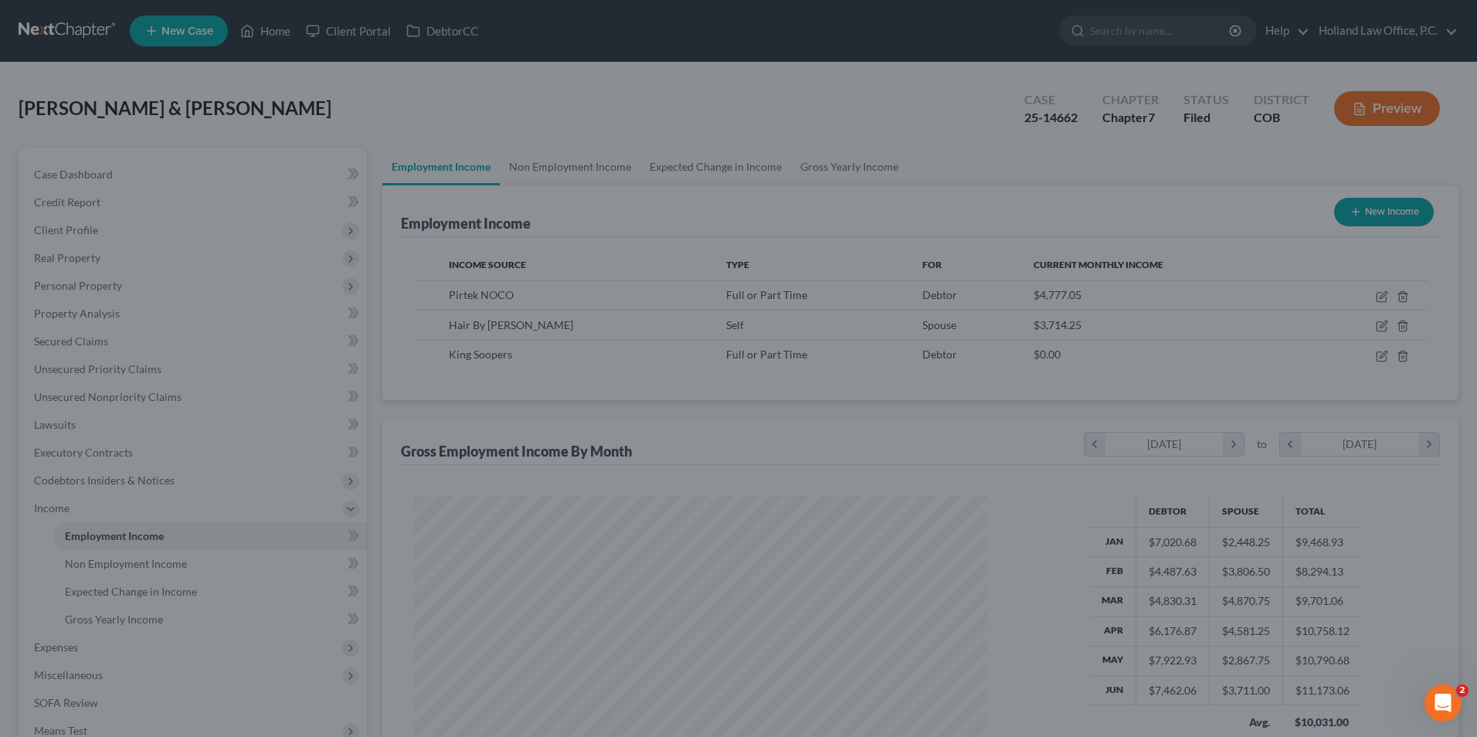
scroll to position [772139, 771821]
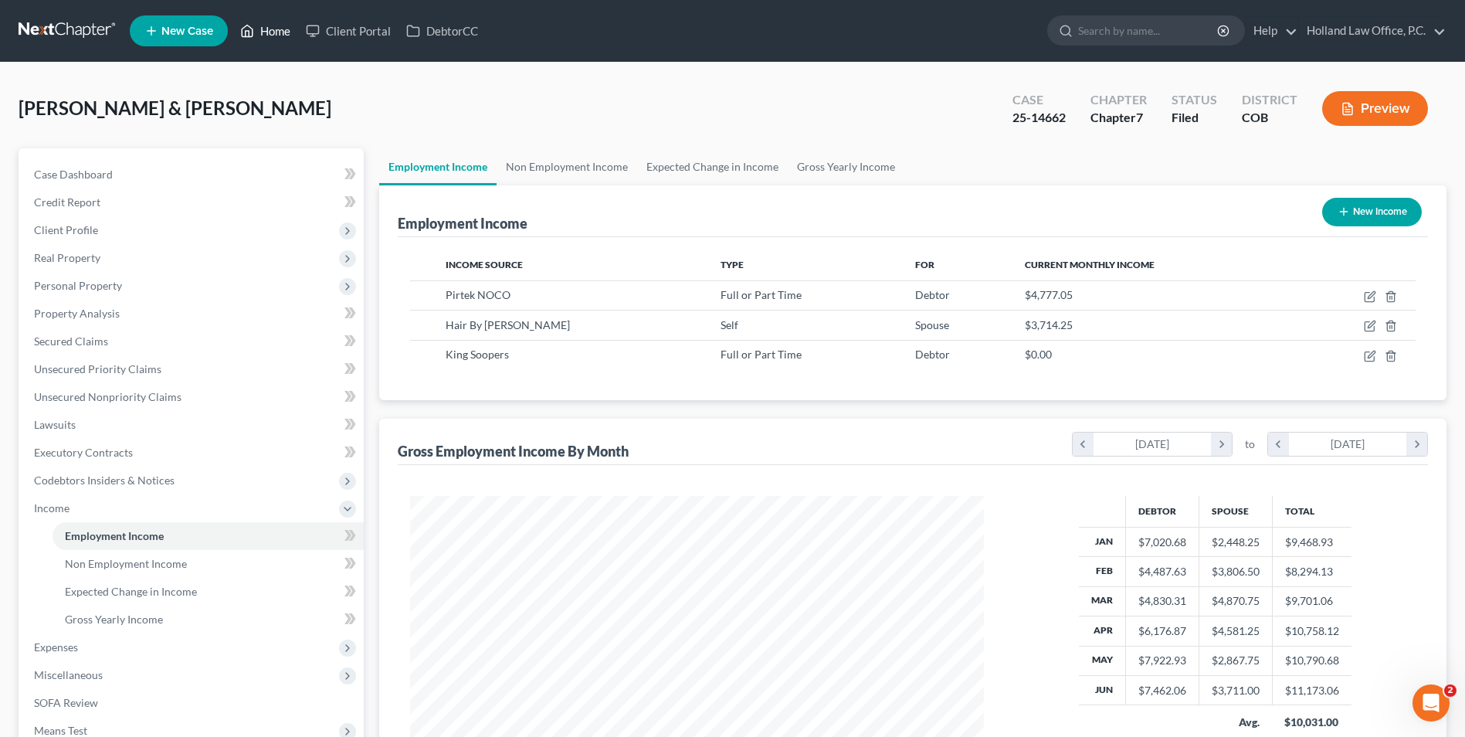
click at [266, 36] on link "Home" at bounding box center [266, 31] width 66 height 28
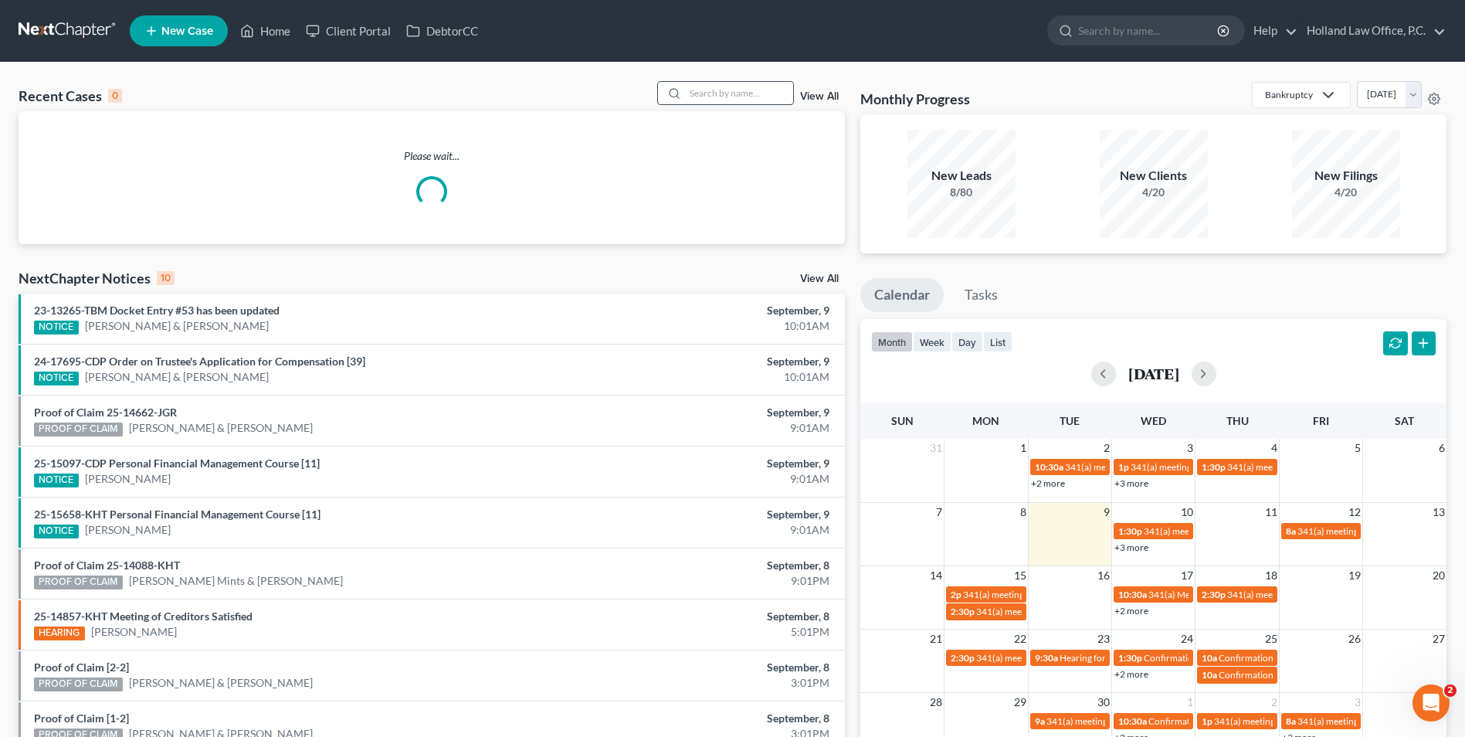
click at [724, 97] on input "search" at bounding box center [739, 93] width 108 height 22
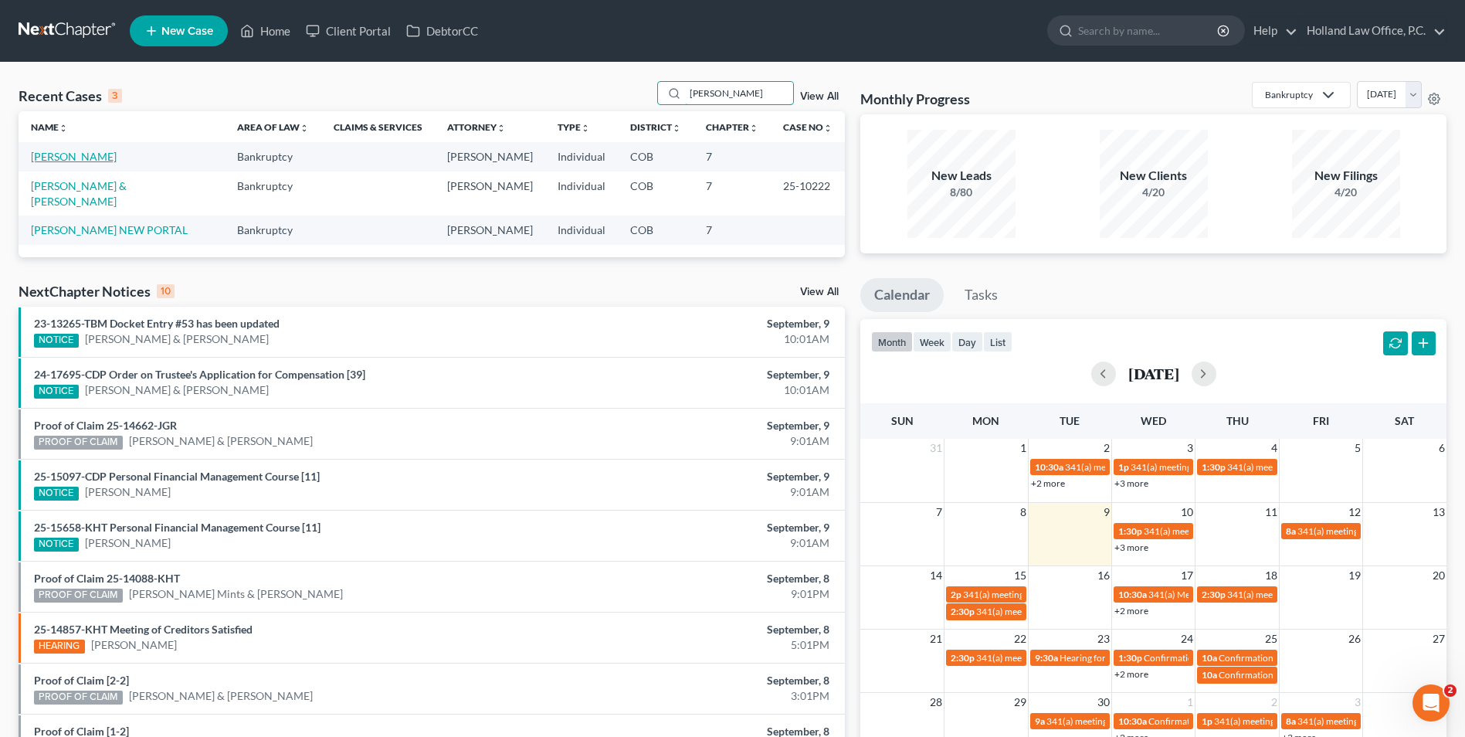
type input "cherie"
click at [72, 154] on link "[PERSON_NAME]" at bounding box center [74, 156] width 86 height 13
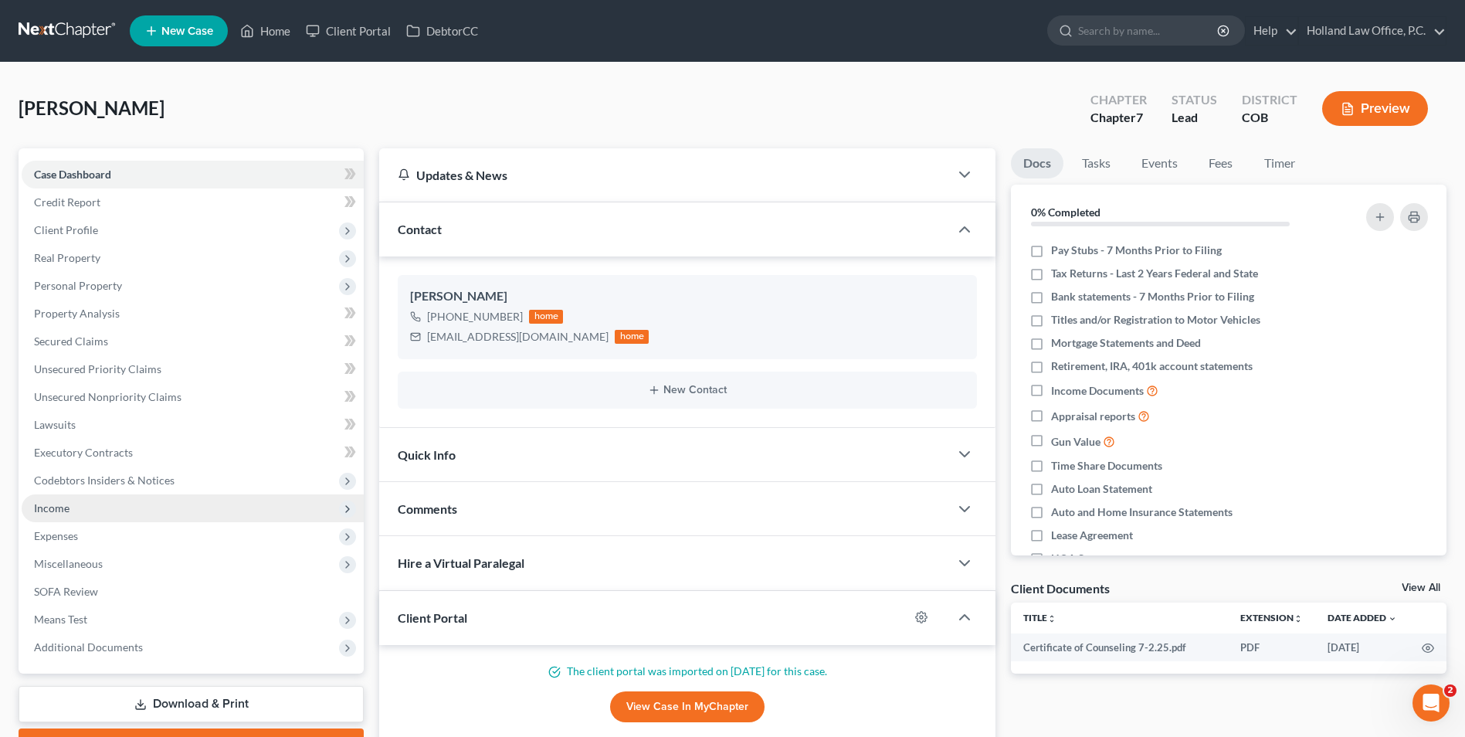
click at [55, 497] on span "Income" at bounding box center [193, 508] width 342 height 28
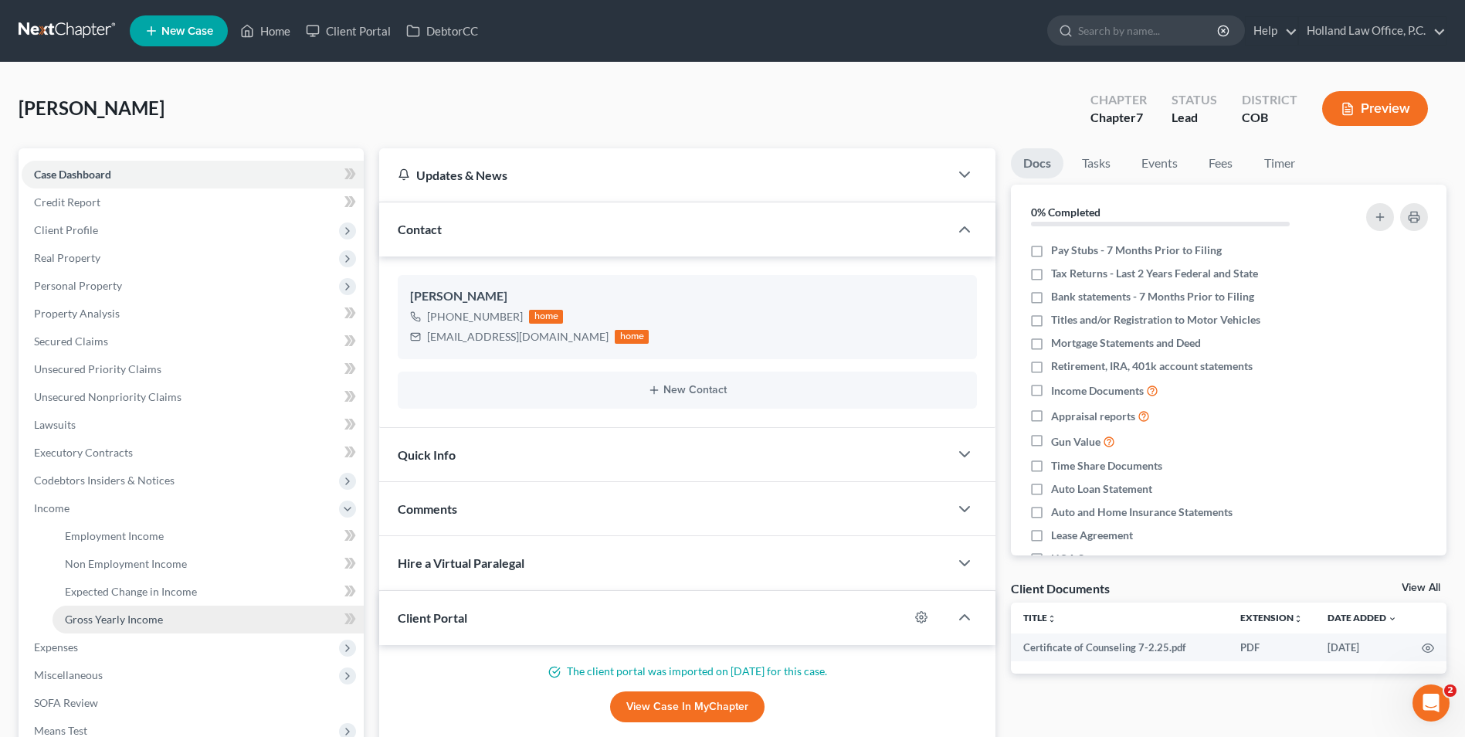
click at [123, 619] on span "Gross Yearly Income" at bounding box center [114, 619] width 98 height 13
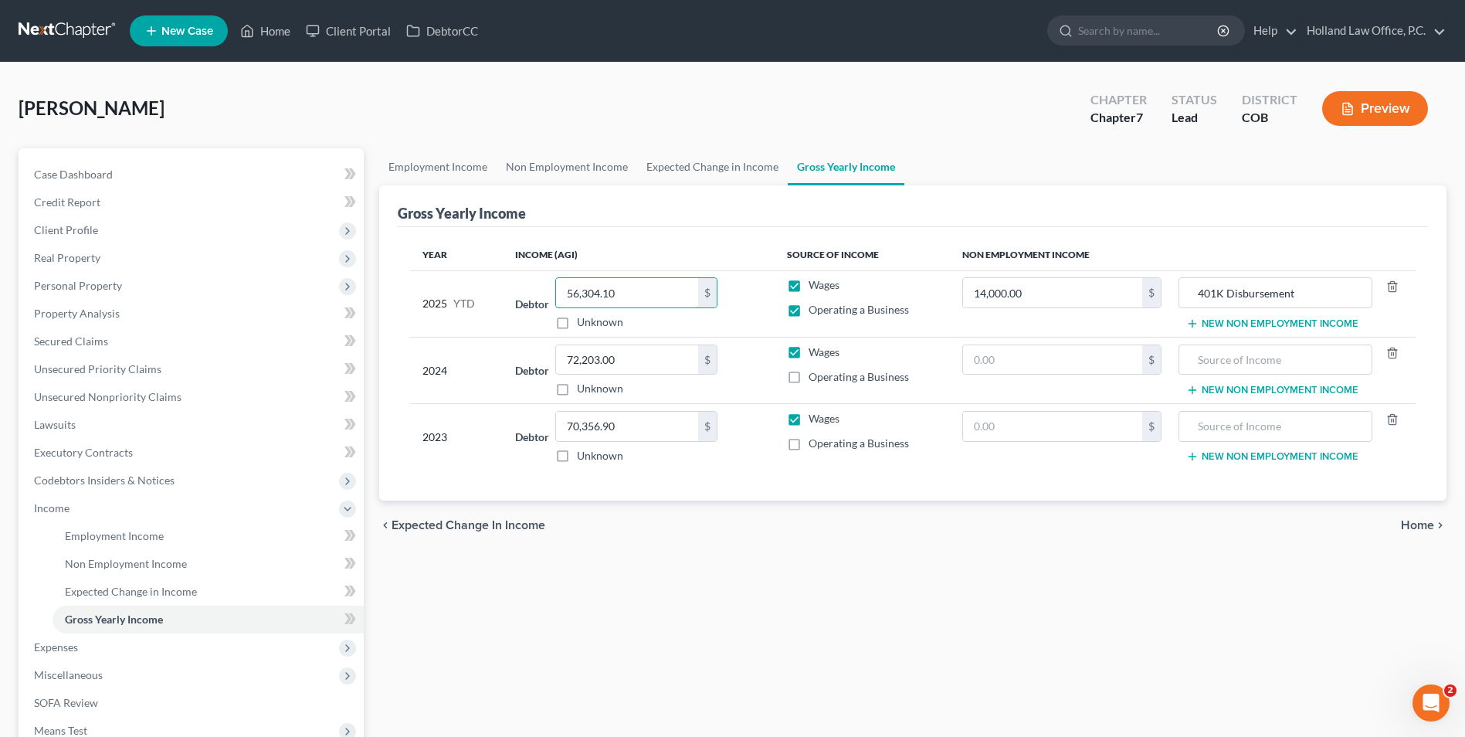
type input "56,304.10"
click at [685, 207] on div "Gross Yearly Income" at bounding box center [913, 206] width 1030 height 42
click at [79, 334] on span "Secured Claims" at bounding box center [71, 340] width 74 height 13
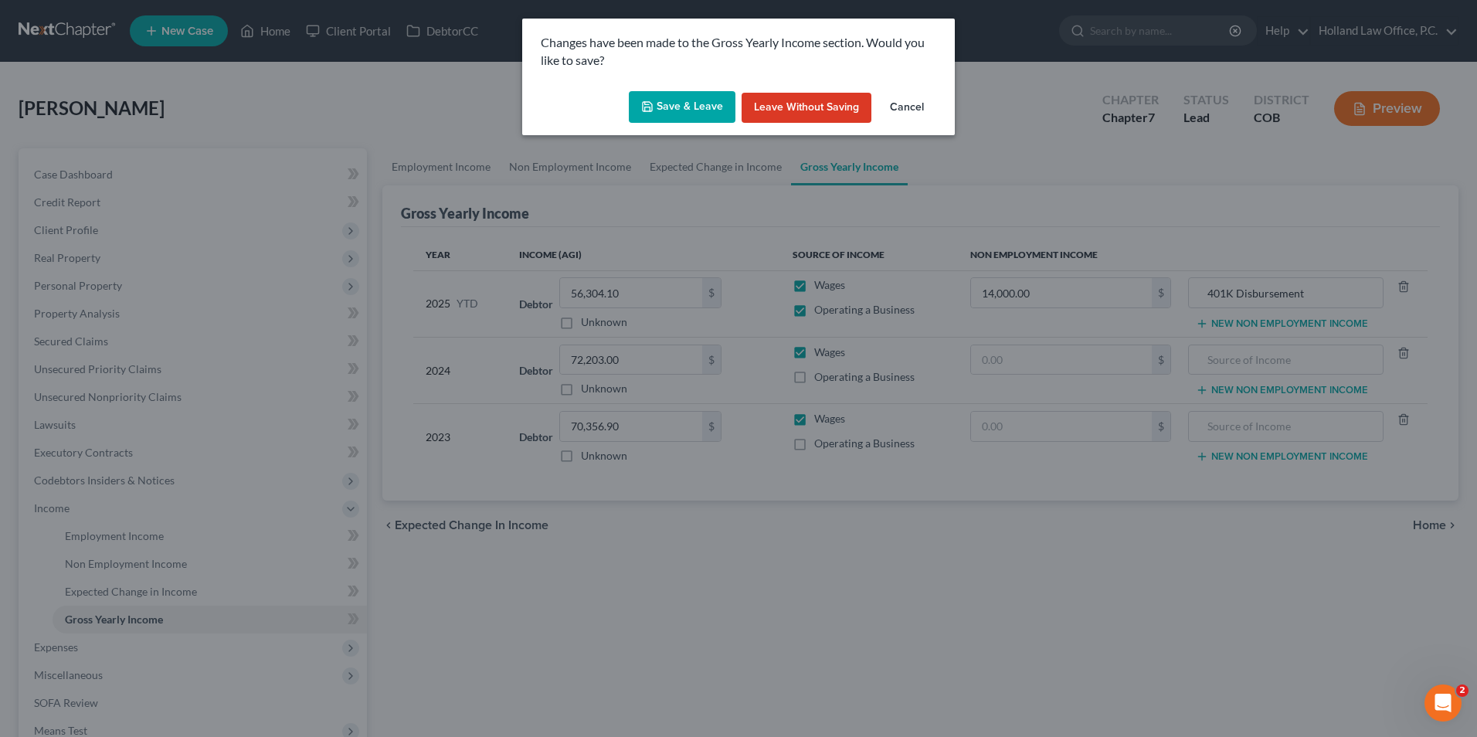
click at [718, 117] on button "Save & Leave" at bounding box center [682, 107] width 107 height 32
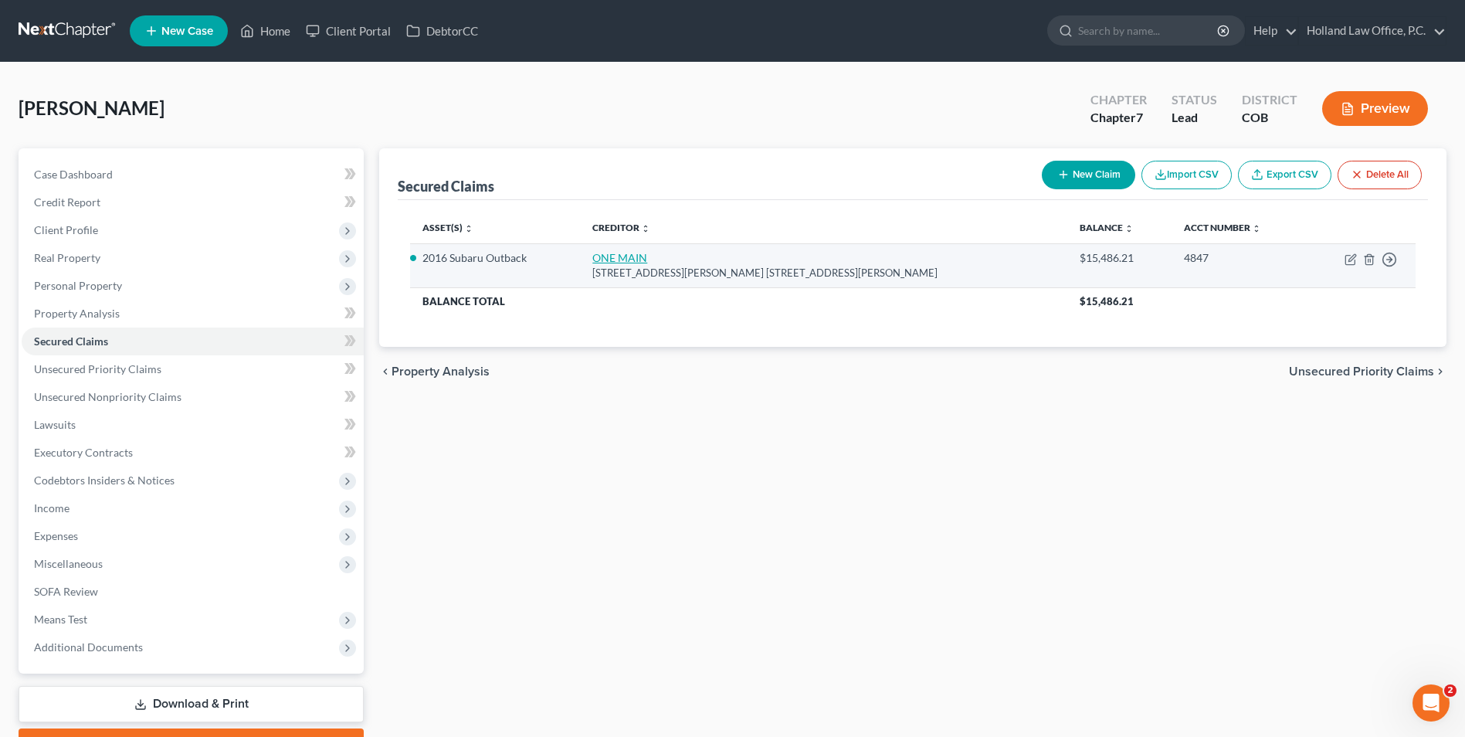
click at [635, 253] on link "ONE MAIN" at bounding box center [619, 257] width 55 height 13
select select "5"
select select "0"
select select "4"
select select "0"
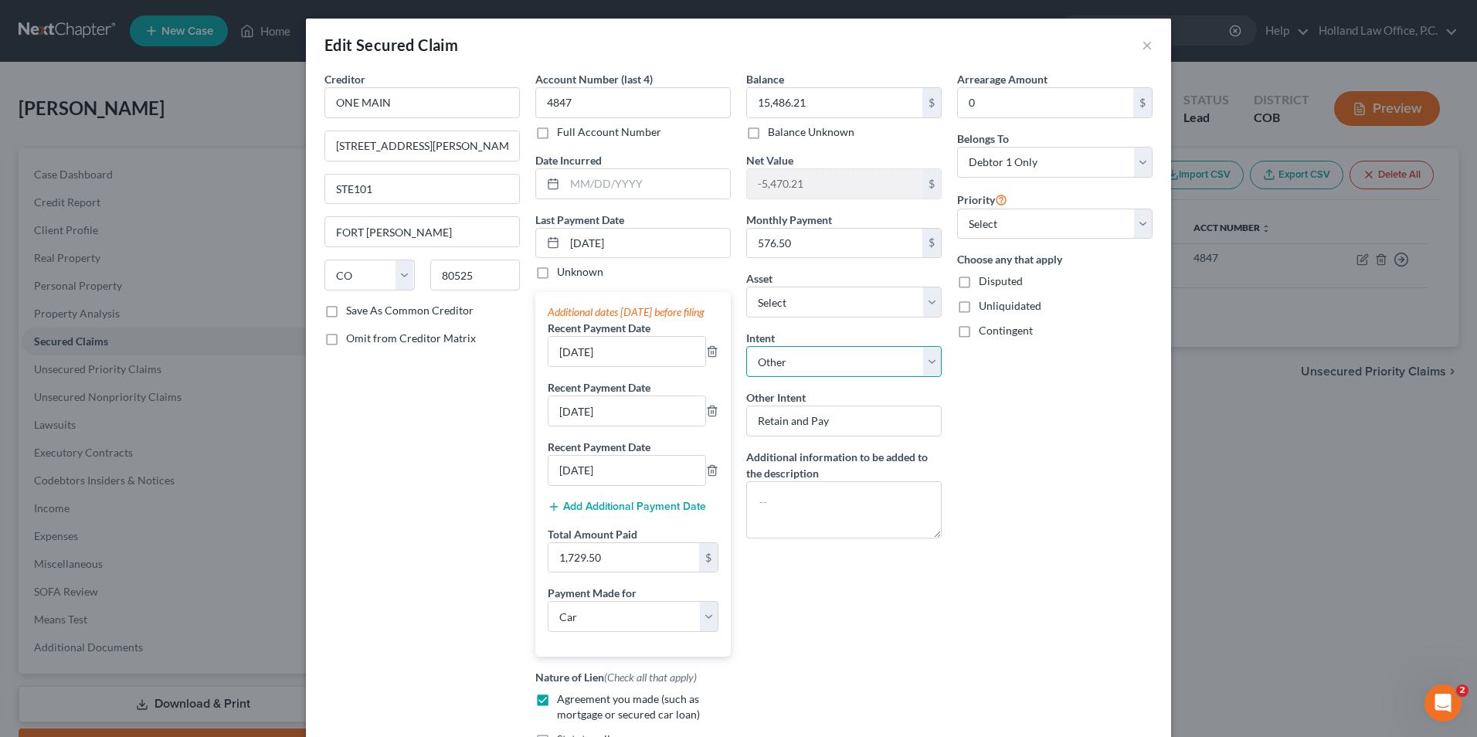
click at [836, 365] on select "Select Surrender Redeem Reaffirm Avoid Other" at bounding box center [843, 361] width 195 height 31
select select "2"
click at [746, 346] on select "Select Surrender Redeem Reaffirm Avoid Other" at bounding box center [843, 361] width 195 height 31
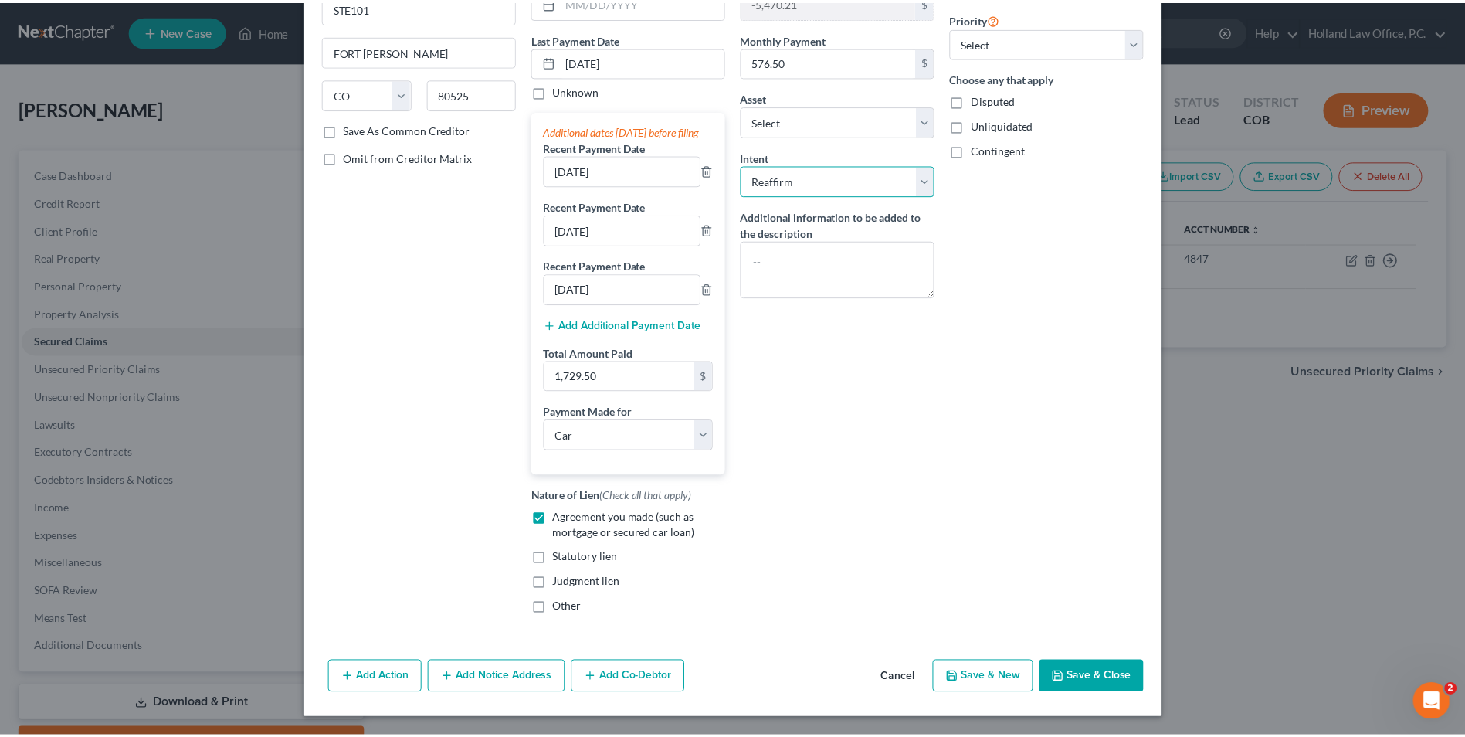
scroll to position [197, 0]
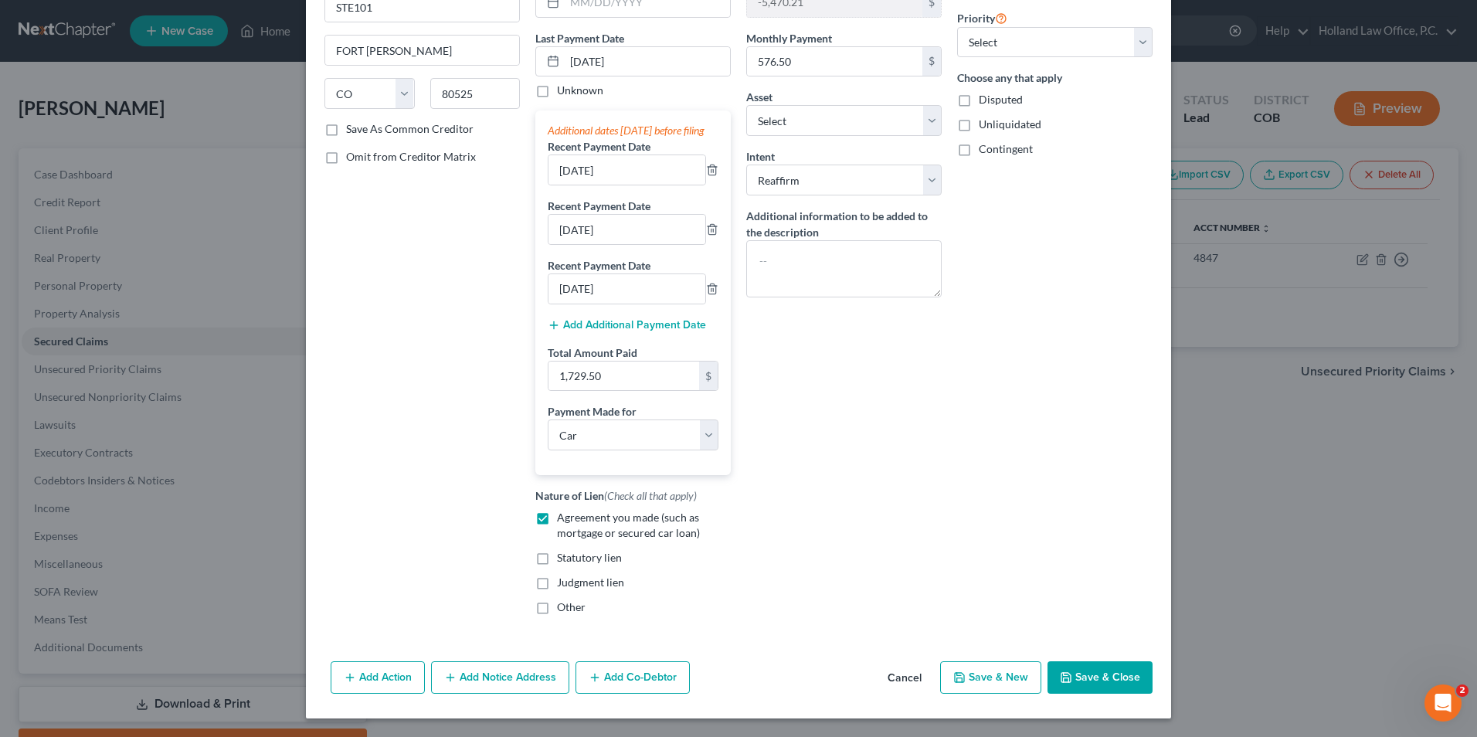
click at [1109, 662] on button "Save & Close" at bounding box center [1099, 677] width 105 height 32
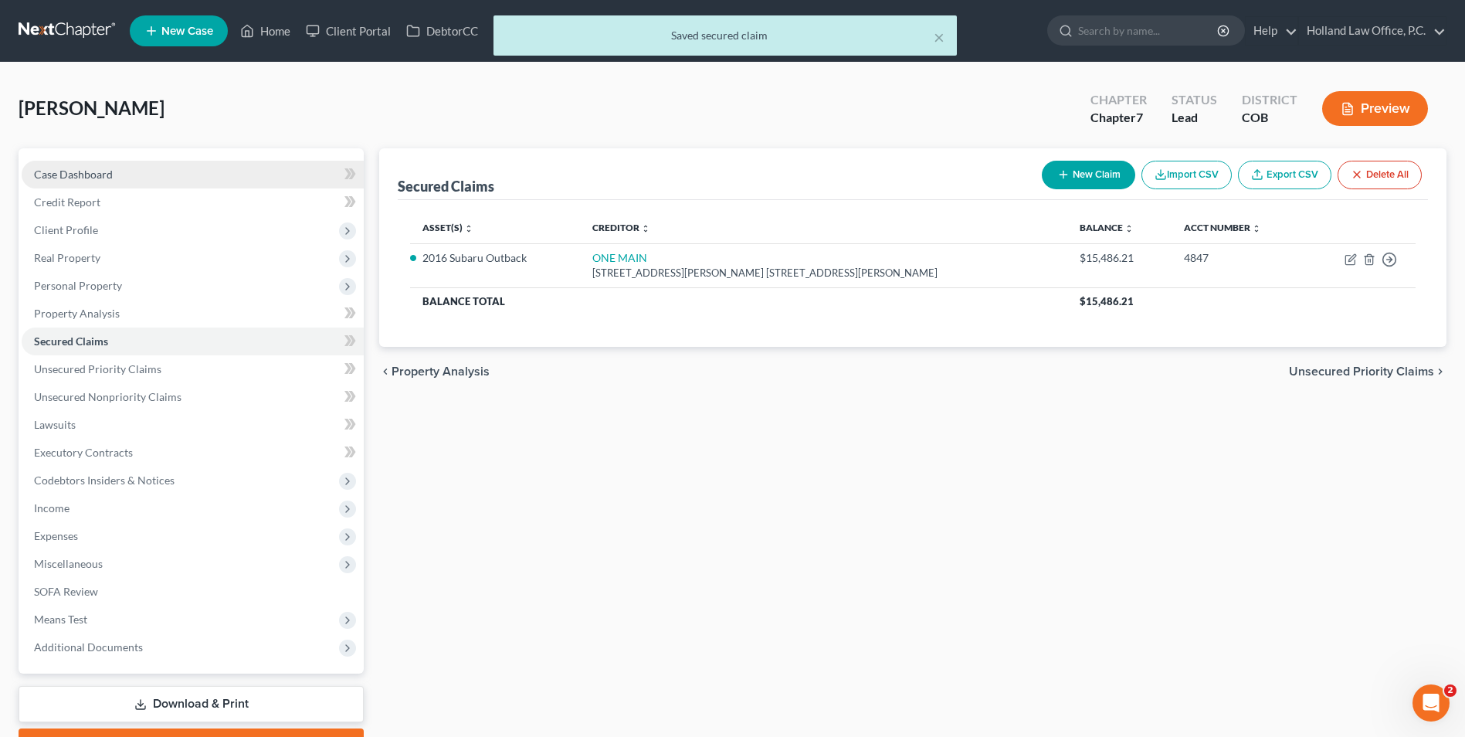
click at [136, 181] on link "Case Dashboard" at bounding box center [193, 175] width 342 height 28
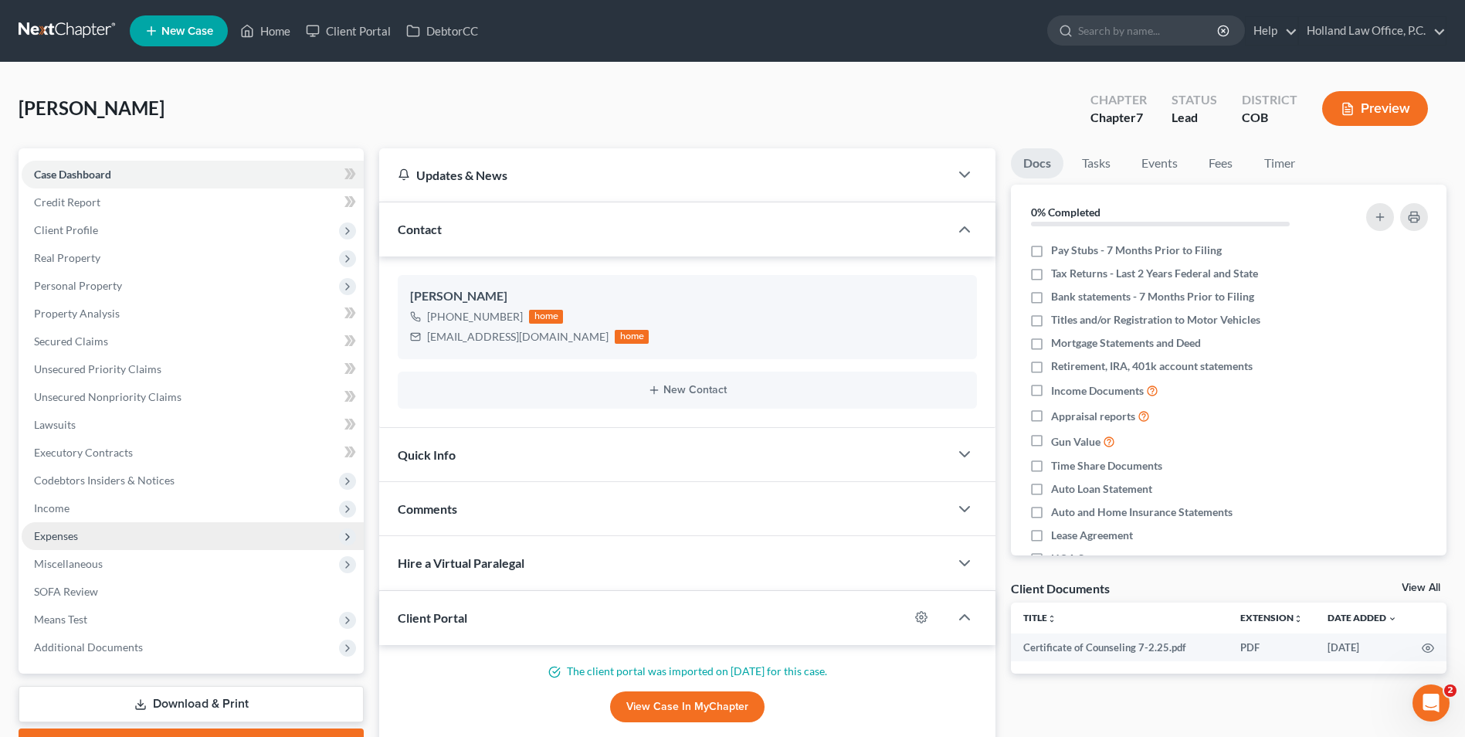
click at [92, 538] on span "Expenses" at bounding box center [193, 536] width 342 height 28
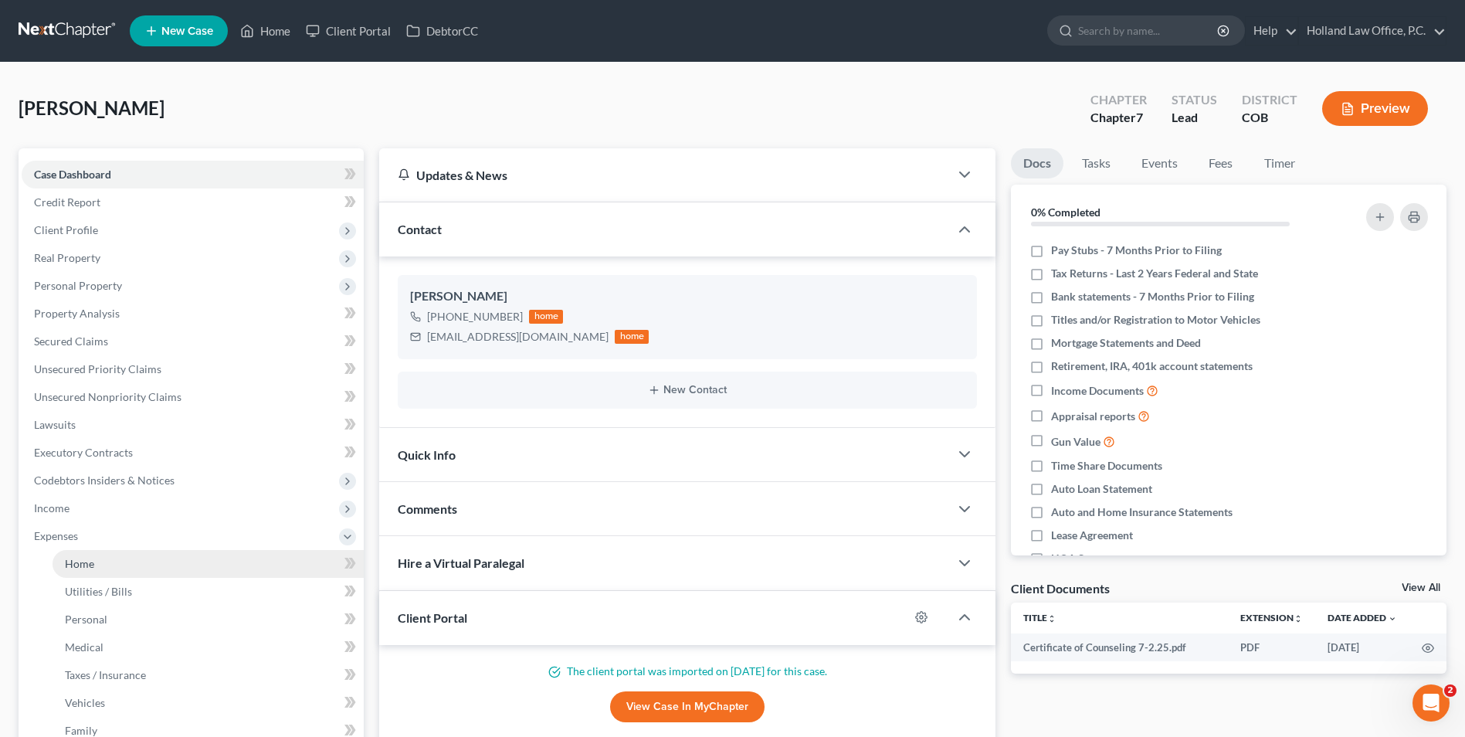
click at [107, 562] on link "Home" at bounding box center [208, 564] width 311 height 28
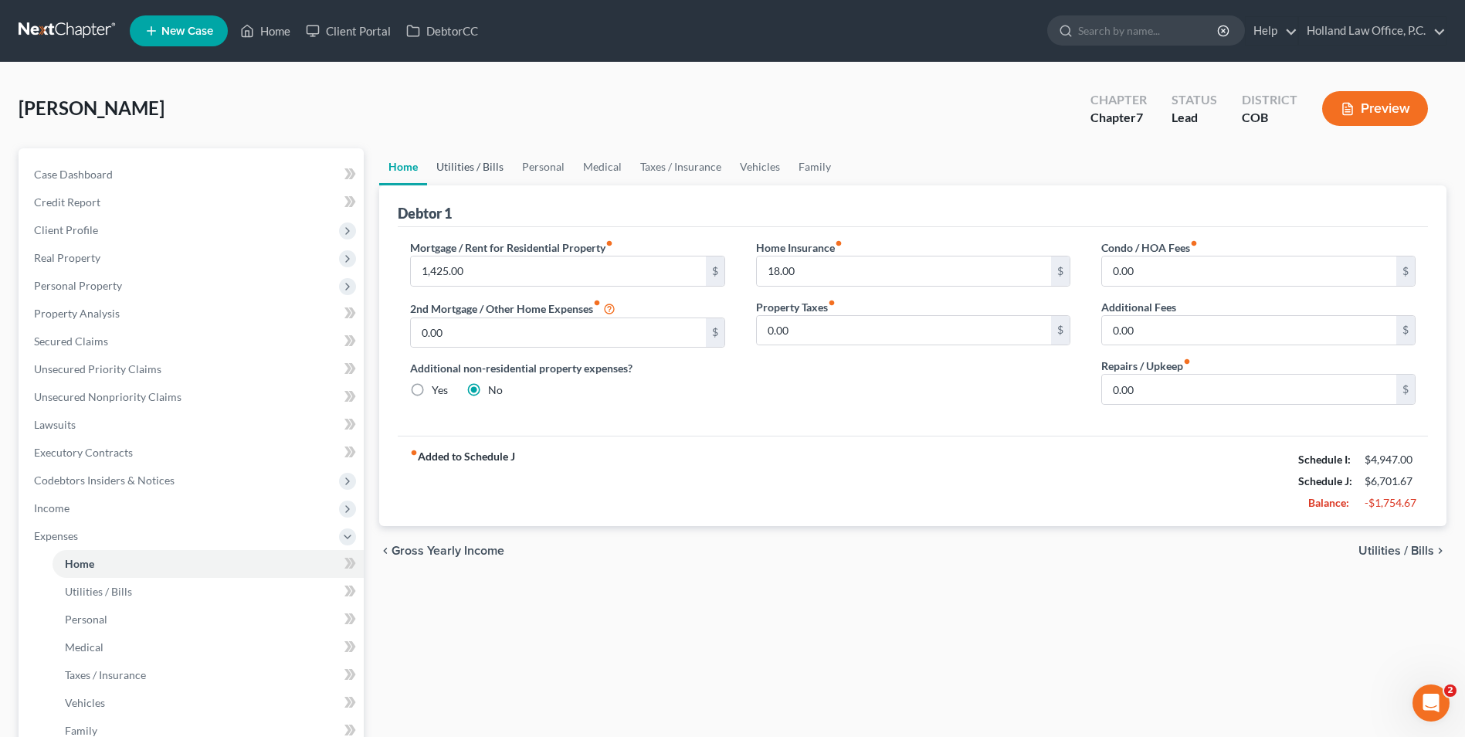
click at [473, 159] on link "Utilities / Bills" at bounding box center [470, 166] width 86 height 37
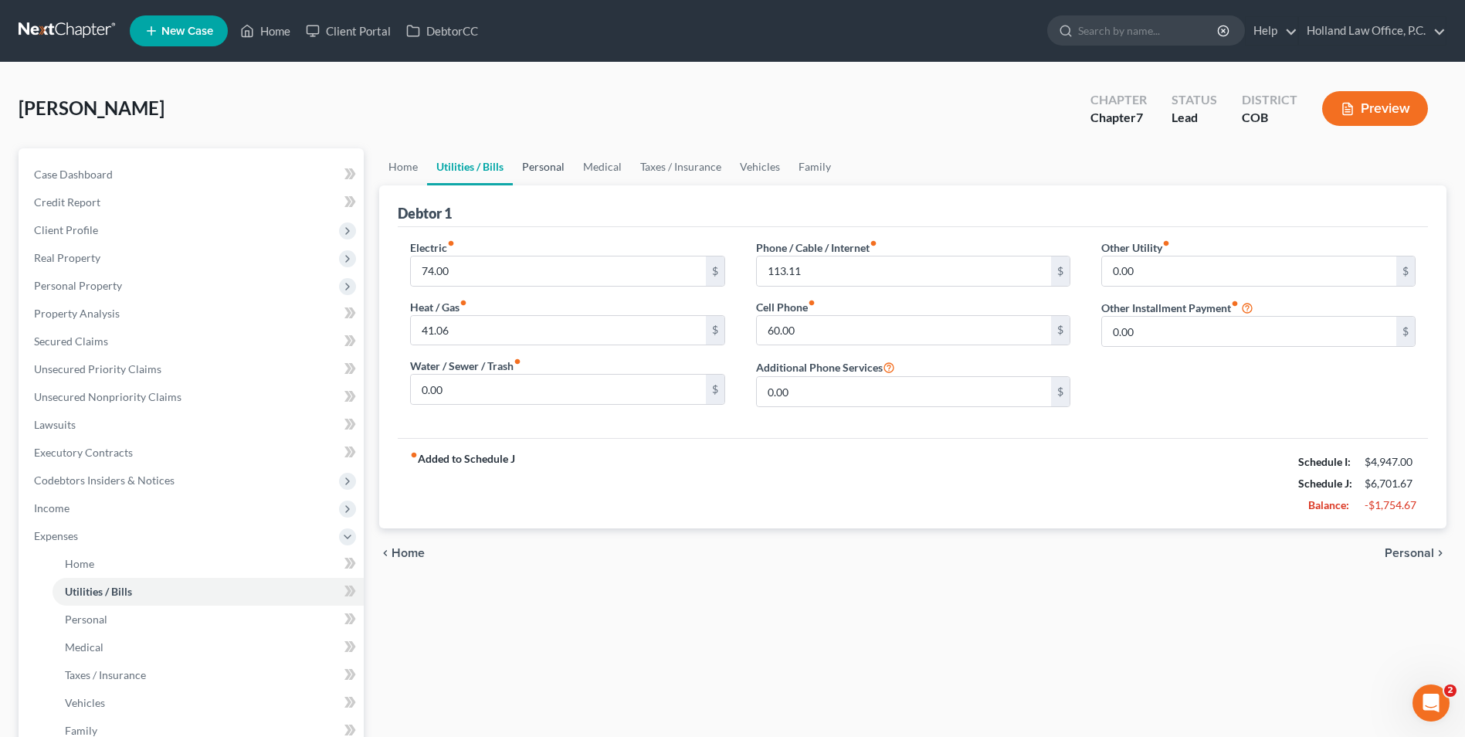
click at [557, 174] on link "Personal" at bounding box center [543, 166] width 61 height 37
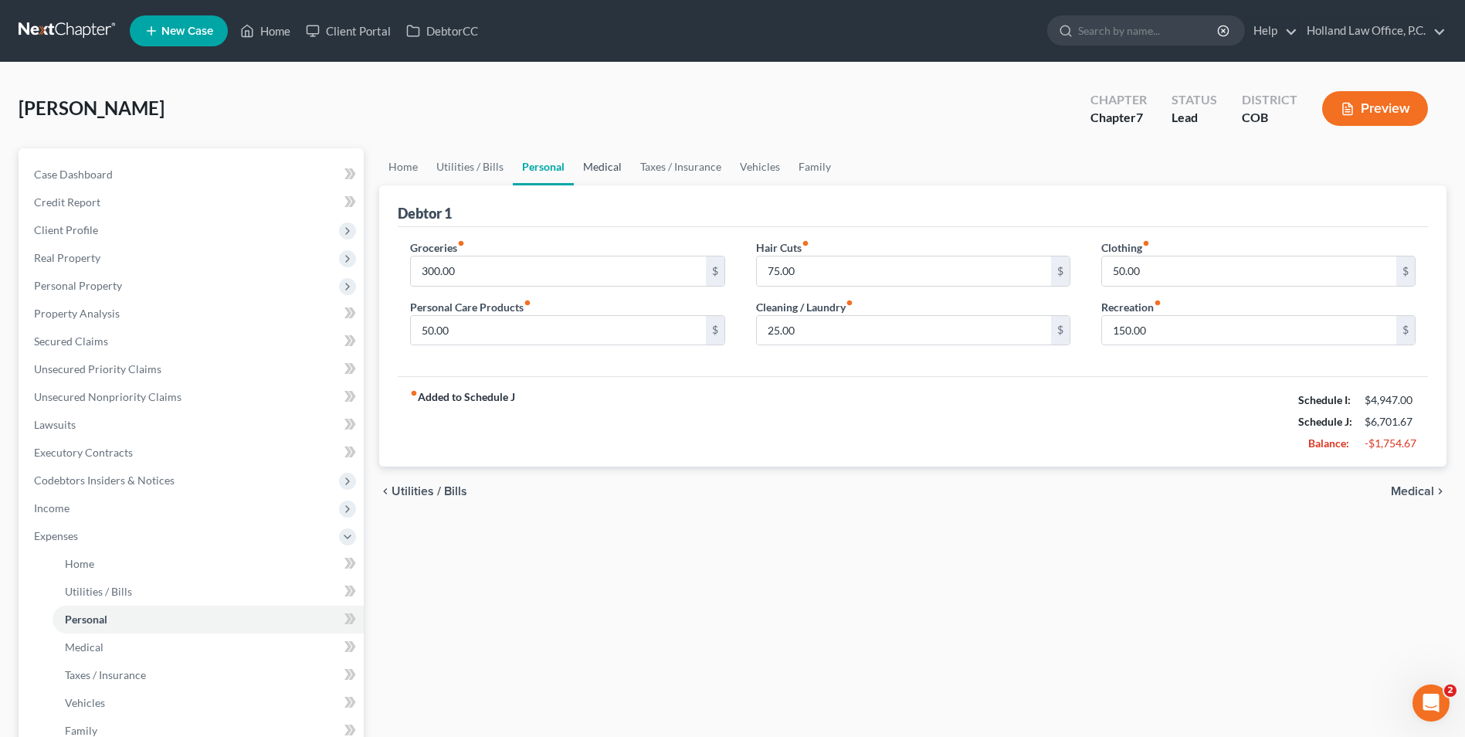
click at [598, 164] on link "Medical" at bounding box center [602, 166] width 57 height 37
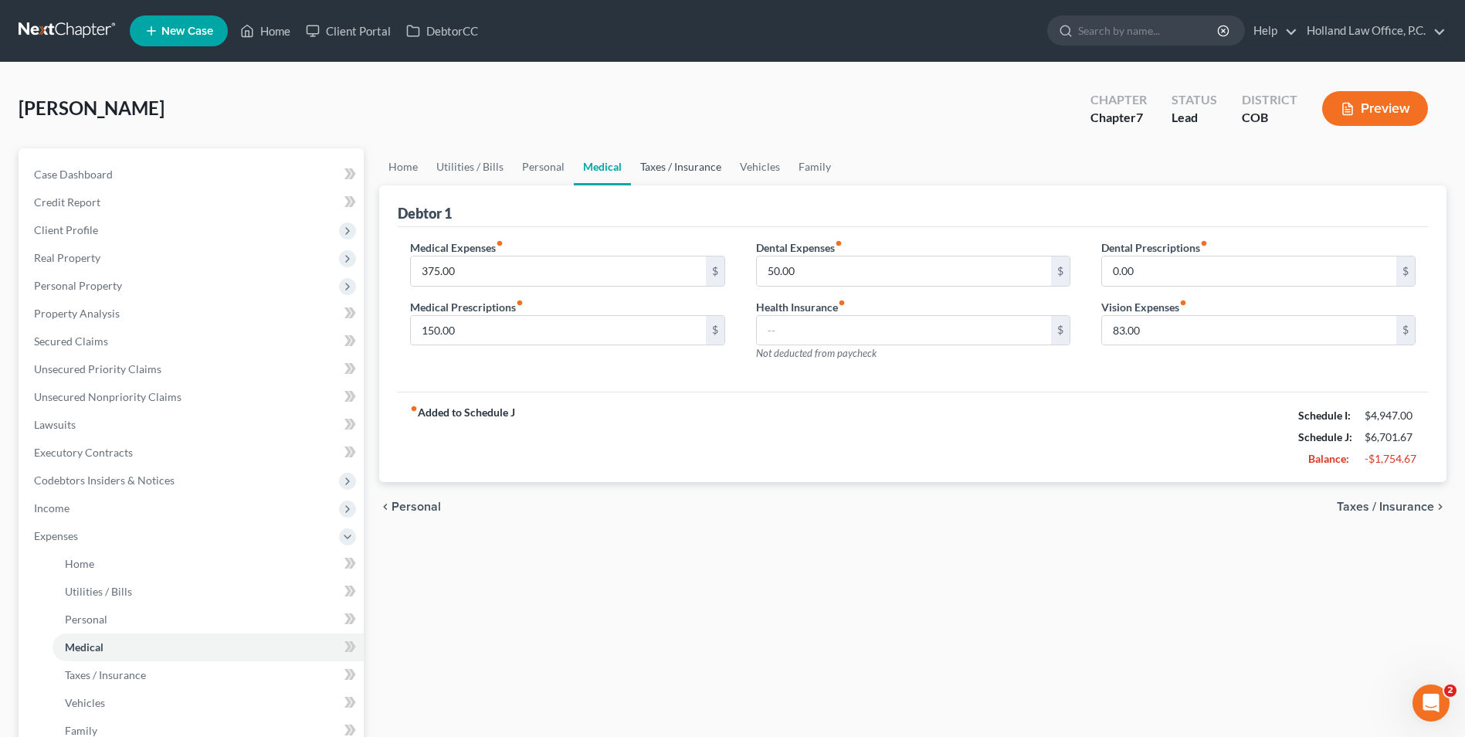
click at [638, 160] on link "Taxes / Insurance" at bounding box center [681, 166] width 100 height 37
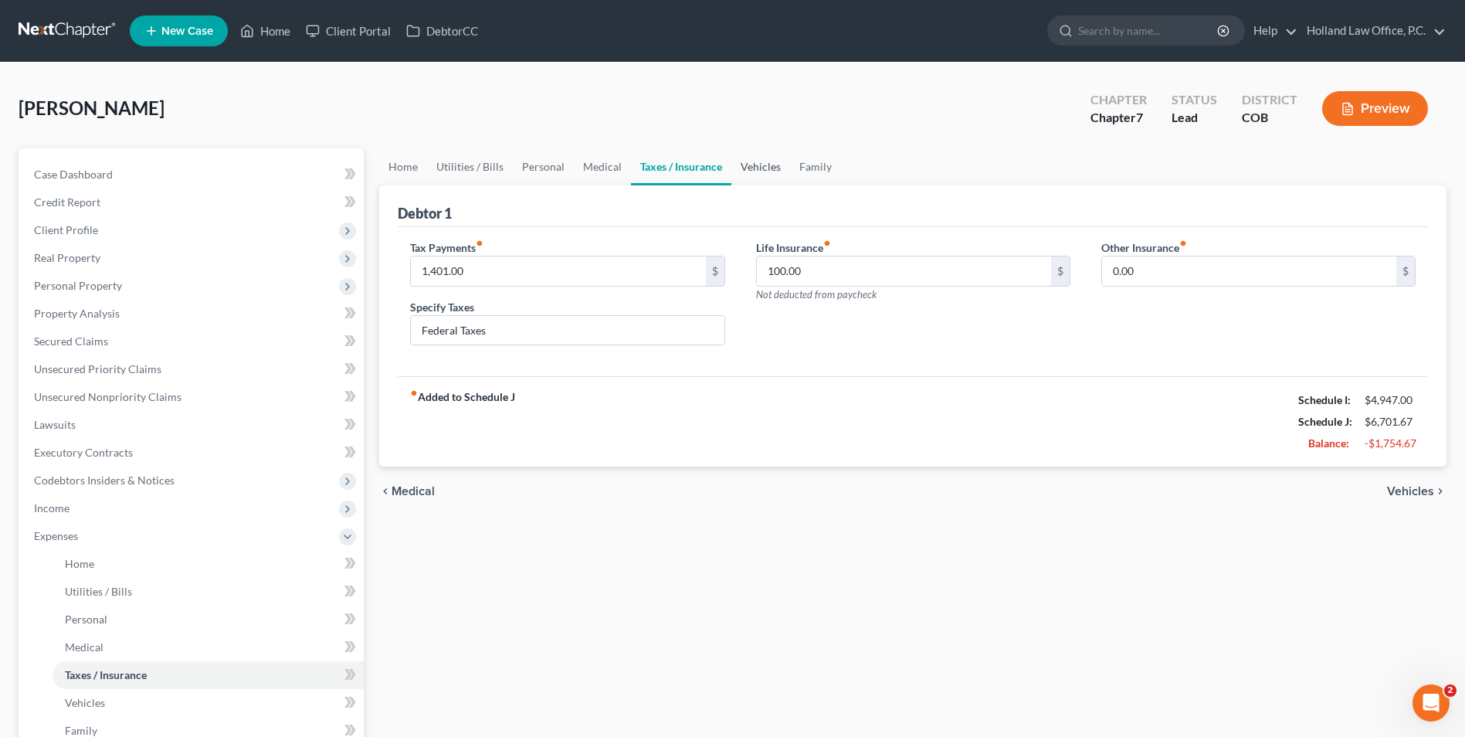
click at [768, 163] on link "Vehicles" at bounding box center [760, 166] width 59 height 37
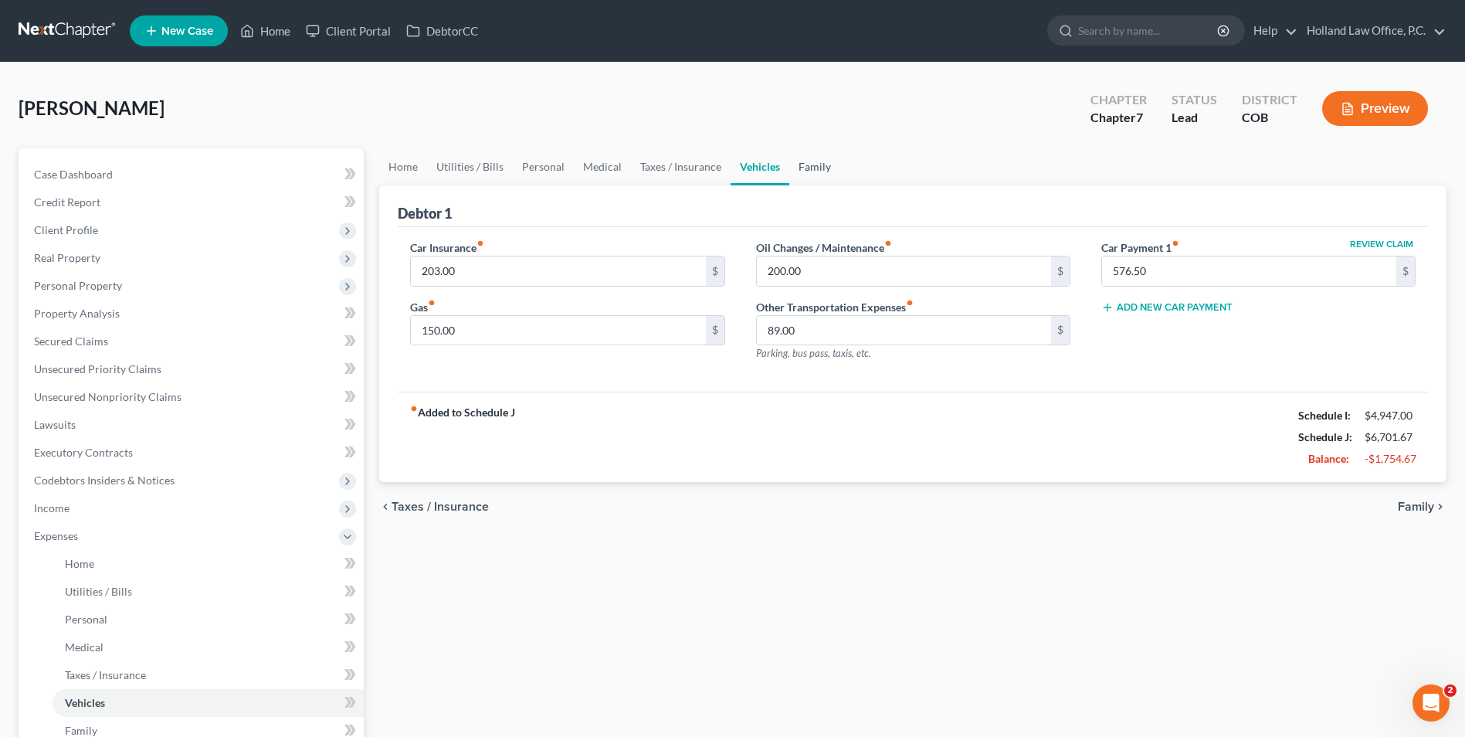
click at [810, 160] on link "Family" at bounding box center [814, 166] width 51 height 37
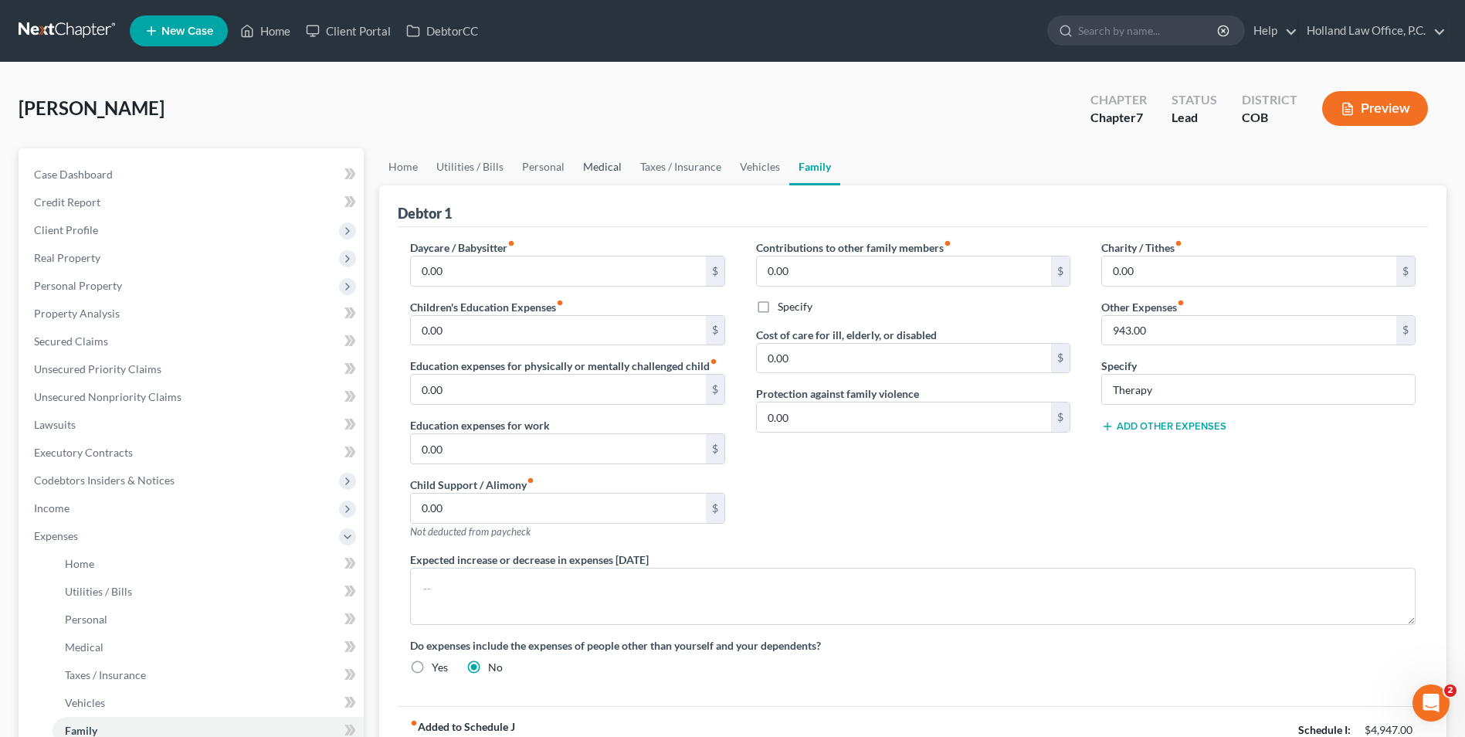
click at [580, 168] on link "Medical" at bounding box center [602, 166] width 57 height 37
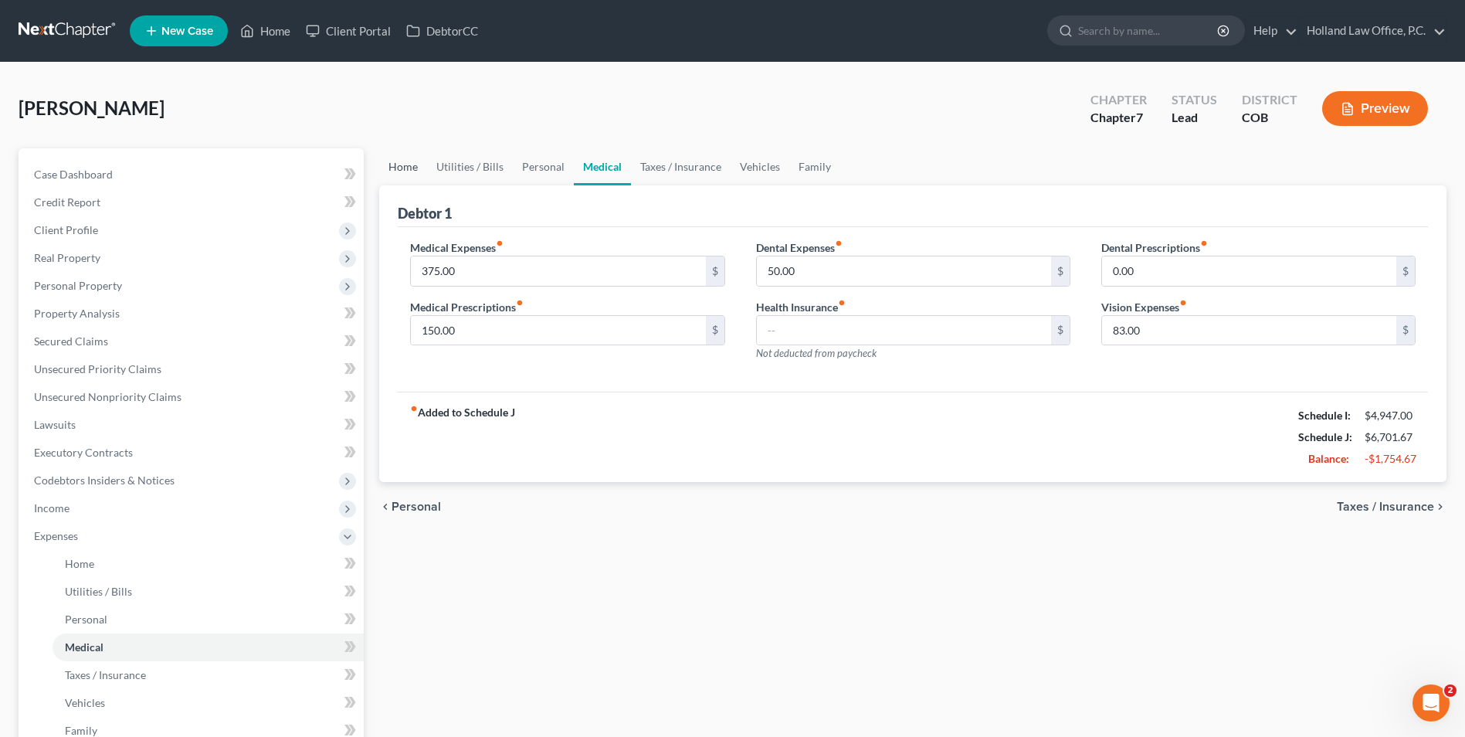
click at [409, 168] on link "Home" at bounding box center [403, 166] width 48 height 37
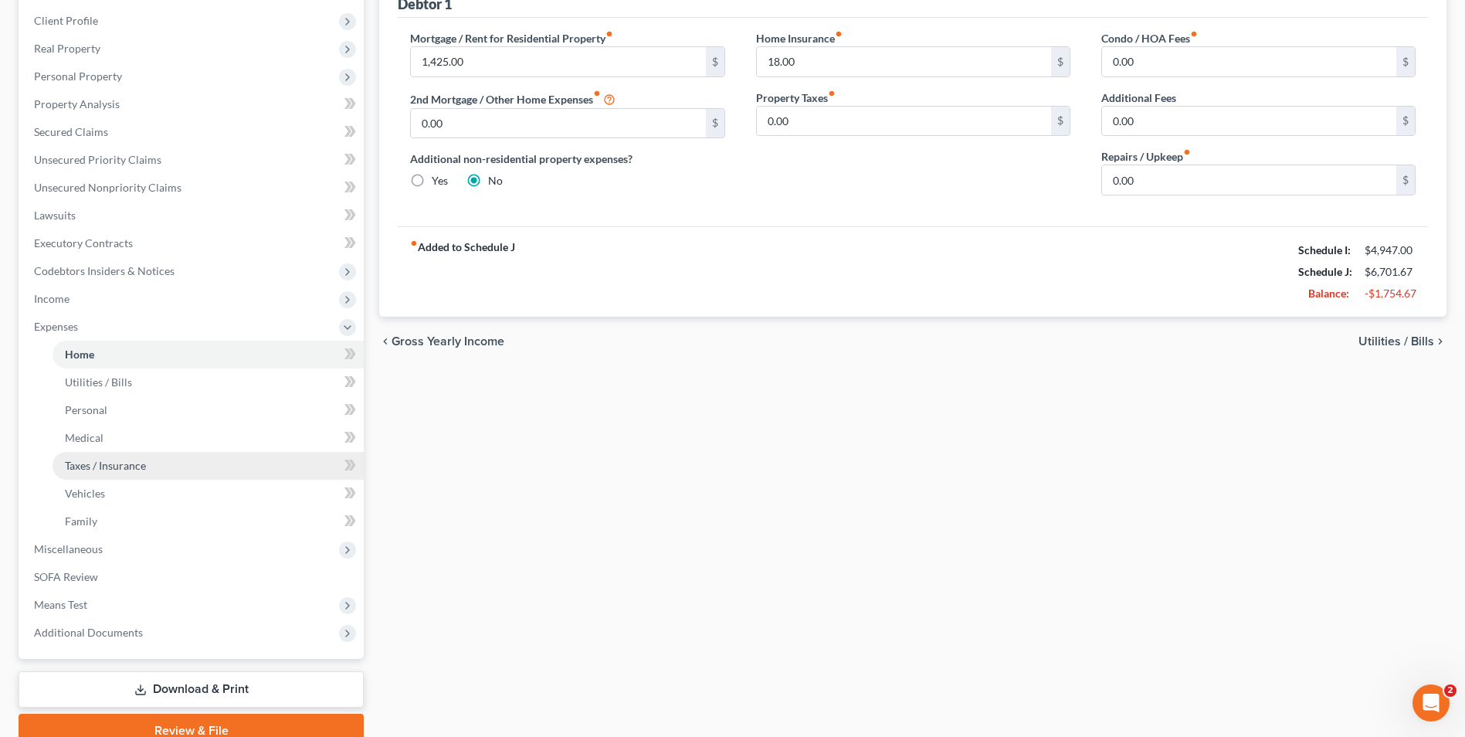
scroll to position [279, 0]
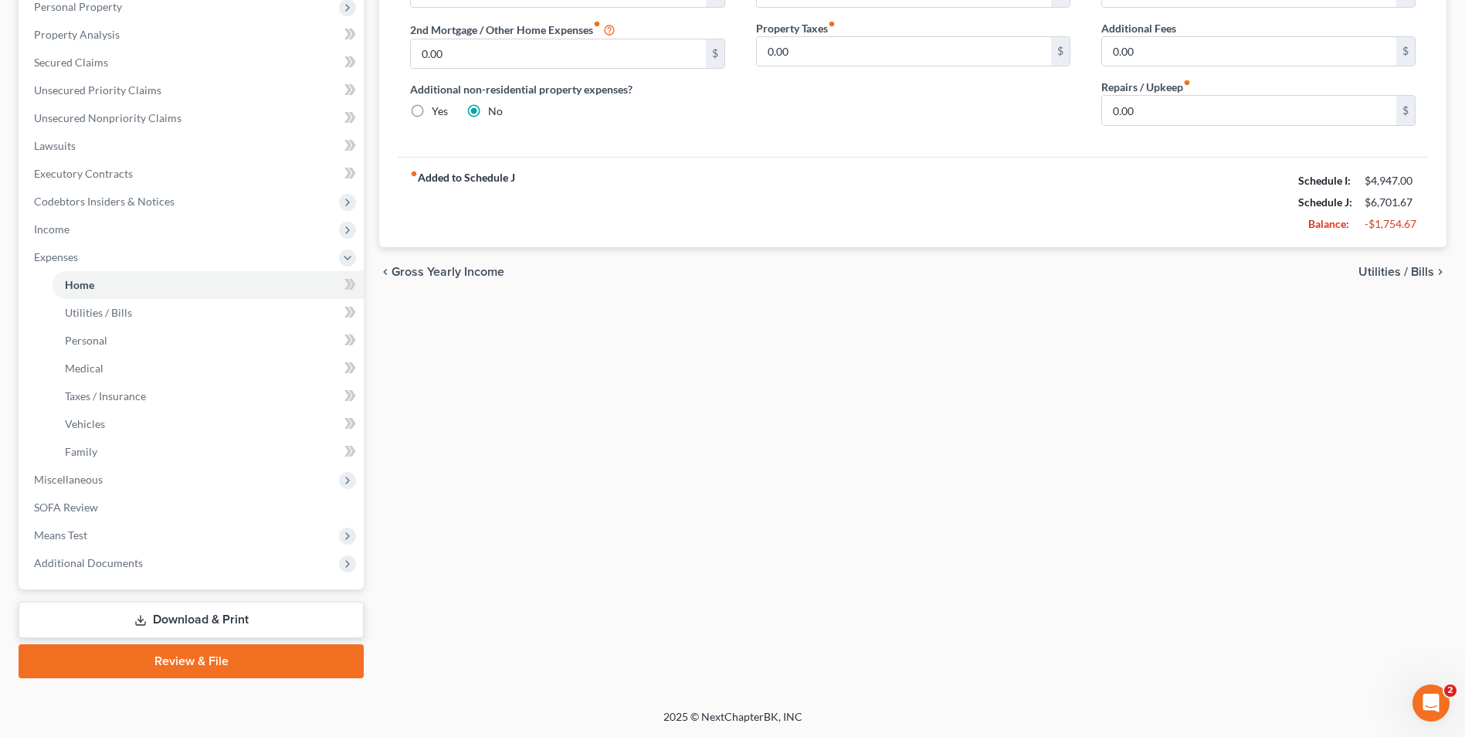
click at [195, 618] on link "Download & Print" at bounding box center [191, 620] width 345 height 36
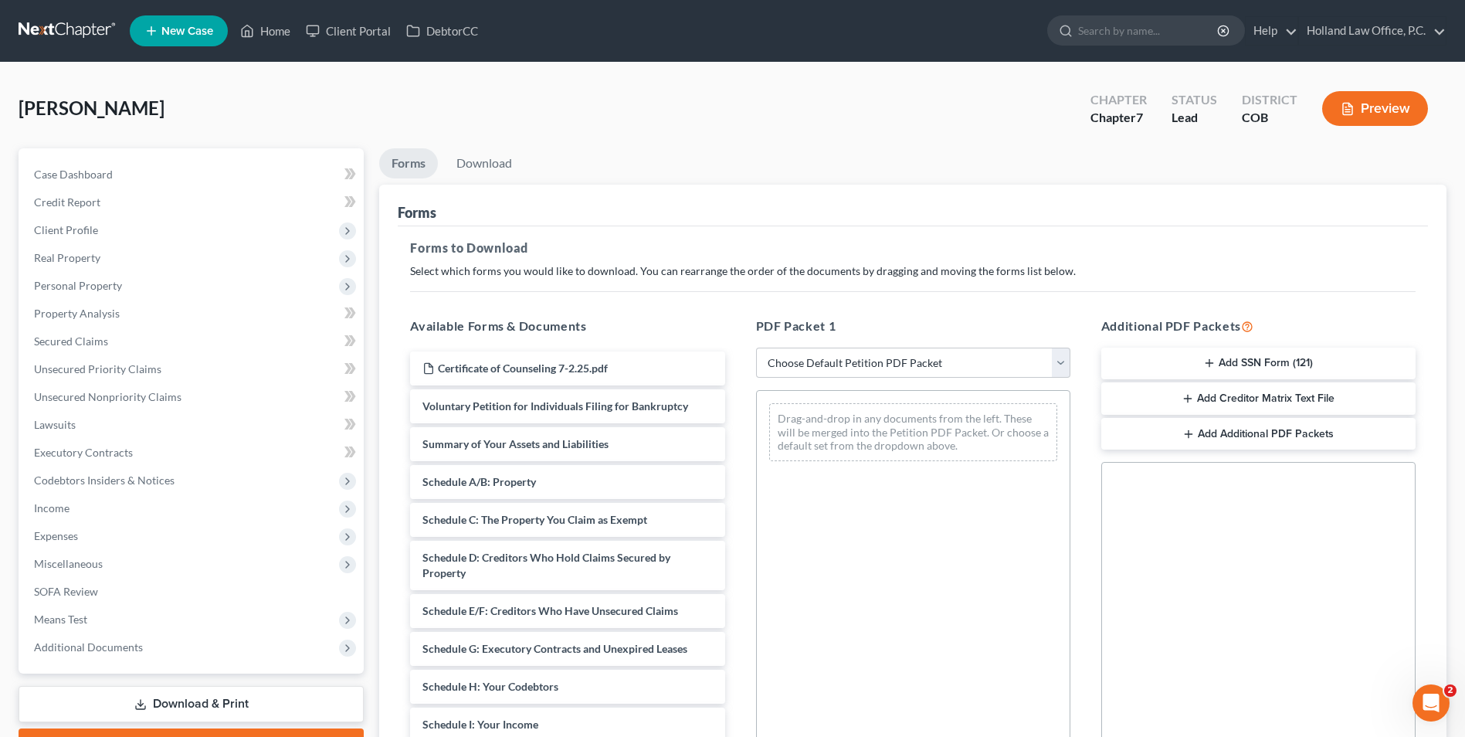
click at [1242, 365] on button "Add SSN Form (121)" at bounding box center [1258, 364] width 314 height 32
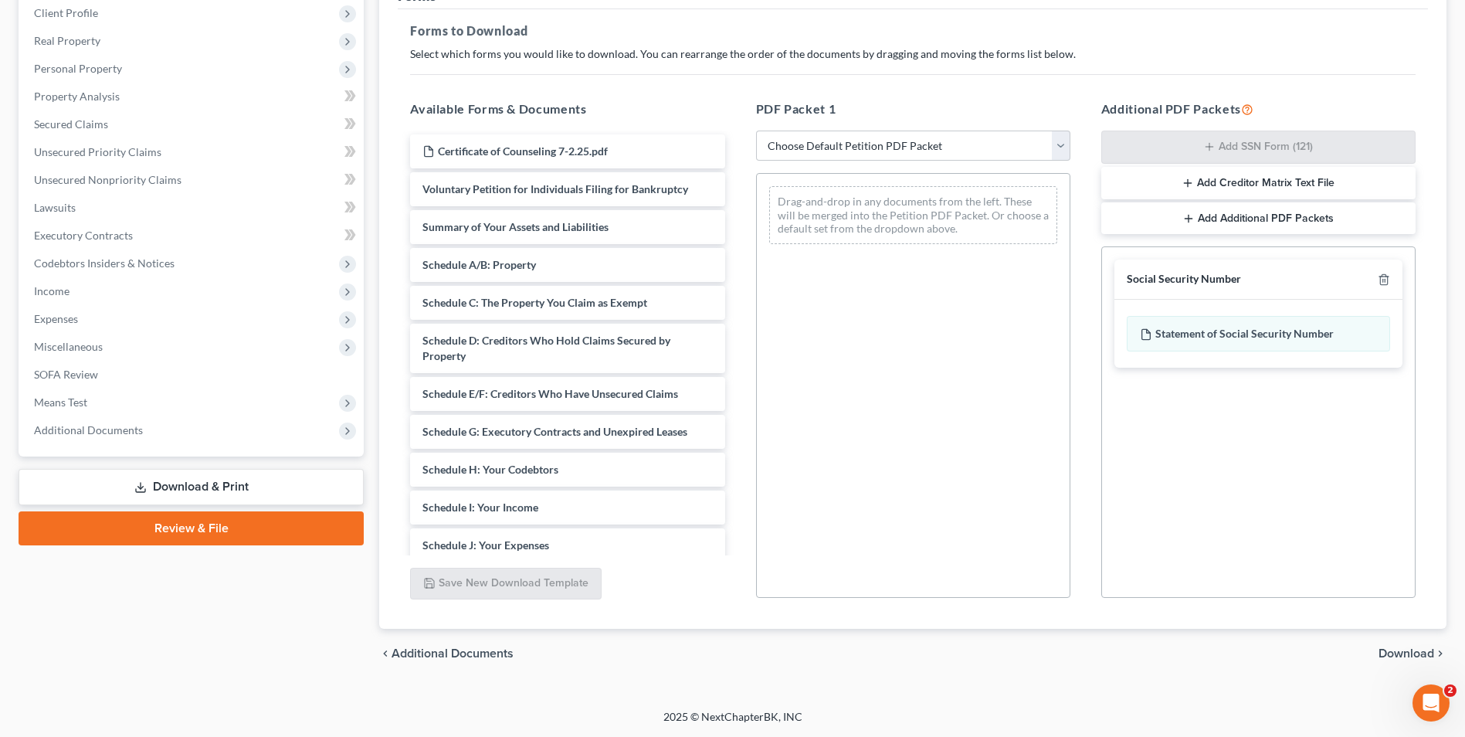
click at [1403, 657] on span "Download" at bounding box center [1407, 653] width 56 height 12
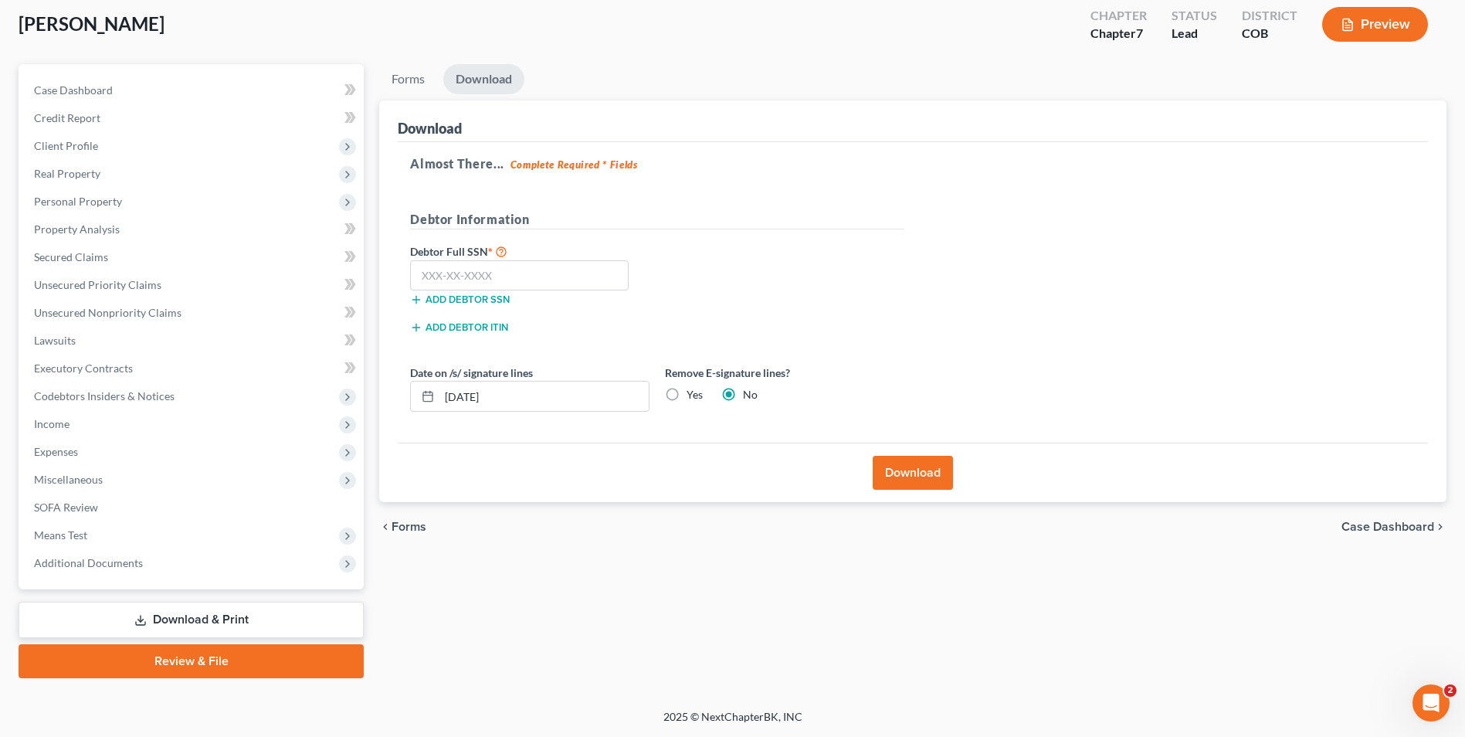
scroll to position [84, 0]
click at [480, 277] on input "text" at bounding box center [519, 275] width 219 height 31
type input "589-36-5015"
click at [687, 393] on label "Yes" at bounding box center [695, 394] width 16 height 15
click at [693, 393] on input "Yes" at bounding box center [698, 392] width 10 height 10
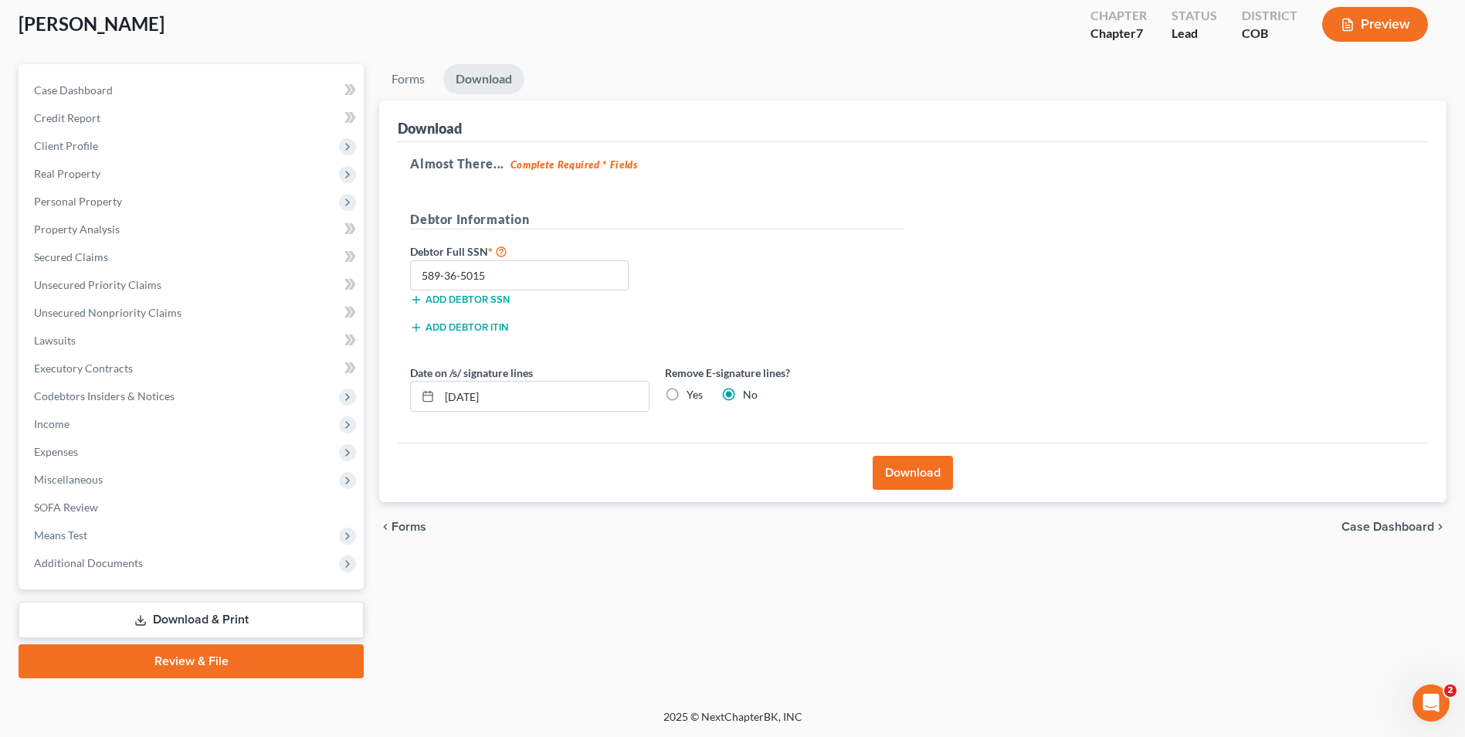
radio input "true"
radio input "false"
click at [910, 465] on button "Download" at bounding box center [913, 473] width 80 height 34
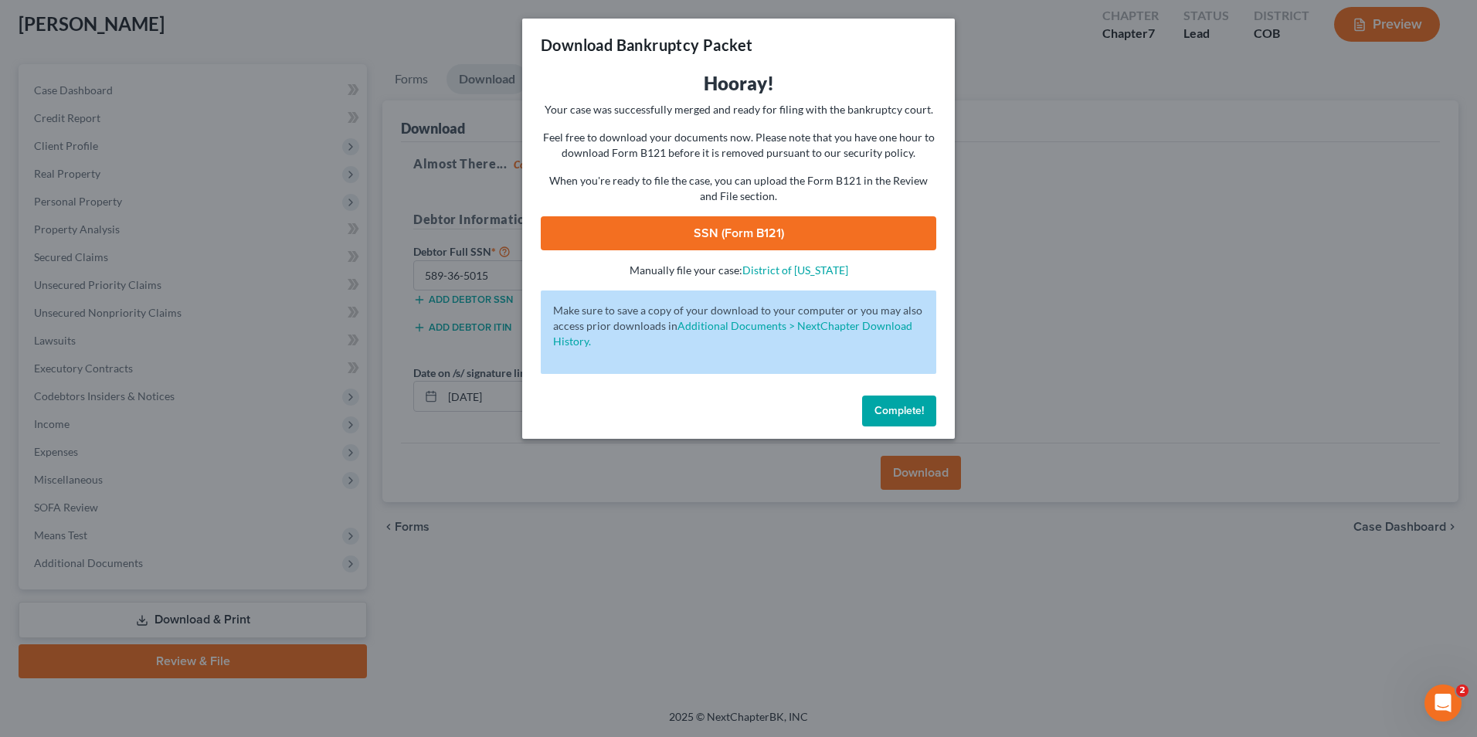
click at [734, 231] on link "SSN (Form B121)" at bounding box center [738, 233] width 395 height 34
click at [882, 419] on button "Complete!" at bounding box center [899, 410] width 74 height 31
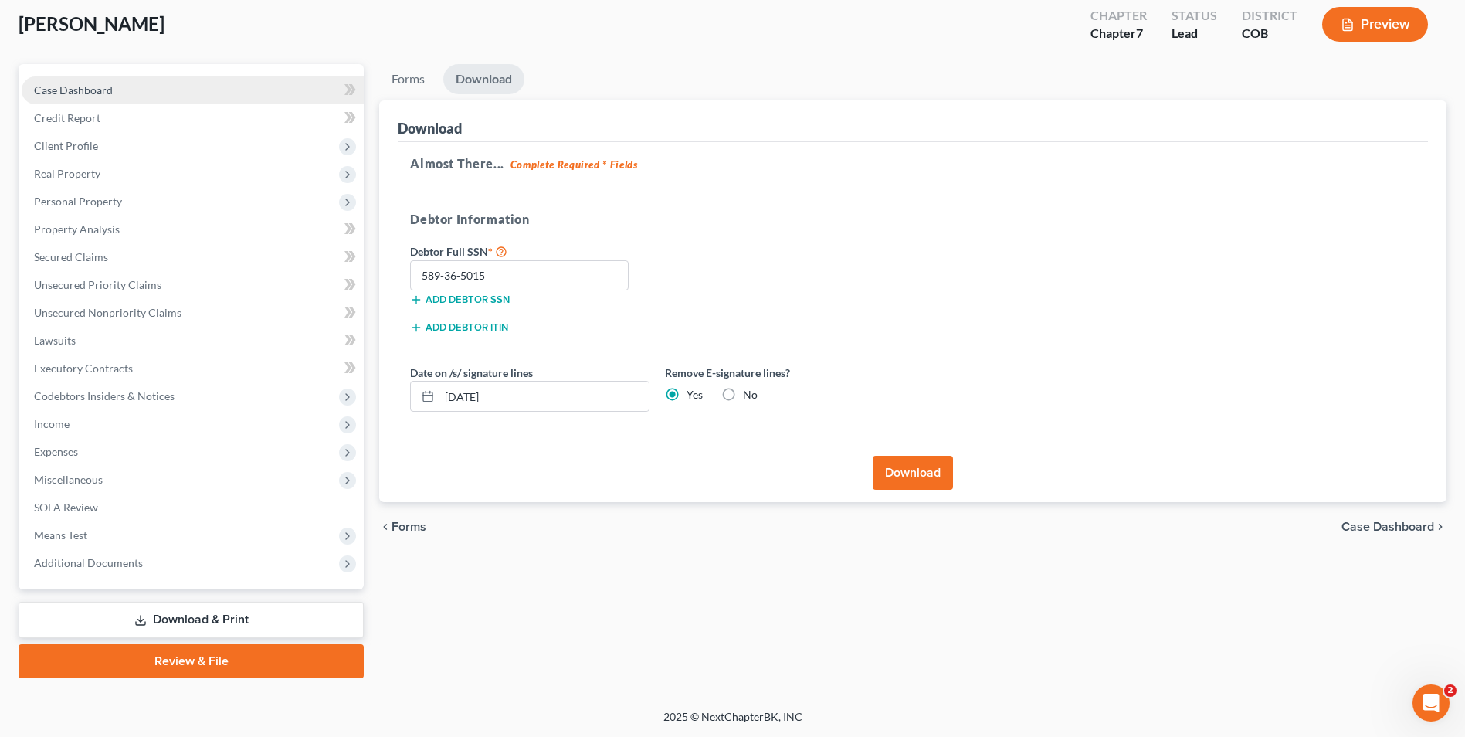
click at [80, 101] on link "Case Dashboard" at bounding box center [193, 90] width 342 height 28
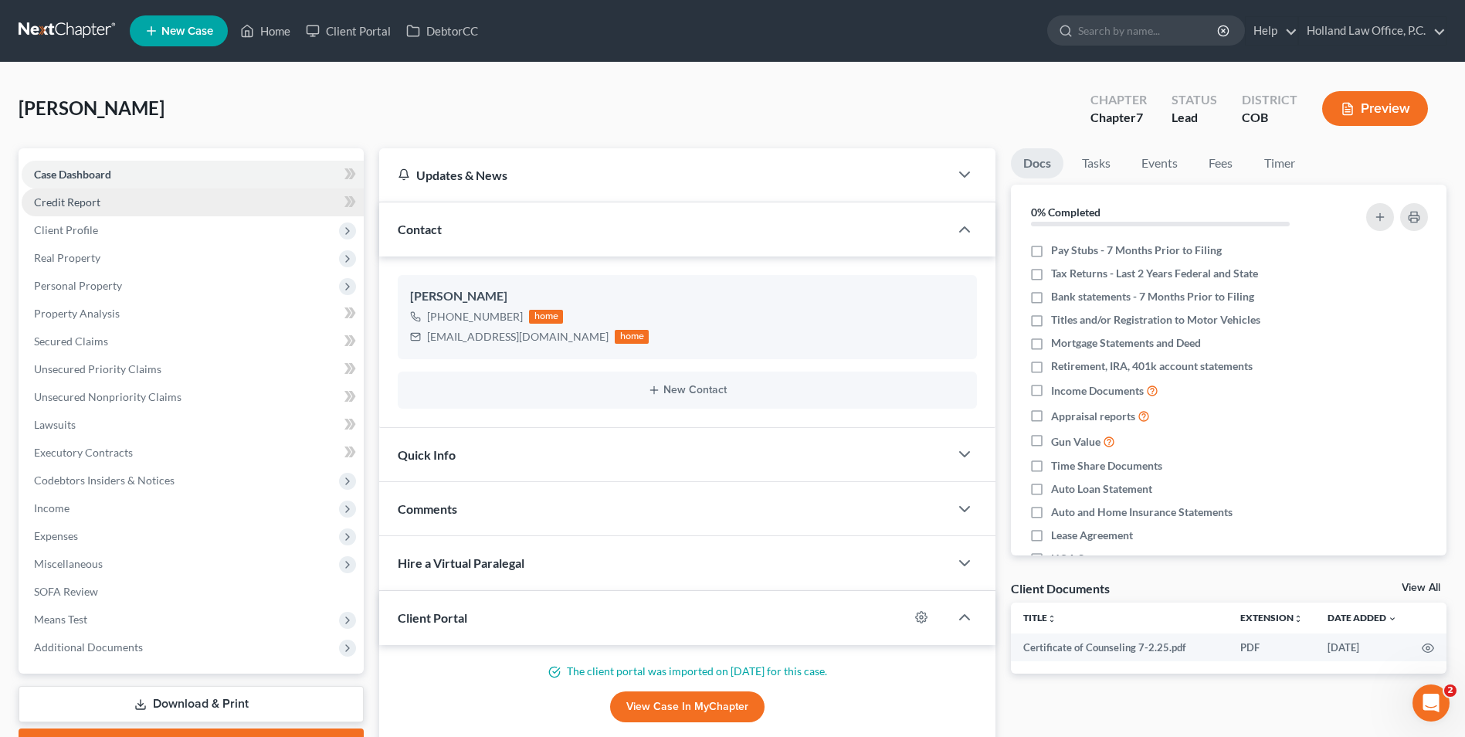
click at [65, 204] on span "Credit Report" at bounding box center [67, 201] width 66 height 13
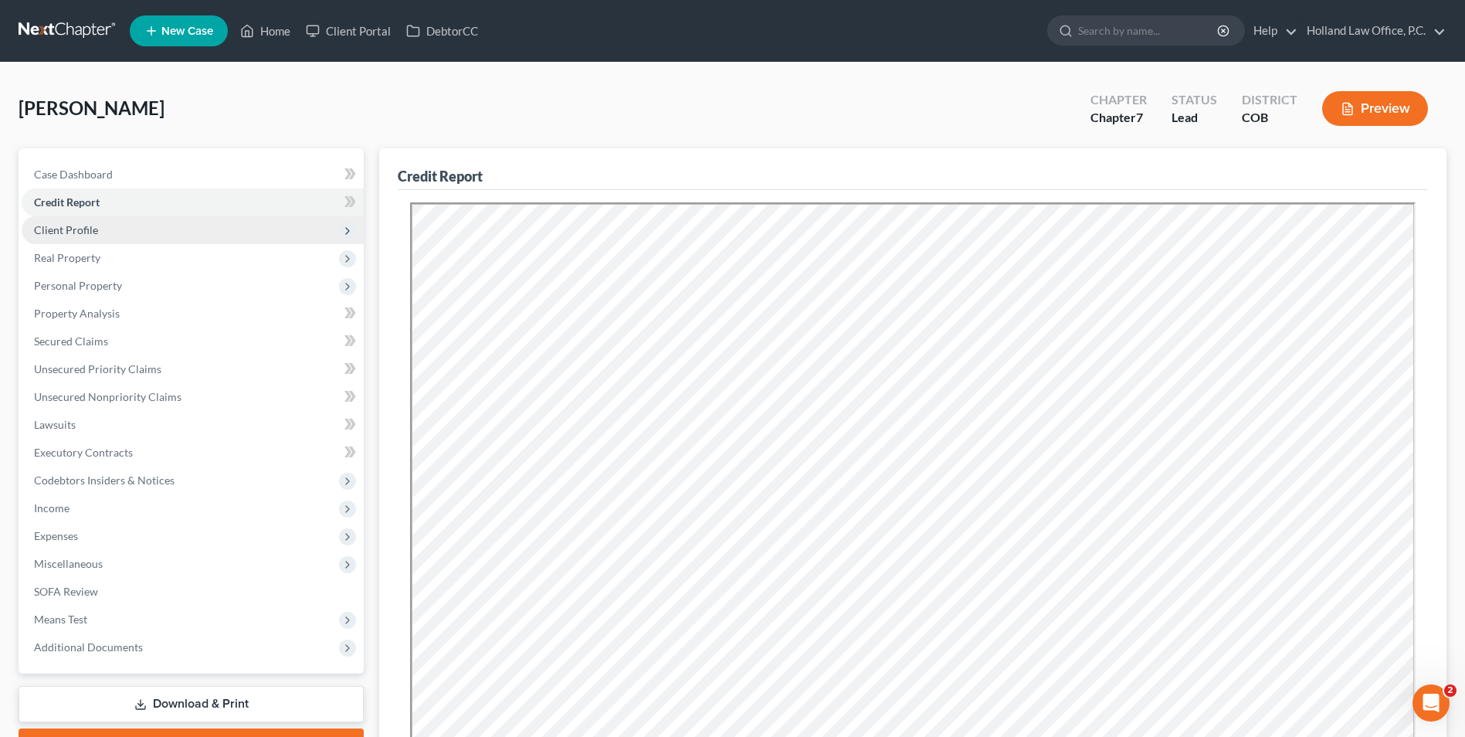
click at [85, 238] on span "Client Profile" at bounding box center [193, 230] width 342 height 28
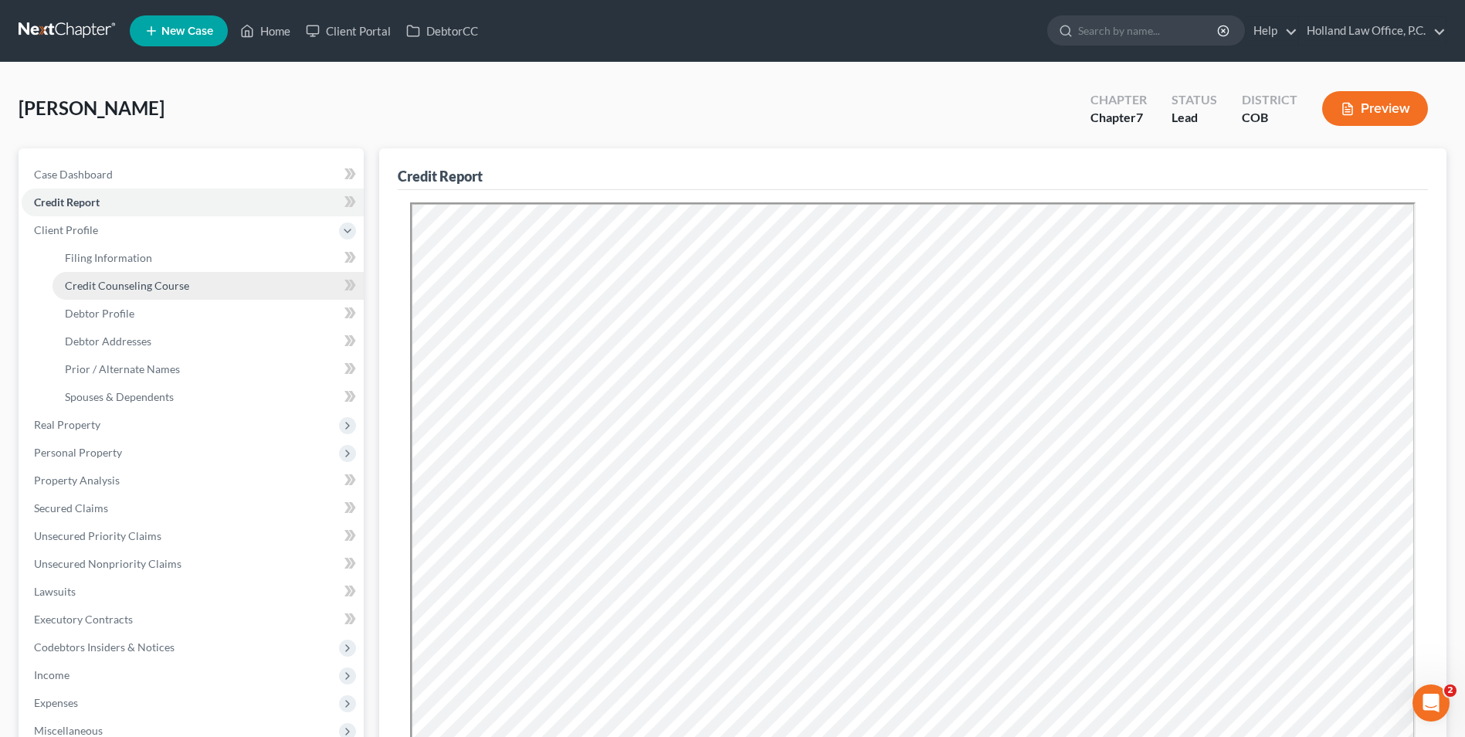
click at [171, 272] on link "Credit Counseling Course" at bounding box center [208, 286] width 311 height 28
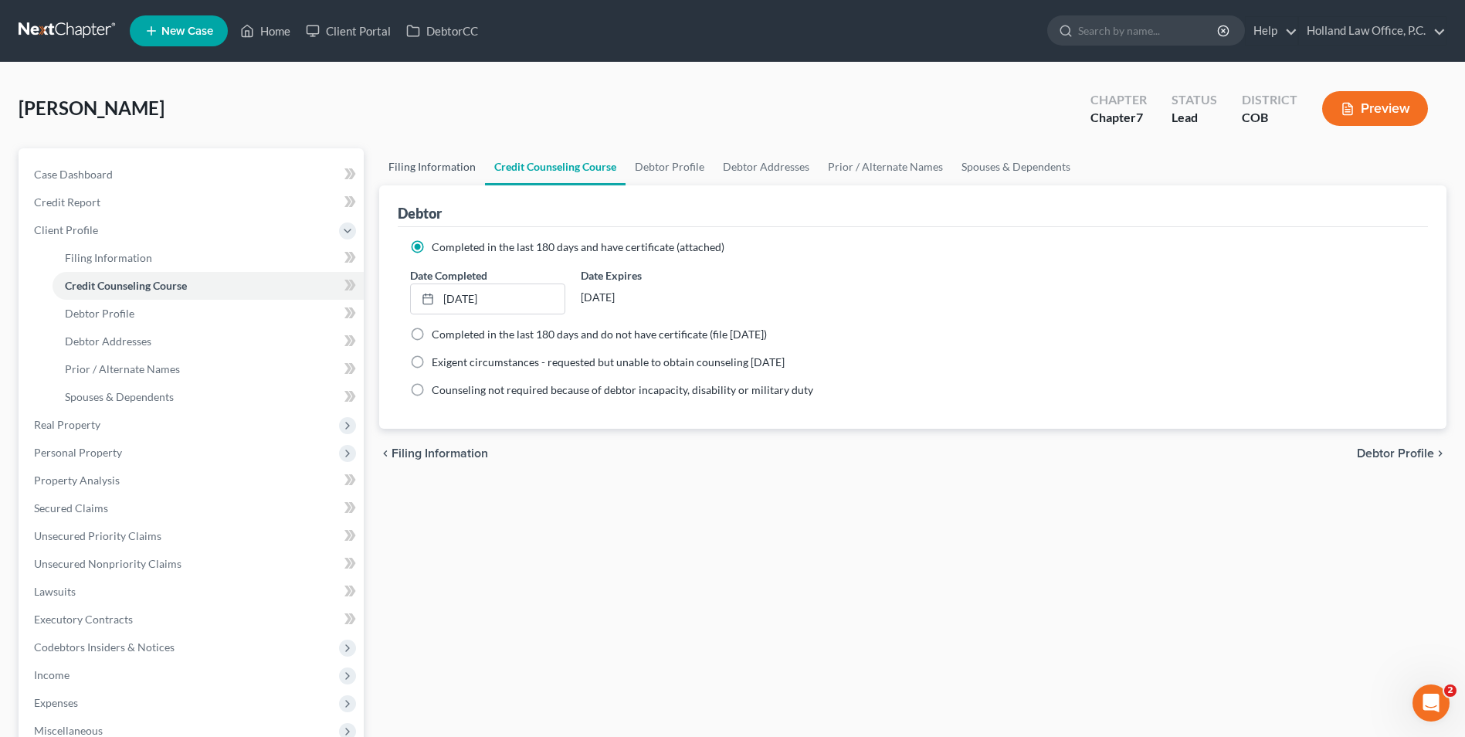
click at [423, 176] on link "Filing Information" at bounding box center [432, 166] width 106 height 37
select select "1"
select select "0"
select select "11"
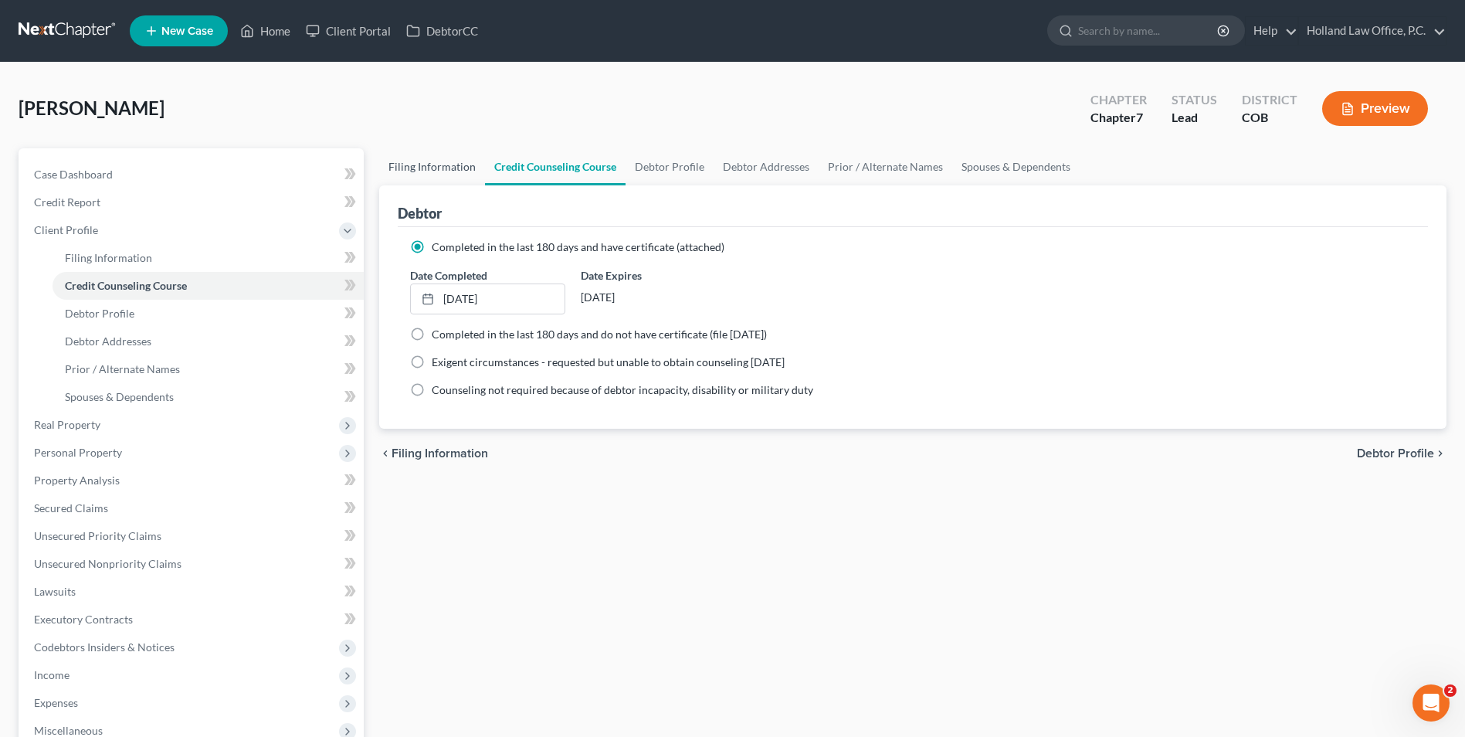
select select "0"
select select "5"
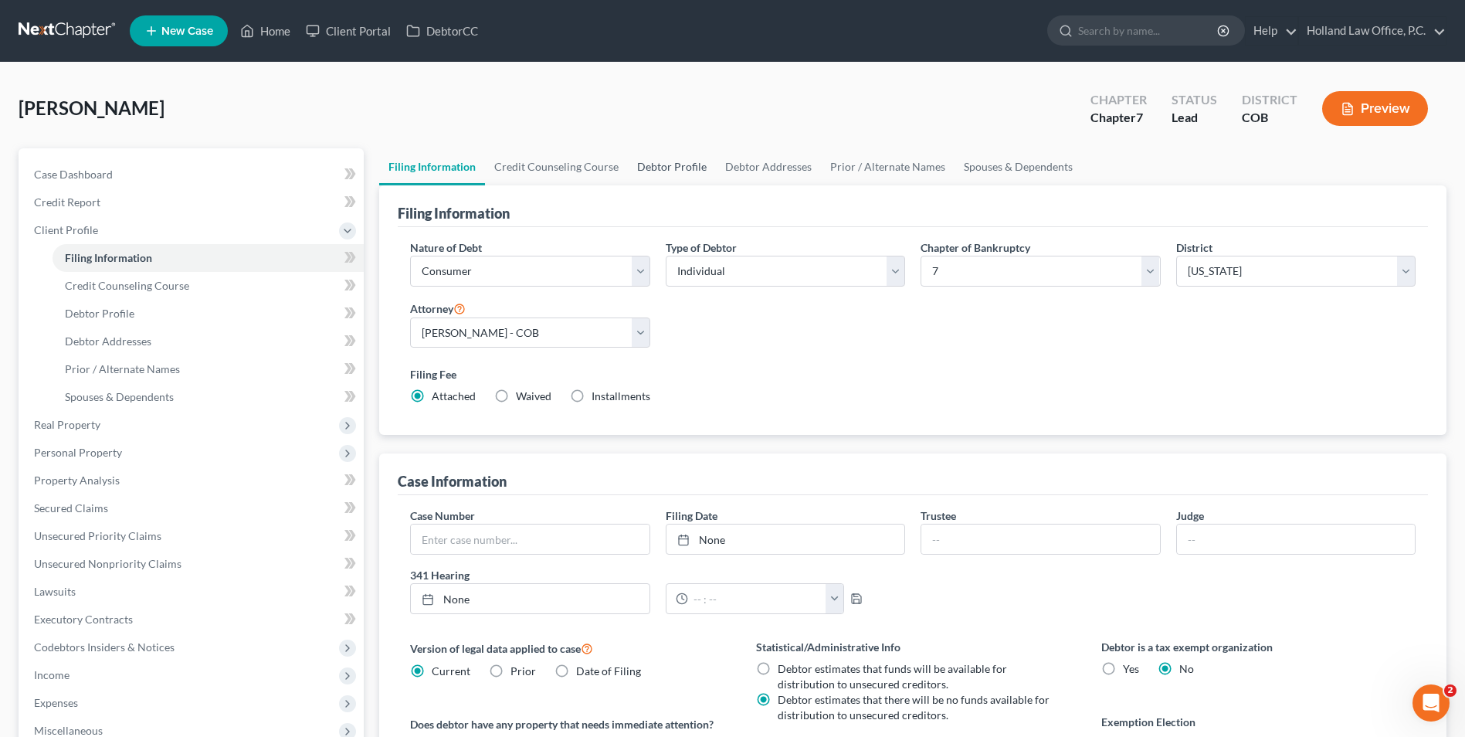
click at [630, 171] on link "Debtor Profile" at bounding box center [672, 166] width 88 height 37
select select "0"
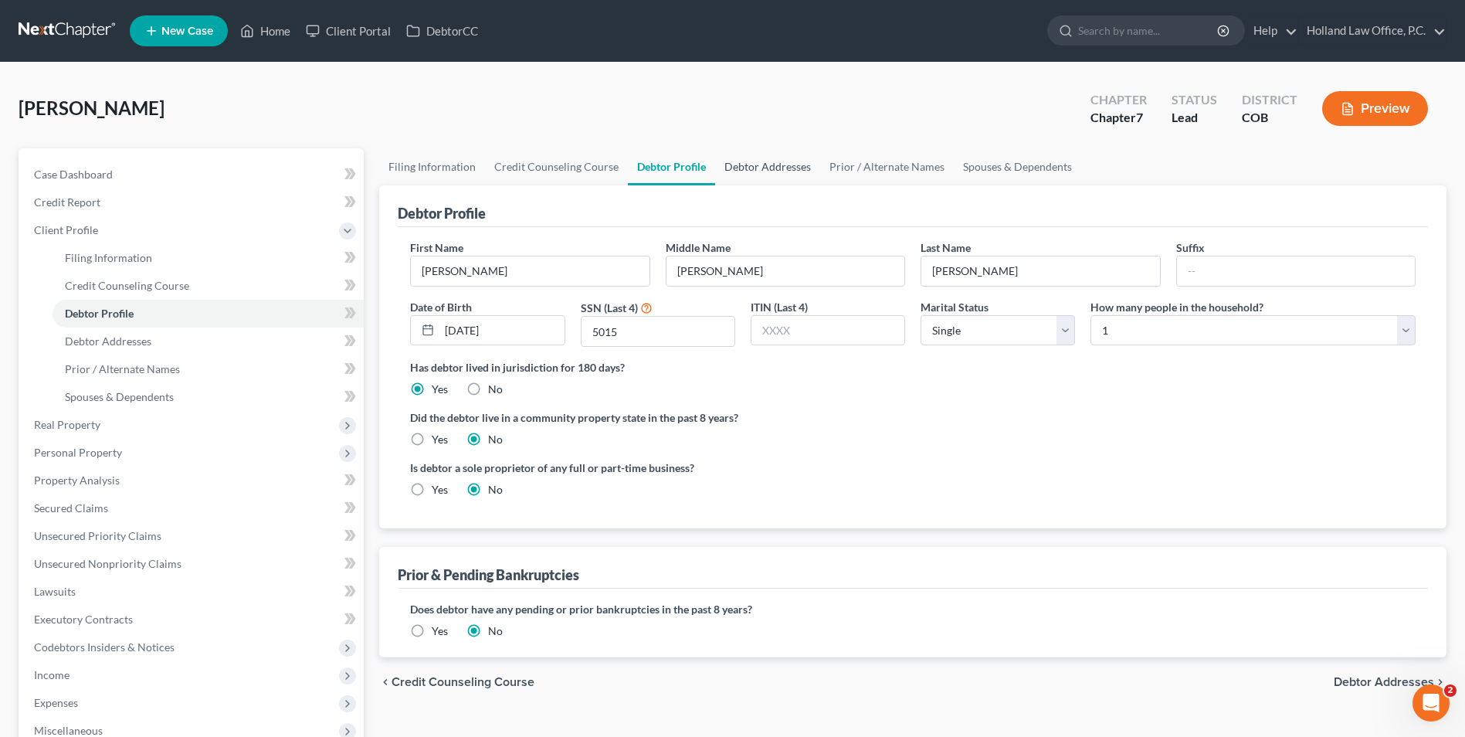
click at [731, 169] on link "Debtor Addresses" at bounding box center [767, 166] width 105 height 37
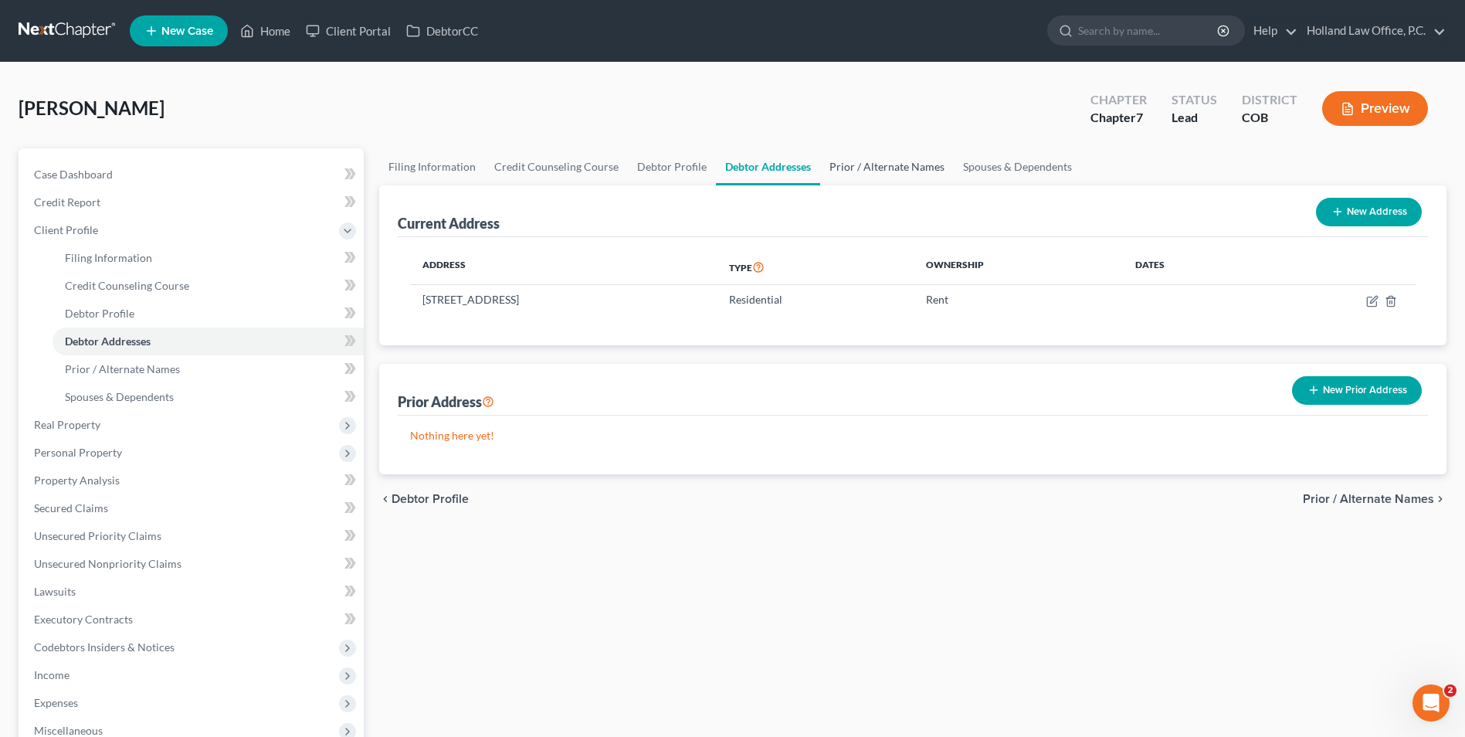
click at [841, 171] on link "Prior / Alternate Names" at bounding box center [887, 166] width 134 height 37
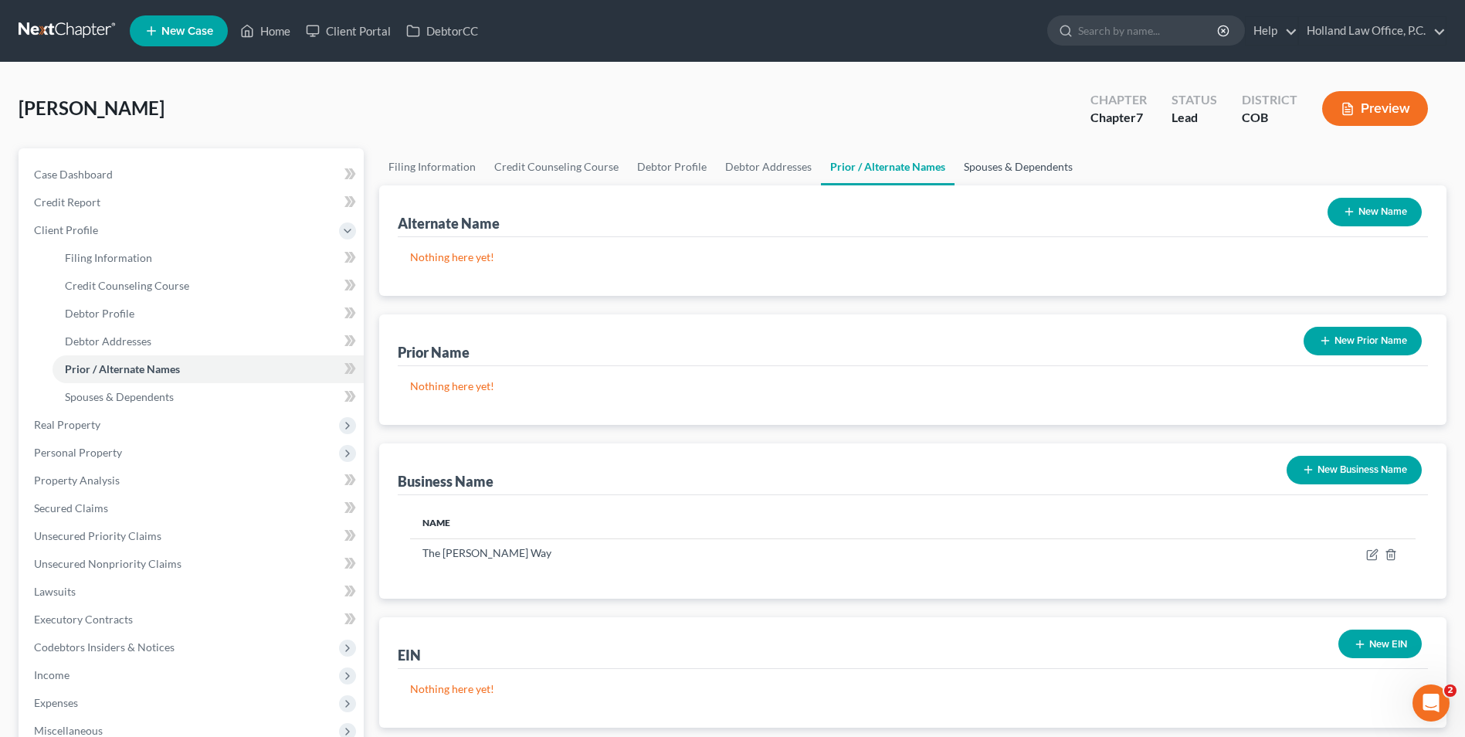
click at [1020, 168] on link "Spouses & Dependents" at bounding box center [1018, 166] width 127 height 37
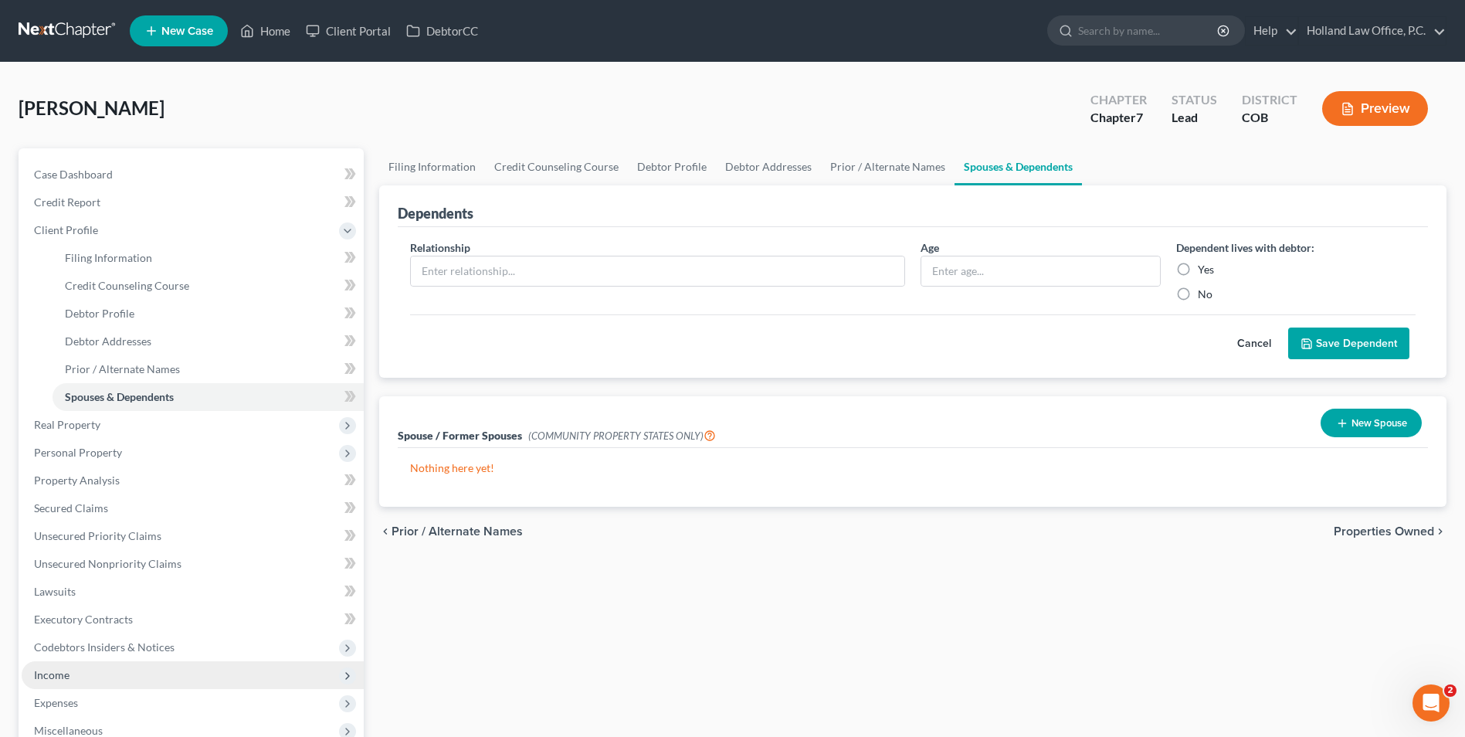
click at [56, 685] on span "Income" at bounding box center [193, 675] width 342 height 28
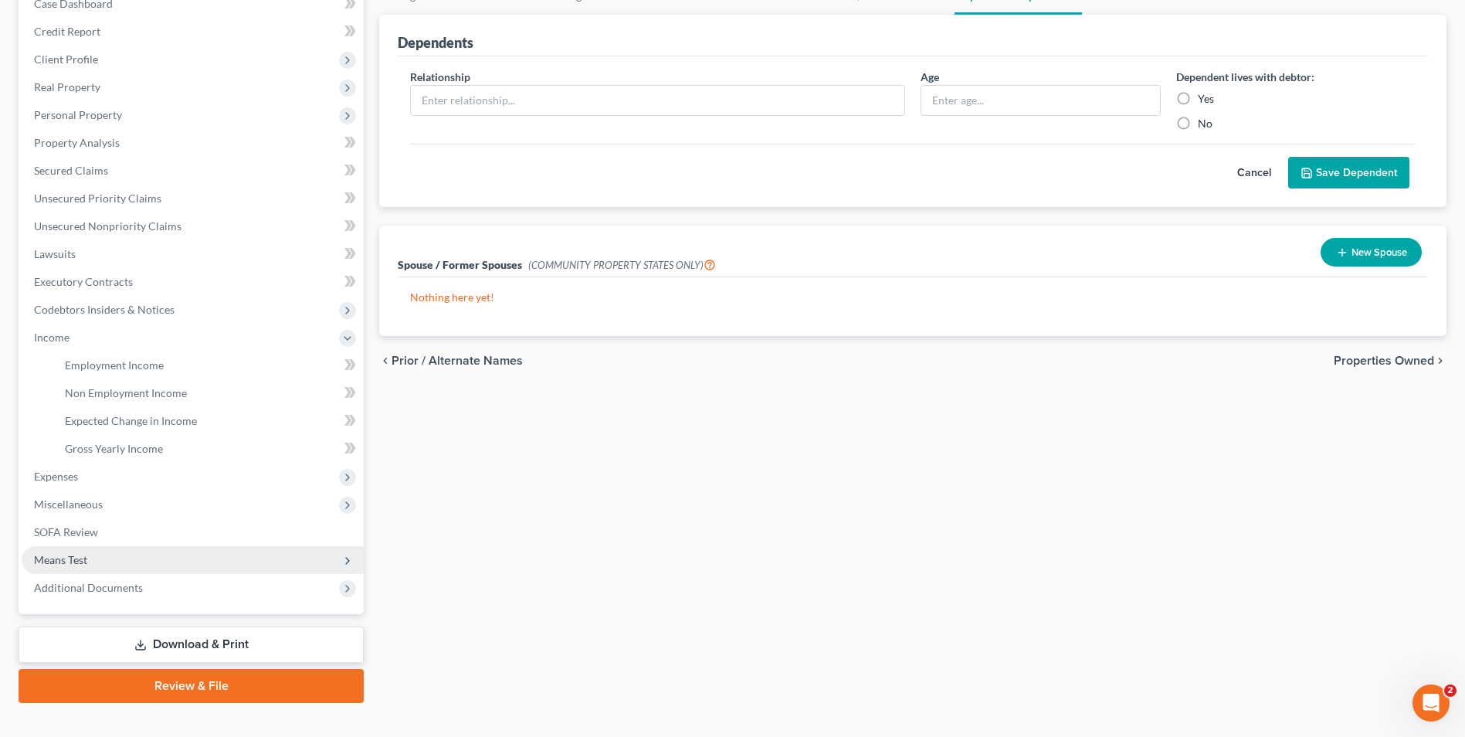
scroll to position [195, 0]
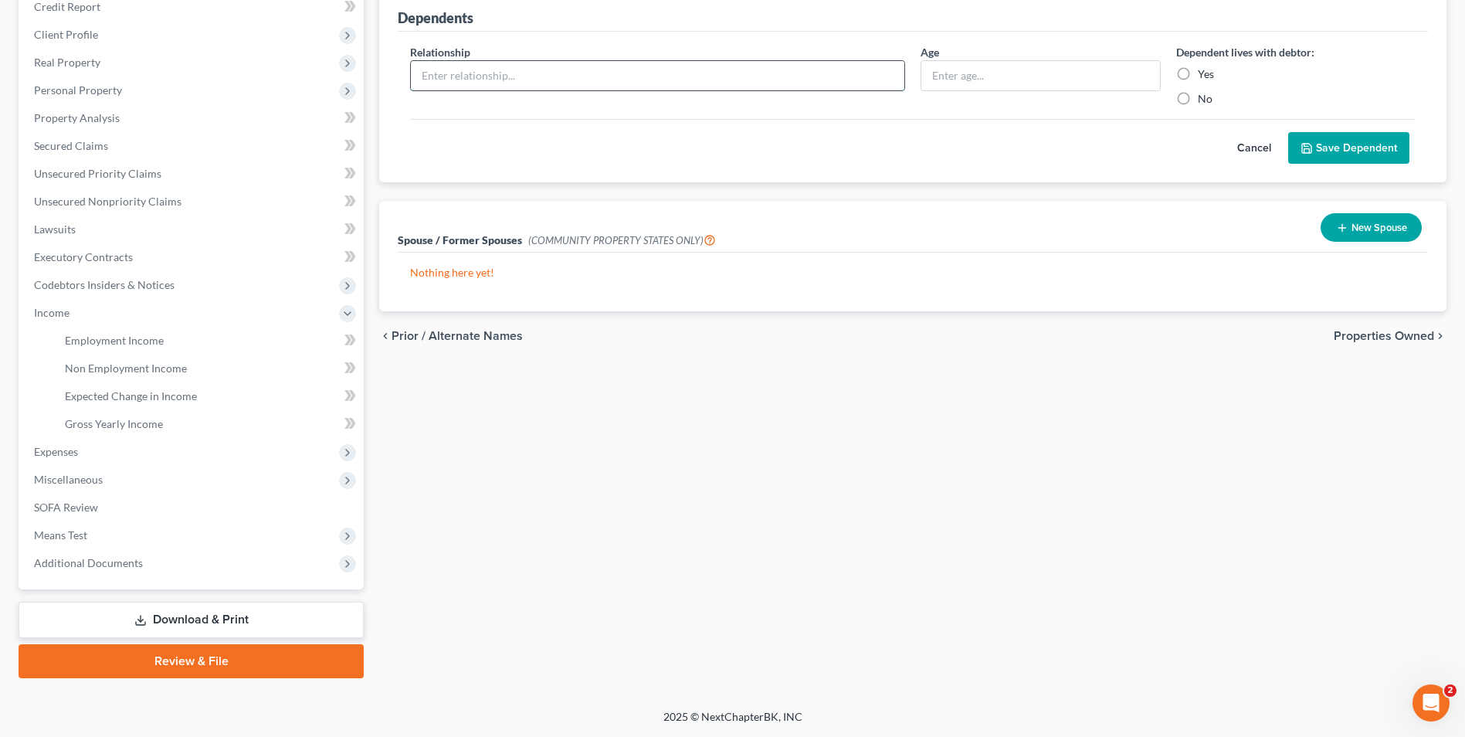
click at [572, 69] on input "text" at bounding box center [658, 75] width 494 height 29
click at [1198, 100] on label "No" at bounding box center [1205, 98] width 15 height 15
click at [1204, 100] on input "No" at bounding box center [1209, 96] width 10 height 10
radio input "true"
drag, startPoint x: 1179, startPoint y: 97, endPoint x: 1185, endPoint y: 70, distance: 27.6
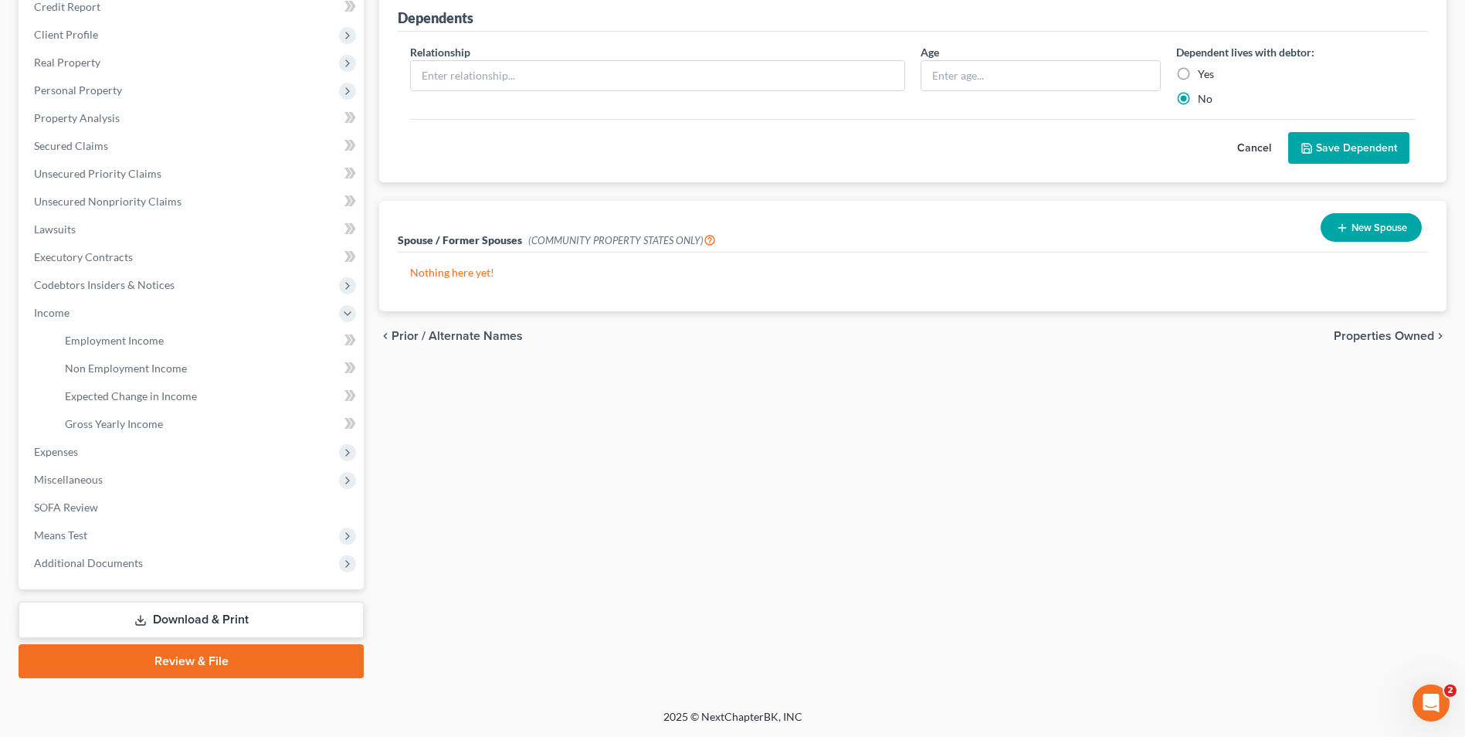
click at [1198, 97] on label "No" at bounding box center [1205, 98] width 15 height 15
click at [1204, 97] on input "No" at bounding box center [1209, 96] width 10 height 10
click at [1254, 67] on div "Yes" at bounding box center [1295, 73] width 239 height 15
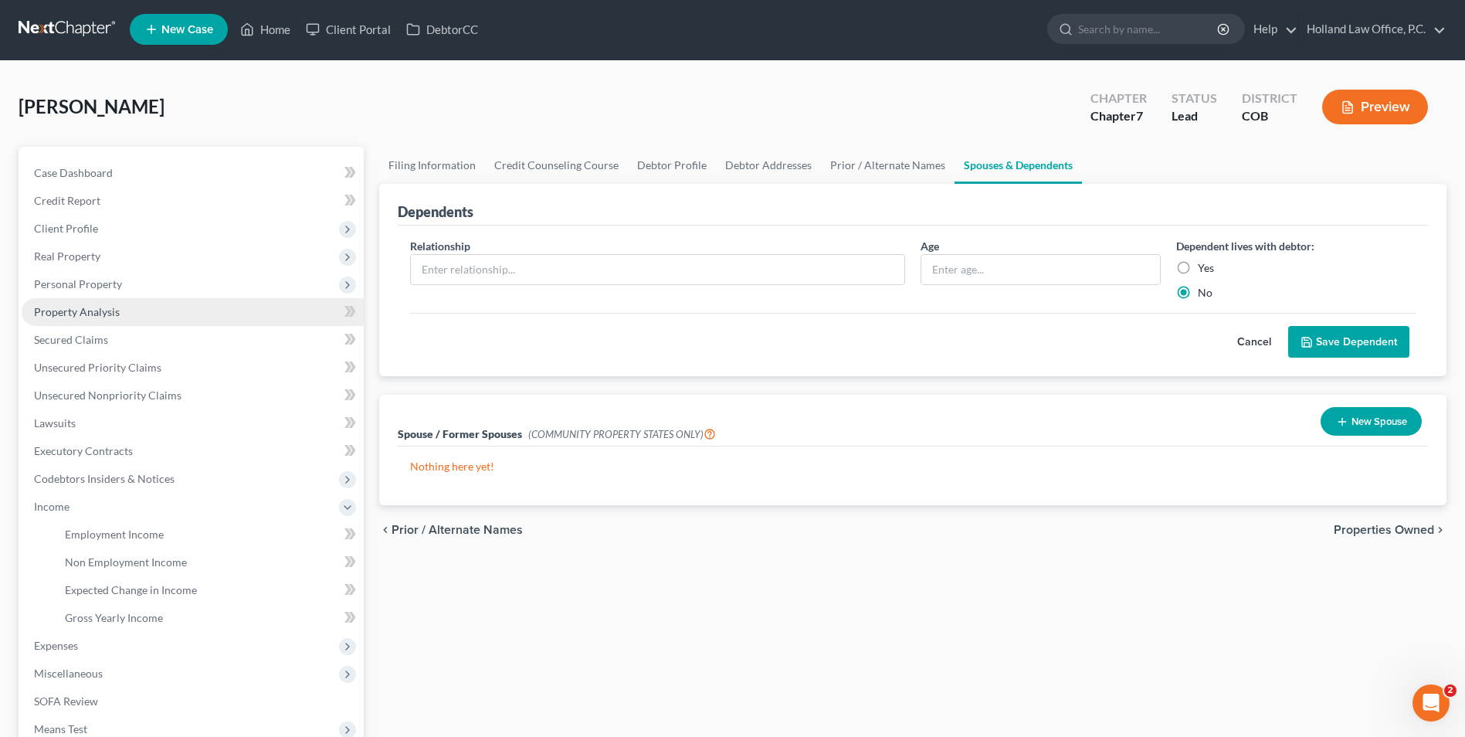
scroll to position [0, 0]
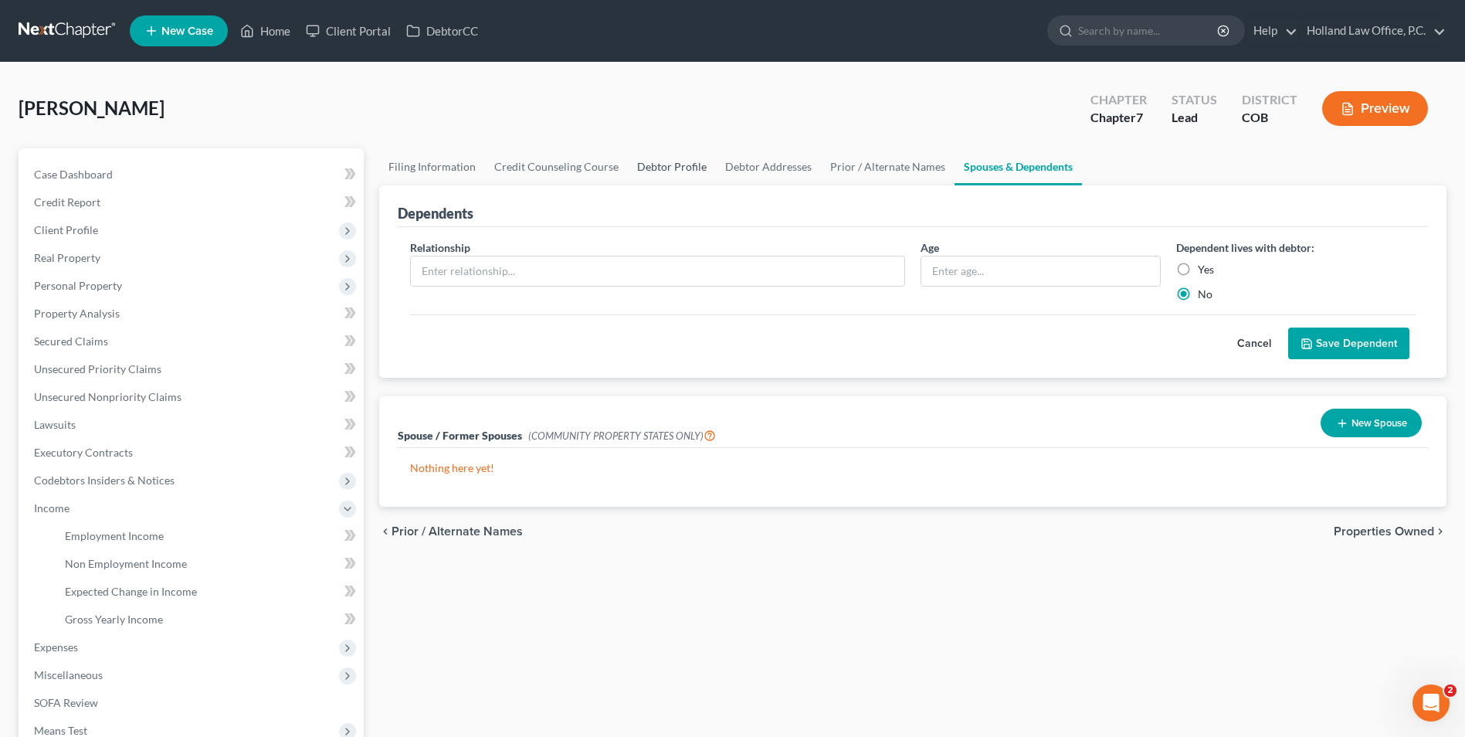
click at [681, 180] on link "Debtor Profile" at bounding box center [672, 166] width 88 height 37
select select "0"
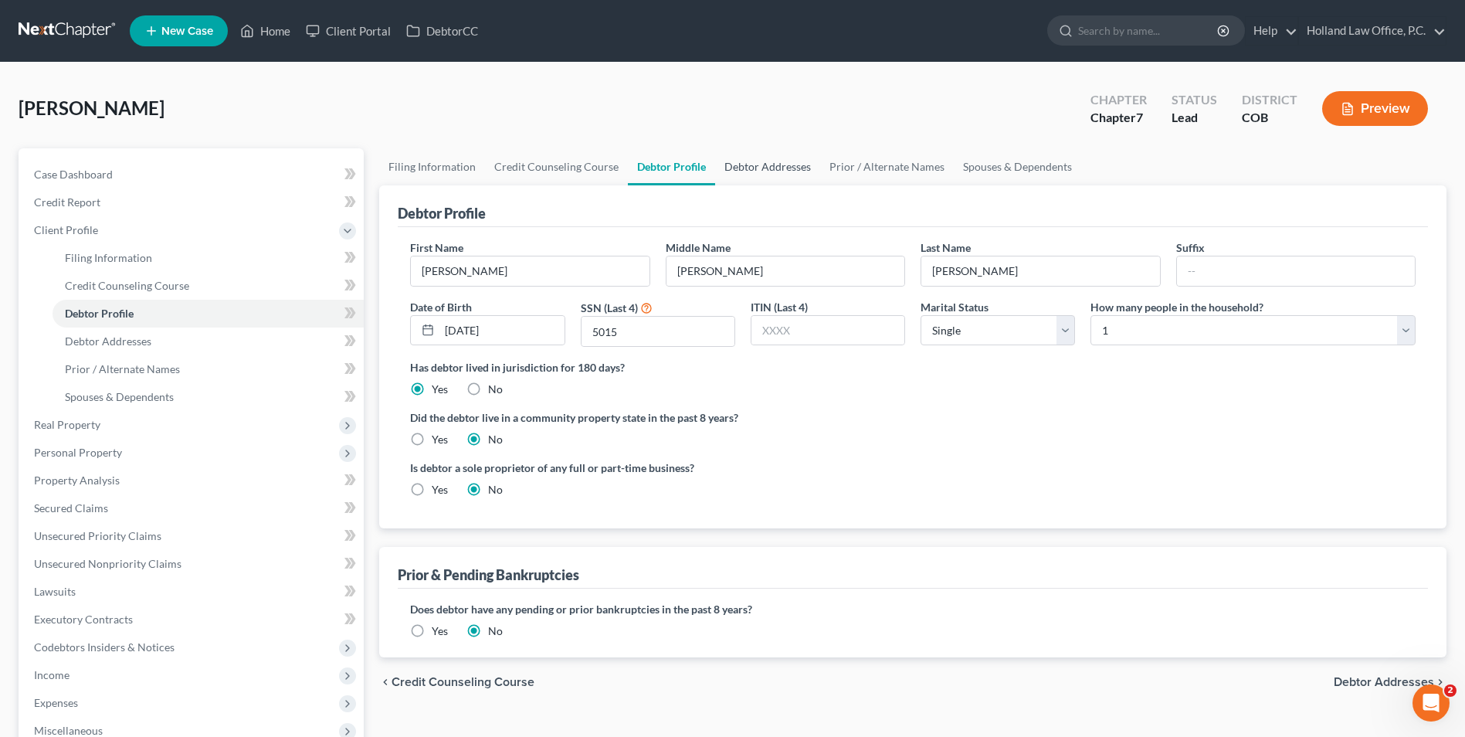
click at [735, 171] on link "Debtor Addresses" at bounding box center [767, 166] width 105 height 37
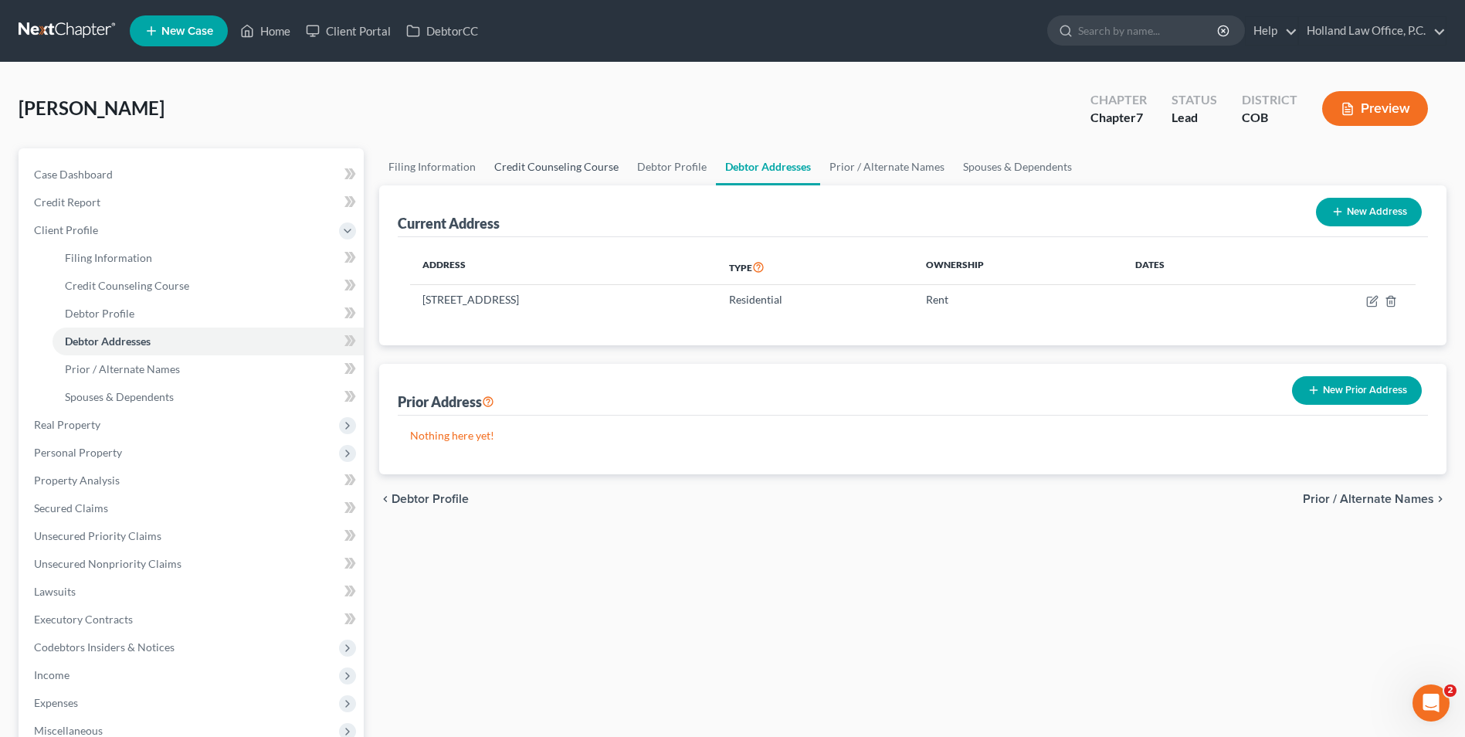
click at [554, 169] on link "Credit Counseling Course" at bounding box center [556, 166] width 143 height 37
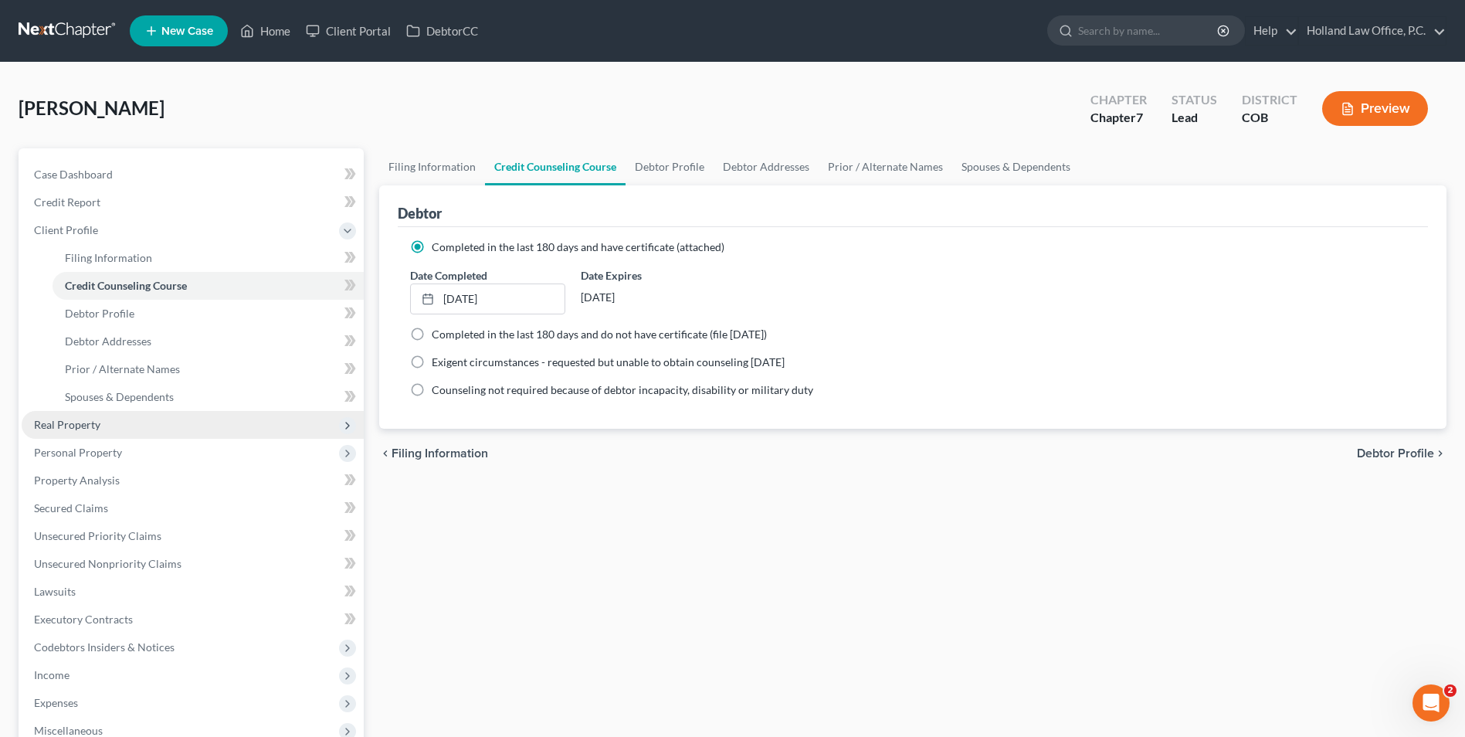
click at [66, 436] on span "Real Property" at bounding box center [193, 425] width 342 height 28
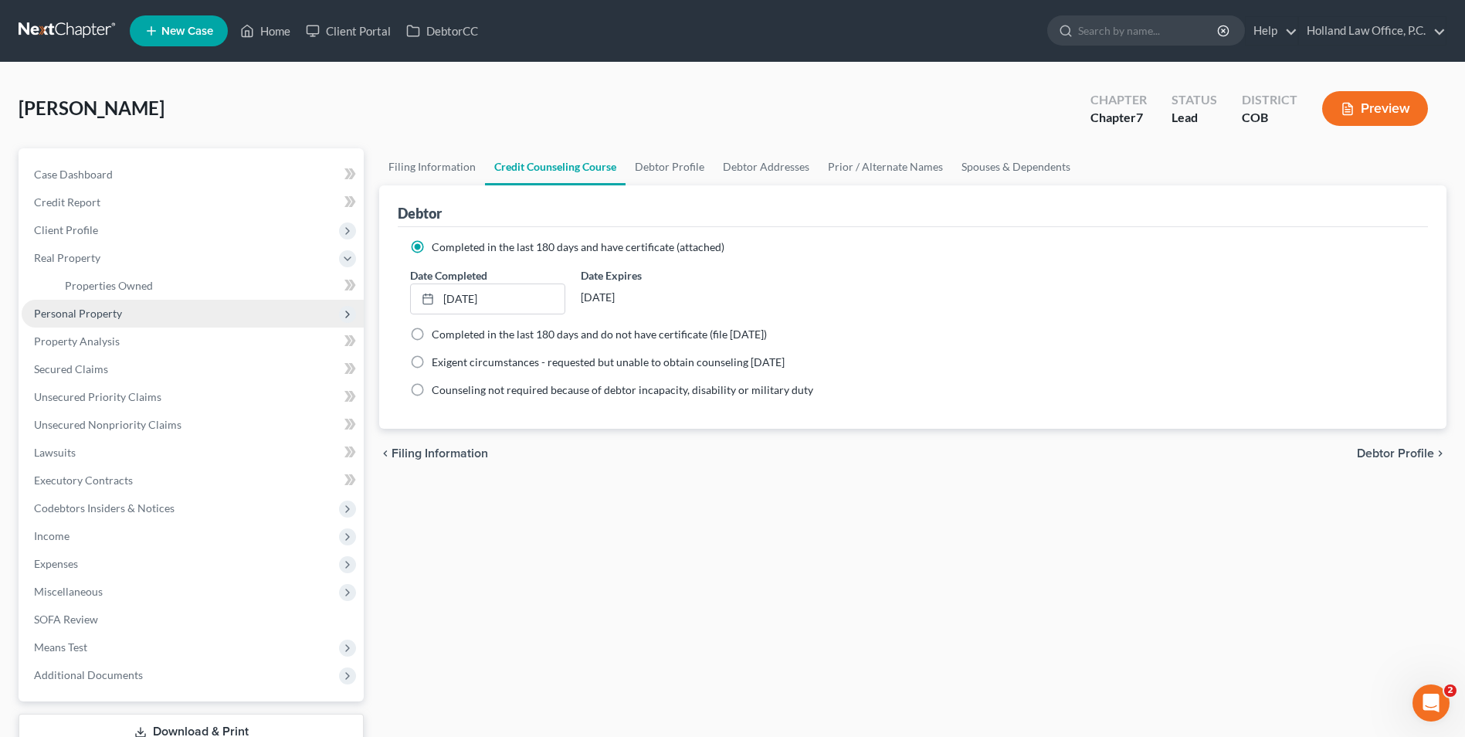
click at [94, 309] on span "Personal Property" at bounding box center [78, 313] width 88 height 13
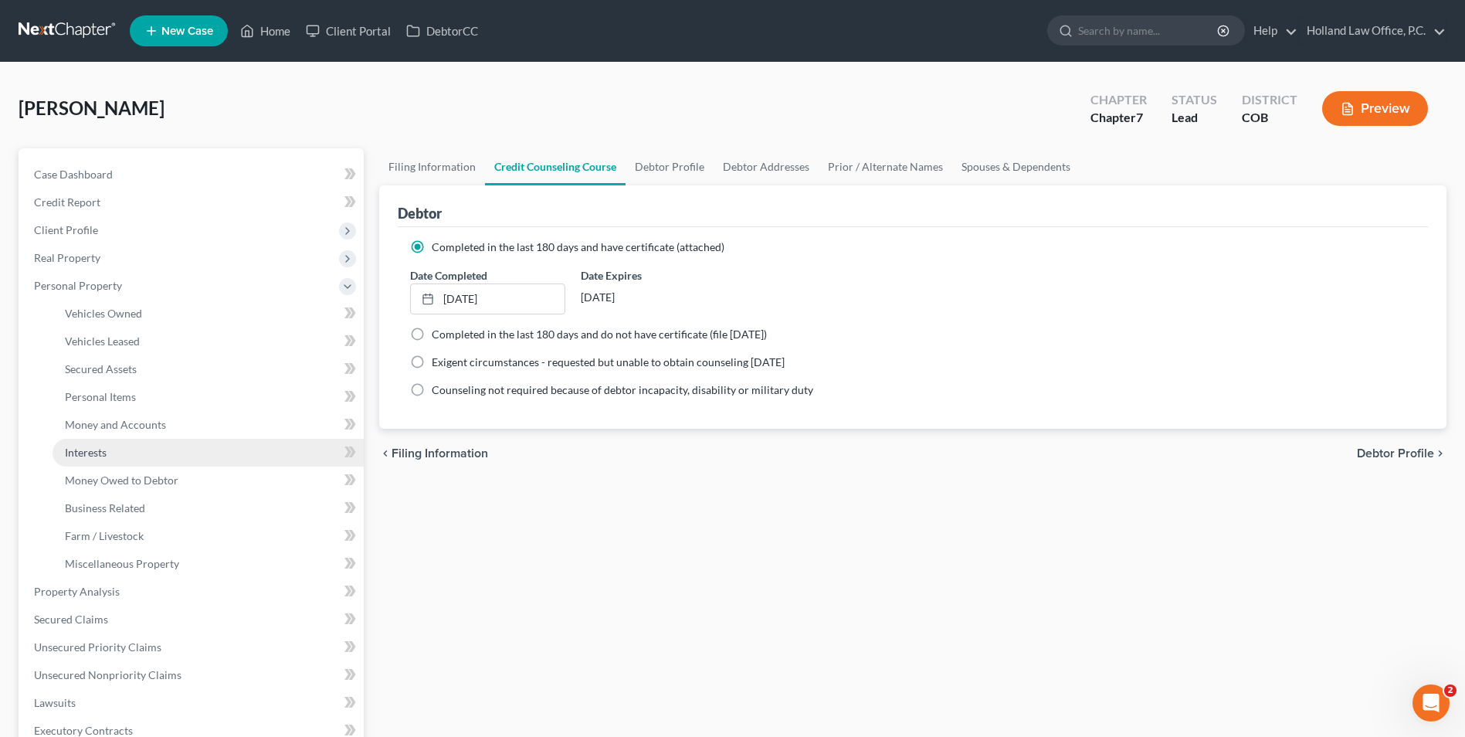
click at [110, 454] on link "Interests" at bounding box center [208, 453] width 311 height 28
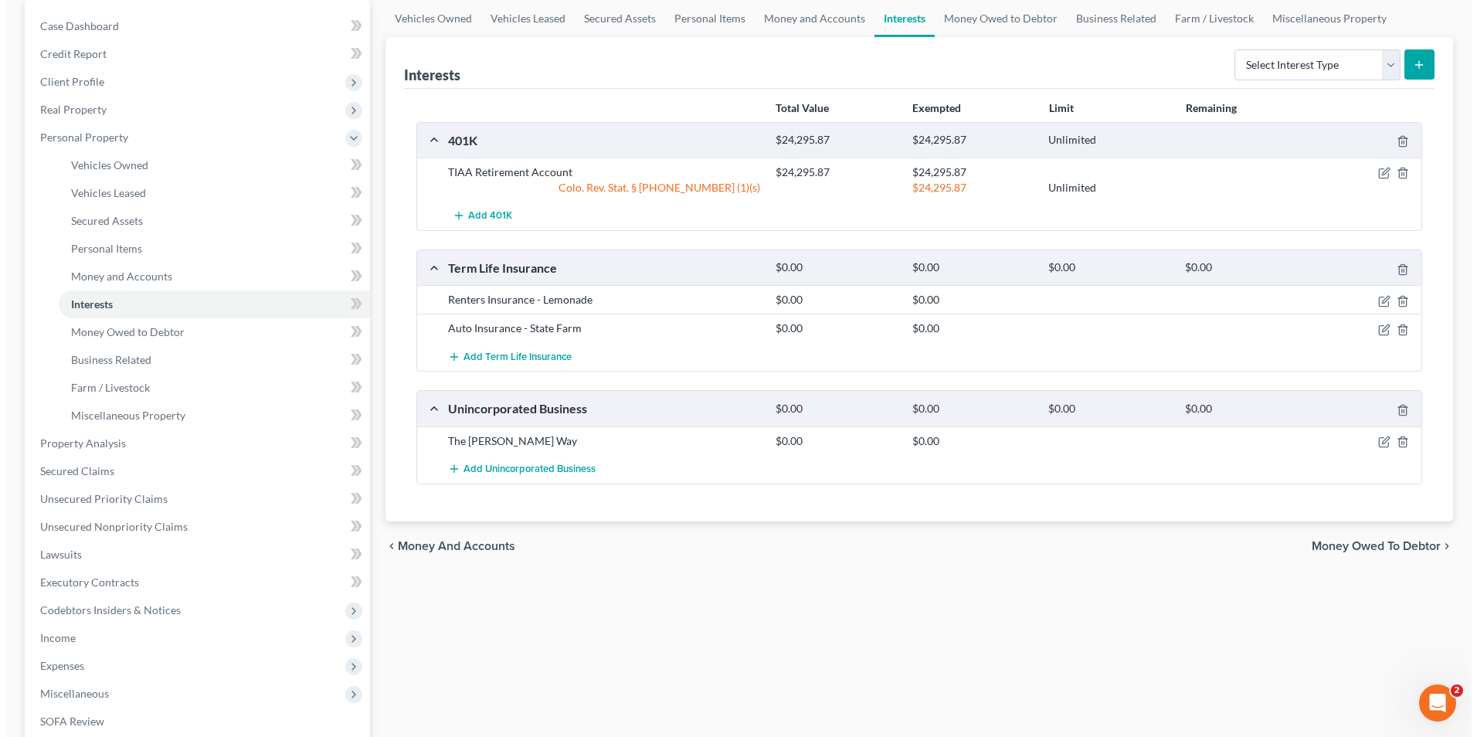
scroll to position [154, 0]
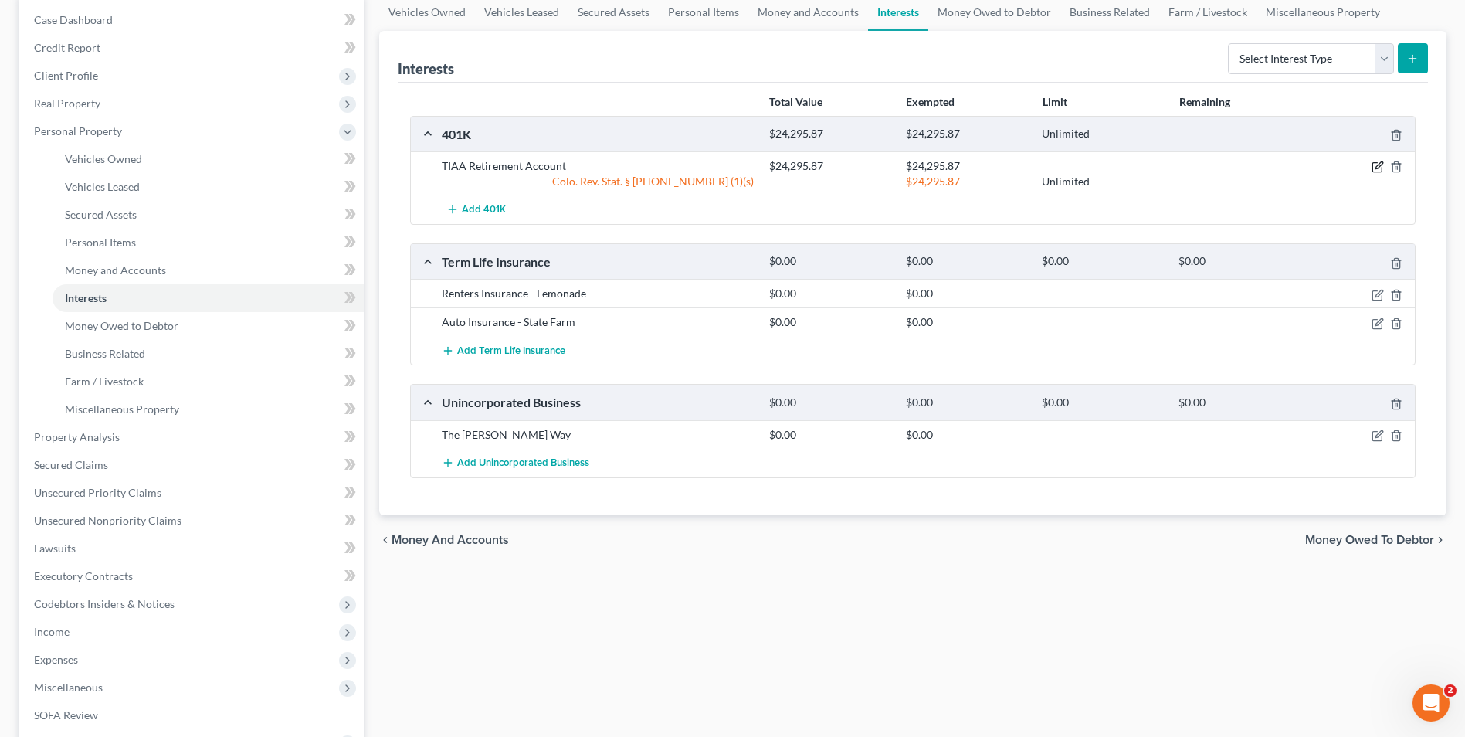
click at [1377, 161] on icon "button" at bounding box center [1378, 167] width 12 height 12
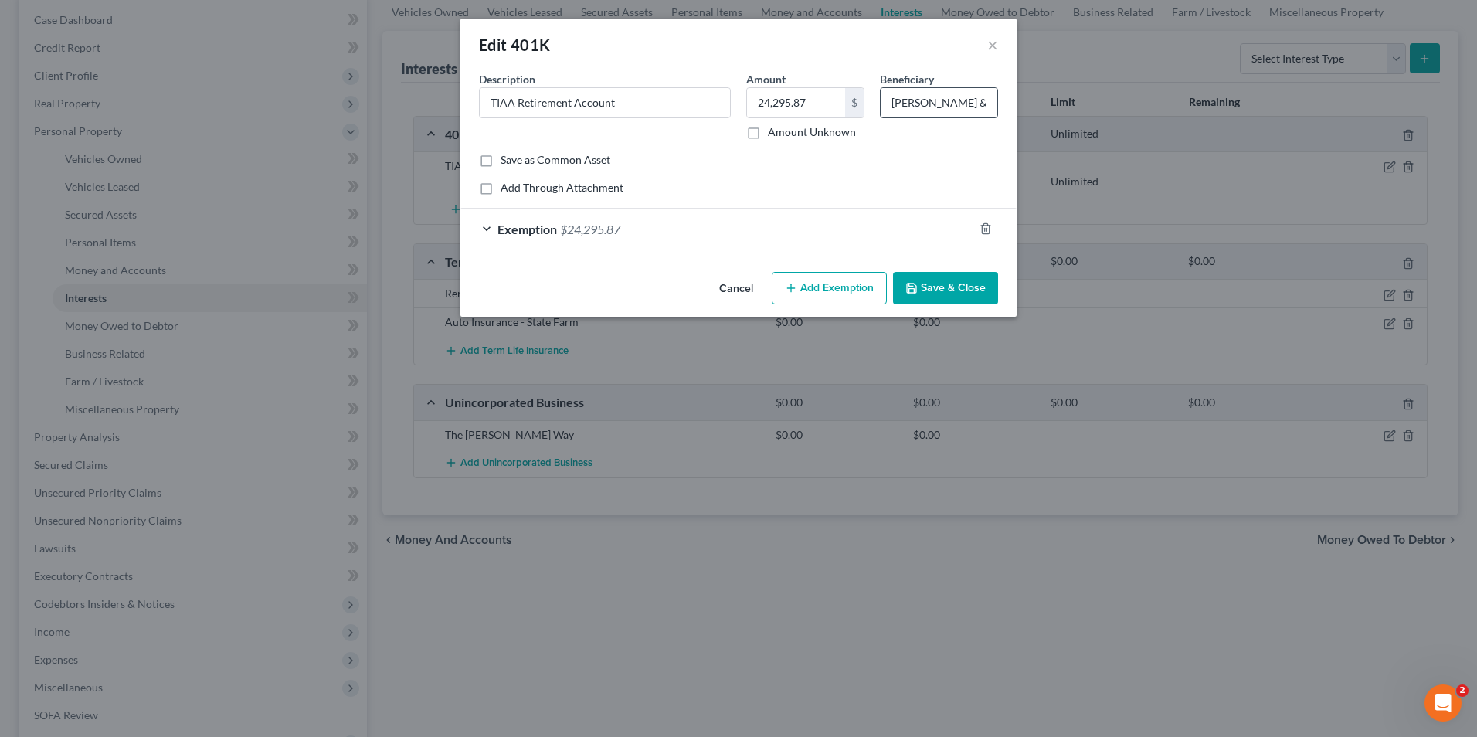
click at [972, 108] on input "Cherie Ryon &" at bounding box center [939, 102] width 117 height 29
drag, startPoint x: 946, startPoint y: 107, endPoint x: 890, endPoint y: 100, distance: 56.8
click at [857, 101] on div "Description * TIAA Retirement Account Amount 24,295.87 $ Amount Unknown Benefic…" at bounding box center [738, 111] width 535 height 81
click at [958, 104] on input "Cherie Ryon & Victoria Henderson, Kayla Lignell, Serena Henderson-Green" at bounding box center [939, 102] width 117 height 29
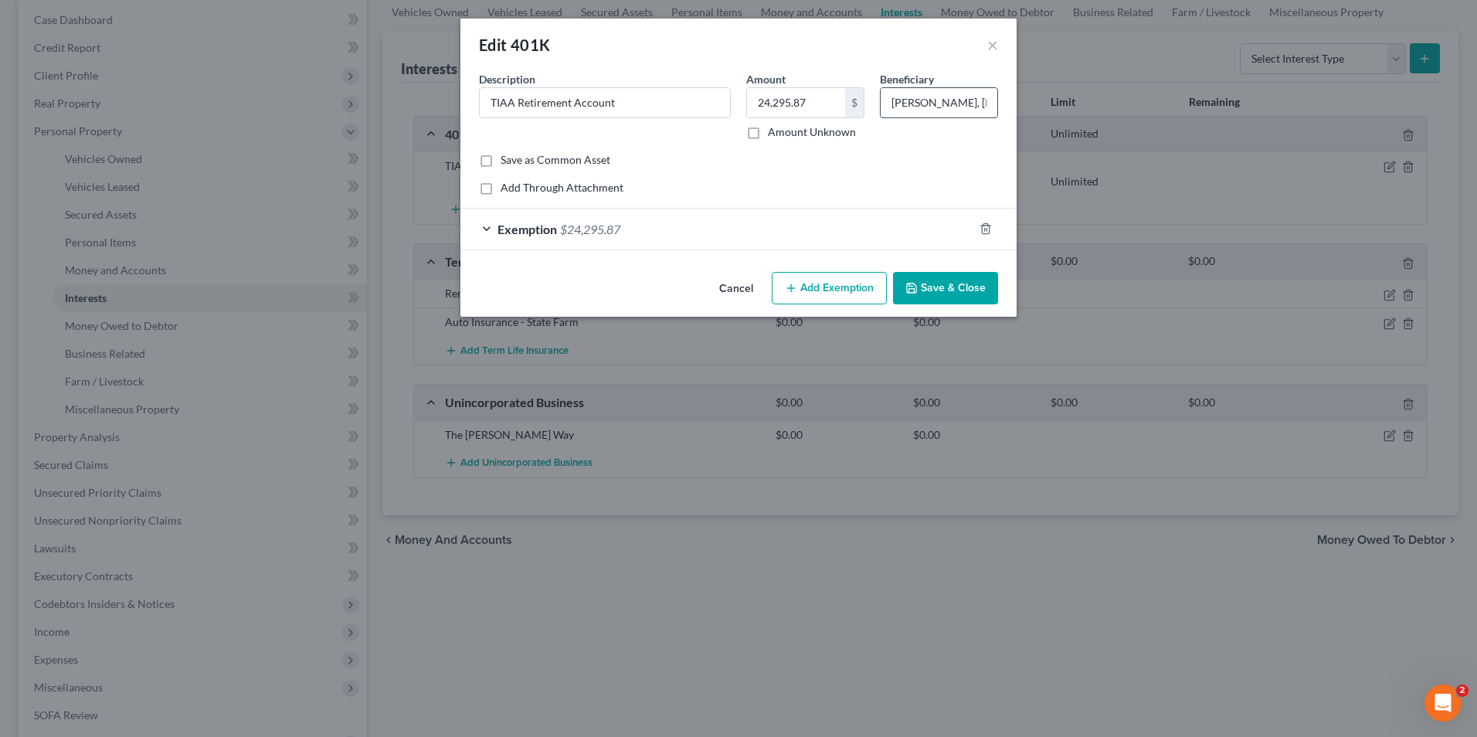
click at [983, 103] on input "Cherie Ryon, Victoria Henderson, Kayla Lignell, Serena Henderson-Green" at bounding box center [939, 102] width 117 height 29
click at [928, 104] on input "Cherie Ryon, Victoria Henderson, Kayla Lignell, Serena Henderson-Green" at bounding box center [939, 102] width 117 height 29
type input "Cherie Ryon, Victoria Henderson, Kayla Lignell & Serena Henderson-Green"
click at [975, 288] on button "Save & Close" at bounding box center [945, 288] width 105 height 32
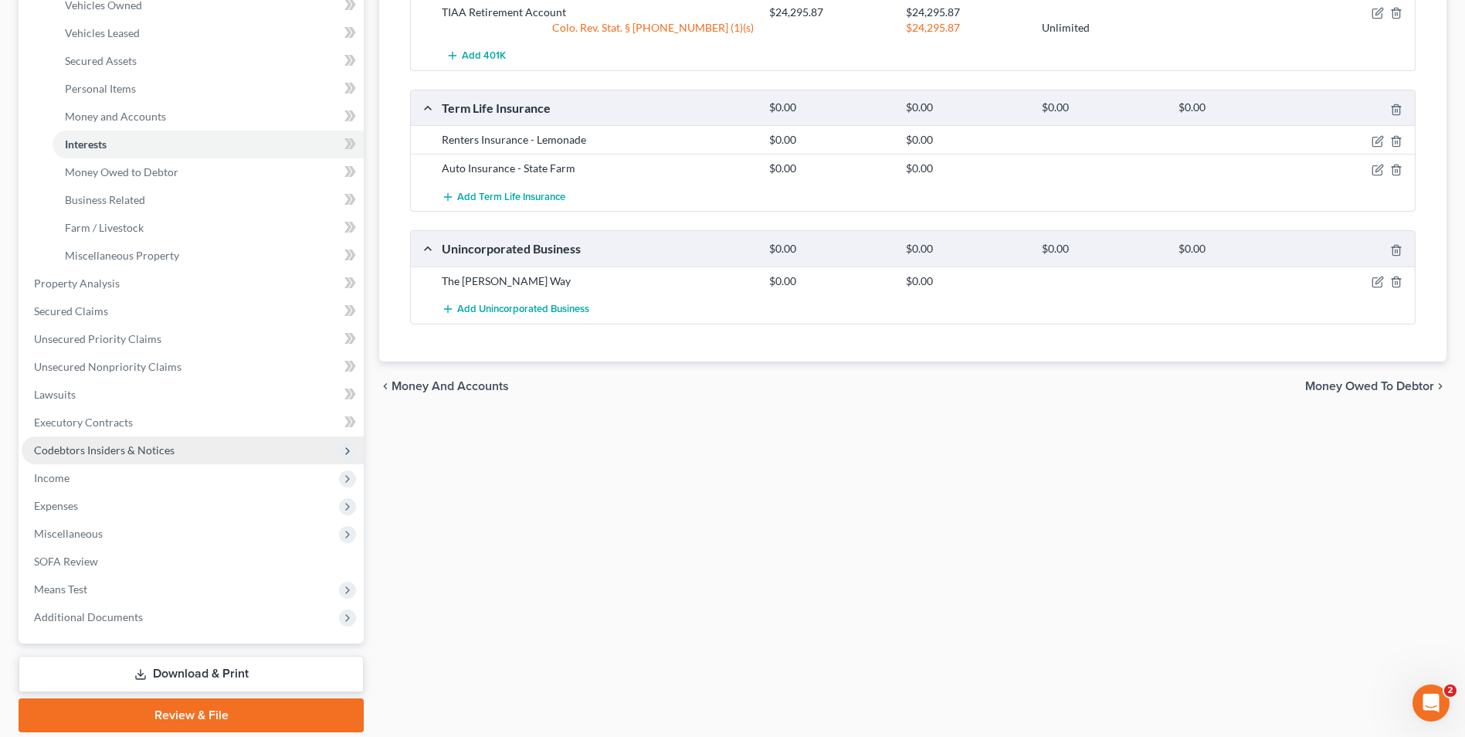
scroll to position [309, 0]
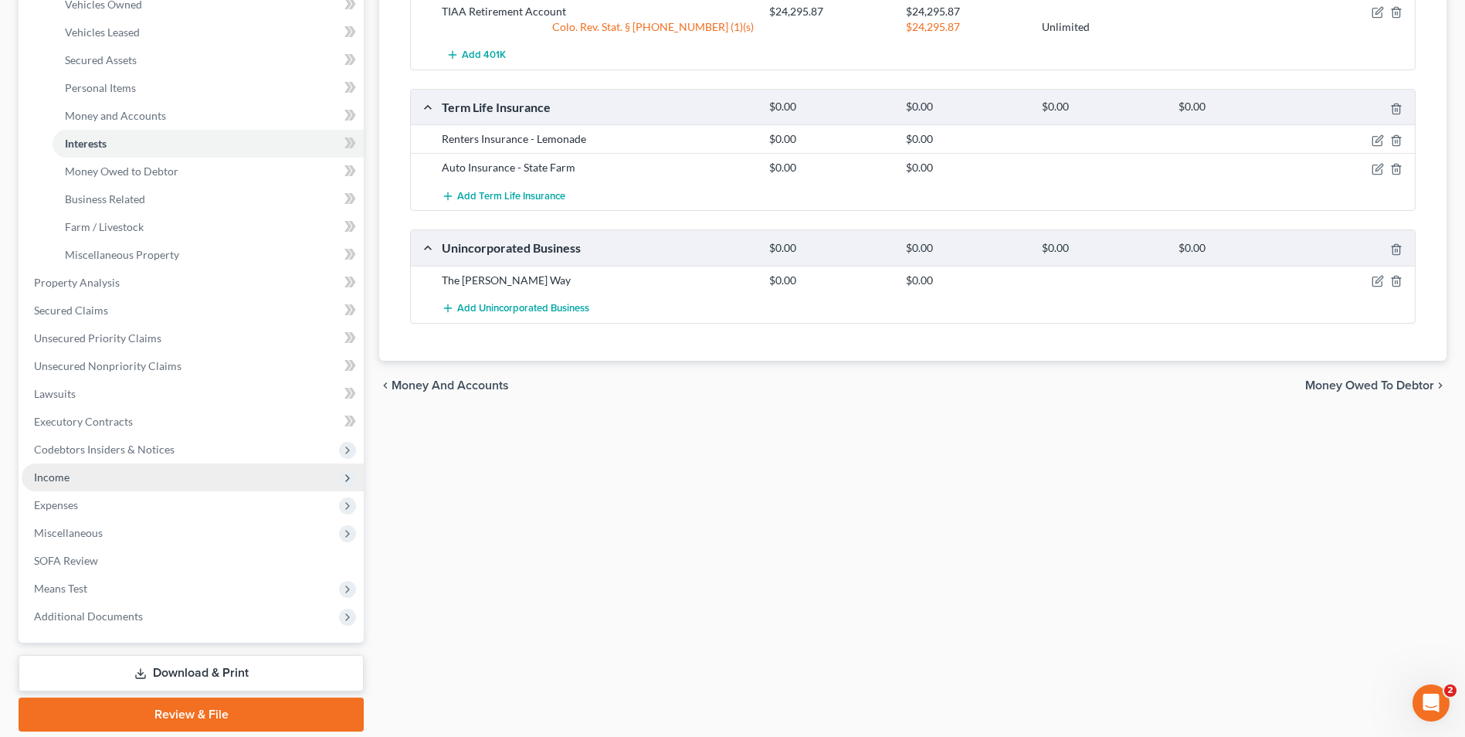
drag, startPoint x: 83, startPoint y: 483, endPoint x: 93, endPoint y: 477, distance: 11.4
click at [83, 483] on span "Income" at bounding box center [193, 477] width 342 height 28
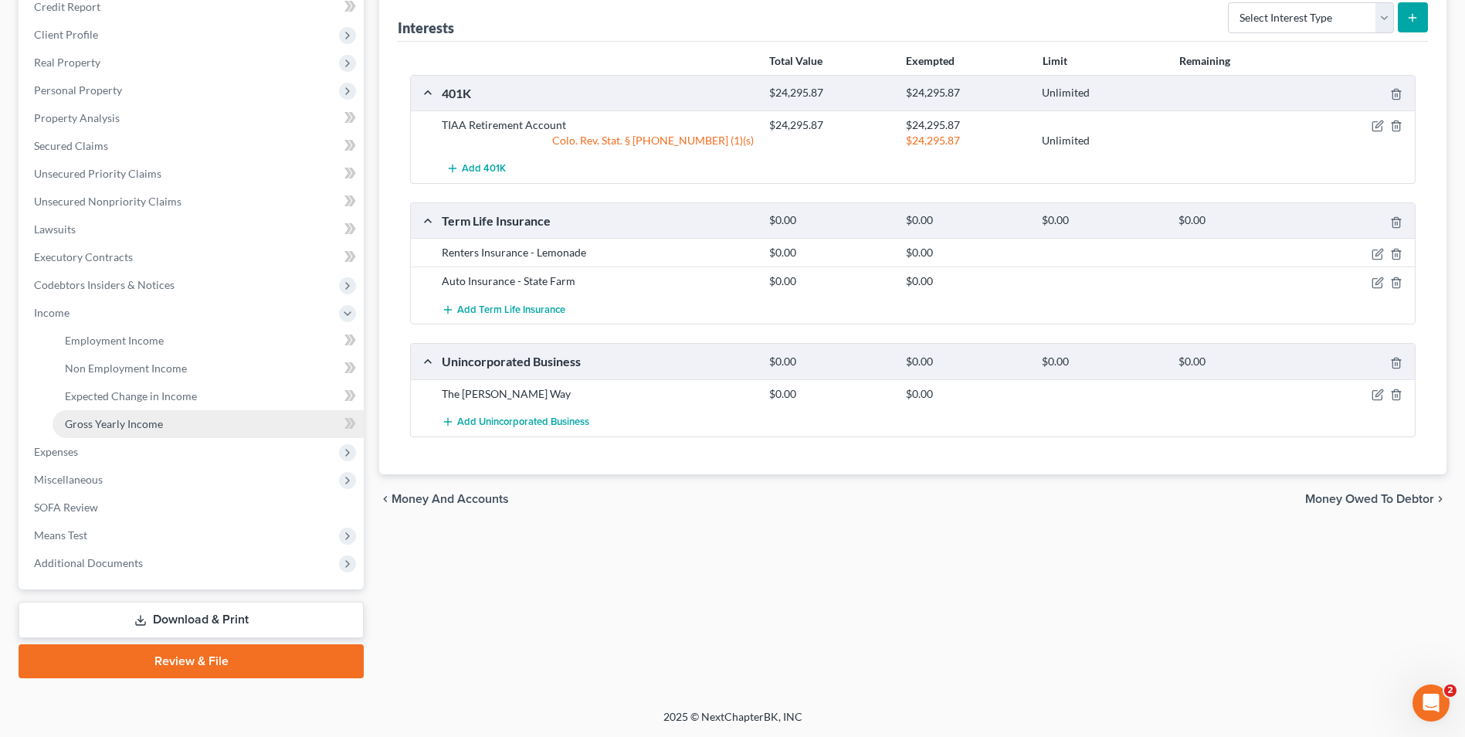
click at [158, 428] on span "Gross Yearly Income" at bounding box center [114, 423] width 98 height 13
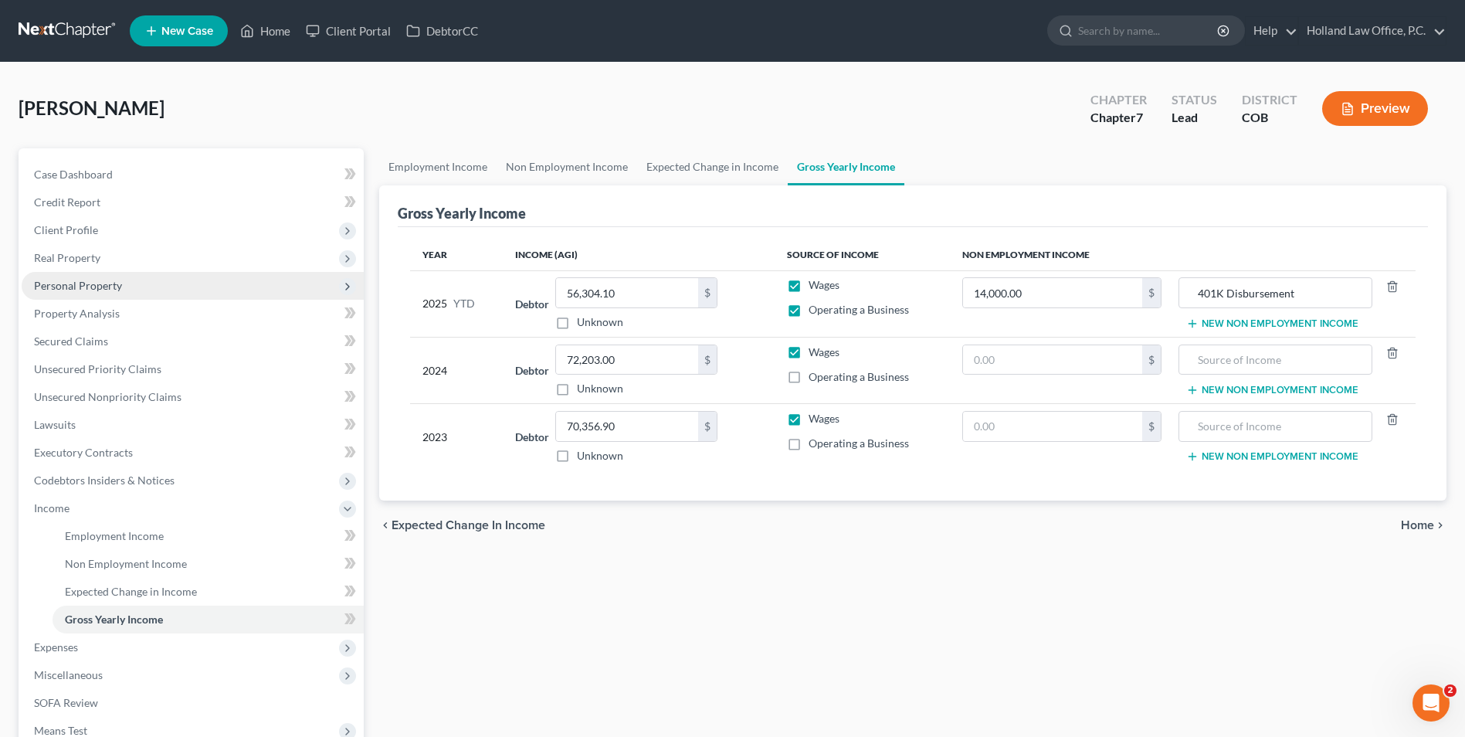
click at [88, 289] on span "Personal Property" at bounding box center [78, 285] width 88 height 13
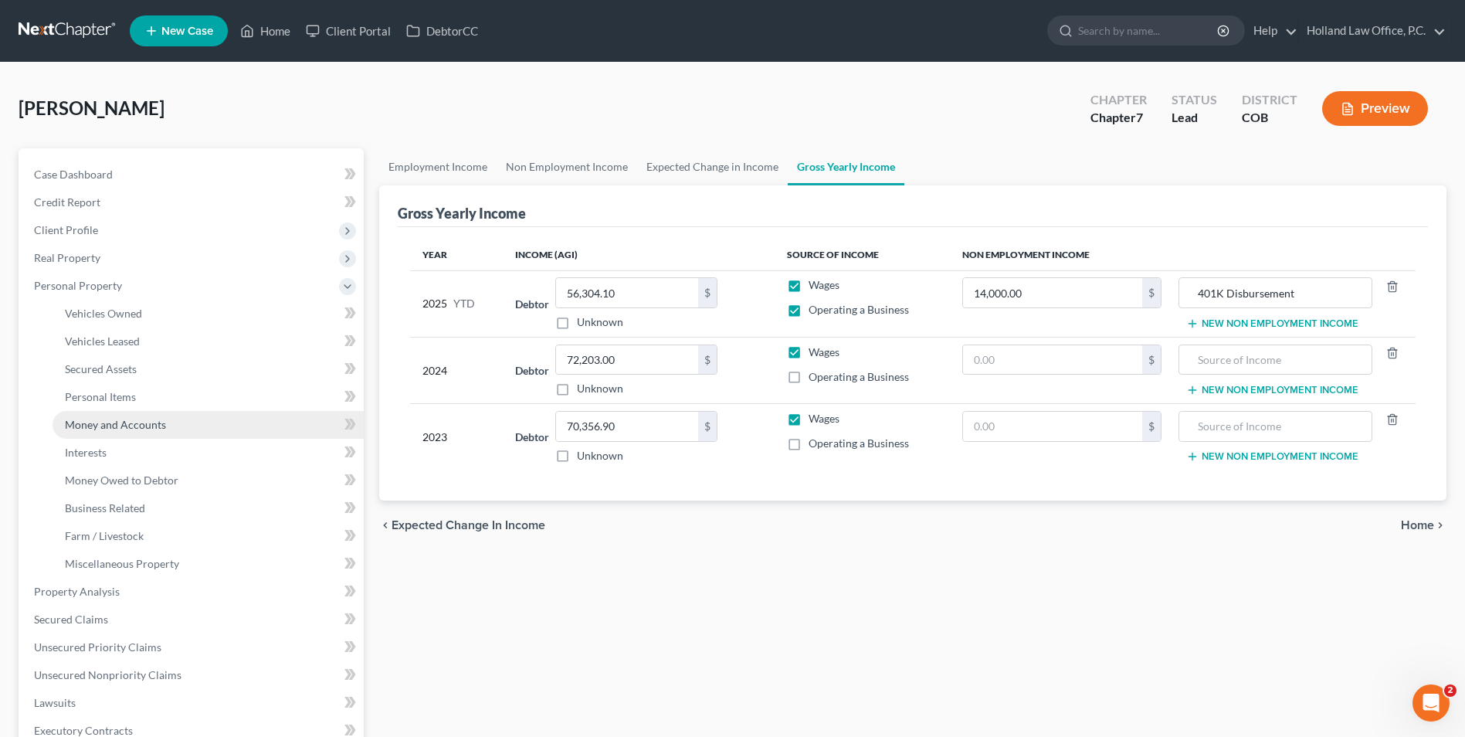
click at [144, 423] on span "Money and Accounts" at bounding box center [115, 424] width 101 height 13
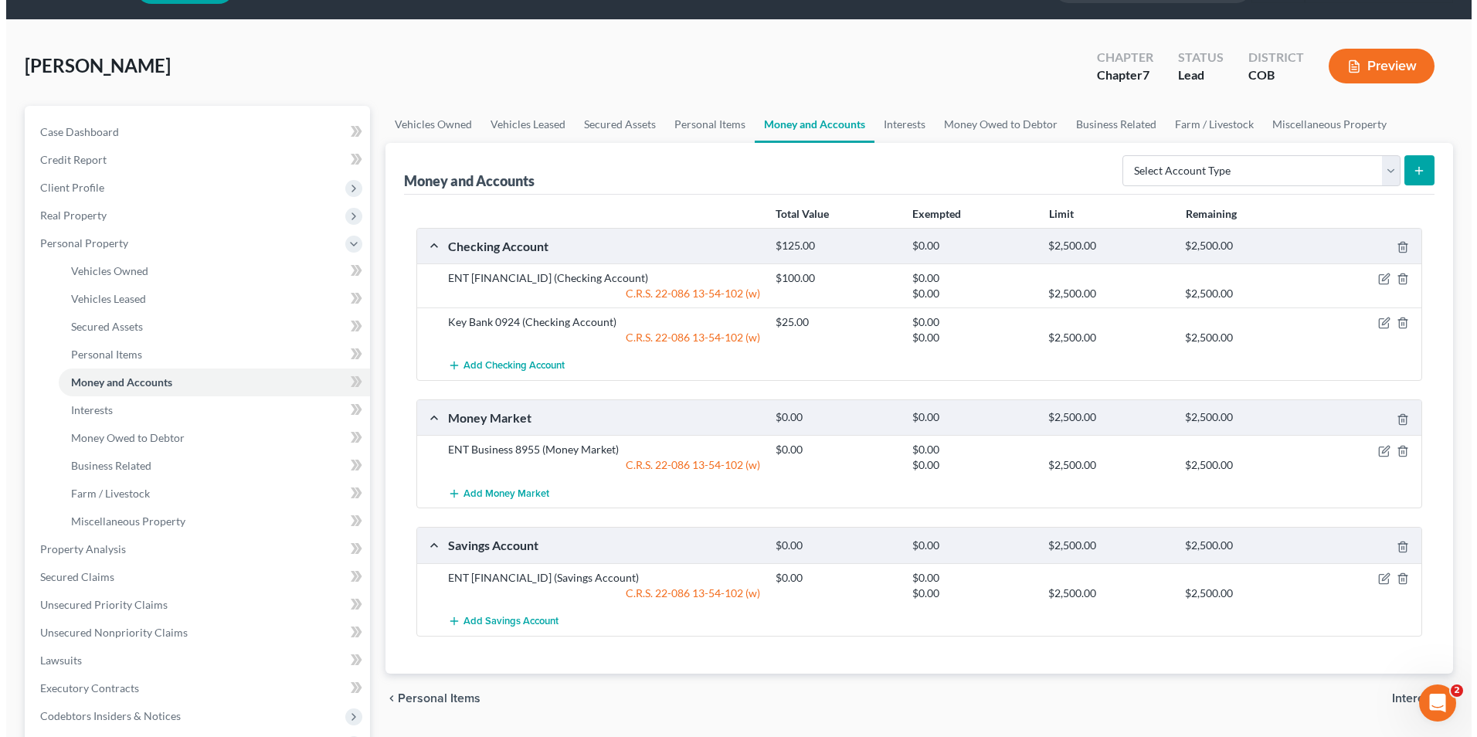
scroll to position [77, 0]
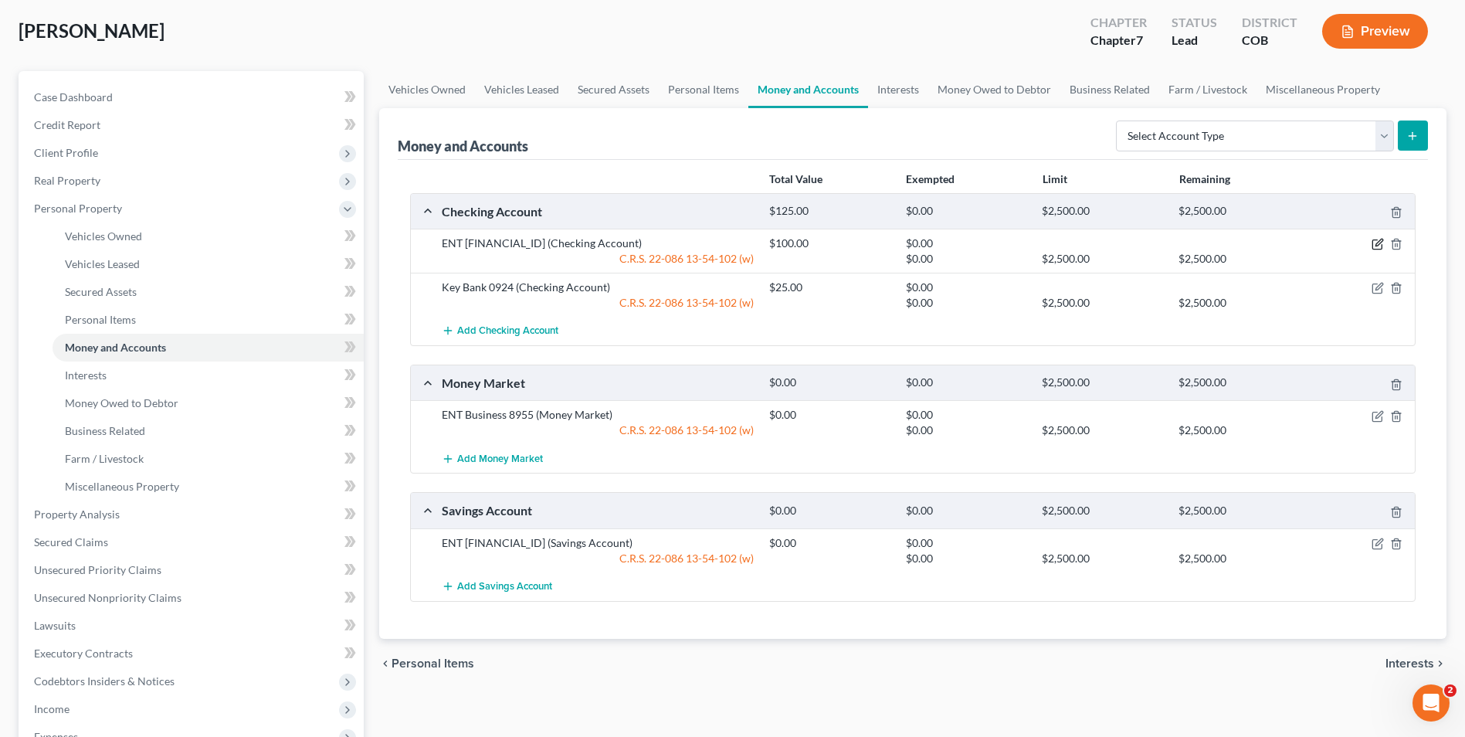
click at [1377, 243] on icon "button" at bounding box center [1378, 244] width 12 height 12
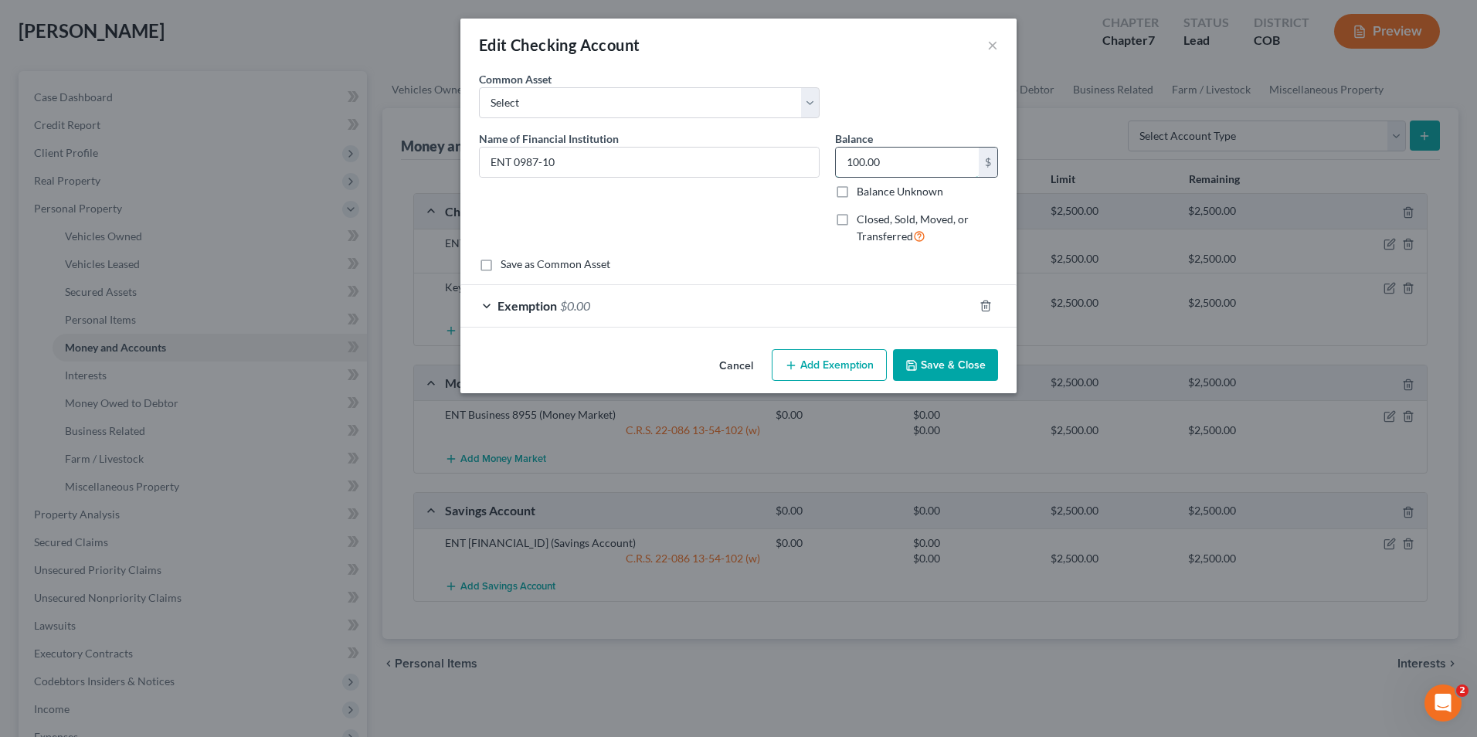
click at [888, 167] on input "100.00" at bounding box center [907, 162] width 143 height 29
click at [883, 168] on input "100.00" at bounding box center [907, 162] width 143 height 29
drag, startPoint x: 872, startPoint y: 173, endPoint x: 845, endPoint y: 174, distance: 27.0
click at [845, 174] on input "100.00" at bounding box center [907, 162] width 143 height 29
type input "23.32"
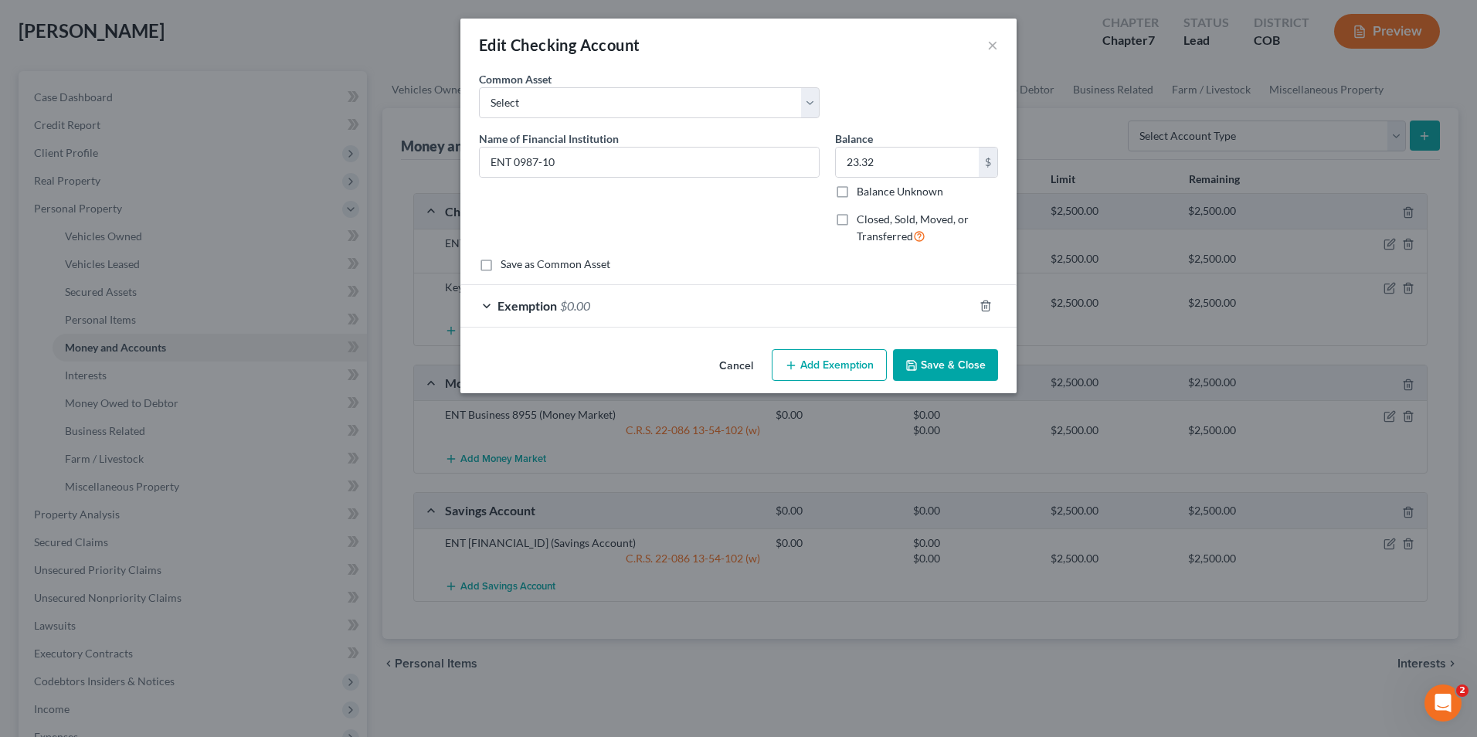
drag, startPoint x: 888, startPoint y: 300, endPoint x: 893, endPoint y: 307, distance: 9.0
click at [888, 300] on div "Exemption $0.00" at bounding box center [716, 305] width 513 height 41
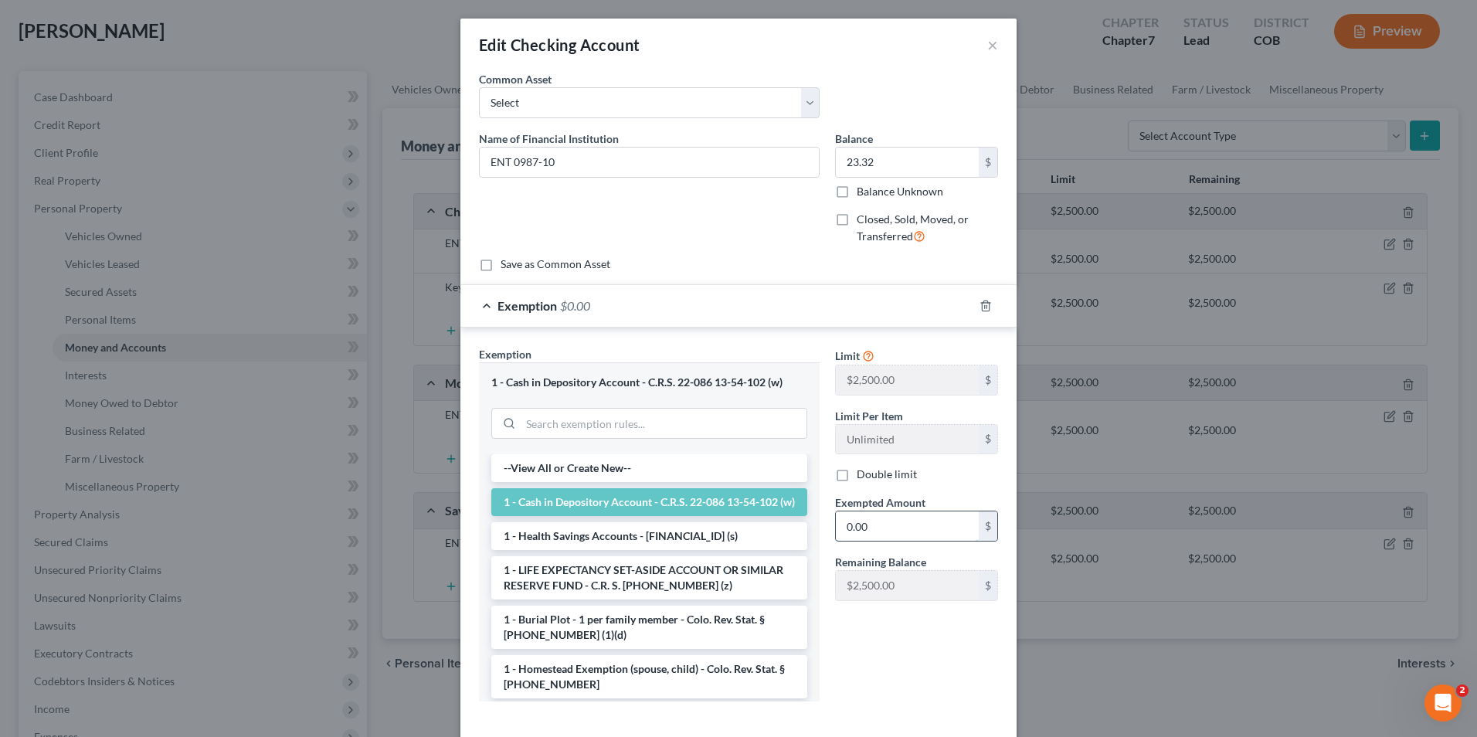
click at [910, 525] on input "0.00" at bounding box center [907, 525] width 143 height 29
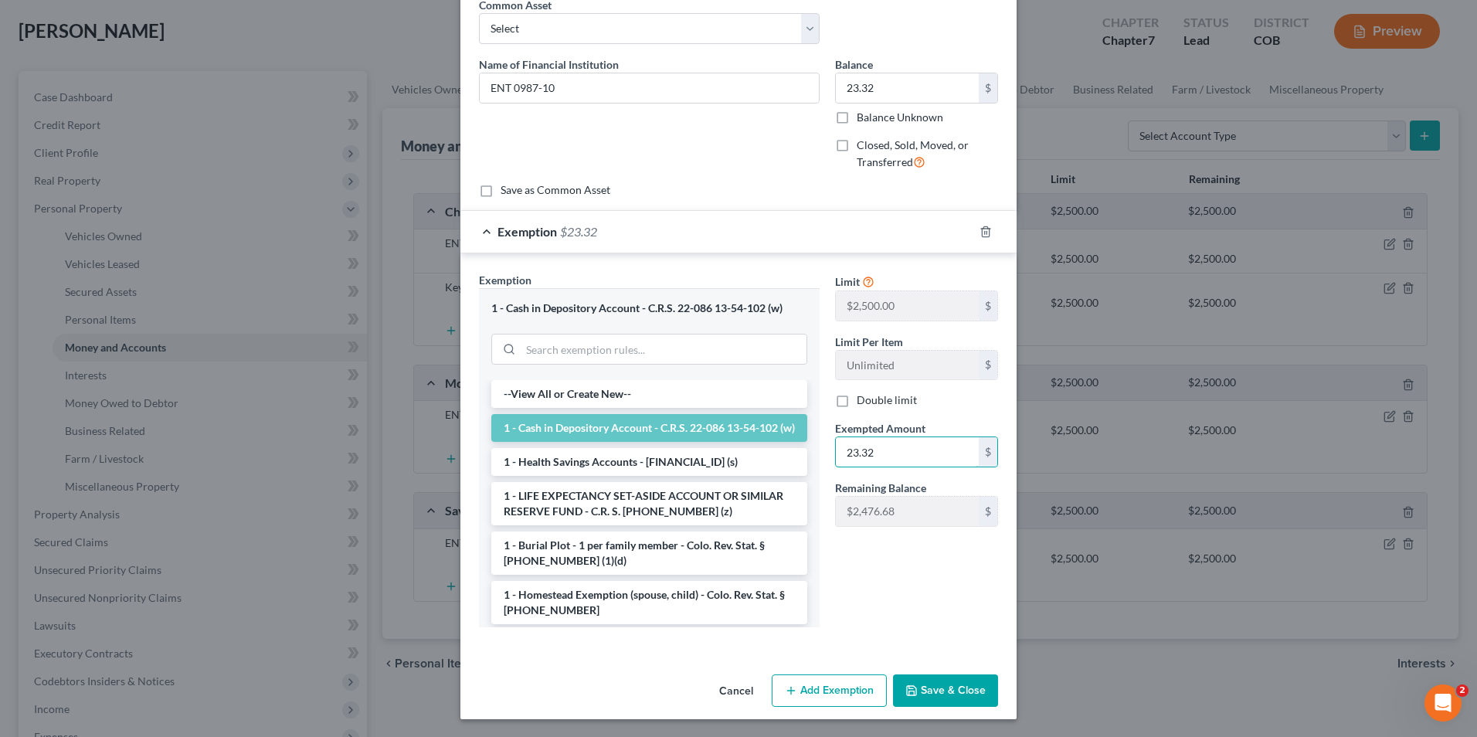
scroll to position [75, 0]
type input "23.32"
click at [932, 698] on button "Save & Close" at bounding box center [945, 690] width 105 height 32
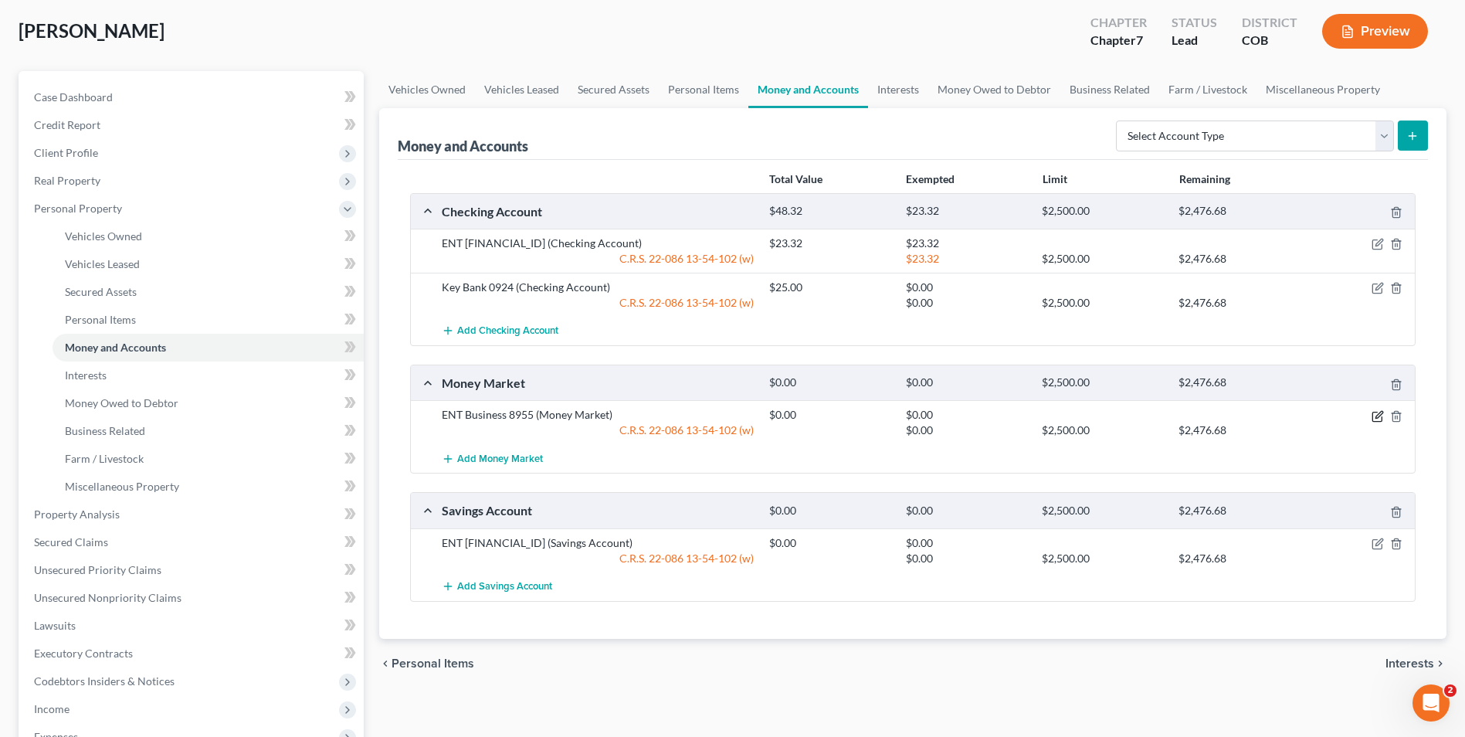
click at [1382, 416] on icon "button" at bounding box center [1377, 416] width 9 height 9
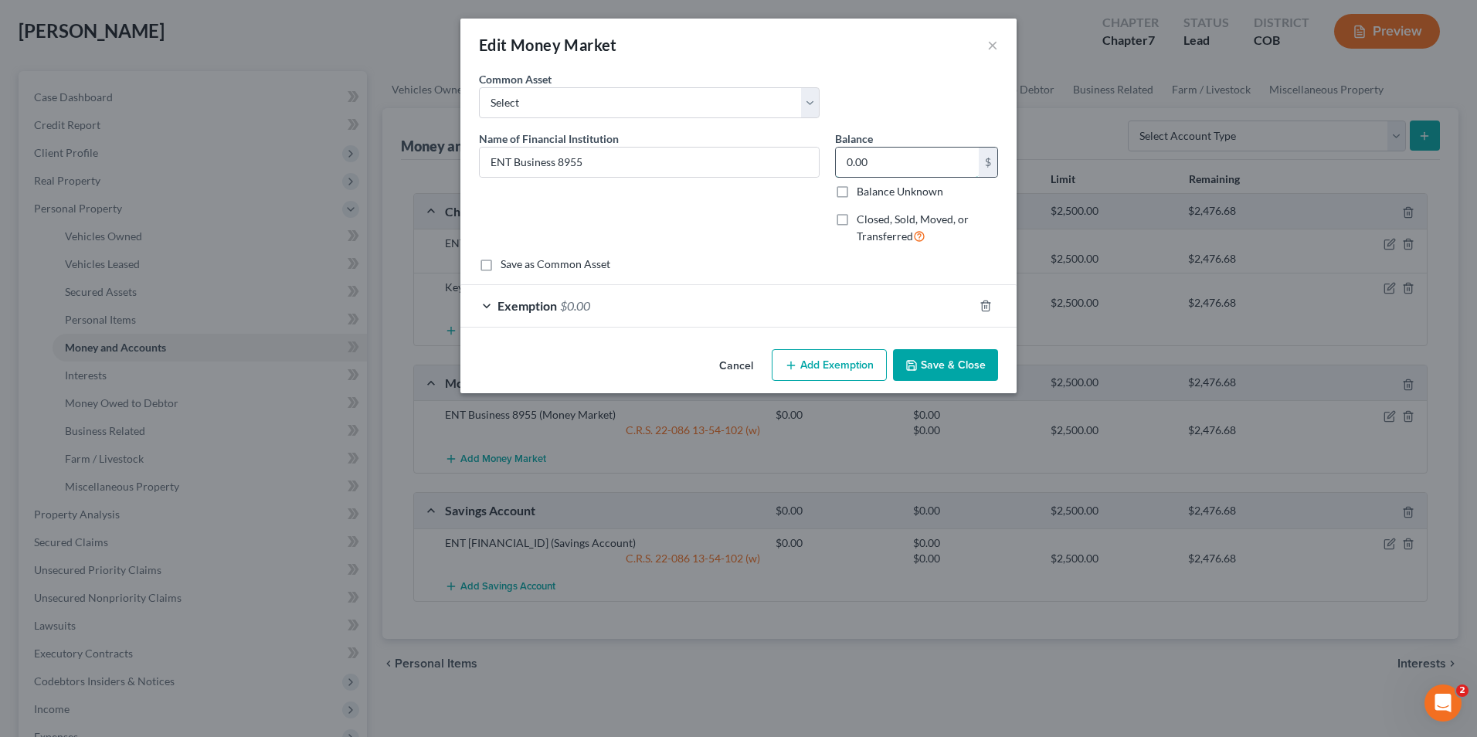
click at [928, 158] on input "0.00" at bounding box center [907, 162] width 143 height 29
type input "1,071.67"
click at [761, 335] on div "An exemption set must first be selected from the Filing Information section. Co…" at bounding box center [738, 207] width 556 height 272
click at [760, 329] on div "An exemption set must first be selected from the Filing Information section. Co…" at bounding box center [738, 207] width 556 height 272
drag, startPoint x: 833, startPoint y: 293, endPoint x: 841, endPoint y: 300, distance: 11.5
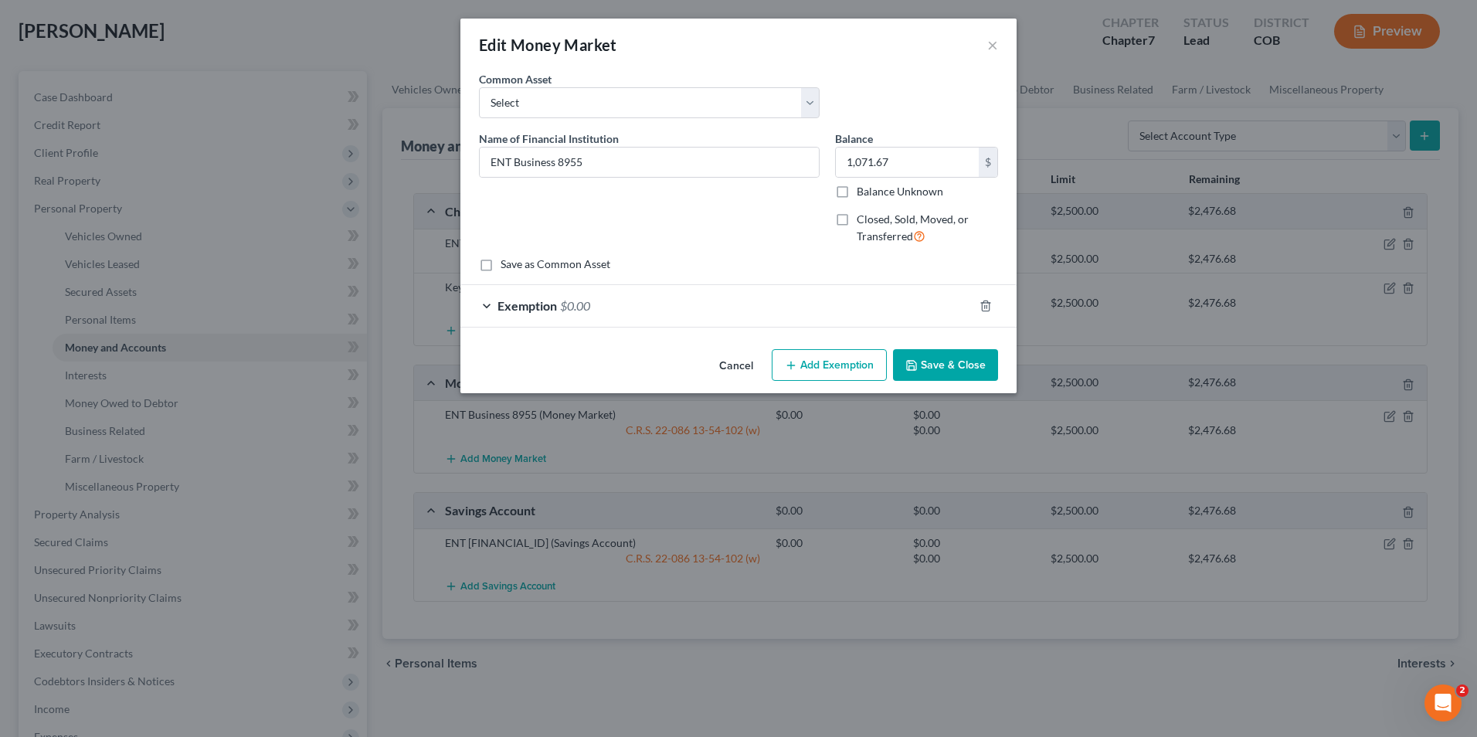
click at [833, 291] on div "Exemption $0.00" at bounding box center [716, 305] width 513 height 41
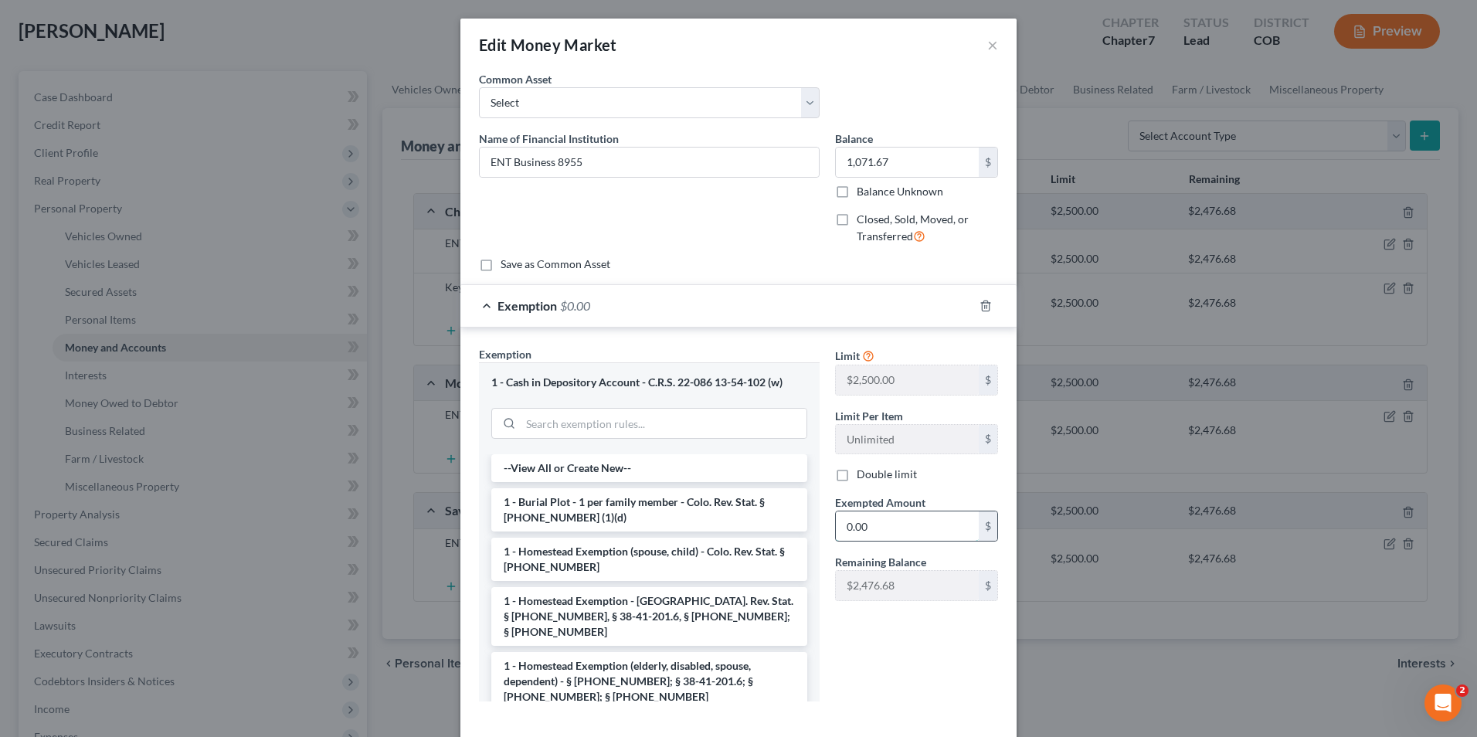
click at [873, 516] on input "0.00" at bounding box center [907, 525] width 143 height 29
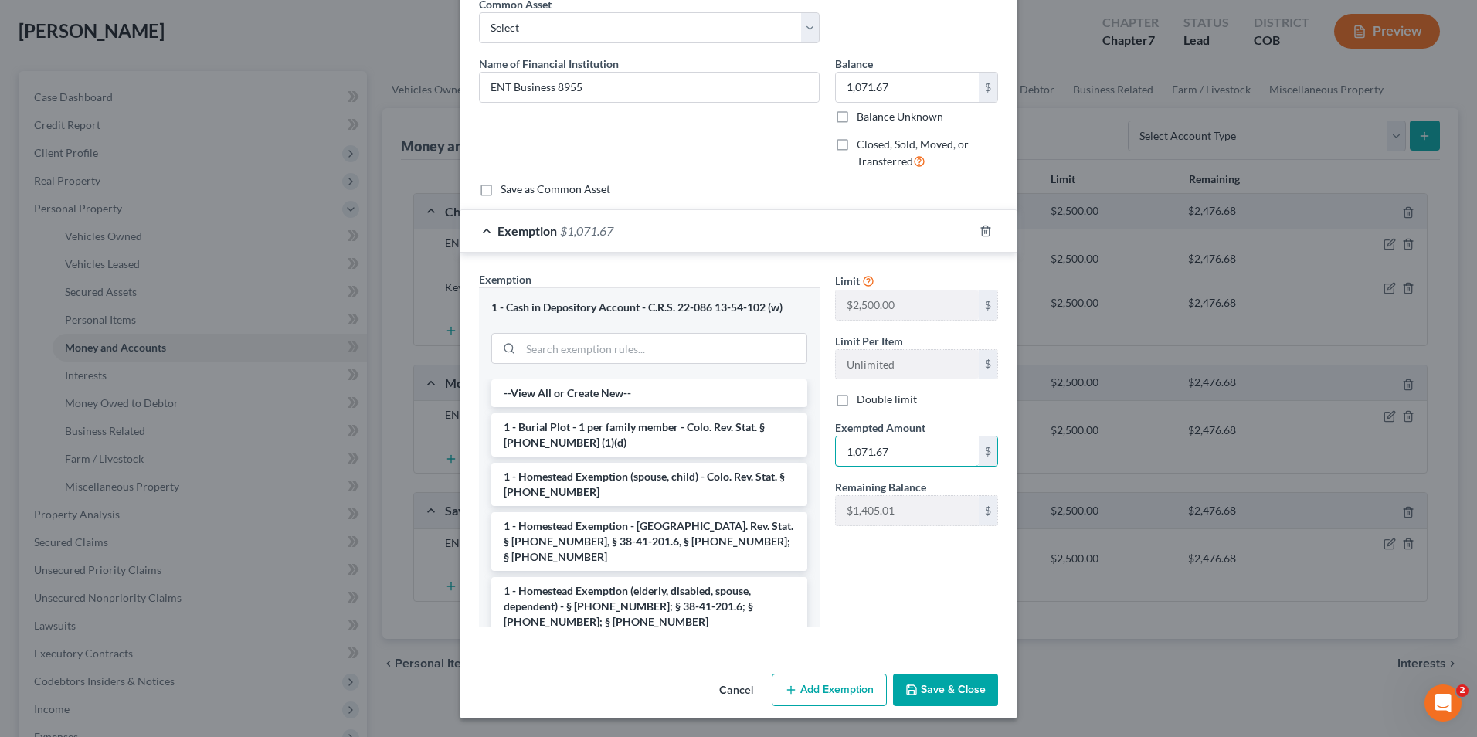
type input "1,071.67"
click at [948, 687] on button "Save & Close" at bounding box center [945, 690] width 105 height 32
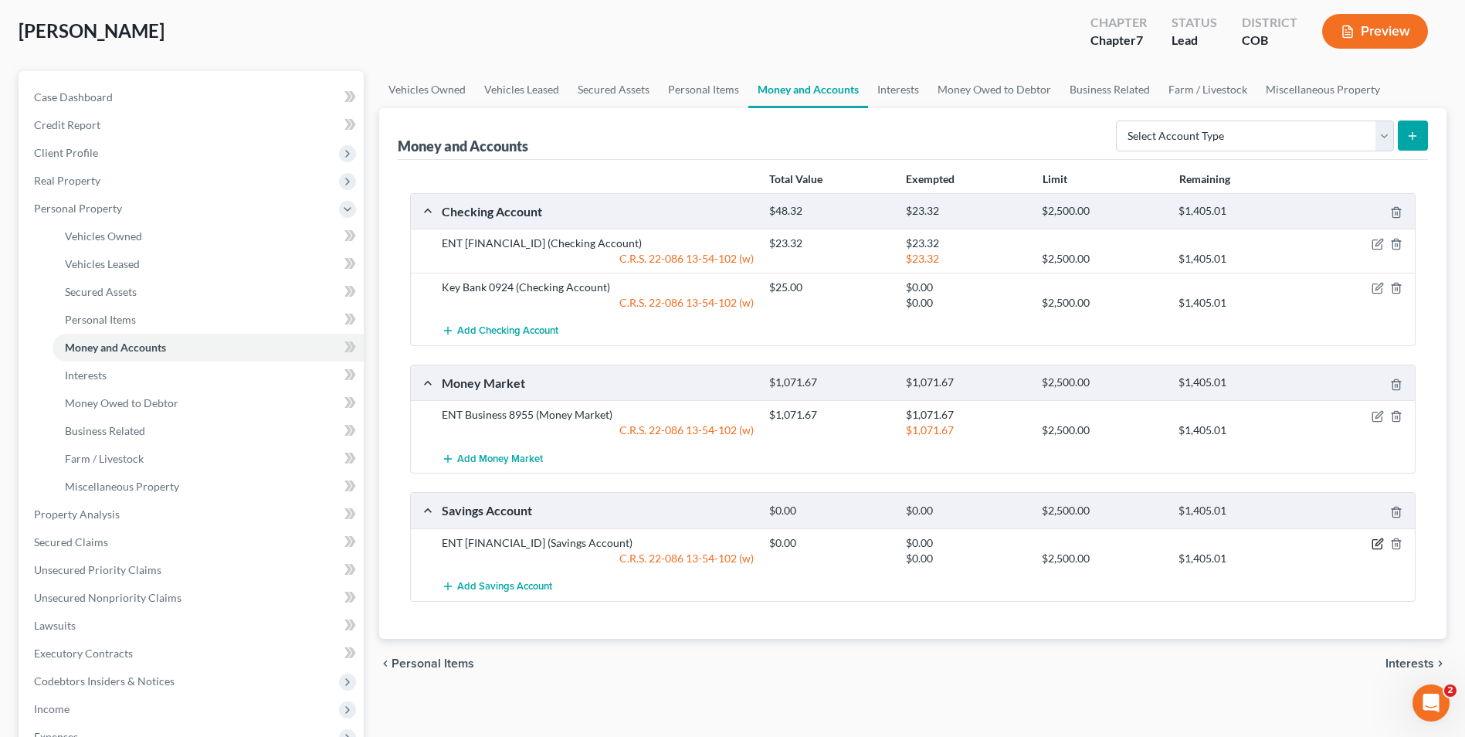
click at [1376, 544] on icon "button" at bounding box center [1378, 544] width 12 height 12
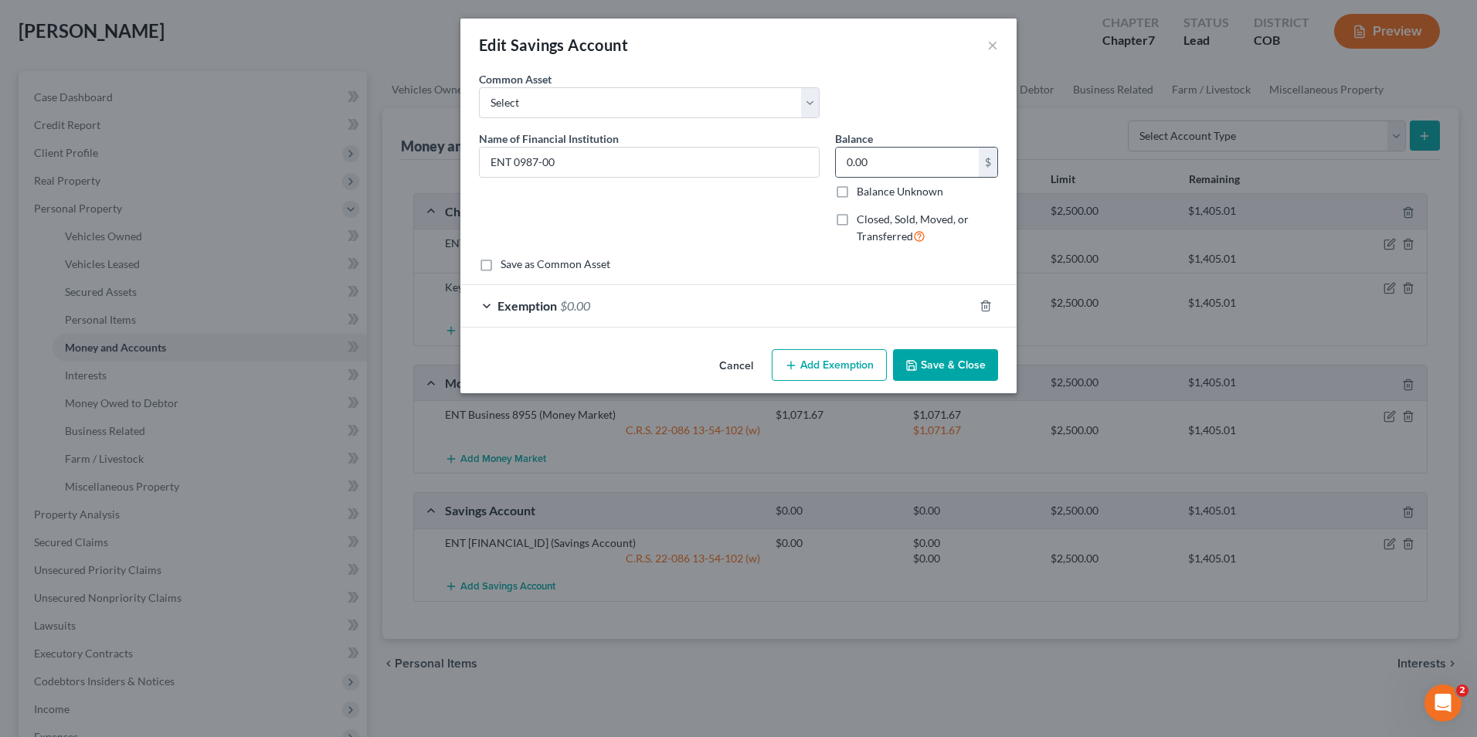
click at [921, 177] on div "0.00 $" at bounding box center [916, 162] width 163 height 31
click at [920, 160] on input "0.00" at bounding box center [907, 162] width 143 height 29
type input "236.48"
click at [845, 312] on div "Exemption $0.00" at bounding box center [716, 305] width 513 height 41
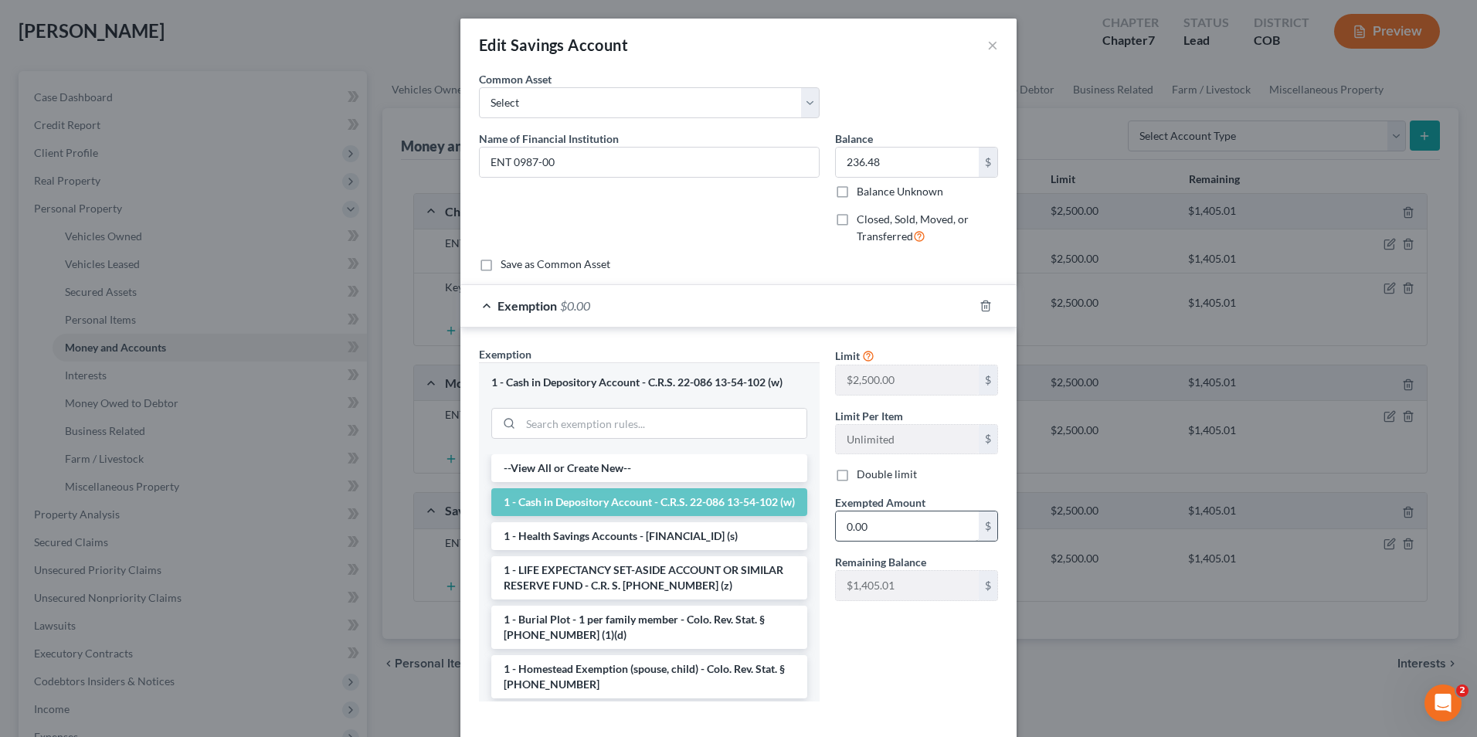
drag, startPoint x: 891, startPoint y: 503, endPoint x: 894, endPoint y: 512, distance: 9.8
click at [891, 504] on span "Exempted Amount" at bounding box center [880, 502] width 90 height 13
drag, startPoint x: 893, startPoint y: 521, endPoint x: 883, endPoint y: 511, distance: 14.2
click at [893, 521] on input "0.00" at bounding box center [907, 525] width 143 height 29
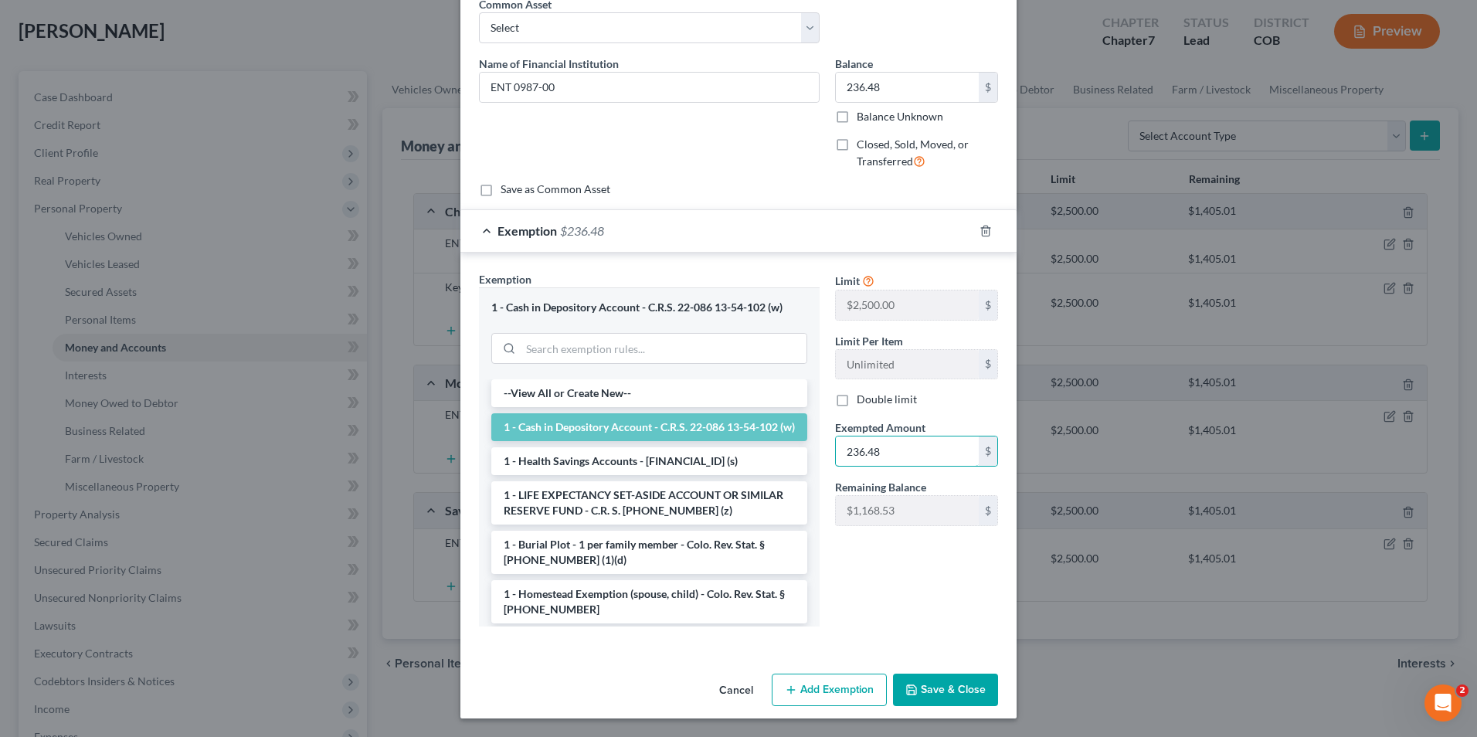
type input "236.48"
drag, startPoint x: 967, startPoint y: 677, endPoint x: 960, endPoint y: 674, distance: 8.0
click at [967, 678] on button "Save & Close" at bounding box center [945, 690] width 105 height 32
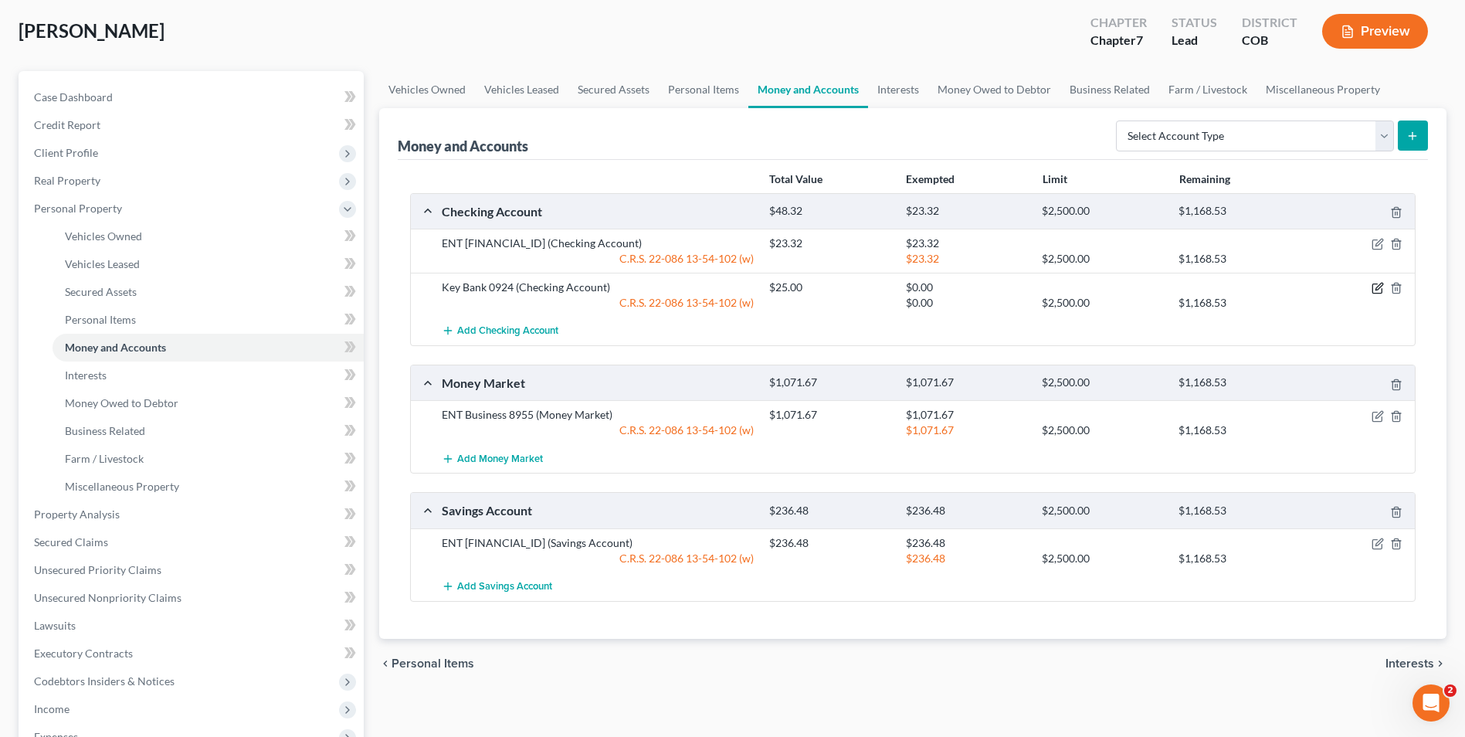
drag, startPoint x: 1380, startPoint y: 287, endPoint x: 1216, endPoint y: 272, distance: 165.3
click at [1380, 287] on icon "button" at bounding box center [1378, 288] width 12 height 12
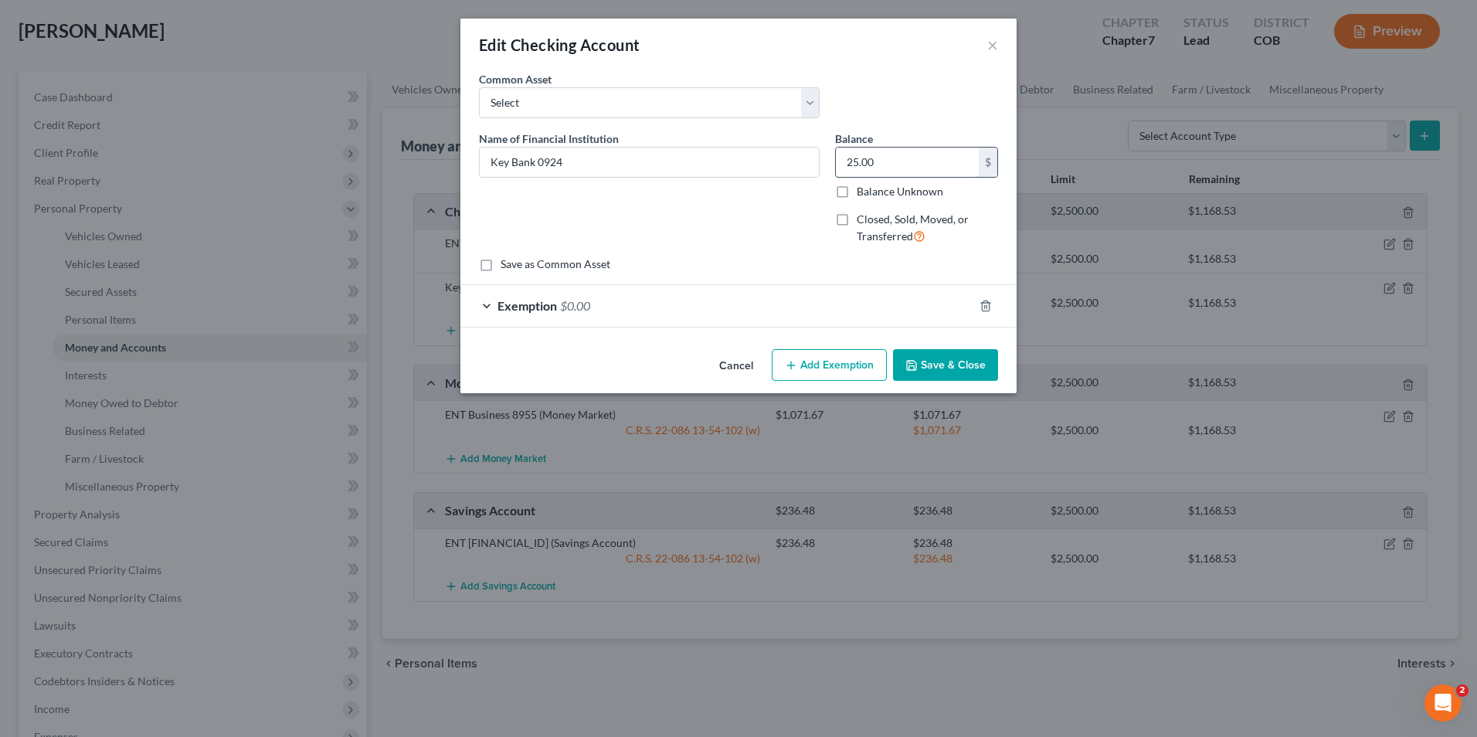
click at [901, 160] on input "25.00" at bounding box center [907, 162] width 143 height 29
click at [680, 298] on div "Exemption $0.00" at bounding box center [716, 305] width 513 height 41
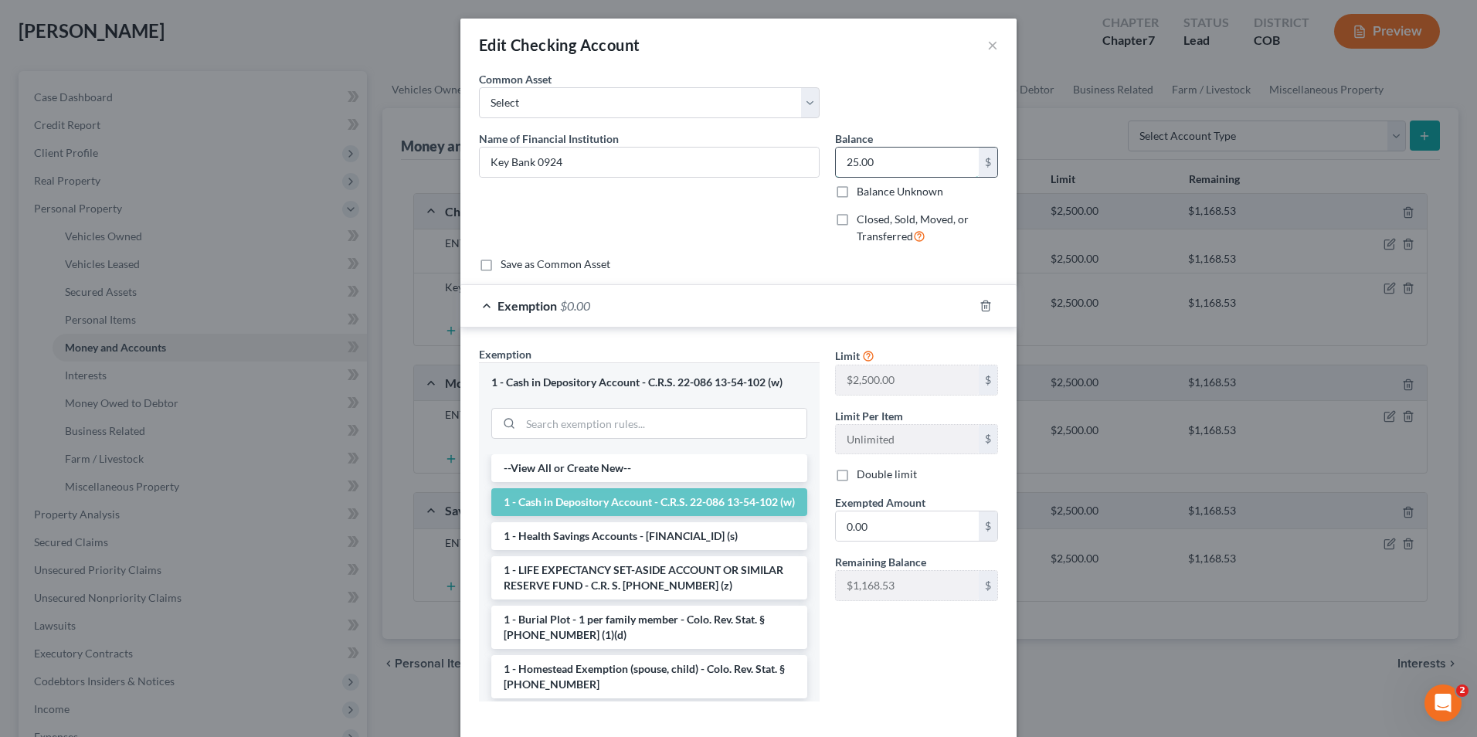
click at [887, 159] on input "25.00" at bounding box center [907, 162] width 143 height 29
click at [877, 159] on input "25.00" at bounding box center [907, 162] width 143 height 29
drag, startPoint x: 830, startPoint y: 160, endPoint x: 821, endPoint y: 160, distance: 8.5
click at [827, 160] on div "Balance 25.00 $ Balance Unknown Balance Undetermined 25.00 $ Balance Unknown Cl…" at bounding box center [916, 194] width 178 height 127
type input "39.54"
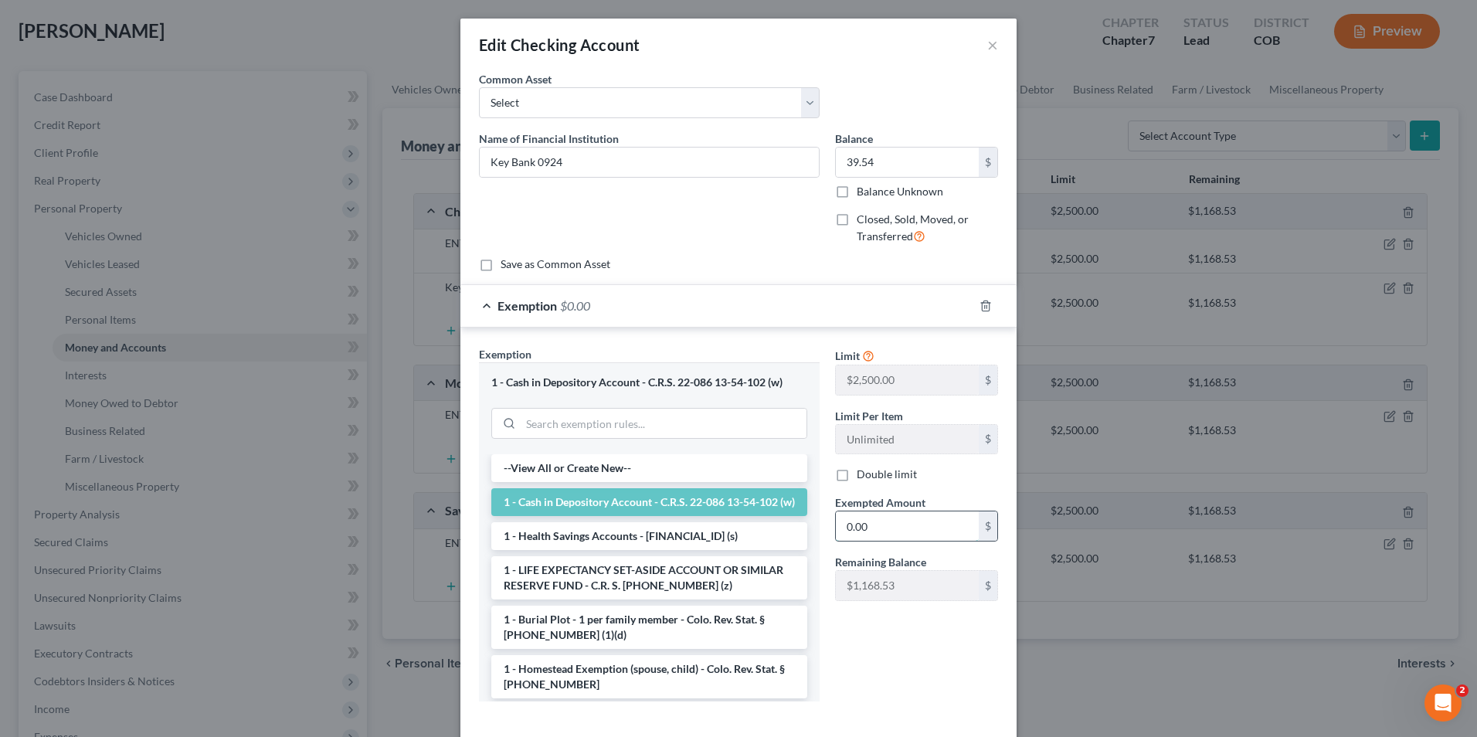
drag, startPoint x: 872, startPoint y: 534, endPoint x: 883, endPoint y: 531, distance: 11.1
click at [872, 534] on input "0.00" at bounding box center [907, 525] width 143 height 29
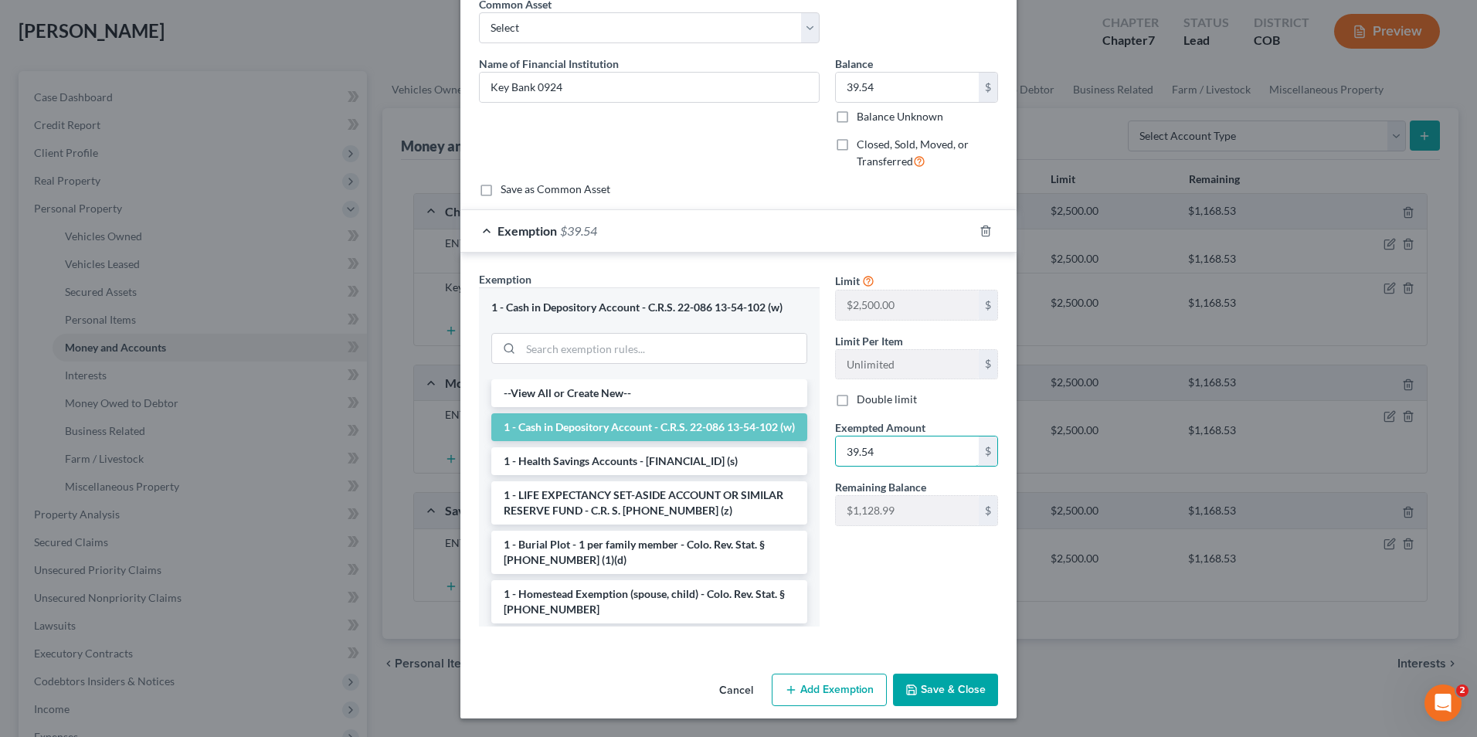
type input "39.54"
click at [952, 701] on button "Save & Close" at bounding box center [945, 690] width 105 height 32
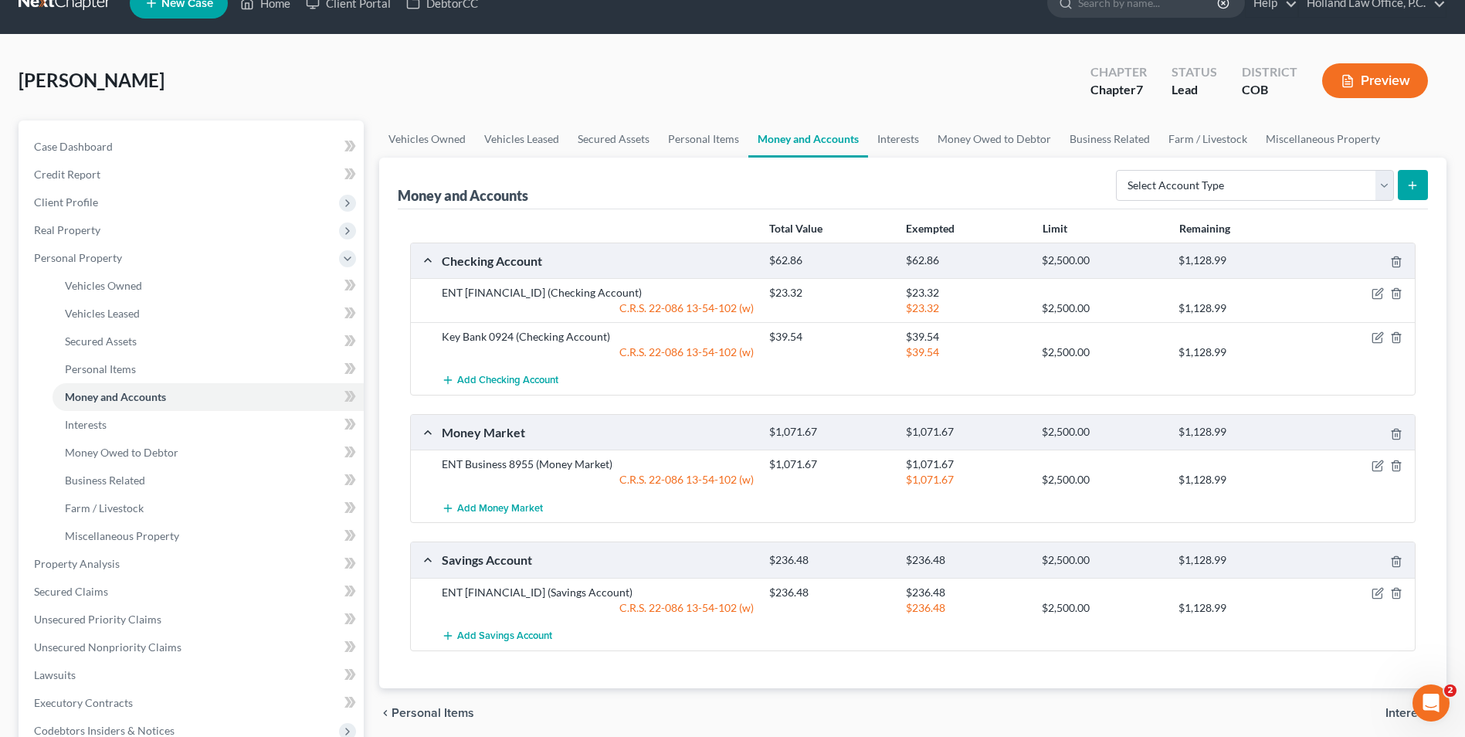
scroll to position [0, 0]
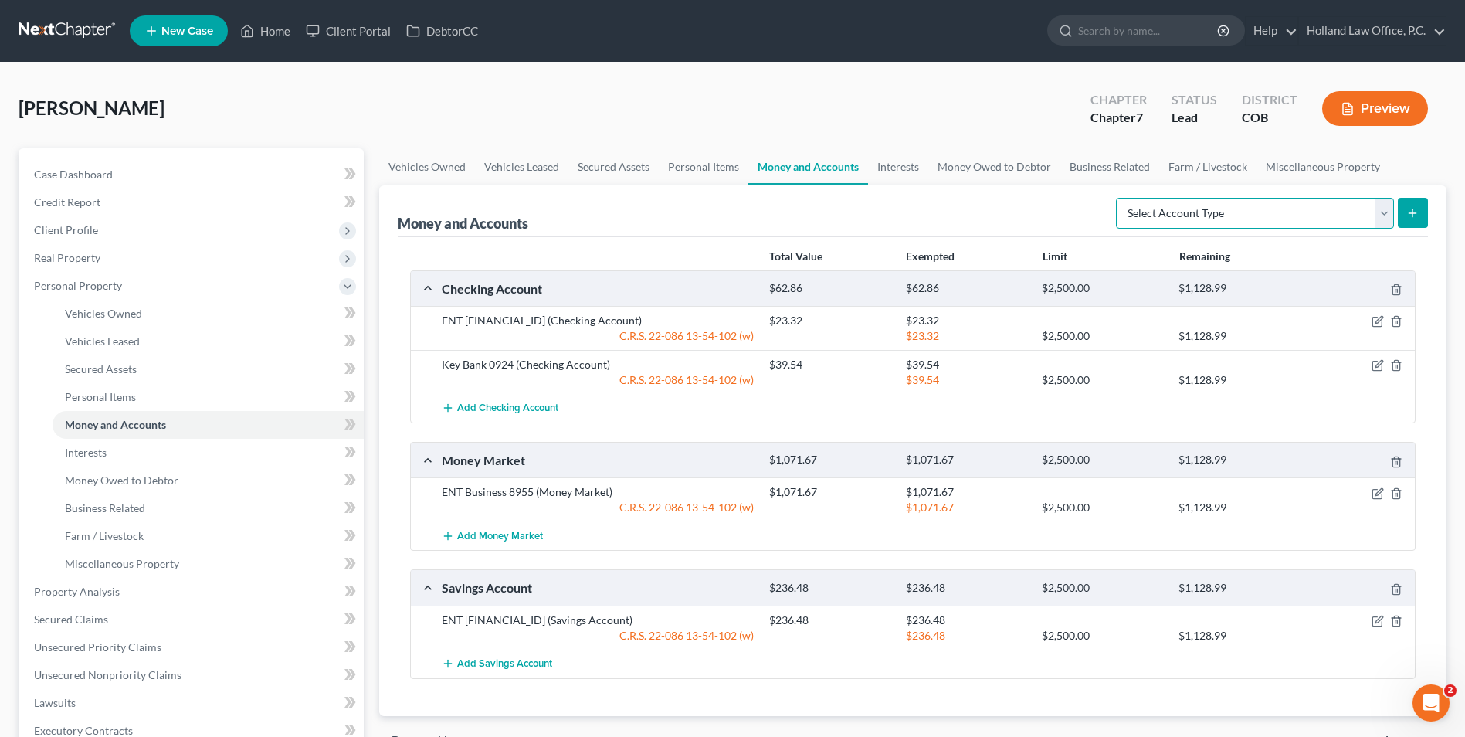
click at [1268, 199] on select "Select Account Type Brokerage Cash on Hand Certificates of Deposit Checking Acc…" at bounding box center [1255, 213] width 278 height 31
select select "cash_on_hand"
click at [1119, 198] on select "Select Account Type Brokerage Cash on Hand Certificates of Deposit Checking Acc…" at bounding box center [1255, 213] width 278 height 31
drag, startPoint x: 1408, startPoint y: 218, endPoint x: 1243, endPoint y: 279, distance: 176.2
click at [1416, 218] on icon "submit" at bounding box center [1413, 213] width 12 height 12
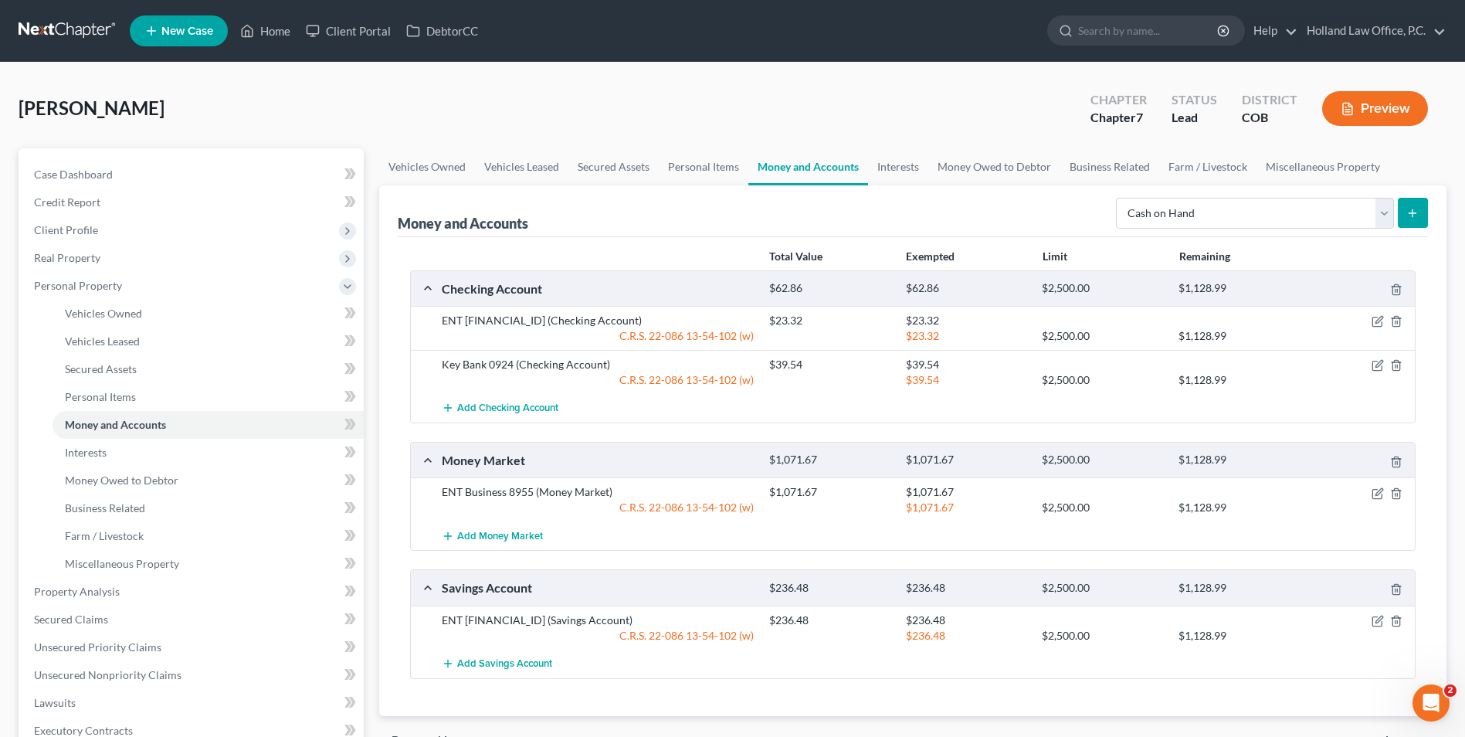
click at [1417, 219] on button "submit" at bounding box center [1413, 213] width 30 height 30
click at [911, 162] on link "Interests" at bounding box center [898, 166] width 60 height 37
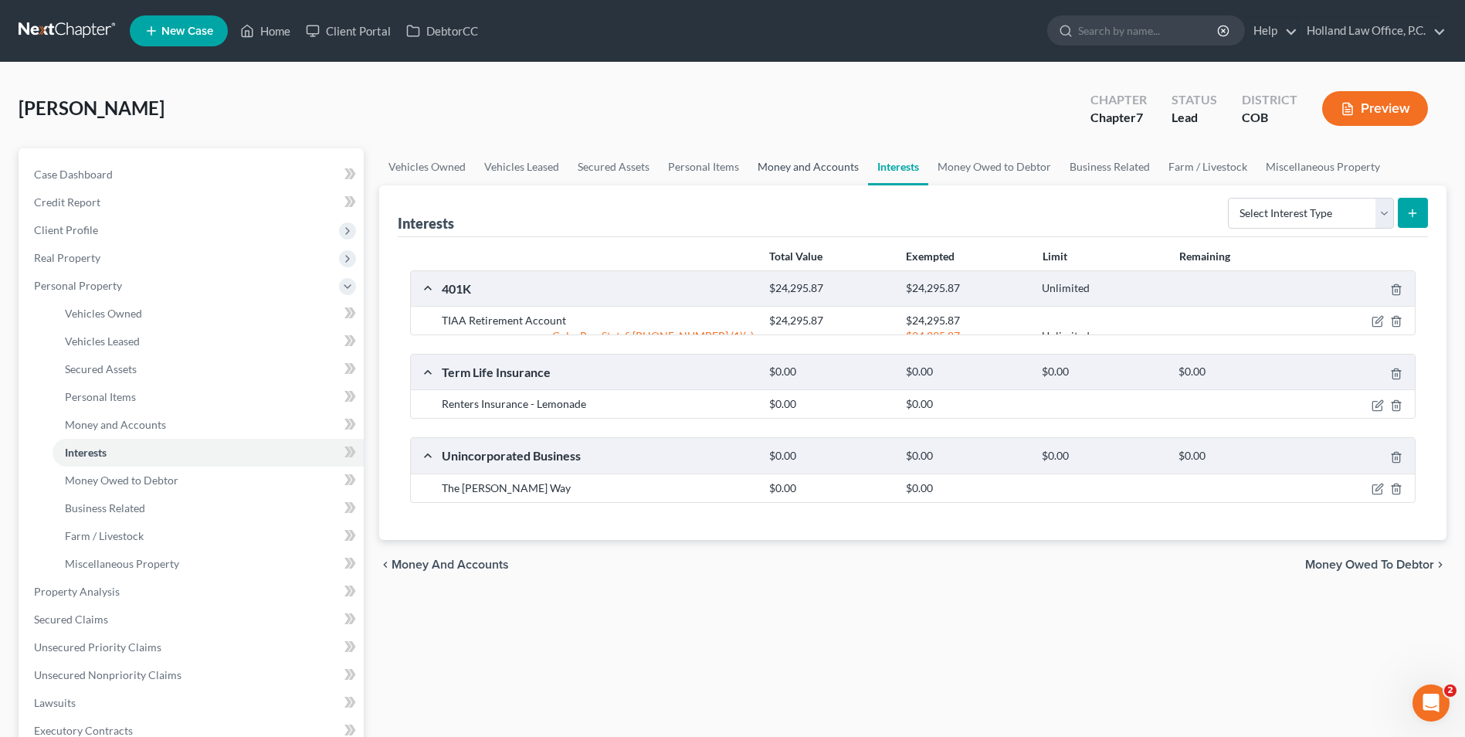
click at [810, 161] on link "Money and Accounts" at bounding box center [808, 166] width 120 height 37
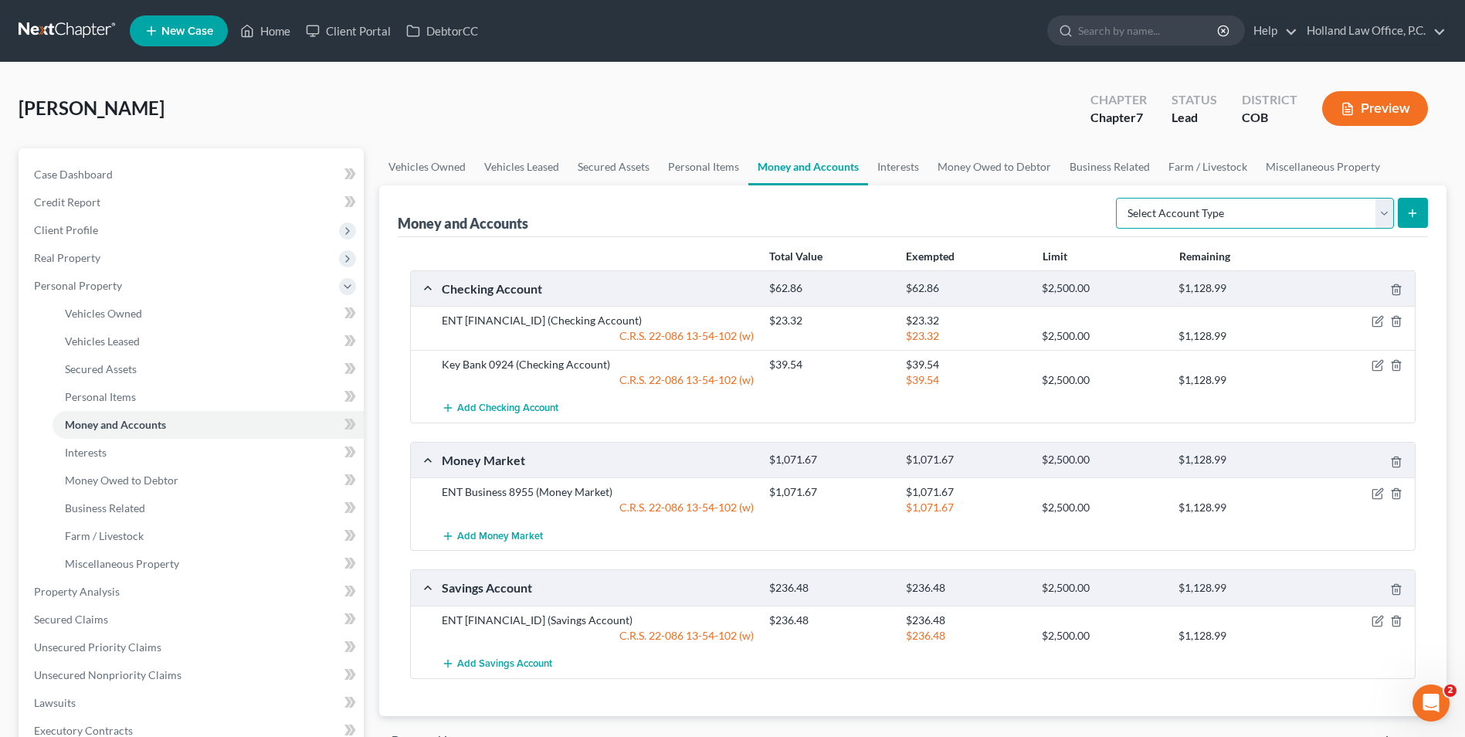
drag, startPoint x: 1267, startPoint y: 216, endPoint x: 1234, endPoint y: 225, distance: 34.3
click at [1267, 216] on select "Select Account Type Brokerage Cash on Hand Certificates of Deposit Checking Acc…" at bounding box center [1255, 213] width 278 height 31
select select "cash_on_hand"
click at [1119, 198] on select "Select Account Type Brokerage Cash on Hand Certificates of Deposit Checking Acc…" at bounding box center [1255, 213] width 278 height 31
click at [1407, 204] on button "submit" at bounding box center [1413, 213] width 30 height 30
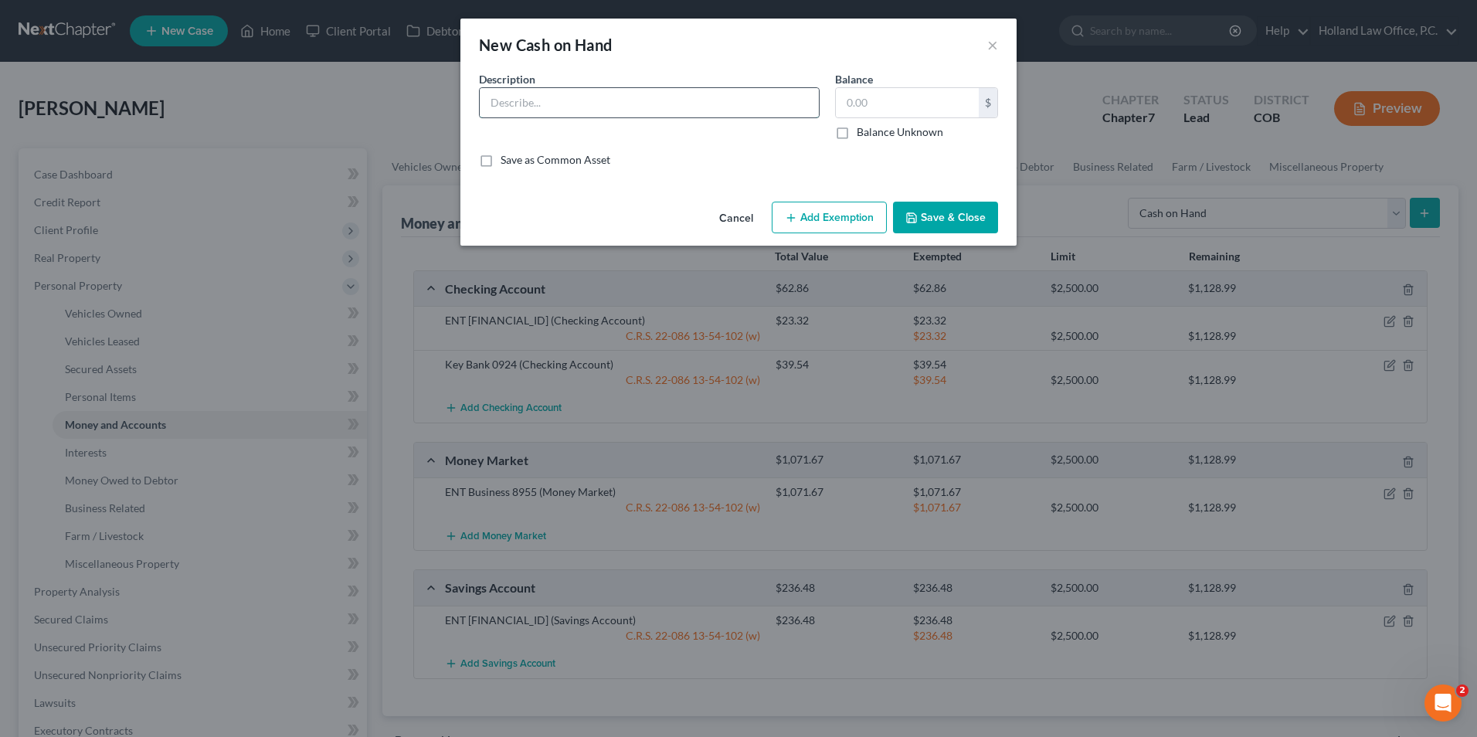
click at [606, 109] on input "text" at bounding box center [649, 102] width 339 height 29
type input "Cash"
click at [873, 108] on input "text" at bounding box center [907, 102] width 143 height 29
type input "20.00"
drag, startPoint x: 925, startPoint y: 216, endPoint x: 903, endPoint y: 228, distance: 24.5
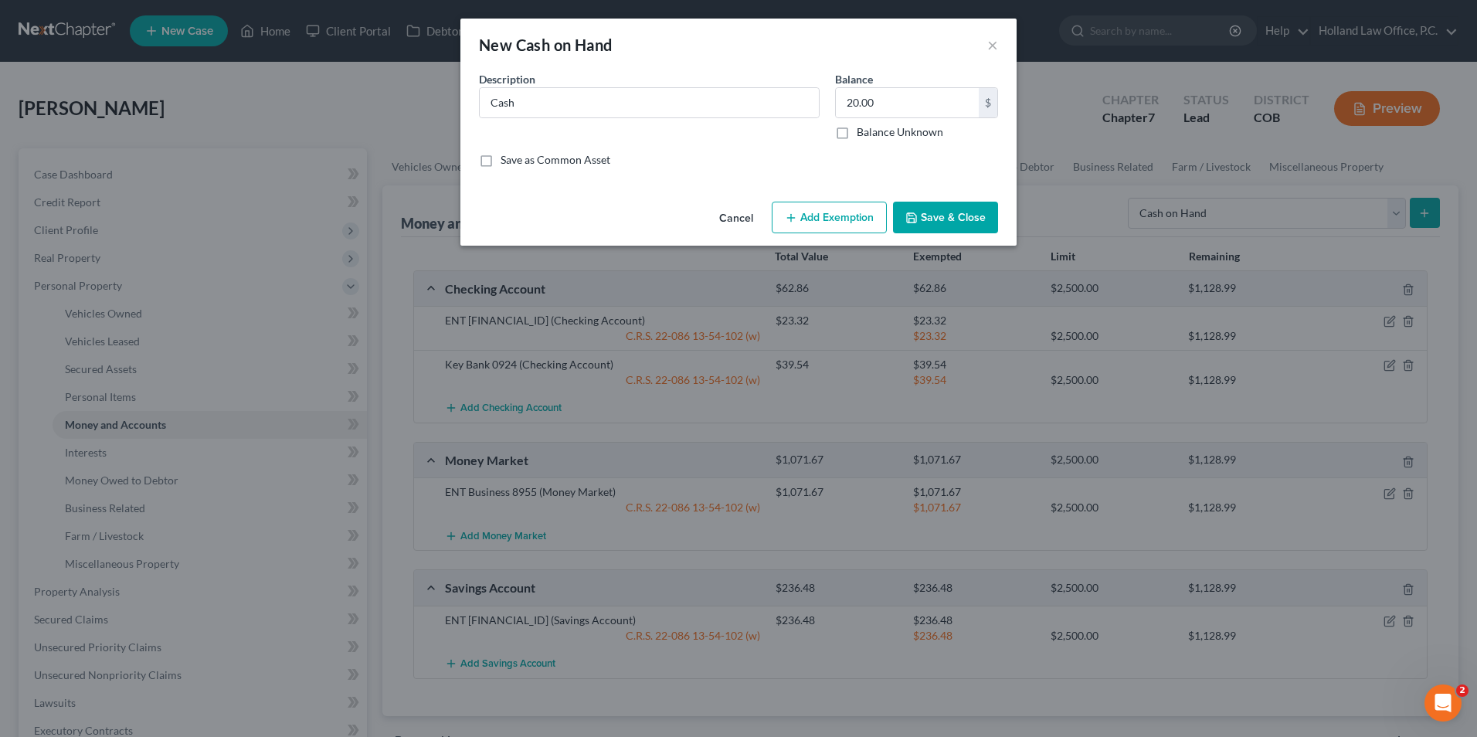
click at [925, 217] on button "Save & Close" at bounding box center [945, 218] width 105 height 32
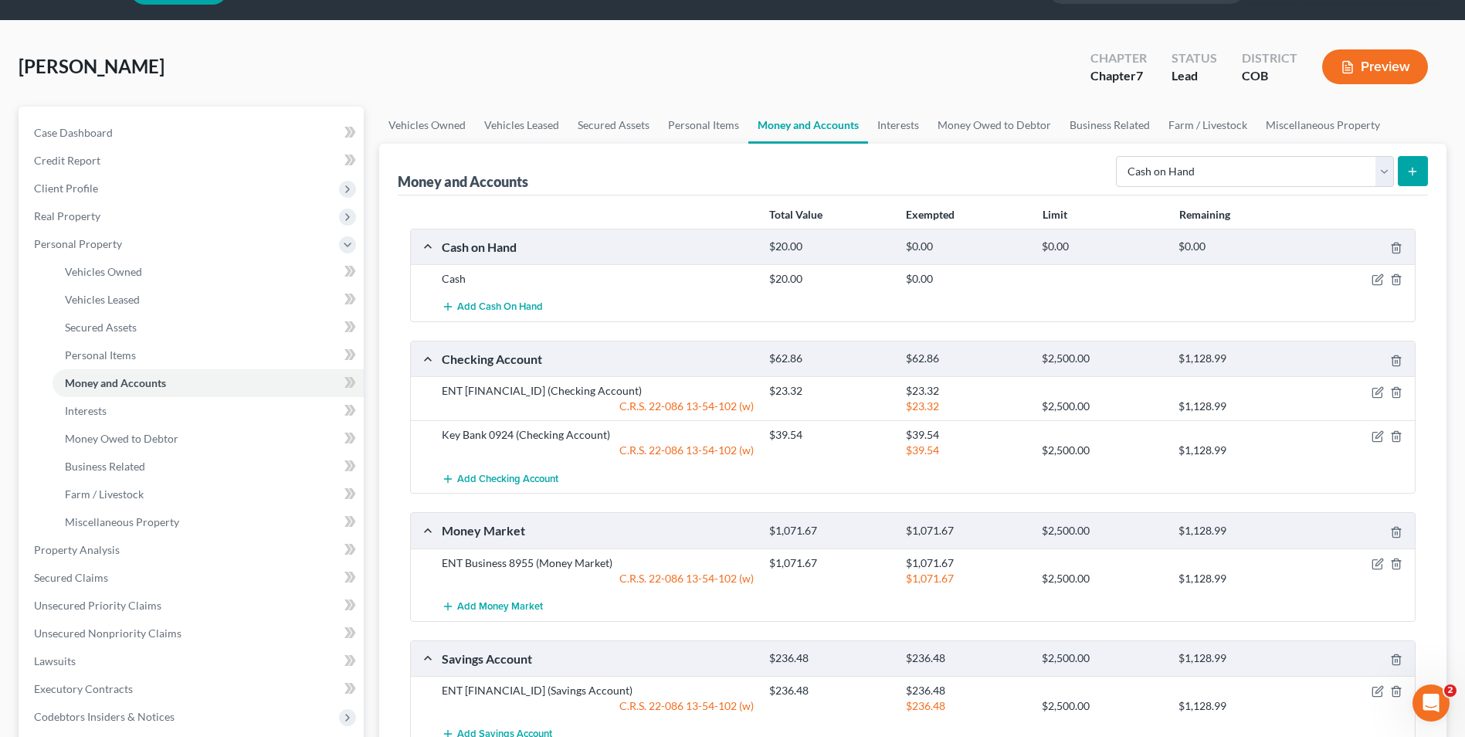
scroll to position [77, 0]
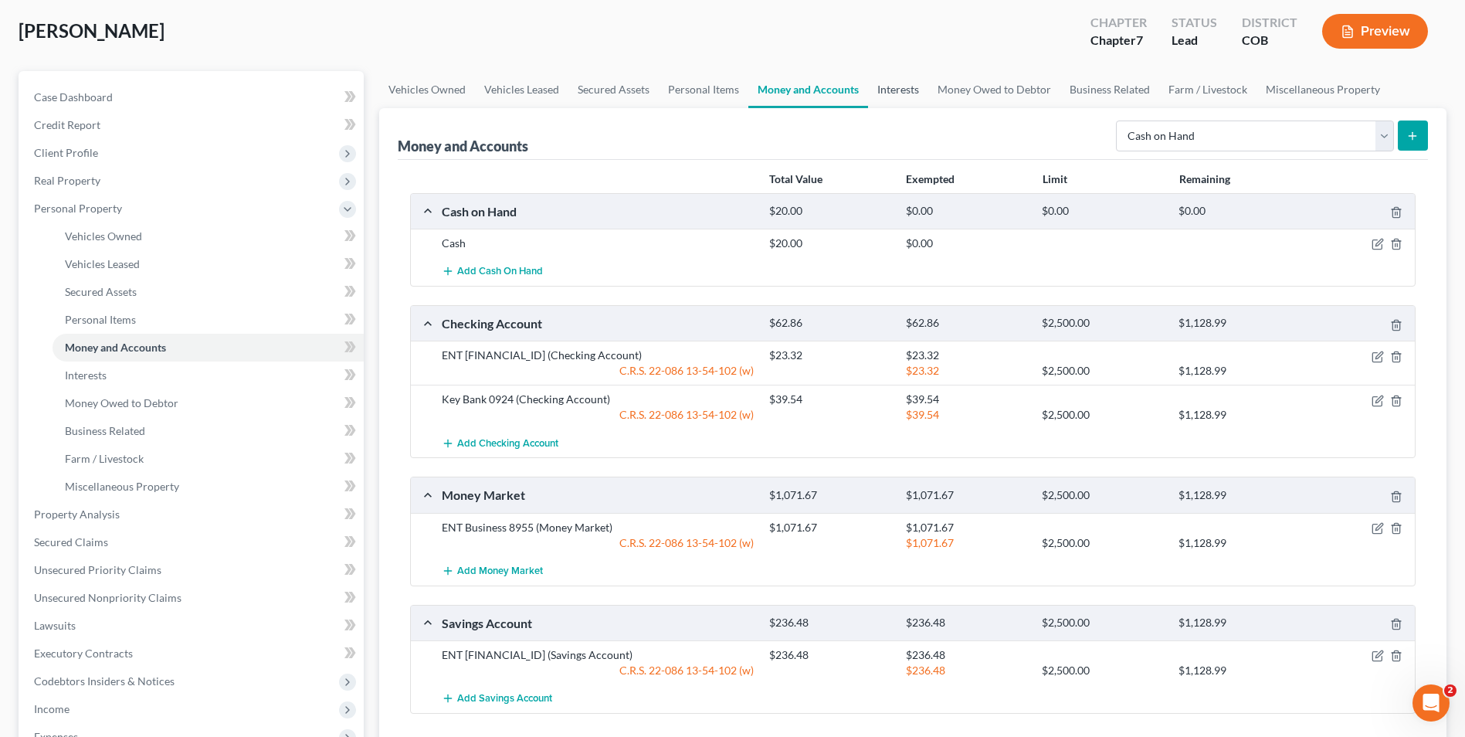
click at [884, 92] on link "Interests" at bounding box center [898, 89] width 60 height 37
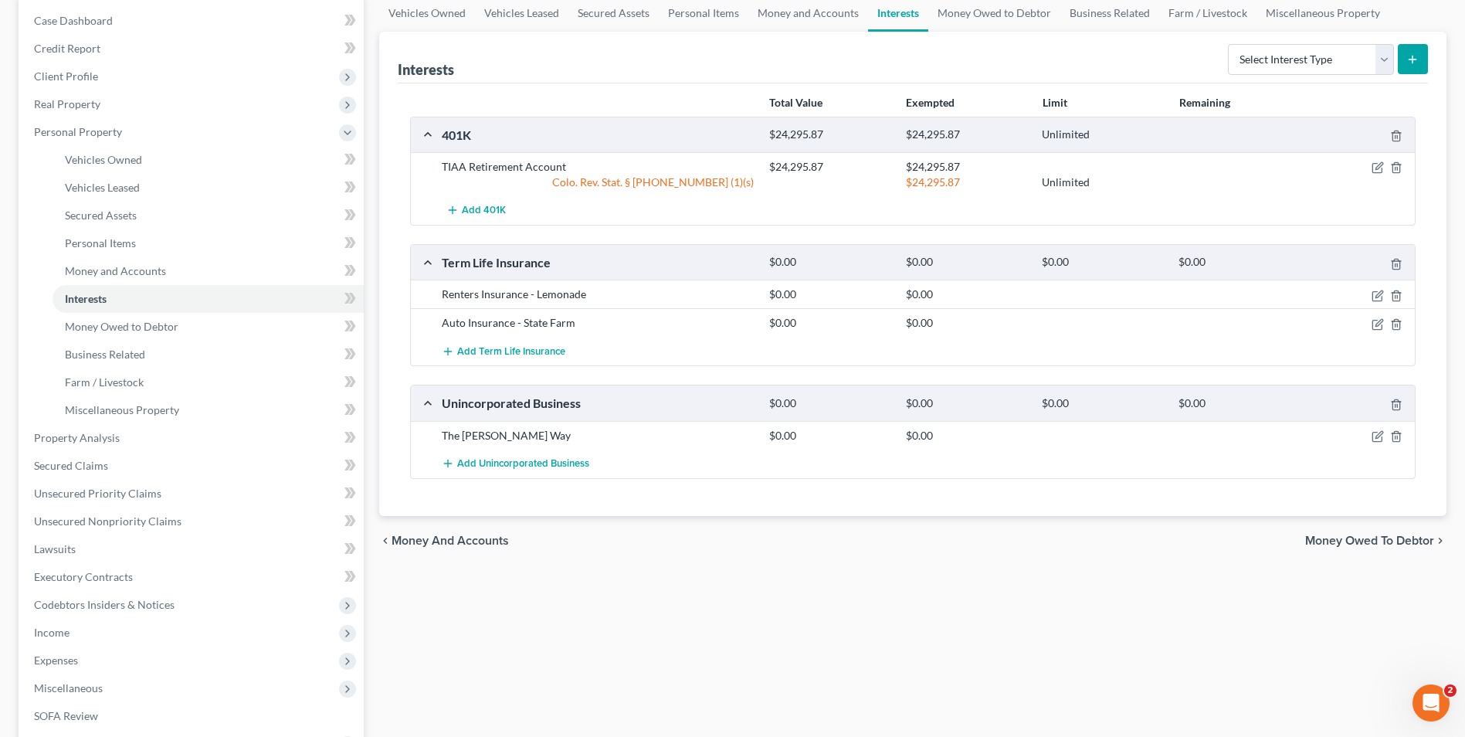
scroll to position [154, 0]
click at [1380, 168] on icon "button" at bounding box center [1379, 165] width 7 height 7
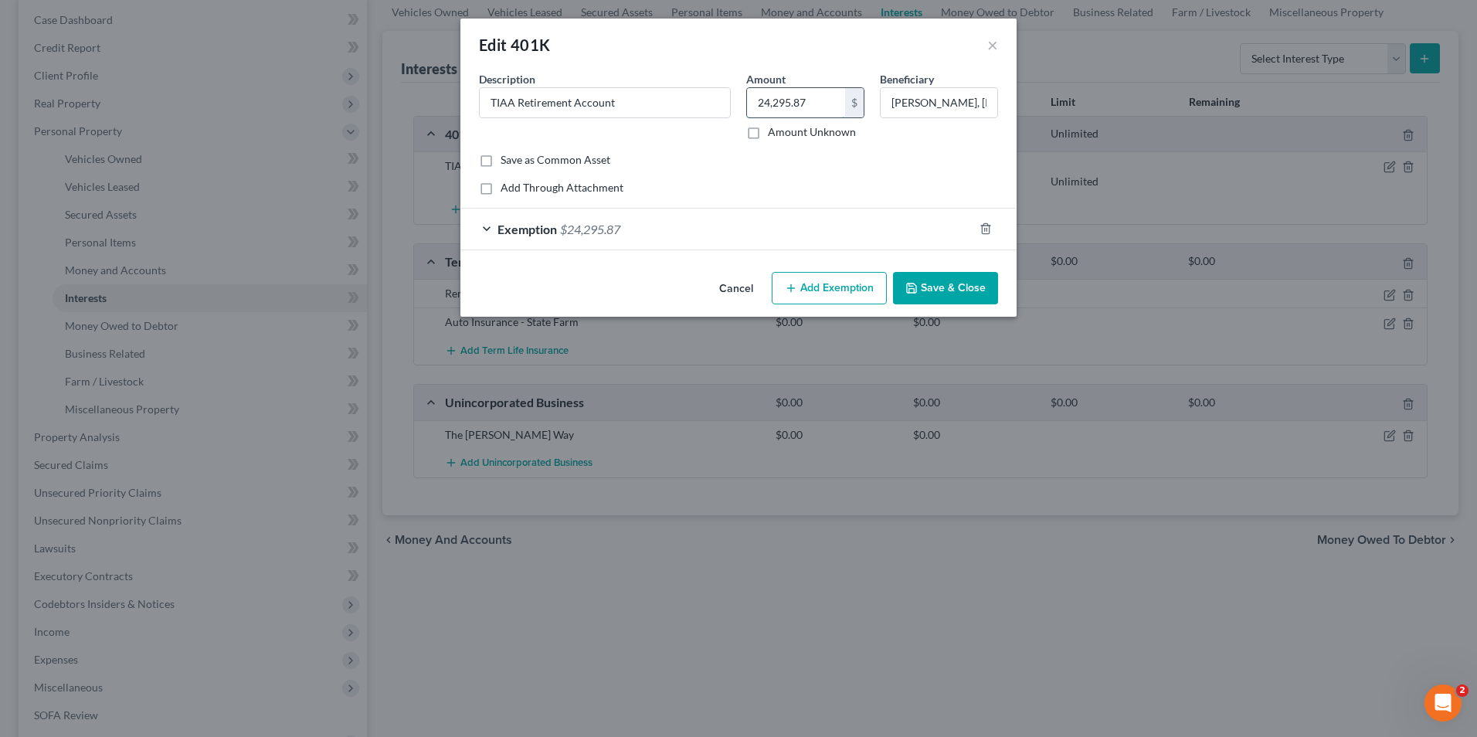
click at [831, 107] on input "24,295.87" at bounding box center [796, 102] width 98 height 29
click at [806, 104] on input "24,295.87" at bounding box center [796, 102] width 98 height 29
click at [824, 97] on input "24,295.87" at bounding box center [796, 102] width 98 height 29
drag, startPoint x: 806, startPoint y: 104, endPoint x: 708, endPoint y: 92, distance: 98.8
click at [708, 92] on div "Description * TIAA Retirement Account Amount 24,295.87 $ Amount Unknown Benefic…" at bounding box center [738, 111] width 535 height 81
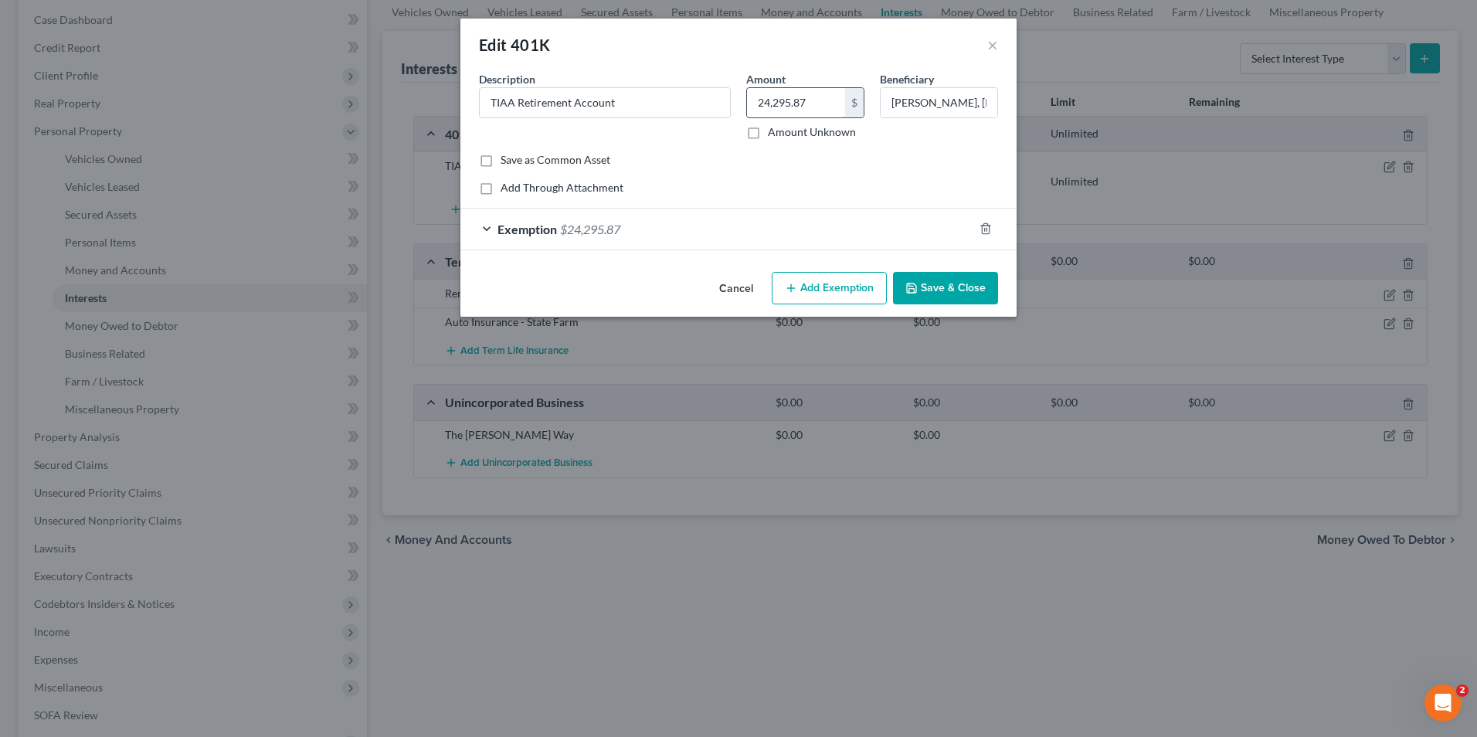
click at [821, 95] on input "24,295.87" at bounding box center [796, 102] width 98 height 29
click at [739, 97] on div "Amount 24,295.87 $ Amount Unknown" at bounding box center [805, 105] width 134 height 69
type input "12,447.15"
click at [683, 222] on div "Exemption $24,295.87" at bounding box center [716, 229] width 513 height 41
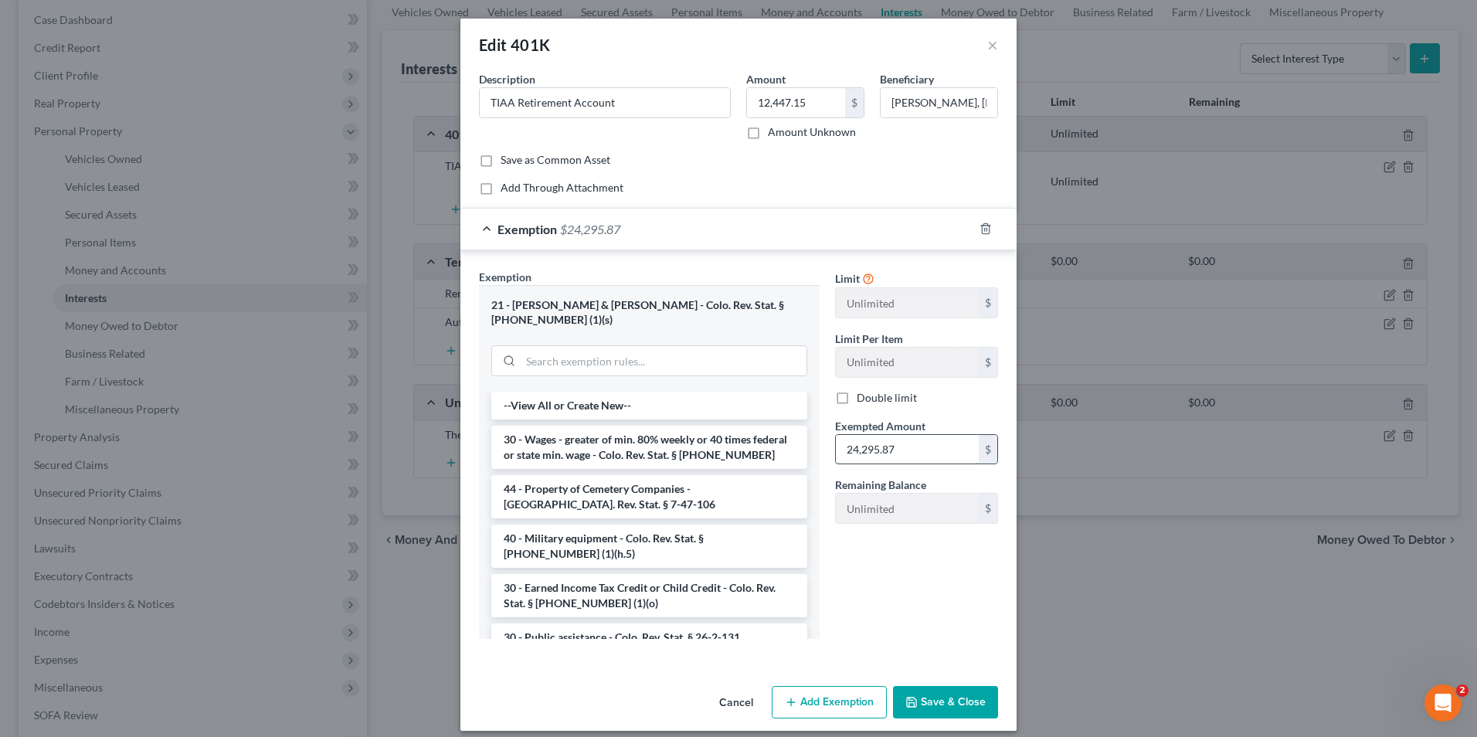
drag, startPoint x: 905, startPoint y: 436, endPoint x: 911, endPoint y: 433, distance: 8.0
click at [905, 436] on input "24,295.87" at bounding box center [907, 449] width 143 height 29
type input "12,447.15"
click at [951, 686] on button "Save & Close" at bounding box center [945, 702] width 105 height 32
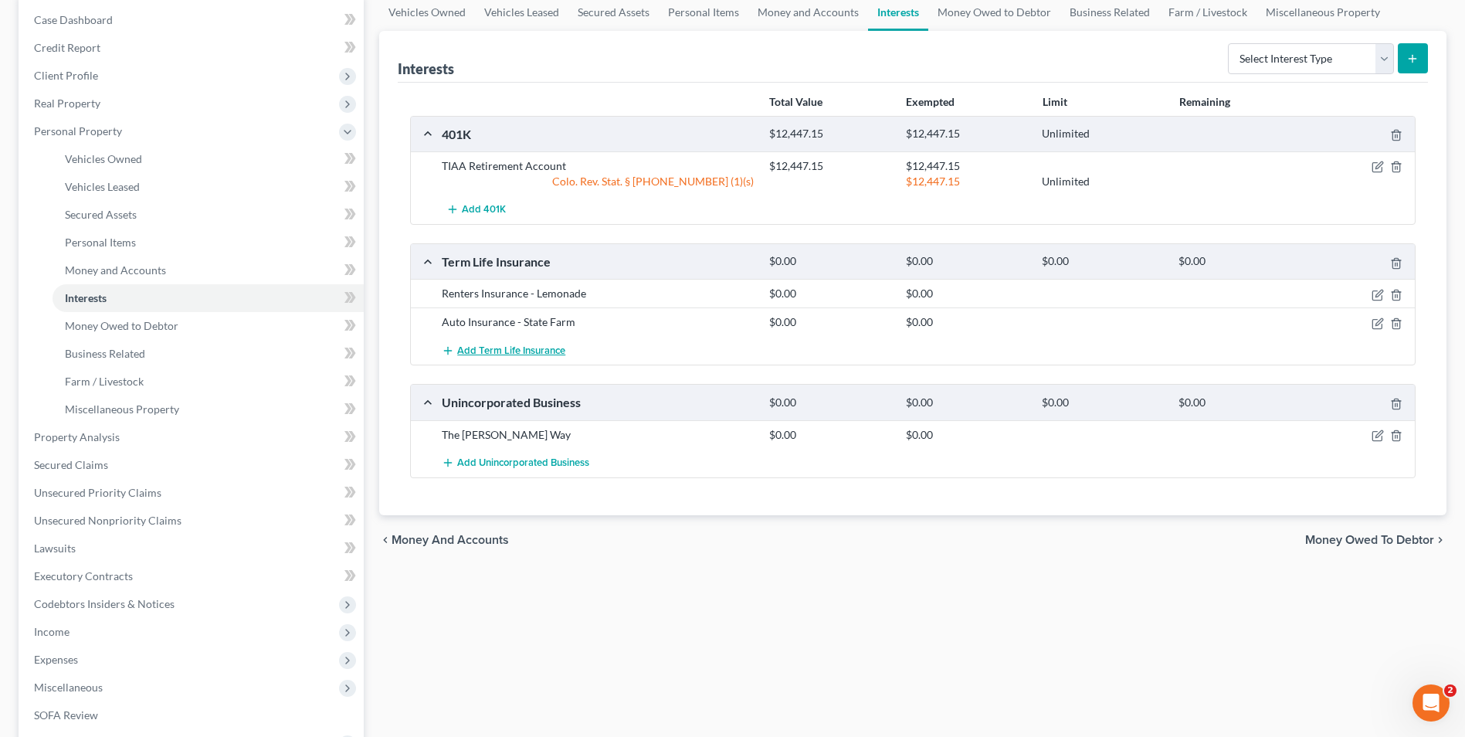
click at [547, 352] on span "Add Term Life Insurance" at bounding box center [511, 351] width 108 height 12
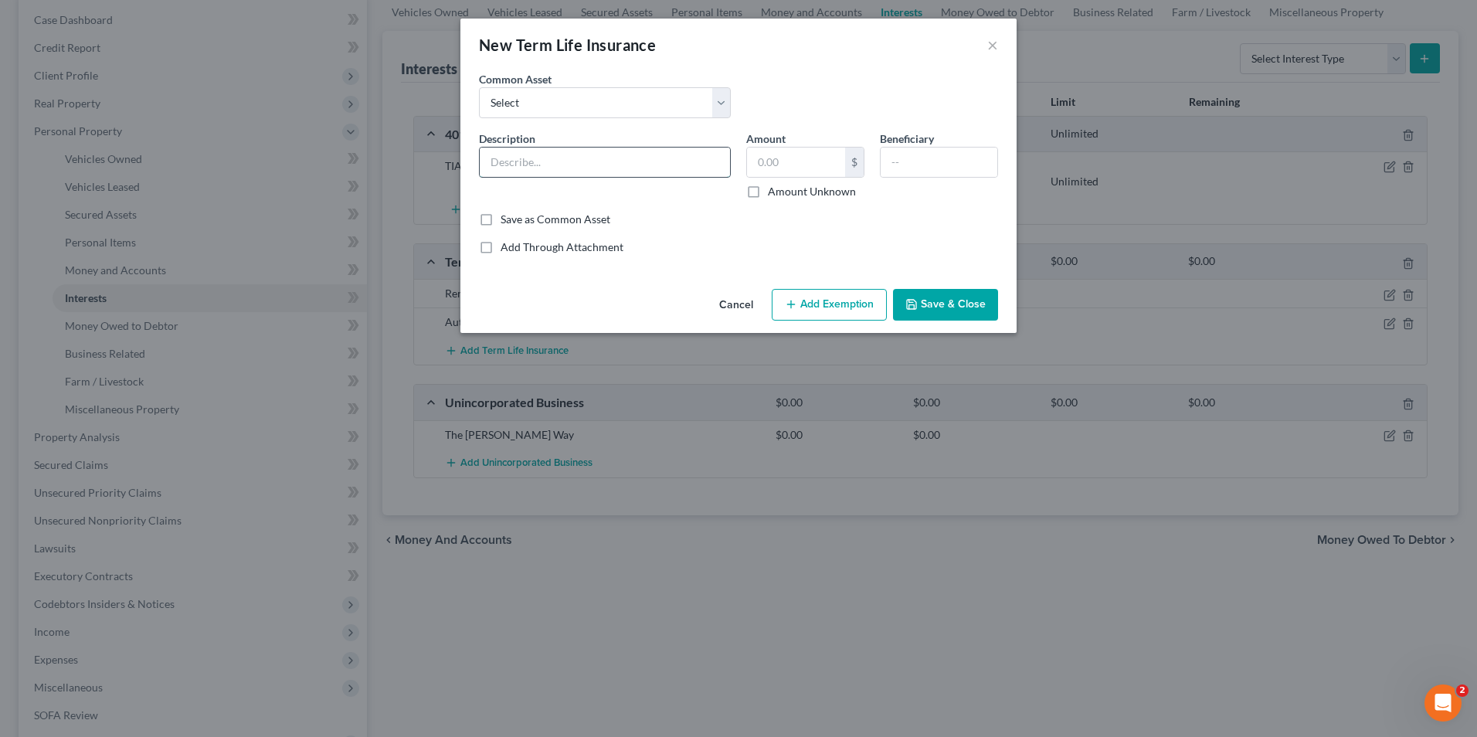
click at [504, 162] on input "text" at bounding box center [605, 162] width 250 height 29
type input "Liability Insurance -"
drag, startPoint x: 809, startPoint y: 33, endPoint x: 618, endPoint y: 148, distance: 222.8
click at [738, 76] on div "New Term Life Insurance × An exemption set must first be selected from the Fili…" at bounding box center [738, 176] width 556 height 314
click at [630, 167] on input "Liability Insurance -" at bounding box center [605, 162] width 250 height 29
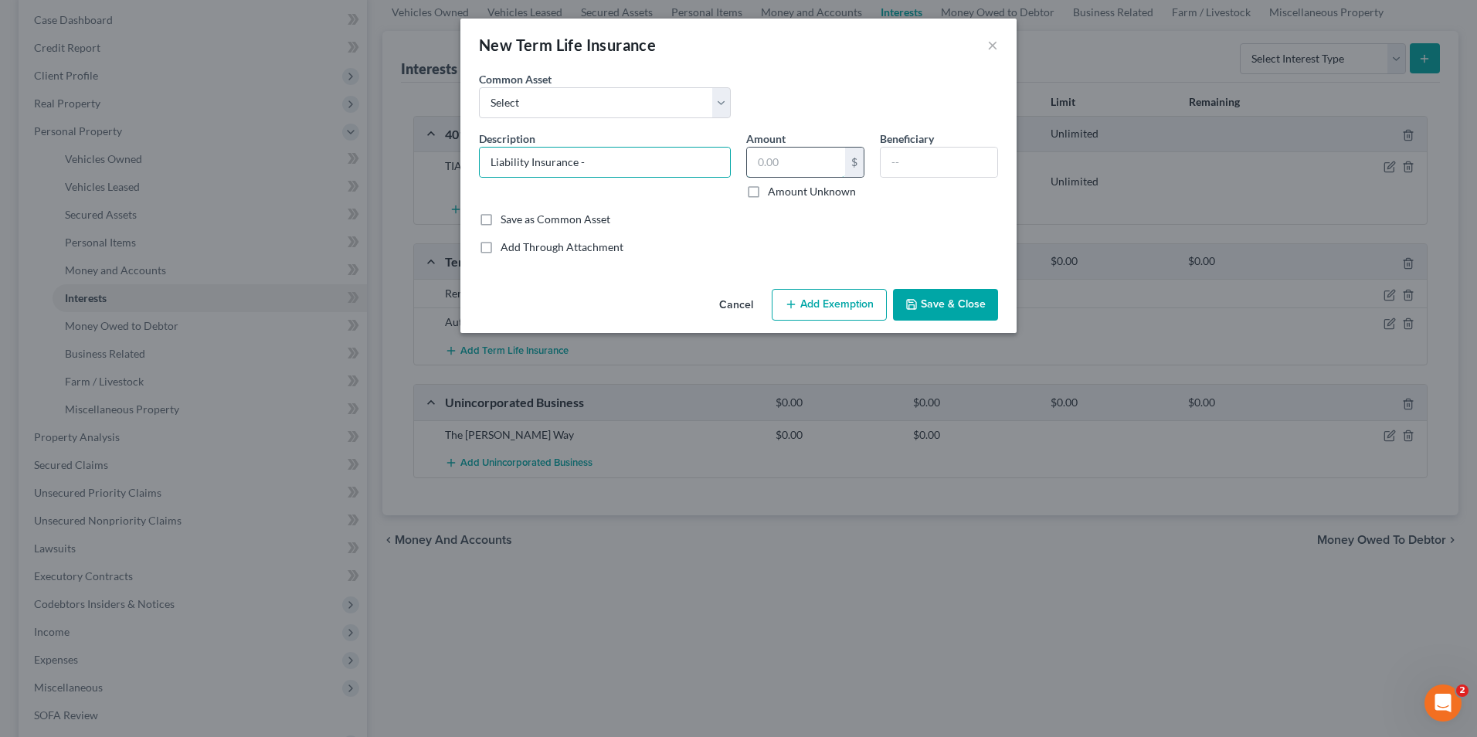
click at [820, 159] on input "text" at bounding box center [796, 162] width 98 height 29
drag, startPoint x: 894, startPoint y: 158, endPoint x: 912, endPoint y: 158, distance: 17.8
click at [894, 158] on input "text" at bounding box center [939, 162] width 117 height 29
type input "Cherie Ryon"
click at [804, 159] on input "text" at bounding box center [796, 162] width 98 height 29
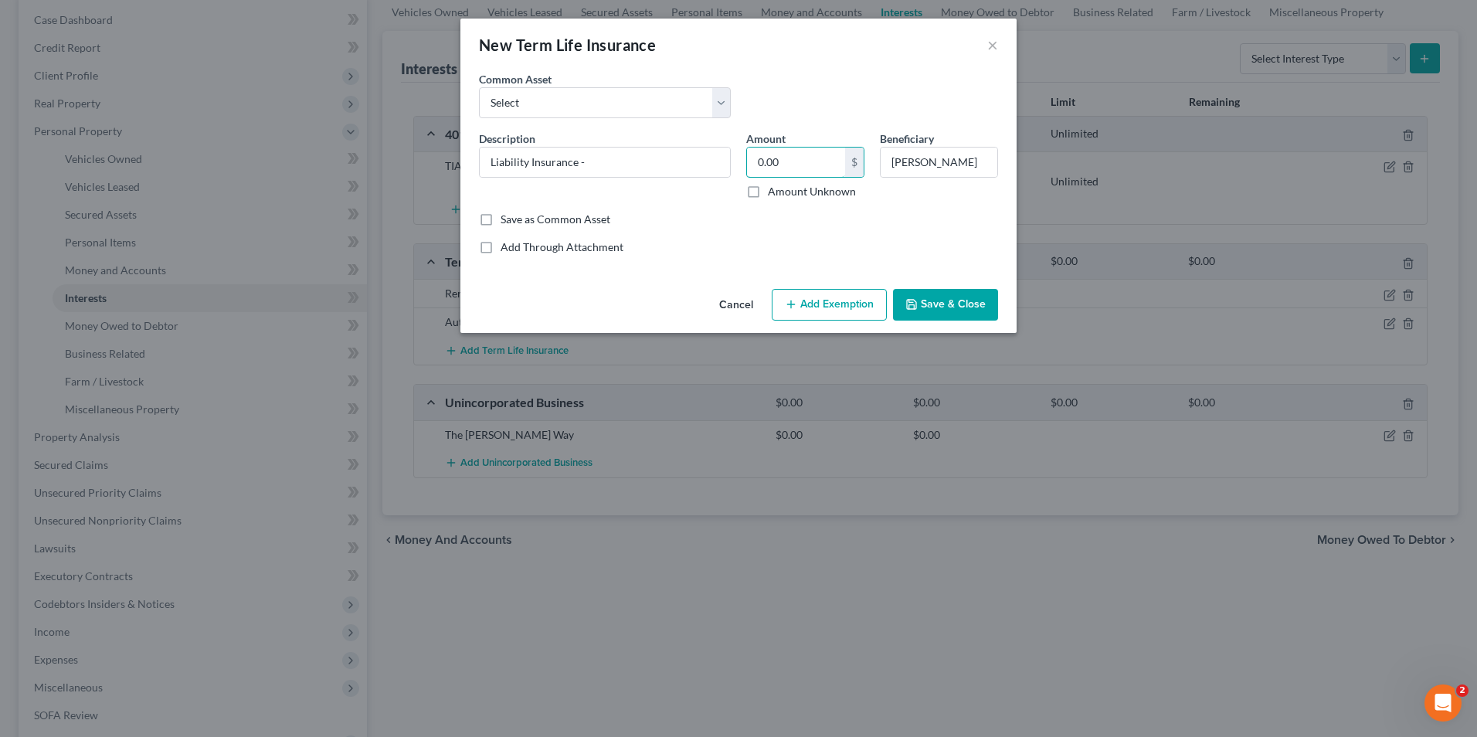
type input "0.00"
click at [803, 297] on button "Add Exemption" at bounding box center [829, 305] width 115 height 32
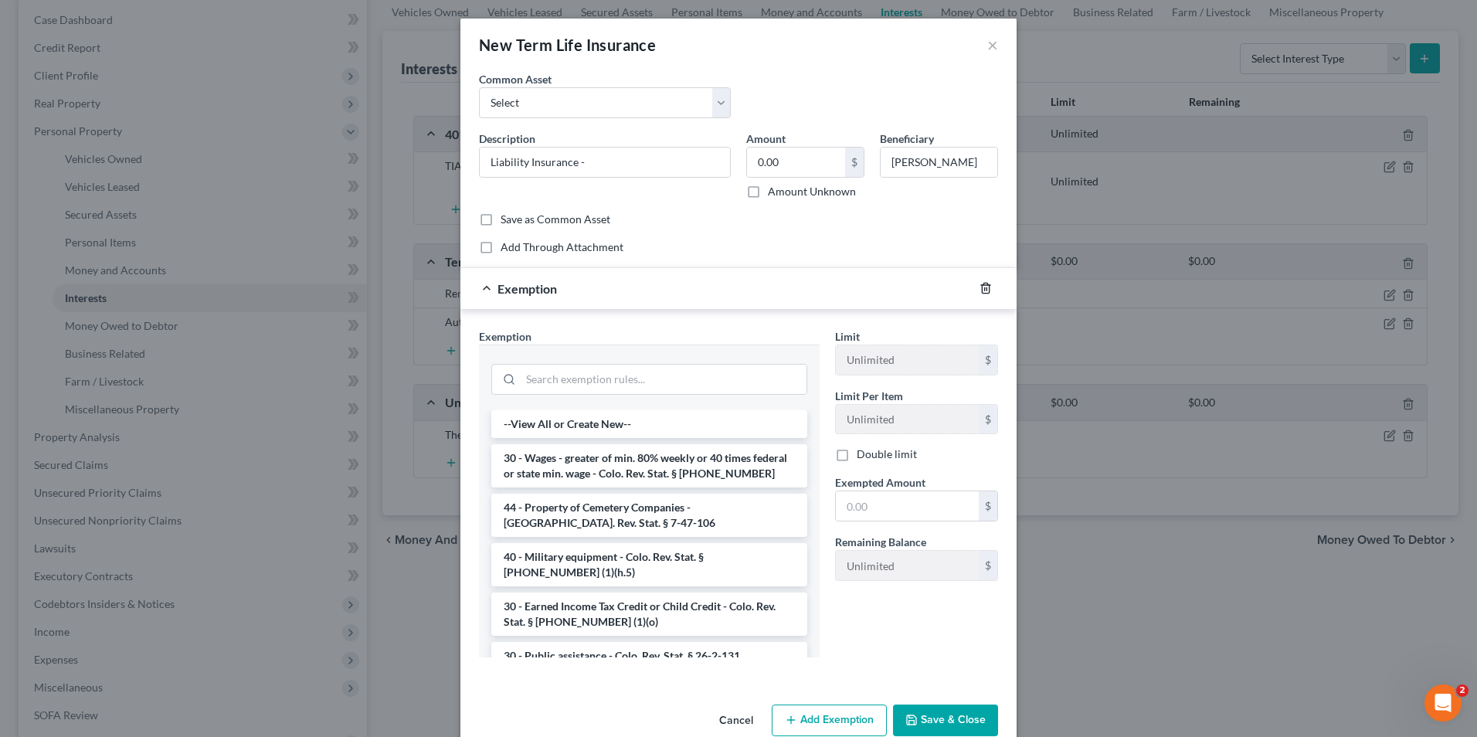
click at [982, 286] on icon "button" at bounding box center [985, 288] width 12 height 12
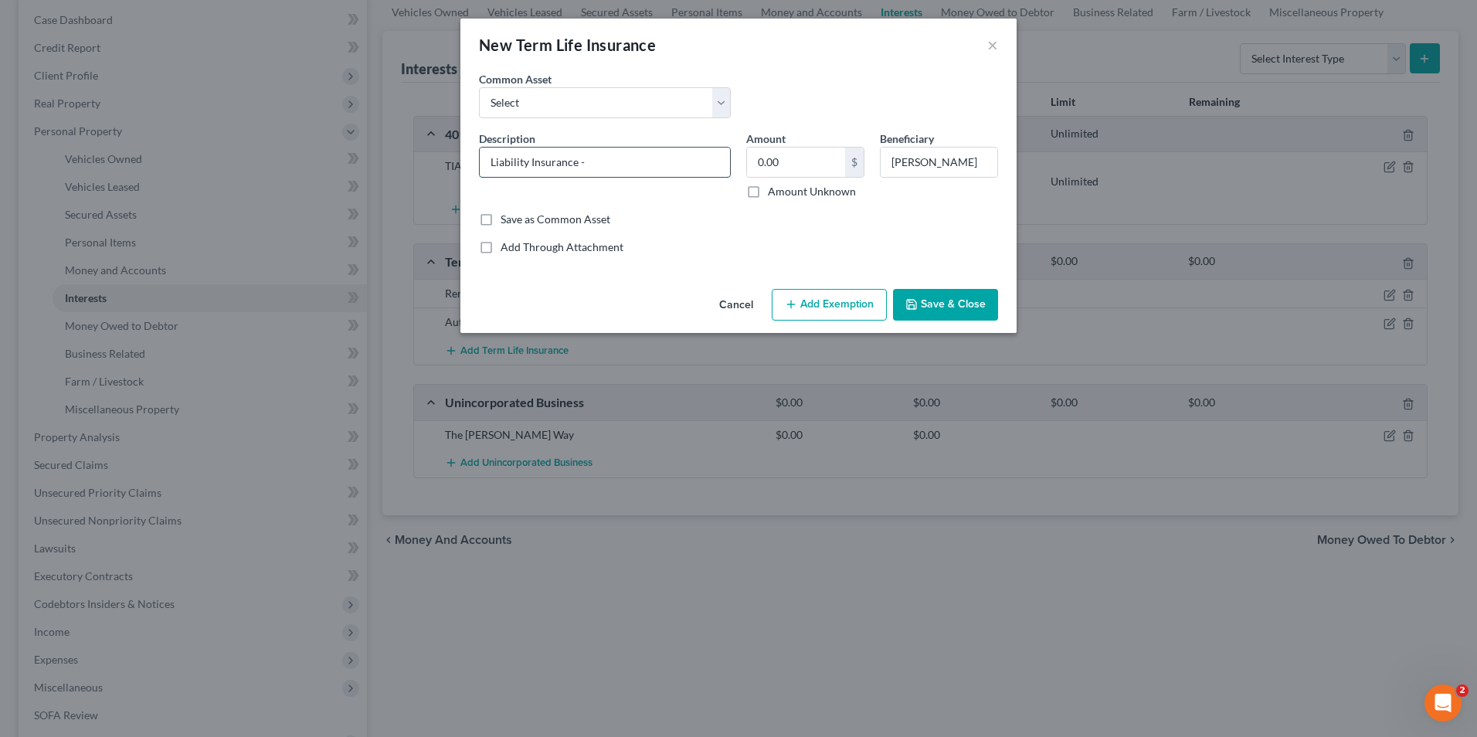
click at [643, 164] on input "Liability Insurance -" at bounding box center [605, 162] width 250 height 29
click at [606, 161] on input "Liability Insurance -" at bounding box center [605, 162] width 250 height 29
drag, startPoint x: 588, startPoint y: 173, endPoint x: 601, endPoint y: 175, distance: 13.3
click at [601, 175] on input "Liability Insurance - NSO" at bounding box center [605, 162] width 250 height 29
type input "Liability Insurance - Nurses Service Organization"
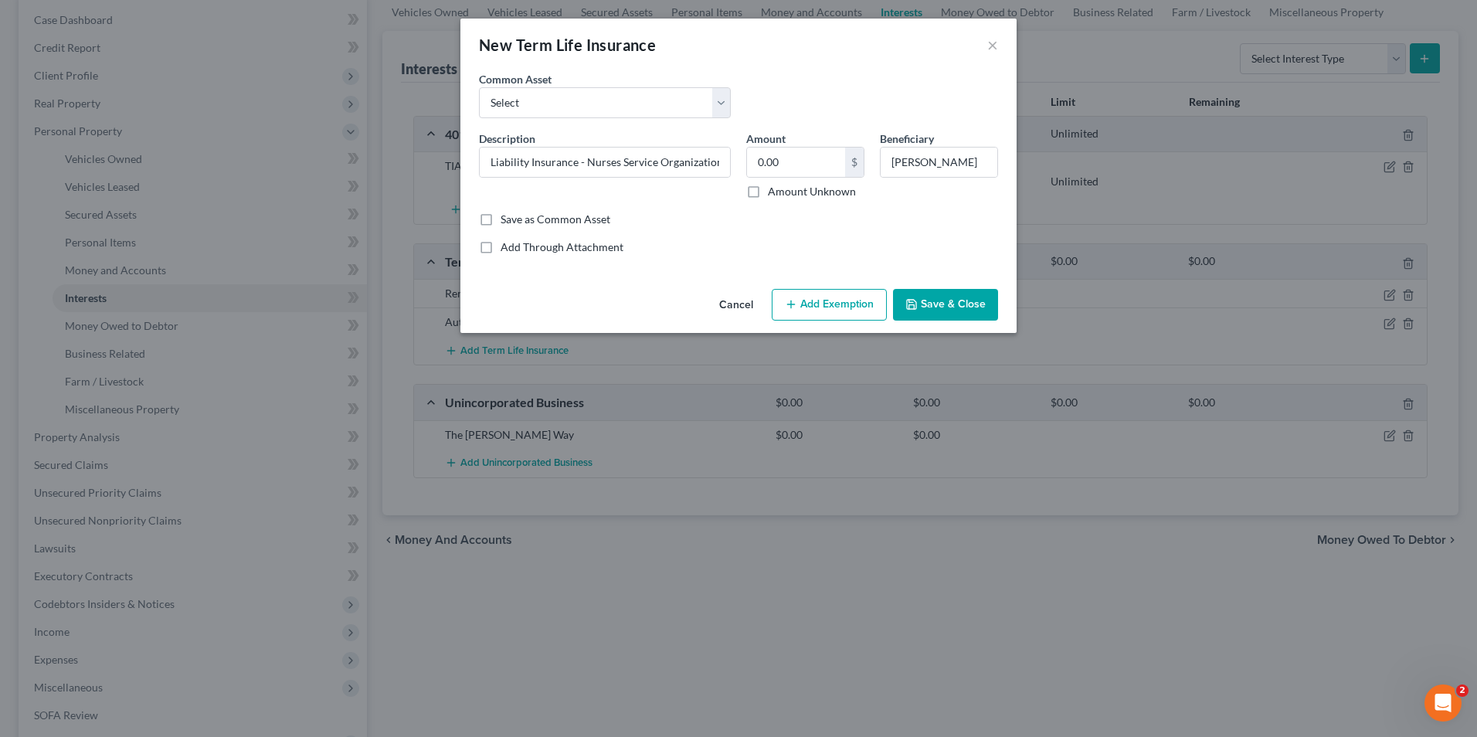
click at [937, 302] on button "Save & Close" at bounding box center [945, 305] width 105 height 32
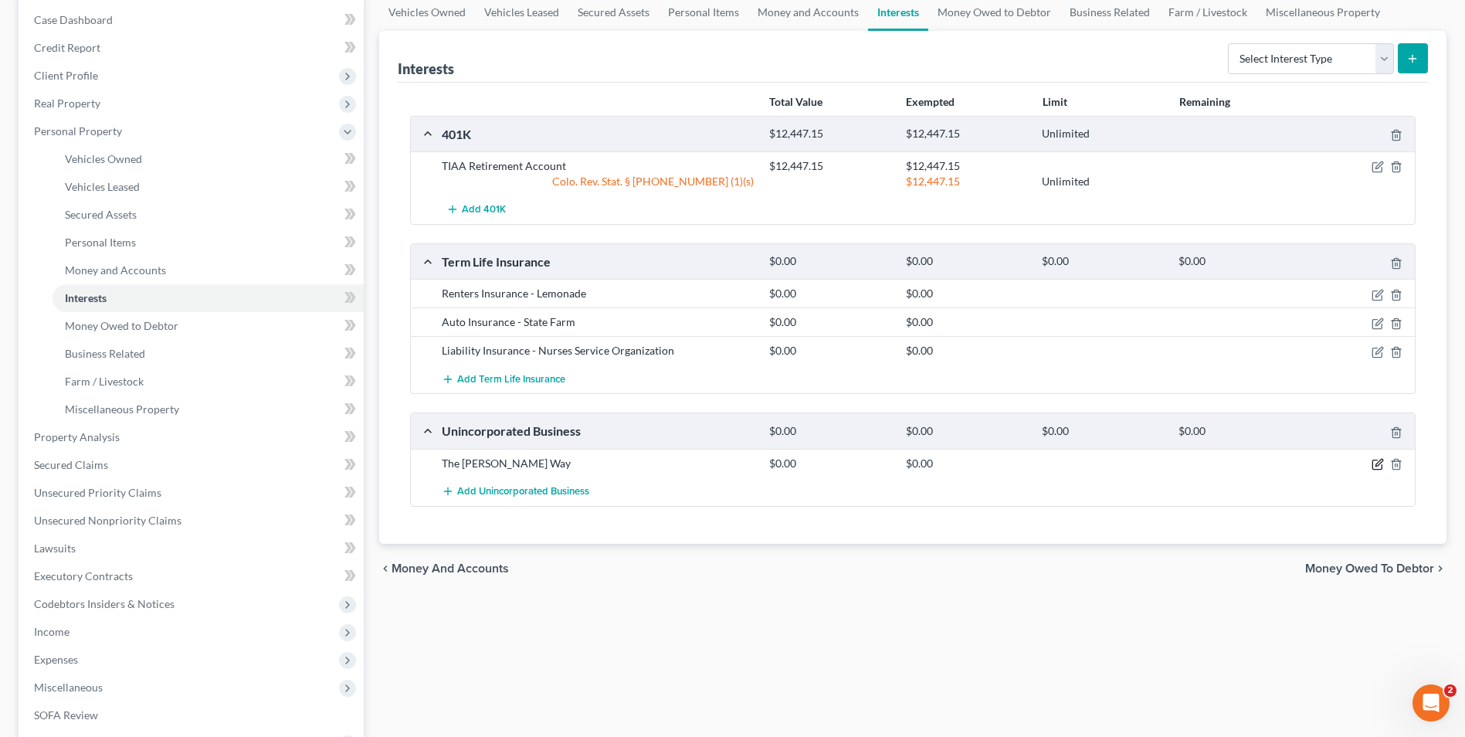
click at [1381, 458] on icon "button" at bounding box center [1378, 464] width 12 height 12
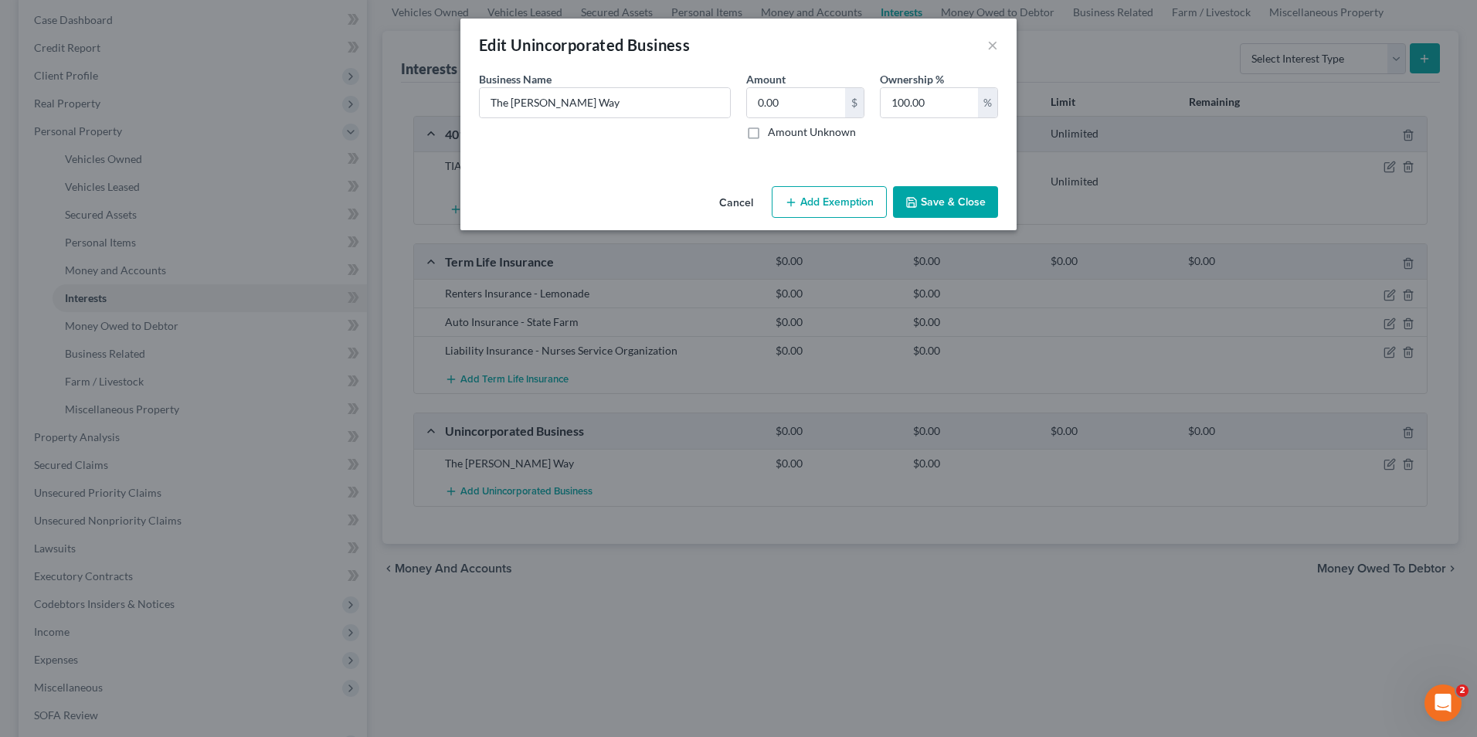
click at [908, 202] on icon "button" at bounding box center [911, 202] width 9 height 9
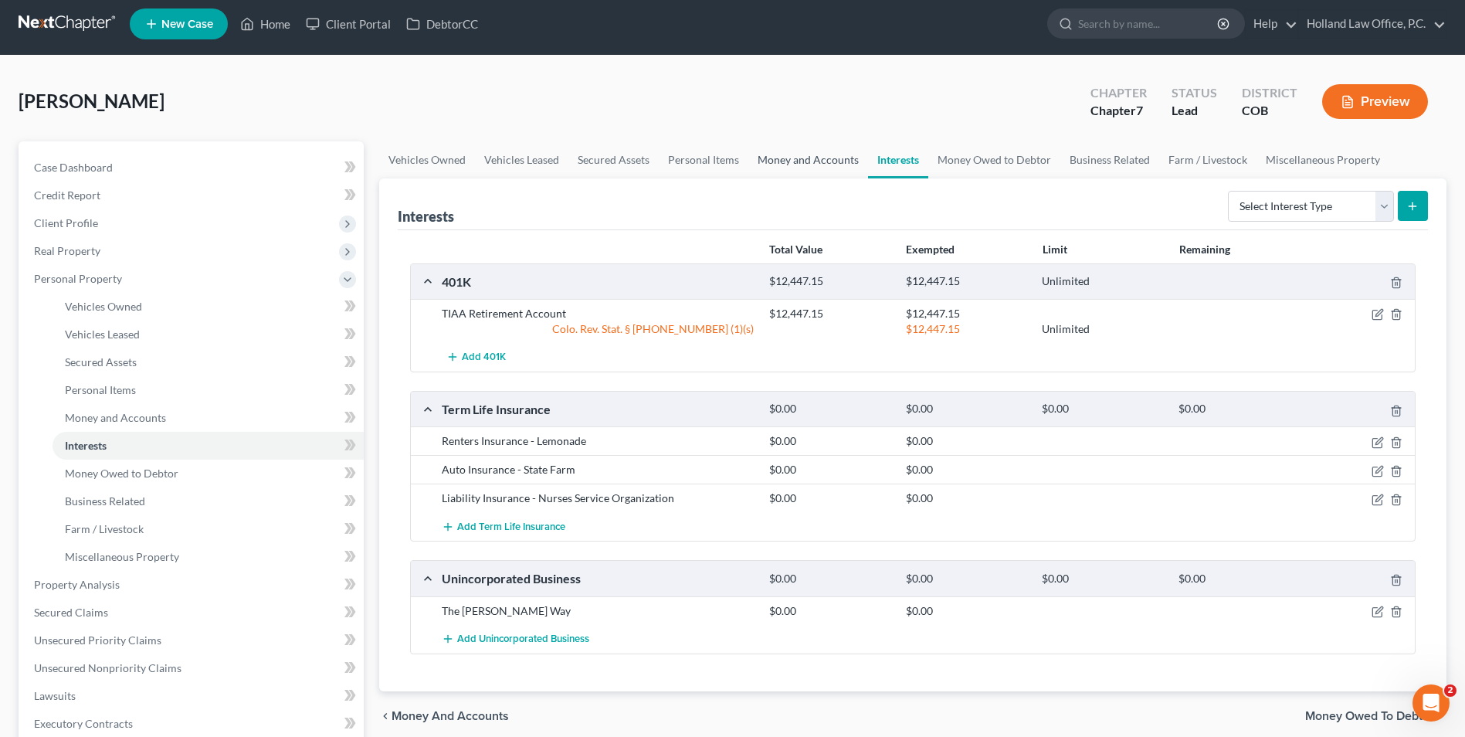
scroll to position [0, 0]
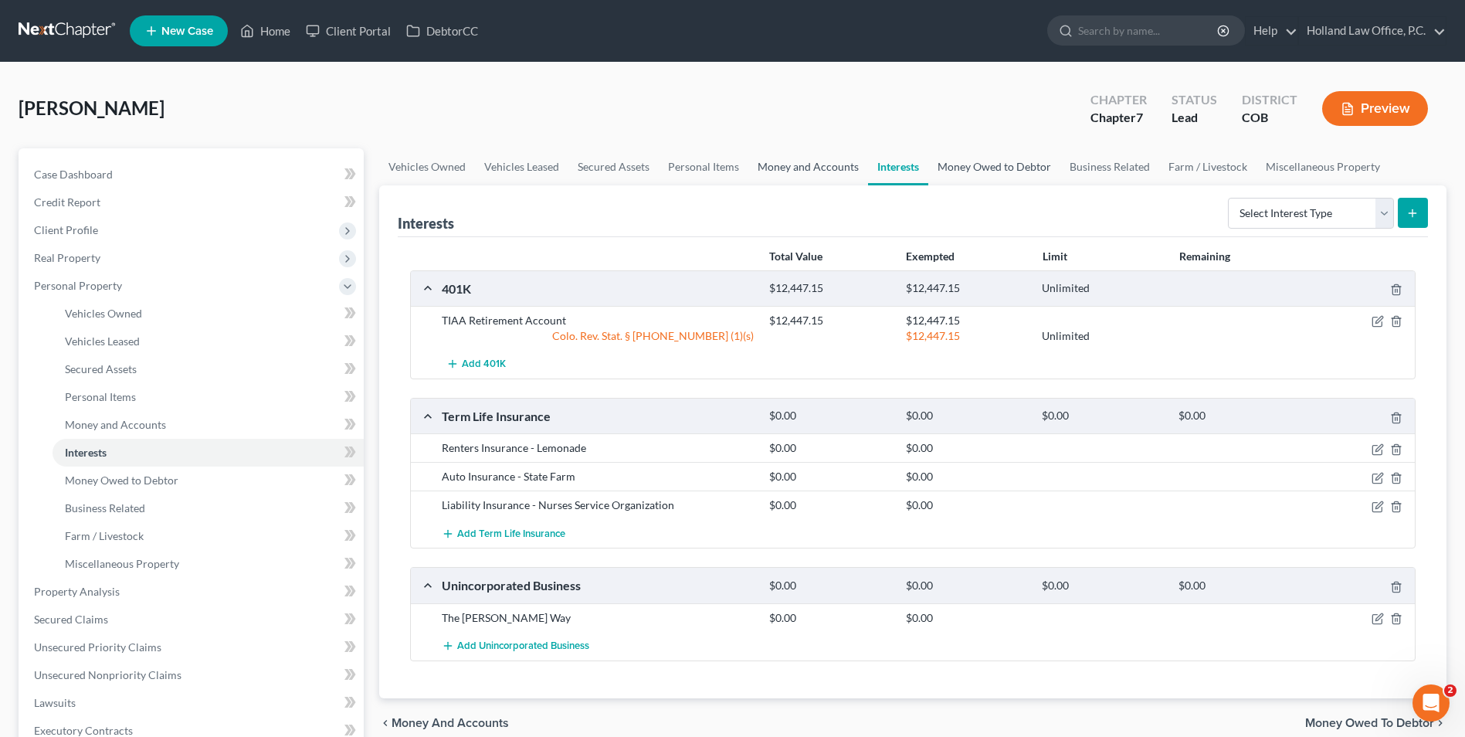
drag, startPoint x: 962, startPoint y: 168, endPoint x: 828, endPoint y: 177, distance: 134.7
click at [962, 168] on link "Money Owed to Debtor" at bounding box center [994, 166] width 132 height 37
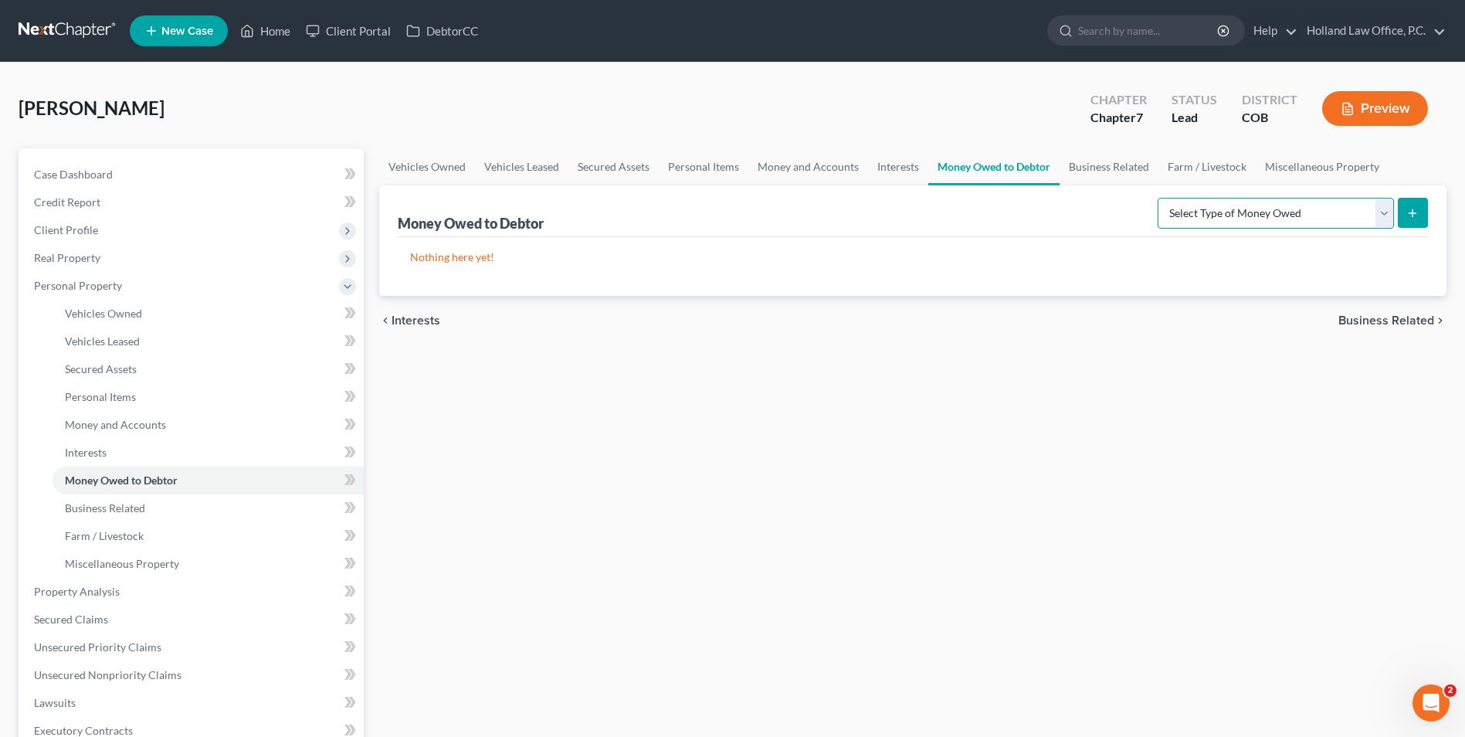
click at [1207, 219] on select "Select Type of Money Owed Accounts Receivable Alimony Child Support Claims Agai…" at bounding box center [1276, 213] width 236 height 31
click at [1101, 161] on link "Business Related" at bounding box center [1109, 166] width 99 height 37
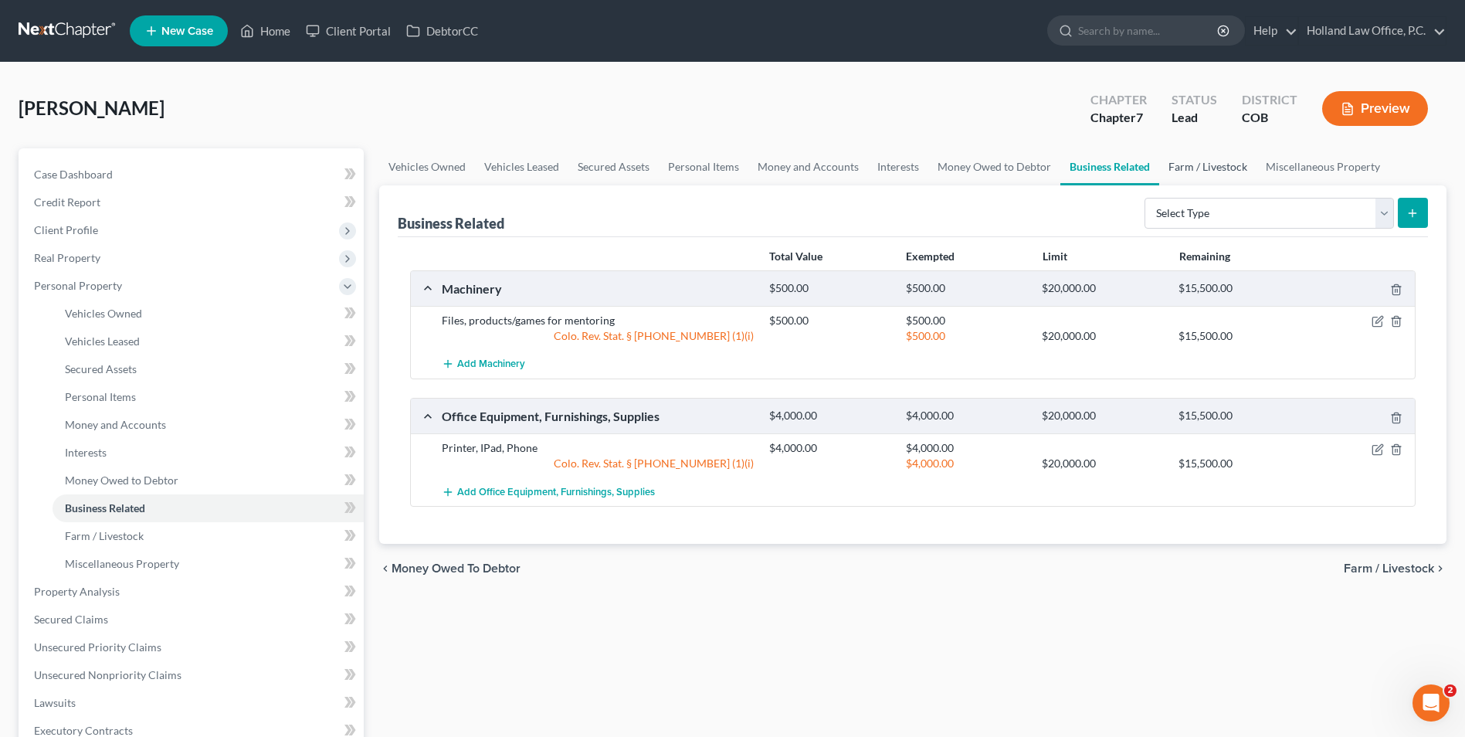
click at [1193, 163] on link "Farm / Livestock" at bounding box center [1207, 166] width 97 height 37
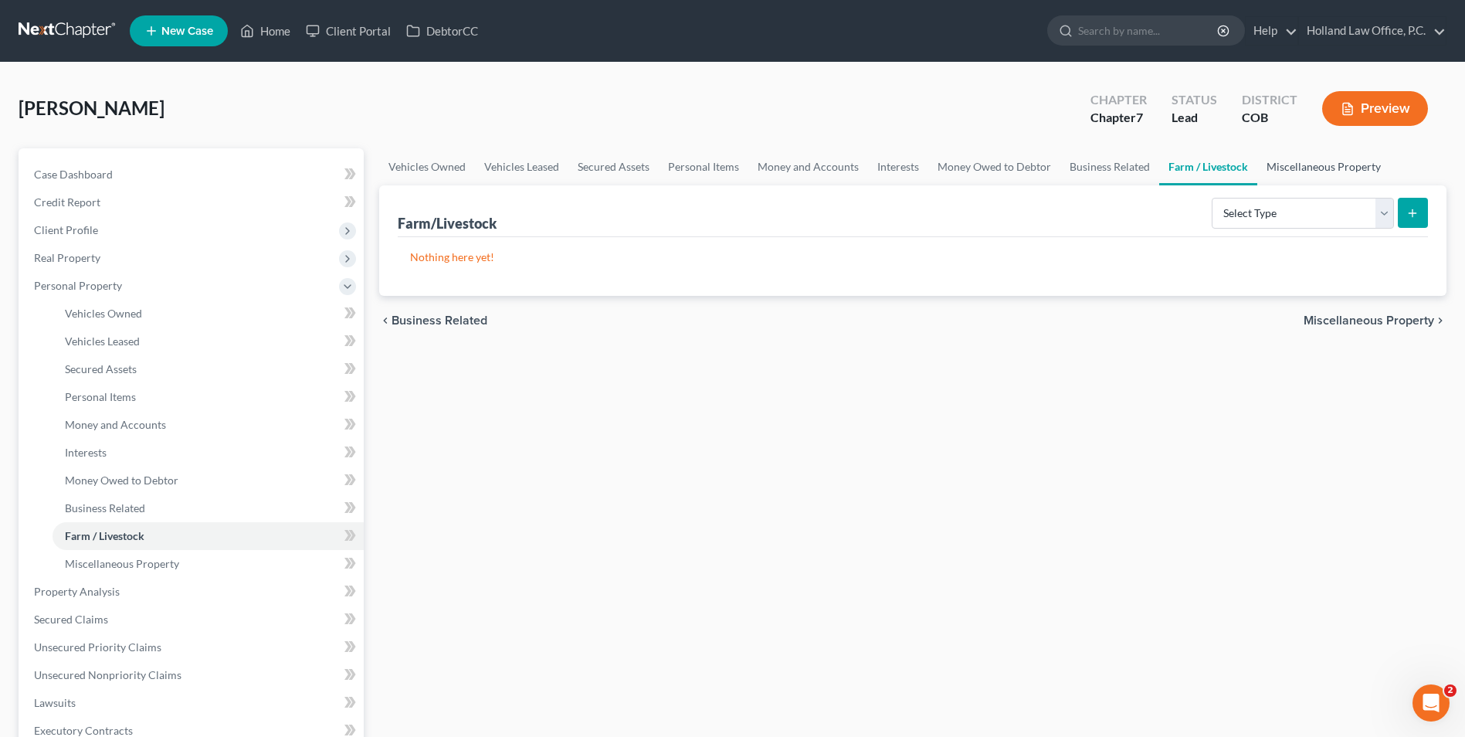
click at [1289, 168] on link "Miscellaneous Property" at bounding box center [1324, 166] width 133 height 37
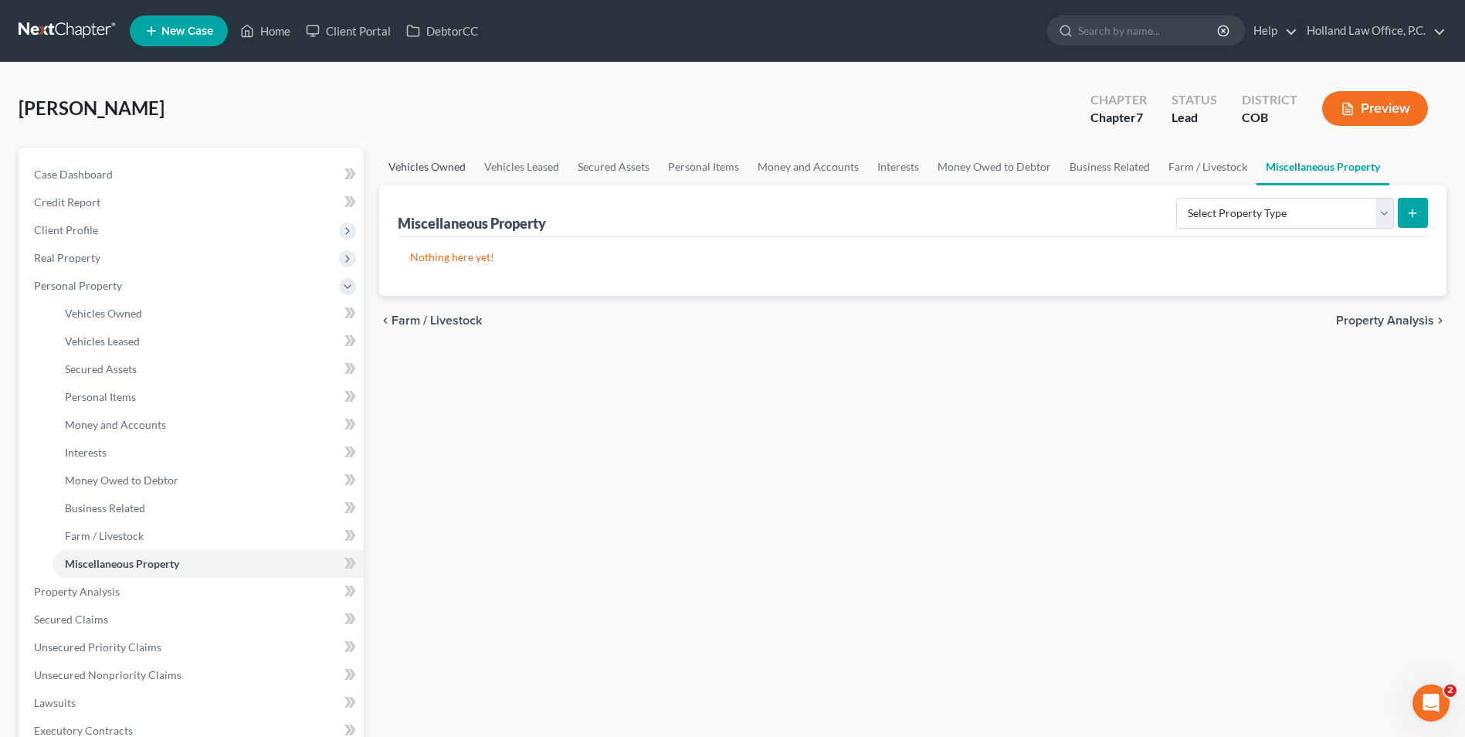
click at [446, 165] on link "Vehicles Owned" at bounding box center [427, 166] width 96 height 37
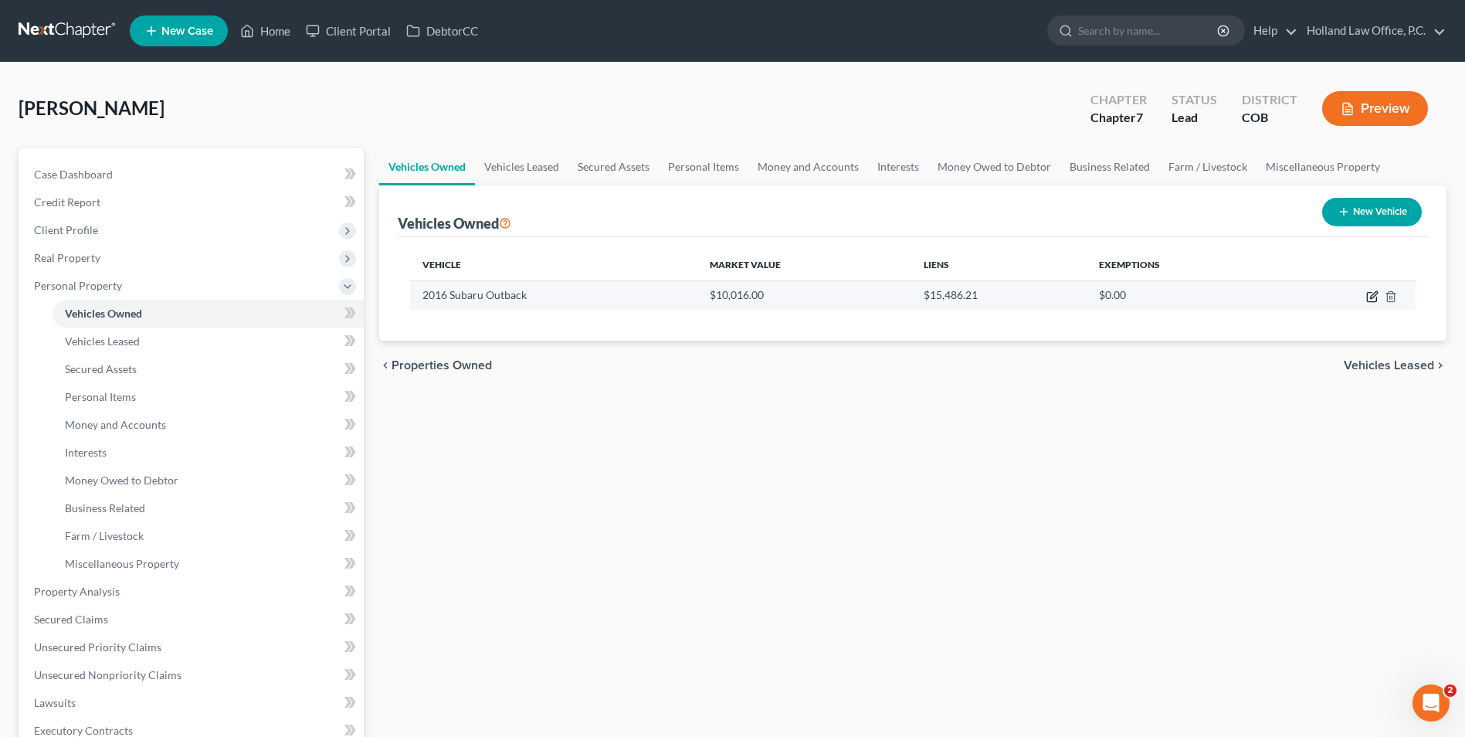
click at [1371, 298] on icon "button" at bounding box center [1373, 294] width 7 height 7
select select "0"
select select "10"
select select "3"
select select "0"
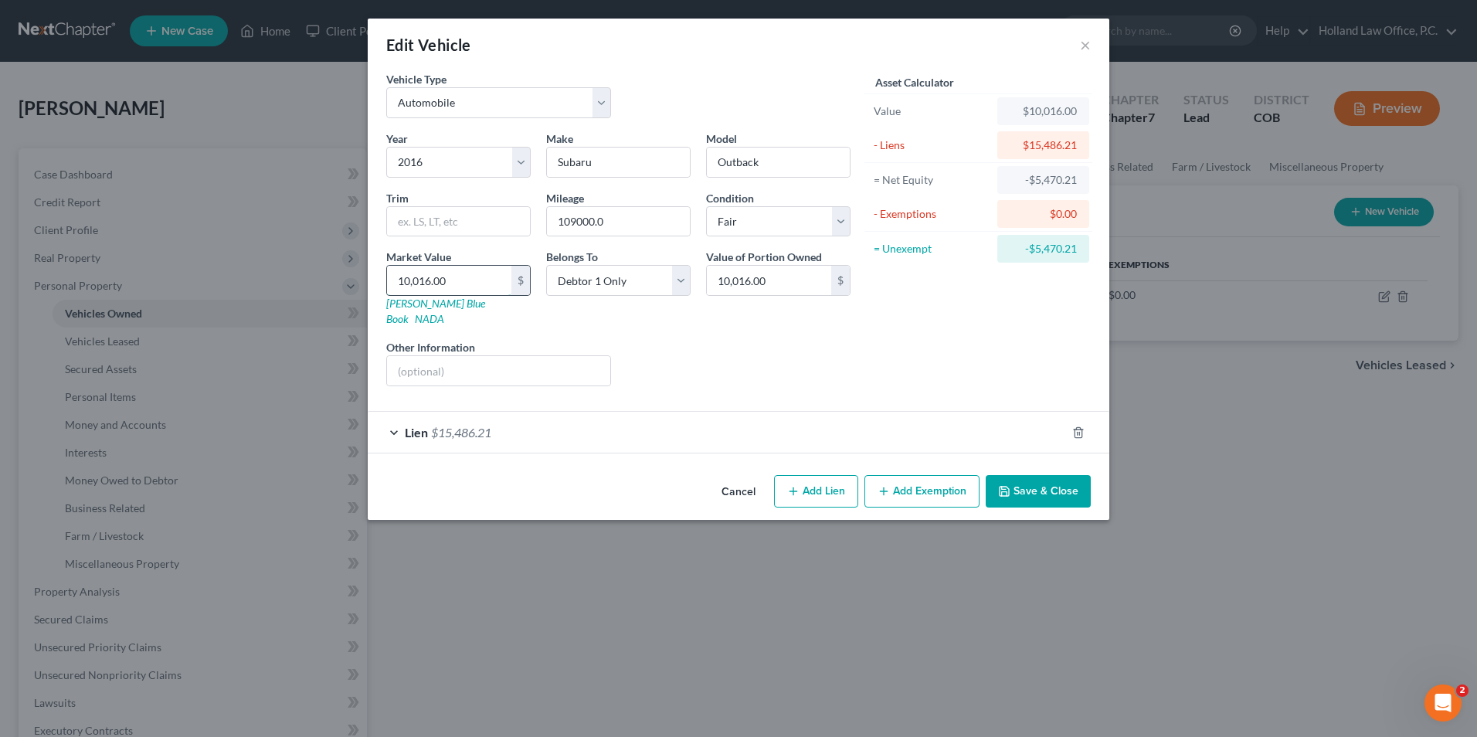
click at [457, 284] on input "10,016.00" at bounding box center [449, 280] width 124 height 29
type input "9"
type input "9.00"
type input "95"
type input "95.00"
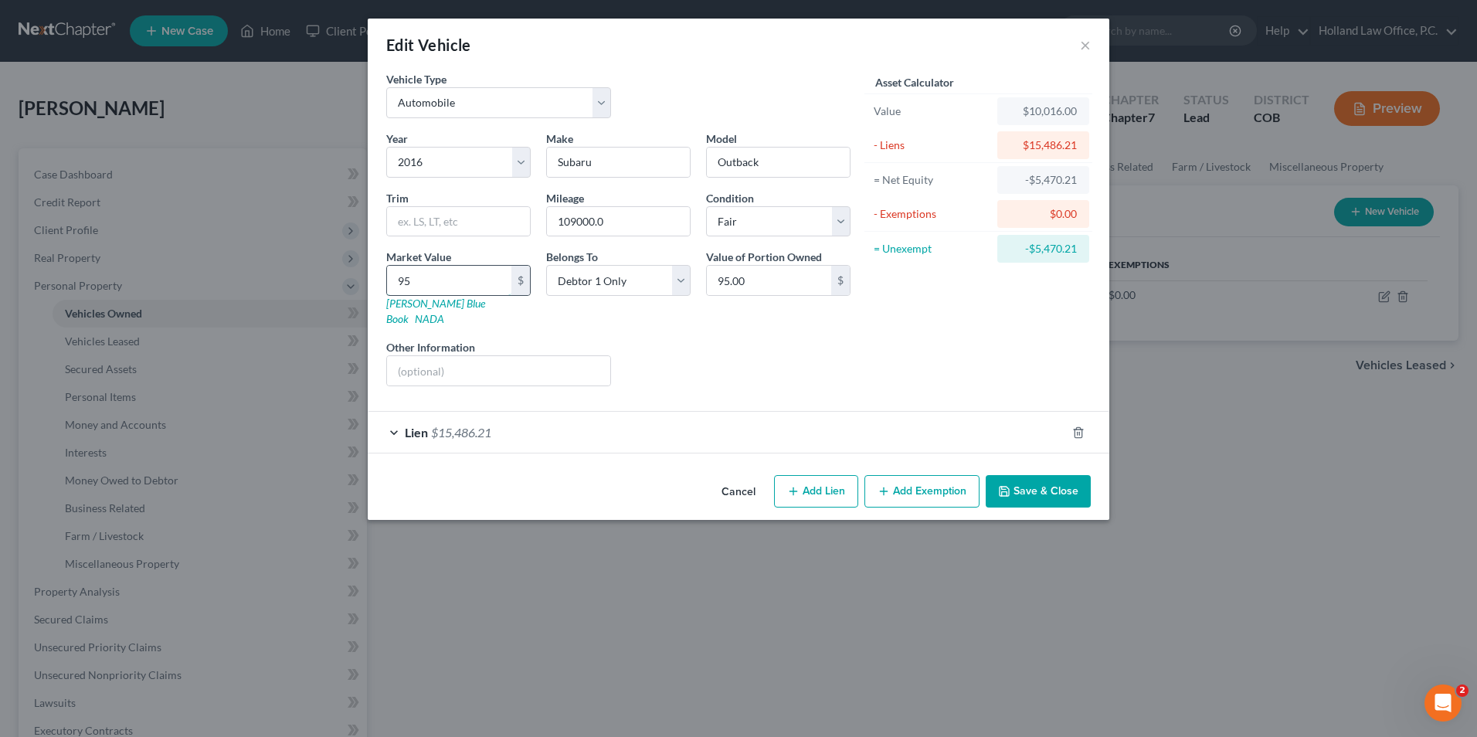
type input "950"
type input "950.00"
type input "9500"
type input "9,500.00"
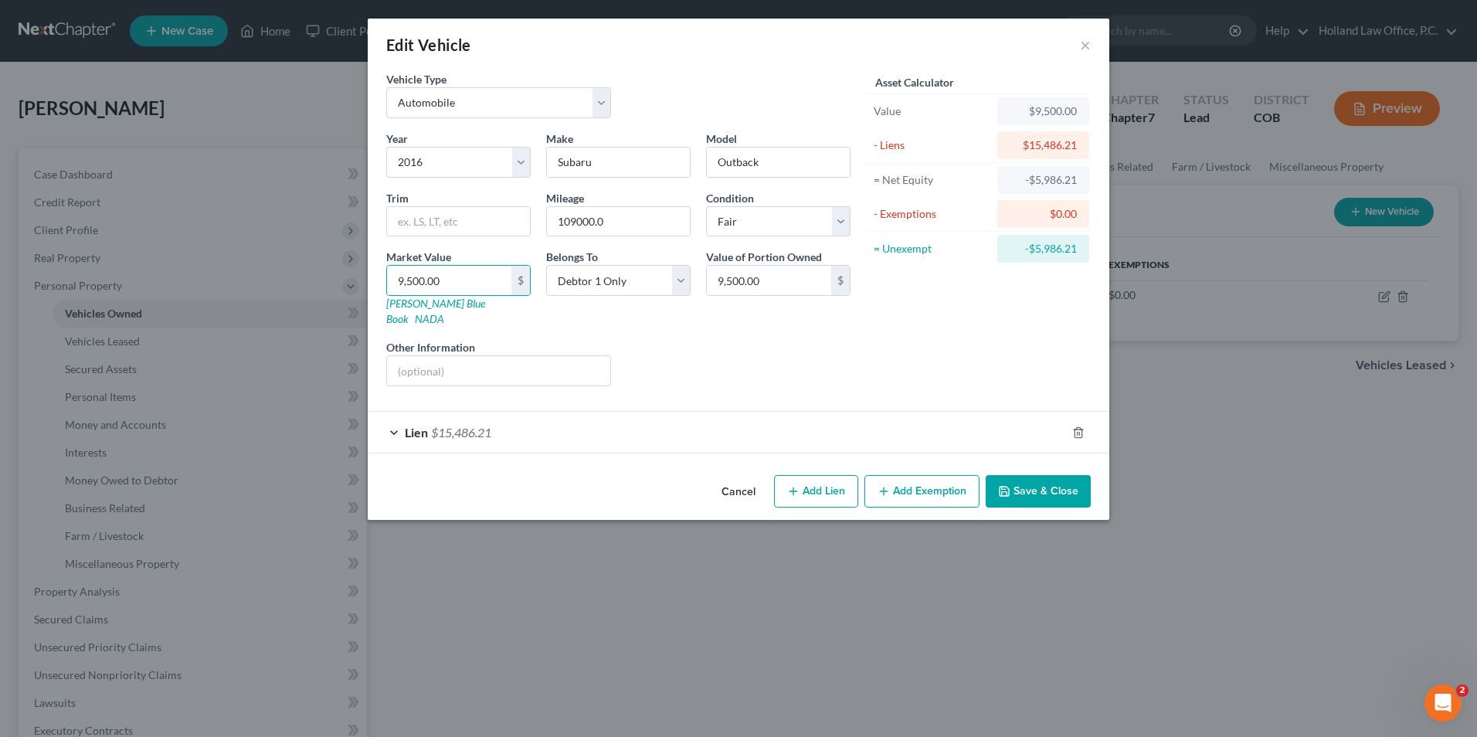
click at [552, 321] on div "Year Select 2026 2025 2024 2023 2022 2021 2020 2019 2018 2017 2016 2015 2014 20…" at bounding box center [618, 265] width 480 height 268
click at [1027, 477] on button "Save & Close" at bounding box center [1038, 491] width 105 height 32
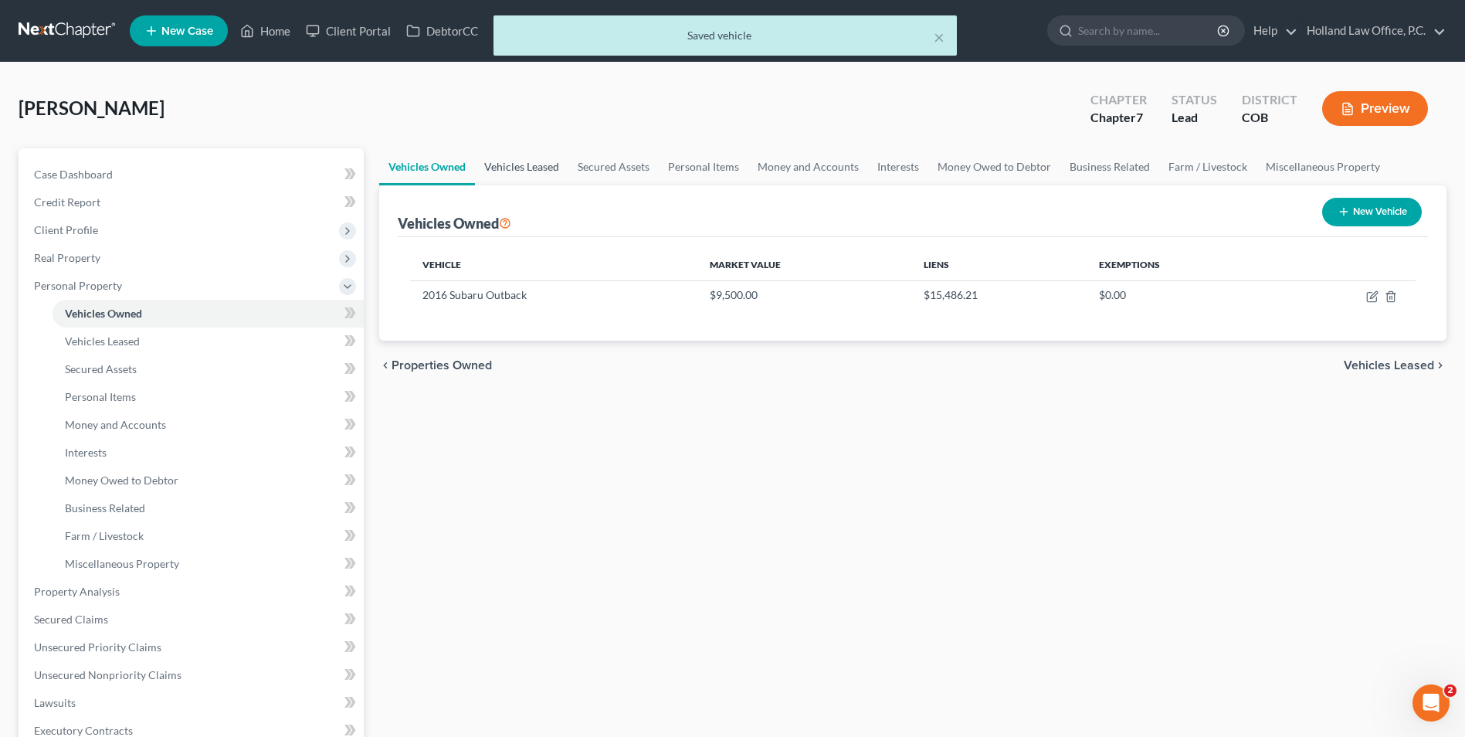
click at [528, 165] on link "Vehicles Leased" at bounding box center [521, 166] width 93 height 37
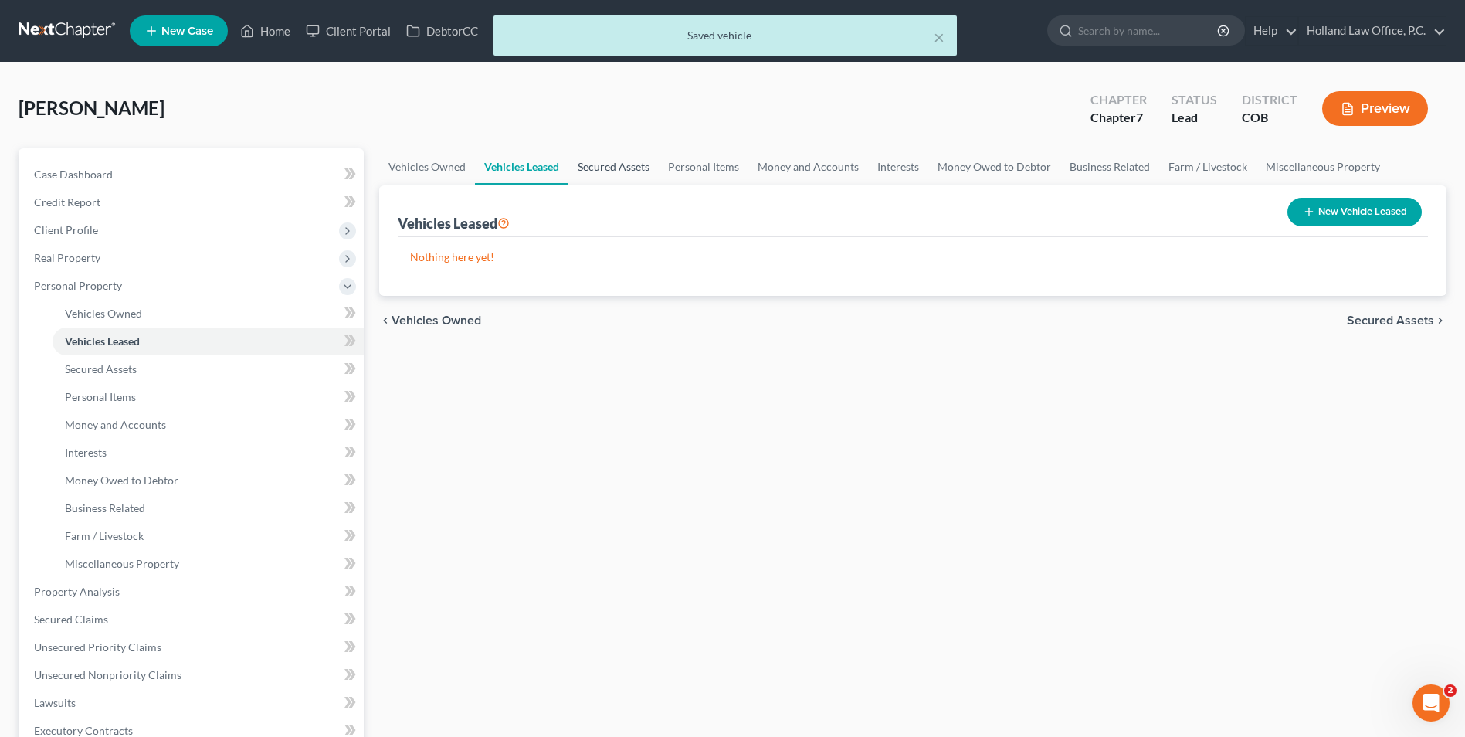
click at [608, 170] on link "Secured Assets" at bounding box center [614, 166] width 90 height 37
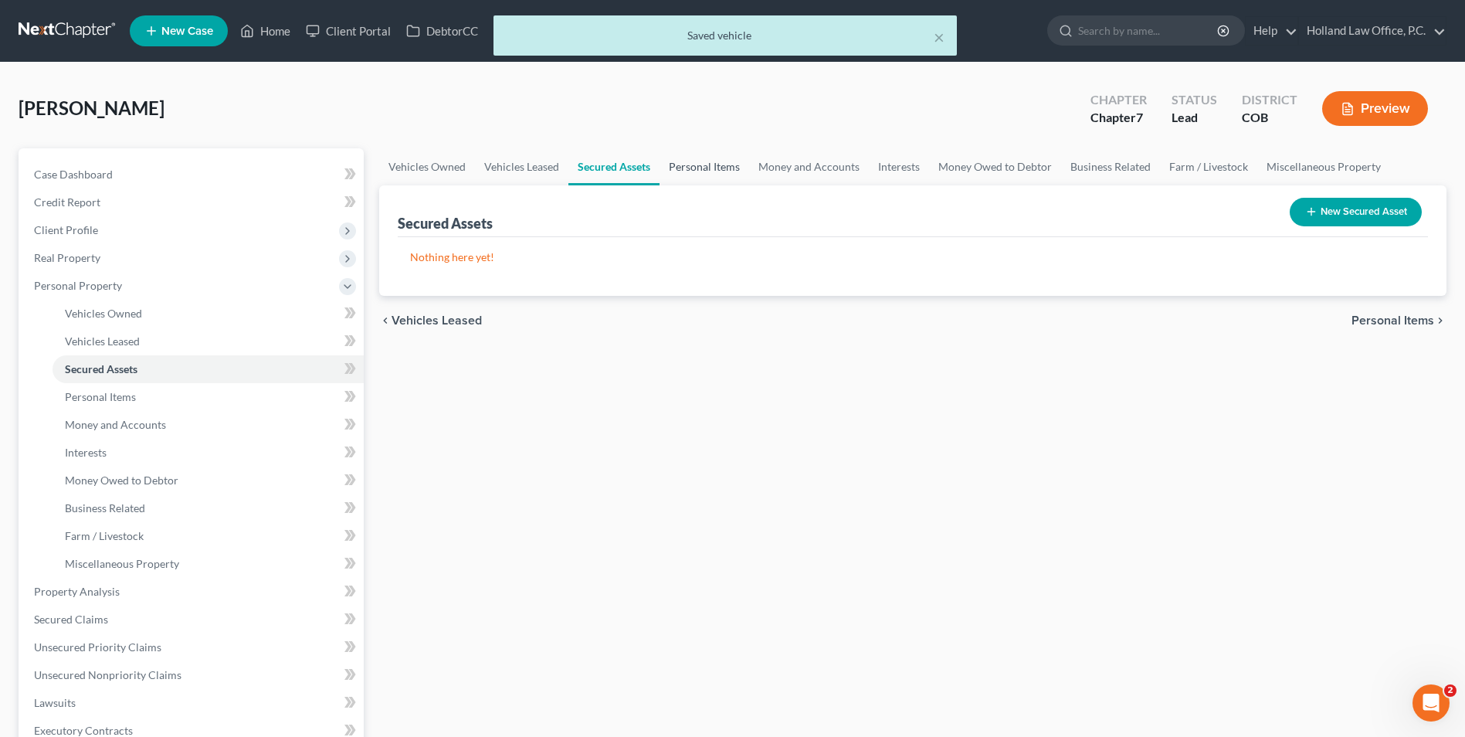
click at [713, 174] on link "Personal Items" at bounding box center [705, 166] width 90 height 37
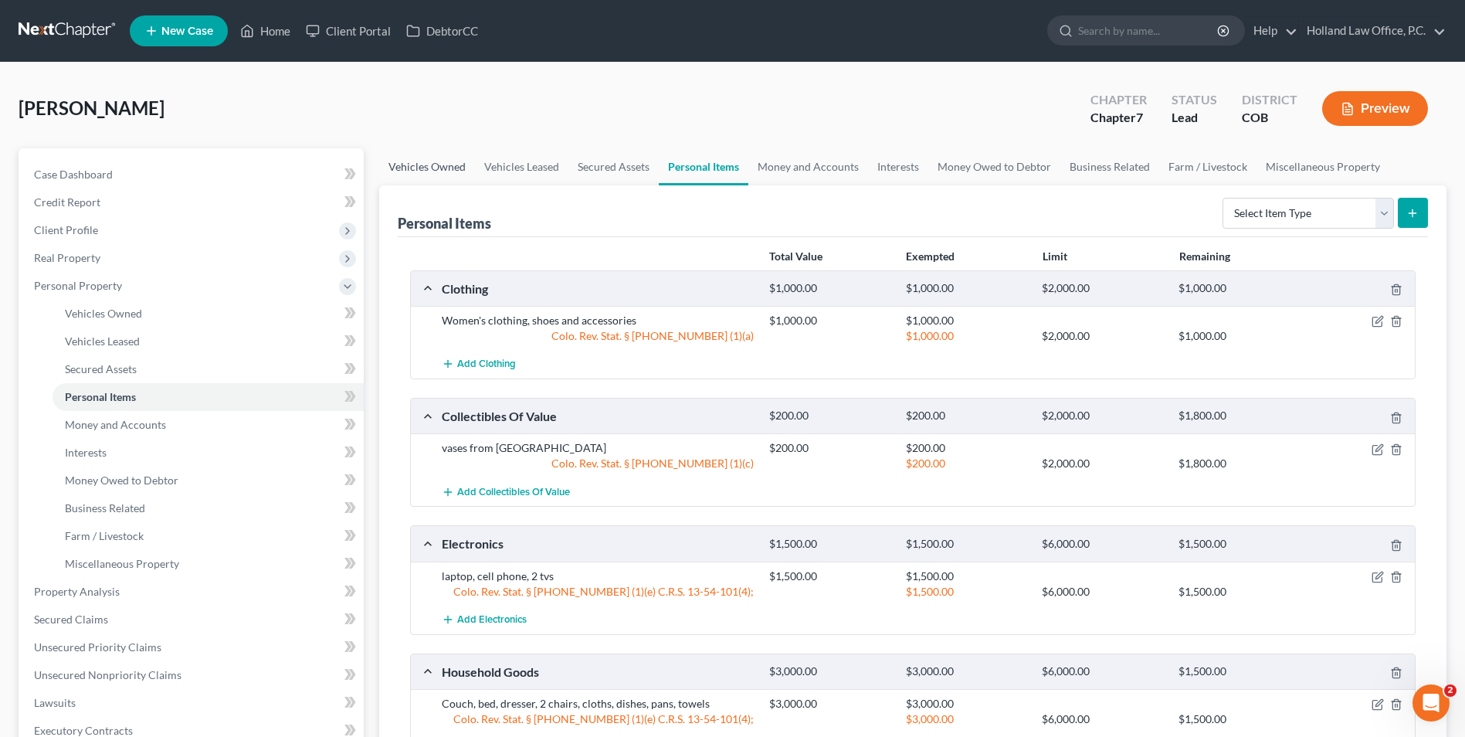
click at [450, 168] on link "Vehicles Owned" at bounding box center [427, 166] width 96 height 37
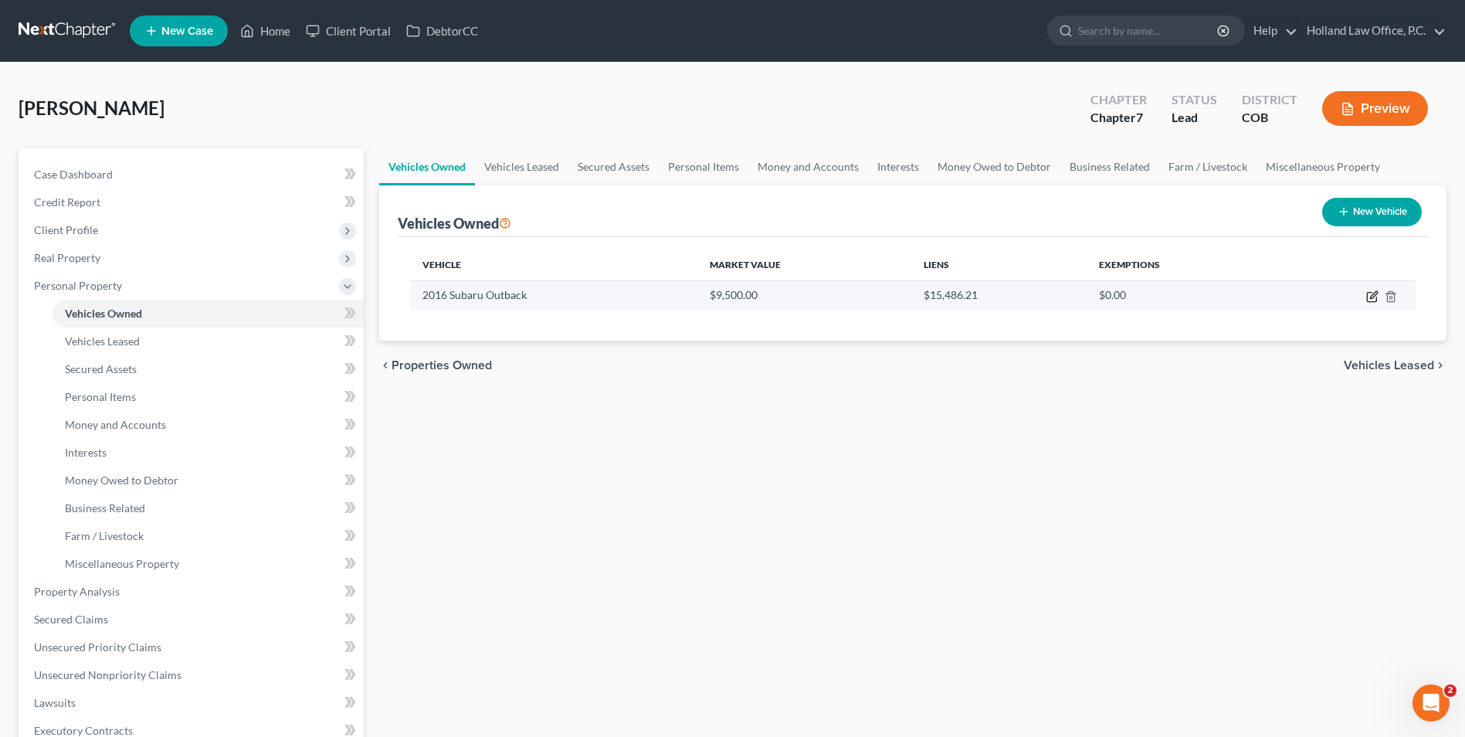
click at [1378, 297] on icon "button" at bounding box center [1372, 296] width 12 height 12
select select "0"
select select "10"
select select "3"
select select "0"
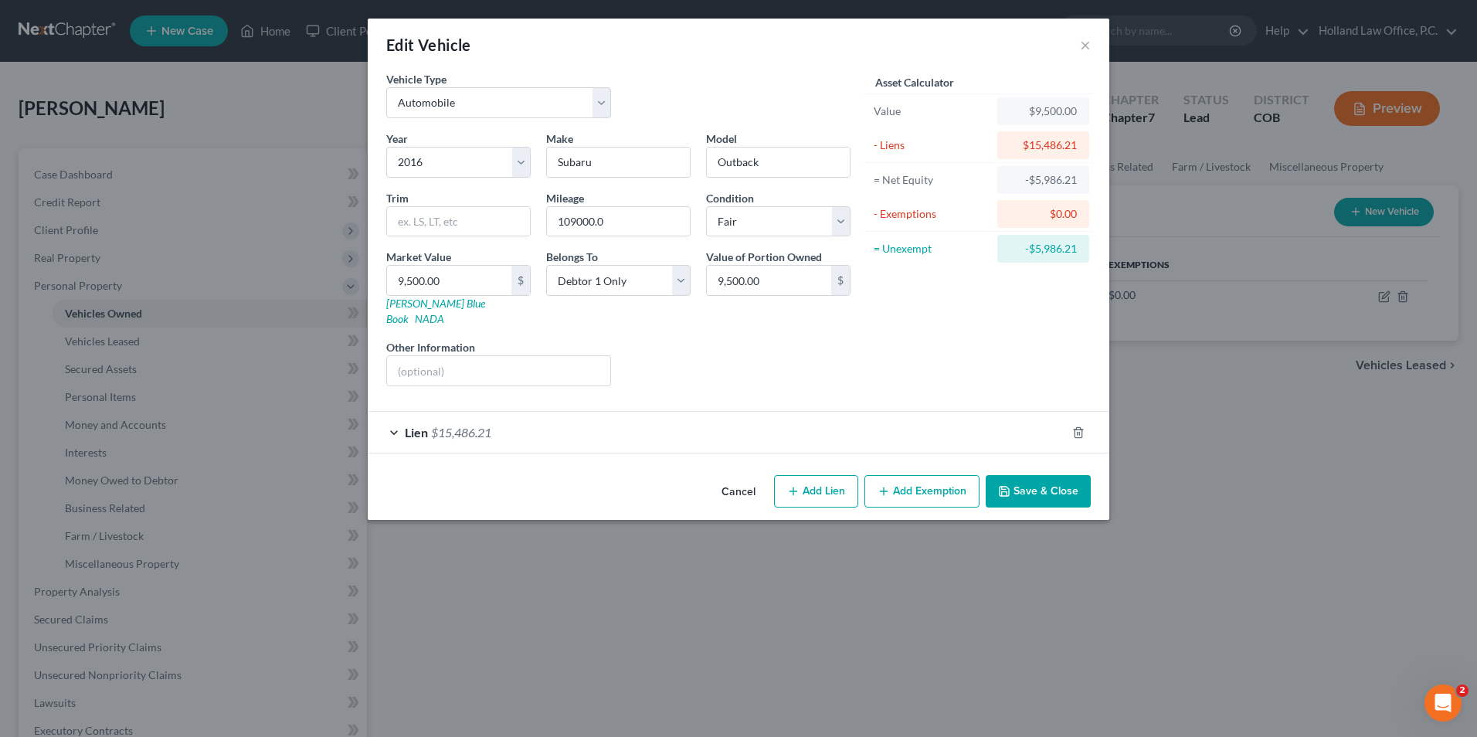
click at [1062, 477] on button "Save & Close" at bounding box center [1038, 491] width 105 height 32
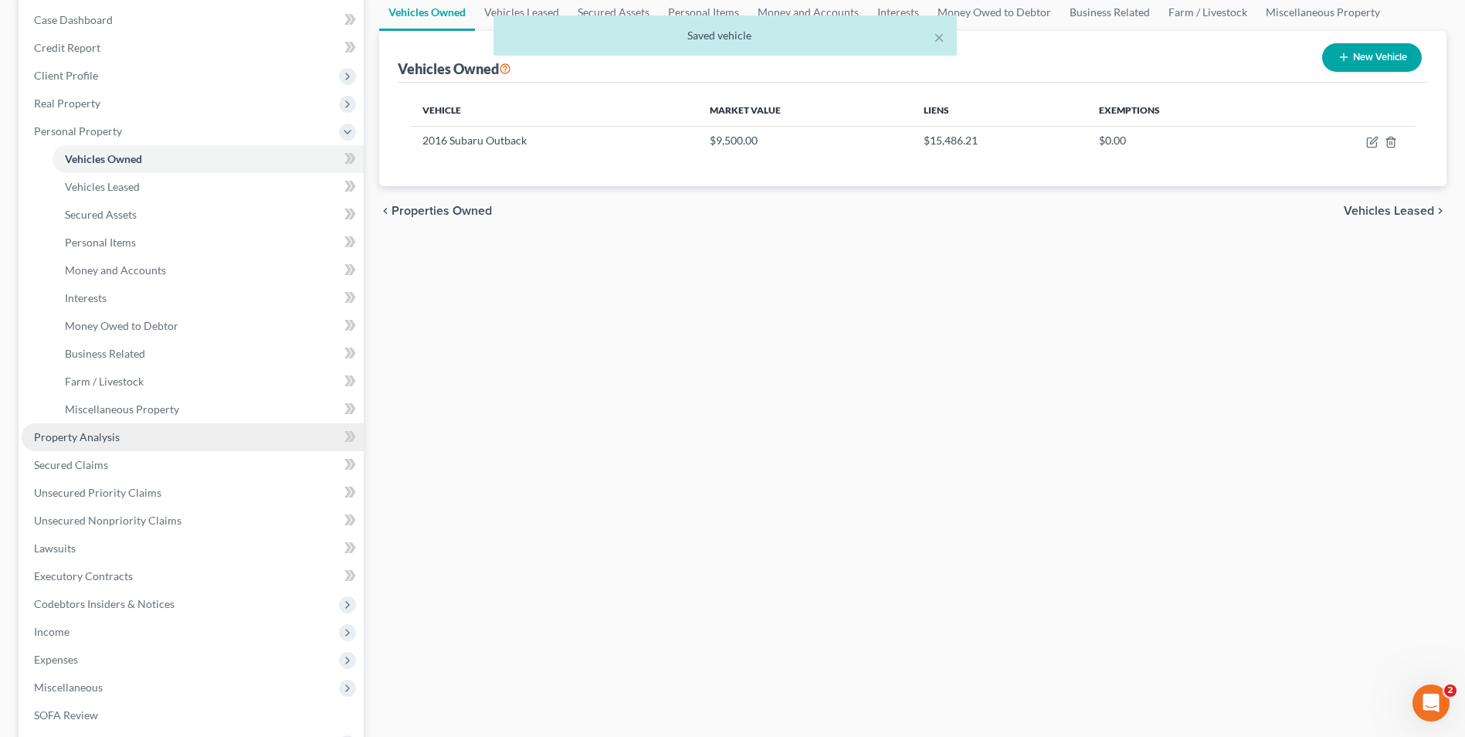
click at [120, 443] on link "Property Analysis" at bounding box center [193, 437] width 342 height 28
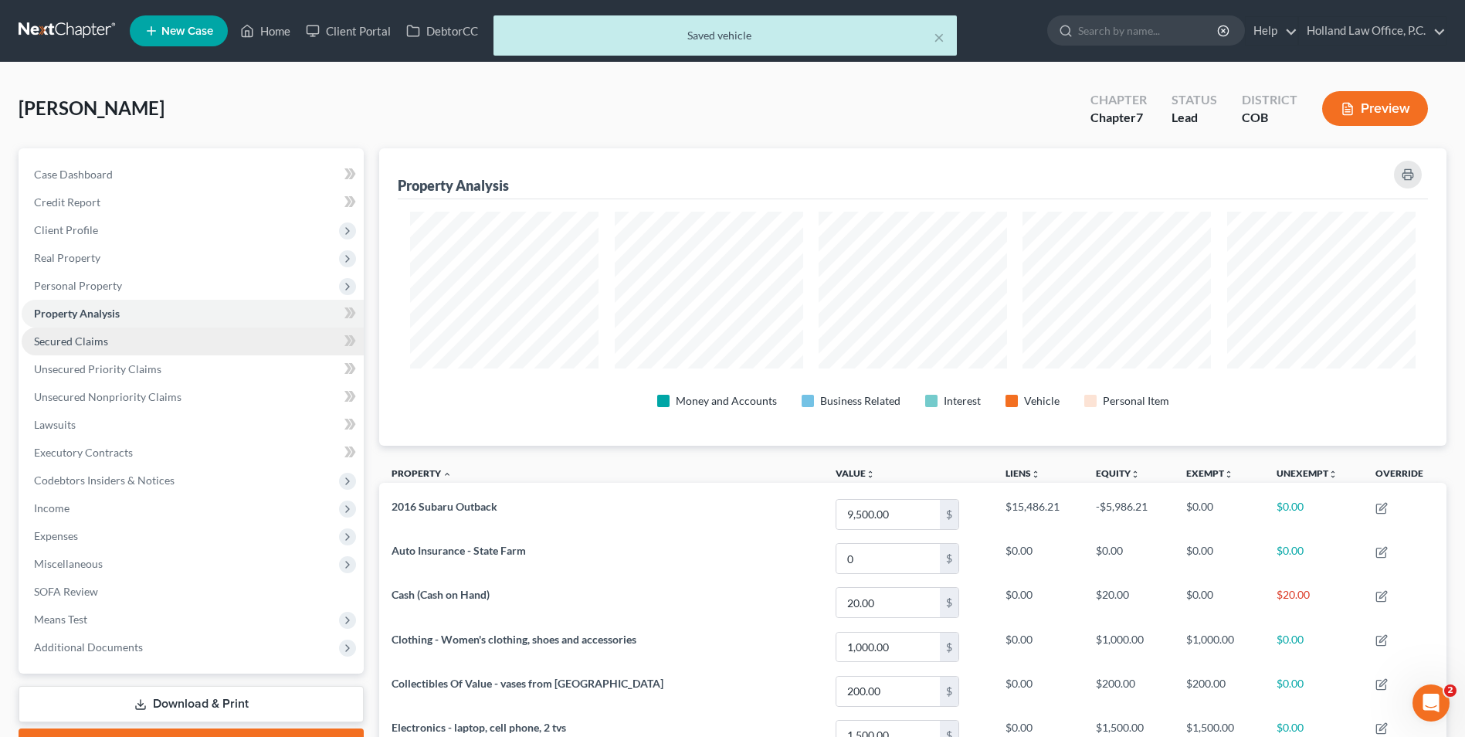
click at [95, 340] on span "Secured Claims" at bounding box center [71, 340] width 74 height 13
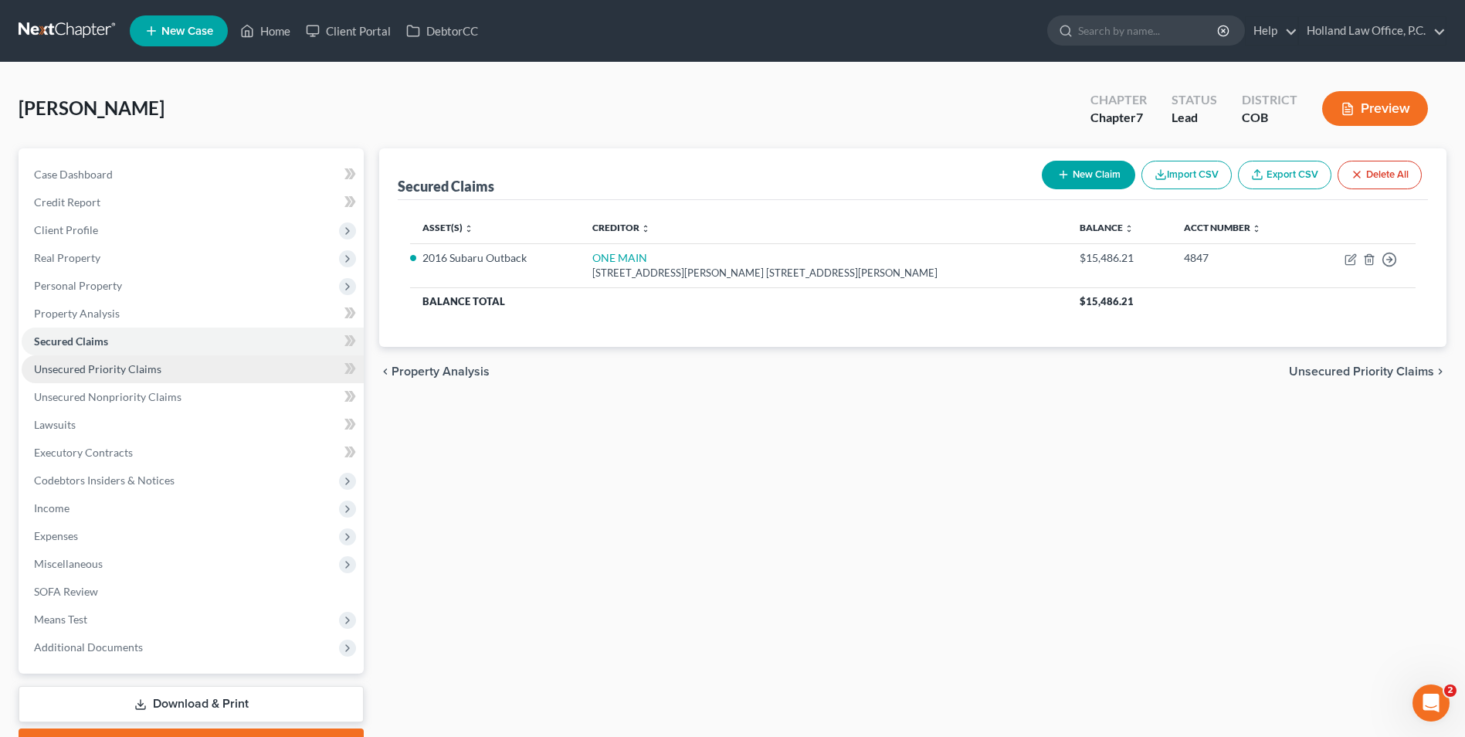
click at [98, 370] on span "Unsecured Priority Claims" at bounding box center [97, 368] width 127 height 13
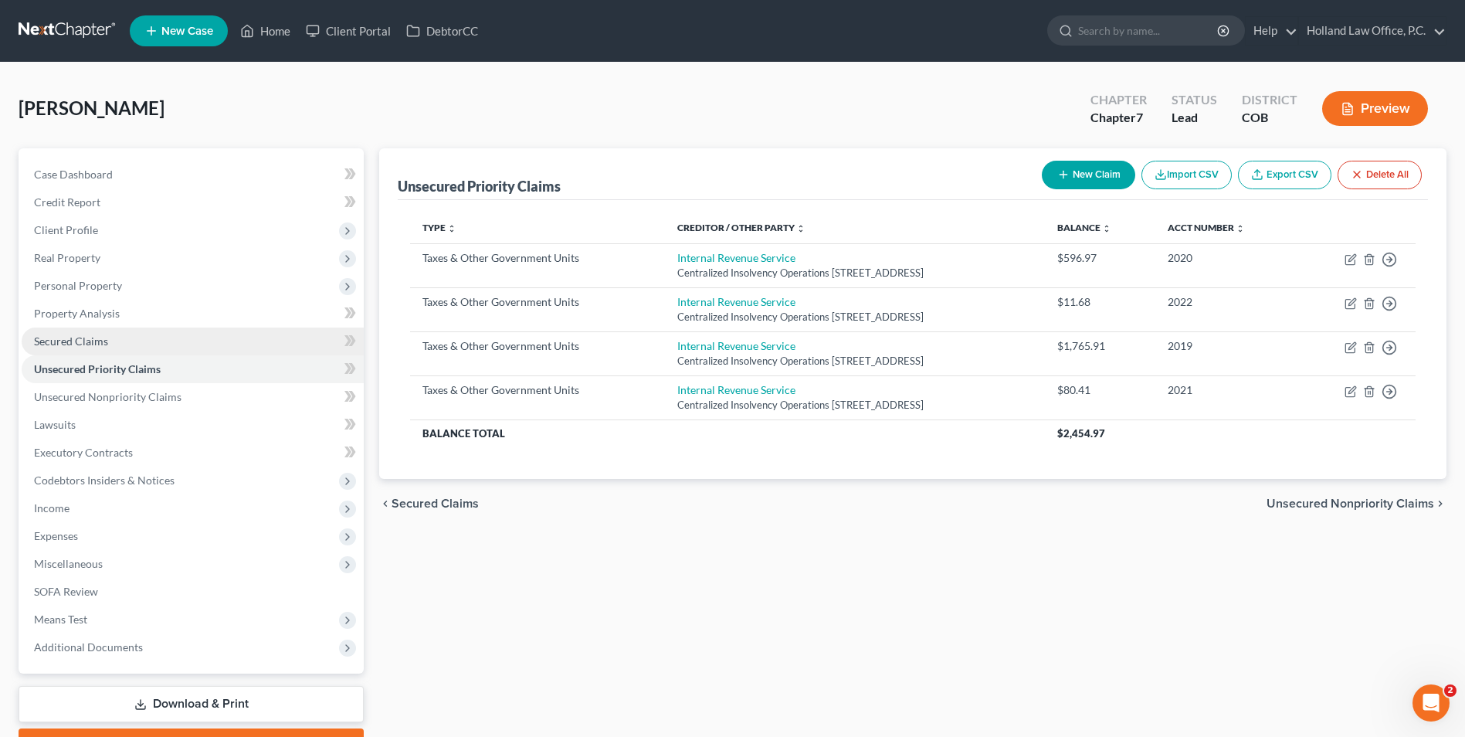
click at [99, 341] on span "Secured Claims" at bounding box center [71, 340] width 74 height 13
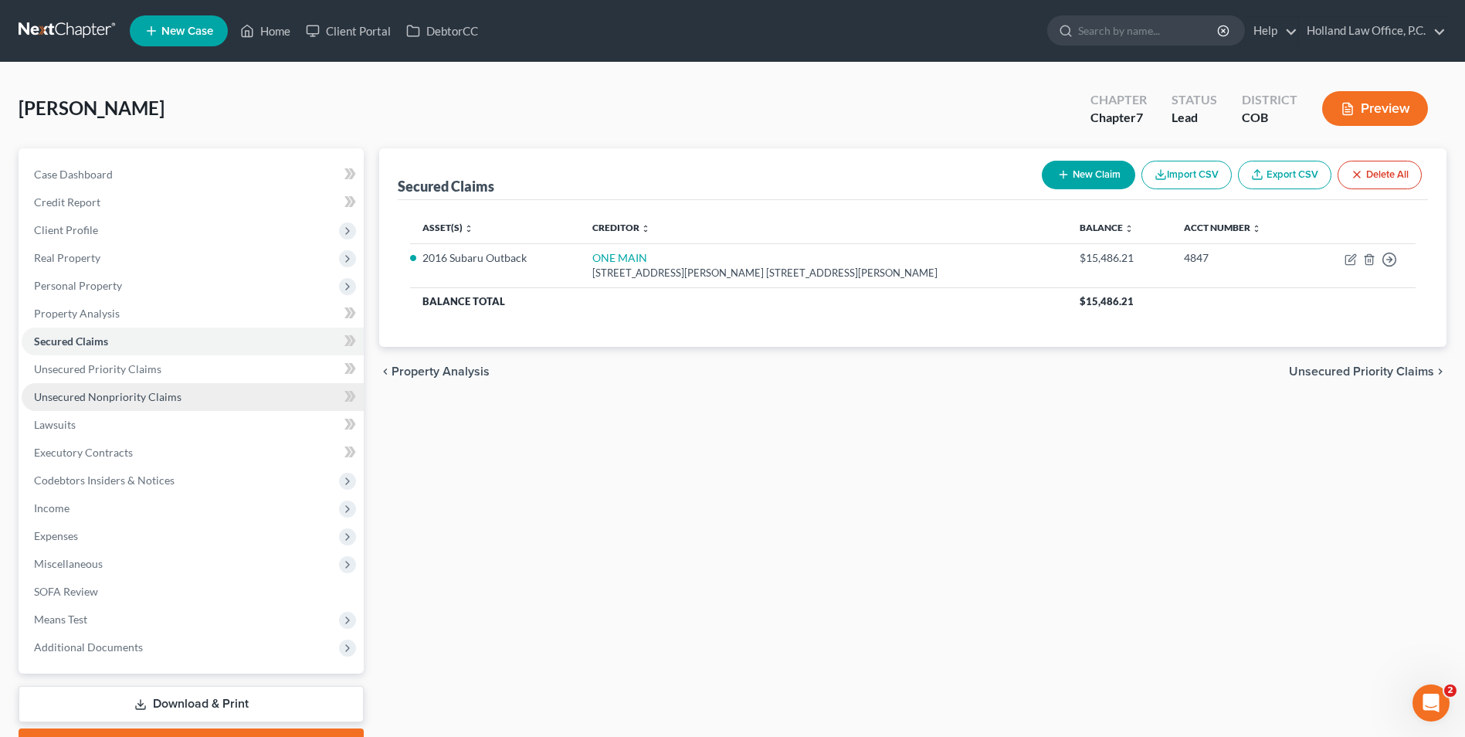
click at [95, 385] on link "Unsecured Nonpriority Claims" at bounding box center [193, 397] width 342 height 28
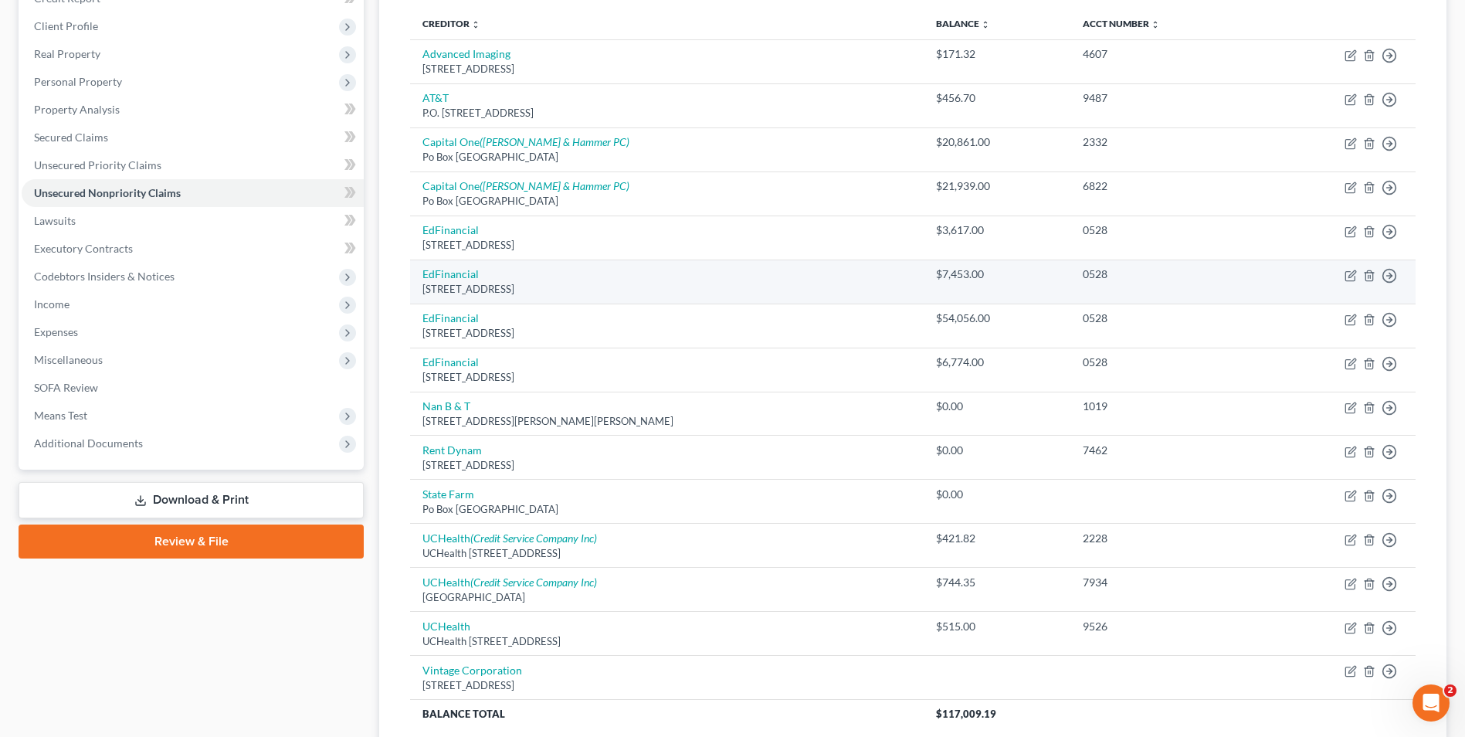
scroll to position [232, 0]
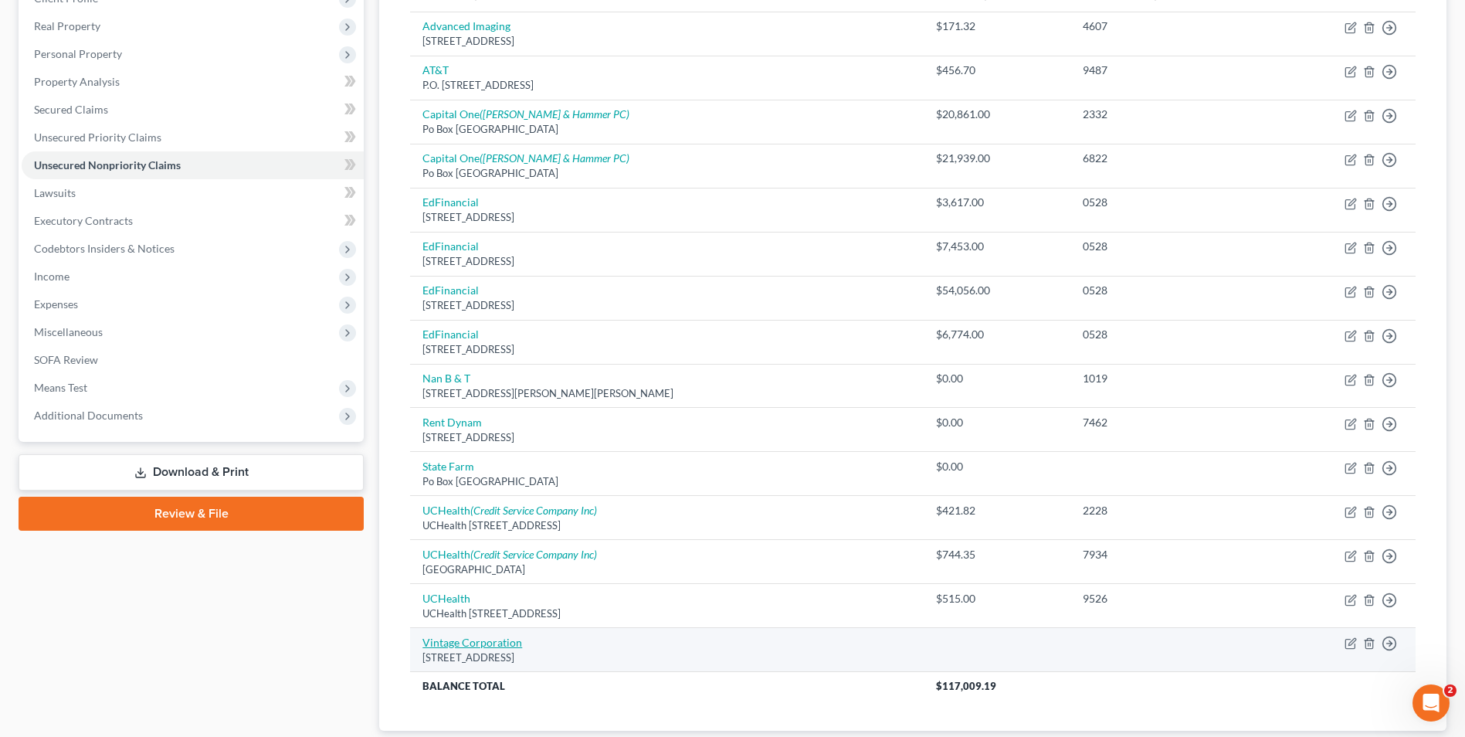
click at [490, 645] on link "Vintage Corporation" at bounding box center [473, 642] width 100 height 13
select select "5"
select select "14"
select select "0"
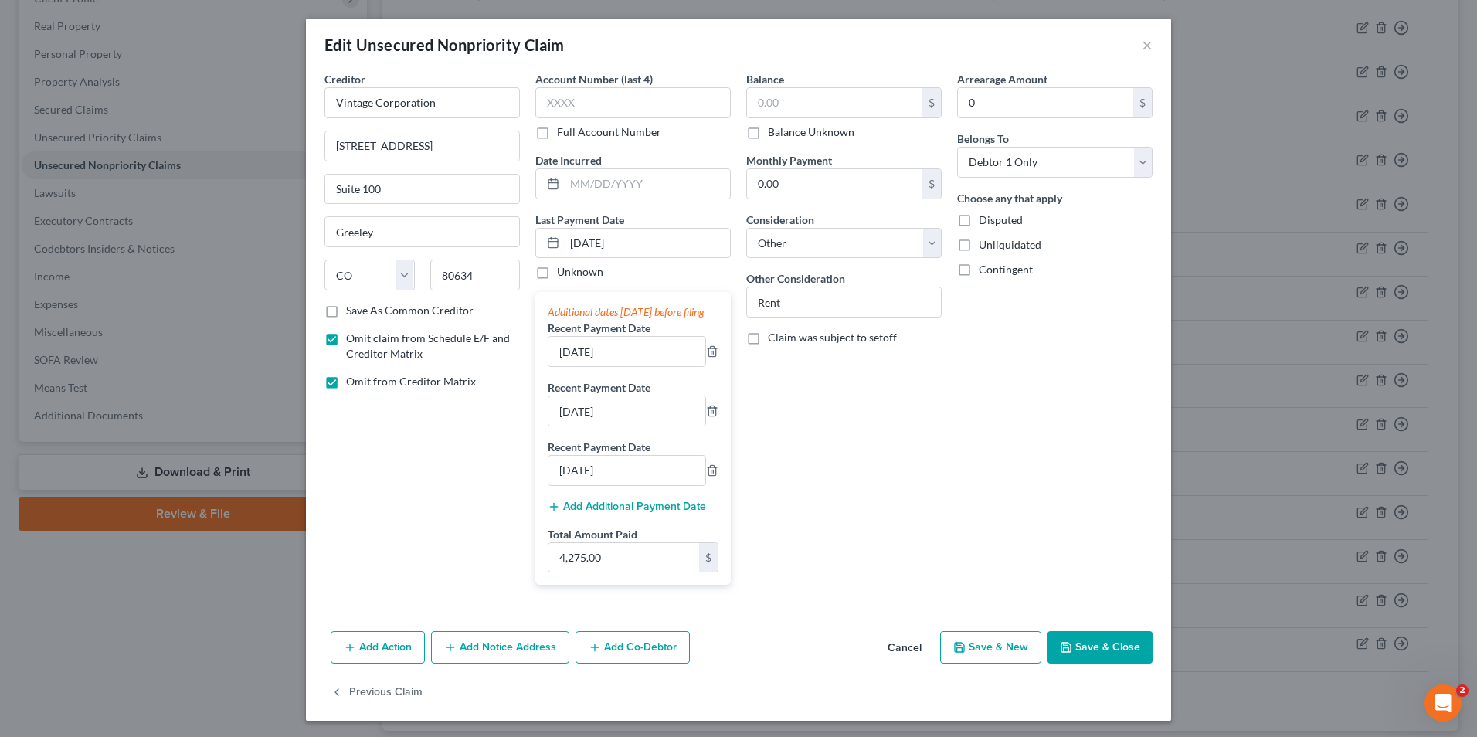
click at [1113, 660] on button "Save & Close" at bounding box center [1099, 647] width 105 height 32
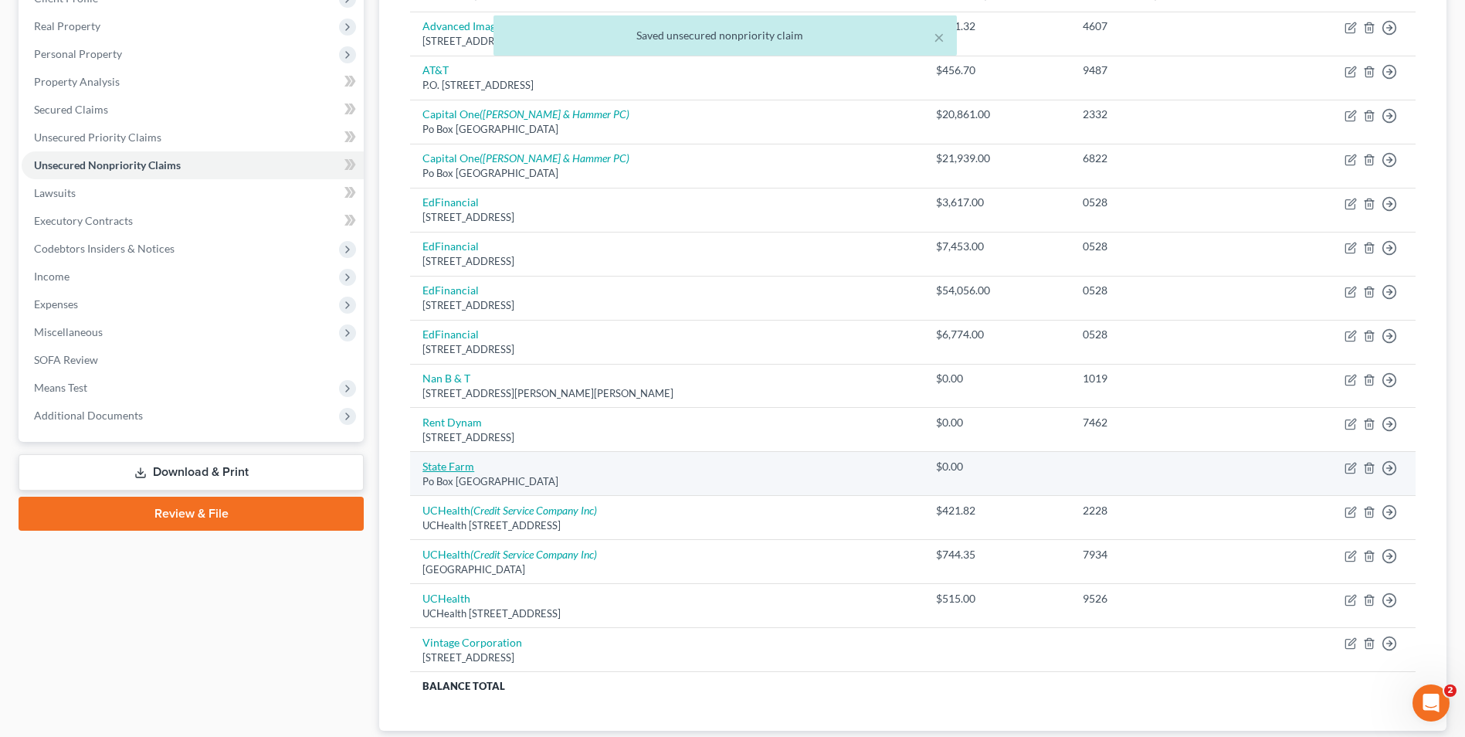
click at [459, 465] on link "State Farm" at bounding box center [449, 466] width 52 height 13
select select "14"
select select "0"
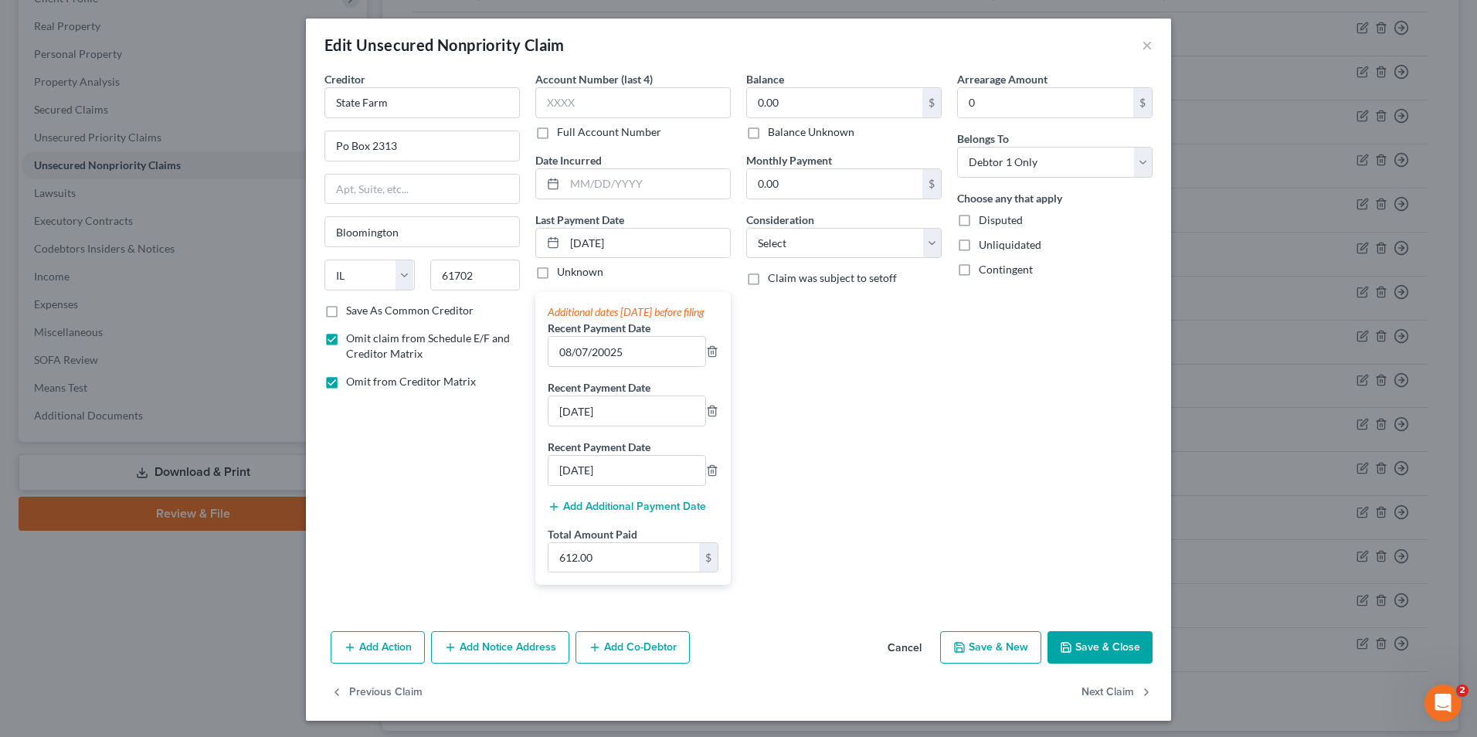
click at [1081, 658] on button "Save & Close" at bounding box center [1099, 647] width 105 height 32
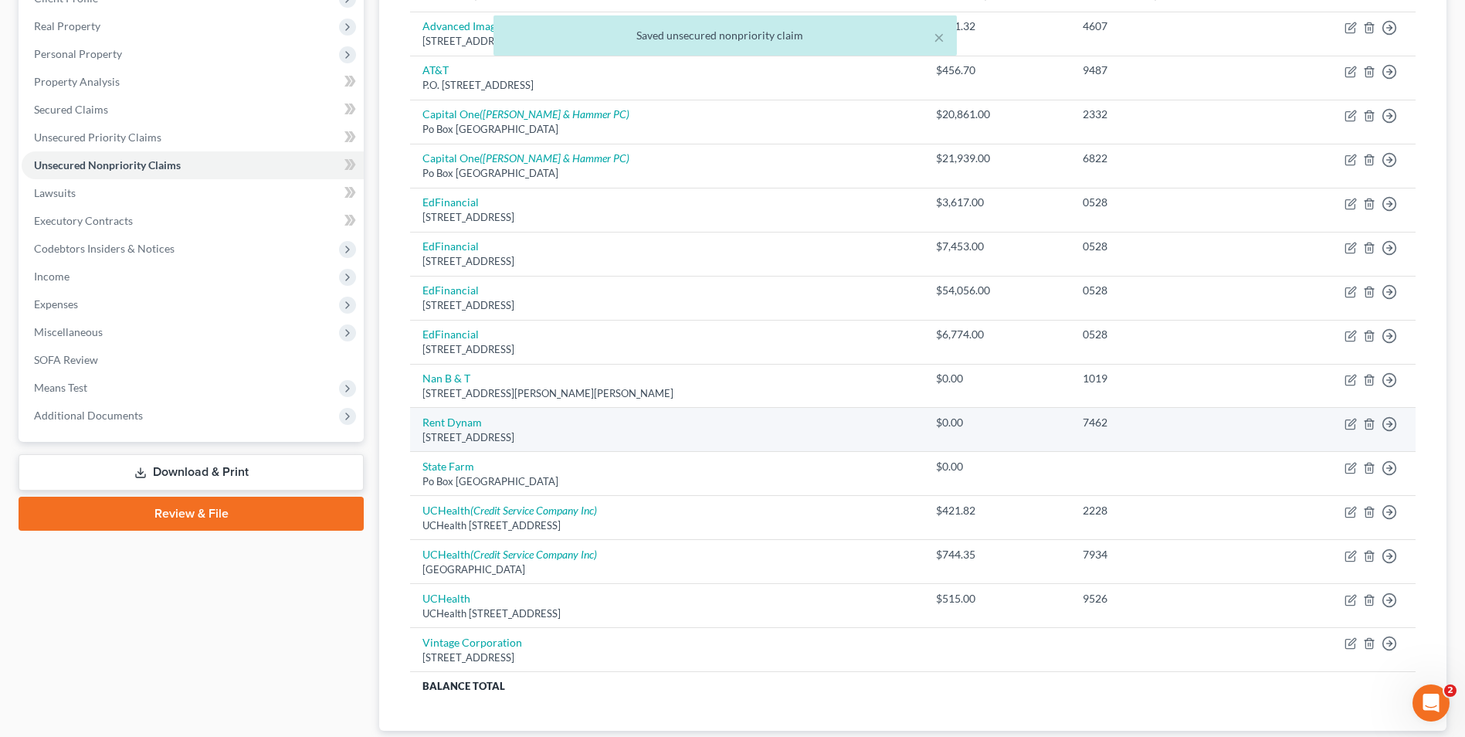
scroll to position [154, 0]
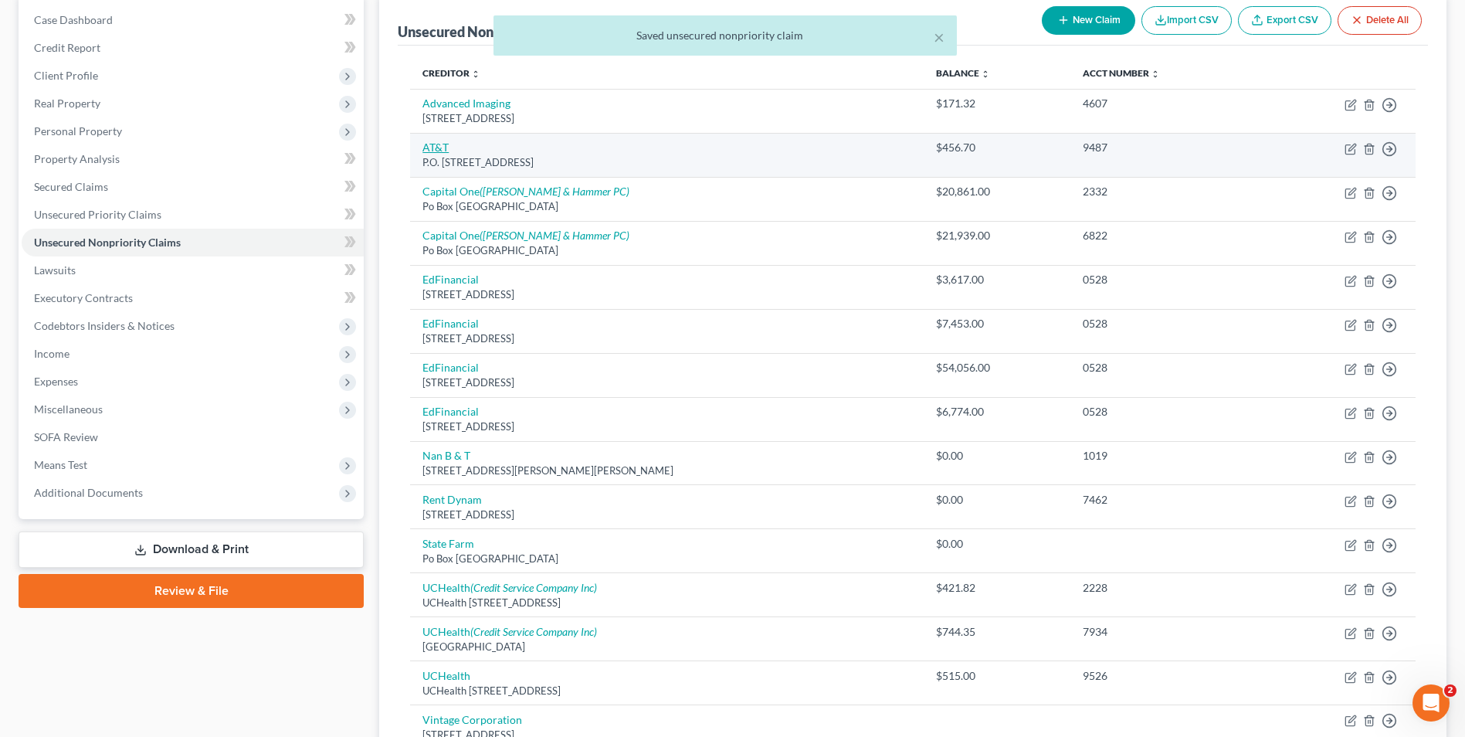
click at [420, 144] on td "AT&T P.O. Box 6416, Carol Stream, IL 60197-6416" at bounding box center [667, 155] width 514 height 44
click at [432, 145] on link "AT&T" at bounding box center [436, 147] width 26 height 13
select select "14"
select select "19"
select select "0"
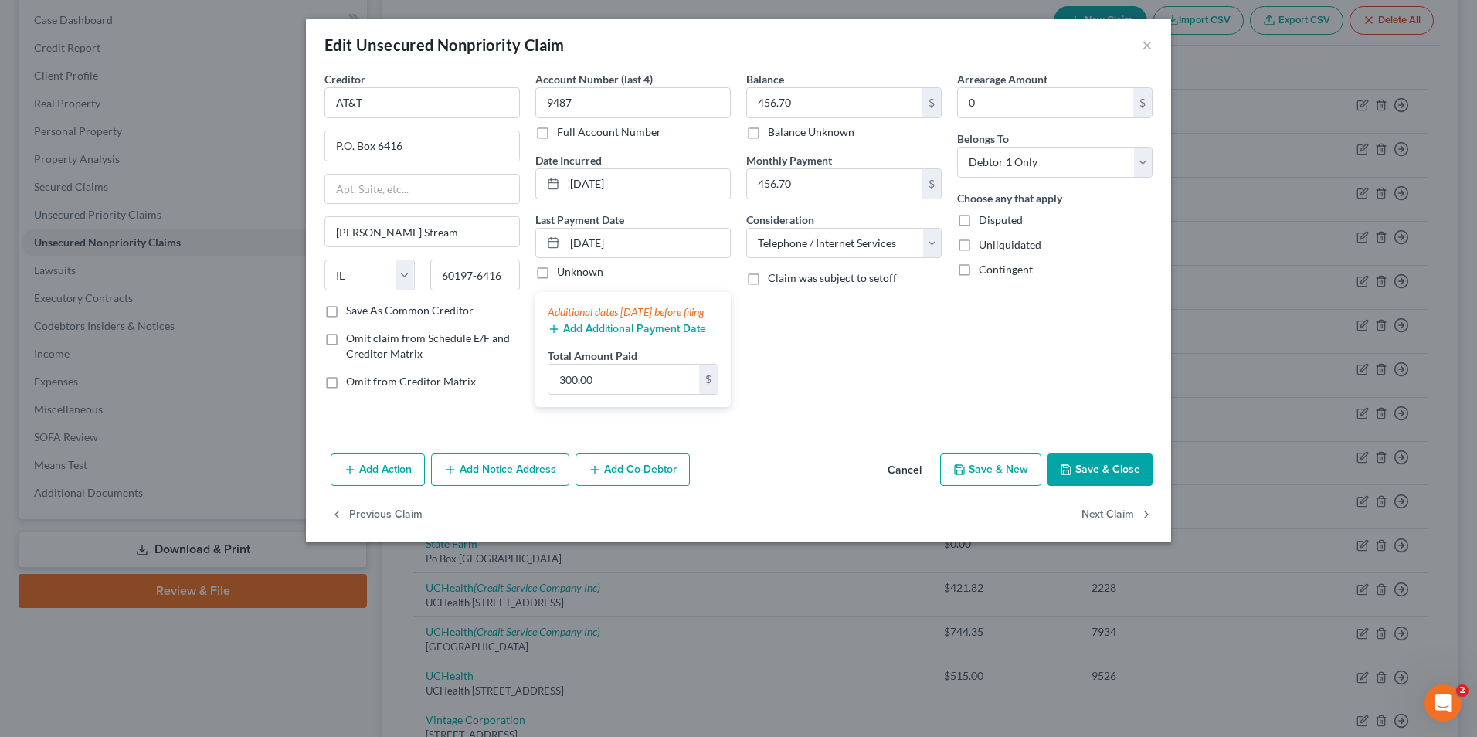
click at [1109, 480] on button "Save & Close" at bounding box center [1099, 469] width 105 height 32
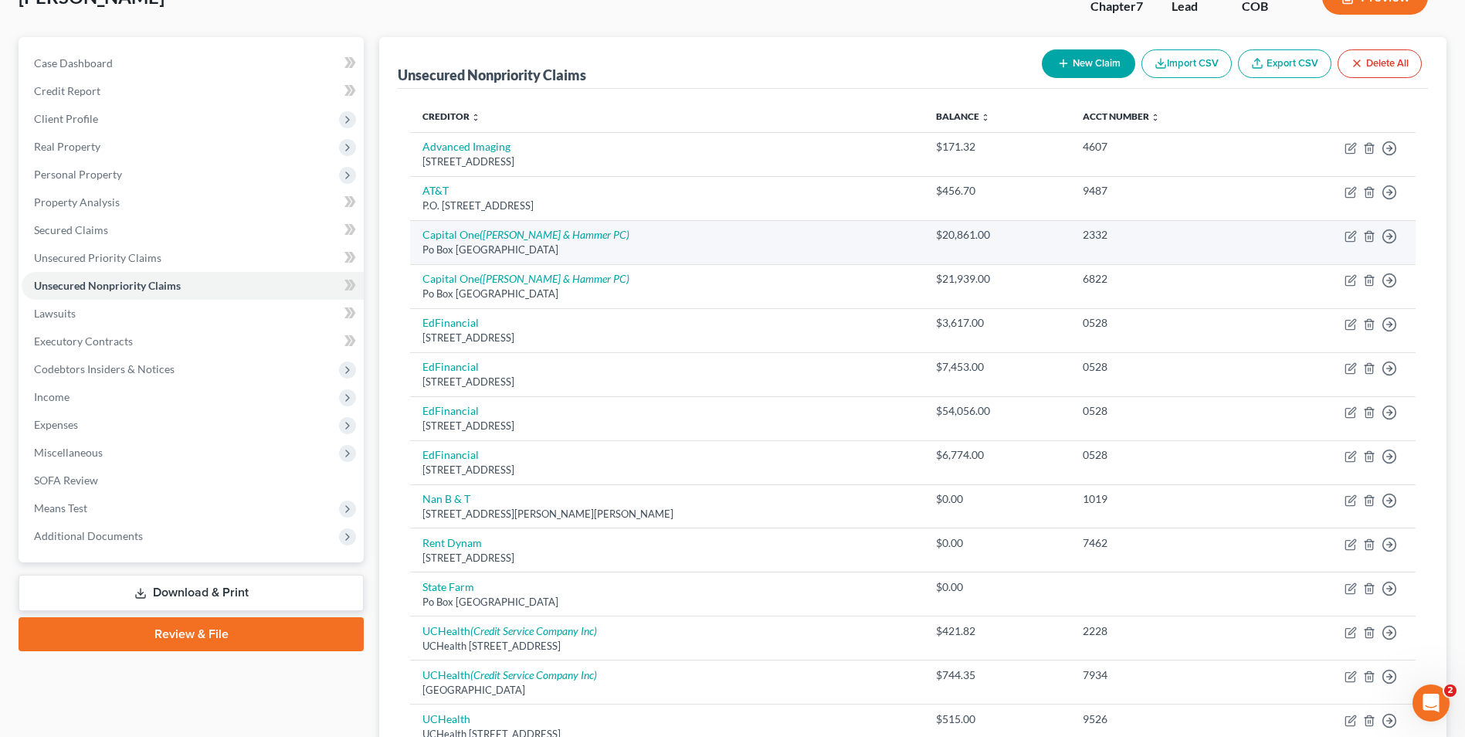
scroll to position [102, 0]
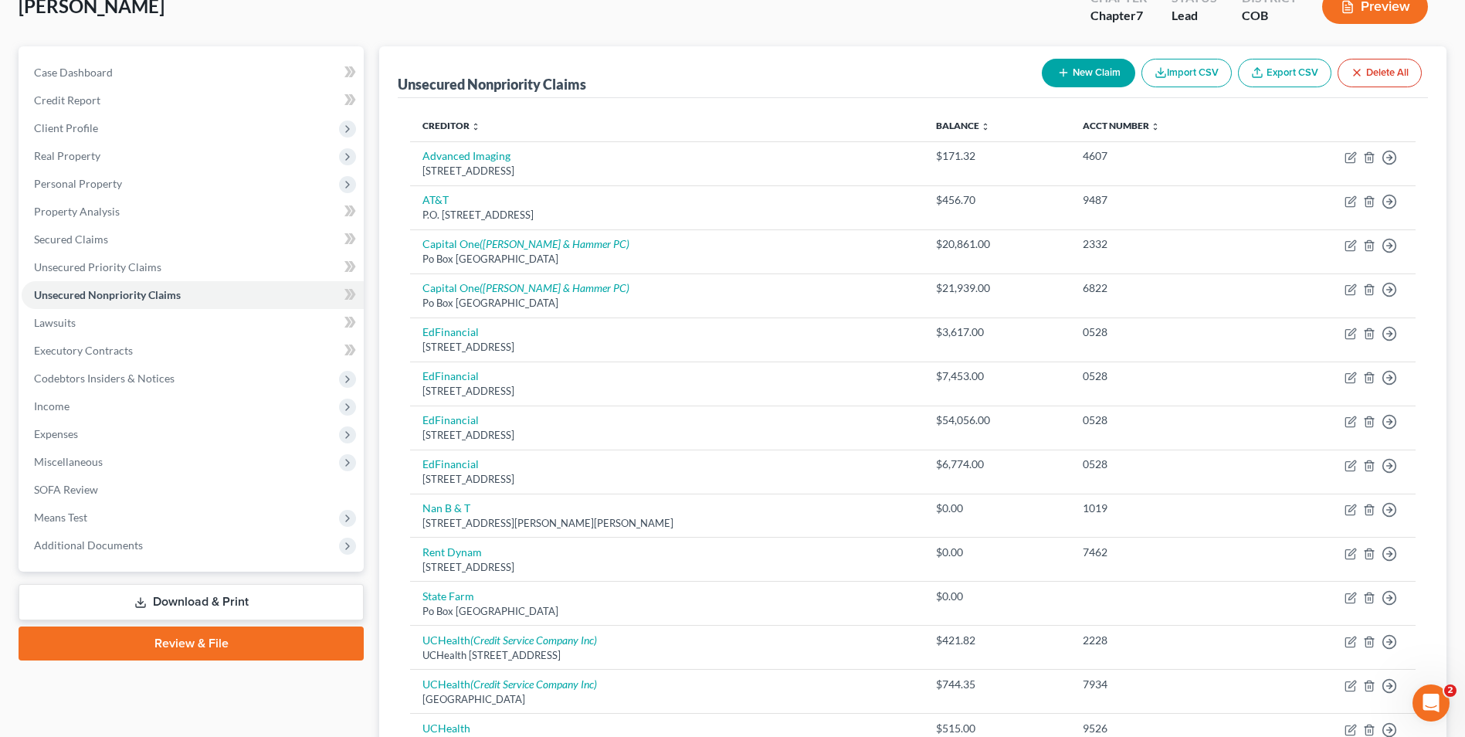
click at [1097, 70] on button "New Claim" at bounding box center [1088, 73] width 93 height 29
select select "0"
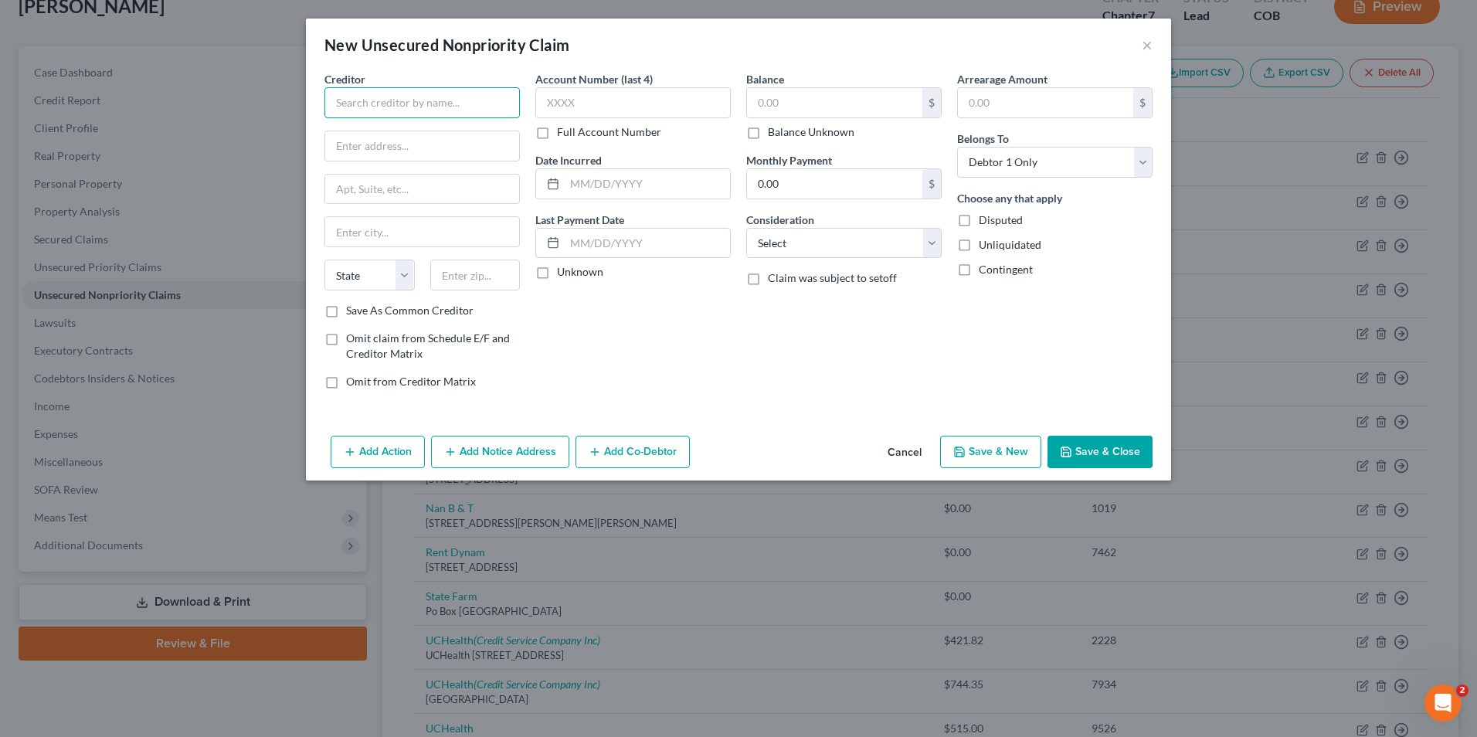
drag, startPoint x: 472, startPoint y: 98, endPoint x: 494, endPoint y: 97, distance: 22.4
click at [476, 98] on input "text" at bounding box center [421, 102] width 195 height 31
drag, startPoint x: 391, startPoint y: 141, endPoint x: 709, endPoint y: 118, distance: 319.1
click at [389, 141] on div "PO Box 1259 Dpt 147638, Oaks, PA 19456" at bounding box center [417, 143] width 161 height 13
type input "UCHealth"
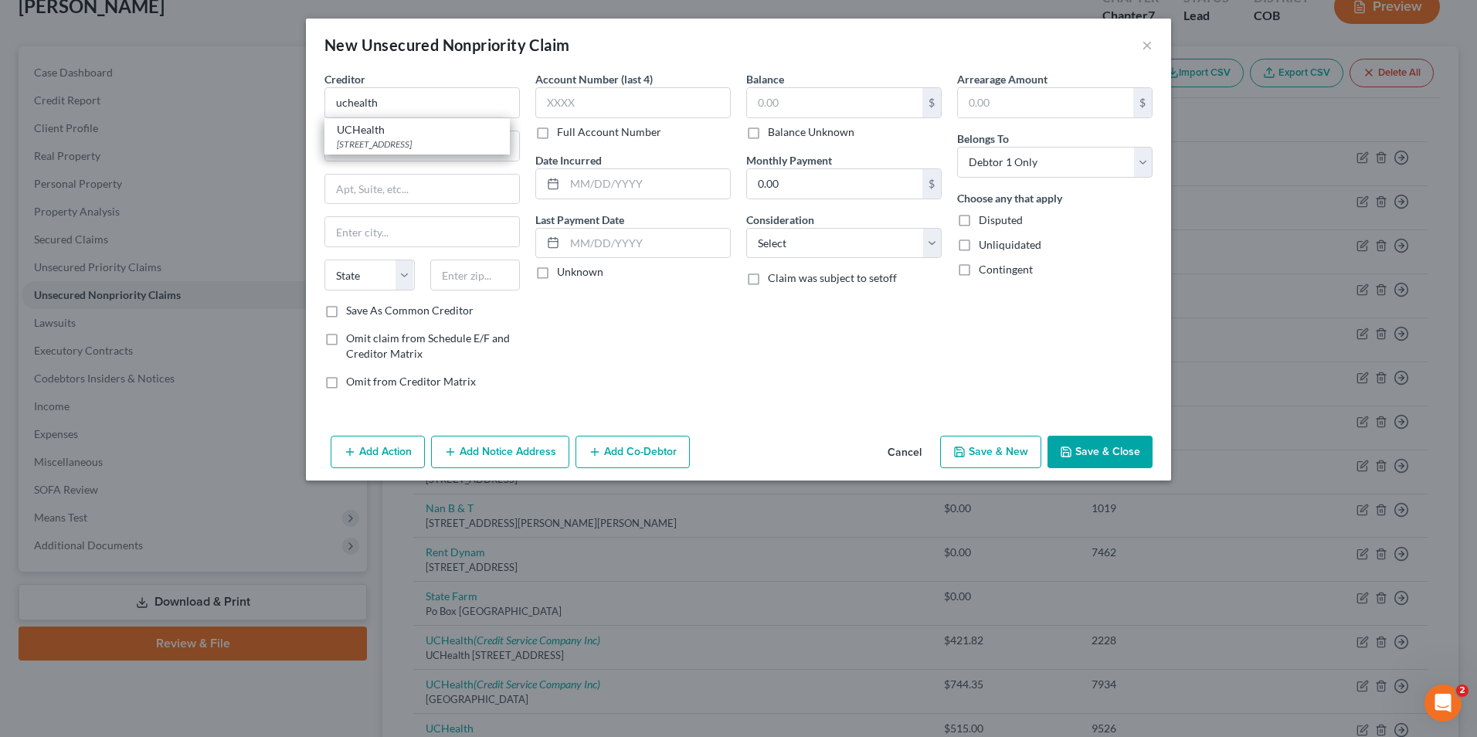
type input "PO Box 1259 Dpt 147638"
type input "Oaks"
select select "39"
type input "19456"
click at [830, 99] on input "text" at bounding box center [834, 102] width 175 height 29
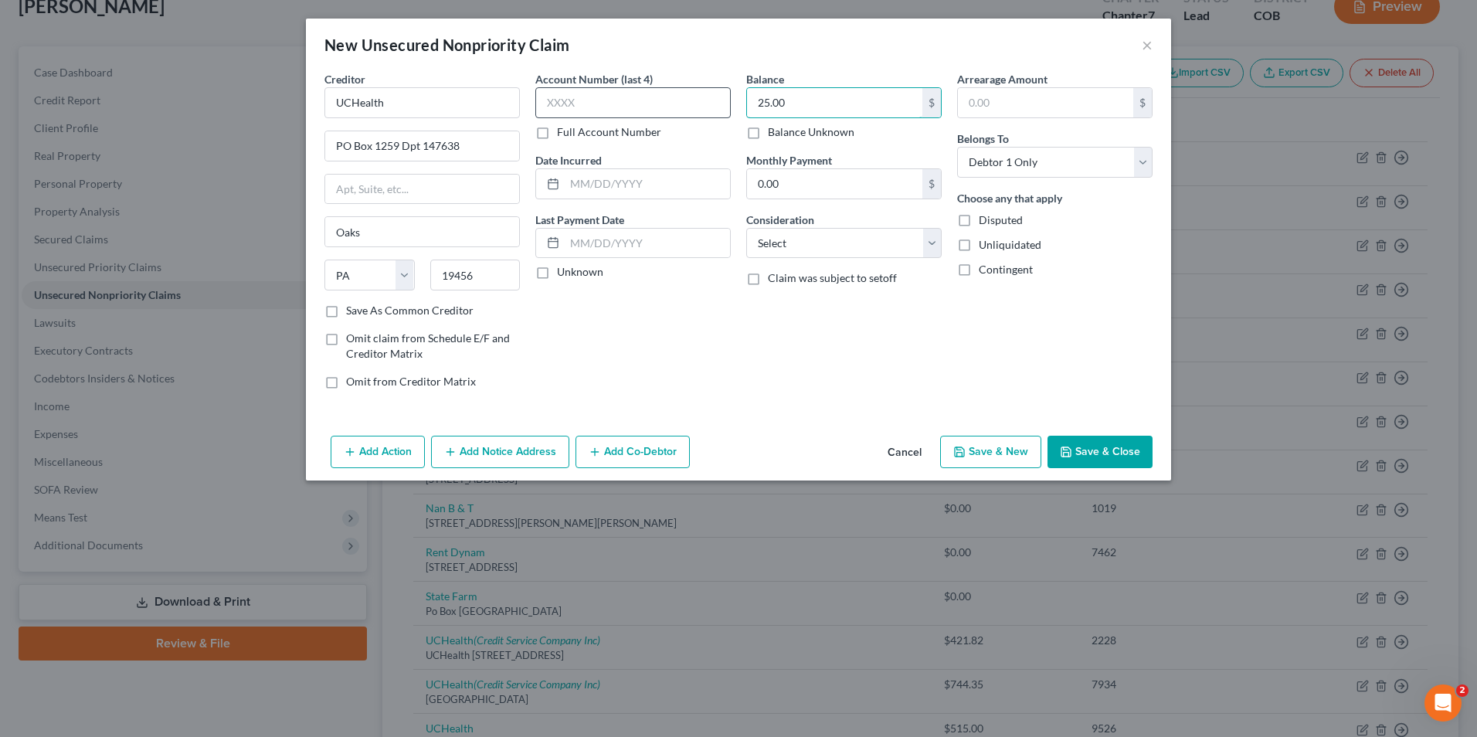
type input "25.00"
click at [627, 105] on input "text" at bounding box center [632, 102] width 195 height 31
click at [589, 105] on input "text" at bounding box center [632, 102] width 195 height 31
type input "5783"
click at [1072, 452] on icon "button" at bounding box center [1066, 452] width 12 height 12
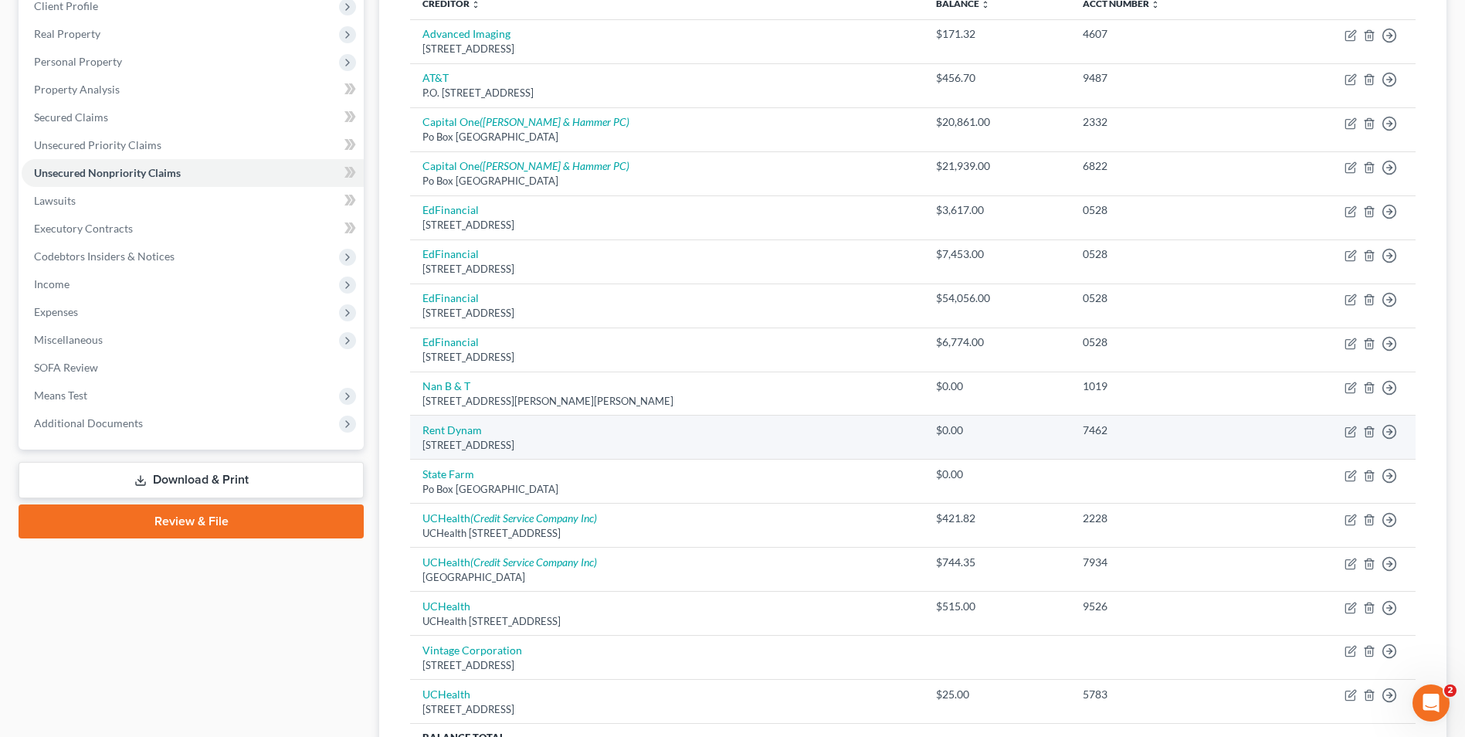
scroll to position [223, 0]
click at [463, 436] on link "Rent Dynam" at bounding box center [452, 430] width 59 height 13
select select "46"
select select "0"
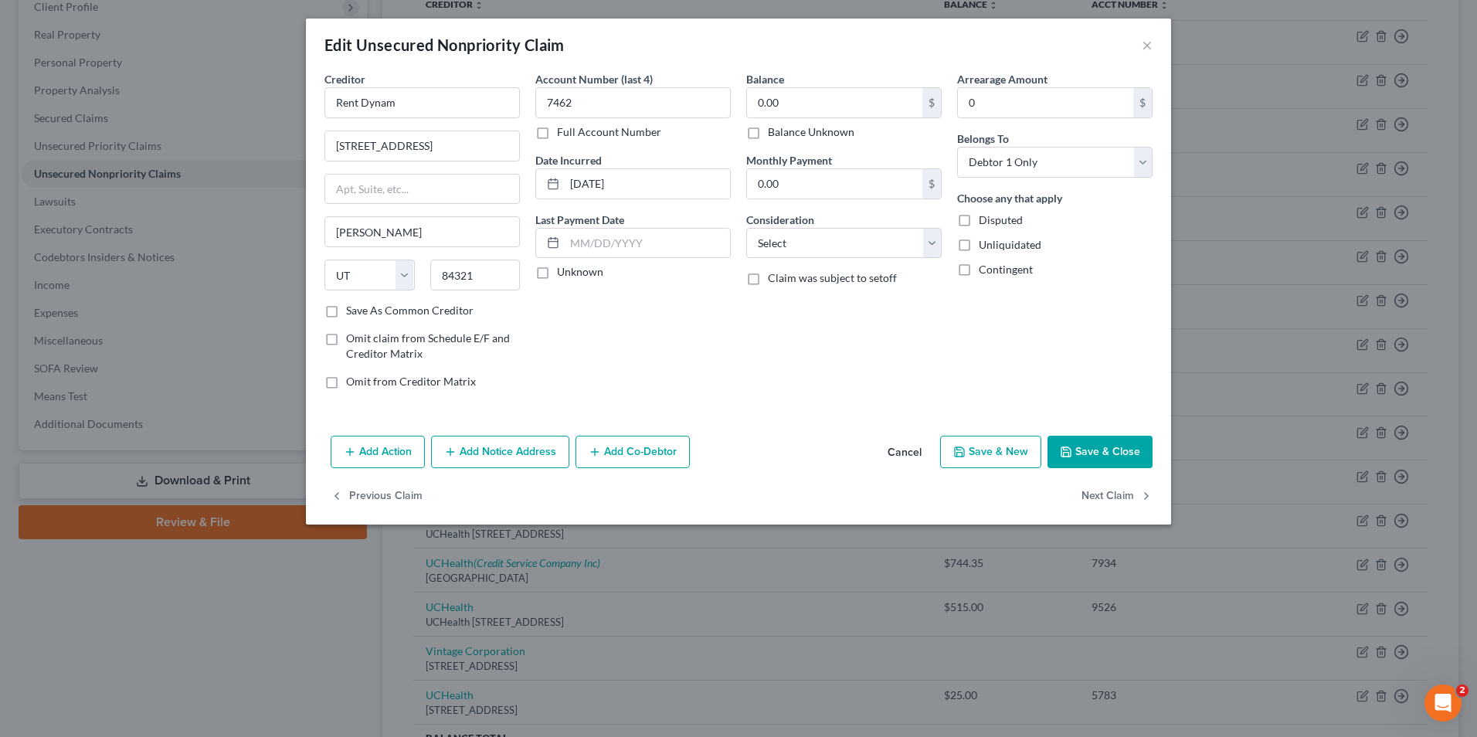
click at [1096, 454] on button "Save & Close" at bounding box center [1099, 452] width 105 height 32
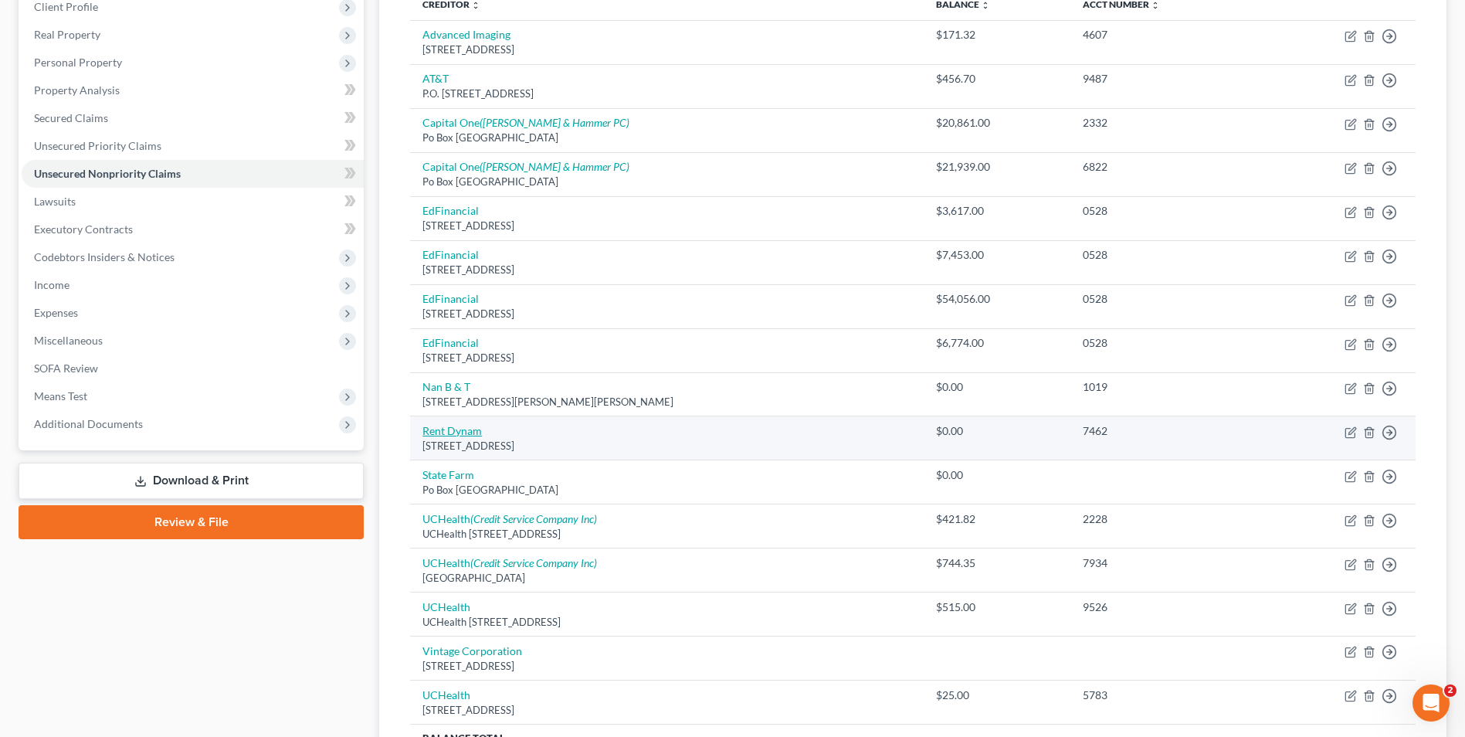
click at [462, 433] on link "Rent Dynam" at bounding box center [452, 430] width 59 height 13
select select "46"
select select "0"
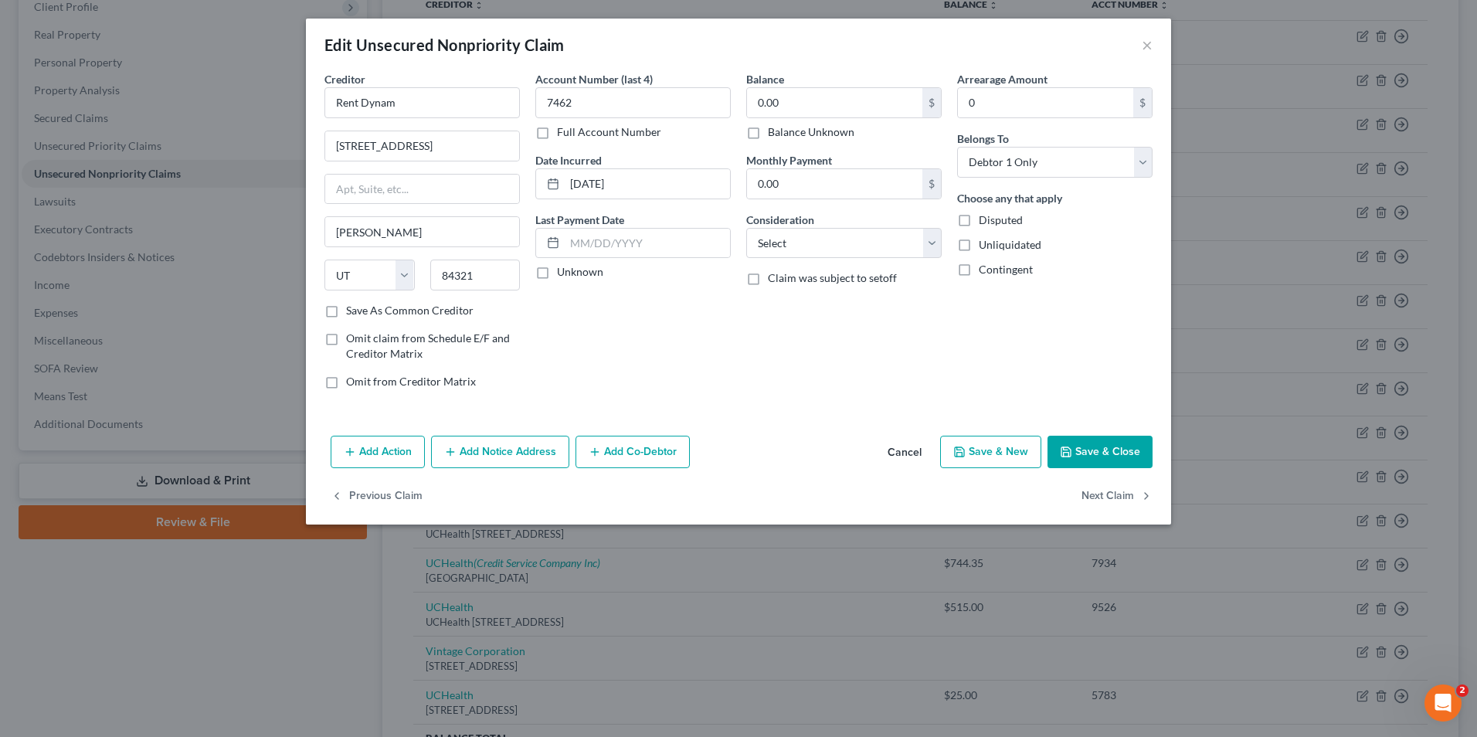
click at [1072, 442] on button "Save & Close" at bounding box center [1099, 452] width 105 height 32
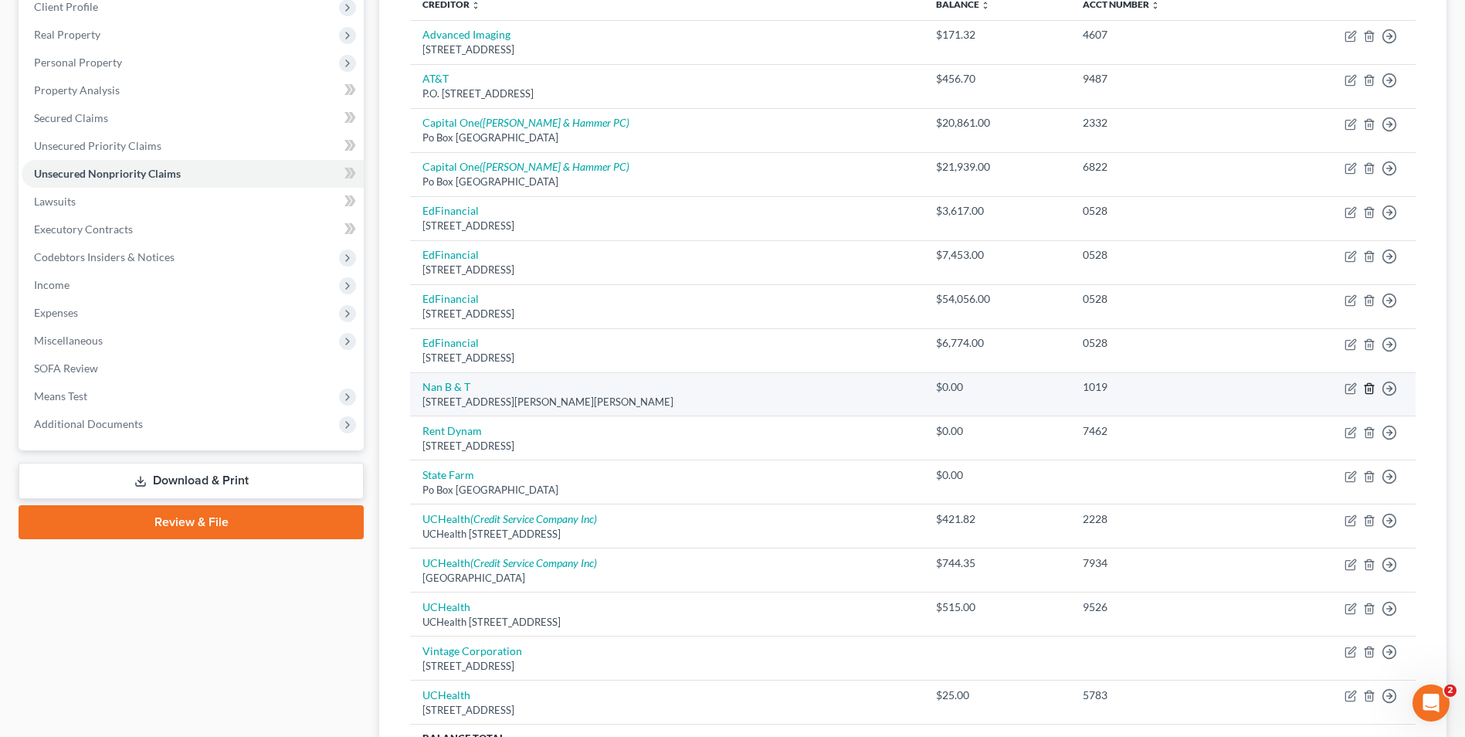
click at [1373, 392] on icon "button" at bounding box center [1369, 388] width 7 height 10
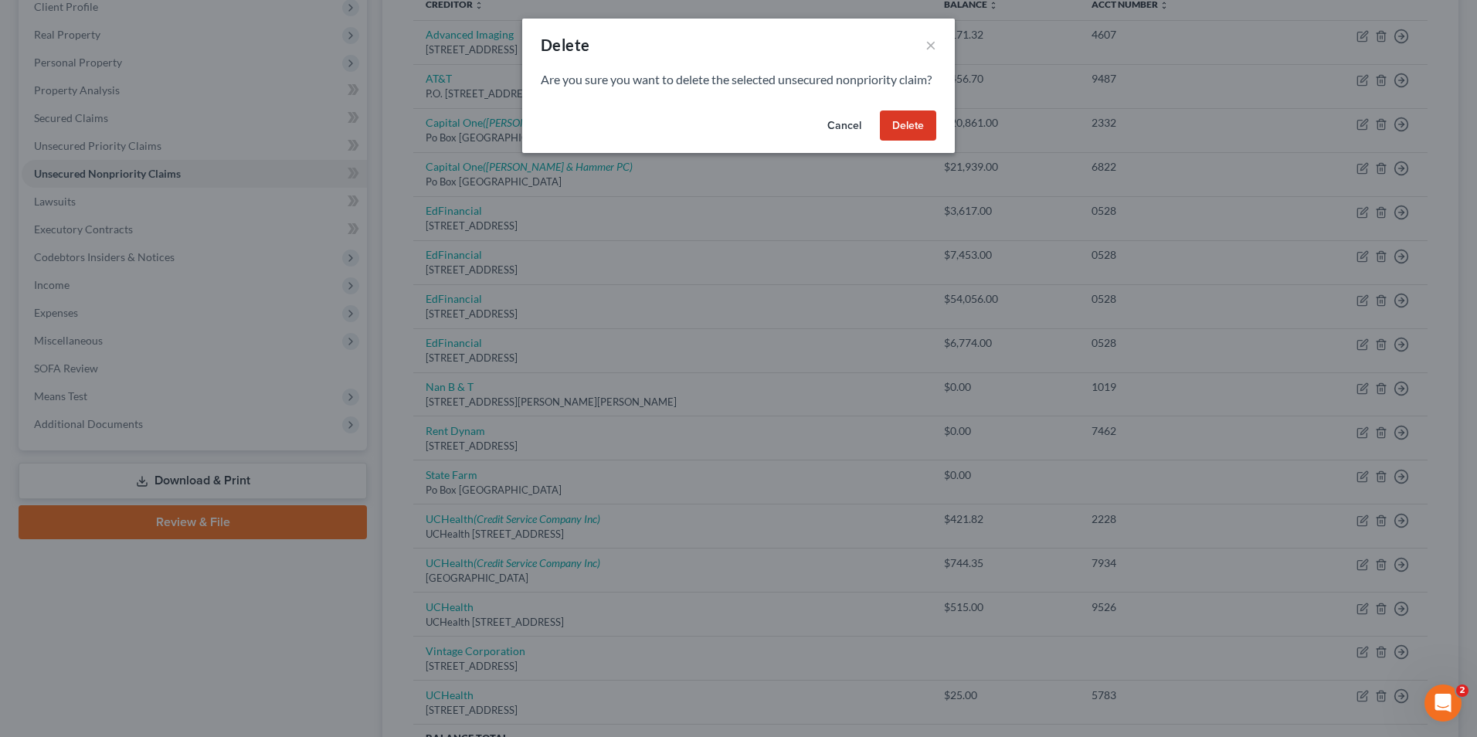
click at [893, 141] on button "Delete" at bounding box center [908, 125] width 56 height 31
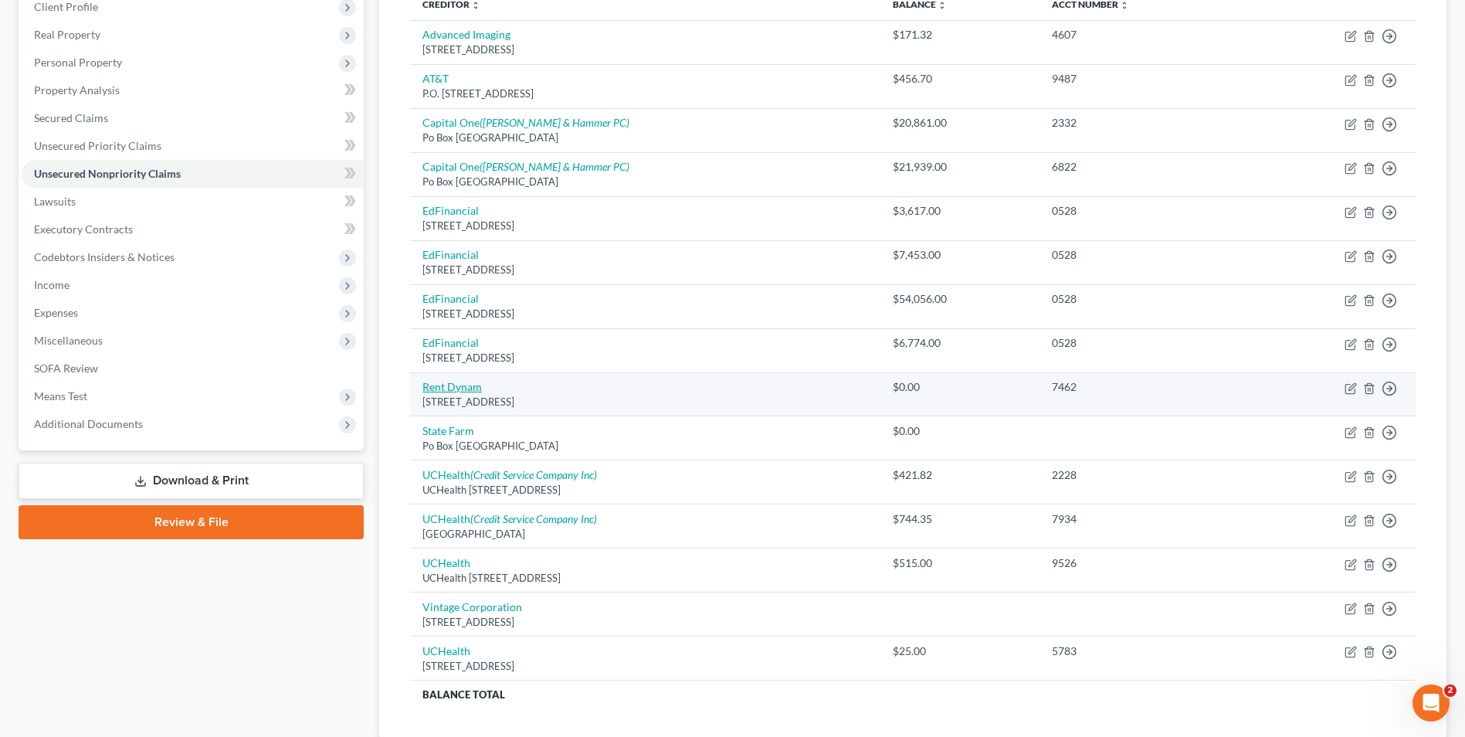
click at [449, 386] on link "Rent Dynam" at bounding box center [452, 386] width 59 height 13
select select "46"
select select "0"
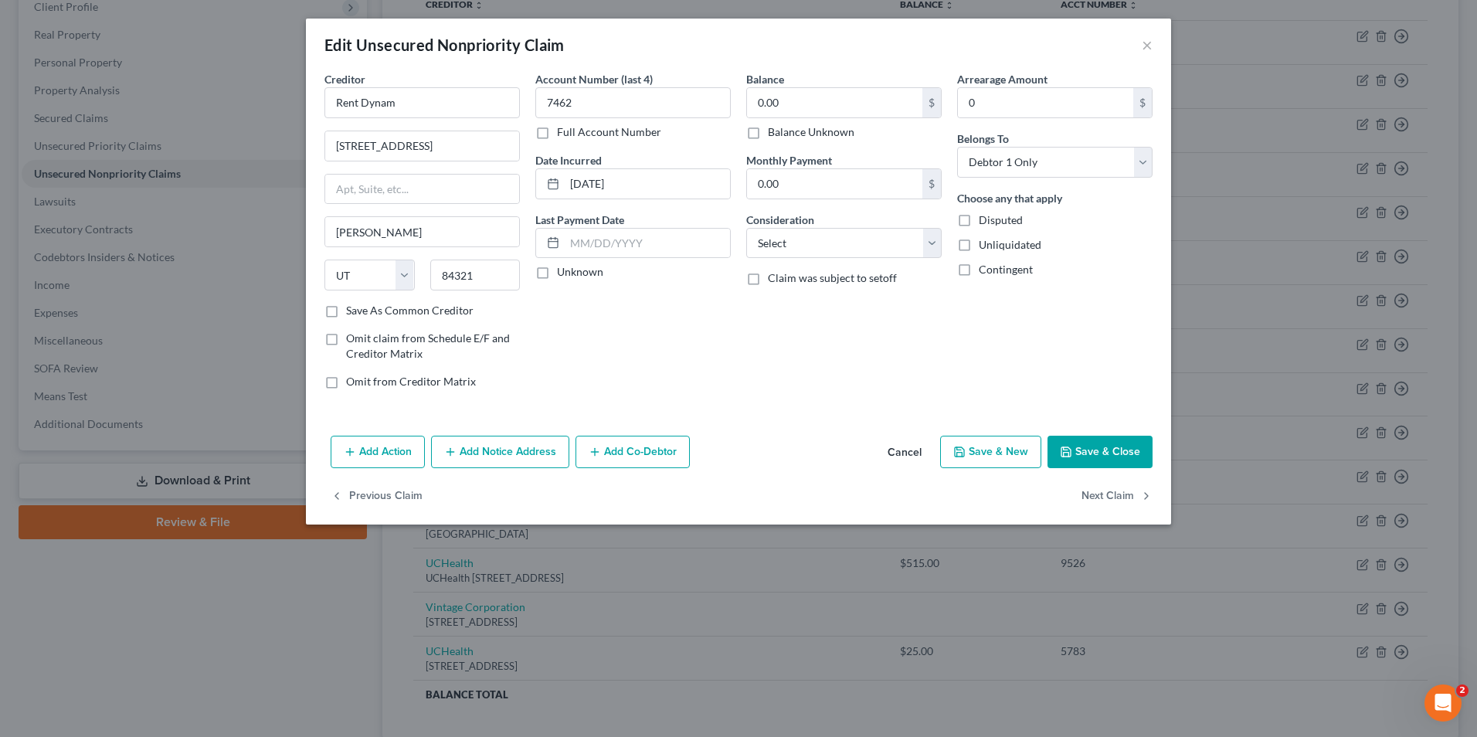
click at [806, 136] on label "Balance Unknown" at bounding box center [811, 131] width 87 height 15
click at [784, 134] on input "Balance Unknown" at bounding box center [779, 129] width 10 height 10
checkbox input "true"
click at [1093, 444] on button "Save & Close" at bounding box center [1099, 452] width 105 height 32
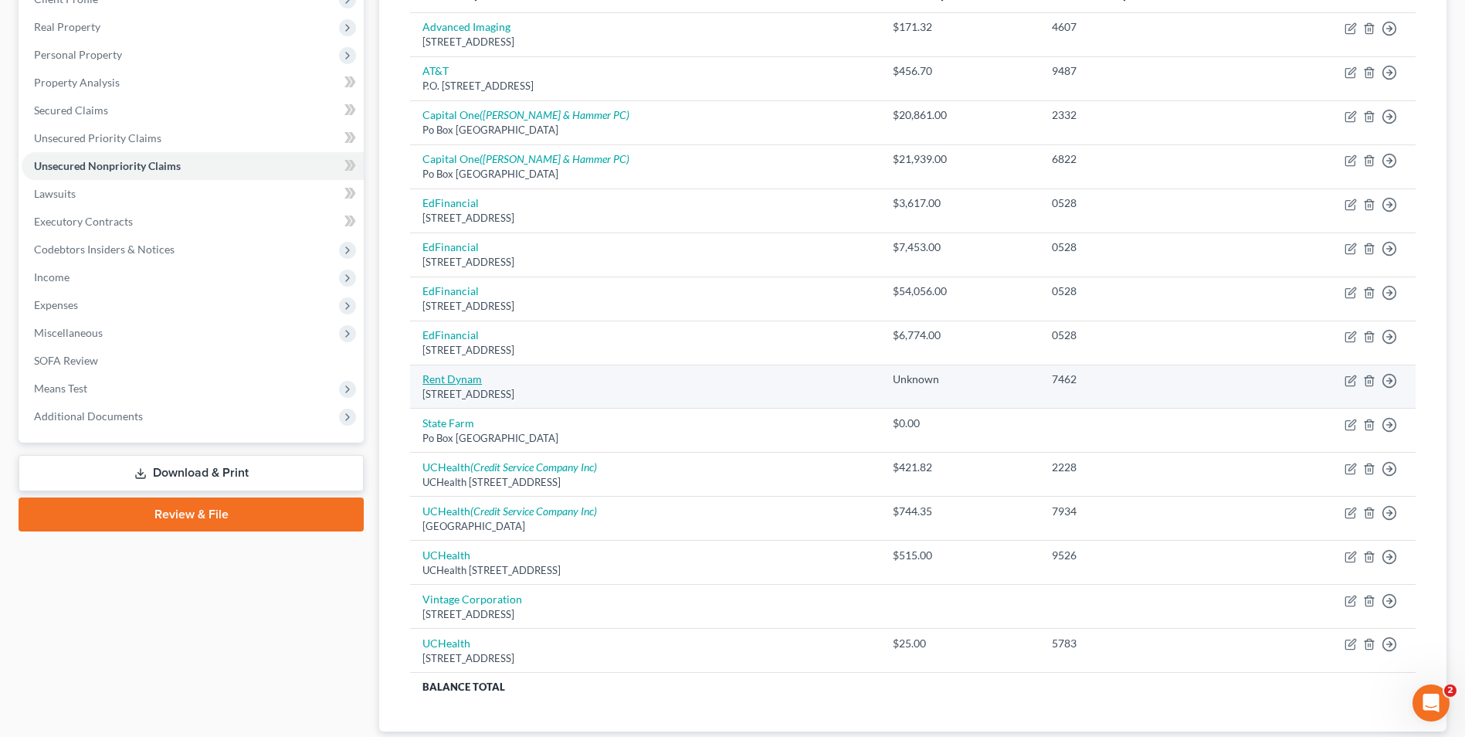
scroll to position [232, 0]
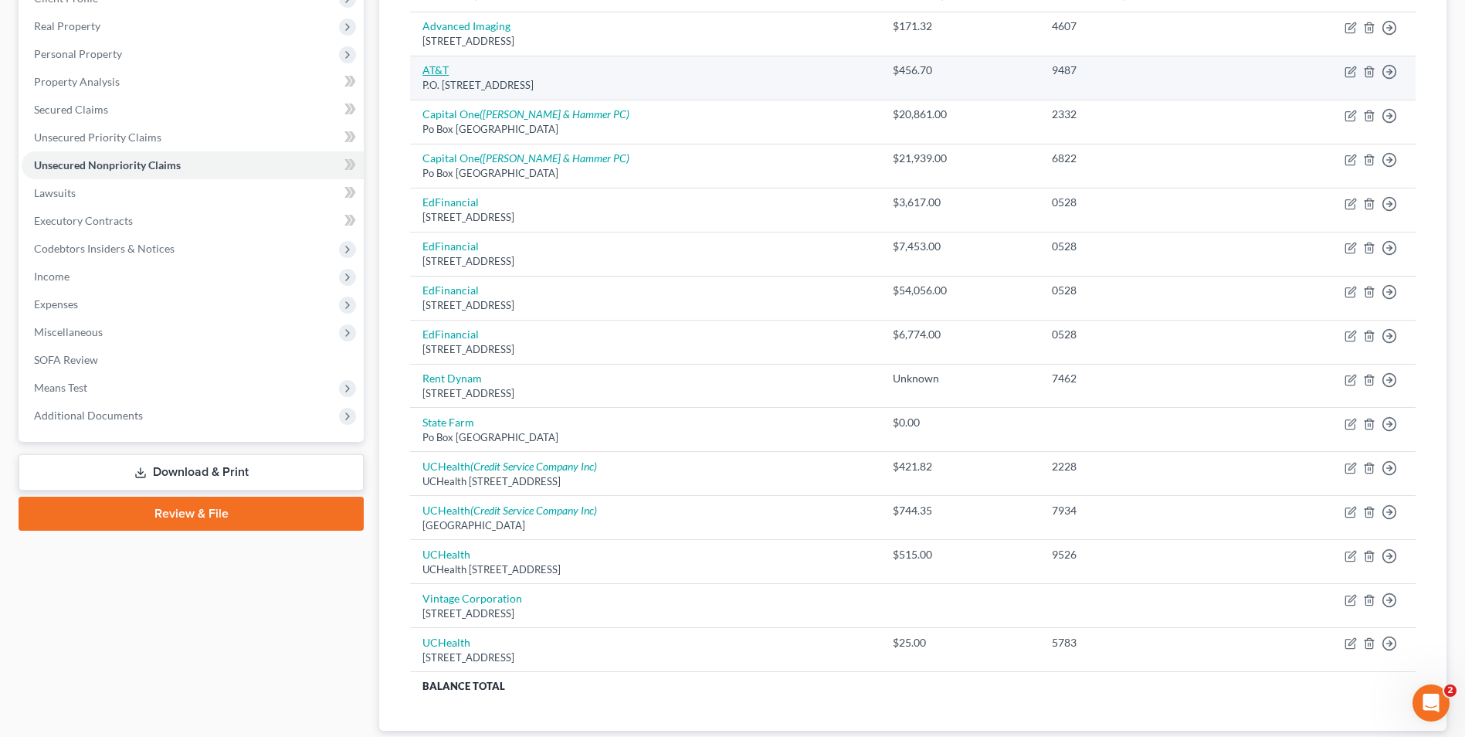
click at [445, 74] on link "AT&T" at bounding box center [436, 69] width 26 height 13
select select "14"
select select "19"
select select "0"
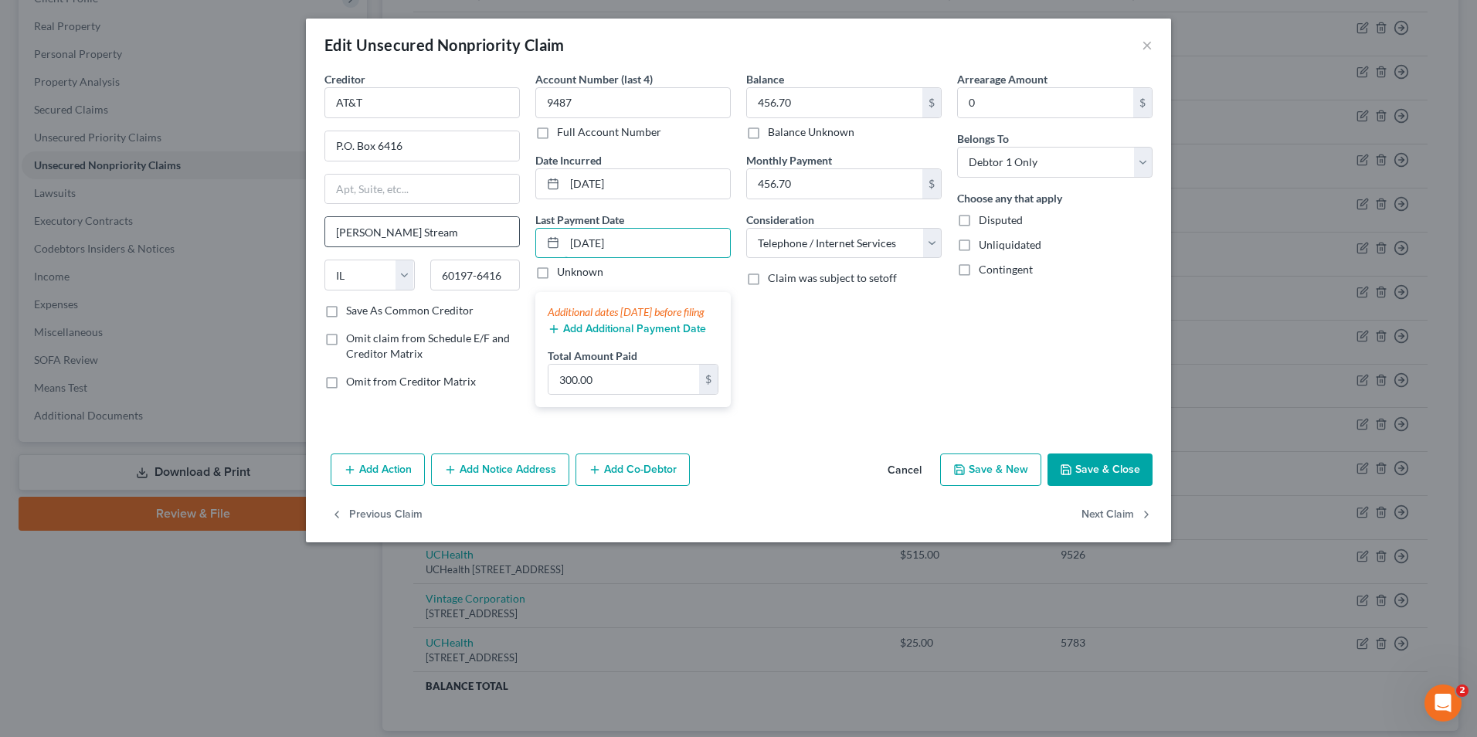
drag, startPoint x: 644, startPoint y: 234, endPoint x: 516, endPoint y: 246, distance: 128.7
click at [516, 246] on div "Creditor * AT&T P.O. Box 6416 Carol Stream State AL AK AR AZ CA CO CT DE DC FL …" at bounding box center [738, 245] width 843 height 348
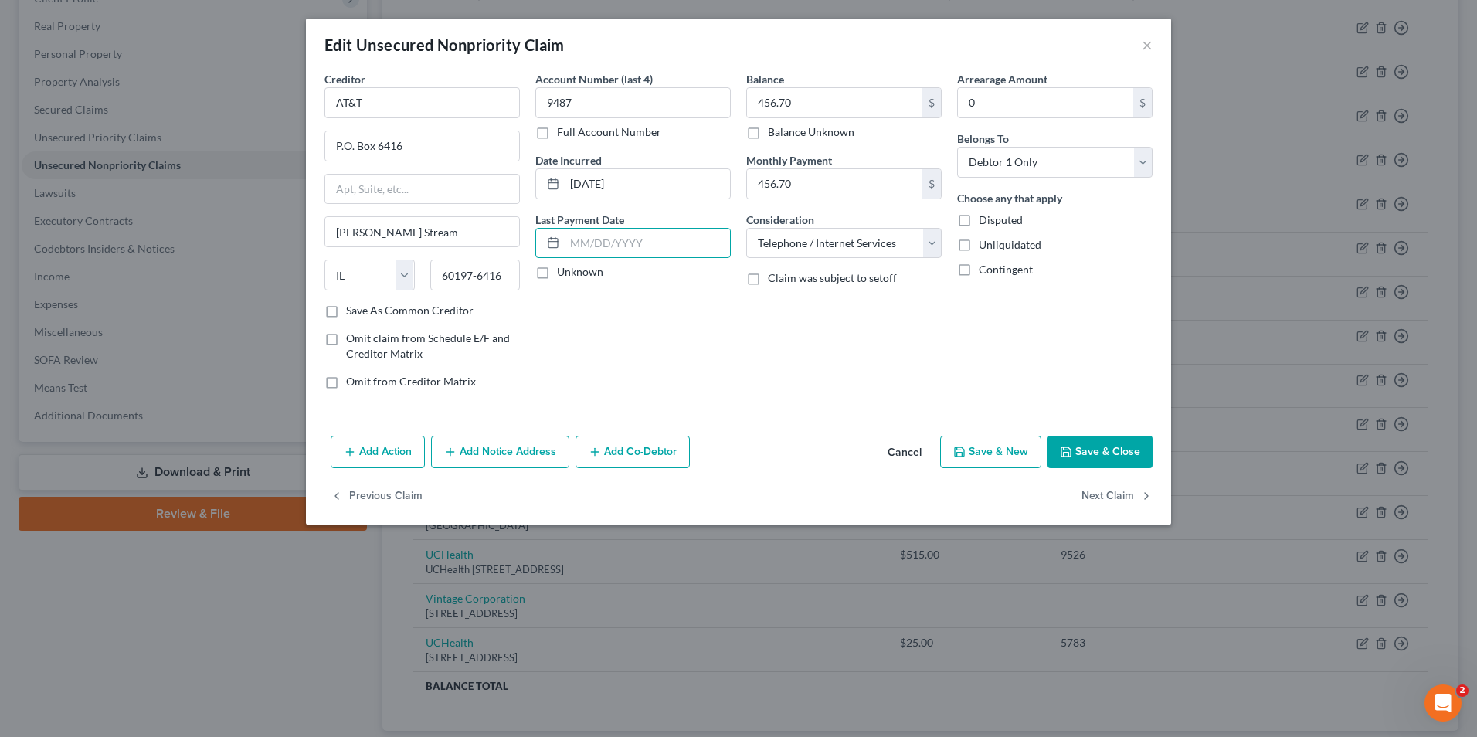
click at [703, 324] on div "Account Number (last 4) 9487 Full Account Number Date Incurred 02/01/2017 Last …" at bounding box center [633, 236] width 211 height 331
click at [1129, 456] on button "Save & Close" at bounding box center [1099, 452] width 105 height 32
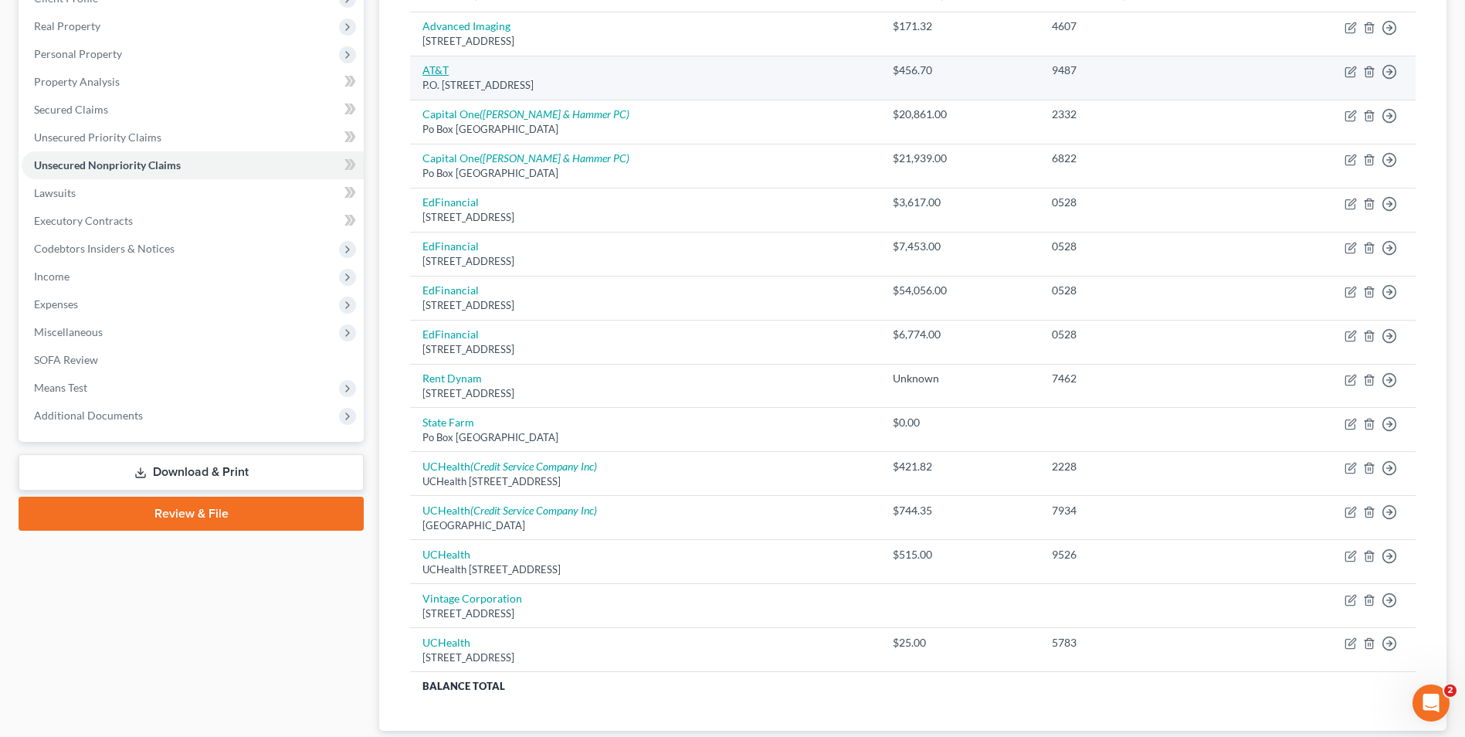
click at [440, 73] on link "AT&T" at bounding box center [436, 69] width 26 height 13
select select "14"
select select "19"
select select "0"
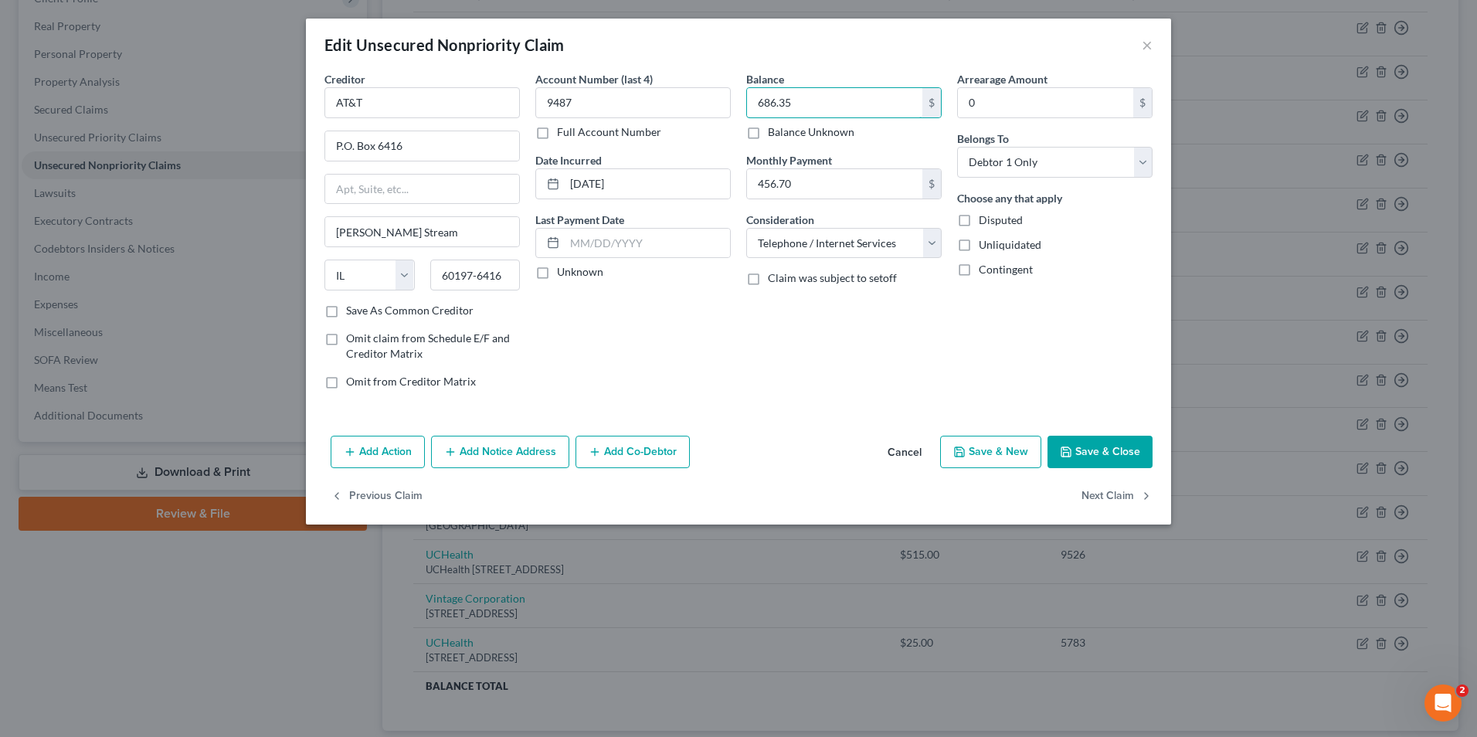
type input "686.35"
click at [1081, 457] on button "Save & Close" at bounding box center [1099, 452] width 105 height 32
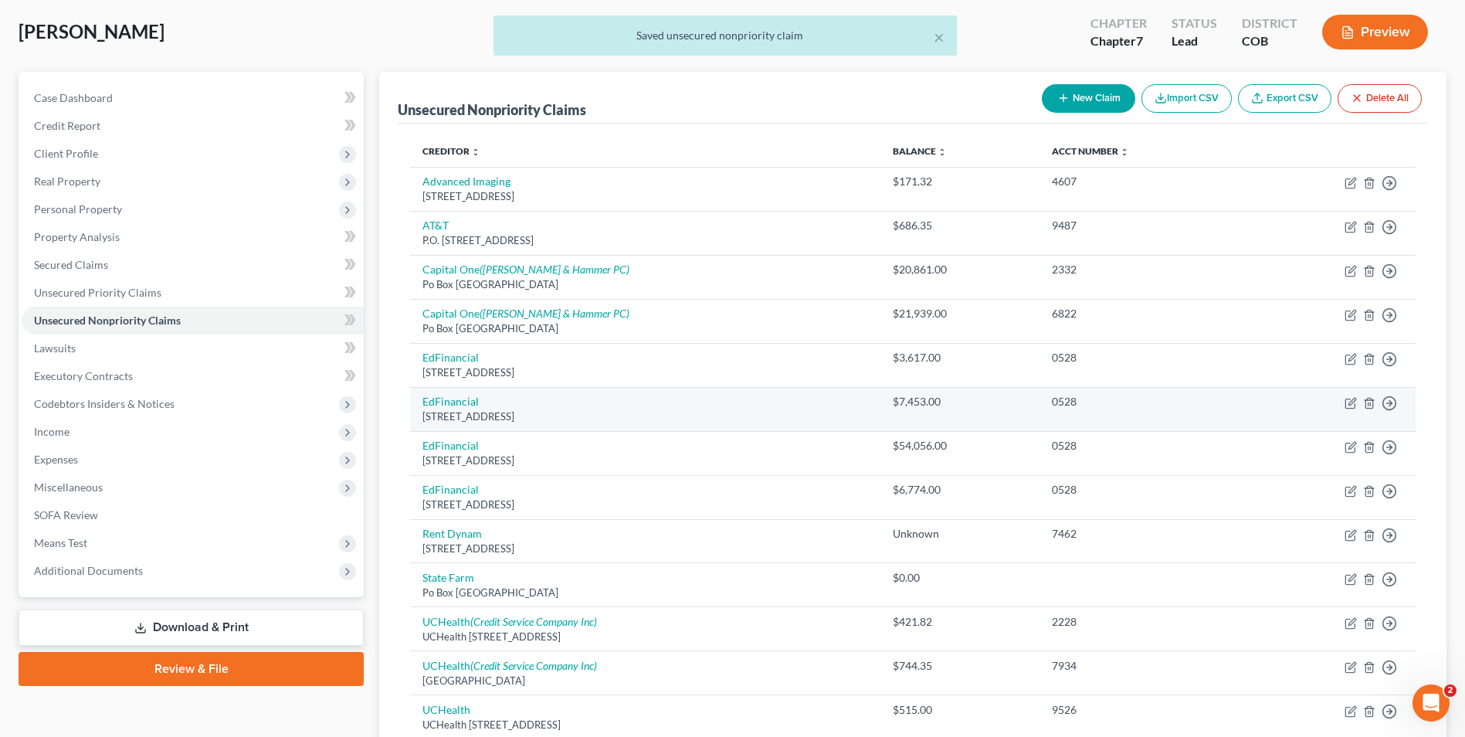
scroll to position [77, 0]
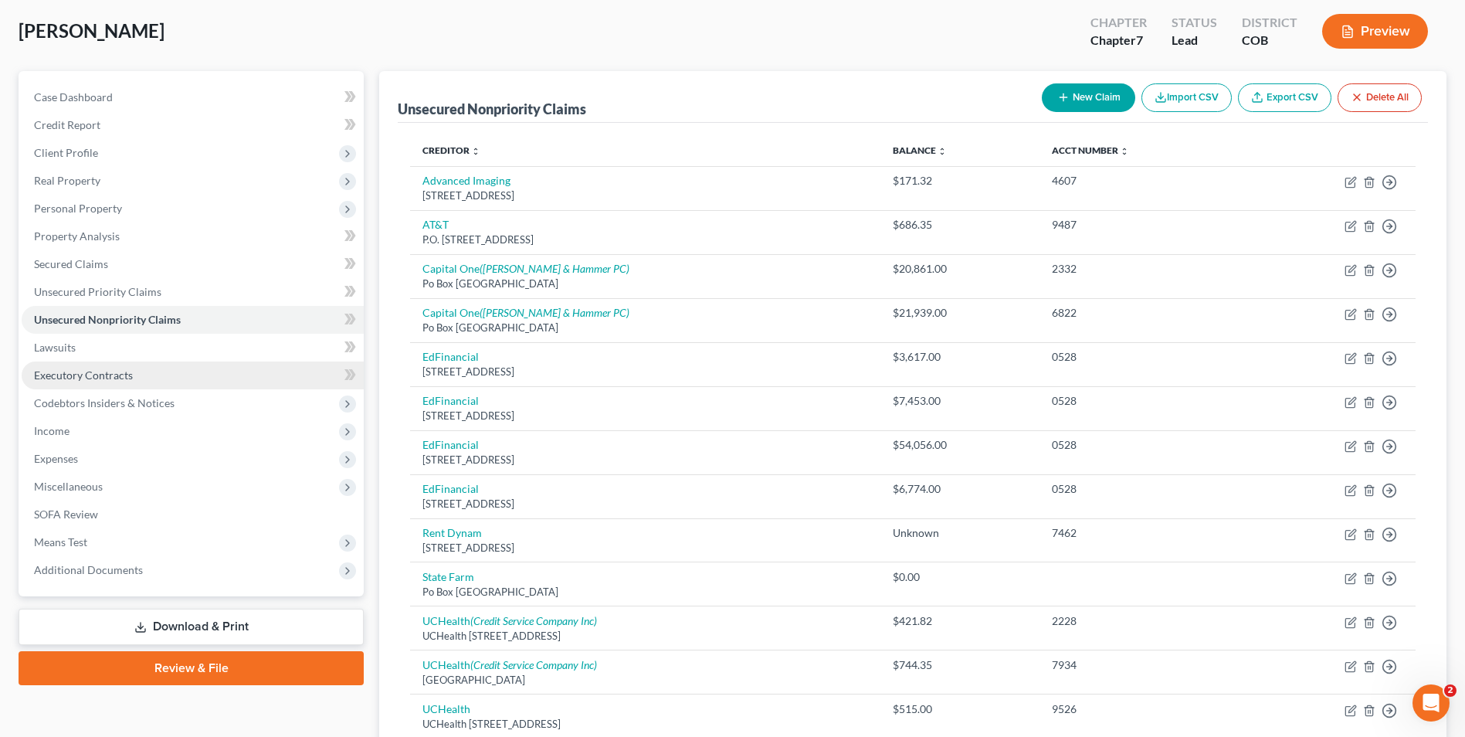
click at [66, 362] on link "Executory Contracts" at bounding box center [193, 375] width 342 height 28
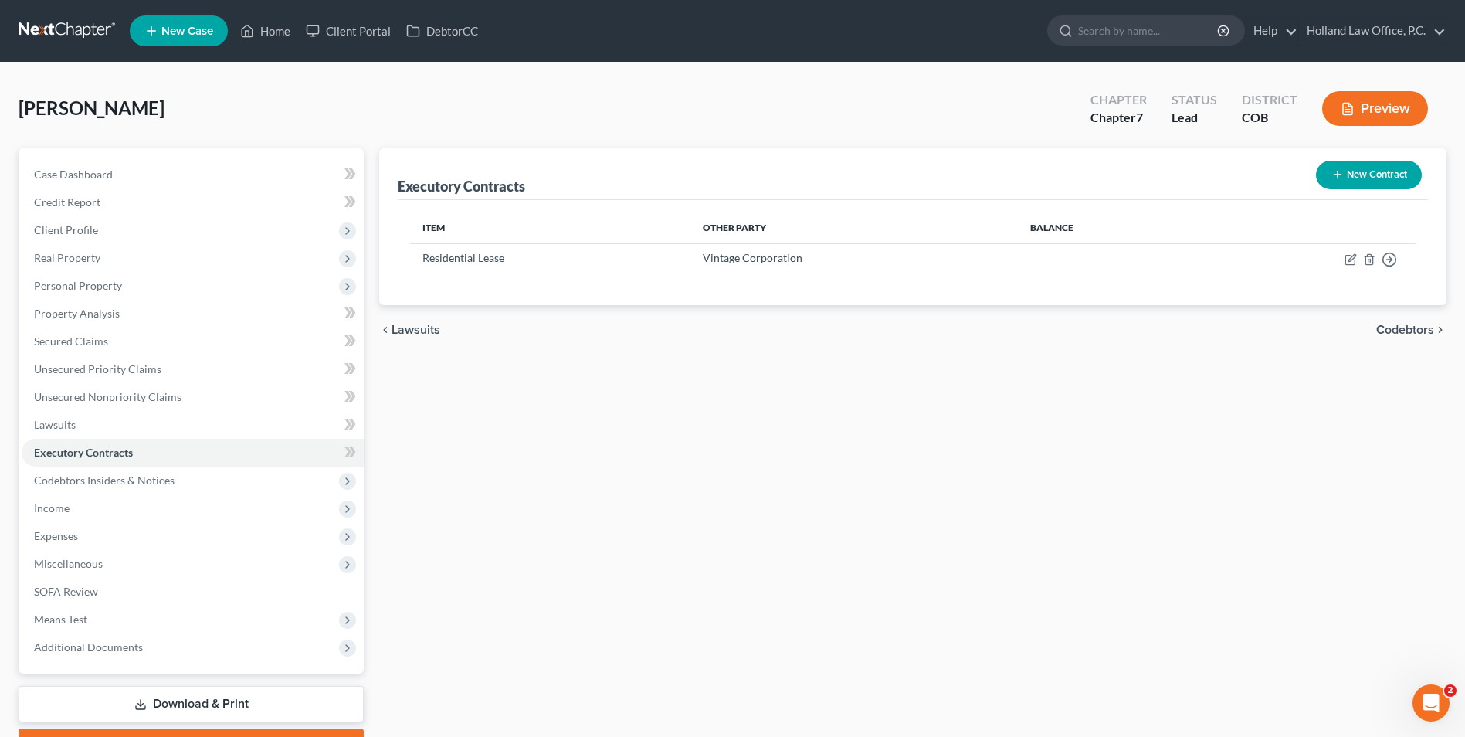
click at [1359, 172] on button "New Contract" at bounding box center [1369, 175] width 106 height 29
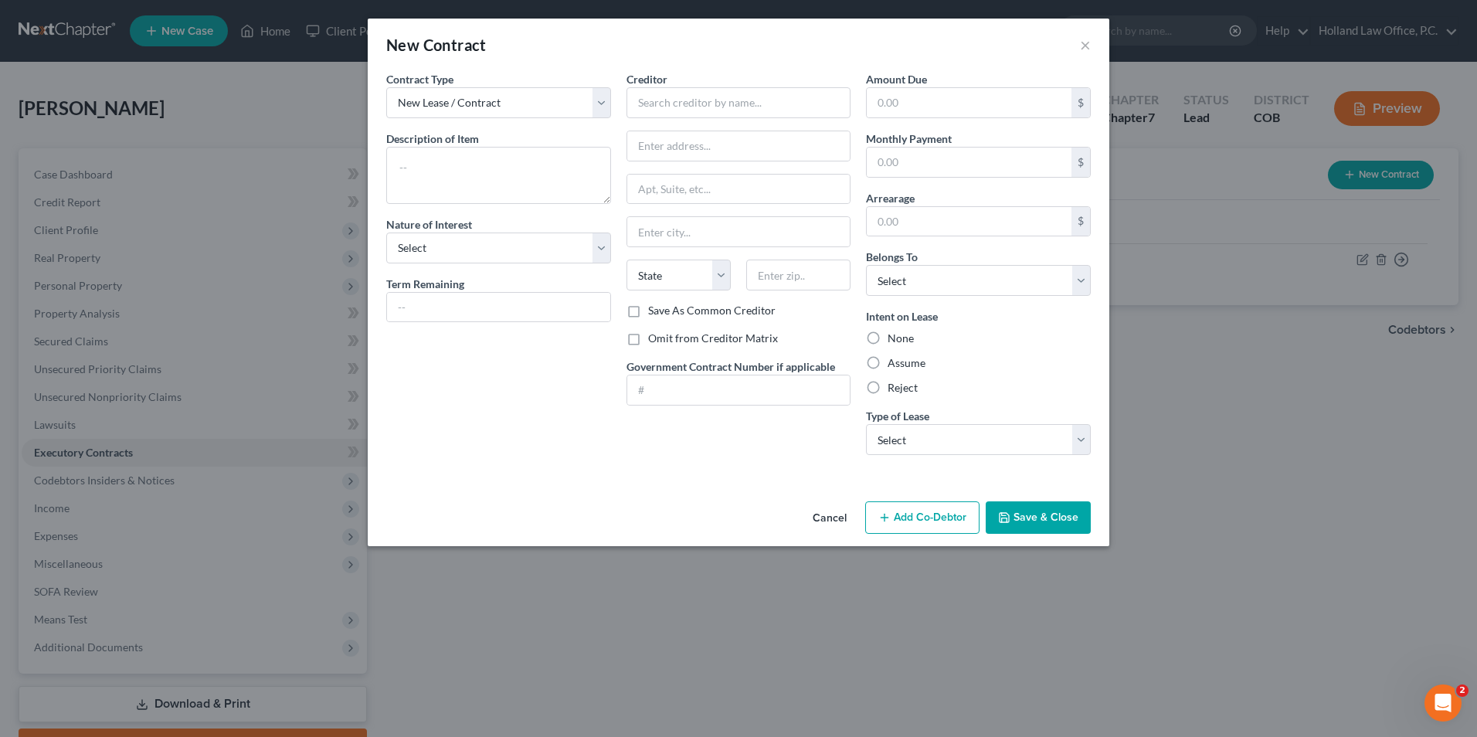
click at [659, 76] on span "Creditor" at bounding box center [646, 79] width 41 height 13
click at [538, 107] on select "New Lease / Contract New Timeshare" at bounding box center [498, 102] width 225 height 31
click at [556, 100] on select "New Lease / Contract New Timeshare" at bounding box center [498, 102] width 225 height 31
click at [672, 76] on div "Creditor *" at bounding box center [738, 94] width 225 height 47
click at [454, 158] on textarea at bounding box center [498, 175] width 225 height 57
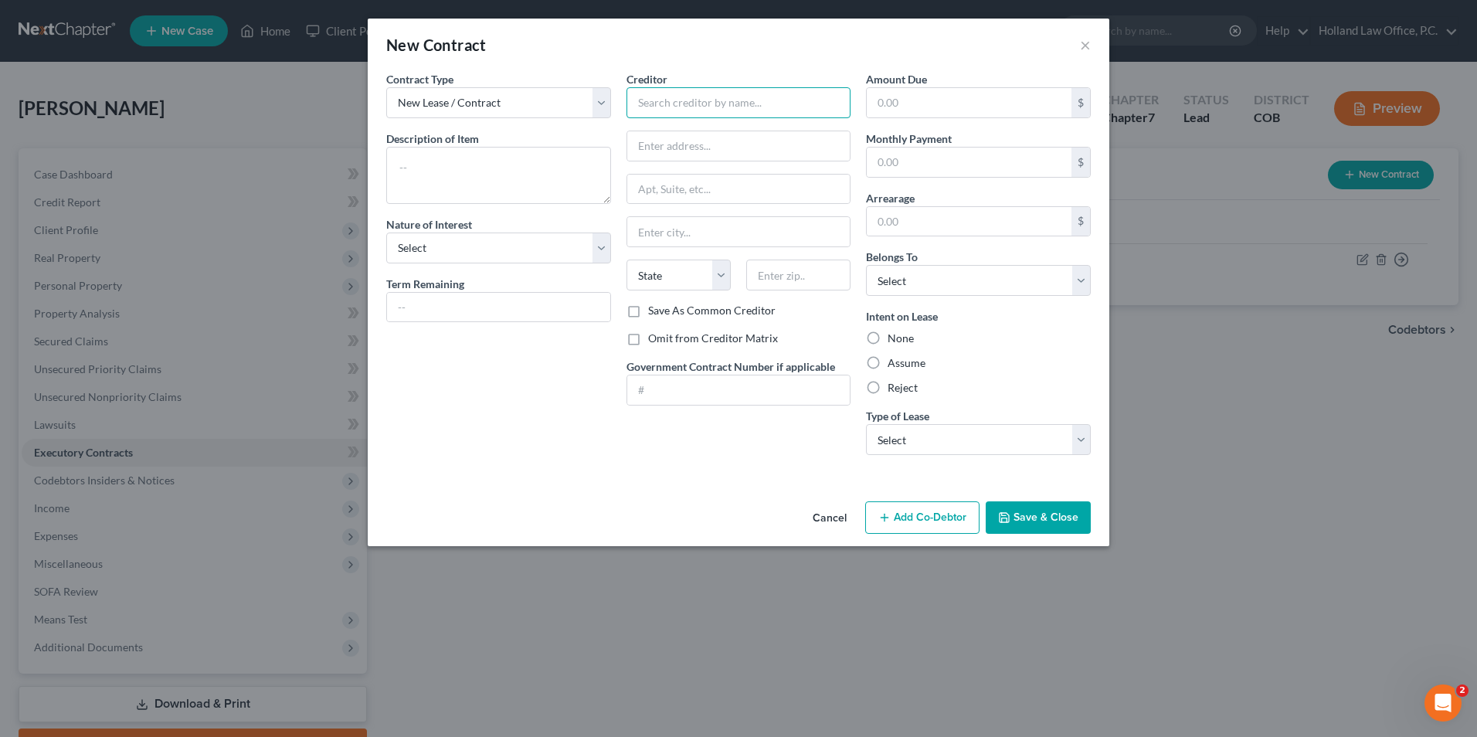
click at [699, 110] on input "text" at bounding box center [738, 102] width 225 height 31
type input "AT&T"
click at [655, 131] on div "AT&T" at bounding box center [719, 129] width 161 height 15
type input "PO Box 537104"
type input "Atlanta"
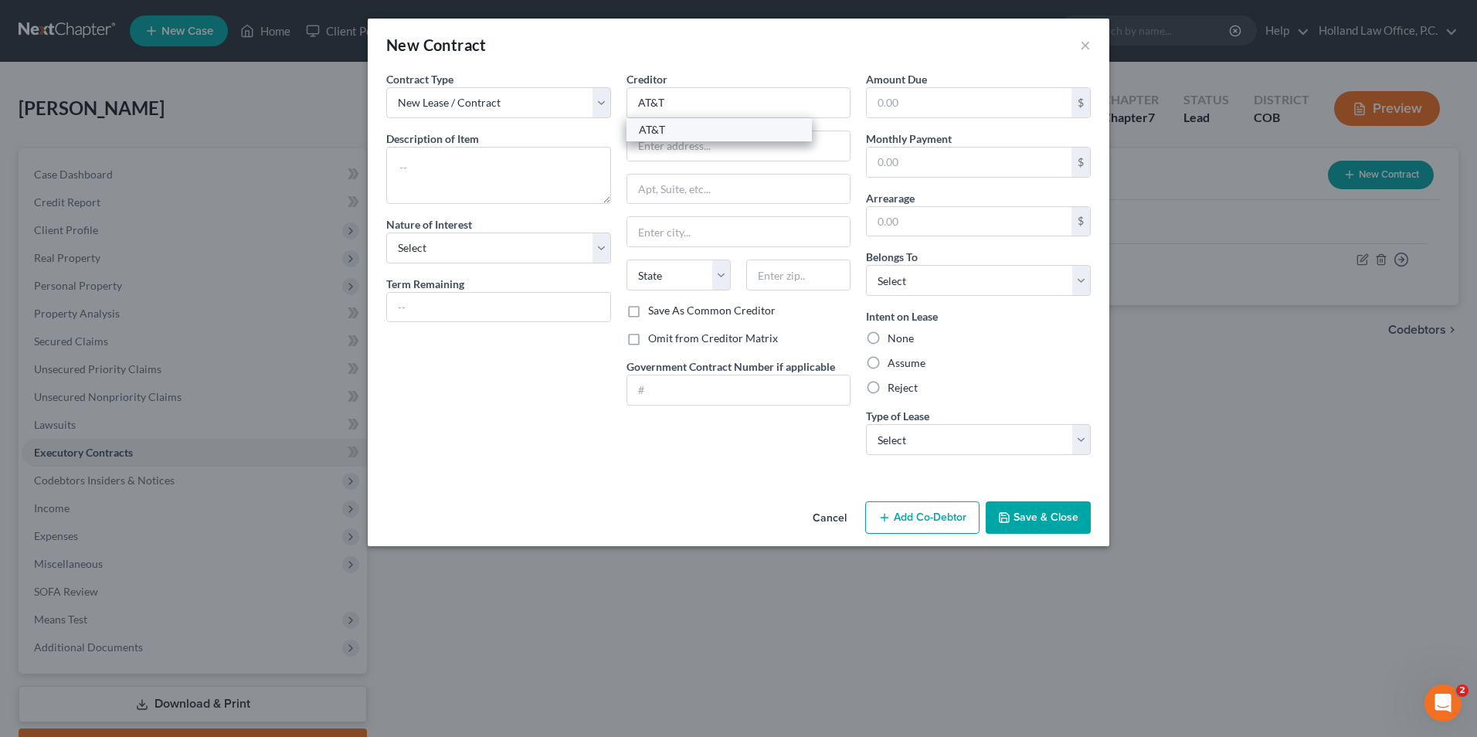
select select "10"
type input "30353-7104"
drag, startPoint x: 894, startPoint y: 396, endPoint x: 901, endPoint y: 389, distance: 9.3
click at [898, 393] on div "Amount Due $ Monthly Payment $ Arrearage $ Belongs To * Select Debtor 1 Only De…" at bounding box center [978, 269] width 240 height 396
drag, startPoint x: 901, startPoint y: 389, endPoint x: 874, endPoint y: 386, distance: 26.4
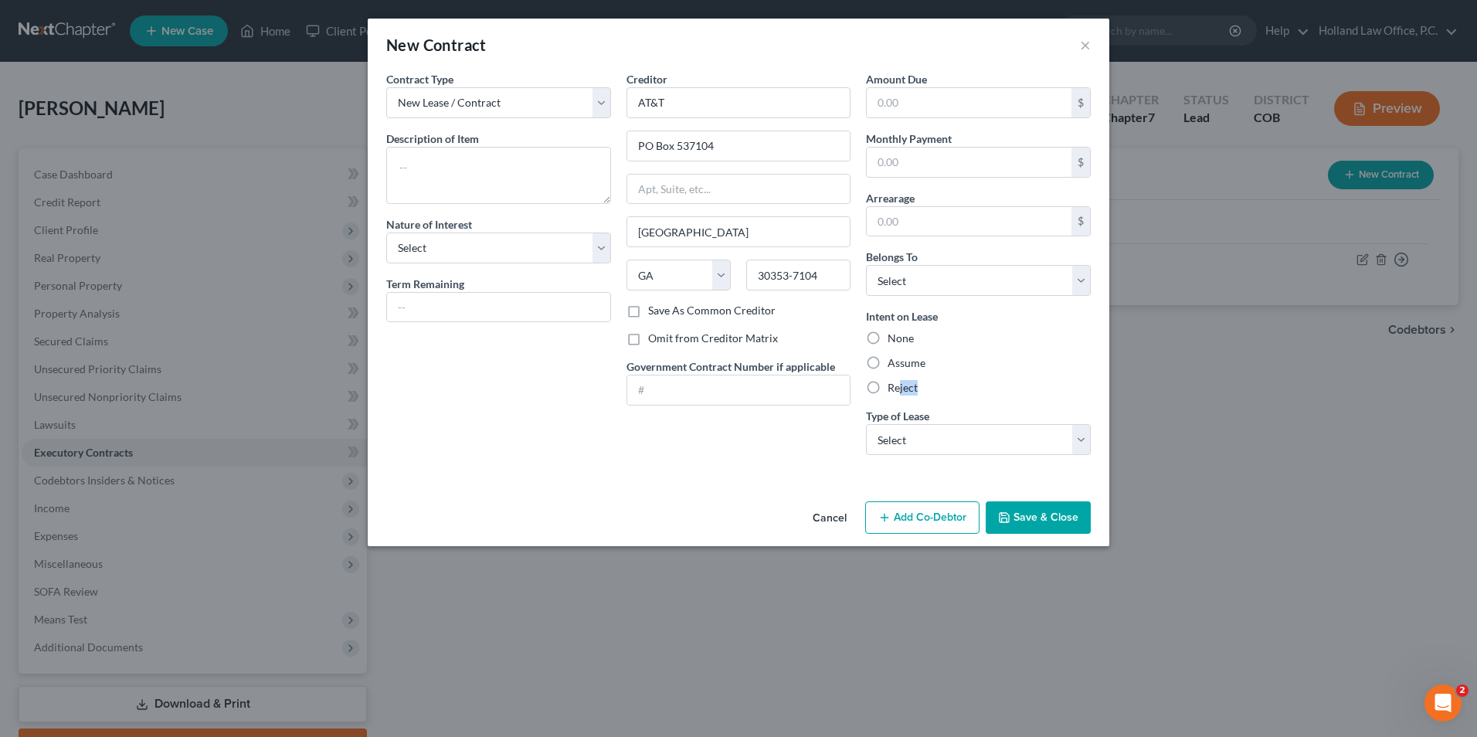
click at [888, 386] on label "Reject" at bounding box center [903, 387] width 30 height 15
click at [894, 386] on input "Reject" at bounding box center [899, 385] width 10 height 10
click at [446, 158] on textarea at bounding box center [498, 175] width 225 height 57
click at [521, 246] on select "Select Purchaser Agent Lessor Lessee" at bounding box center [498, 248] width 225 height 31
click at [386, 233] on select "Select Purchaser Agent Lessor Lessee" at bounding box center [498, 248] width 225 height 31
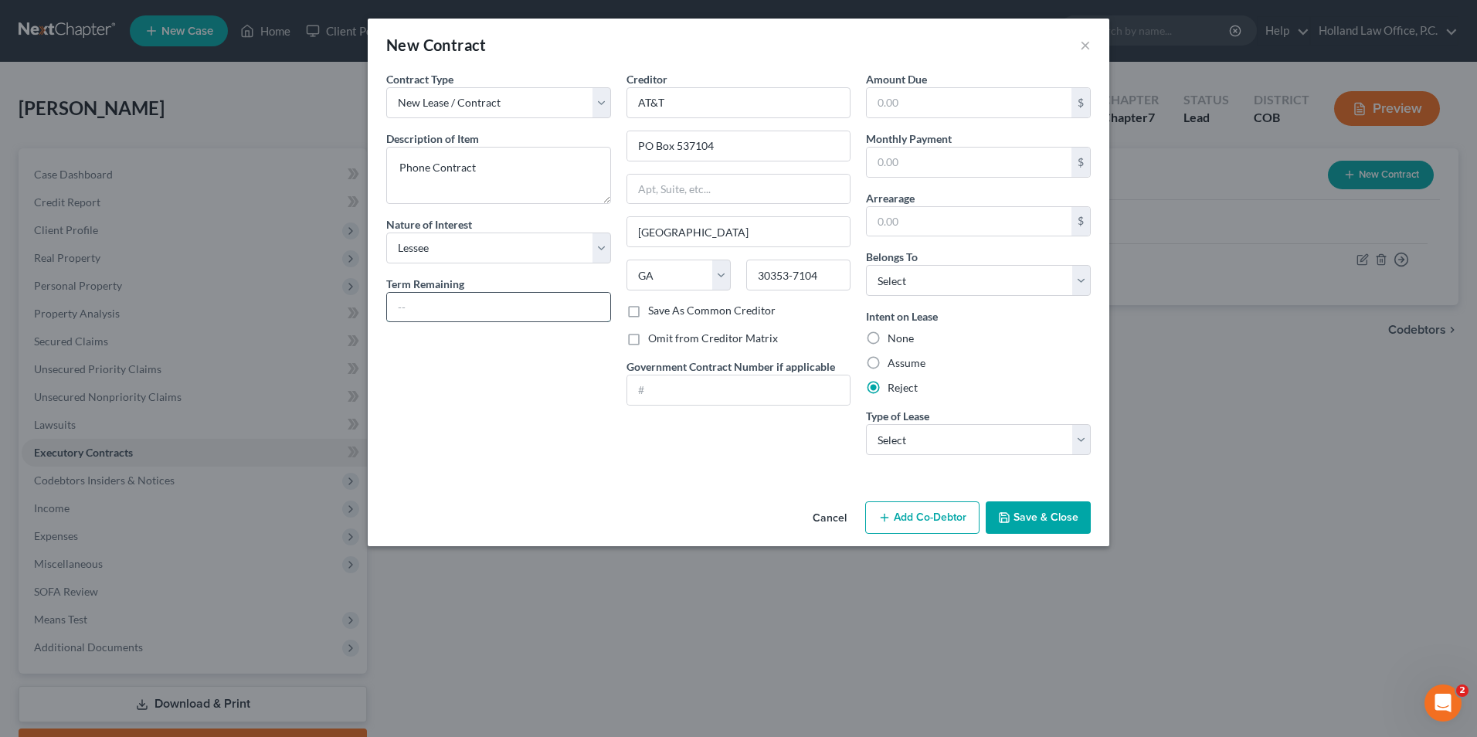
drag, startPoint x: 460, startPoint y: 314, endPoint x: 476, endPoint y: 314, distance: 16.2
click at [460, 314] on input "text" at bounding box center [498, 307] width 223 height 29
click at [487, 310] on input "text" at bounding box center [498, 307] width 223 height 29
click at [1085, 46] on button "×" at bounding box center [1085, 45] width 11 height 19
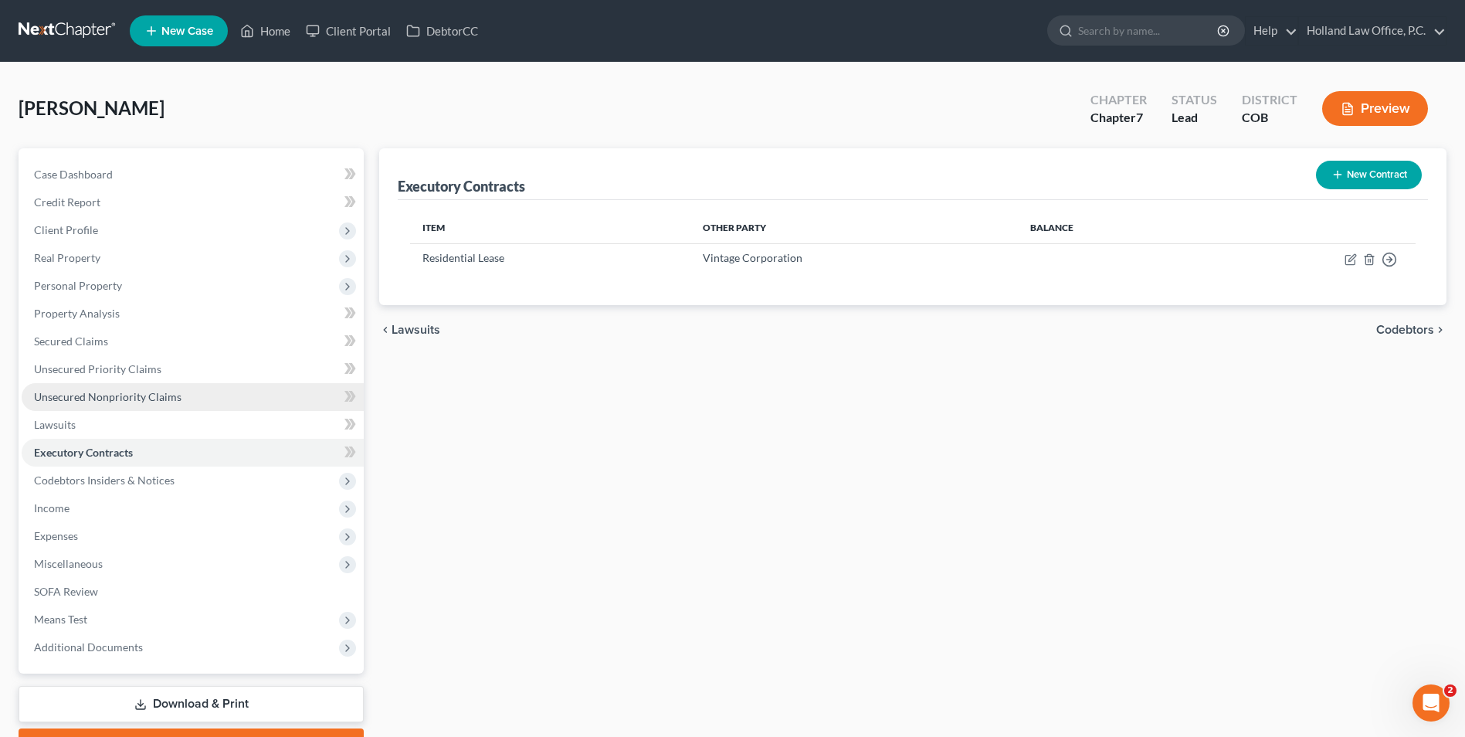
click at [150, 398] on span "Unsecured Nonpriority Claims" at bounding box center [108, 396] width 148 height 13
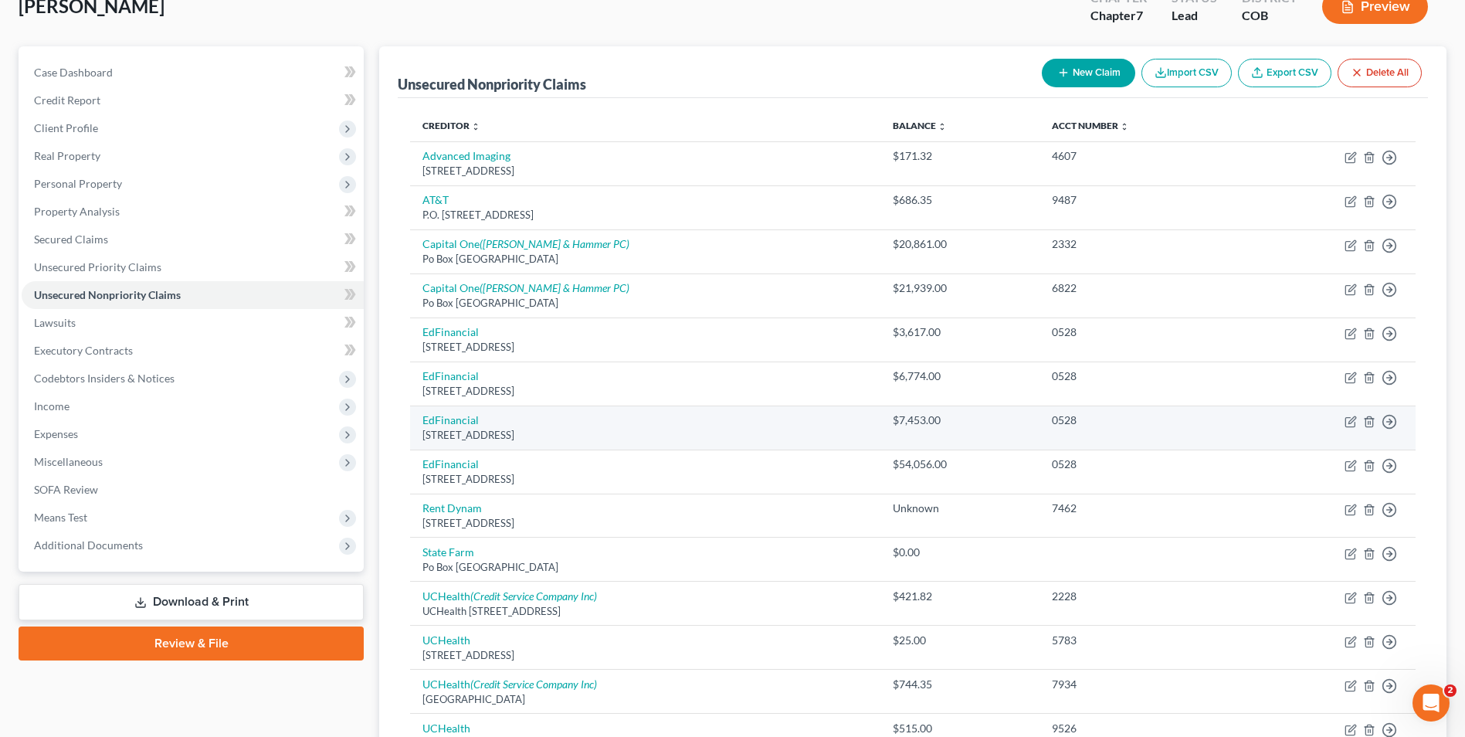
scroll to position [25, 0]
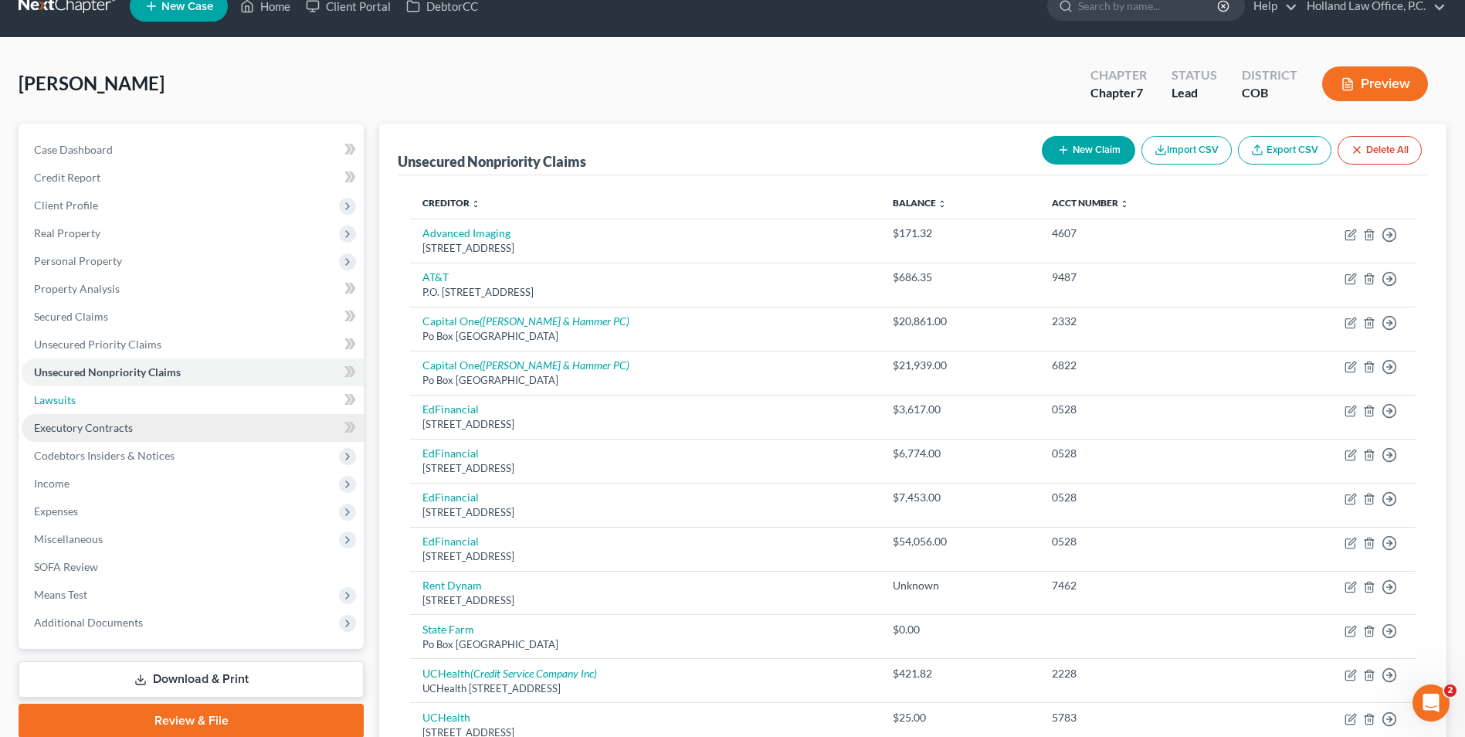
click at [93, 411] on link "Lawsuits" at bounding box center [193, 400] width 342 height 28
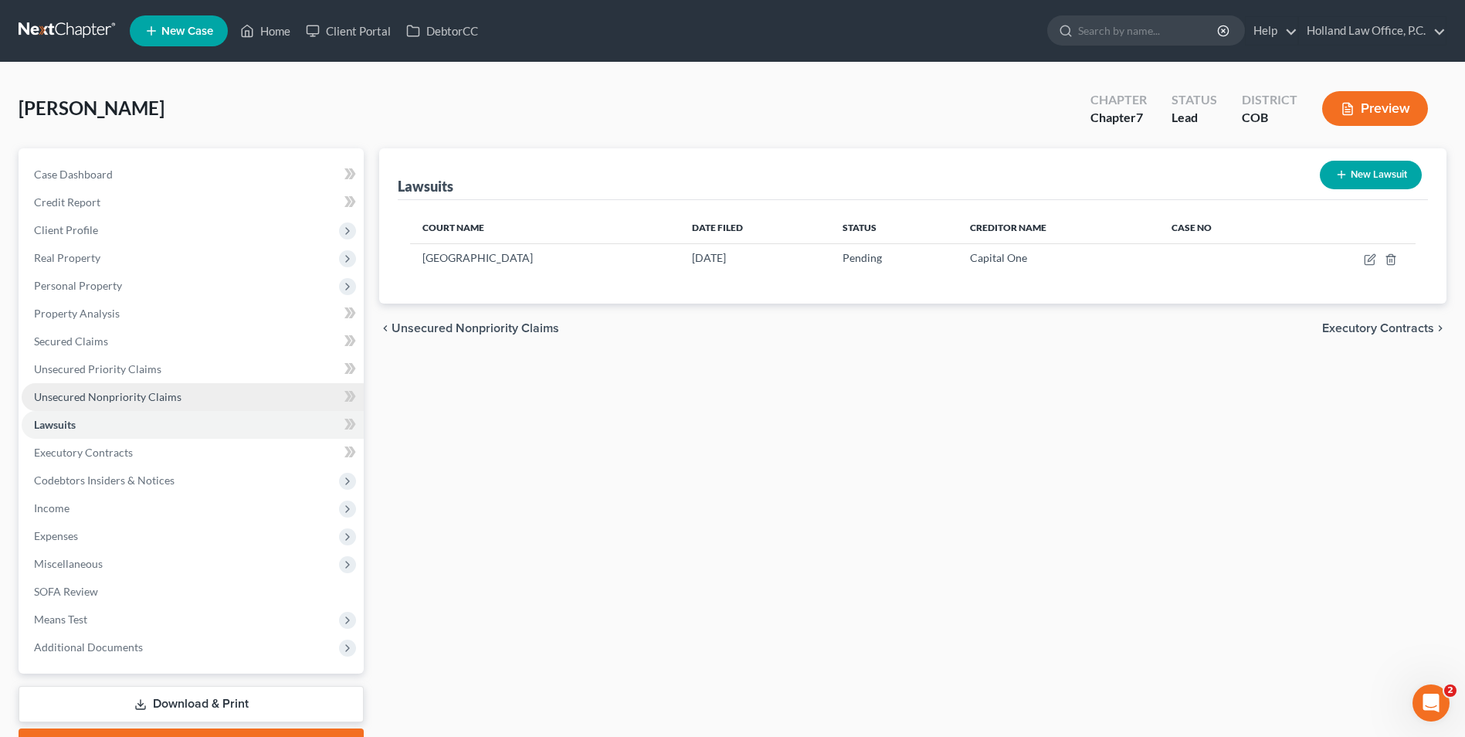
click at [99, 387] on link "Unsecured Nonpriority Claims" at bounding box center [193, 397] width 342 height 28
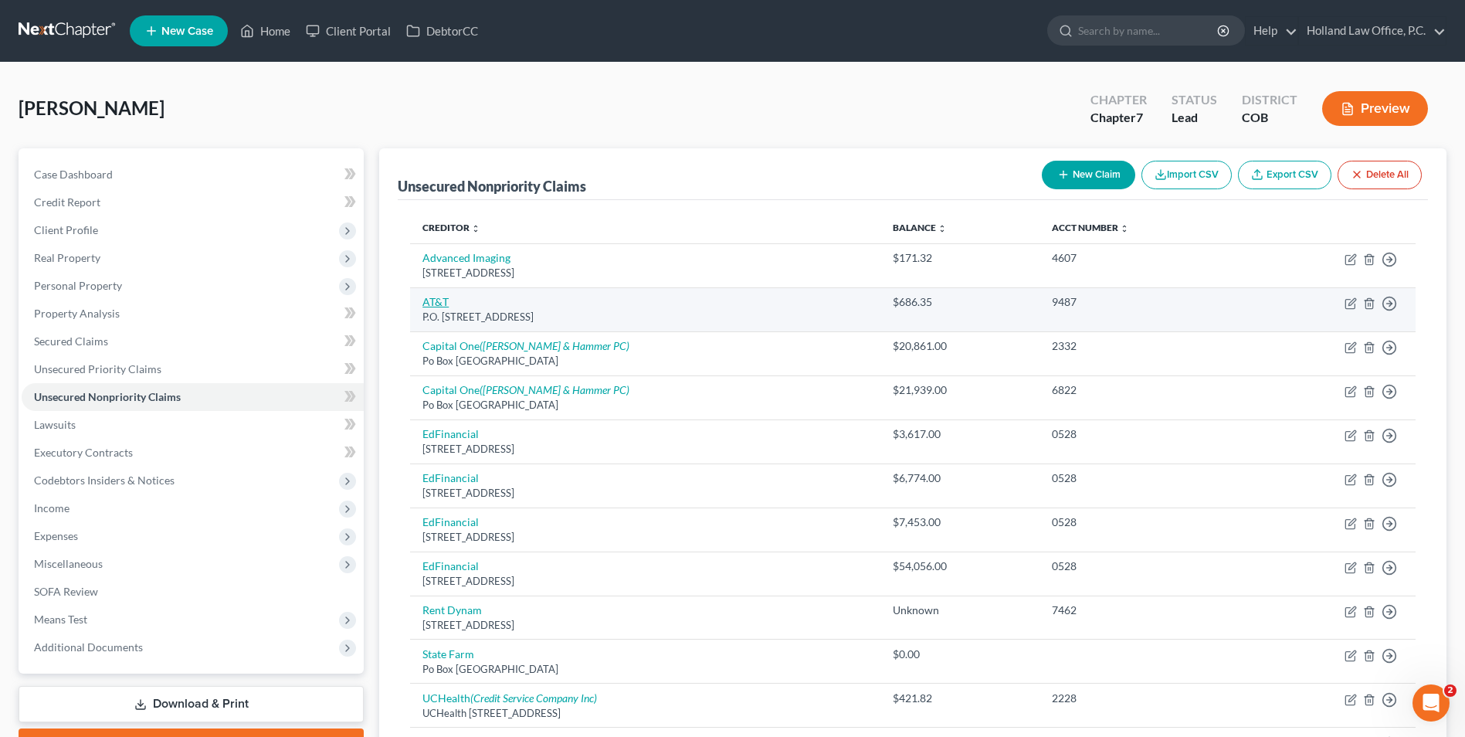
click at [435, 307] on link "AT&T" at bounding box center [436, 301] width 26 height 13
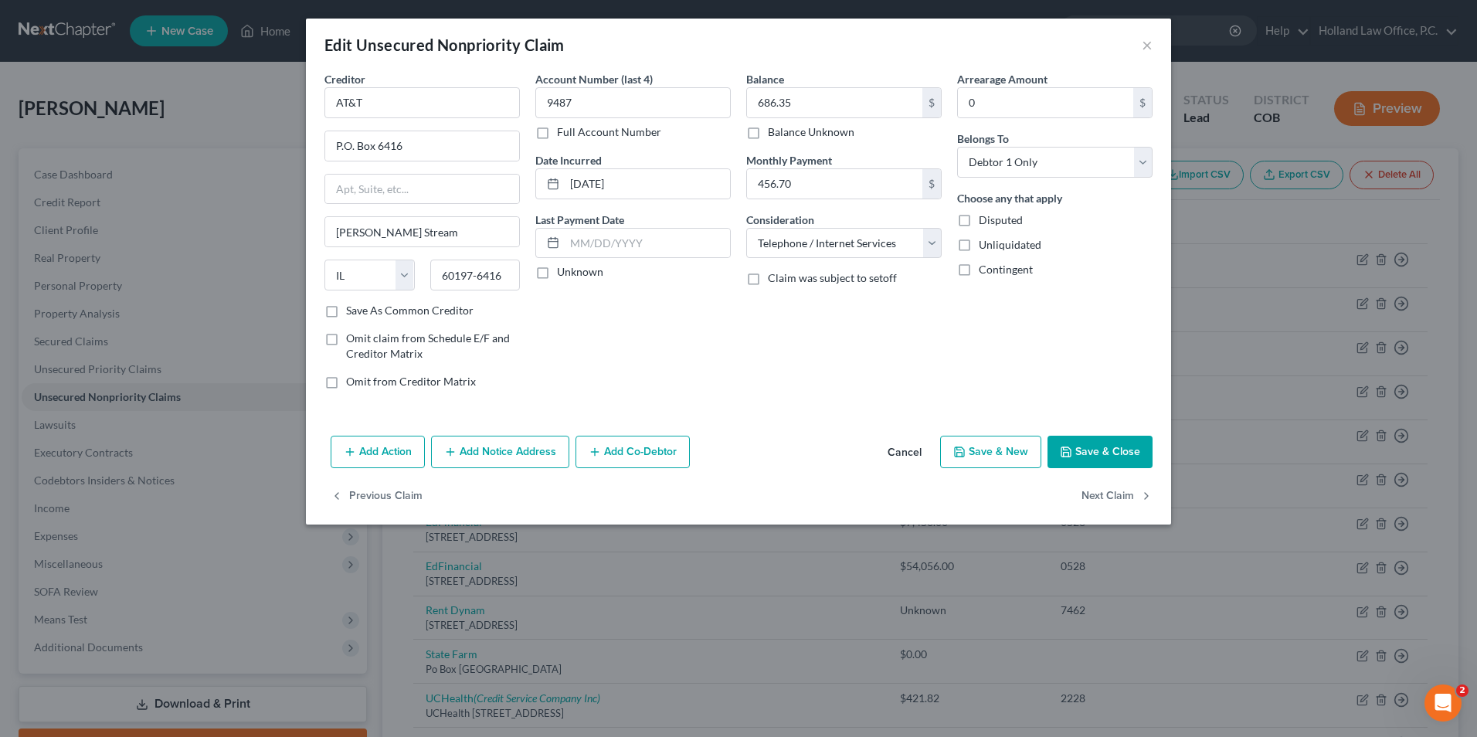
click at [1085, 444] on button "Save & Close" at bounding box center [1099, 452] width 105 height 32
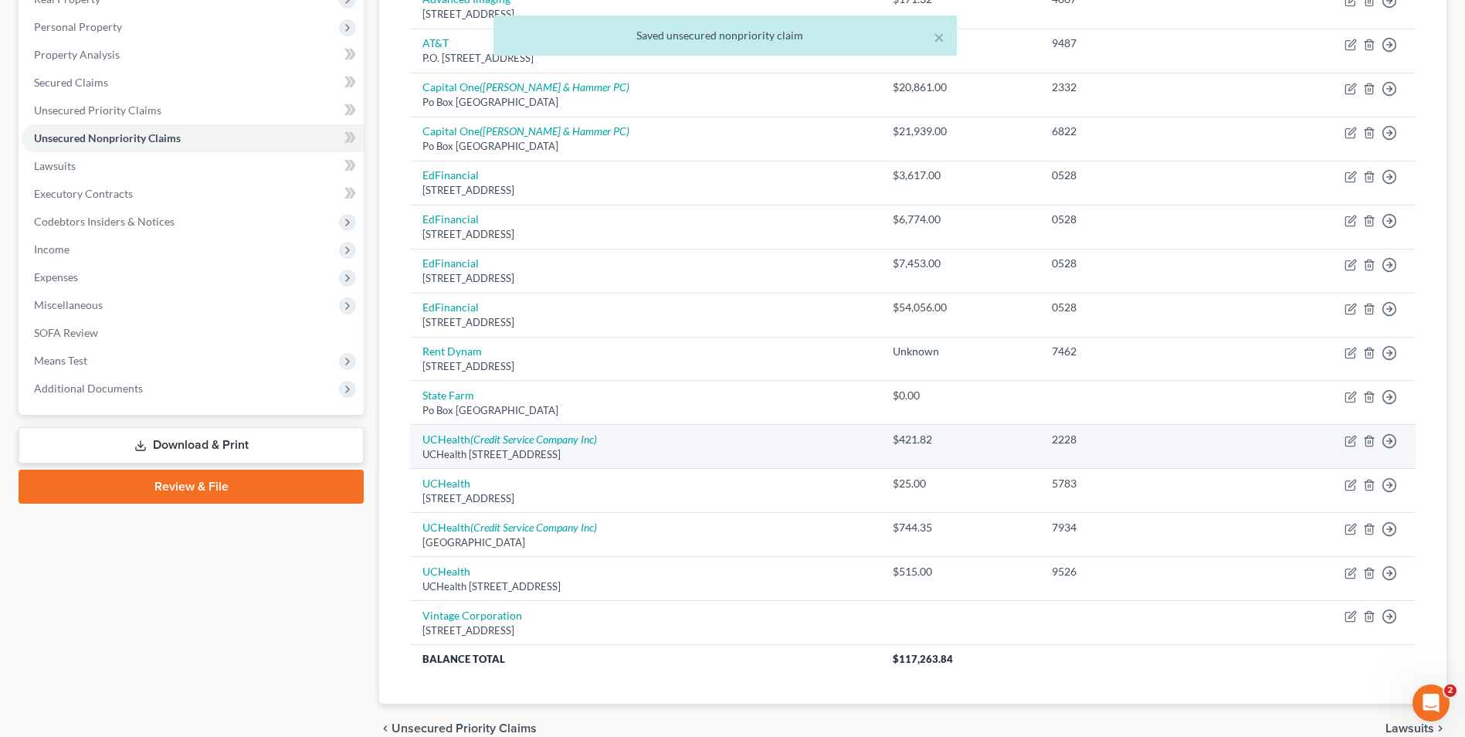
scroll to position [232, 0]
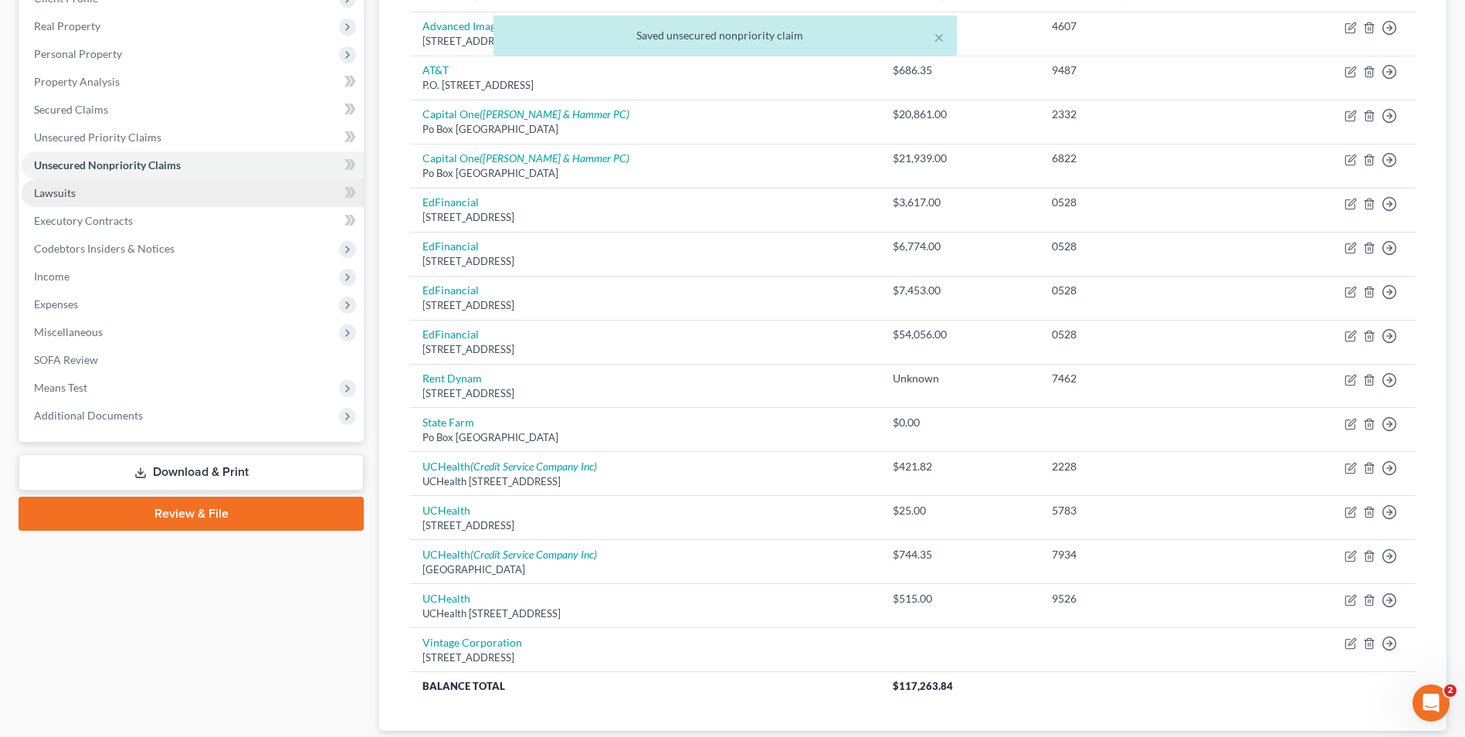
click at [66, 192] on span "Lawsuits" at bounding box center [55, 192] width 42 height 13
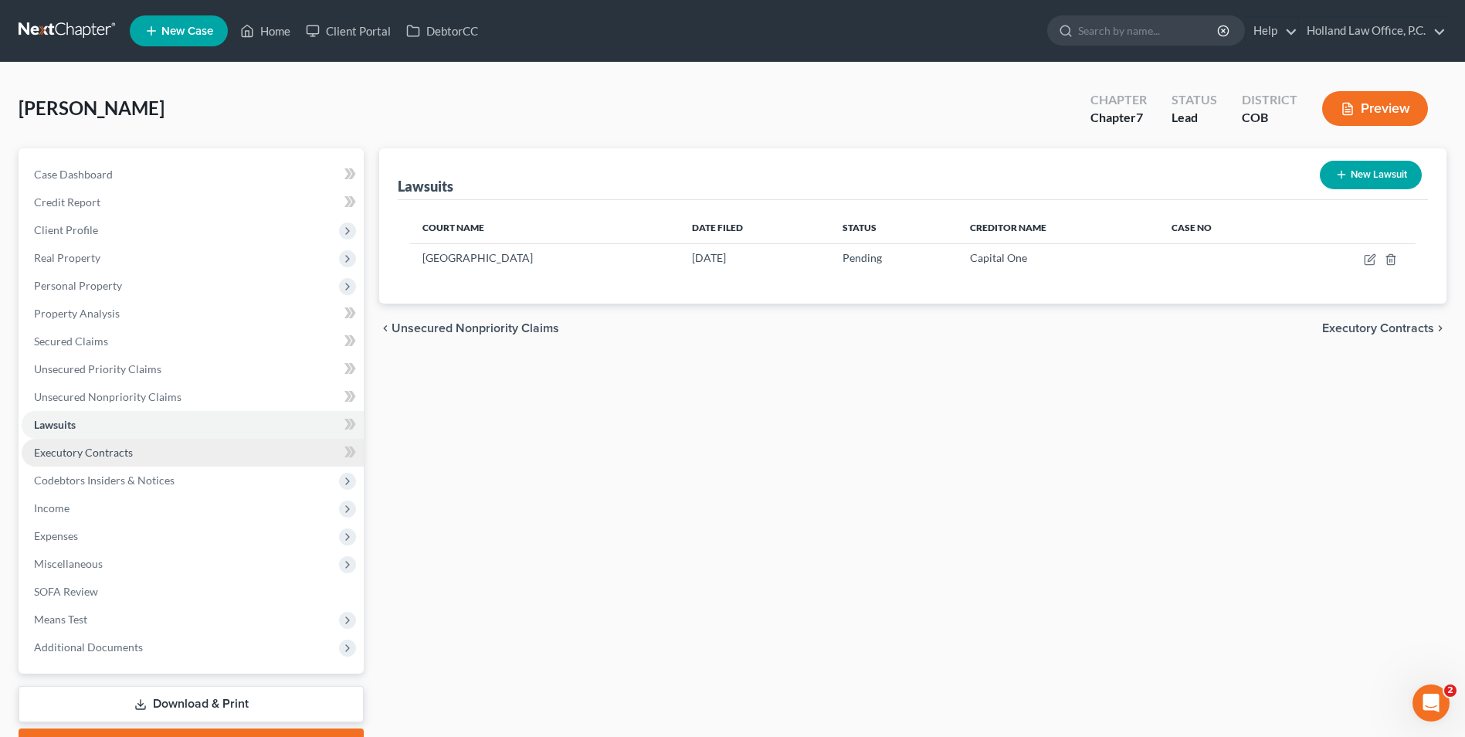
click at [134, 449] on link "Executory Contracts" at bounding box center [193, 453] width 342 height 28
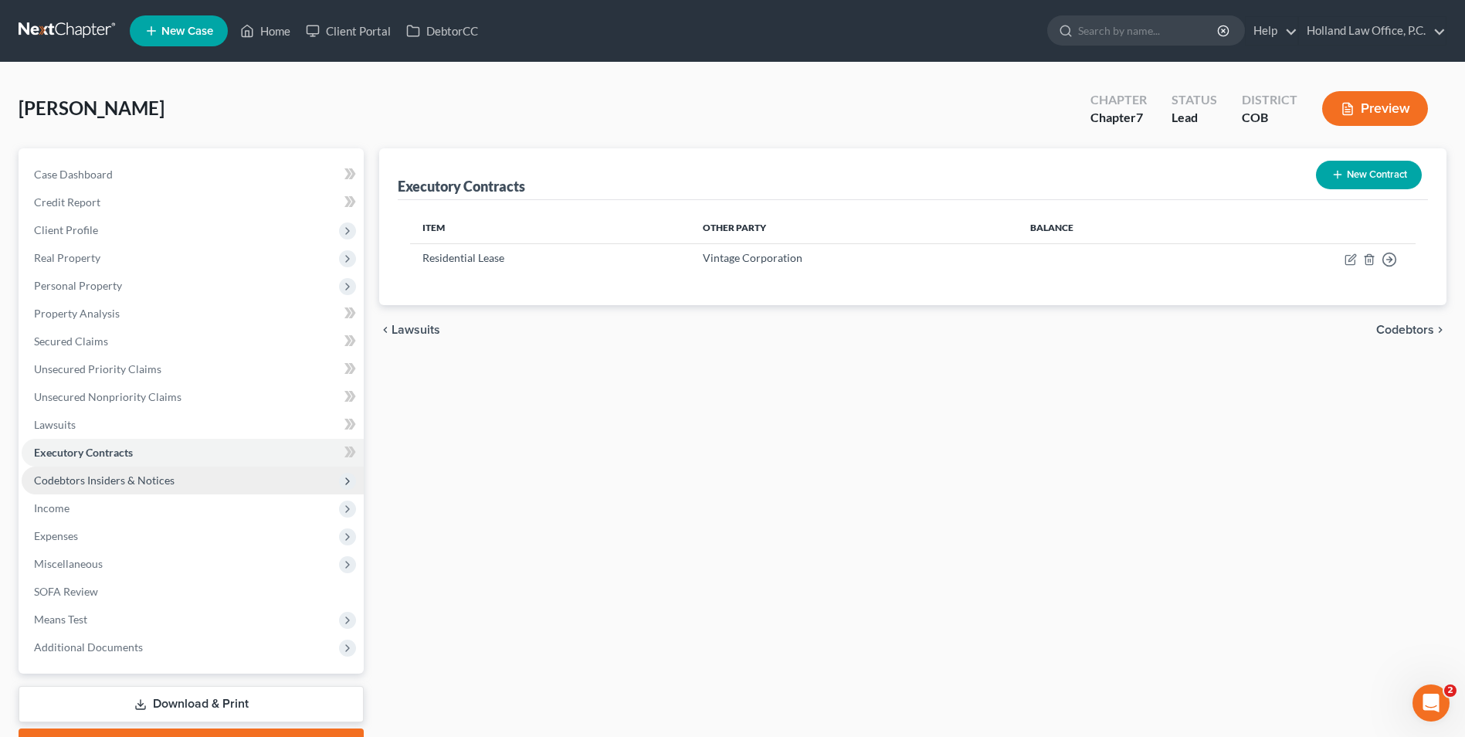
click at [81, 473] on span "Codebtors Insiders & Notices" at bounding box center [104, 479] width 141 height 13
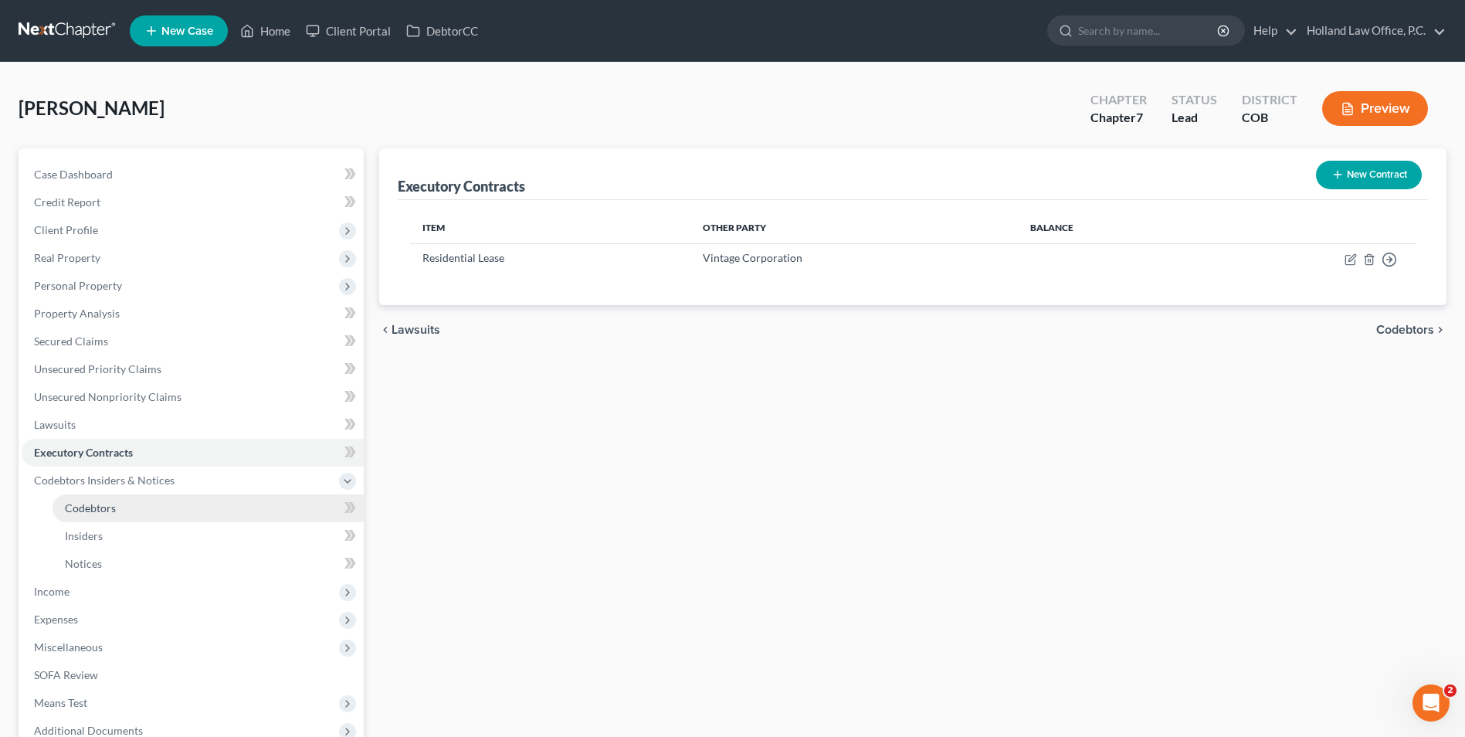
click at [91, 513] on span "Codebtors" at bounding box center [90, 507] width 51 height 13
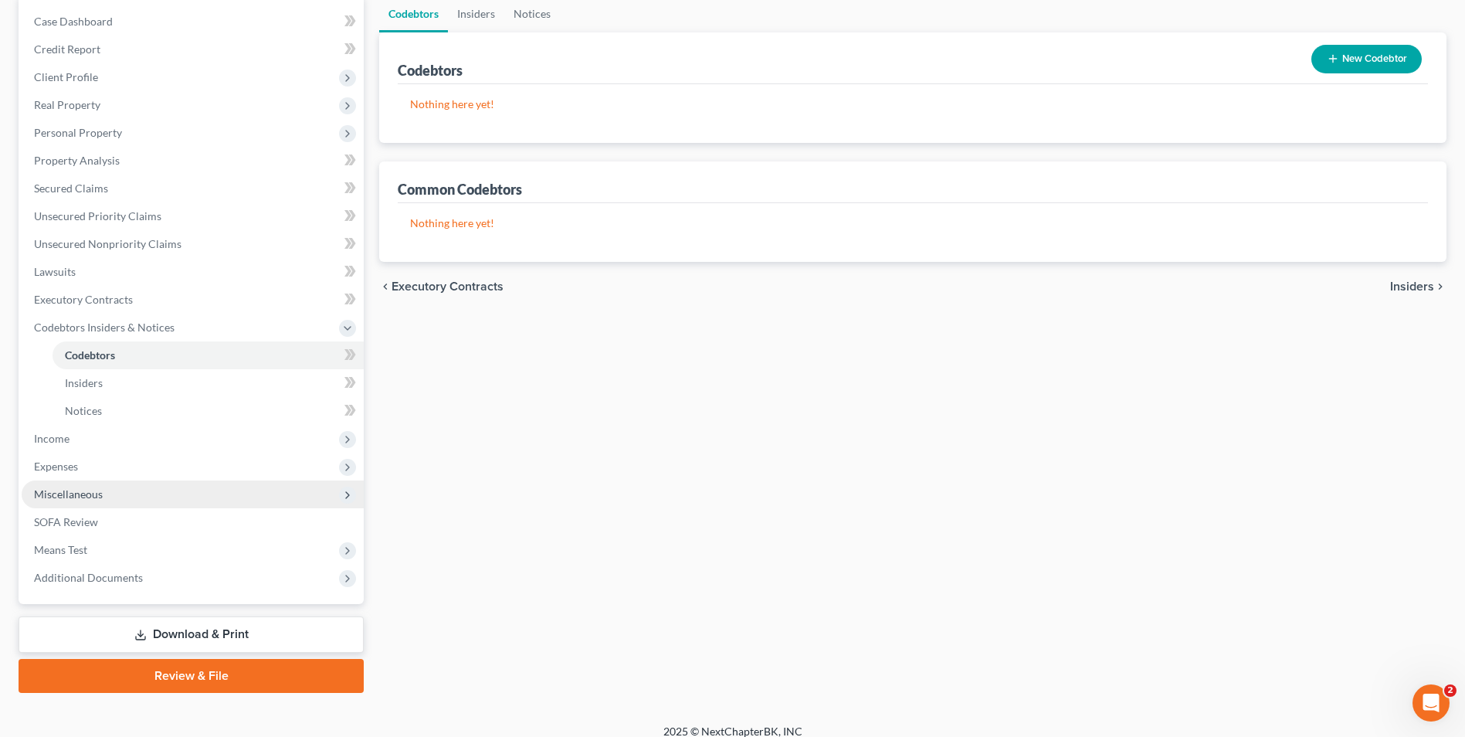
scroll to position [154, 0]
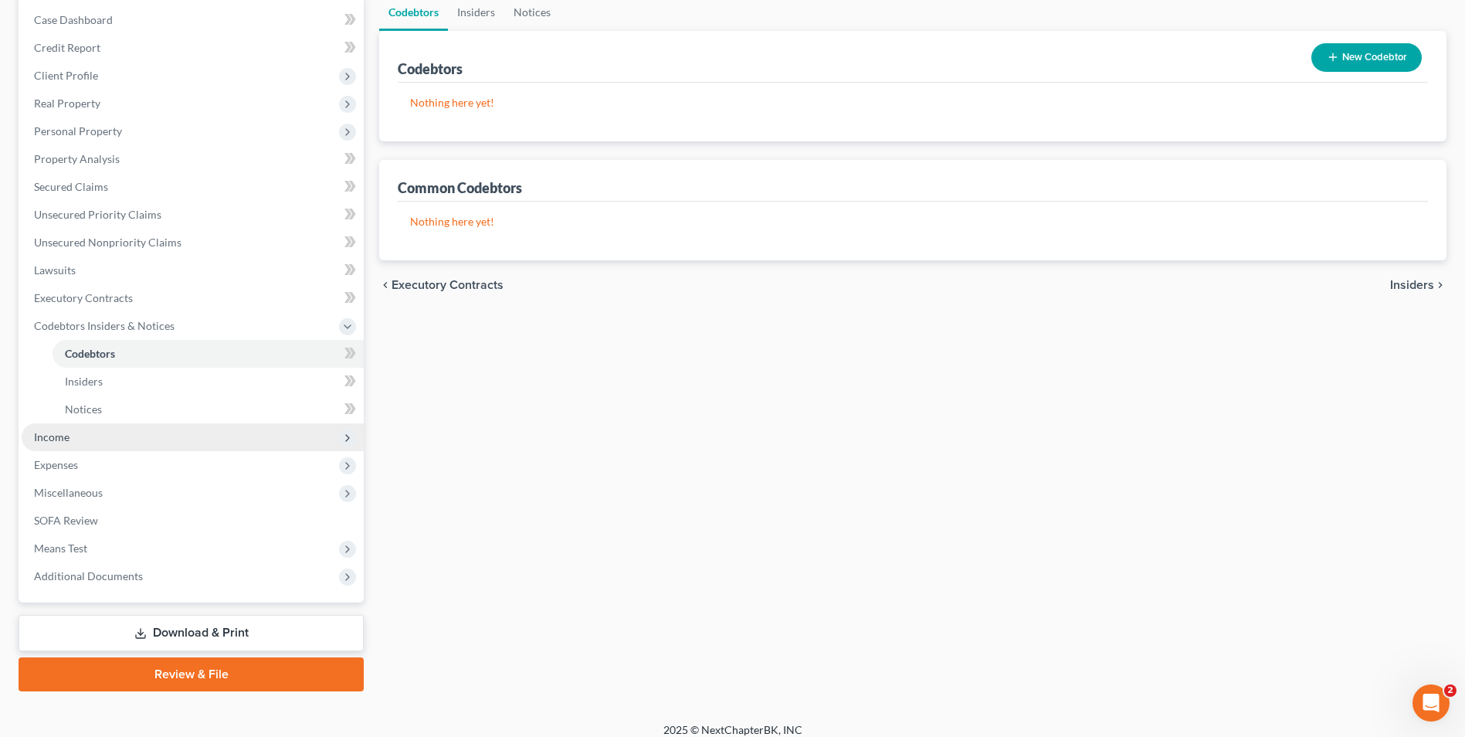
click at [83, 444] on span "Income" at bounding box center [193, 437] width 342 height 28
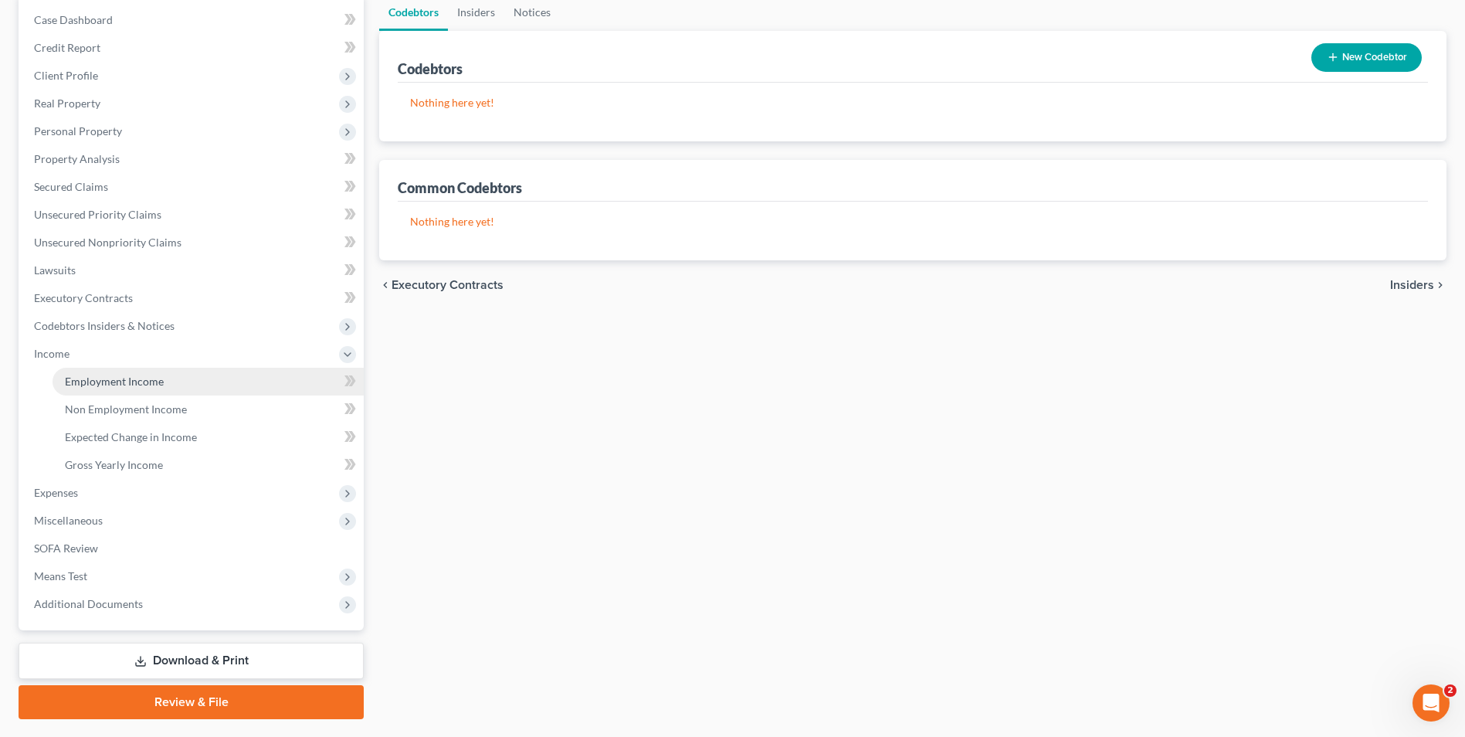
click at [114, 385] on span "Employment Income" at bounding box center [114, 381] width 99 height 13
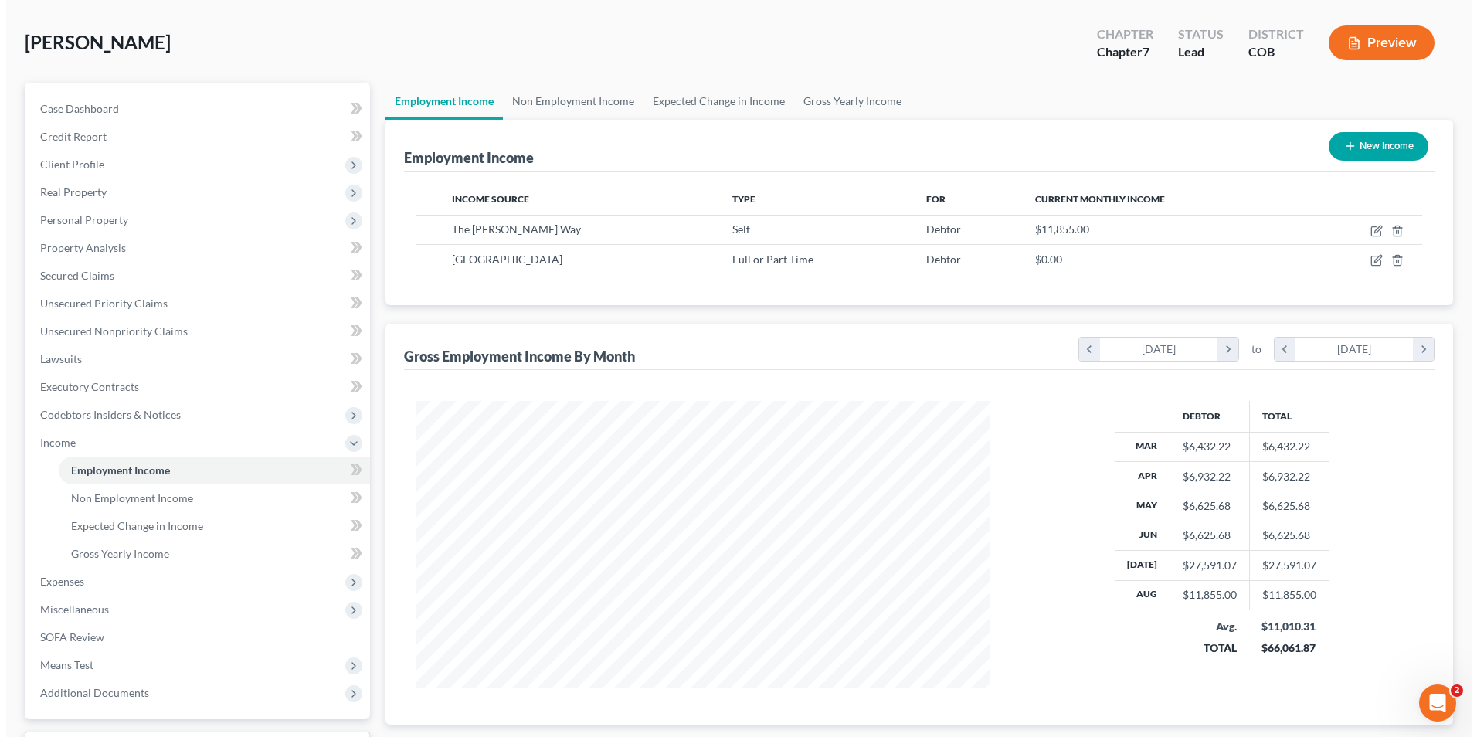
scroll to position [154, 0]
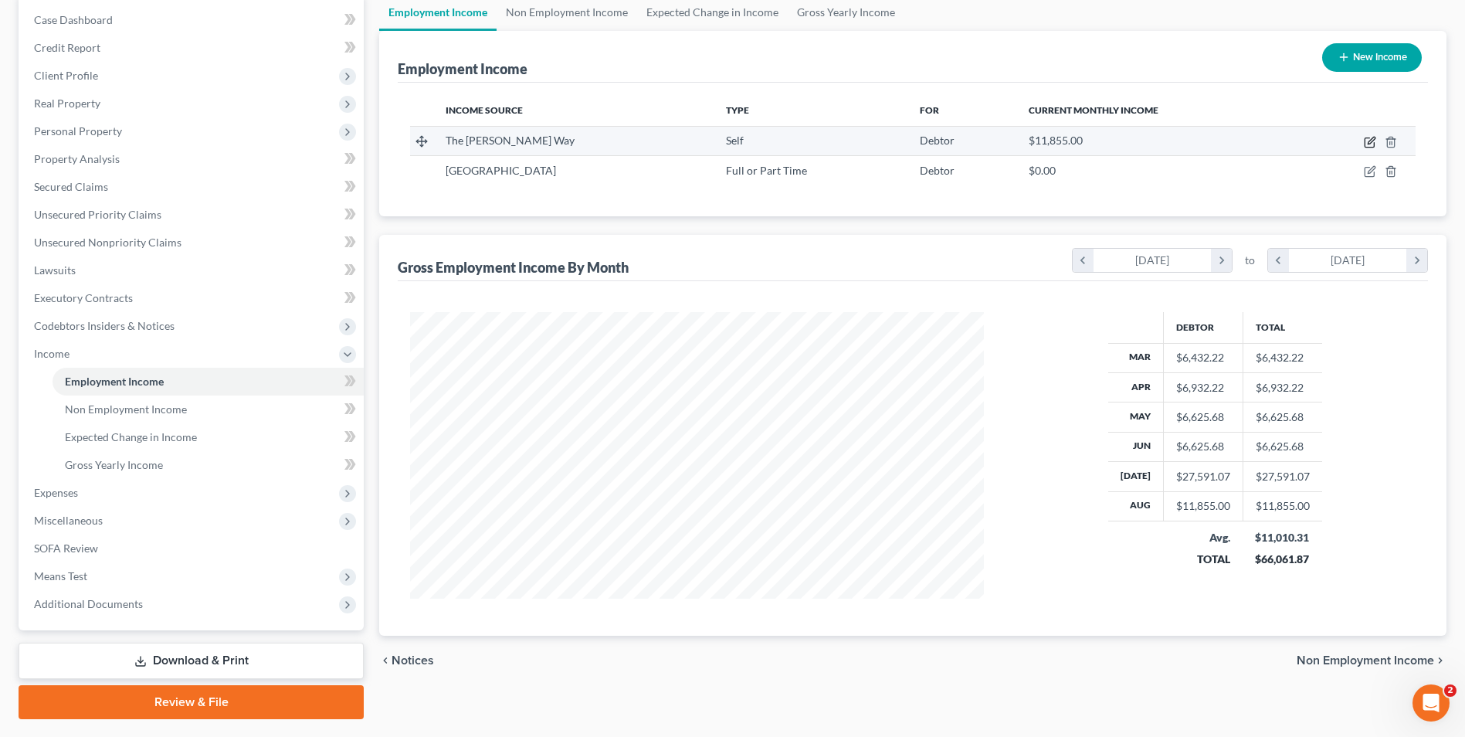
click at [1374, 141] on icon "button" at bounding box center [1371, 140] width 7 height 7
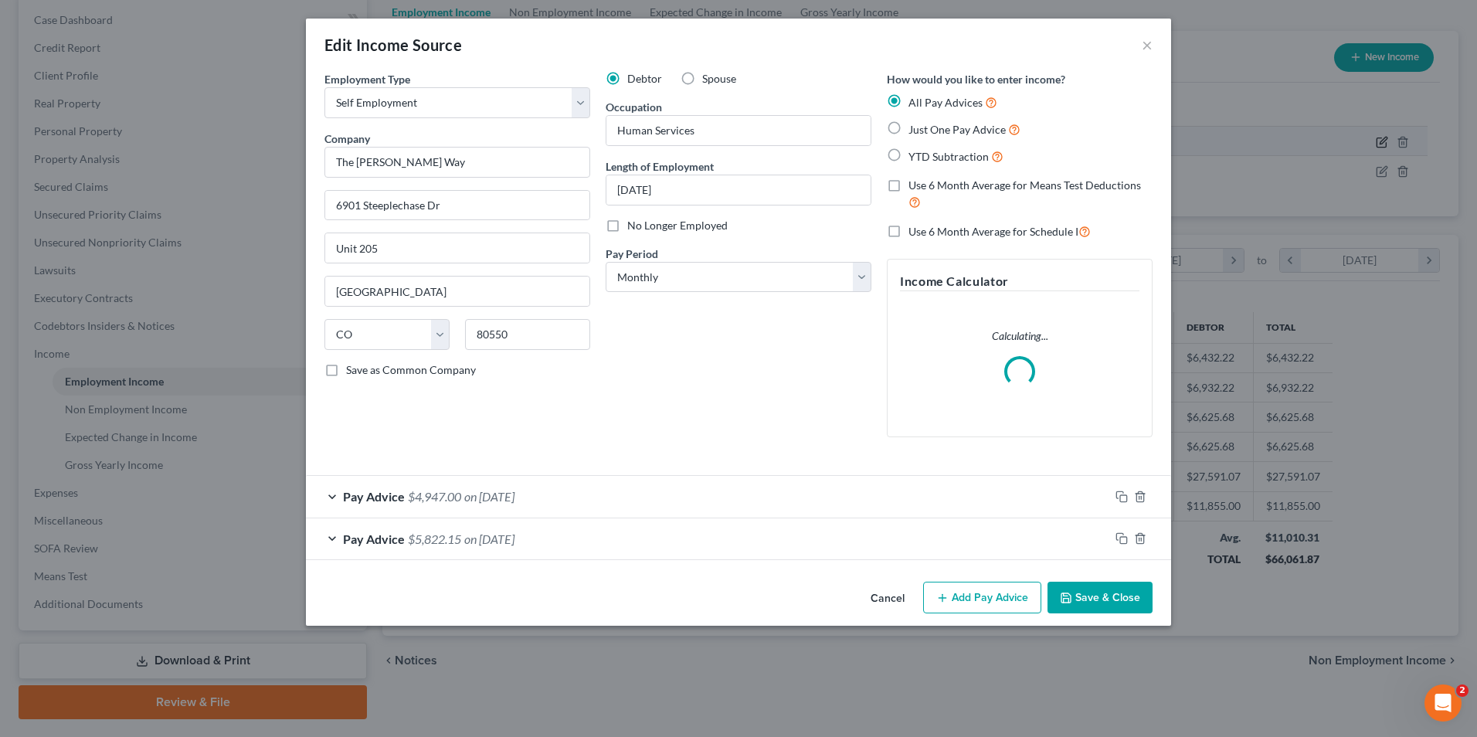
scroll to position [289, 610]
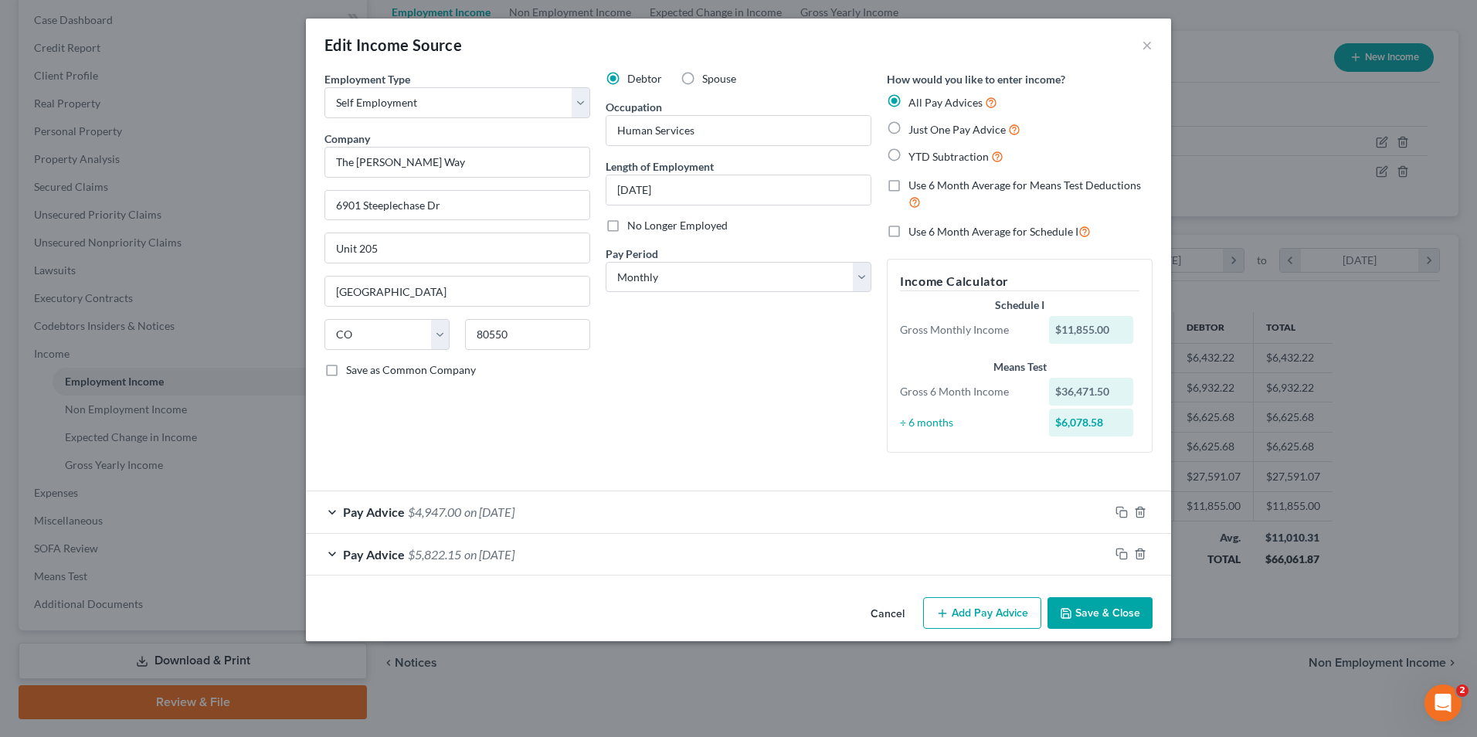
click at [501, 544] on div "Pay Advice $5,822.15 on 07/30/2025" at bounding box center [707, 554] width 803 height 41
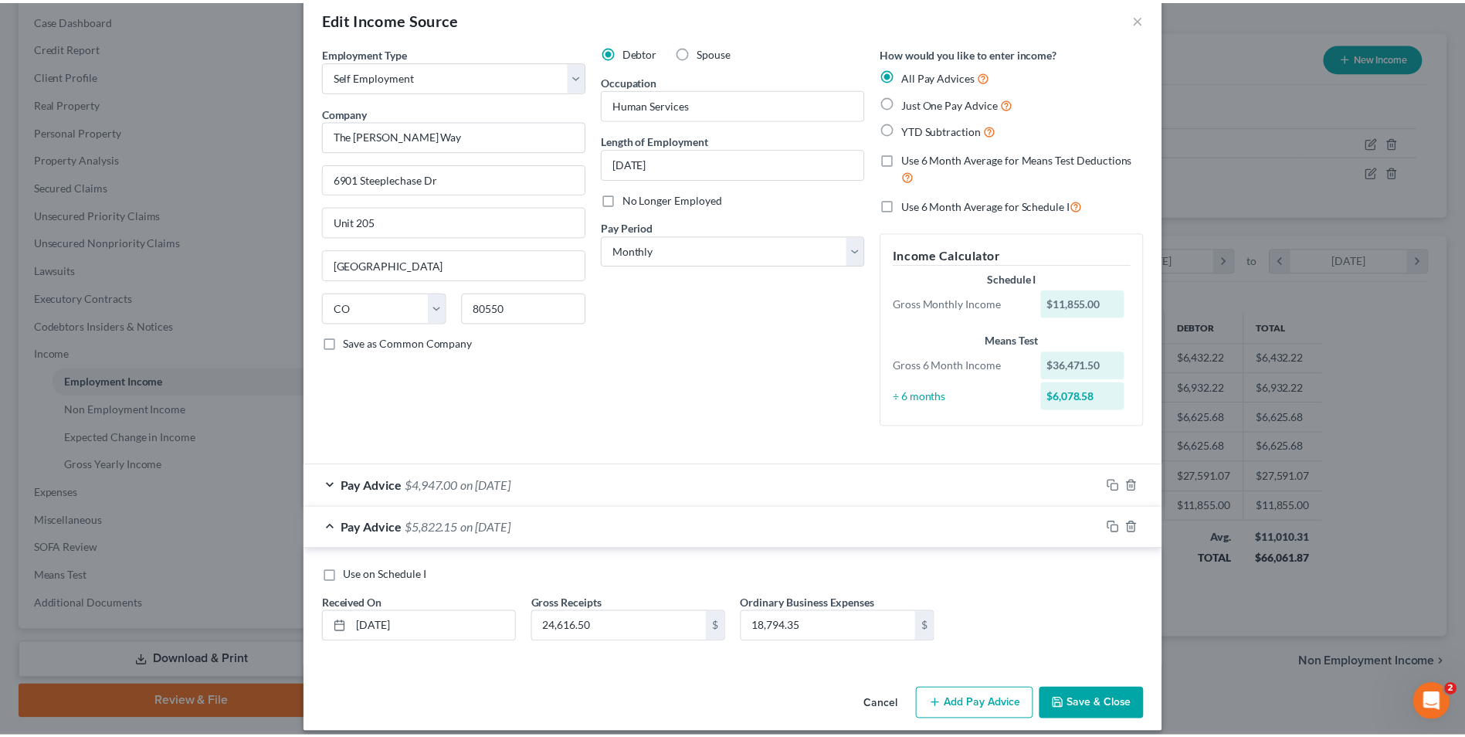
scroll to position [41, 0]
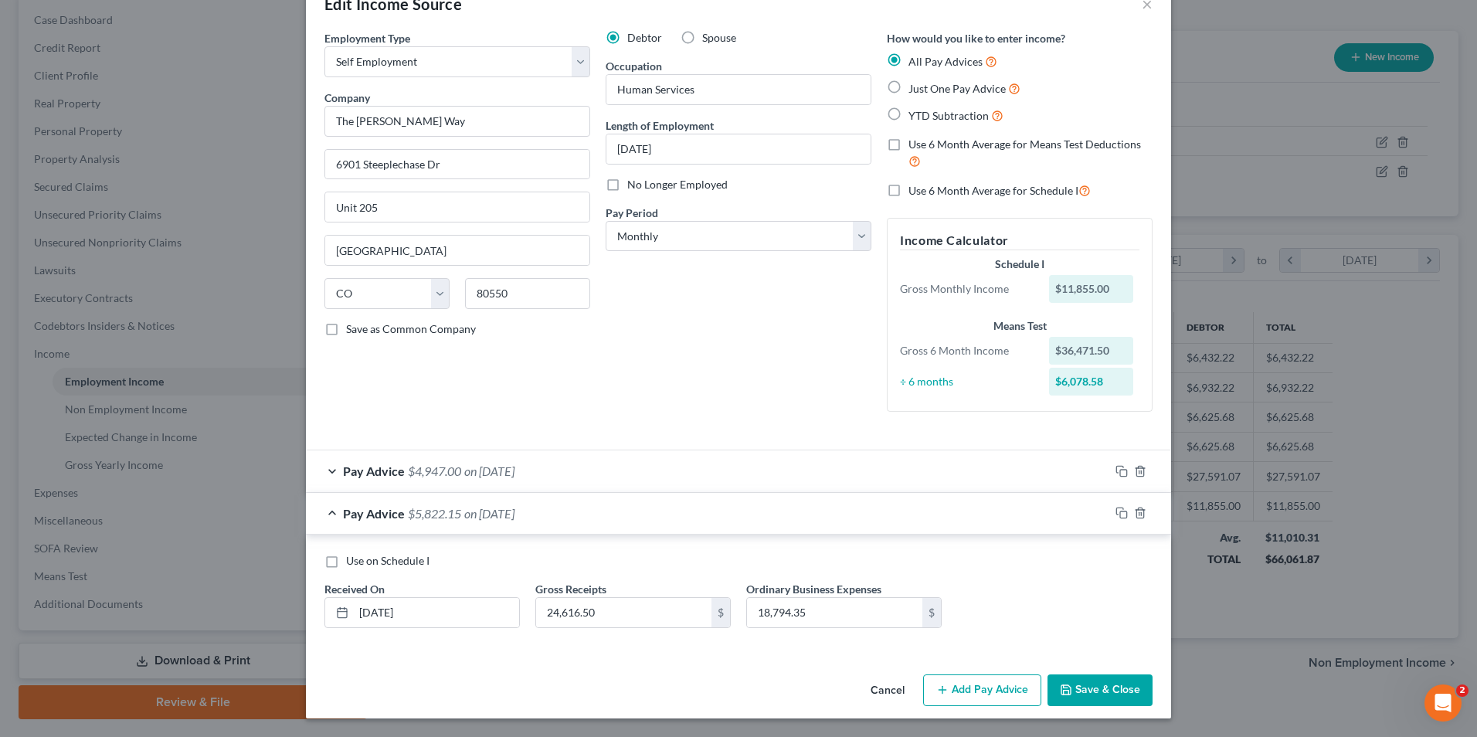
click at [1123, 692] on button "Save & Close" at bounding box center [1099, 690] width 105 height 32
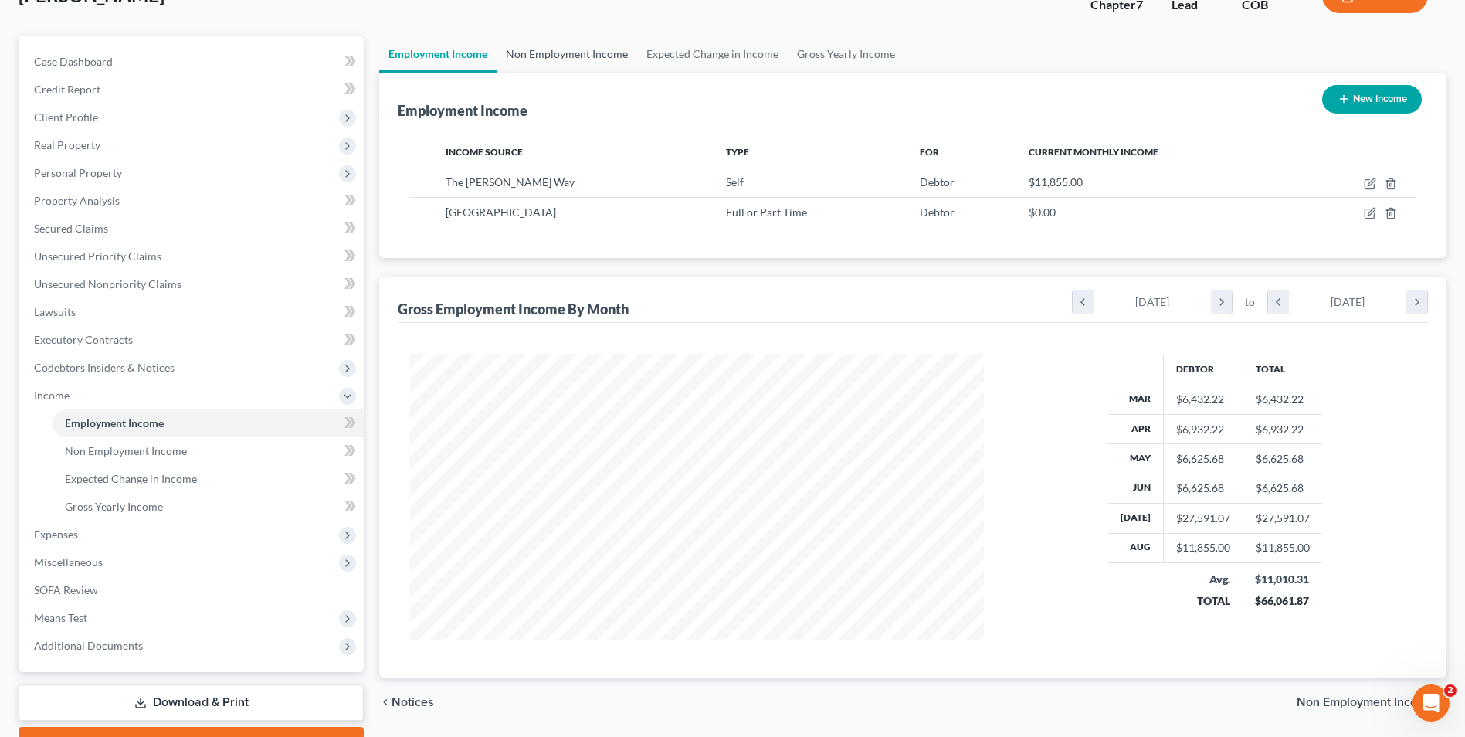
scroll to position [77, 0]
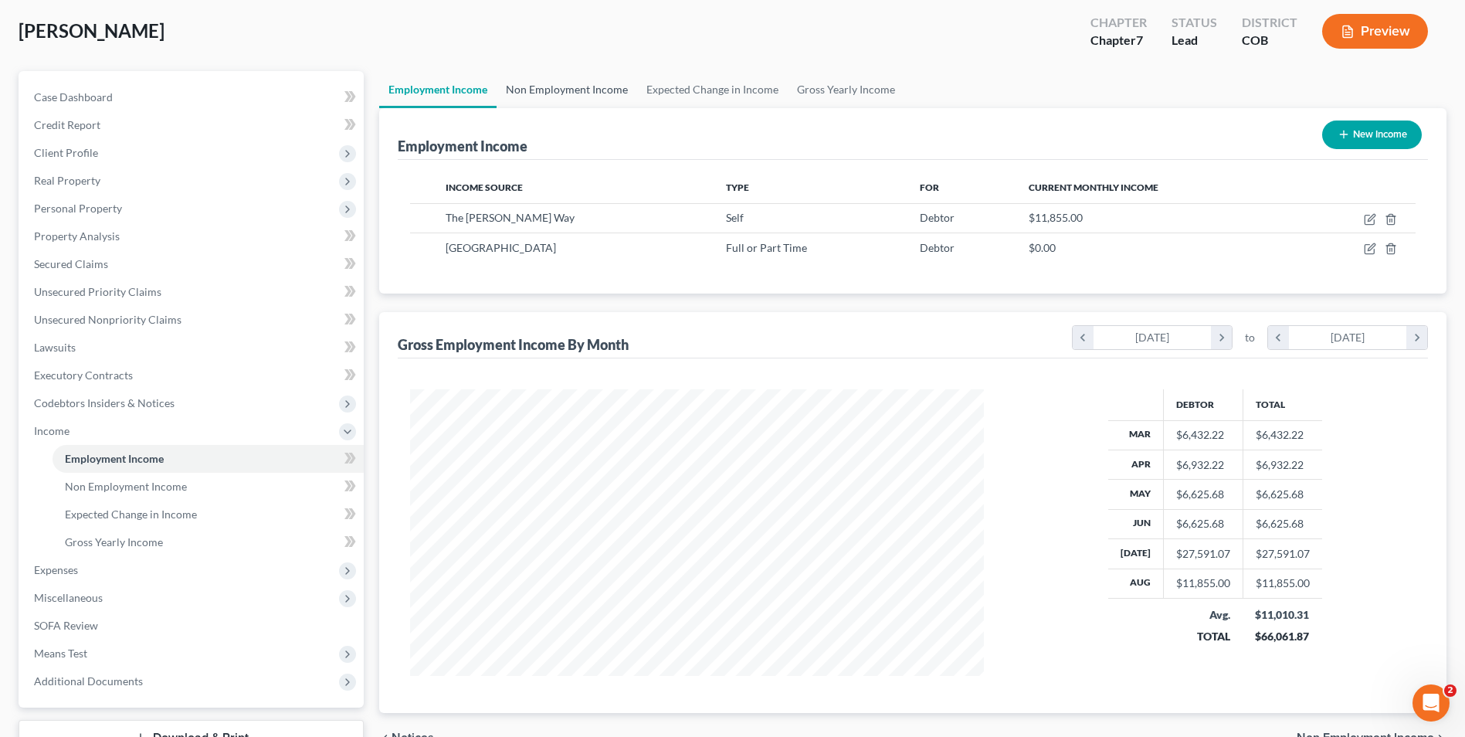
drag, startPoint x: 582, startPoint y: 90, endPoint x: 589, endPoint y: 90, distance: 7.8
click at [582, 90] on link "Non Employment Income" at bounding box center [567, 89] width 141 height 37
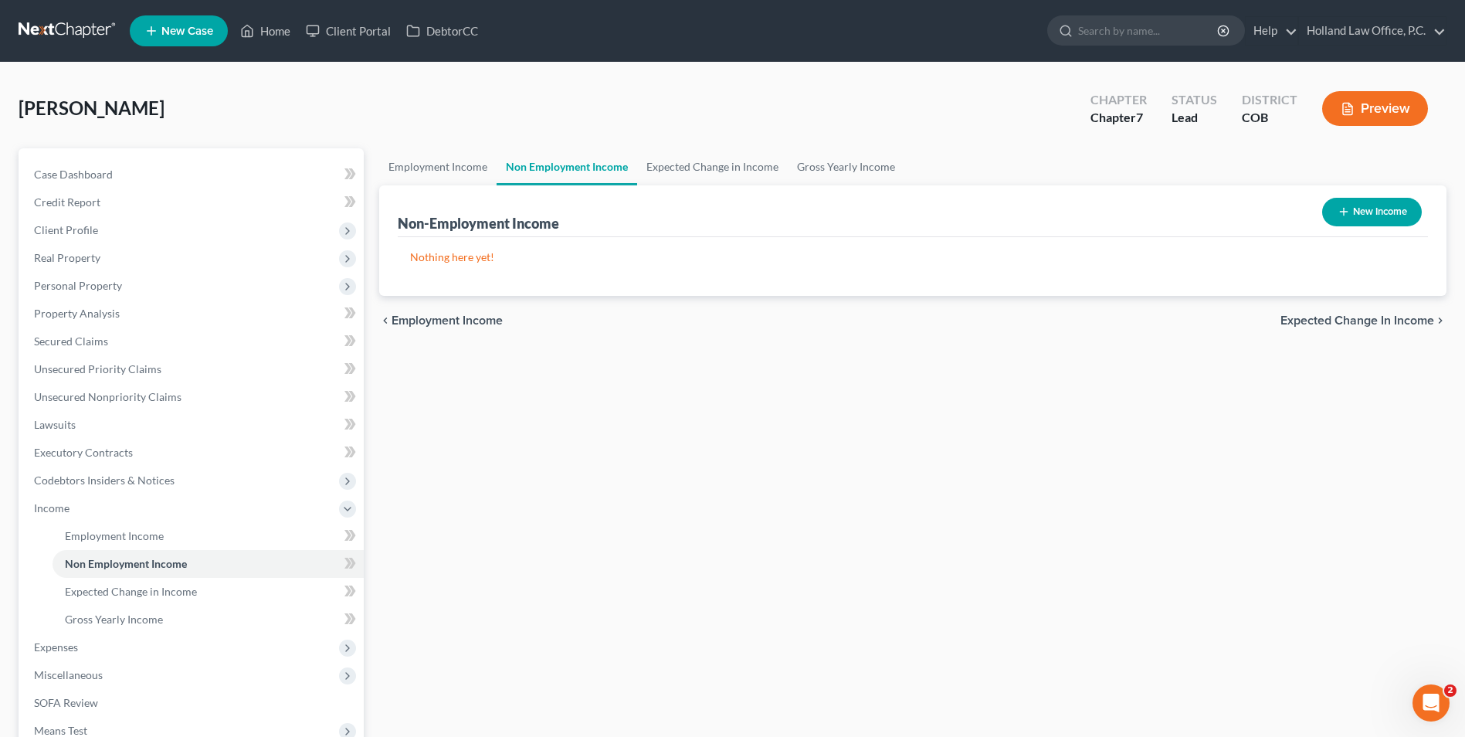
click at [531, 168] on link "Non Employment Income" at bounding box center [567, 166] width 141 height 37
drag, startPoint x: 434, startPoint y: 165, endPoint x: 521, endPoint y: 164, distance: 86.5
click at [433, 165] on link "Employment Income" at bounding box center [437, 166] width 117 height 37
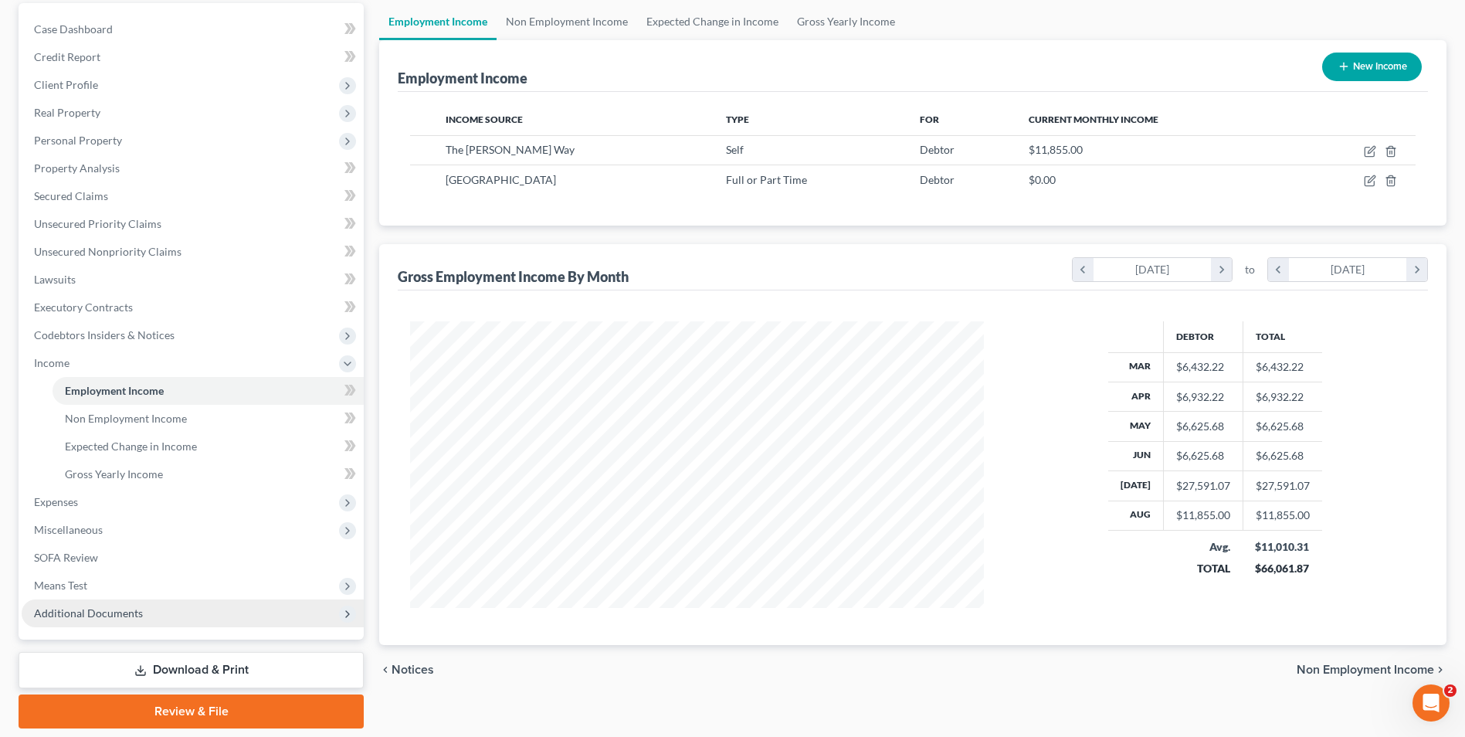
scroll to position [195, 0]
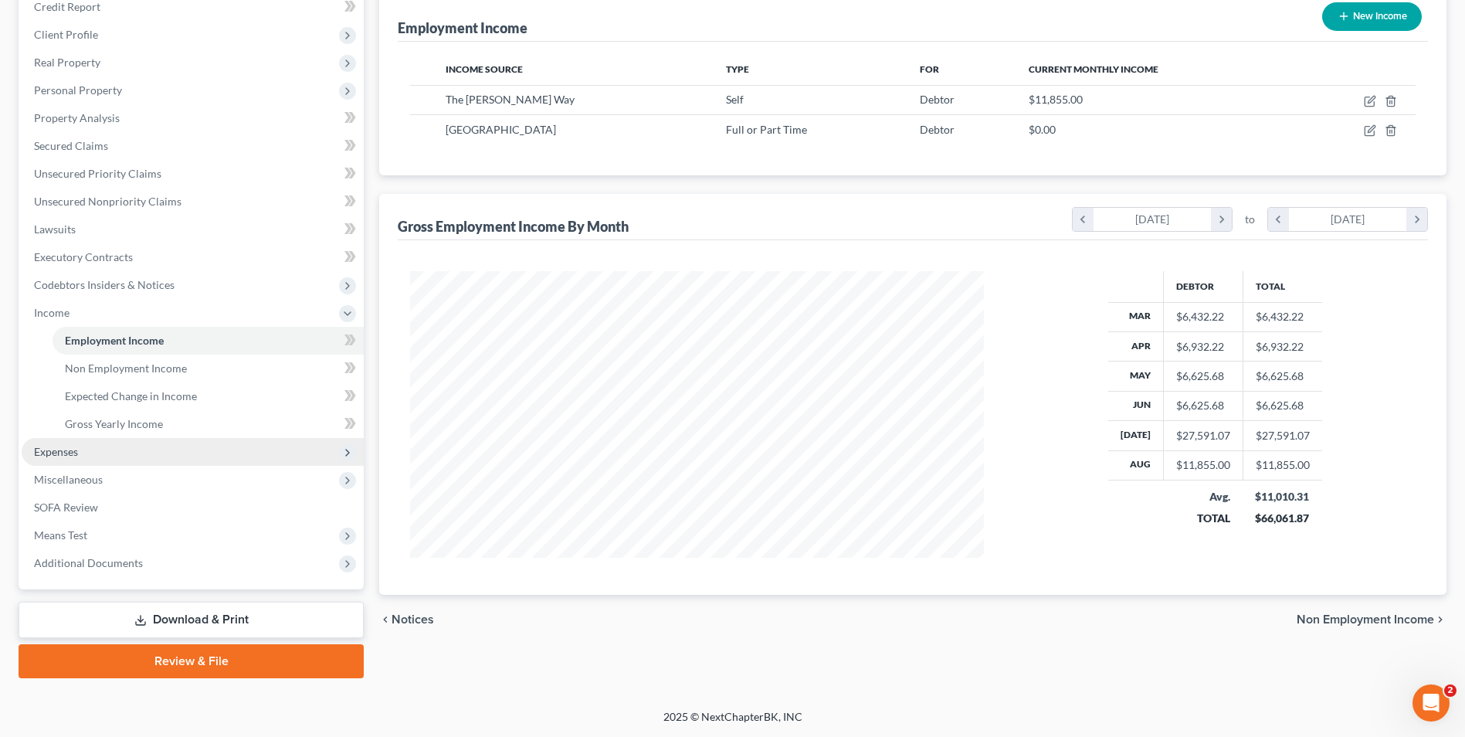
click at [89, 453] on span "Expenses" at bounding box center [193, 452] width 342 height 28
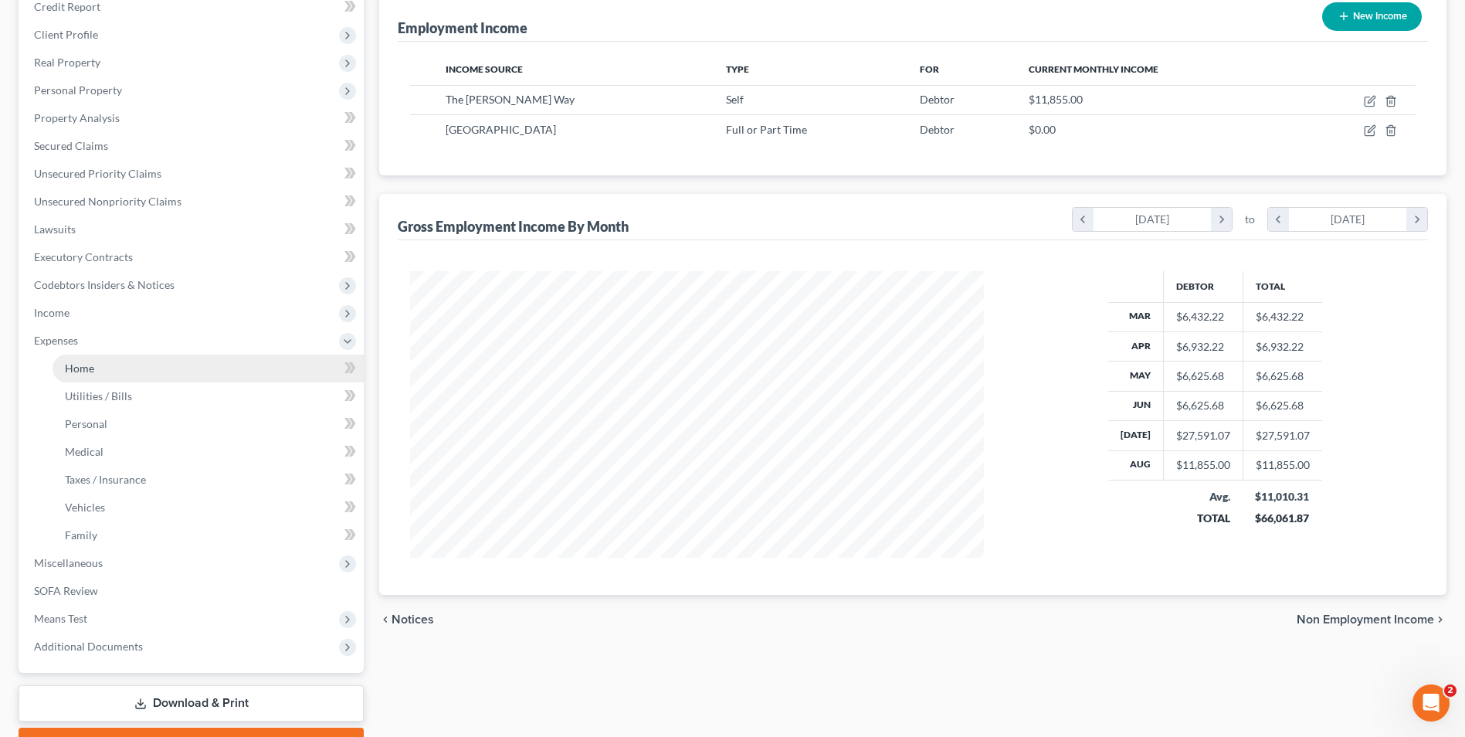
click at [121, 362] on link "Home" at bounding box center [208, 369] width 311 height 28
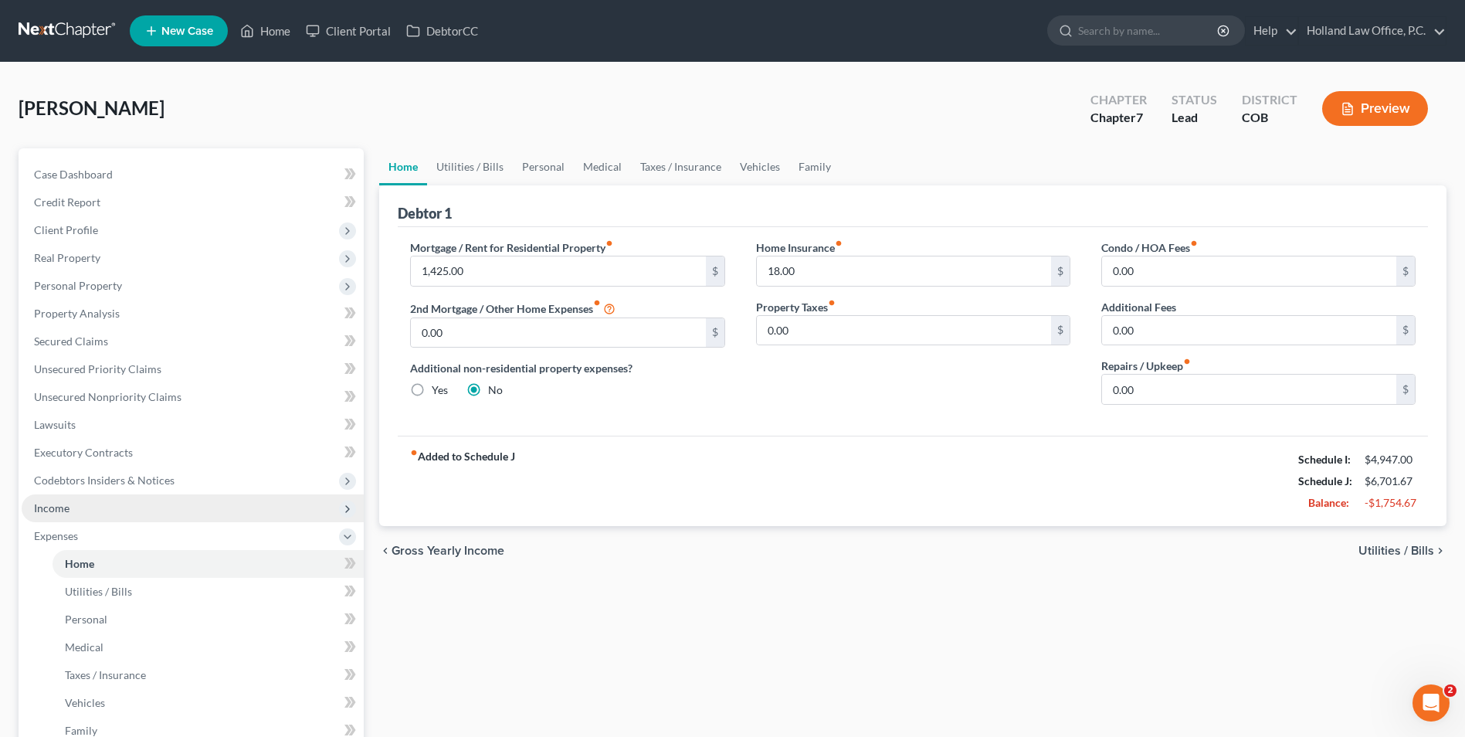
click at [100, 511] on span "Income" at bounding box center [193, 508] width 342 height 28
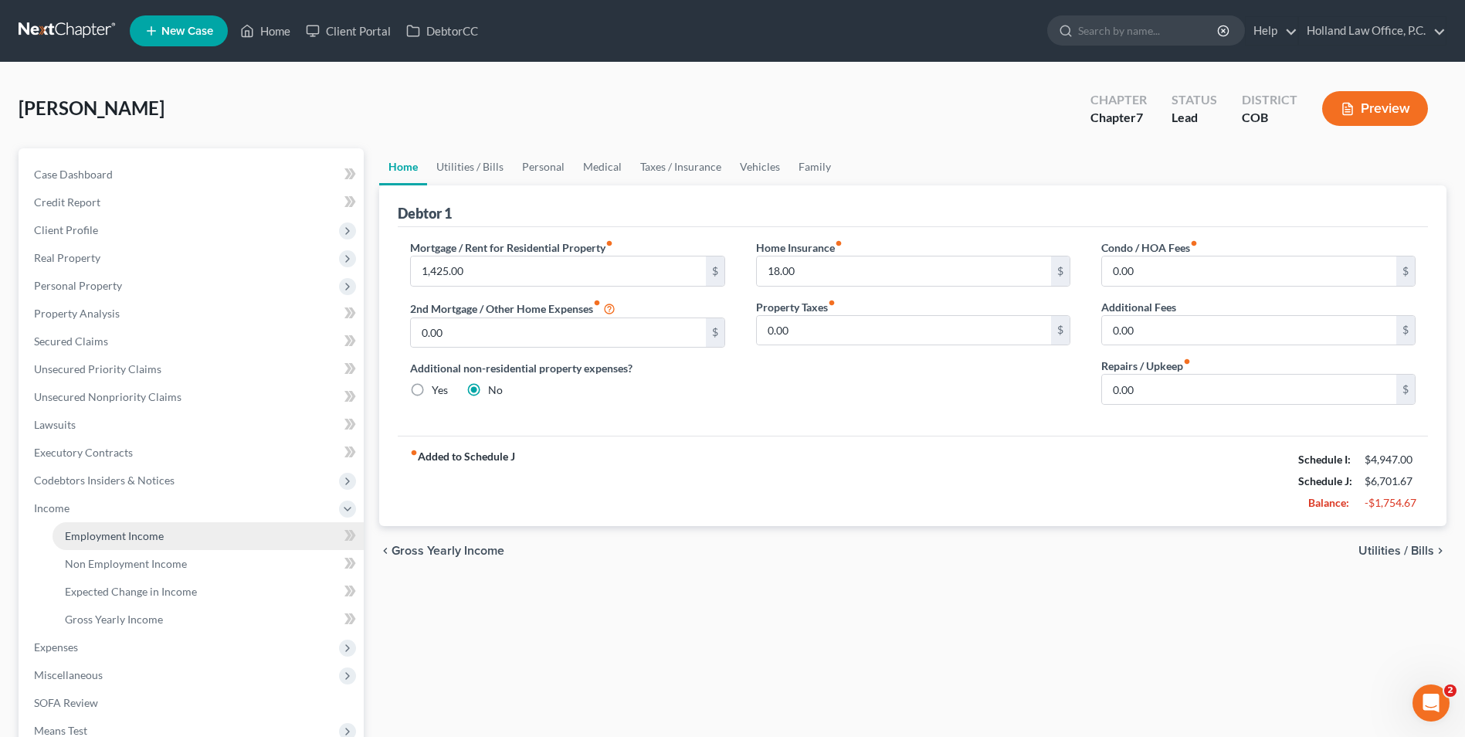
click at [109, 539] on span "Employment Income" at bounding box center [114, 535] width 99 height 13
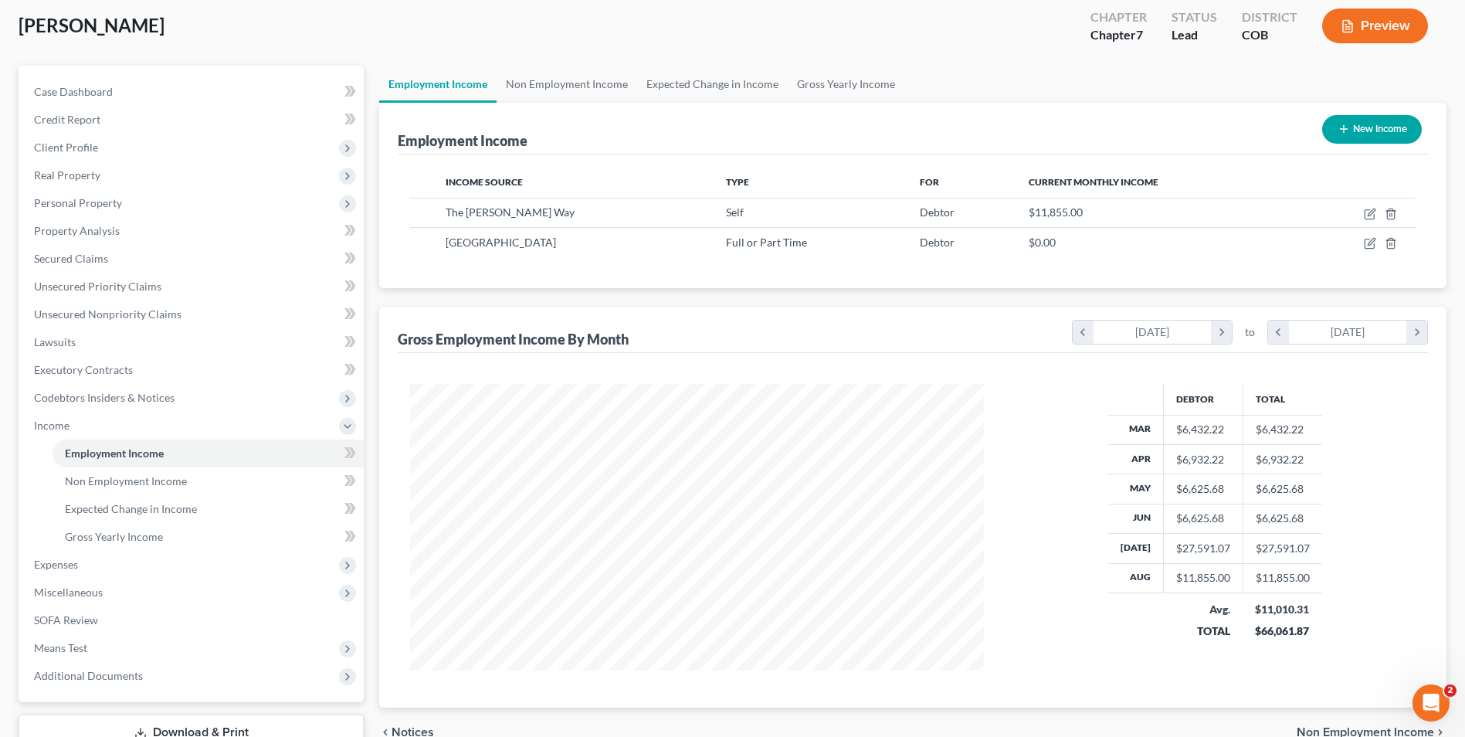
scroll to position [154, 0]
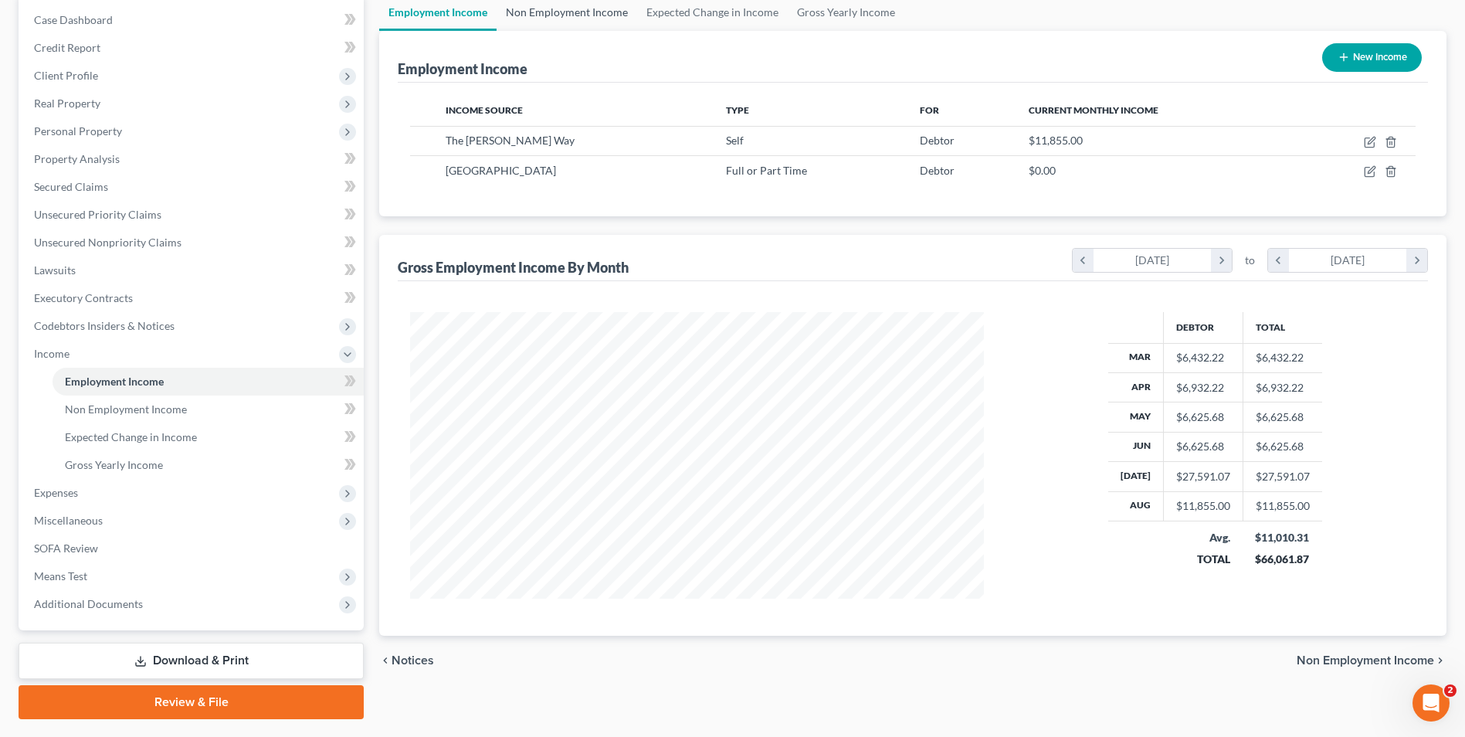
click at [604, 12] on link "Non Employment Income" at bounding box center [567, 12] width 141 height 37
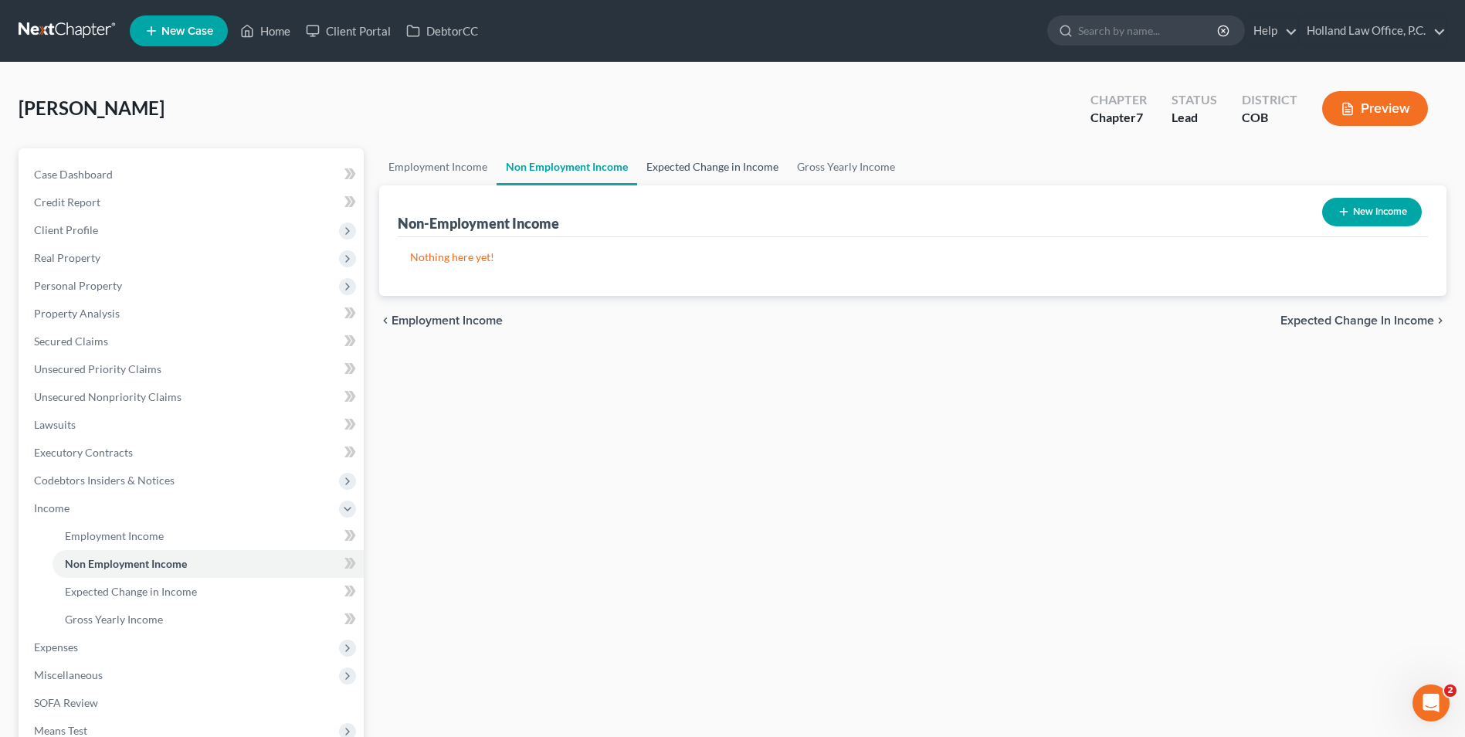
click at [719, 164] on link "Expected Change in Income" at bounding box center [712, 166] width 151 height 37
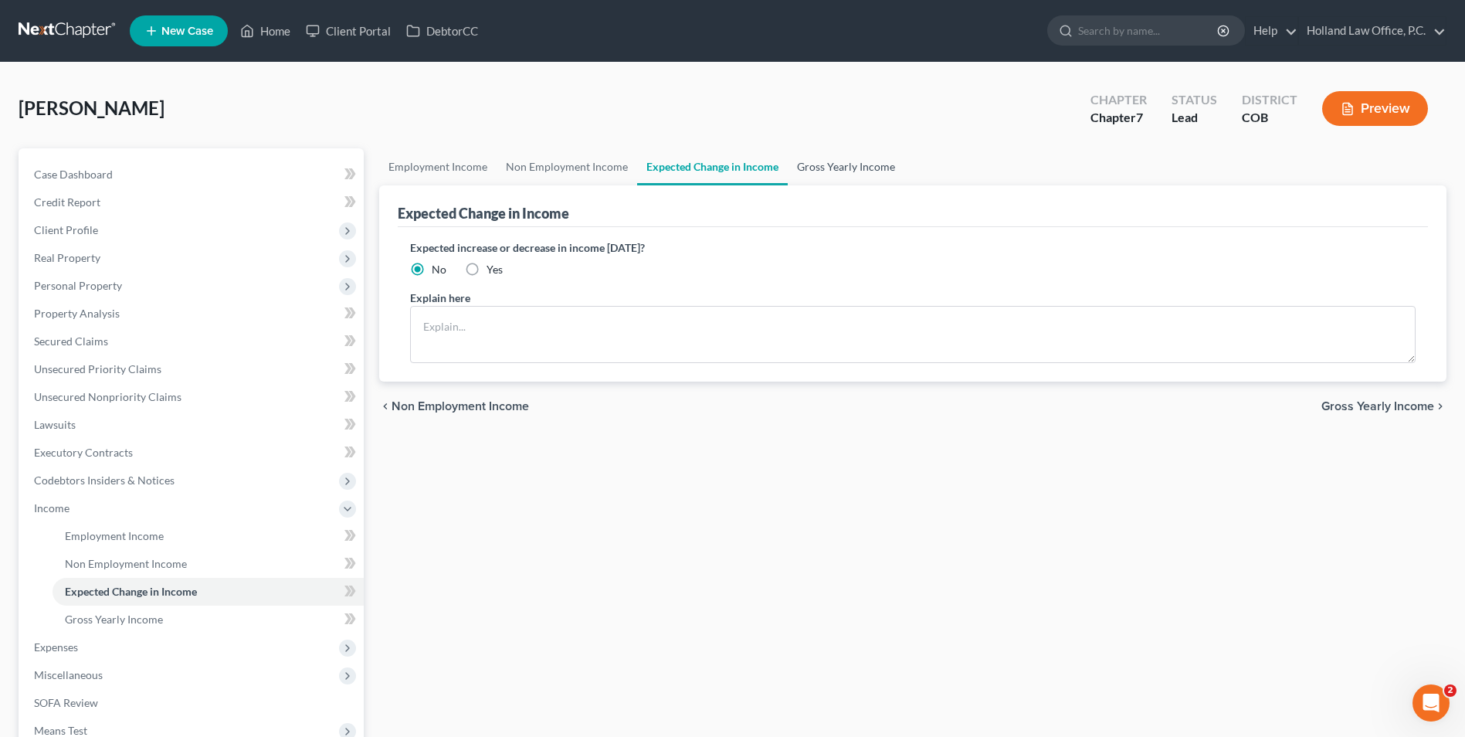
click at [810, 183] on link "Gross Yearly Income" at bounding box center [846, 166] width 117 height 37
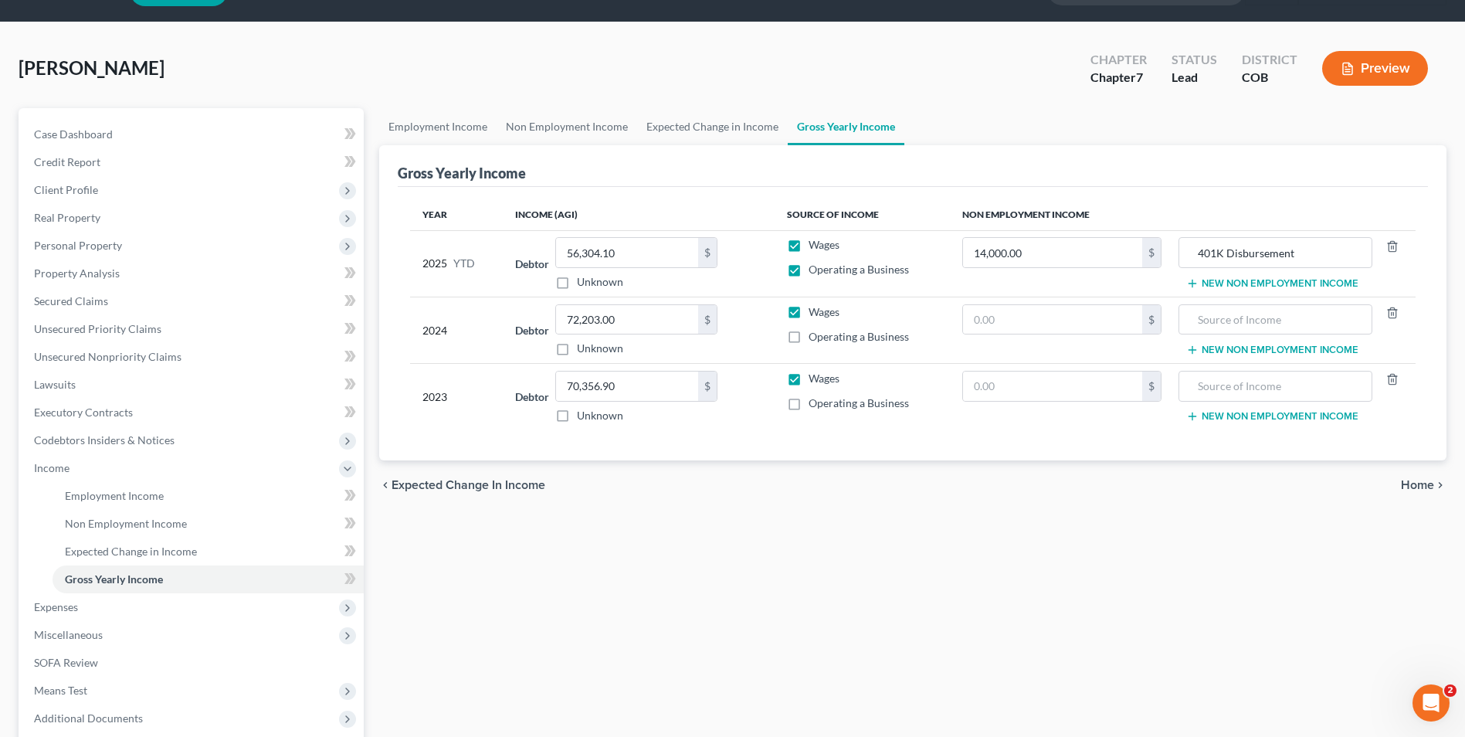
scroll to position [77, 0]
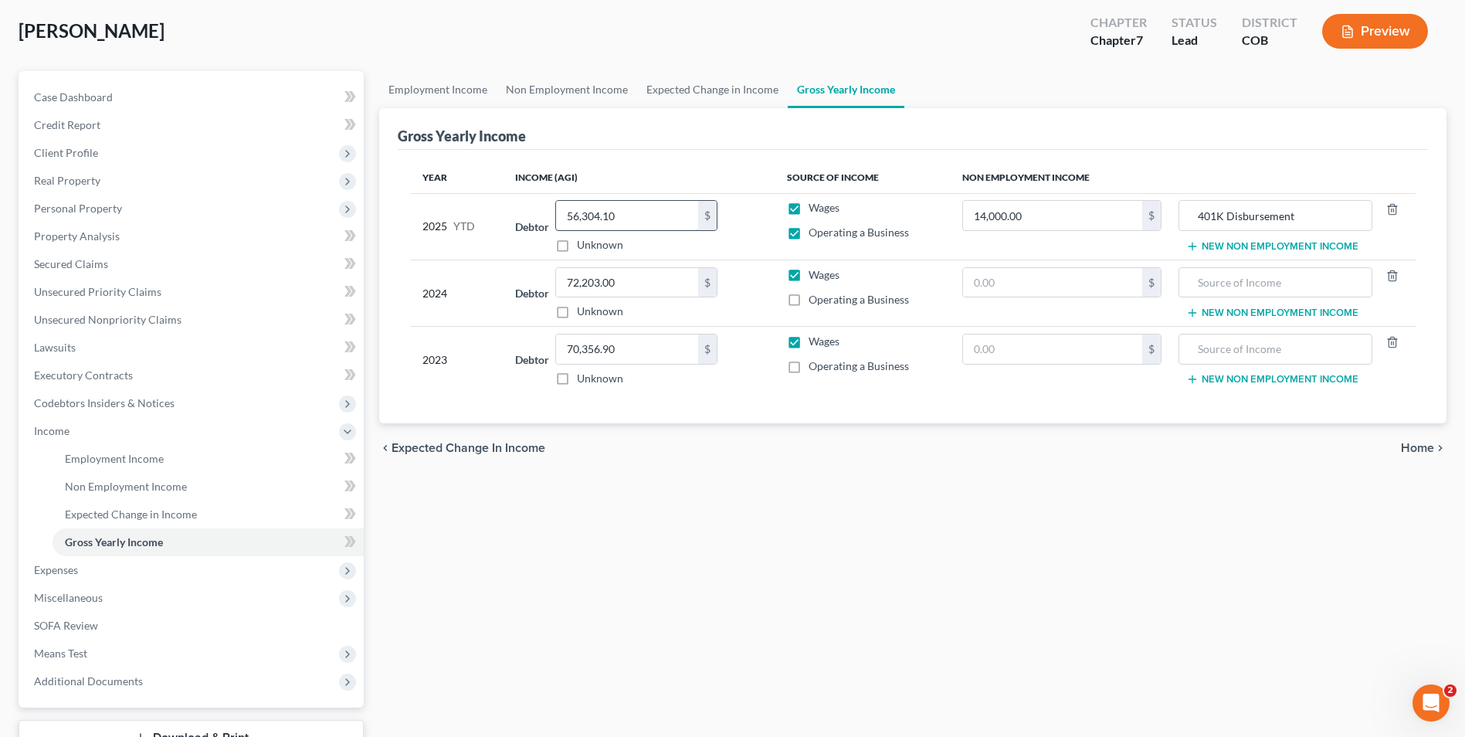
click at [614, 222] on input "56,304.10" at bounding box center [627, 215] width 142 height 29
click at [630, 218] on input "56,304.10" at bounding box center [627, 215] width 142 height 29
click at [139, 570] on span "Expenses" at bounding box center [193, 570] width 342 height 28
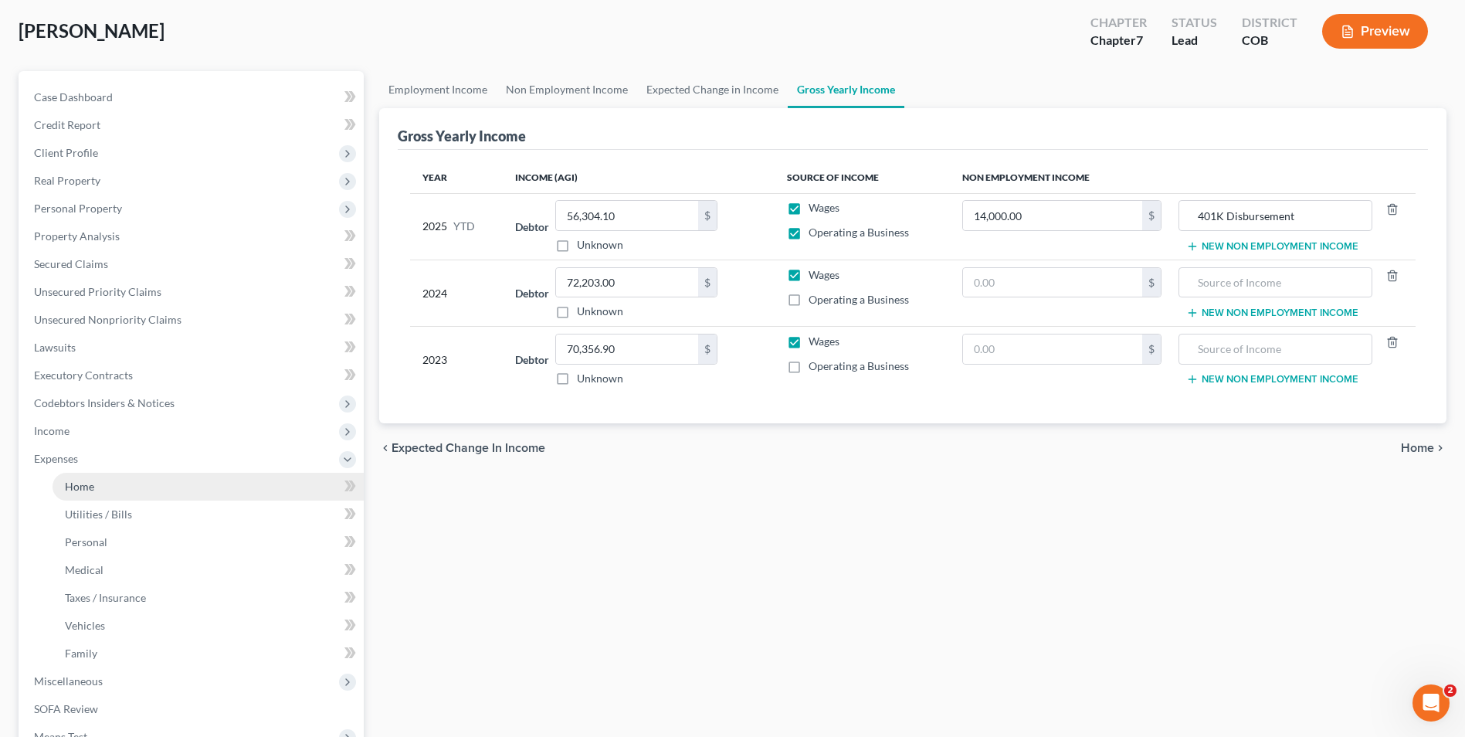
click at [133, 483] on link "Home" at bounding box center [208, 487] width 311 height 28
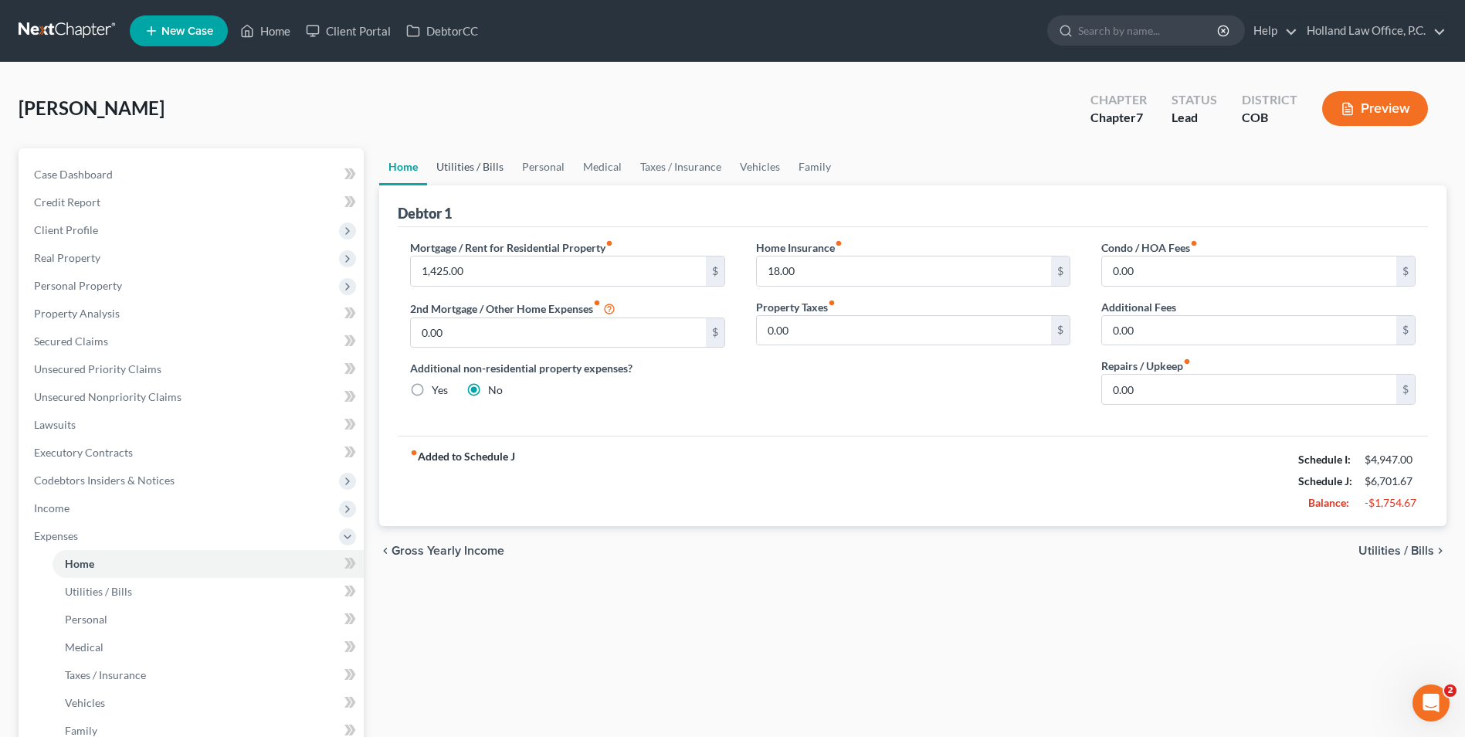
click at [476, 165] on link "Utilities / Bills" at bounding box center [470, 166] width 86 height 37
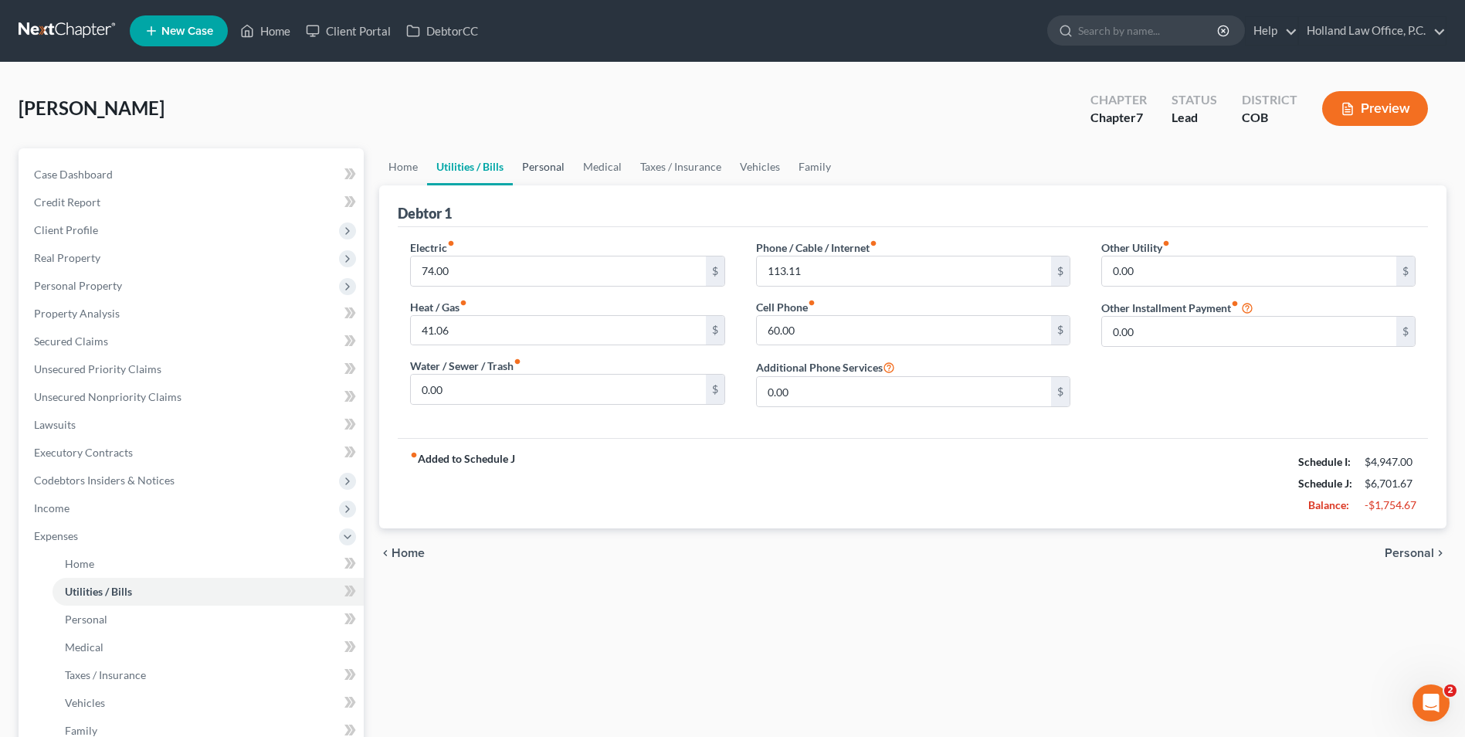
click at [548, 162] on link "Personal" at bounding box center [543, 166] width 61 height 37
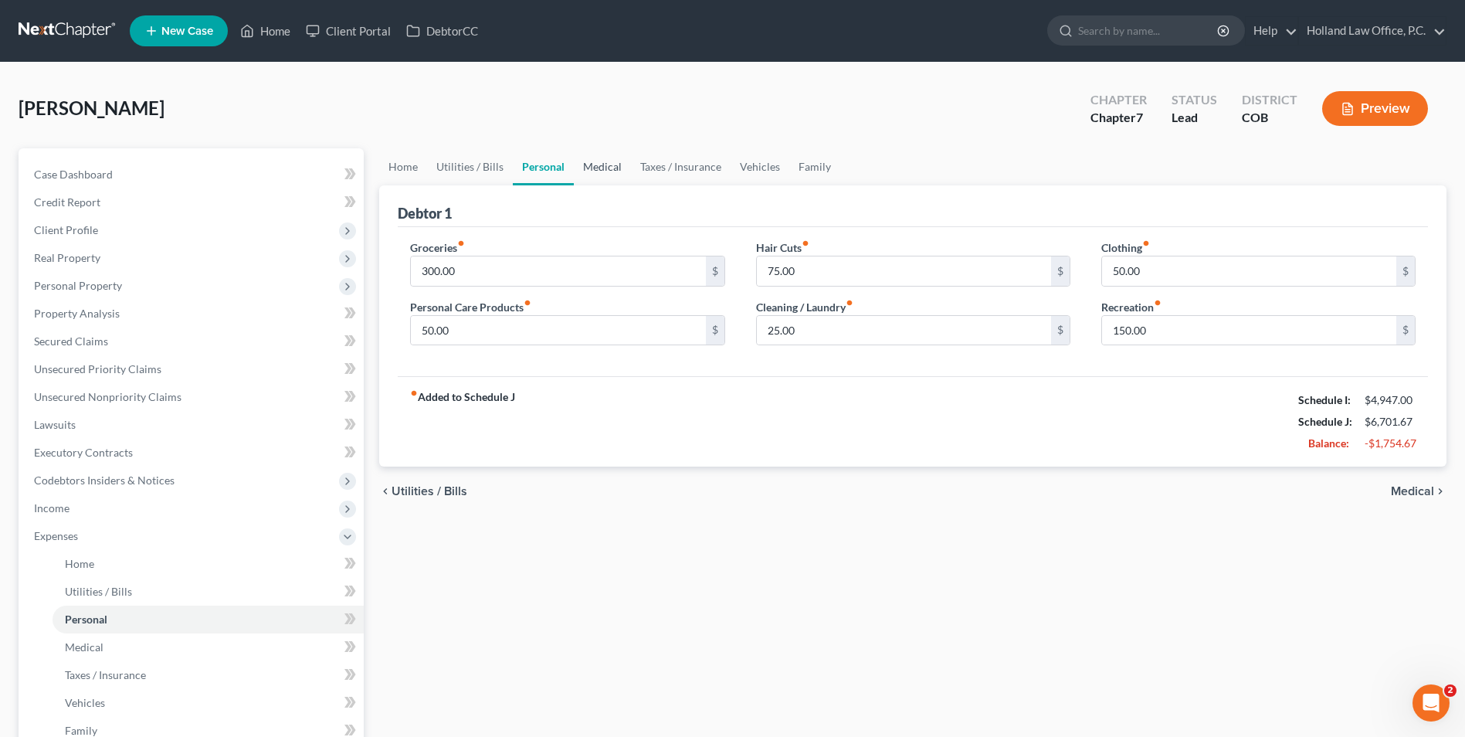
click at [593, 167] on link "Medical" at bounding box center [602, 166] width 57 height 37
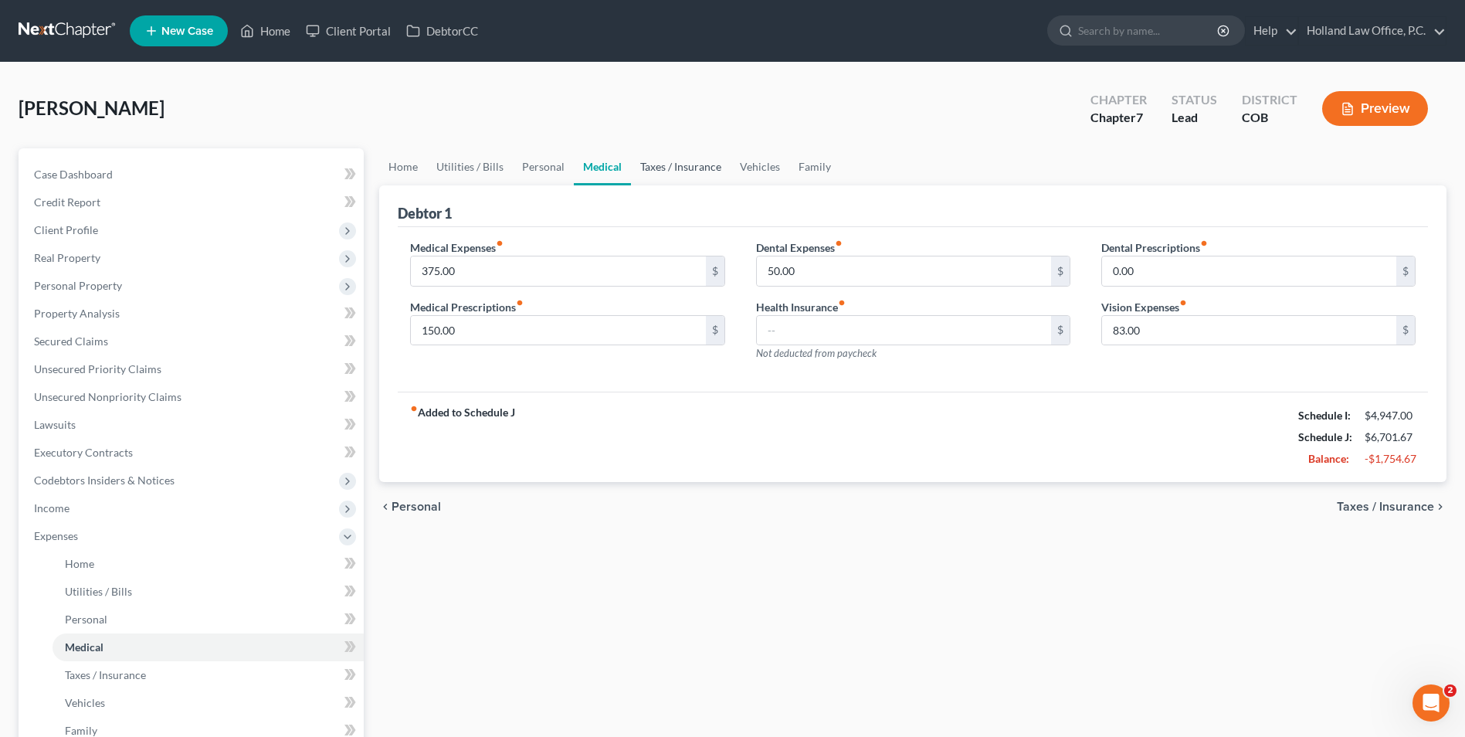
click at [659, 173] on link "Taxes / Insurance" at bounding box center [681, 166] width 100 height 37
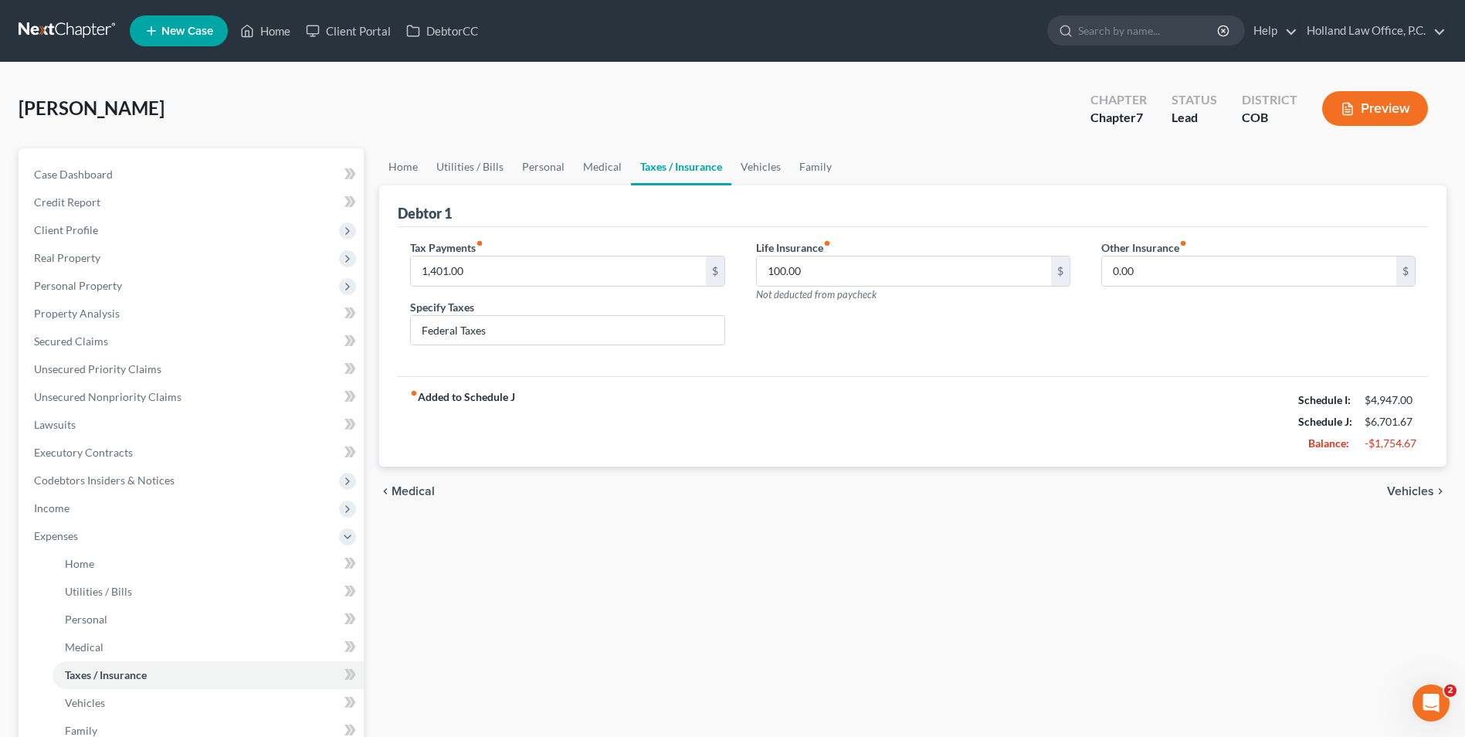
click at [481, 254] on label "Tax Payments fiber_manual_record" at bounding box center [446, 247] width 73 height 16
click at [474, 268] on input "1,401.00" at bounding box center [558, 270] width 294 height 29
click at [635, 232] on div "Tax Payments fiber_manual_record 1,401.00 $ Specify Taxes Federal Taxes Life In…" at bounding box center [913, 302] width 1030 height 150
click at [476, 274] on input "1,401.00" at bounding box center [558, 270] width 294 height 29
click at [615, 267] on input "1,401.00" at bounding box center [558, 270] width 294 height 29
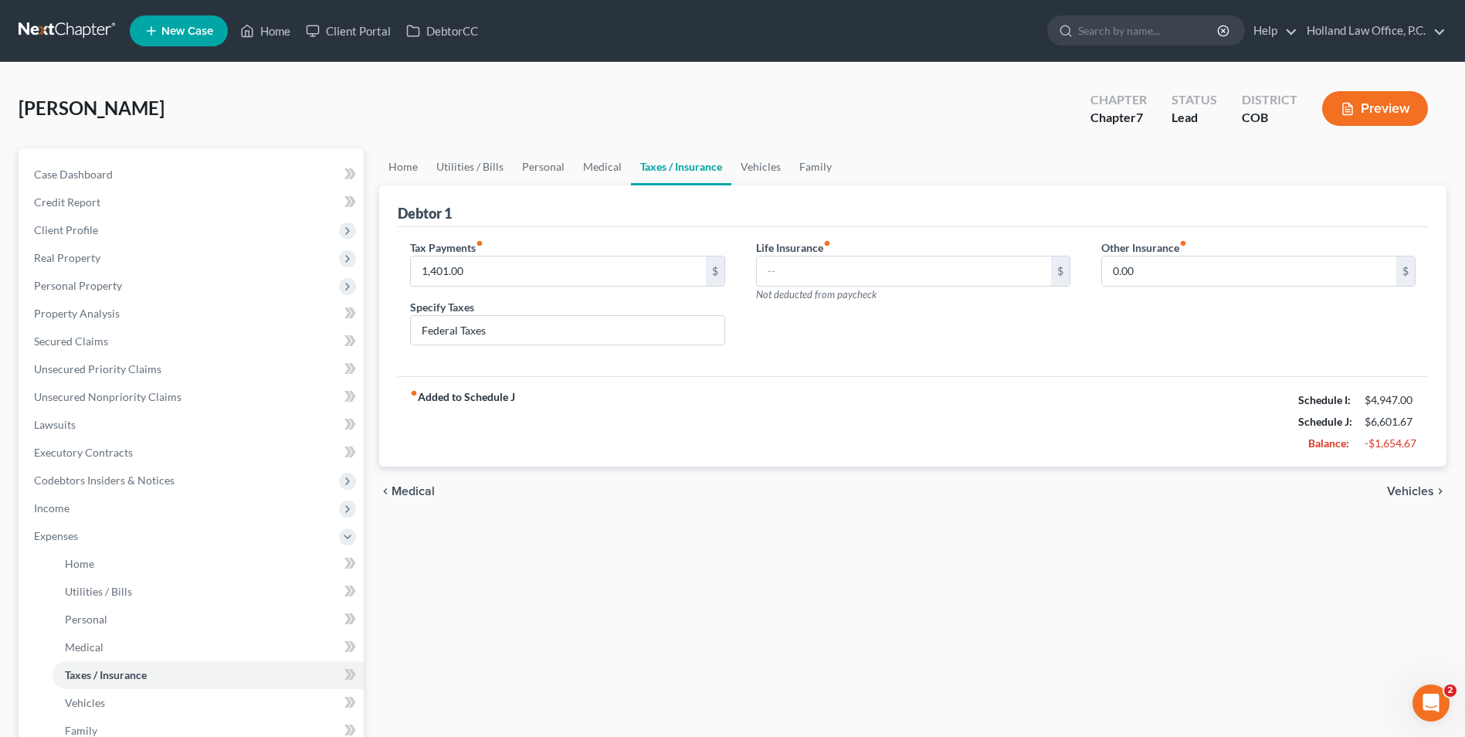
click at [780, 192] on div "Debtor 1" at bounding box center [913, 206] width 1030 height 42
click at [757, 170] on link "Vehicles" at bounding box center [760, 166] width 59 height 37
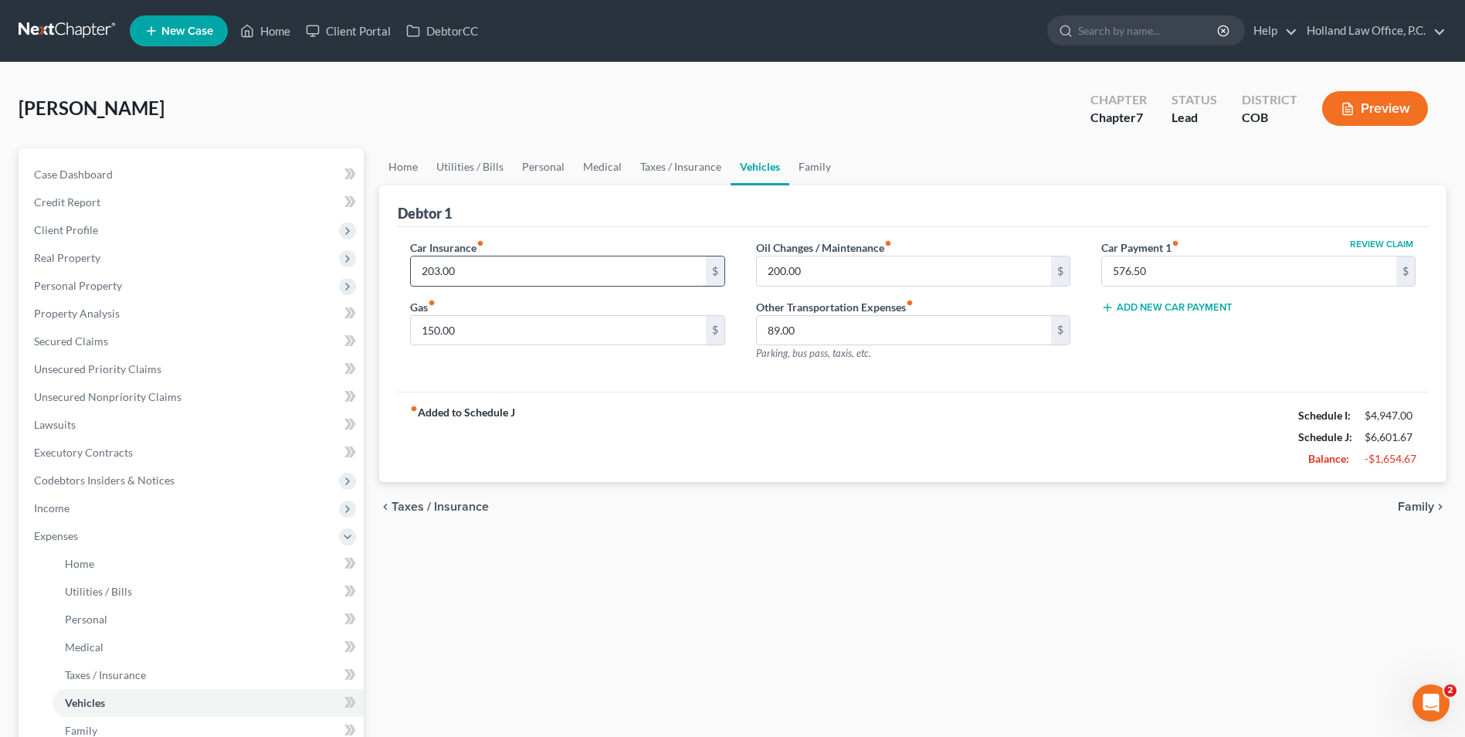
click at [436, 266] on input "203.00" at bounding box center [558, 270] width 294 height 29
click at [808, 170] on link "Family" at bounding box center [814, 166] width 51 height 37
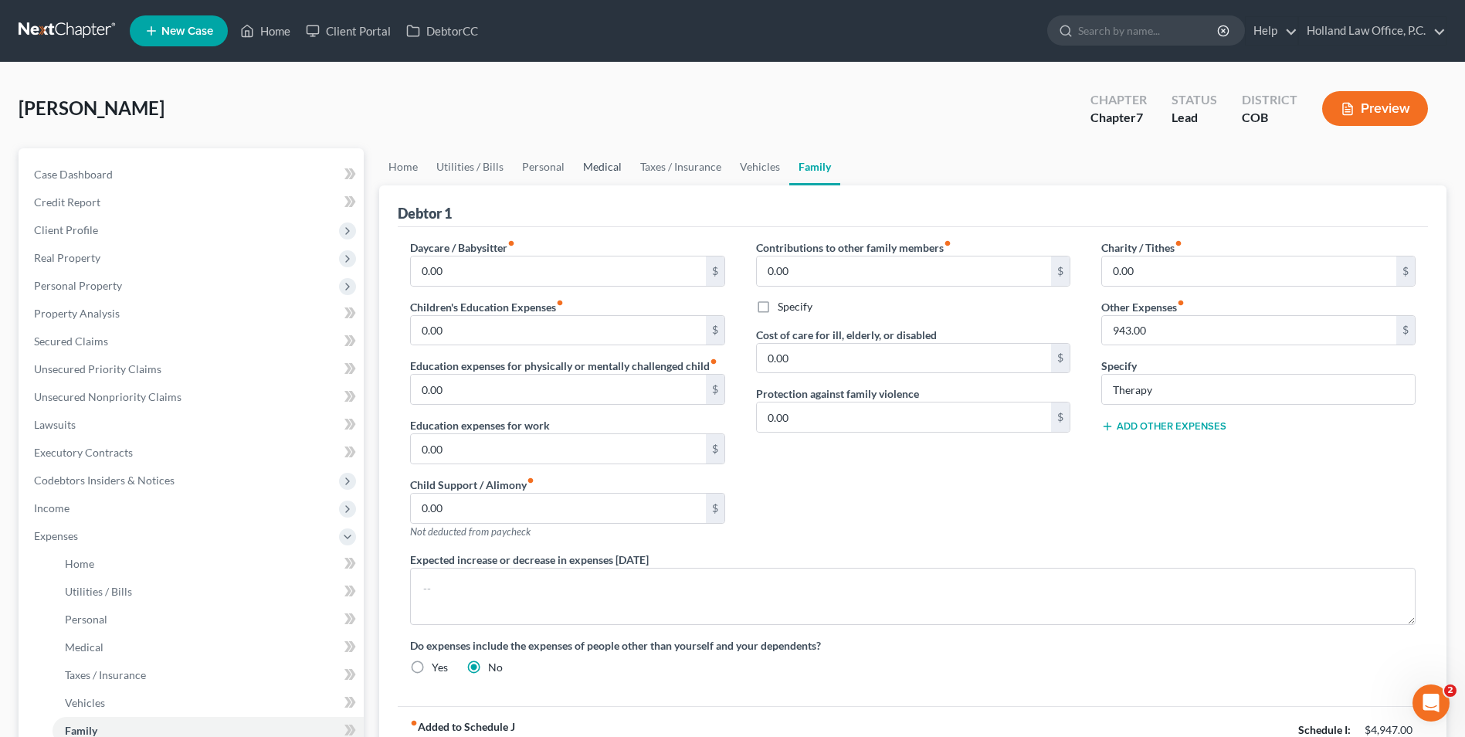
click at [611, 164] on link "Medical" at bounding box center [602, 166] width 57 height 37
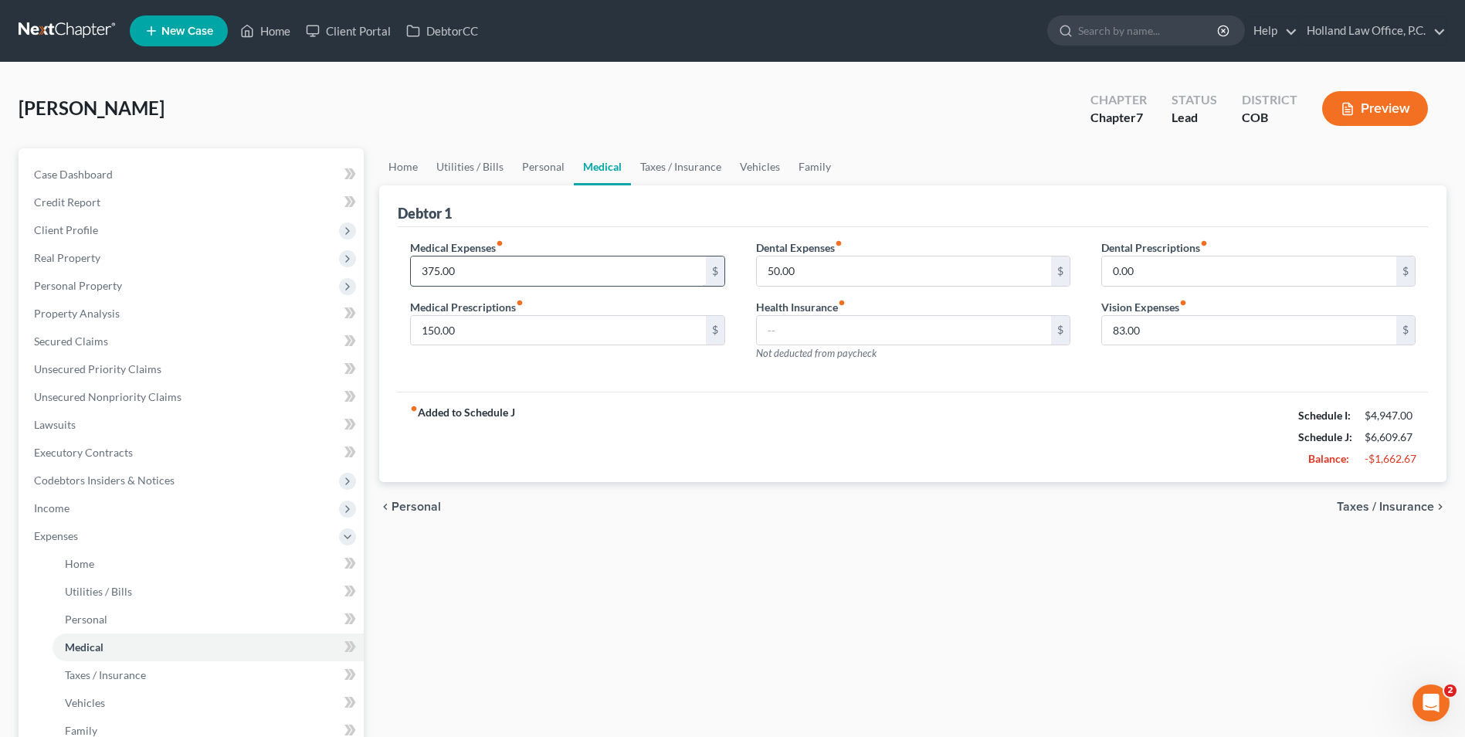
click at [455, 277] on input "375.00" at bounding box center [558, 270] width 294 height 29
click at [825, 171] on link "Family" at bounding box center [814, 166] width 51 height 37
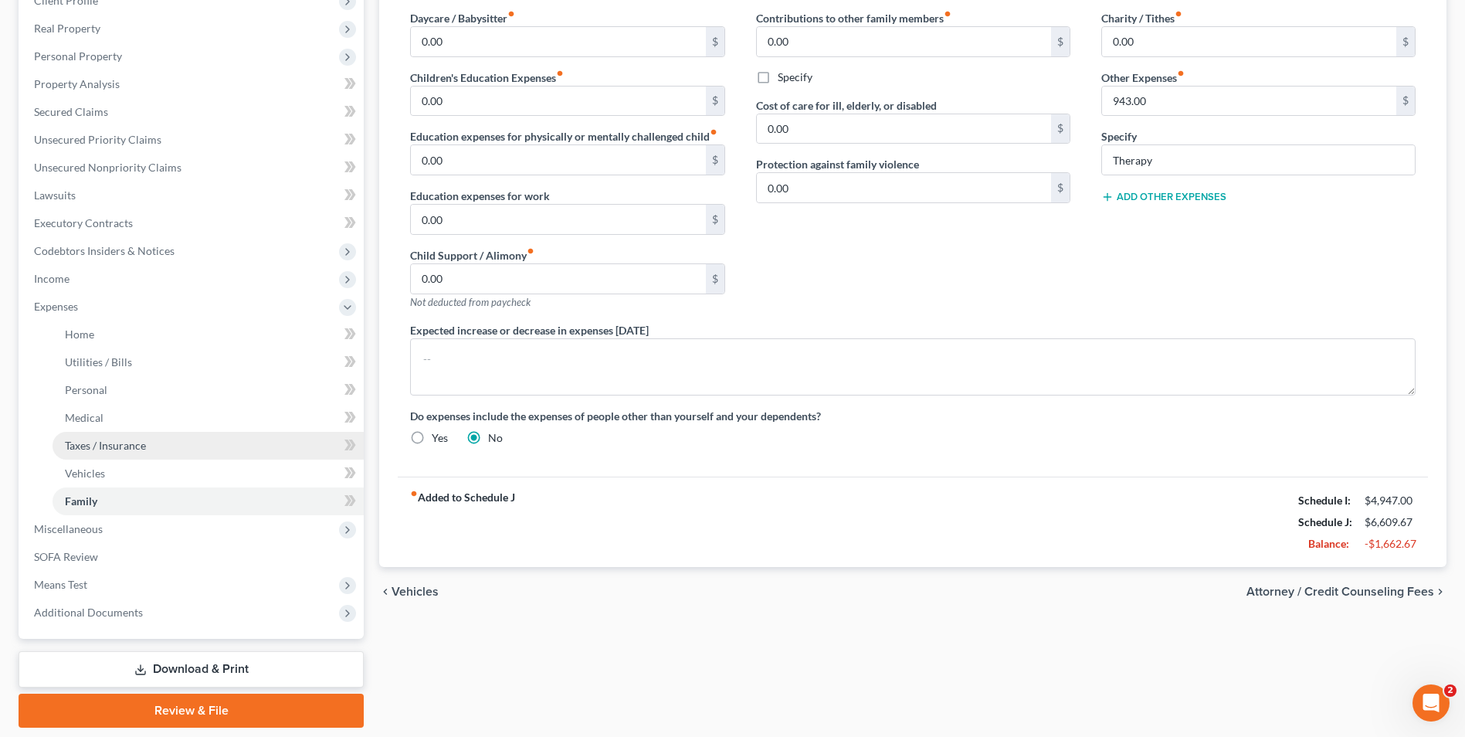
scroll to position [279, 0]
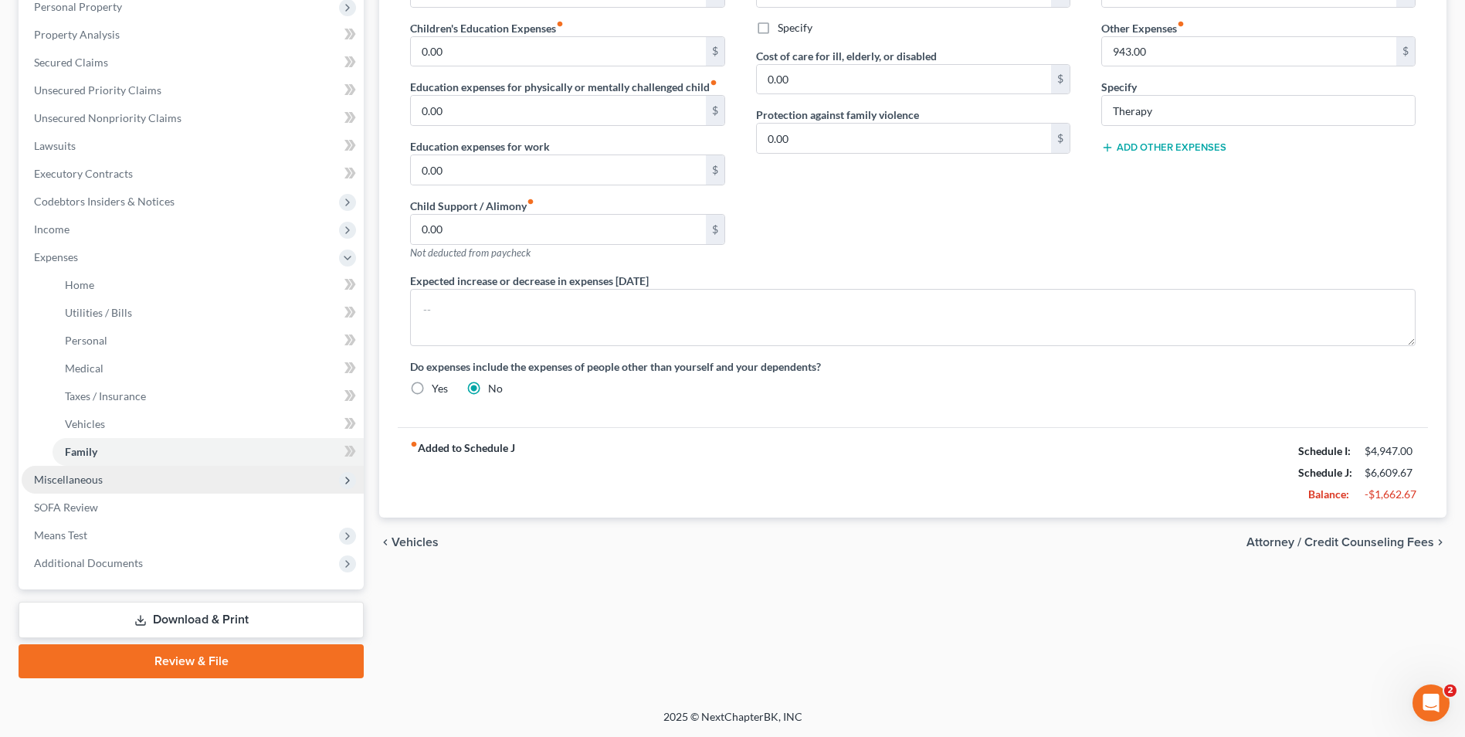
click at [104, 484] on span "Miscellaneous" at bounding box center [193, 480] width 342 height 28
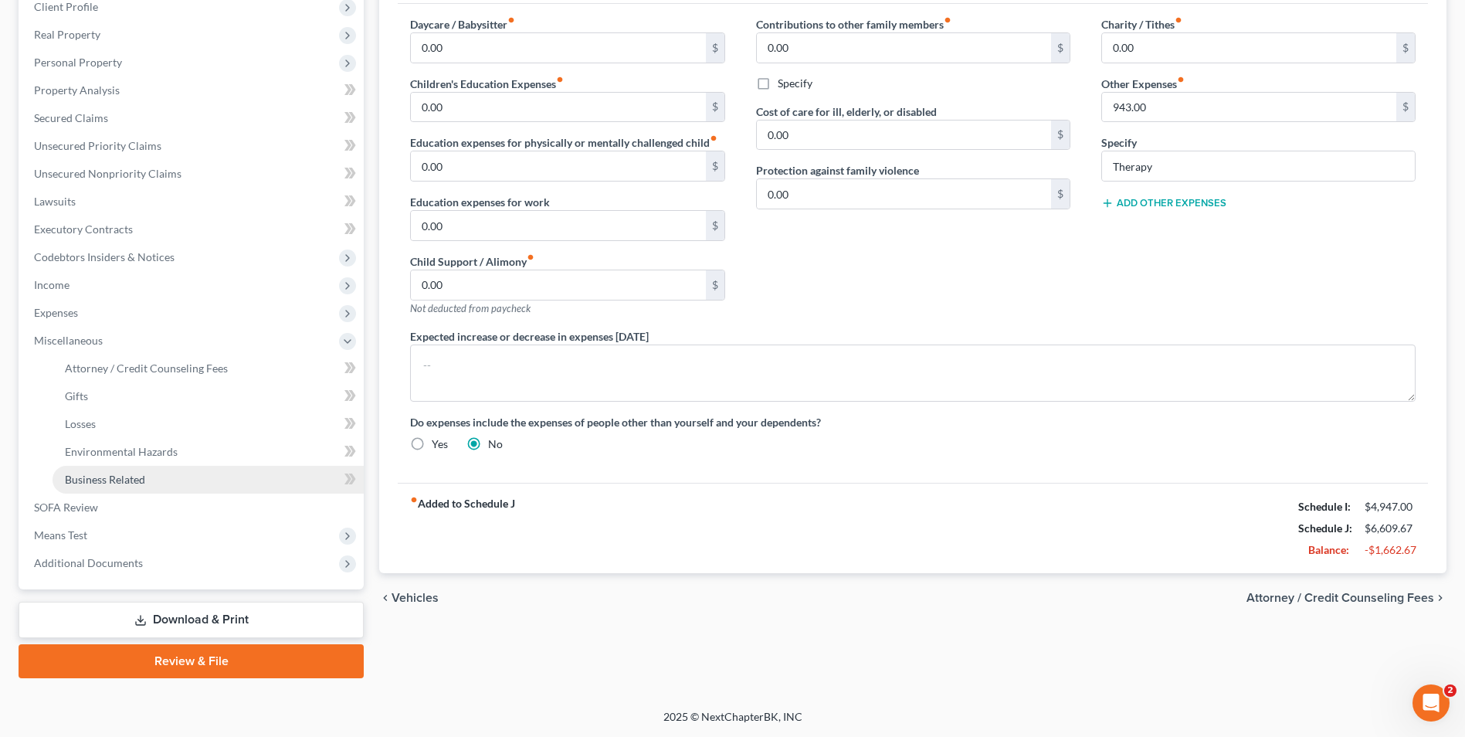
scroll to position [223, 0]
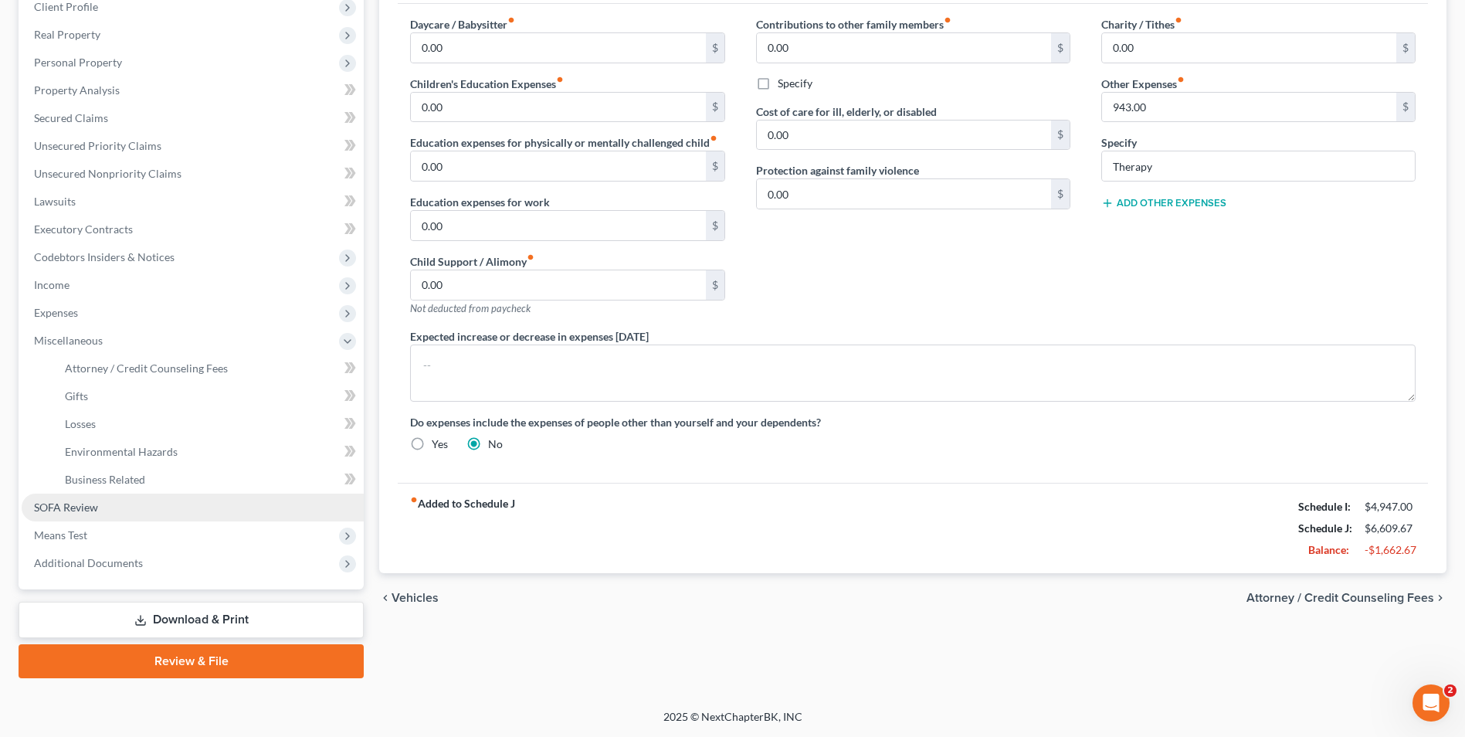
click at [71, 508] on span "SOFA Review" at bounding box center [66, 507] width 64 height 13
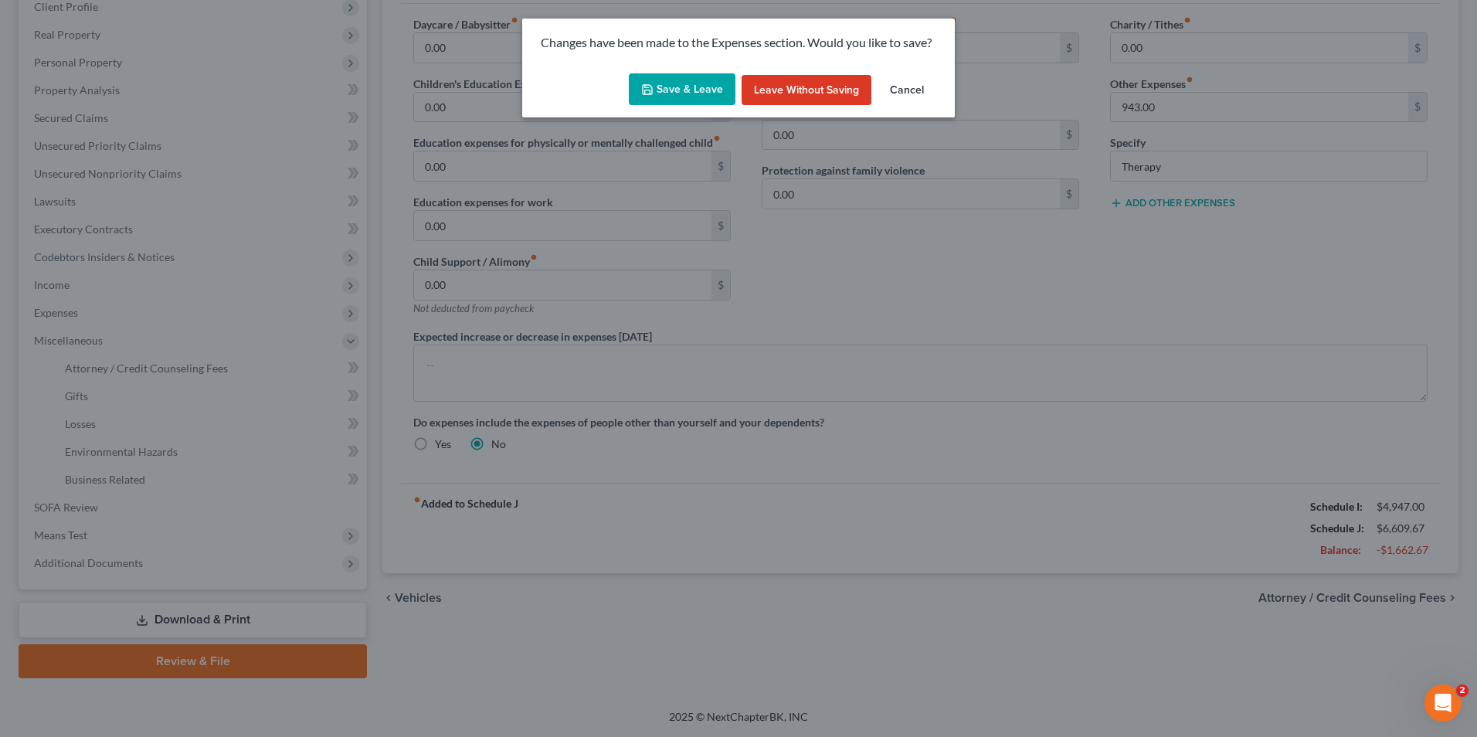
click at [666, 83] on button "Save & Leave" at bounding box center [682, 89] width 107 height 32
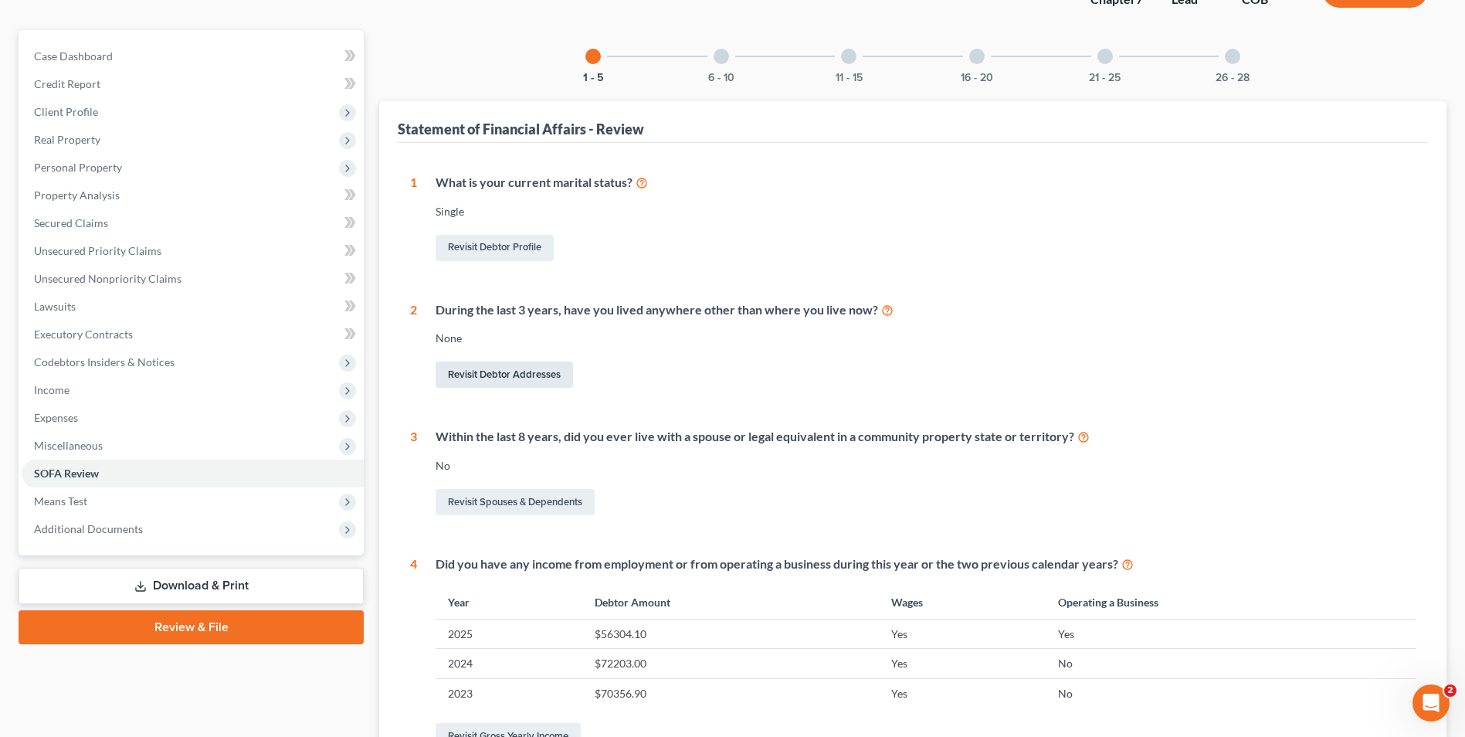
scroll to position [154, 0]
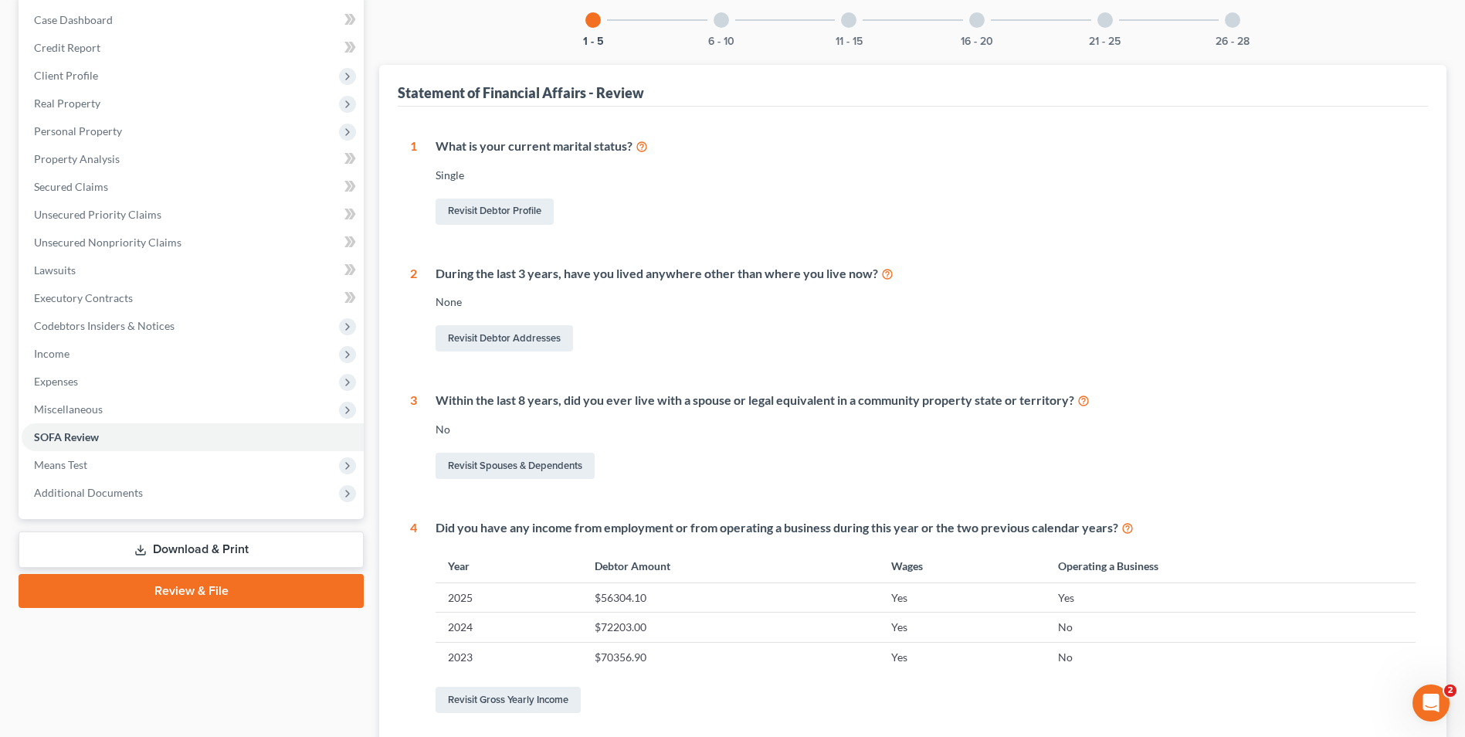
click at [1085, 402] on icon at bounding box center [1084, 399] width 12 height 15
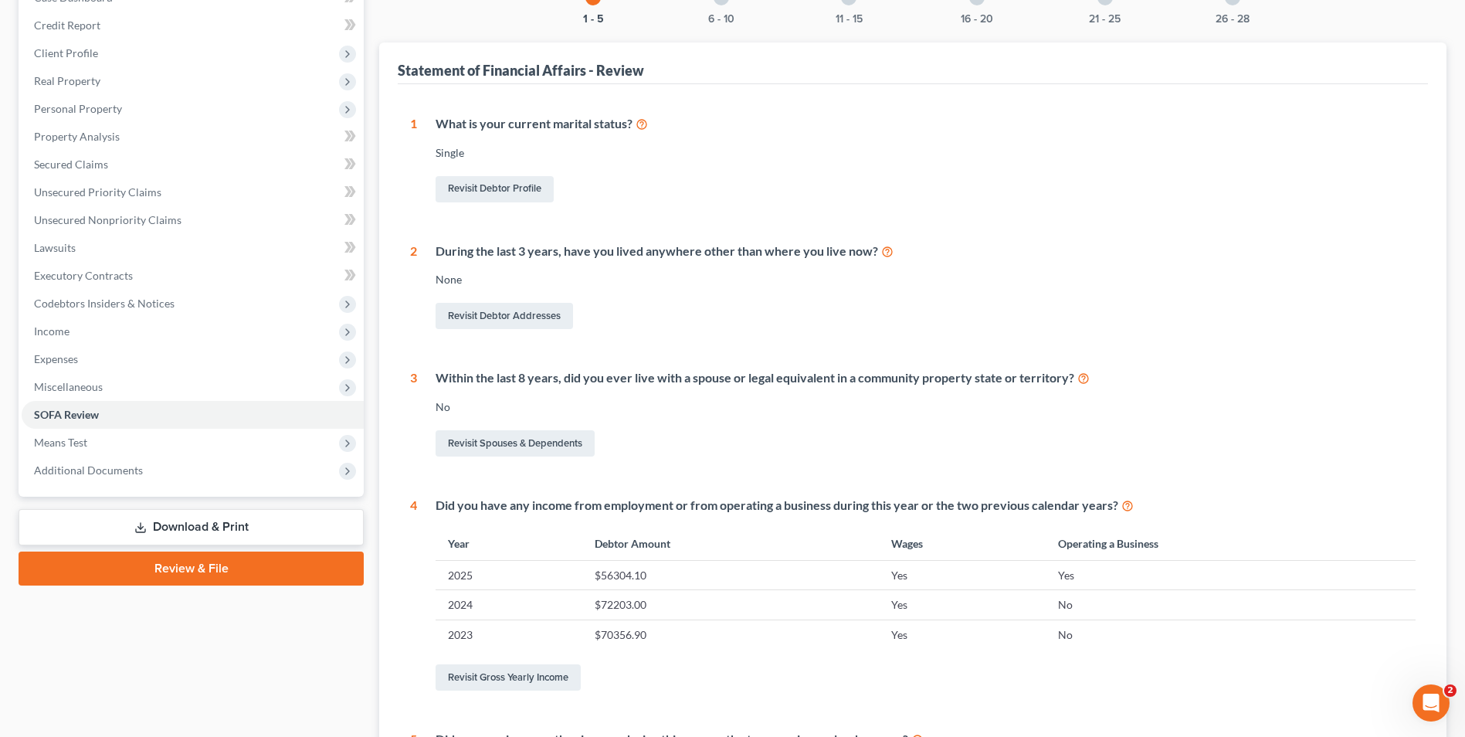
scroll to position [8, 0]
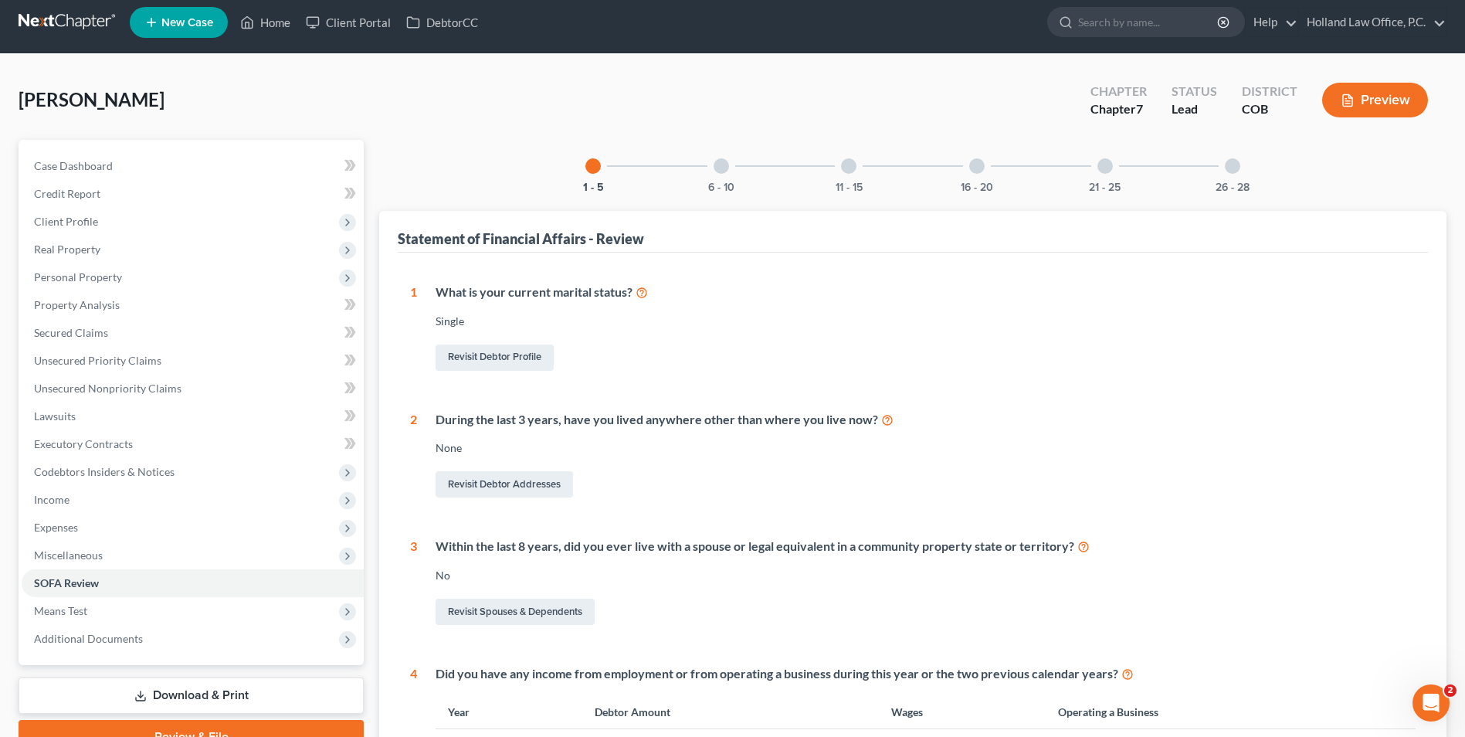
click at [714, 172] on div "6 - 10" at bounding box center [721, 166] width 53 height 53
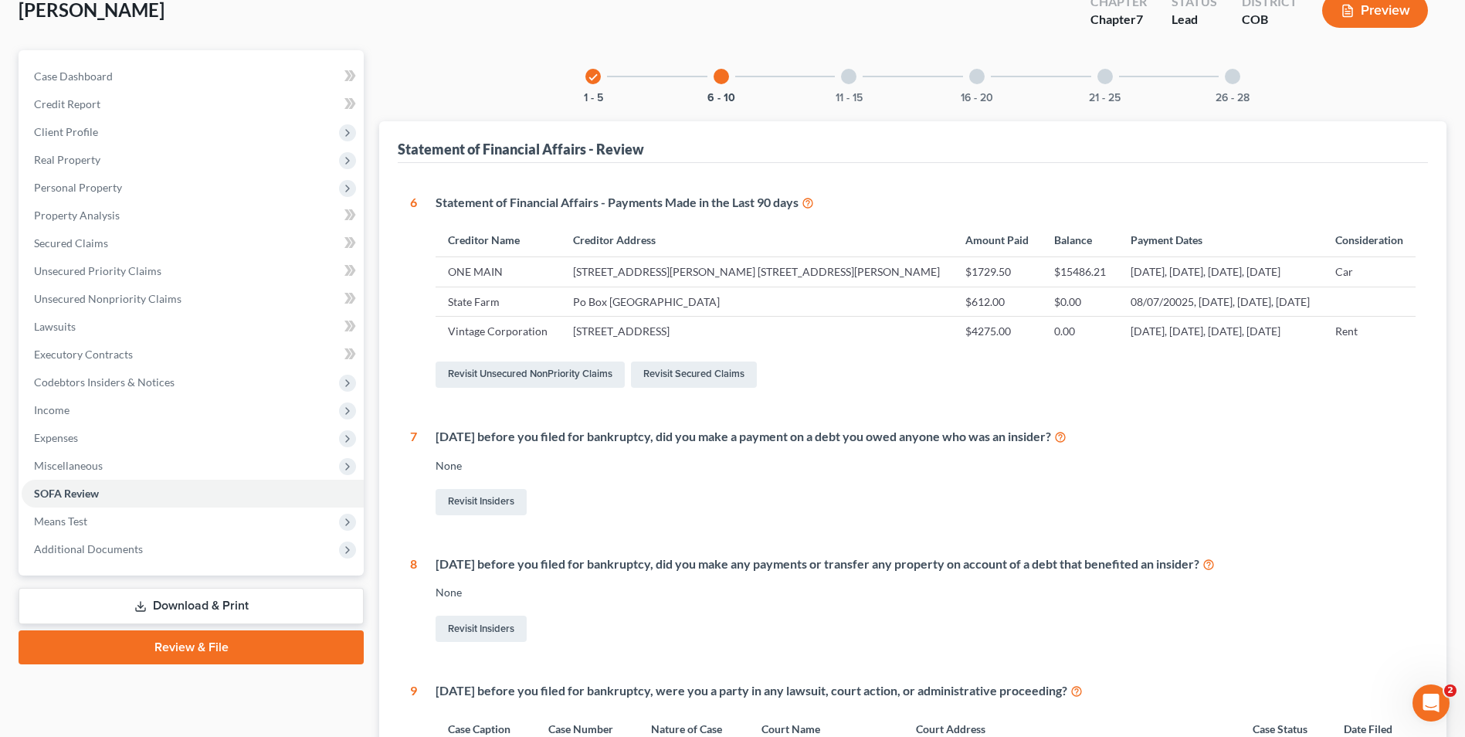
scroll to position [86, 0]
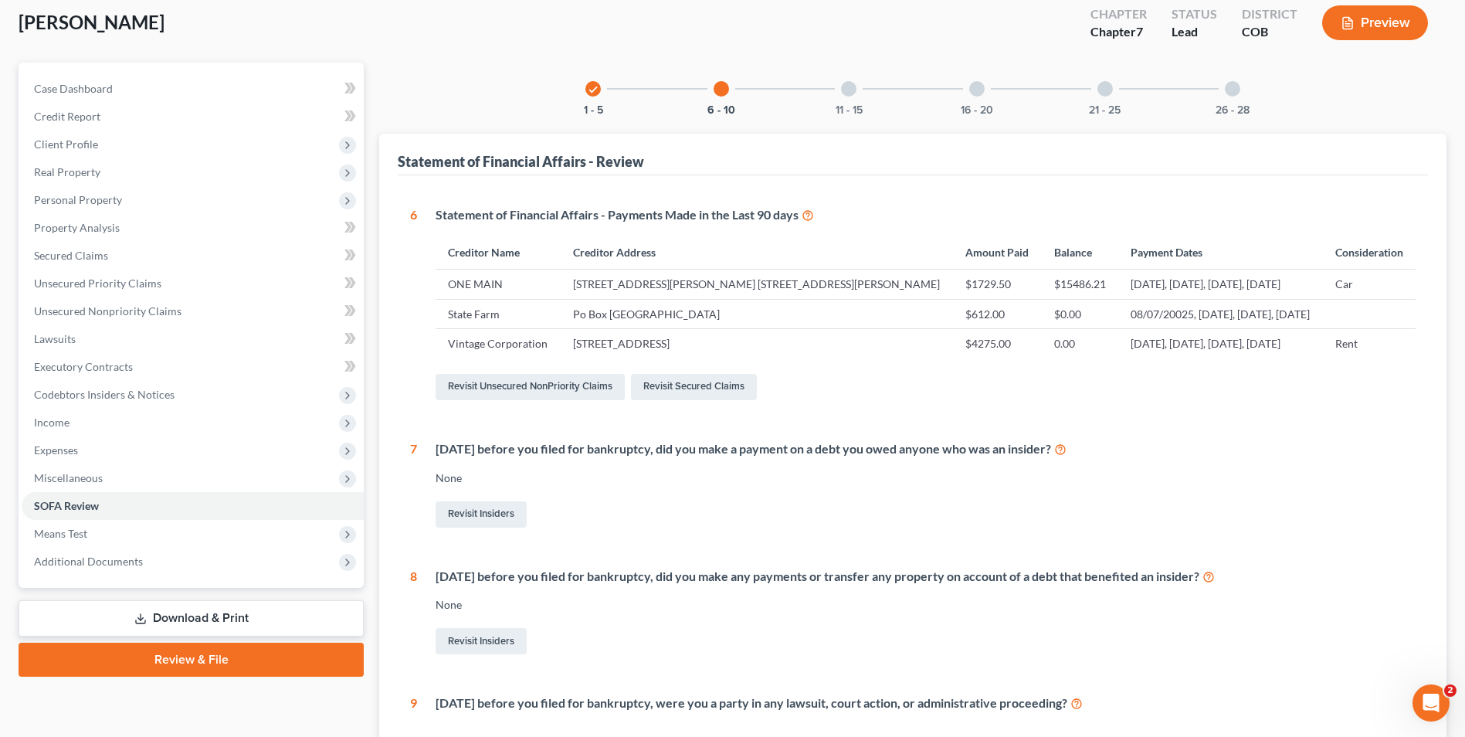
click at [835, 97] on div "11 - 15" at bounding box center [849, 89] width 53 height 53
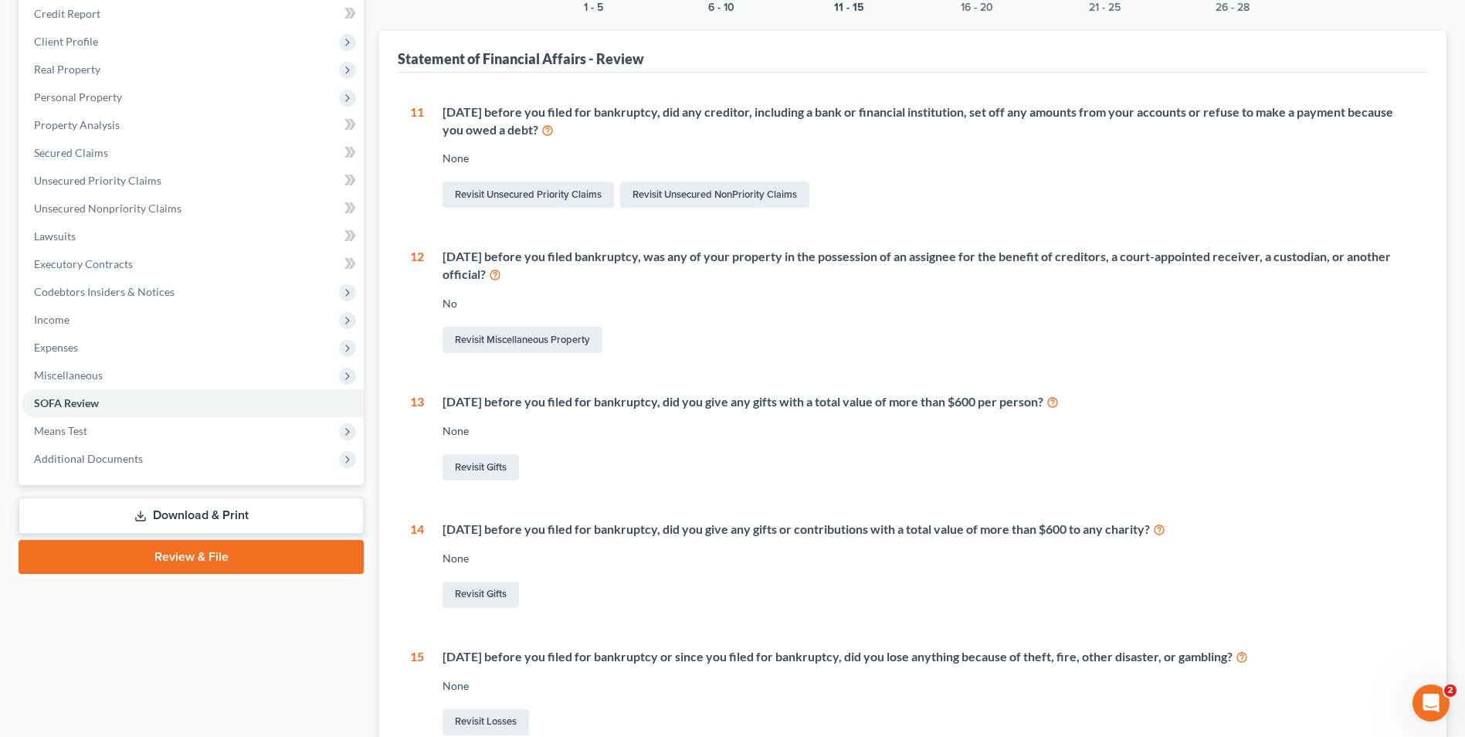
scroll to position [0, 0]
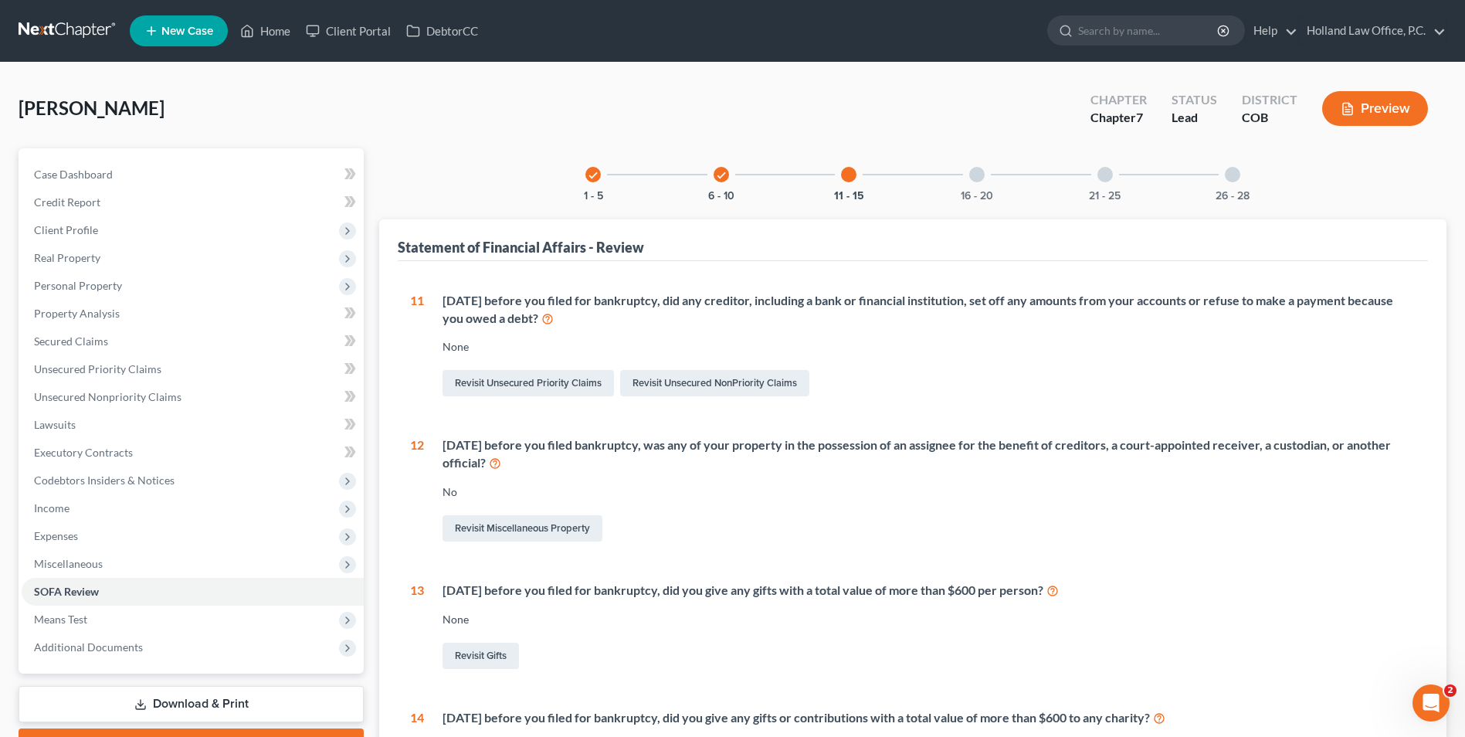
click at [983, 179] on div at bounding box center [976, 174] width 15 height 15
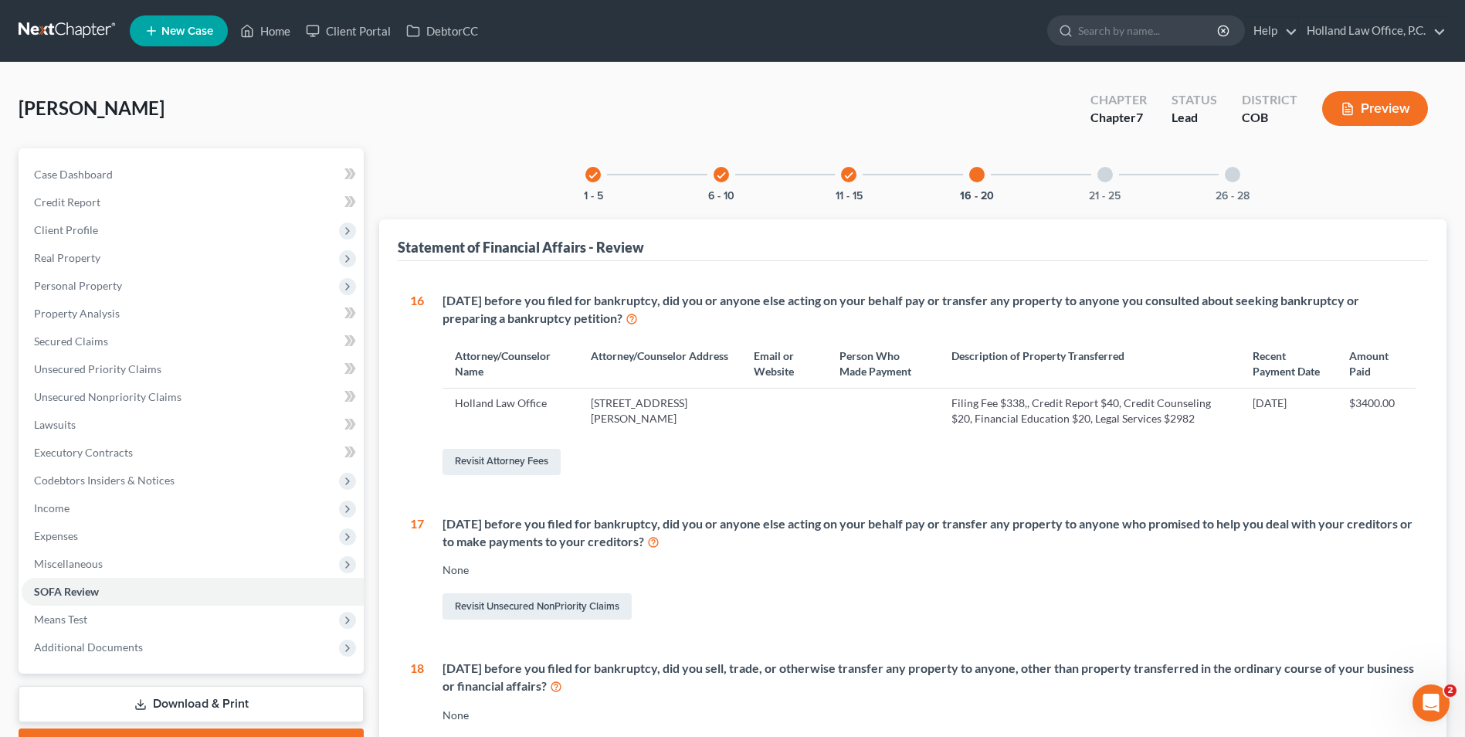
click at [1102, 173] on div at bounding box center [1105, 174] width 15 height 15
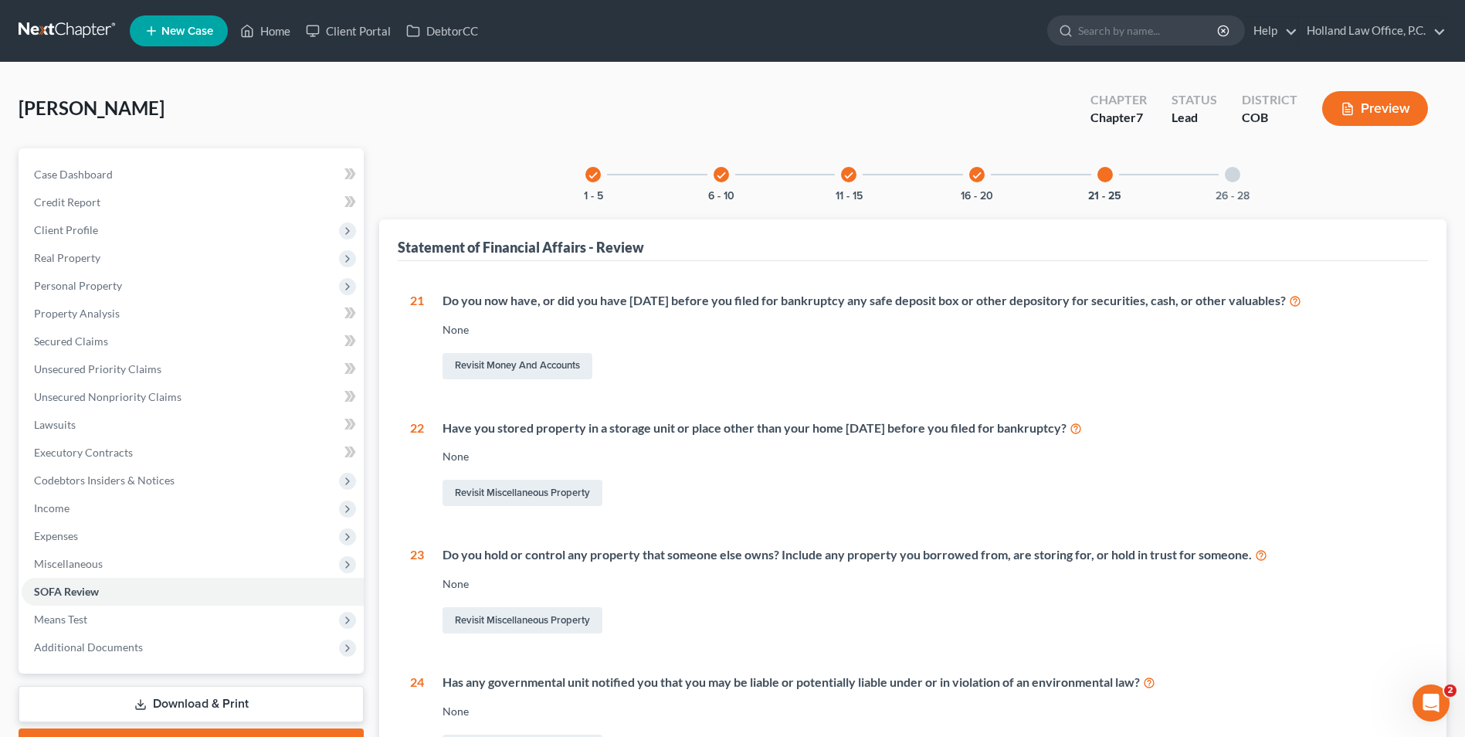
click at [1228, 165] on div "26 - 28" at bounding box center [1233, 174] width 53 height 53
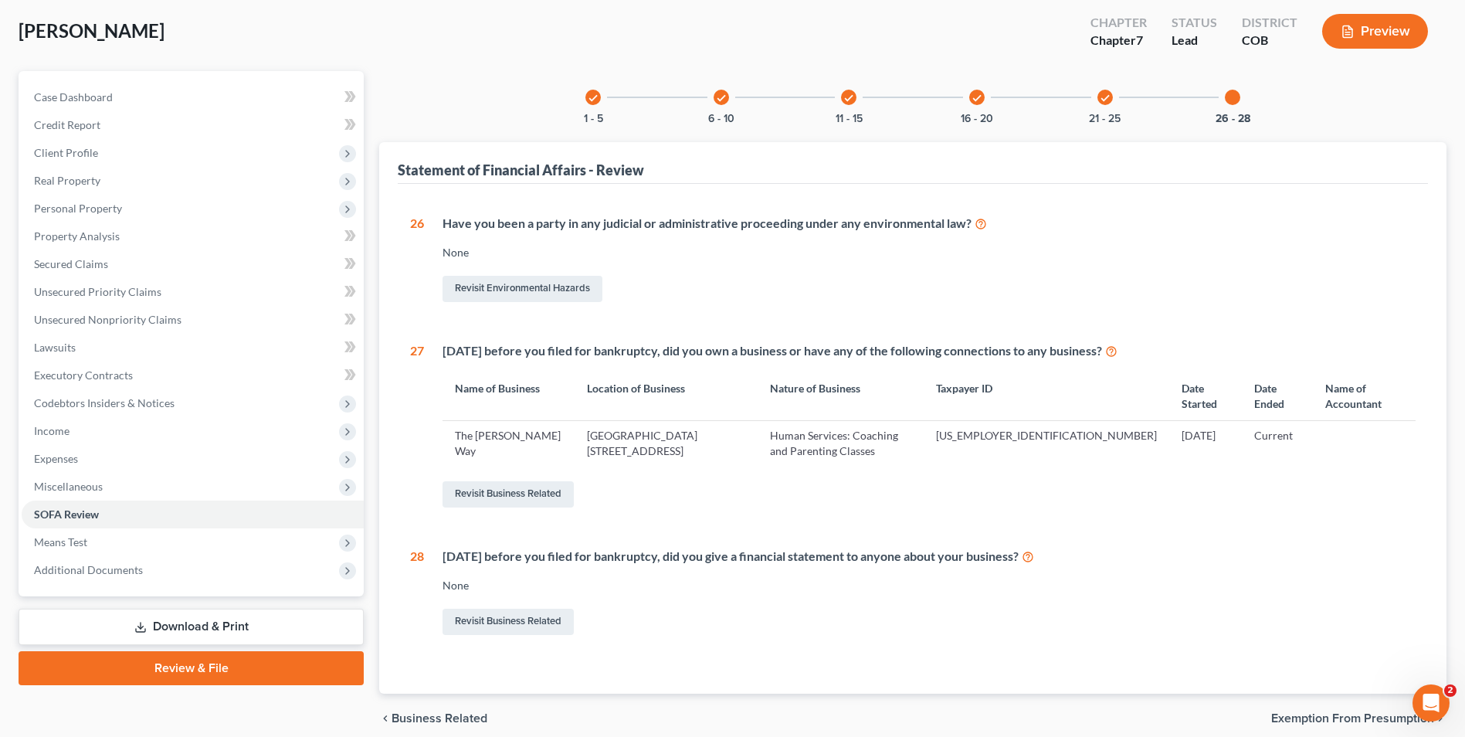
scroll to position [142, 0]
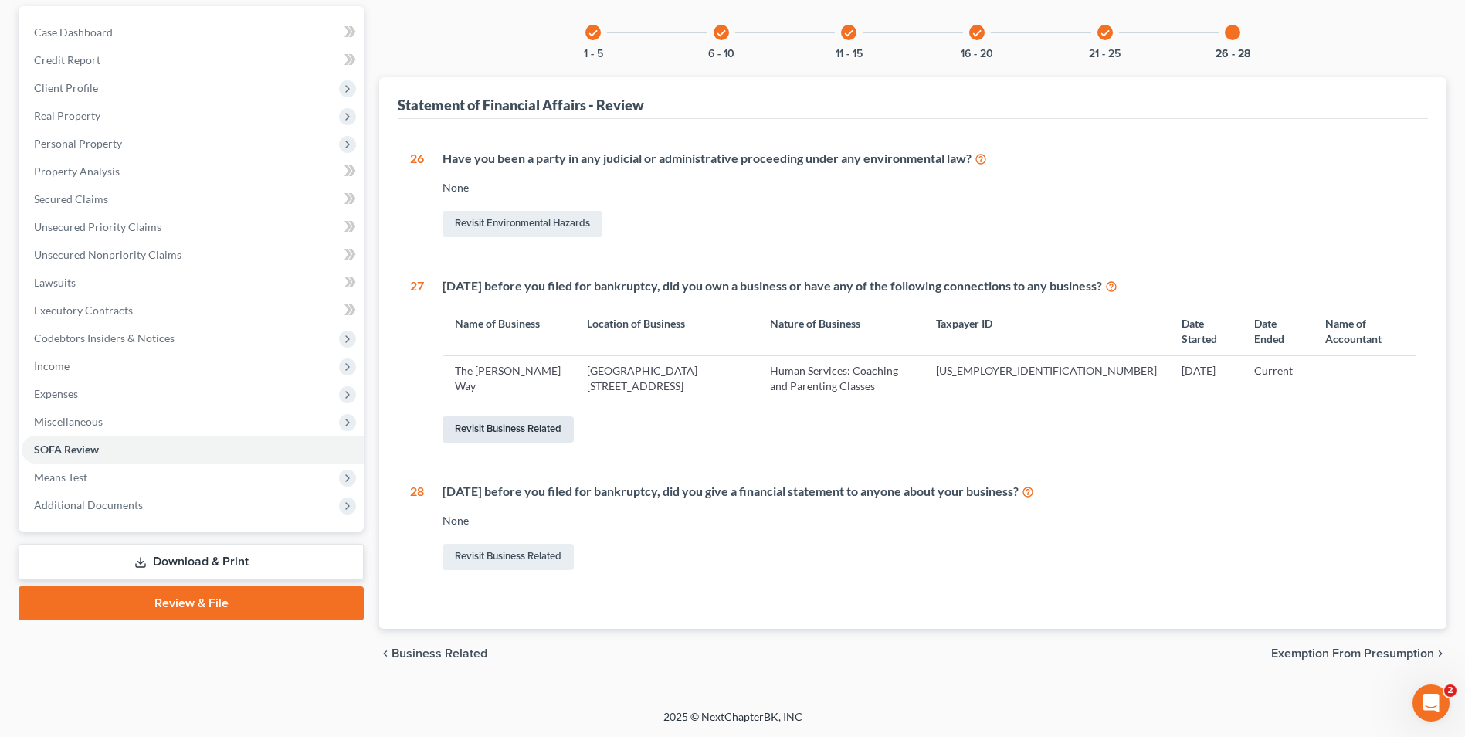
drag, startPoint x: 552, startPoint y: 433, endPoint x: 531, endPoint y: 411, distance: 29.5
click at [552, 433] on link "Revisit Business Related" at bounding box center [508, 429] width 131 height 26
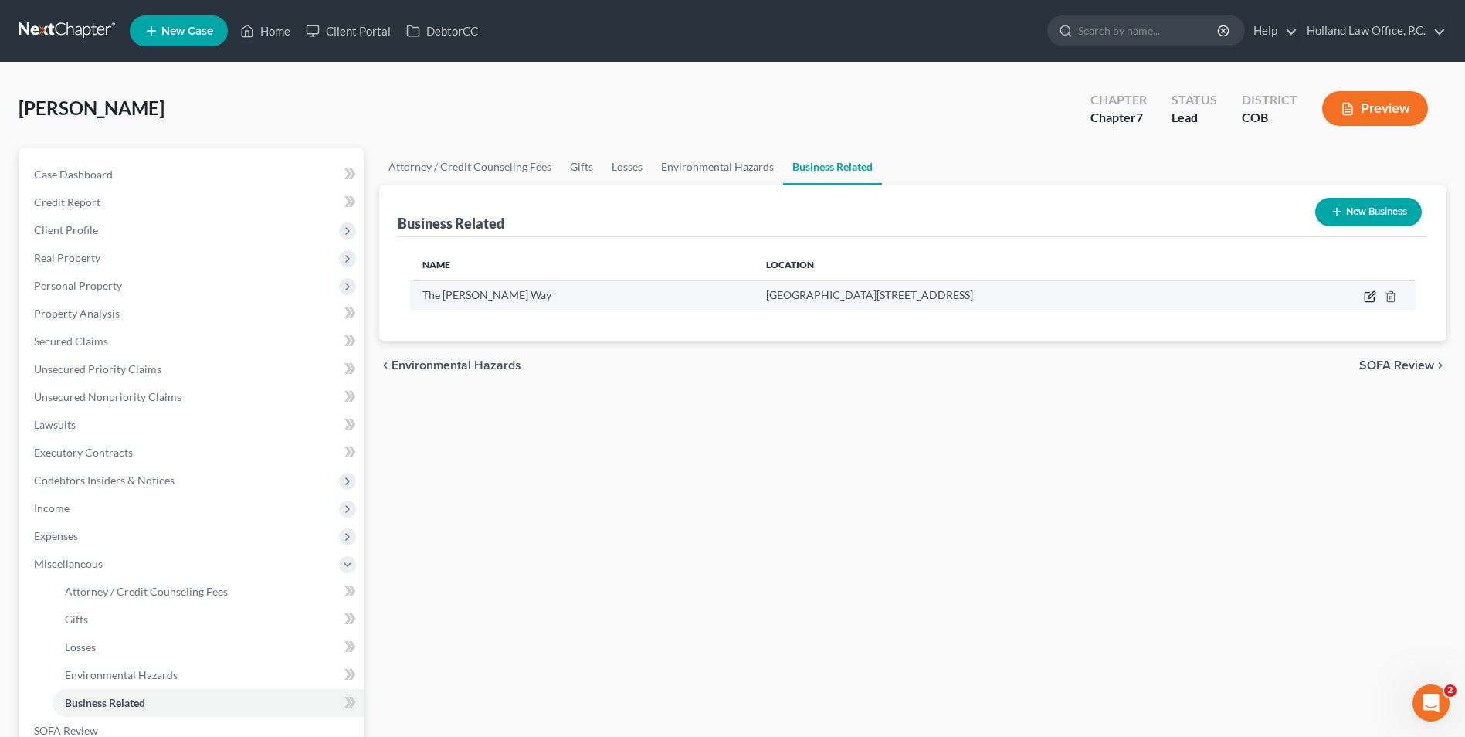
click at [1369, 294] on icon "button" at bounding box center [1370, 296] width 12 height 12
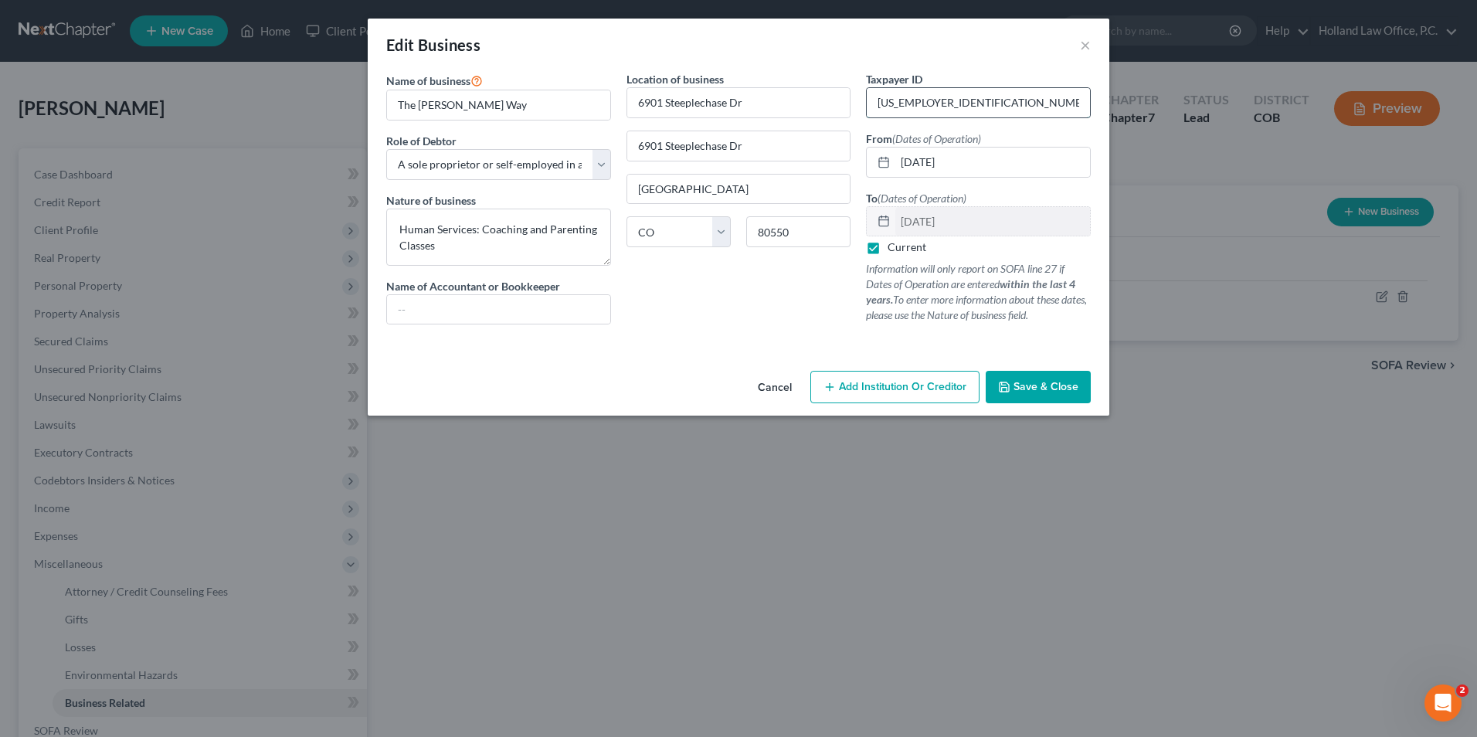
click at [942, 102] on input "58-9365015" at bounding box center [978, 102] width 223 height 29
drag, startPoint x: 955, startPoint y: 97, endPoint x: 985, endPoint y: 103, distance: 30.8
click at [985, 103] on input "58-9365015" at bounding box center [978, 102] width 223 height 29
drag, startPoint x: 961, startPoint y: 106, endPoint x: 786, endPoint y: 109, distance: 174.6
click at [786, 109] on div "Name of business * The Culver's Way Role of Debtor * Select A member of a limit…" at bounding box center [738, 210] width 720 height 278
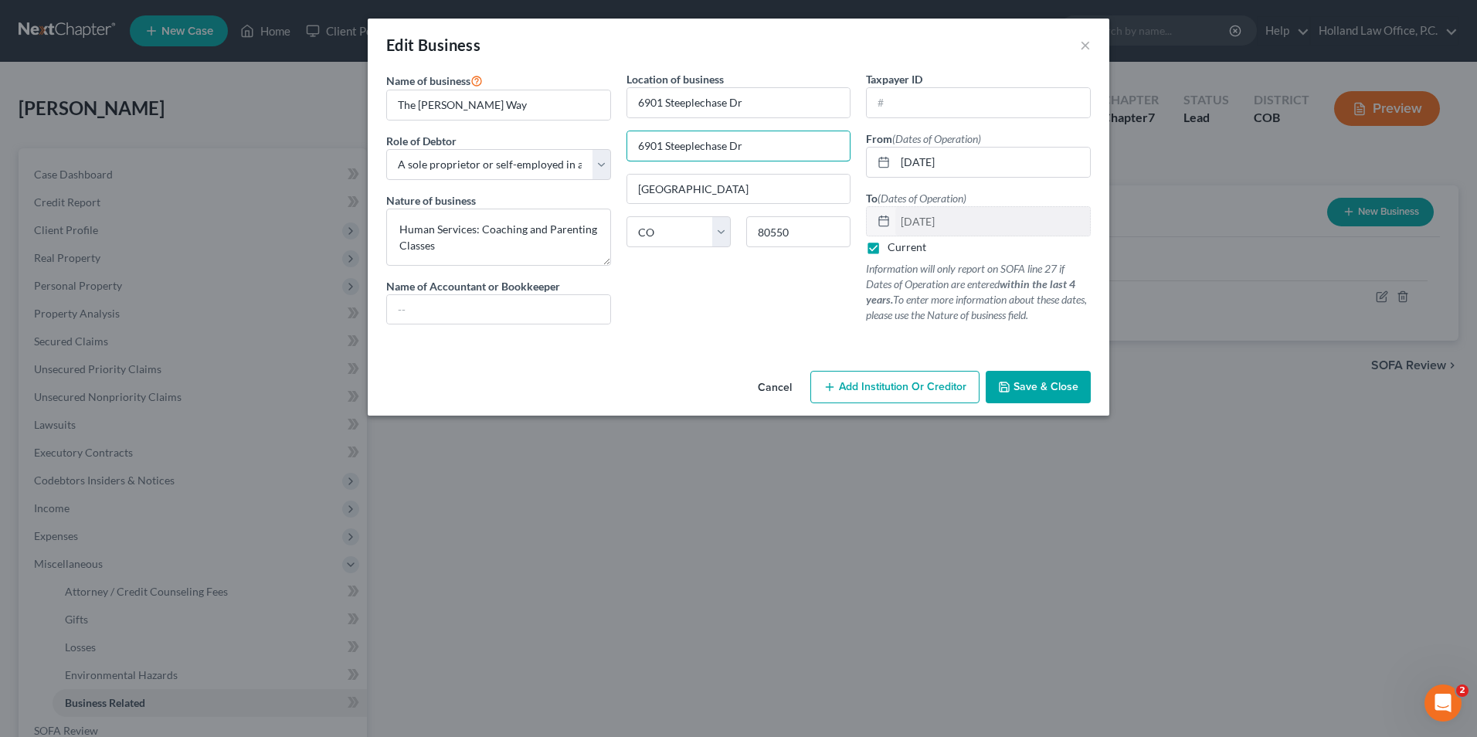
drag, startPoint x: 777, startPoint y: 145, endPoint x: 579, endPoint y: 133, distance: 198.1
click at [560, 135] on div "Name of business * The Culver's Way Role of Debtor * Select A member of a limit…" at bounding box center [738, 210] width 720 height 278
click at [1027, 382] on span "Save & Close" at bounding box center [1045, 386] width 65 height 13
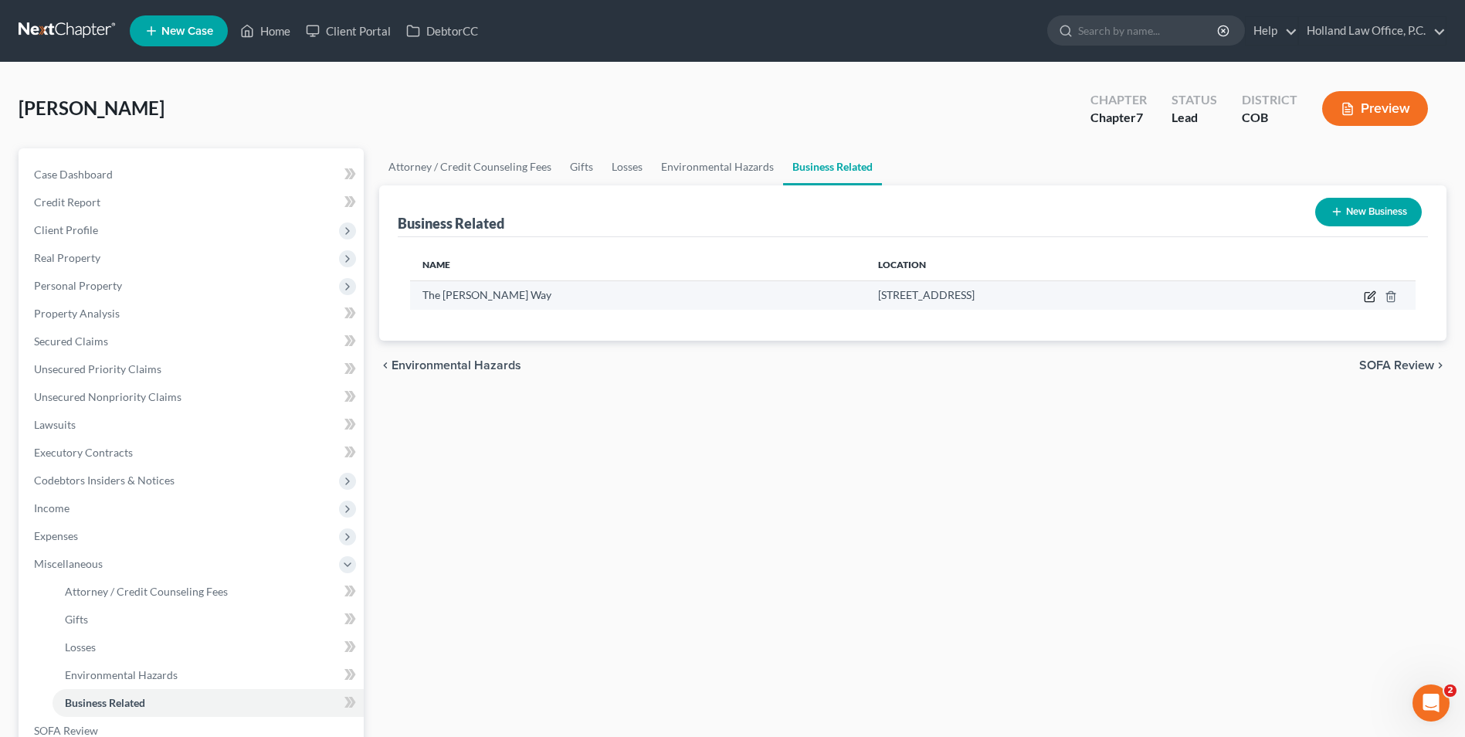
click at [1370, 300] on icon "button" at bounding box center [1370, 296] width 12 height 12
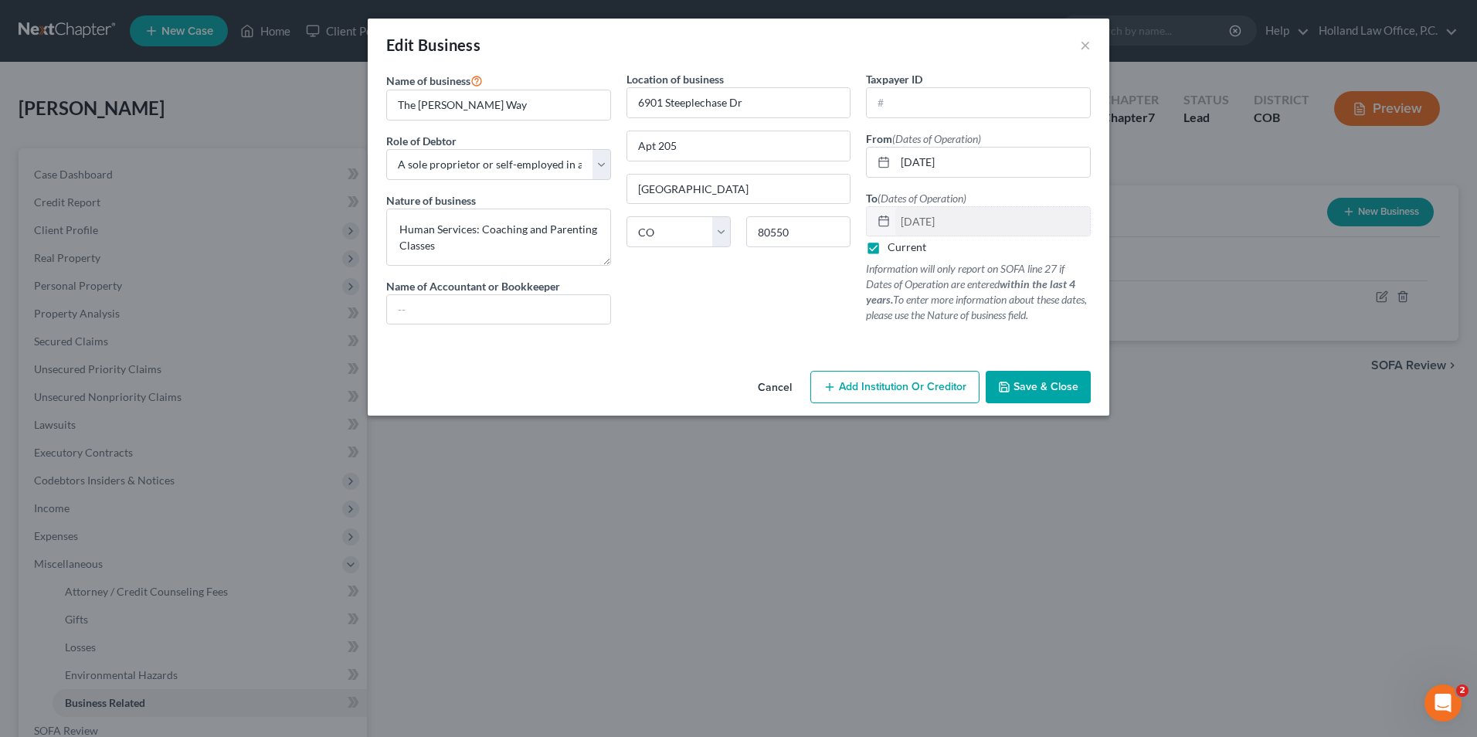
drag, startPoint x: 1058, startPoint y: 402, endPoint x: 933, endPoint y: 395, distance: 125.4
click at [1057, 402] on button "Save & Close" at bounding box center [1038, 387] width 105 height 32
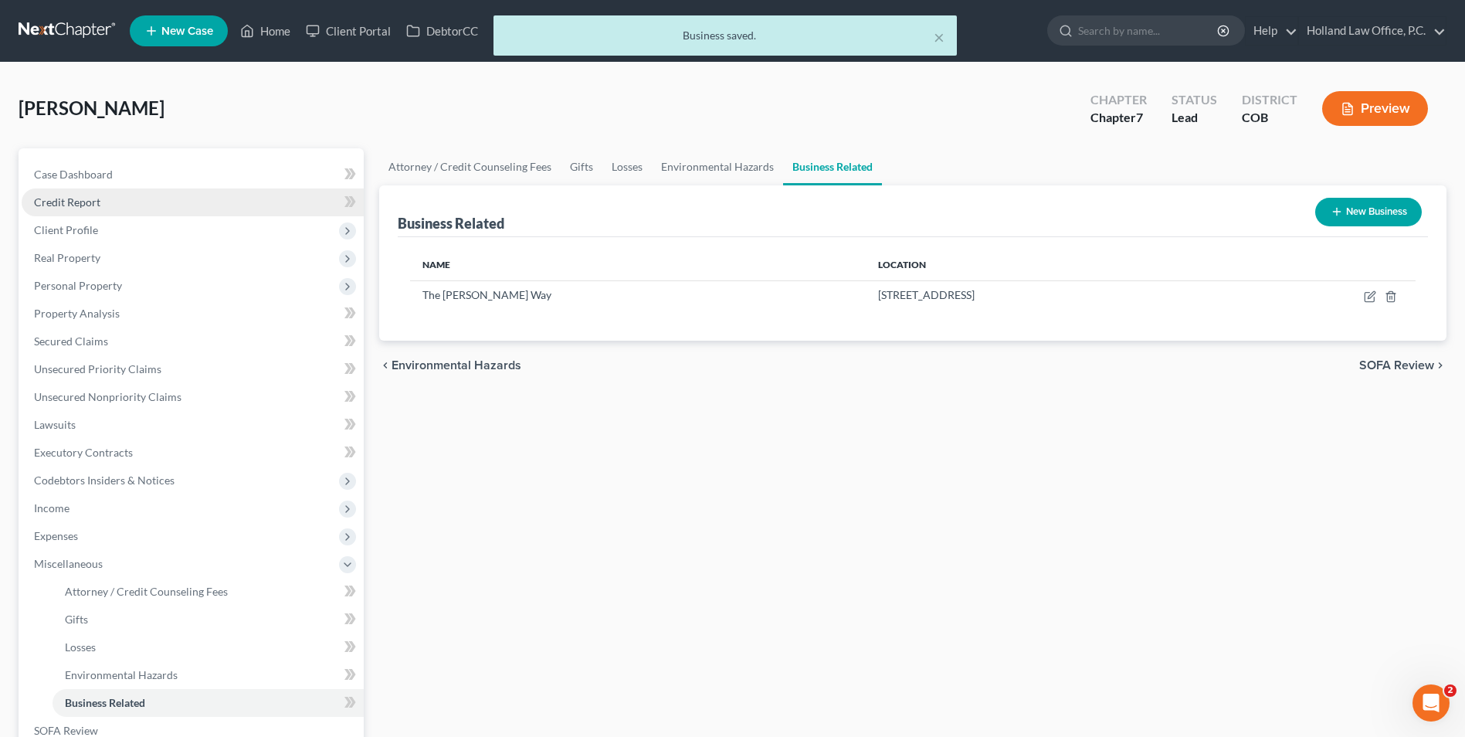
click at [132, 192] on link "Credit Report" at bounding box center [193, 202] width 342 height 28
click at [133, 177] on link "Case Dashboard" at bounding box center [193, 175] width 342 height 28
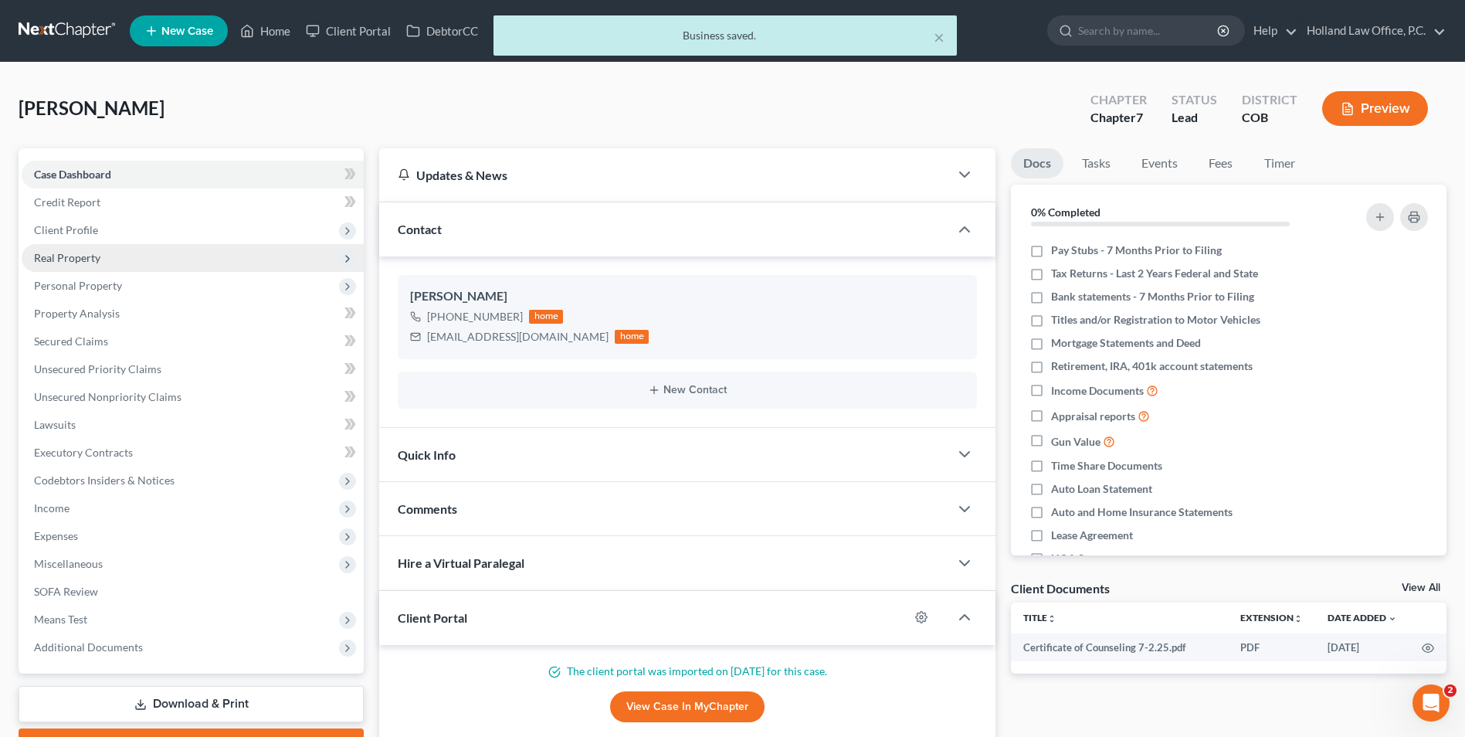
click at [97, 252] on span "Real Property" at bounding box center [67, 257] width 66 height 13
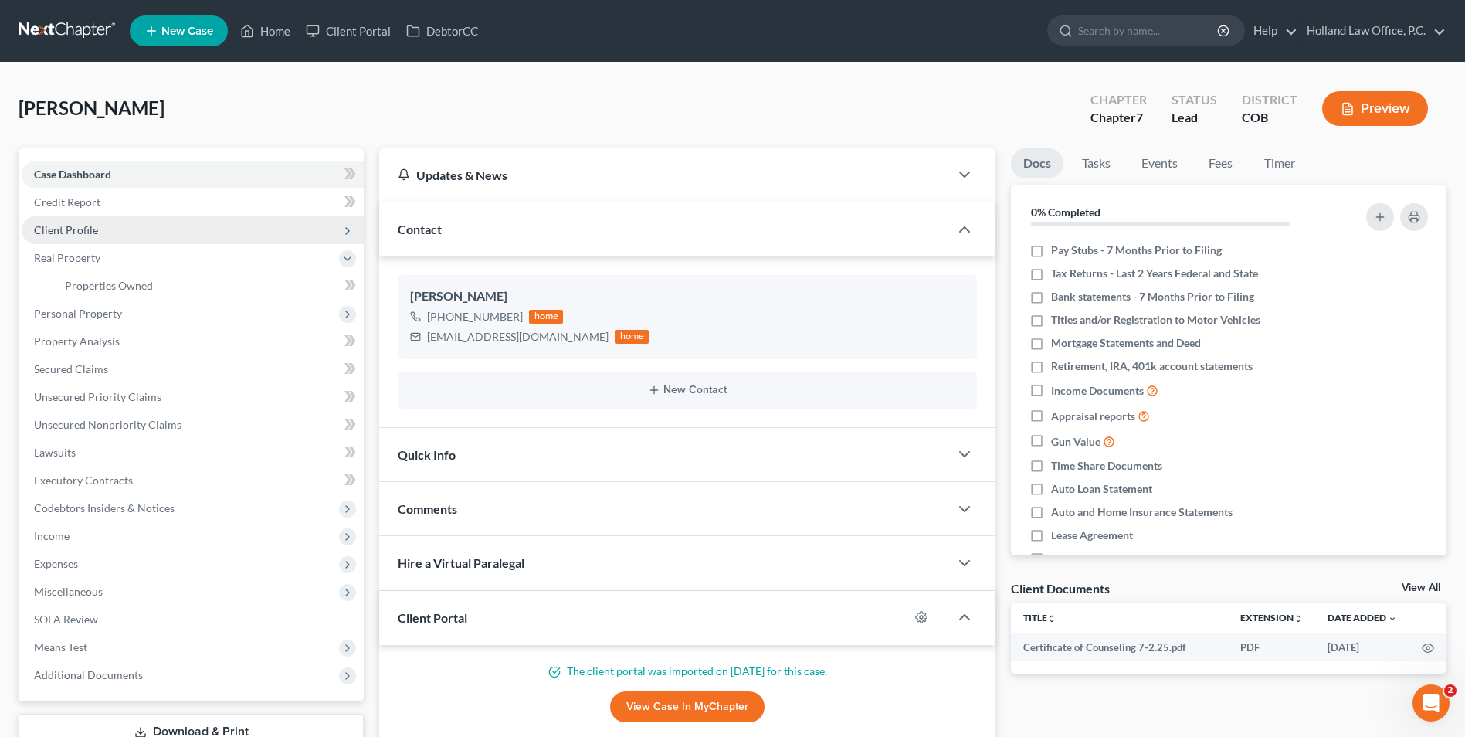
click at [97, 229] on span "Client Profile" at bounding box center [193, 230] width 342 height 28
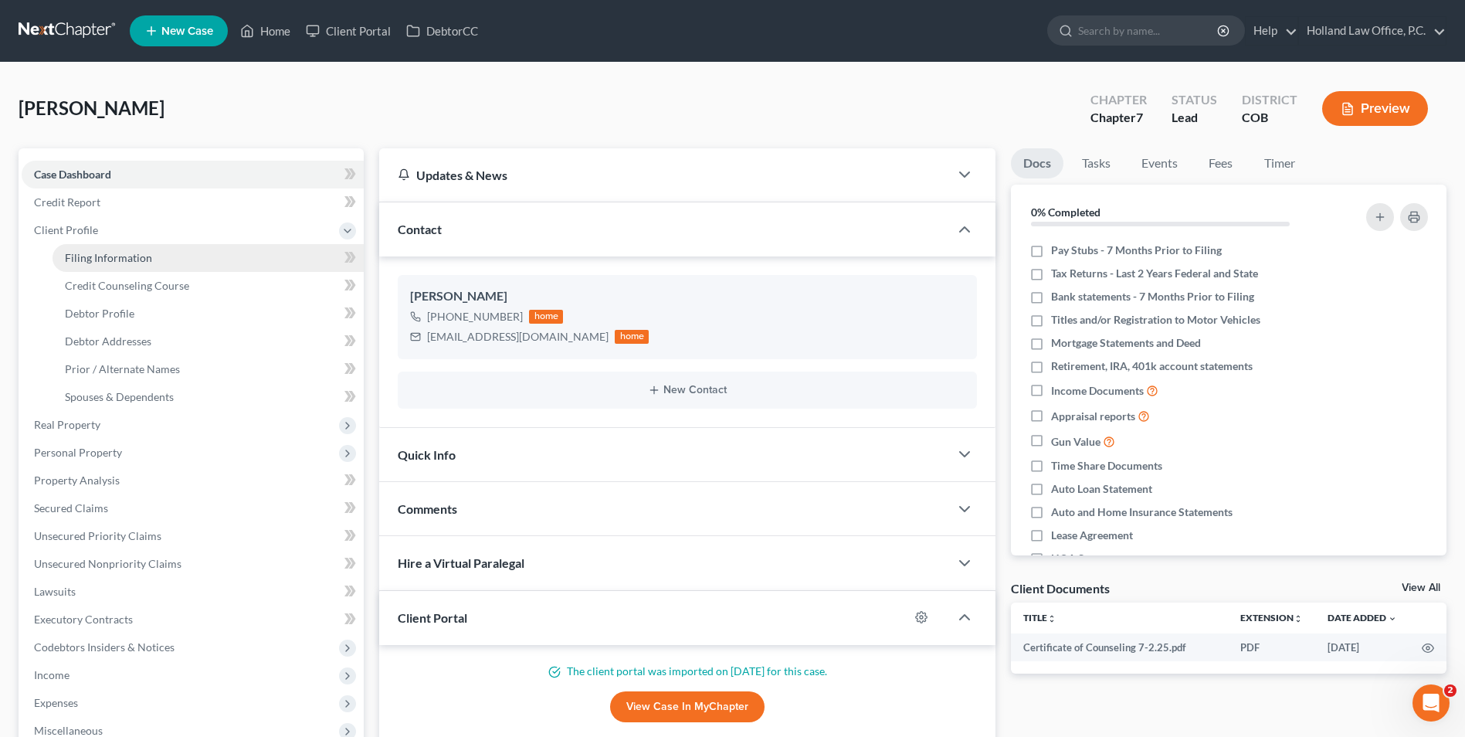
click at [108, 265] on link "Filing Information" at bounding box center [208, 258] width 311 height 28
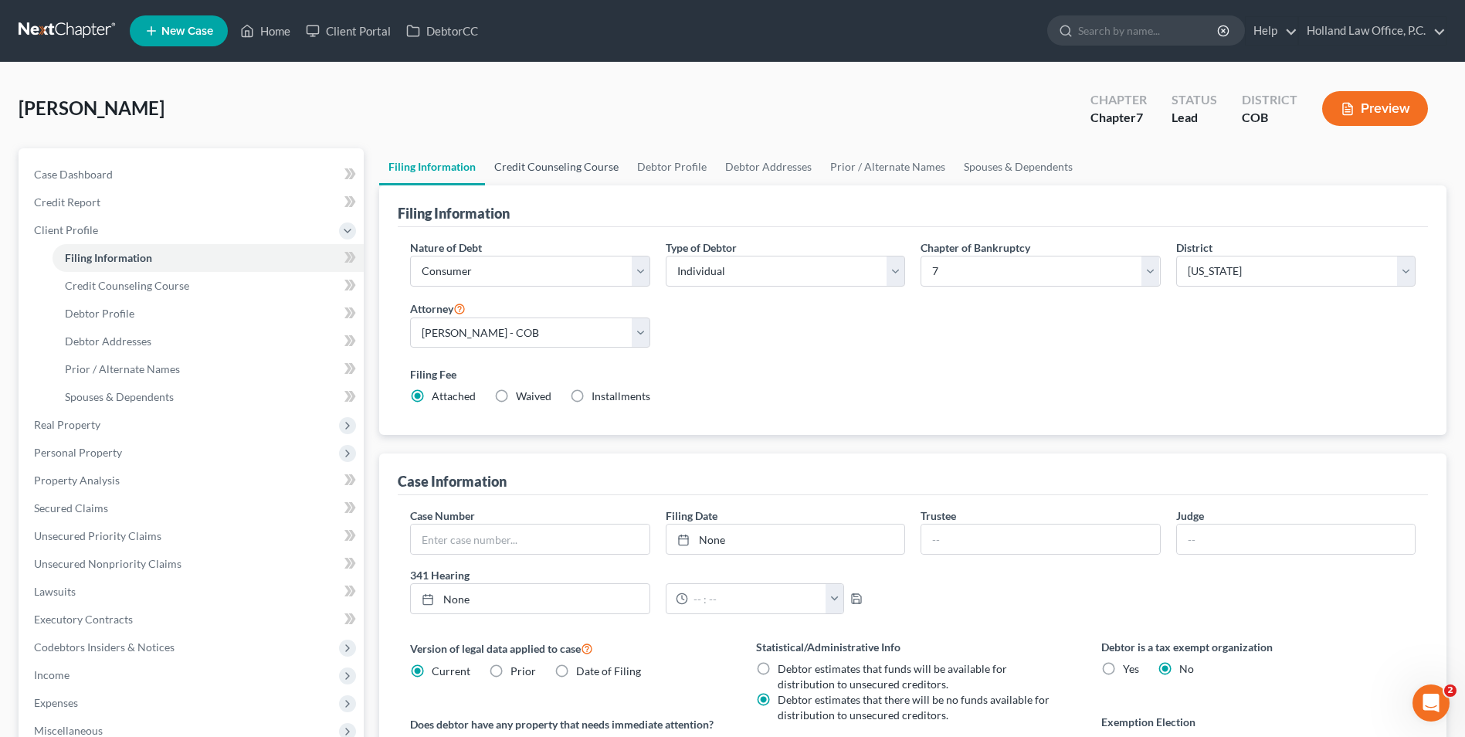
click at [571, 172] on link "Credit Counseling Course" at bounding box center [556, 166] width 143 height 37
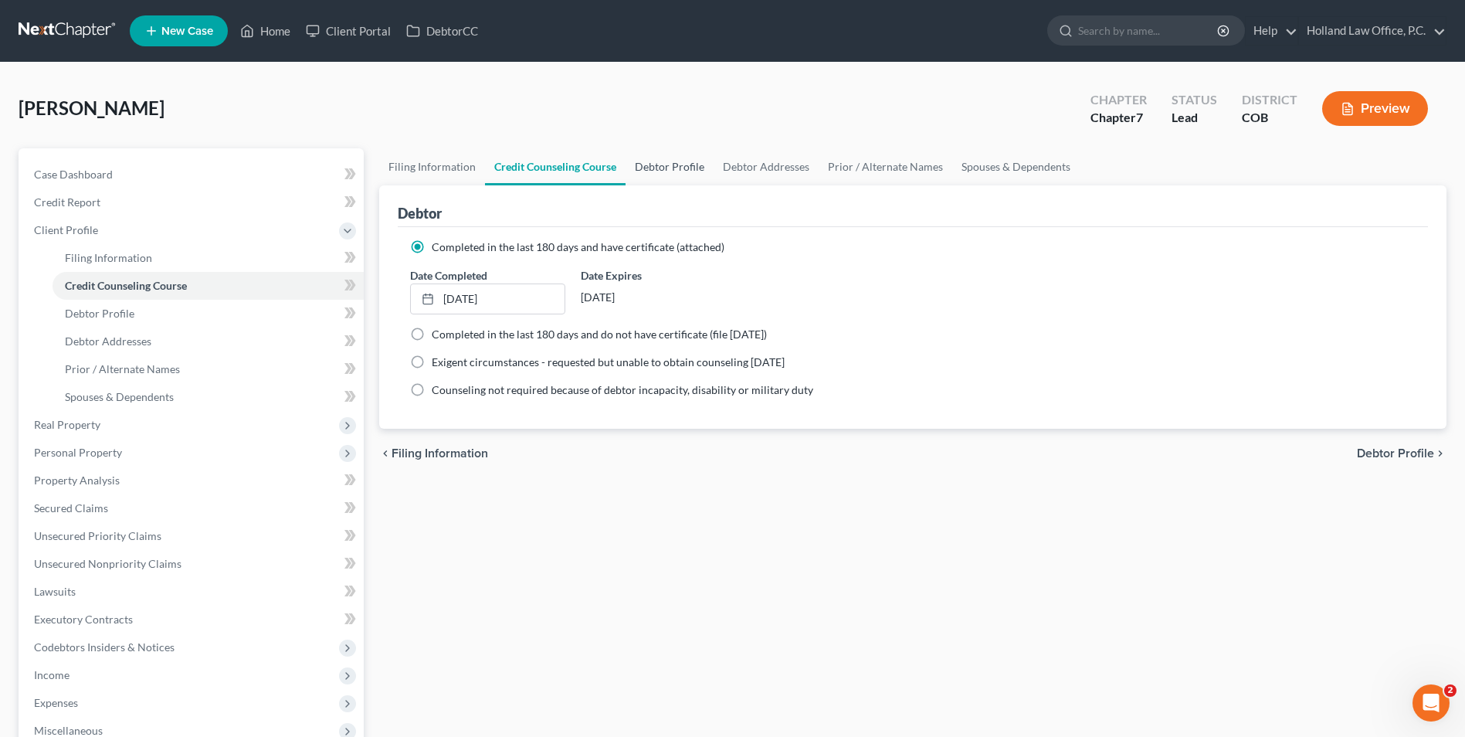
click at [674, 175] on link "Debtor Profile" at bounding box center [670, 166] width 88 height 37
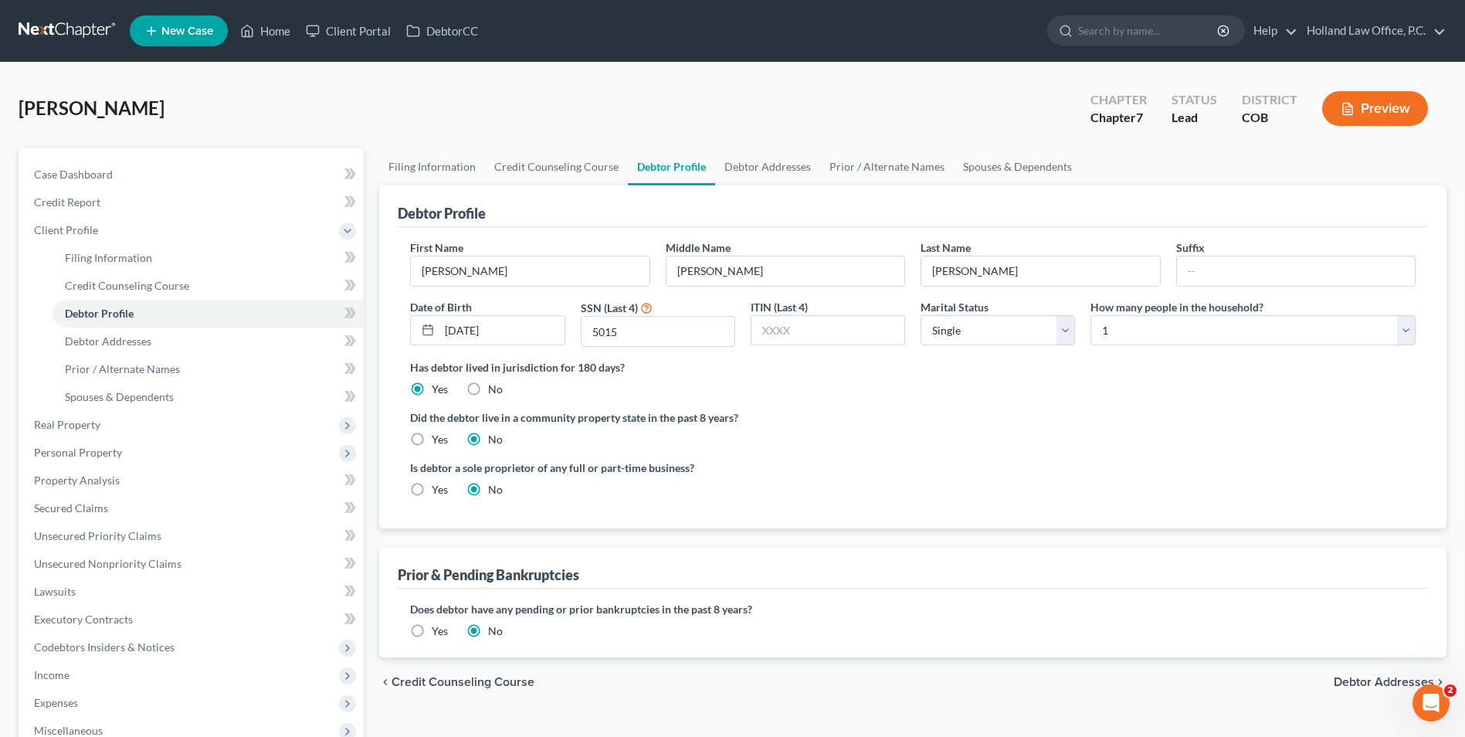
click at [430, 496] on div "Yes" at bounding box center [429, 489] width 38 height 15
click at [432, 490] on label "Yes" at bounding box center [440, 489] width 16 height 15
click at [438, 490] on input "Yes" at bounding box center [443, 487] width 10 height 10
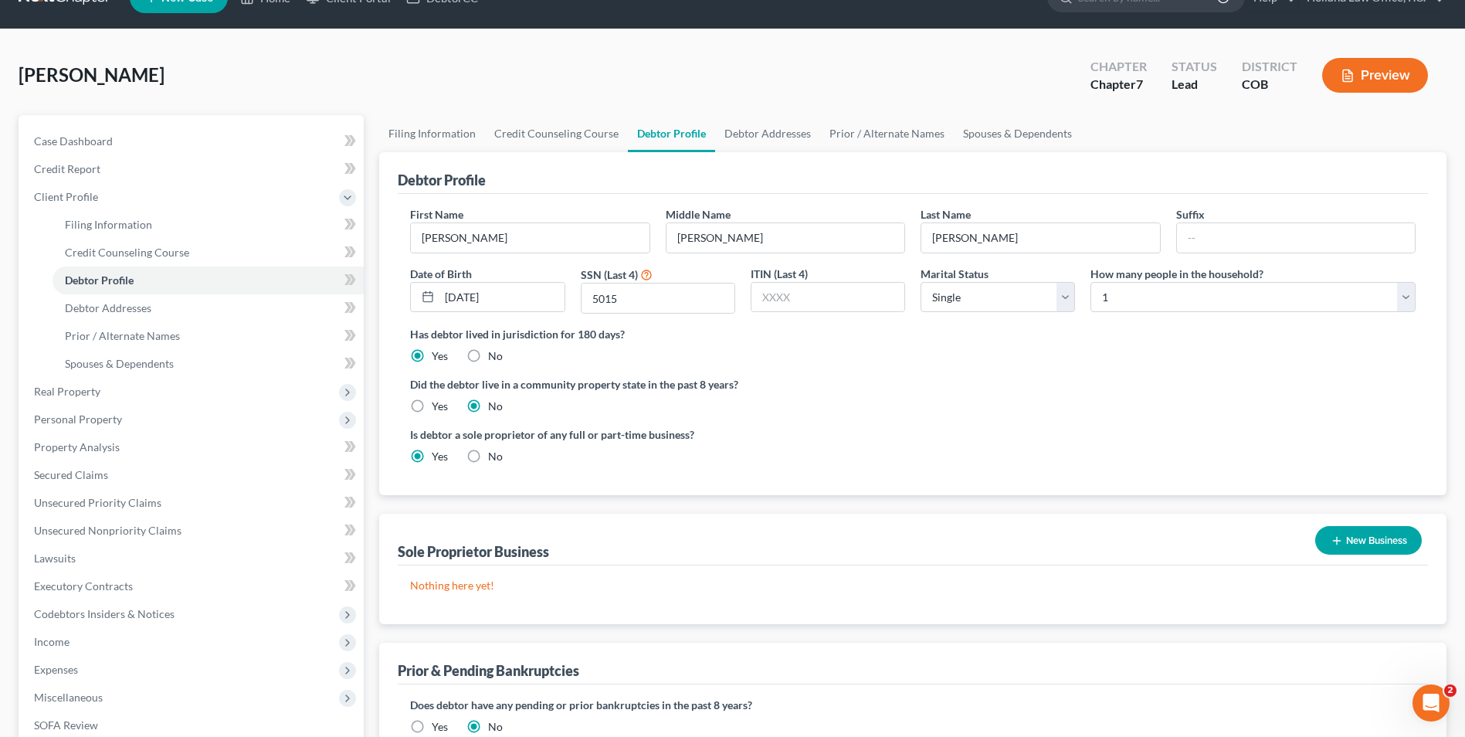
scroll to position [77, 0]
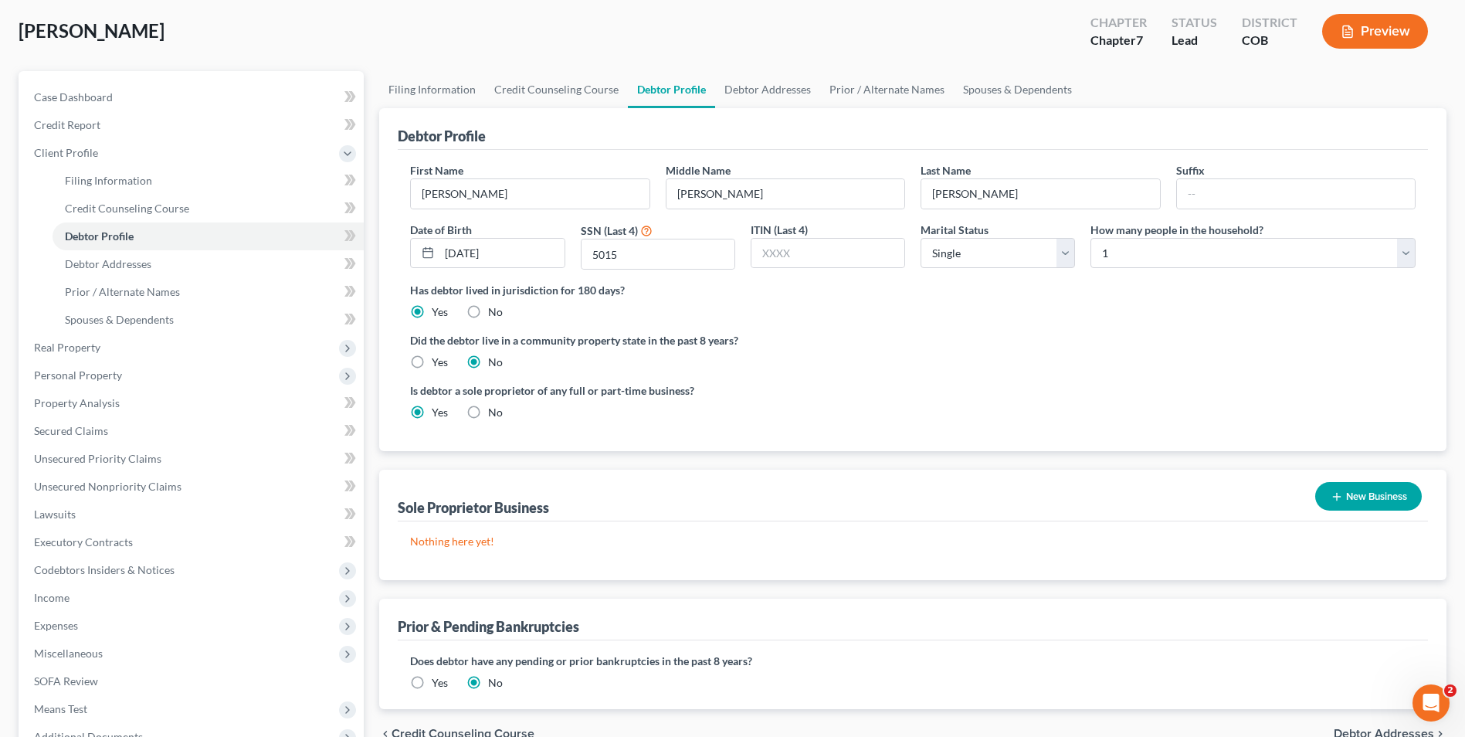
drag, startPoint x: 1340, startPoint y: 501, endPoint x: 947, endPoint y: 457, distance: 395.6
click at [1341, 501] on button "New Business" at bounding box center [1368, 496] width 107 height 29
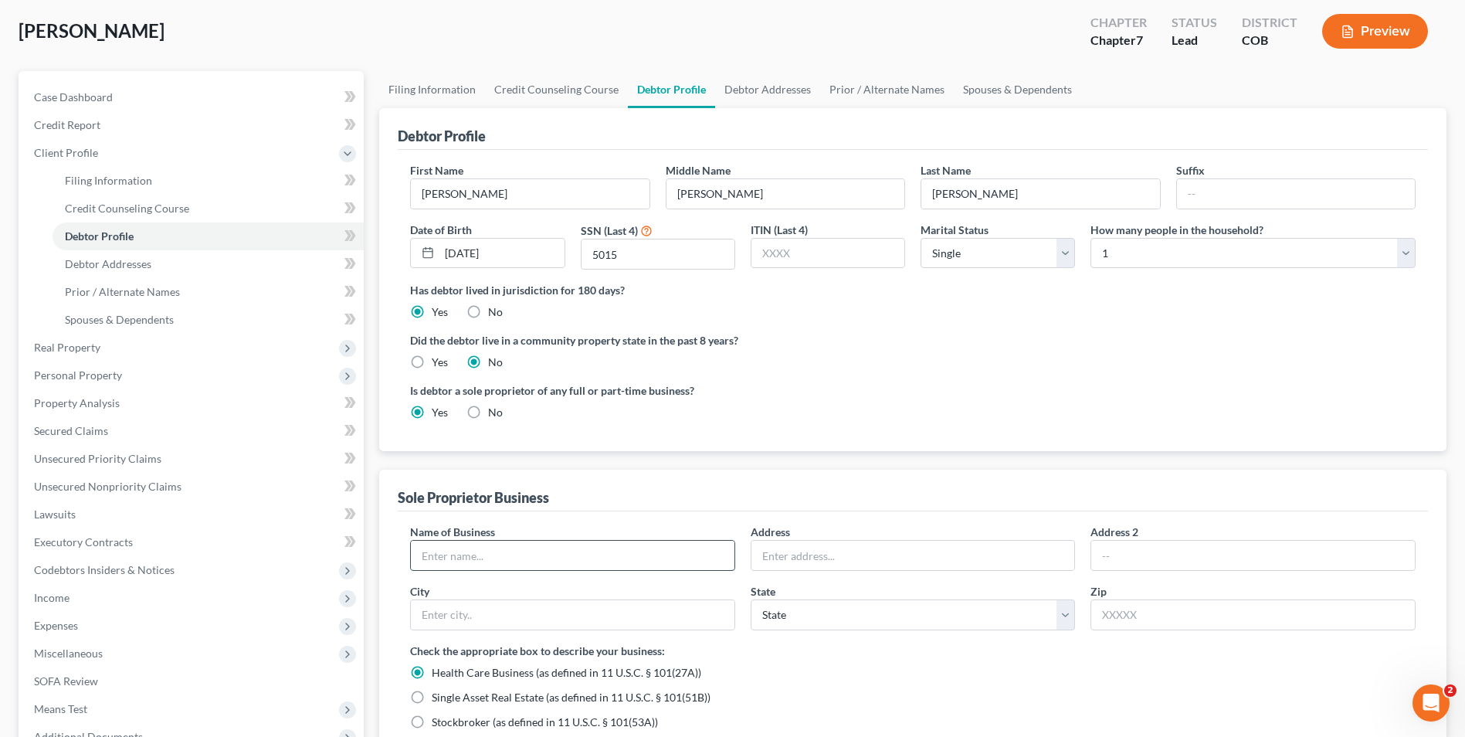
drag, startPoint x: 477, startPoint y: 559, endPoint x: 473, endPoint y: 547, distance: 13.2
click at [477, 559] on input "text" at bounding box center [573, 555] width 324 height 29
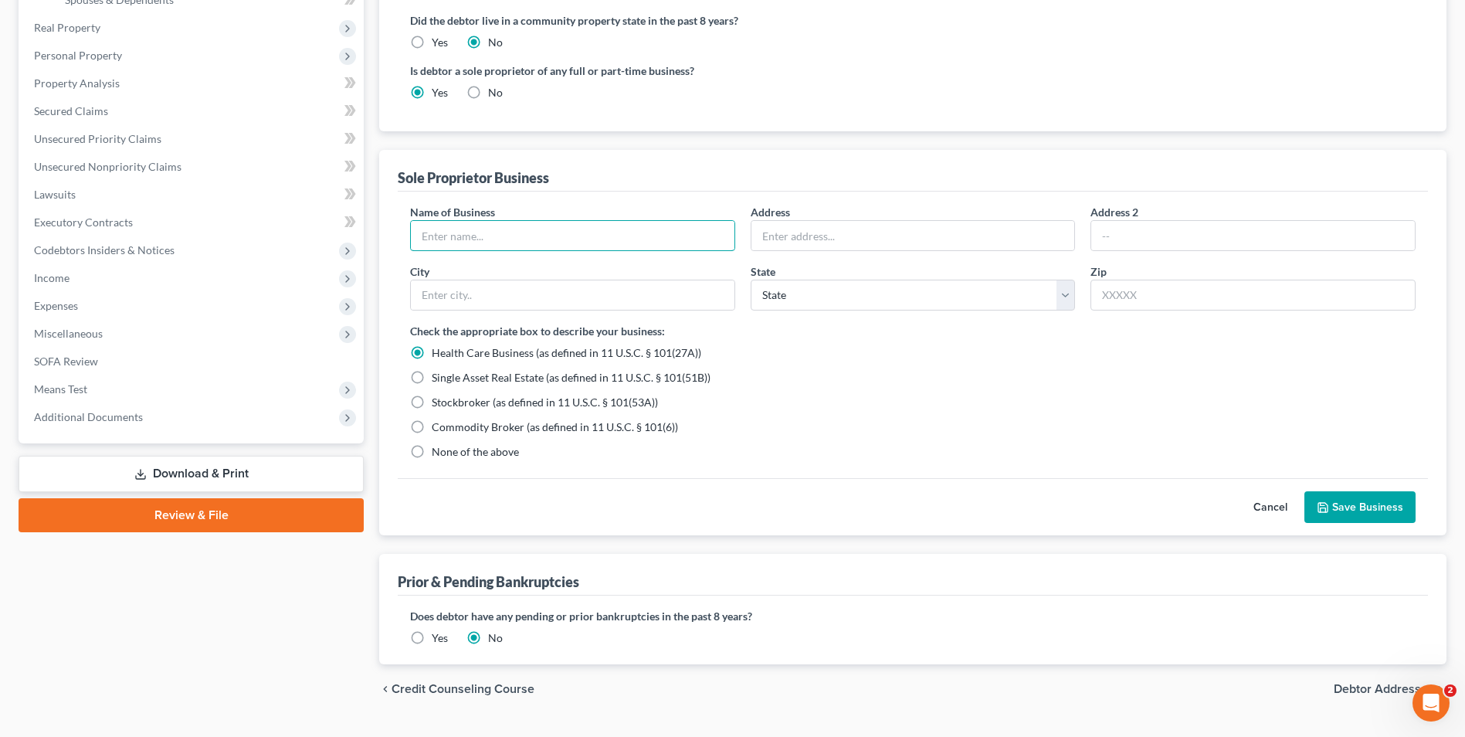
scroll to position [433, 0]
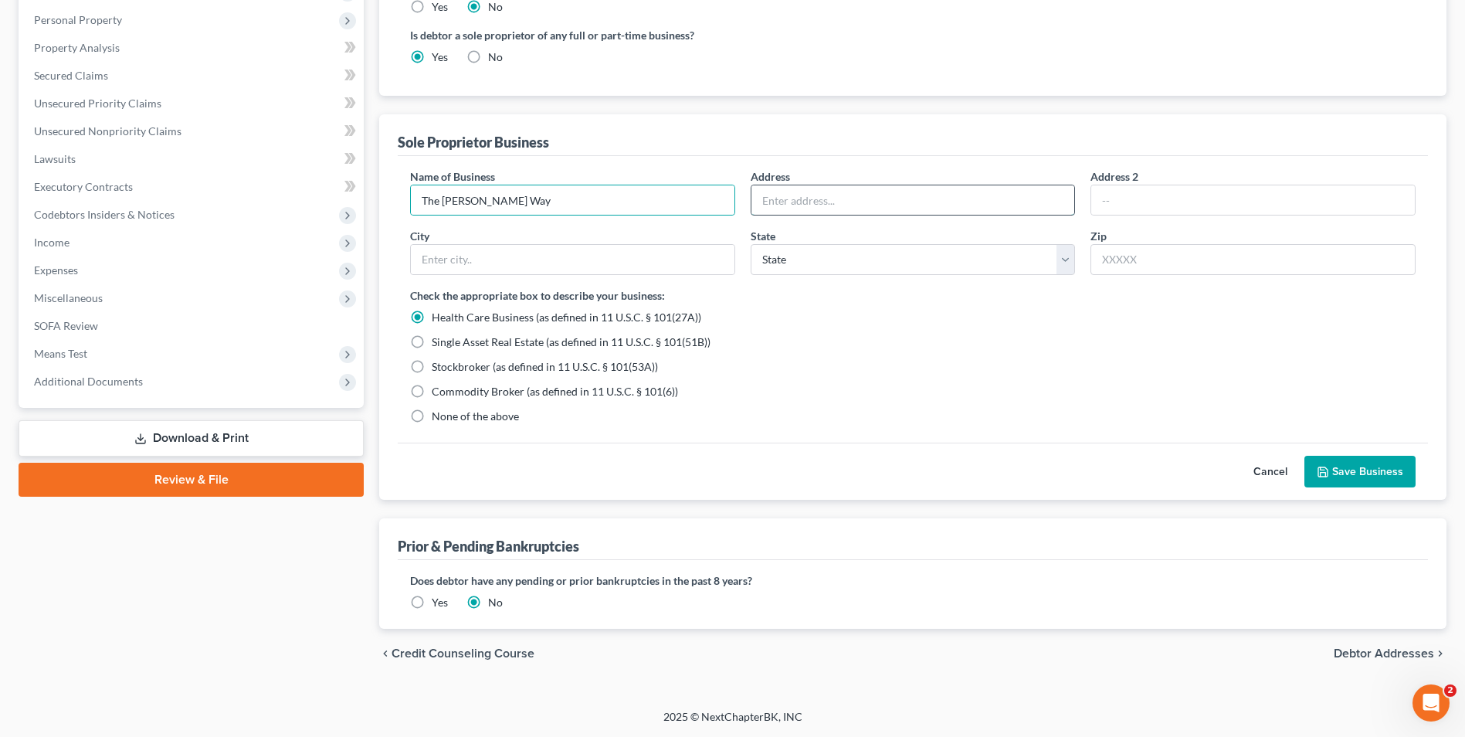
click at [831, 186] on input "text" at bounding box center [914, 199] width 324 height 29
click at [1143, 195] on input "text" at bounding box center [1253, 199] width 324 height 29
drag, startPoint x: 548, startPoint y: 249, endPoint x: 561, endPoint y: 256, distance: 13.8
click at [550, 253] on input "text" at bounding box center [573, 259] width 324 height 29
drag, startPoint x: 1149, startPoint y: 256, endPoint x: 1193, endPoint y: 241, distance: 46.7
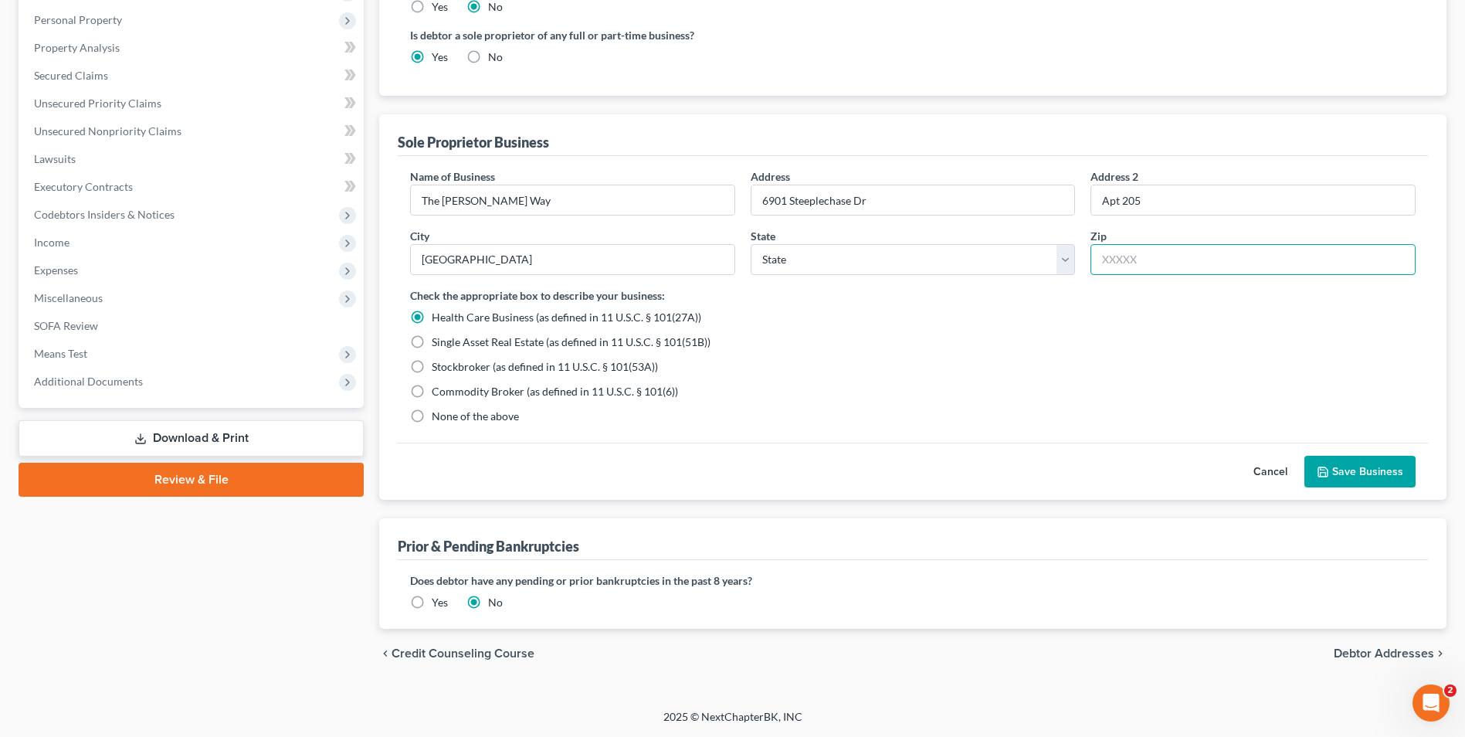
click at [1180, 257] on input "text" at bounding box center [1253, 259] width 325 height 31
drag, startPoint x: 944, startPoint y: 310, endPoint x: 899, endPoint y: 294, distance: 47.6
click at [944, 310] on div "Health Care Business (as defined in 11 U.S.C. § 101(27A))" at bounding box center [913, 317] width 1006 height 15
click at [432, 419] on label "None of the above" at bounding box center [475, 416] width 87 height 15
click at [438, 419] on input "None of the above" at bounding box center [443, 414] width 10 height 10
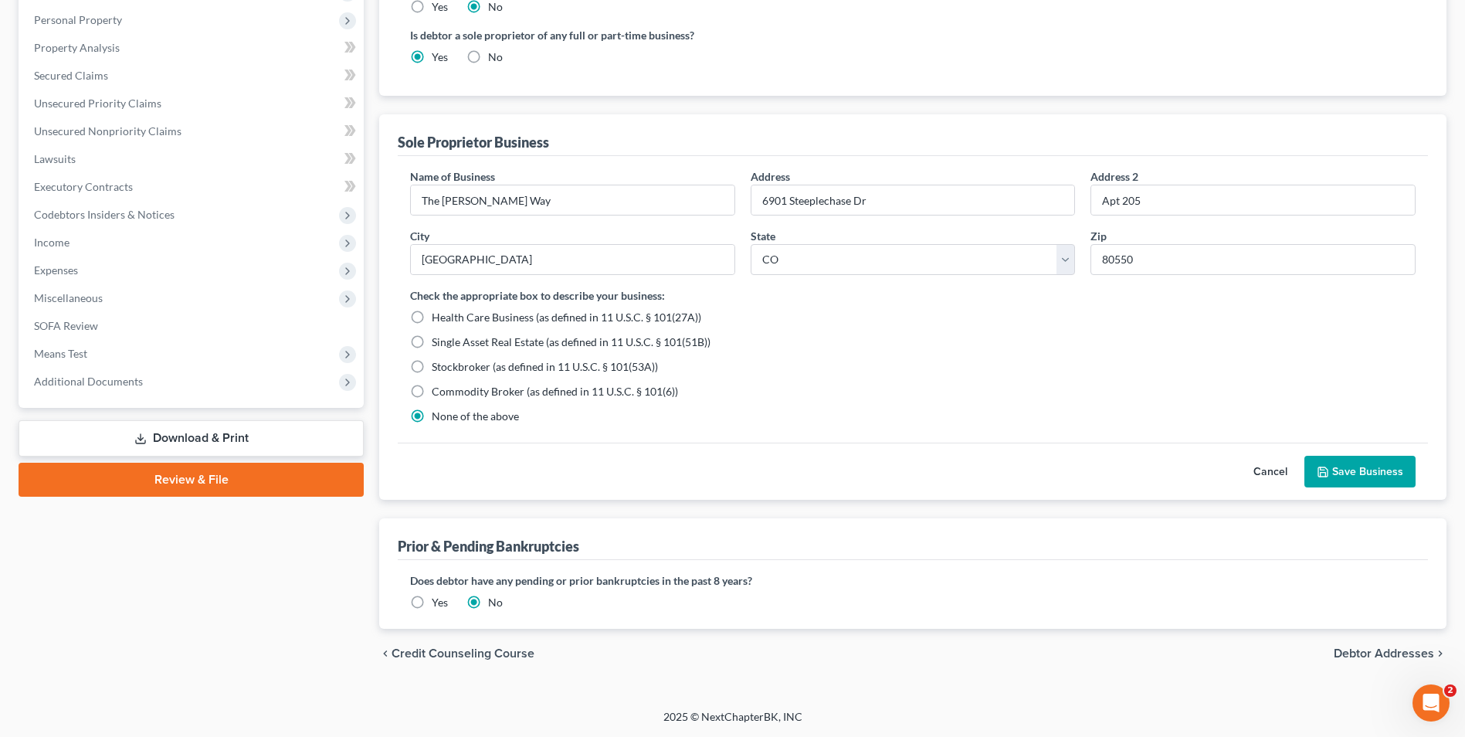
click at [1350, 473] on button "Save Business" at bounding box center [1360, 472] width 111 height 32
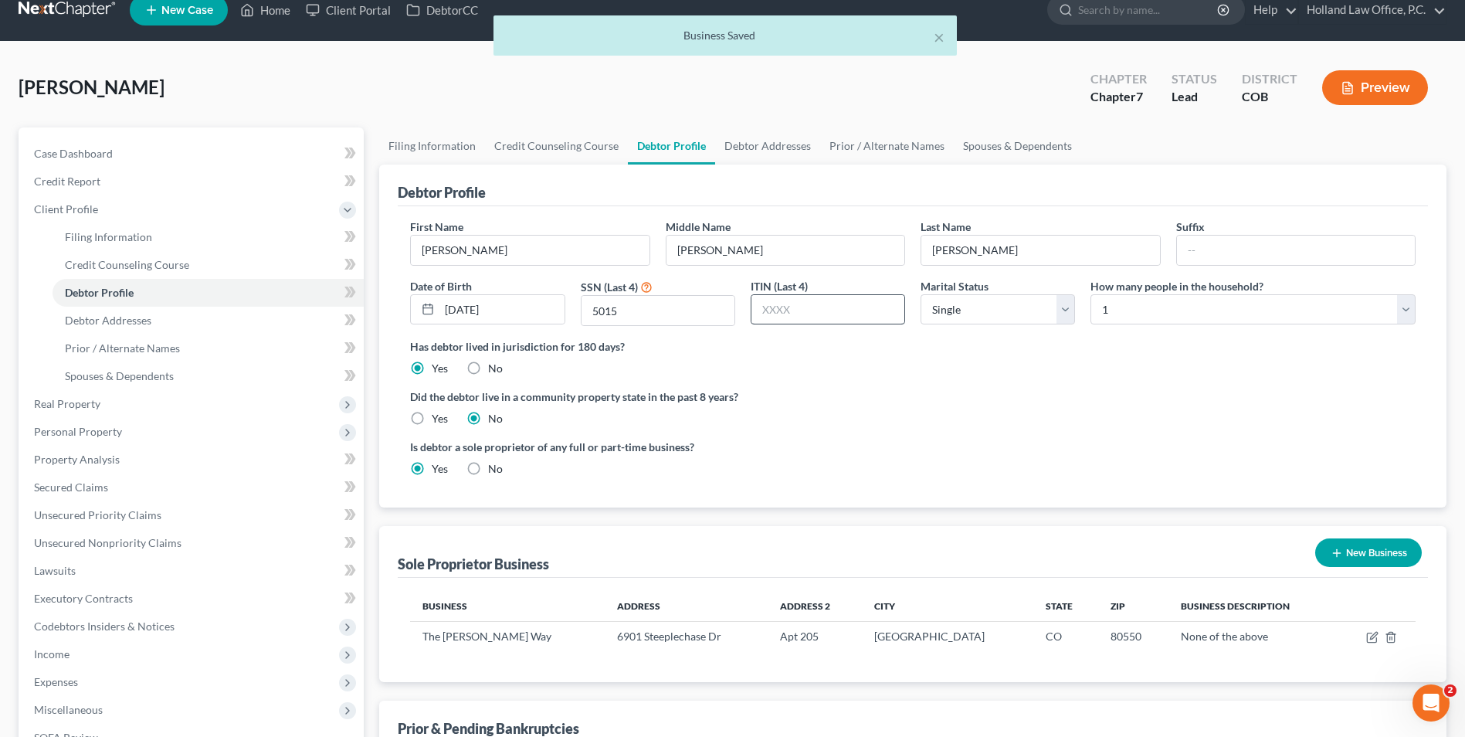
scroll to position [19, 0]
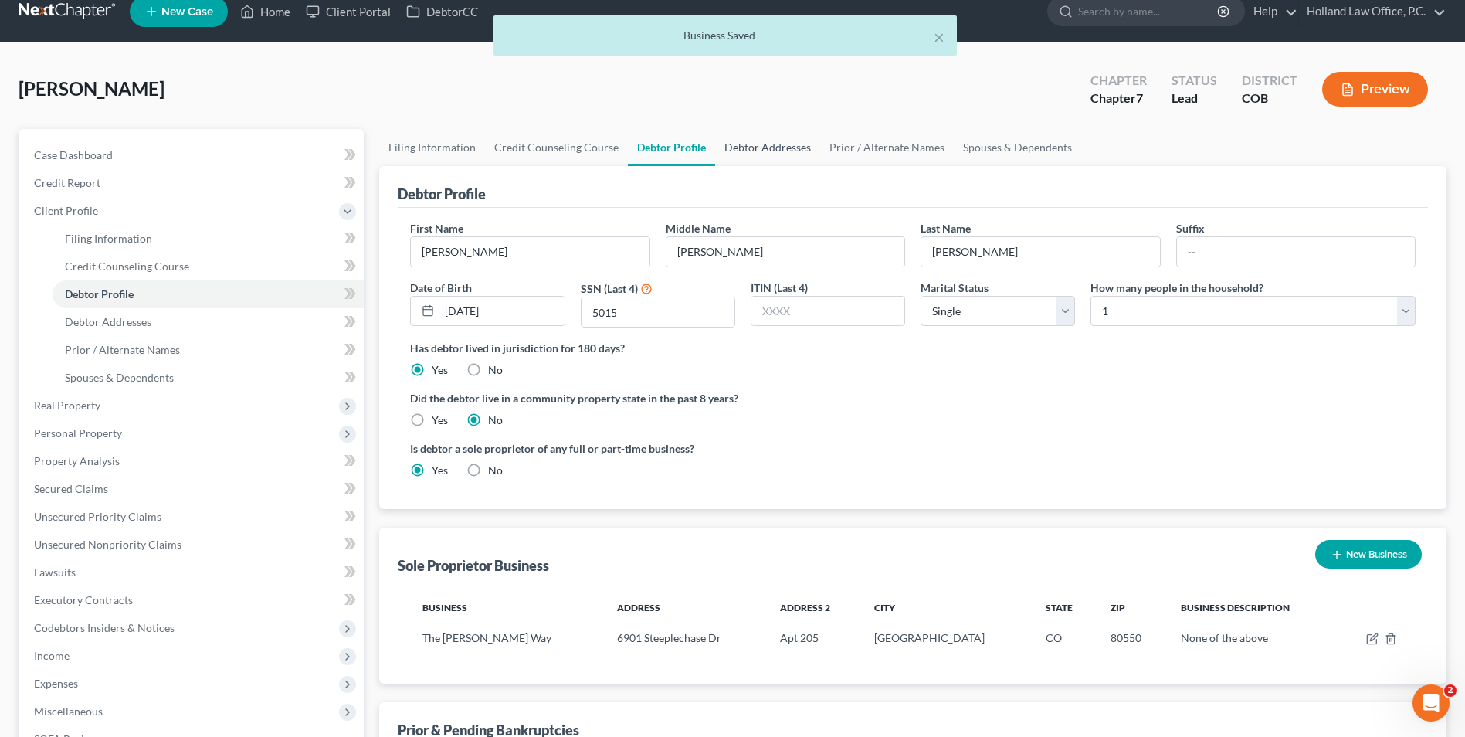
click at [799, 147] on link "Debtor Addresses" at bounding box center [767, 147] width 105 height 37
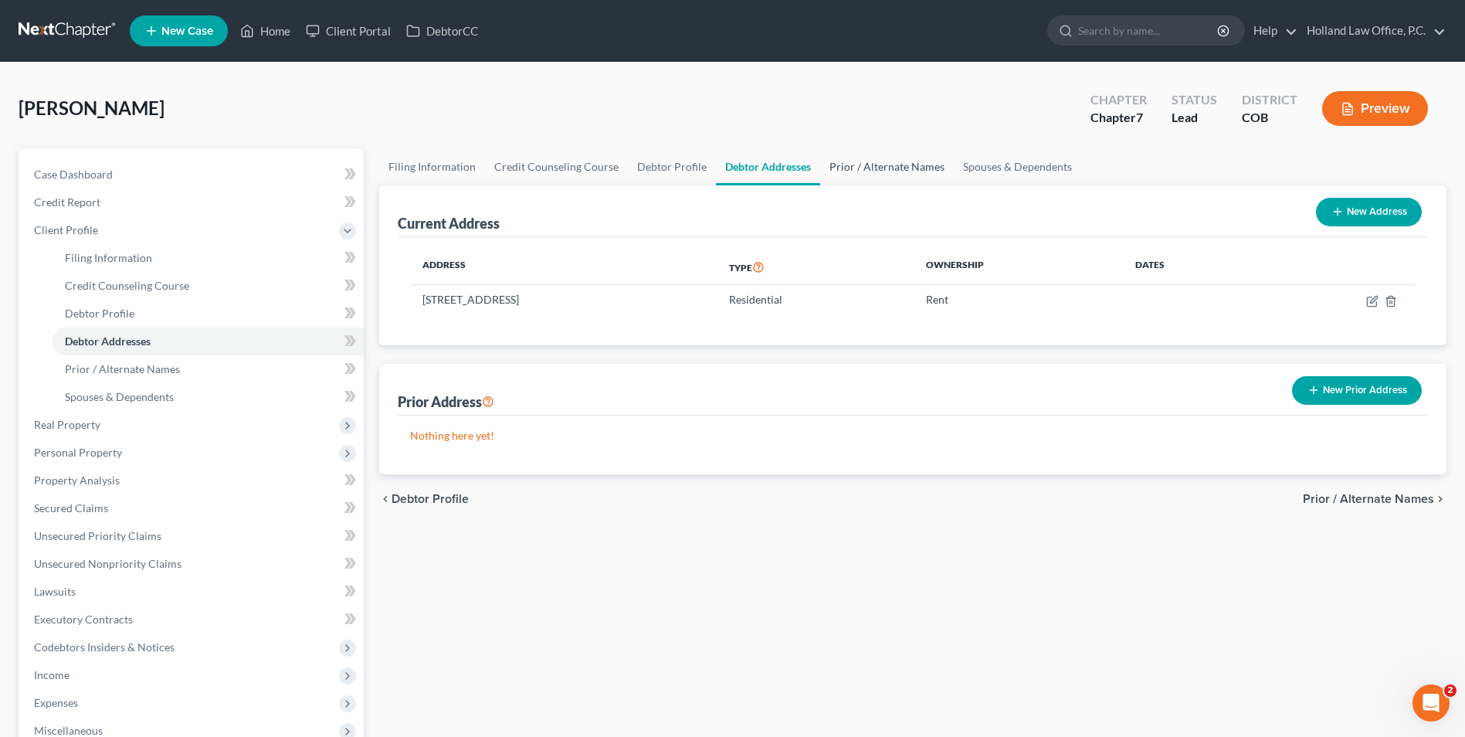
click at [877, 160] on link "Prior / Alternate Names" at bounding box center [887, 166] width 134 height 37
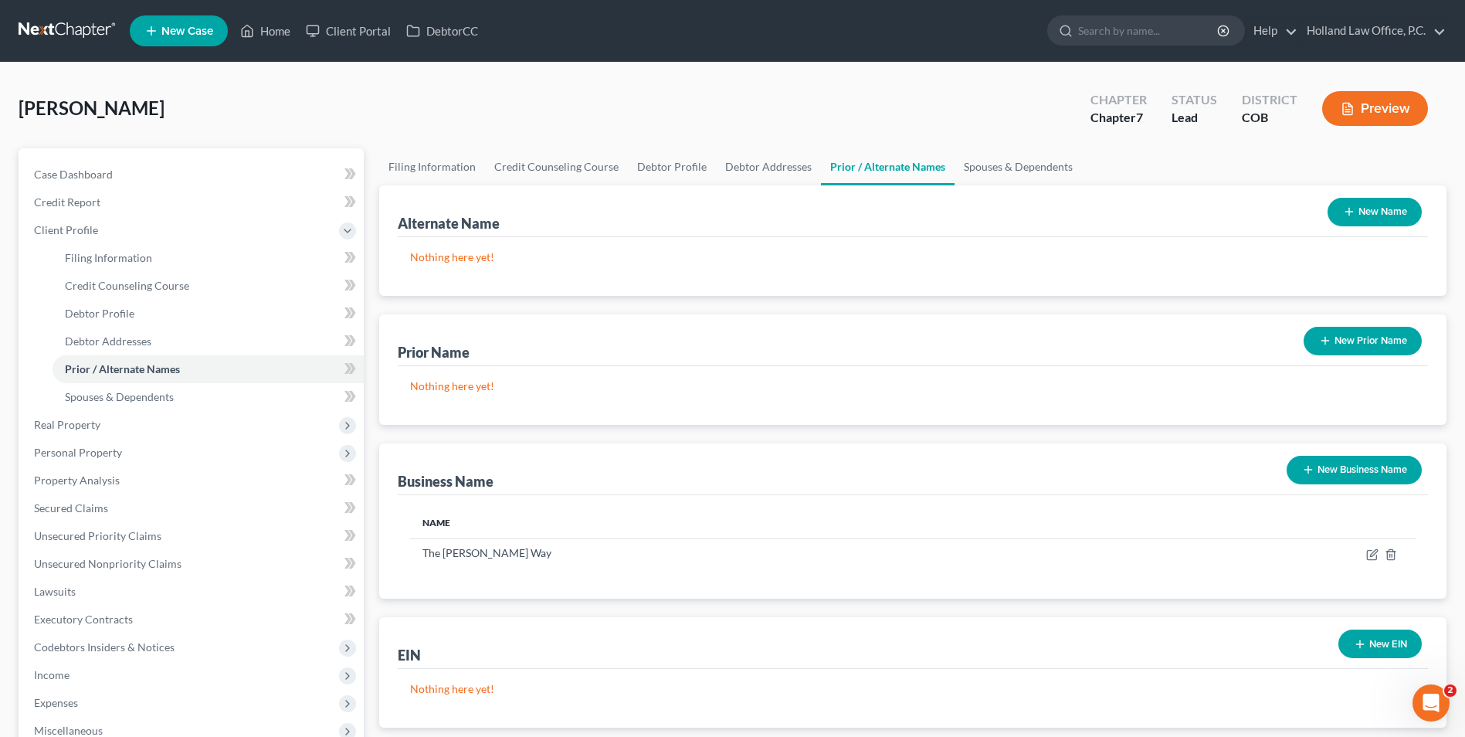
scroll to position [77, 0]
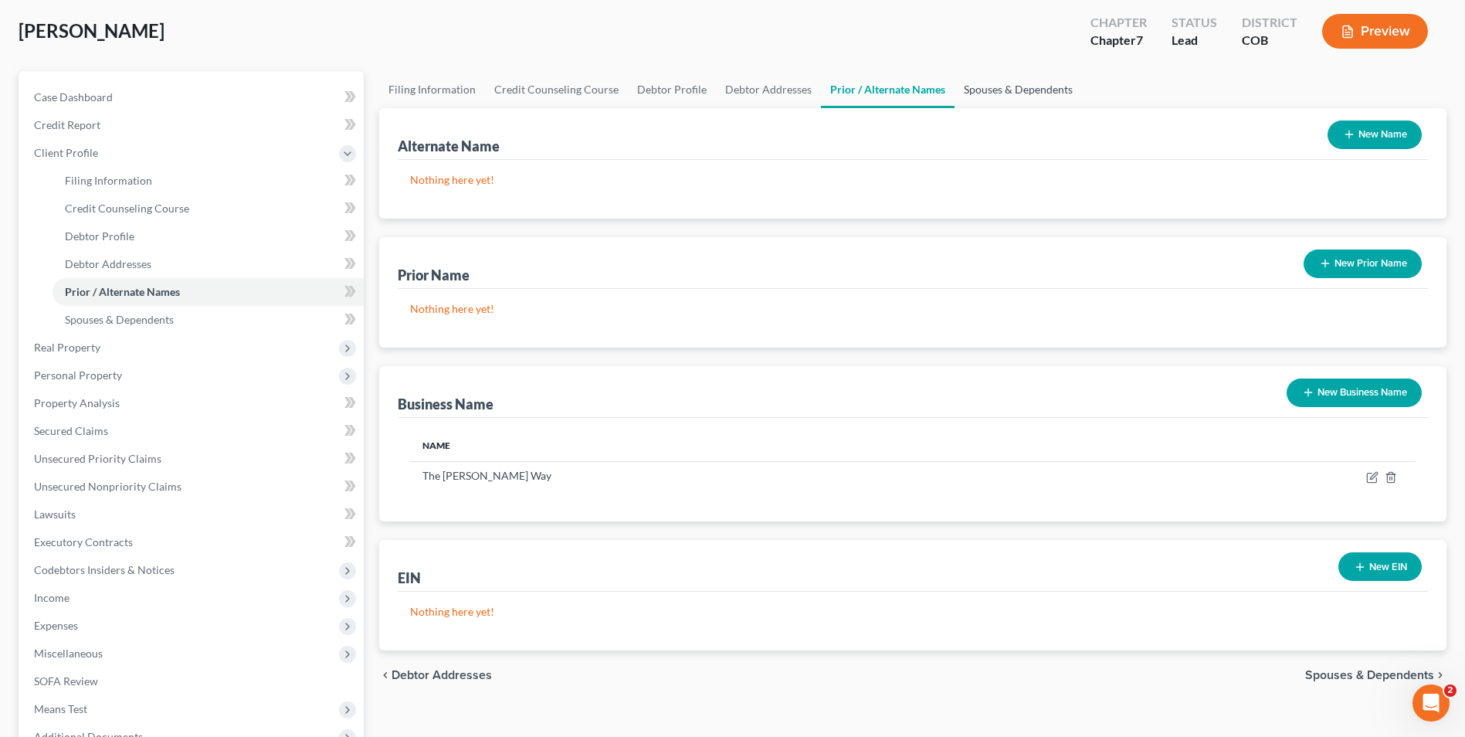
click at [1025, 89] on link "Spouses & Dependents" at bounding box center [1018, 89] width 127 height 37
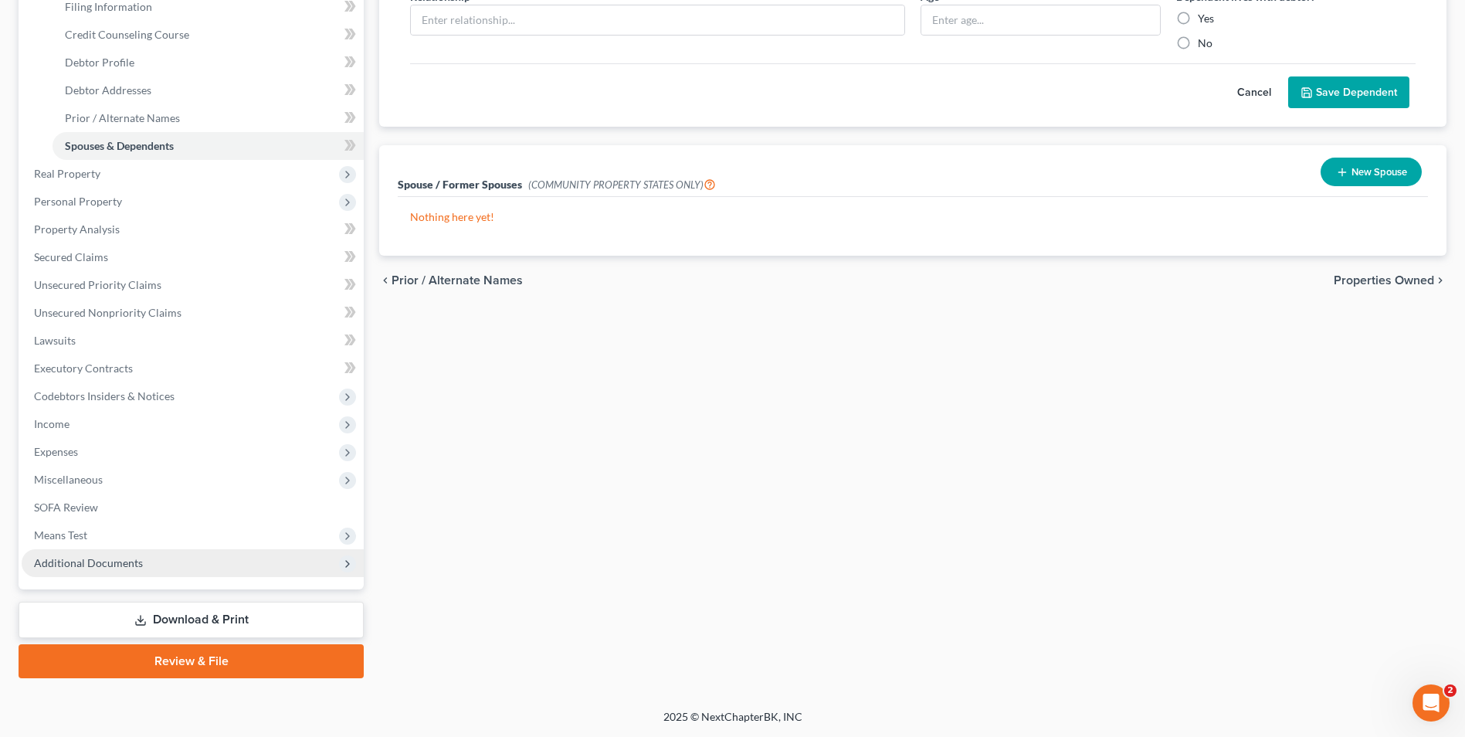
click at [124, 559] on span "Additional Documents" at bounding box center [88, 562] width 109 height 13
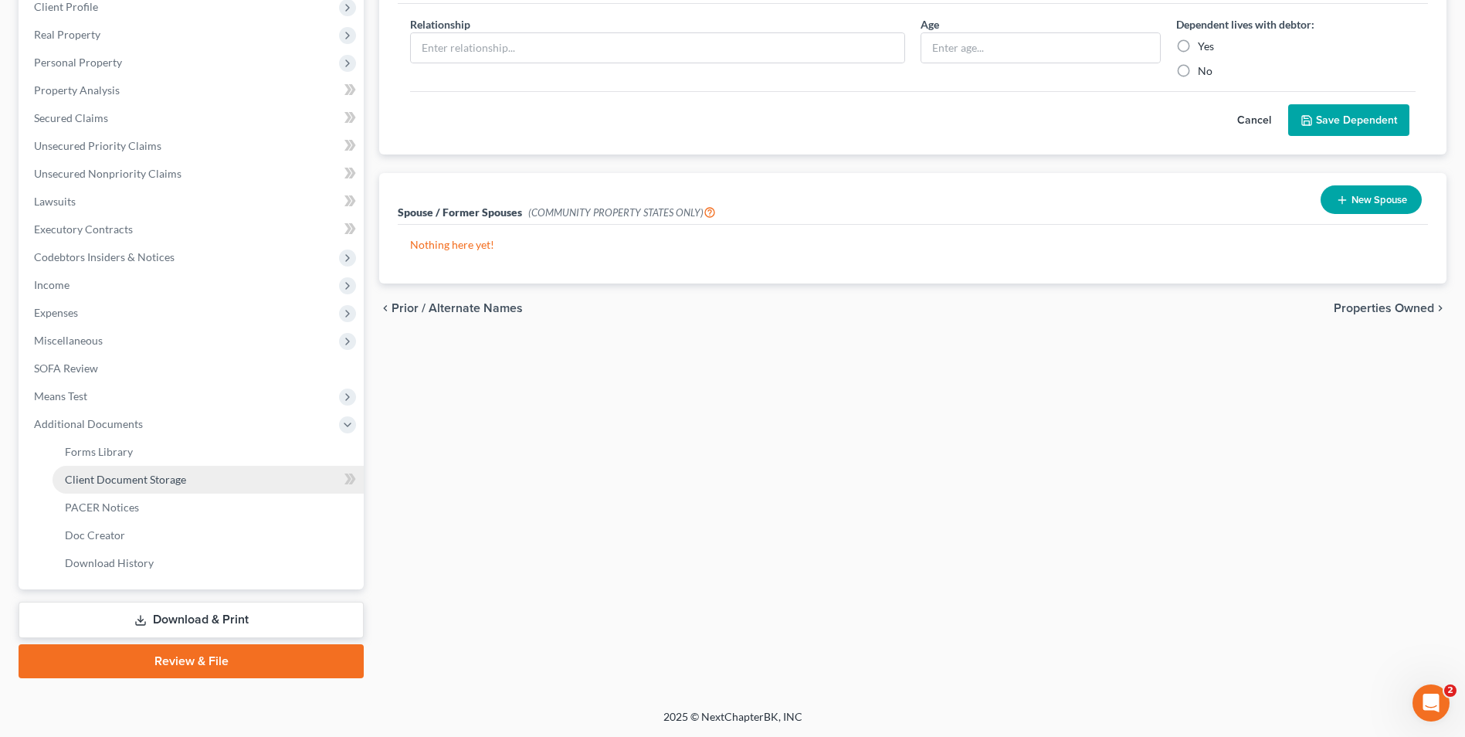
scroll to position [223, 0]
click at [137, 487] on link "Client Document Storage" at bounding box center [208, 480] width 311 height 28
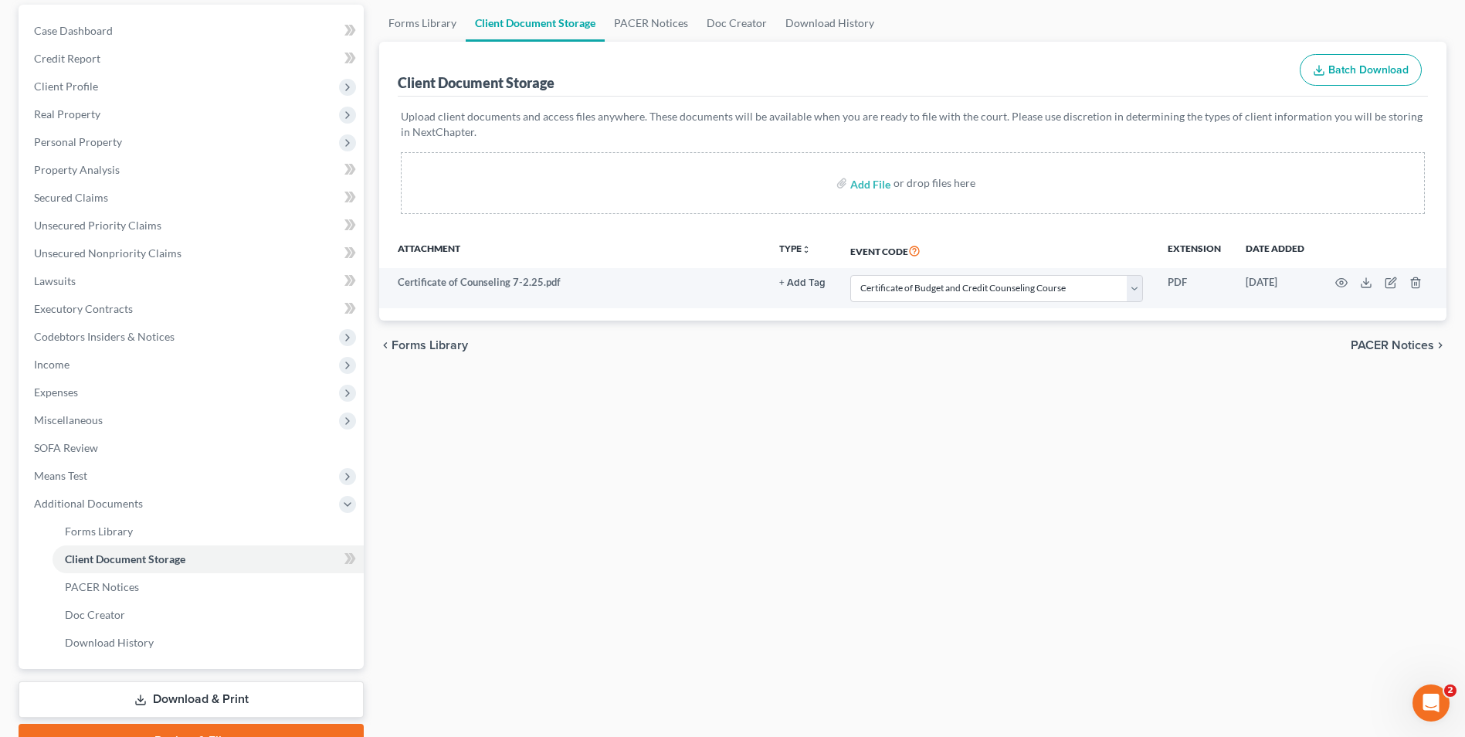
scroll to position [154, 0]
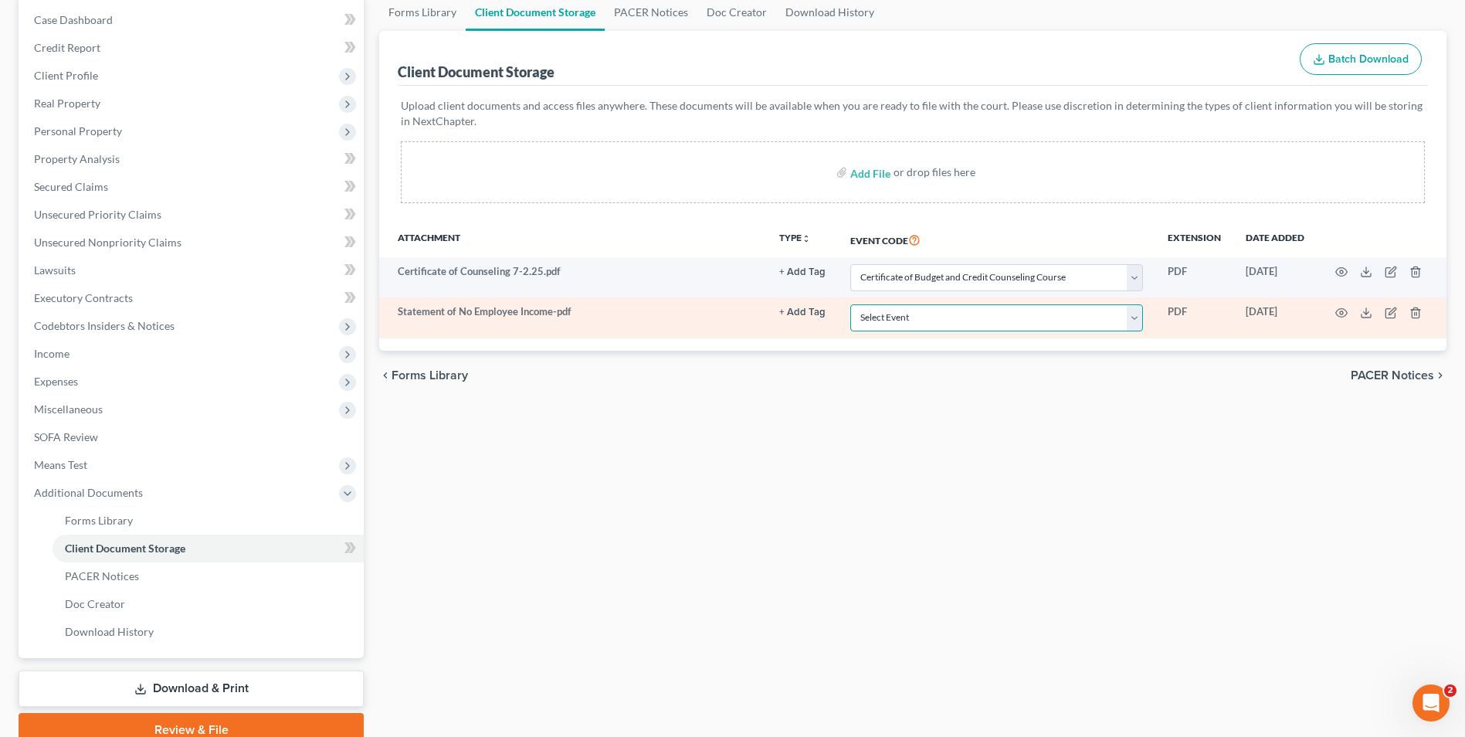
click at [904, 324] on select "Select Event 1009-1.1 Notice of Amendments 20 Largest Unsecured Creditors Amend…" at bounding box center [996, 317] width 293 height 27
click at [850, 304] on select "Select Event 1009-1.1 Notice of Amendments 20 Largest Unsecured Creditors Amend…" at bounding box center [996, 317] width 293 height 27
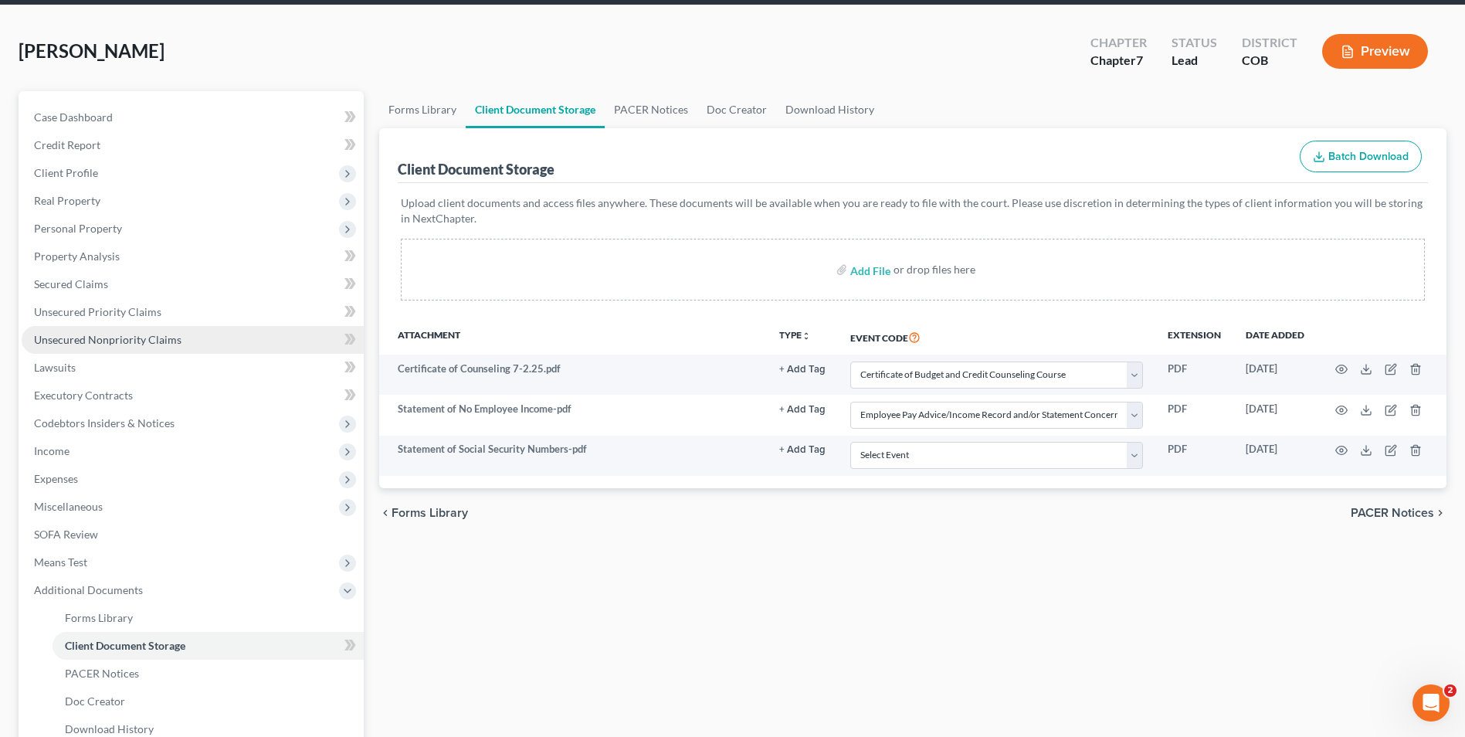
scroll to position [0, 0]
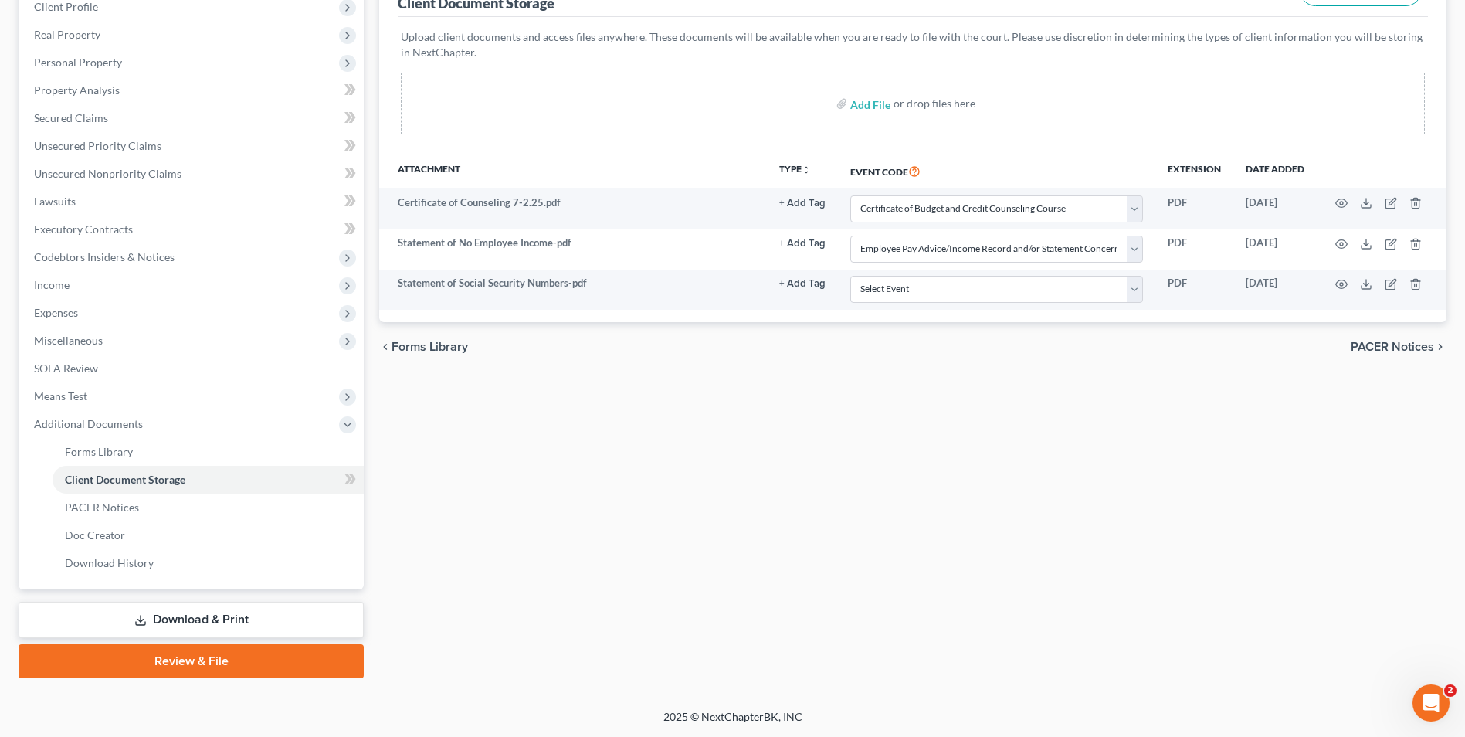
click at [280, 619] on link "Download & Print" at bounding box center [191, 620] width 345 height 36
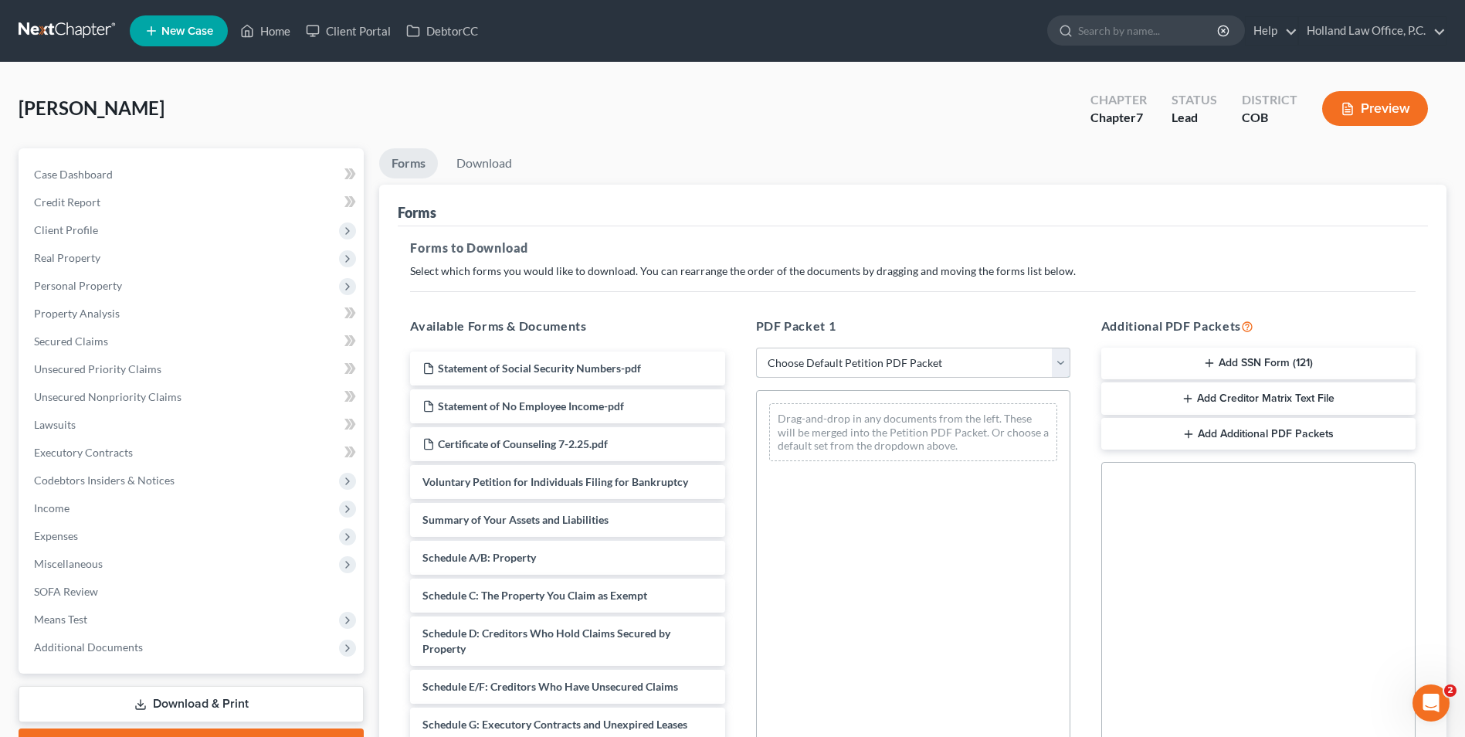
click at [838, 356] on select "Choose Default Petition PDF Packet Complete Bankruptcy Petition (all forms and …" at bounding box center [913, 363] width 314 height 31
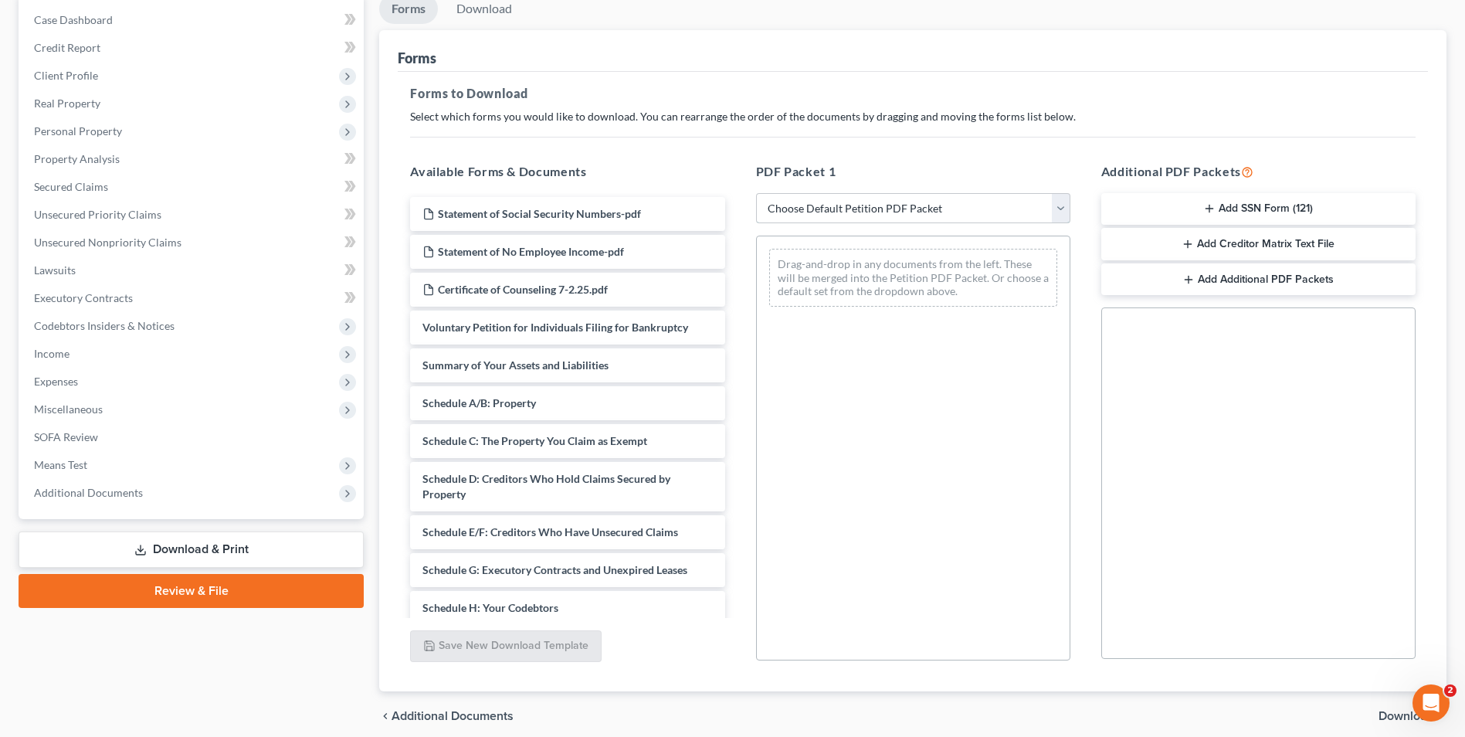
drag, startPoint x: 830, startPoint y: 205, endPoint x: 822, endPoint y: 225, distance: 21.8
click at [830, 205] on select "Choose Default Petition PDF Packet Complete Bankruptcy Petition (all forms and …" at bounding box center [913, 208] width 314 height 31
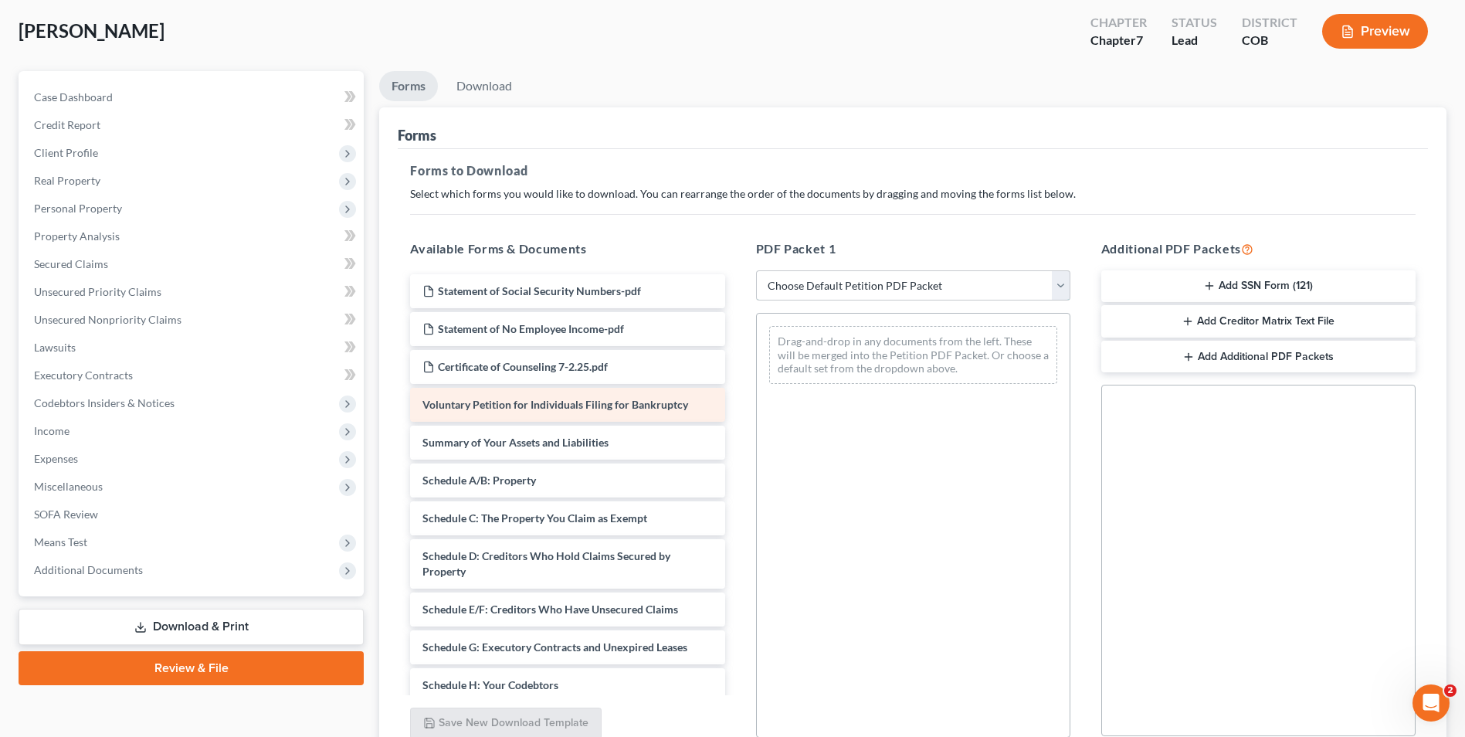
scroll to position [77, 0]
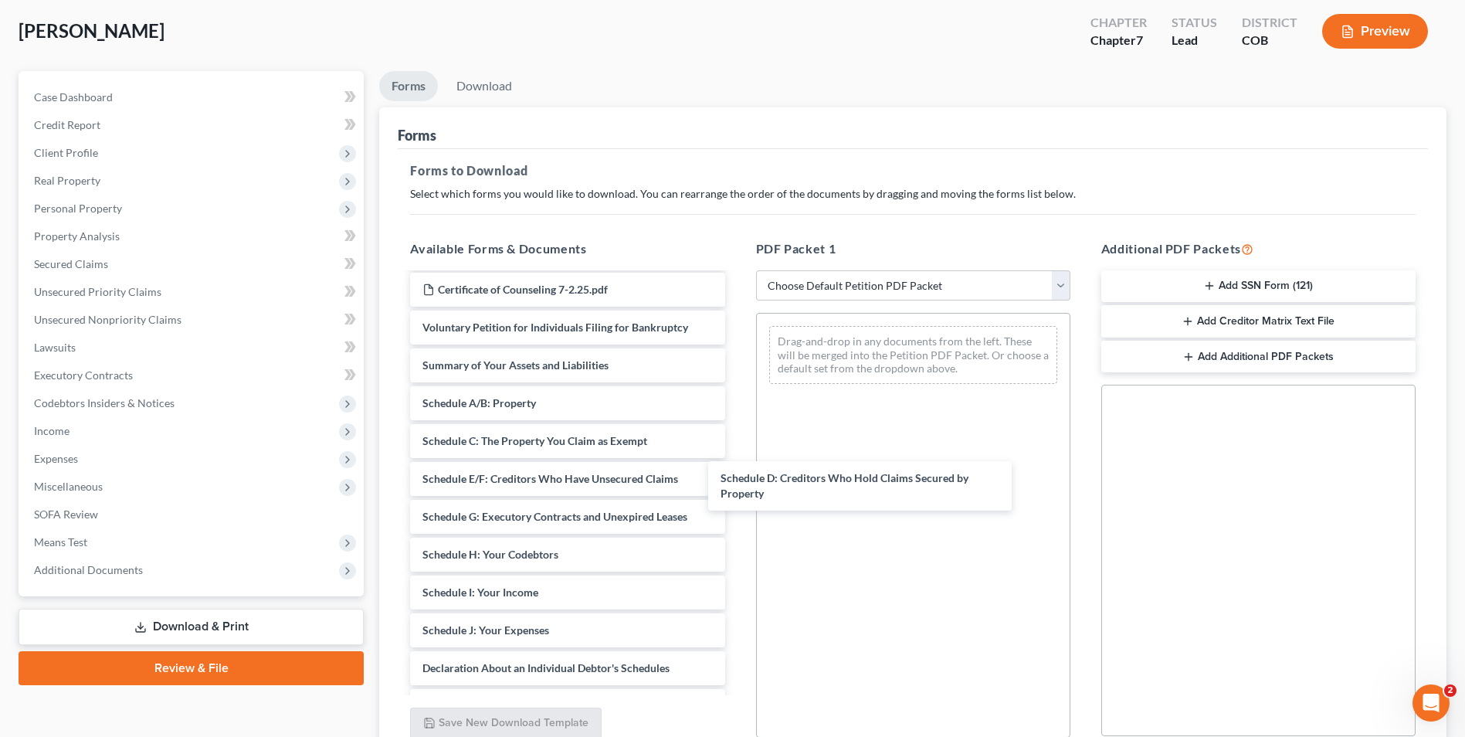
click at [737, 487] on div "Schedule D: Creditors Who Hold Claims Secured by Property Statement of Social S…" at bounding box center [567, 604] width 339 height 815
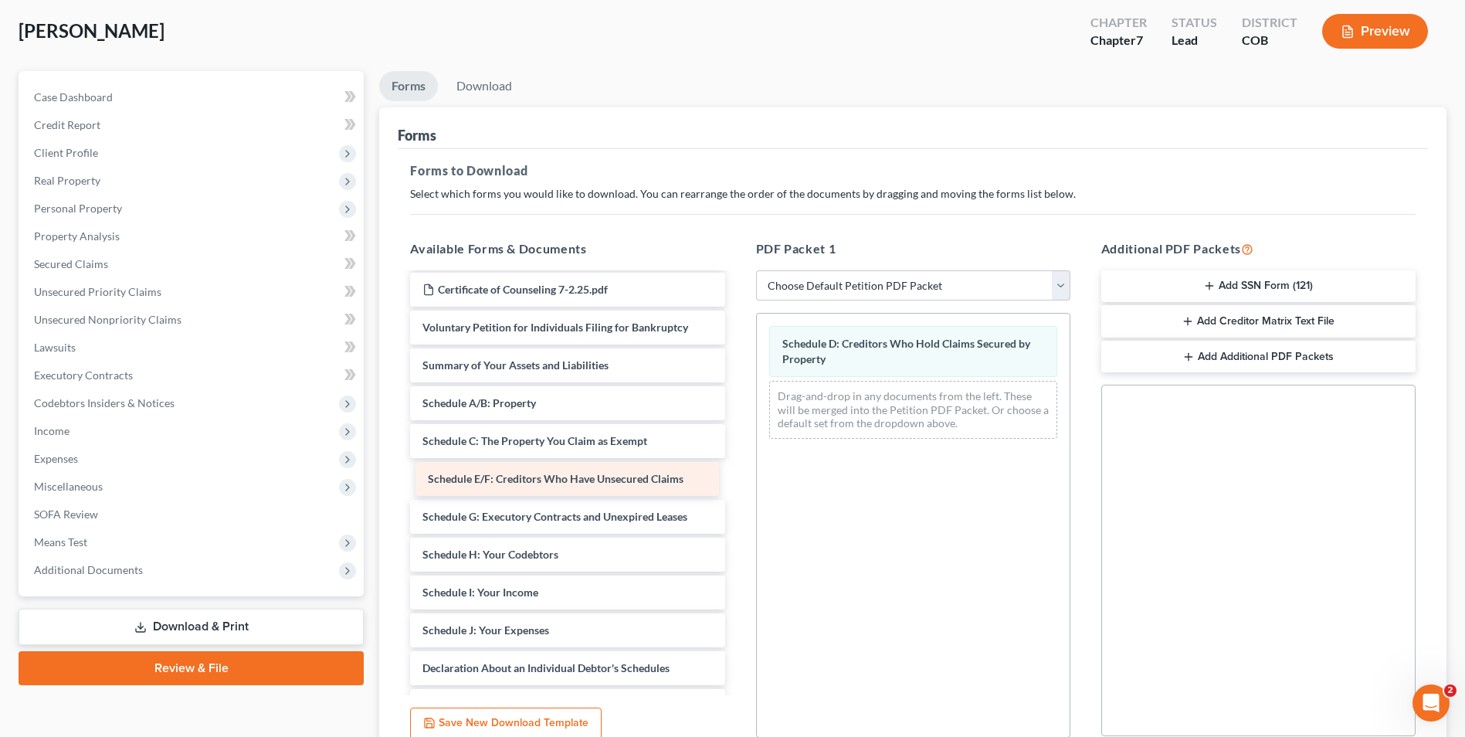
drag, startPoint x: 588, startPoint y: 481, endPoint x: 964, endPoint y: 531, distance: 379.5
click at [737, 531] on div "Schedule E/F: Creditors Who Have Unsecured Claims Statement of Social Security …" at bounding box center [567, 604] width 339 height 815
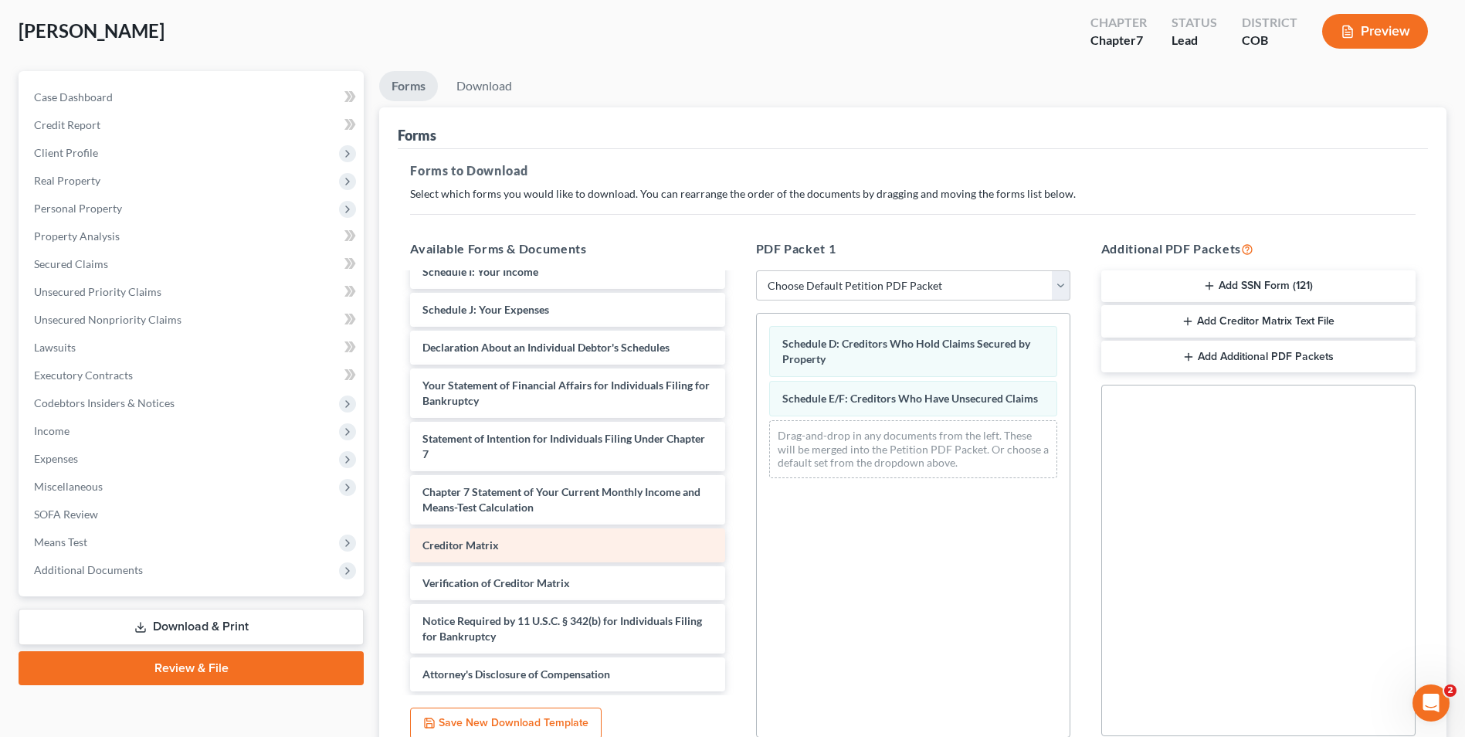
scroll to position [322, 0]
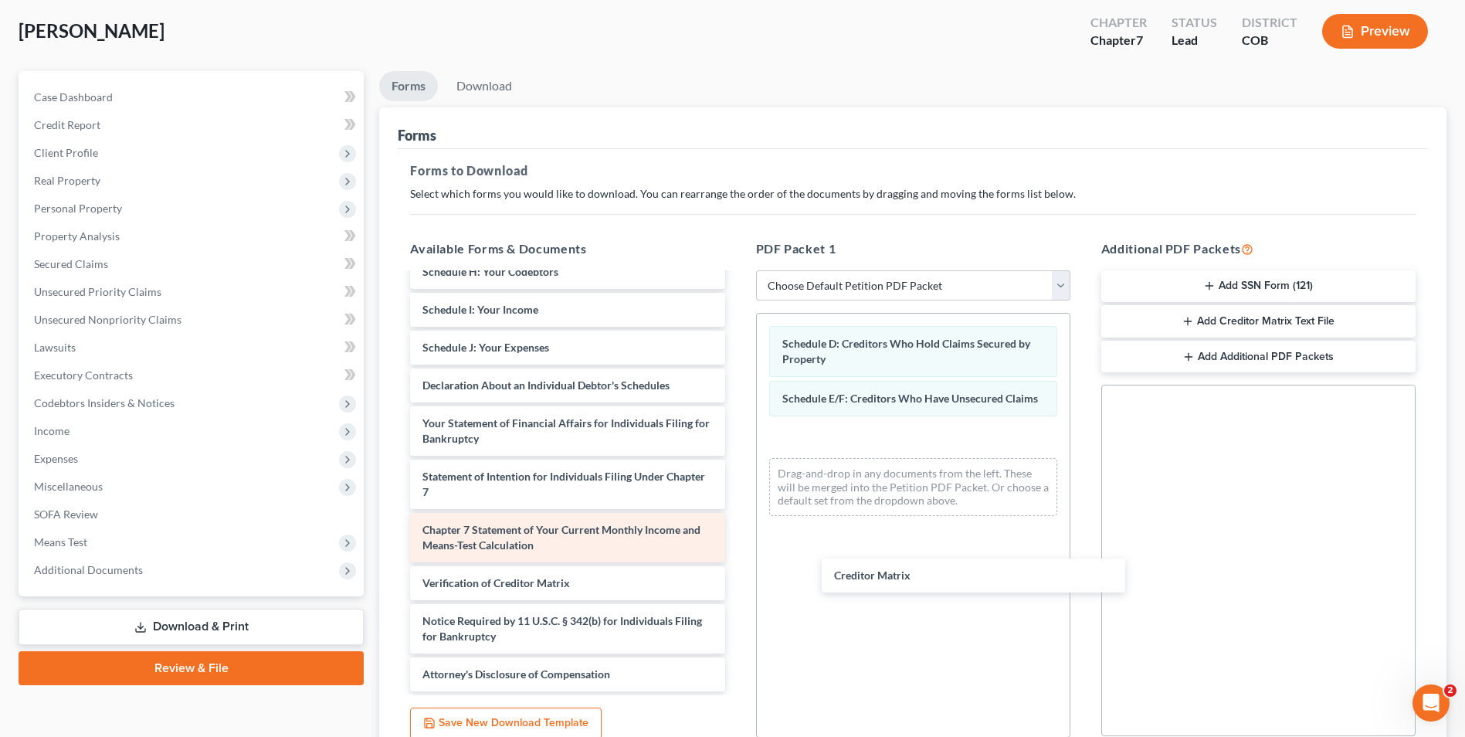
drag, startPoint x: 511, startPoint y: 541, endPoint x: 596, endPoint y: 518, distance: 87.3
click at [737, 570] on div "Creditor Matrix Statement of Social Security Numbers-pdf Statement of No Employ…" at bounding box center [567, 321] width 339 height 739
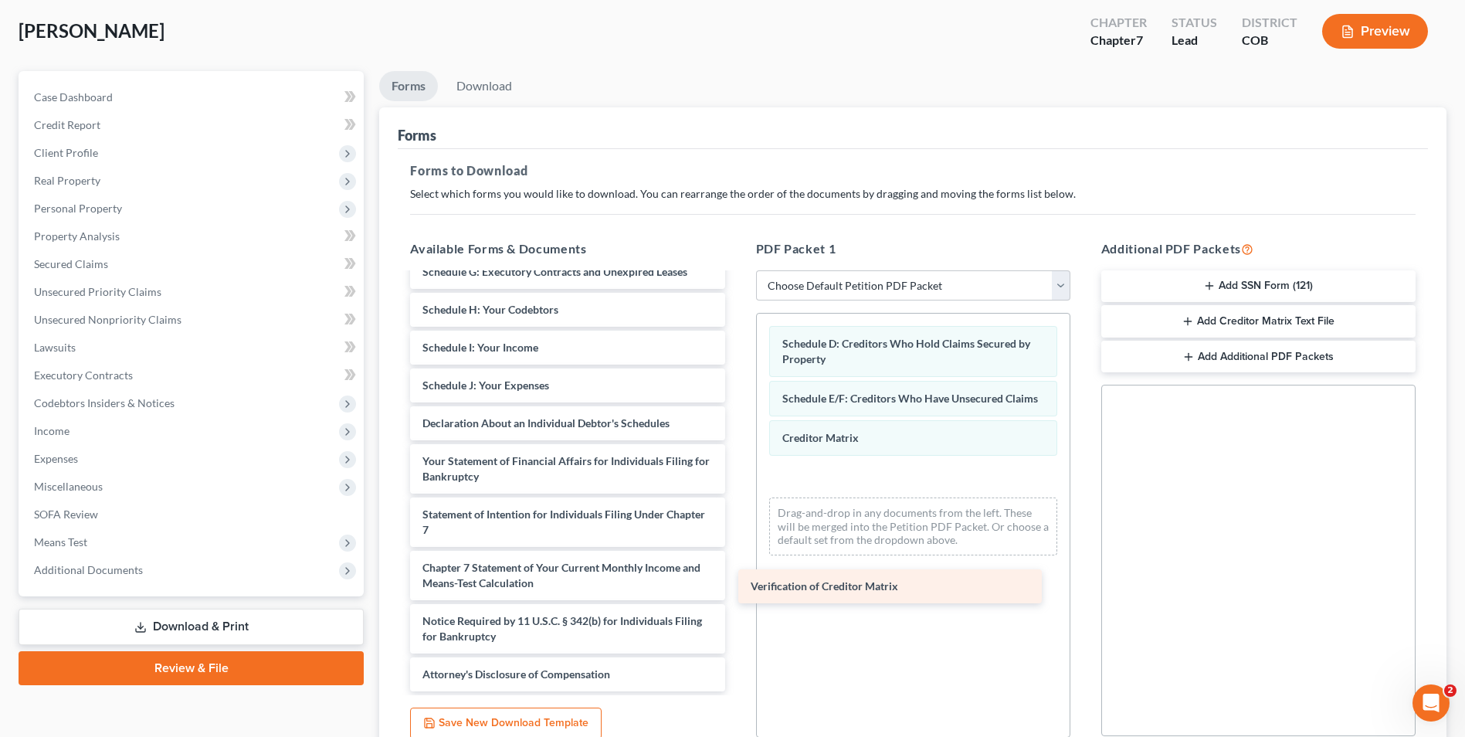
scroll to position [284, 0]
drag, startPoint x: 482, startPoint y: 581, endPoint x: 867, endPoint y: 547, distance: 386.2
click at [737, 577] on div "Verification of Creditor Matrix Statement of Social Security Numbers-pdf Statem…" at bounding box center [567, 340] width 339 height 701
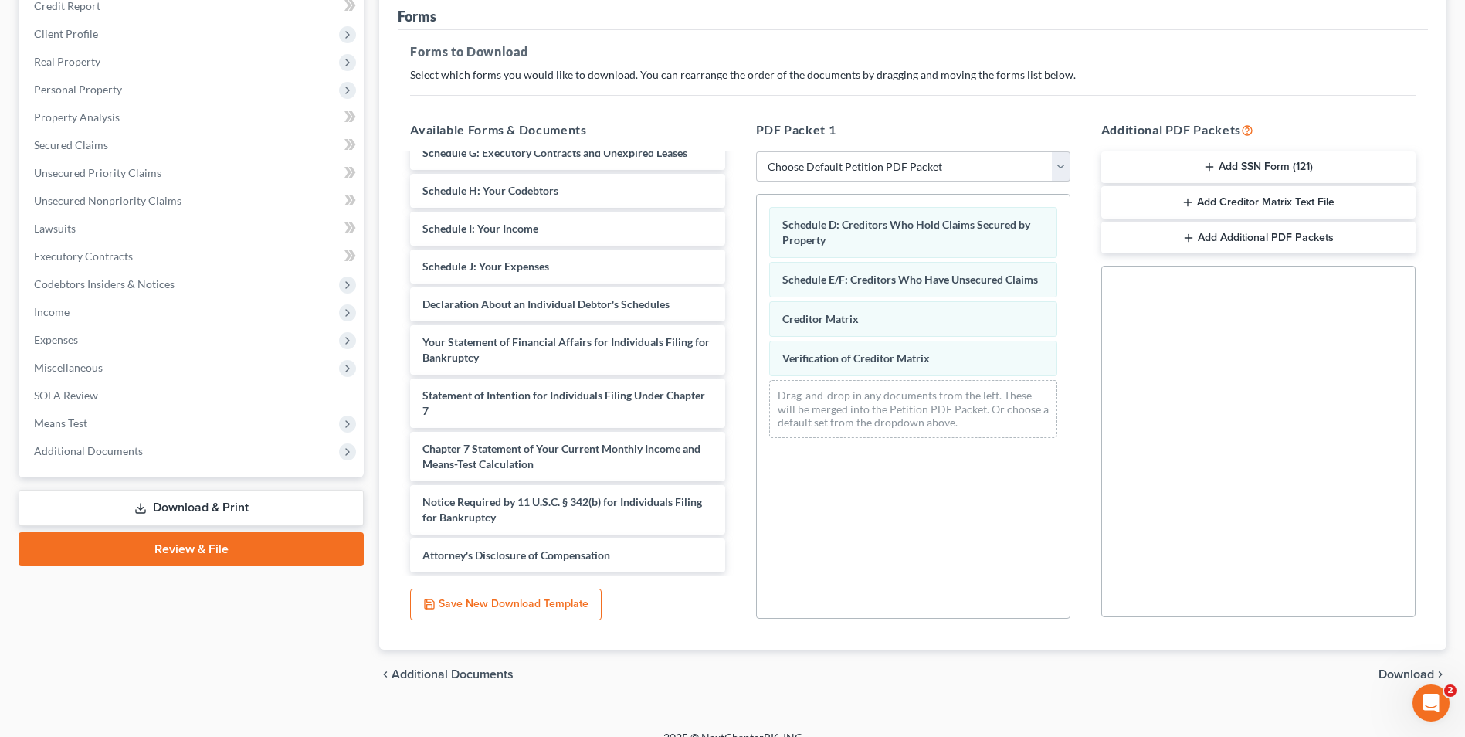
scroll to position [217, 0]
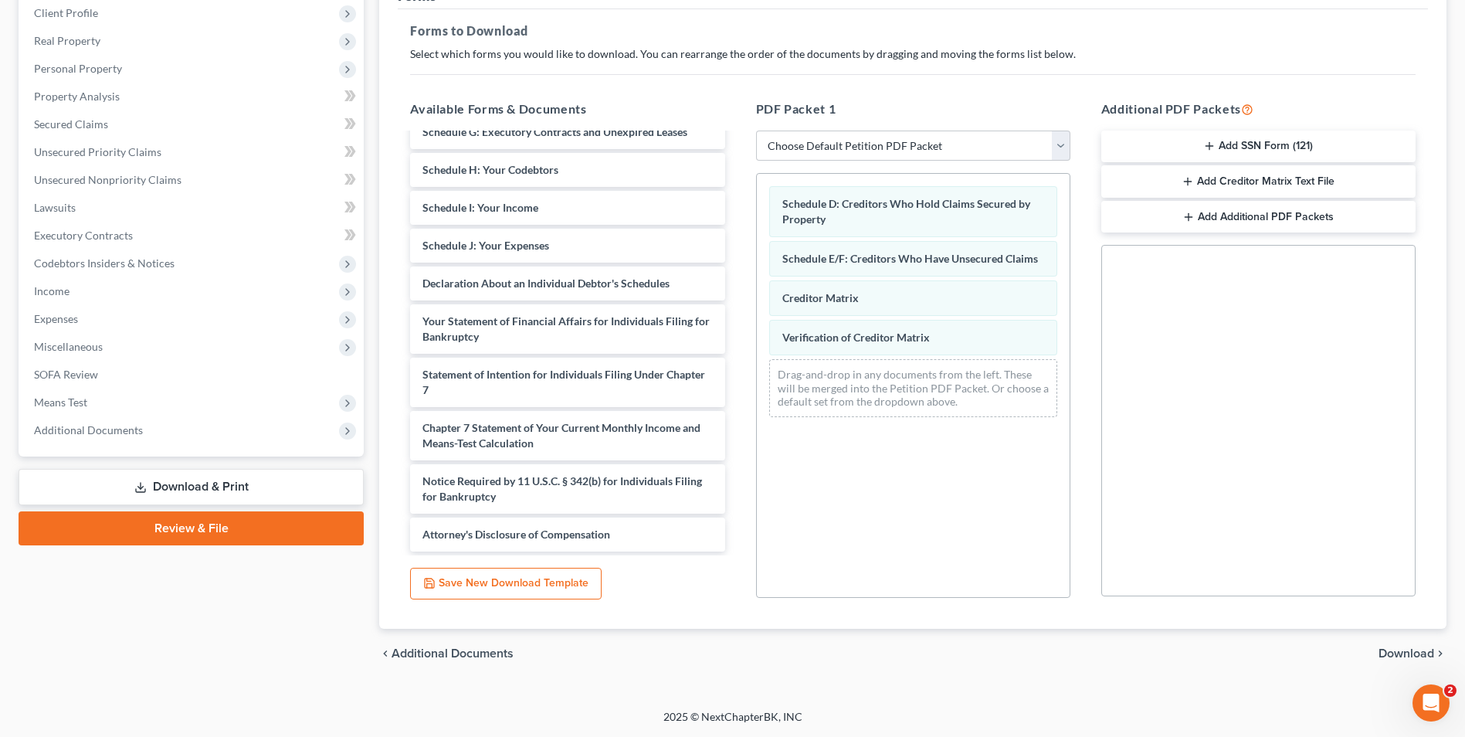
click at [1403, 650] on span "Download" at bounding box center [1407, 653] width 56 height 12
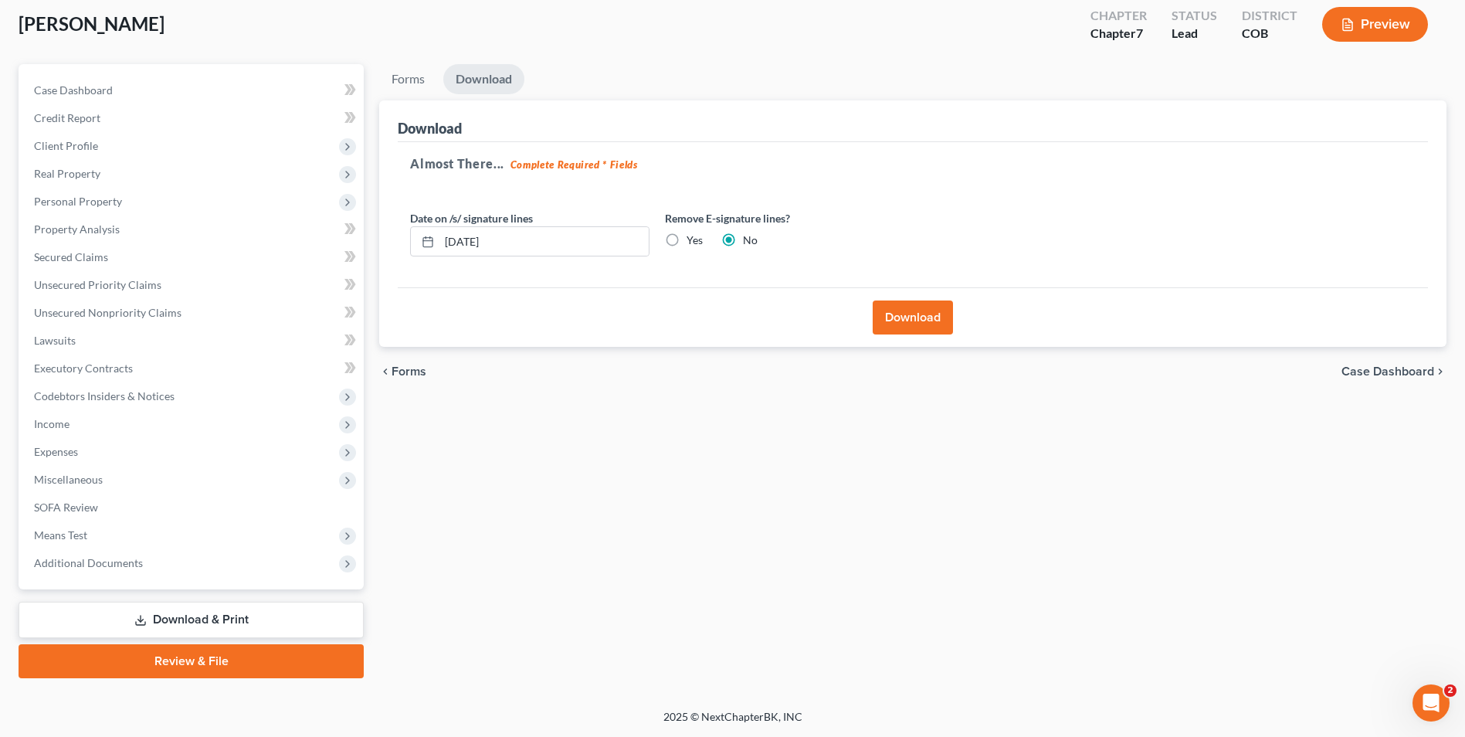
scroll to position [84, 0]
click at [687, 241] on label "Yes" at bounding box center [695, 240] width 16 height 15
click at [693, 241] on input "Yes" at bounding box center [698, 238] width 10 height 10
click at [888, 314] on button "Download" at bounding box center [913, 317] width 80 height 34
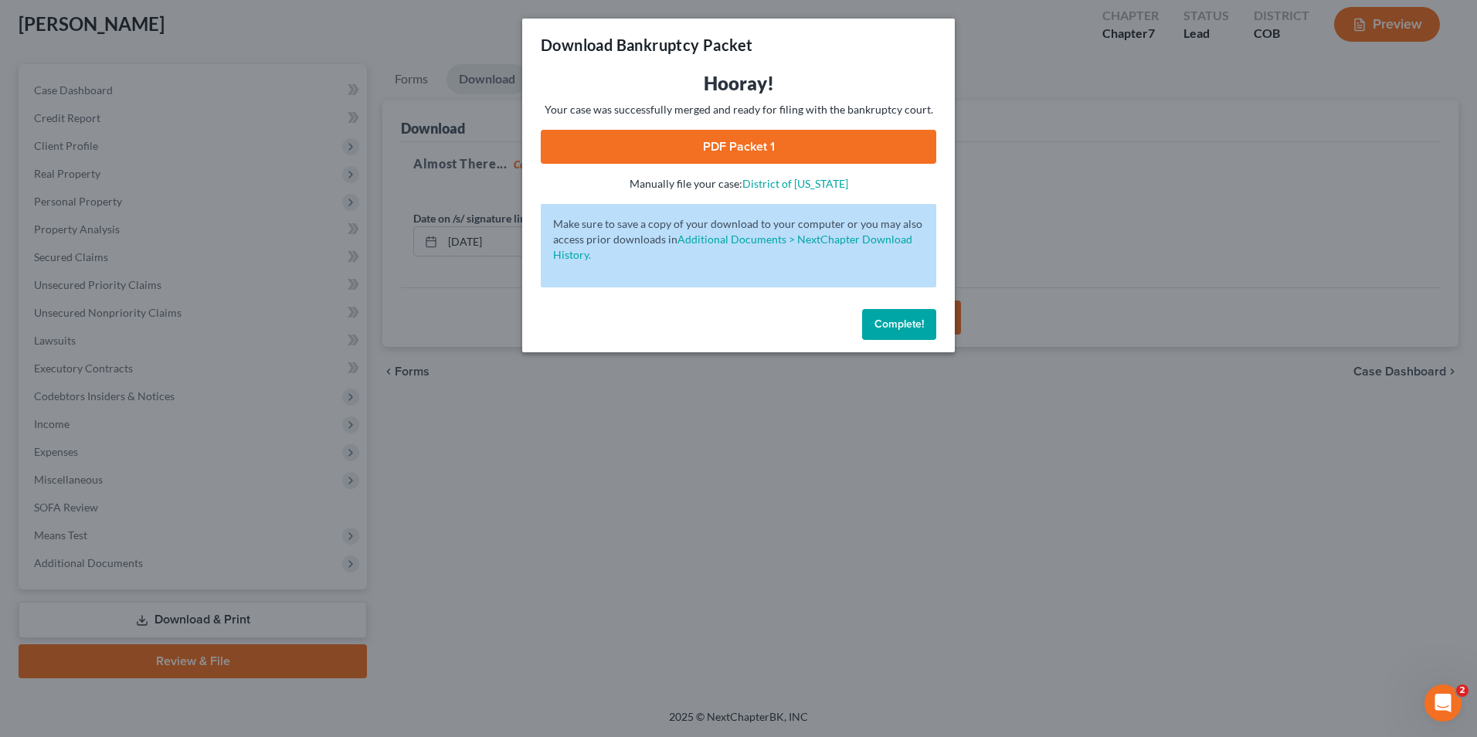
click at [739, 148] on link "PDF Packet 1" at bounding box center [738, 147] width 395 height 34
click at [893, 320] on span "Complete!" at bounding box center [898, 323] width 49 height 13
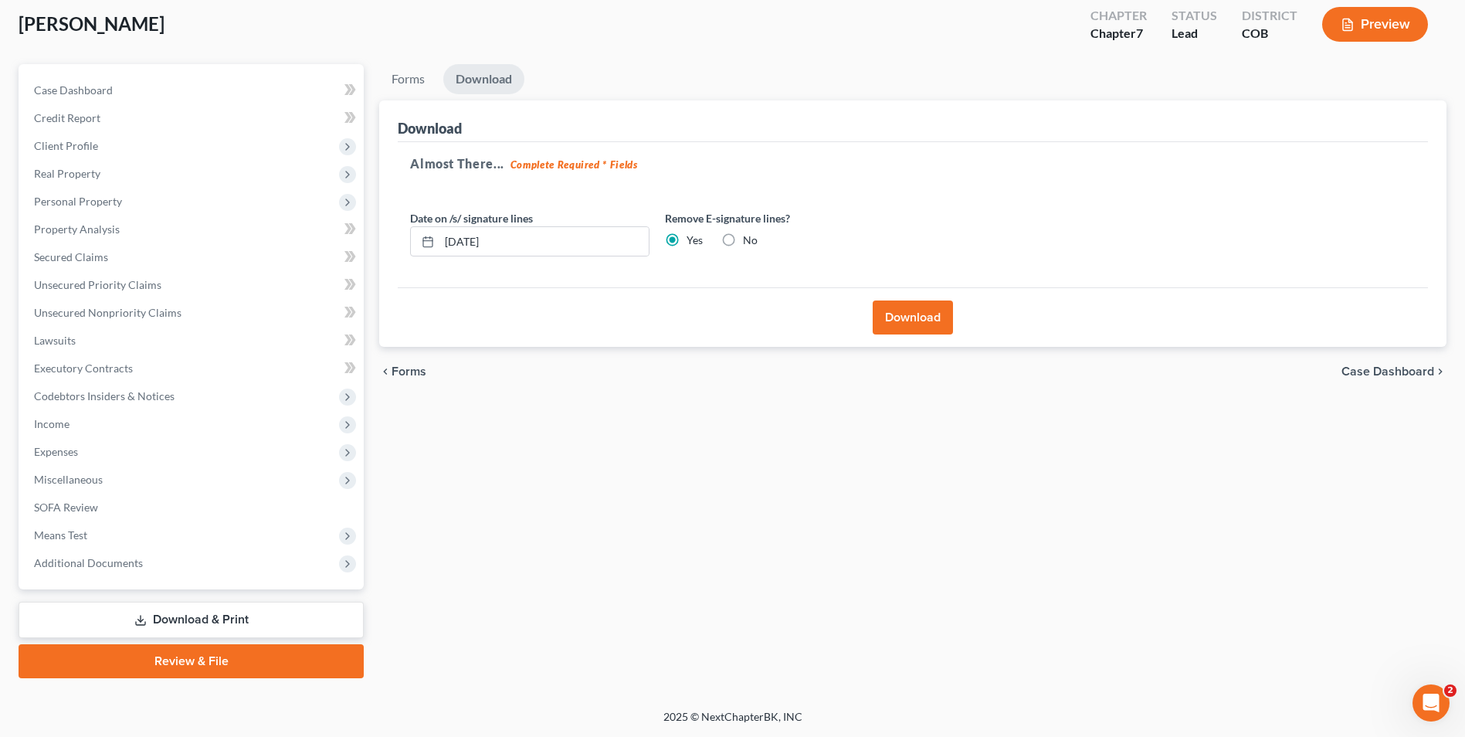
drag, startPoint x: 201, startPoint y: 616, endPoint x: 233, endPoint y: 589, distance: 41.7
click at [201, 616] on link "Download & Print" at bounding box center [191, 620] width 345 height 36
click at [407, 78] on link "Forms" at bounding box center [408, 79] width 58 height 30
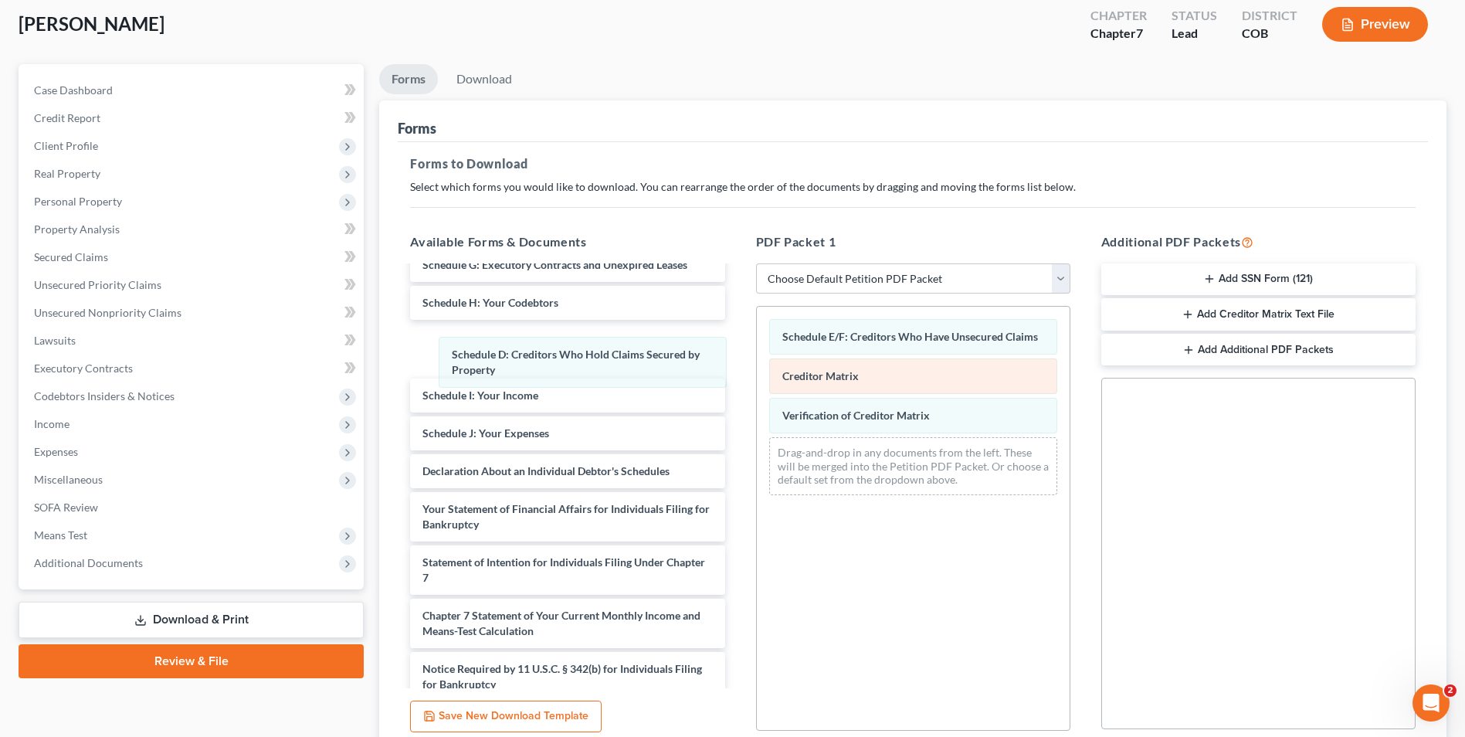
drag, startPoint x: 856, startPoint y: 332, endPoint x: 772, endPoint y: 378, distance: 96.1
click at [757, 349] on div "Schedule D: Creditors Who Hold Claims Secured by Property Schedule D: Creditors…" at bounding box center [913, 407] width 313 height 201
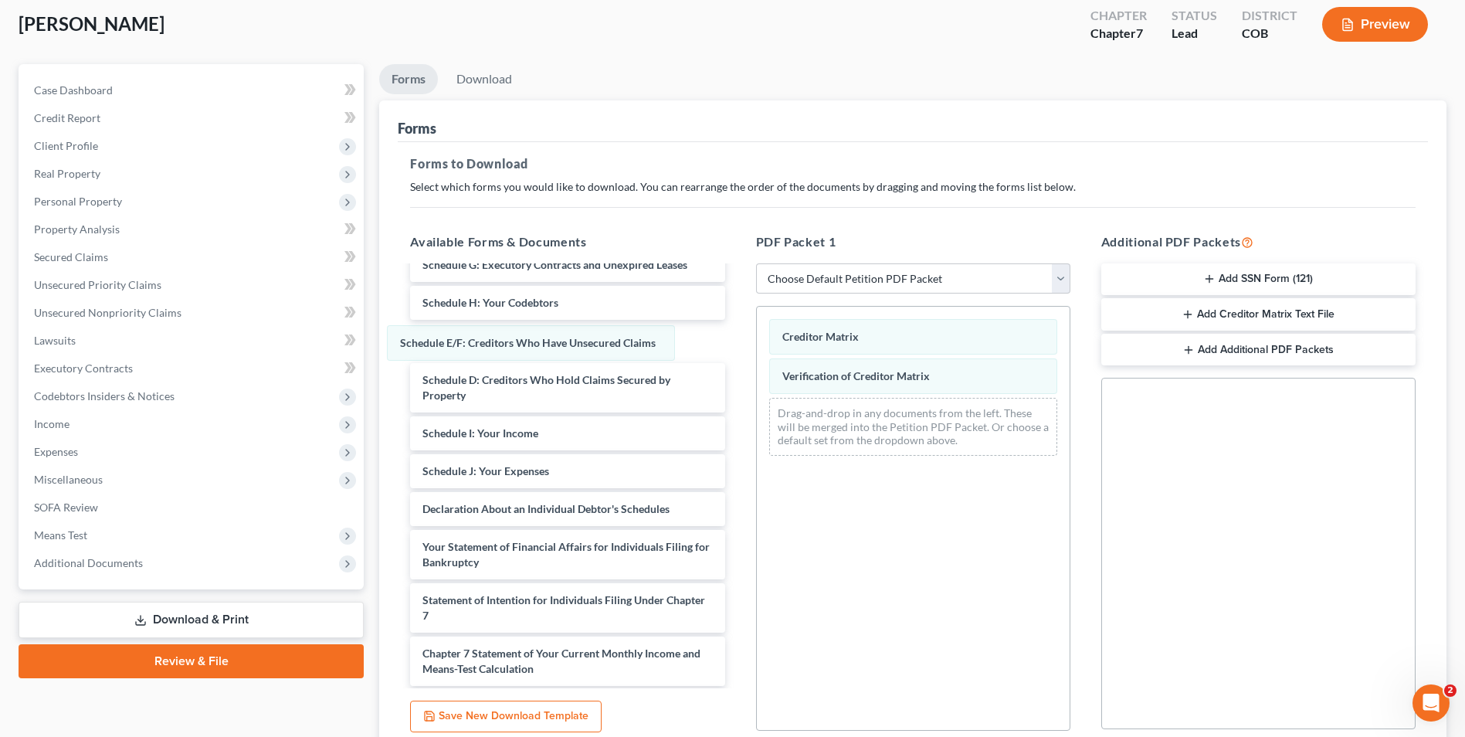
drag, startPoint x: 922, startPoint y: 341, endPoint x: 860, endPoint y: 399, distance: 84.7
click at [757, 346] on div "Schedule E/F: Creditors Who Have Unsecured Claims Schedule E/F: Creditors Who H…" at bounding box center [913, 387] width 313 height 161
drag, startPoint x: 890, startPoint y: 341, endPoint x: 872, endPoint y: 383, distance: 46.0
click at [757, 341] on div "Creditor Matrix Creditor Matrix Creditor Matrix Verification of Creditor Matrix…" at bounding box center [913, 387] width 313 height 161
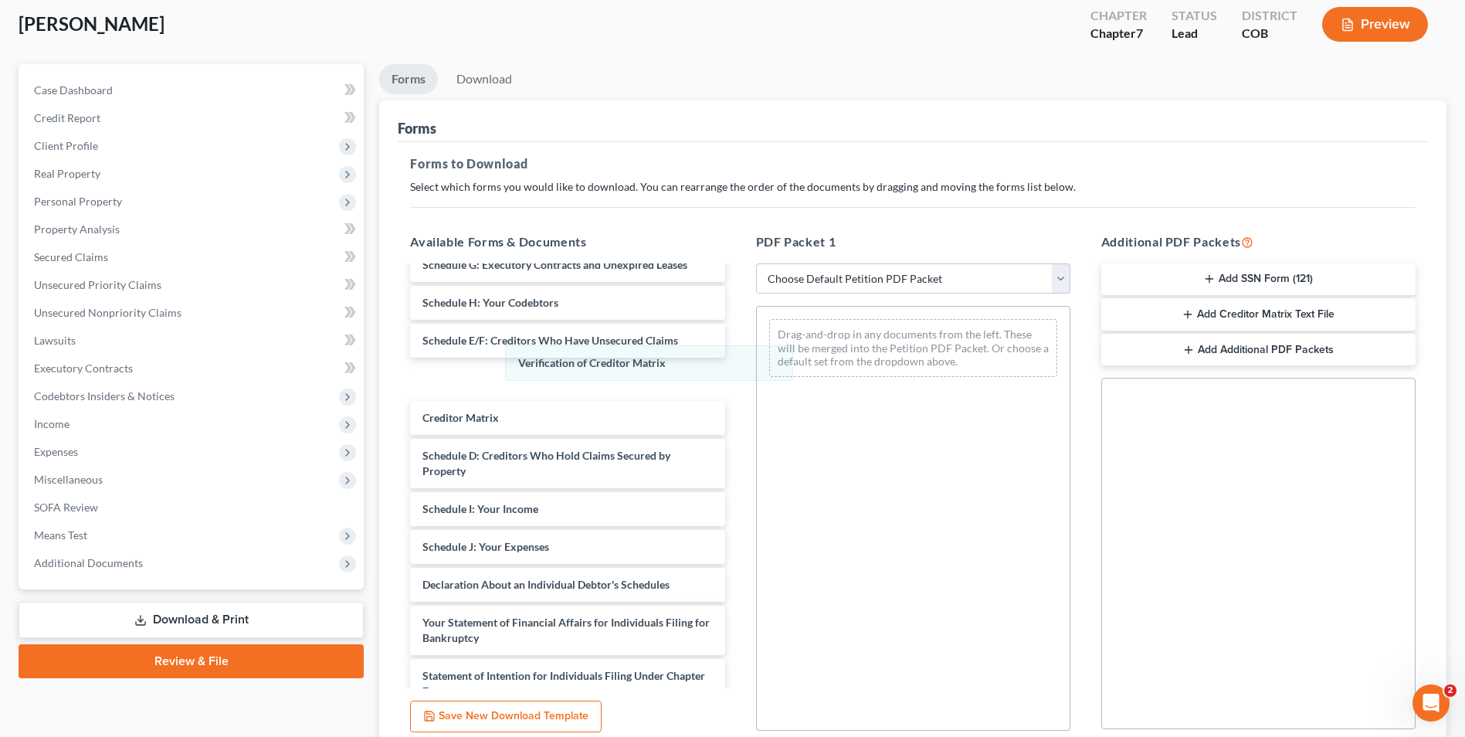
click at [757, 371] on div "Verification of Creditor Matrix Verification of Creditor Matrix Drag-and-drop i…" at bounding box center [913, 348] width 313 height 83
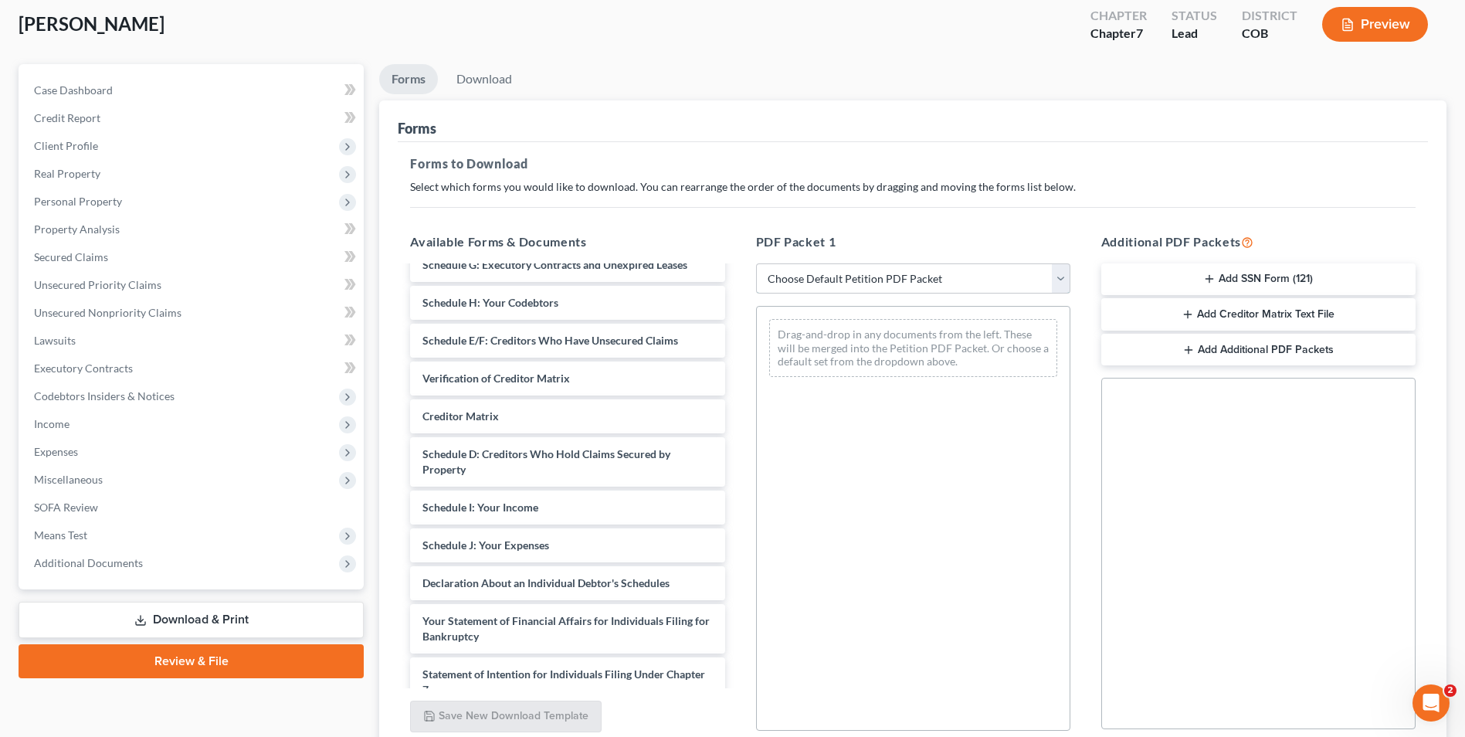
click at [949, 274] on select "Choose Default Petition PDF Packet Complete Bankruptcy Petition (all forms and …" at bounding box center [913, 278] width 314 height 31
click at [756, 263] on select "Choose Default Petition PDF Packet Complete Bankruptcy Petition (all forms and …" at bounding box center [913, 278] width 314 height 31
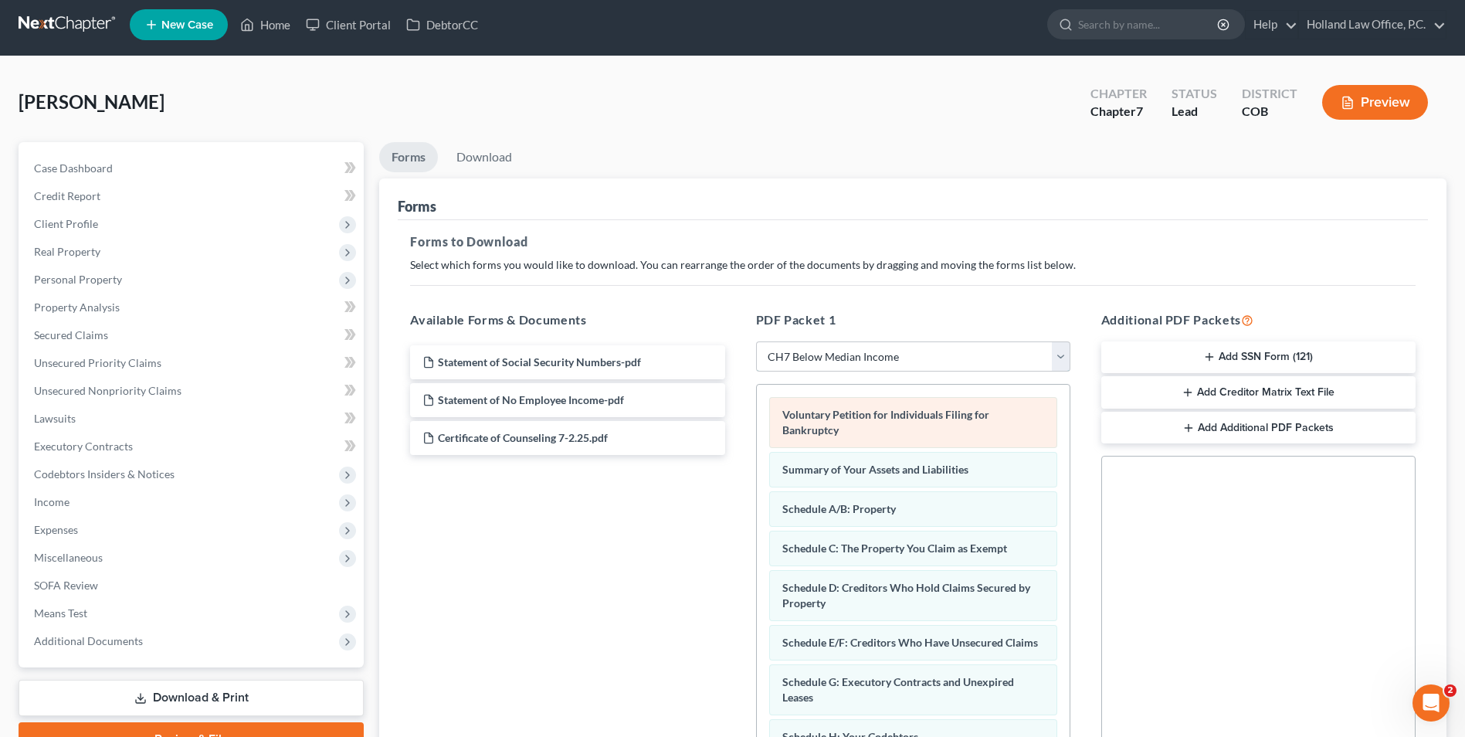
scroll to position [0, 0]
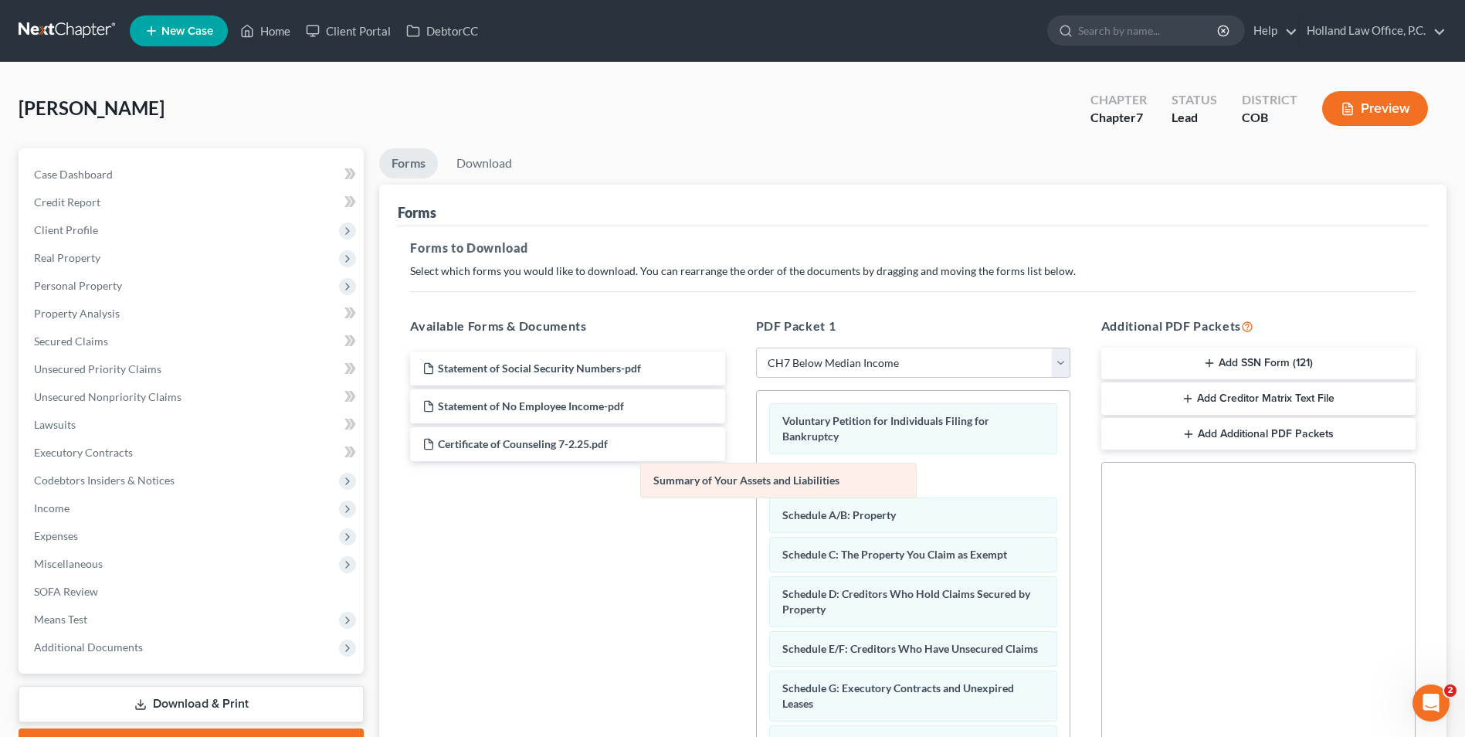
drag, startPoint x: 922, startPoint y: 481, endPoint x: 572, endPoint y: 515, distance: 351.6
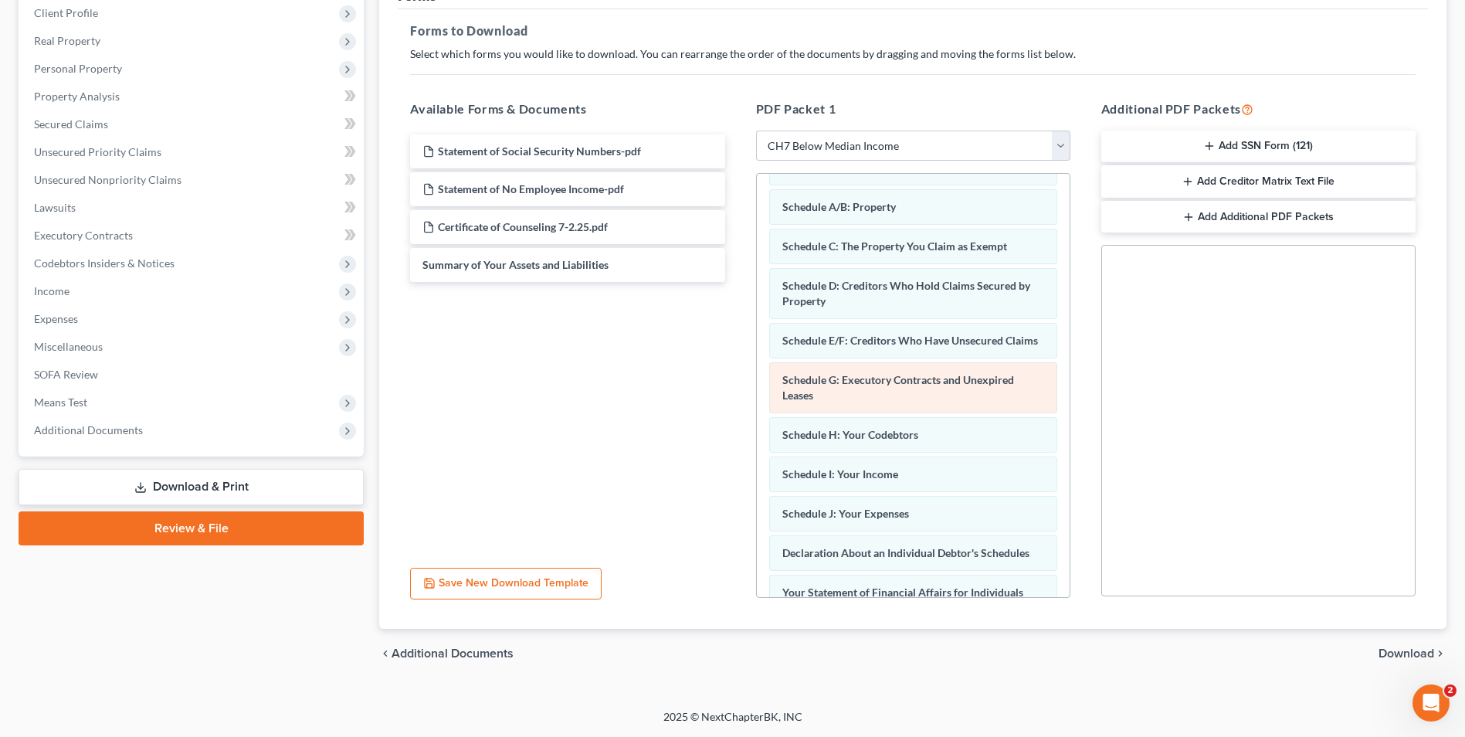
scroll to position [77, 0]
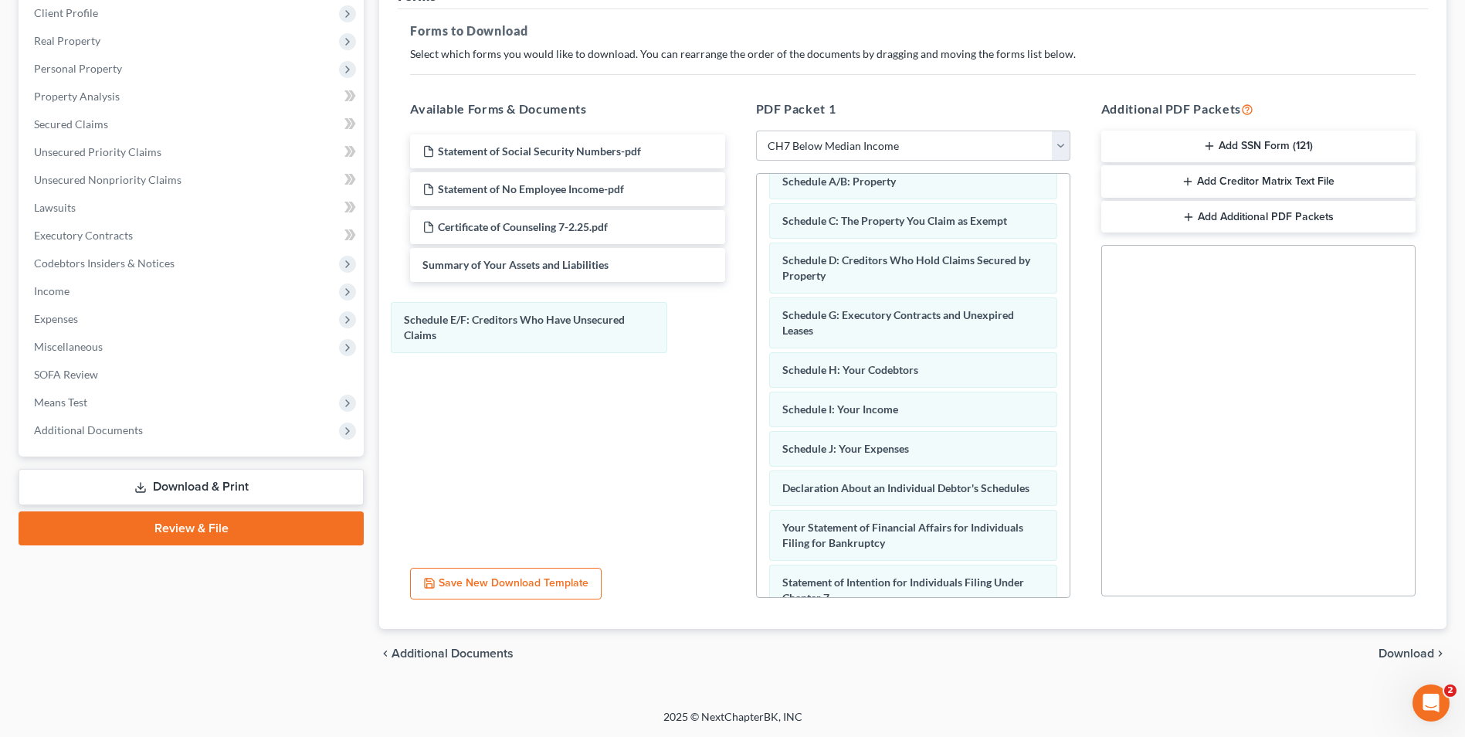
click at [757, 333] on div "Schedule E/F: Creditors Who Have Unsecured Claims Voluntary Petition for Indivi…" at bounding box center [913, 507] width 313 height 821
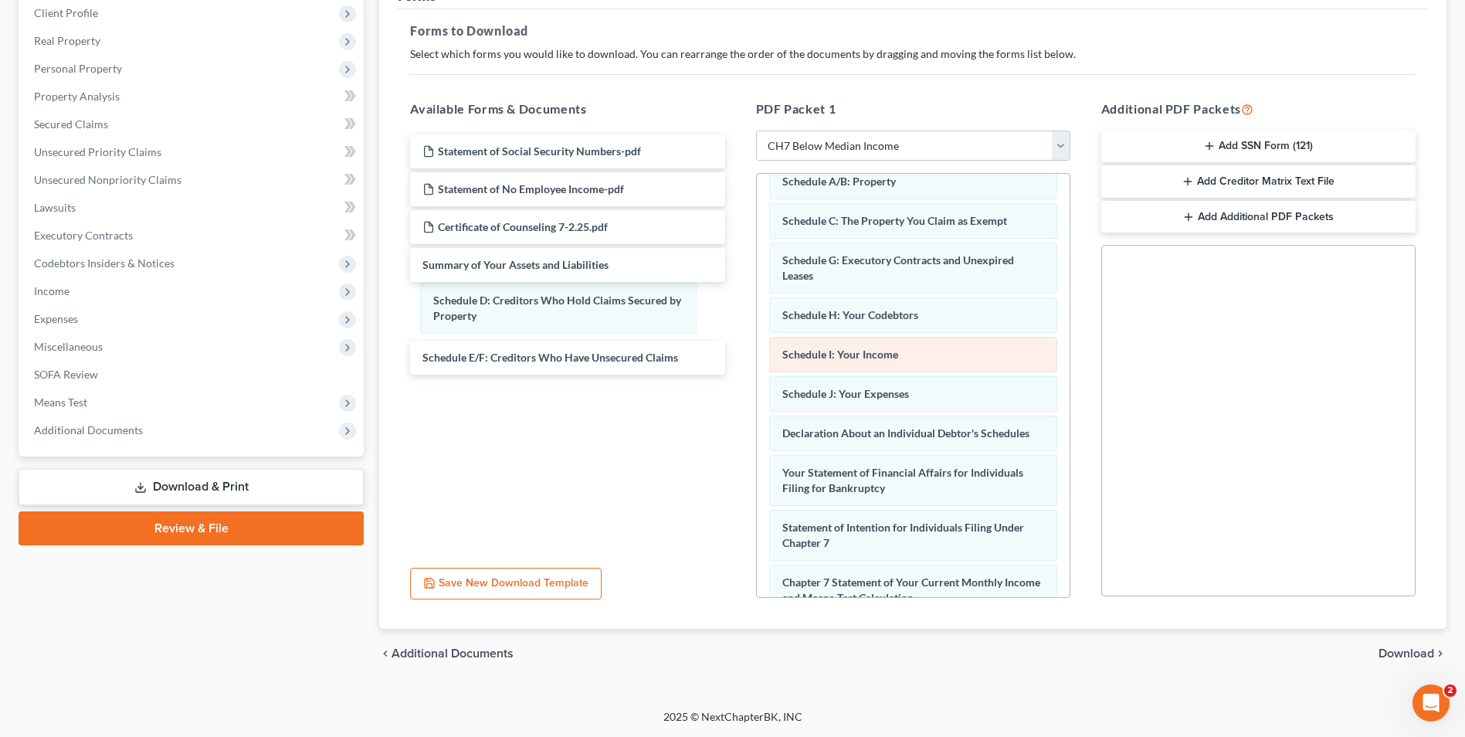
drag, startPoint x: 949, startPoint y: 270, endPoint x: 998, endPoint y: 368, distance: 109.9
click at [757, 314] on div "Schedule D: Creditors Who Hold Claims Secured by Property Voluntary Petition fo…" at bounding box center [913, 480] width 313 height 766
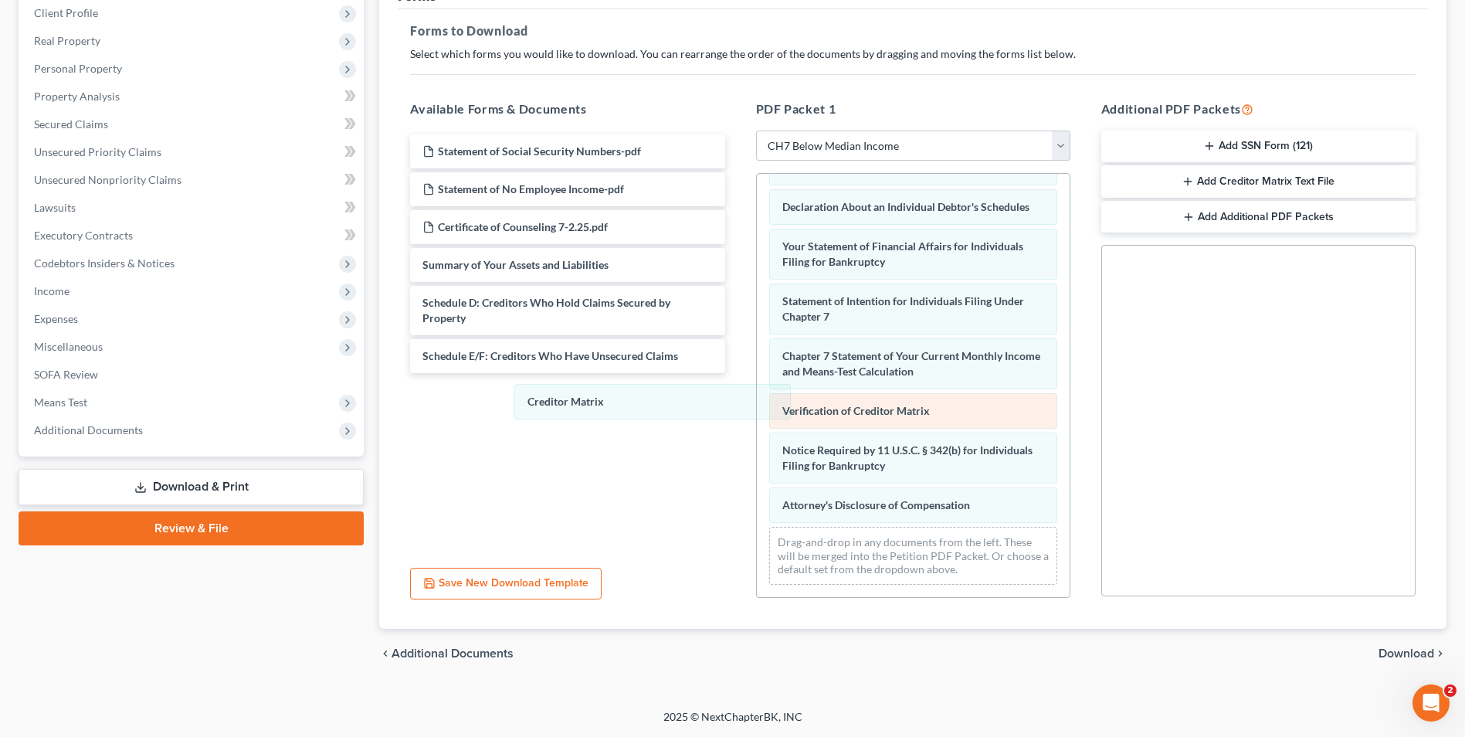
drag, startPoint x: 869, startPoint y: 364, endPoint x: 879, endPoint y: 395, distance: 33.2
click at [757, 395] on div "Creditor Matrix Voluntary Petition for Individuals Filing for Bankruptcy Schedu…" at bounding box center [913, 233] width 313 height 727
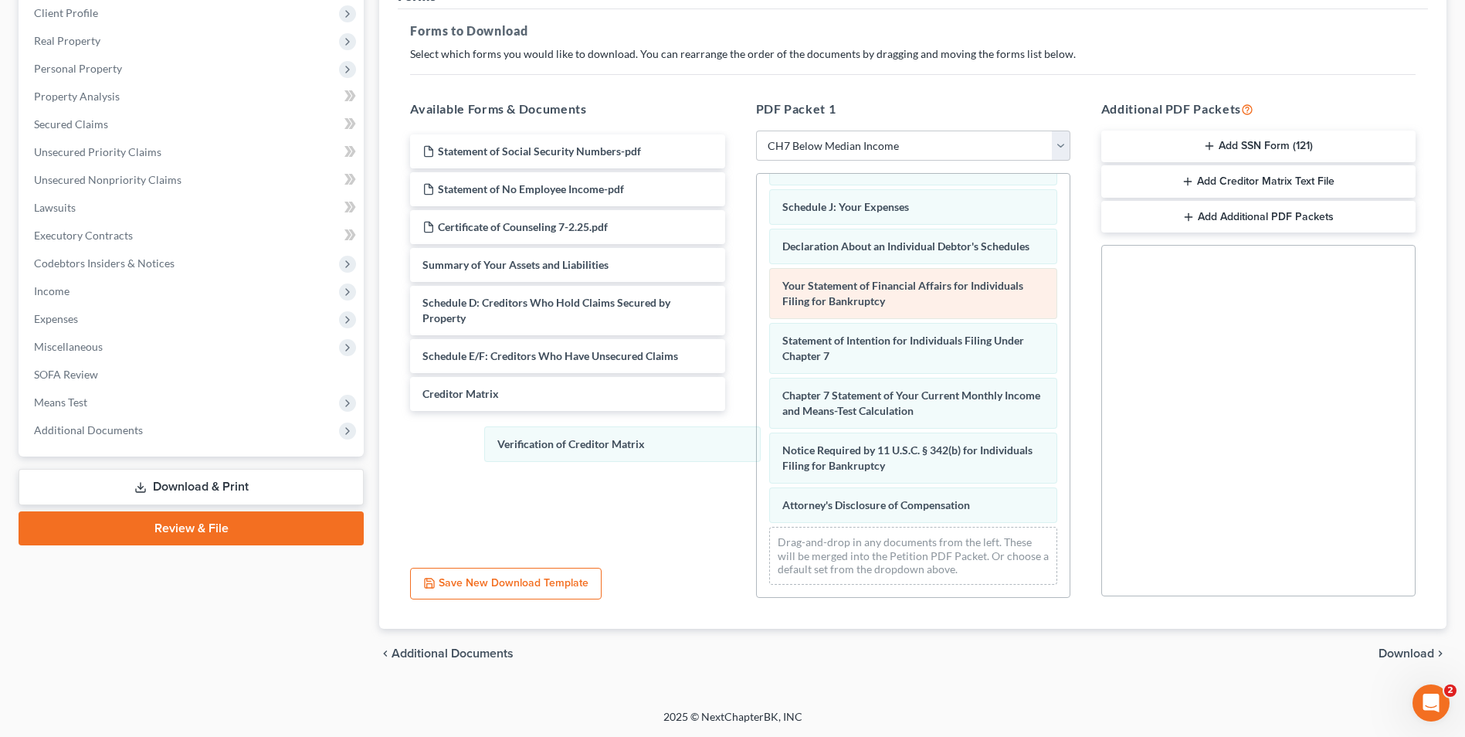
drag, startPoint x: 879, startPoint y: 405, endPoint x: 932, endPoint y: 298, distance: 118.8
click at [757, 440] on div "Verification of Creditor Matrix Voluntary Petition for Individuals Filing for B…" at bounding box center [913, 253] width 313 height 687
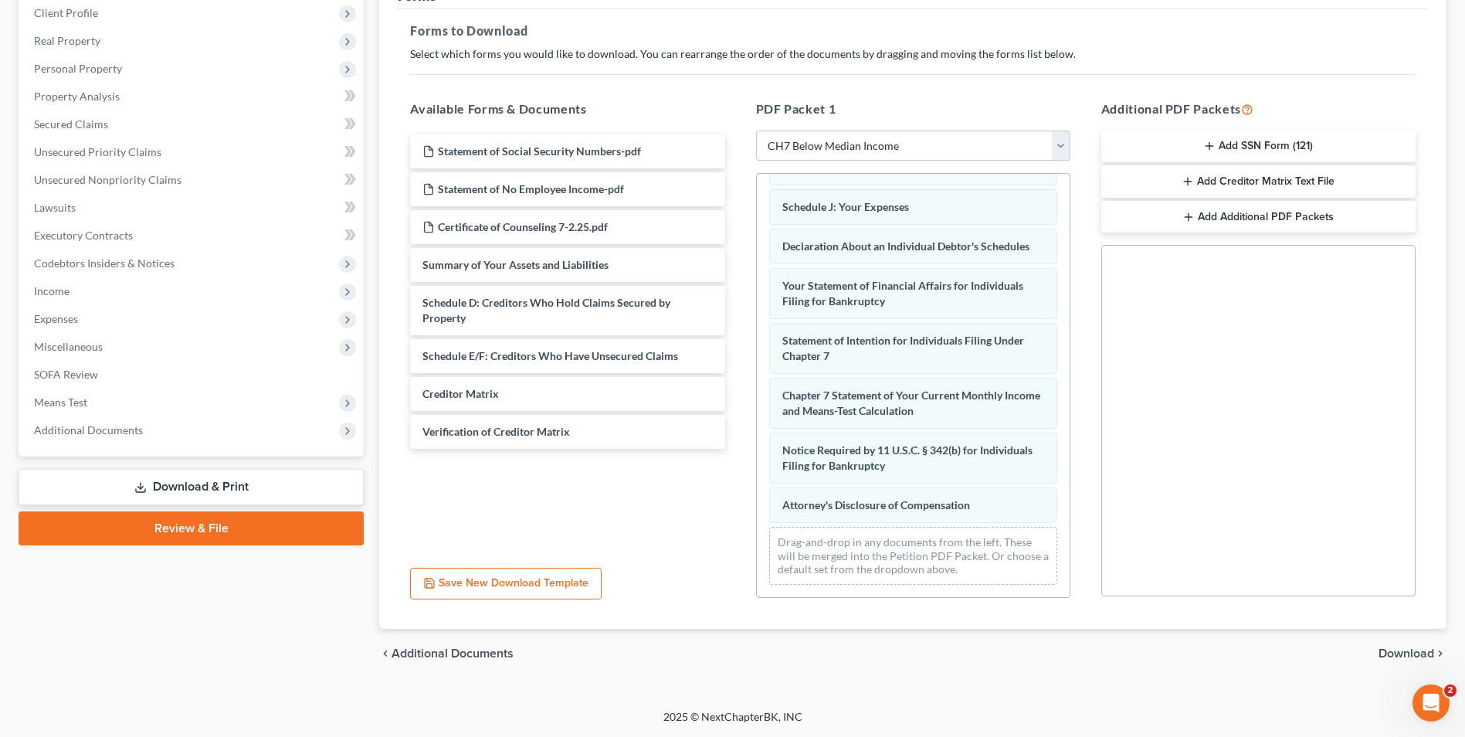
click at [1416, 655] on span "Download" at bounding box center [1407, 653] width 56 height 12
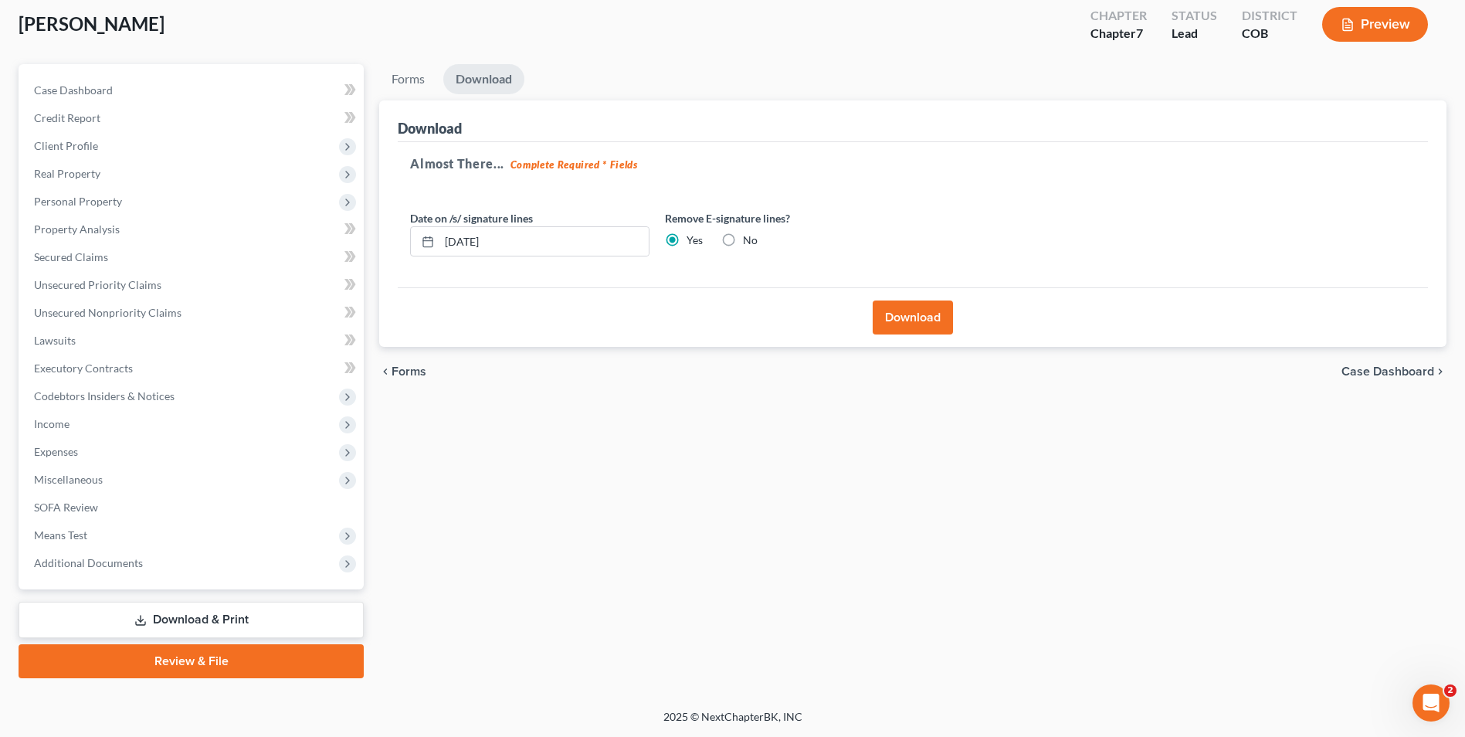
click at [894, 312] on button "Download" at bounding box center [913, 317] width 80 height 34
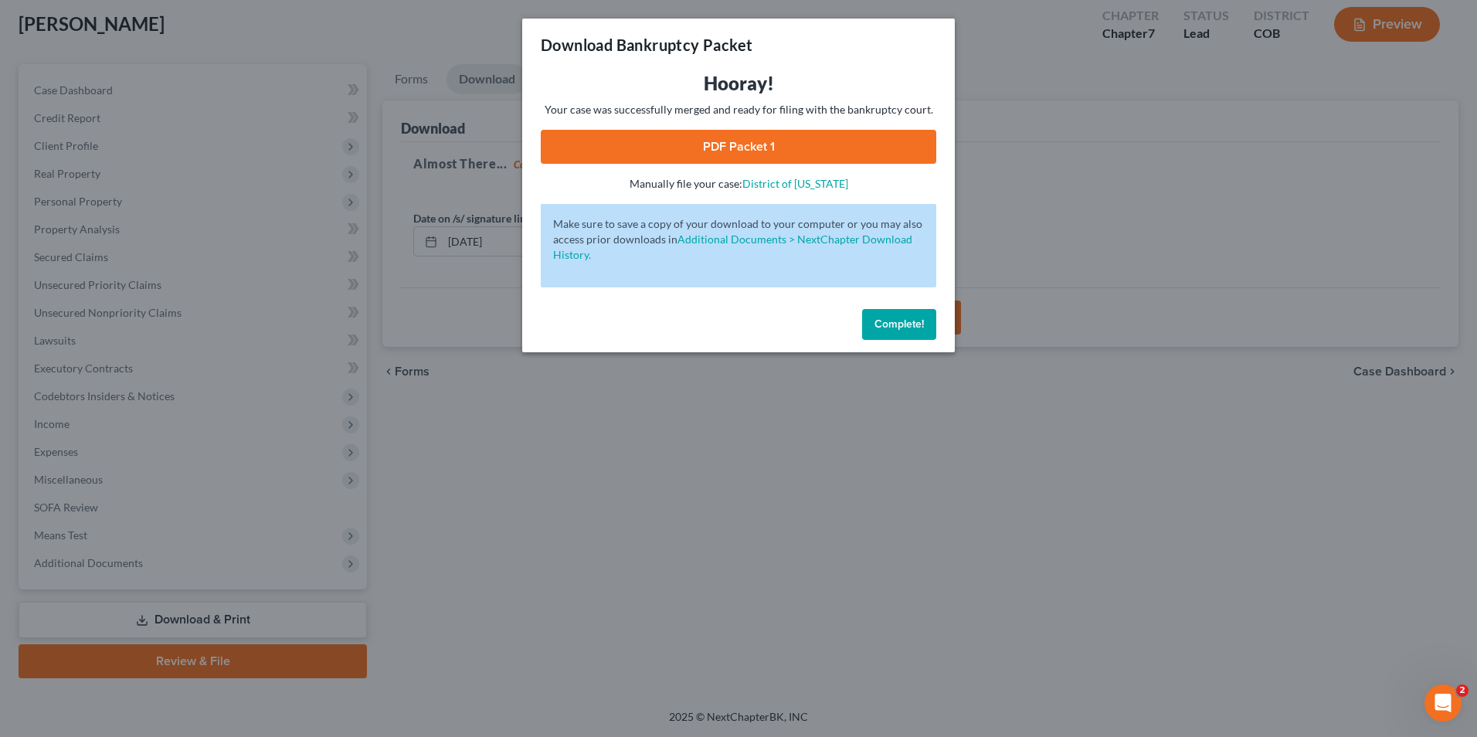
click at [758, 144] on link "PDF Packet 1" at bounding box center [738, 147] width 395 height 34
drag, startPoint x: 911, startPoint y: 328, endPoint x: 278, endPoint y: 384, distance: 635.9
click at [911, 328] on span "Complete!" at bounding box center [898, 323] width 49 height 13
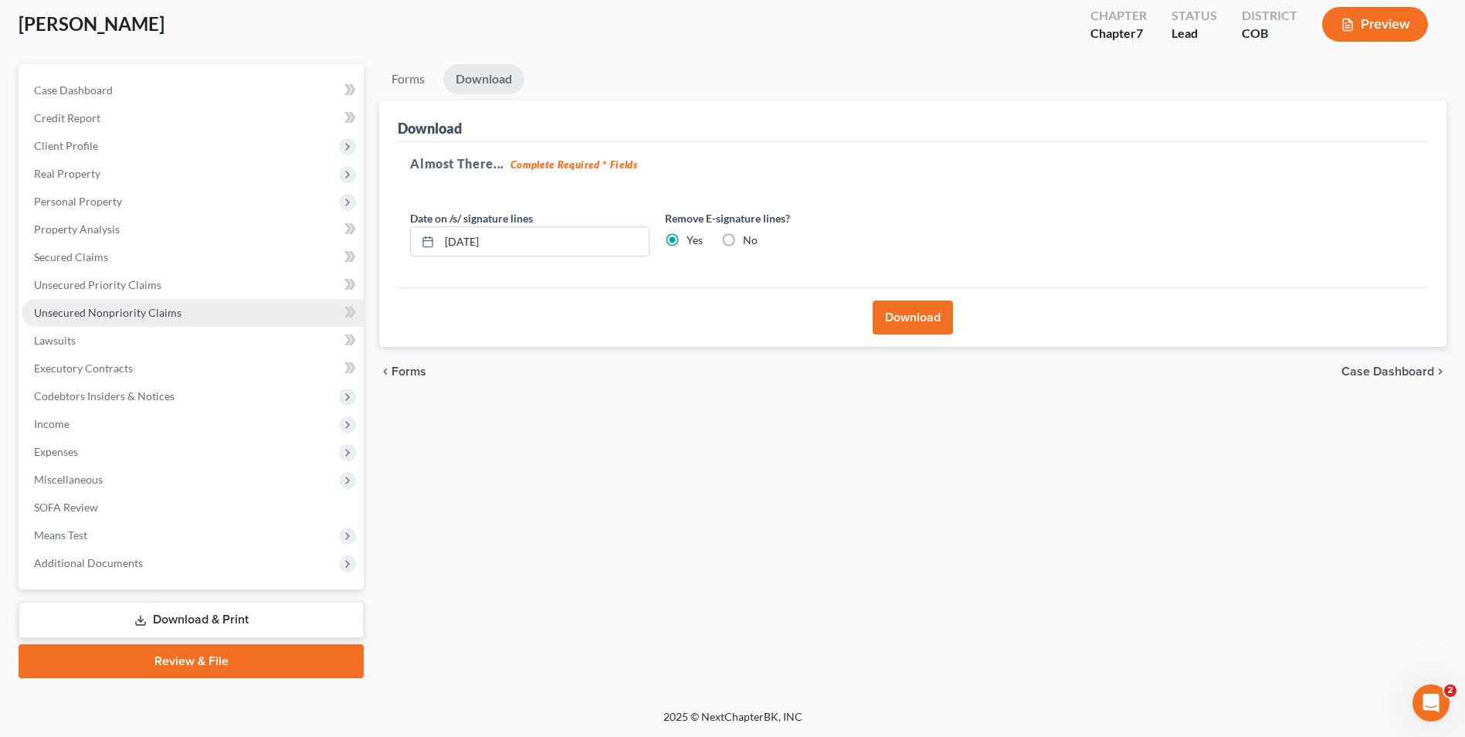
click at [109, 310] on span "Unsecured Nonpriority Claims" at bounding box center [108, 312] width 148 height 13
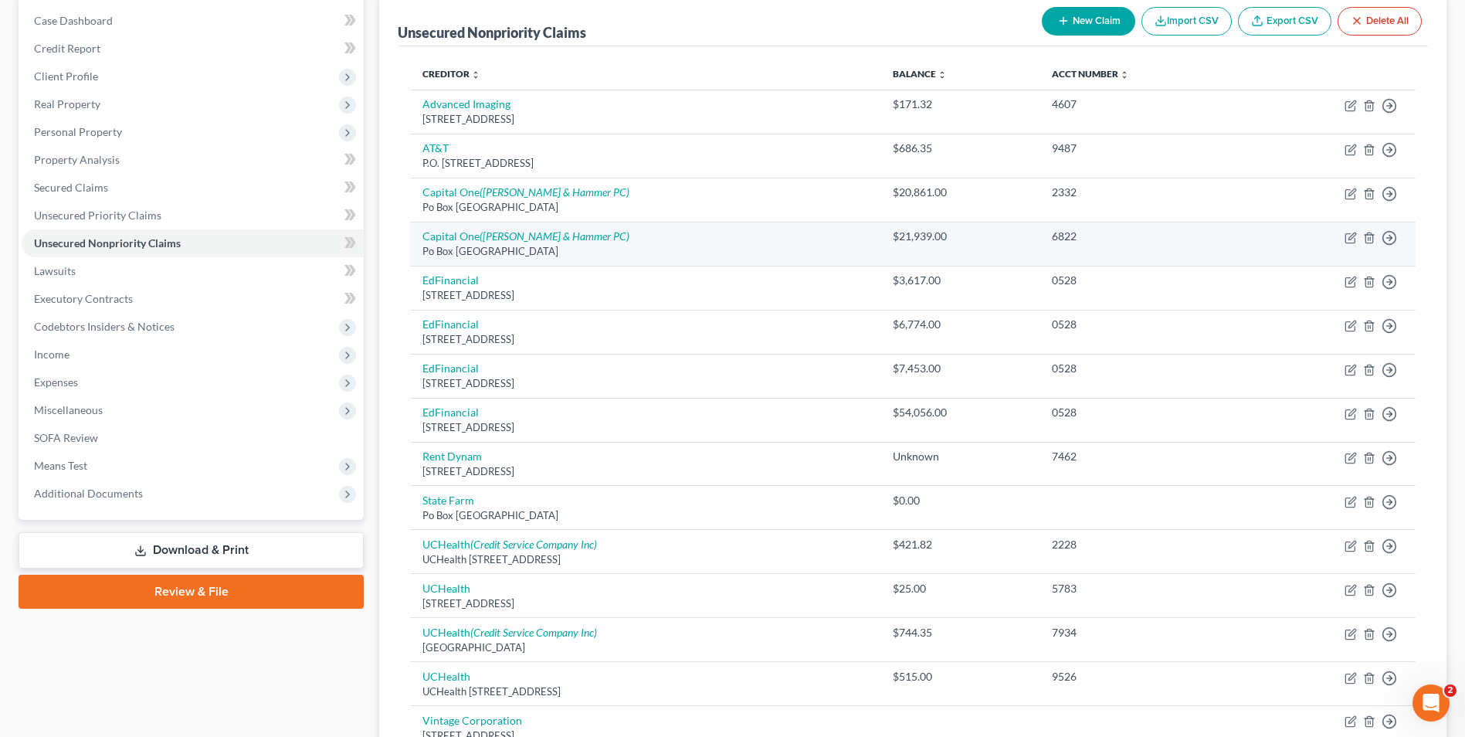
scroll to position [154, 0]
click at [1349, 237] on icon "button" at bounding box center [1351, 237] width 12 height 12
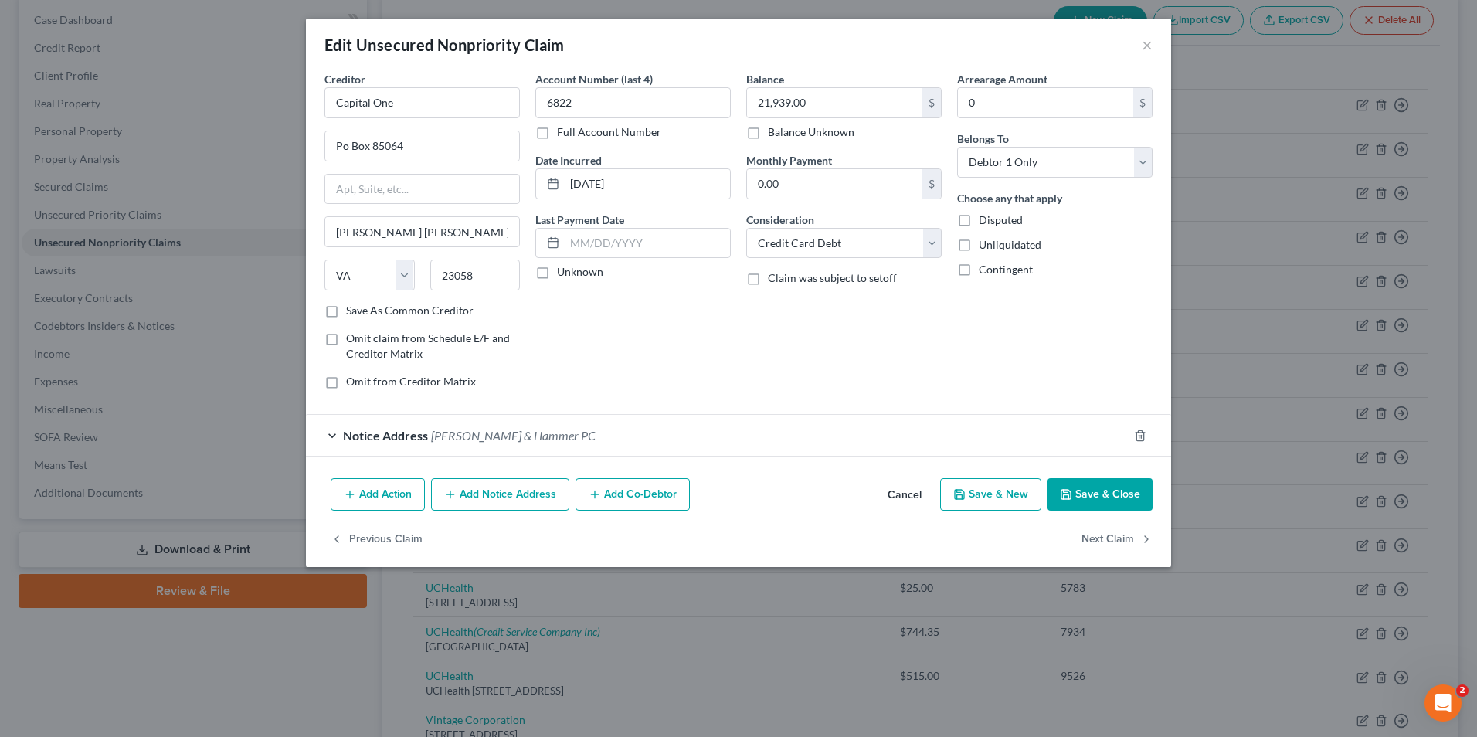
click at [1109, 484] on button "Save & Close" at bounding box center [1099, 494] width 105 height 32
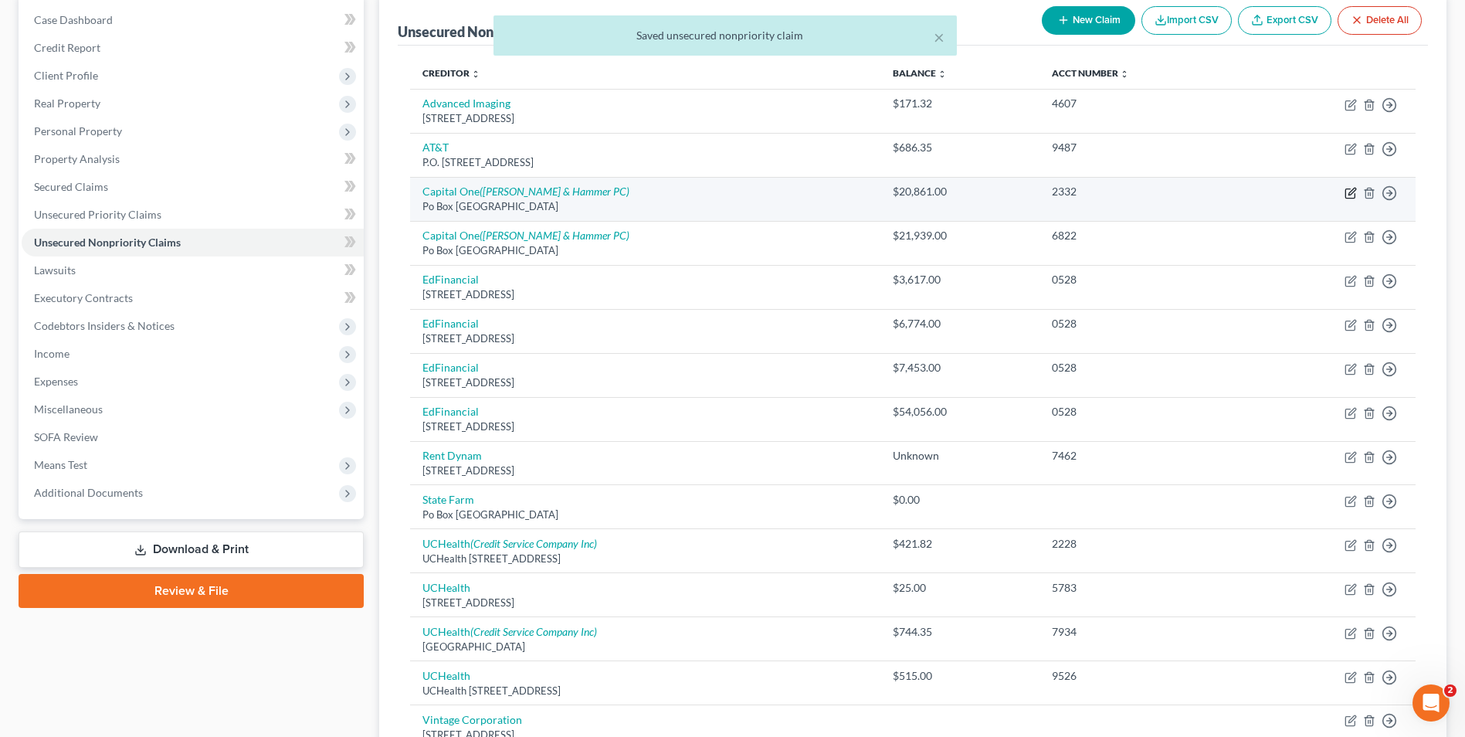
click at [1347, 195] on icon "button" at bounding box center [1351, 193] width 12 height 12
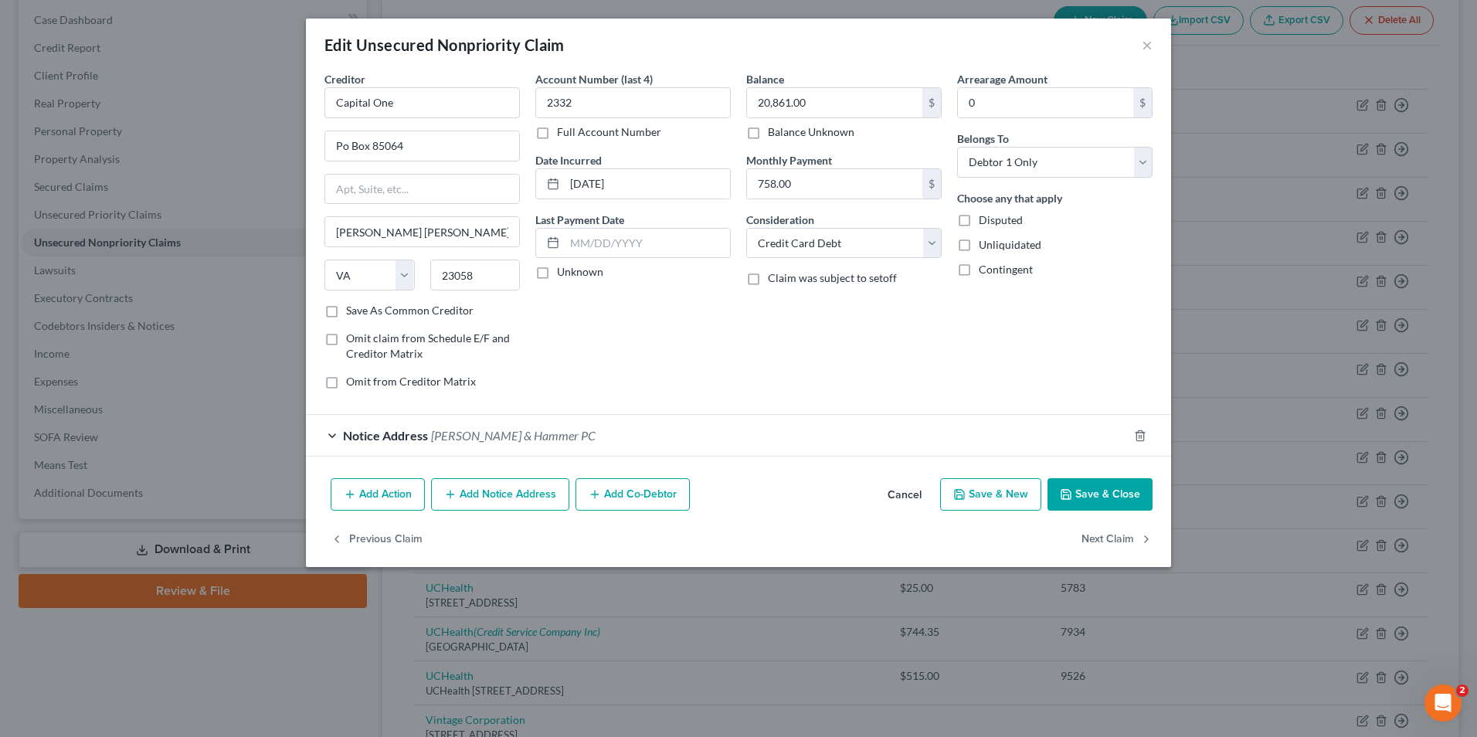
click at [1083, 490] on button "Save & Close" at bounding box center [1099, 494] width 105 height 32
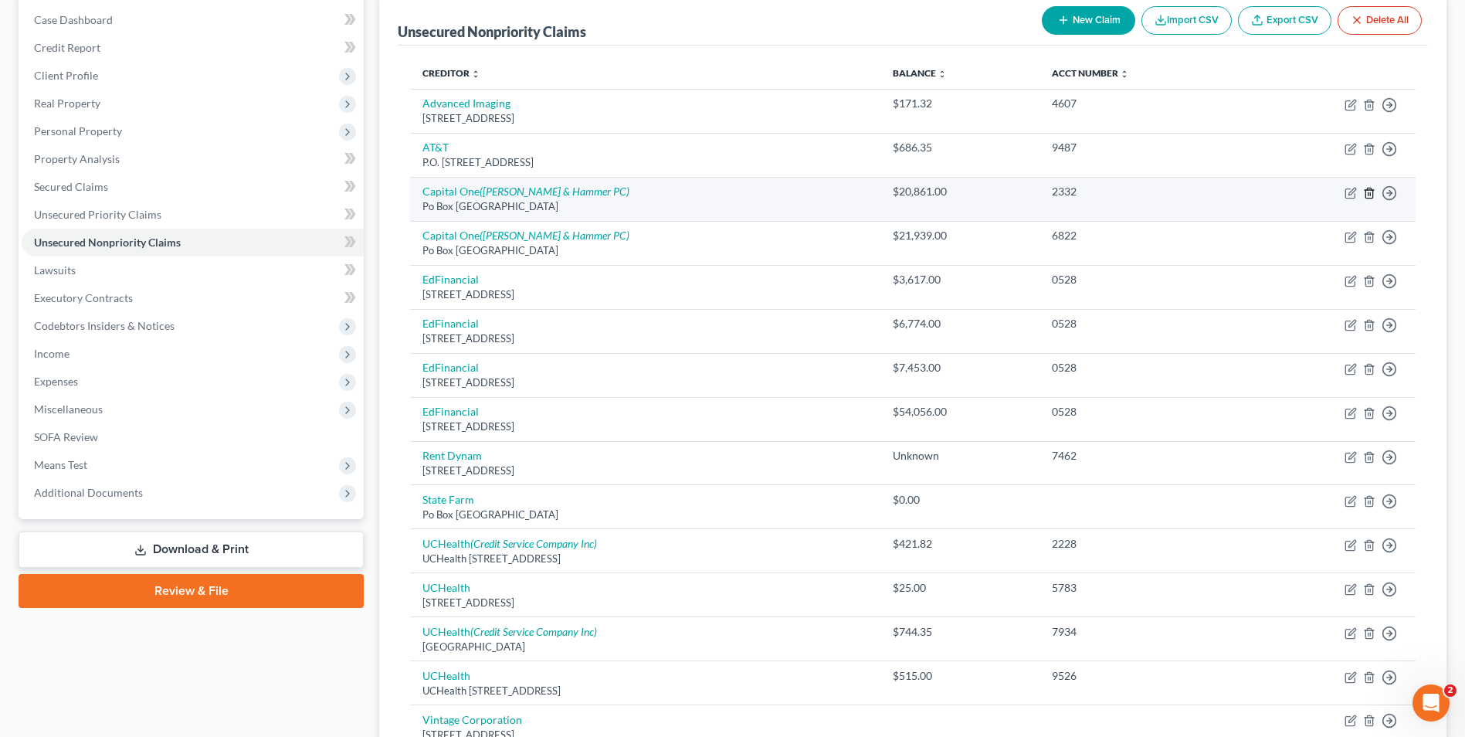
click at [1366, 189] on icon "button" at bounding box center [1369, 193] width 12 height 12
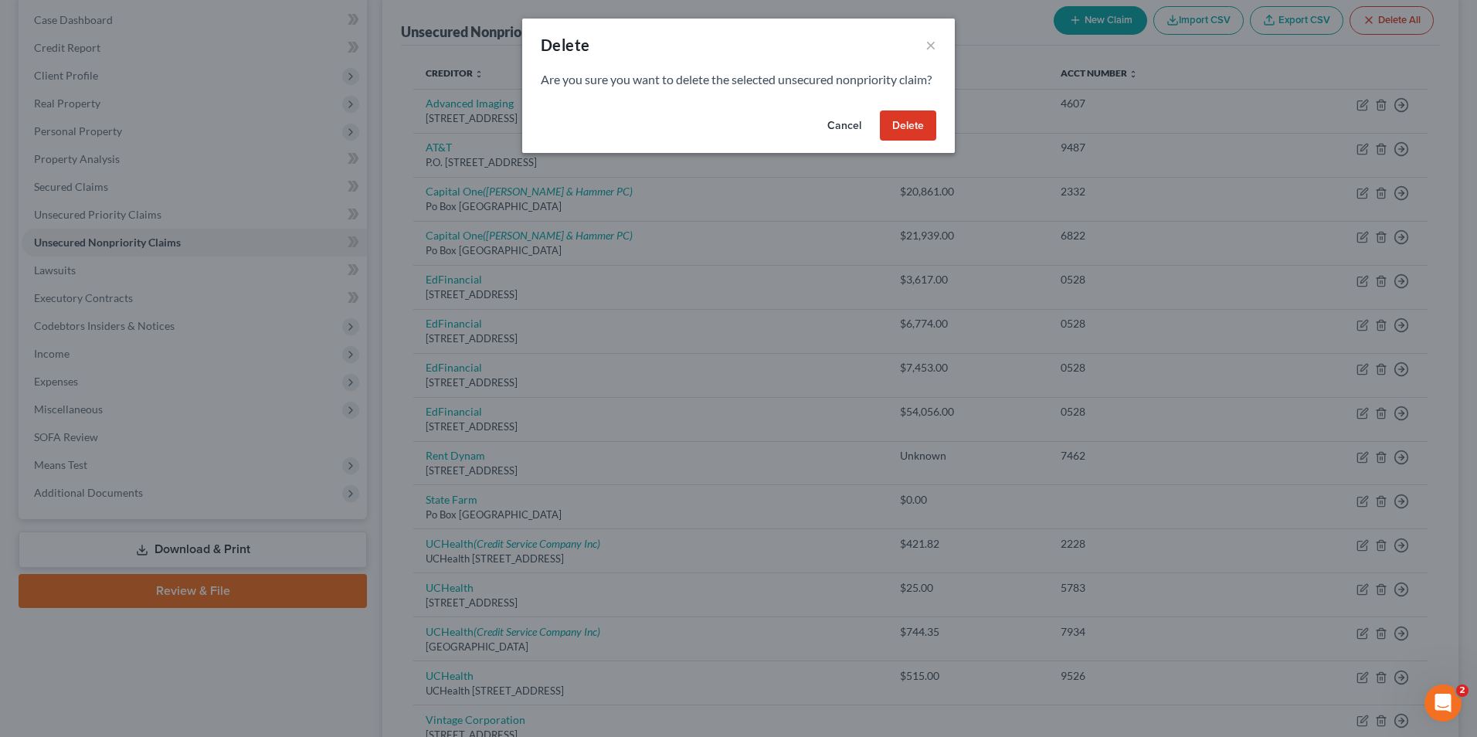
click at [916, 136] on button "Delete" at bounding box center [908, 125] width 56 height 31
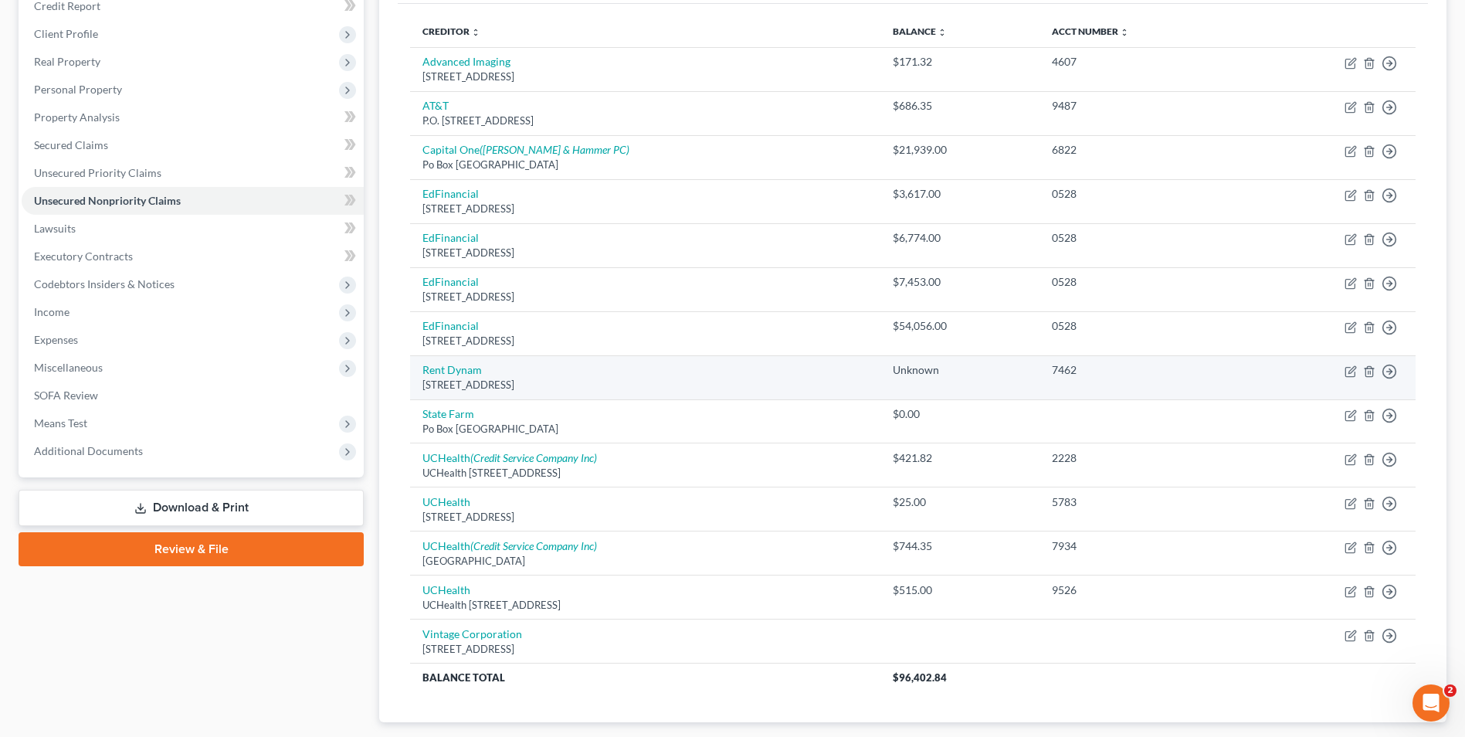
scroll to position [232, 0]
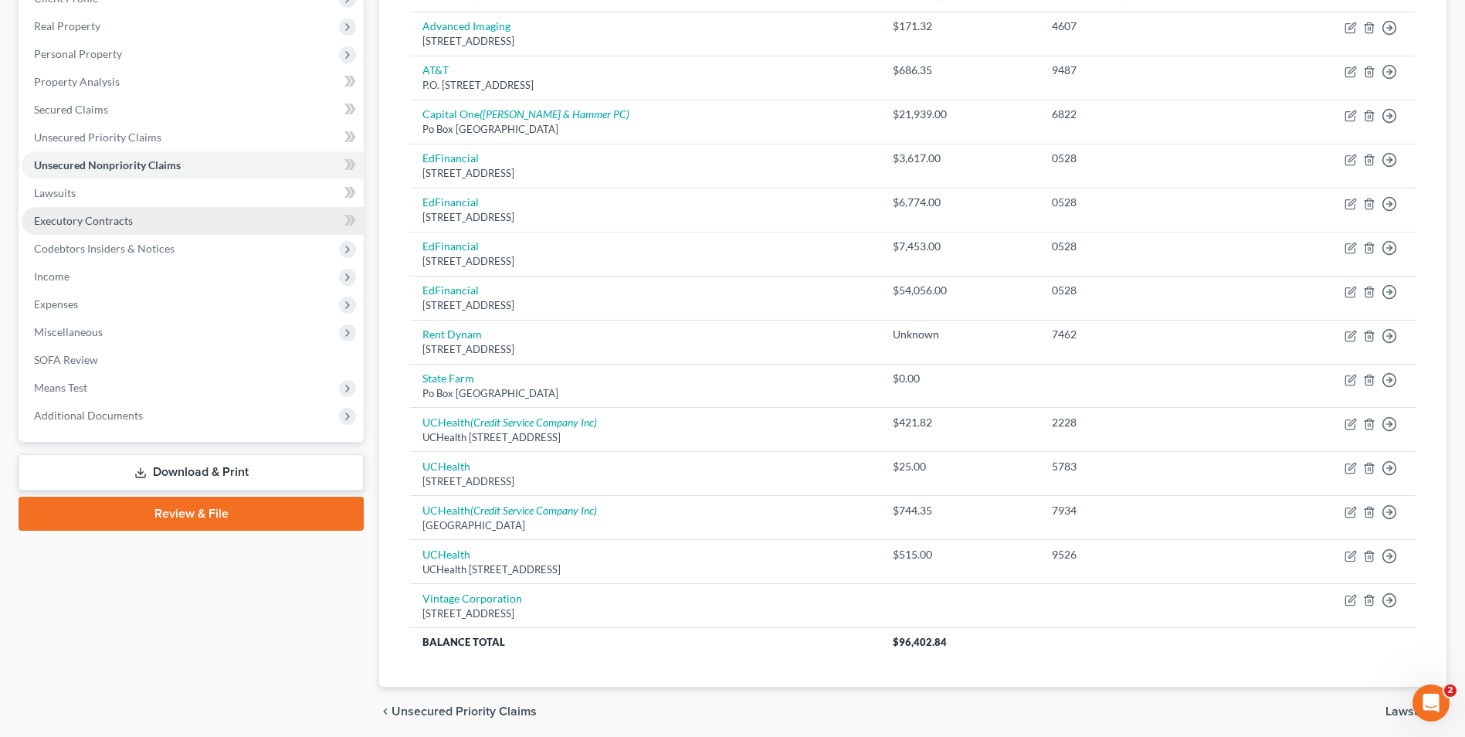
click at [110, 215] on span "Executory Contracts" at bounding box center [83, 220] width 99 height 13
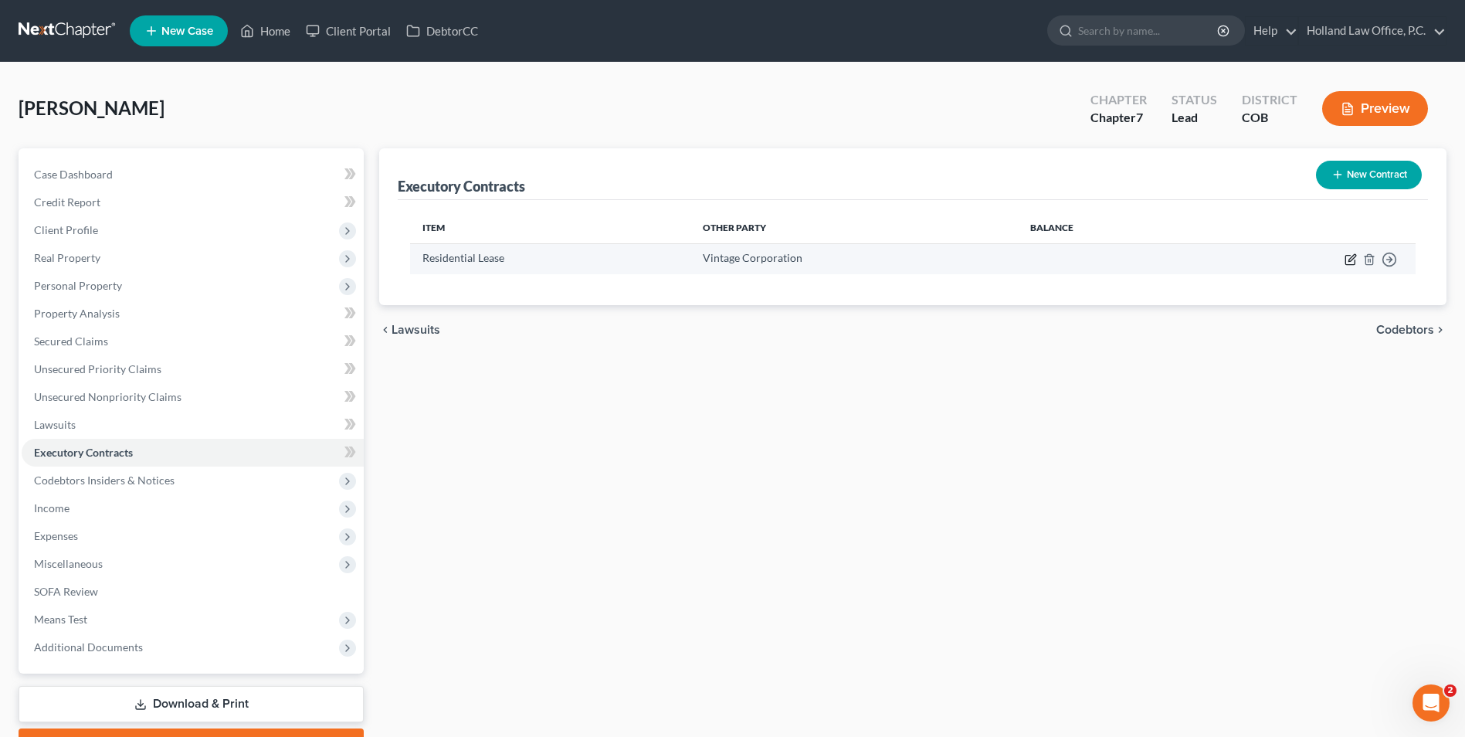
click at [1352, 258] on icon "button" at bounding box center [1351, 259] width 12 height 12
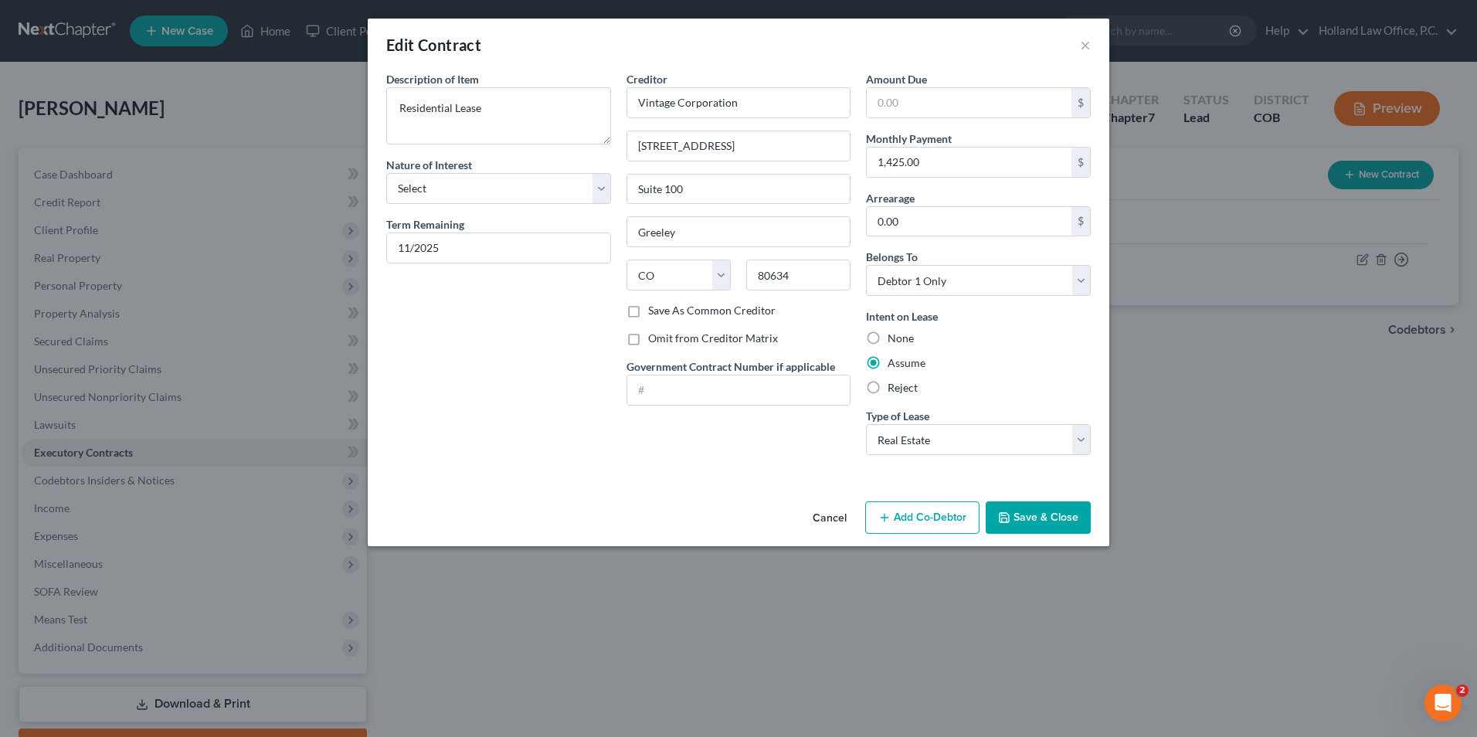
click at [739, 335] on label "Omit from Creditor Matrix" at bounding box center [713, 338] width 130 height 15
click at [664, 335] on input "Omit from Creditor Matrix" at bounding box center [659, 336] width 10 height 10
click at [1084, 522] on button "Save & Close" at bounding box center [1038, 517] width 105 height 32
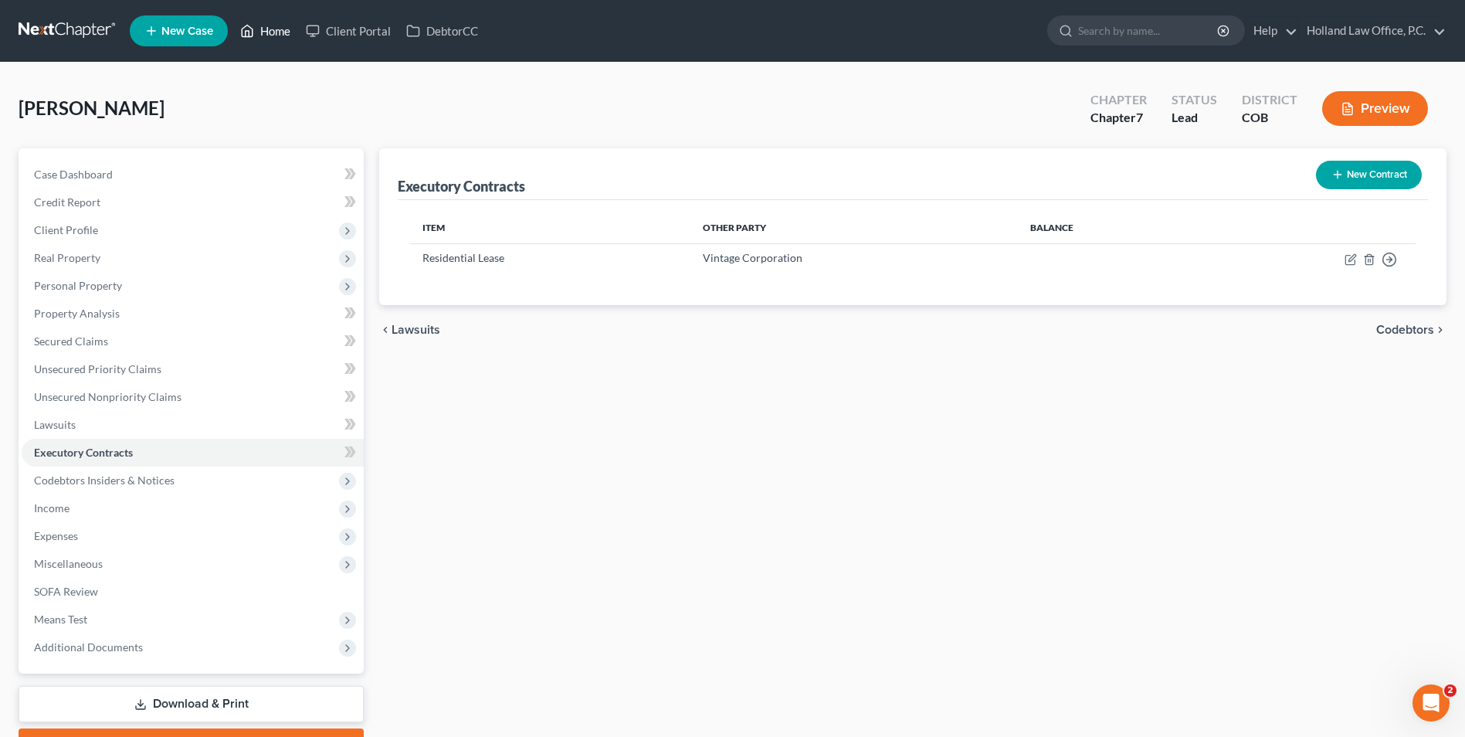
click at [263, 25] on link "Home" at bounding box center [266, 31] width 66 height 28
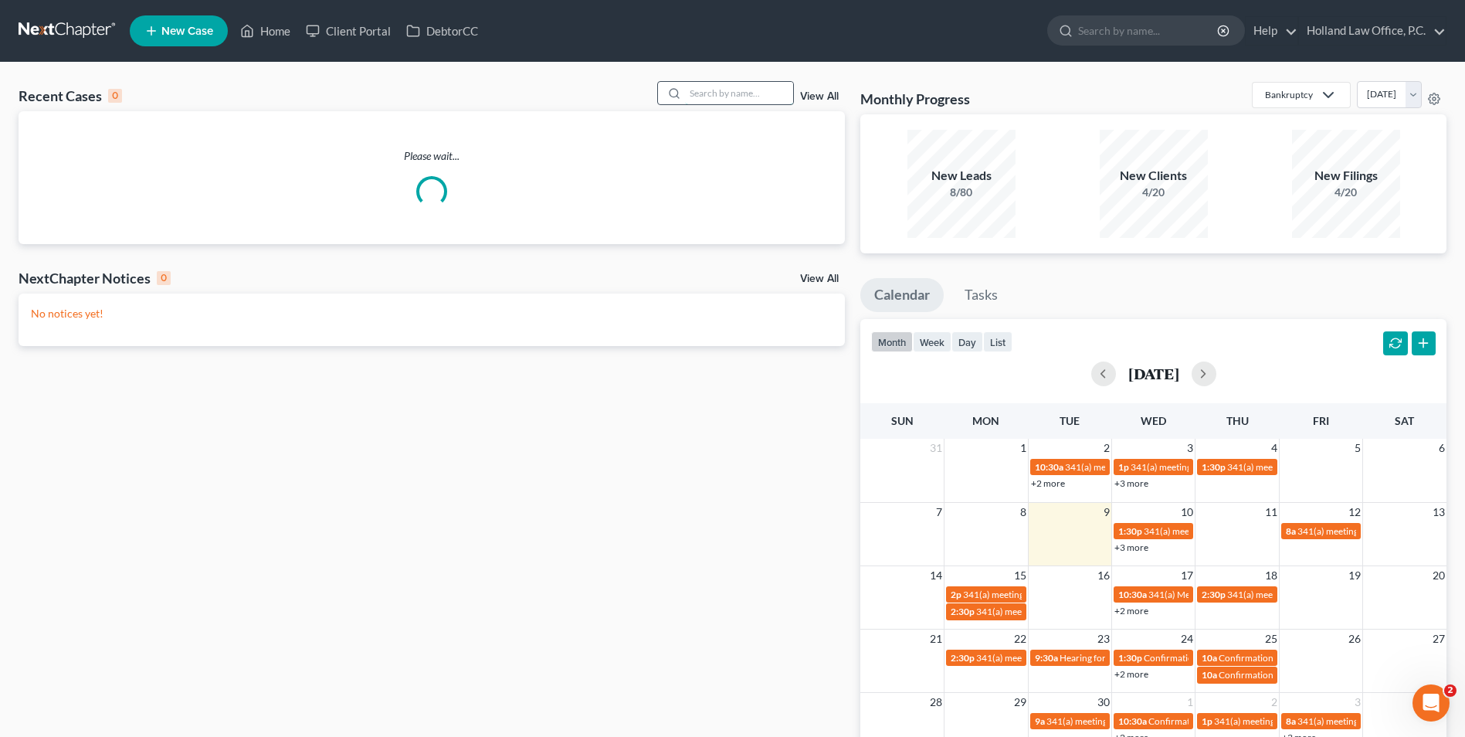
click at [732, 95] on input "search" at bounding box center [739, 93] width 108 height 22
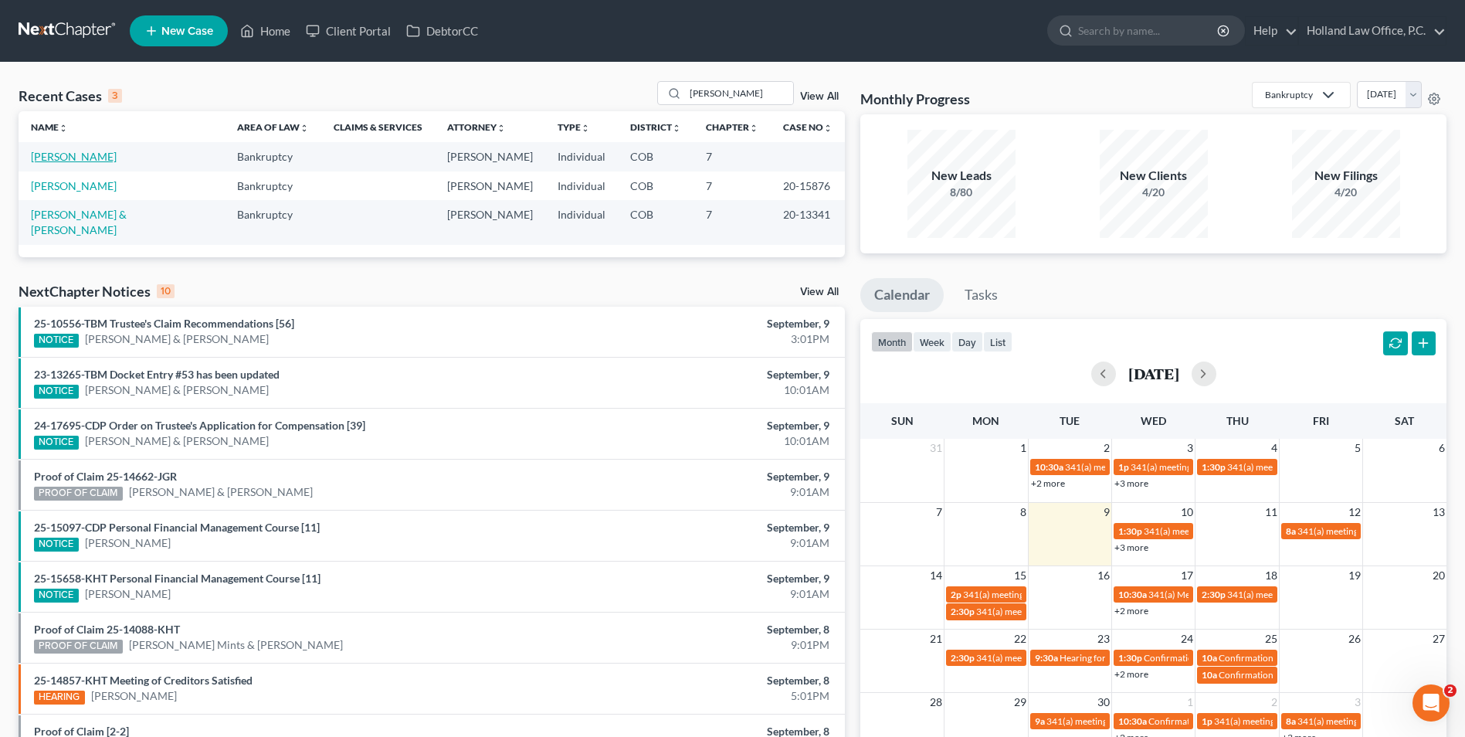
click at [72, 161] on link "[PERSON_NAME]" at bounding box center [74, 156] width 86 height 13
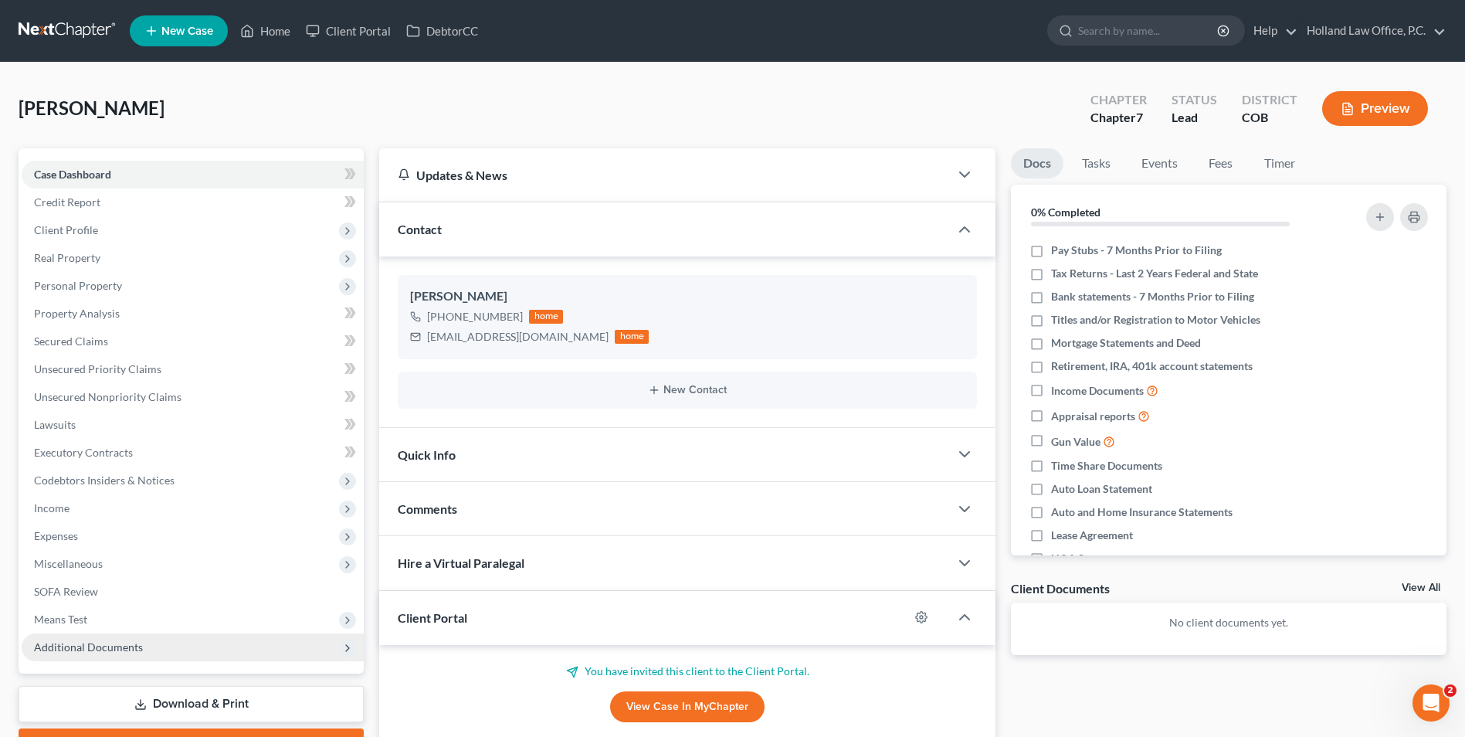
scroll to position [77, 0]
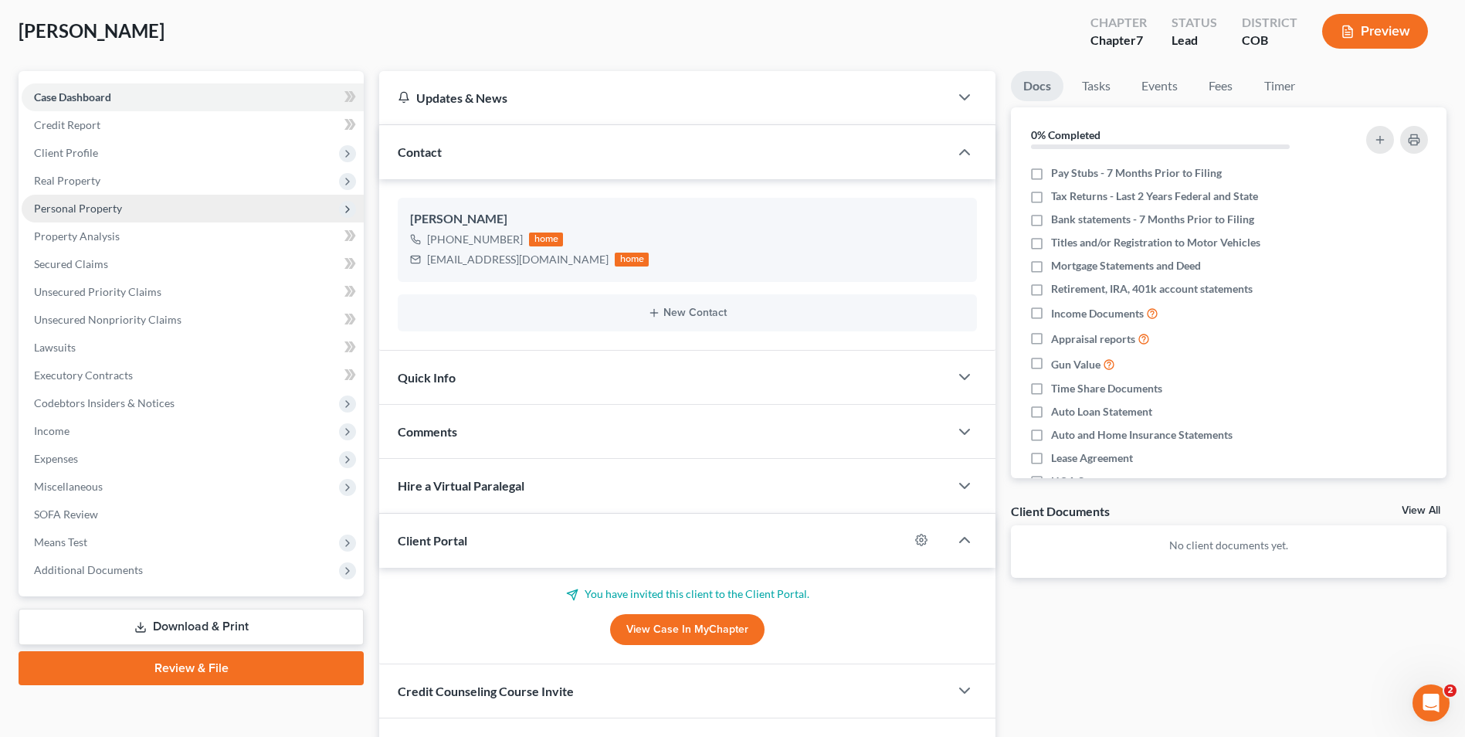
click at [107, 211] on span "Personal Property" at bounding box center [78, 208] width 88 height 13
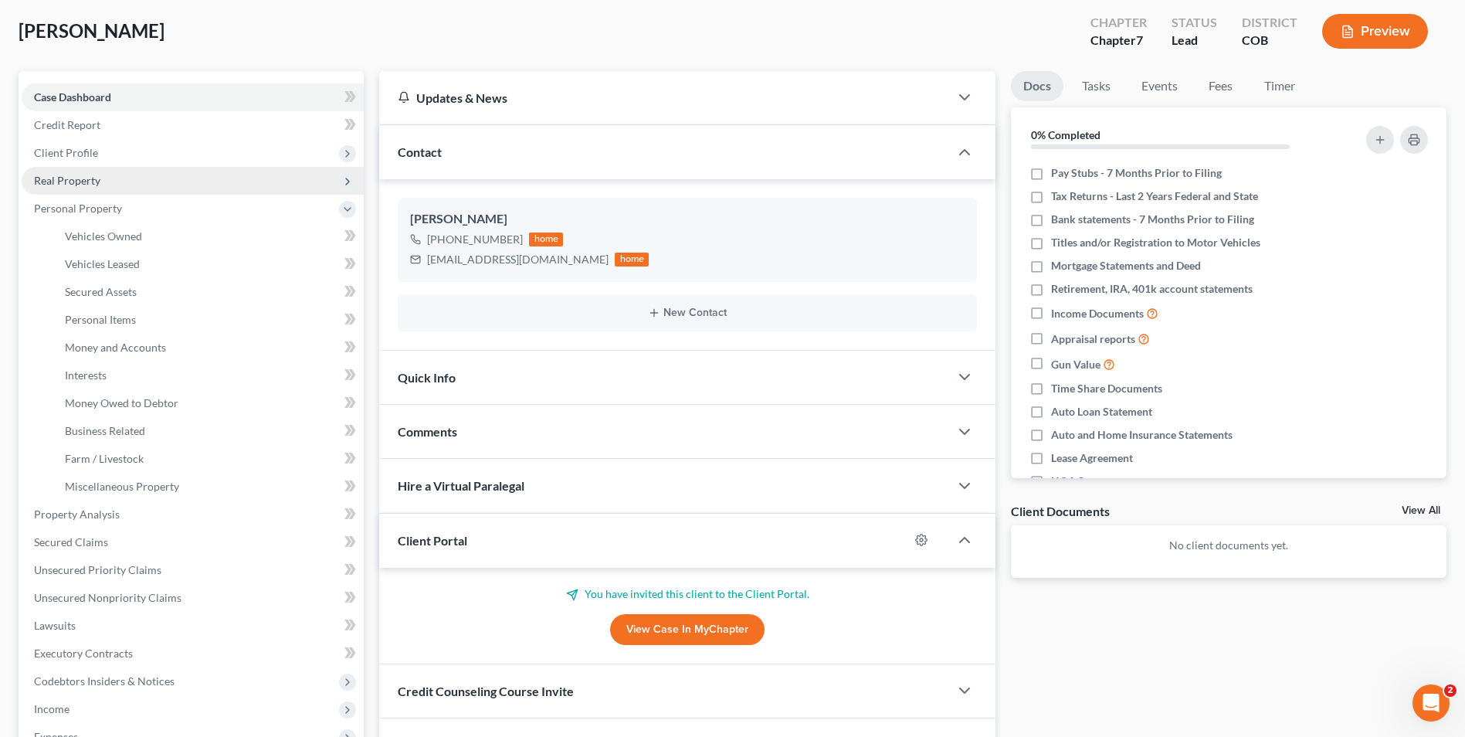
click at [135, 182] on span "Real Property" at bounding box center [193, 181] width 342 height 28
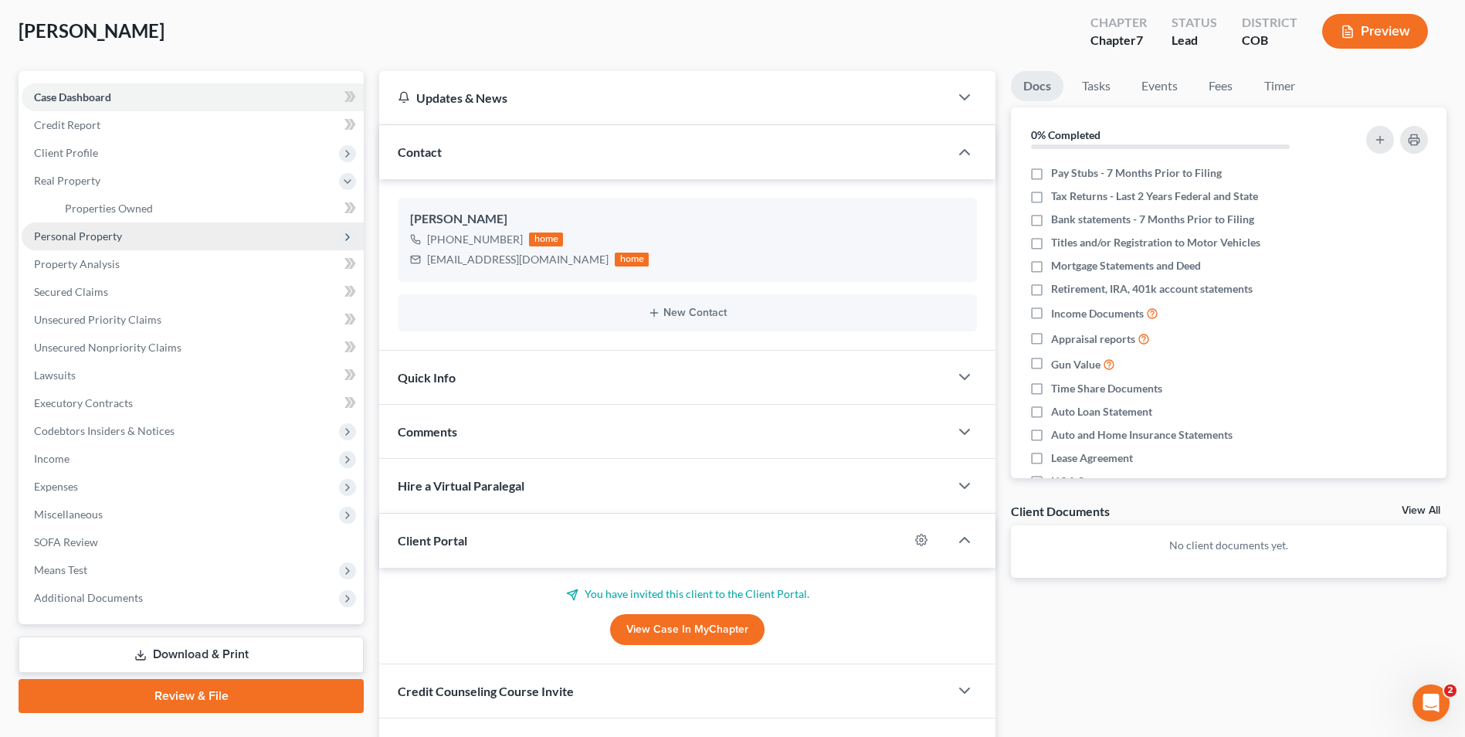
click at [117, 231] on span "Personal Property" at bounding box center [78, 235] width 88 height 13
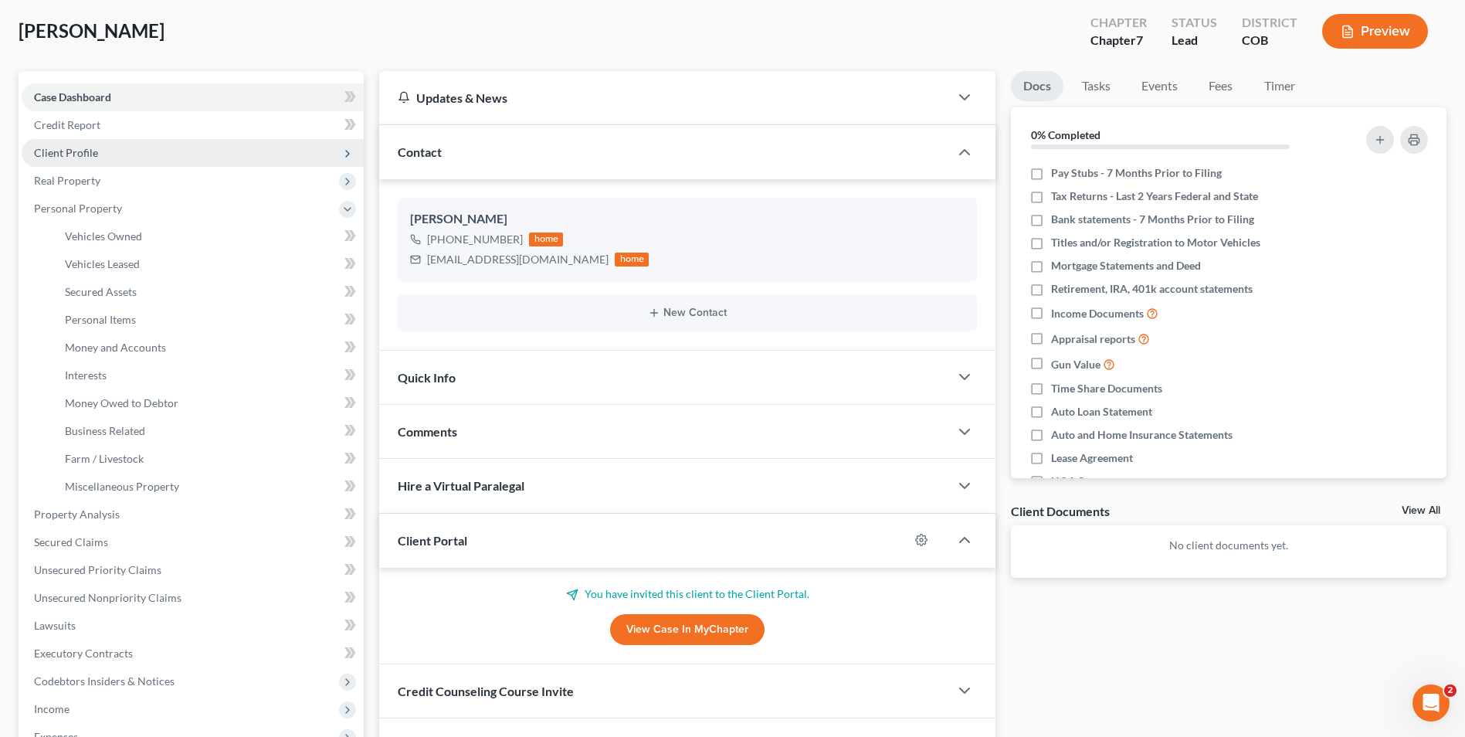
click at [125, 154] on span "Client Profile" at bounding box center [193, 153] width 342 height 28
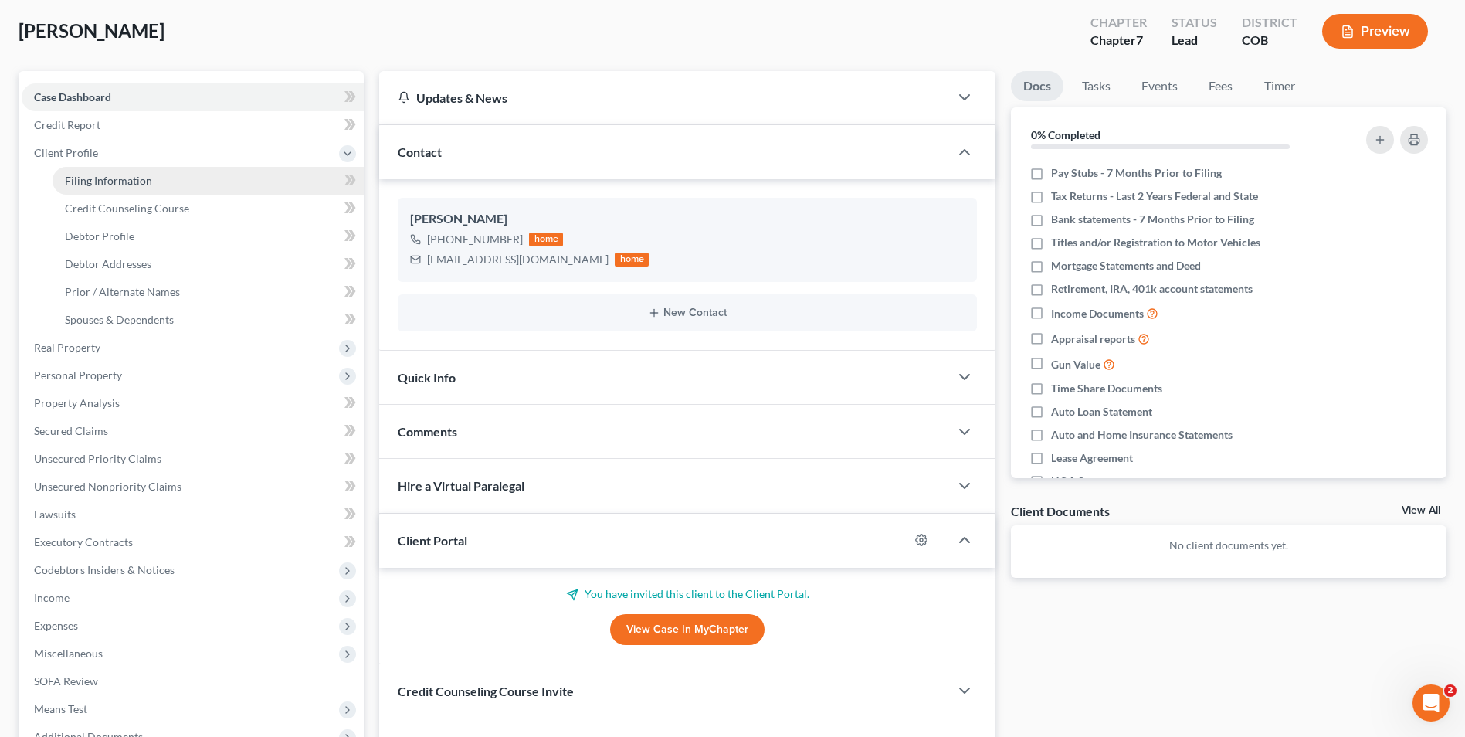
click at [124, 185] on span "Filing Information" at bounding box center [108, 180] width 87 height 13
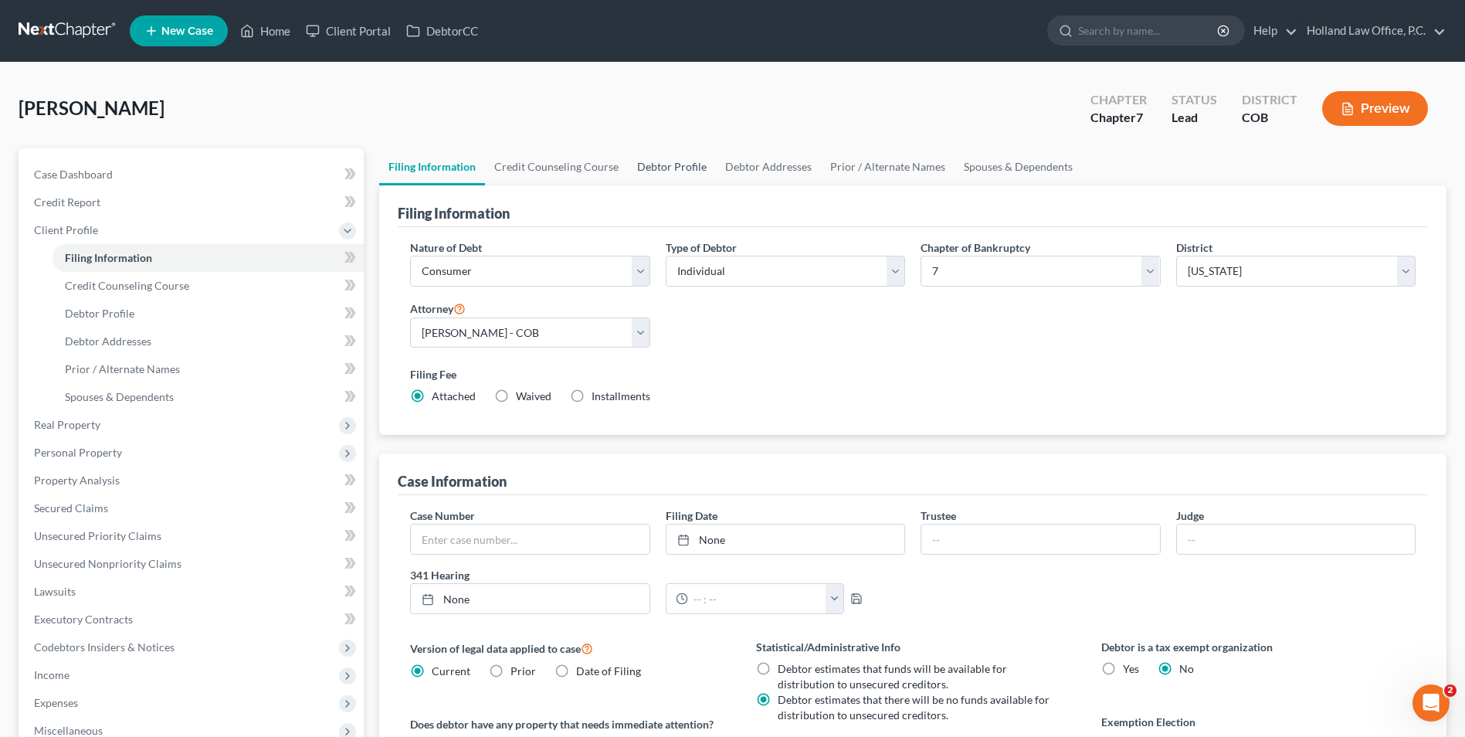
click at [670, 163] on link "Debtor Profile" at bounding box center [672, 166] width 88 height 37
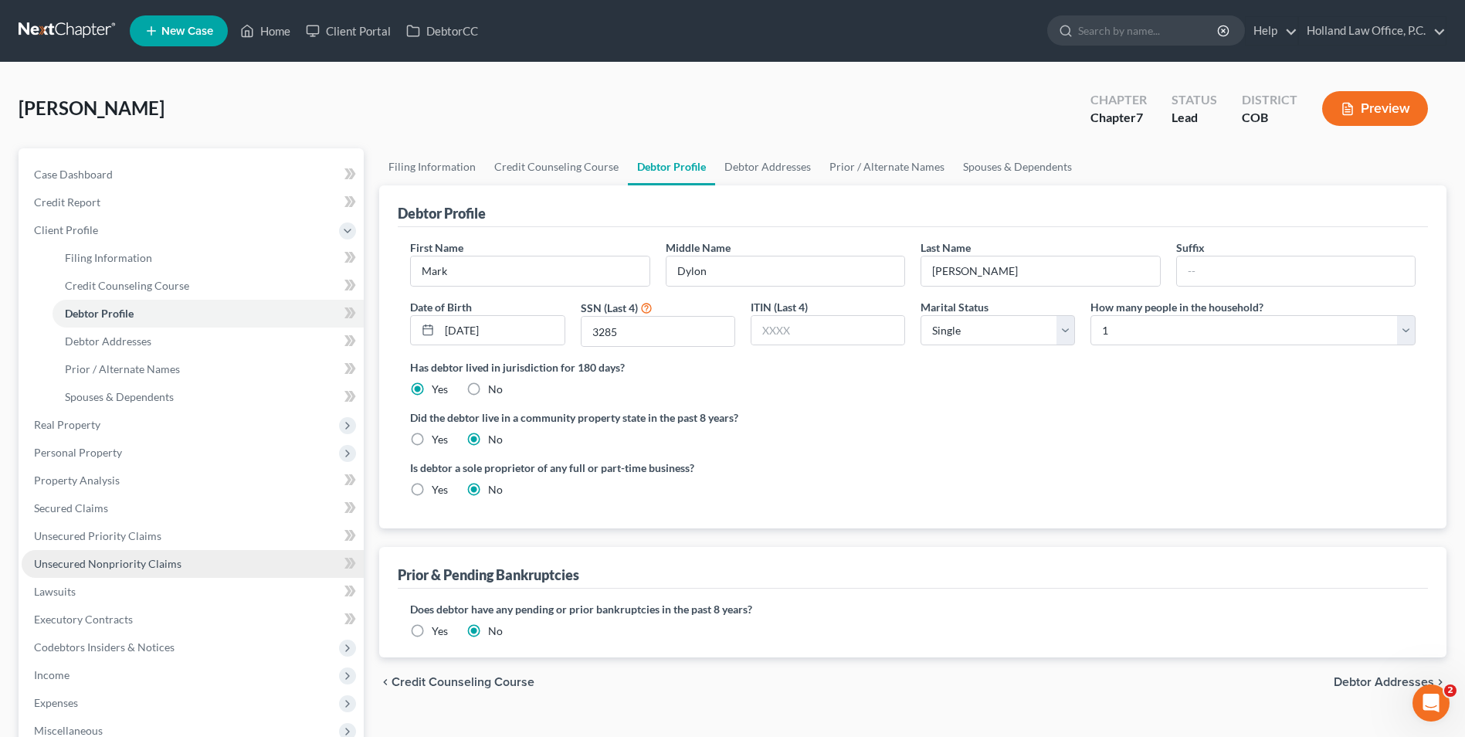
click at [87, 568] on span "Unsecured Nonpriority Claims" at bounding box center [108, 563] width 148 height 13
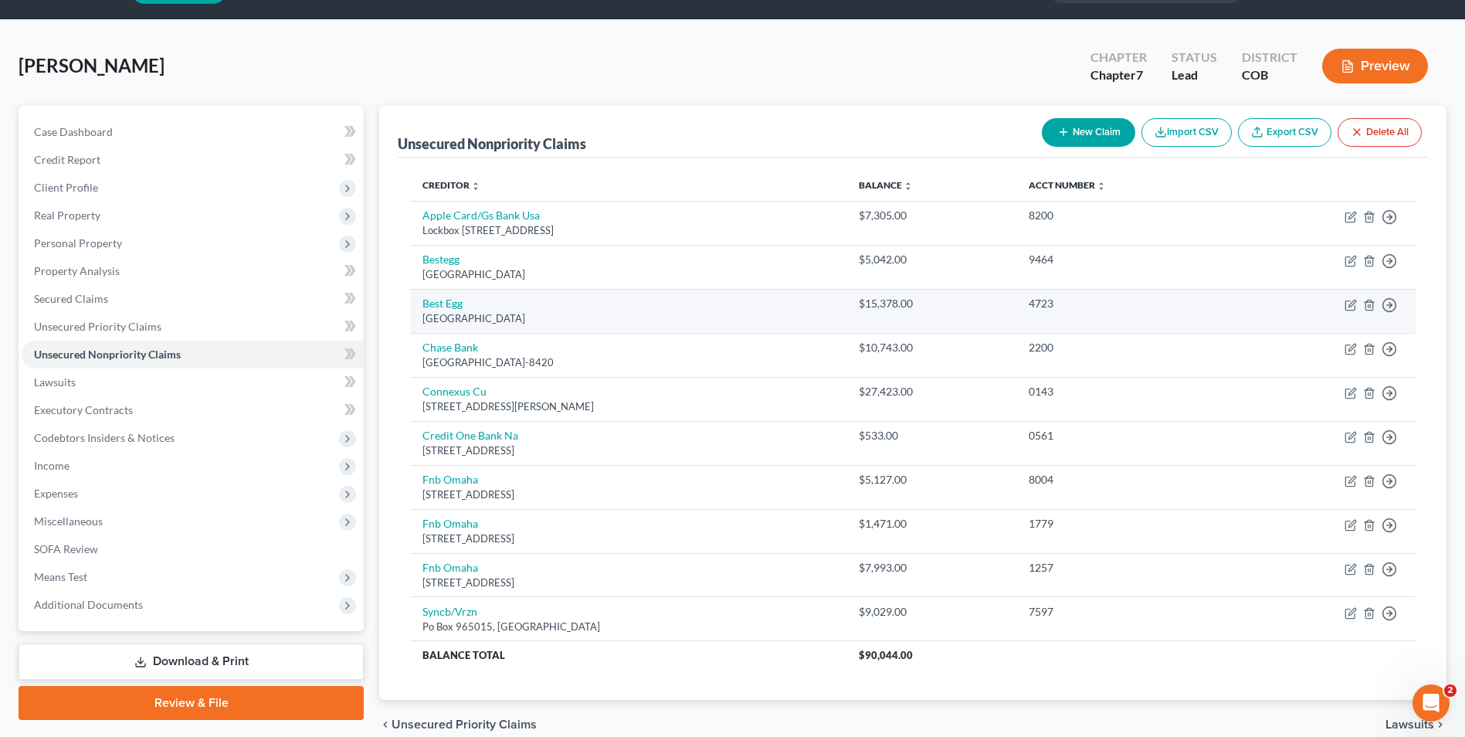
scroll to position [77, 0]
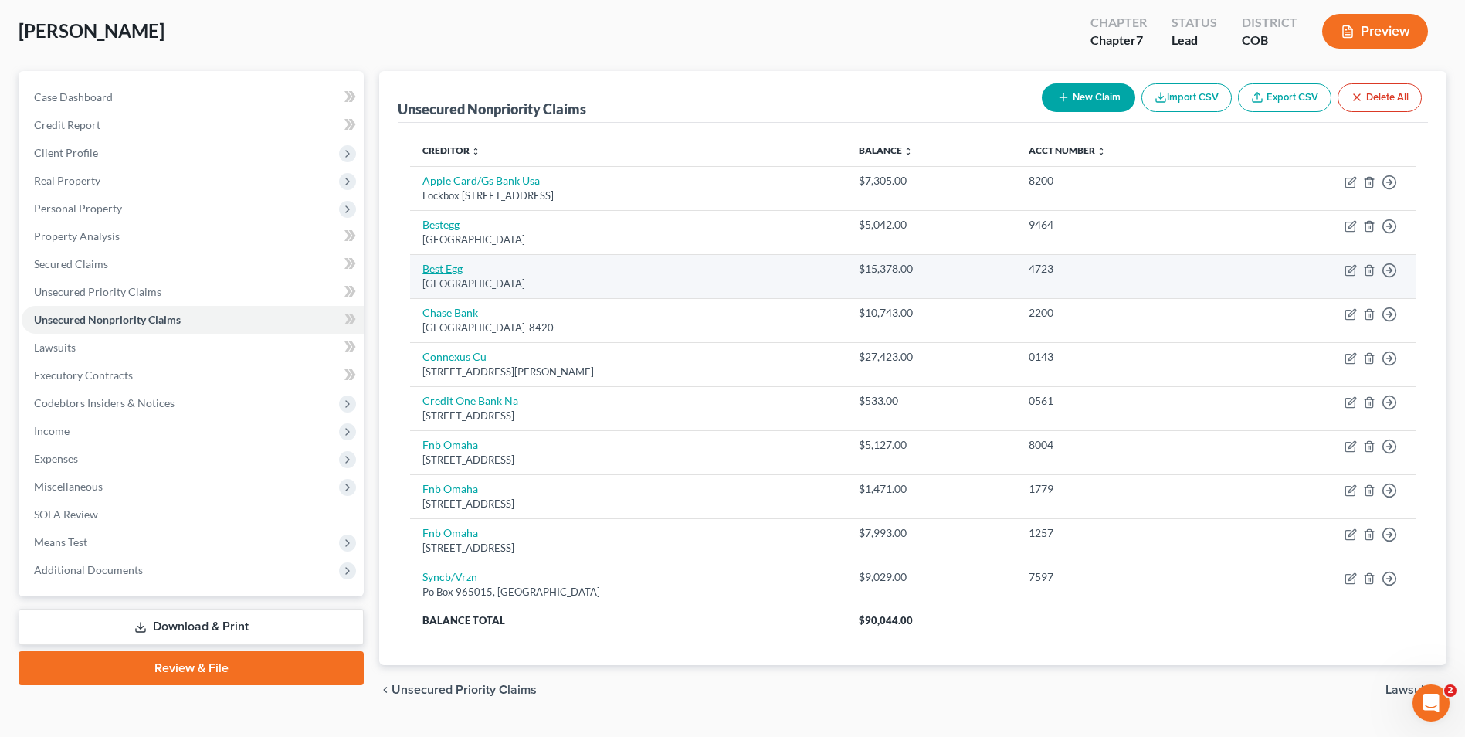
click at [455, 267] on link "Best Egg" at bounding box center [443, 268] width 40 height 13
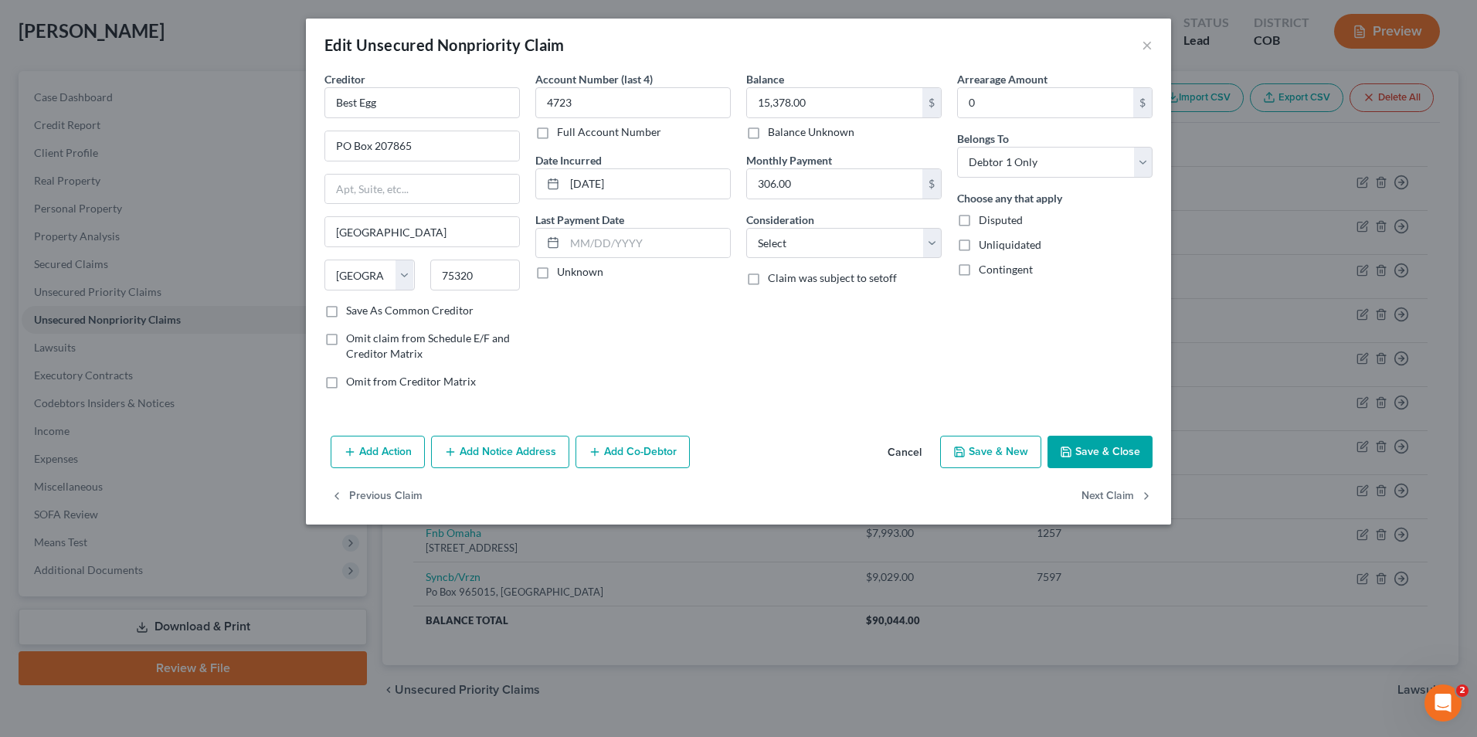
click at [1083, 450] on button "Save & Close" at bounding box center [1099, 452] width 105 height 32
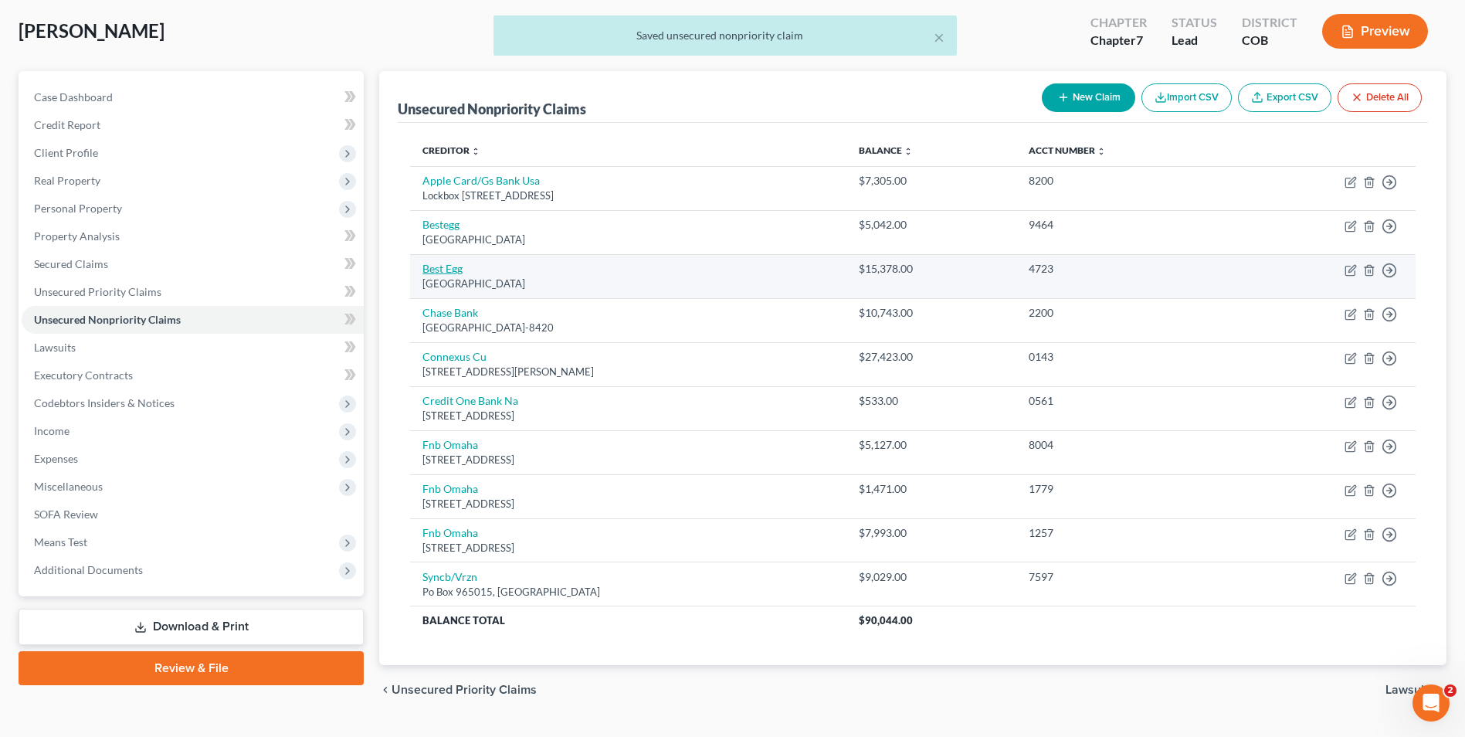
click at [454, 268] on link "Best Egg" at bounding box center [443, 268] width 40 height 13
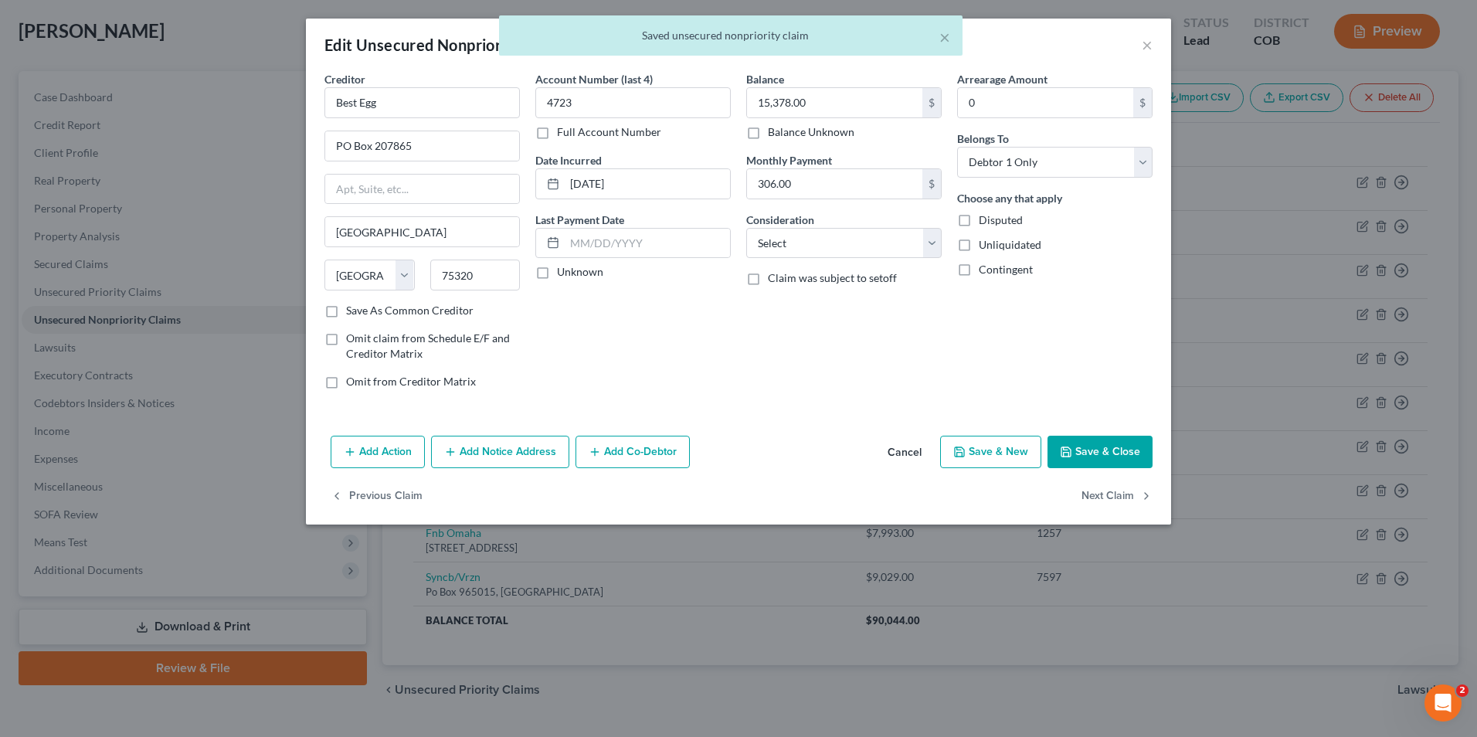
click at [1072, 457] on icon "button" at bounding box center [1066, 452] width 12 height 12
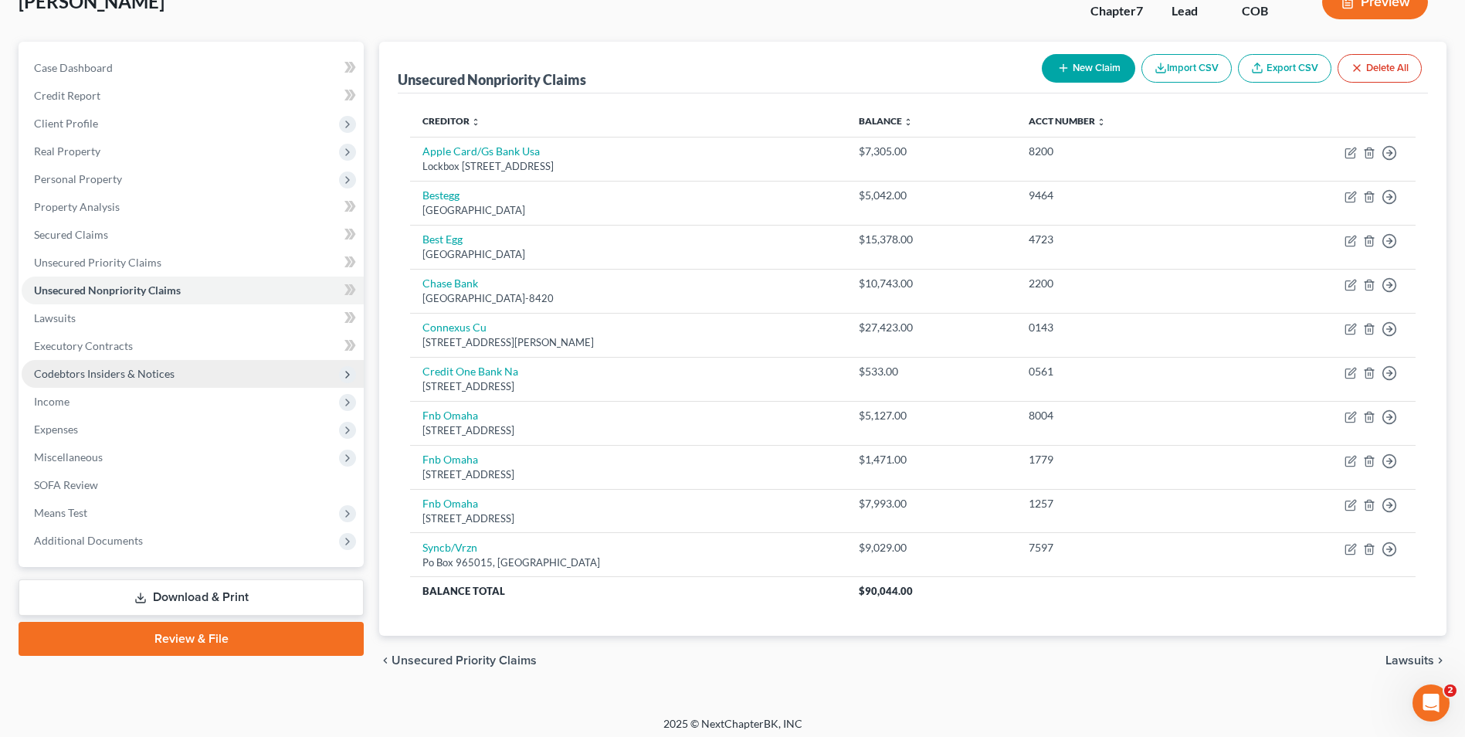
scroll to position [114, 0]
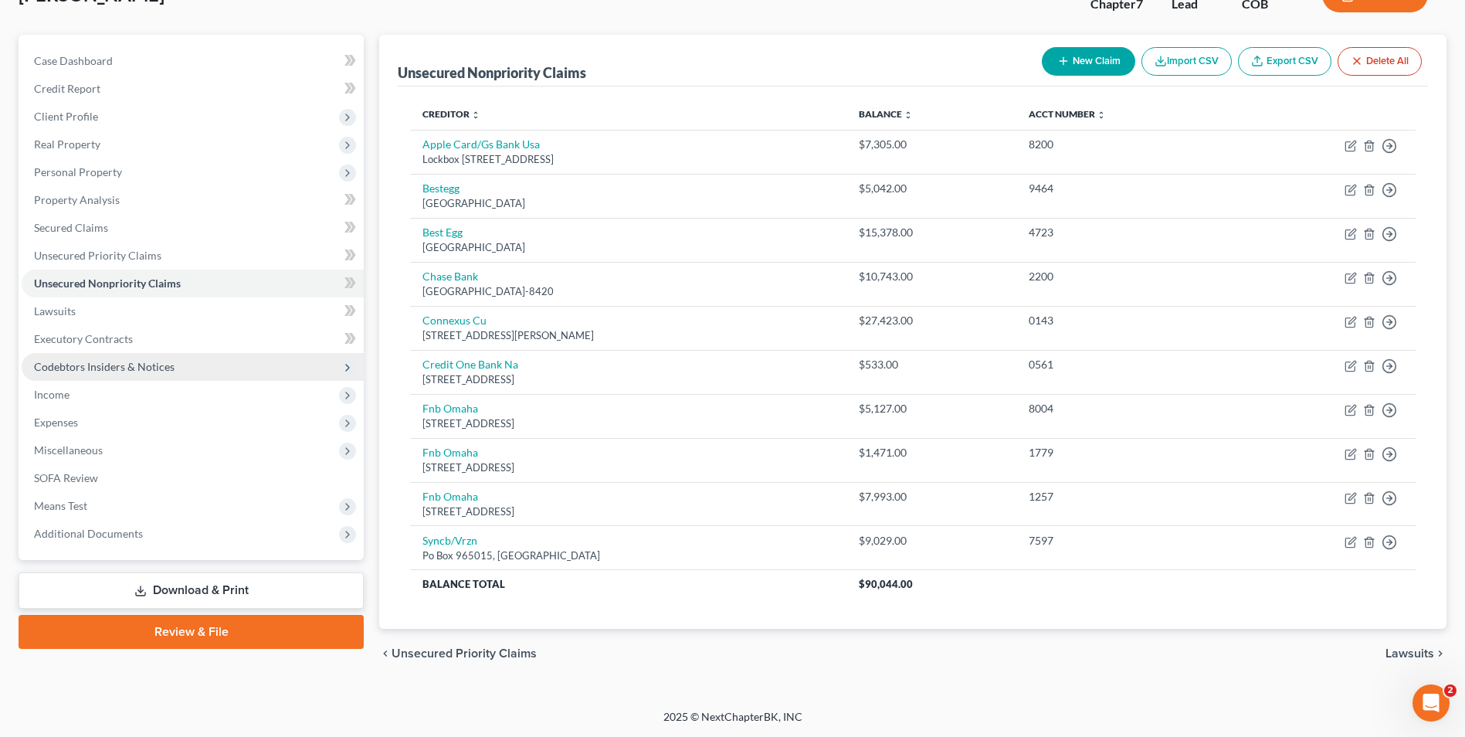
click at [134, 364] on span "Codebtors Insiders & Notices" at bounding box center [104, 366] width 141 height 13
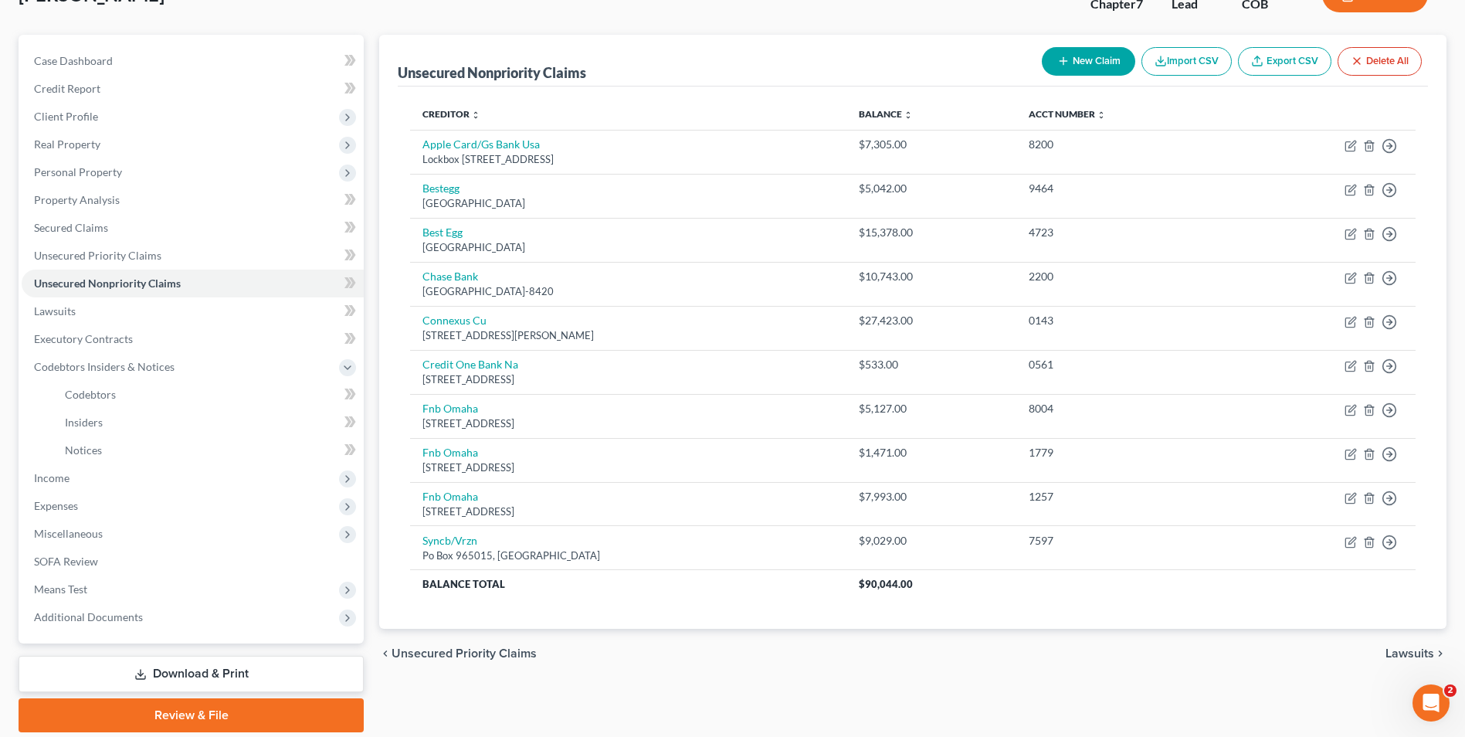
click at [1081, 67] on button "New Claim" at bounding box center [1088, 61] width 93 height 29
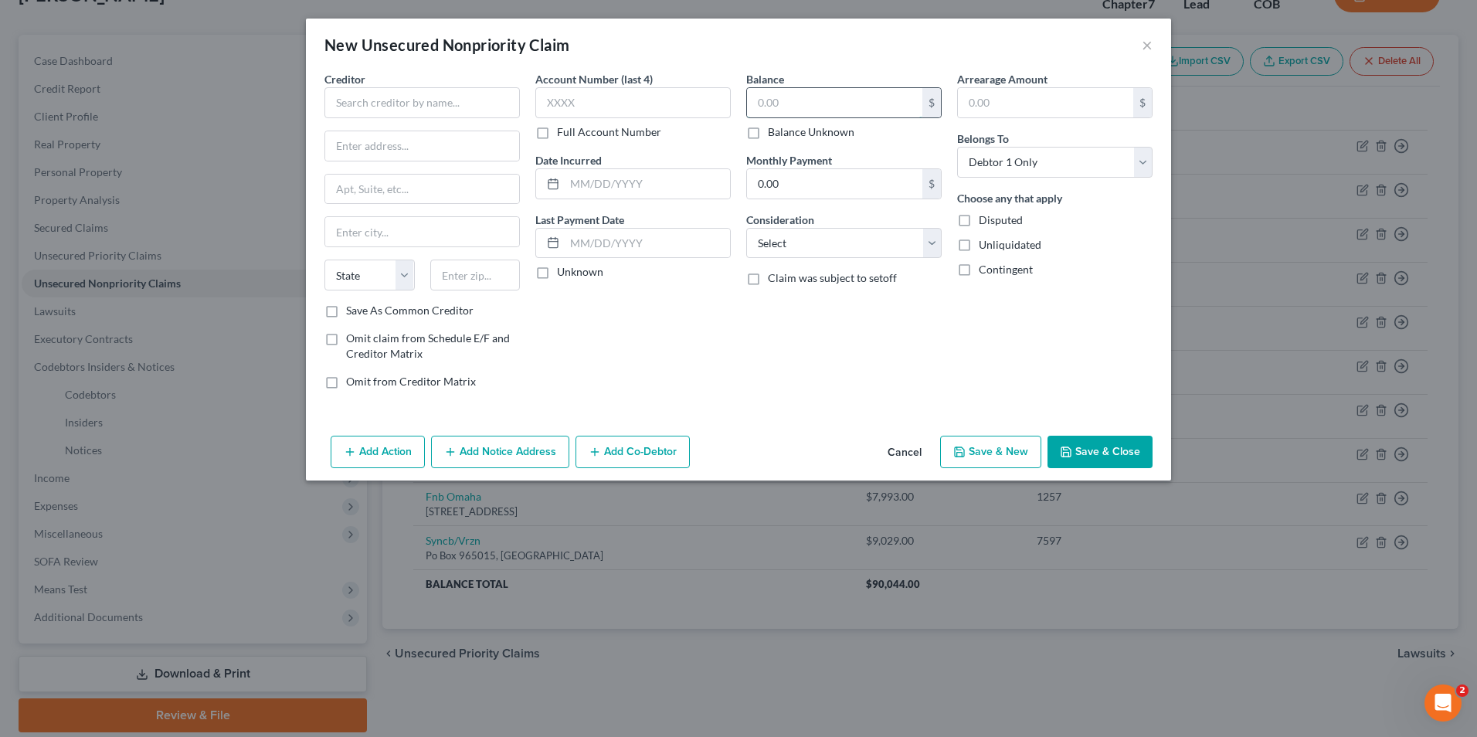
click at [813, 97] on input "text" at bounding box center [834, 102] width 175 height 29
click at [385, 92] on input "text" at bounding box center [421, 102] width 195 height 31
click at [411, 148] on input "text" at bounding box center [422, 145] width 194 height 29
click at [450, 274] on input "text" at bounding box center [475, 275] width 90 height 31
click at [625, 317] on div "Account Number (last 4) Full Account Number Date Incurred Last Payment Date Unk…" at bounding box center [633, 236] width 211 height 331
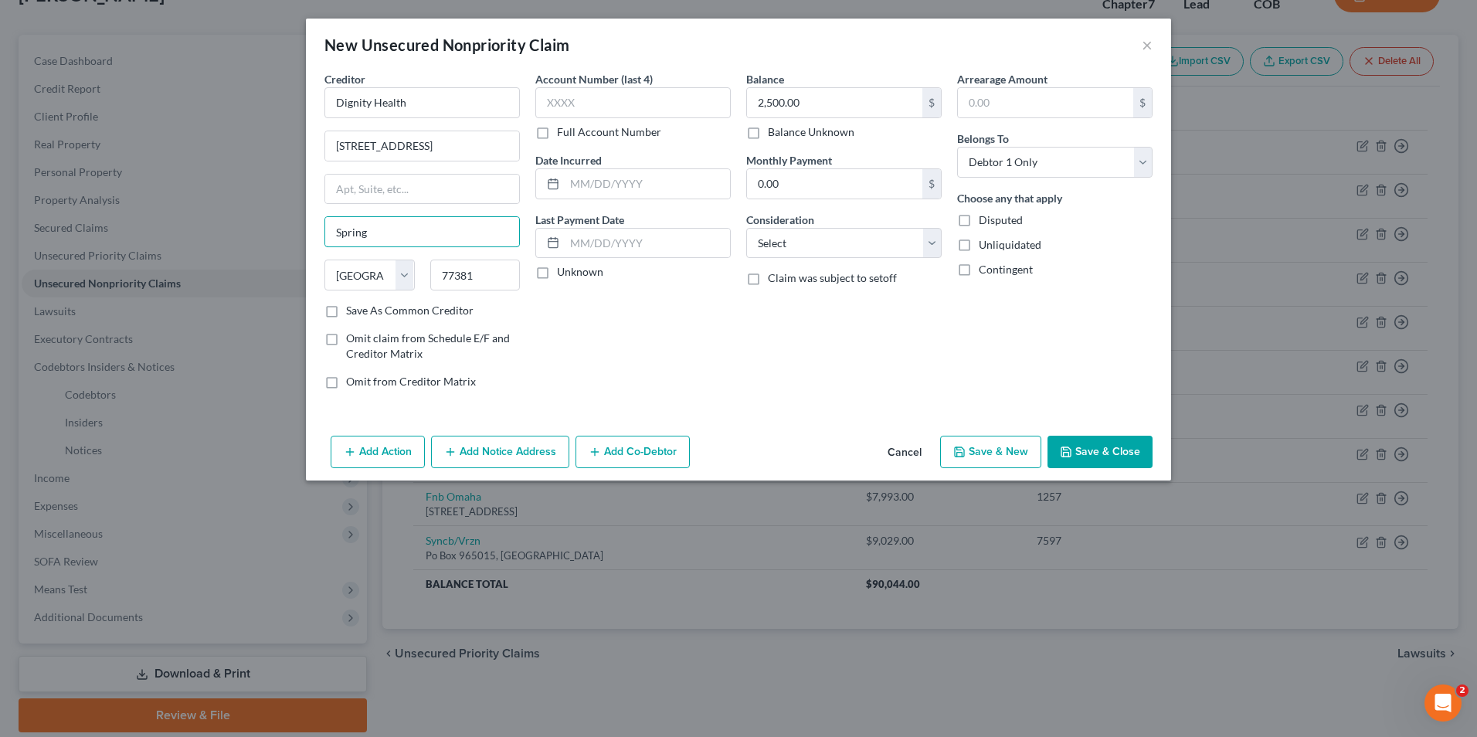
drag, startPoint x: 334, startPoint y: 232, endPoint x: 276, endPoint y: 232, distance: 58.7
click at [276, 232] on div "New Unsecured Nonpriority Claim × Creditor * Dignity Health 8686 New Trails Dri…" at bounding box center [738, 368] width 1477 height 737
click at [717, 307] on div "Account Number (last 4) Full Account Number Date Incurred Last Payment Date Unk…" at bounding box center [633, 236] width 211 height 331
drag, startPoint x: 820, startPoint y: 240, endPoint x: 822, endPoint y: 248, distance: 8.1
click at [820, 240] on select "Select Cable / Satellite Services Collection Agency Credit Card Debt Debt Couns…" at bounding box center [843, 243] width 195 height 31
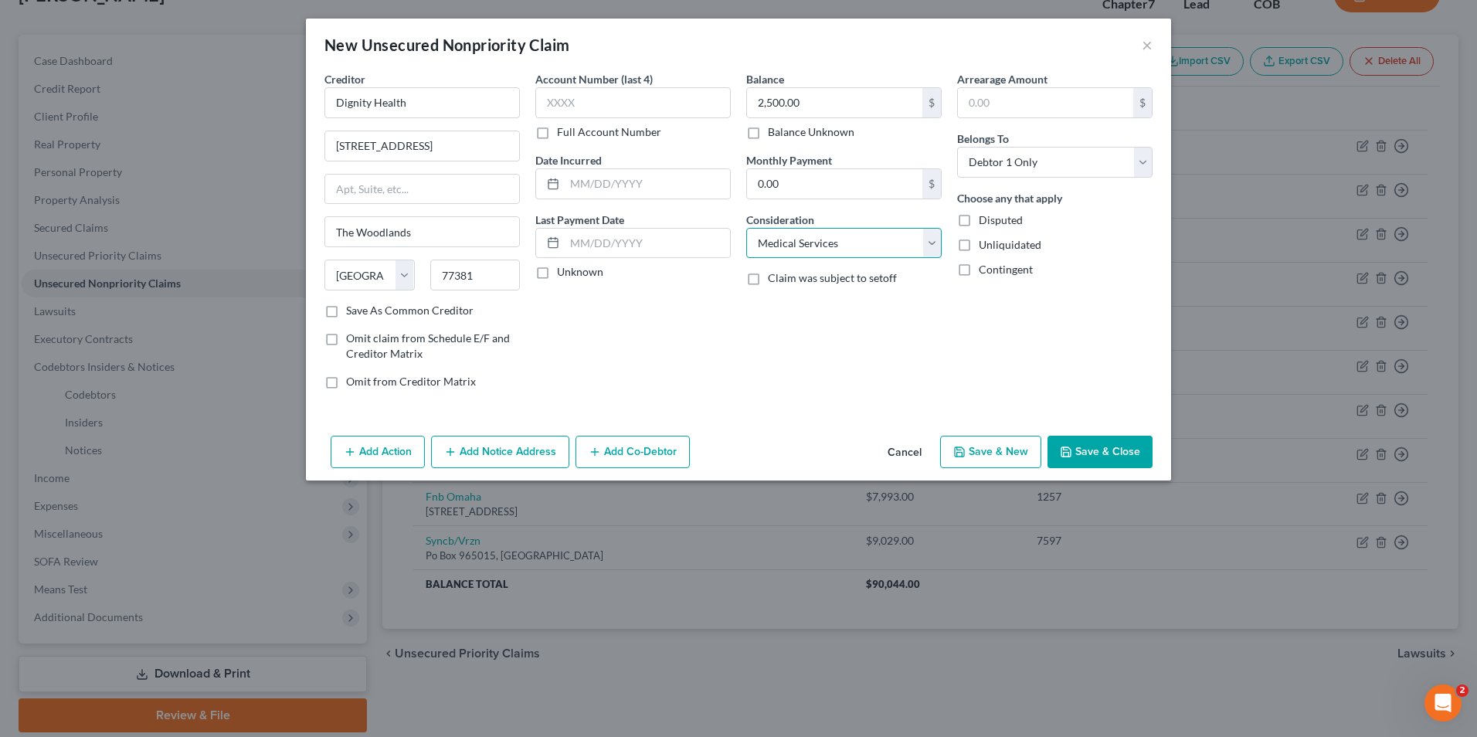
click at [746, 228] on select "Select Cable / Satellite Services Collection Agency Credit Card Debt Debt Couns…" at bounding box center [843, 243] width 195 height 31
click at [1082, 449] on button "Save & Close" at bounding box center [1099, 452] width 105 height 32
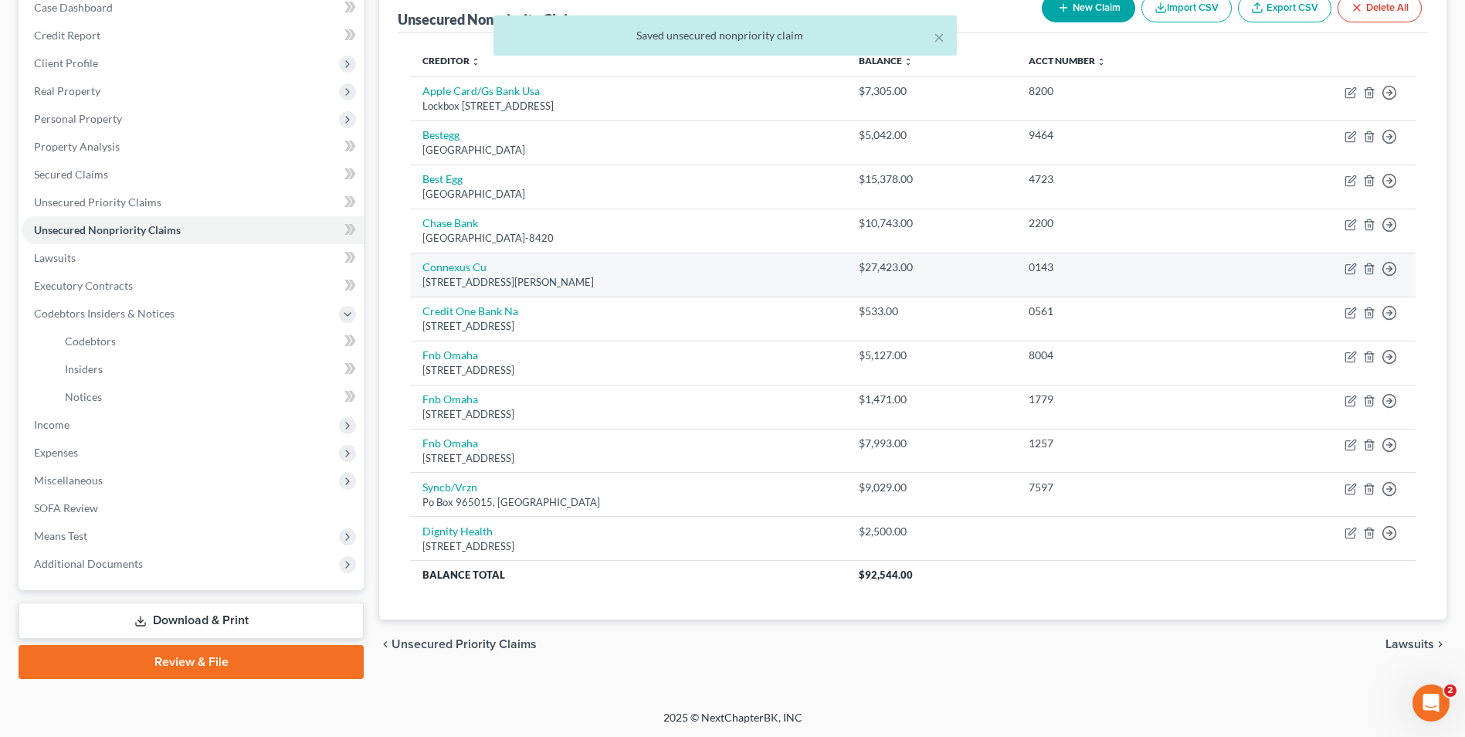
scroll to position [168, 0]
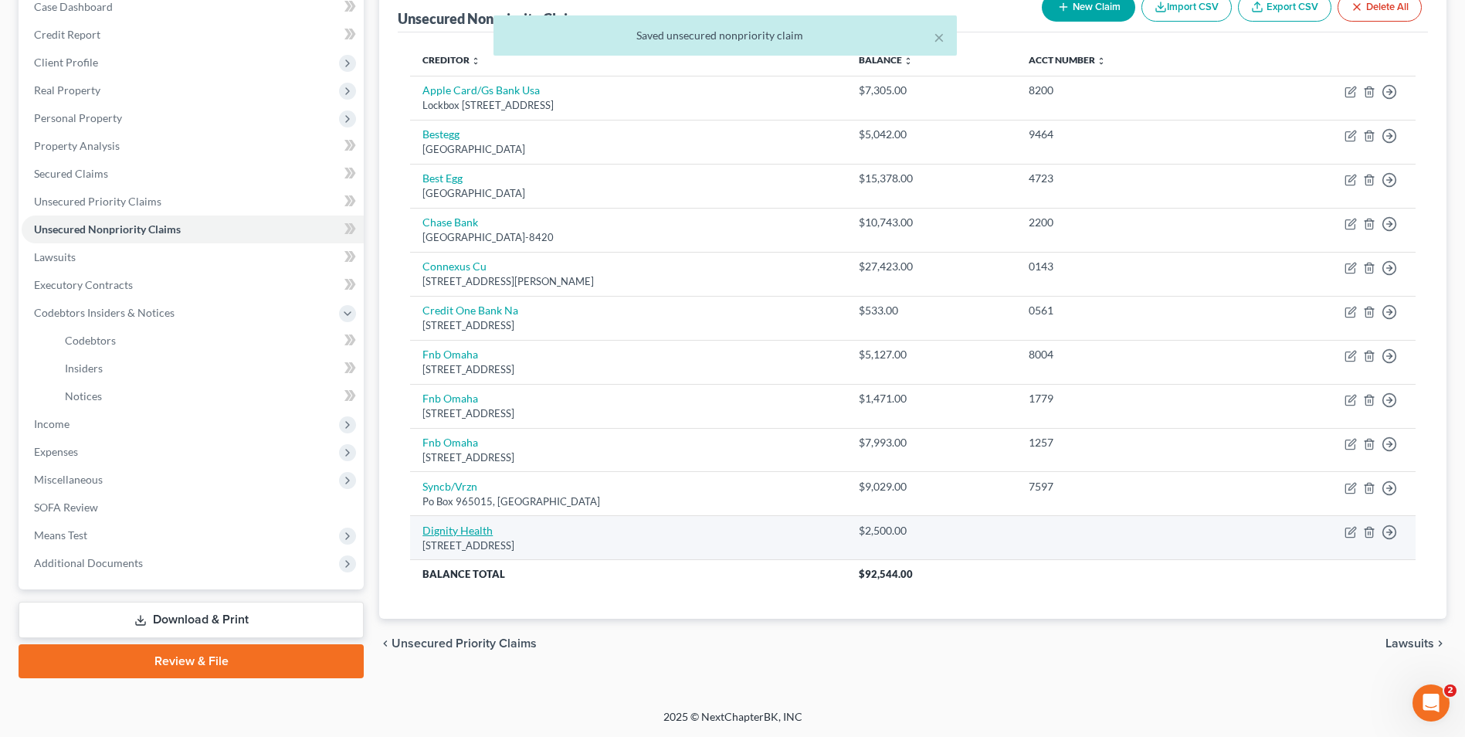
click at [453, 535] on link "Dignity Health" at bounding box center [458, 530] width 70 height 13
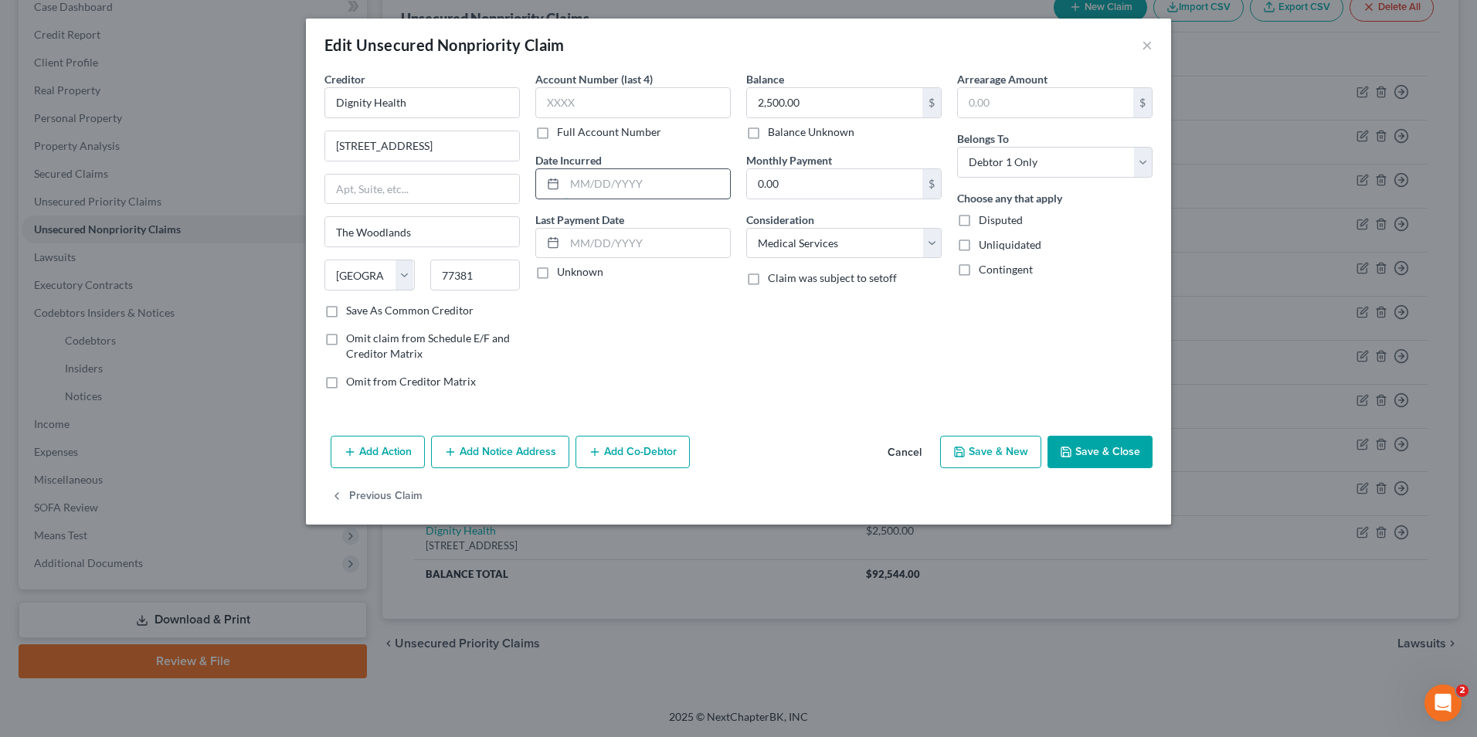
drag, startPoint x: 623, startPoint y: 190, endPoint x: 628, endPoint y: 177, distance: 14.2
click at [624, 178] on input "text" at bounding box center [647, 183] width 165 height 29
click at [568, 180] on input "2/05/2025" at bounding box center [647, 183] width 165 height 29
click at [1083, 446] on button "Save & Close" at bounding box center [1099, 452] width 105 height 32
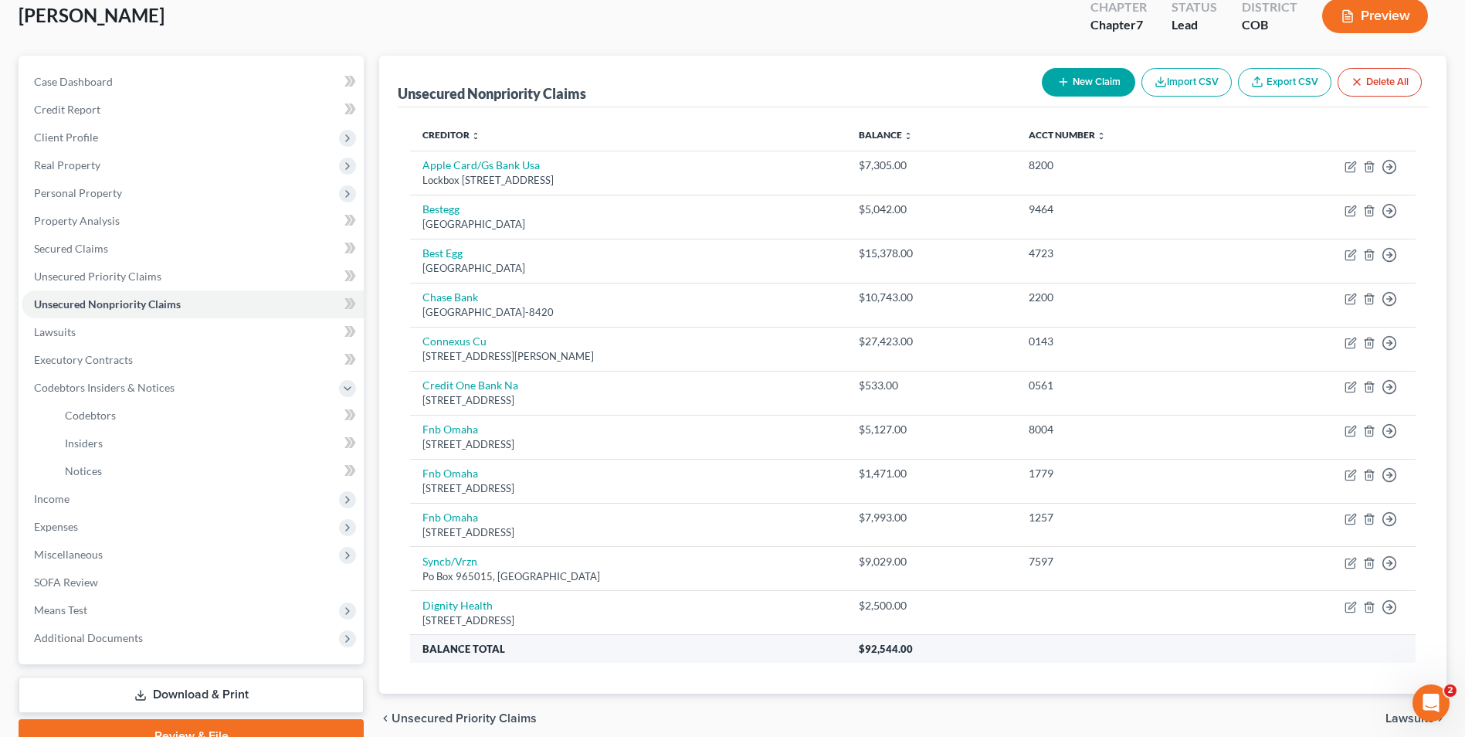
scroll to position [90, 0]
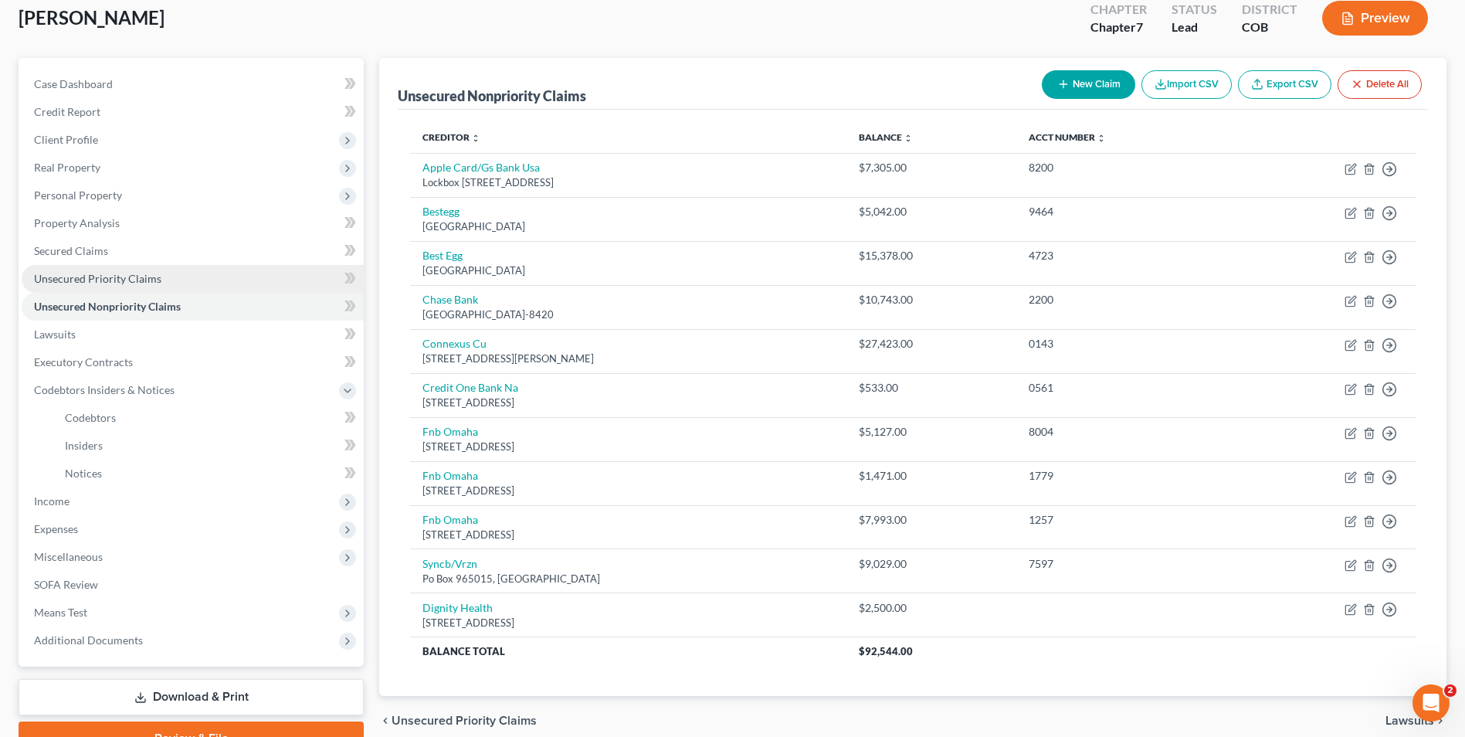
click at [151, 283] on span "Unsecured Priority Claims" at bounding box center [97, 278] width 127 height 13
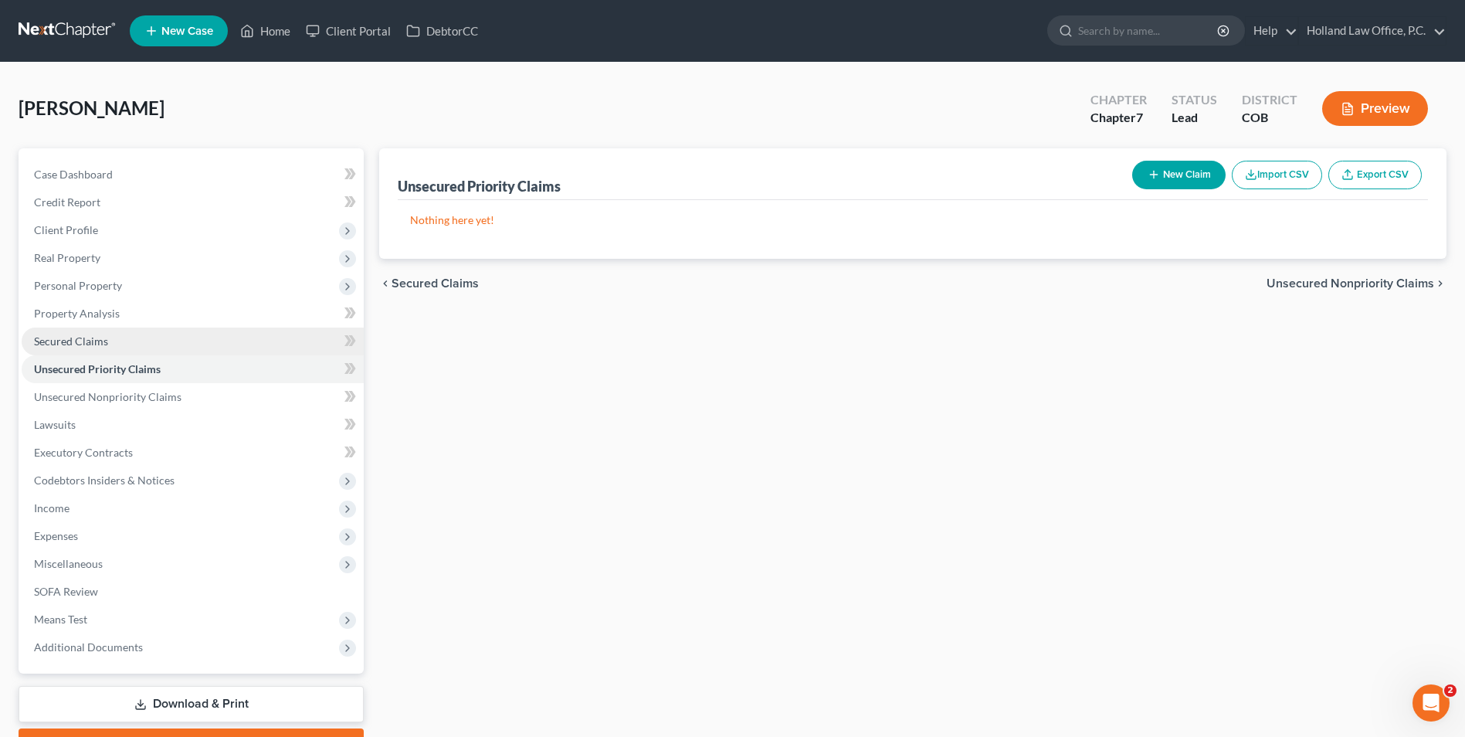
click at [263, 341] on link "Secured Claims" at bounding box center [193, 342] width 342 height 28
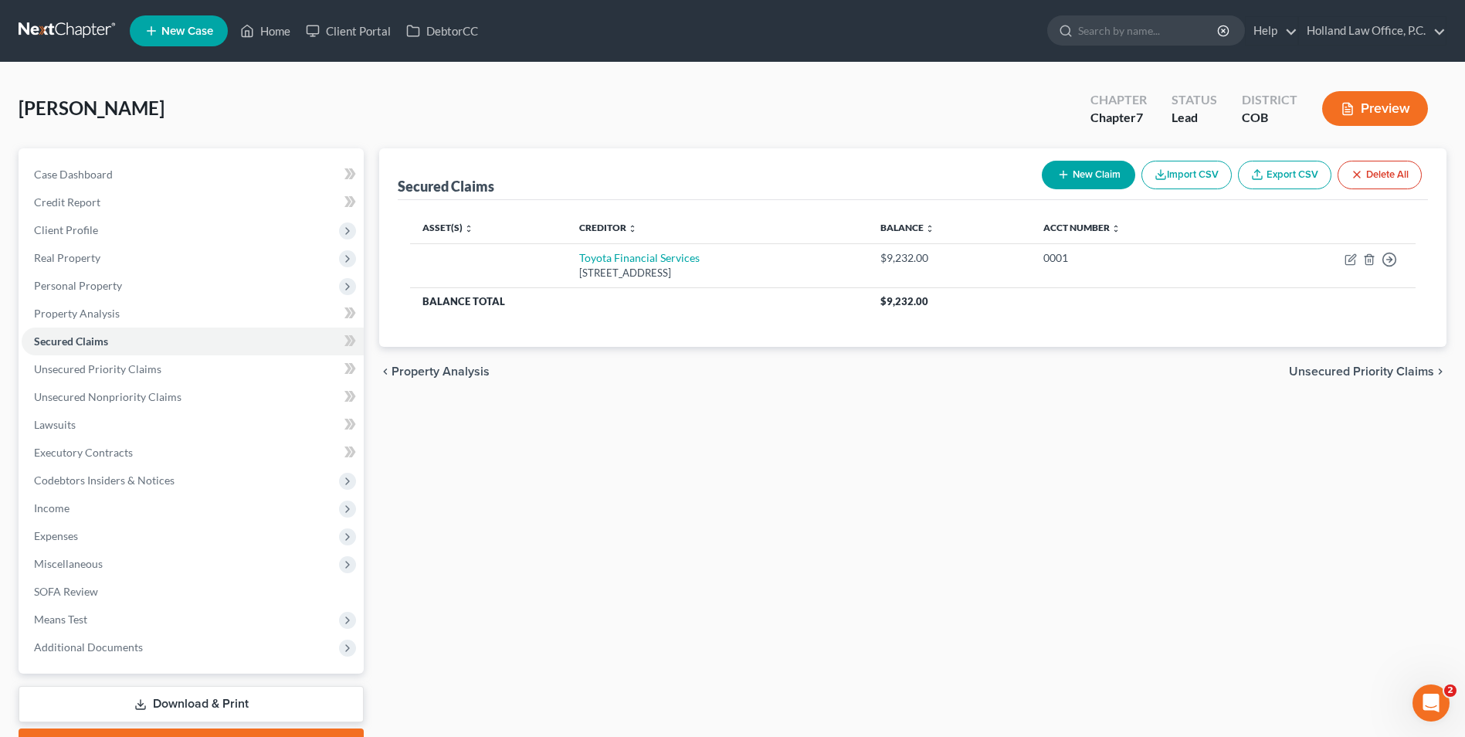
scroll to position [77, 0]
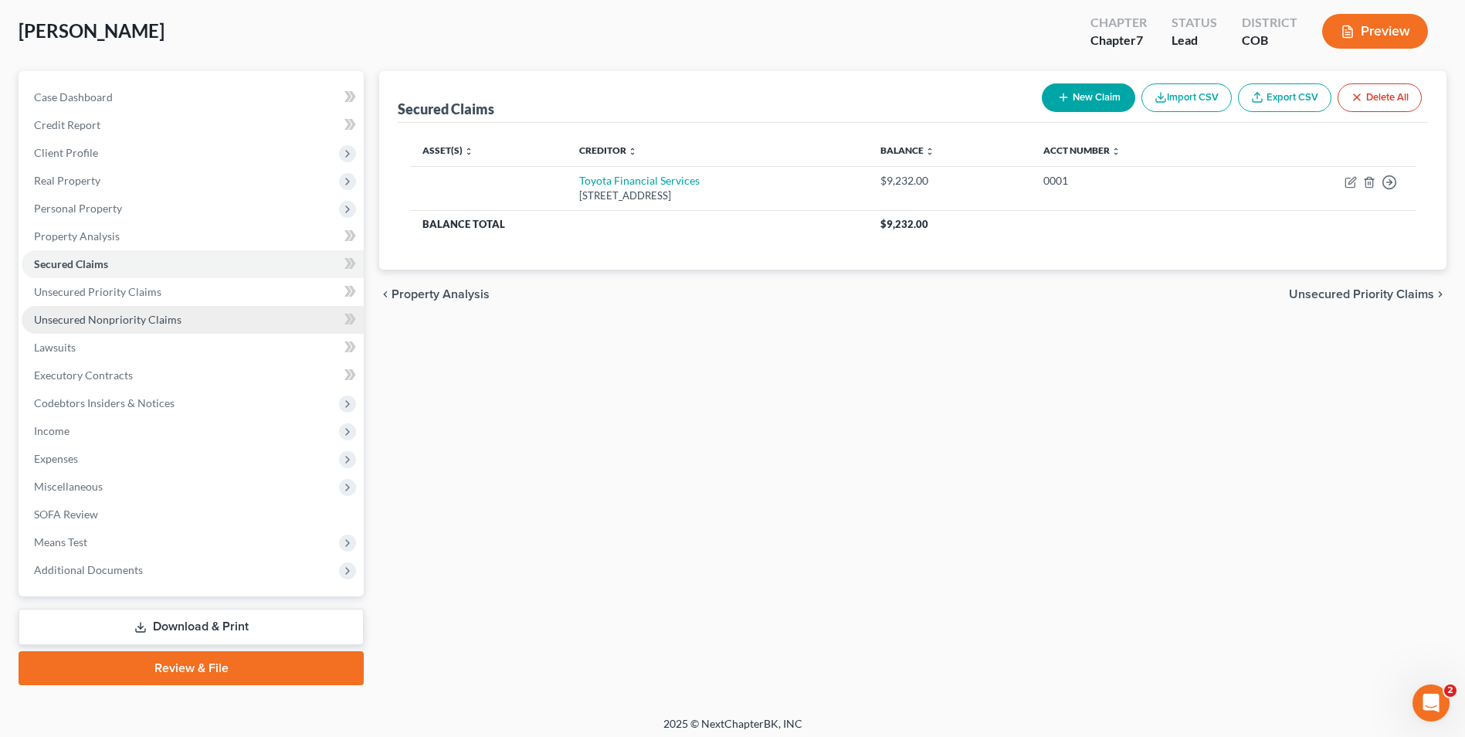
click at [102, 318] on span "Unsecured Nonpriority Claims" at bounding box center [108, 319] width 148 height 13
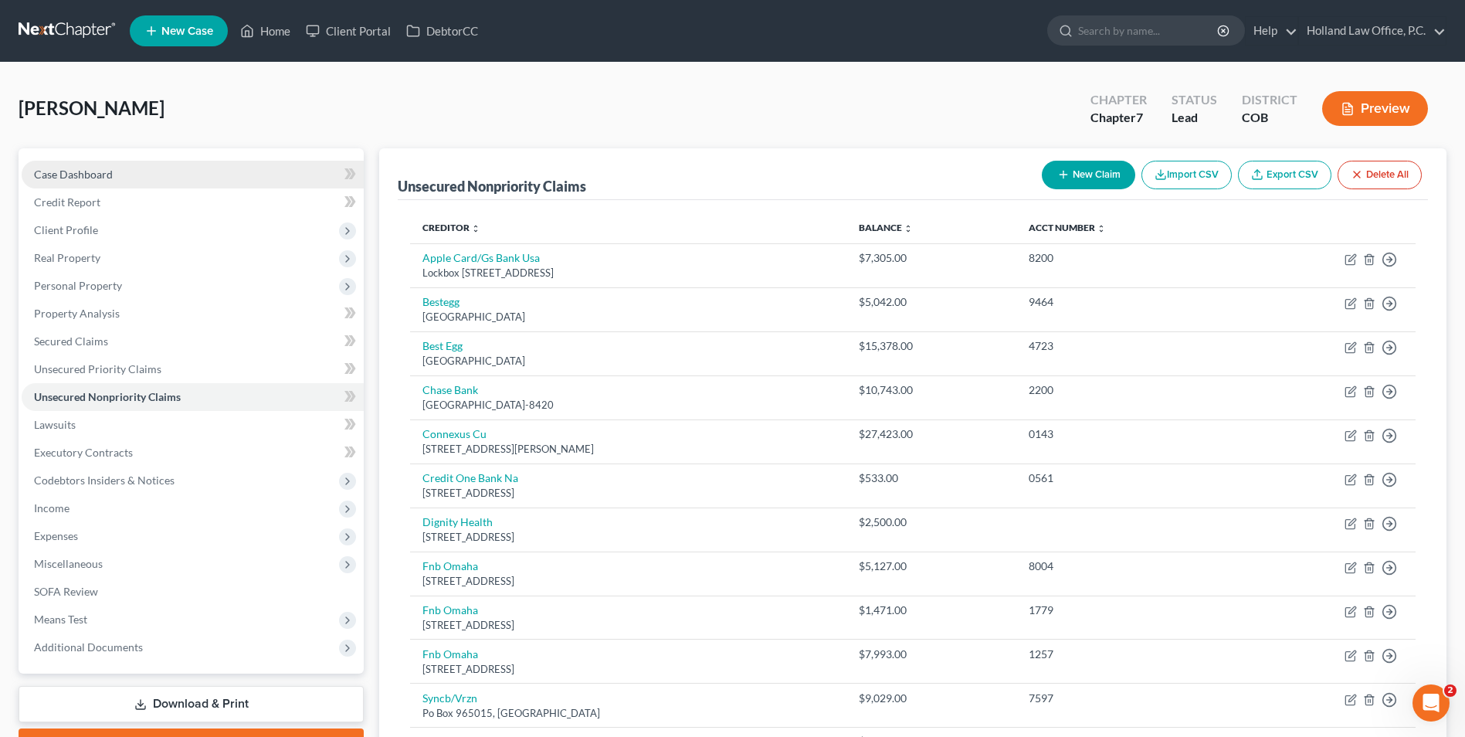
click at [79, 173] on span "Case Dashboard" at bounding box center [73, 174] width 79 height 13
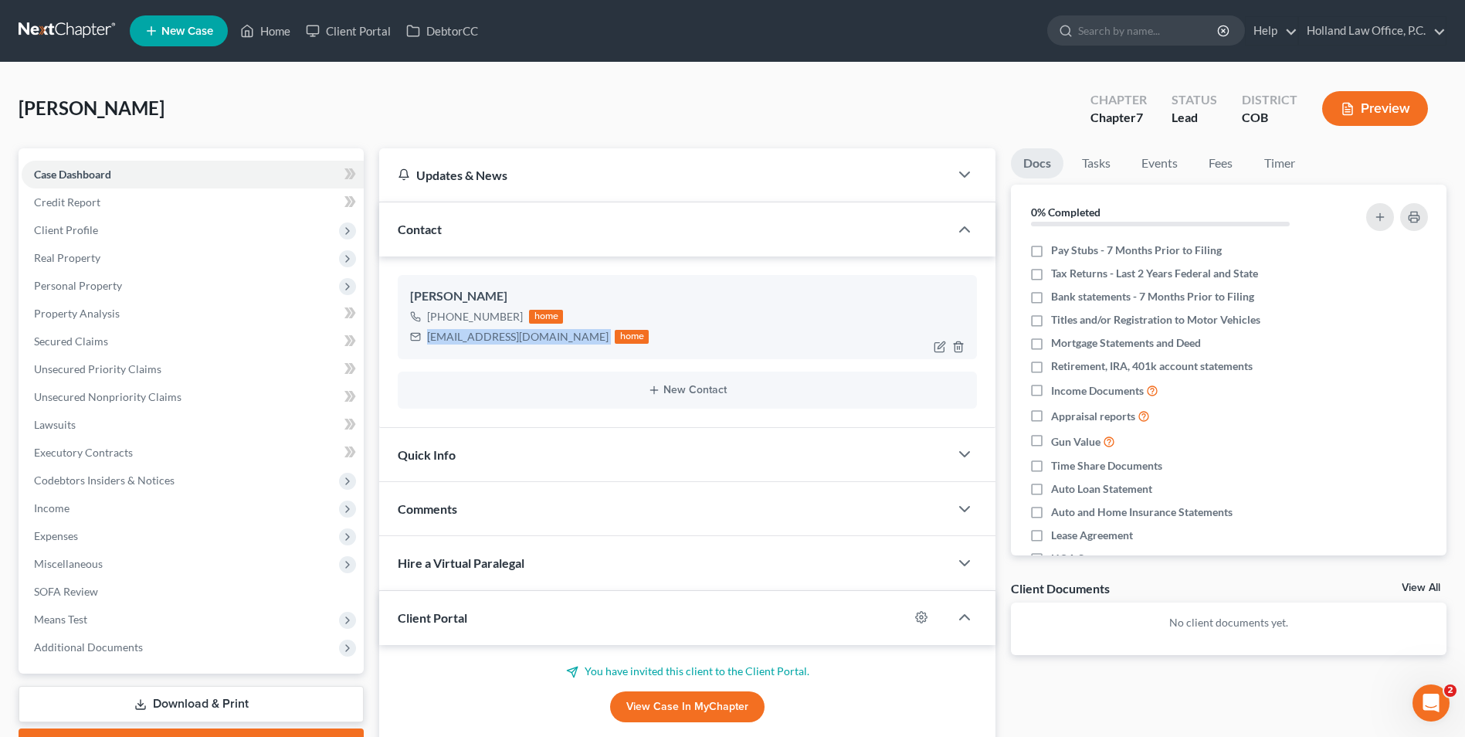
drag, startPoint x: 541, startPoint y: 345, endPoint x: 429, endPoint y: 340, distance: 112.9
click at [429, 340] on div "dylon2013@gmail.com home" at bounding box center [529, 337] width 239 height 20
drag, startPoint x: 523, startPoint y: 314, endPoint x: 443, endPoint y: 321, distance: 80.7
click at [443, 321] on div "+1 (970) 593-2992 home" at bounding box center [529, 317] width 239 height 20
copy div "(970) 593-2992"
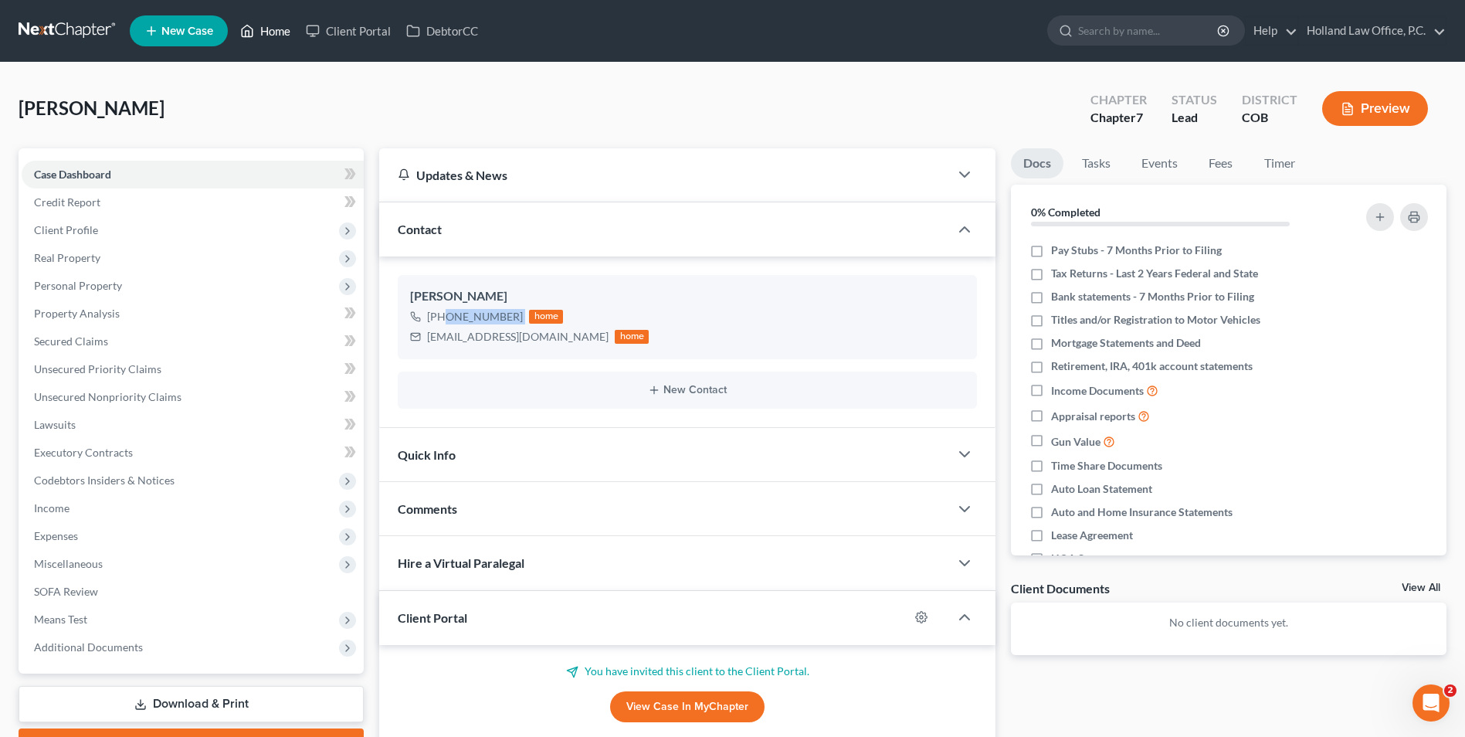
click at [276, 32] on link "Home" at bounding box center [266, 31] width 66 height 28
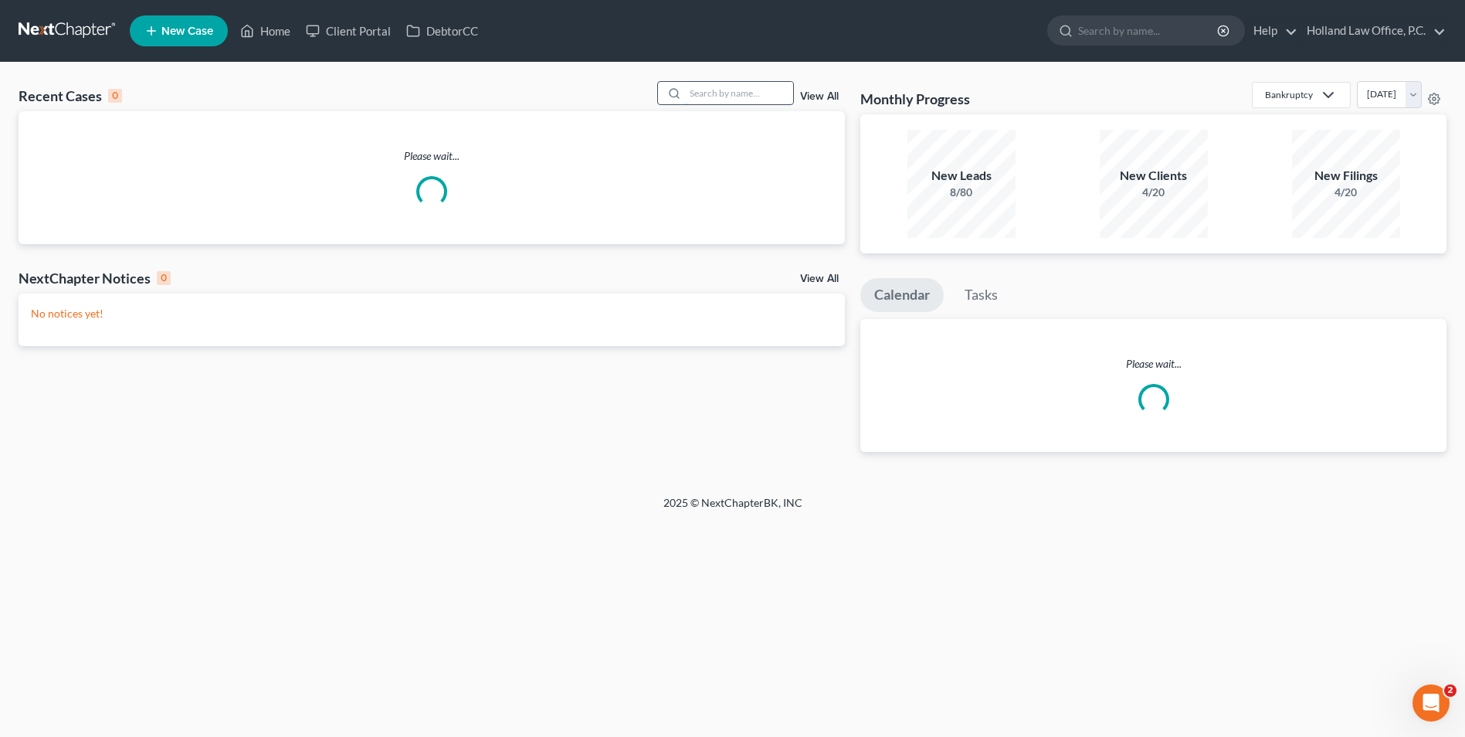
click at [701, 93] on input "search" at bounding box center [739, 93] width 108 height 22
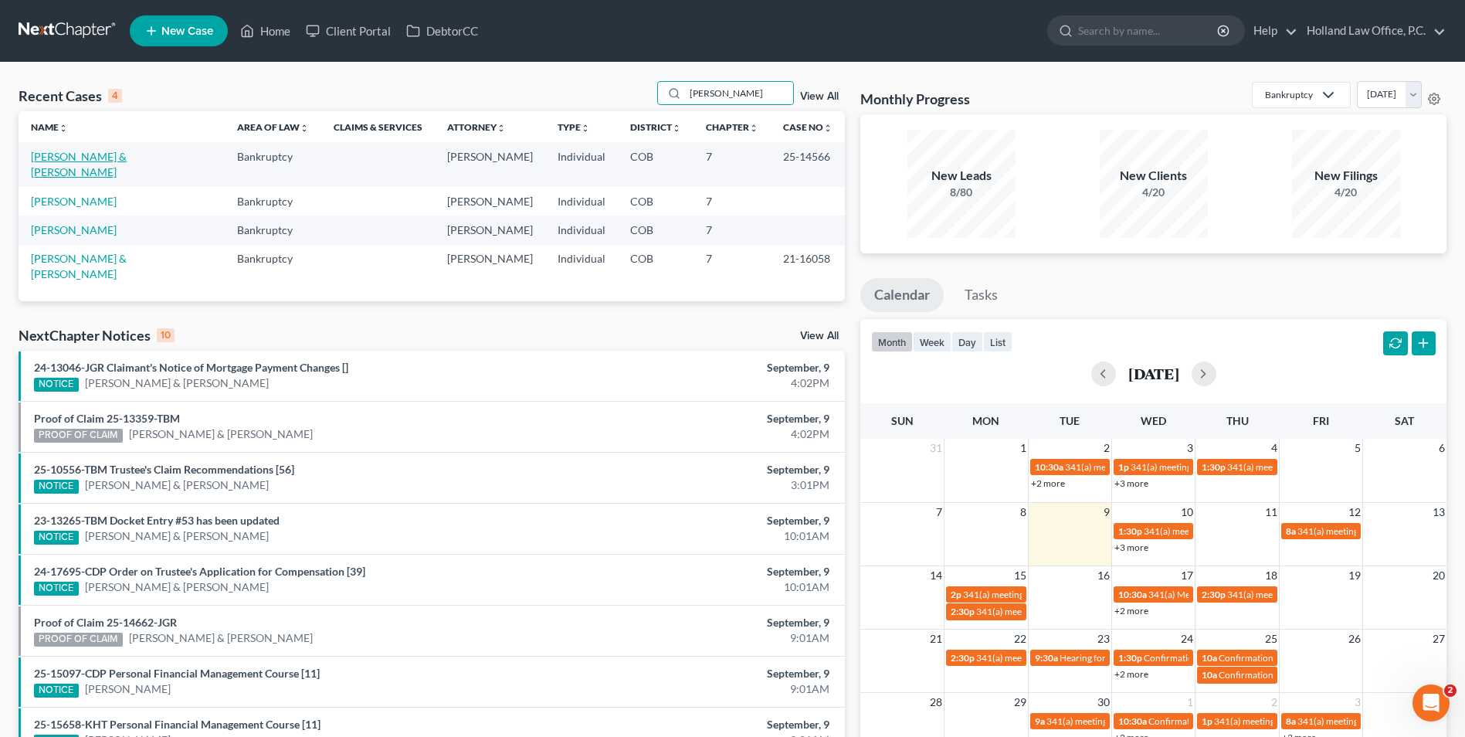
click at [59, 159] on link "[PERSON_NAME] & [PERSON_NAME]" at bounding box center [79, 164] width 96 height 29
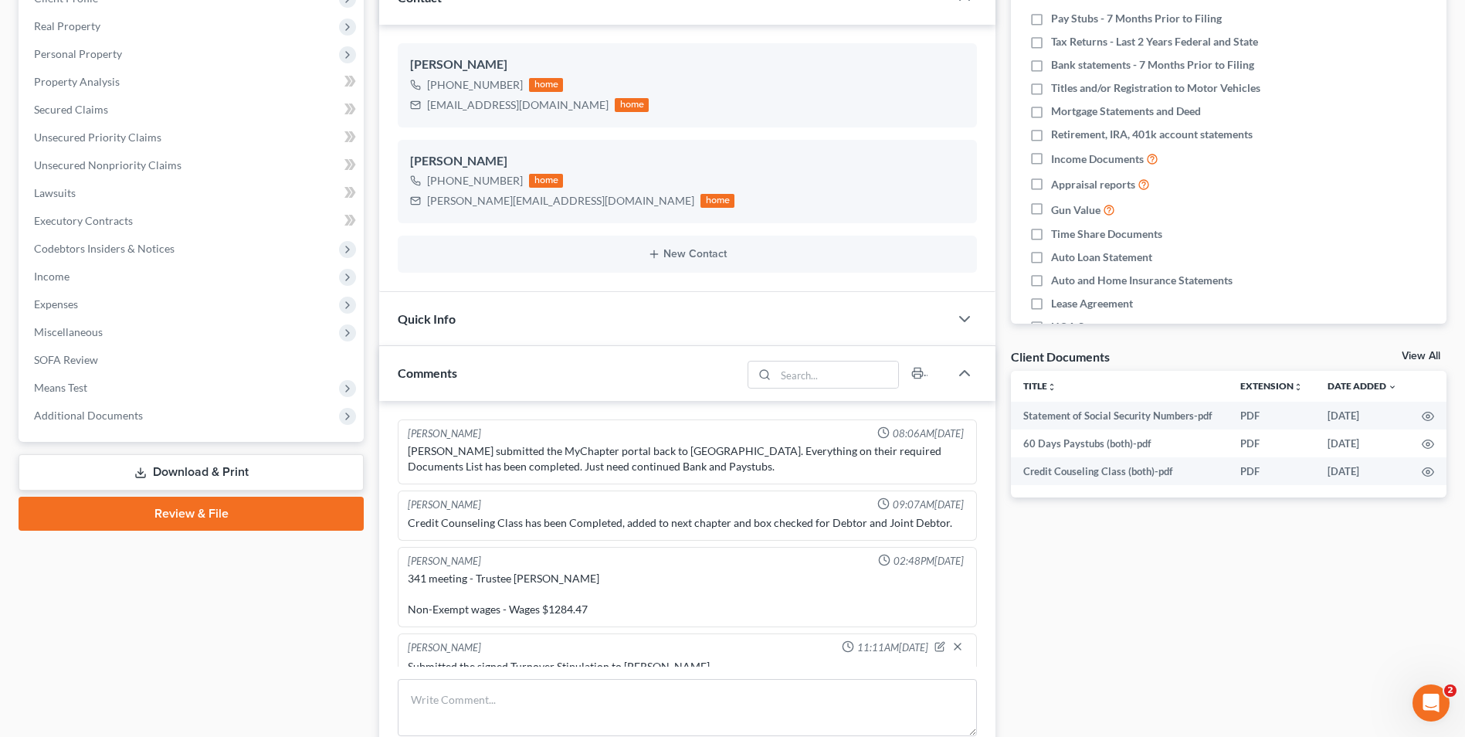
scroll to position [19, 0]
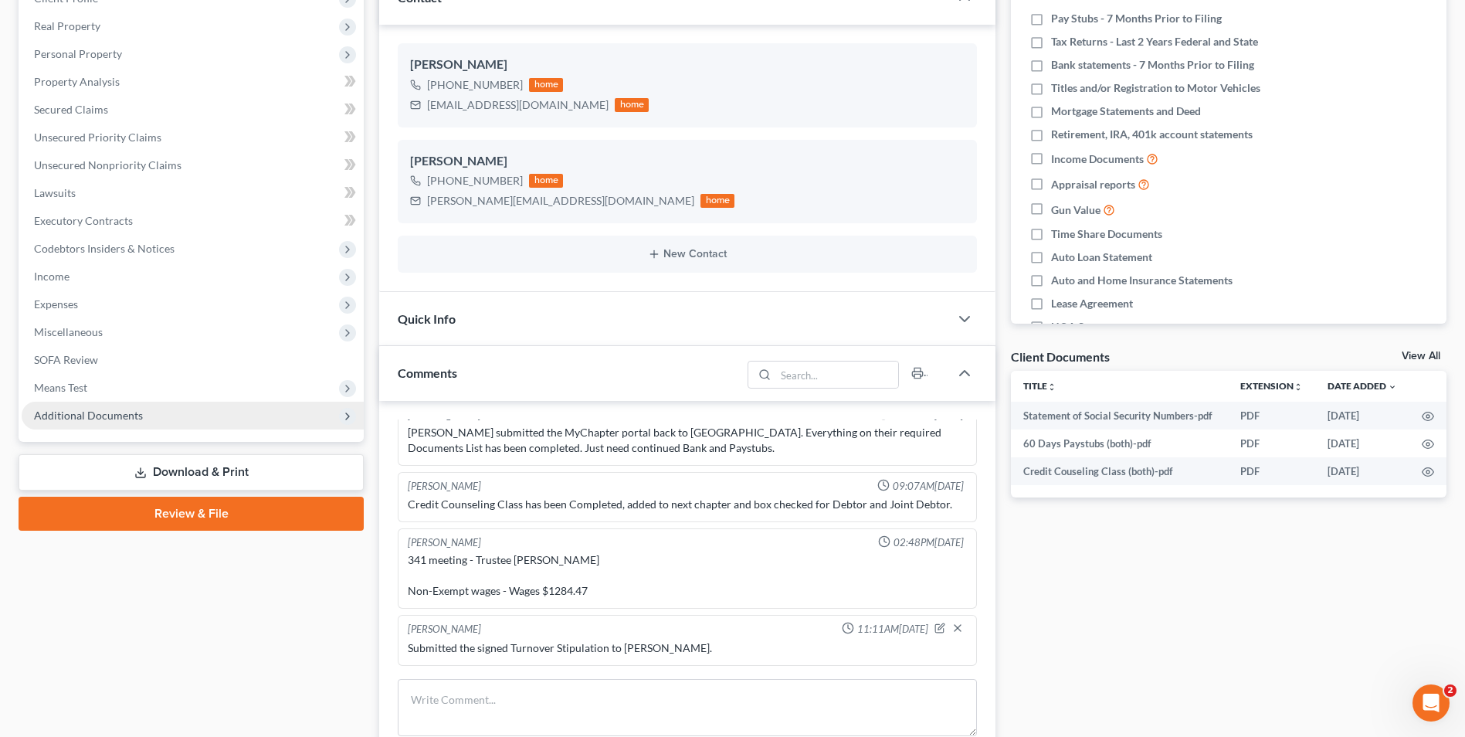
click at [137, 426] on span "Additional Documents" at bounding box center [193, 416] width 342 height 28
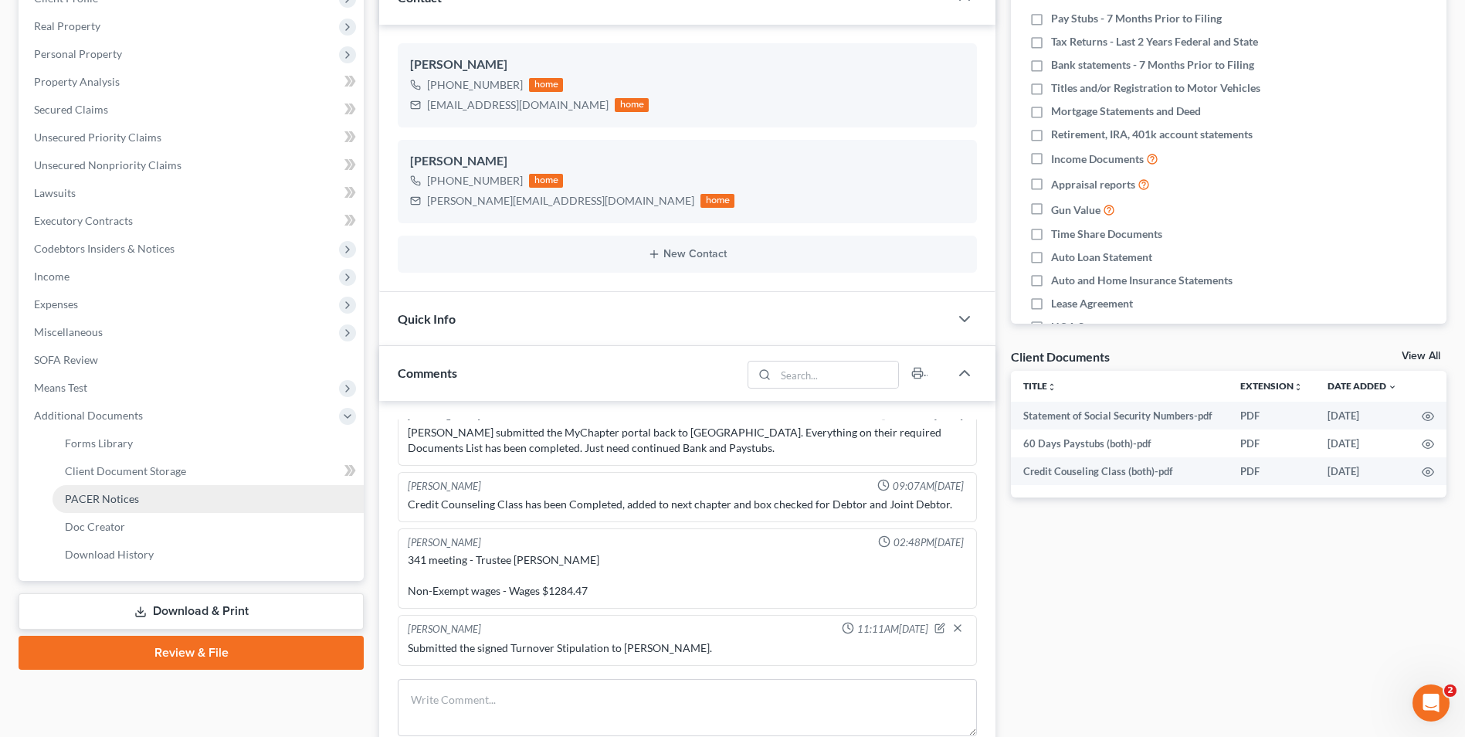
click at [96, 499] on span "PACER Notices" at bounding box center [102, 498] width 74 height 13
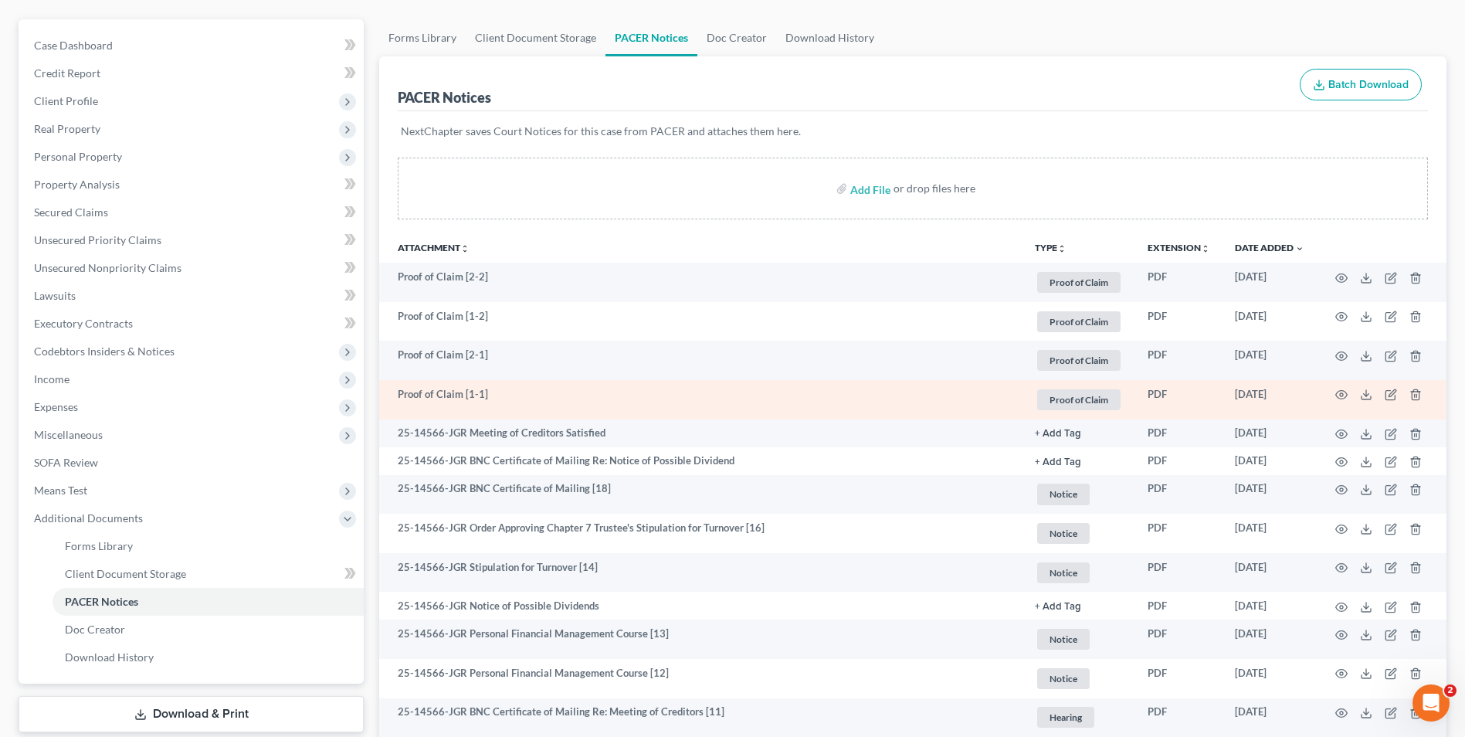
scroll to position [154, 0]
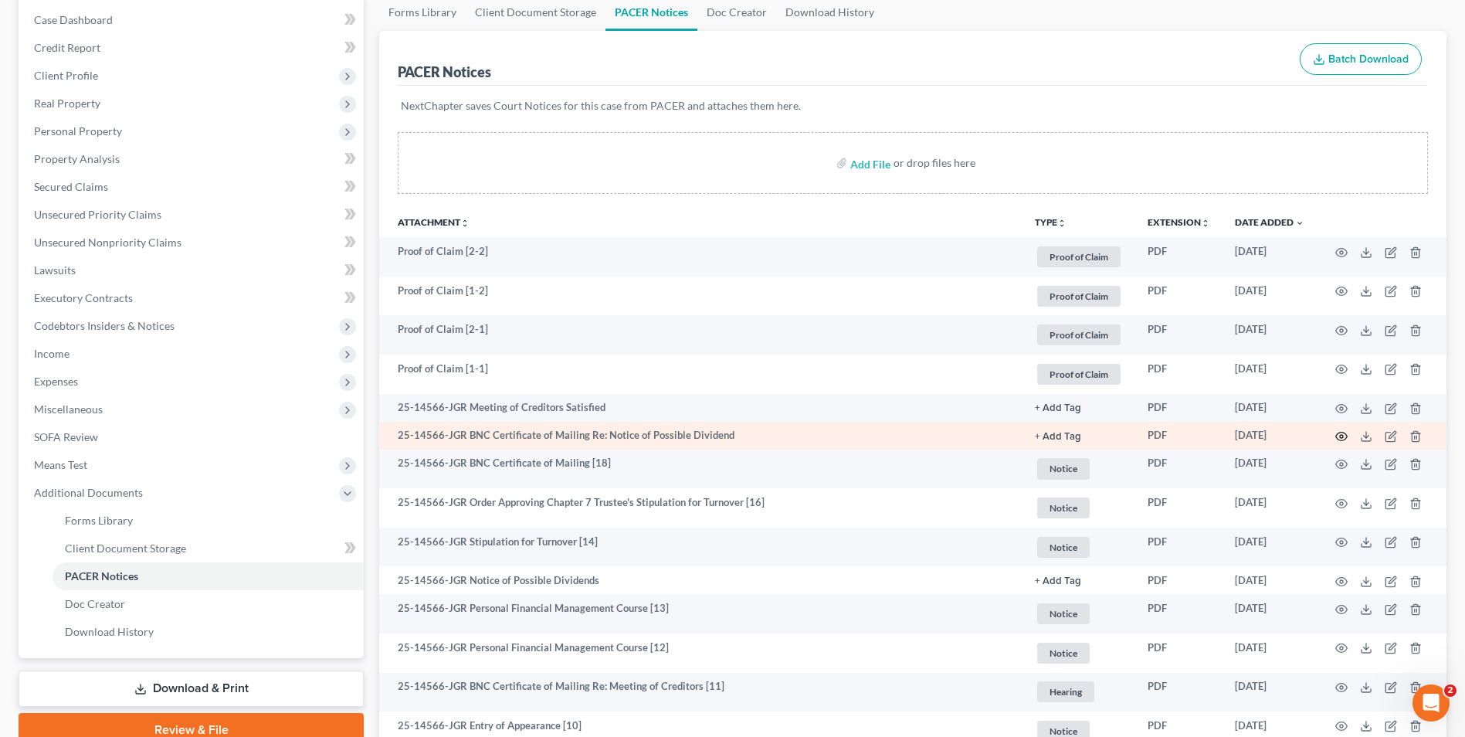
click at [1339, 436] on icon "button" at bounding box center [1342, 436] width 12 height 12
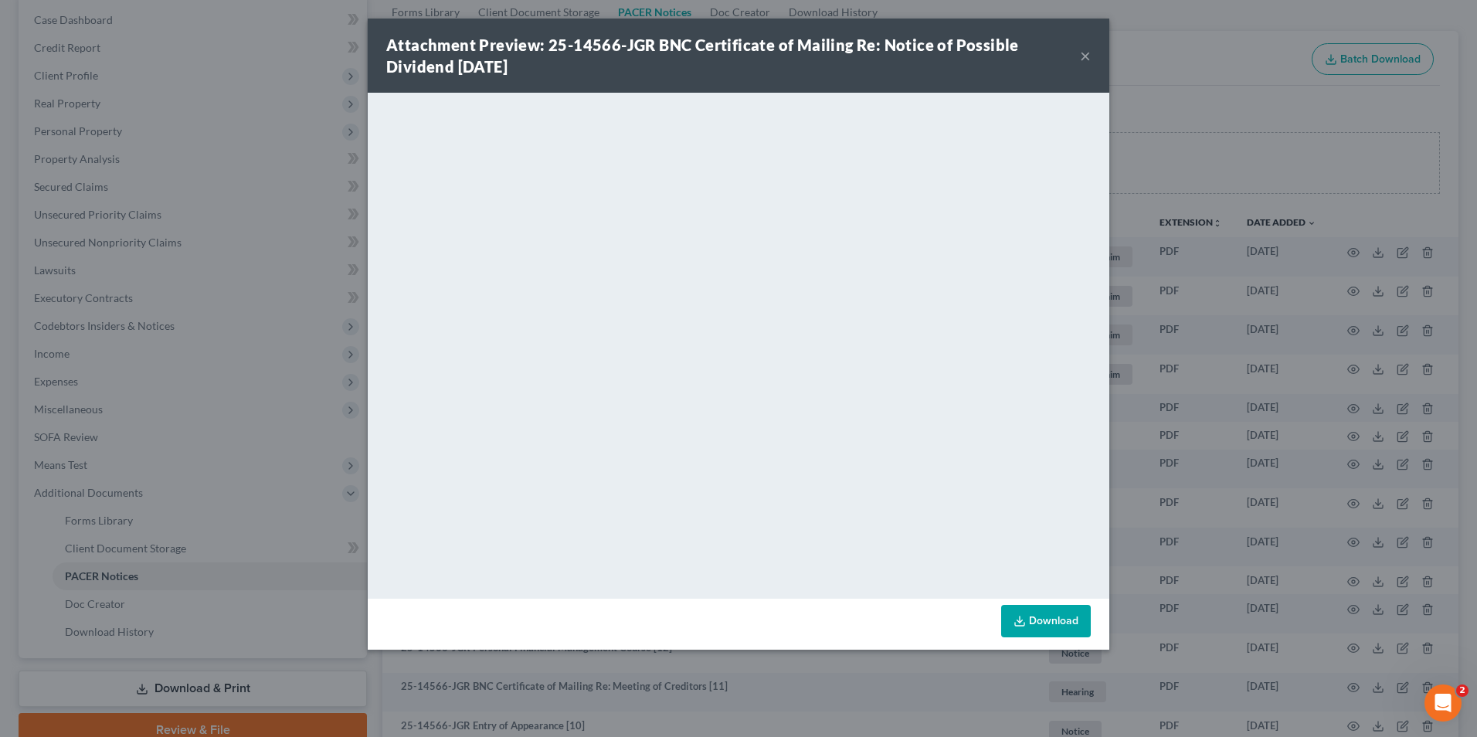
click at [1088, 53] on button "×" at bounding box center [1085, 55] width 11 height 19
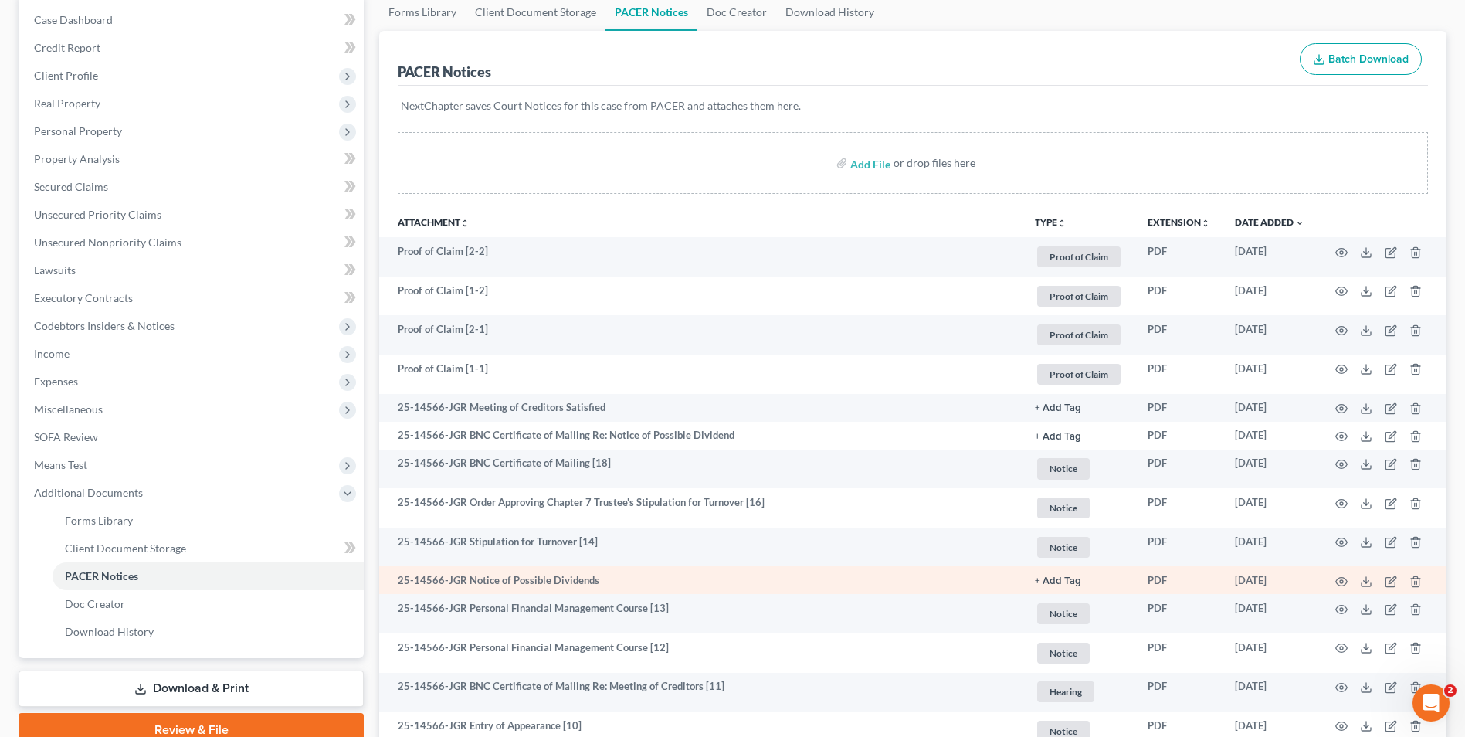
click at [1349, 580] on td at bounding box center [1382, 580] width 130 height 28
click at [1342, 582] on icon "button" at bounding box center [1342, 581] width 12 height 12
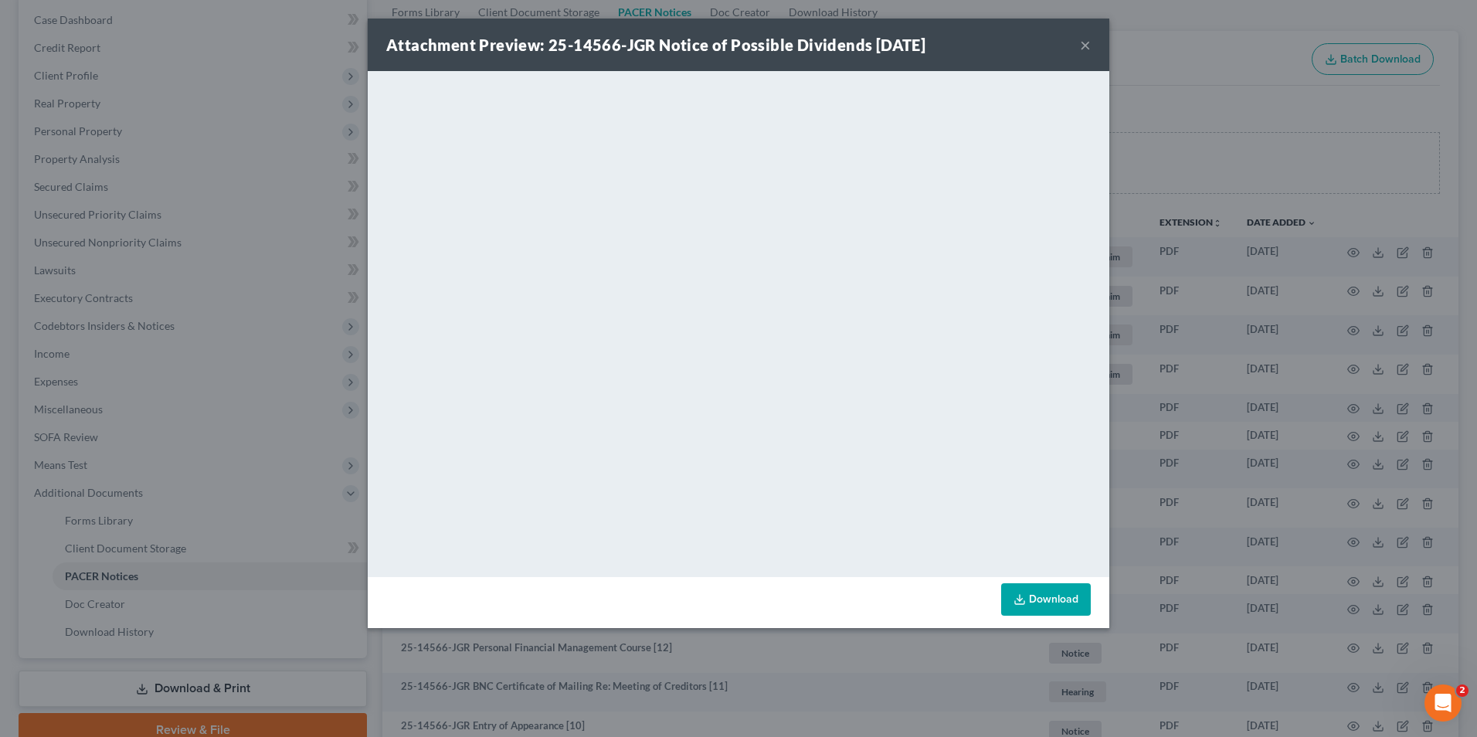
click at [1084, 45] on button "×" at bounding box center [1085, 45] width 11 height 19
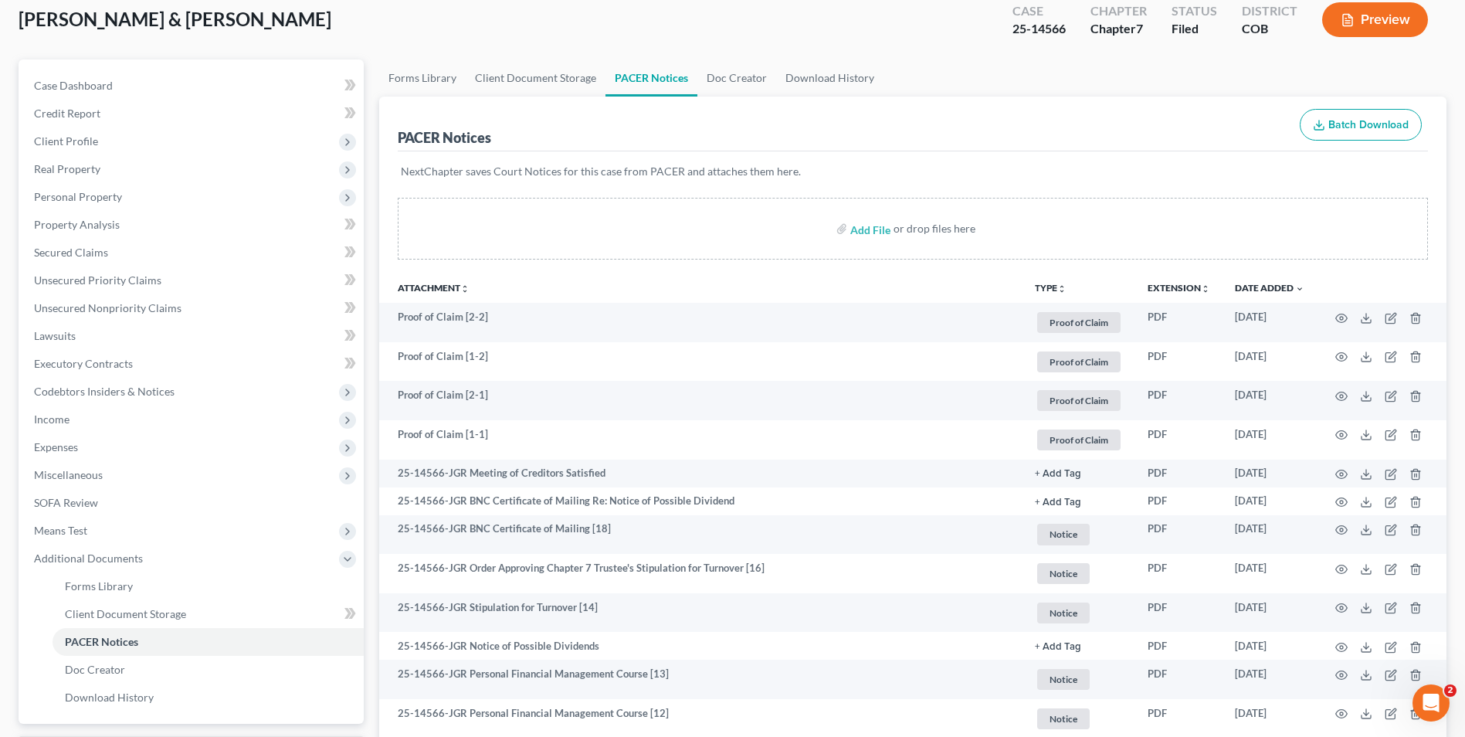
scroll to position [0, 0]
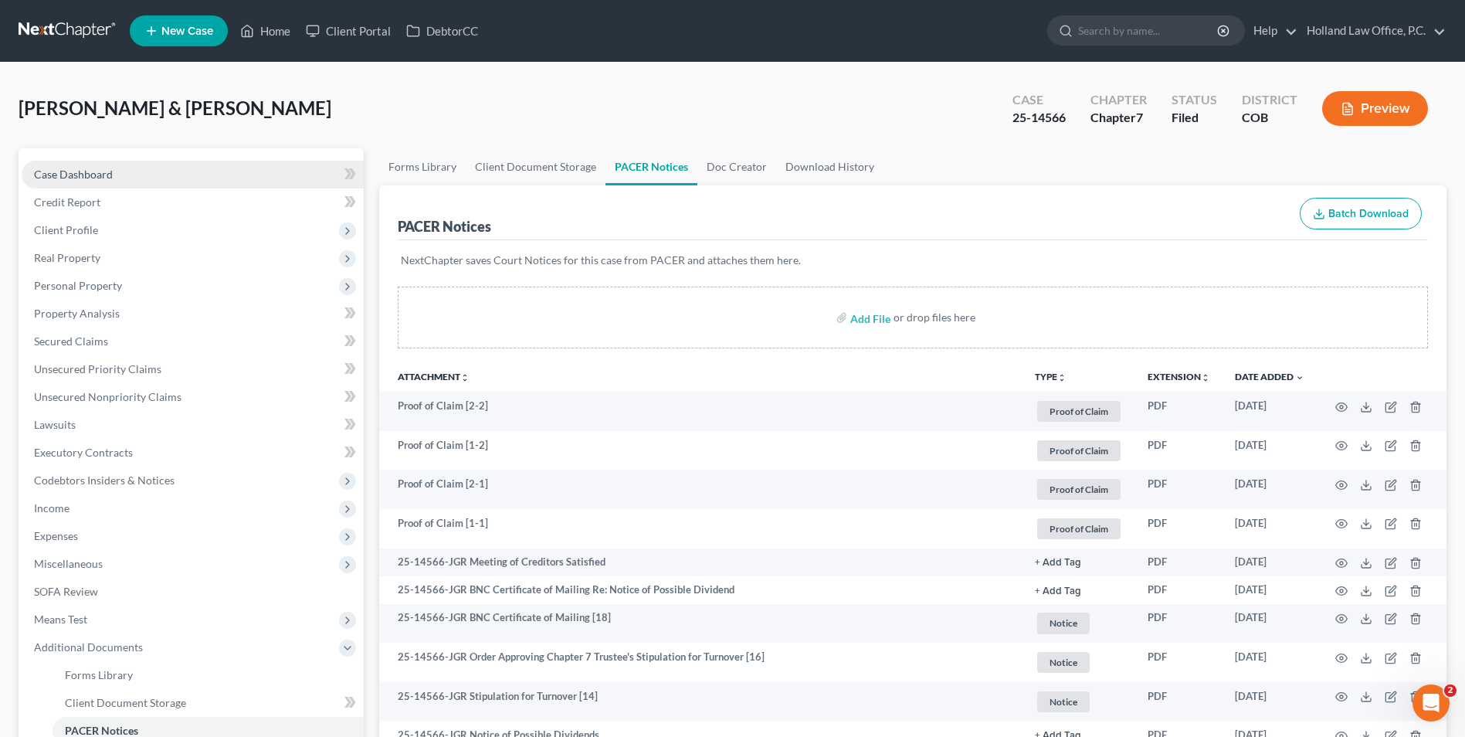
click at [101, 175] on span "Case Dashboard" at bounding box center [73, 174] width 79 height 13
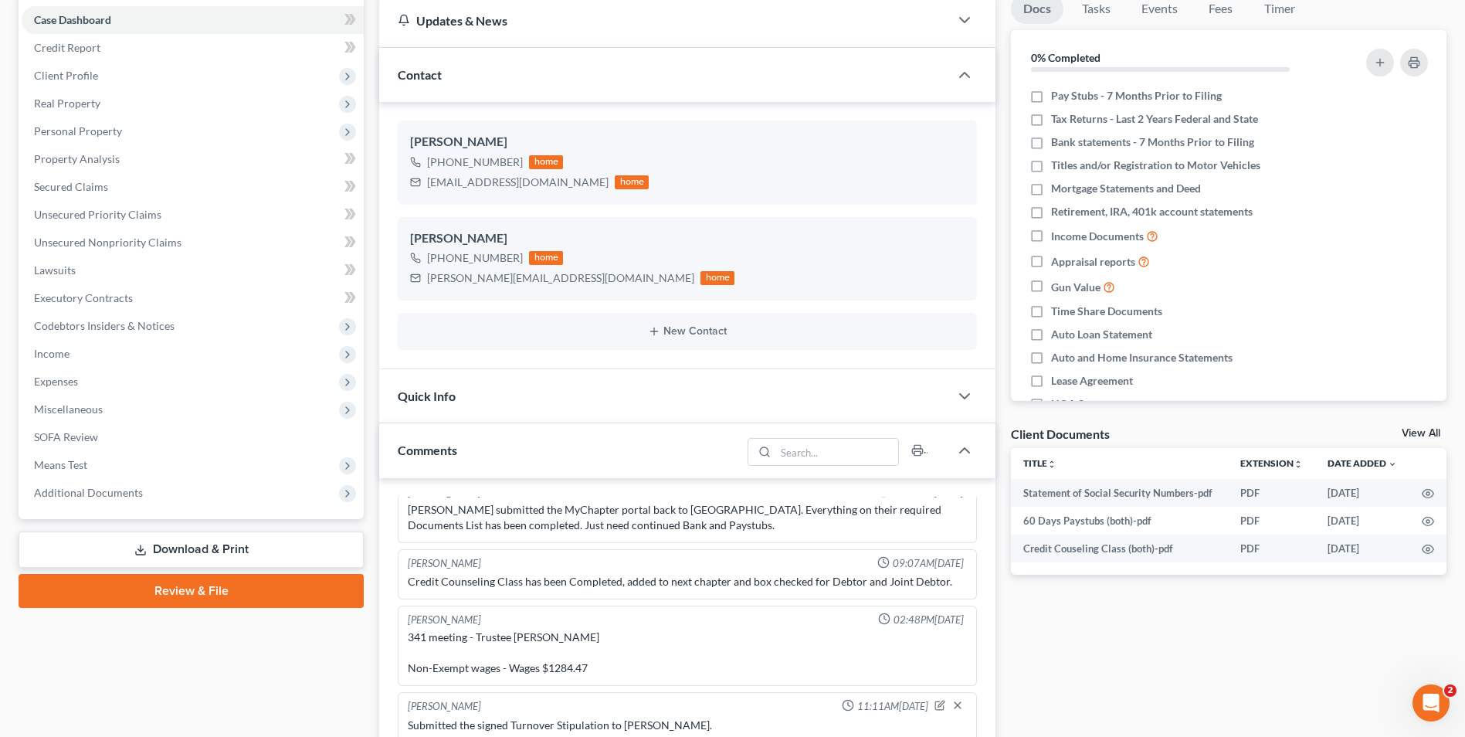
scroll to position [232, 0]
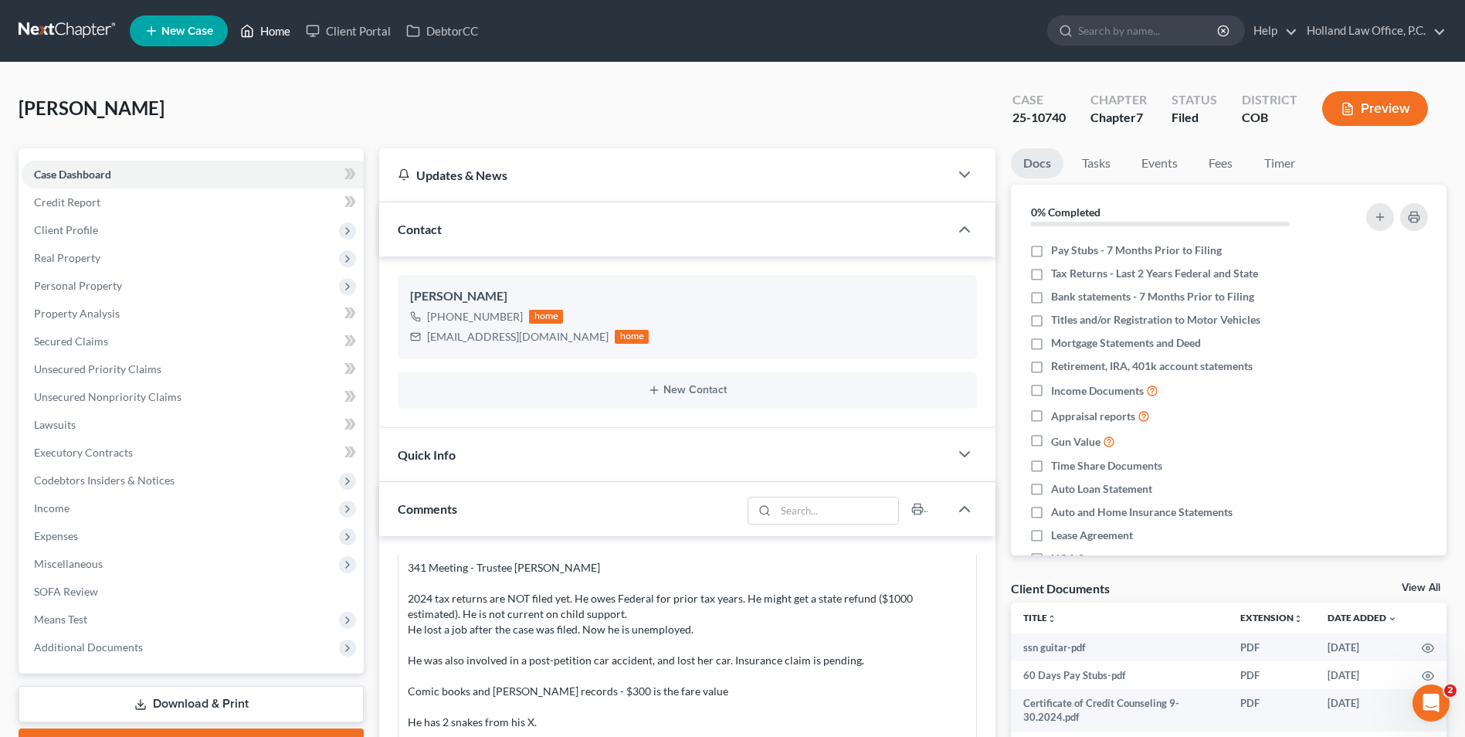
click at [260, 35] on link "Home" at bounding box center [266, 31] width 66 height 28
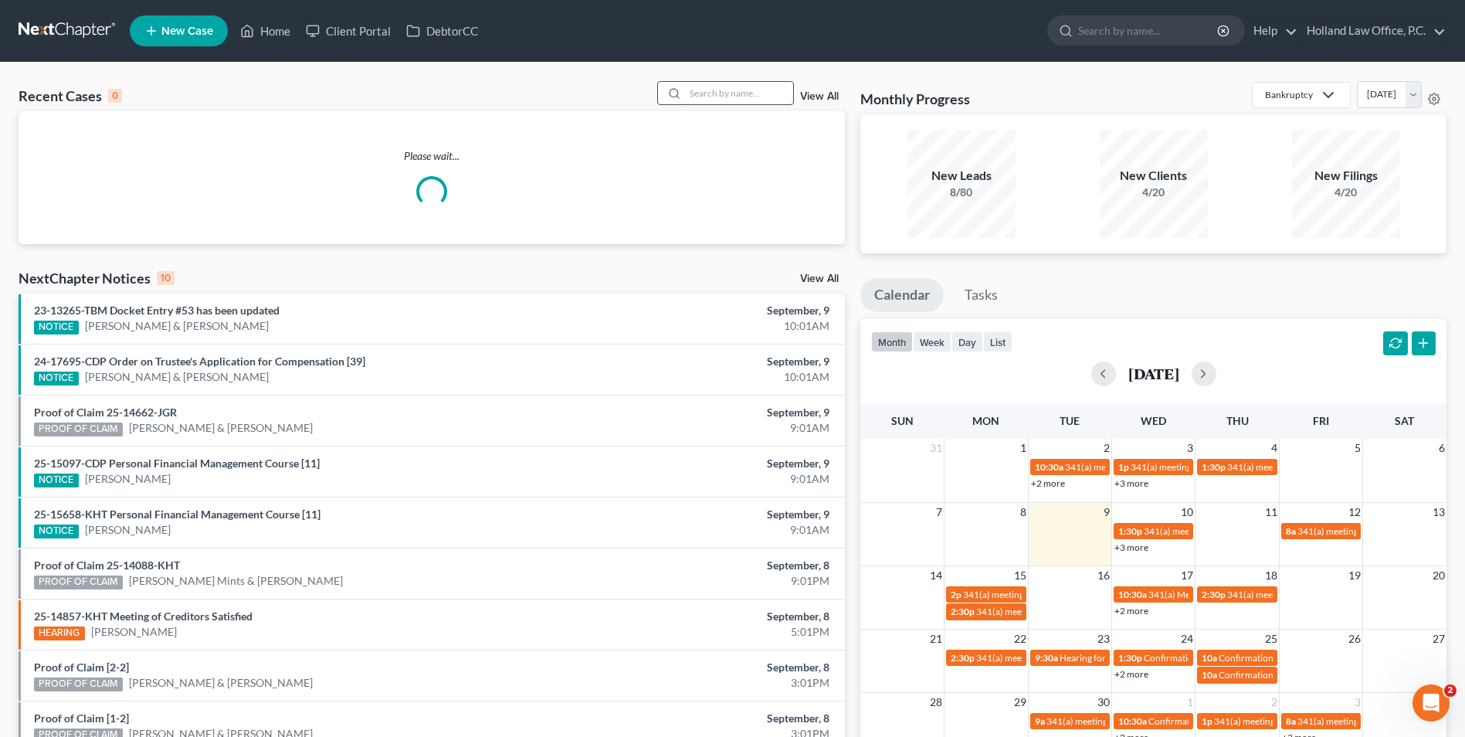
click at [727, 93] on input "search" at bounding box center [739, 93] width 108 height 22
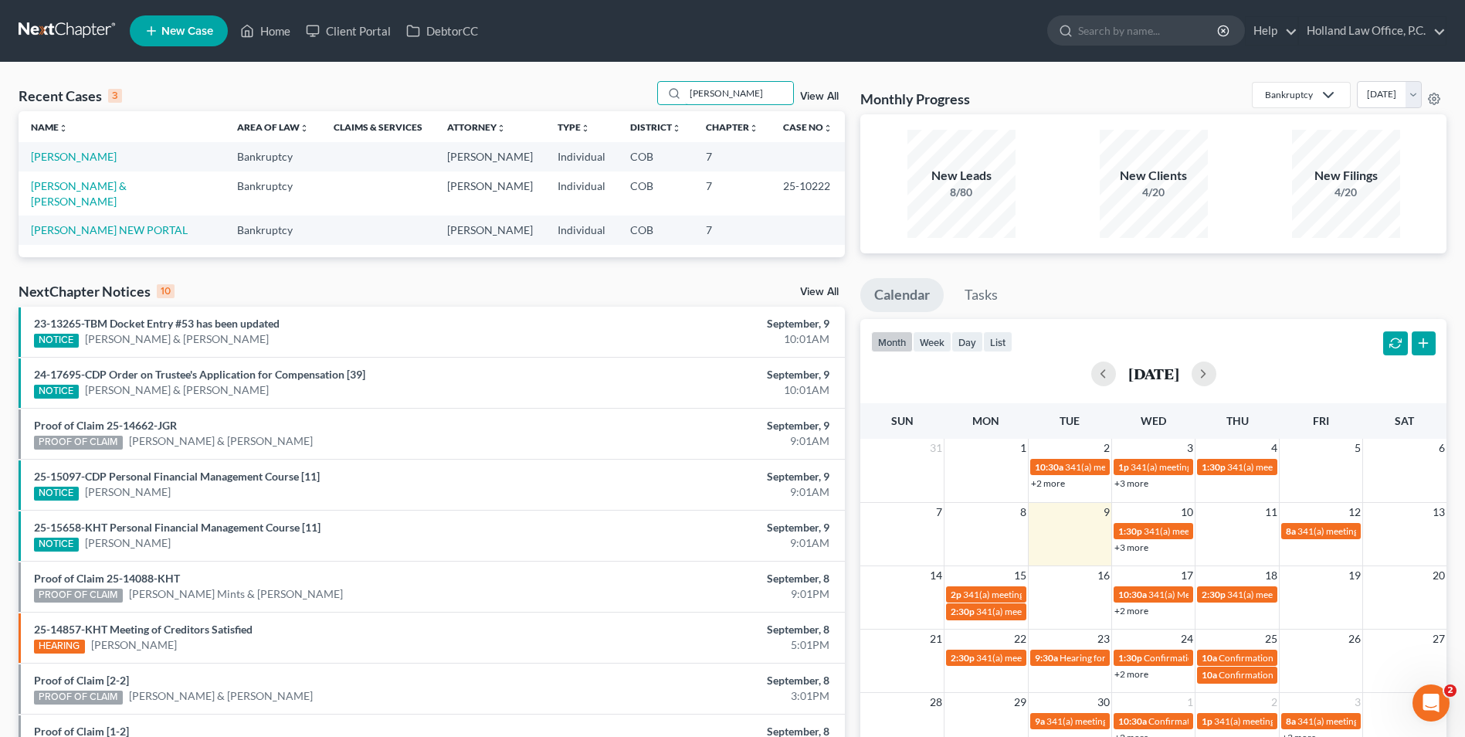
type input "cherie"
click at [72, 148] on td "[PERSON_NAME]" at bounding box center [122, 156] width 206 height 29
click at [72, 152] on link "[PERSON_NAME]" at bounding box center [74, 156] width 86 height 13
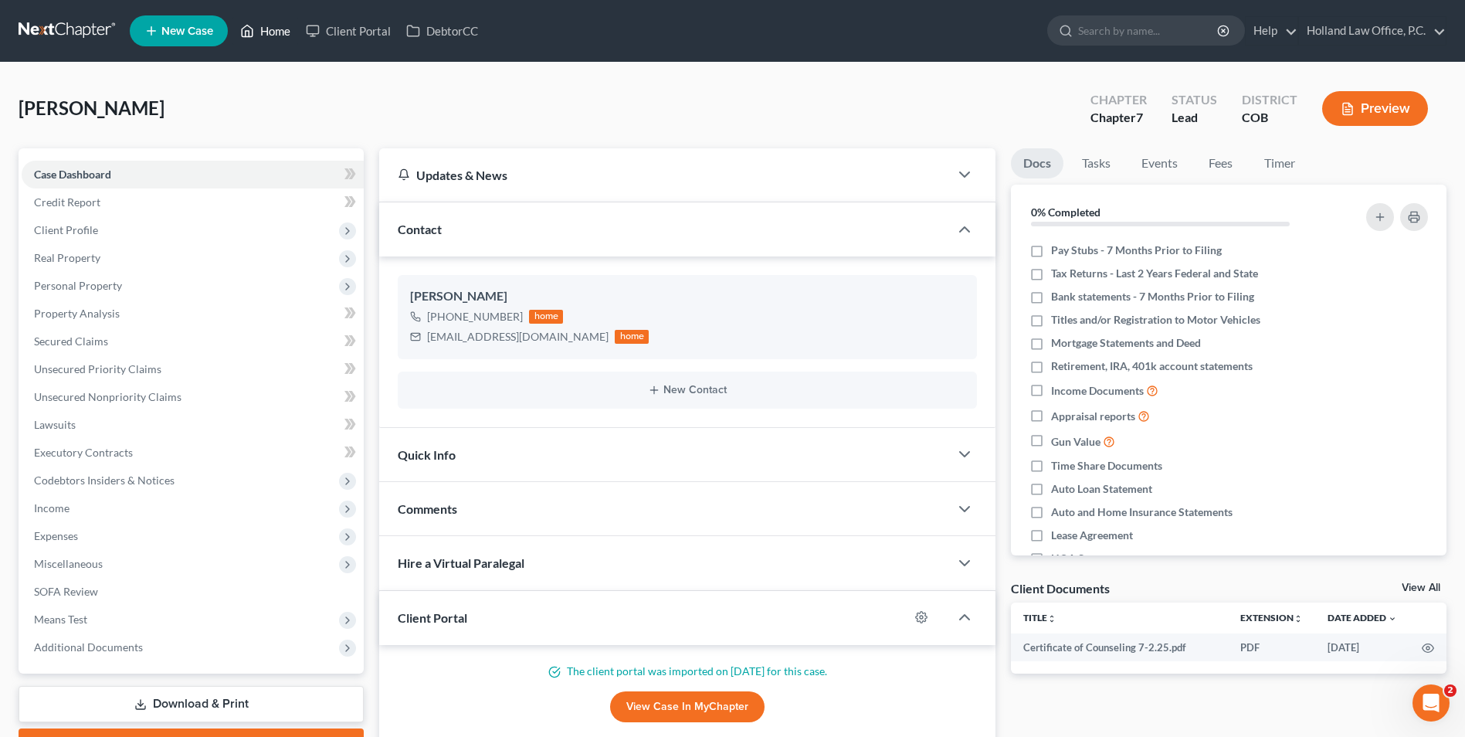
click at [279, 25] on link "Home" at bounding box center [266, 31] width 66 height 28
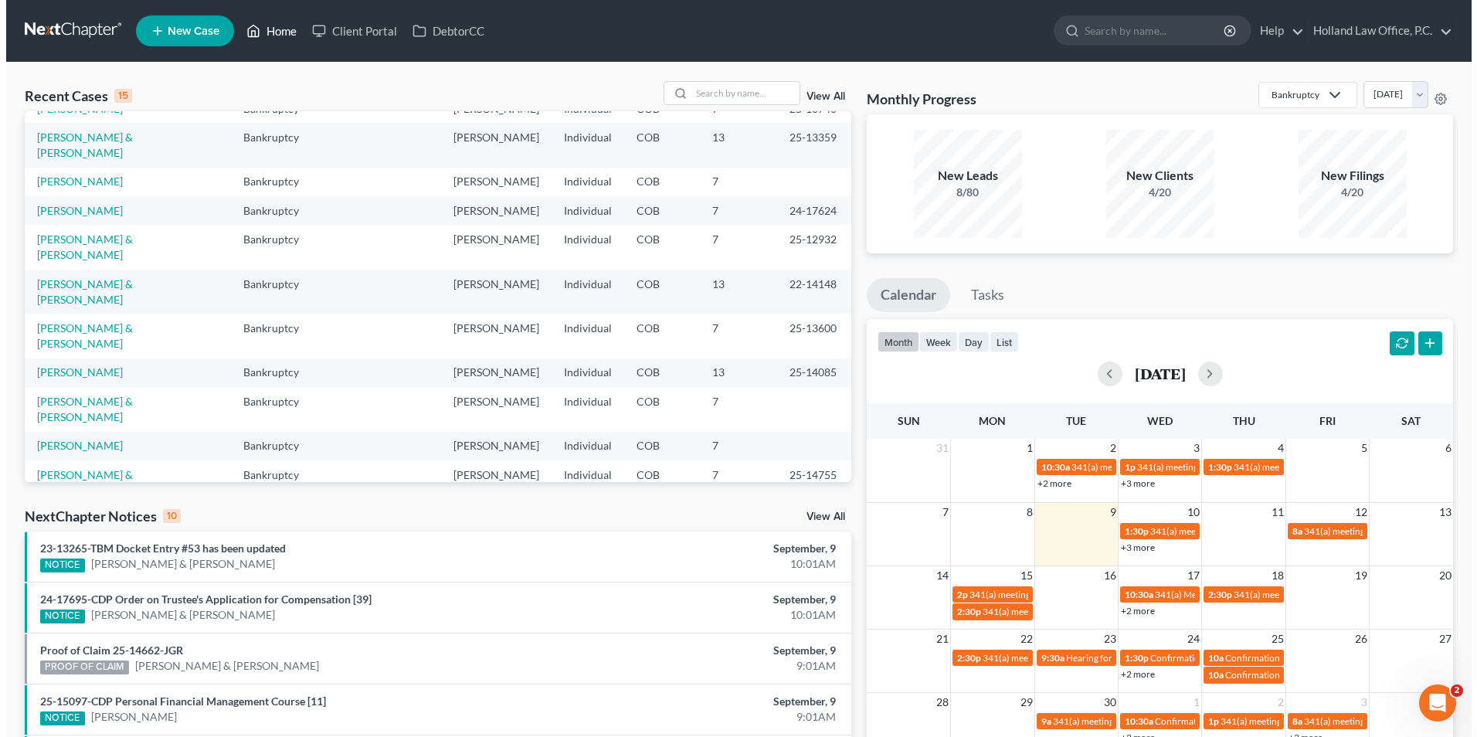
scroll to position [106, 0]
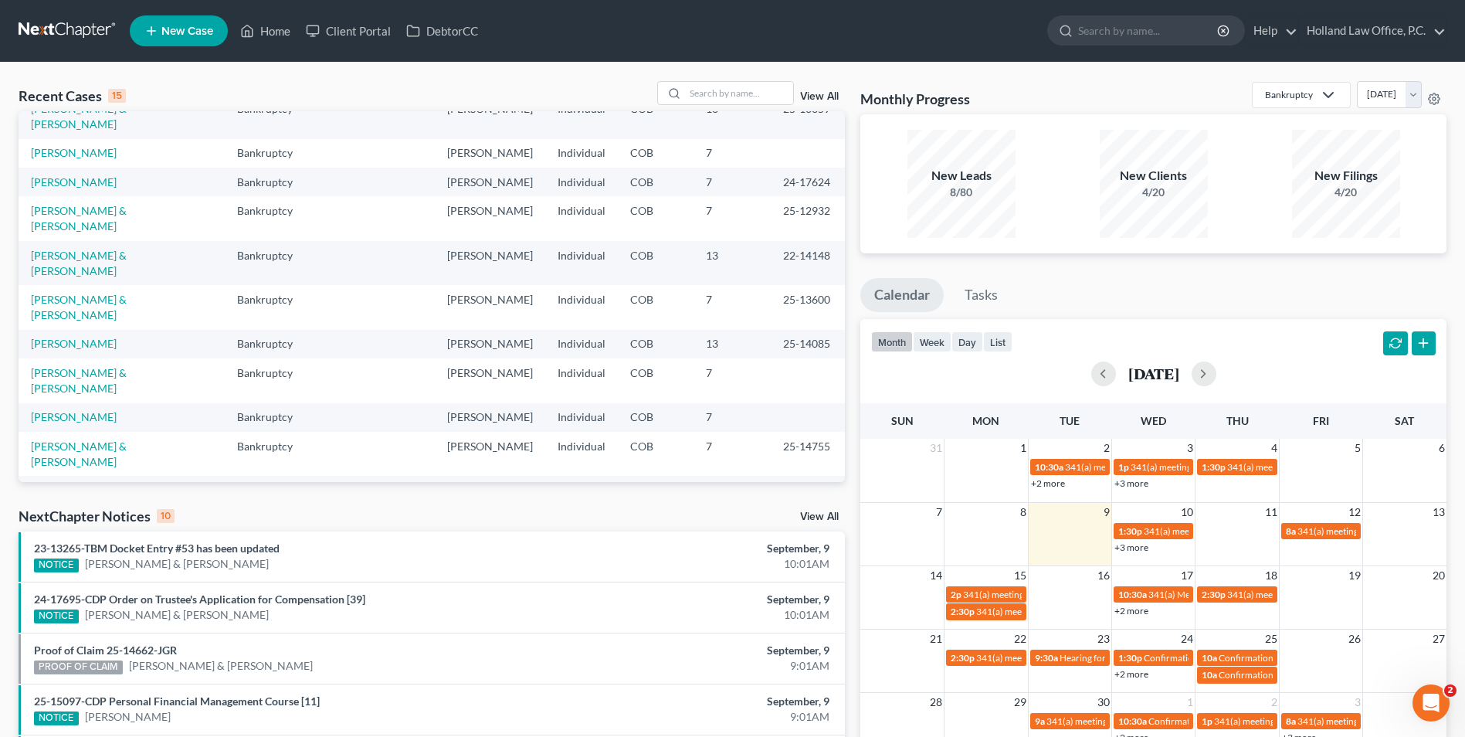
click at [70, 484] on link "[PERSON_NAME]" at bounding box center [74, 490] width 86 height 13
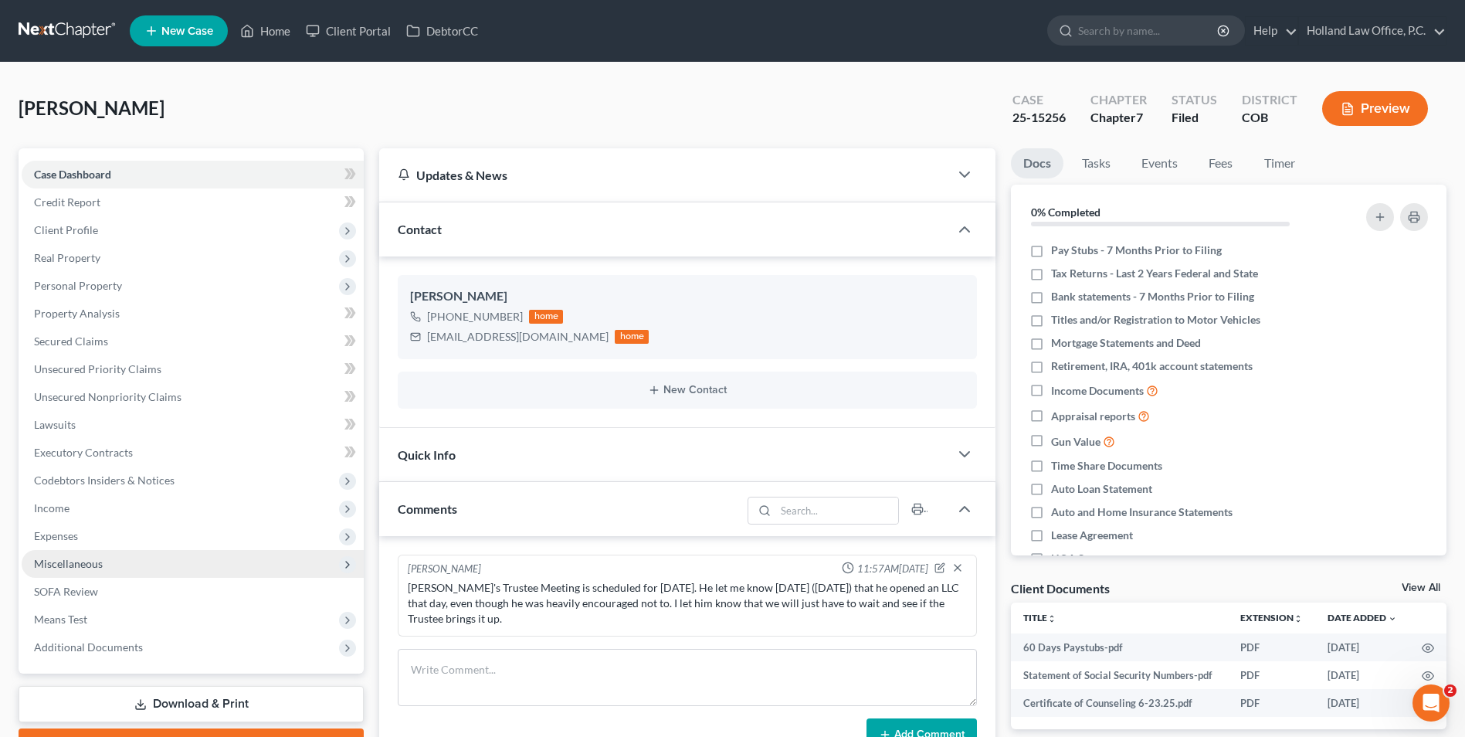
click at [93, 560] on span "Miscellaneous" at bounding box center [68, 563] width 69 height 13
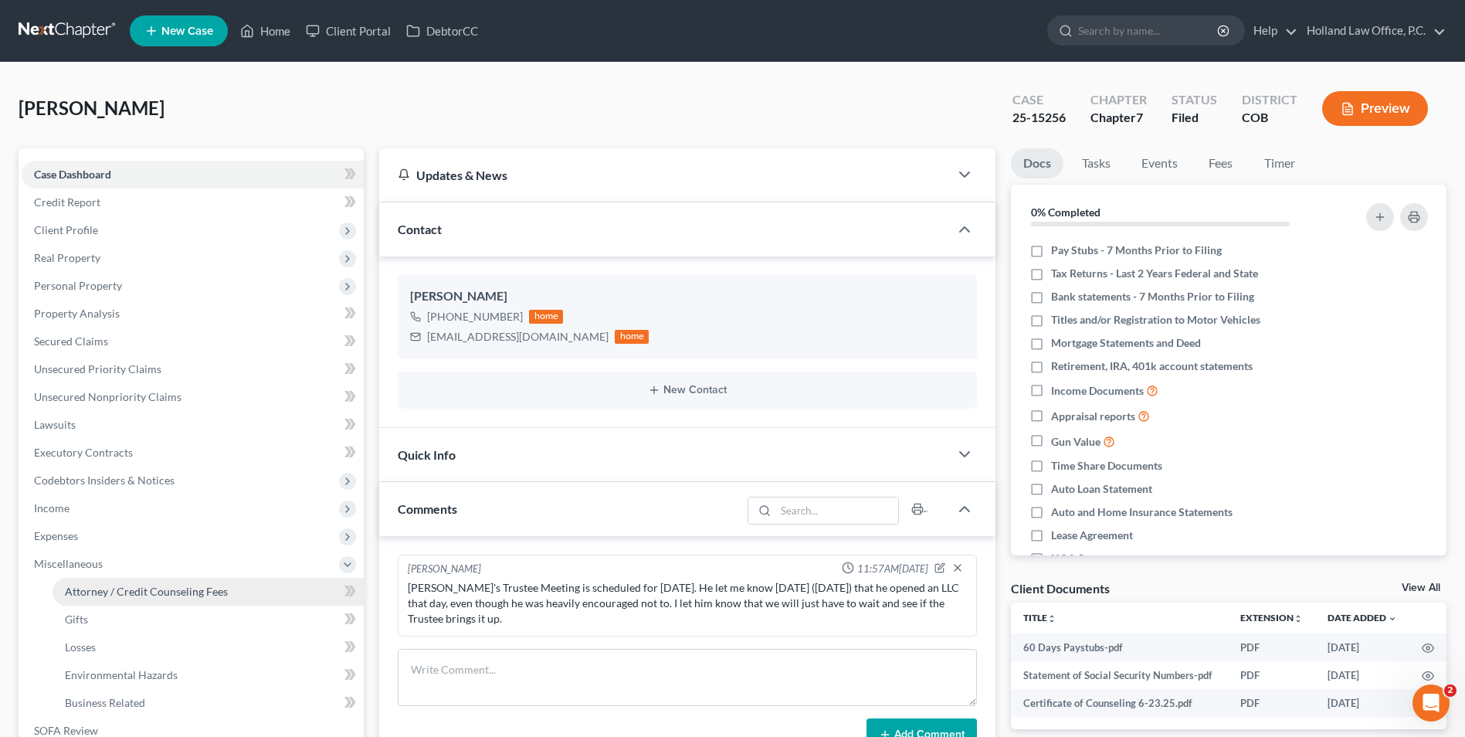
click at [138, 599] on link "Attorney / Credit Counseling Fees" at bounding box center [208, 592] width 311 height 28
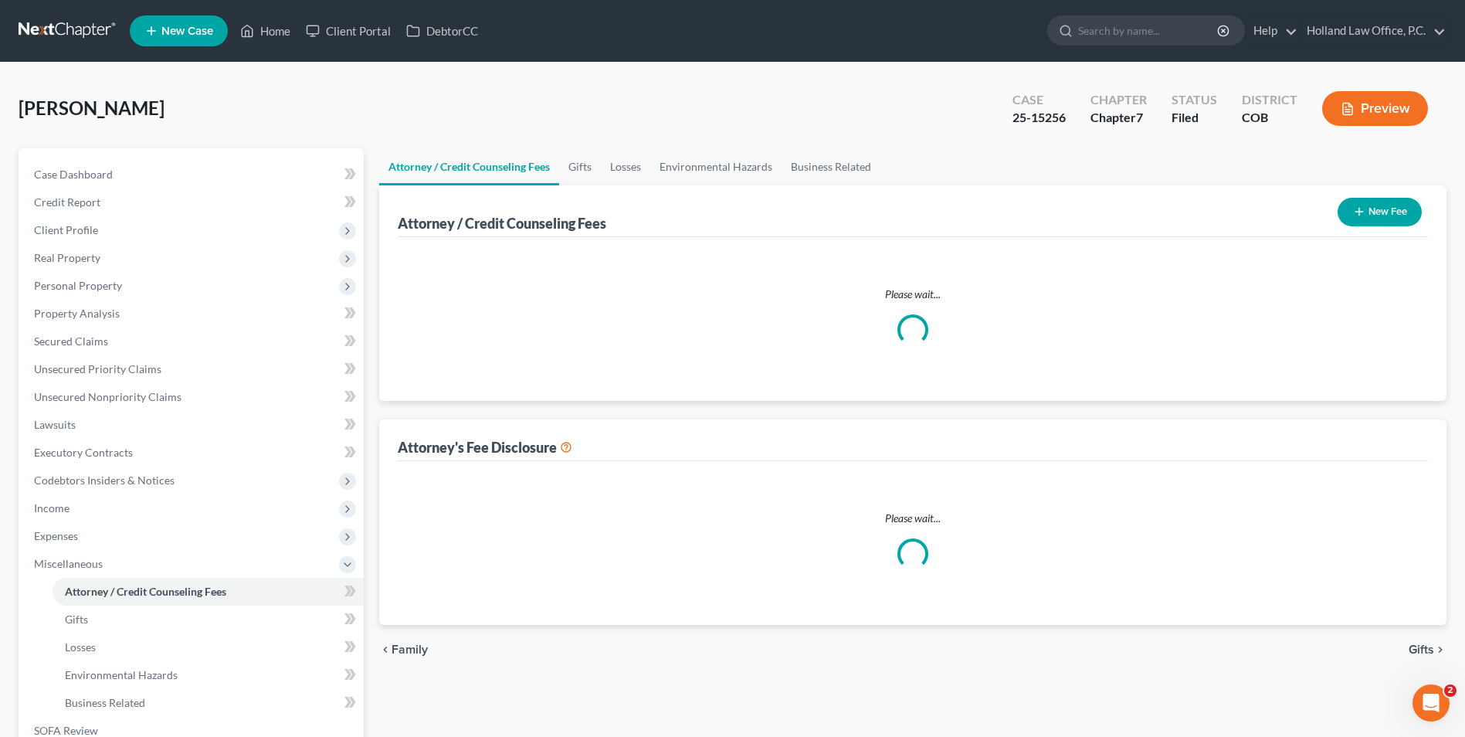
select select "0"
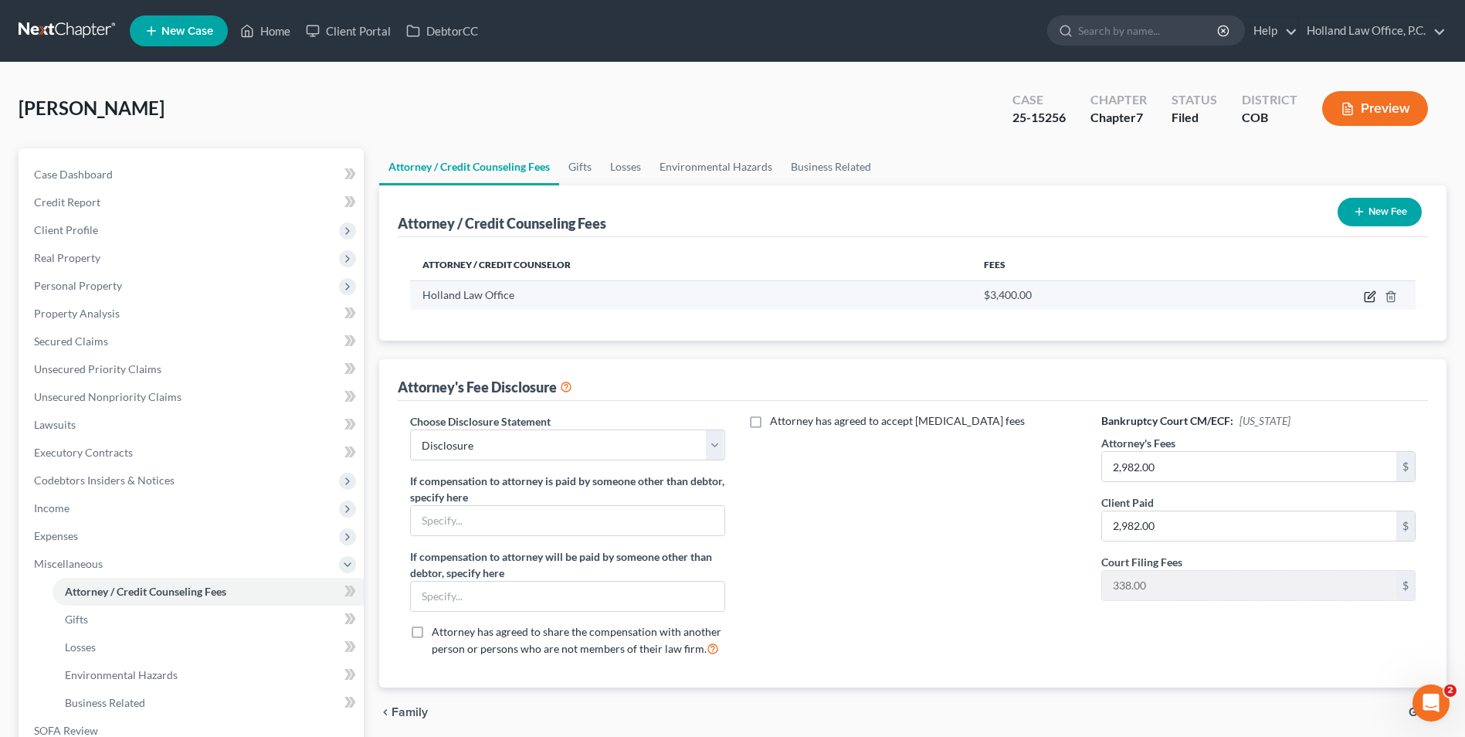
click at [1370, 294] on icon "button" at bounding box center [1370, 296] width 12 height 12
select select "5"
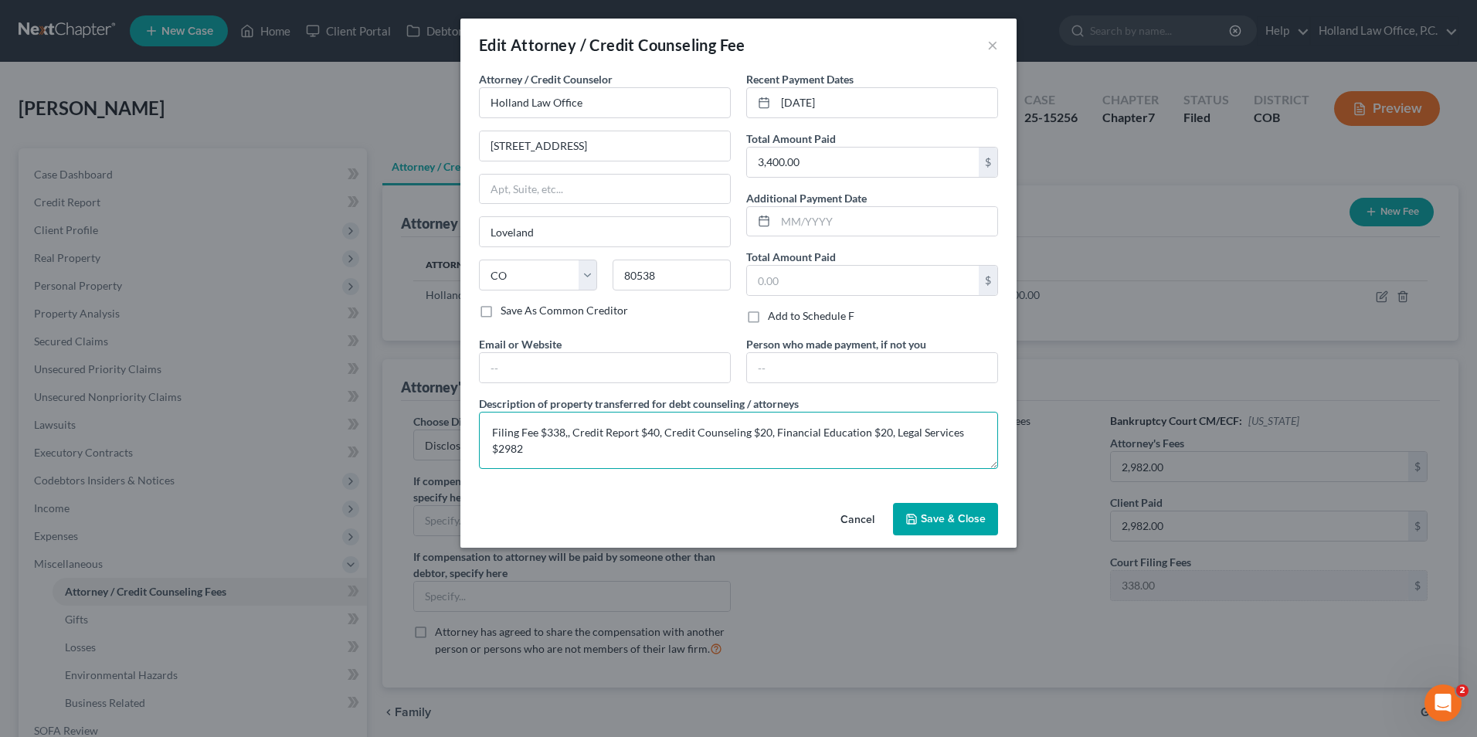
drag, startPoint x: 515, startPoint y: 442, endPoint x: 465, endPoint y: 419, distance: 55.3
click at [465, 419] on div "Attorney / Credit Counselor * Holland Law Office 1635 Foxtrail Drive Loveland S…" at bounding box center [738, 284] width 556 height 426
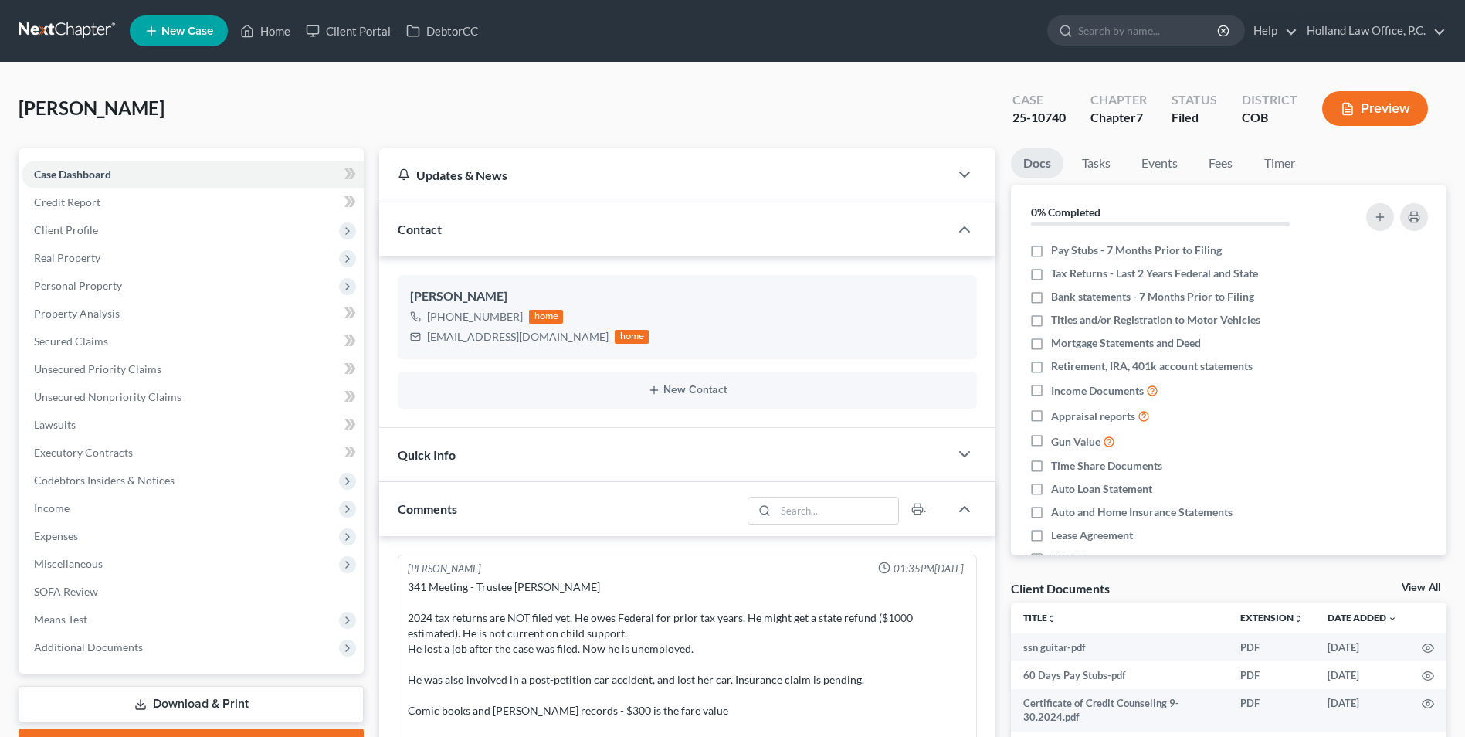
scroll to position [19, 0]
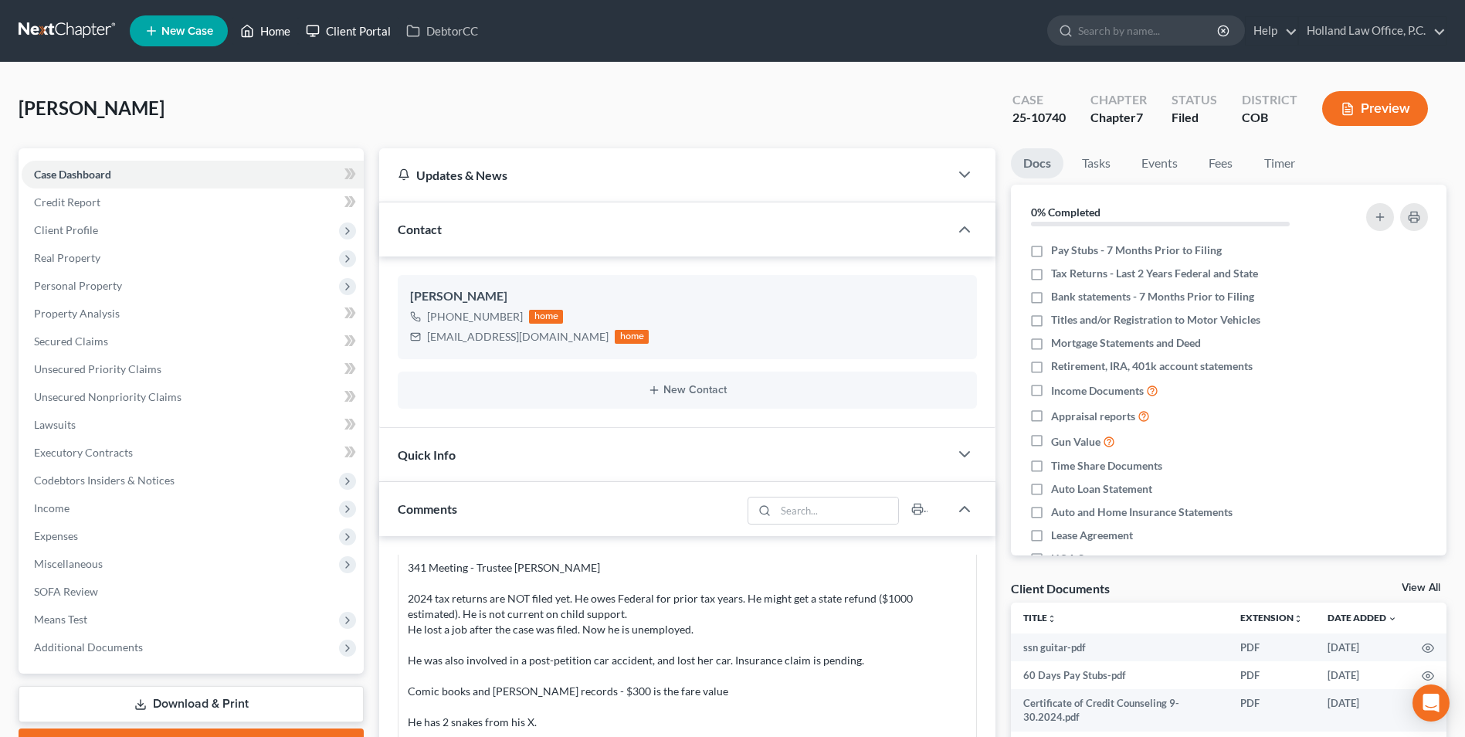
drag, startPoint x: 264, startPoint y: 33, endPoint x: 328, endPoint y: 33, distance: 63.3
click at [265, 33] on link "Home" at bounding box center [266, 31] width 66 height 28
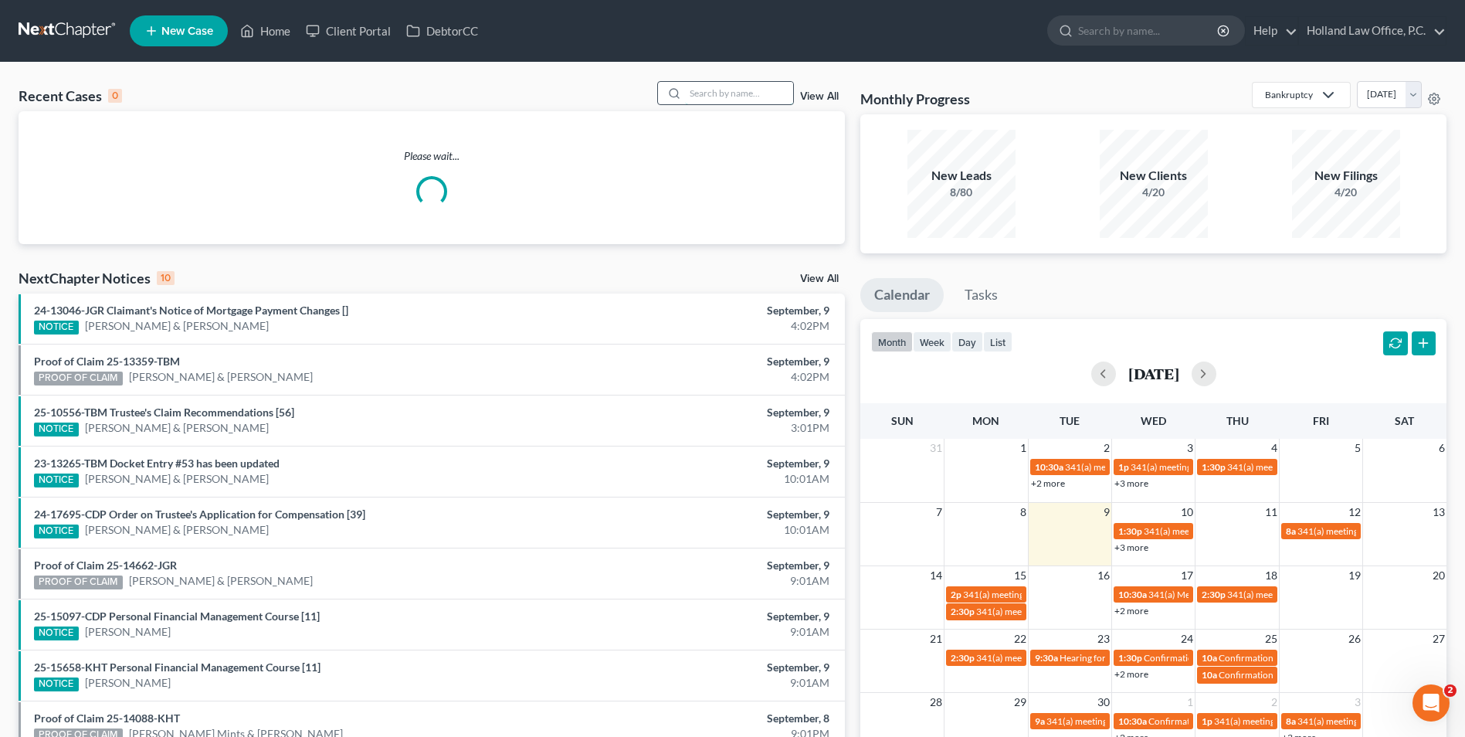
click at [716, 87] on input "search" at bounding box center [739, 93] width 108 height 22
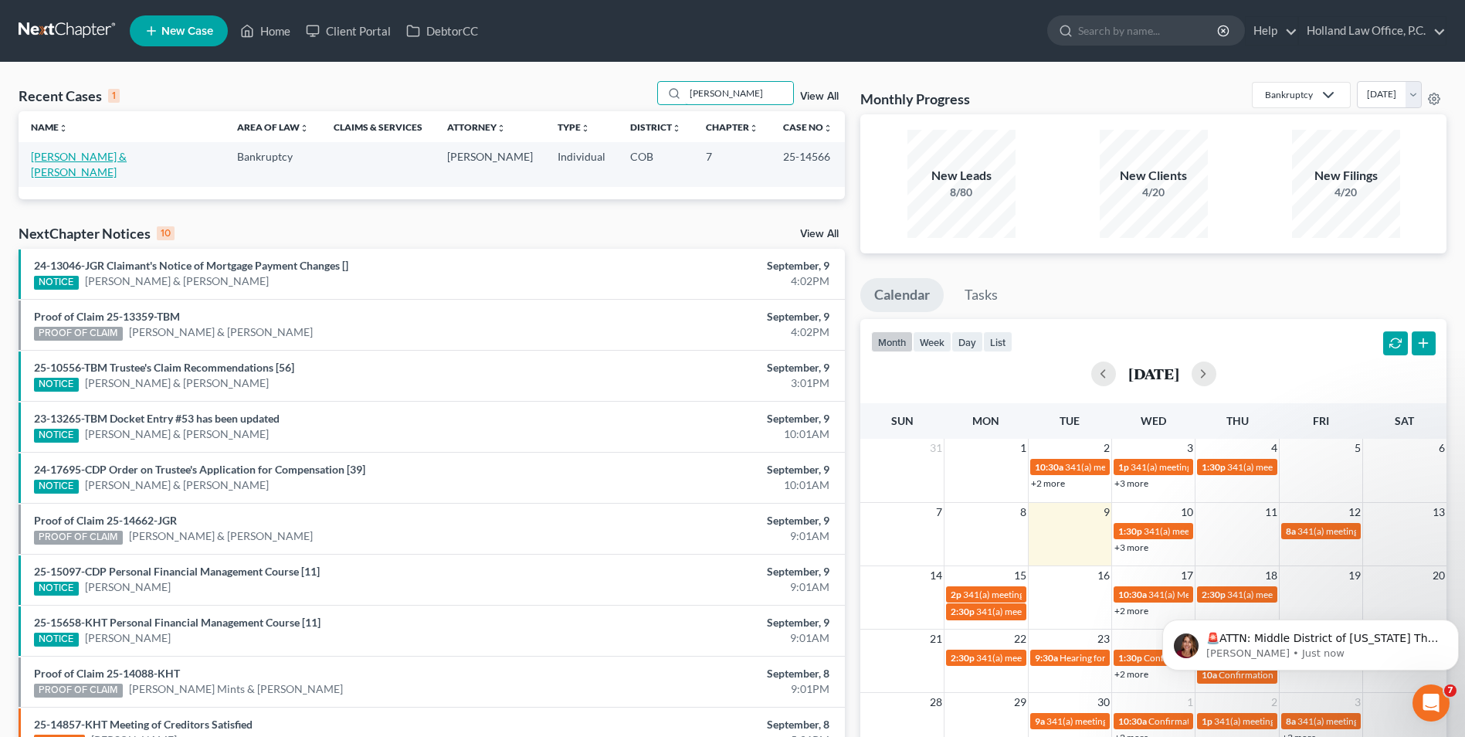
type input "[PERSON_NAME]"
click at [114, 158] on link "[PERSON_NAME] & [PERSON_NAME]" at bounding box center [79, 164] width 96 height 29
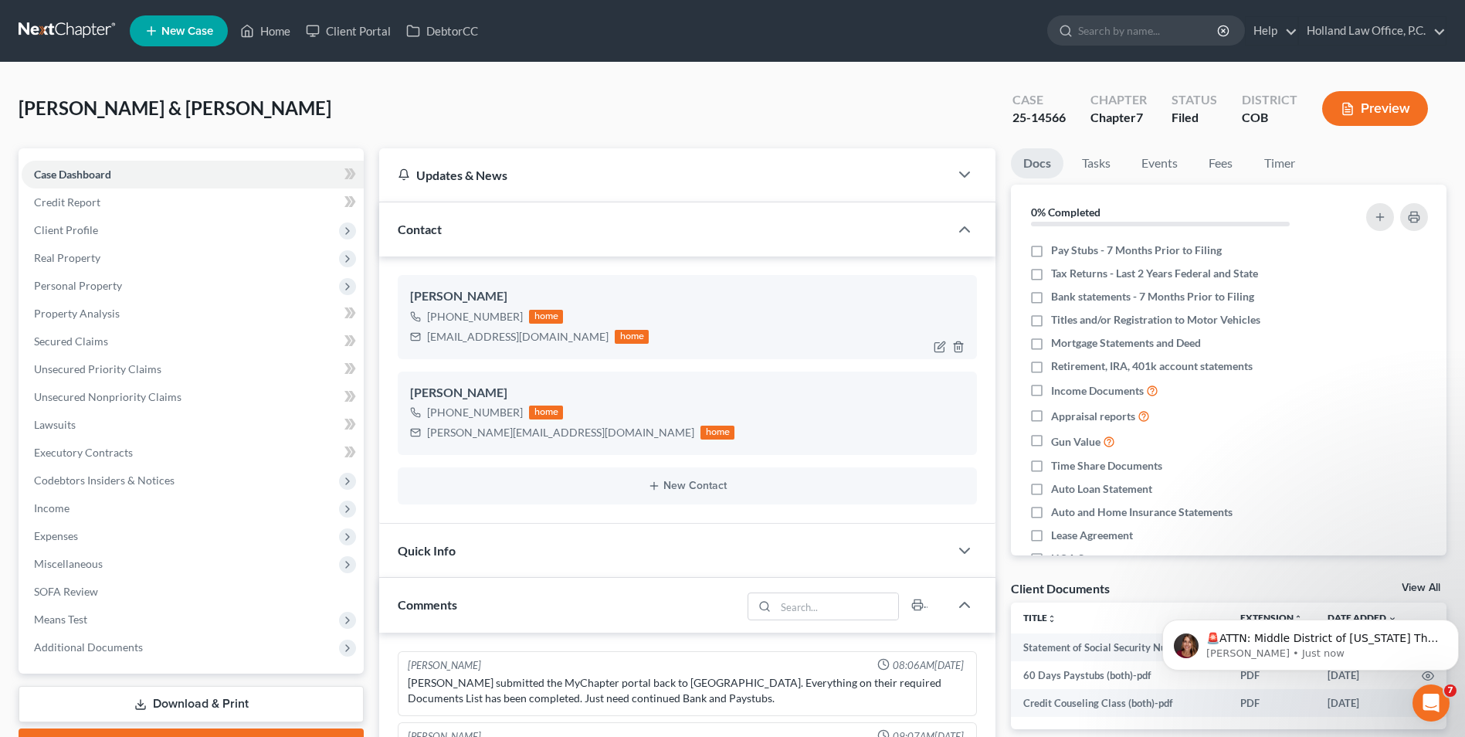
scroll to position [19, 0]
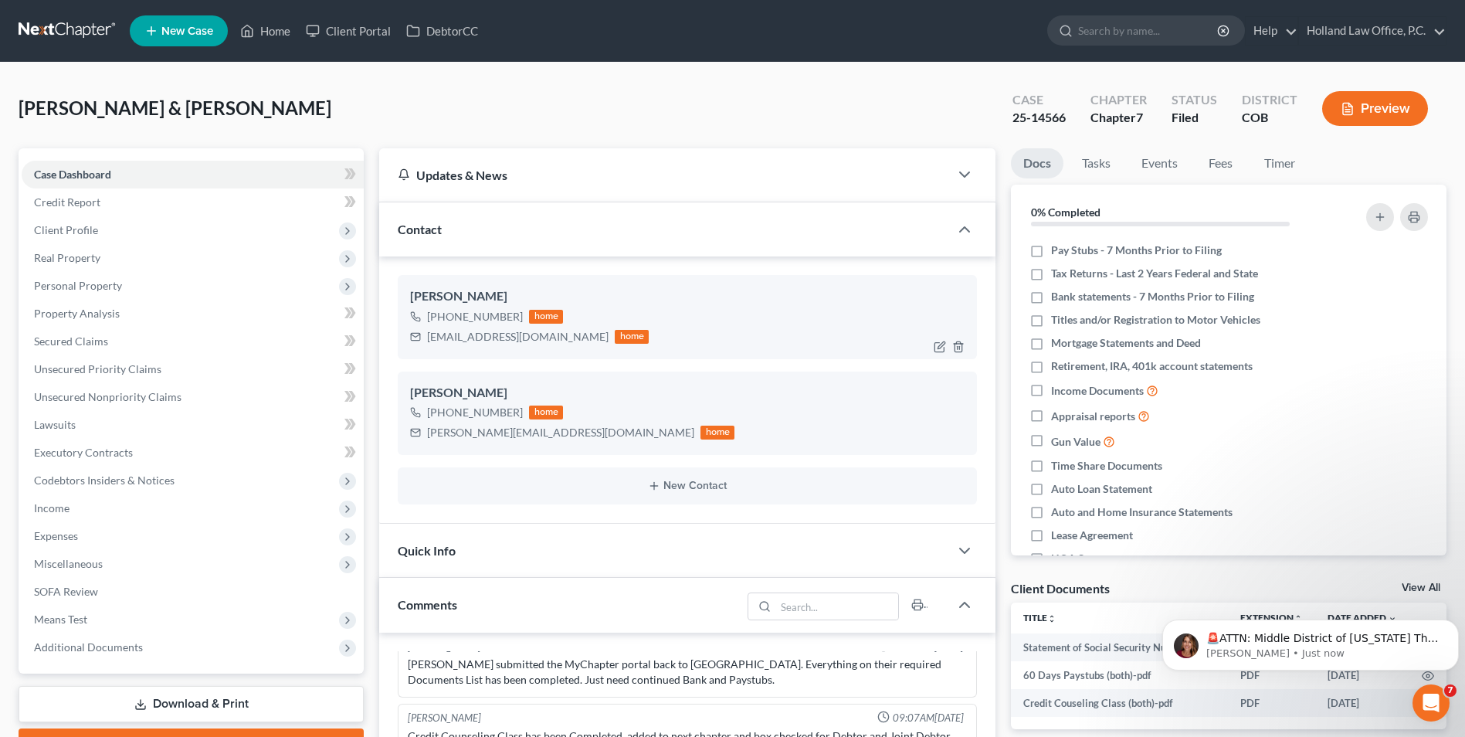
drag, startPoint x: 517, startPoint y: 321, endPoint x: 445, endPoint y: 317, distance: 71.9
click at [443, 321] on div "[PHONE_NUMBER]" at bounding box center [475, 316] width 96 height 15
copy div "[PHONE_NUMBER]"
